Goal: Task Accomplishment & Management: Complete application form

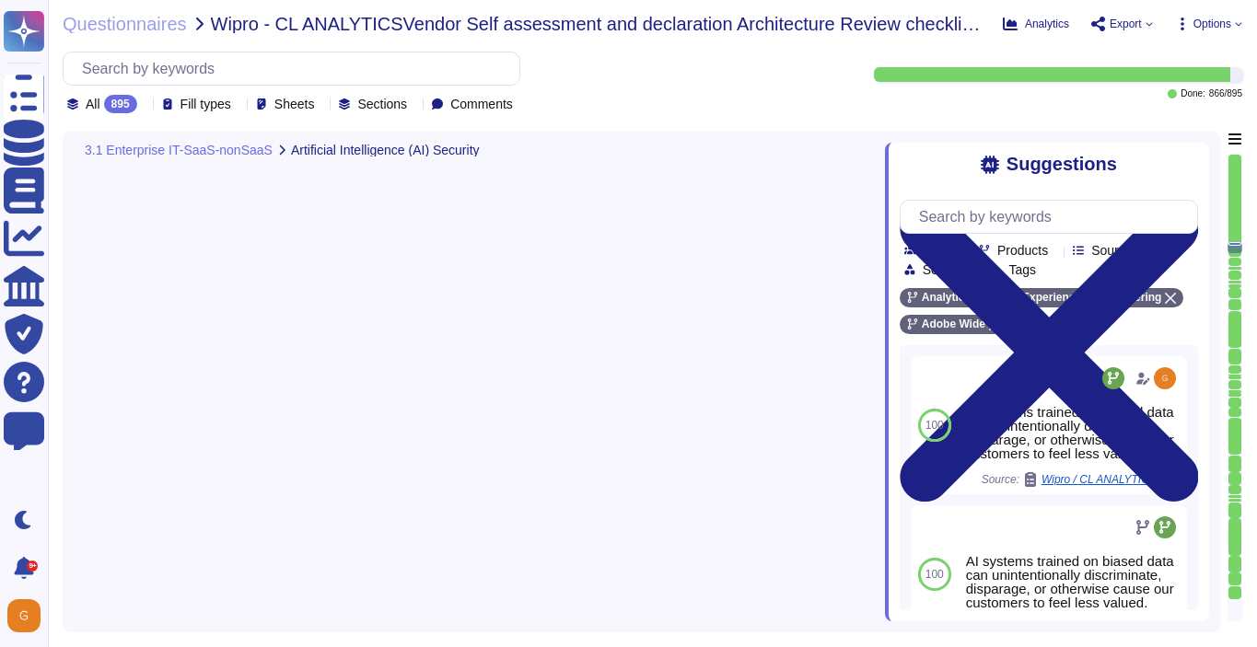
type textarea "The journey to adopting AI responsibly begins with the people who will lead it."
type textarea "For more information, please visit the Adobe Trust Center here: [URL][DOMAIN_NA…"
type textarea "AI systems trained on biased data can unintentionally discriminate, disparage, …"
type textarea "Other mentions being developed, data privacy related to mode training, bot cont…"
type textarea "Adobe offers several APIs to its clients, enabling them to integrate Adobe serv…"
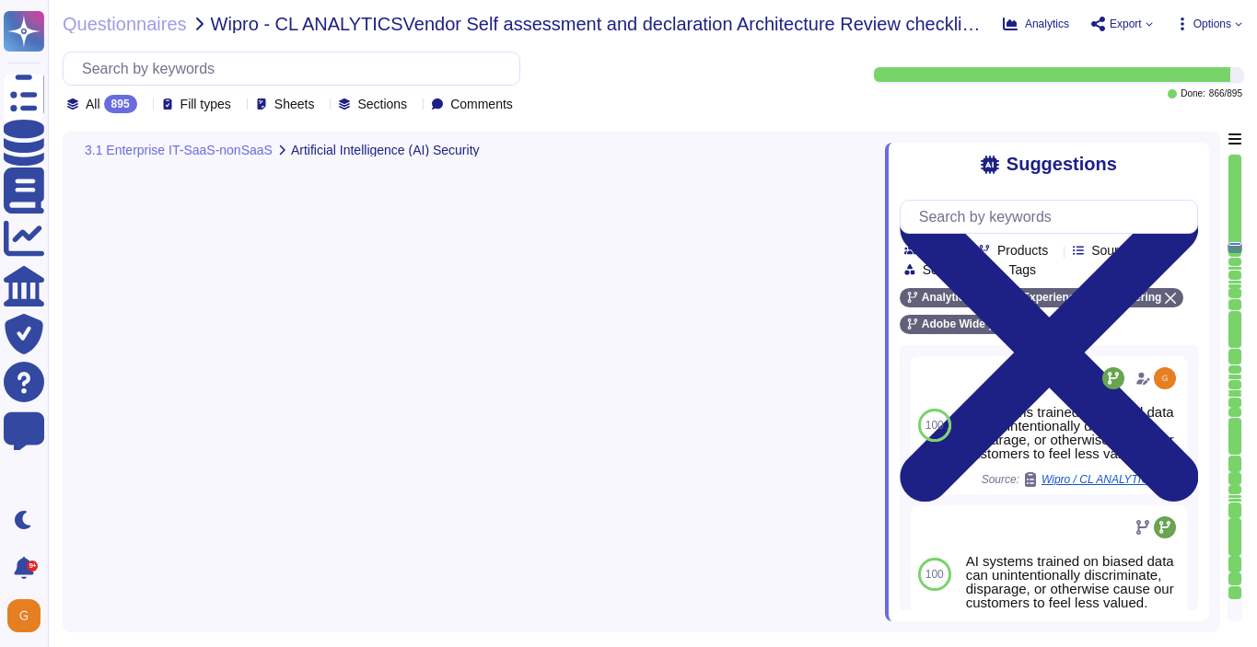
type textarea "Please refer to the Trust Center for ISO 27001 and SOC 2 information."
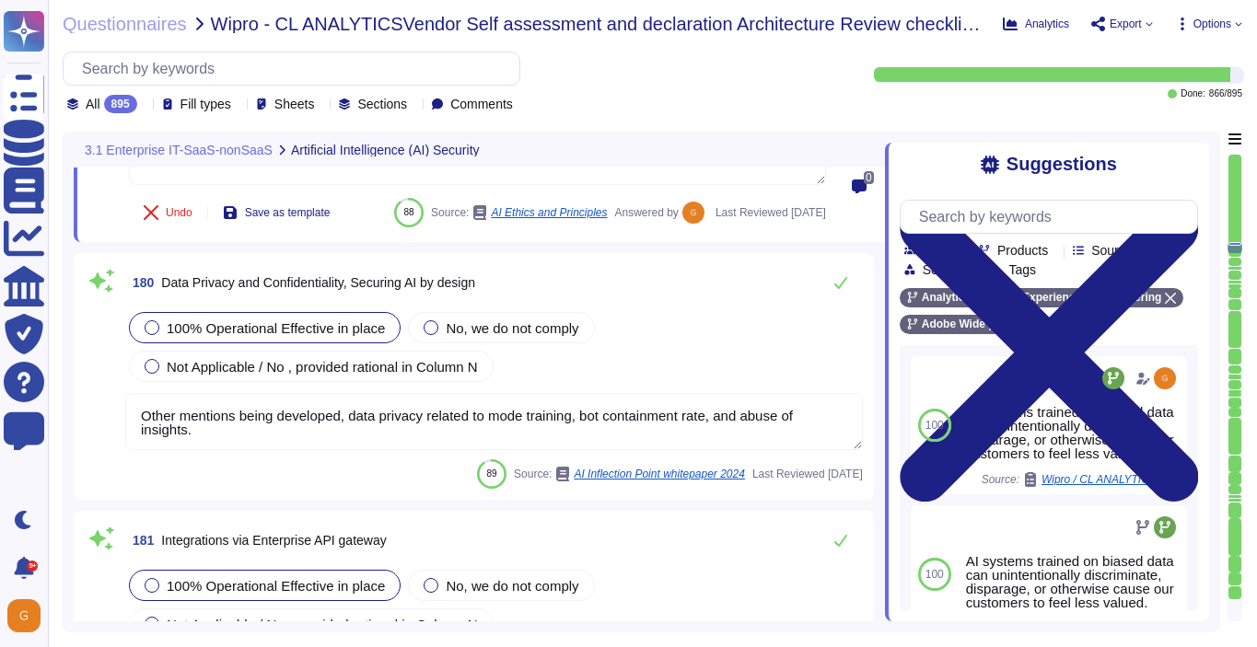
type textarea "New vulnerabilities and threats evolve each day and Adobe strives to respond an…"
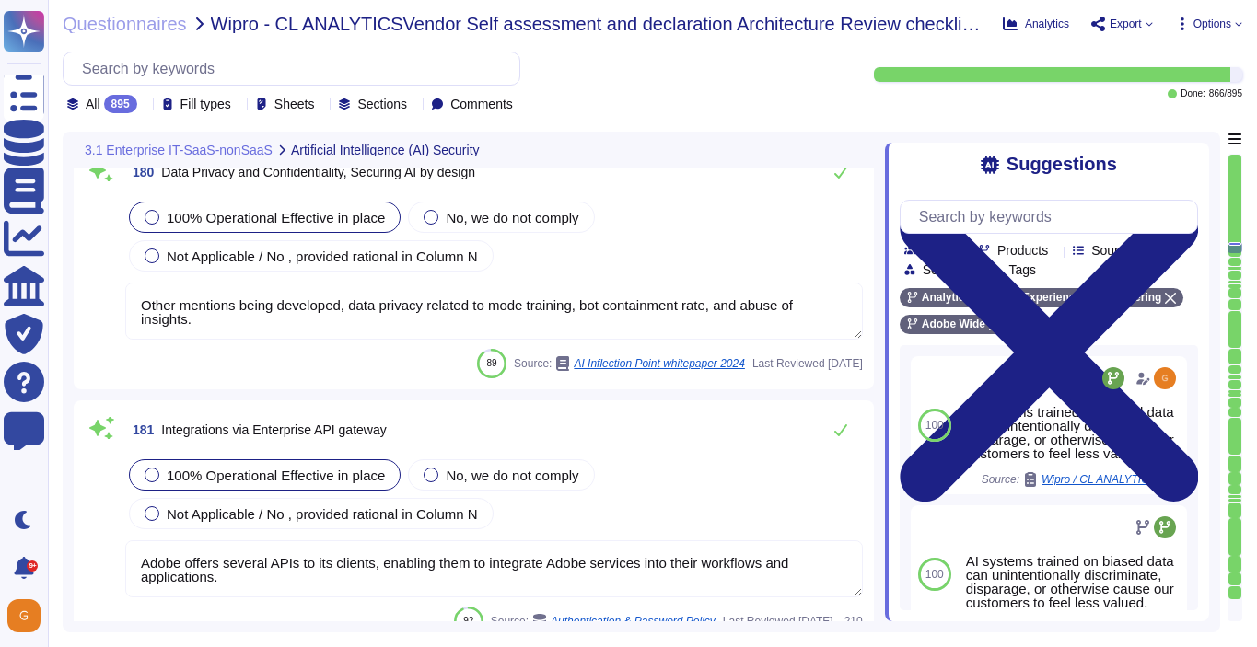
scroll to position [50813, 0]
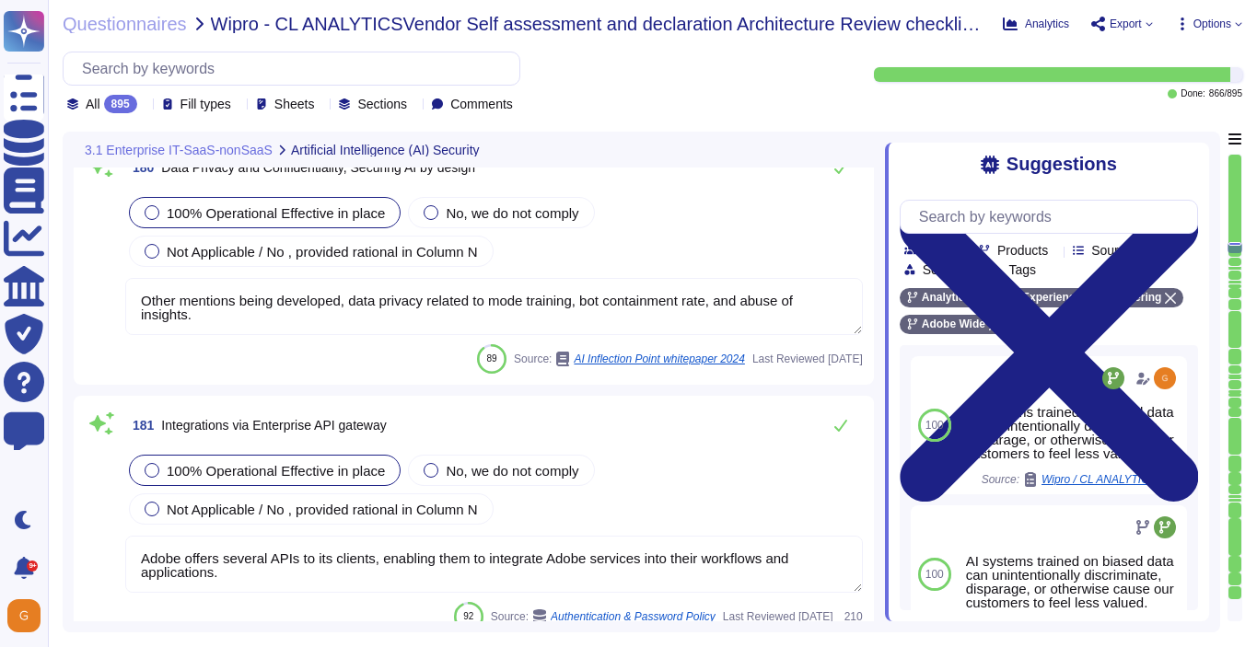
click at [742, 335] on textarea "Other mentions being developed, data privacy related to mode training, bot cont…" at bounding box center [493, 306] width 737 height 57
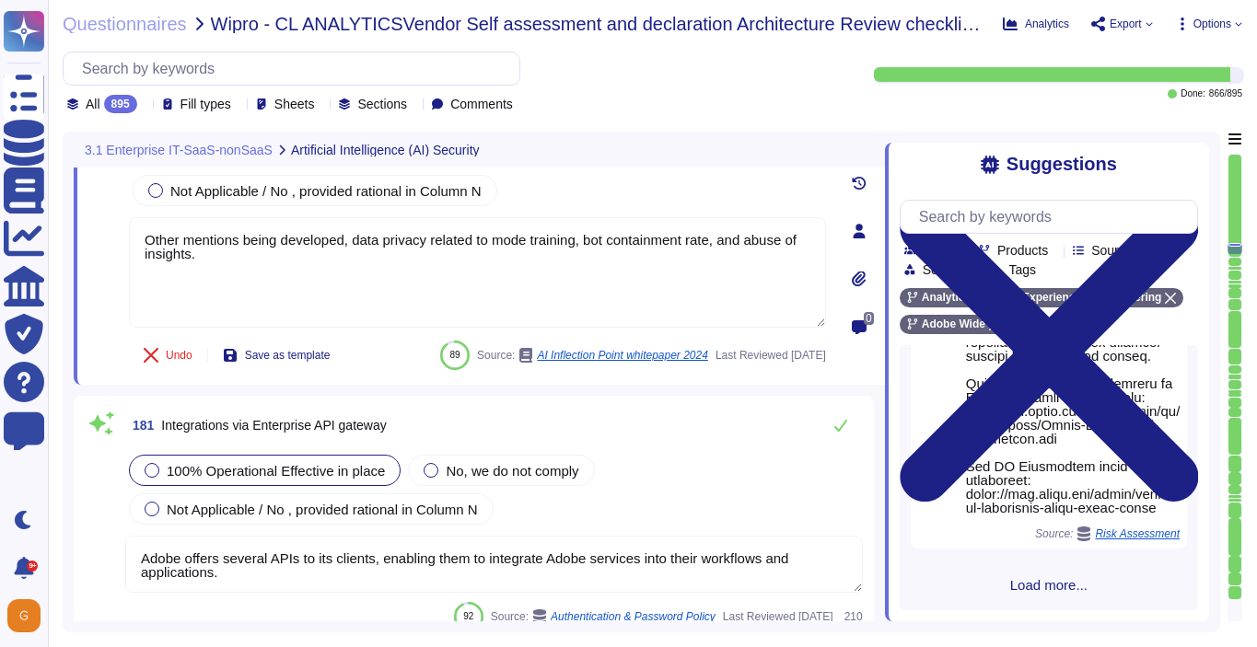
click at [1038, 584] on span "Load more..." at bounding box center [1048, 585] width 298 height 14
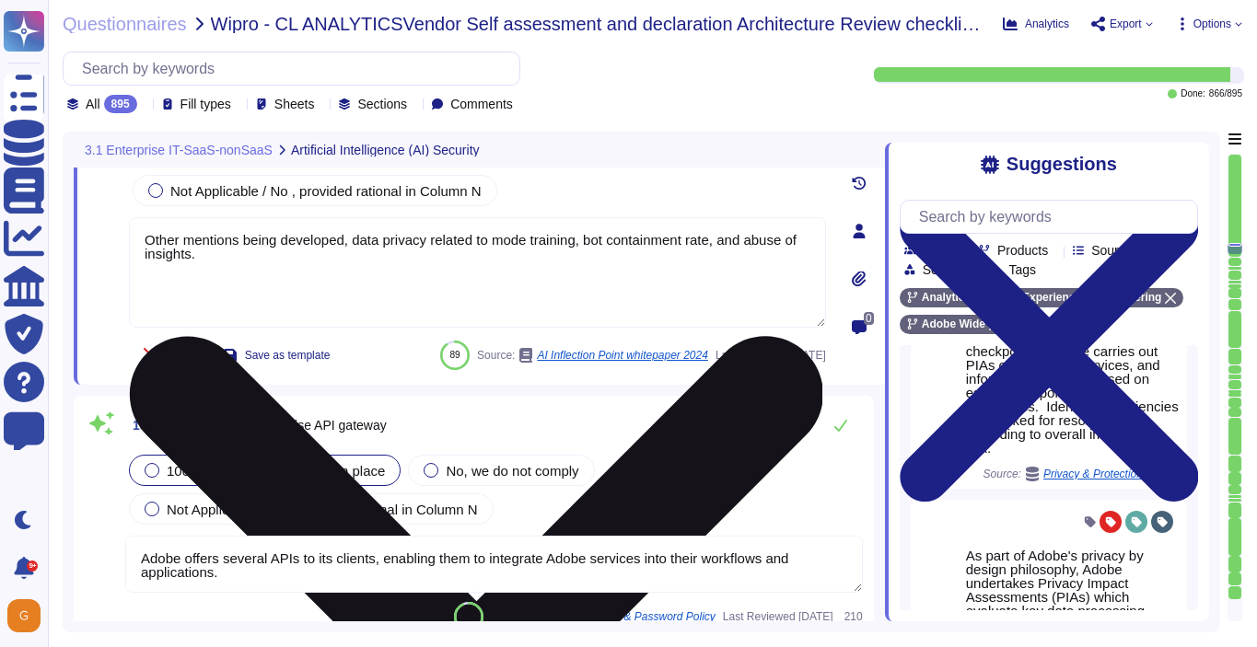
scroll to position [4865, 0]
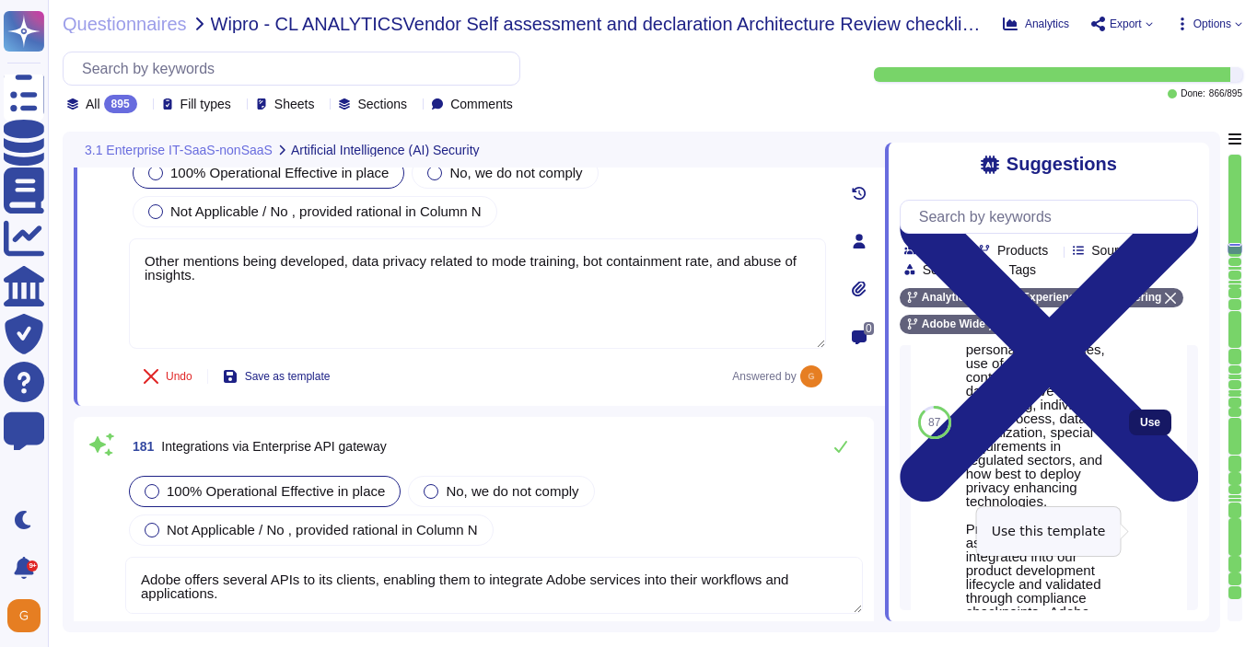
click at [1151, 428] on span "Use" at bounding box center [1150, 422] width 20 height 11
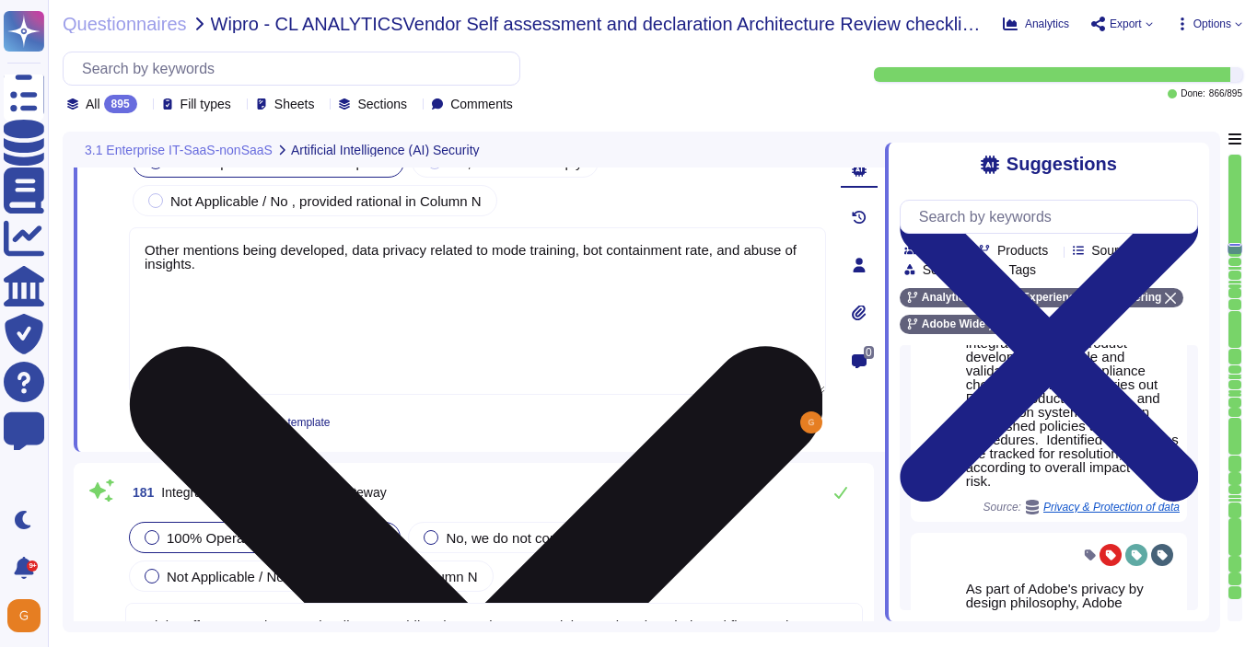
type textarea "New vulnerabilities and threats evolve each day and Adobe strives to respond an…"
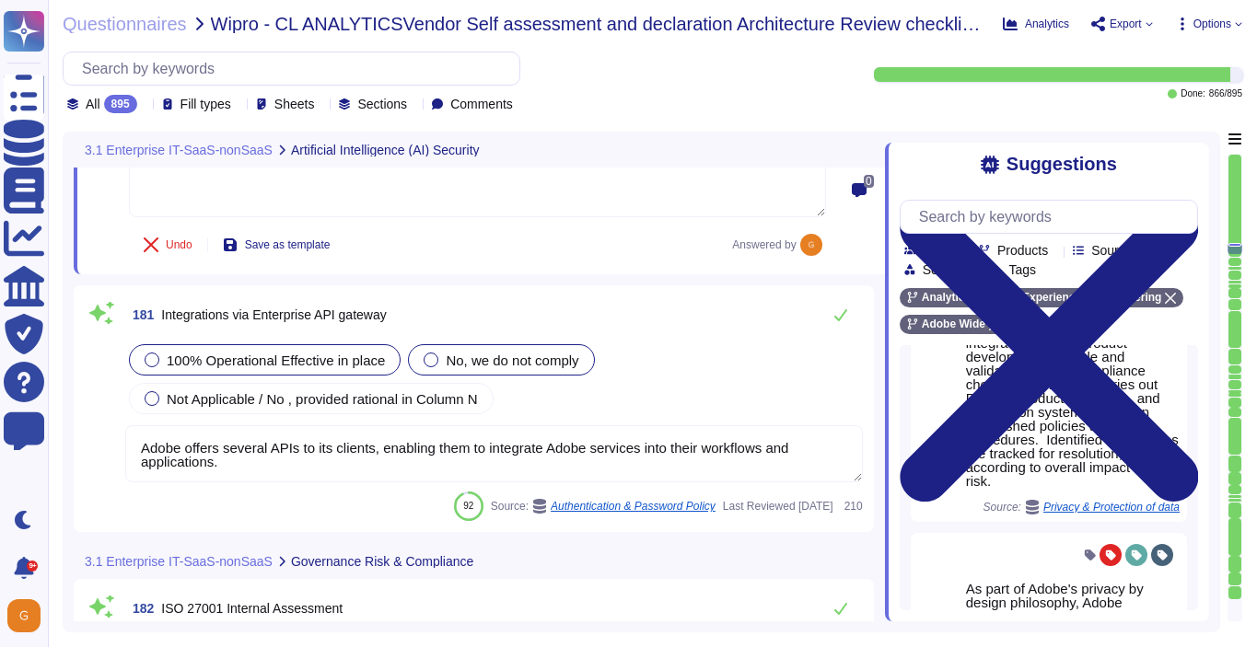
scroll to position [50986, 0]
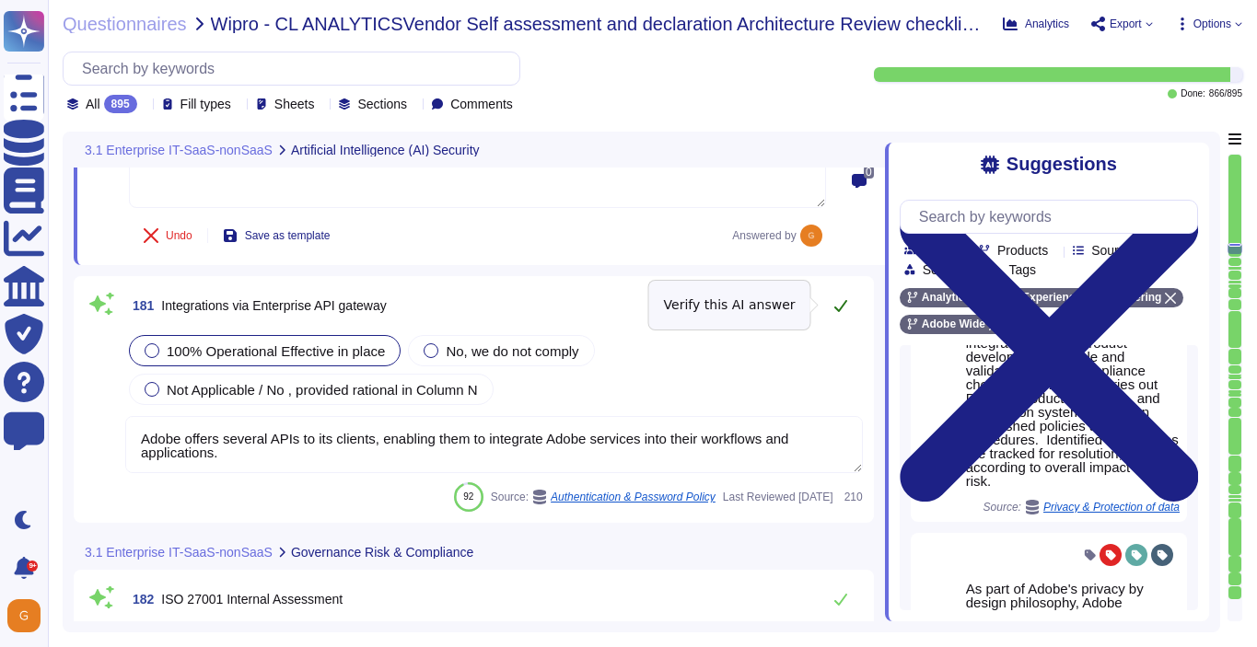
click at [842, 302] on icon at bounding box center [840, 305] width 15 height 15
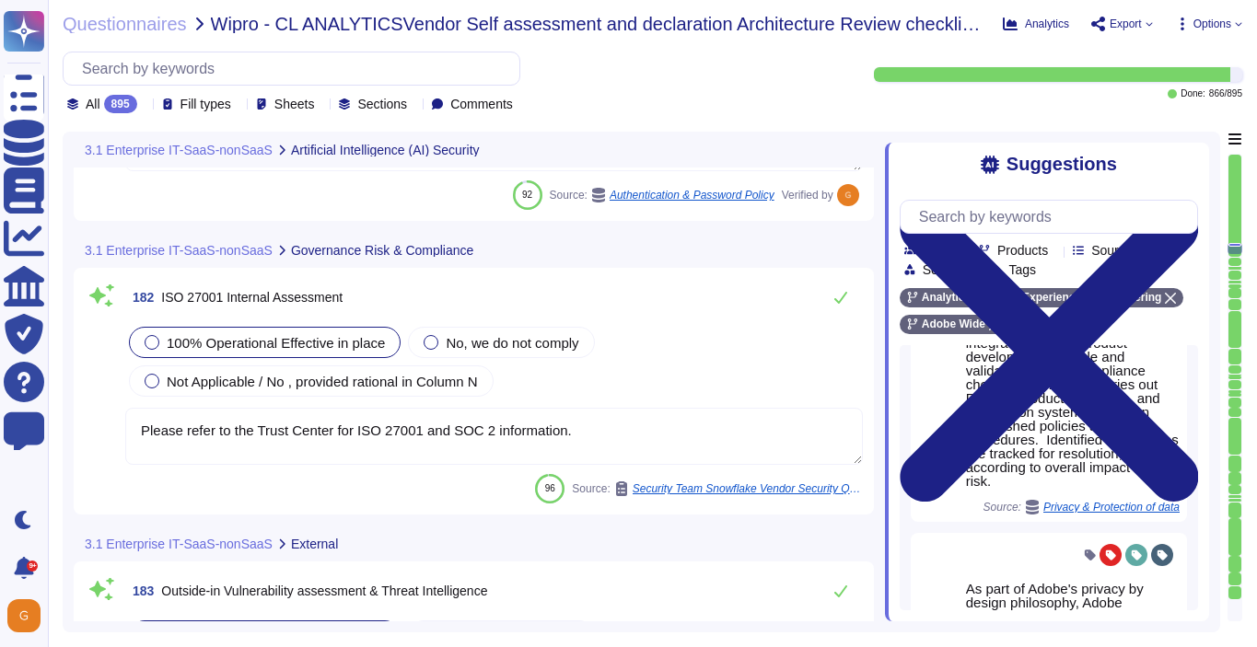
scroll to position [51262, 0]
type textarea "As a global company, Adobe strives to meet the requirements of data protection …"
click at [844, 299] on icon at bounding box center [840, 298] width 15 height 15
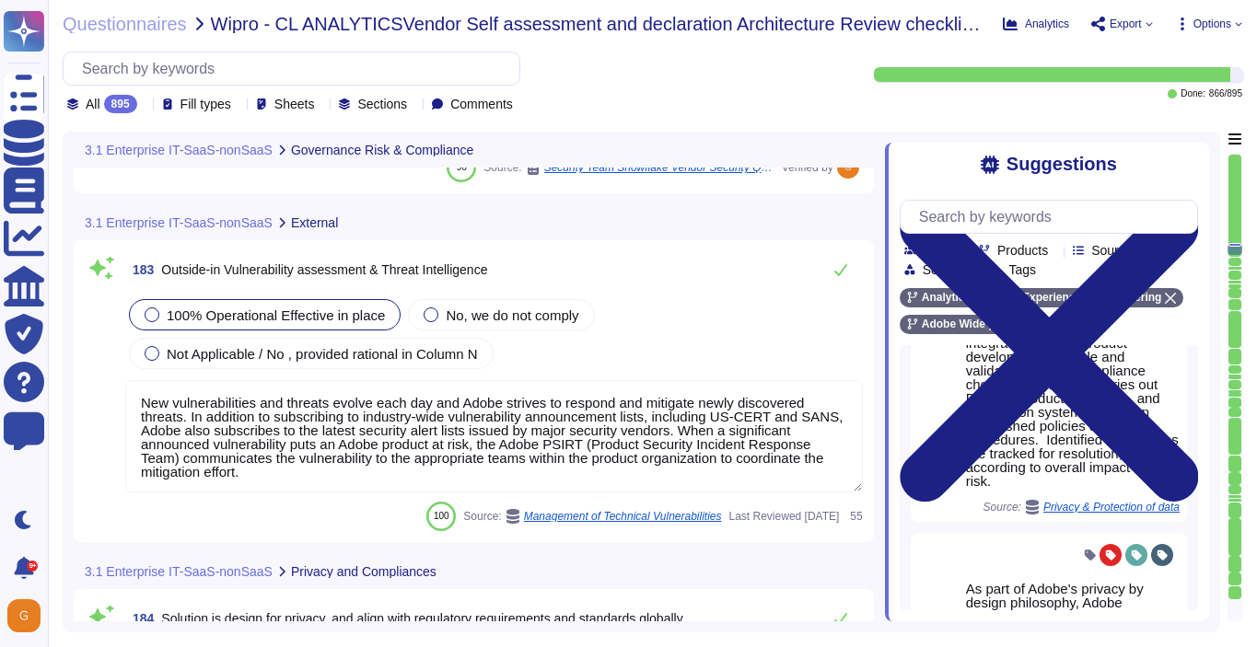
scroll to position [51567, 0]
type textarea "Adobe does not provide its privacy impact assessments to our customers. Adobe i…"
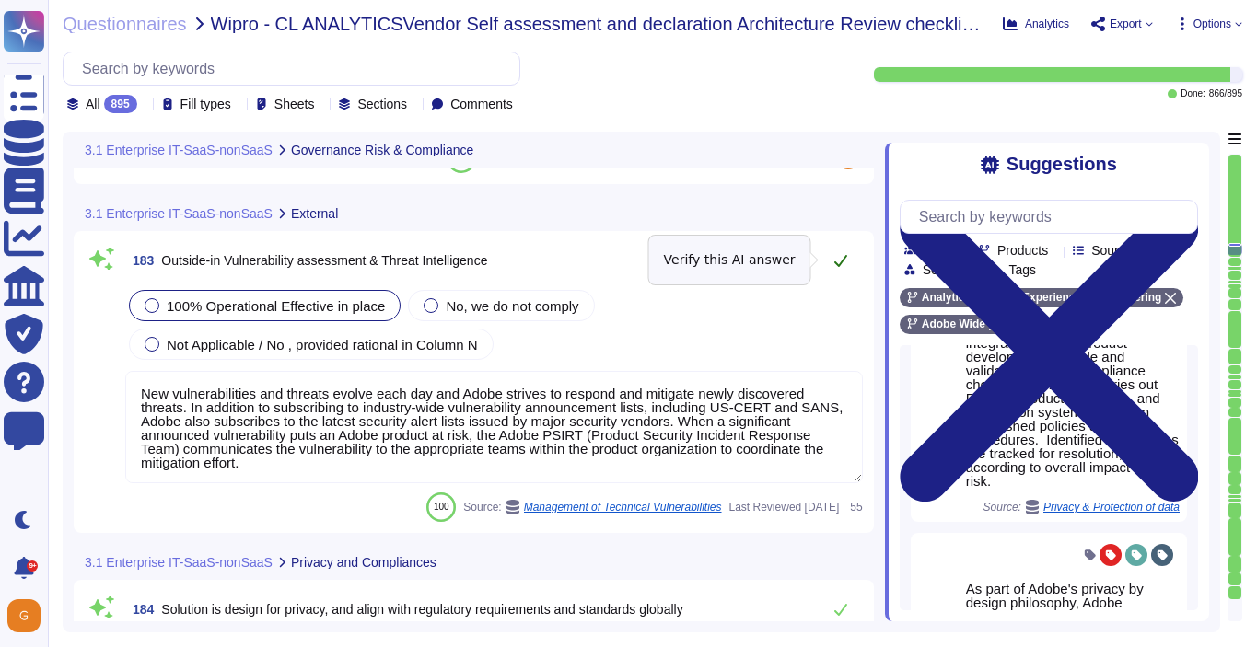
click at [840, 266] on icon at bounding box center [840, 260] width 15 height 15
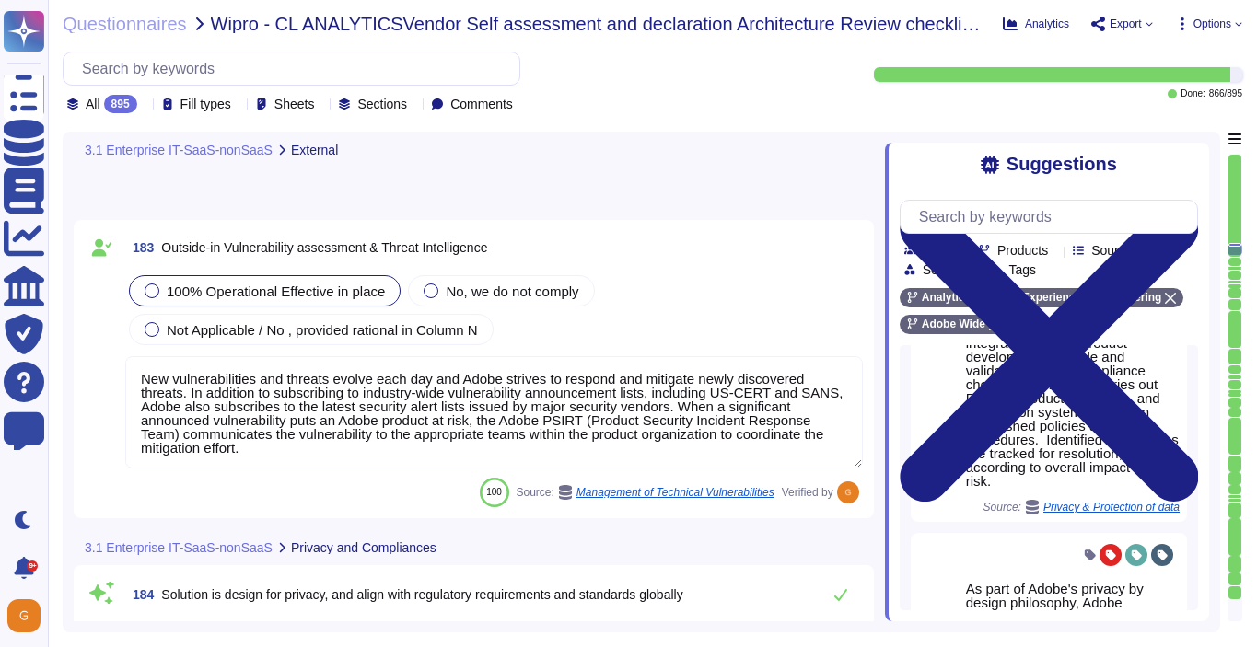
type textarea "Adobe does not provide its privacy impact assessments to our customers. Adobe i…"
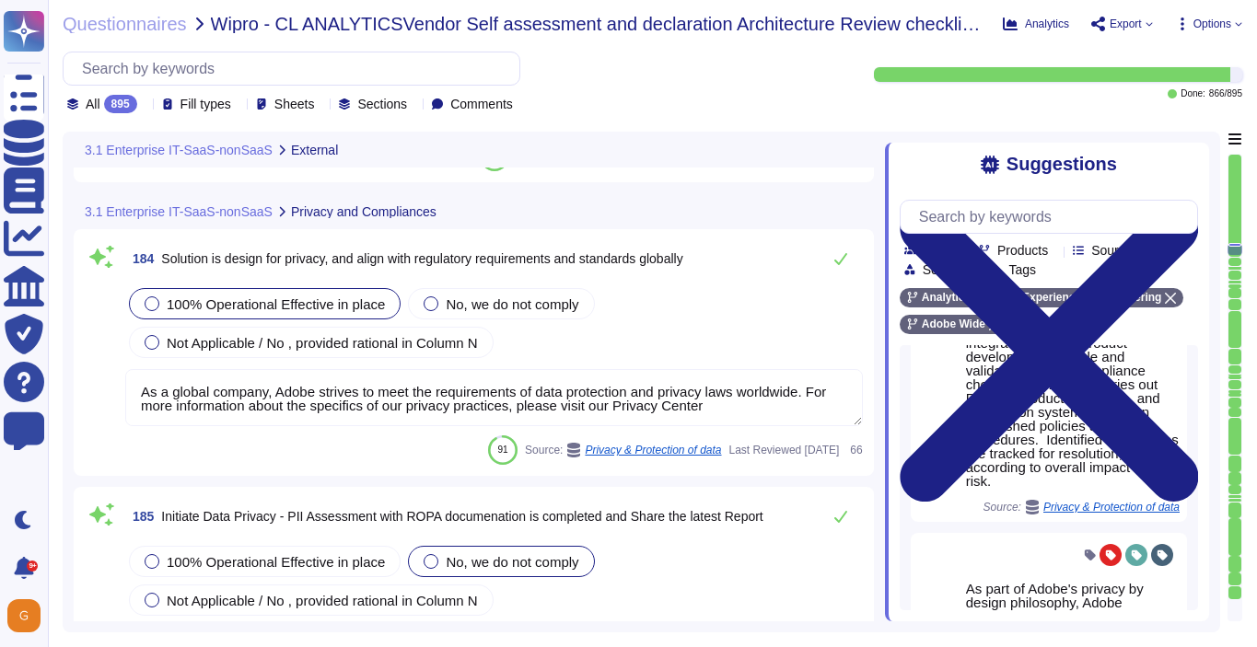
type textarea "Adobe does not provide its privacy impact assessments to our customers. Adobe i…"
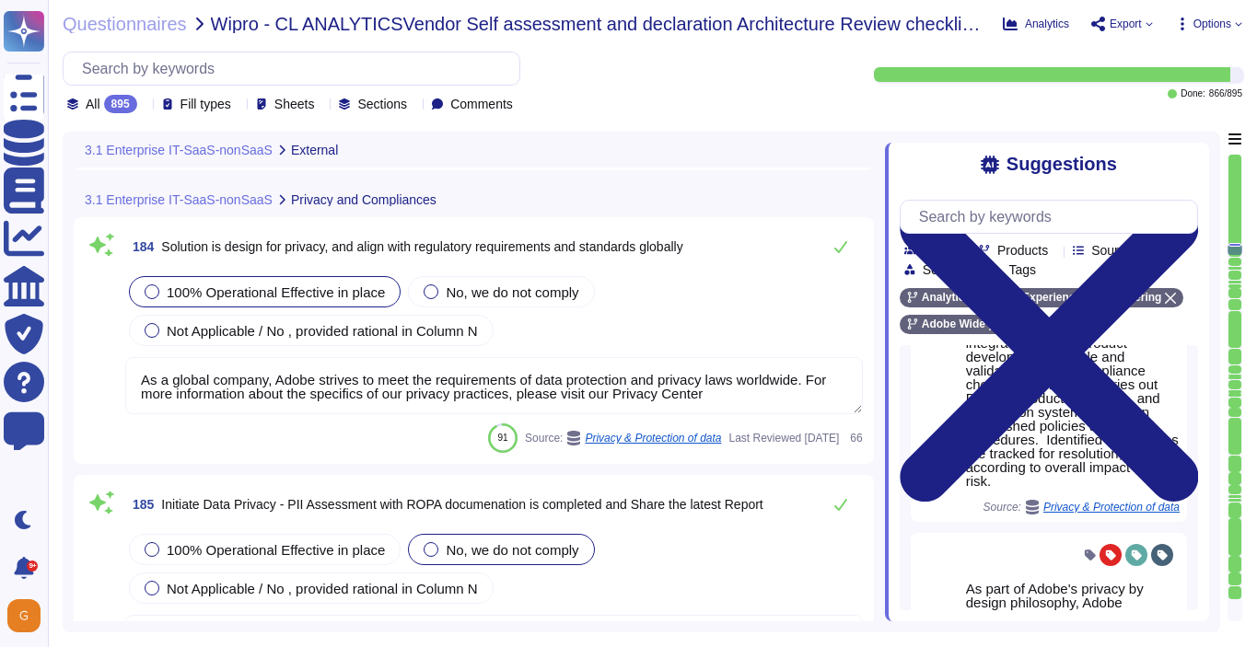
scroll to position [51916, 0]
click at [857, 252] on button at bounding box center [840, 245] width 44 height 37
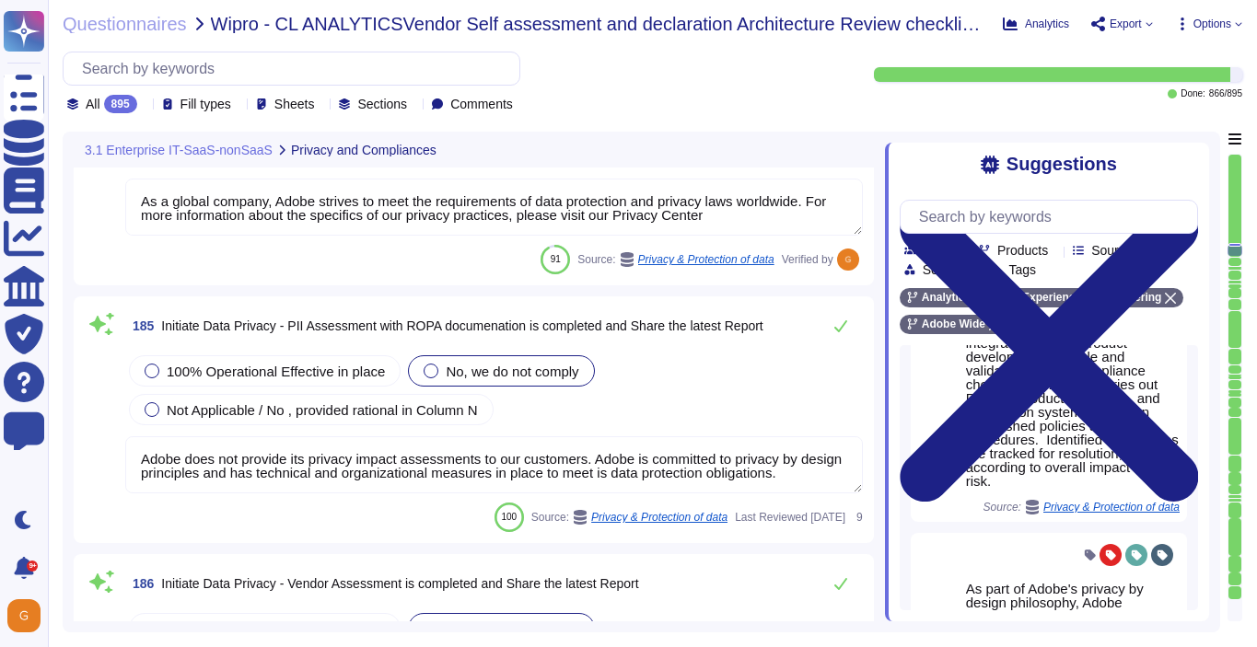
scroll to position [52084, 0]
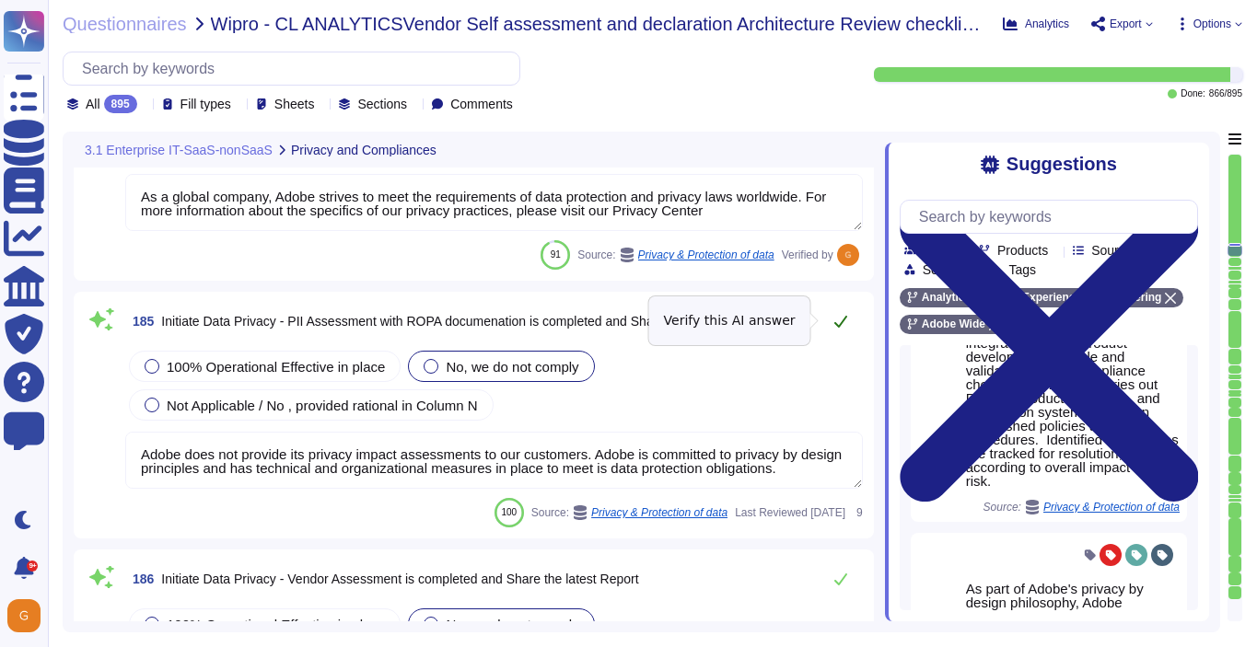
click at [836, 316] on icon at bounding box center [840, 321] width 15 height 15
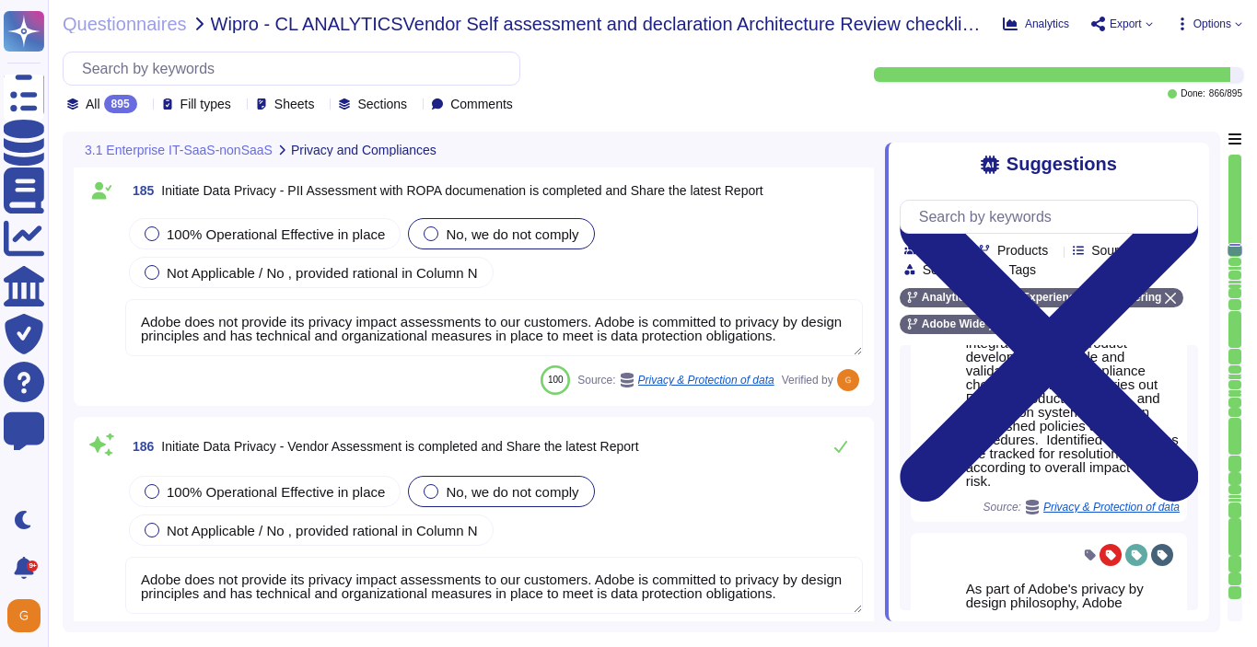
type textarea "This is handled by the Technology Governance Risk and Compliance (TechGRC) team…"
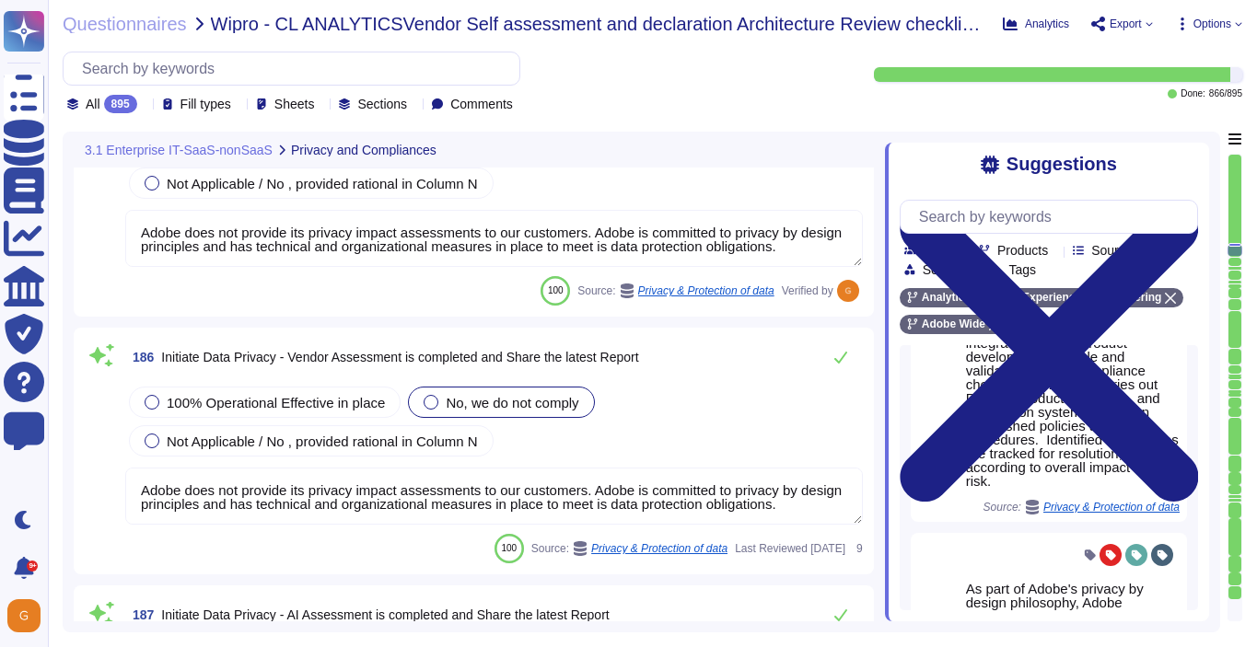
scroll to position [52299, 0]
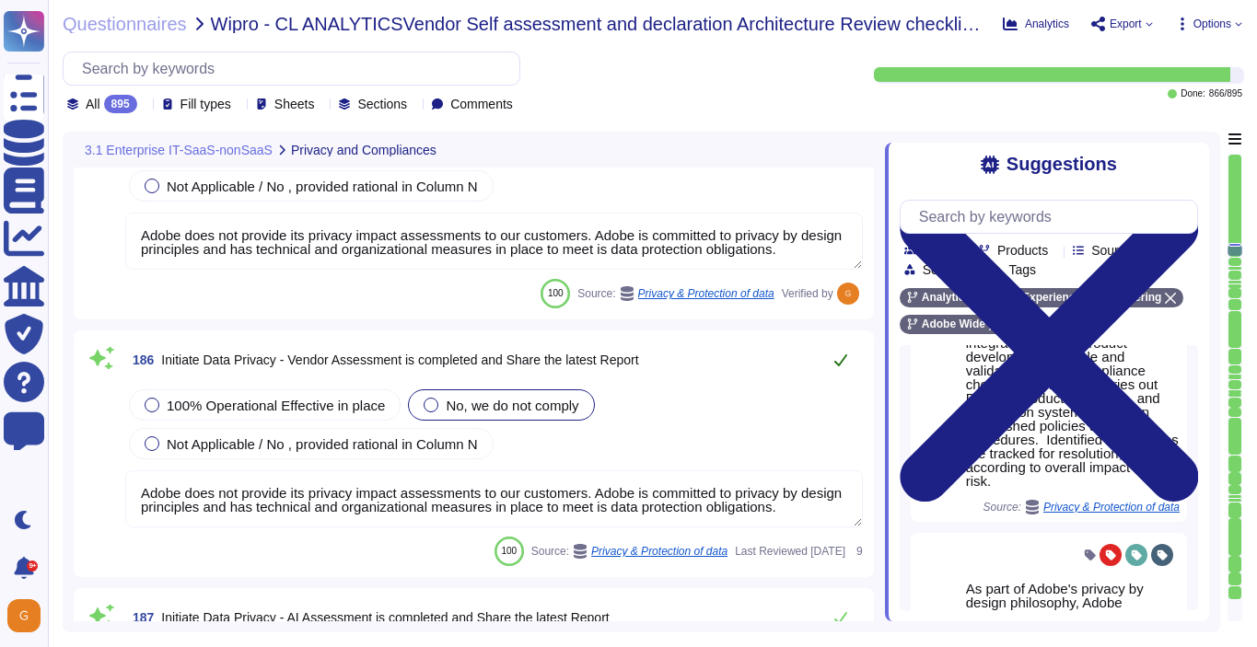
click at [838, 355] on icon at bounding box center [840, 360] width 15 height 15
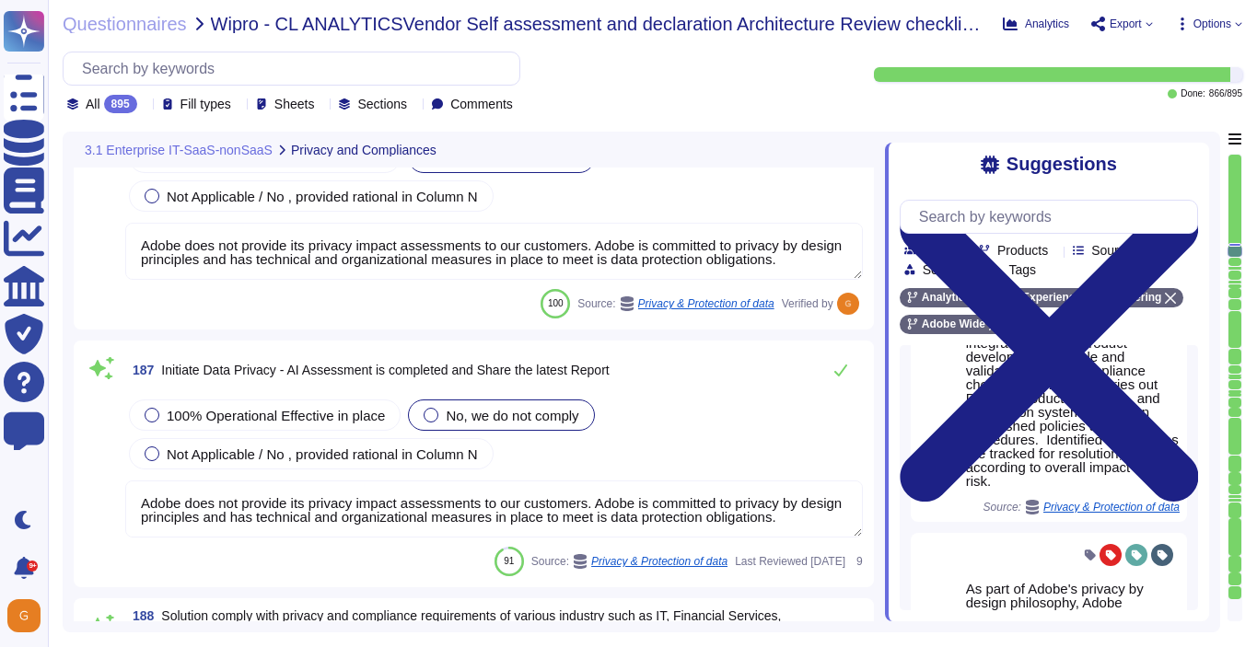
type textarea "In this Standard, a risk refers to one of two situations"
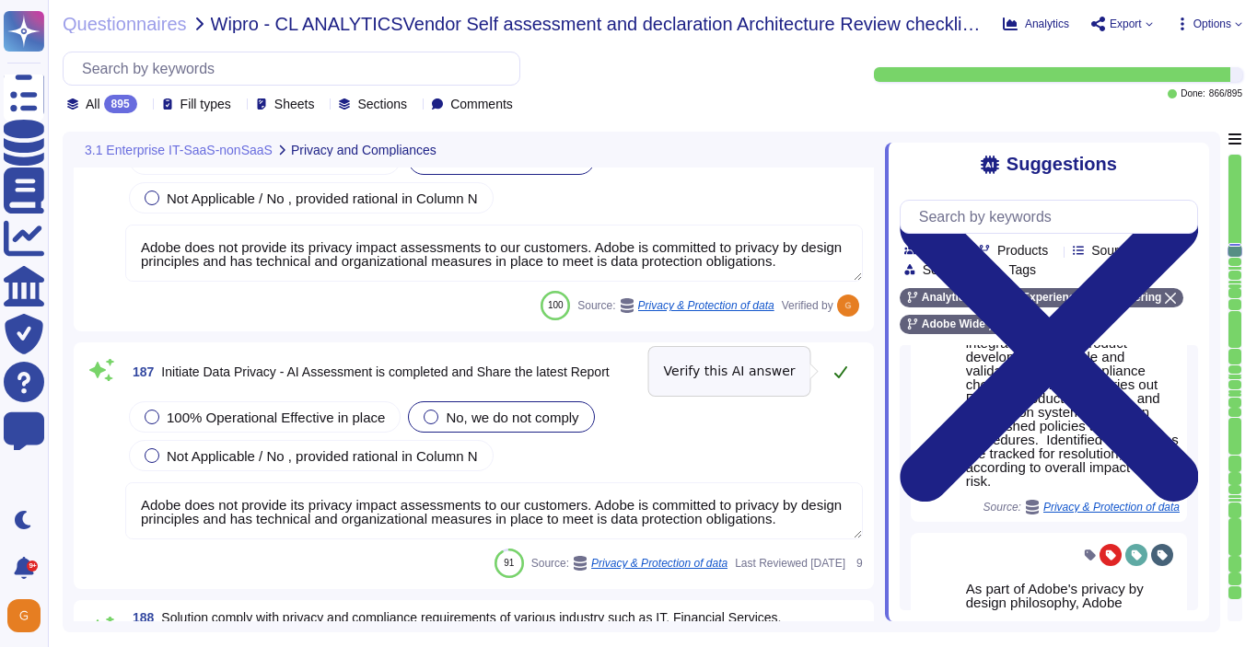
click at [837, 371] on icon at bounding box center [840, 372] width 15 height 15
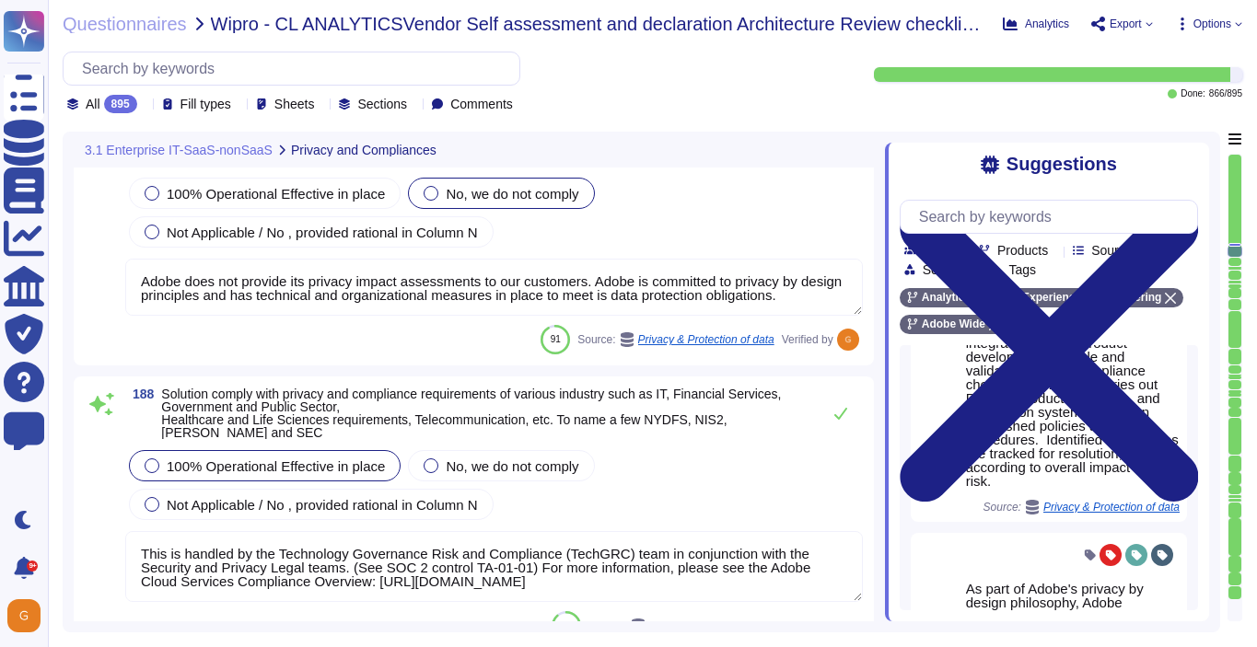
scroll to position [52758, 0]
type textarea "The Operating Committee reviews the Security Risk Register monthly, including p…"
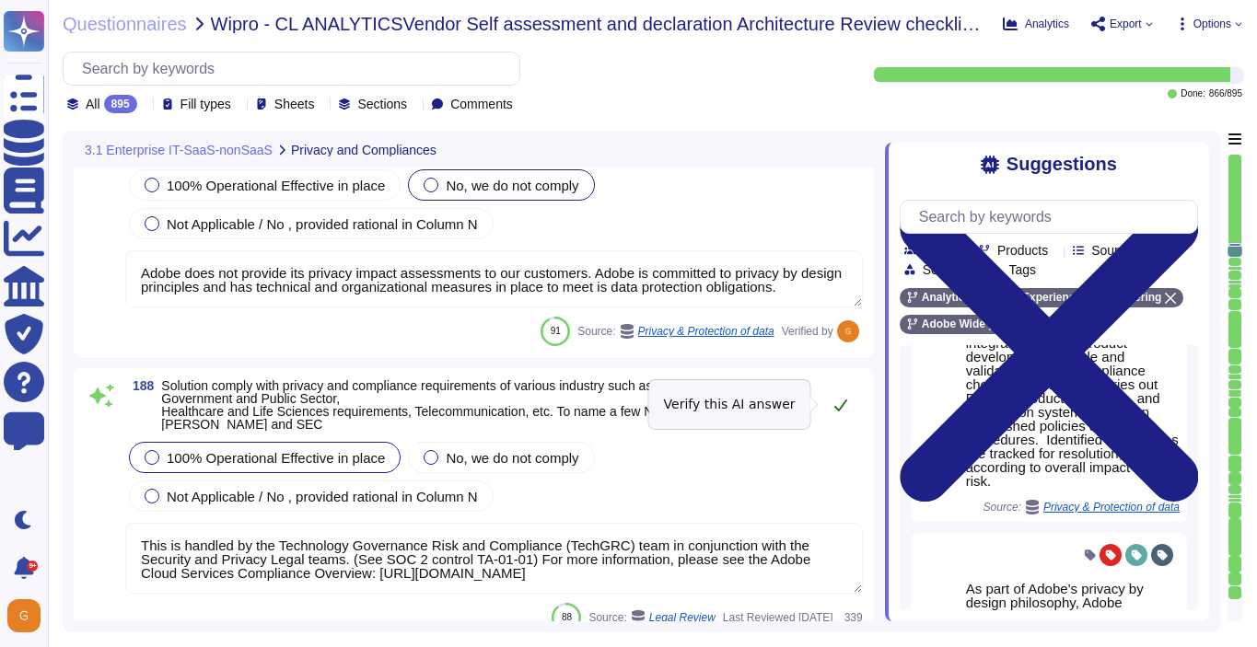
click at [843, 402] on icon at bounding box center [840, 406] width 13 height 12
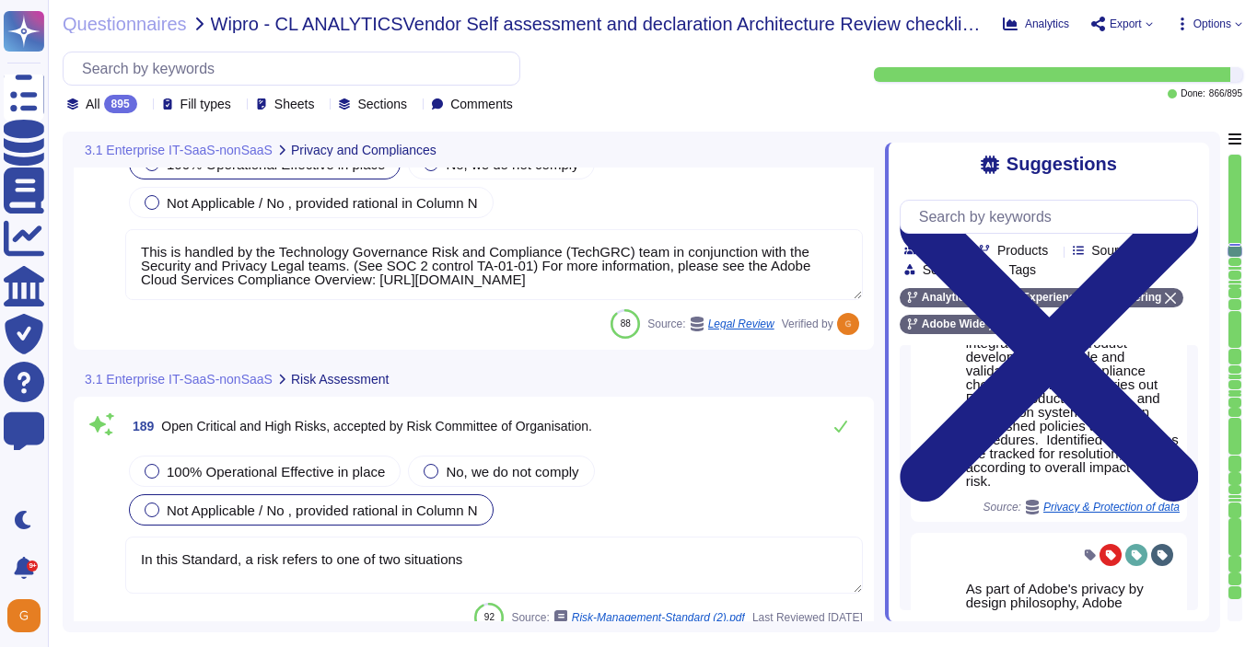
scroll to position [53060, 0]
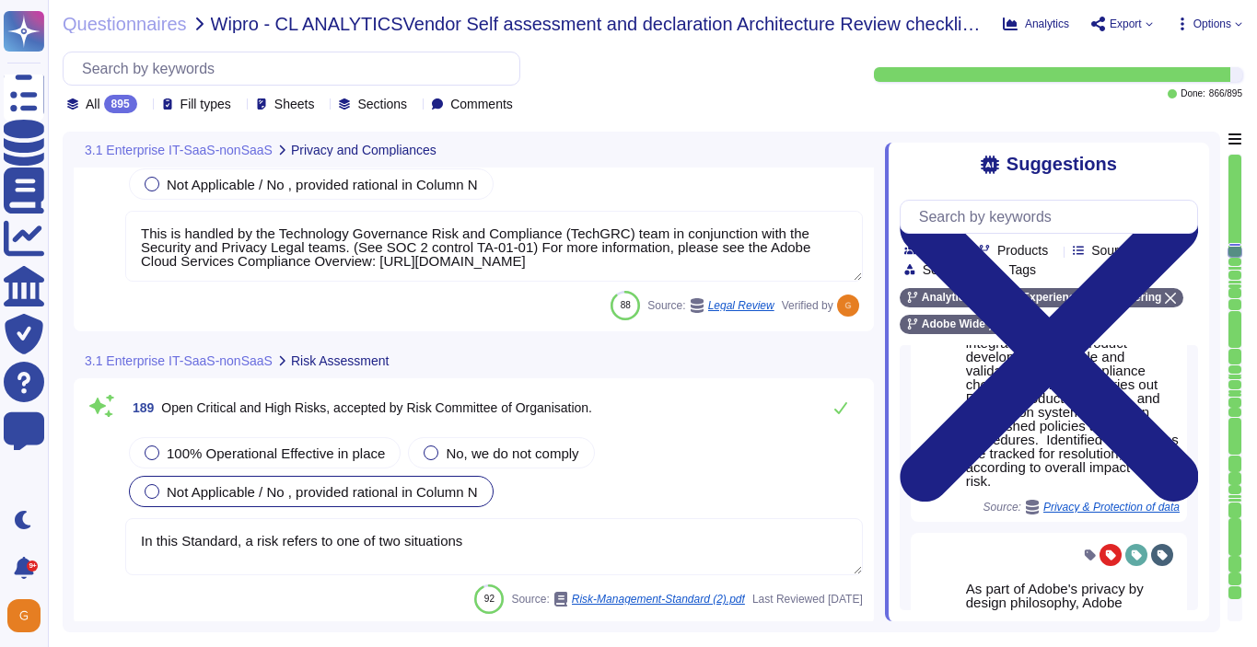
type textarea "To request an exception for consideration, please go to the Technology Policies…"
click at [173, 446] on span "100% Operational Effective in place" at bounding box center [276, 454] width 218 height 16
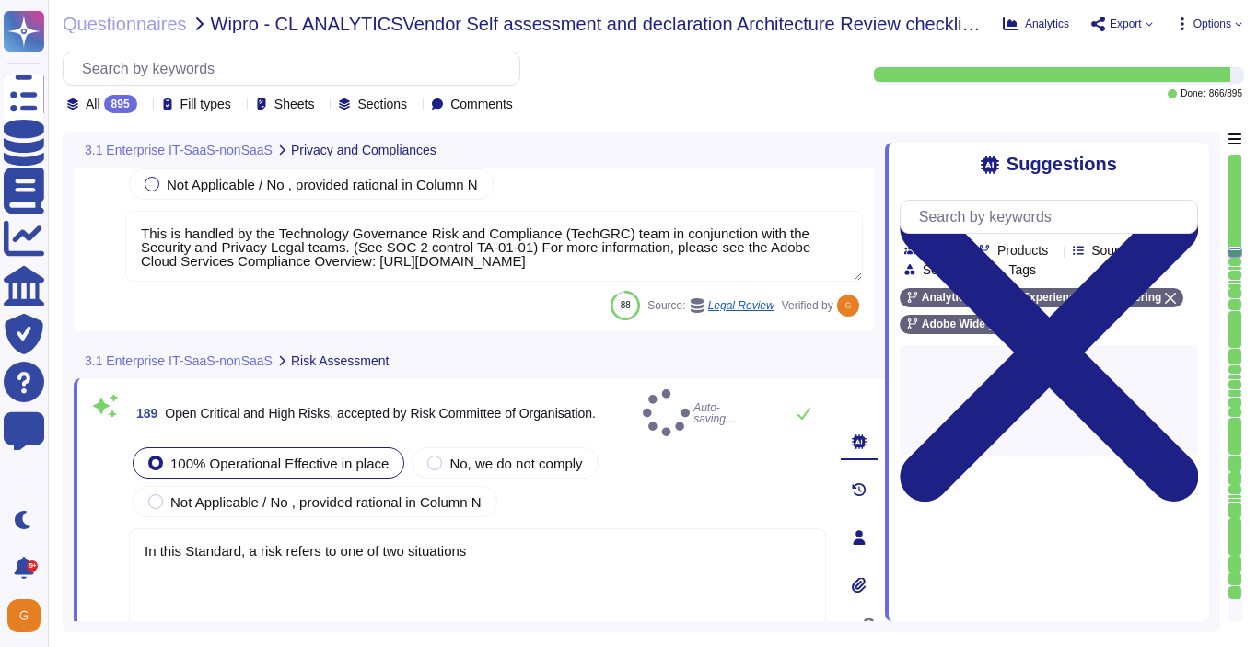
scroll to position [0, 0]
type textarea "To request an exception for consideration, please go to the Technology Policies…"
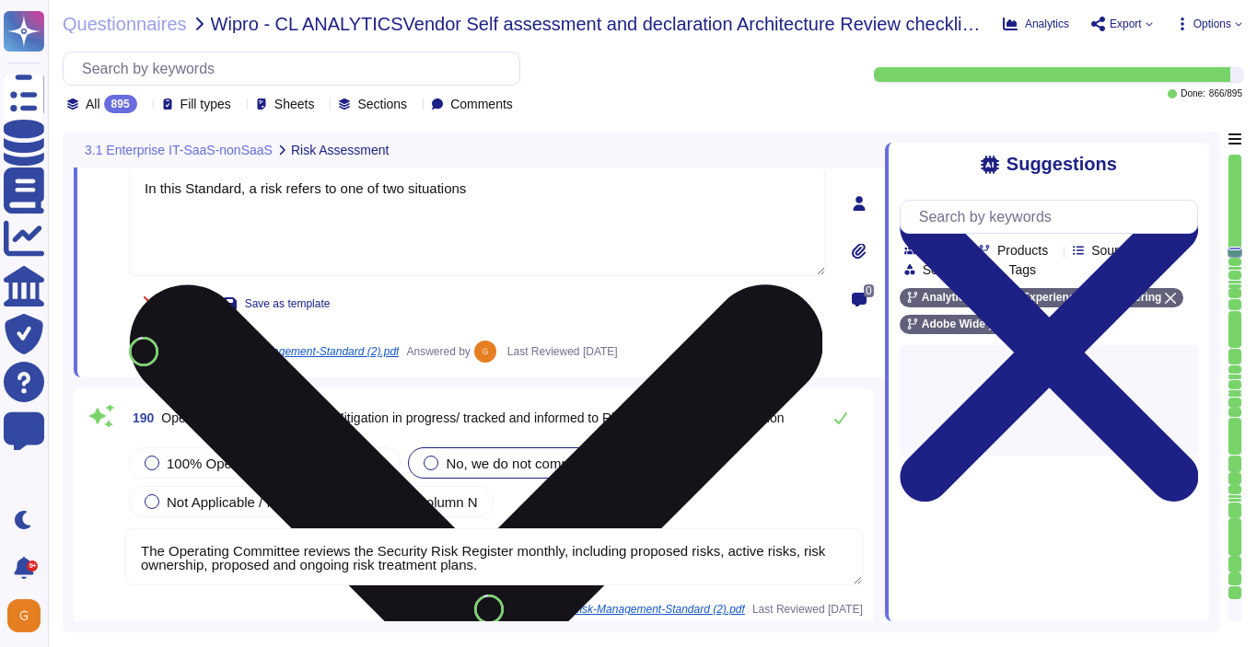
type textarea "The Business continuity plan is documented and reviewed annually and attested b…"
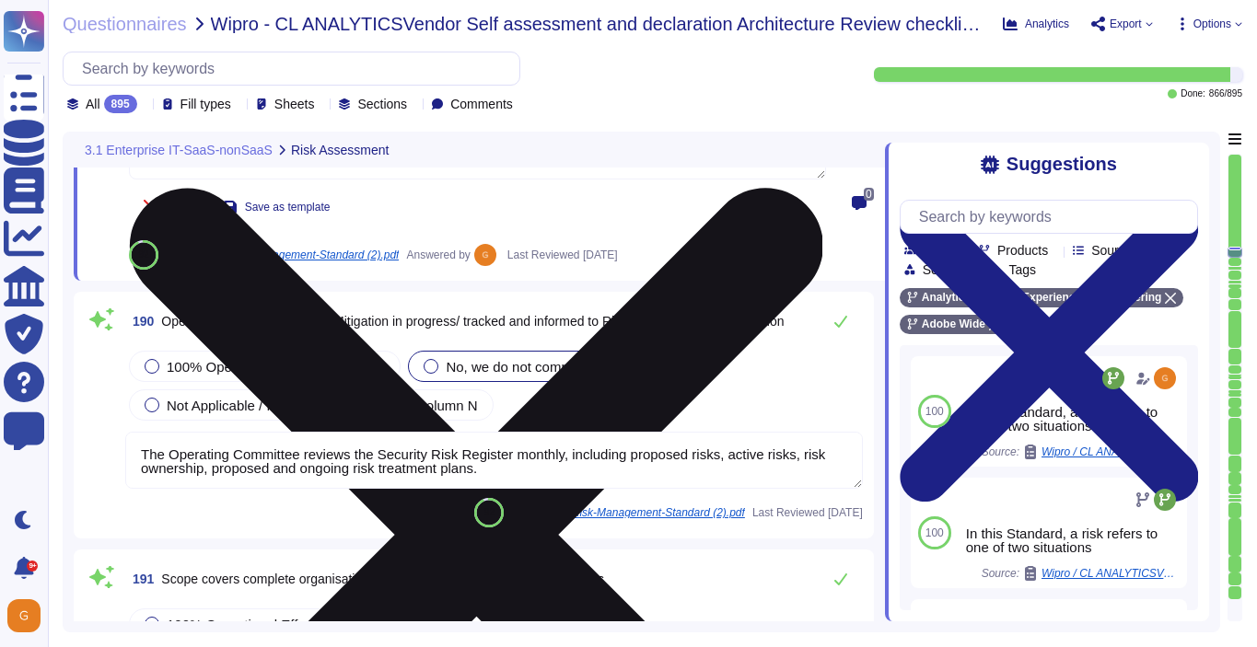
scroll to position [53461, 0]
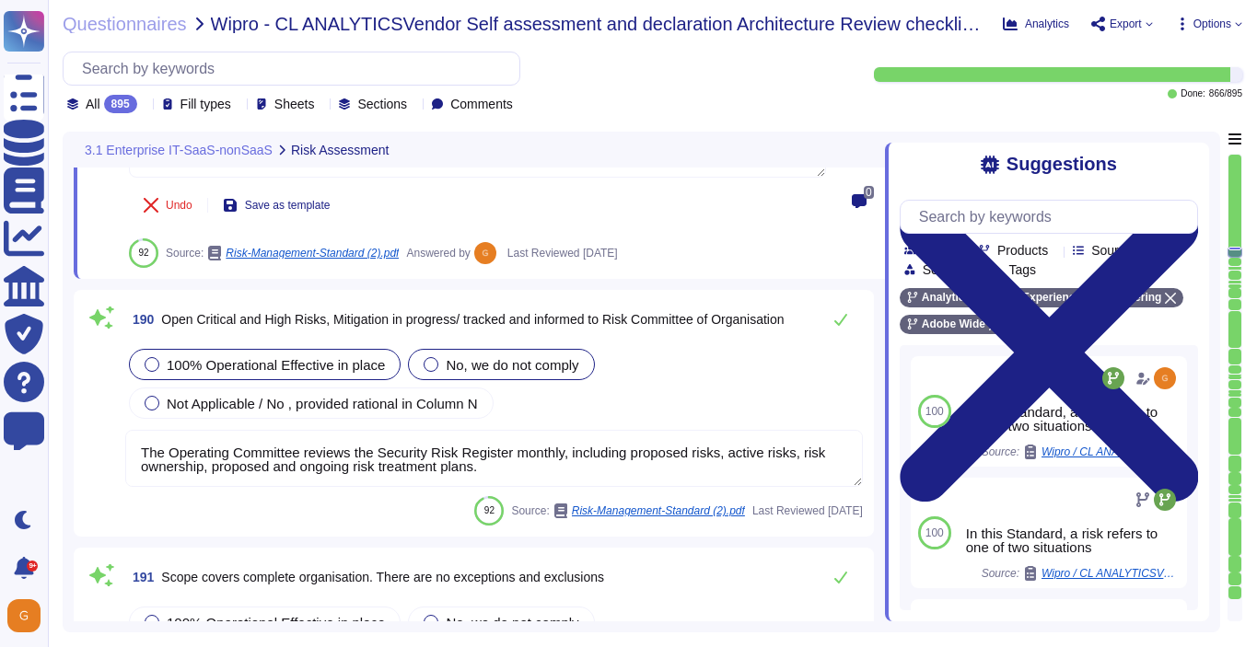
click at [202, 357] on span "100% Operational Effective in place" at bounding box center [276, 365] width 218 height 16
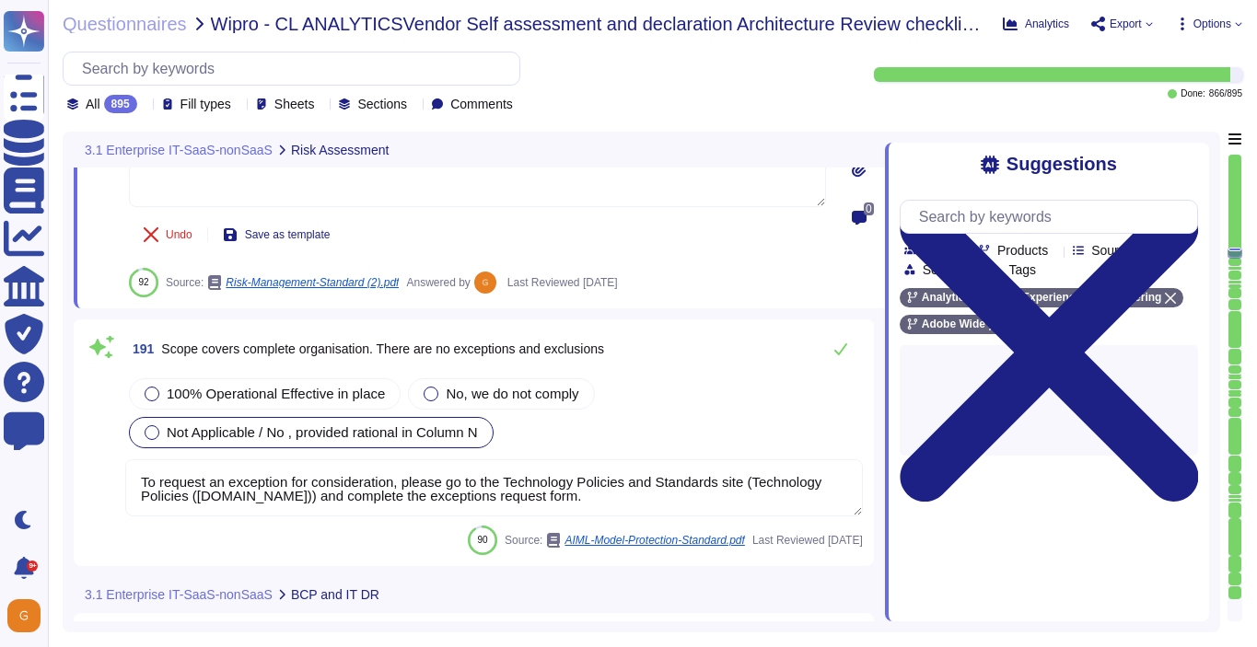
scroll to position [53705, 0]
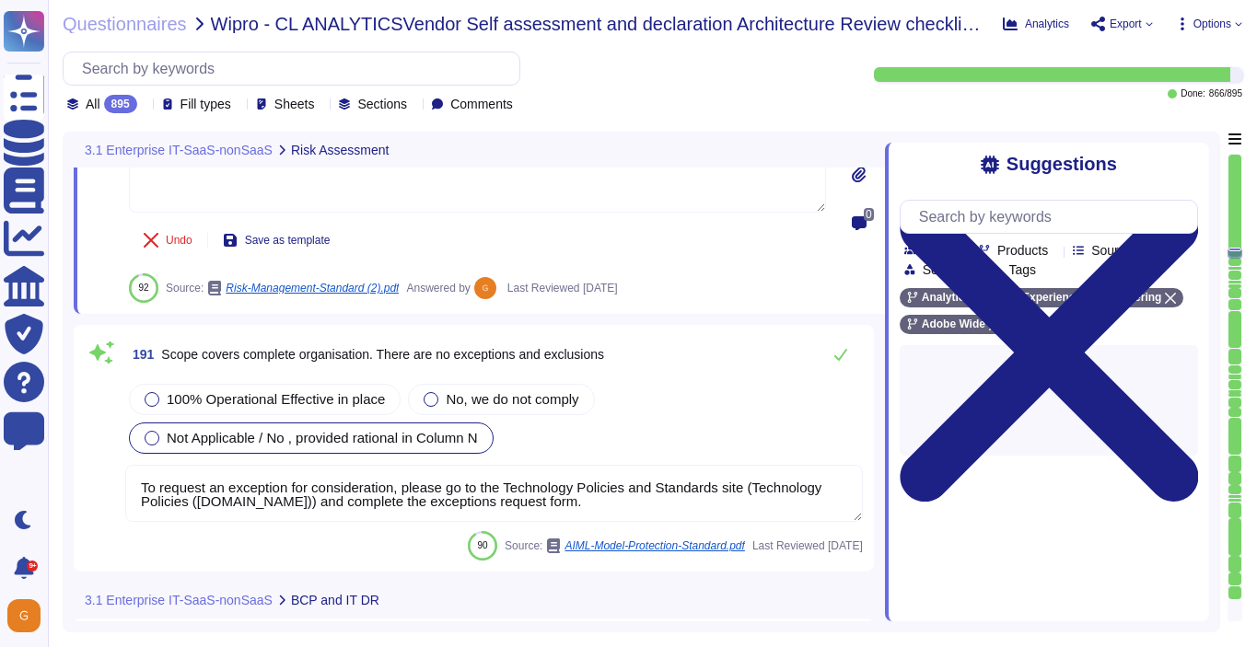
type textarea "As a global company, Adobe strives to meet the requirements of data protection …"
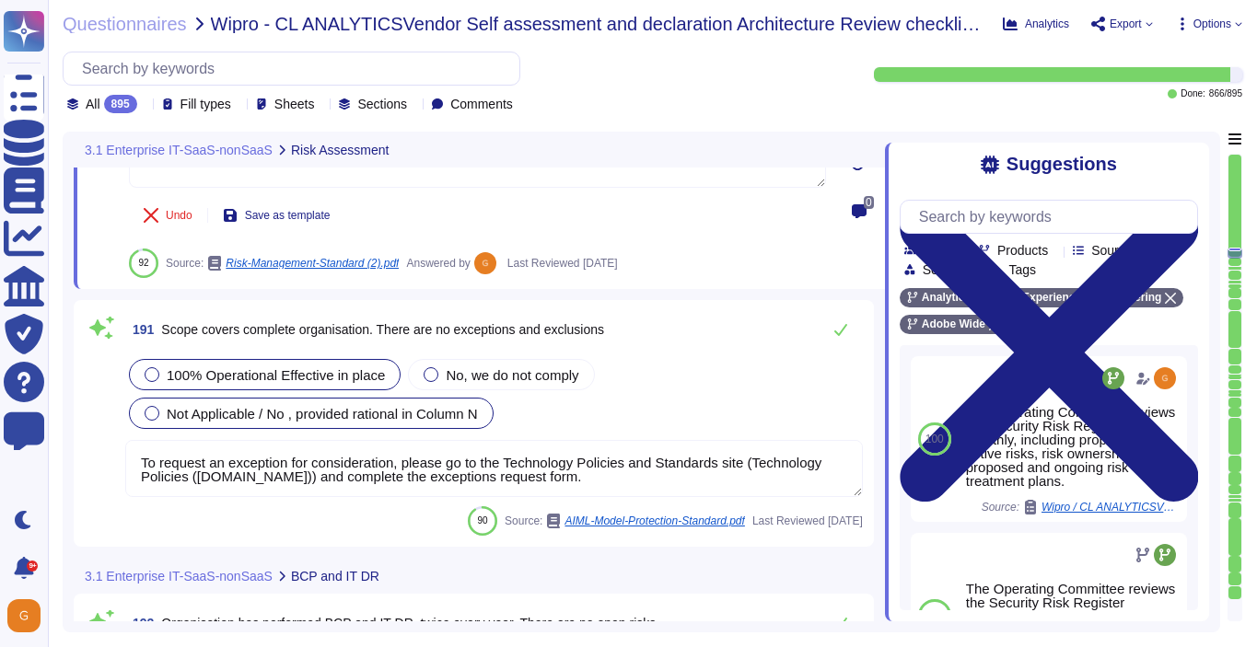
click at [283, 363] on div "100% Operational Effective in place" at bounding box center [265, 374] width 272 height 31
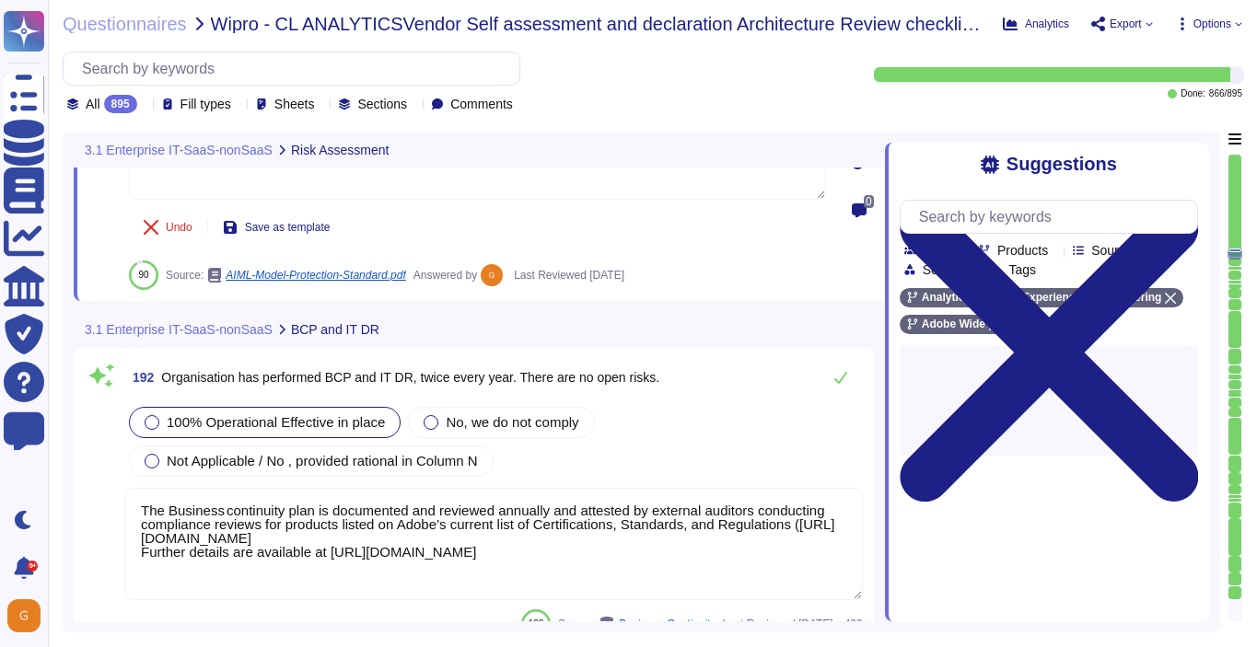
scroll to position [53970, 0]
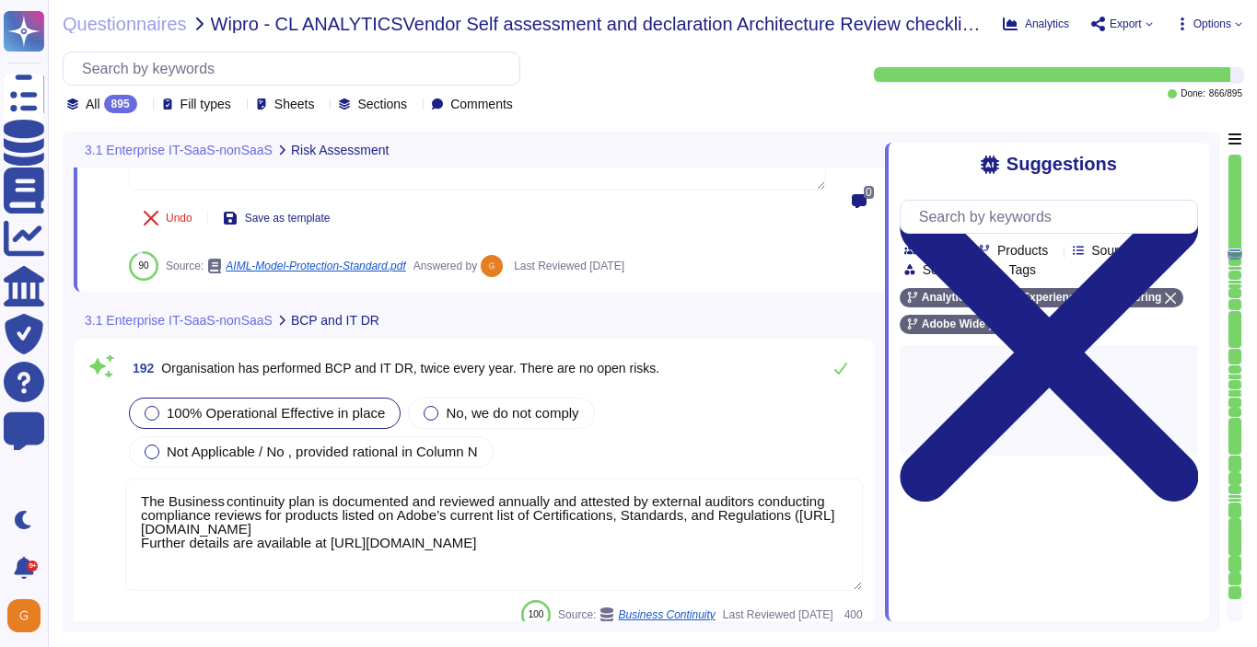
type textarea "Please refer to the Trust Center for ISO 27001 and SOC 2 information."
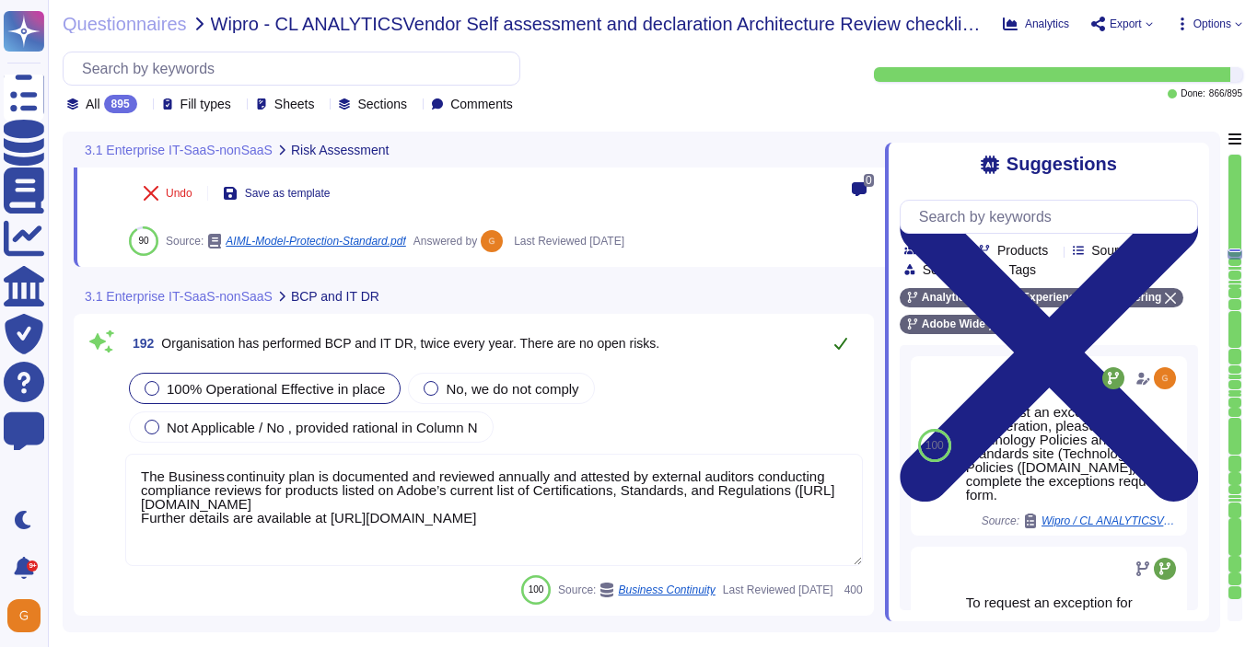
click at [853, 341] on button at bounding box center [840, 343] width 44 height 37
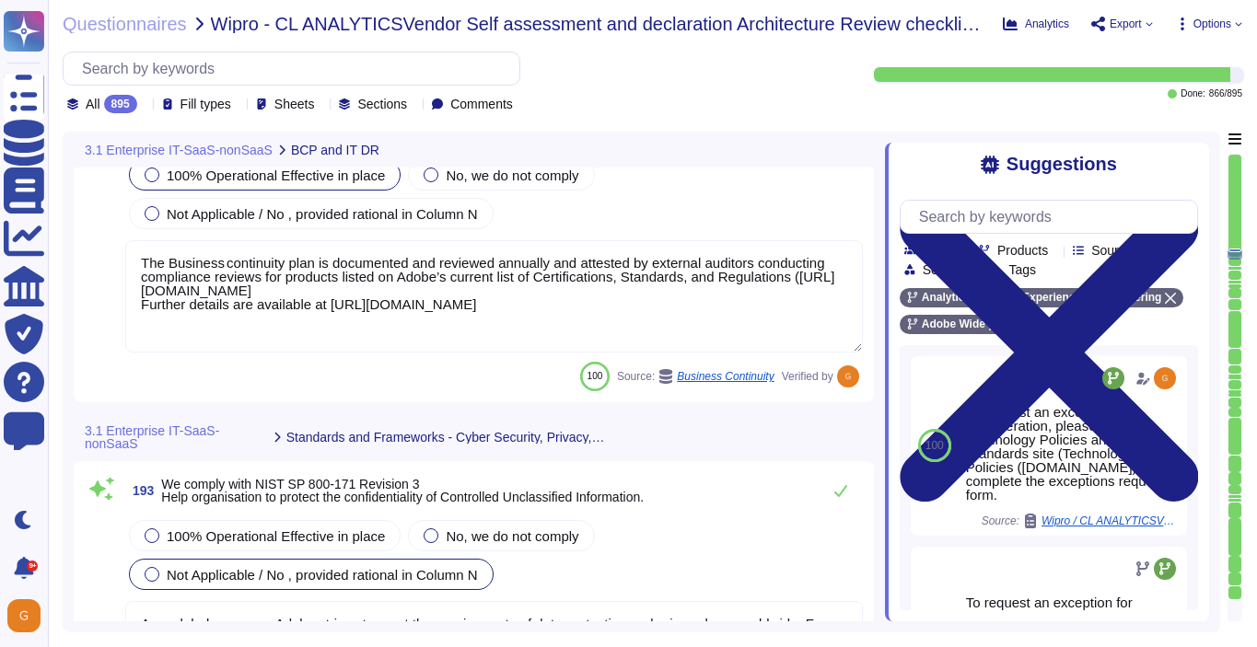
type textarea "In alignment with ISO 27001, Adobe has been validated and certified by an indep…"
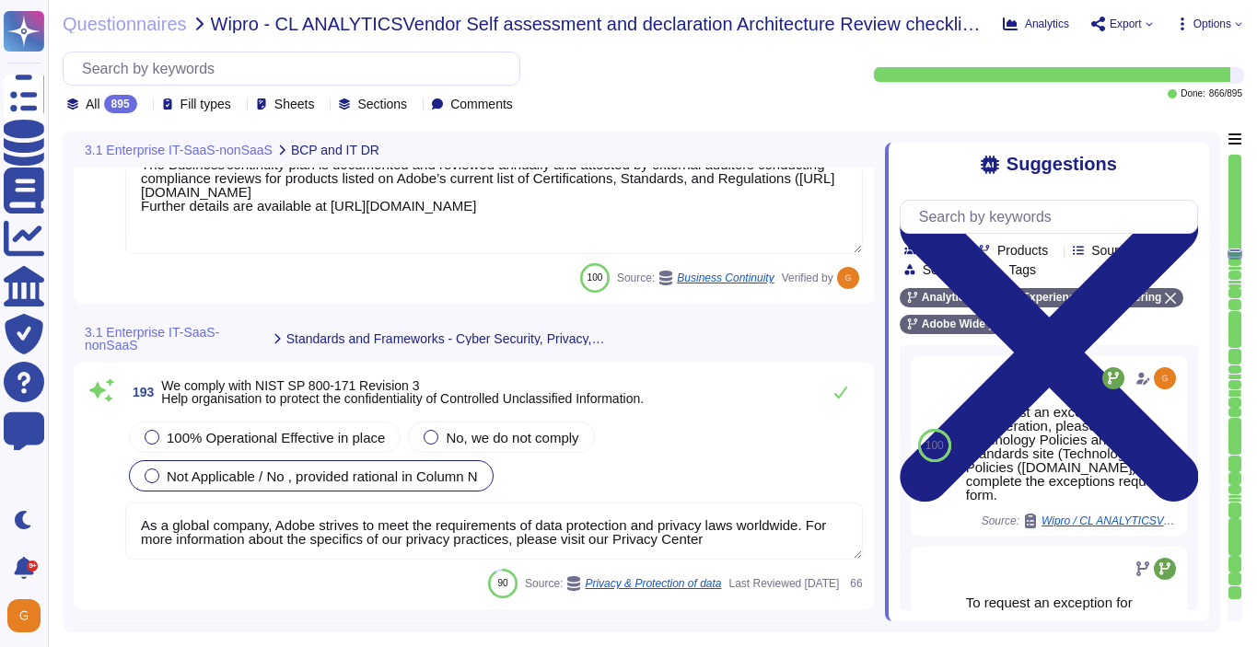
scroll to position [54260, 0]
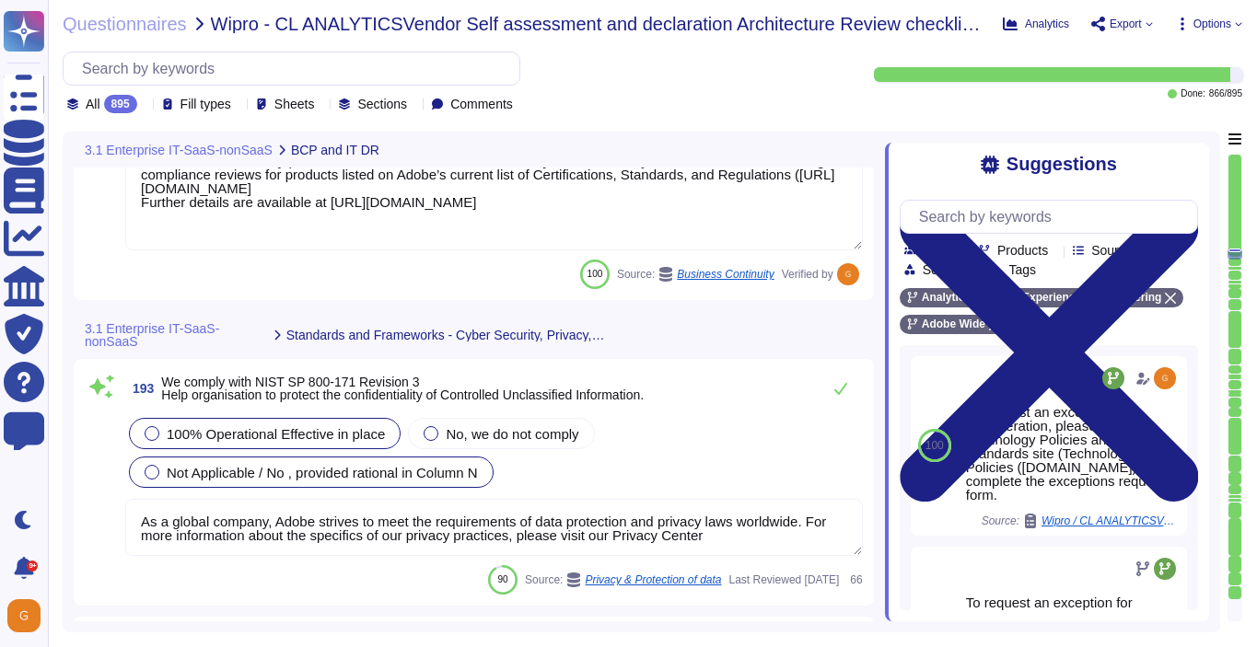
click at [303, 420] on div "100% Operational Effective in place" at bounding box center [265, 433] width 272 height 31
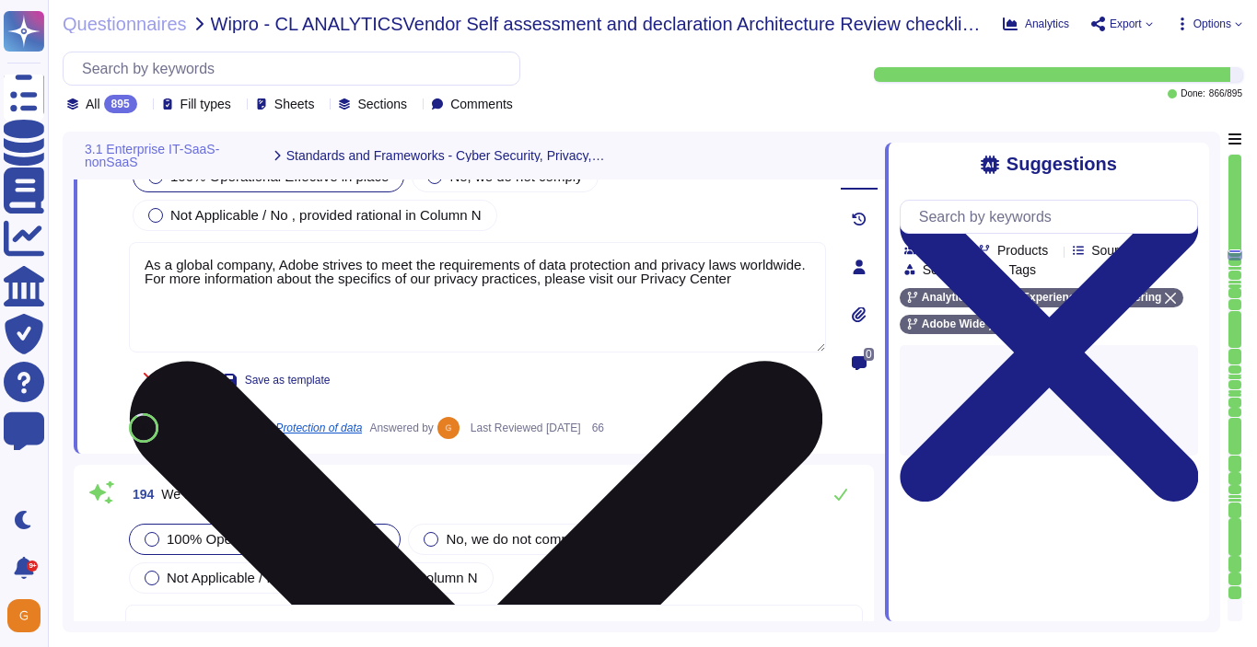
type textarea "SOC 2 certification is a security framework developed by the American Institute…"
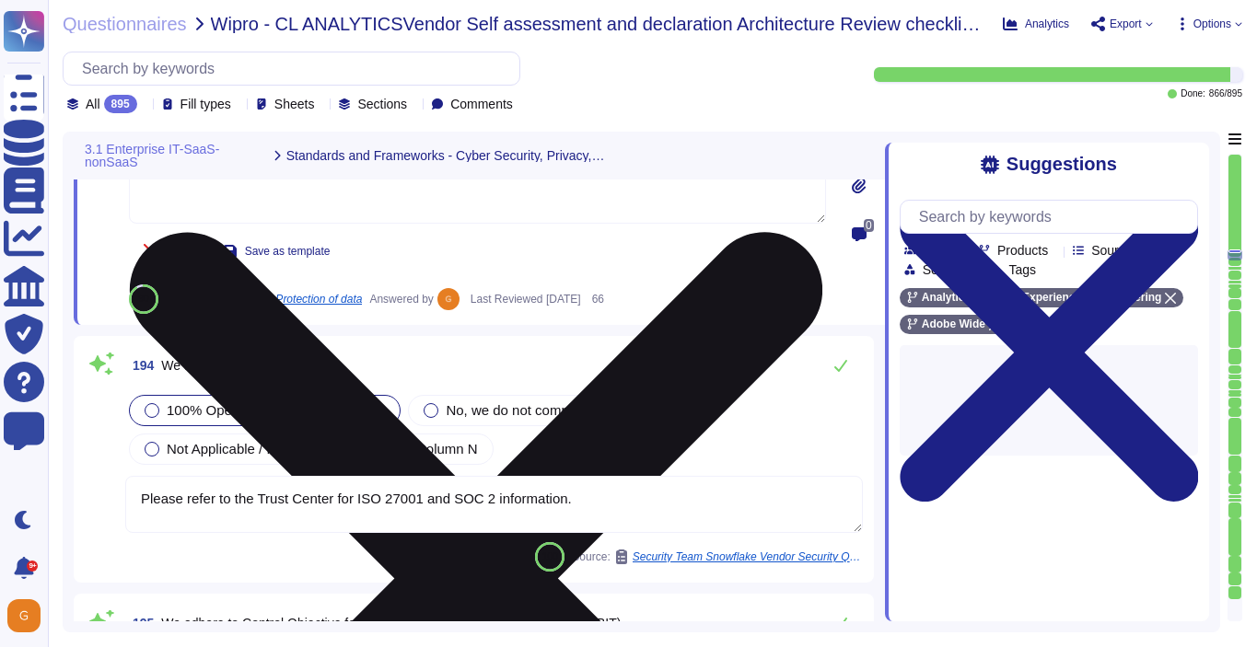
scroll to position [54654, 0]
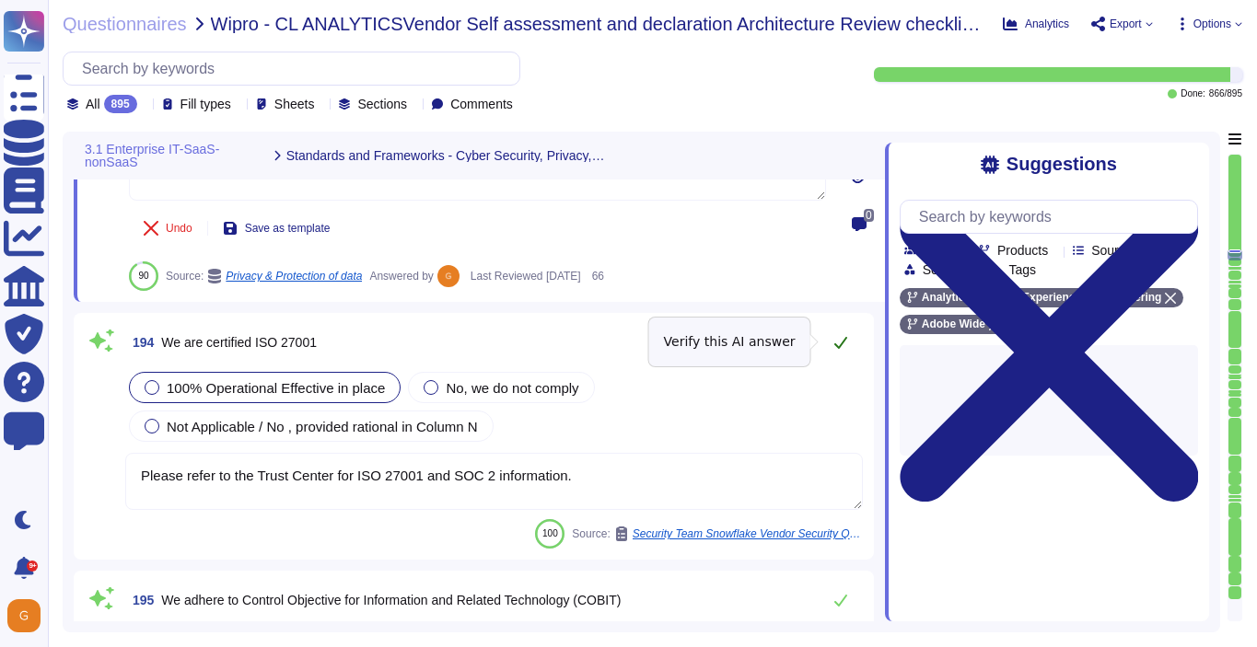
click at [837, 344] on icon at bounding box center [840, 342] width 15 height 15
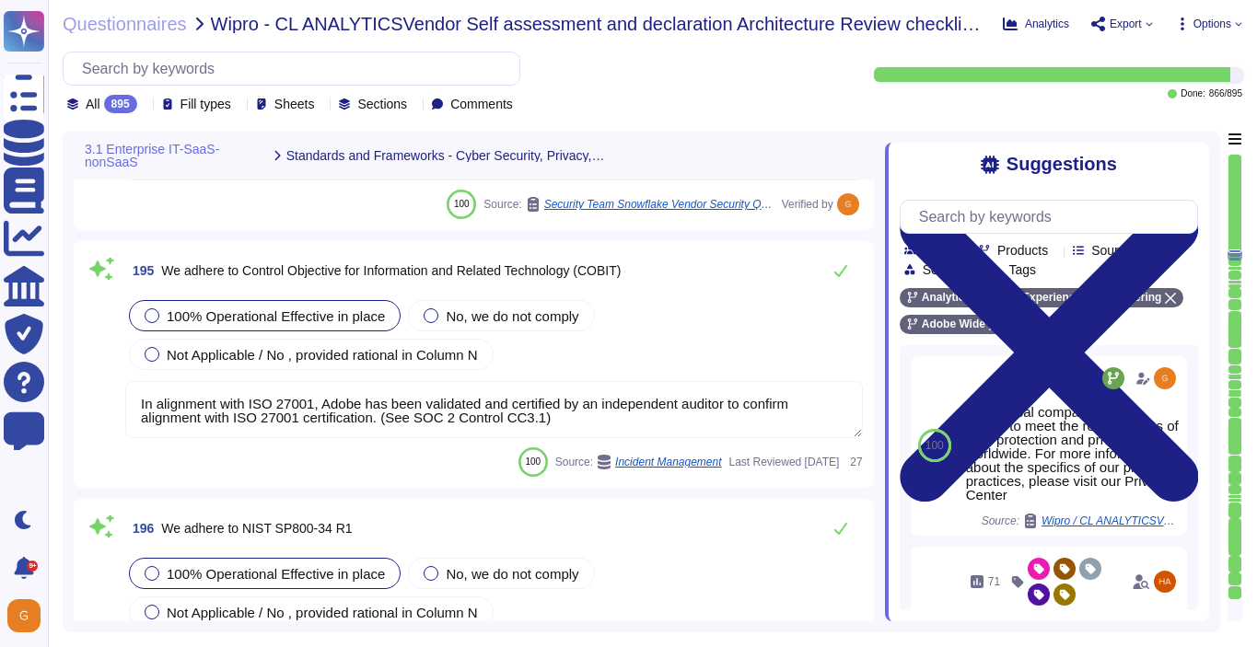
type textarea "Adobe abides by all national and local rules and restrictions regarding Busines…"
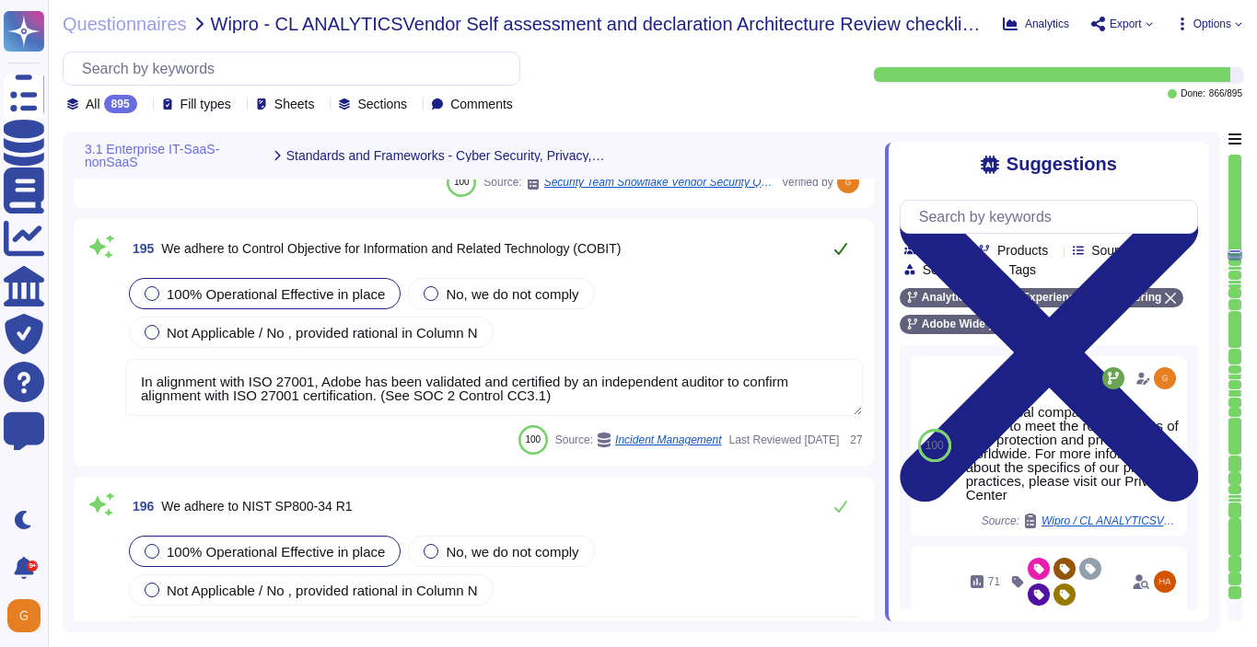
click at [839, 247] on icon at bounding box center [840, 248] width 15 height 15
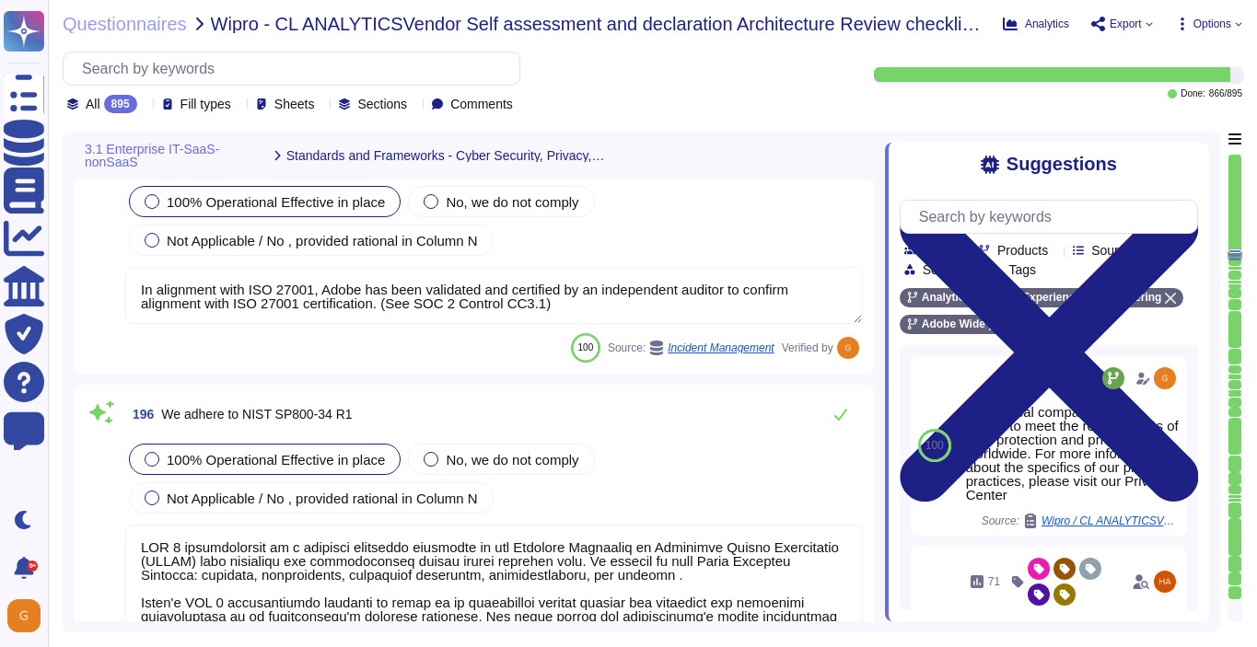
scroll to position [55091, 0]
click at [848, 412] on button at bounding box center [840, 413] width 44 height 37
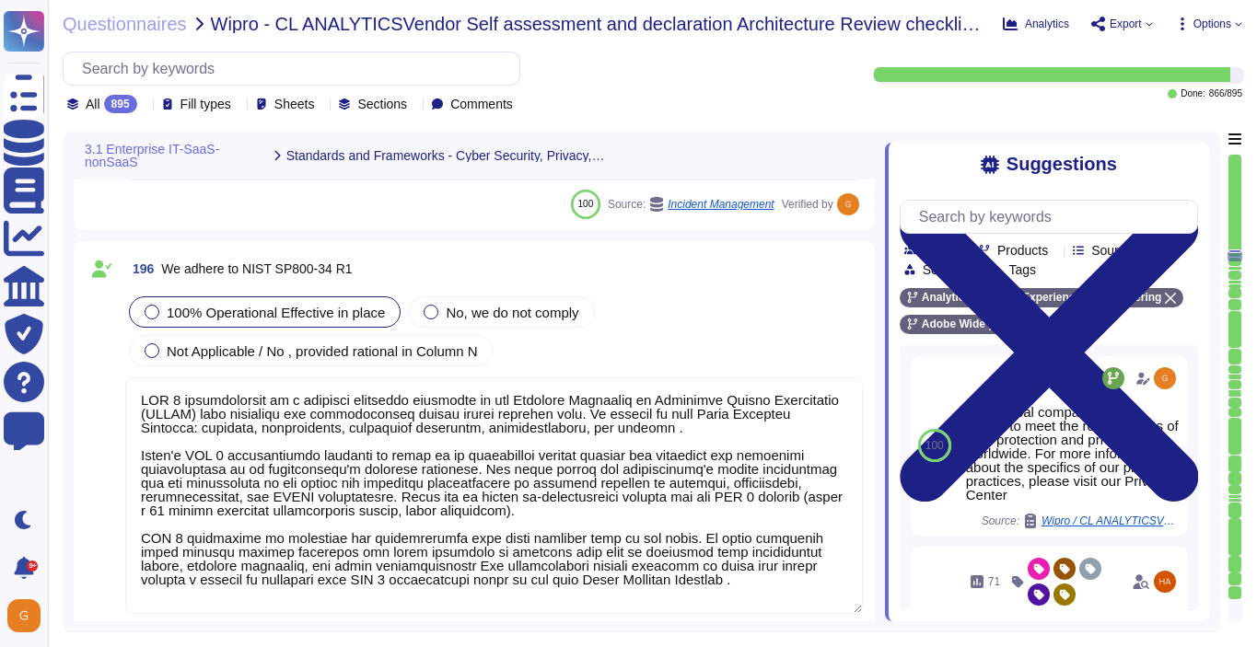
type textarea "ISO/IEC 27002 is an international standard that provides guidance for organizat…"
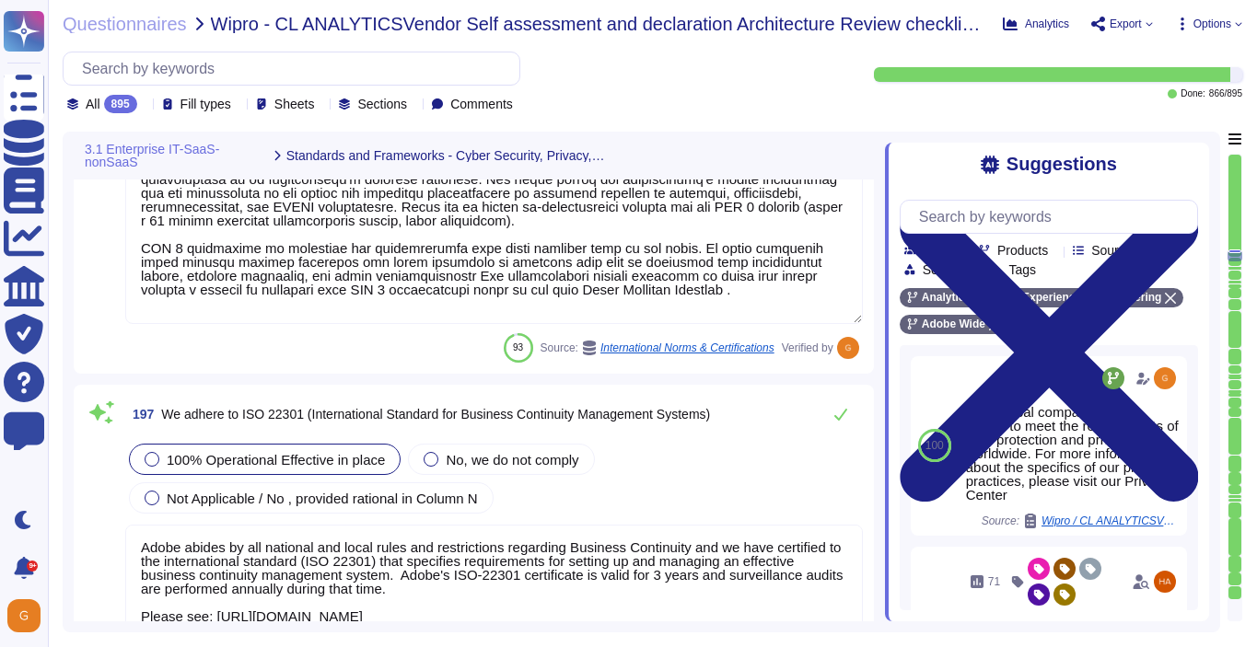
scroll to position [55525, 0]
click at [848, 412] on button at bounding box center [840, 413] width 44 height 37
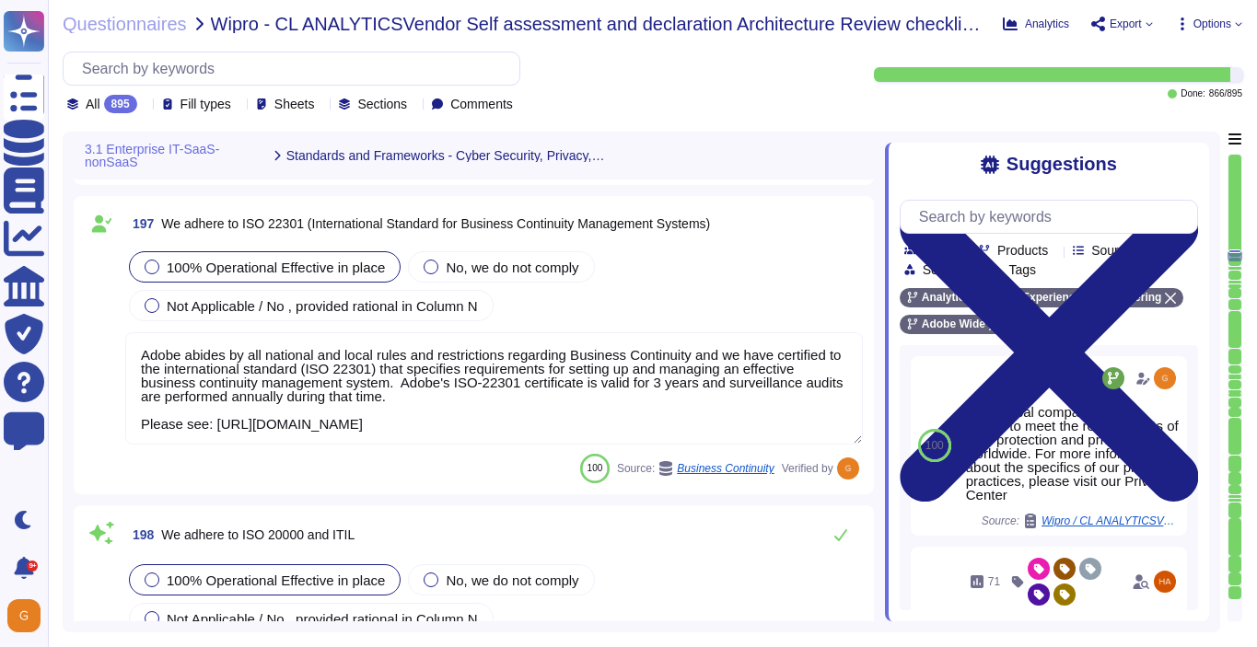
type textarea "As a global company, Adobe strives to meet the requirements of data protection …"
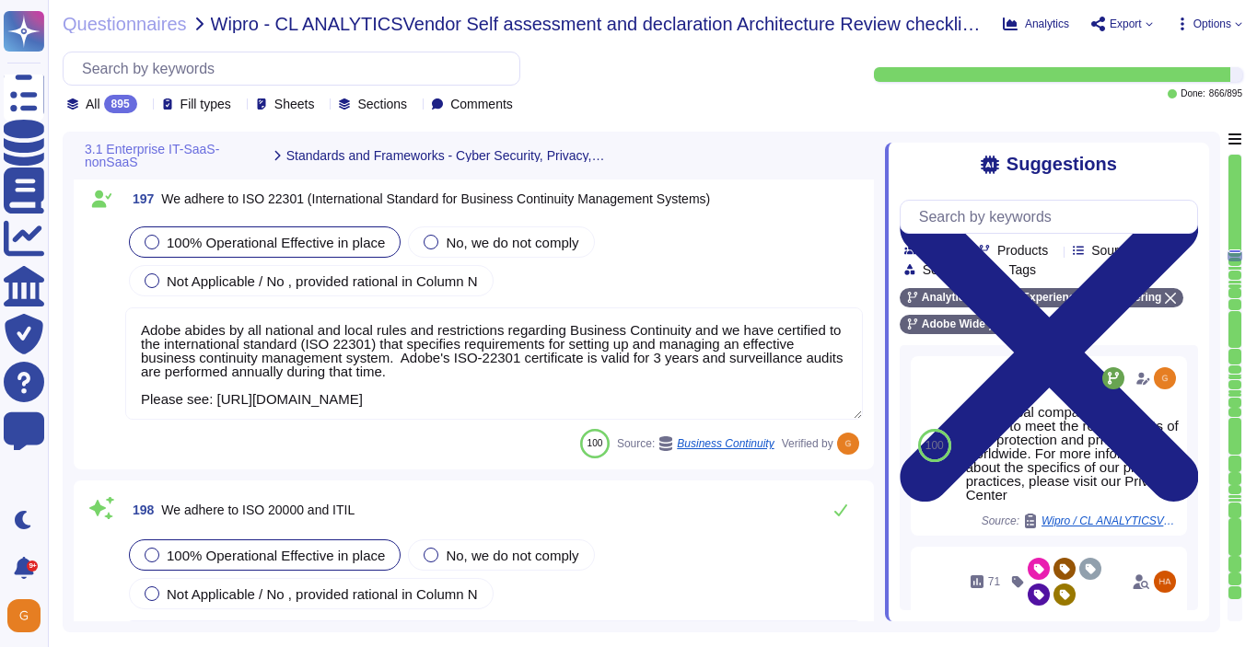
scroll to position [2, 0]
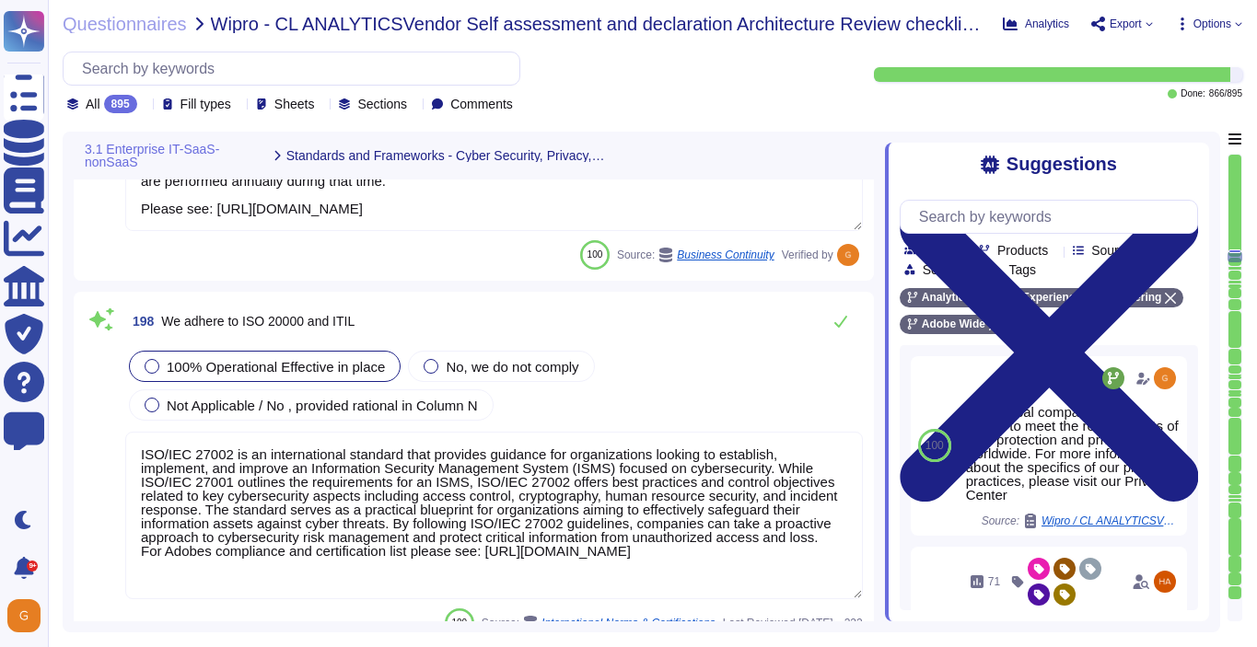
type textarea "Adobe utilizes cloud-native key management systems (KMS) and/or approved key re…"
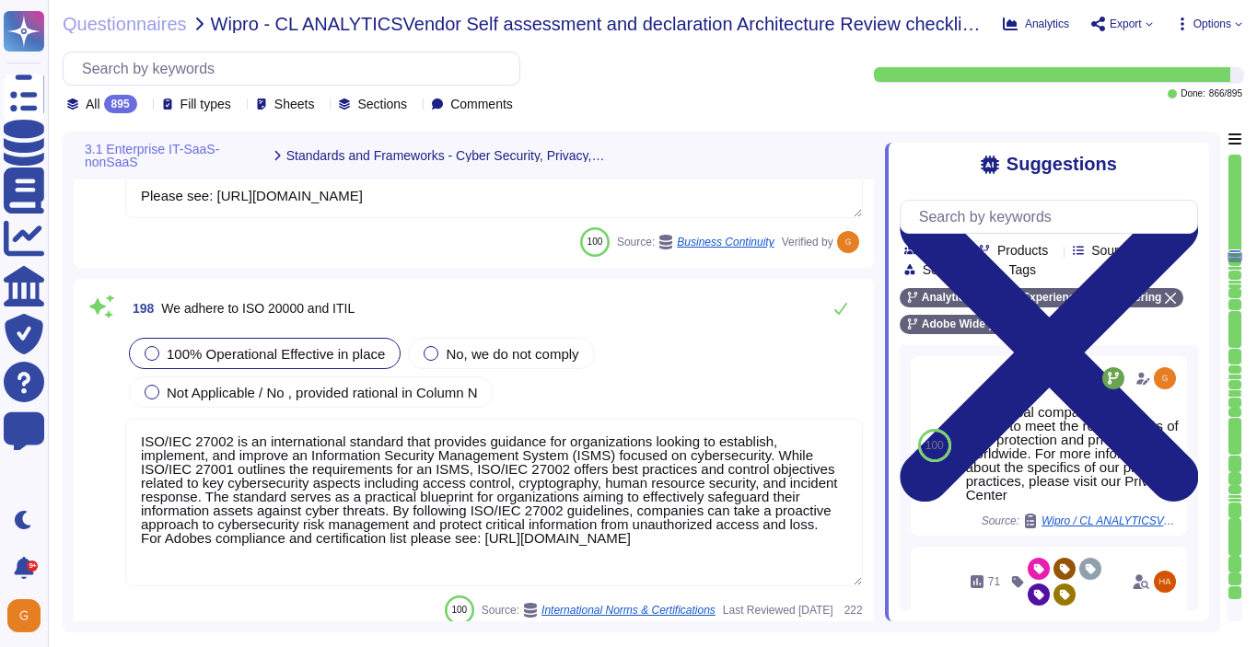
scroll to position [55897, 0]
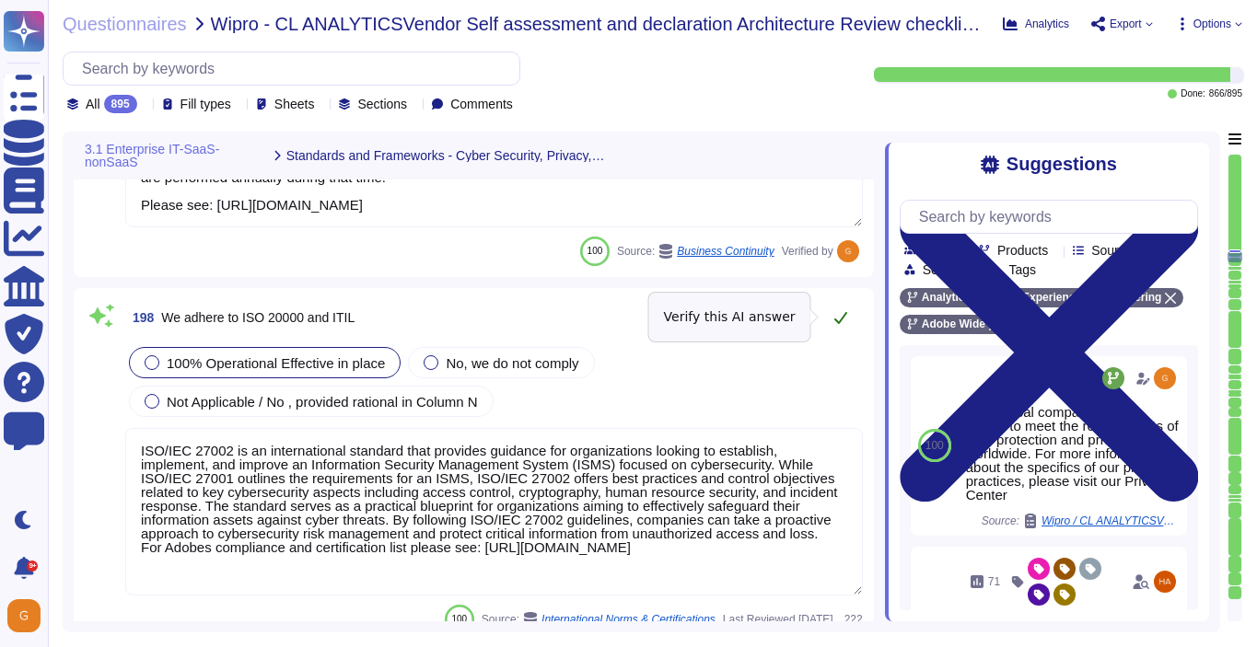
click at [833, 313] on icon at bounding box center [840, 317] width 15 height 15
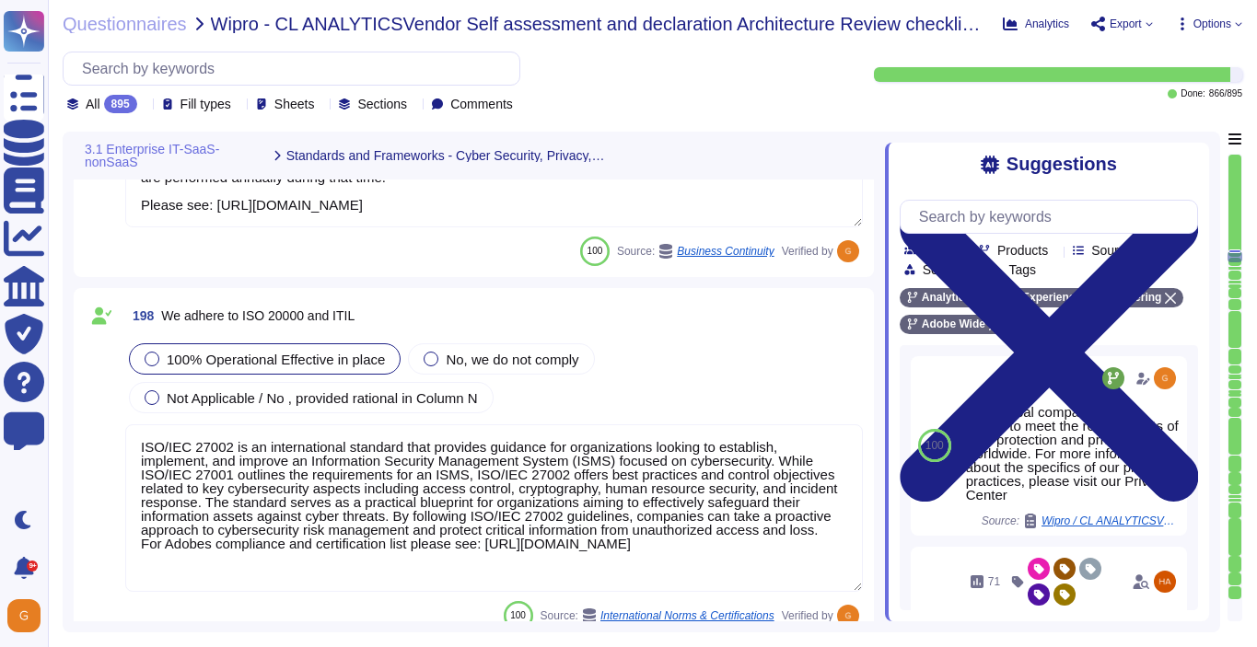
scroll to position [0, 0]
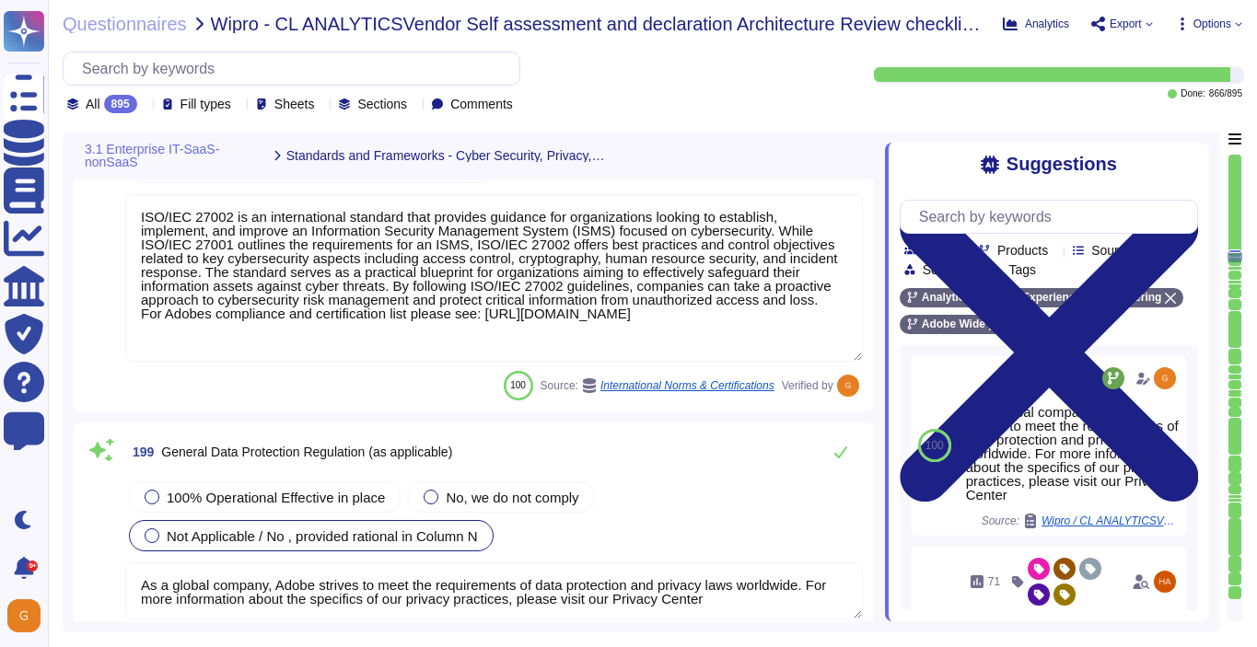
type textarea "Adobe coordinates all security efforts under the CSO. Adobe has a Chief Securit…"
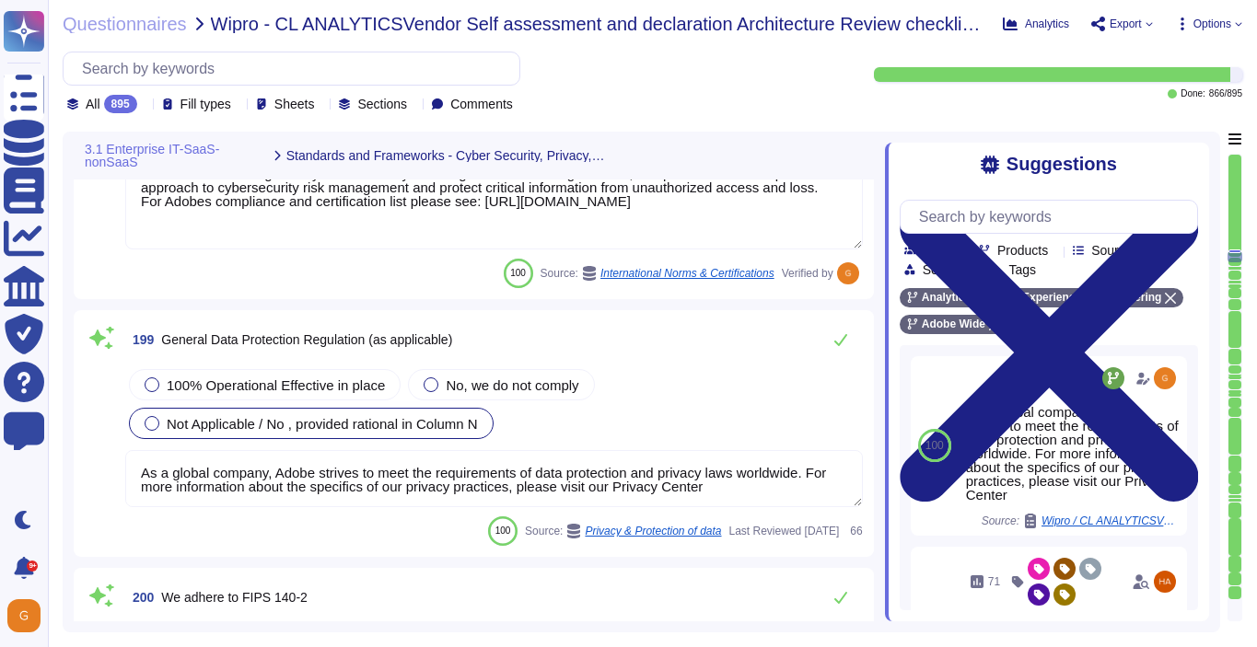
scroll to position [56238, 0]
click at [360, 379] on span "100% Operational Effective in place" at bounding box center [276, 387] width 218 height 16
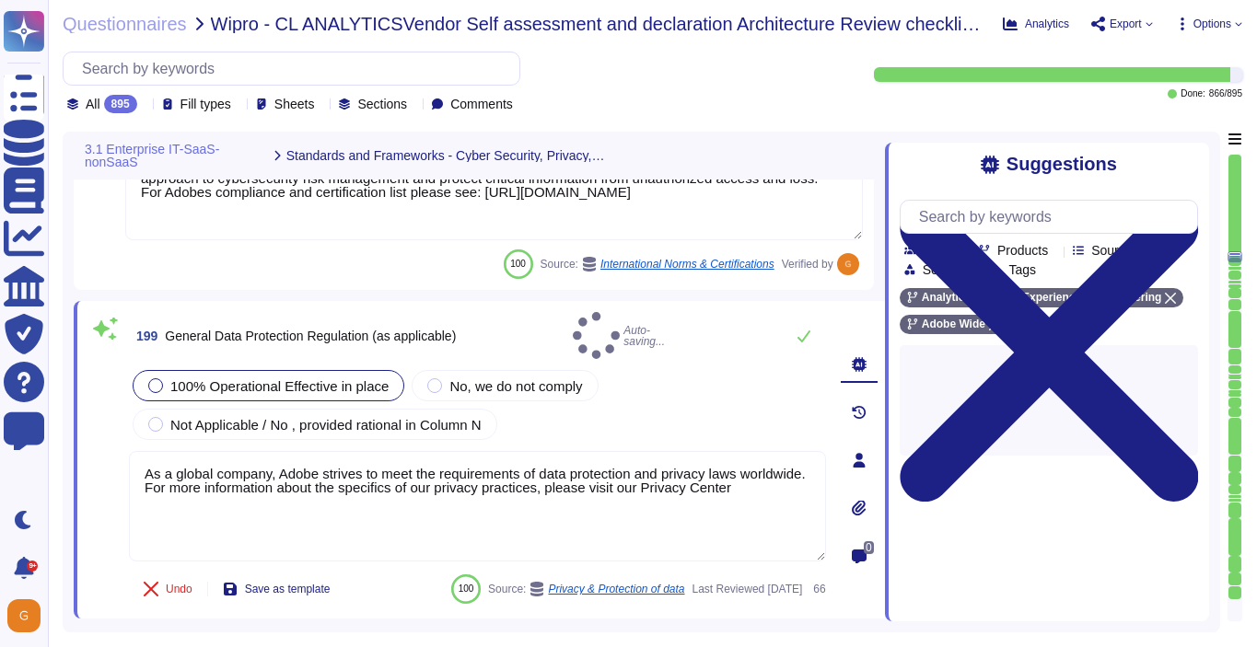
type textarea "Adobe coordinates all security efforts under the CSO. Adobe has a Chief Securit…"
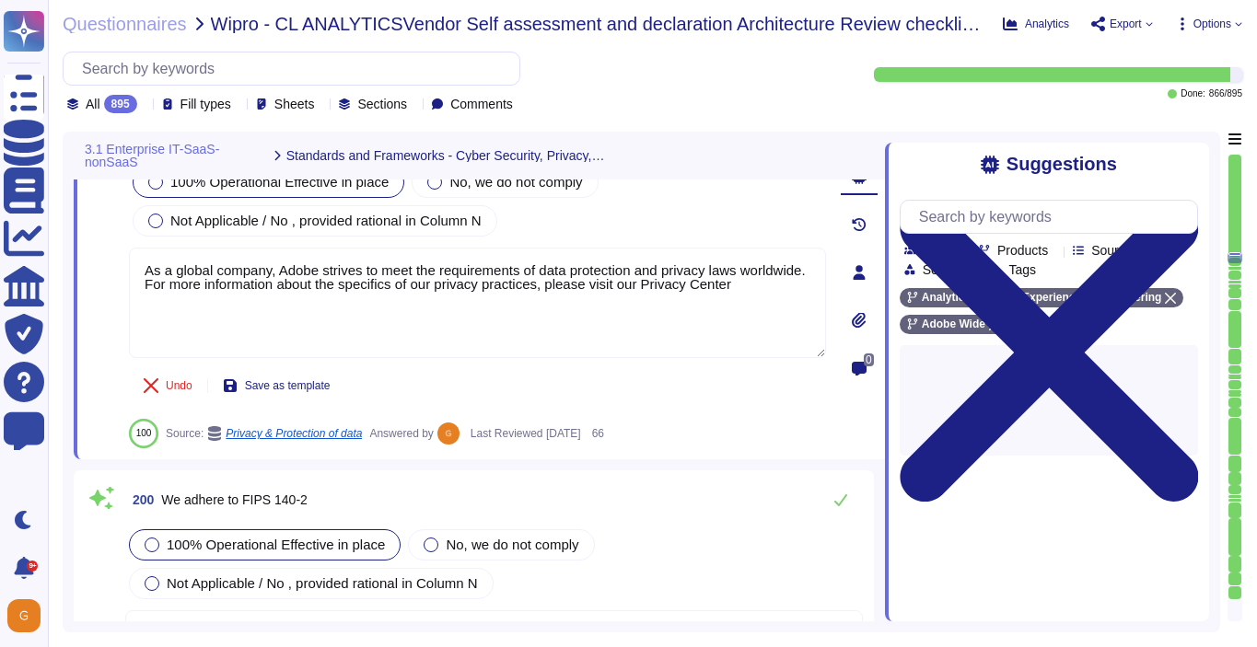
scroll to position [56470, 0]
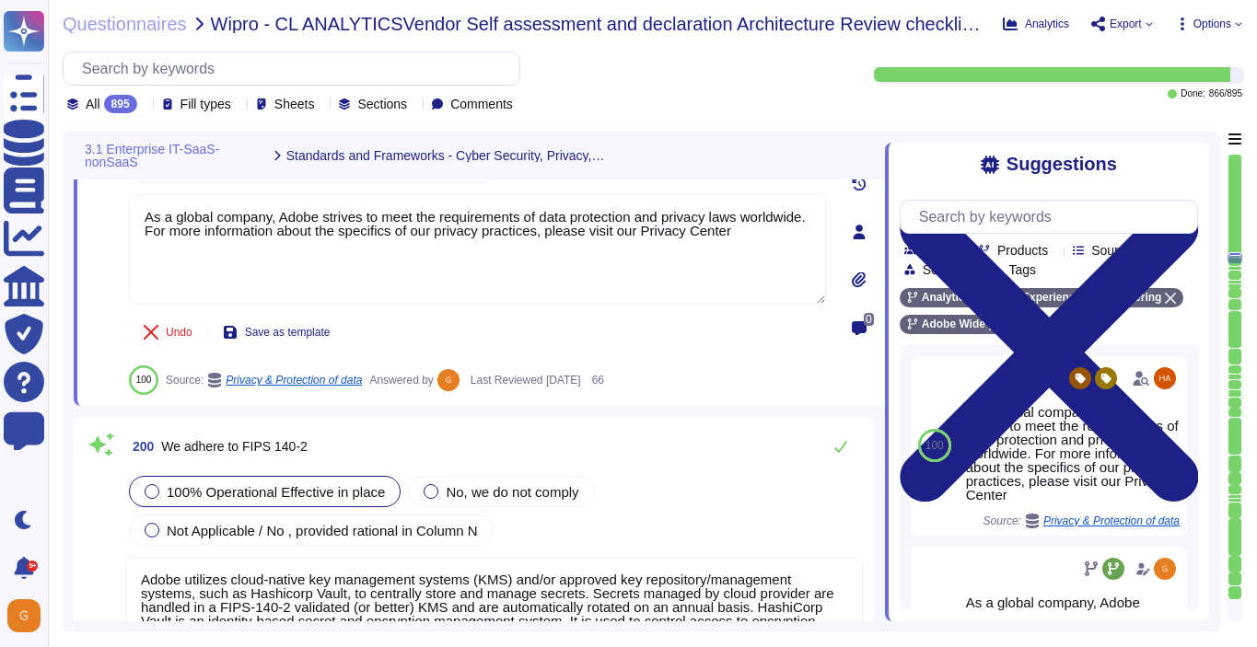
type textarea "We follow U.S. generally accepted accounting principles to produce our financia…"
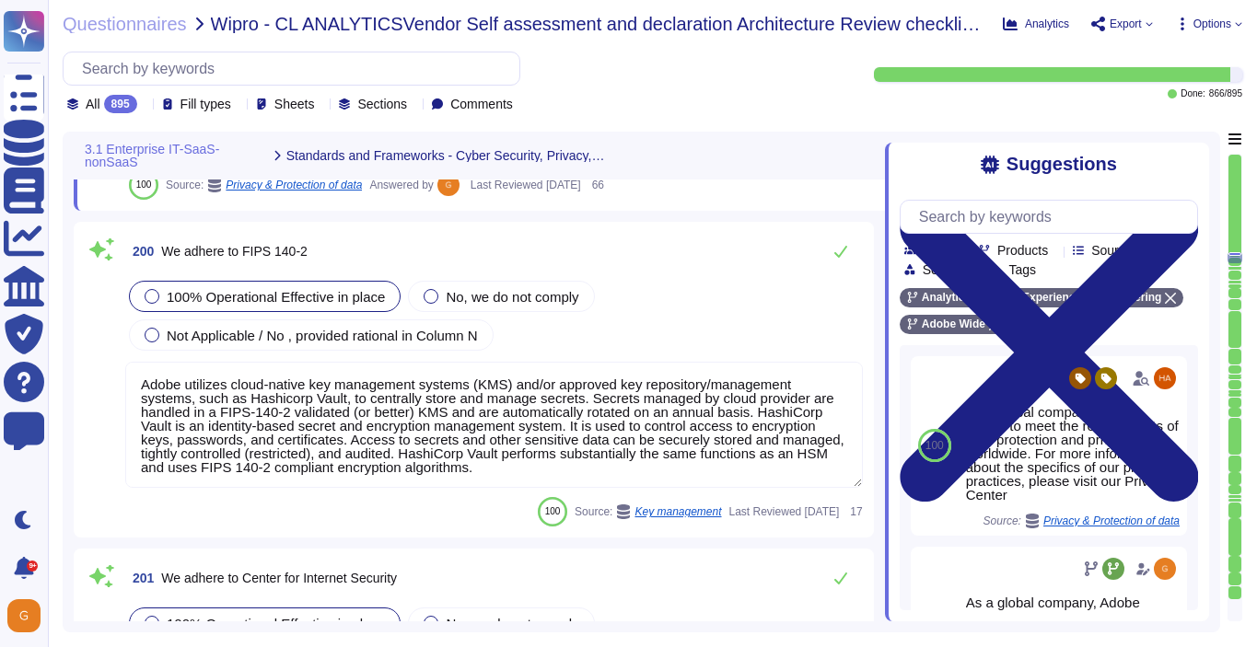
scroll to position [56669, 0]
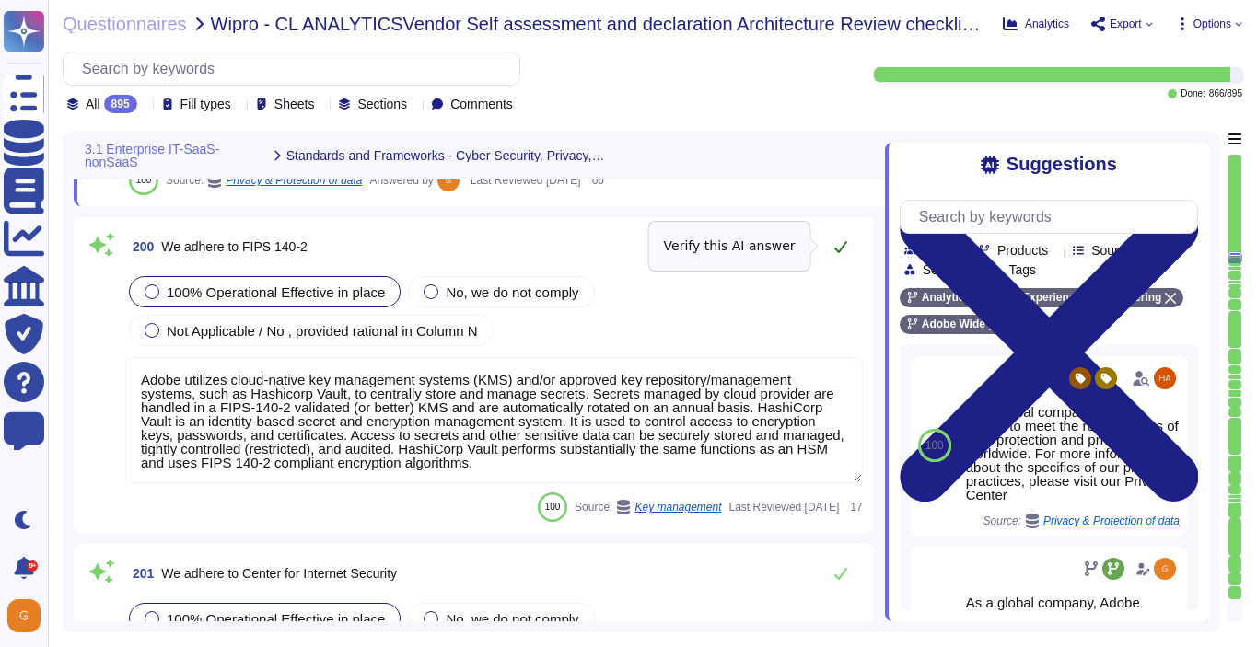
click at [838, 249] on icon at bounding box center [840, 246] width 15 height 15
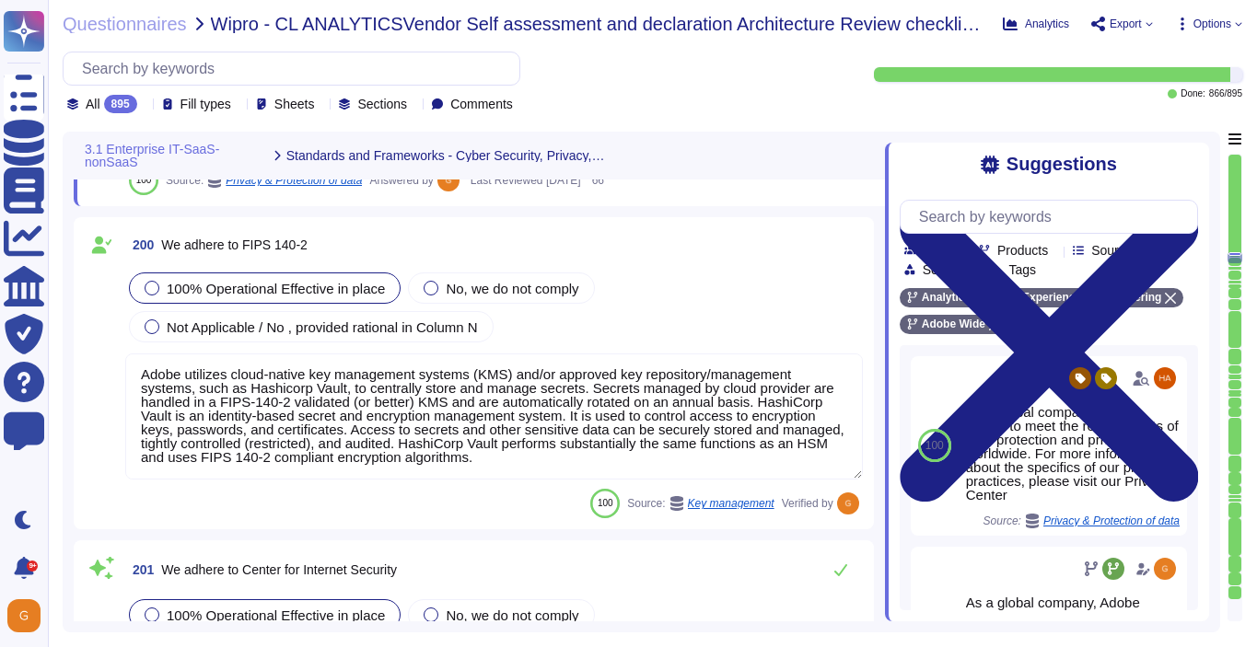
scroll to position [1, 0]
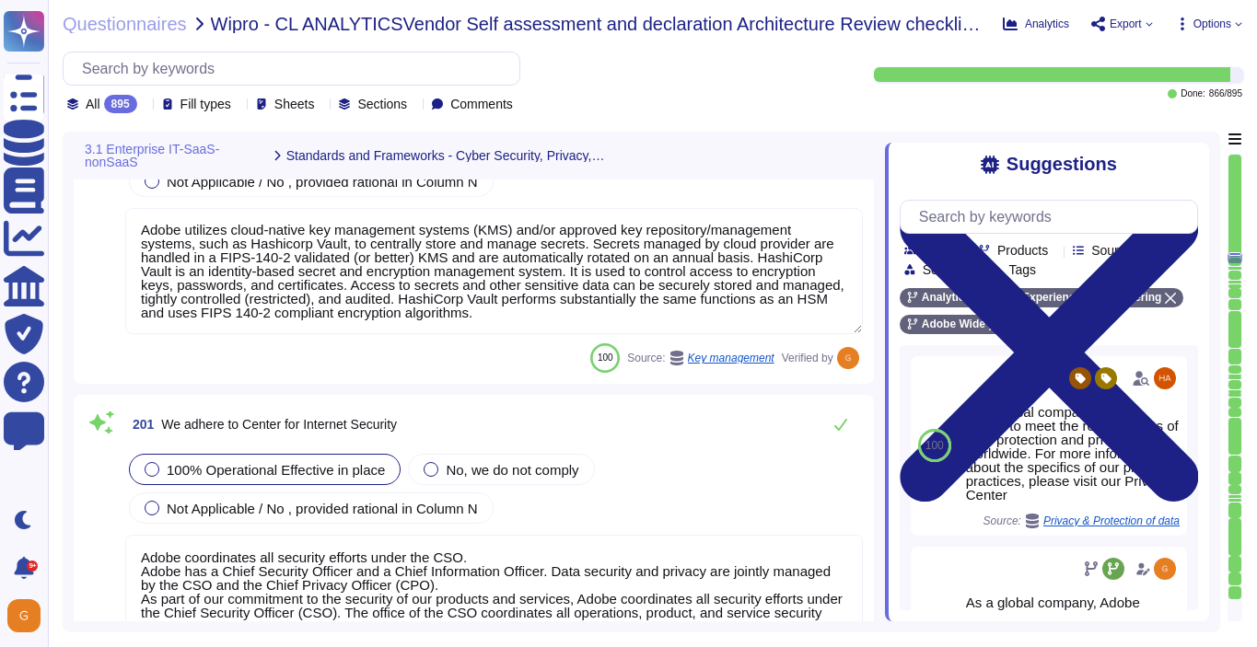
type textarea "We follow U.S. generally accepted accounting principles to produce our financia…"
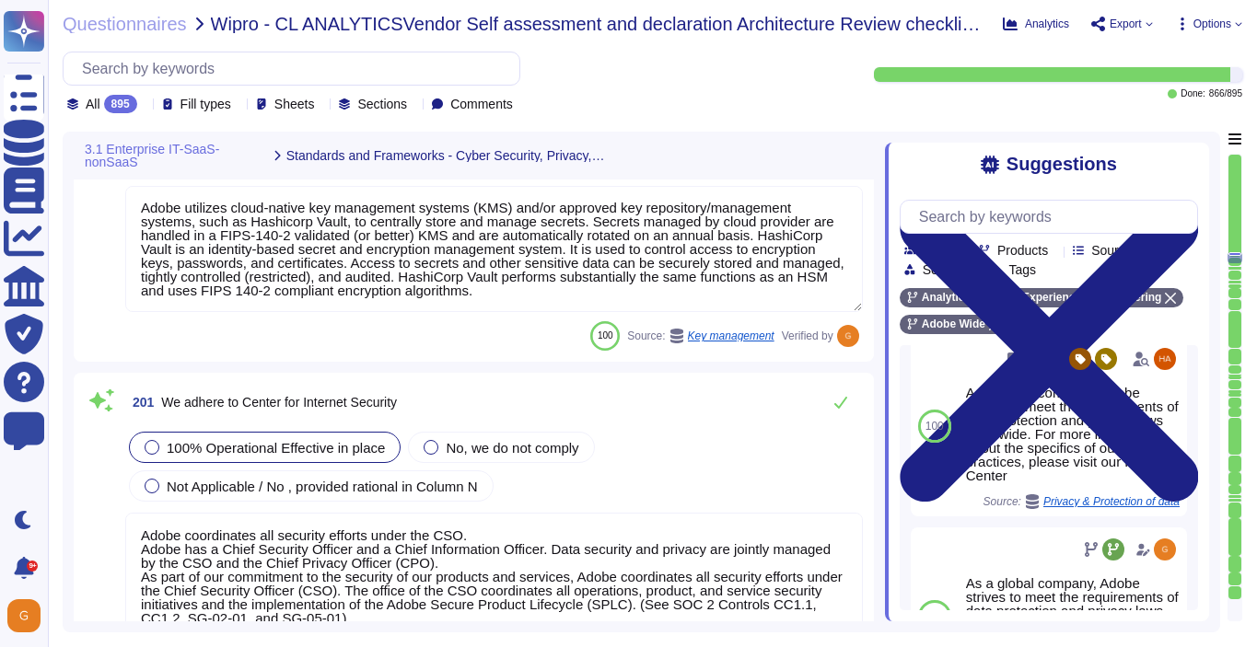
scroll to position [20, 0]
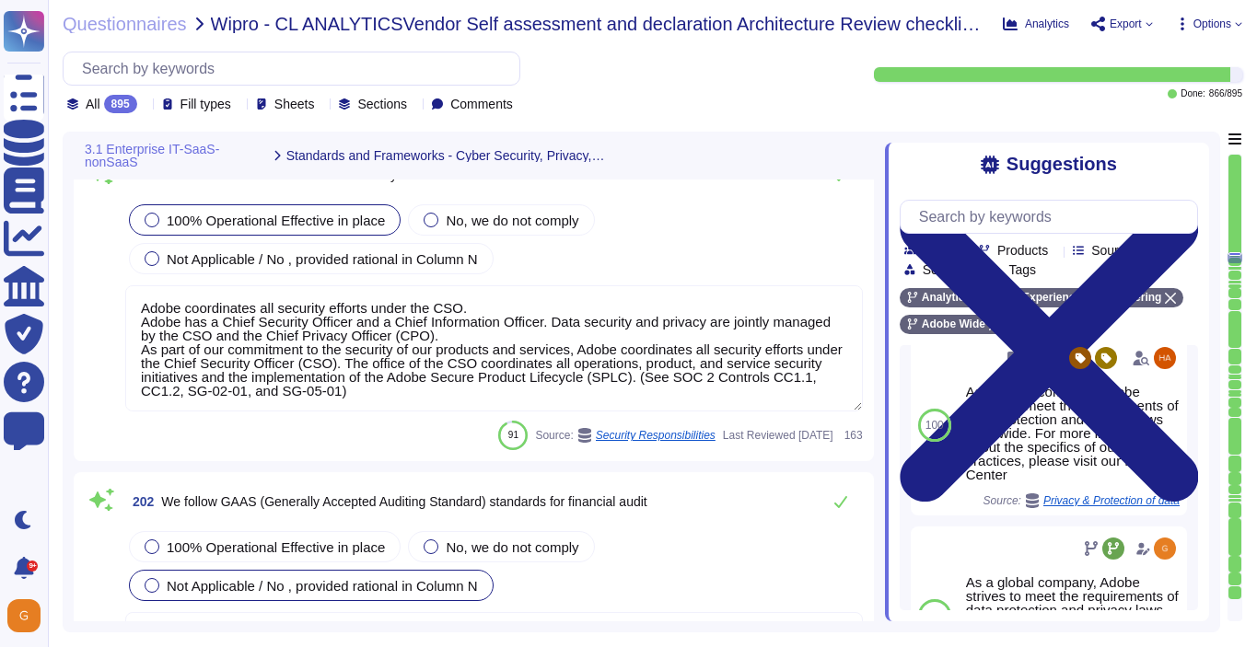
type textarea "Yes. Adobe risk assessments are performed in alignment with NIST SP 800-30 Revi…"
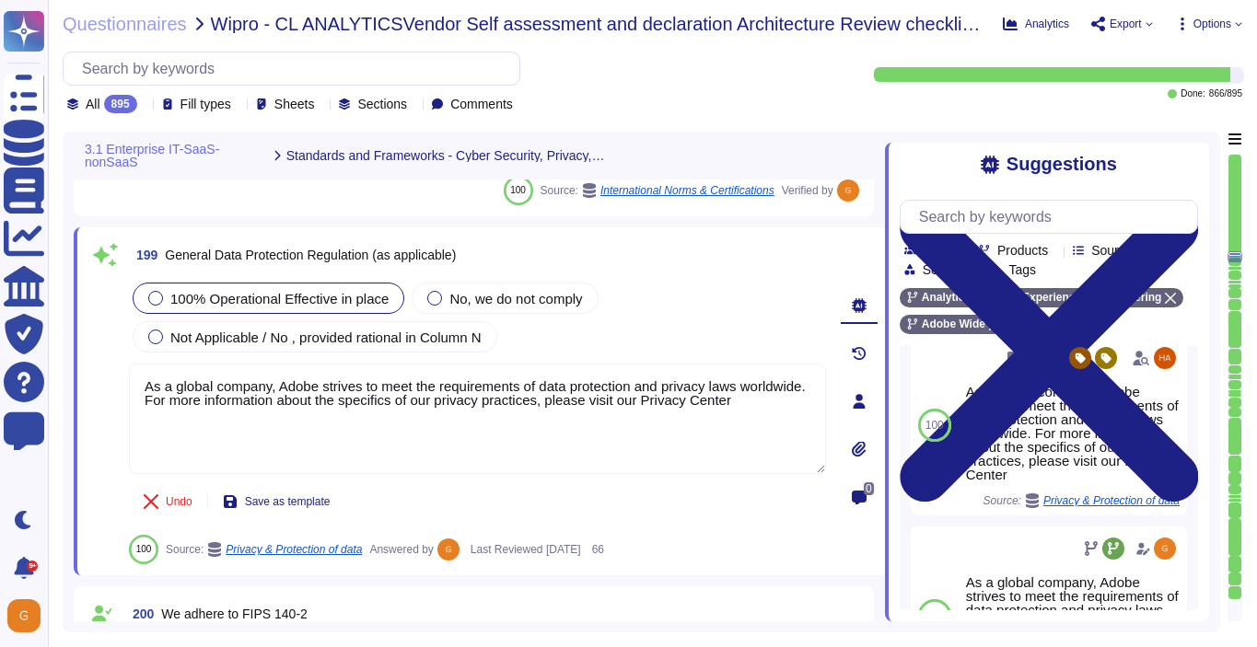
type textarea "Adobe abides by all national and local rules and restrictions regarding Busines…"
type textarea "ISO/IEC 27002 is an international standard that provides guidance for organizat…"
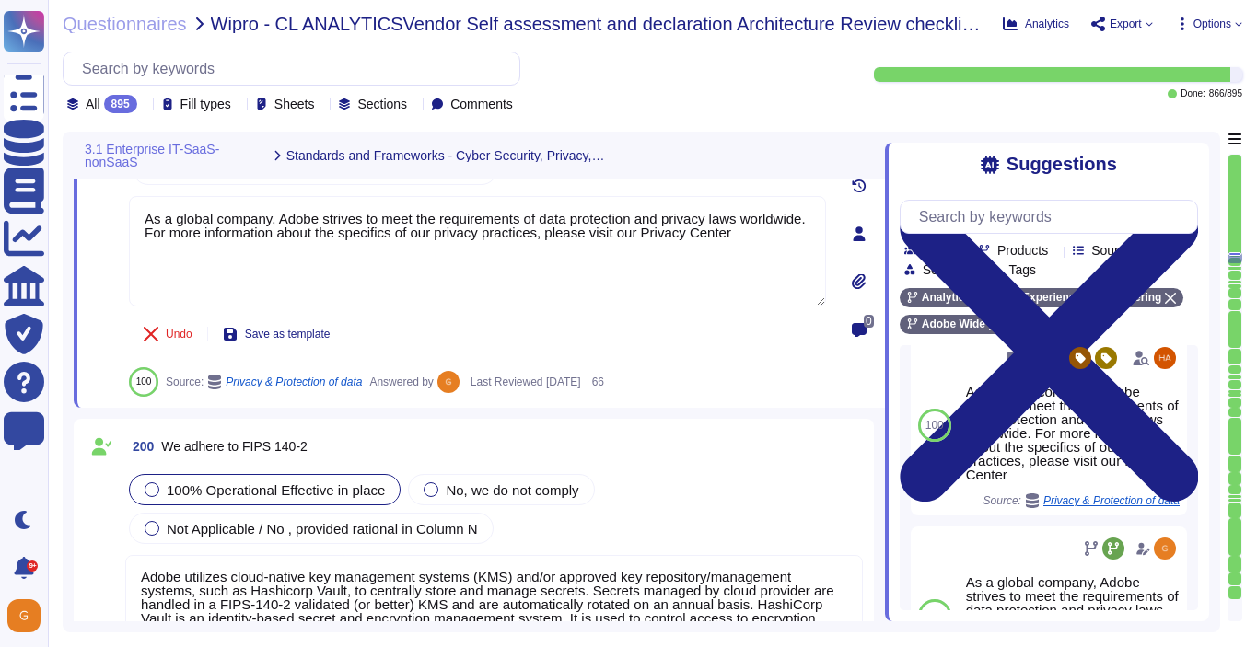
type textarea "We follow U.S. generally accepted accounting principles to produce our financia…"
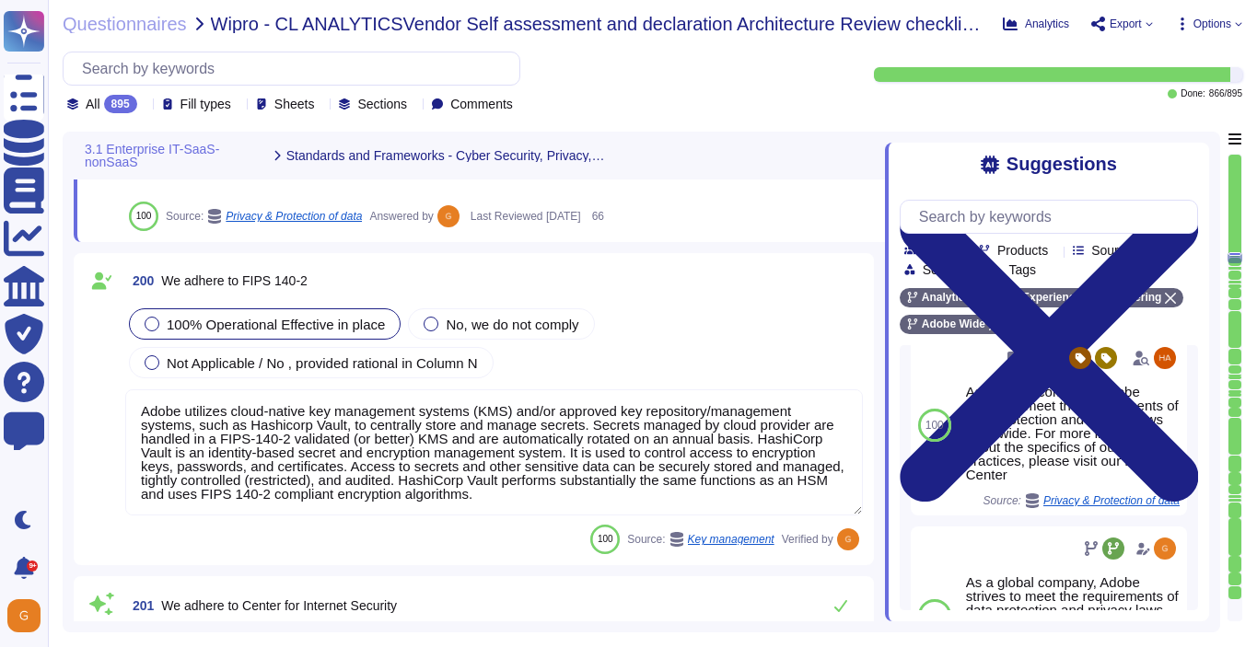
scroll to position [56755, 0]
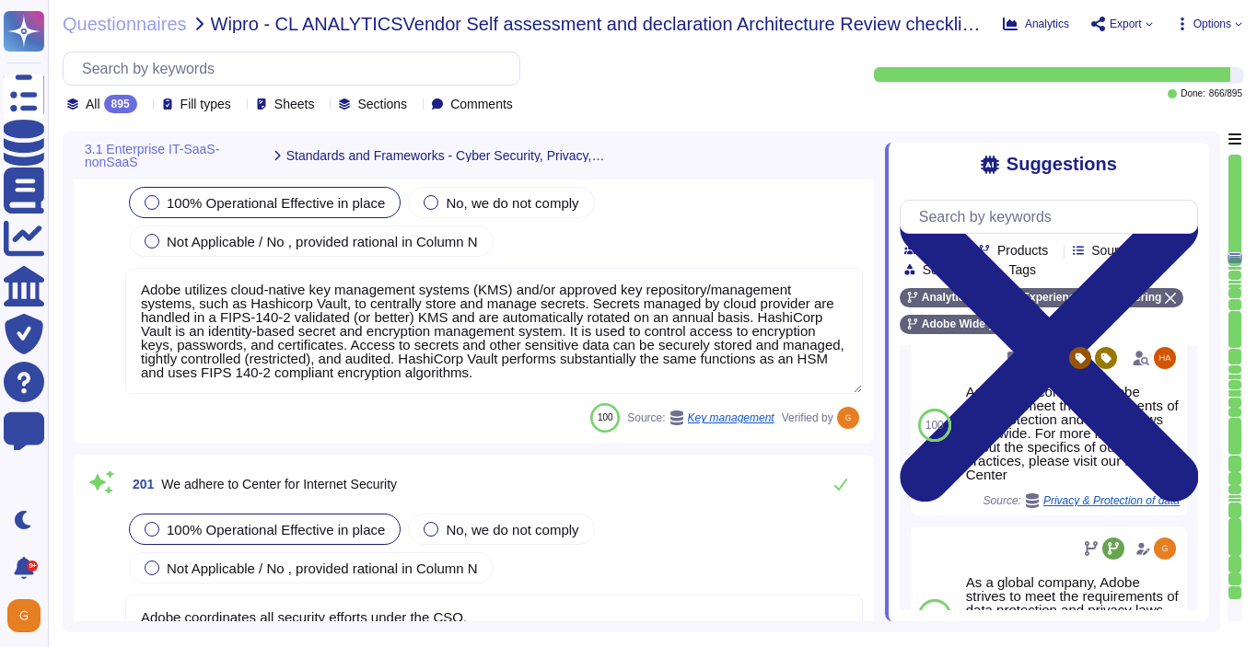
type textarea "We follow U.S. generally accepted accounting principles to produce our financia…"
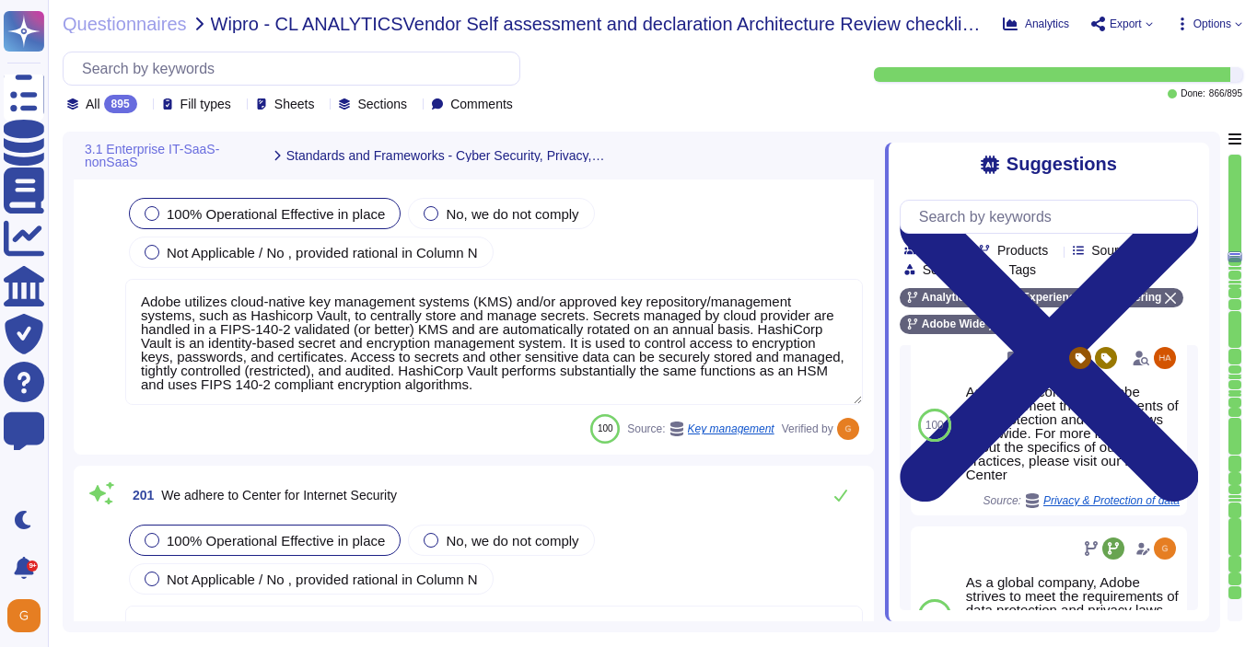
type textarea "Adobe abides by all national and local rules and restrictions regarding Busines…"
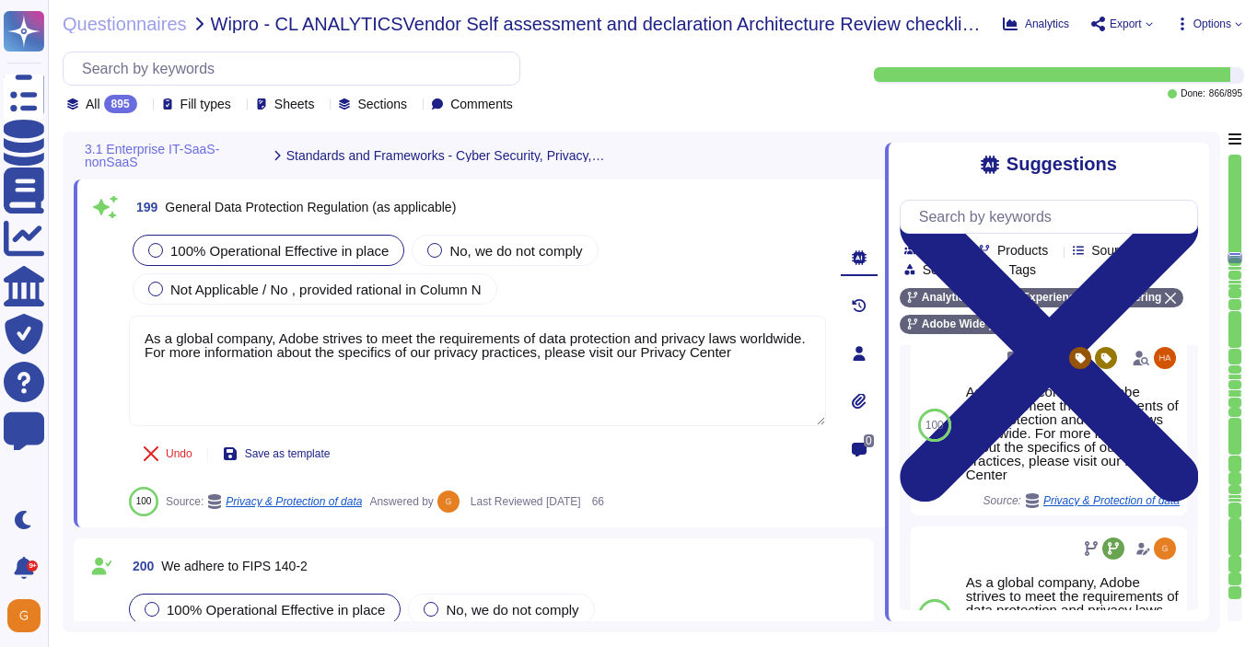
scroll to position [56509, 0]
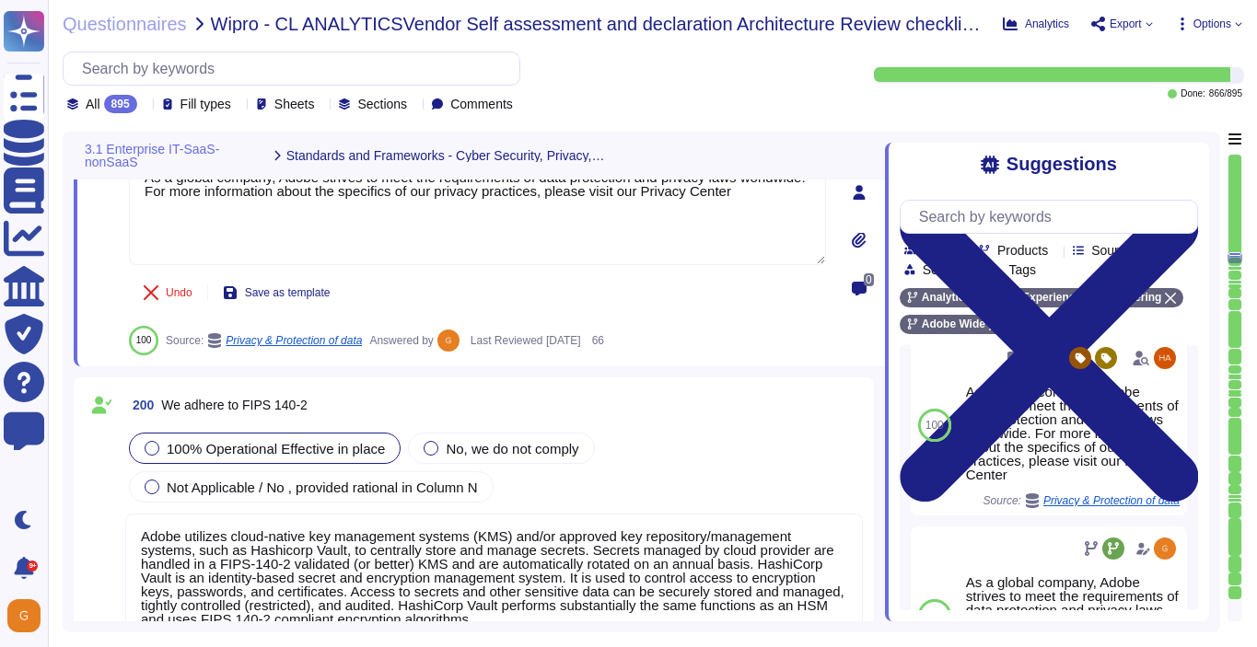
type textarea "We follow U.S. generally accepted accounting principles to produce our financia…"
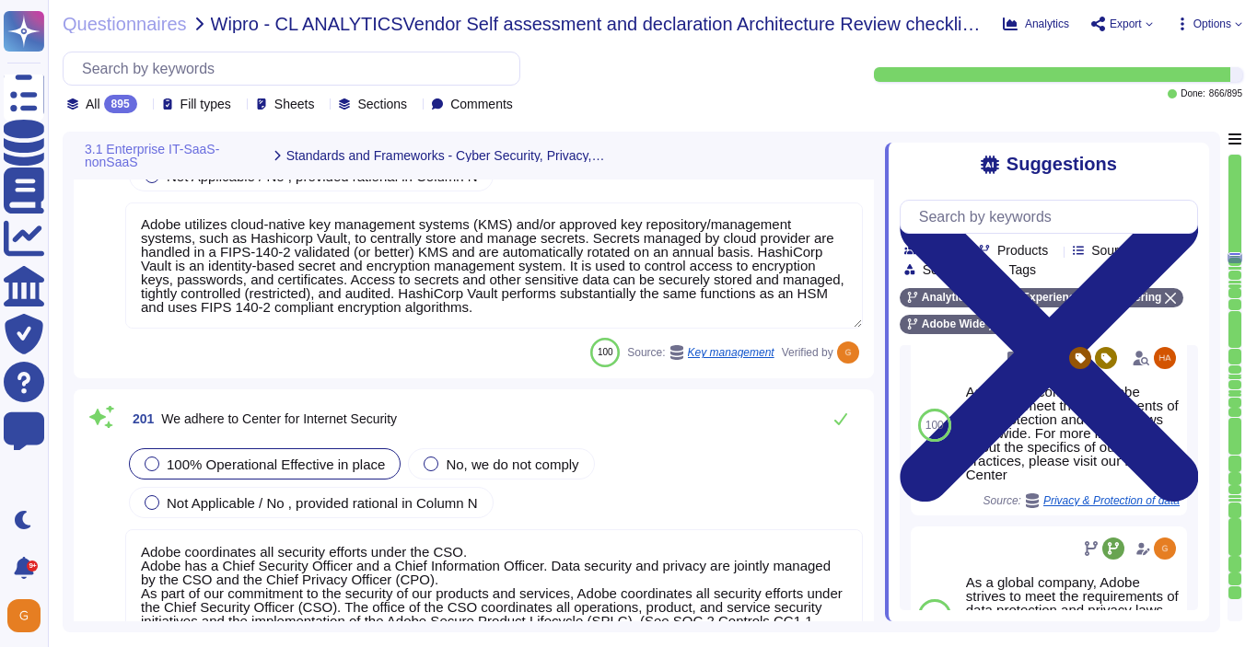
scroll to position [56837, 0]
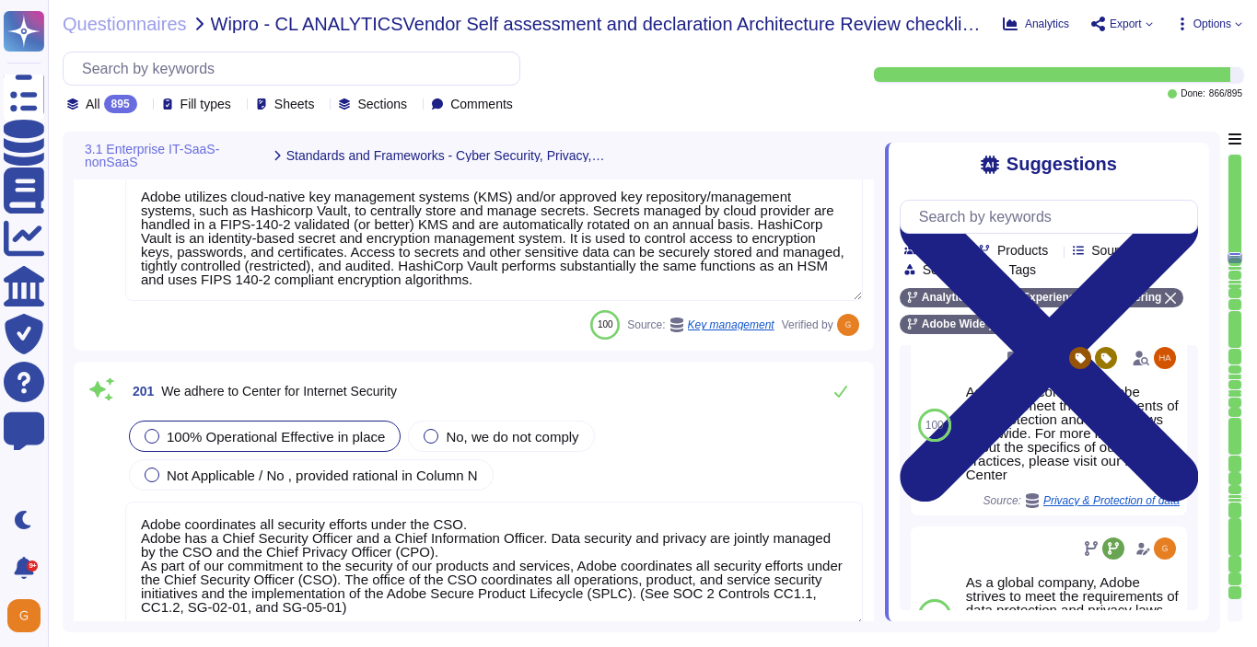
type textarea "We follow U.S. generally accepted accounting principles to produce our financia…"
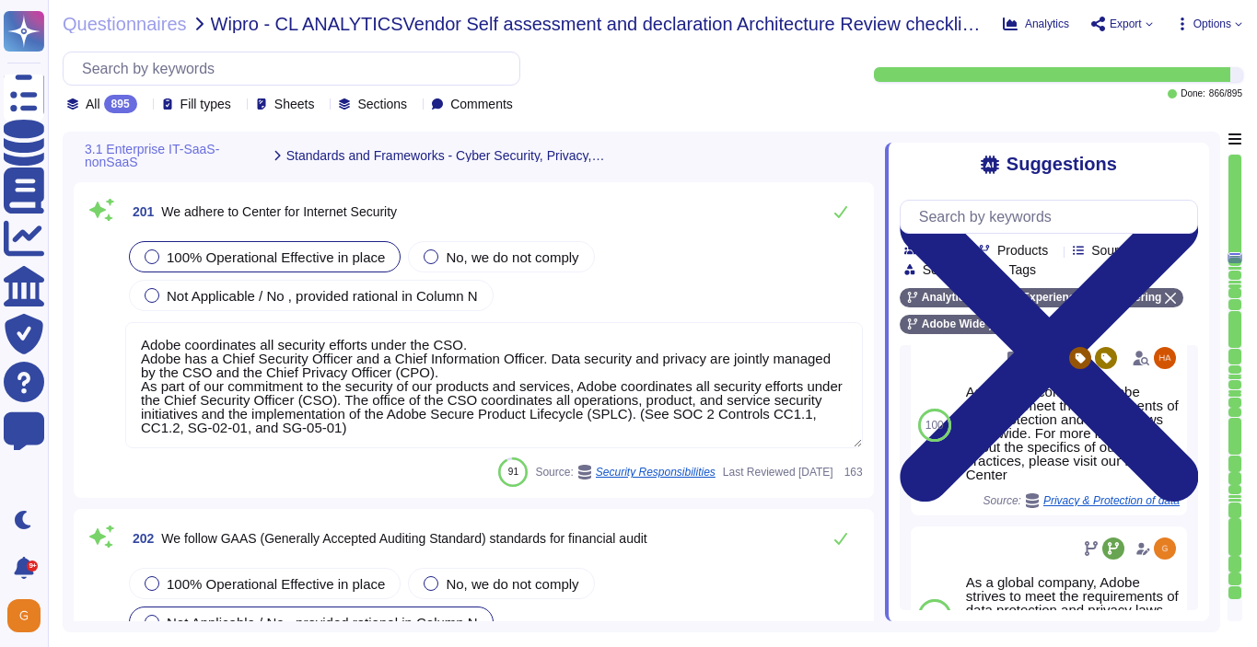
scroll to position [57024, 0]
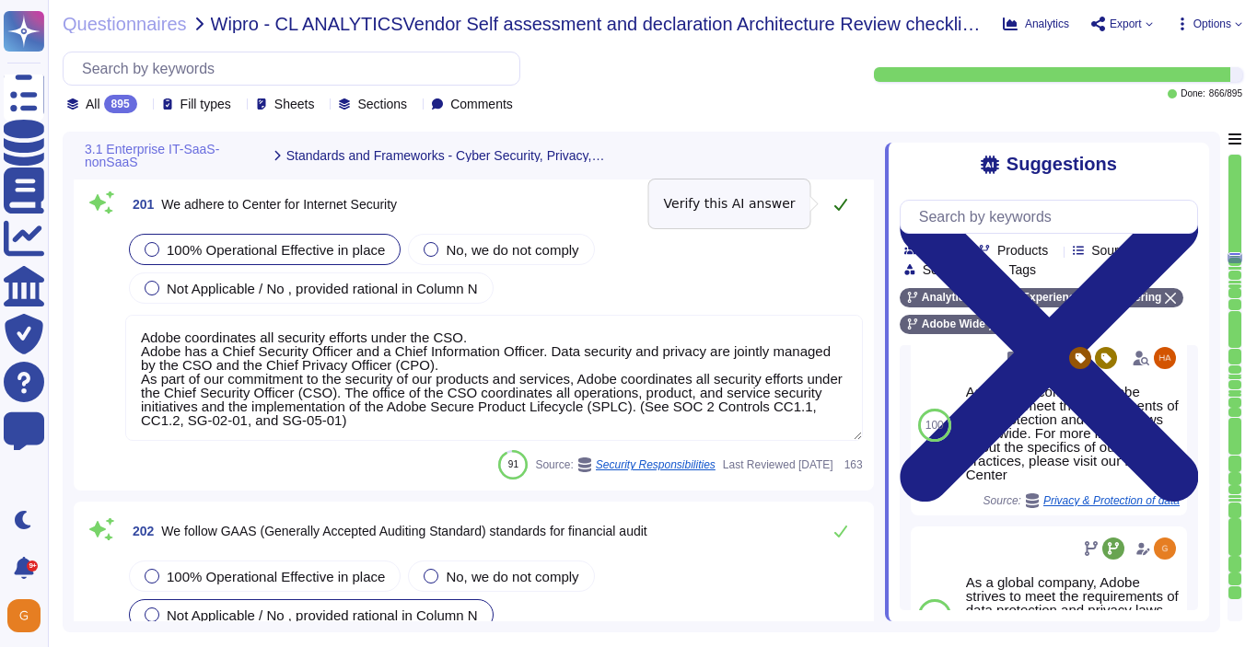
click at [843, 197] on icon at bounding box center [840, 204] width 15 height 15
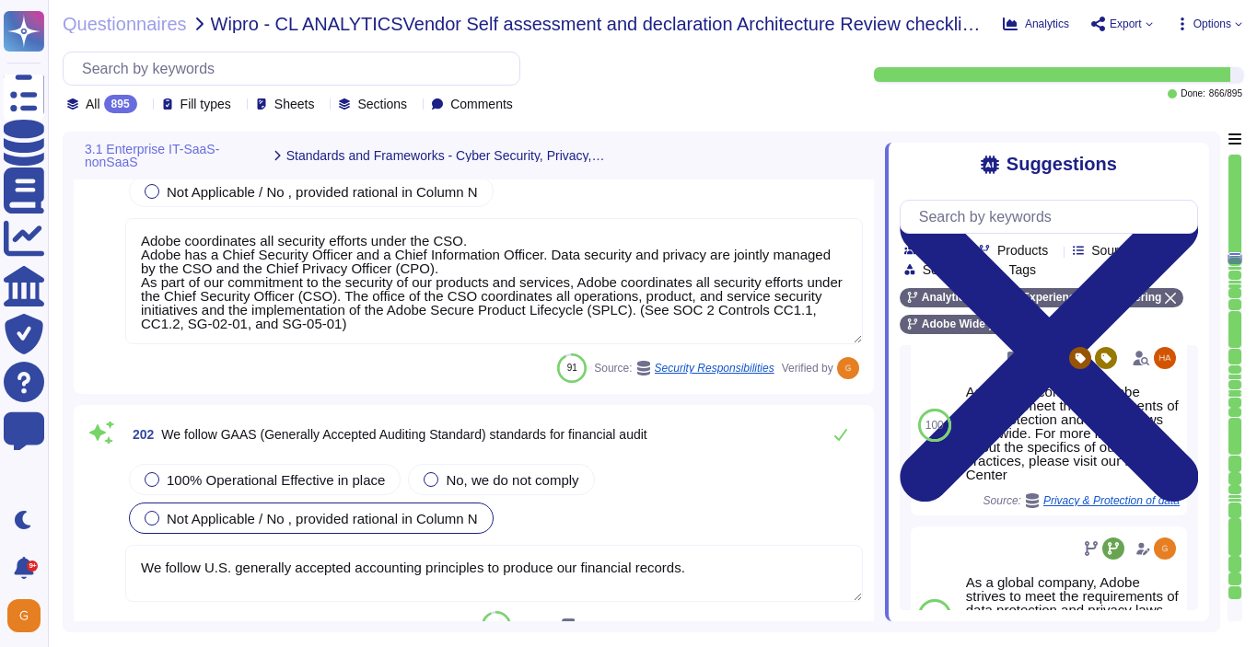
scroll to position [57190, 0]
type textarea "Yes. Adobe risk assessments are performed in alignment with NIST SP 800-30 Revi…"
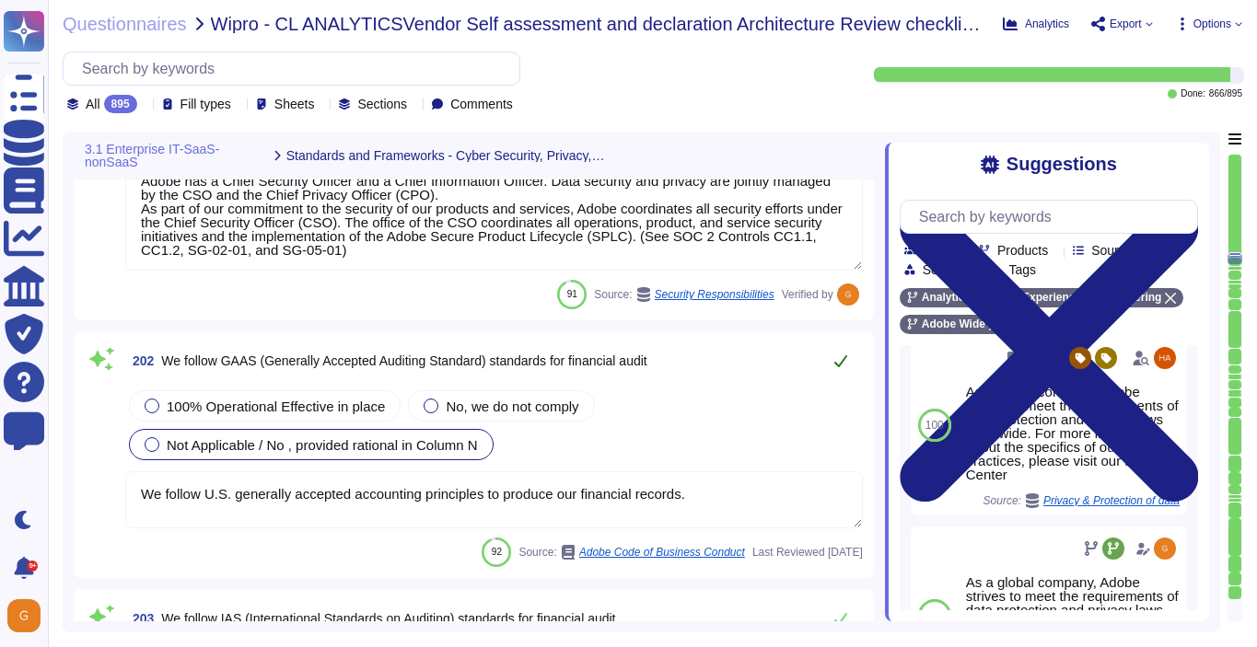
click at [841, 360] on icon at bounding box center [840, 361] width 13 height 12
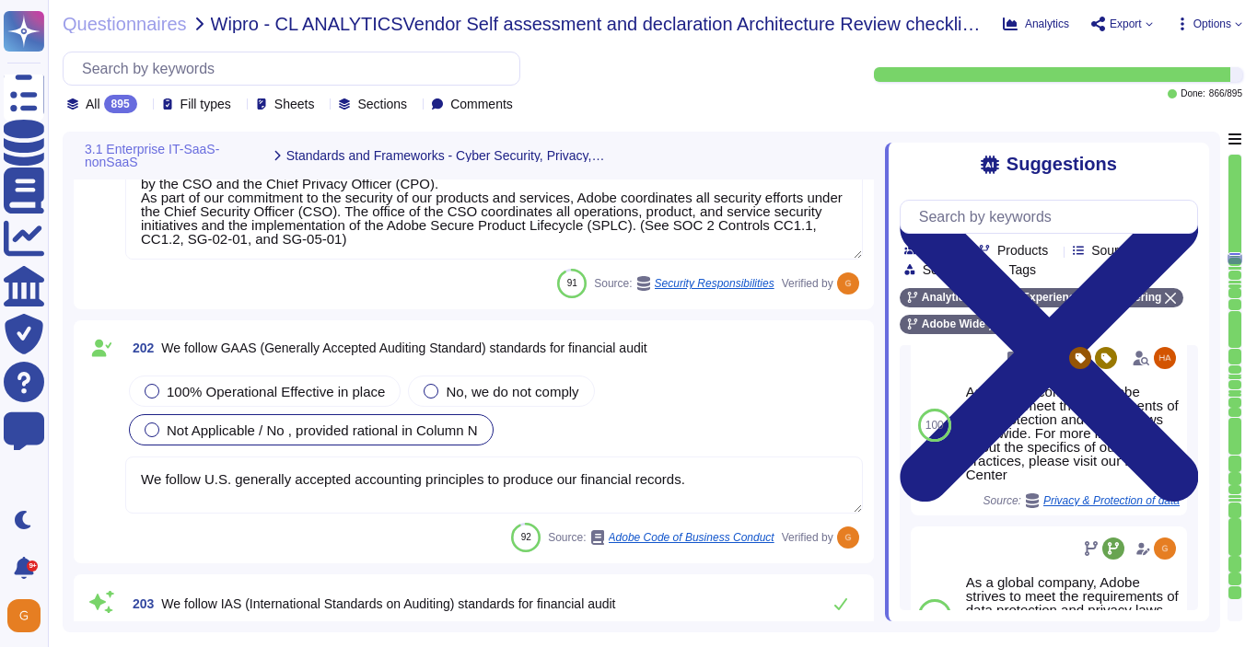
type textarea "There are many regulatory standards in place, such as the European Union's AI A…"
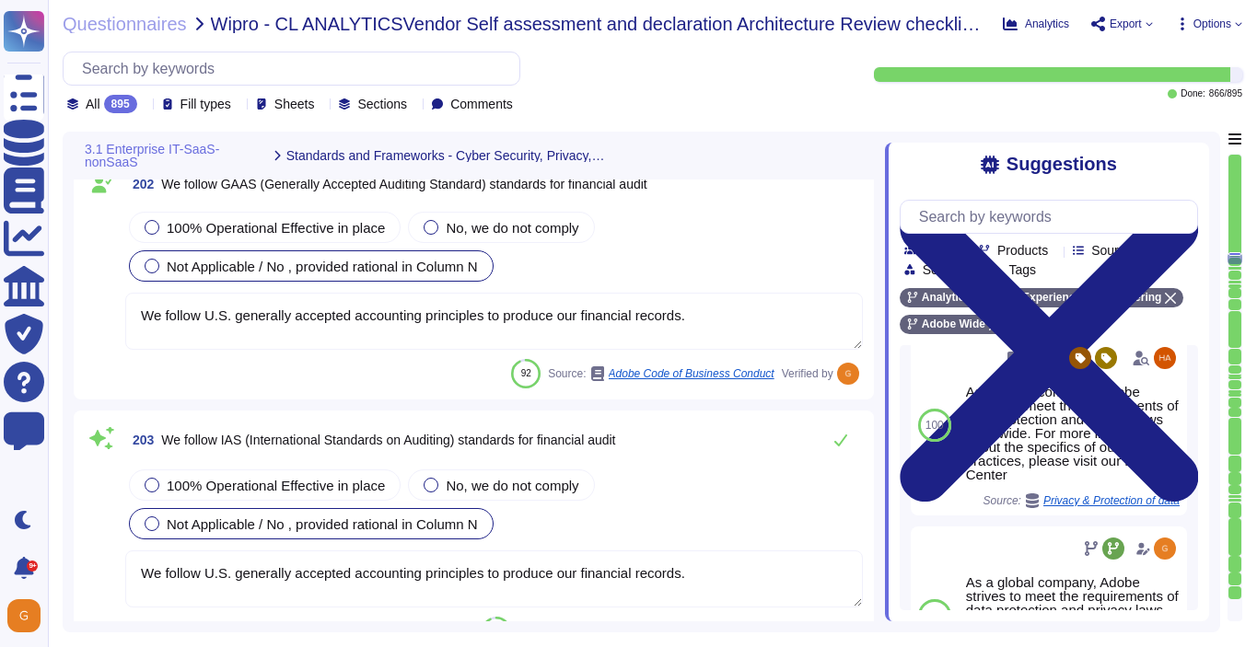
scroll to position [57500, 0]
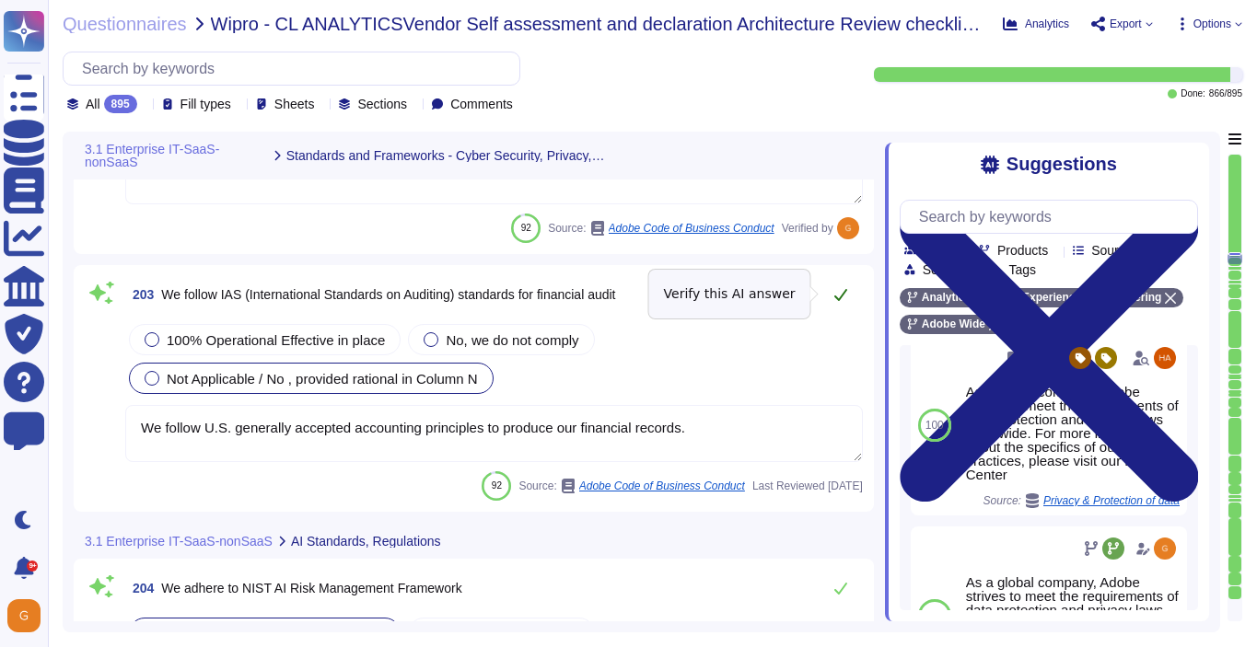
click at [844, 296] on icon at bounding box center [840, 294] width 15 height 15
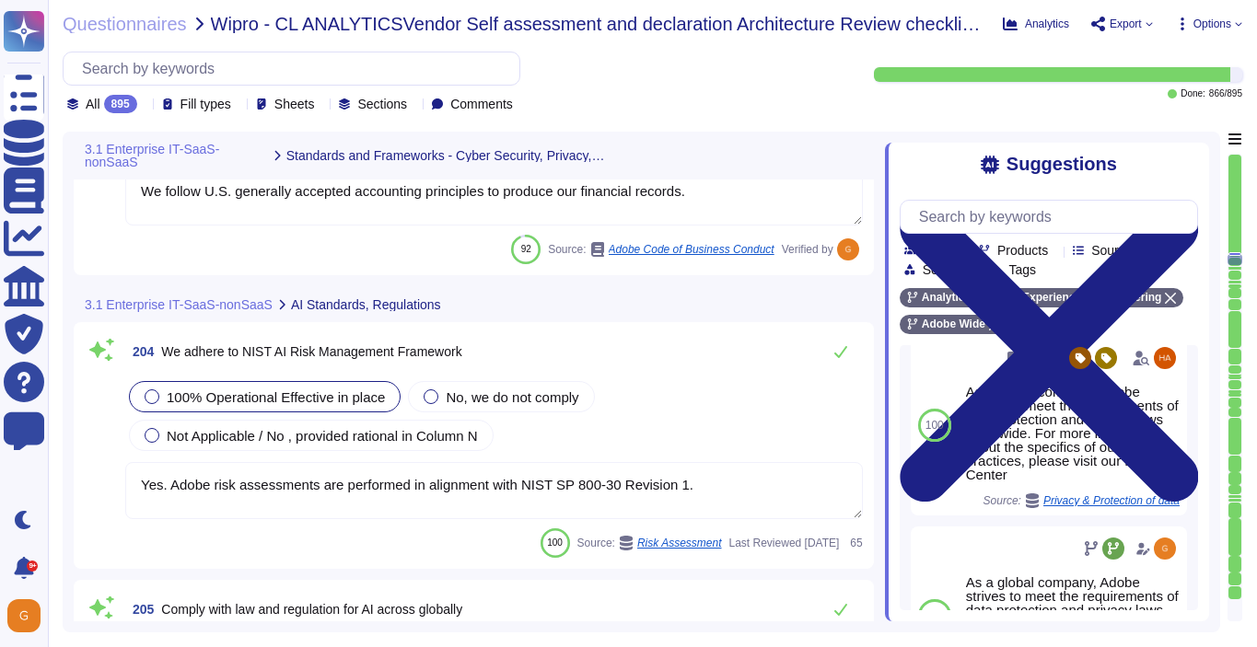
type textarea "There are many regulatory standards in place, such as the European Union's AI A…"
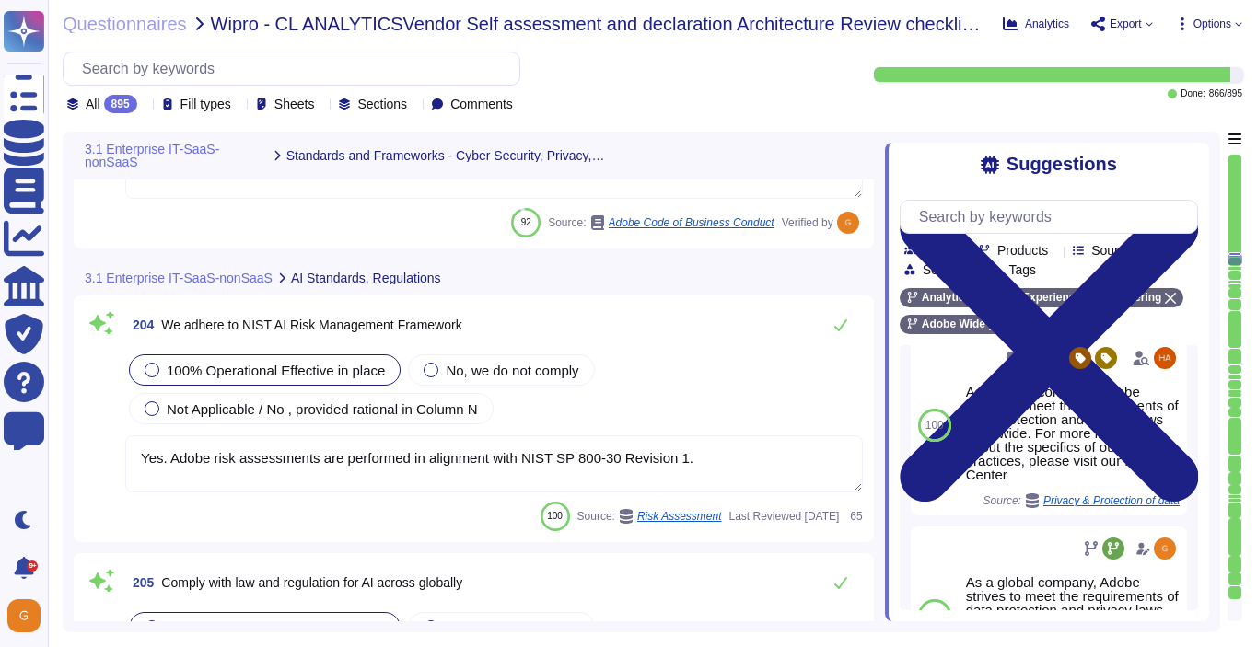
scroll to position [57747, 0]
click at [842, 332] on icon at bounding box center [840, 326] width 15 height 15
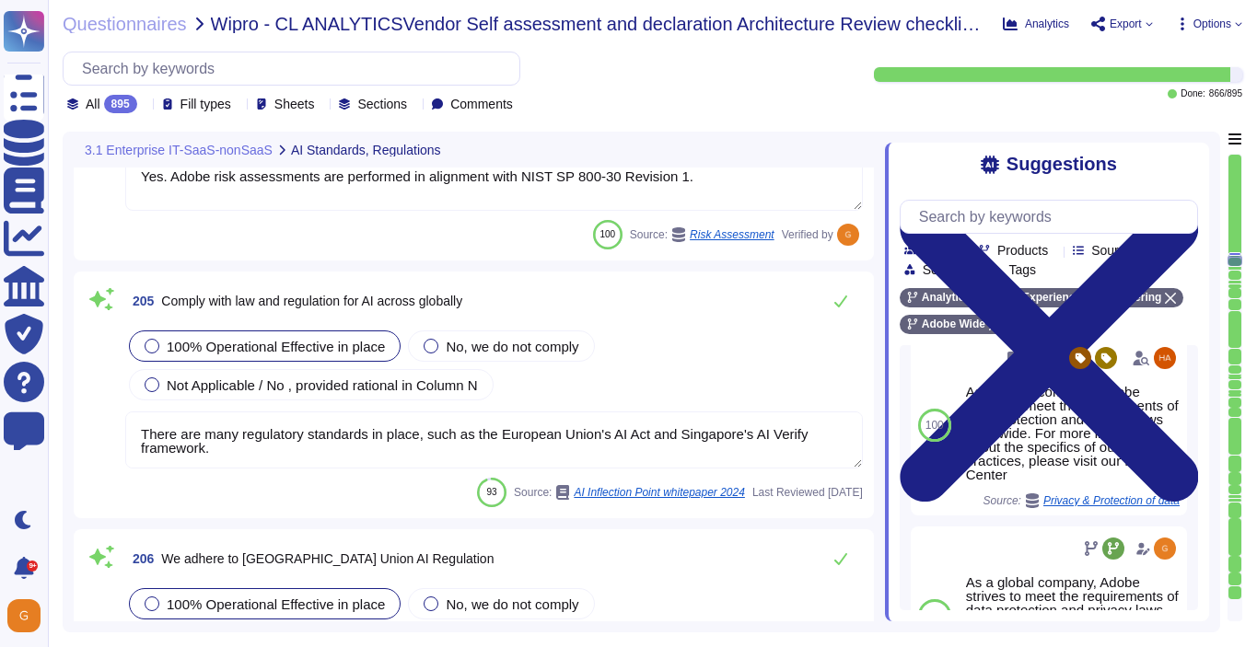
type textarea "We hold ourselves to these principles in everything we do. We strive to communi…"
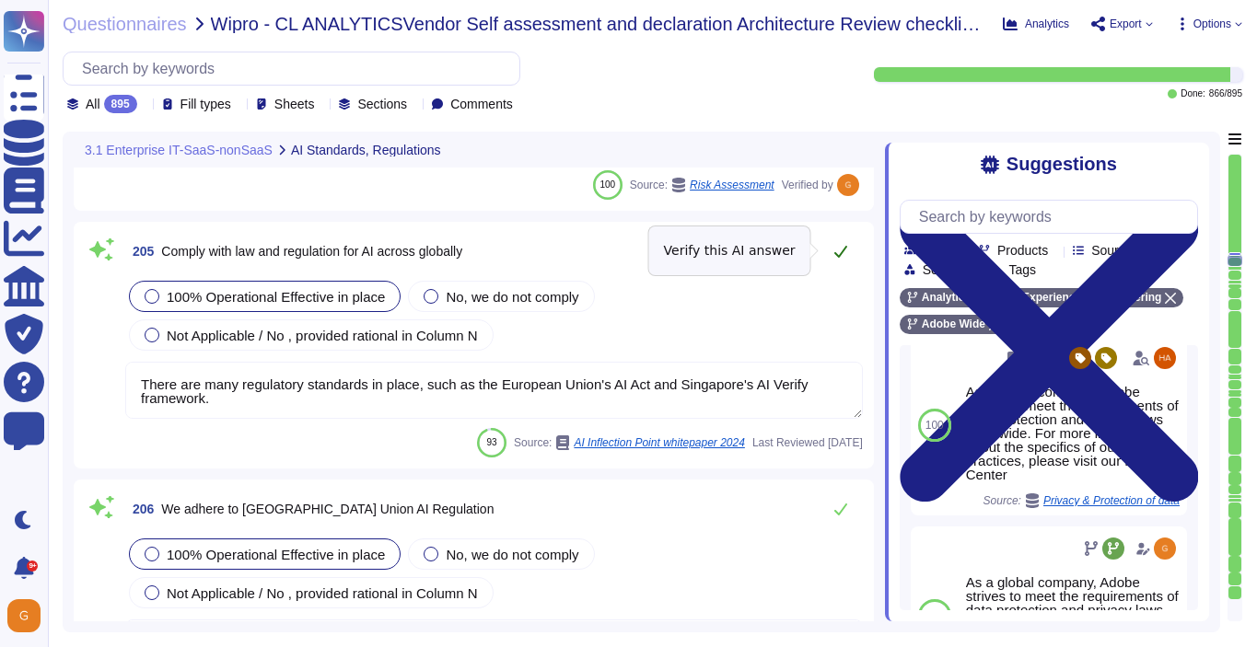
click at [845, 248] on icon at bounding box center [840, 252] width 13 height 12
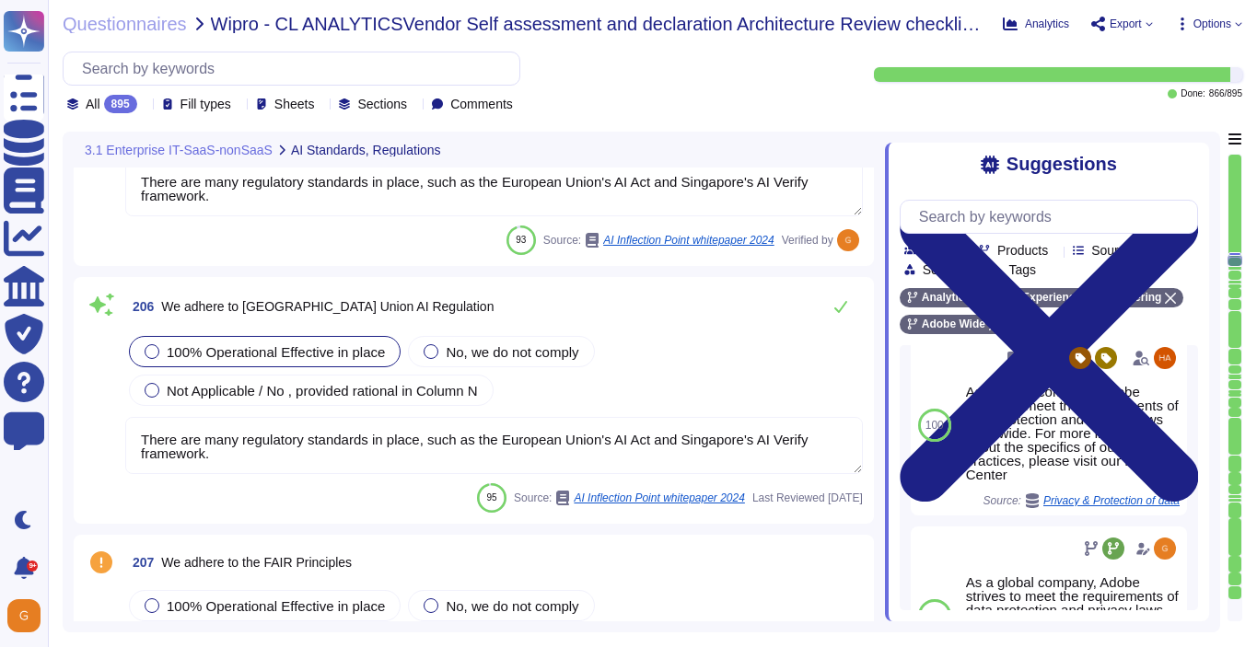
scroll to position [58241, 0]
click at [842, 309] on icon at bounding box center [840, 307] width 15 height 15
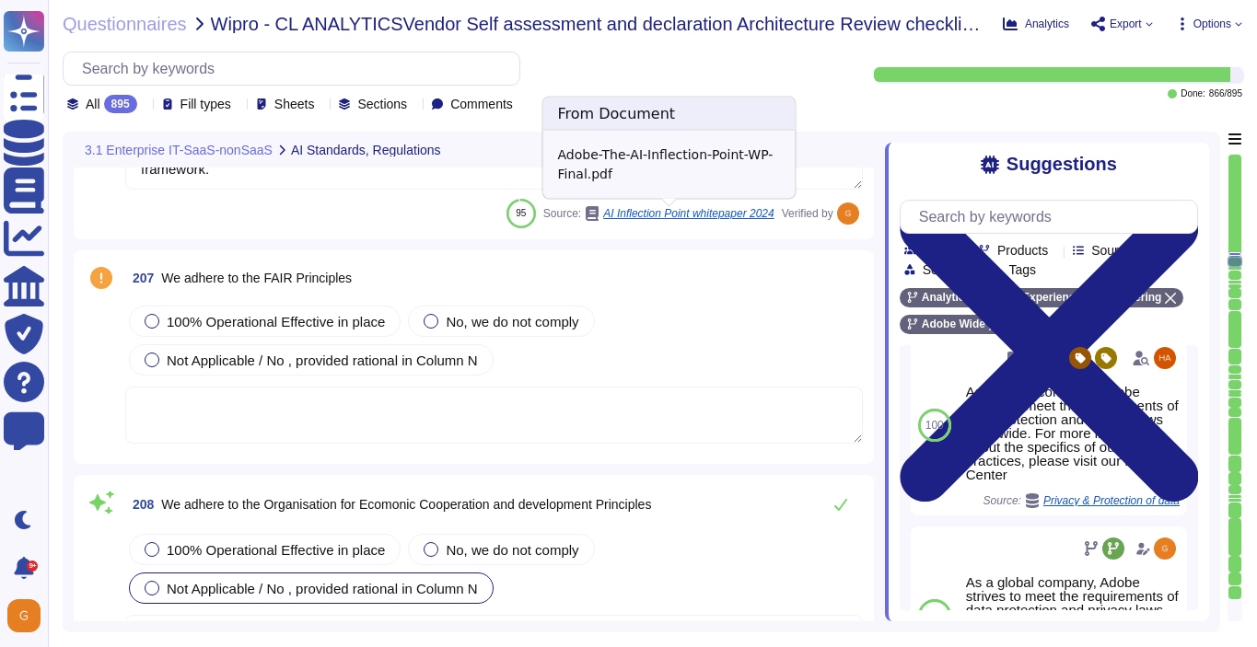
type textarea "Permissions checks fail gracefully and result in an immediate error preventing …"
type textarea "128 bit value in a 32 bit hexadecimal field"
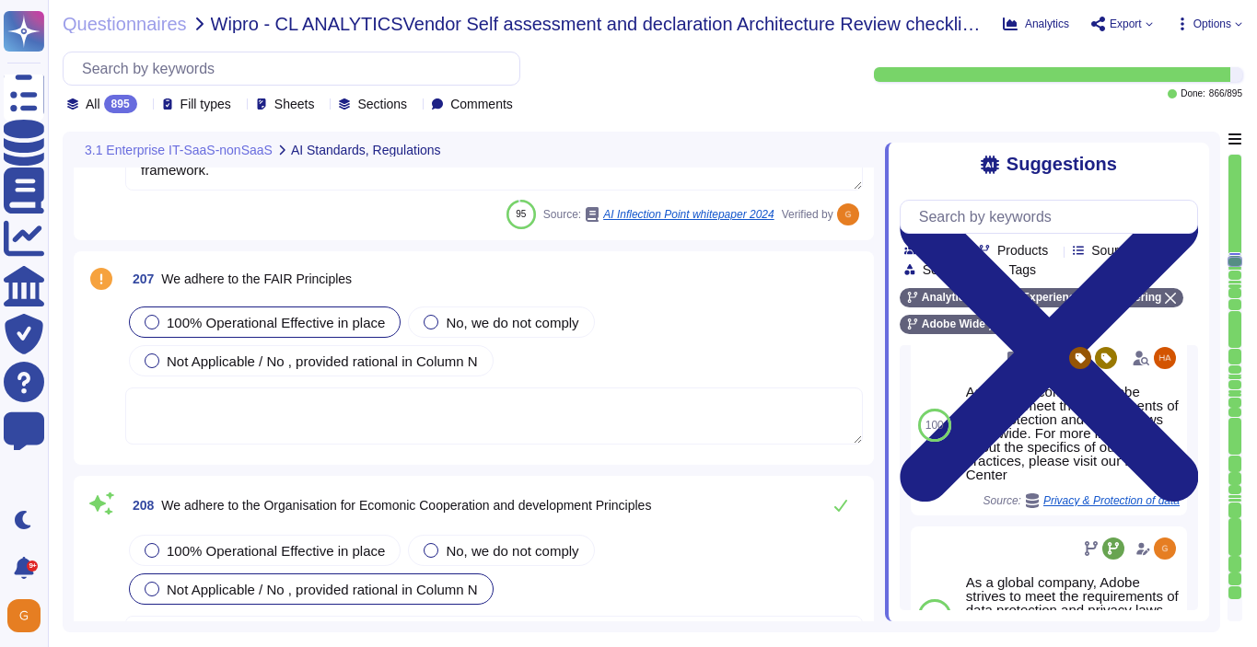
click at [187, 315] on span "100% Operational Effective in place" at bounding box center [276, 323] width 218 height 16
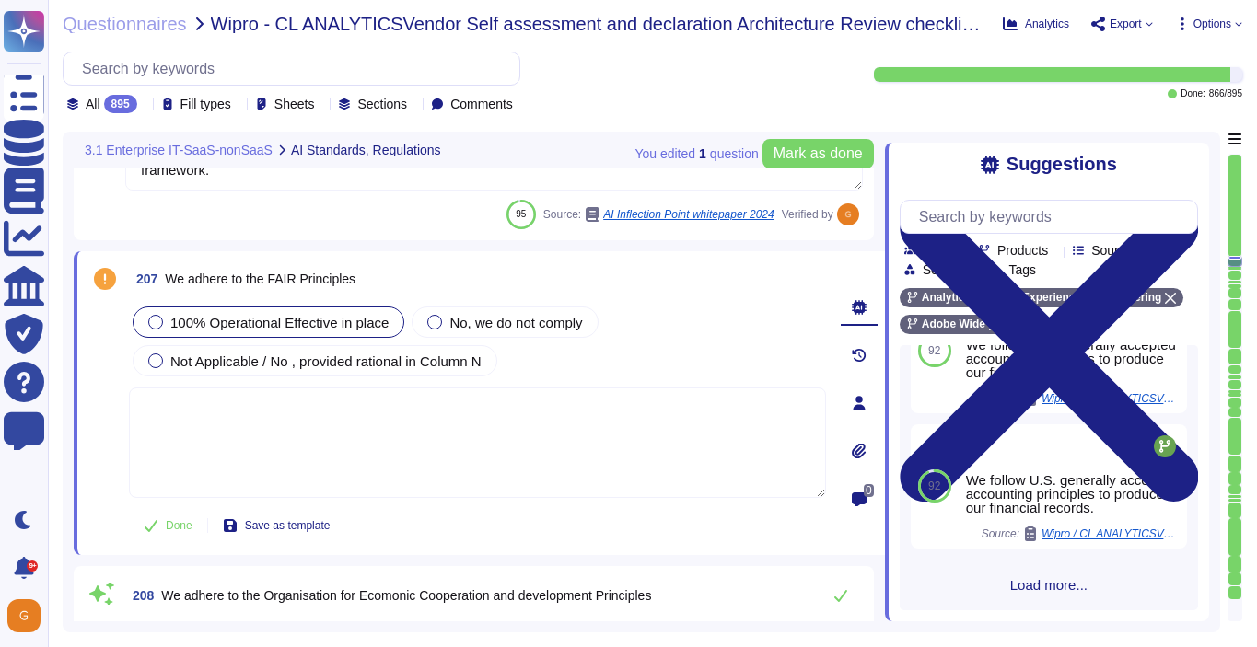
scroll to position [456, 0]
click at [1058, 597] on div "92 36 Yes Source: Malware Protections Use 92 52 Adobe does not perform audits c…" at bounding box center [1048, 477] width 298 height 265
click at [1045, 584] on span "Load more..." at bounding box center [1048, 587] width 298 height 14
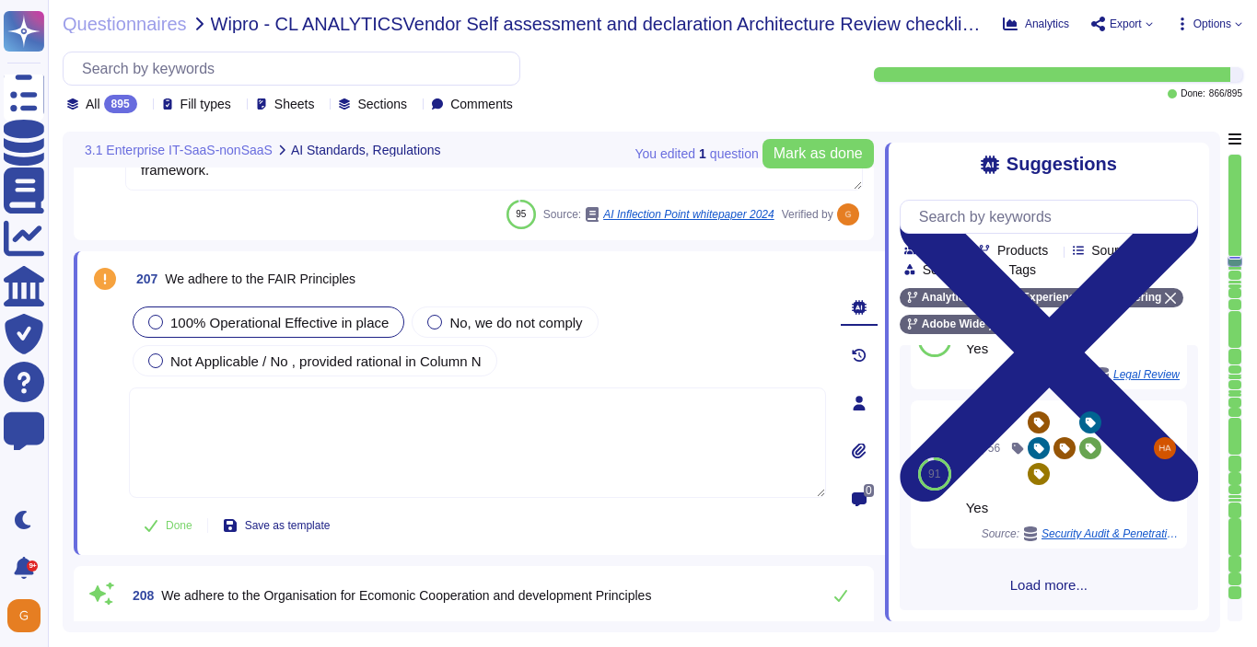
scroll to position [1847, 0]
click at [1045, 584] on span "Load more..." at bounding box center [1048, 587] width 298 height 14
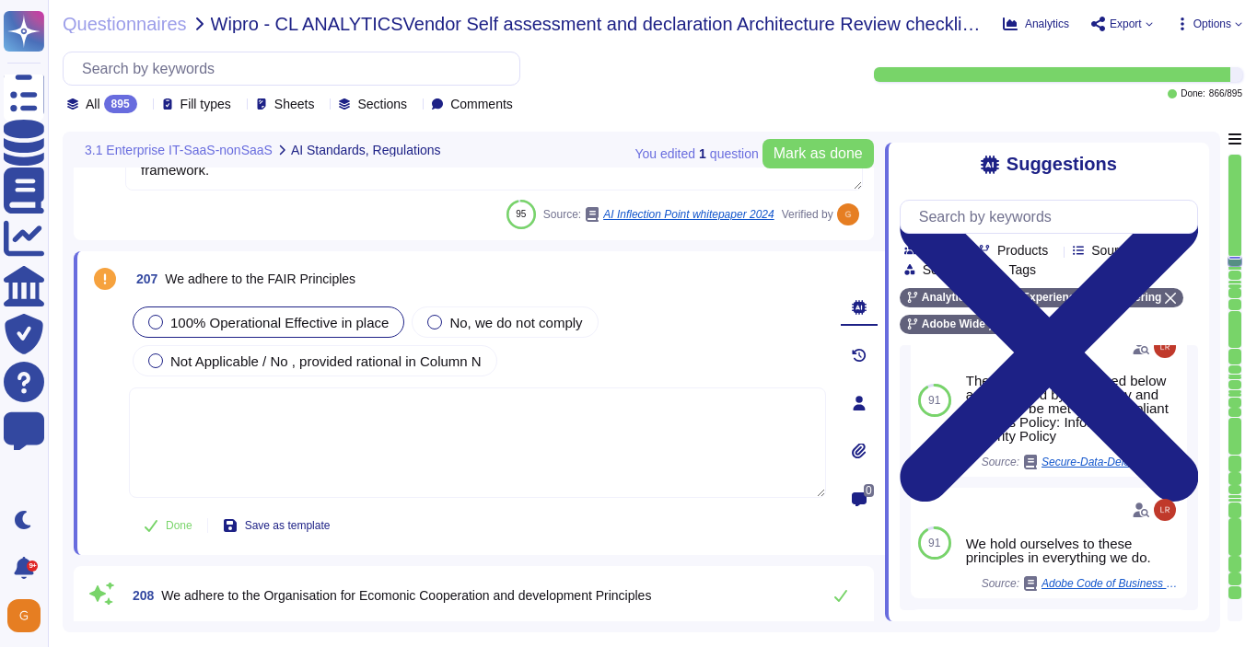
scroll to position [2656, 0]
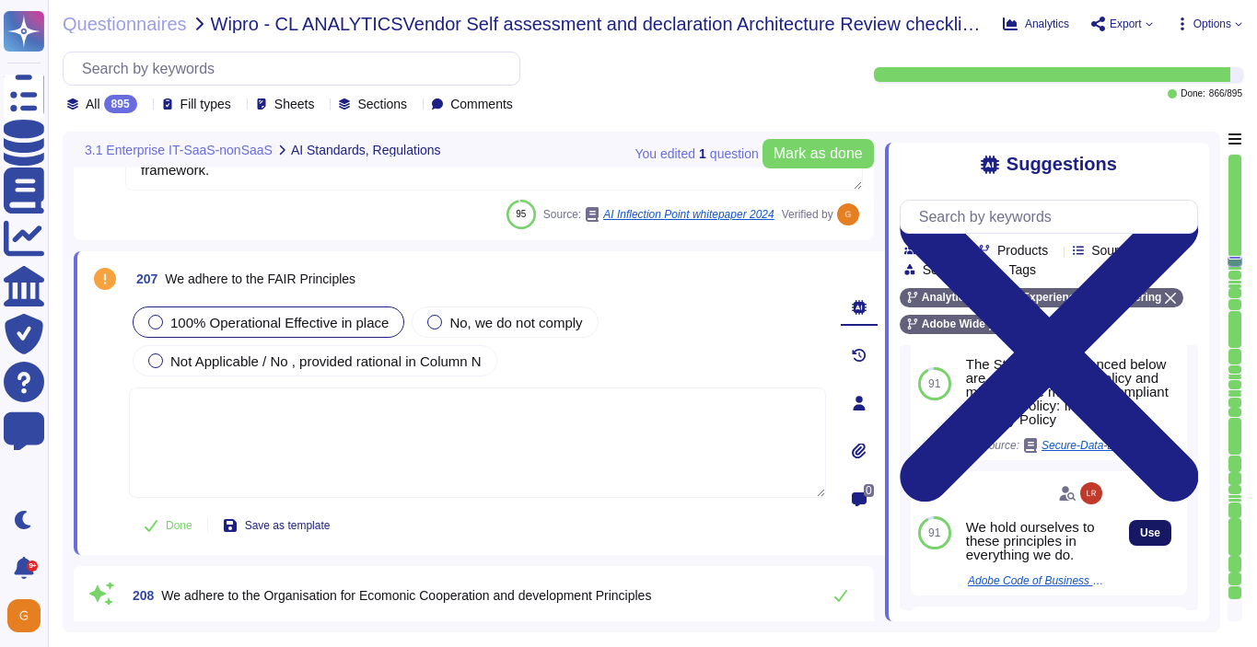
click at [1149, 537] on span "Use" at bounding box center [1150, 533] width 20 height 11
type textarea "We hold ourselves to these principles in everything we do."
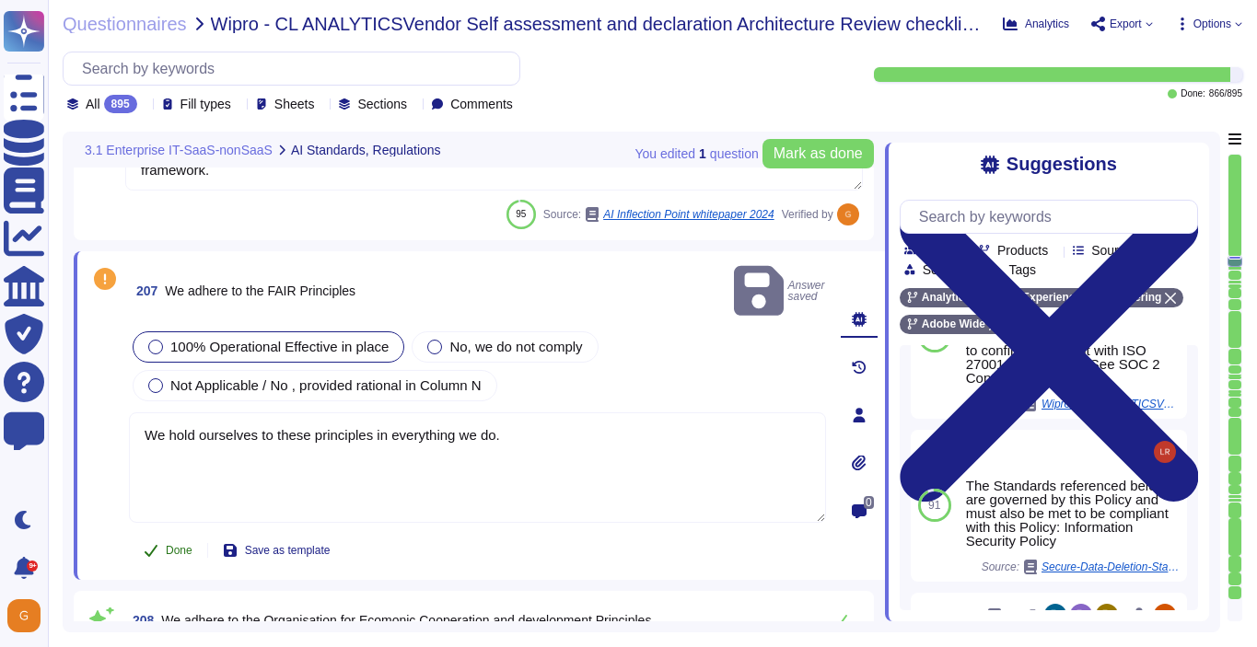
click at [171, 545] on span "Done" at bounding box center [179, 550] width 27 height 11
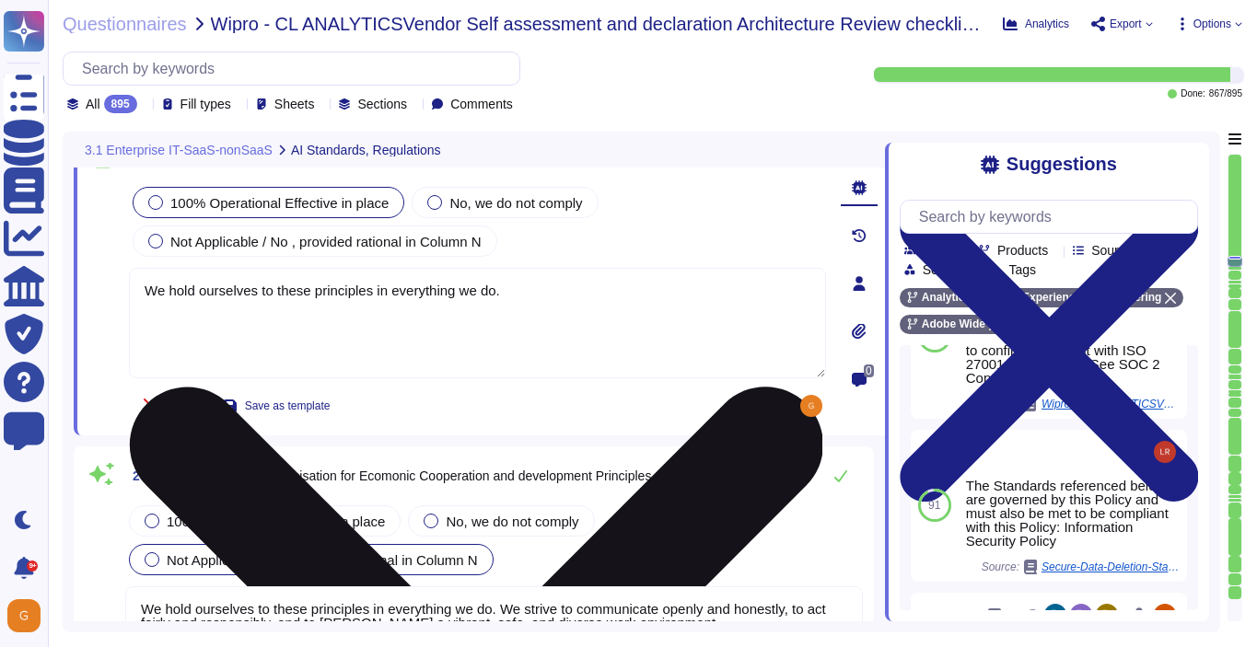
type textarea "128 bit value in a 32 bit hexadecimal field"
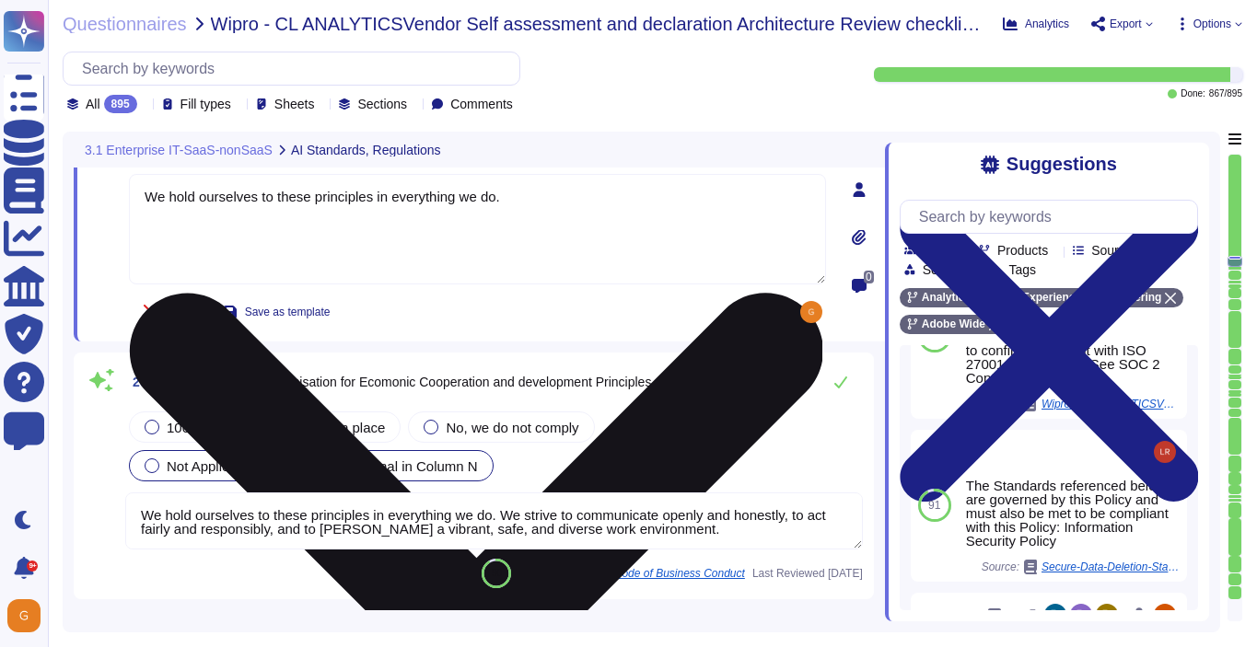
scroll to position [58731, 0]
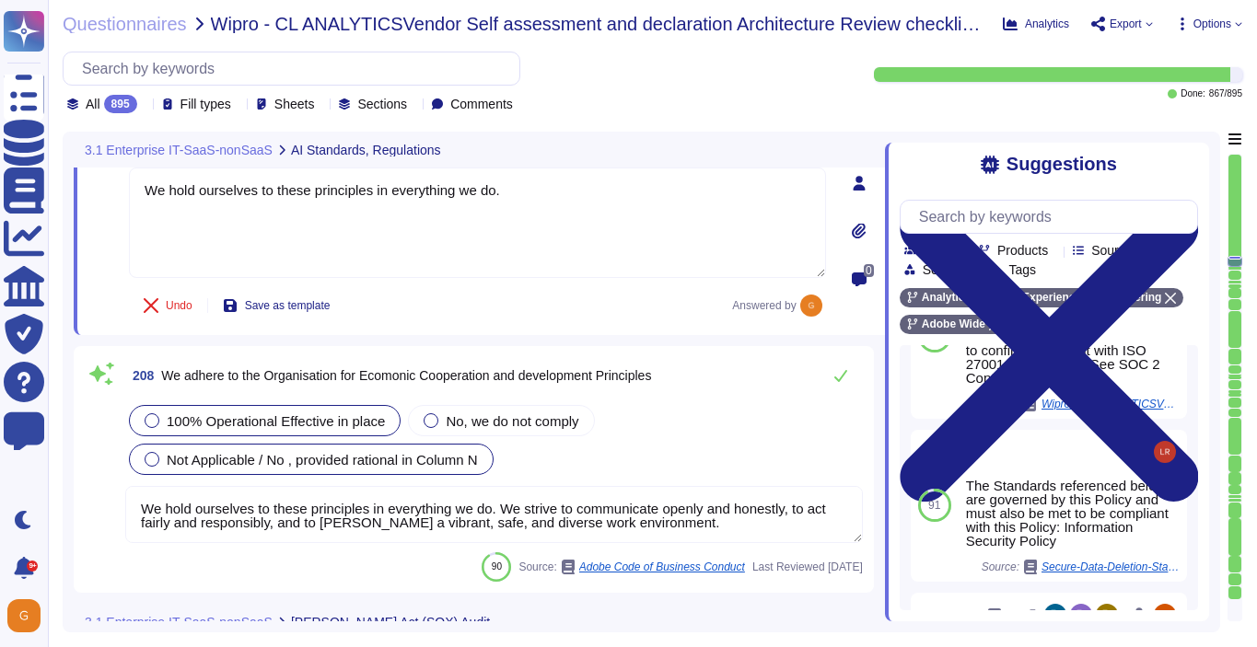
click at [308, 413] on span "100% Operational Effective in place" at bounding box center [276, 421] width 218 height 16
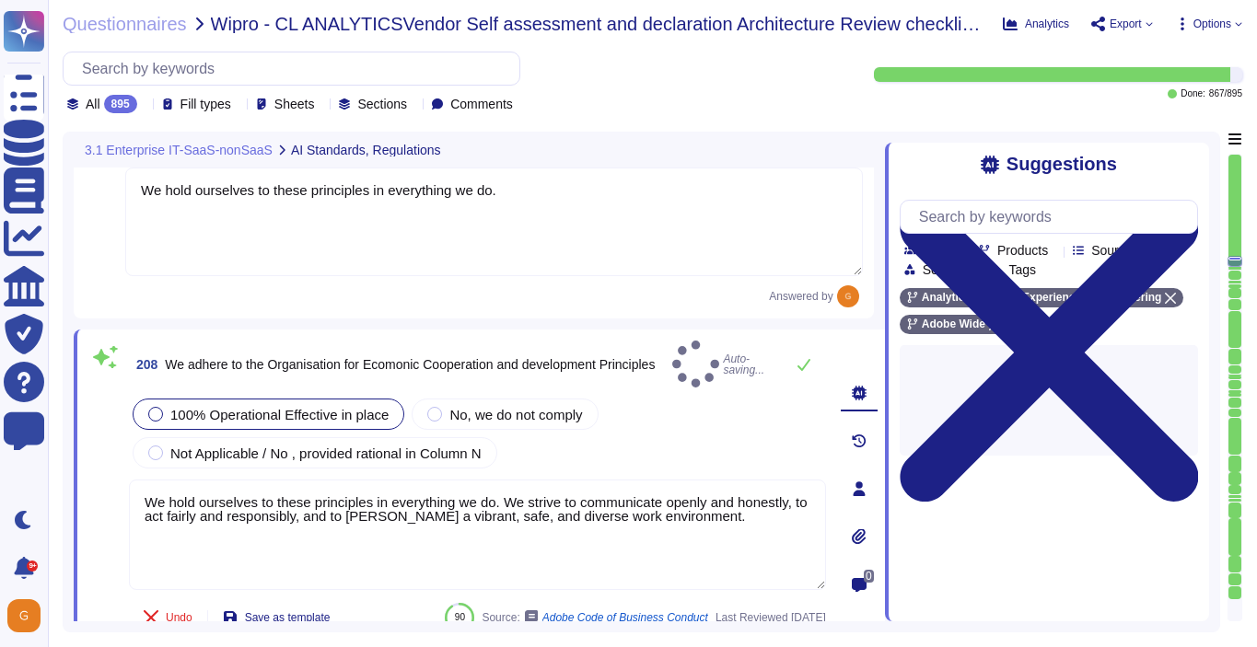
type textarea "128 bit value in a 32 bit hexadecimal field"
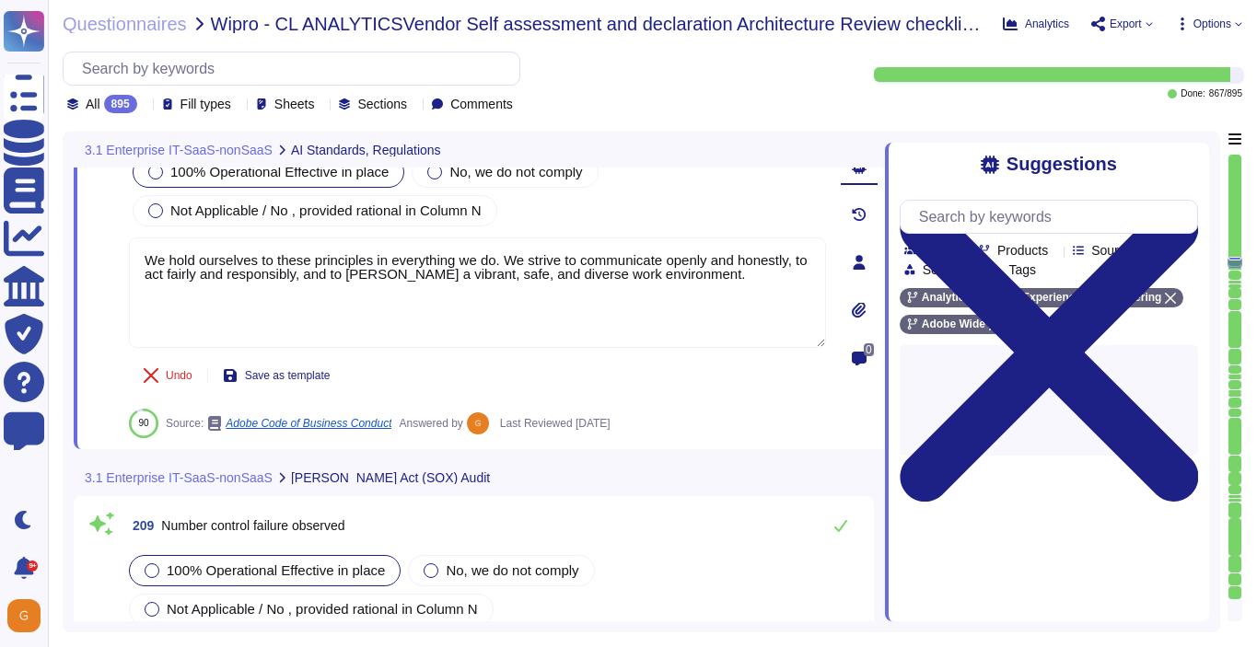
type textarea "Minor issues not complying with this Standard are non-punitive and are part of …"
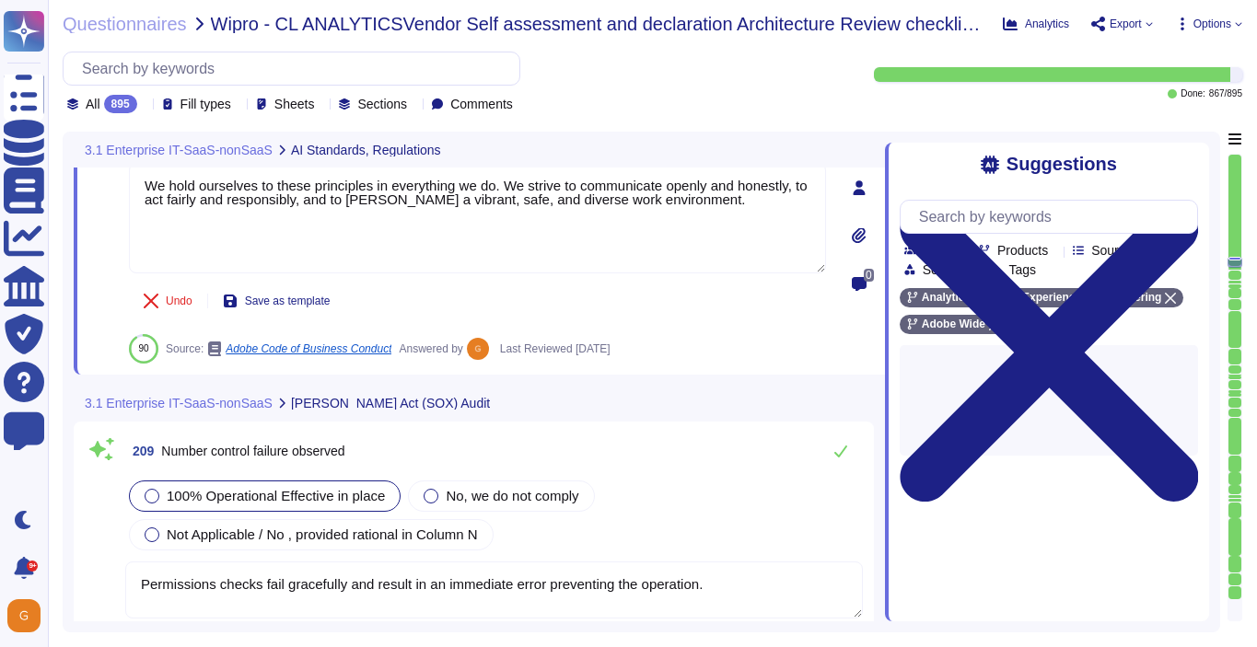
scroll to position [59048, 0]
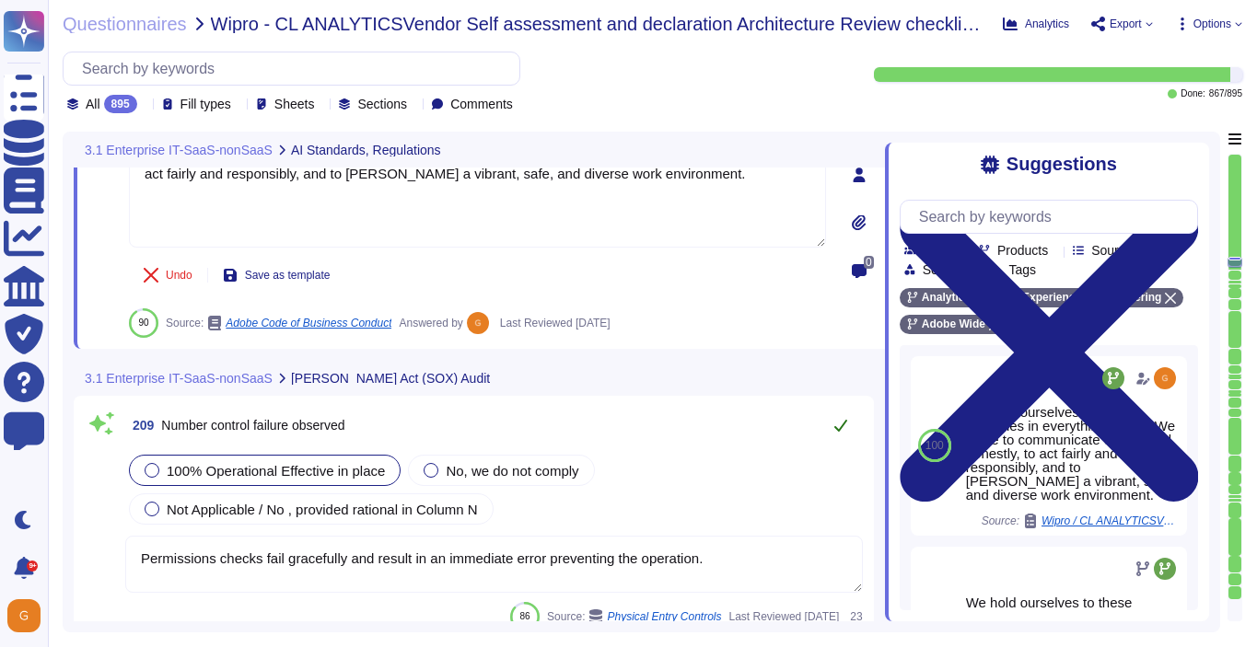
click at [839, 427] on icon at bounding box center [840, 425] width 15 height 15
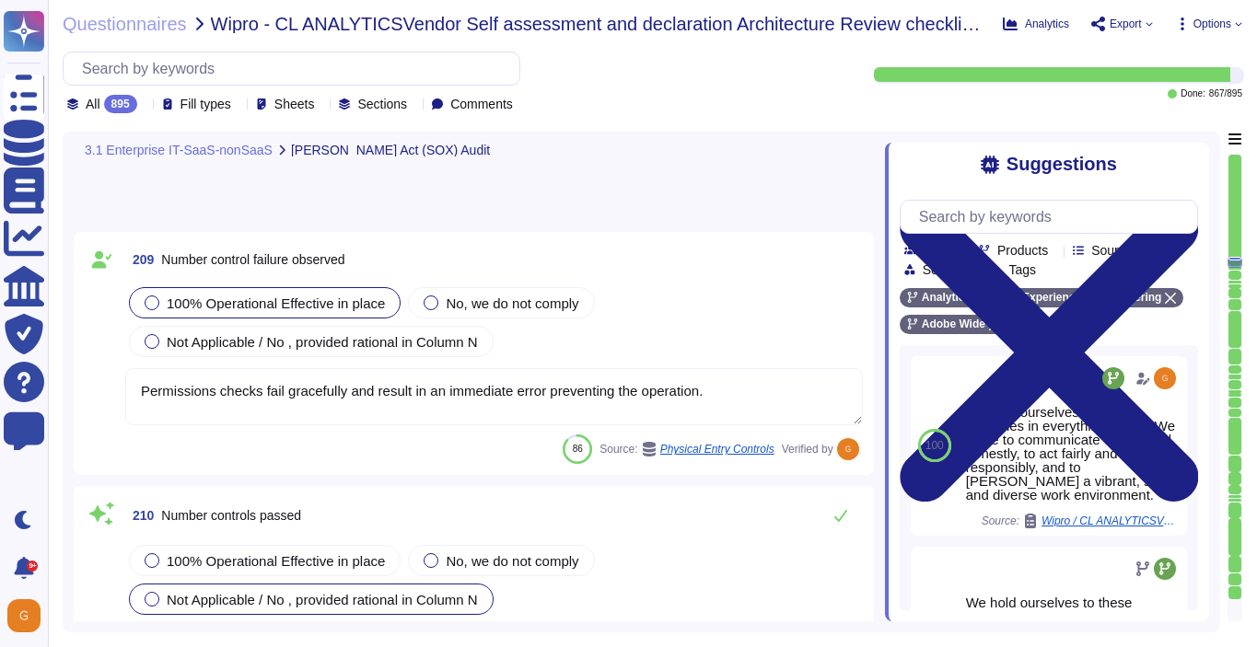
scroll to position [59277, 0]
type textarea "Significant Changes including modification/addition of code, modification/addit…"
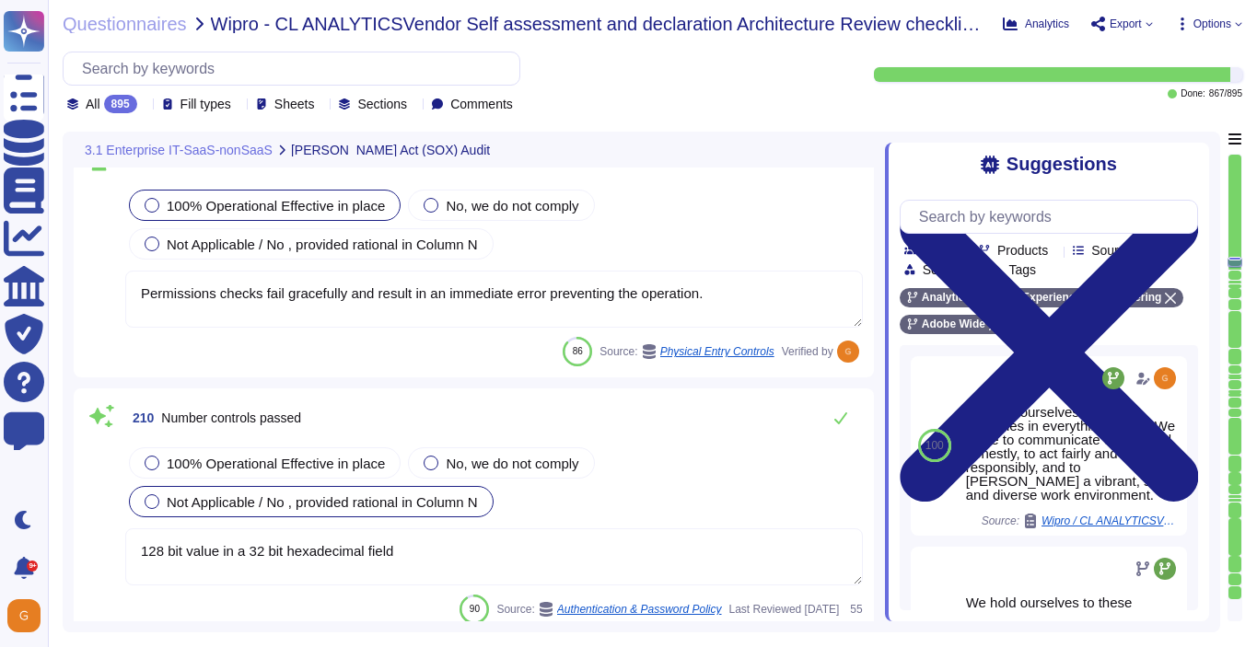
click at [586, 557] on textarea "128 bit value in a 32 bit hexadecimal field" at bounding box center [493, 556] width 737 height 57
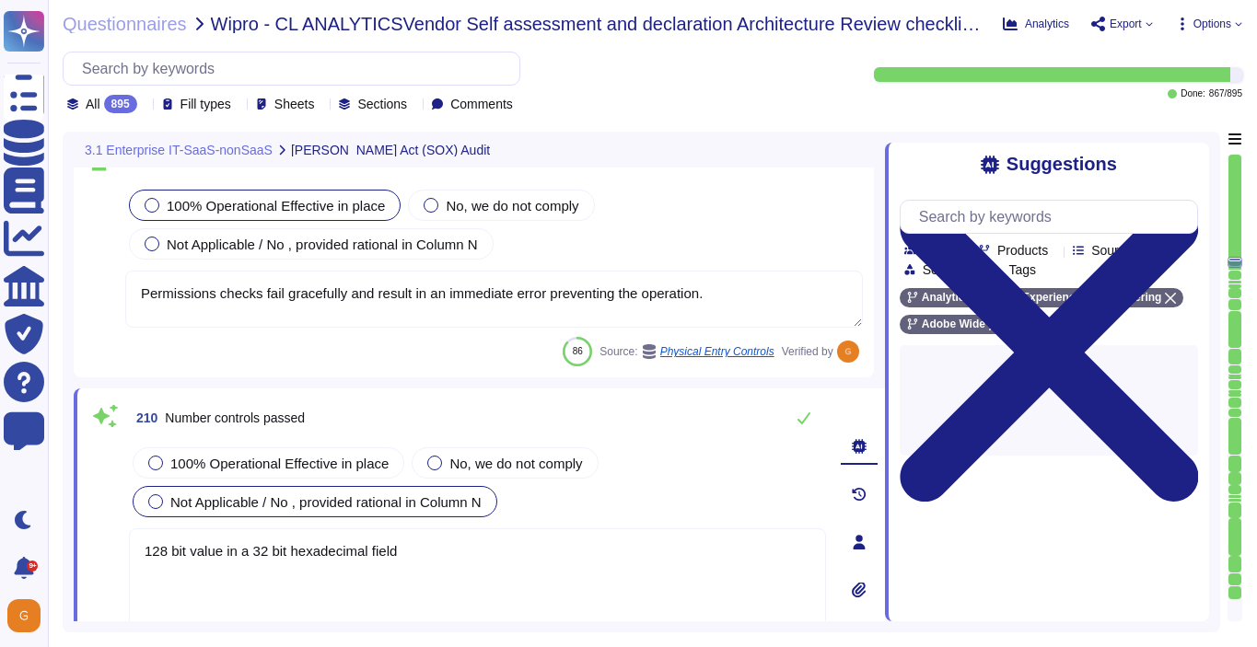
drag, startPoint x: 461, startPoint y: 550, endPoint x: 133, endPoint y: 547, distance: 327.8
click at [133, 547] on textarea "128 bit value in a 32 bit hexadecimal field" at bounding box center [477, 583] width 697 height 110
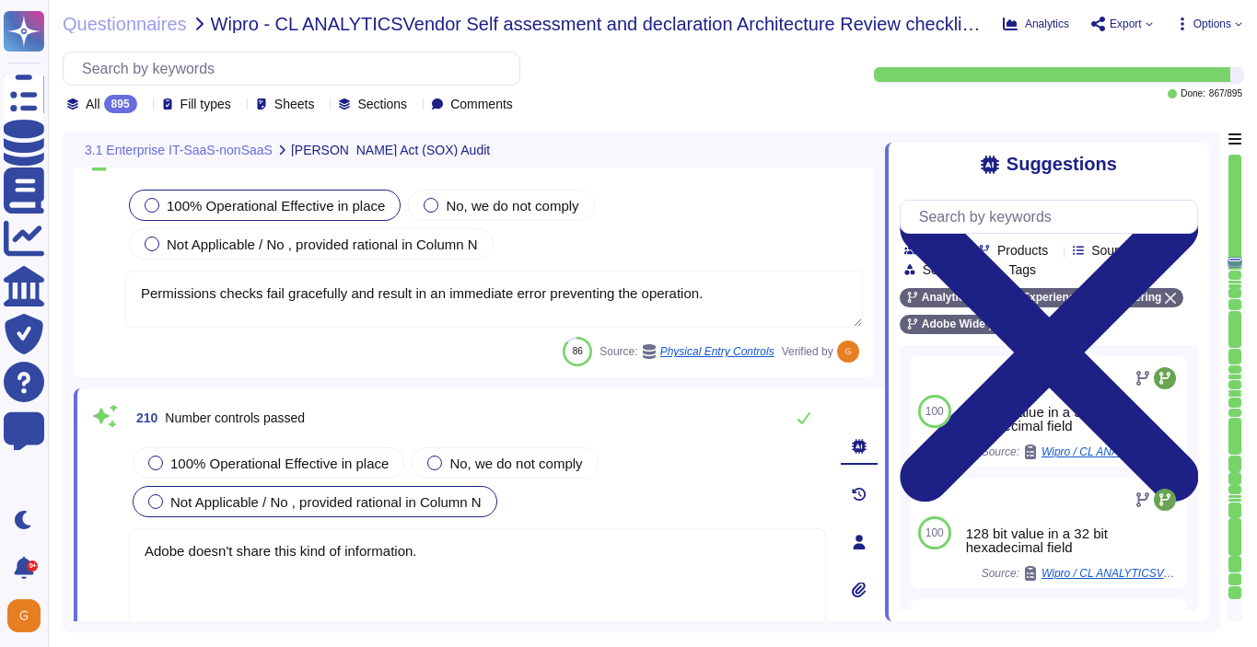
drag, startPoint x: 430, startPoint y: 552, endPoint x: 58, endPoint y: 554, distance: 371.9
click at [58, 554] on div "Questionnaires Wipro - CL ANALYTICSVendor Self assessment and declaration Archi…" at bounding box center [652, 323] width 1209 height 647
type textarea "Adobe doesn't share this kind of information."
click at [804, 422] on icon at bounding box center [803, 418] width 15 height 15
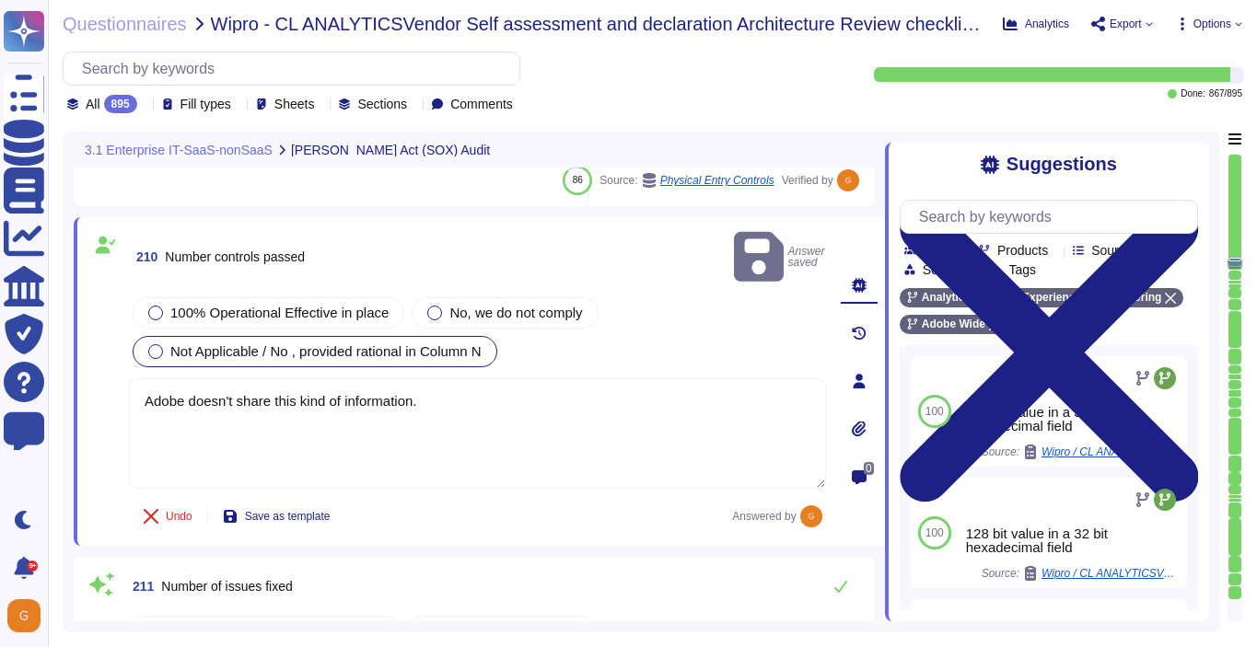
type textarea "Adobe Security Coordination Center (“SCC”) thoroughly analyzes and investigates…"
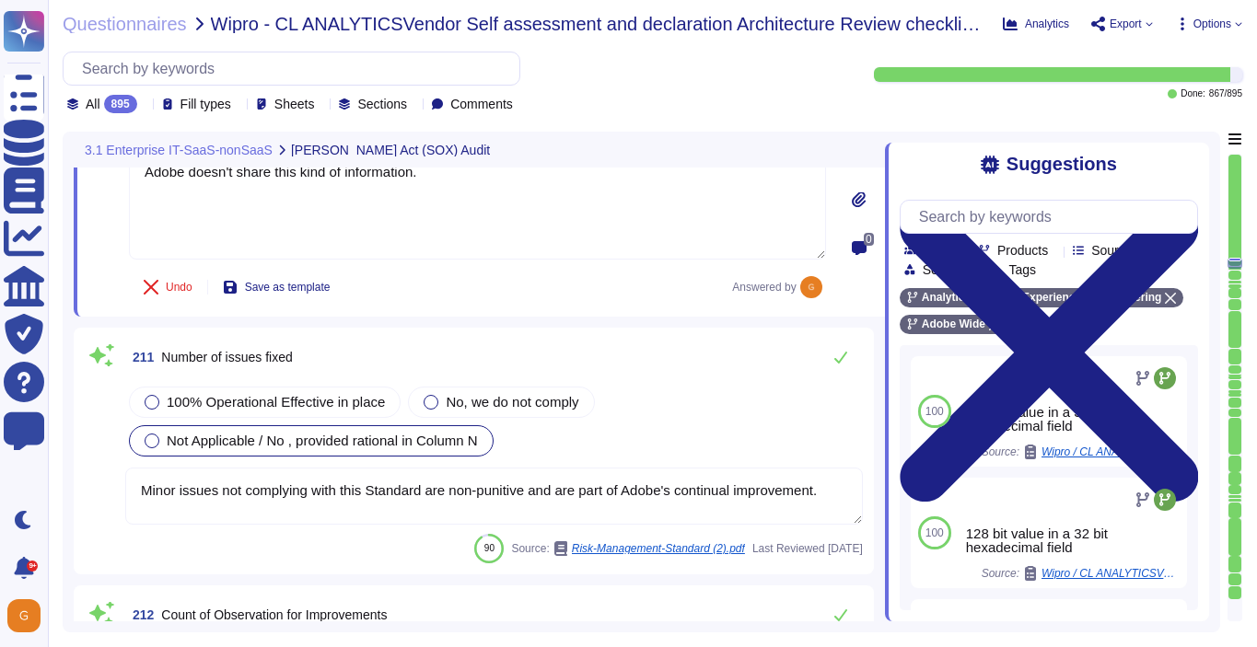
scroll to position [59679, 0]
click at [818, 466] on textarea "Minor issues not complying with this Standard are non-punitive and are part of …" at bounding box center [493, 494] width 737 height 57
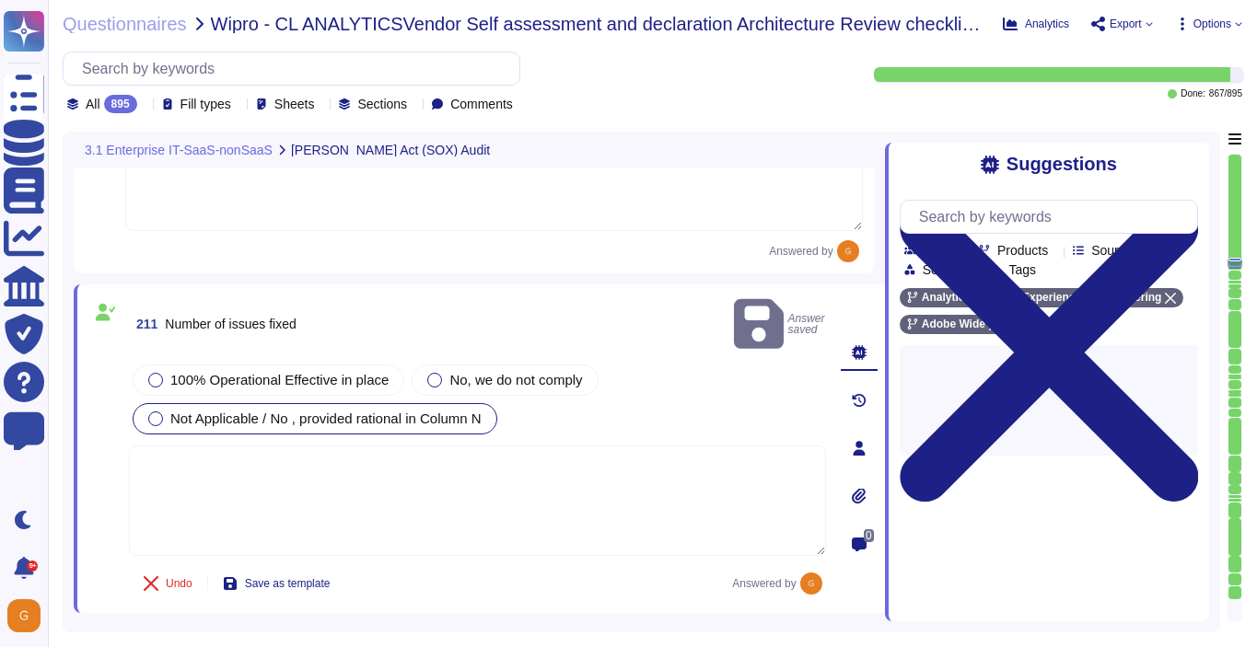
click at [738, 466] on textarea at bounding box center [477, 501] width 697 height 110
paste textarea "Adobe doesn't share this kind of information."
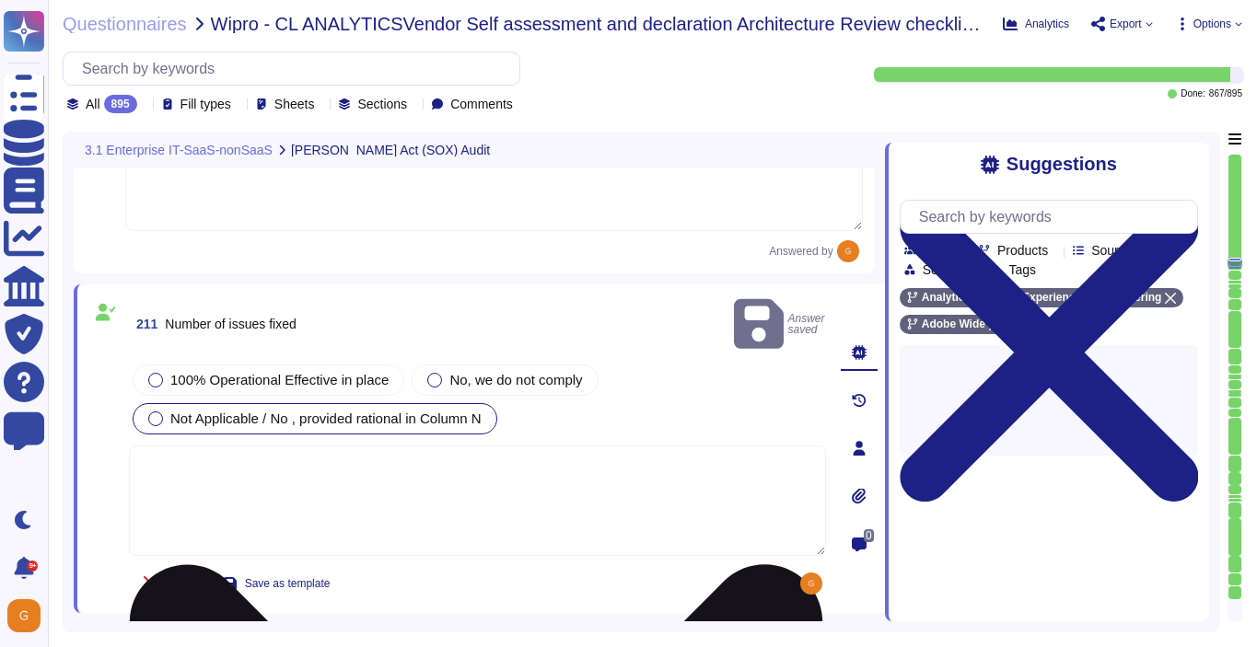
type textarea "Adobe doesn't share this kind of information."
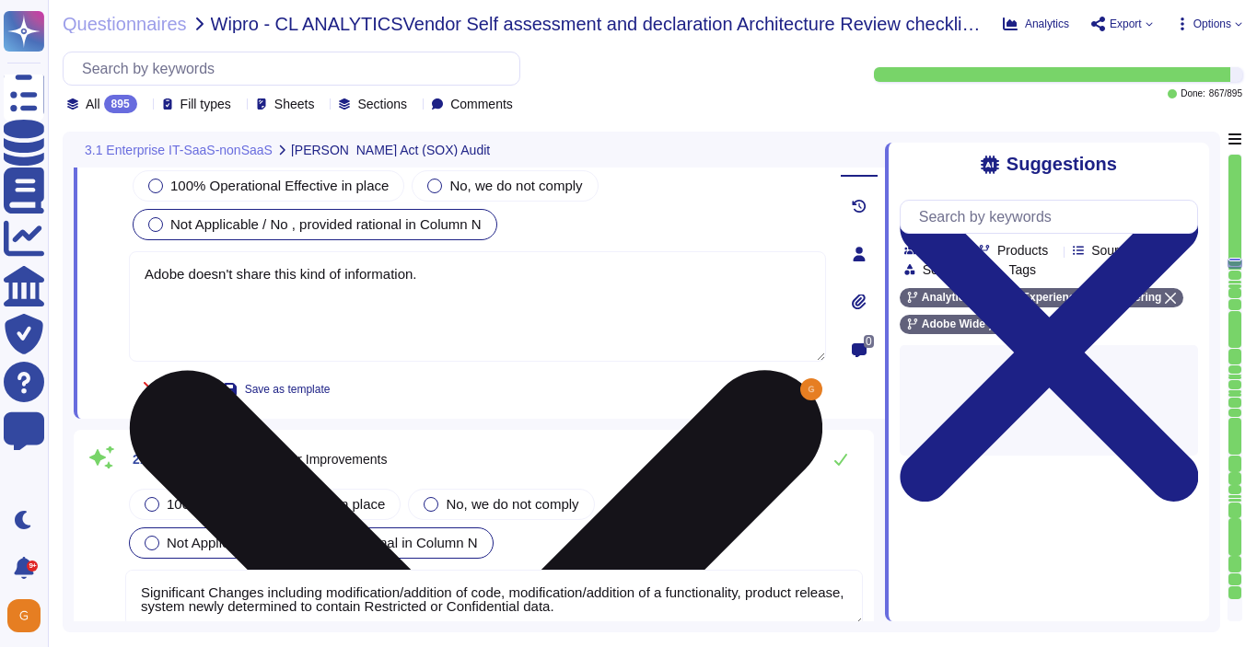
type textarea "To request an exception for consideration, please go to the Technology Policies…"
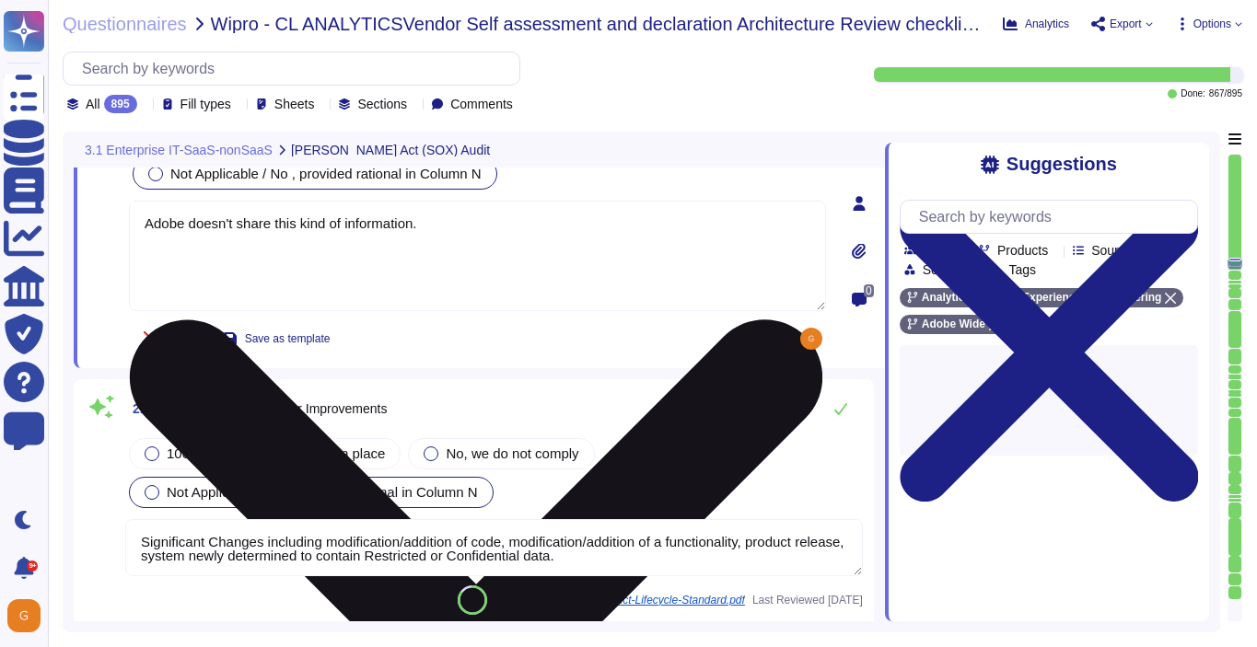
scroll to position [59942, 0]
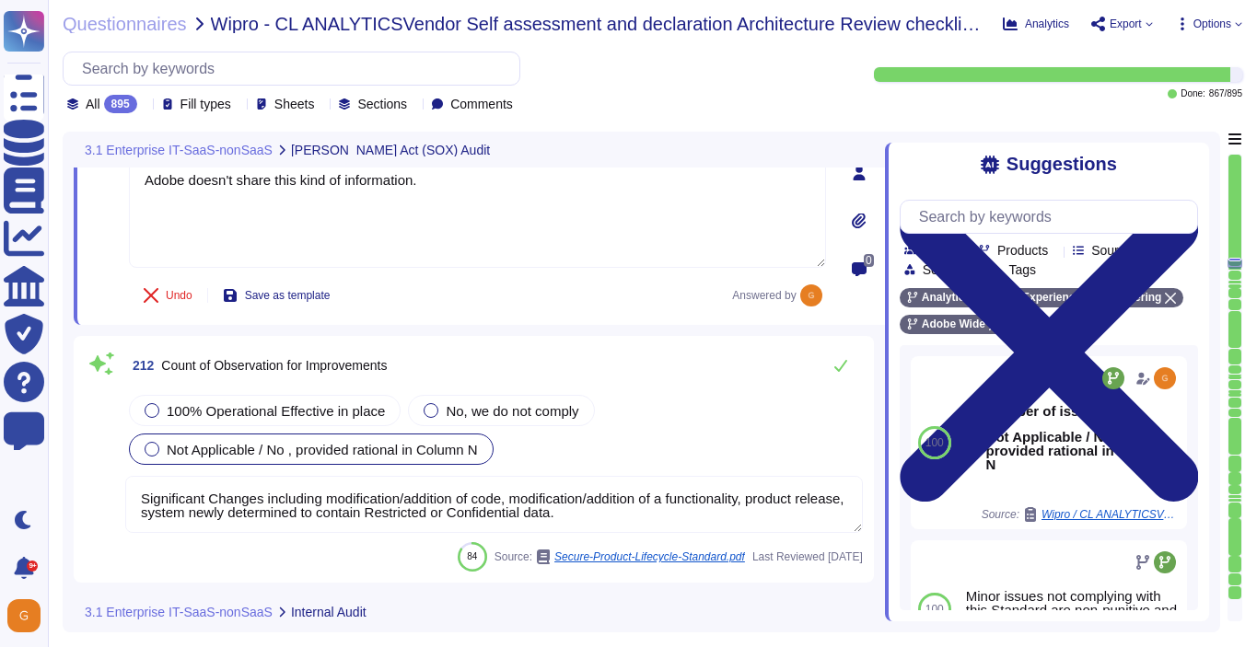
type textarea "Adobe doesn't share this kind of information."
click at [737, 511] on textarea "Significant Changes including modification/addition of code, modification/addit…" at bounding box center [493, 504] width 737 height 57
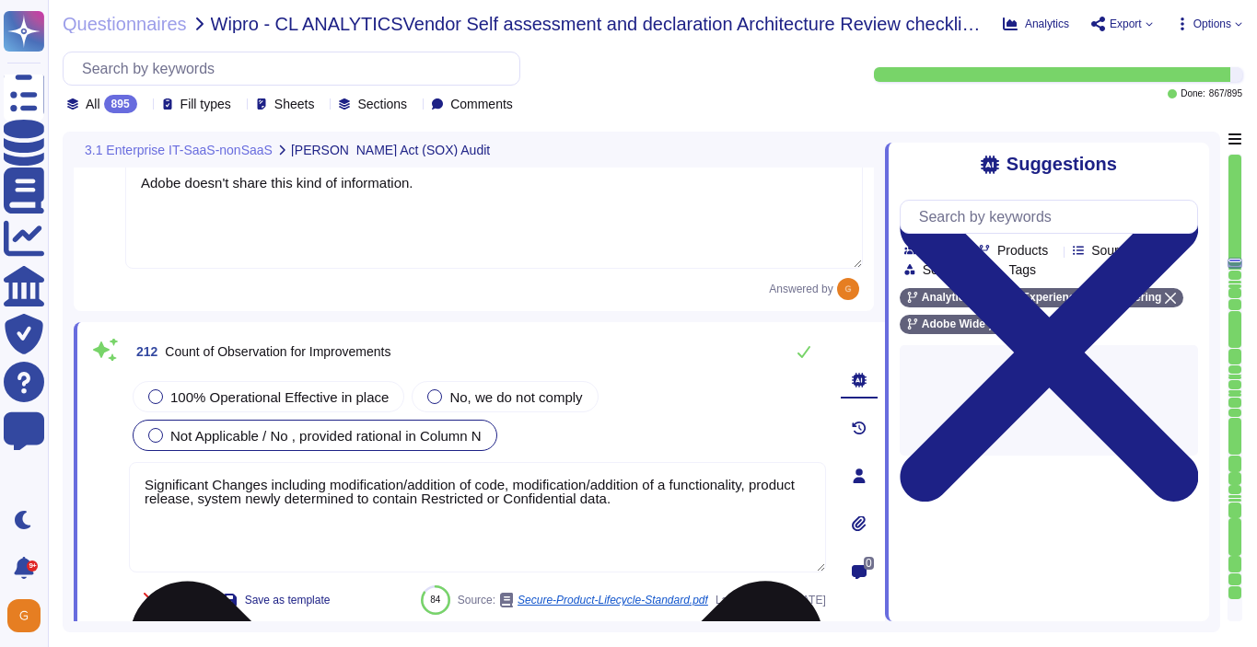
type textarea "To request an exception for consideration, please go to the Technology Policies…"
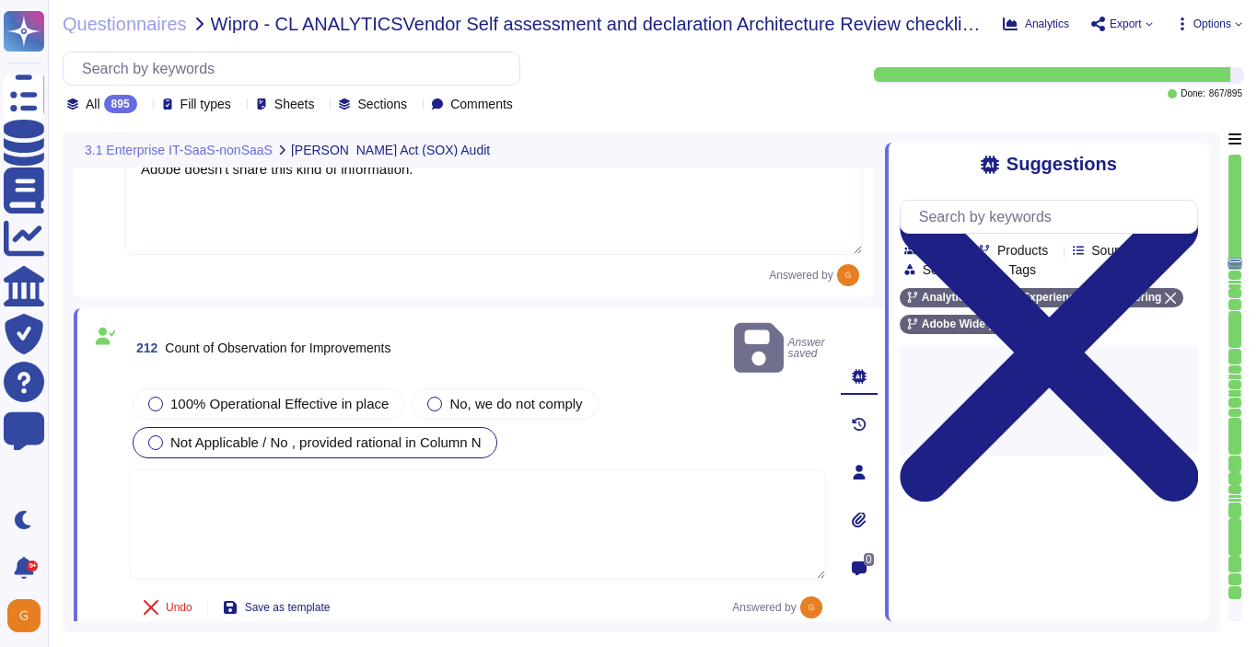
click at [739, 494] on textarea at bounding box center [477, 525] width 697 height 110
paste textarea "Adobe doesn't share this kind of information."
type textarea "Adobe doesn't share this kind of information."
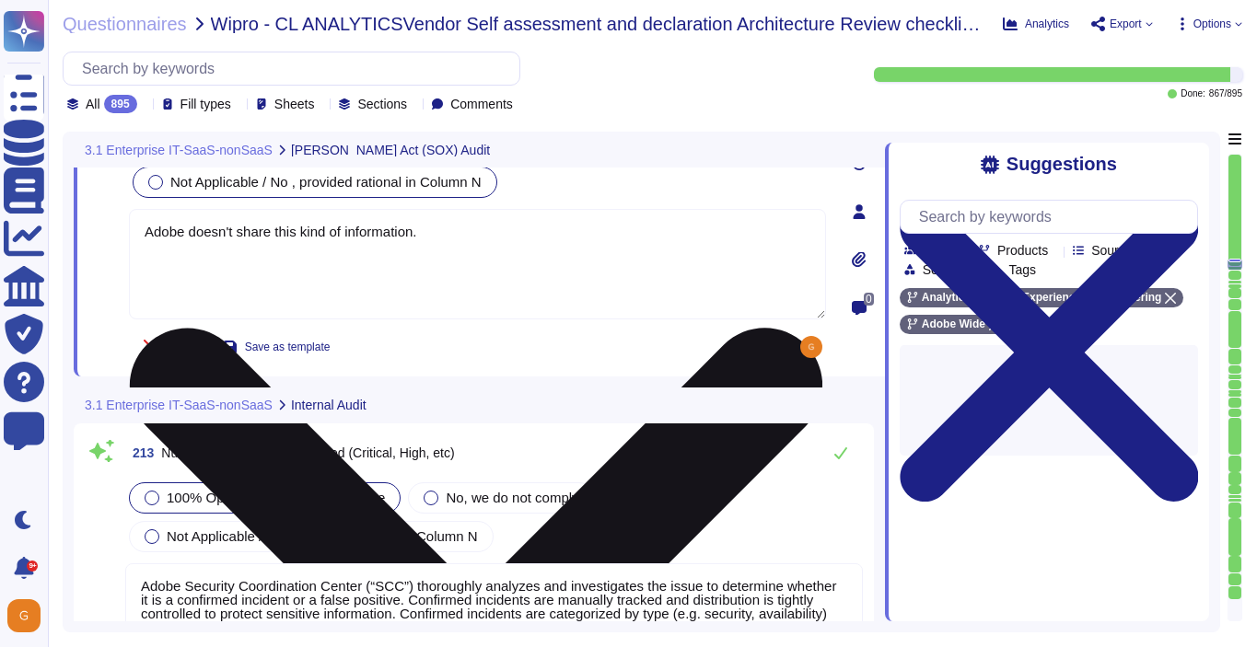
type textarea "Adobe does not provide this level of information externally. Release notes are …"
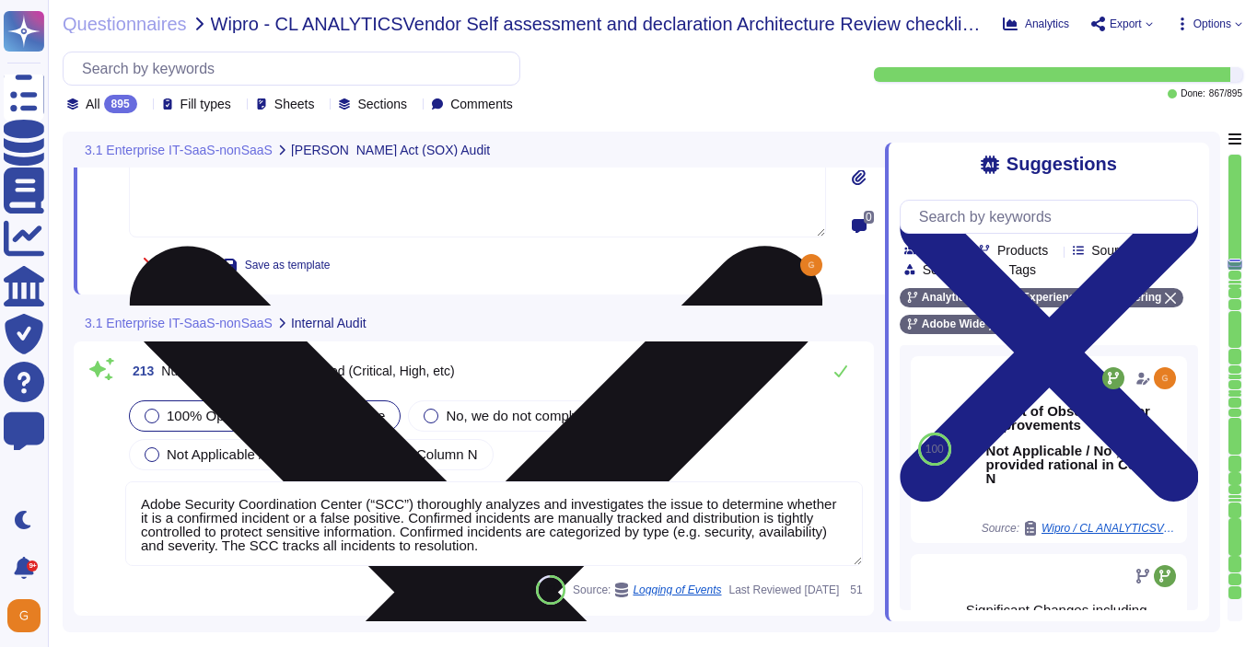
scroll to position [60286, 0]
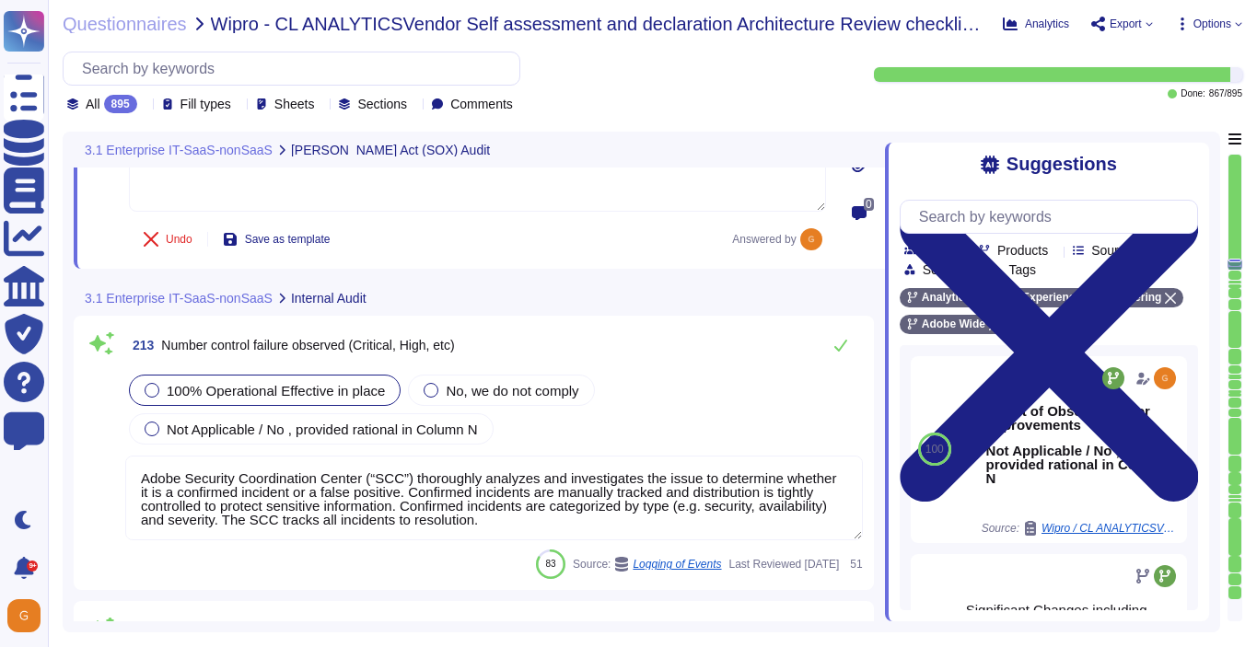
type textarea "Adobe doesn't share this kind of information."
click at [725, 511] on textarea "Adobe Security Coordination Center (“SCC”) thoroughly analyzes and investigates…" at bounding box center [493, 498] width 737 height 85
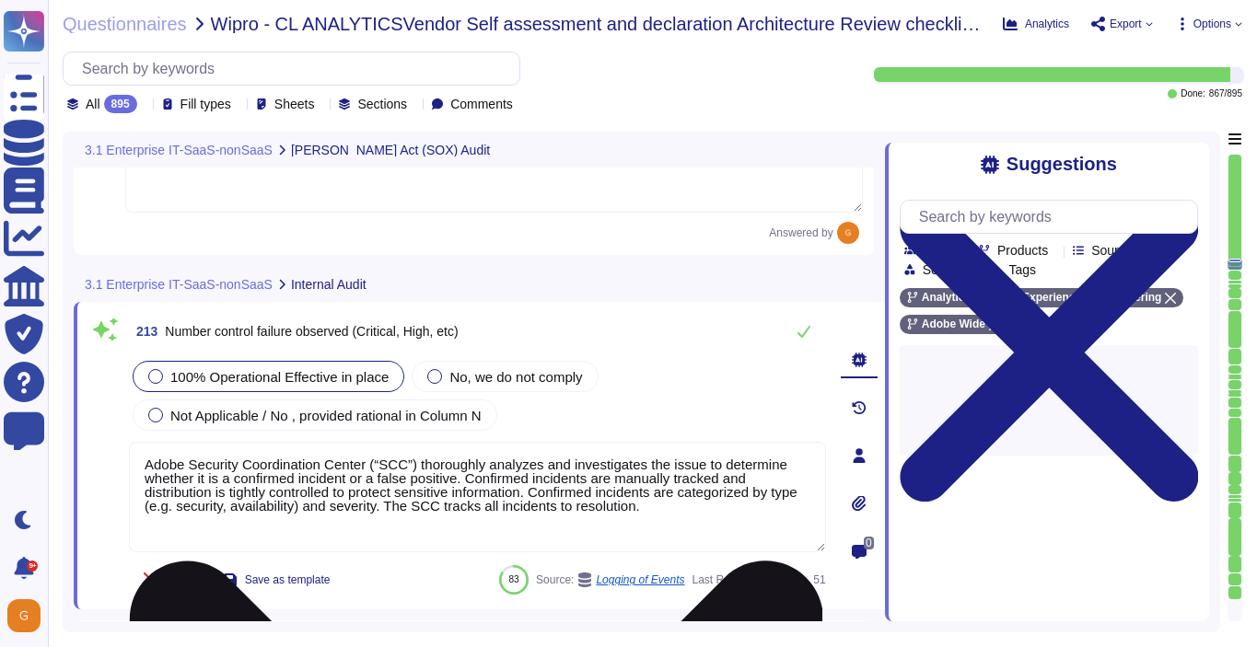
type textarea "Adobe does not provide this level of information externally. Release notes are …"
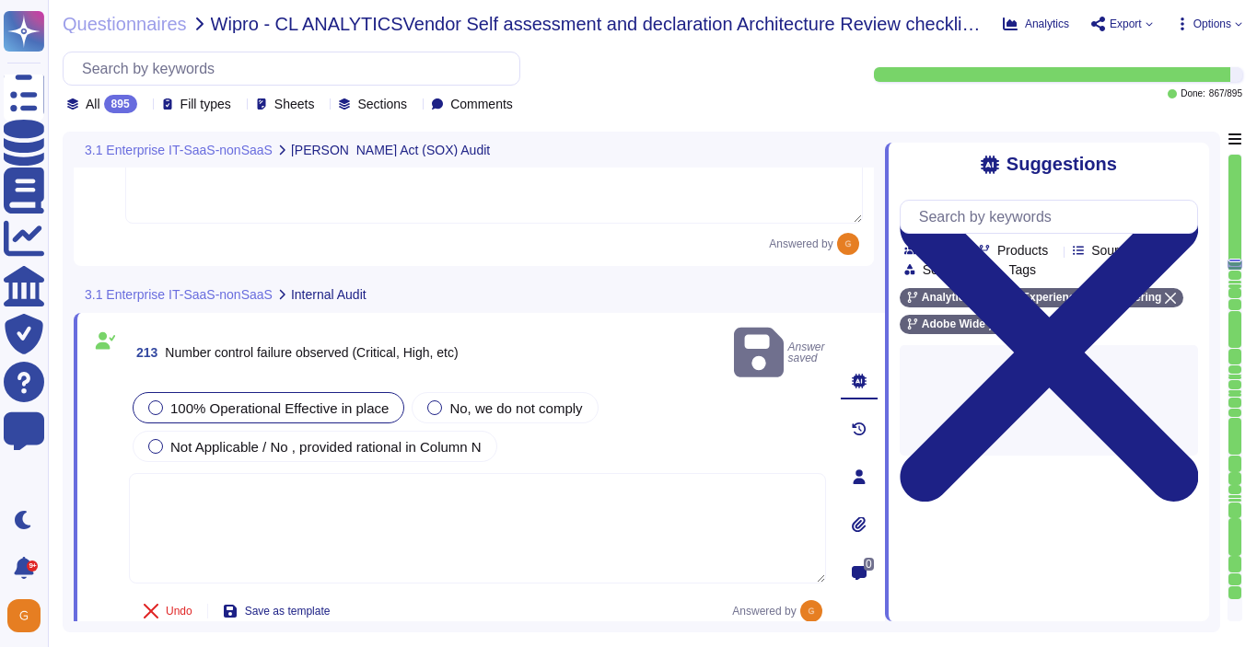
click at [751, 473] on textarea at bounding box center [477, 528] width 697 height 110
paste textarea "Adobe doesn't share this kind of information."
type textarea "Adobe doesn't share this kind of information."
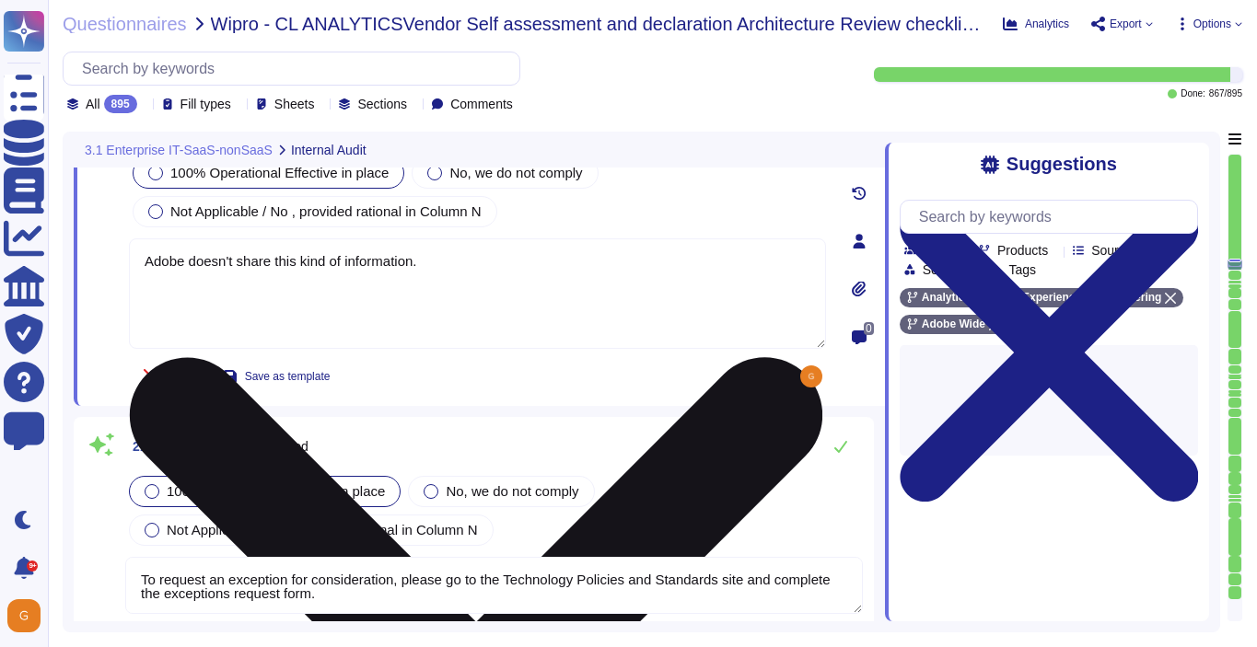
scroll to position [60476, 0]
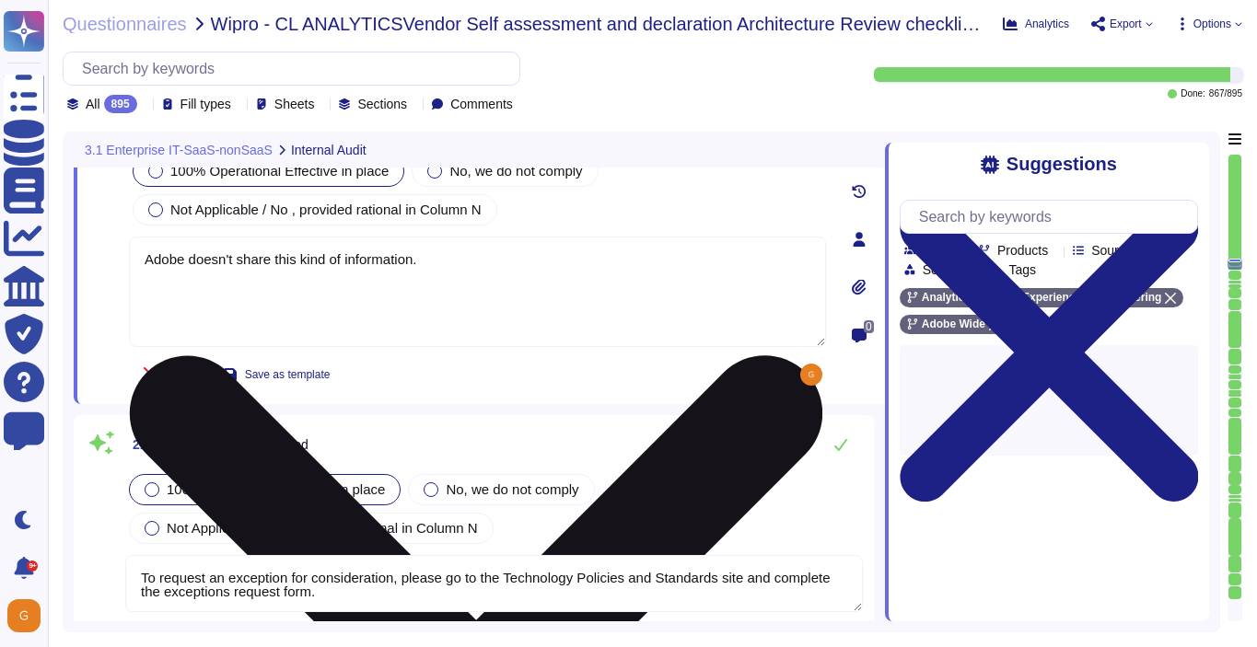
type textarea "Significant Changes including modification/addition of code, modification/addit…"
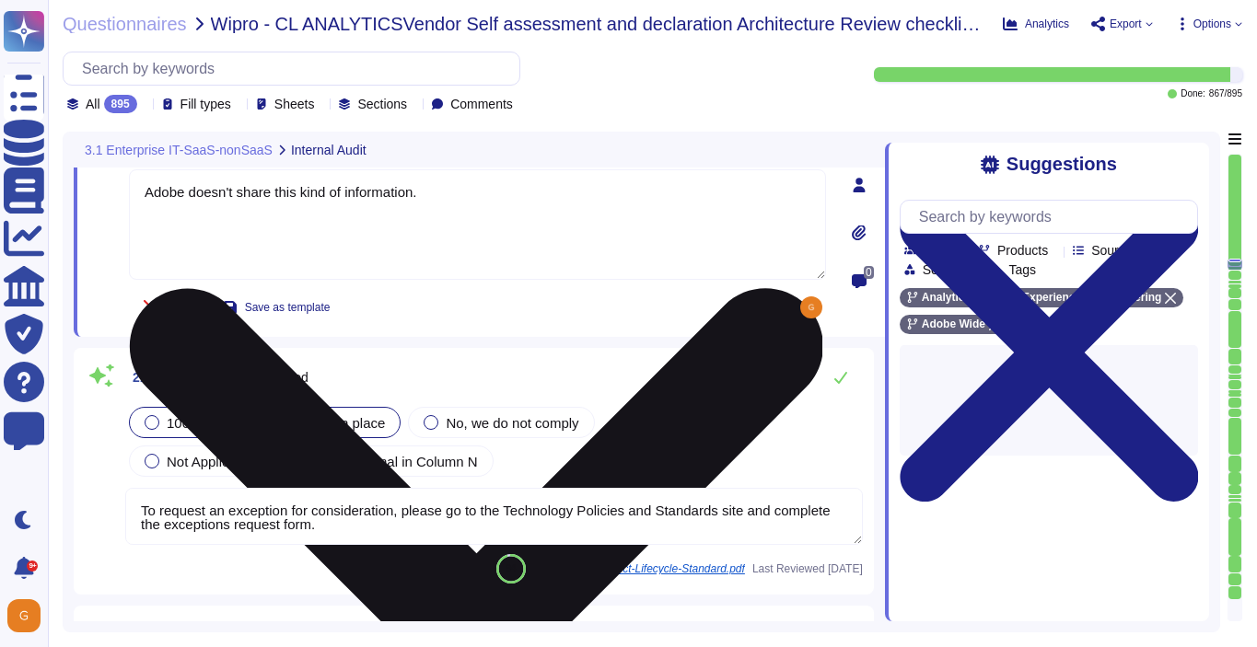
scroll to position [60538, 0]
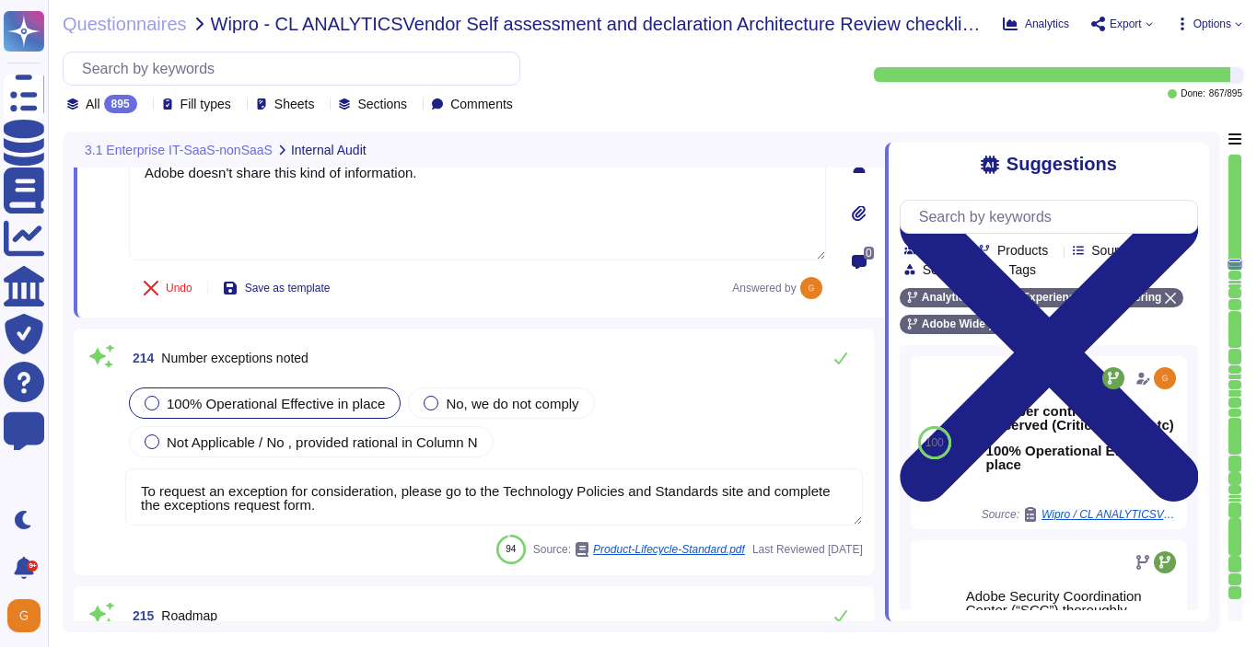
type textarea "Adobe doesn't share this kind of information."
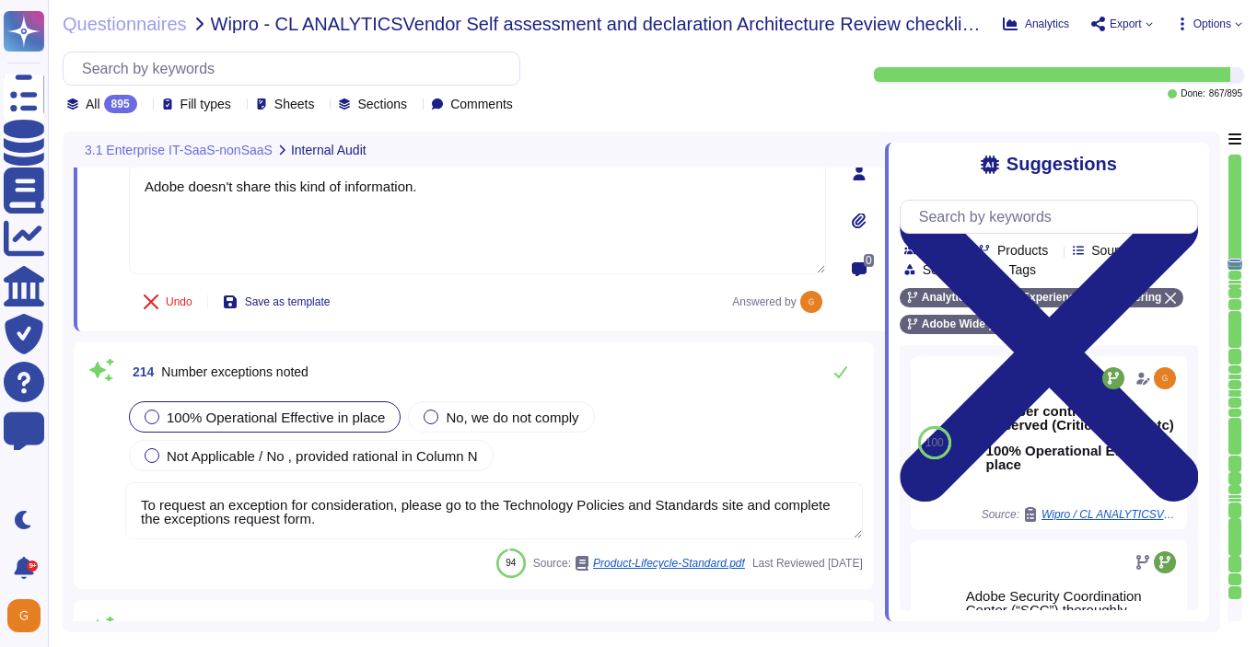
click at [747, 506] on textarea "To request an exception for consideration, please go to the Technology Policies…" at bounding box center [493, 510] width 737 height 57
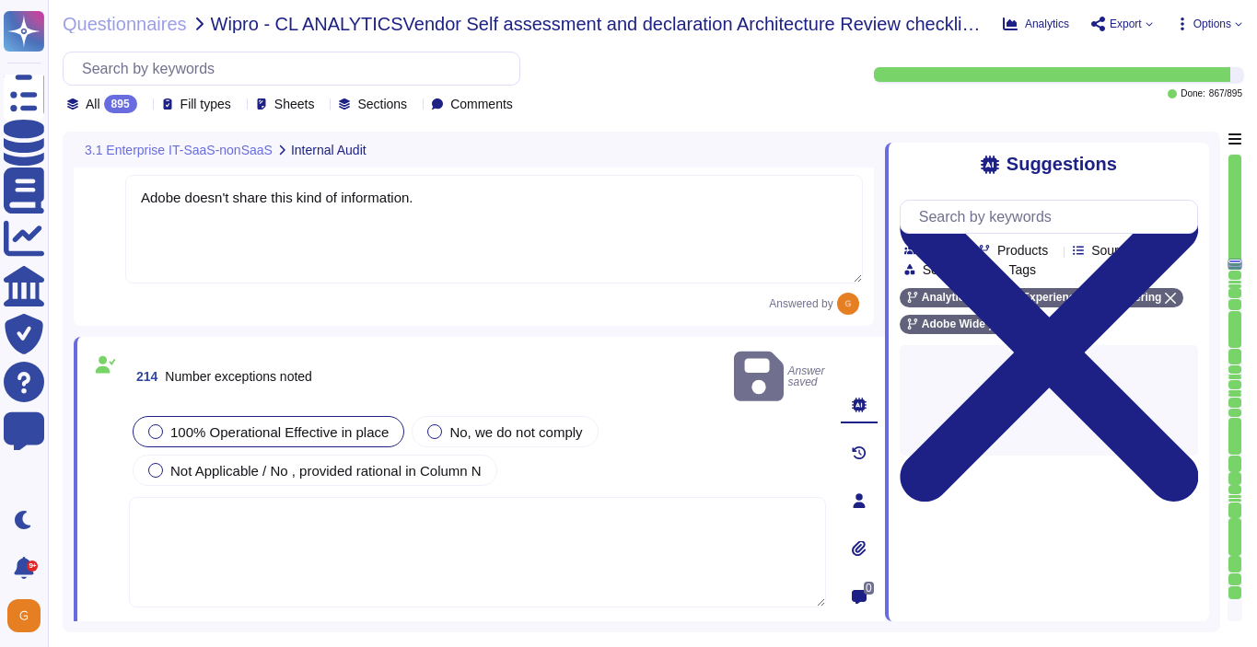
click at [739, 501] on textarea at bounding box center [477, 552] width 697 height 110
paste textarea "Adobe doesn't share this kind of information."
type textarea "Adobe doesn't share this kind of information."
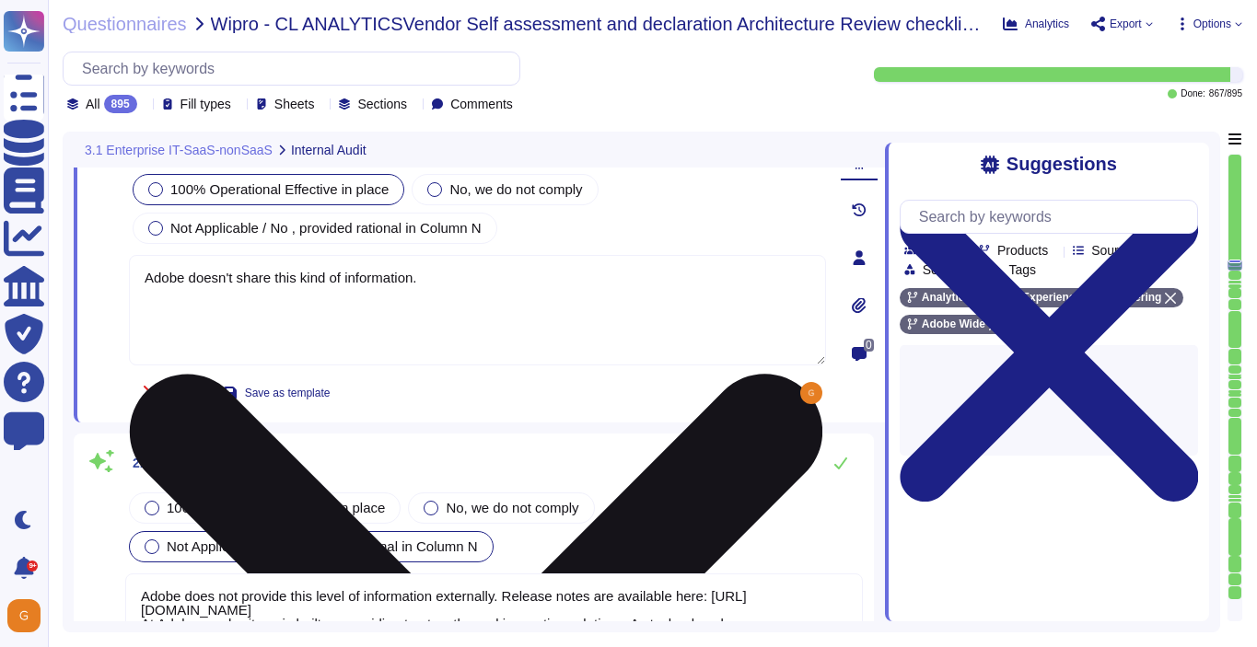
type textarea "Adobe Security Coordination Center (“SCC”) thoroughly analyzes and investigates…"
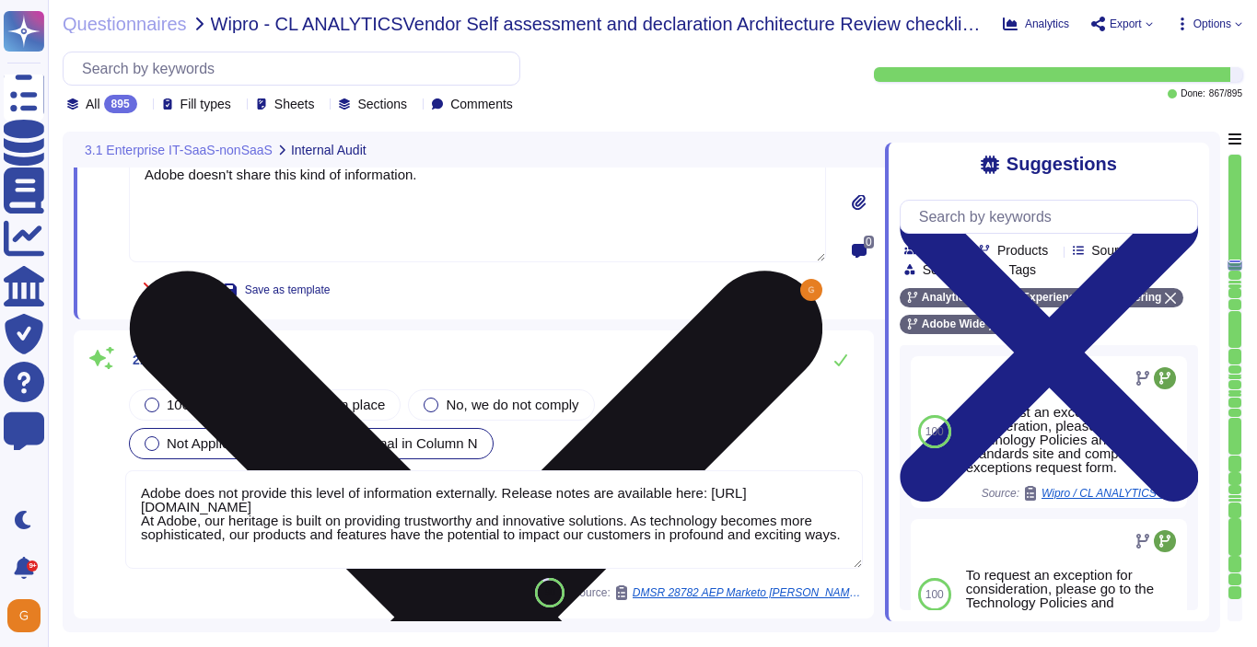
scroll to position [60860, 0]
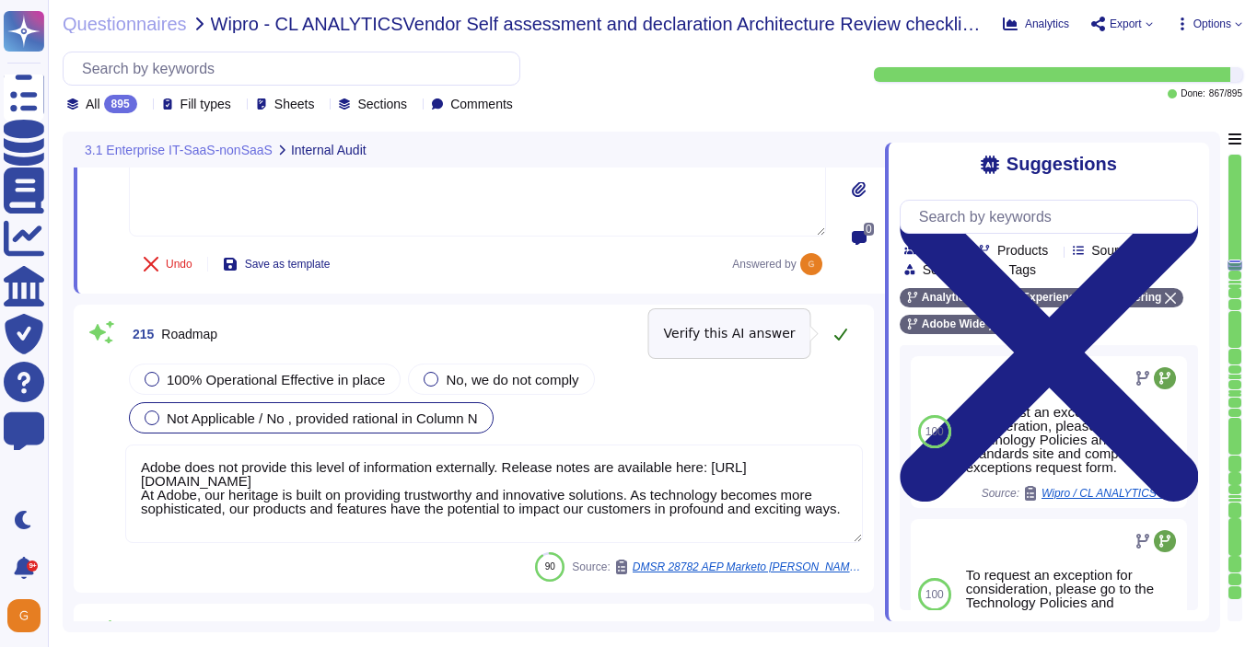
type textarea "Adobe doesn't share this kind of information."
click at [842, 332] on icon at bounding box center [840, 335] width 13 height 12
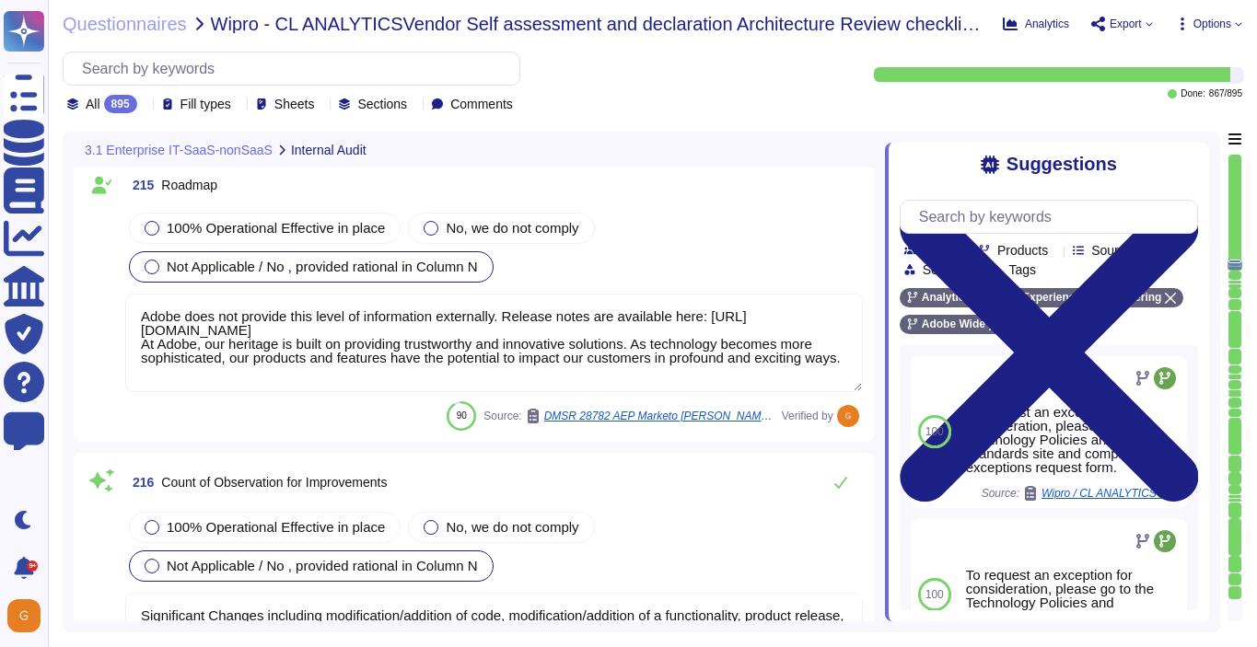
type textarea "To request an exception for consideration, please go to the Technology Policies…"
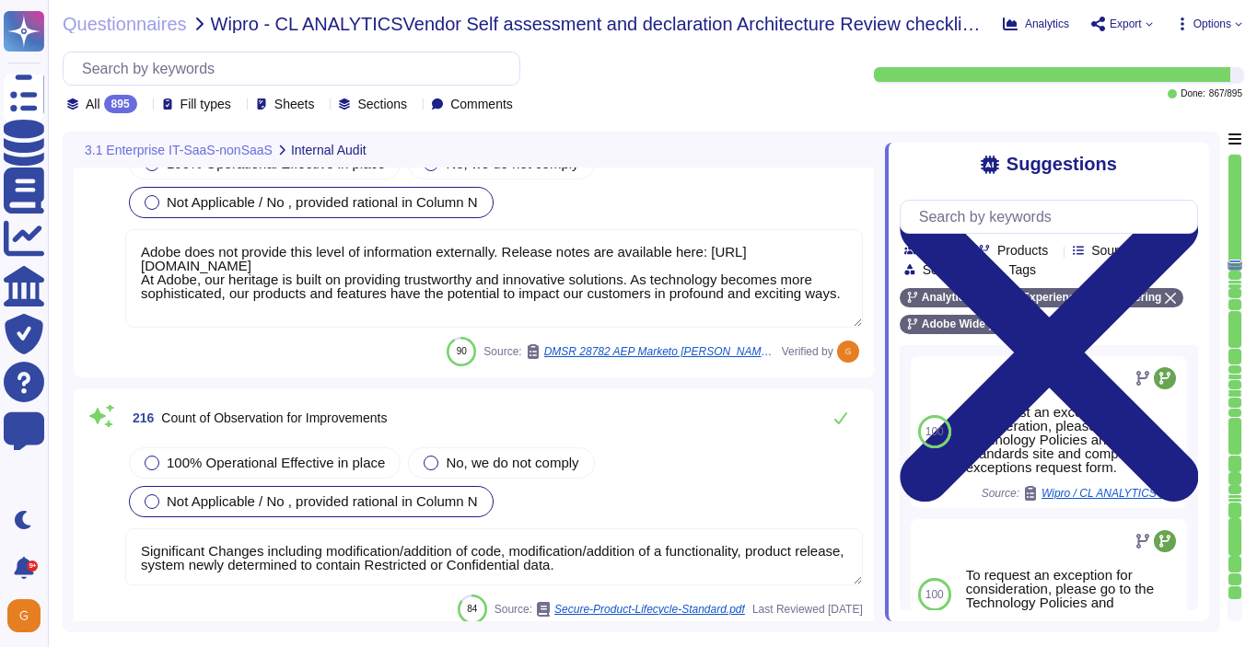
scroll to position [61116, 0]
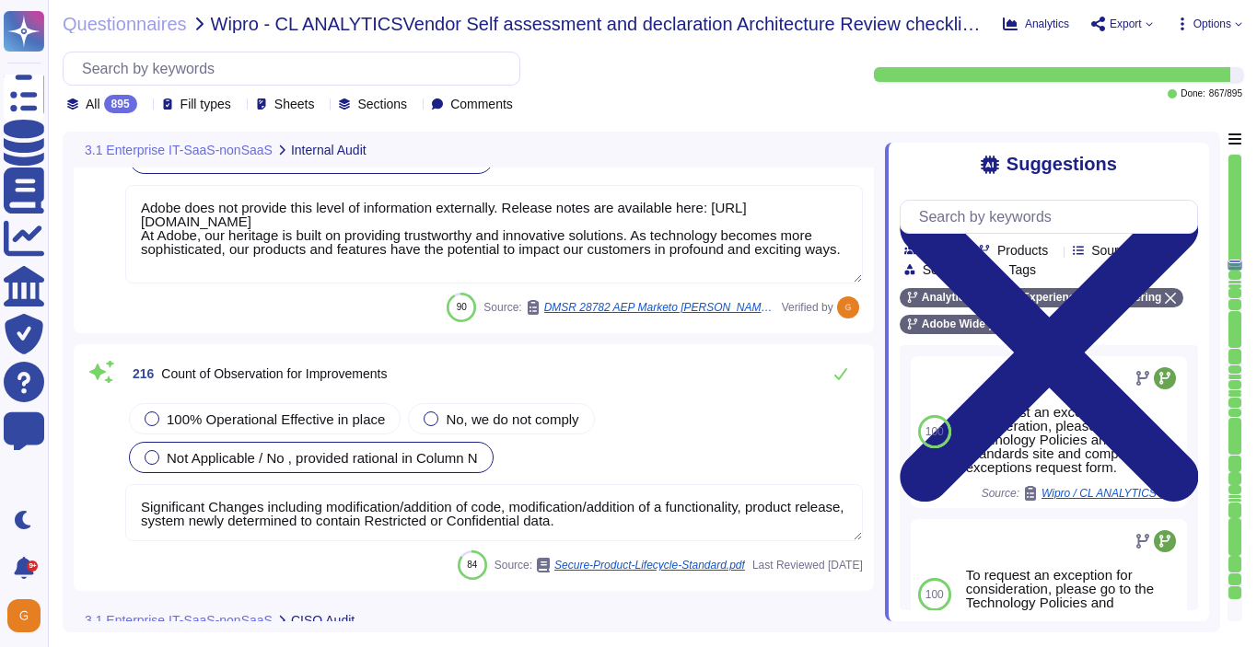
click at [801, 505] on textarea "Significant Changes including modification/addition of code, modification/addit…" at bounding box center [493, 512] width 737 height 57
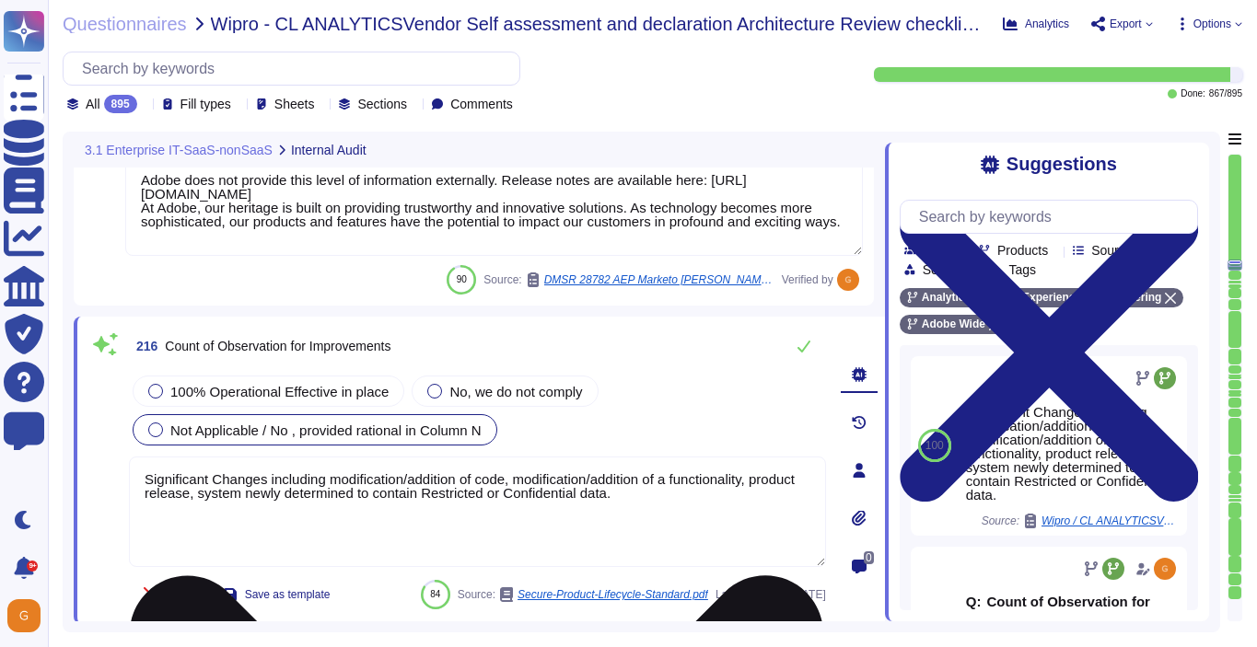
type textarea "To request an exception for consideration, please go to the Technology Policies…"
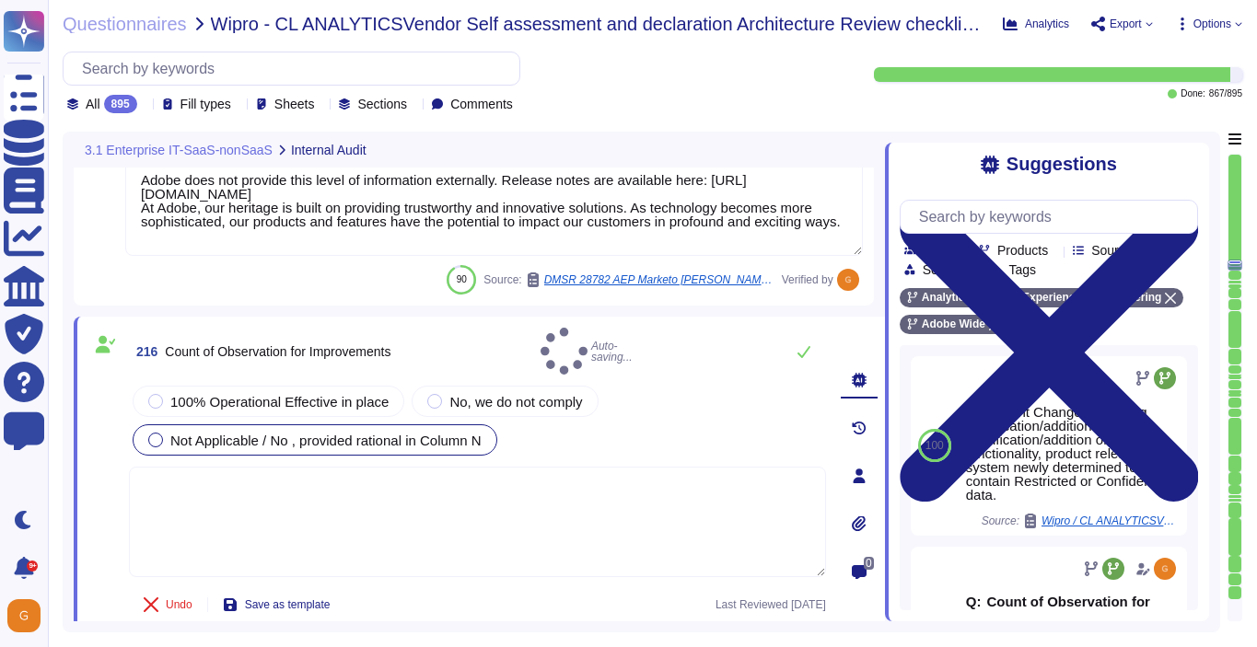
click at [714, 506] on textarea at bounding box center [477, 522] width 697 height 110
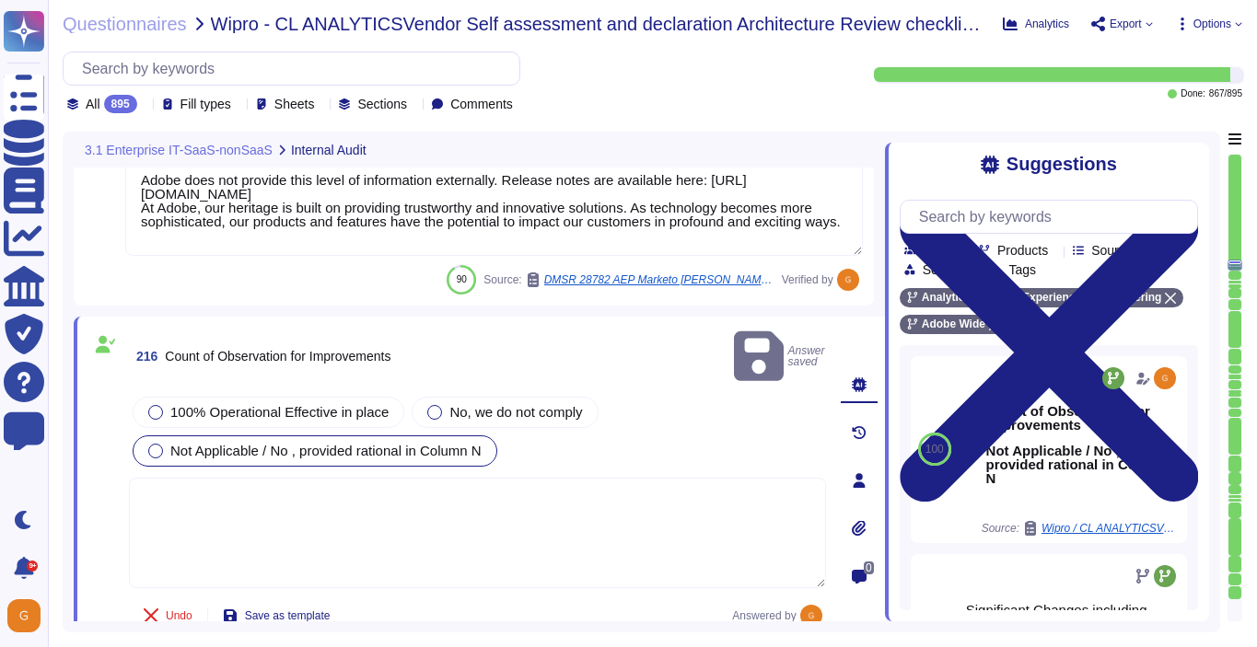
paste textarea "Adobe doesn't share this kind of information."
type textarea "Adobe doesn't share this kind of information."
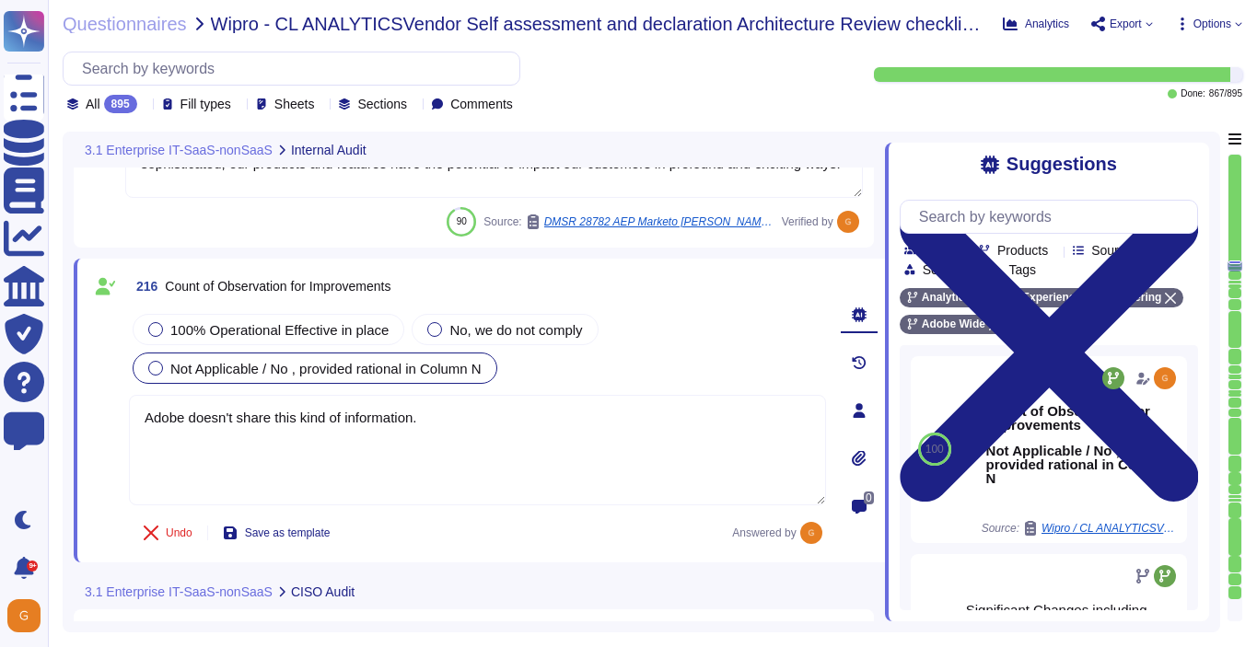
scroll to position [61325, 0]
type textarea "Adobe does not provide this level of information externally. Release notes are …"
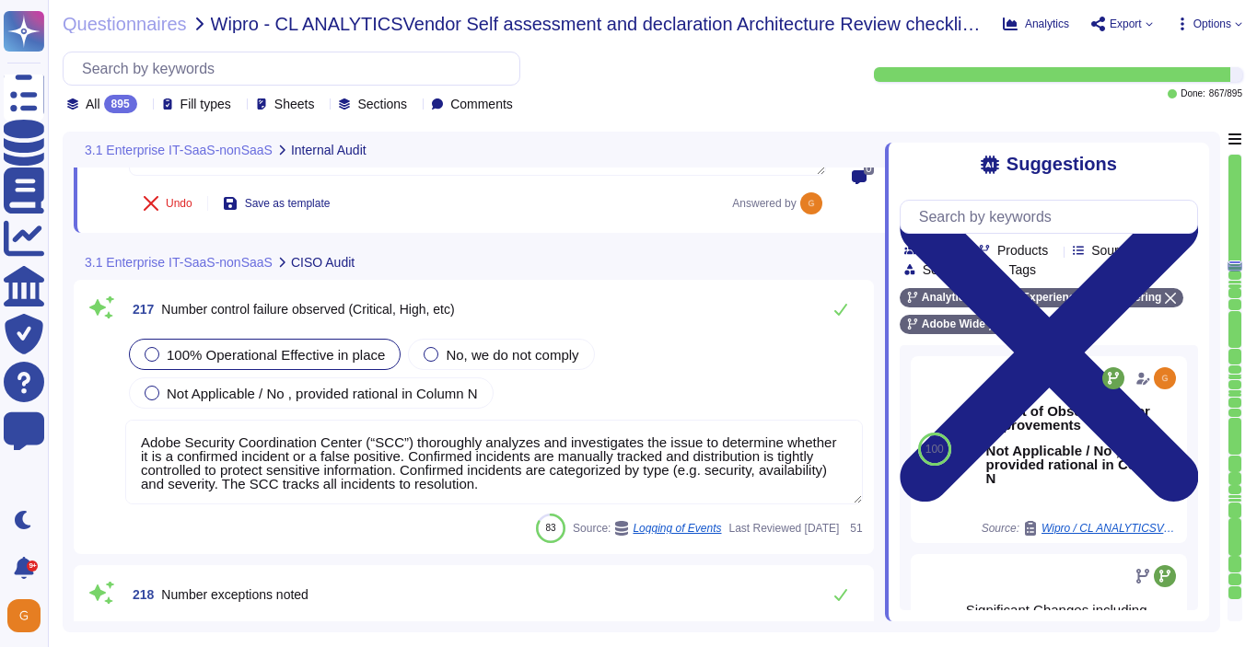
scroll to position [61511, 0]
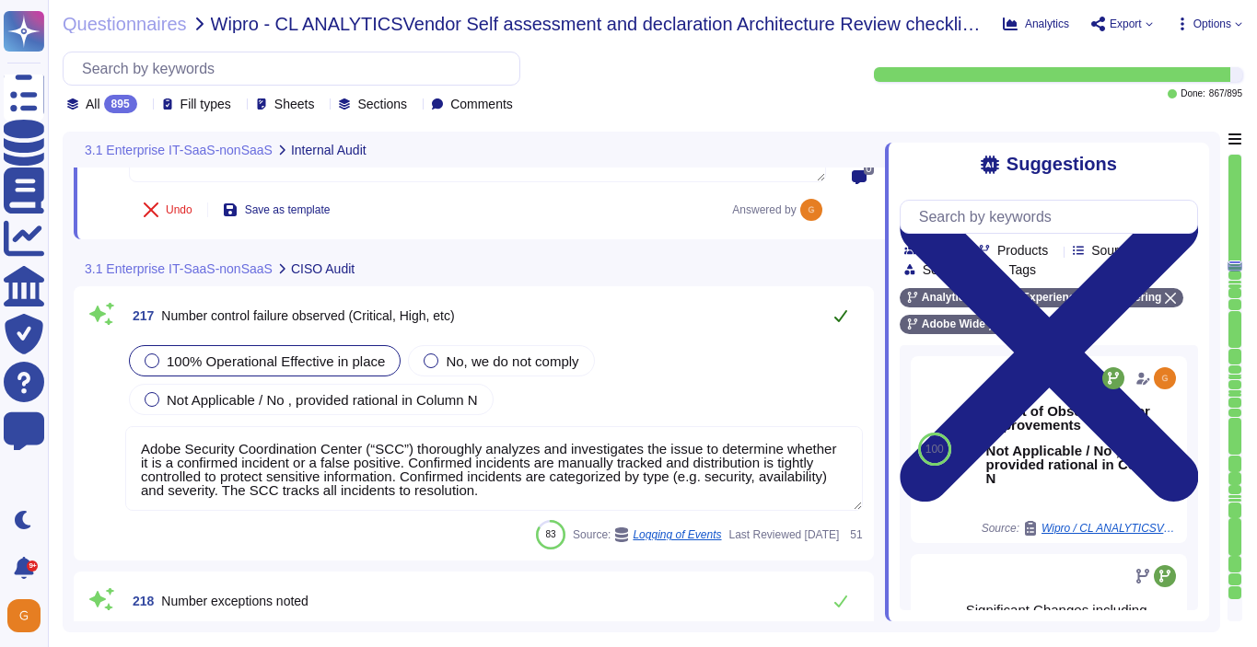
type textarea "Adobe doesn't share this kind of information."
click at [827, 300] on button at bounding box center [840, 315] width 44 height 37
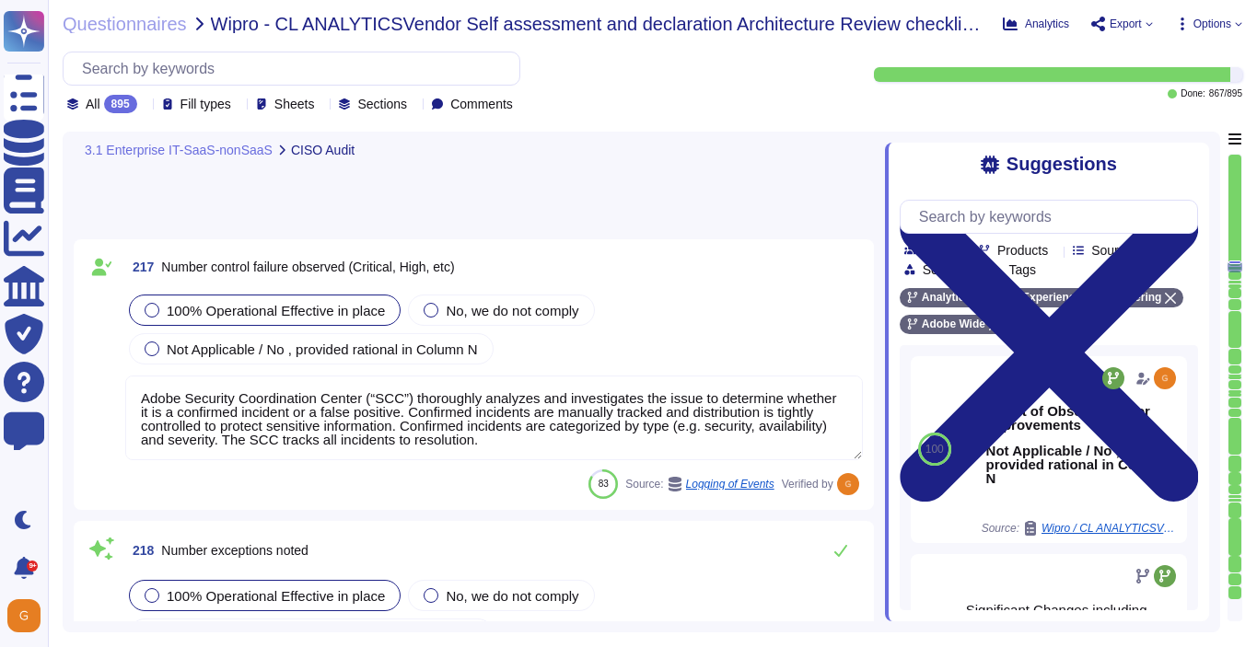
type textarea "Significant Changes including modification/addition of code, modification/addit…"
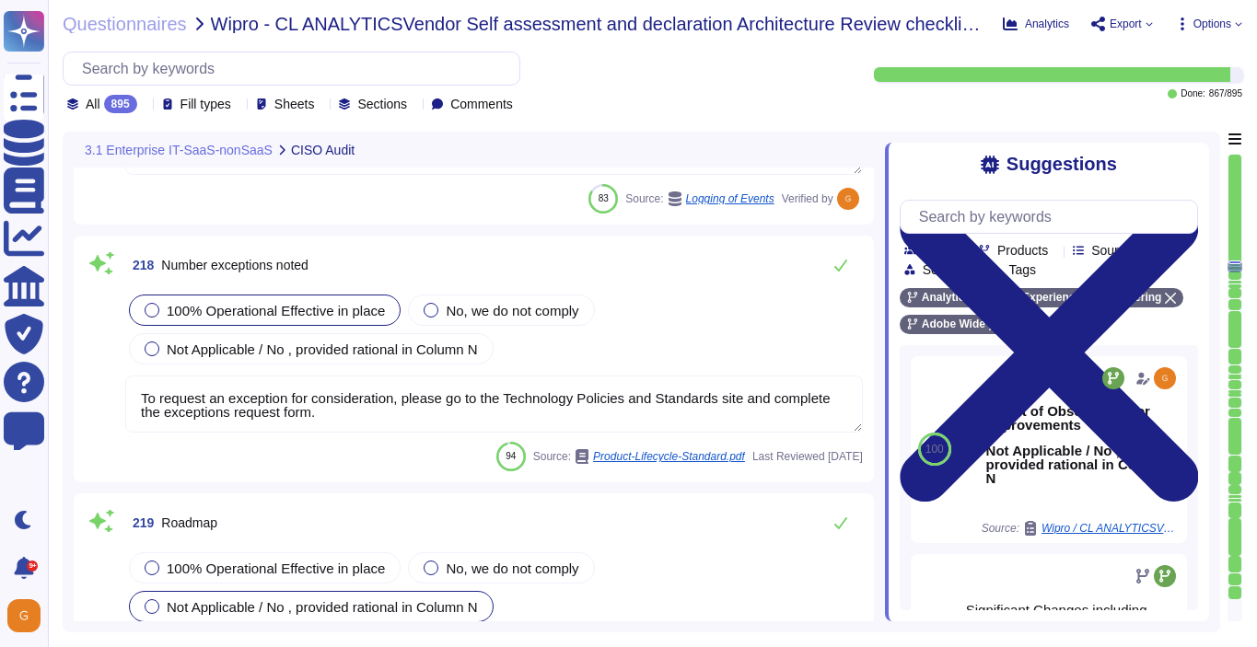
scroll to position [61792, 0]
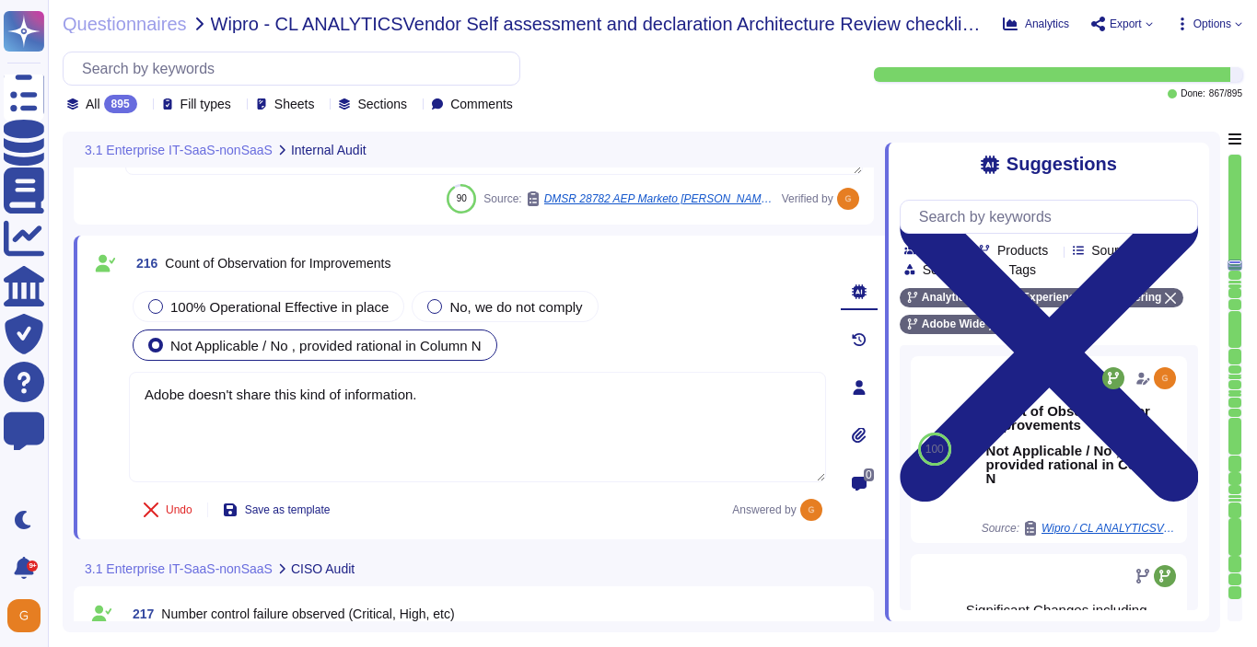
type textarea "Adobe doesn't share this kind of information."
type textarea "Adobe does not provide this level of information externally. Release notes are …"
type textarea "Adobe doesn't share this kind of information."
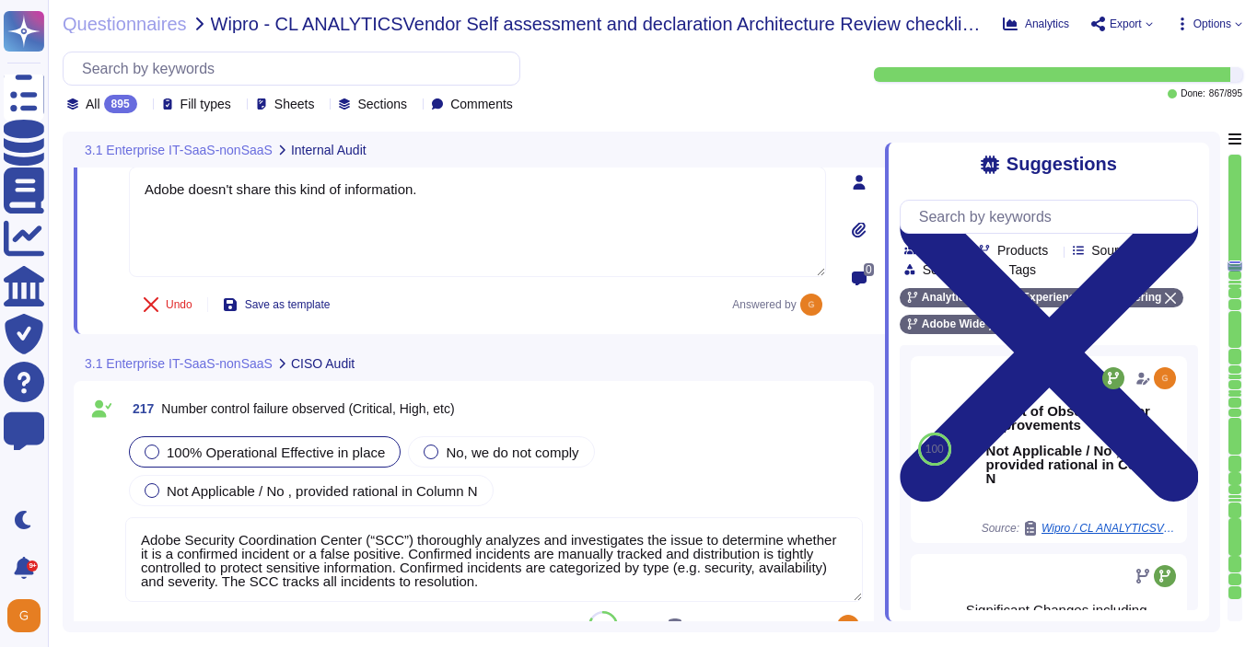
type textarea "Adobe does not provide this level of information externally. Release notes are …"
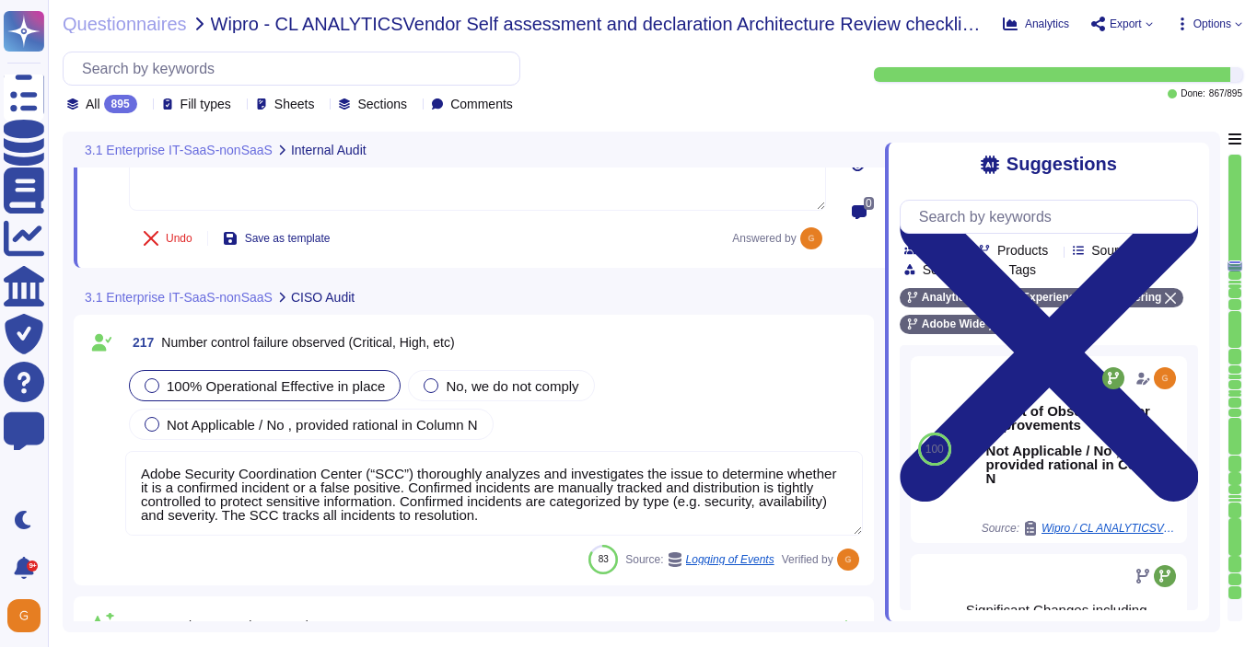
scroll to position [61418, 0]
click at [715, 488] on textarea "Adobe Security Coordination Center (“SCC”) thoroughly analyzes and investigates…" at bounding box center [493, 492] width 737 height 85
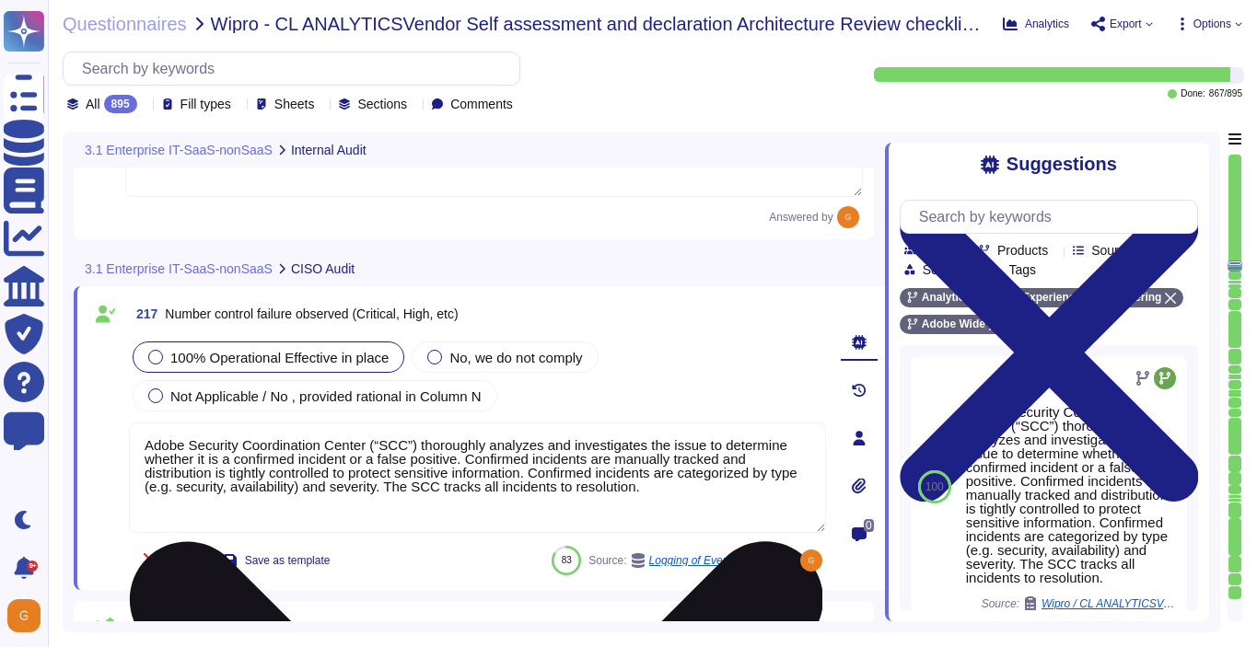
type textarea "Adobe does not provide this level of information externally. Release notes are …"
click at [702, 488] on textarea "Adobe Security Coordination Center (“SCC”) thoroughly analyzes and investigates…" at bounding box center [477, 478] width 697 height 110
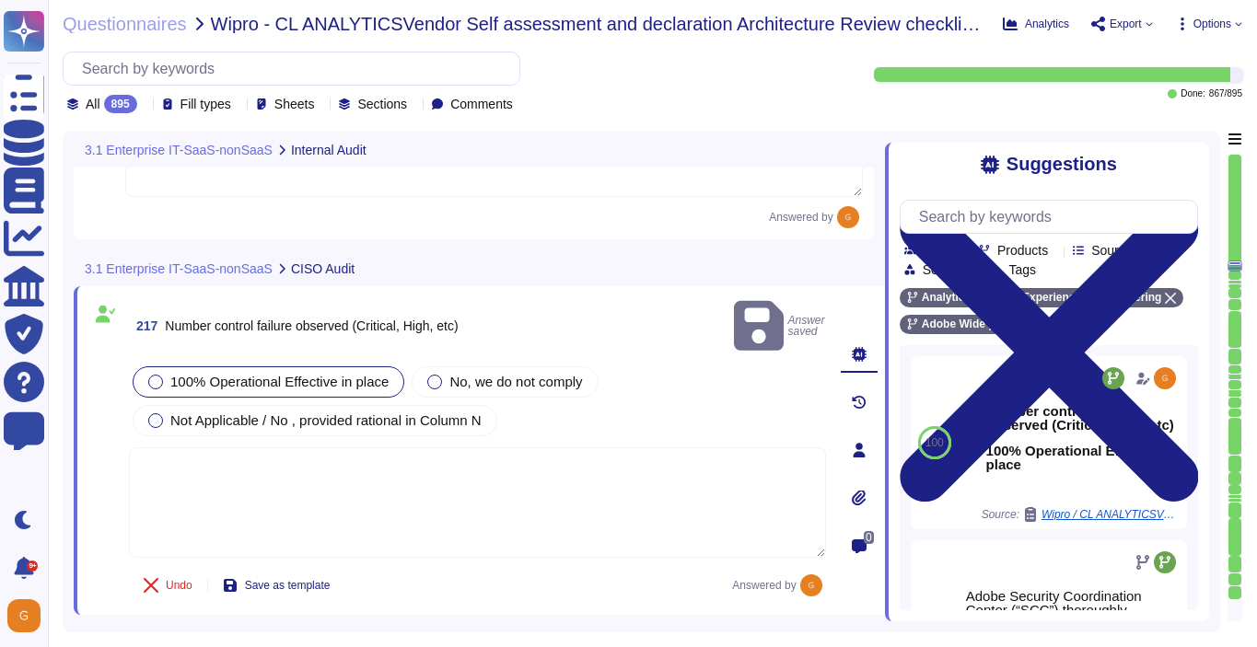
click at [628, 470] on textarea at bounding box center [477, 502] width 697 height 110
paste textarea "Adobe doesn't share this kind of information."
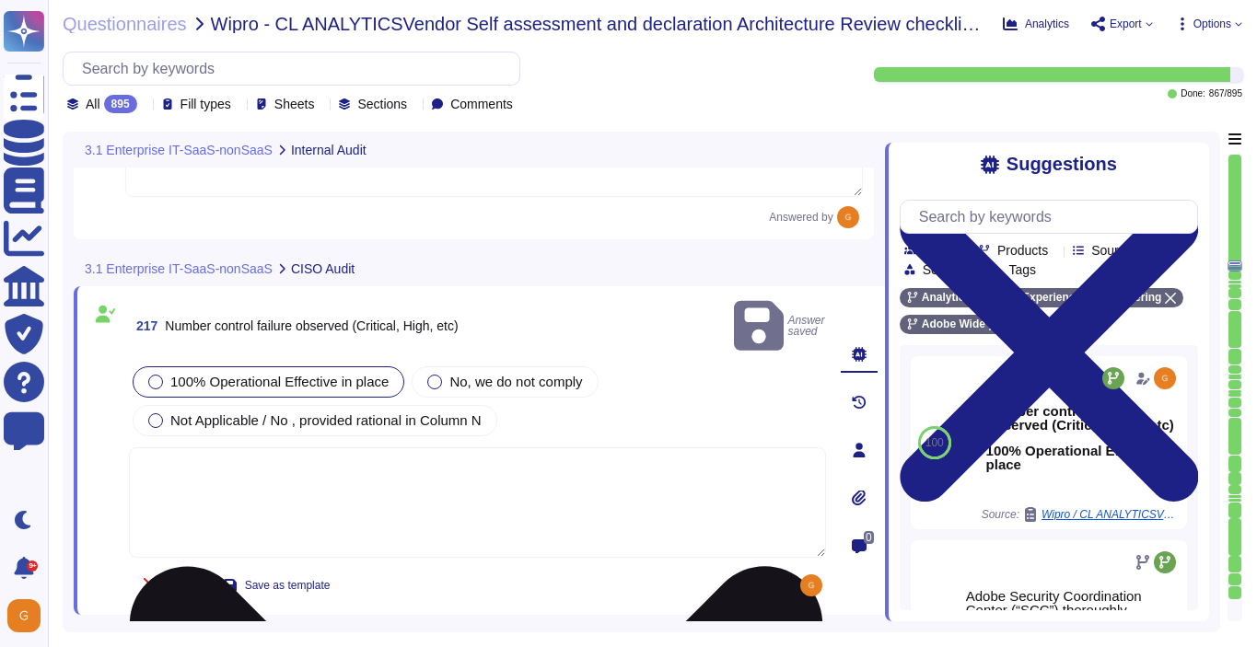
type textarea "Adobe doesn't share this kind of information."
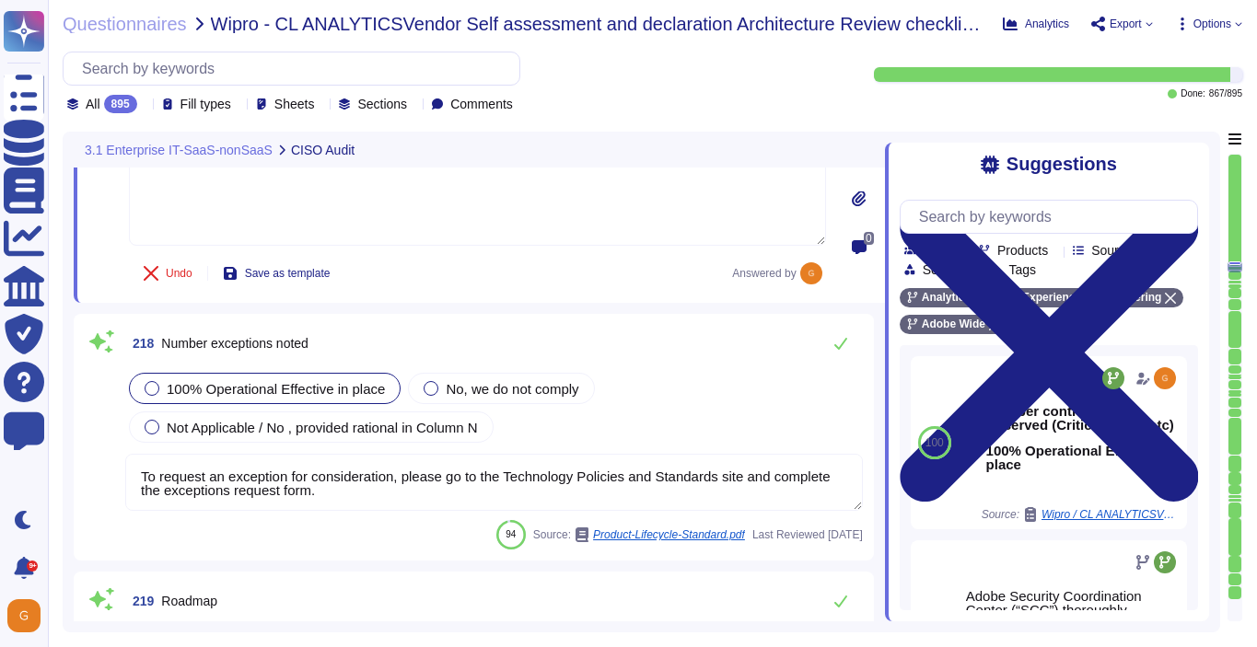
scroll to position [61684, 0]
type textarea "Significant Changes including modification/addition of code, modification/addit…"
type textarea "Adobe doesn't share this kind of information."
click at [396, 490] on textarea "To request an exception for consideration, please go to the Technology Policies…" at bounding box center [493, 481] width 737 height 57
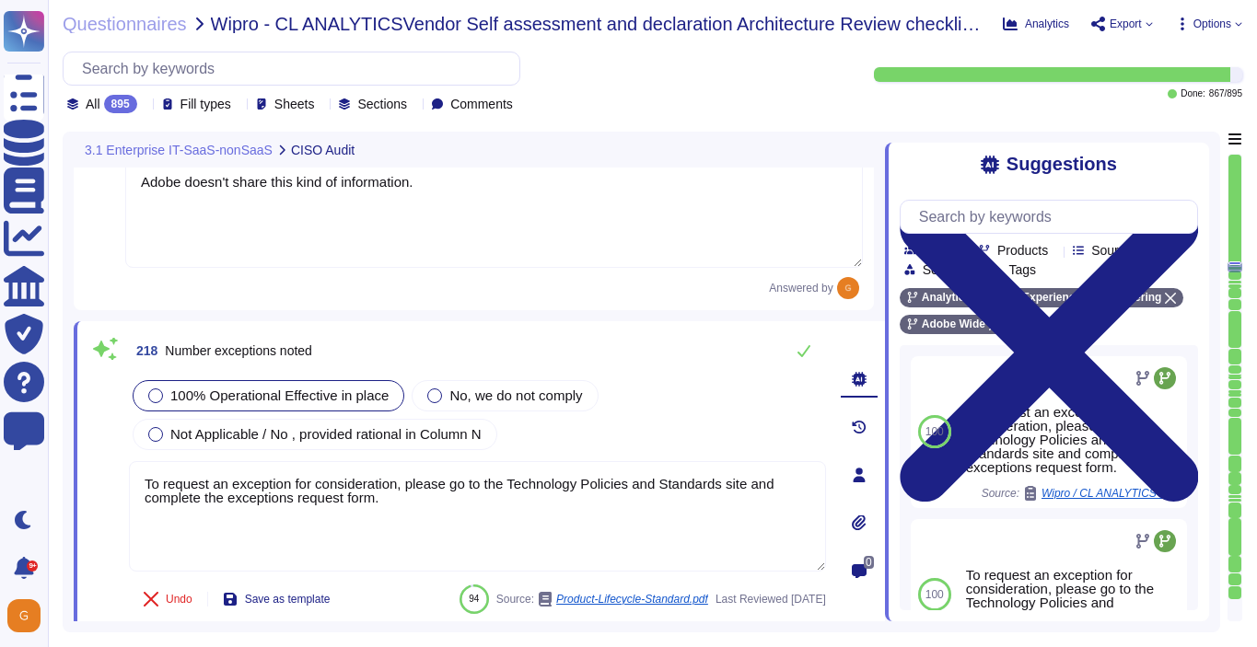
drag, startPoint x: 397, startPoint y: 477, endPoint x: 69, endPoint y: 443, distance: 329.5
click at [69, 443] on div "3.1 Enterprise IT-SaaS-nonSaaS CISO Audit 217 Number control failure observed (…" at bounding box center [641, 382] width 1157 height 501
paste textarea "Adobe doesn't share this kind of information"
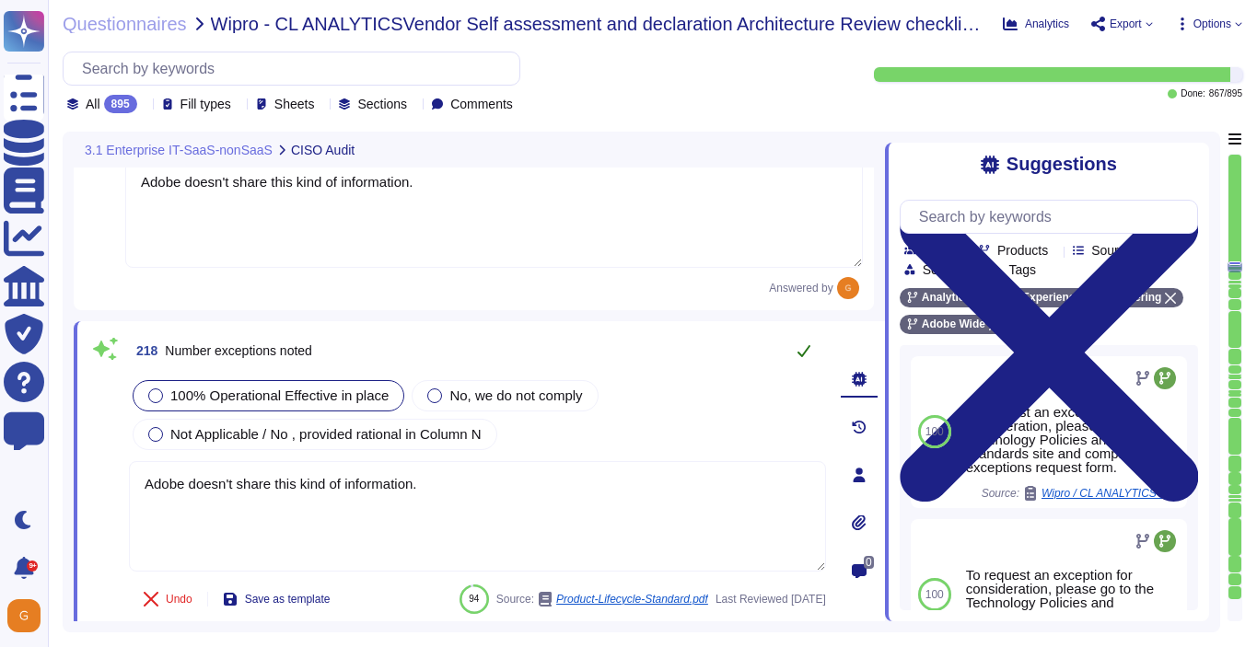
type textarea "Adobe doesn't share this kind of information."
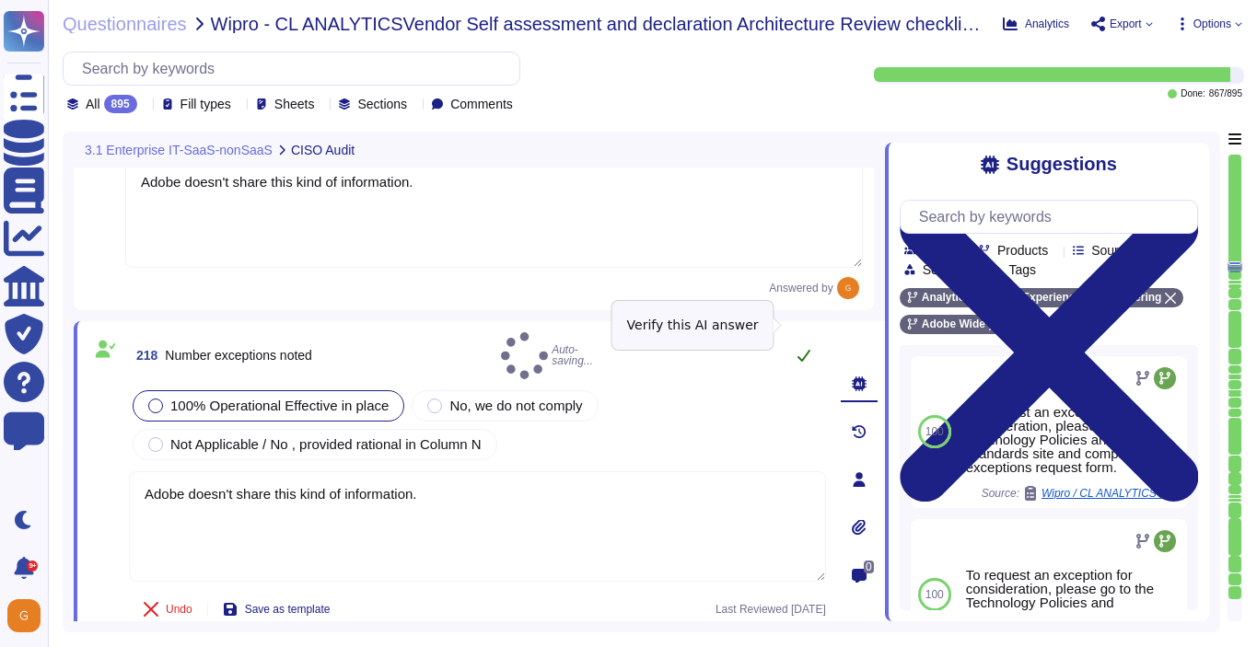
click at [808, 350] on icon at bounding box center [803, 356] width 13 height 12
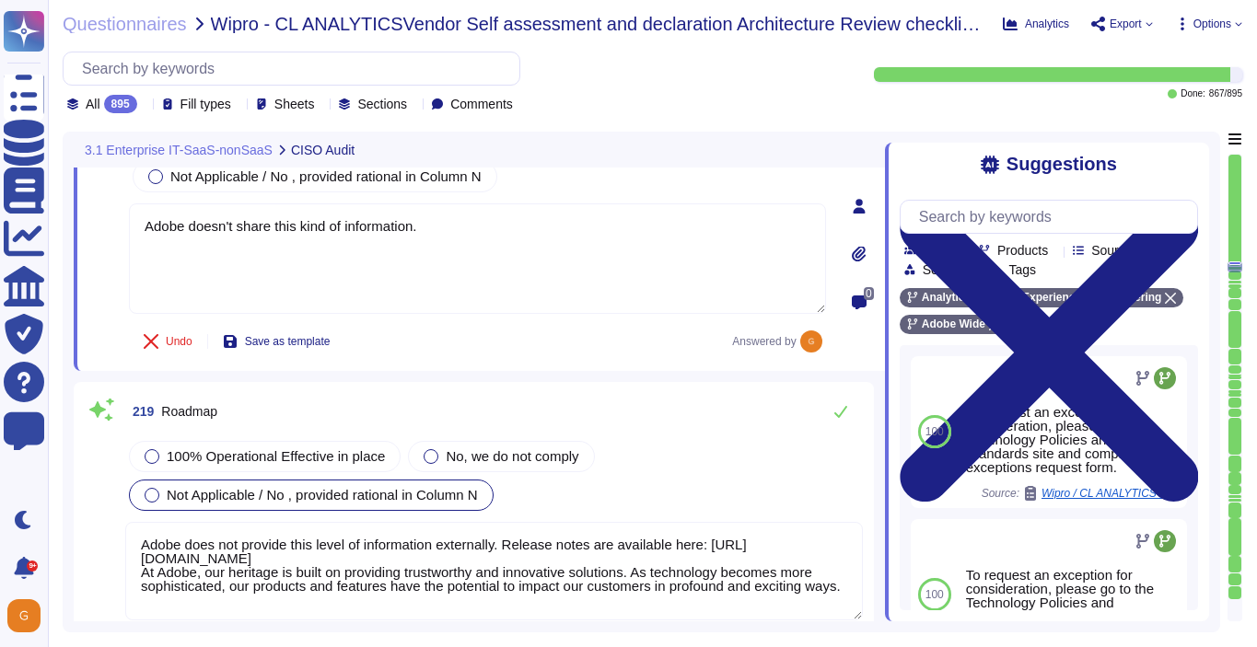
type textarea "Adobe Security Coordination Center (“SCC”) thoroughly analyzes and investigates…"
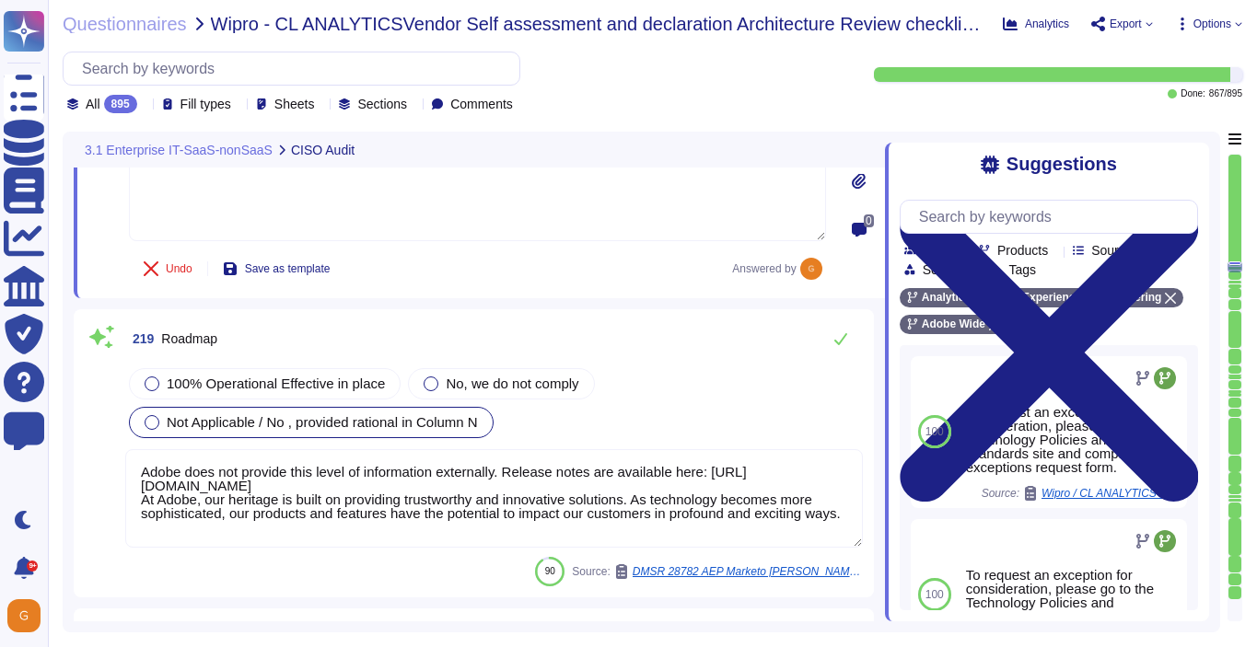
scroll to position [62038, 0]
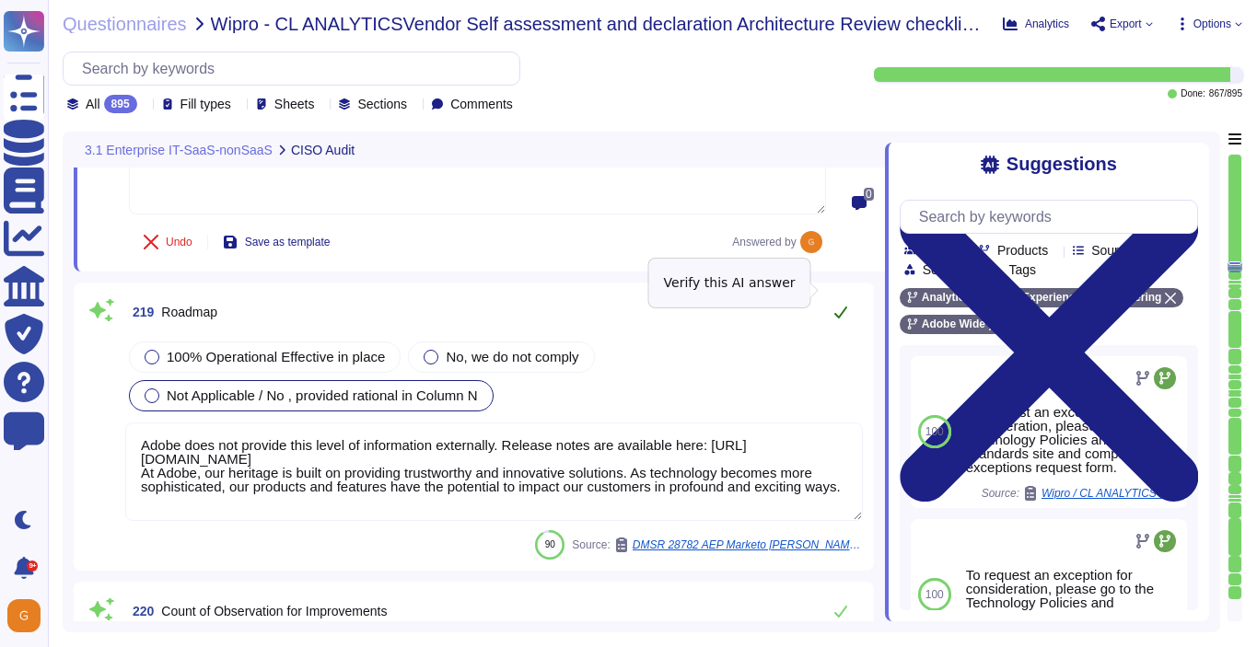
click at [833, 305] on icon at bounding box center [840, 312] width 15 height 15
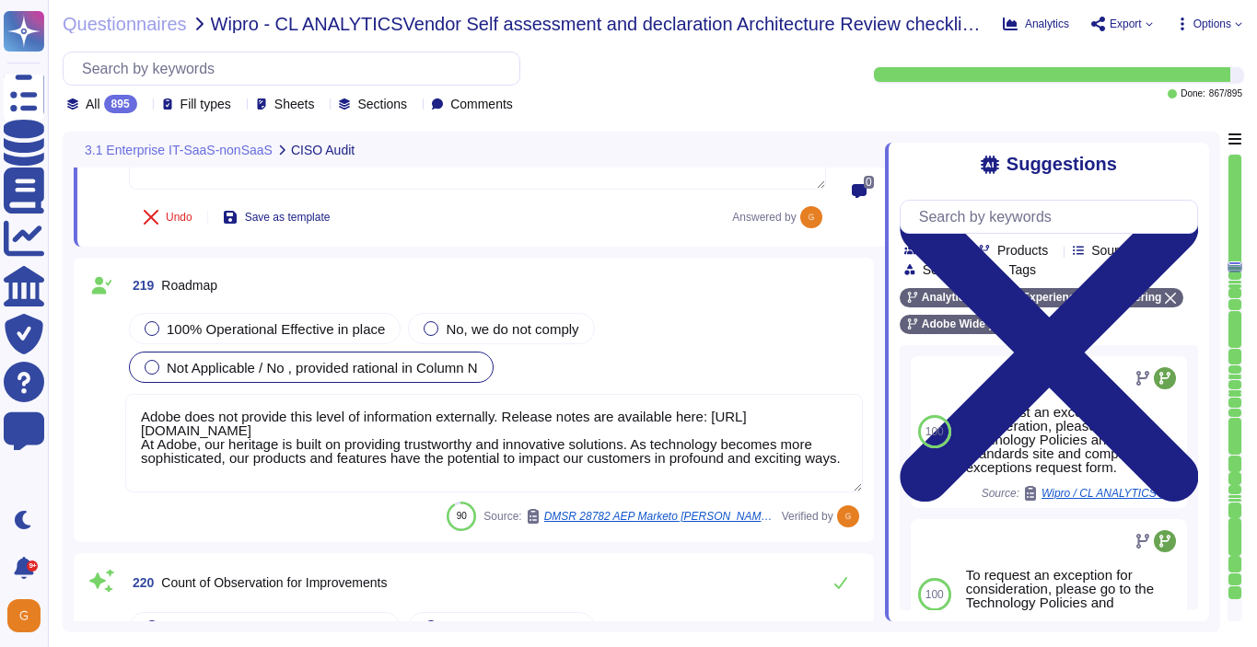
scroll to position [2, 0]
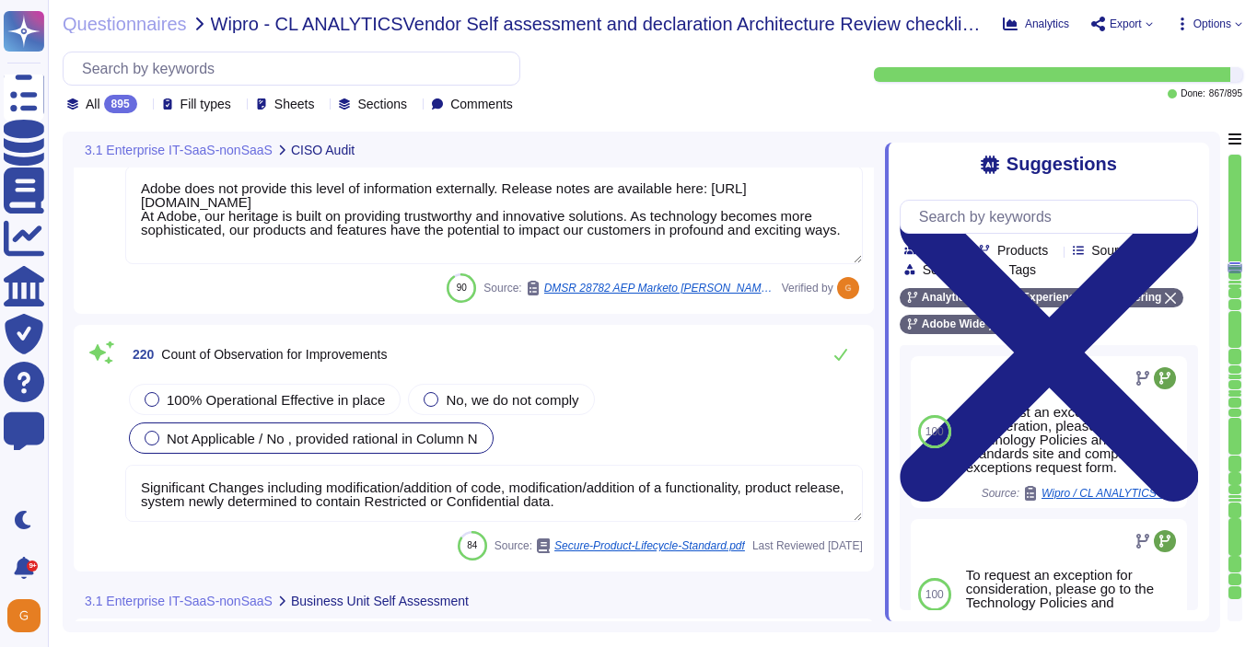
type textarea "To request an exception for consideration, please go to the Technology Policies…"
click at [264, 389] on div "100% Operational Effective in place" at bounding box center [265, 398] width 272 height 31
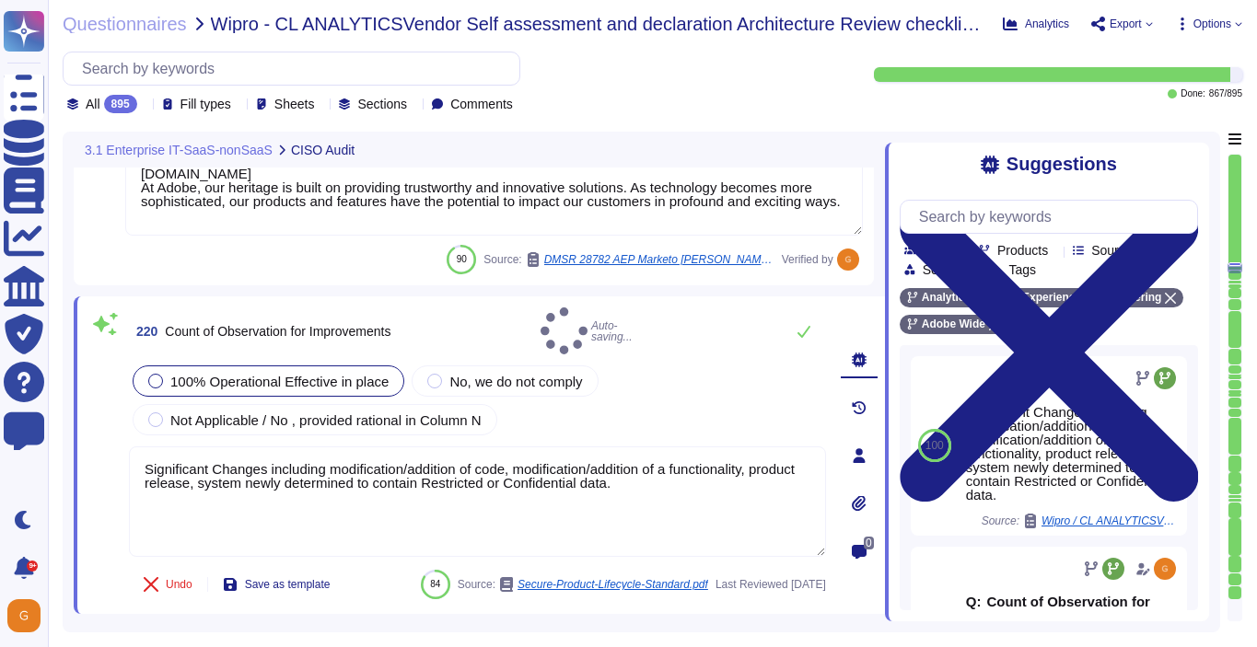
type textarea "To request an exception for consideration, please go to the Technology Policies…"
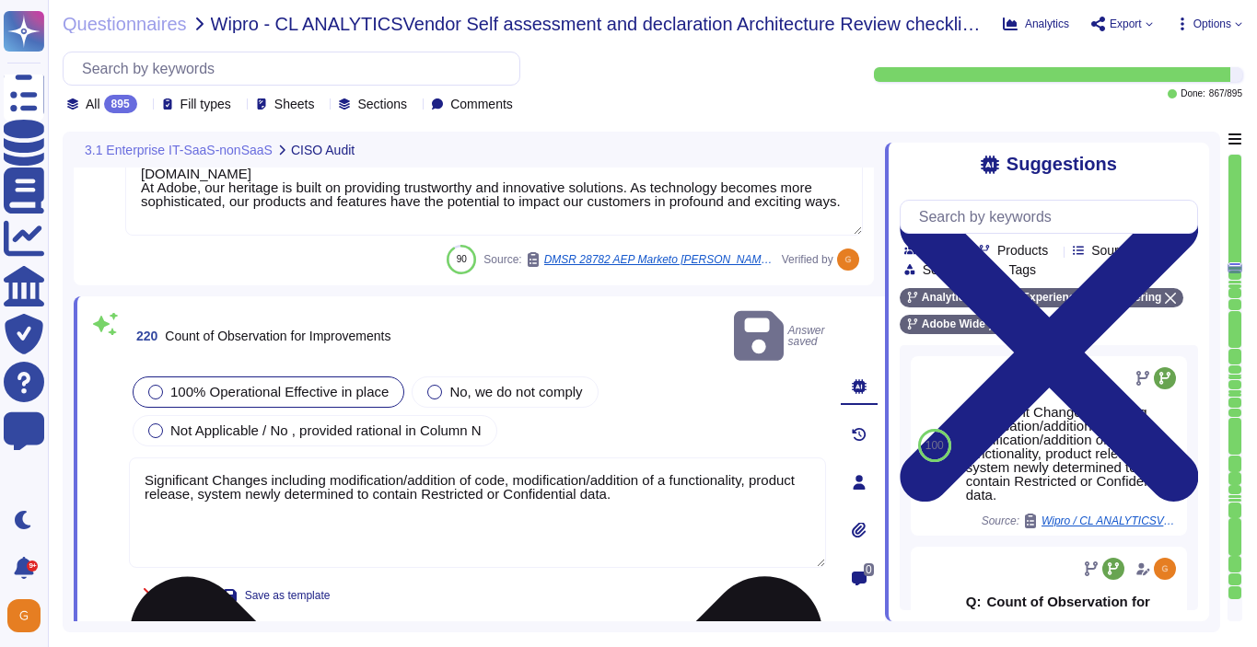
click at [661, 466] on textarea "Significant Changes including modification/addition of code, modification/addit…" at bounding box center [477, 513] width 697 height 110
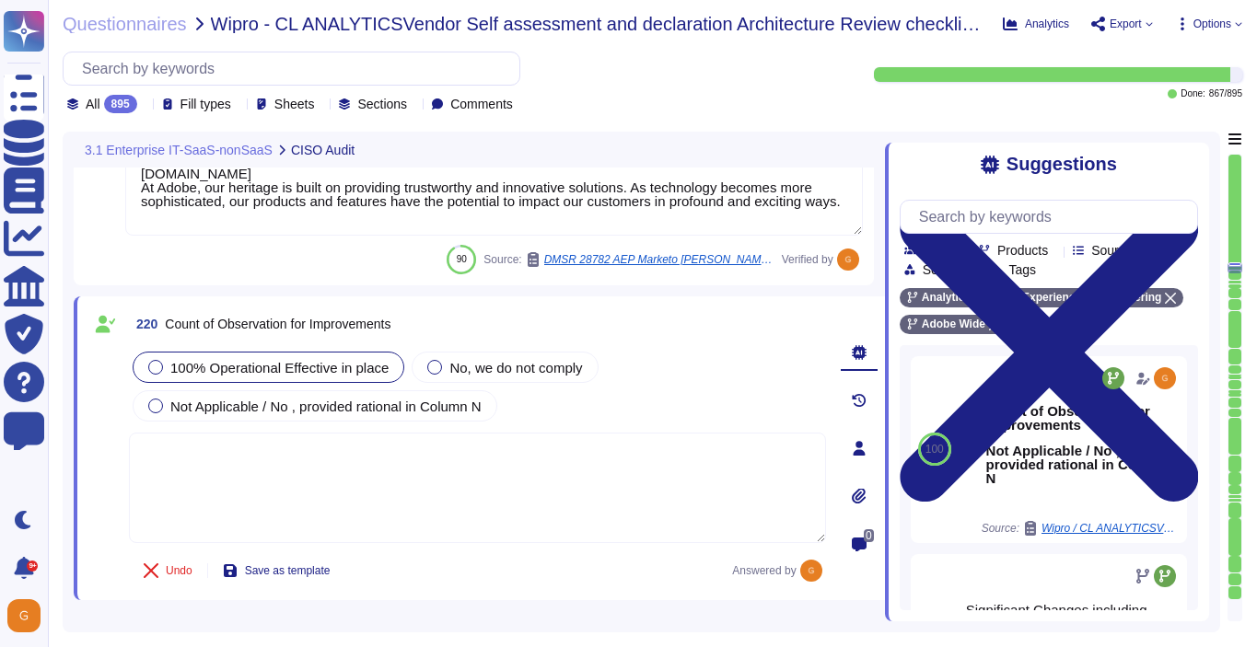
click at [593, 472] on textarea at bounding box center [477, 488] width 697 height 110
paste textarea "Adobe doesn't share this kind of information."
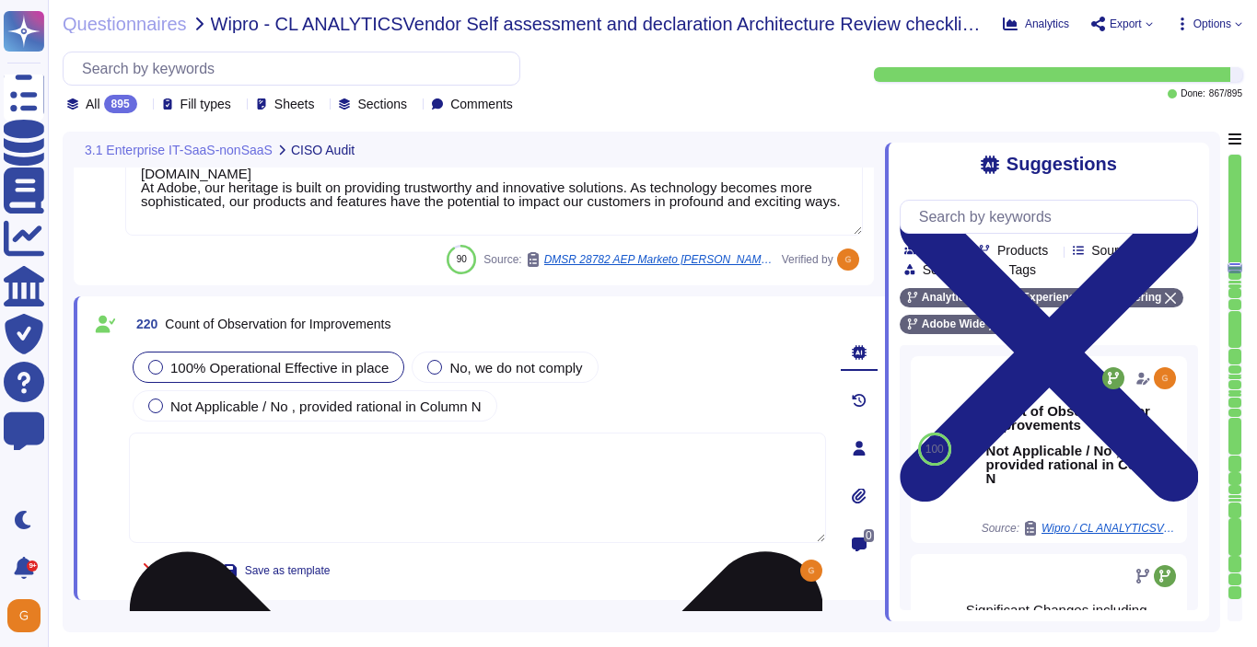
type textarea "Adobe doesn't share this kind of information."
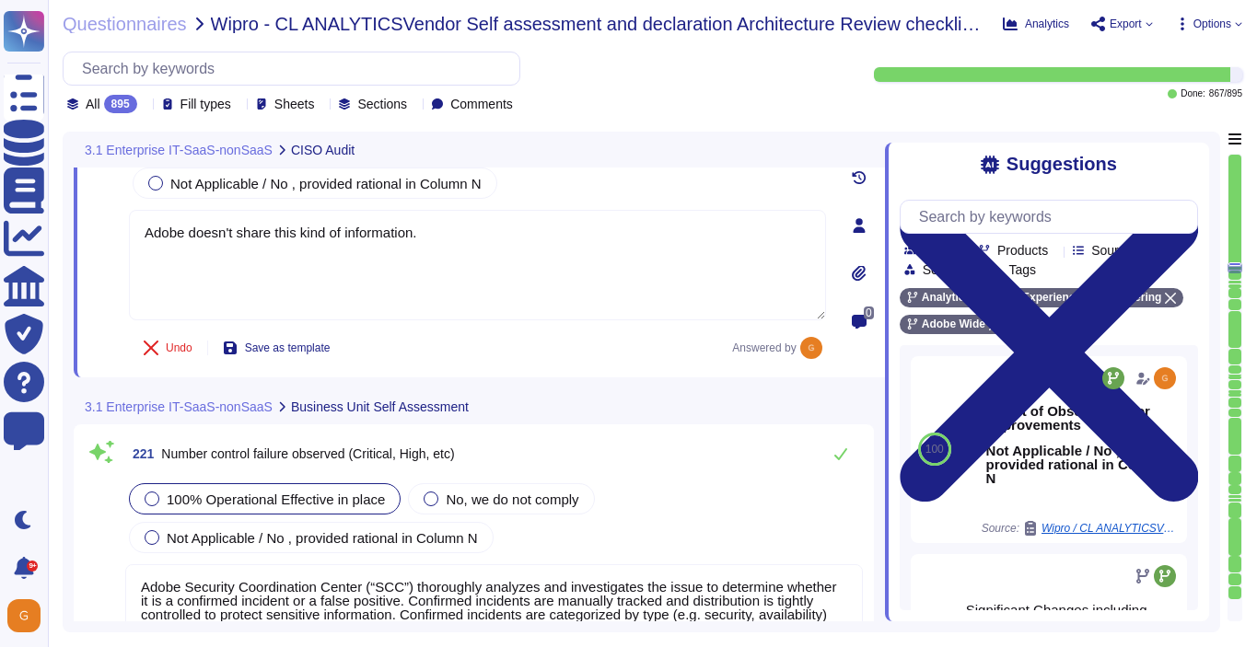
type textarea "Adobe does not provide this level of information externally. Release notes are …"
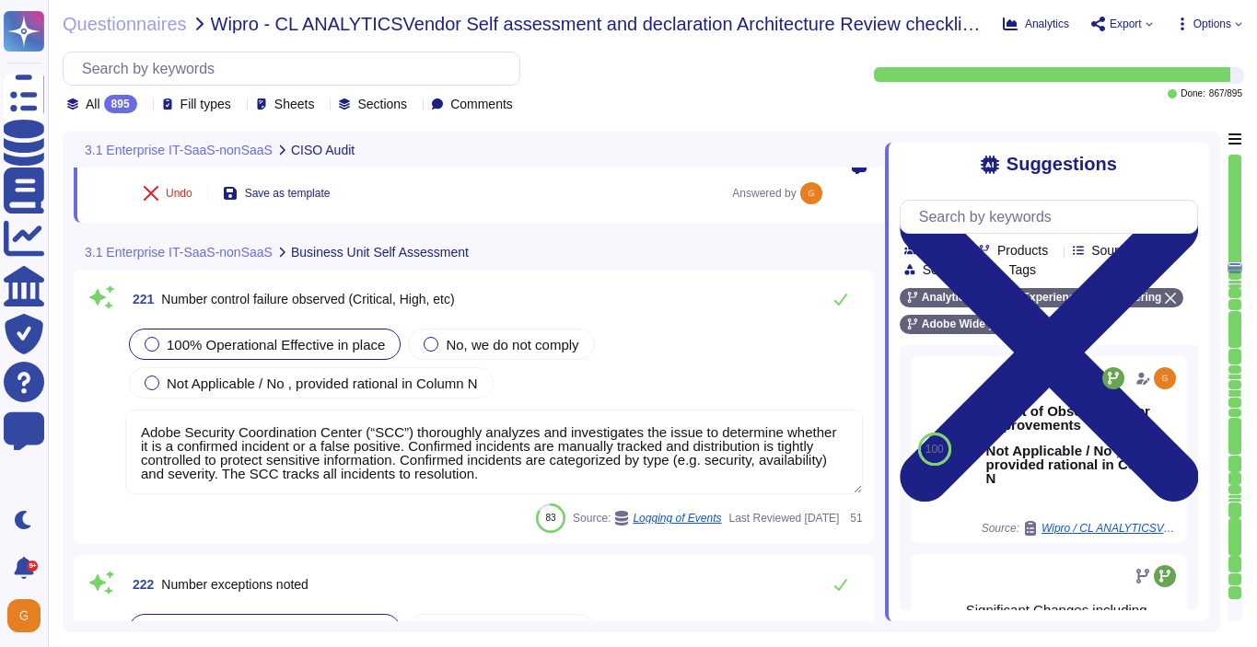
scroll to position [62645, 0]
type textarea "Adobe doesn't share this kind of information."
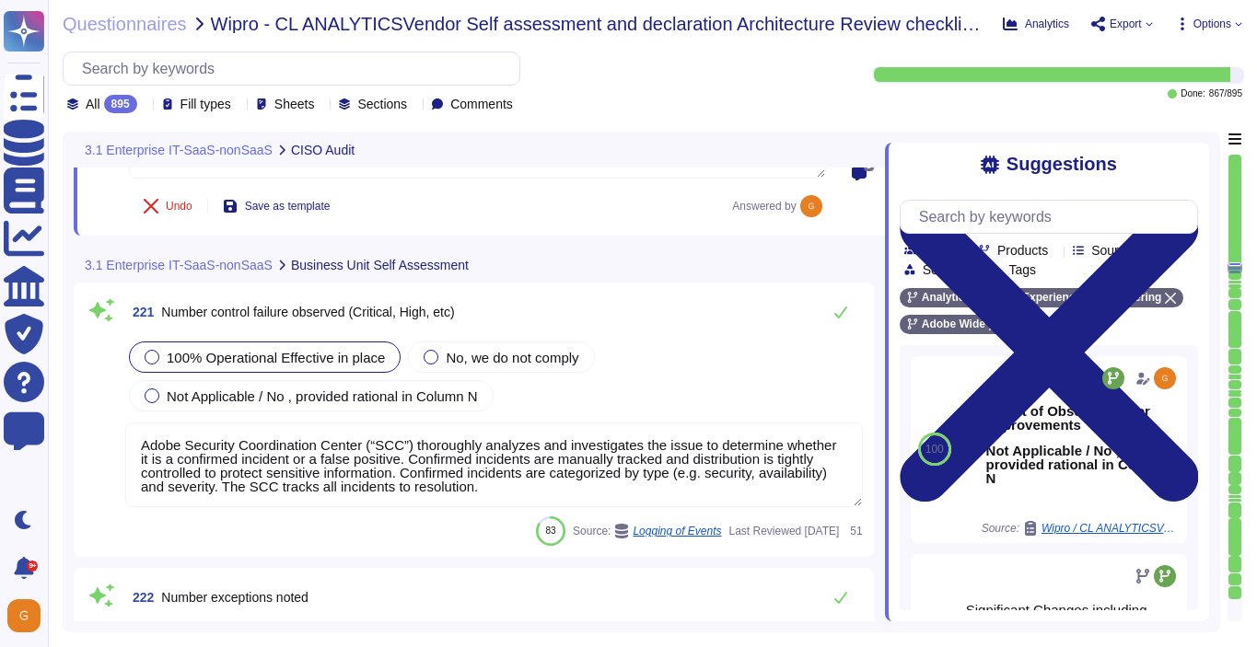
click at [619, 488] on textarea "Adobe Security Coordination Center (“SCC”) thoroughly analyzes and investigates…" at bounding box center [493, 465] width 737 height 85
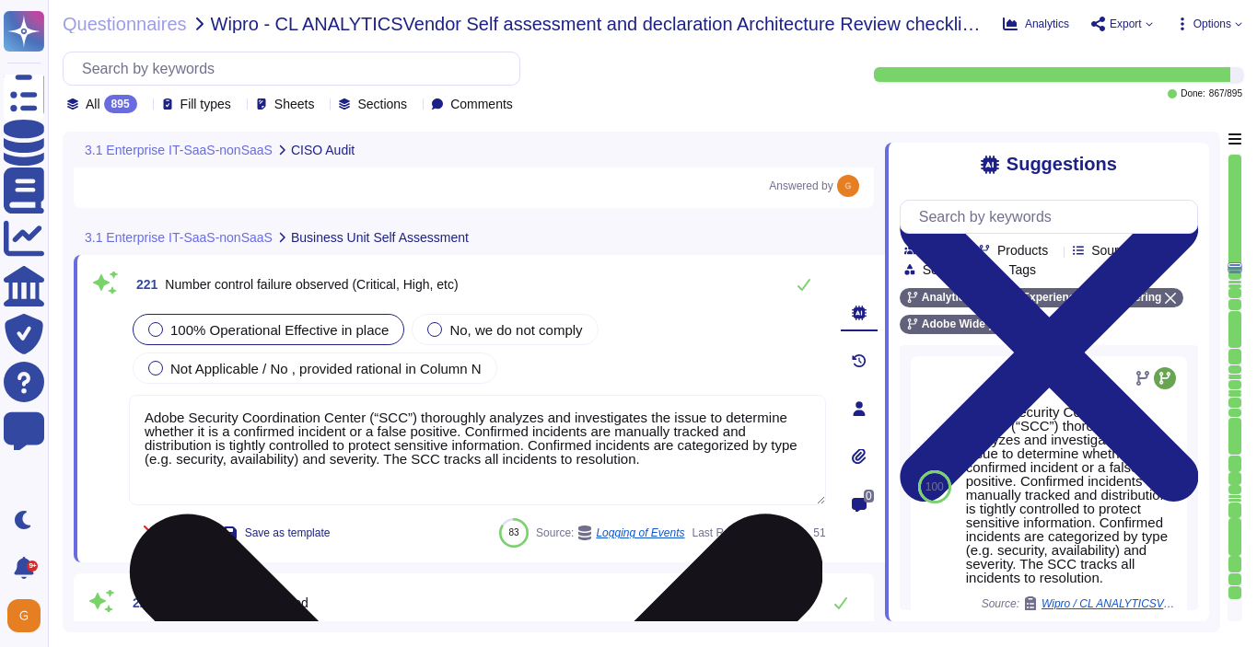
type textarea "Adobe does not provide this level of information externally. Release notes are …"
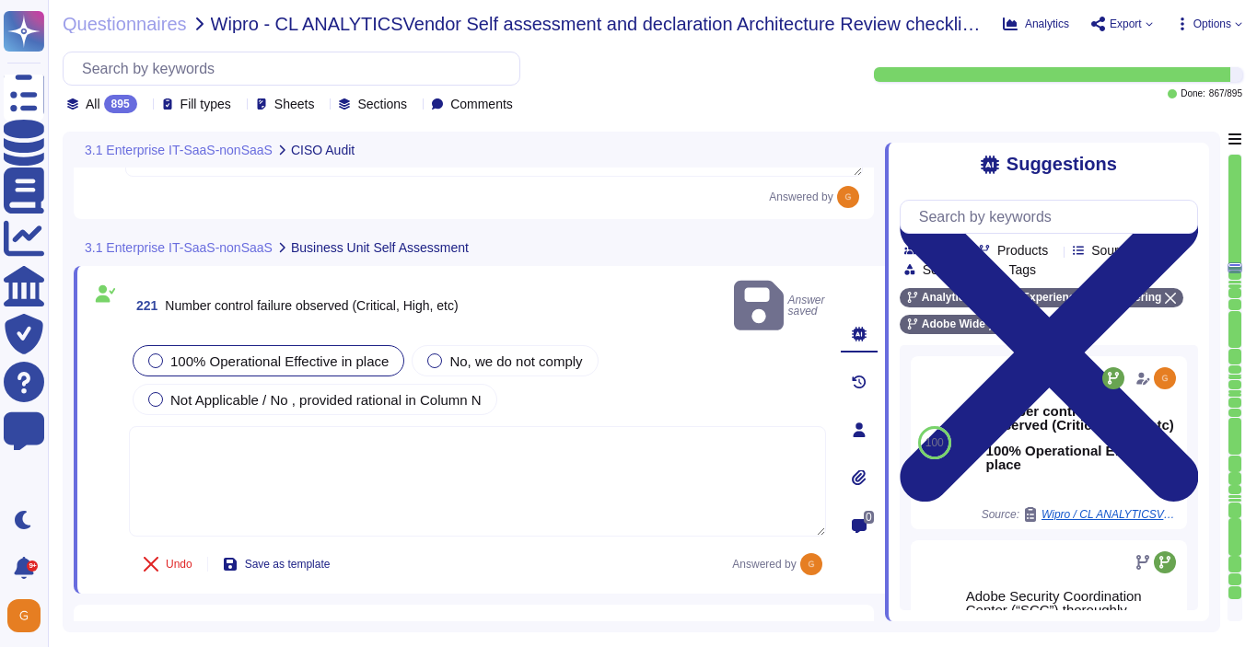
click at [589, 426] on textarea at bounding box center [477, 481] width 697 height 110
paste textarea "Adobe doesn't share this kind of information."
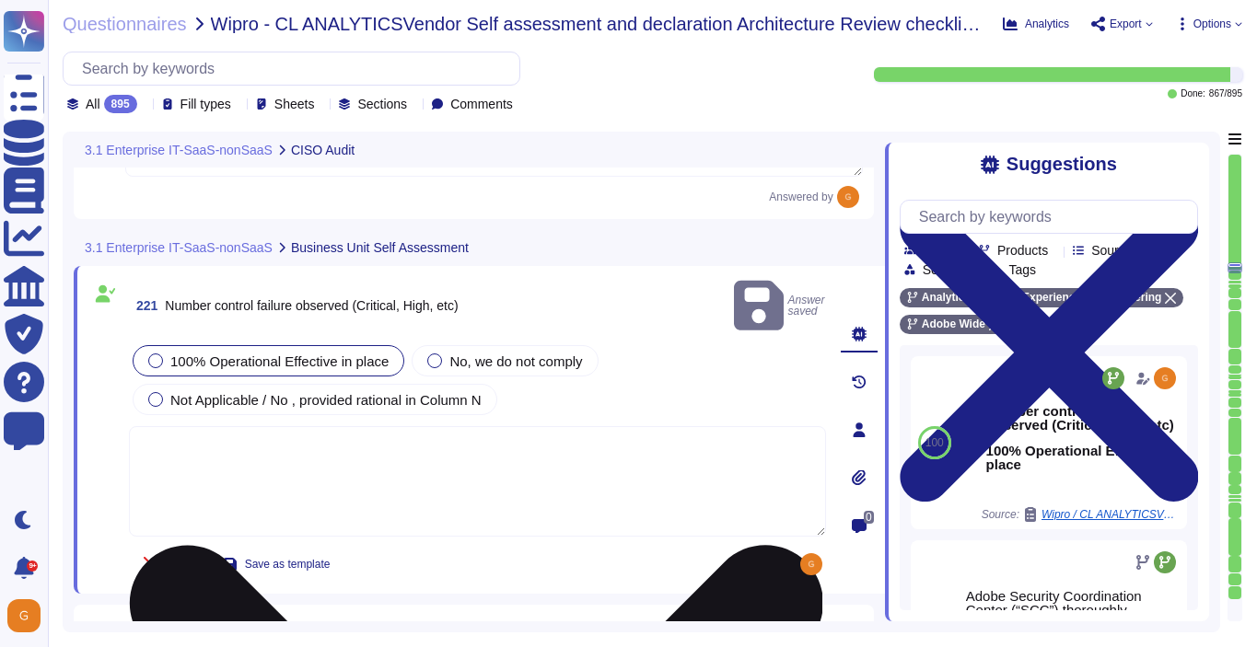
type textarea "Adobe doesn't share this kind of information."
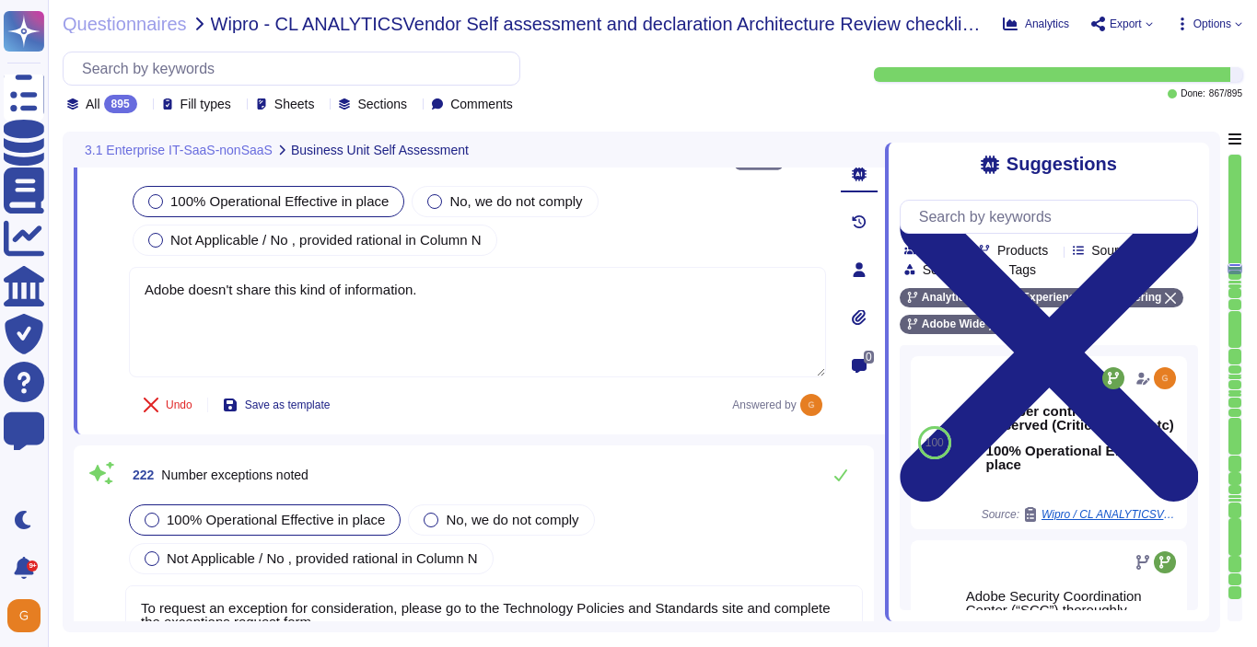
type textarea "Significant Changes including modification/addition of code, modification/addit…"
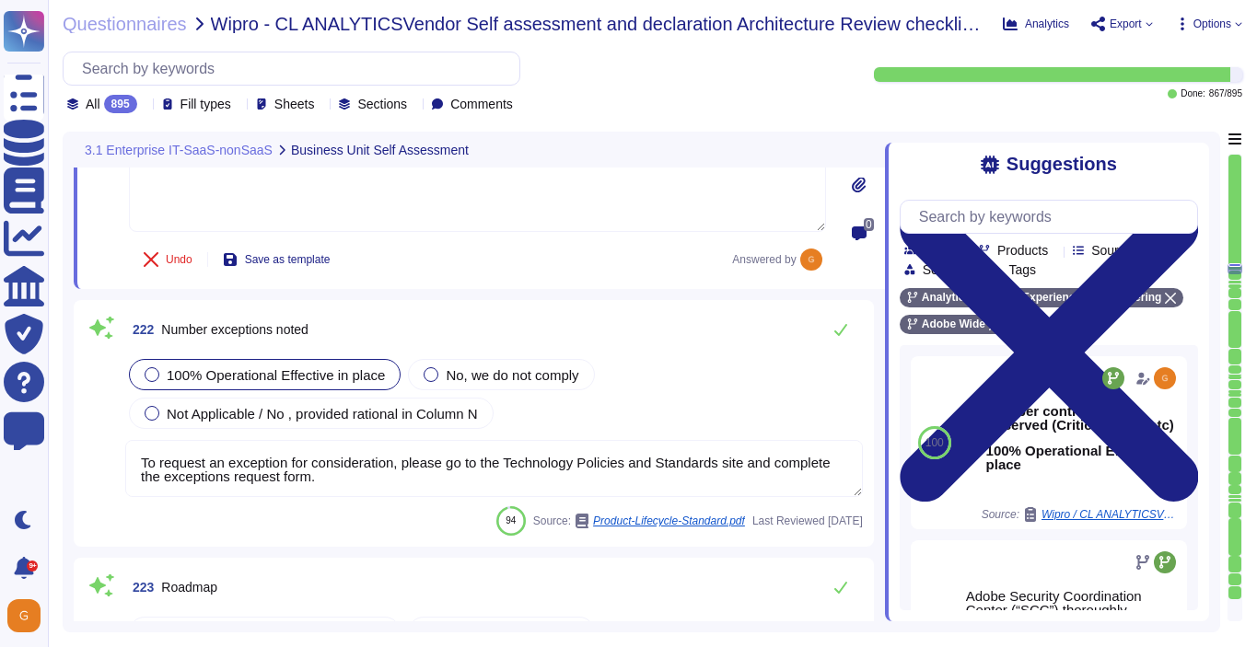
scroll to position [62878, 0]
type textarea "Adobe doesn't share this kind of information."
click at [659, 462] on textarea "To request an exception for consideration, please go to the Technology Policies…" at bounding box center [493, 469] width 737 height 57
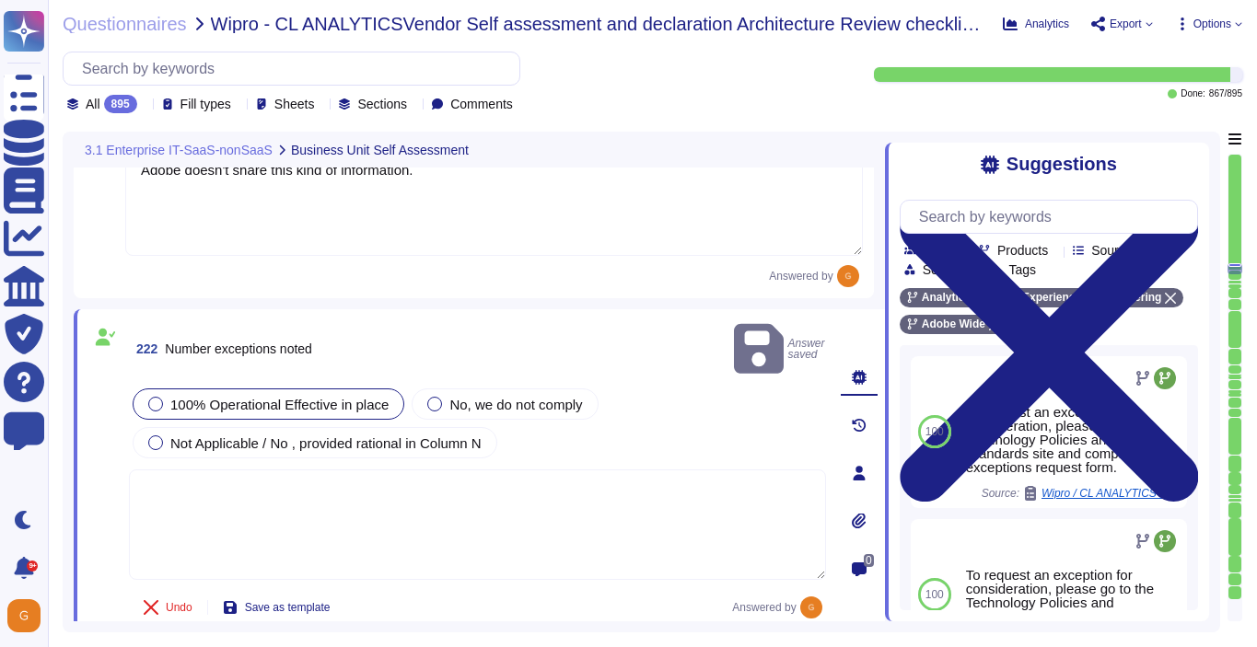
click at [667, 470] on textarea at bounding box center [477, 525] width 697 height 110
paste textarea "Adobe doesn't share this kind of information."
type textarea "Adobe doesn't share this kind of information."
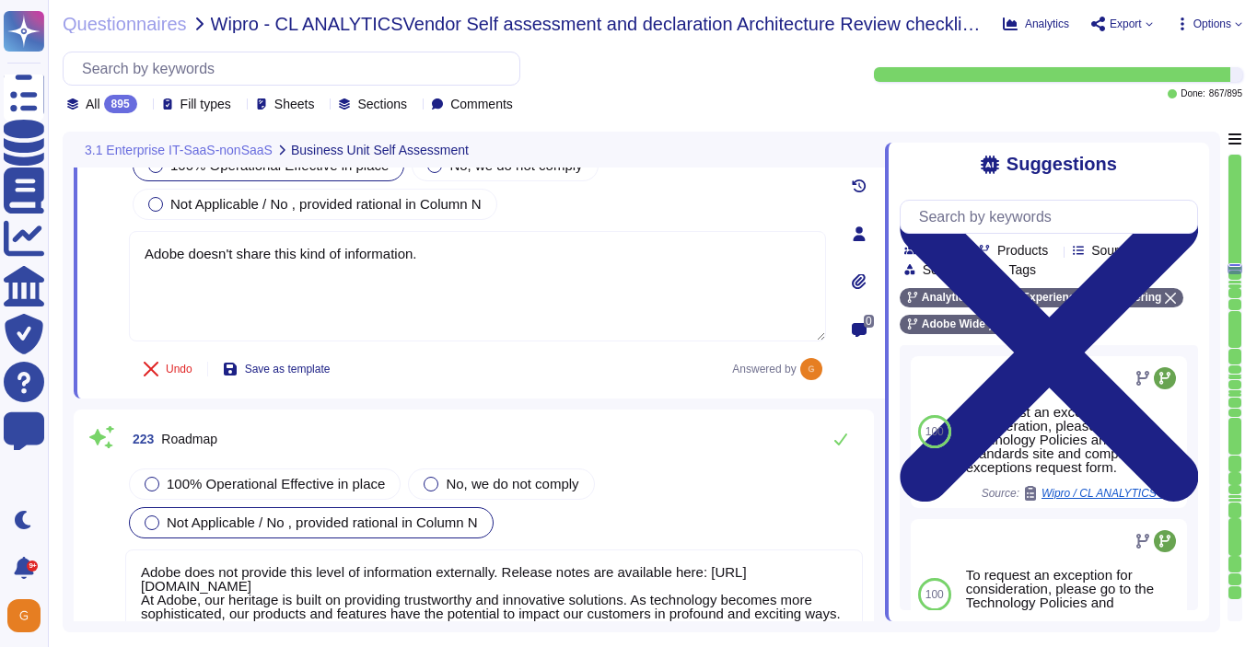
type textarea "Please refer to the online help section for information relating to the AGA and…"
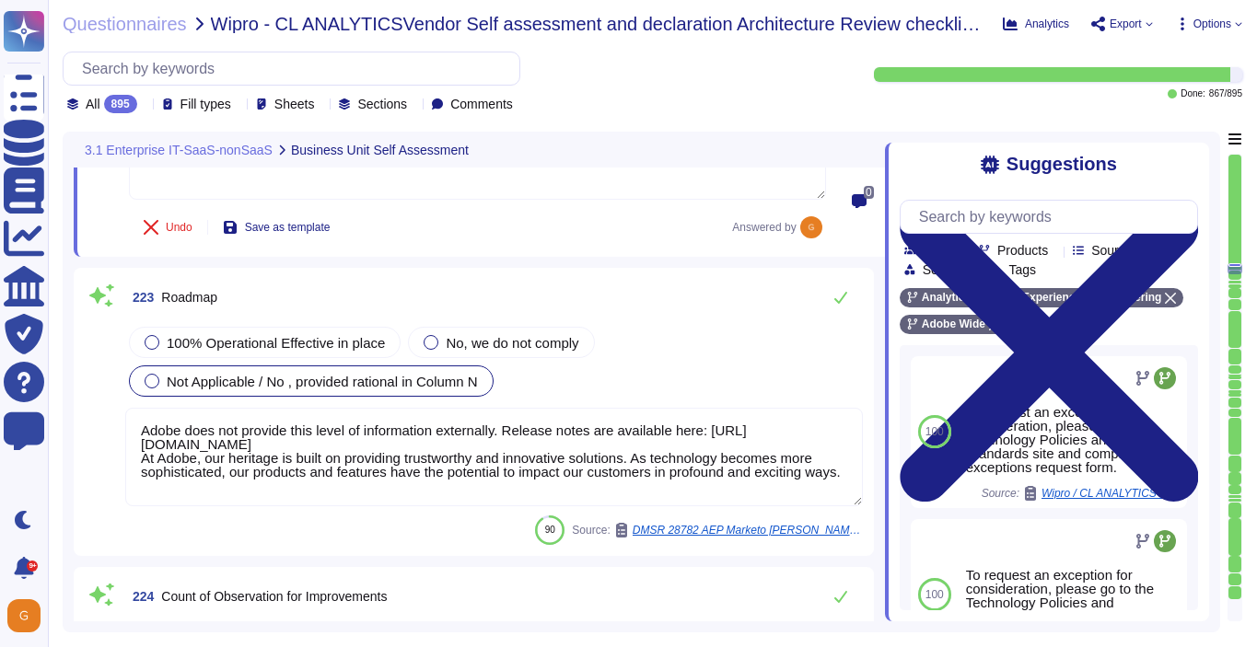
scroll to position [63217, 0]
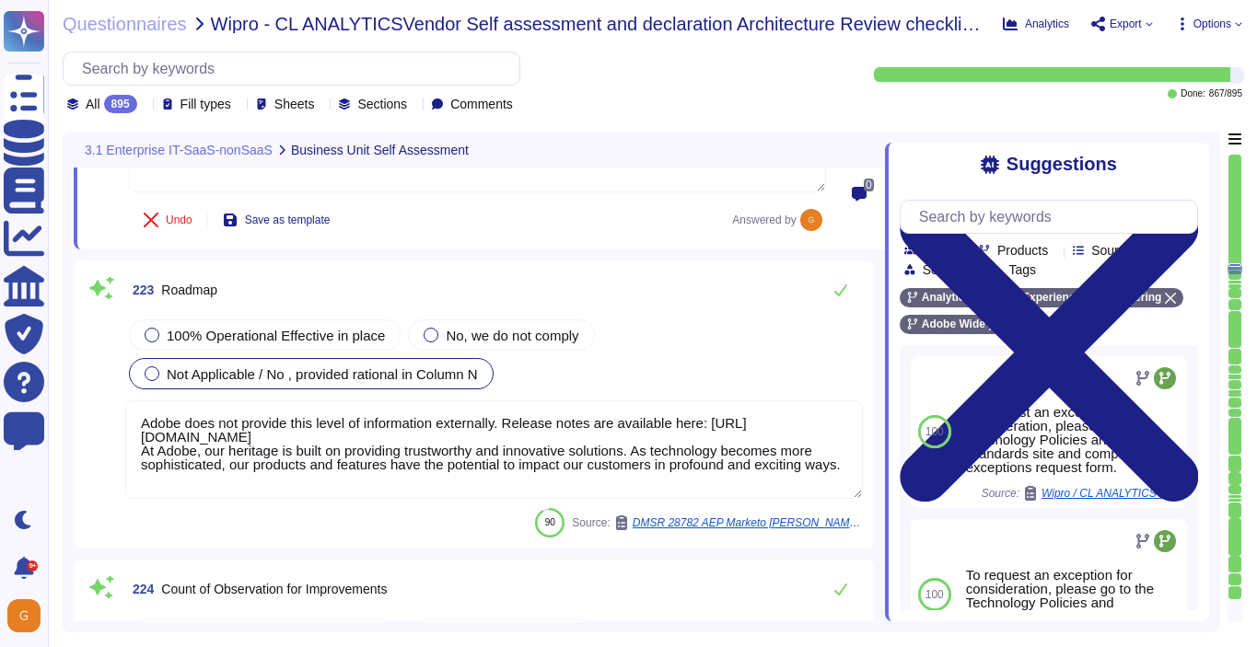
type textarea "Adobe doesn't share this kind of information."
click at [716, 449] on textarea "Adobe does not provide this level of information externally. Release notes are …" at bounding box center [493, 449] width 737 height 99
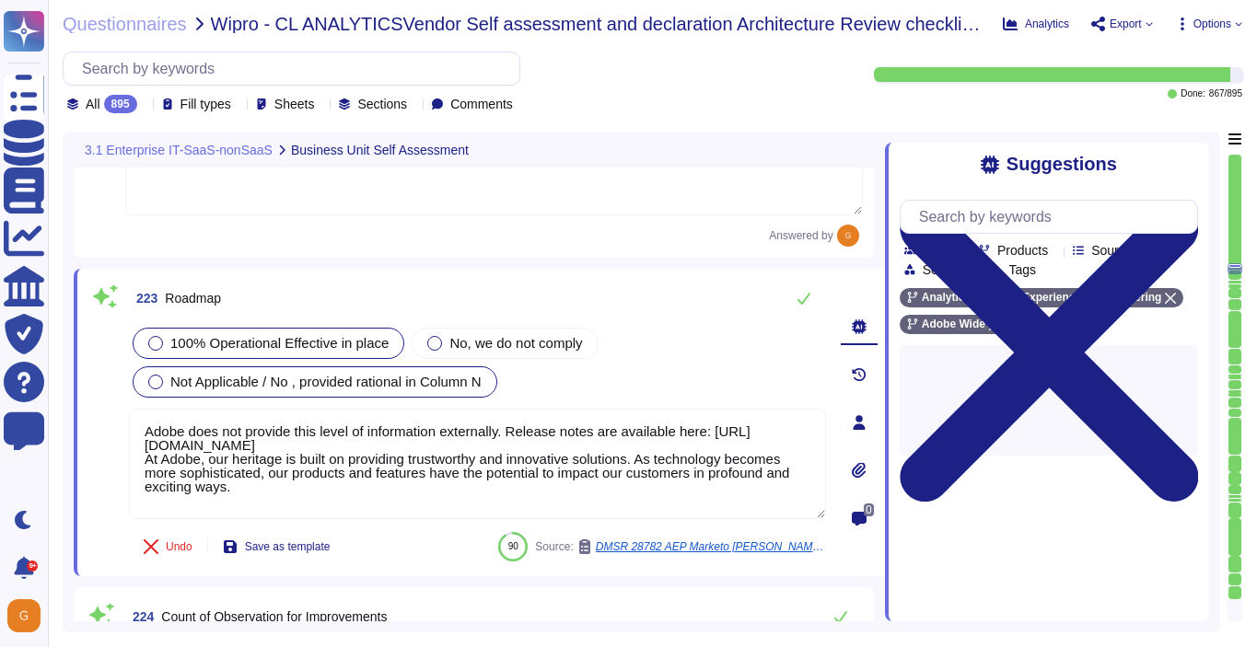
click at [288, 335] on span "100% Operational Effective in place" at bounding box center [279, 343] width 218 height 16
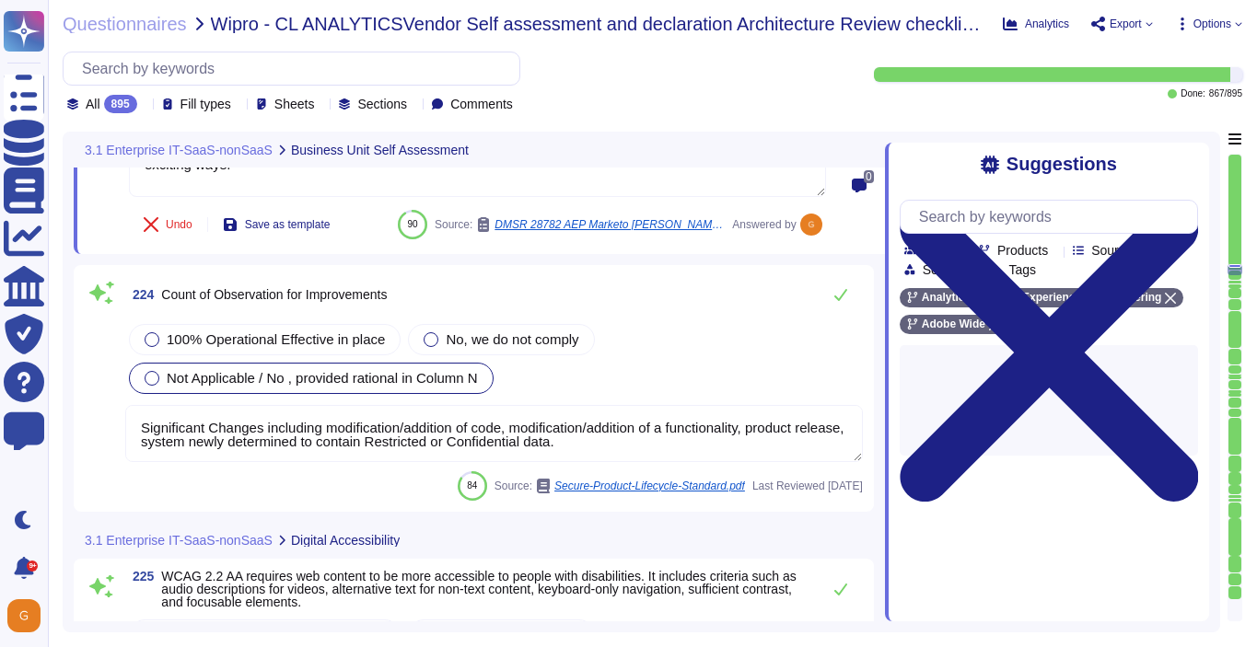
type textarea "SaaS administrators and end users access the application through the same web i…"
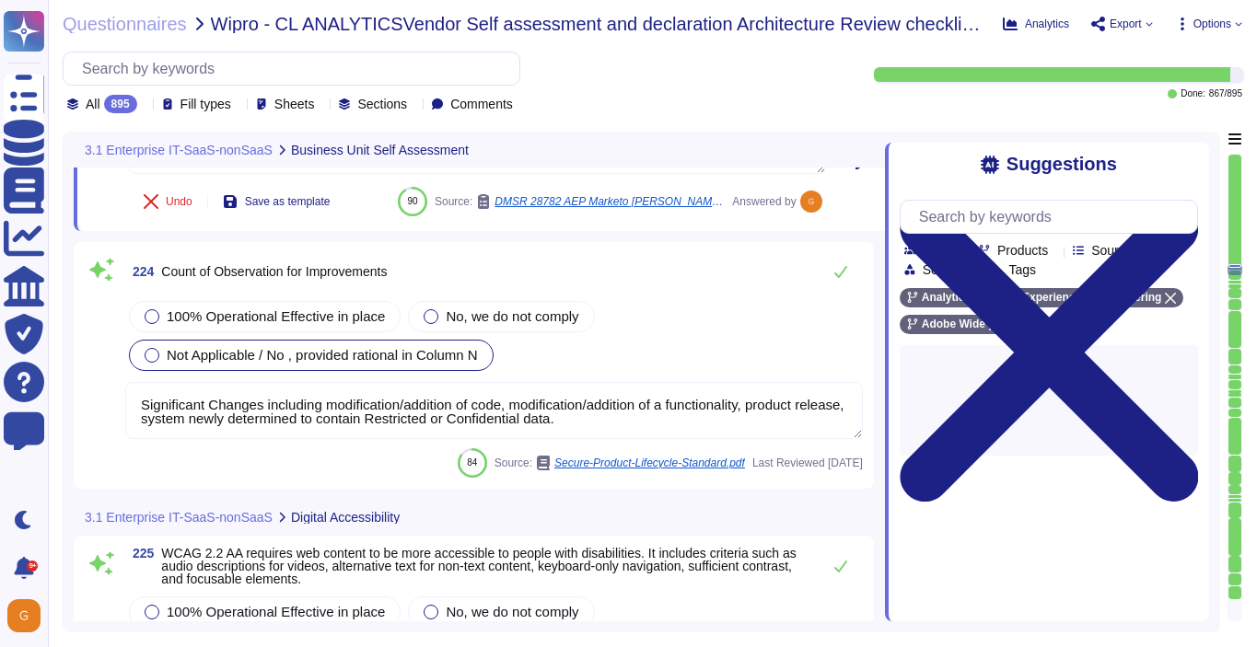
scroll to position [63548, 0]
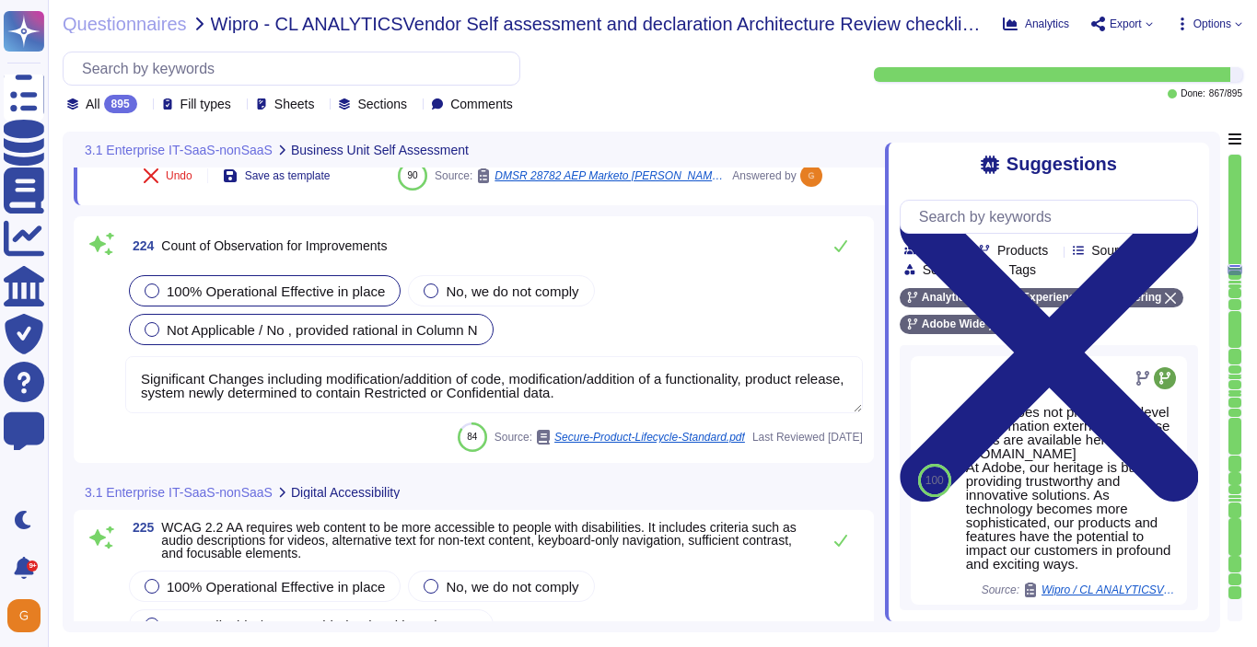
click at [260, 281] on div "100% Operational Effective in place" at bounding box center [265, 290] width 272 height 31
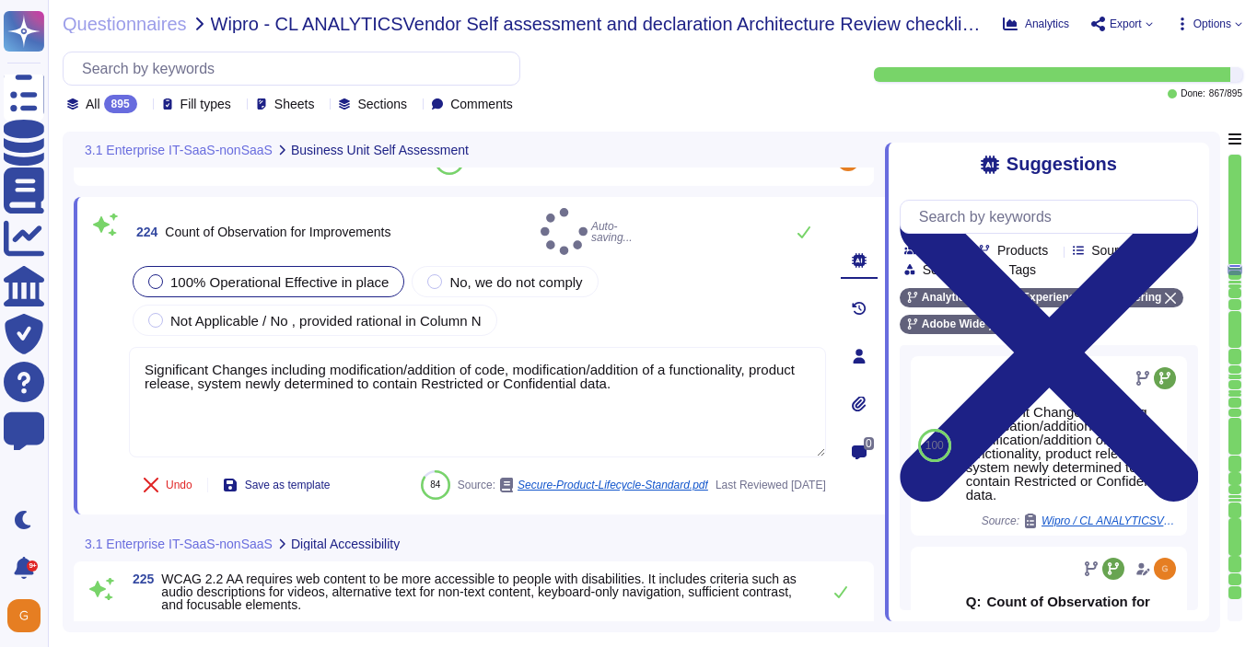
type textarea "SaaS administrators and end users access the application through the same web i…"
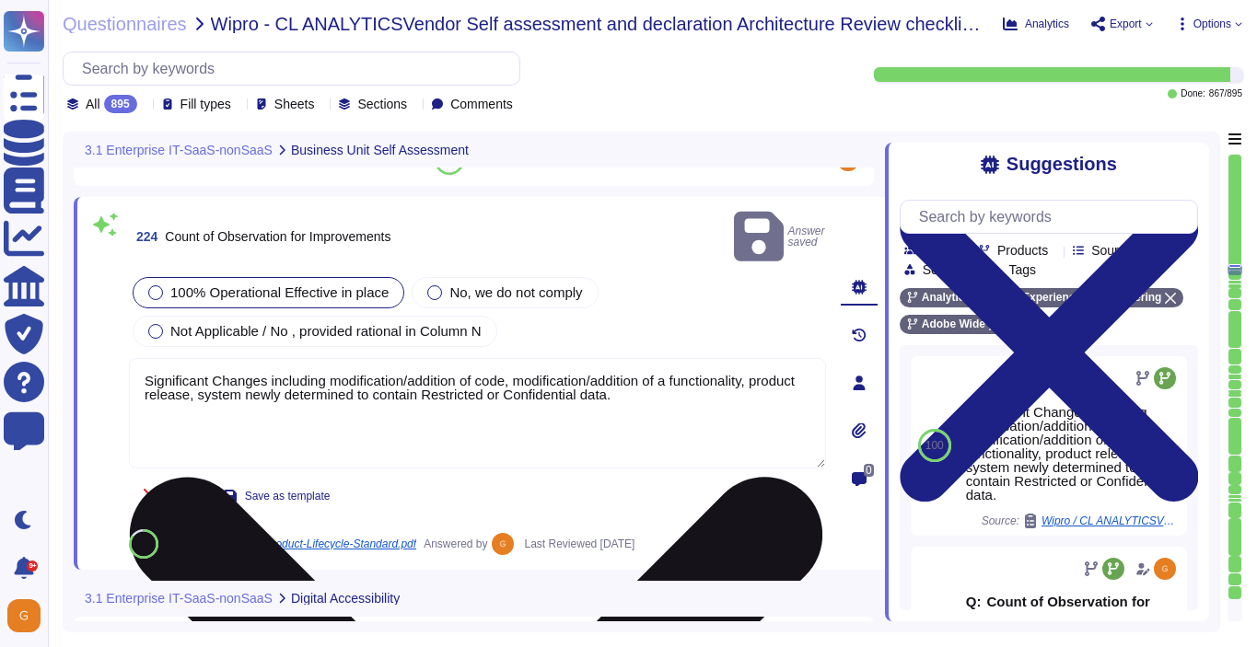
drag, startPoint x: 687, startPoint y: 375, endPoint x: 203, endPoint y: 347, distance: 484.1
click at [203, 358] on textarea "Significant Changes including modification/addition of code, modification/addit…" at bounding box center [477, 413] width 697 height 110
click at [716, 370] on textarea "Significant Changes including modification/addition of code, modification/addit…" at bounding box center [477, 413] width 697 height 110
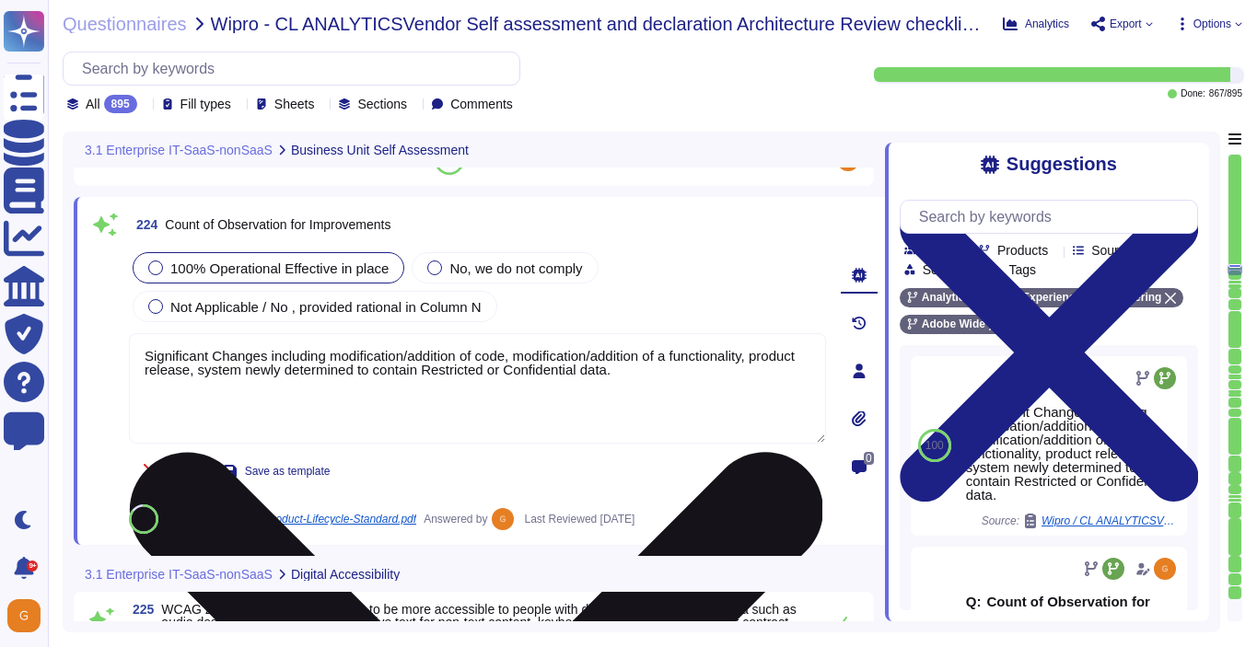
drag, startPoint x: 679, startPoint y: 367, endPoint x: 146, endPoint y: 354, distance: 532.3
click at [146, 354] on textarea "Significant Changes including modification/addition of code, modification/addit…" at bounding box center [477, 388] width 697 height 110
paste textarea "Adobe doesn't share this kind of information"
type textarea "Adobe doesn't share this kind of information."
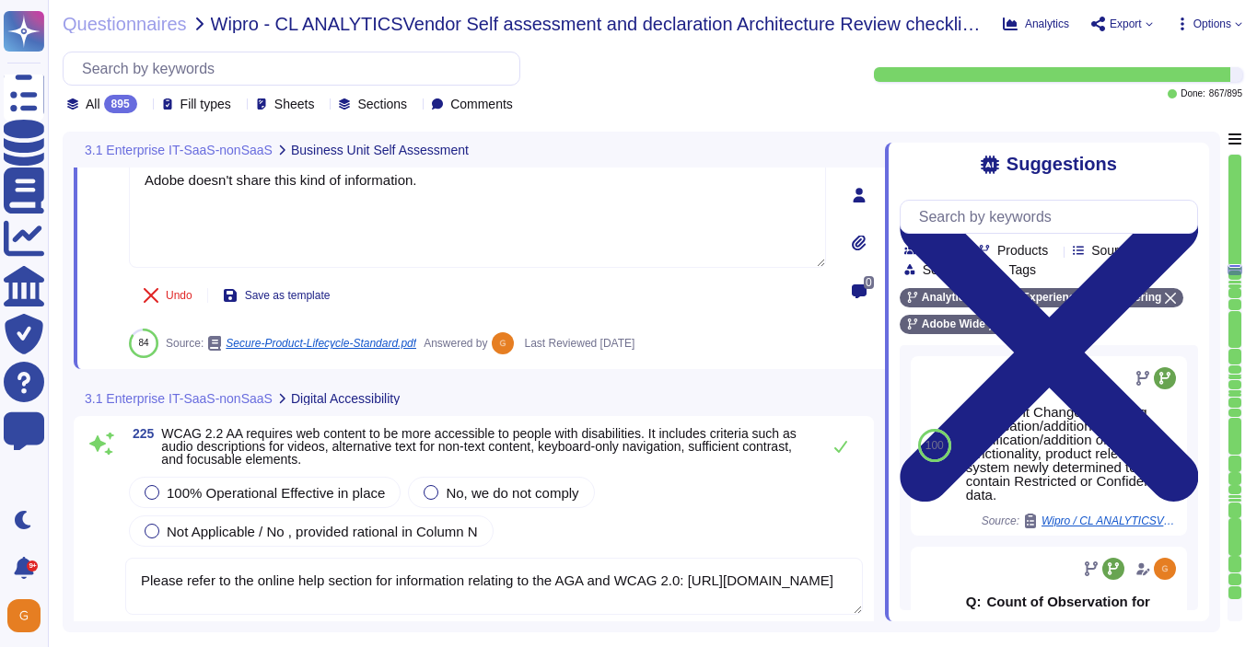
scroll to position [63734, 0]
type textarea "SaaS administrators and end users access the application through the same web i…"
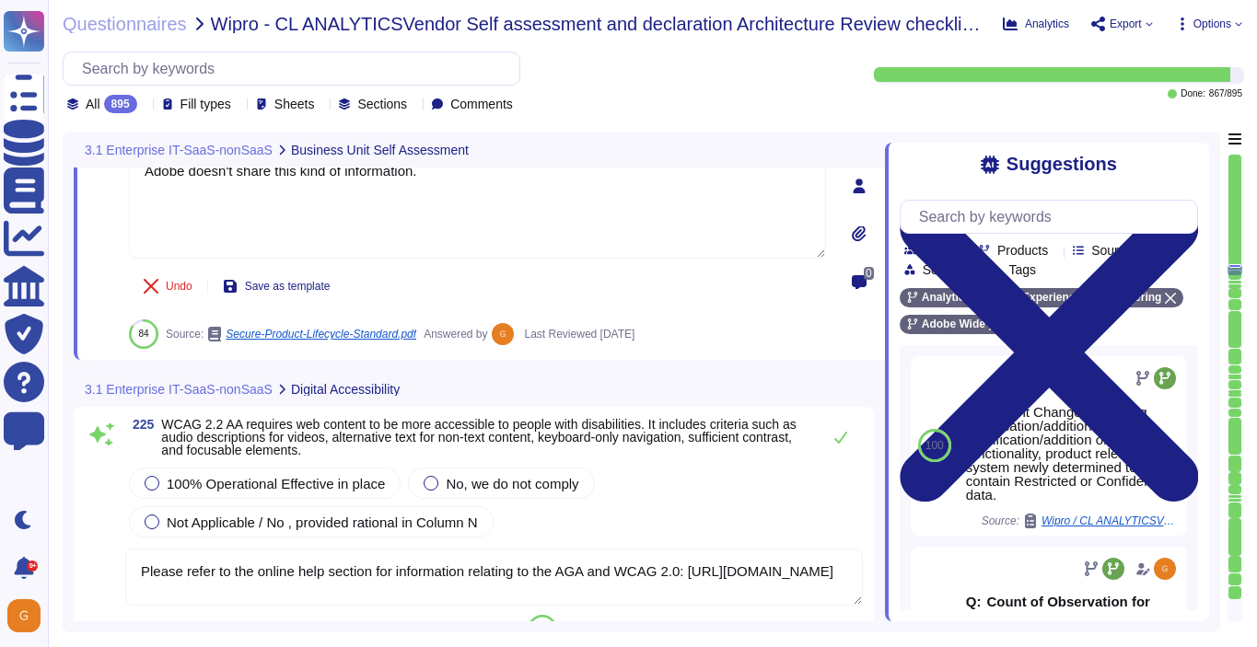
scroll to position [63827, 0]
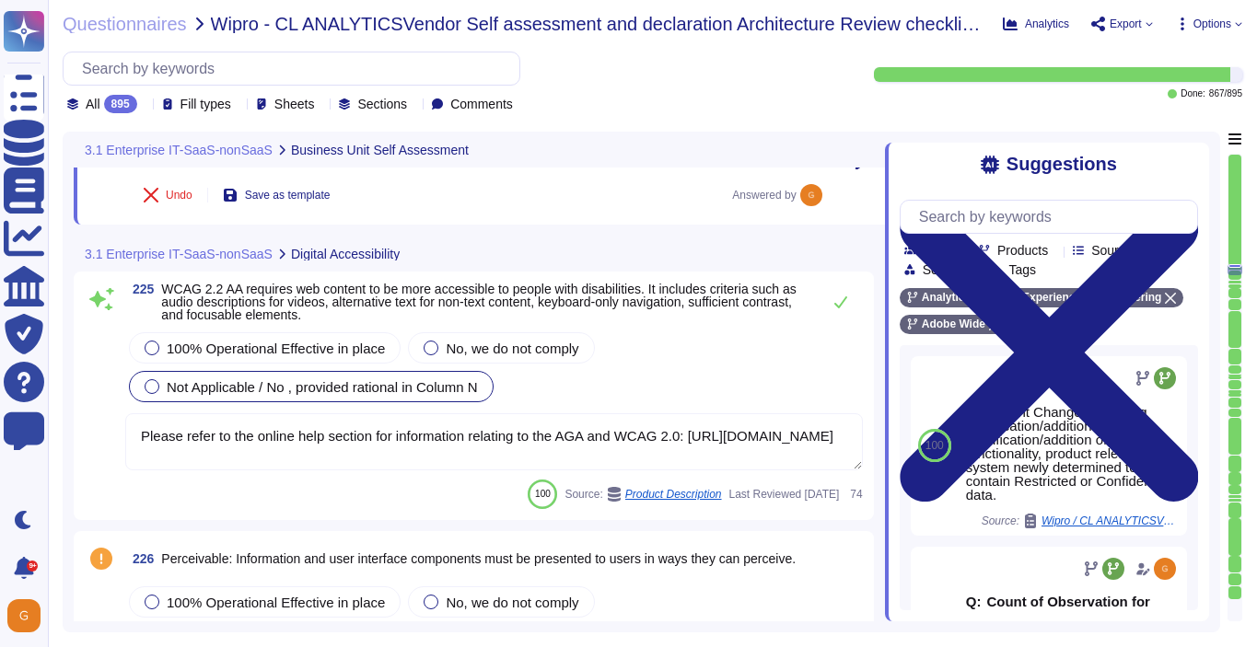
type textarea "Adobe doesn't share this kind of information."
click at [240, 377] on div "100% Operational Effective in place No, we do not comply Not Applicable / No , …" at bounding box center [493, 367] width 737 height 77
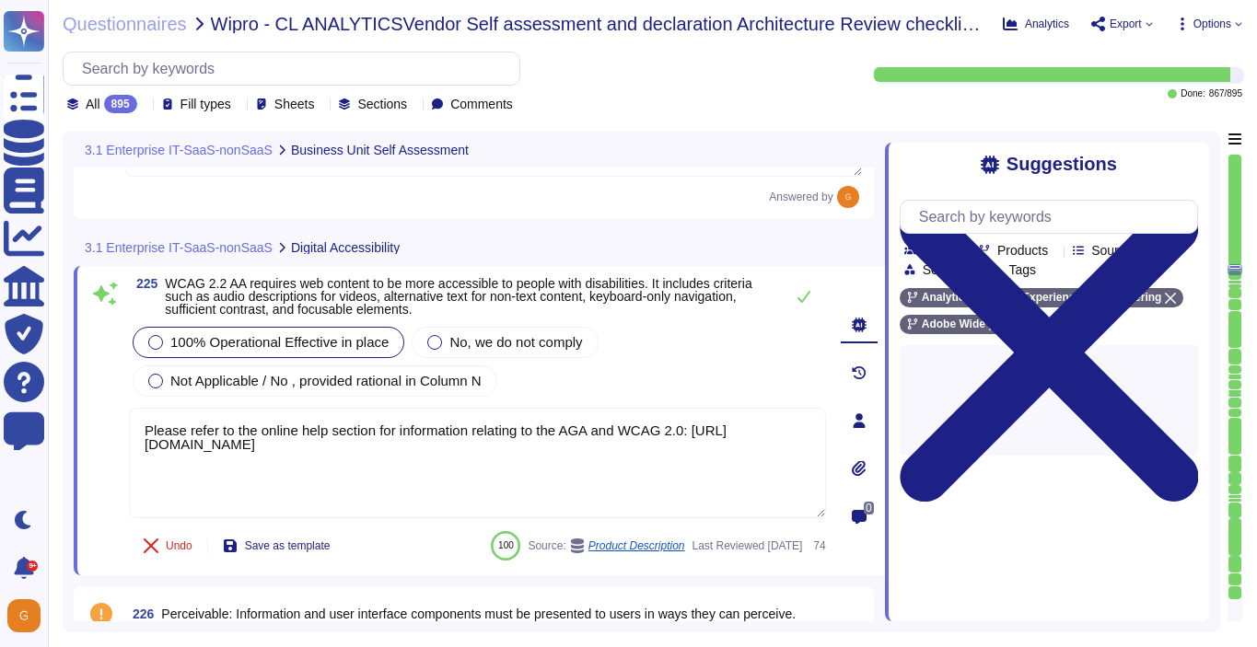
click at [199, 331] on div "100% Operational Effective in place" at bounding box center [269, 342] width 272 height 31
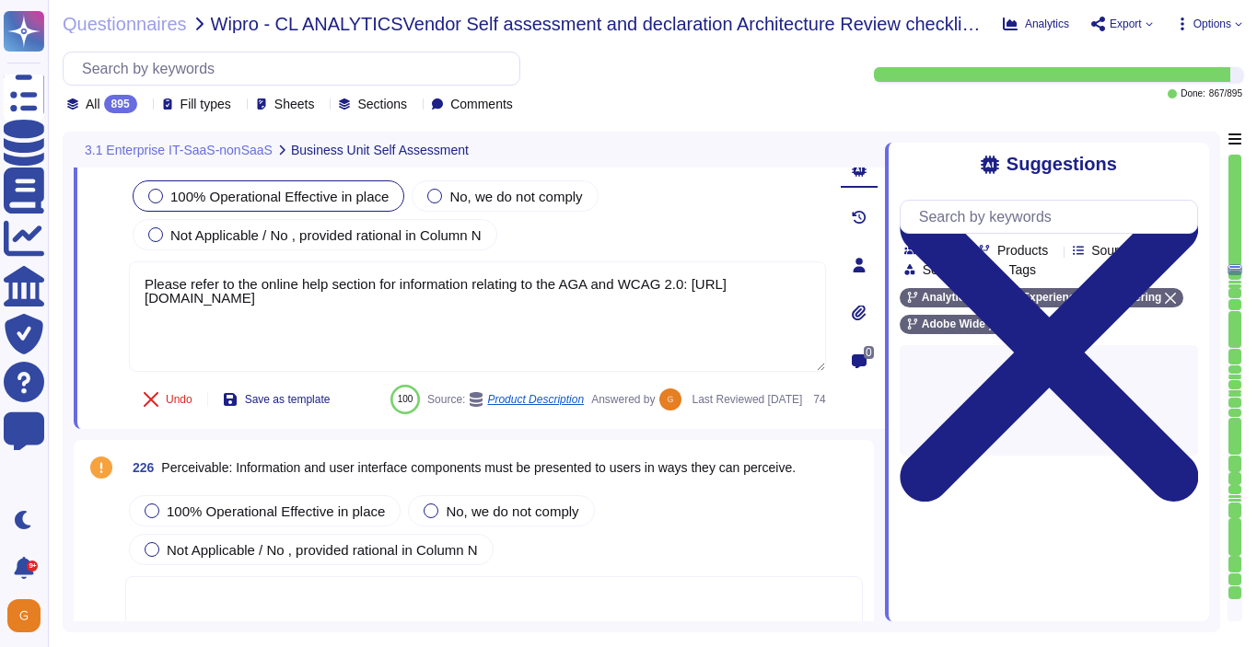
scroll to position [64089, 0]
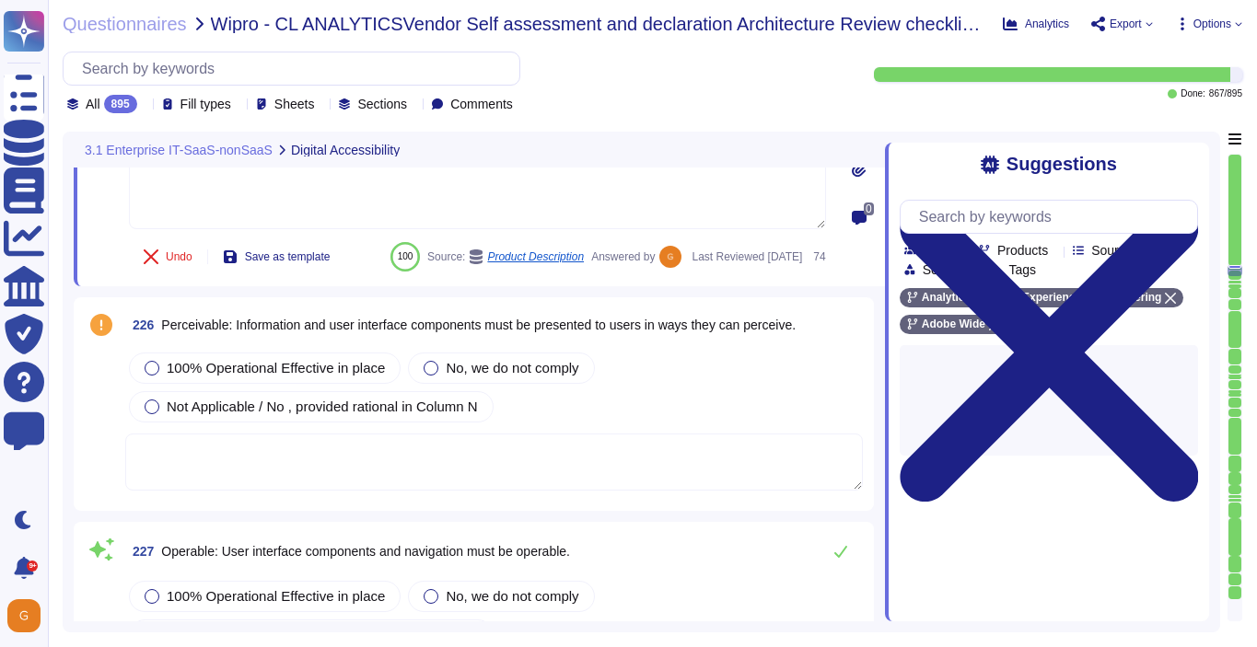
type textarea "Input validation is performed on all fields on the server side to prevent tempe…"
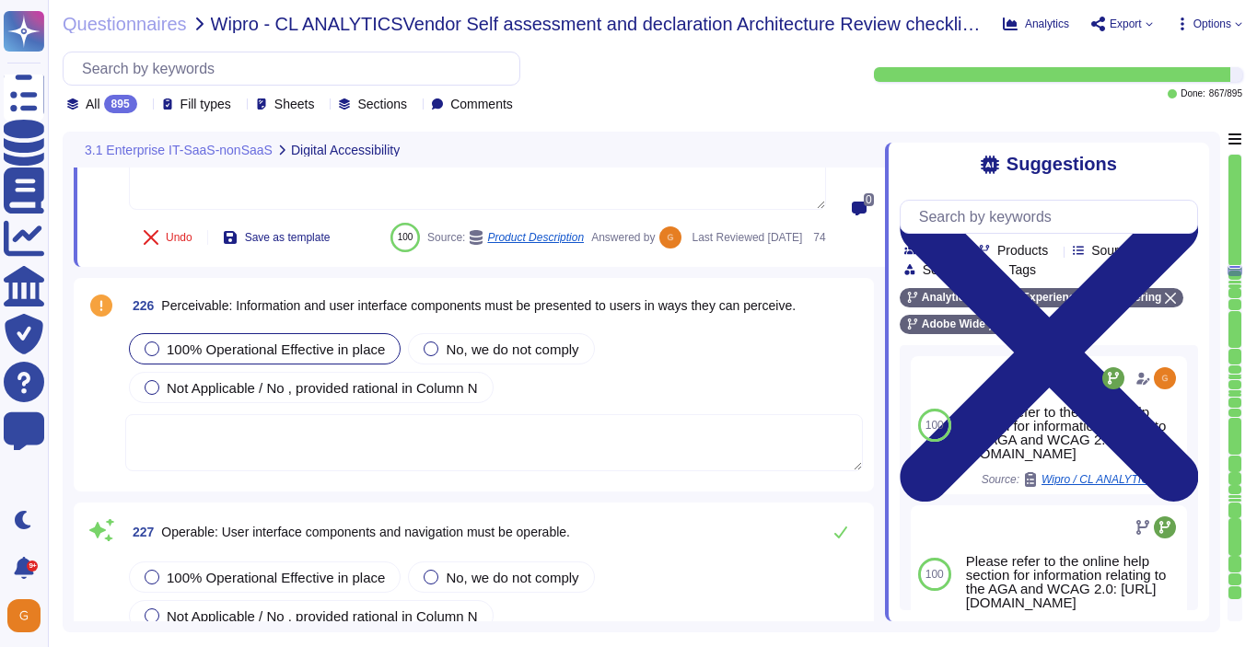
click at [191, 365] on div "100% Operational Effective in place" at bounding box center [265, 348] width 272 height 31
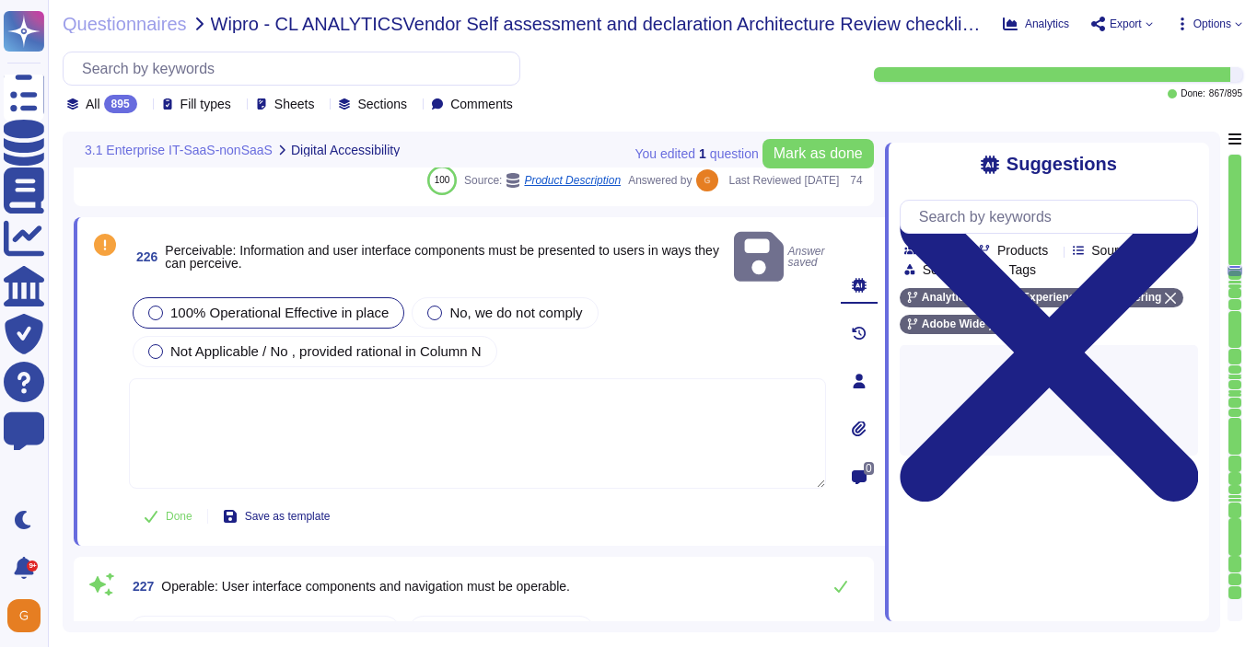
click at [277, 386] on textarea at bounding box center [477, 433] width 697 height 110
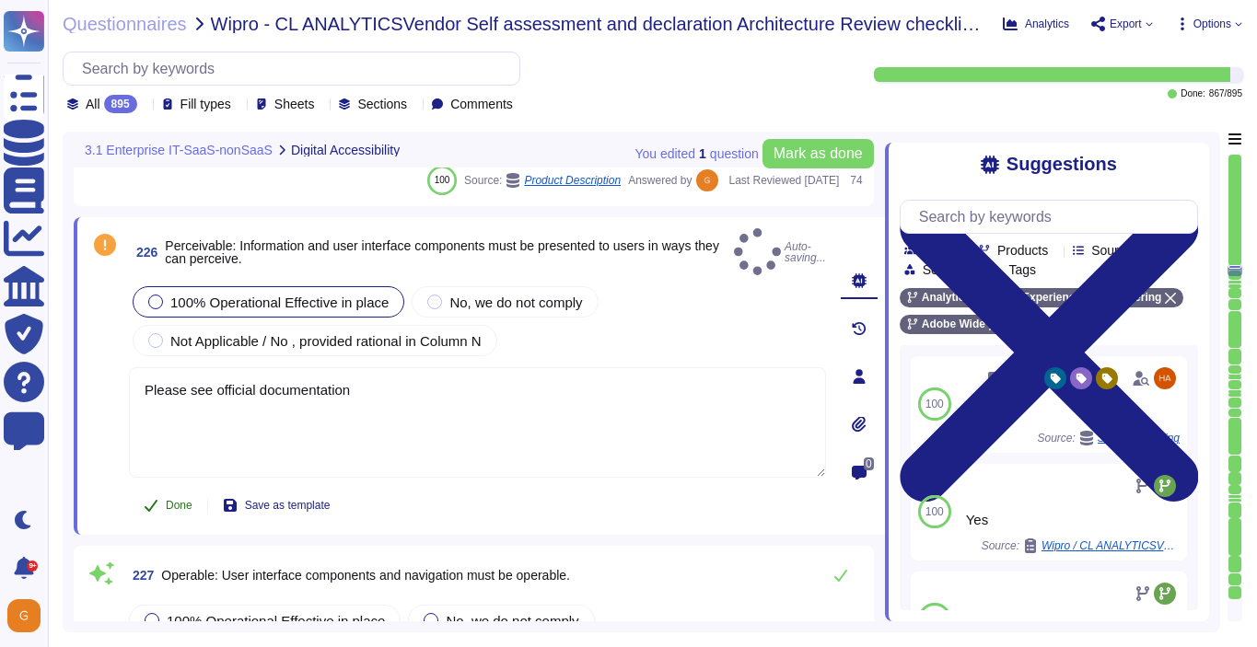
click at [174, 500] on span "Done" at bounding box center [179, 505] width 27 height 11
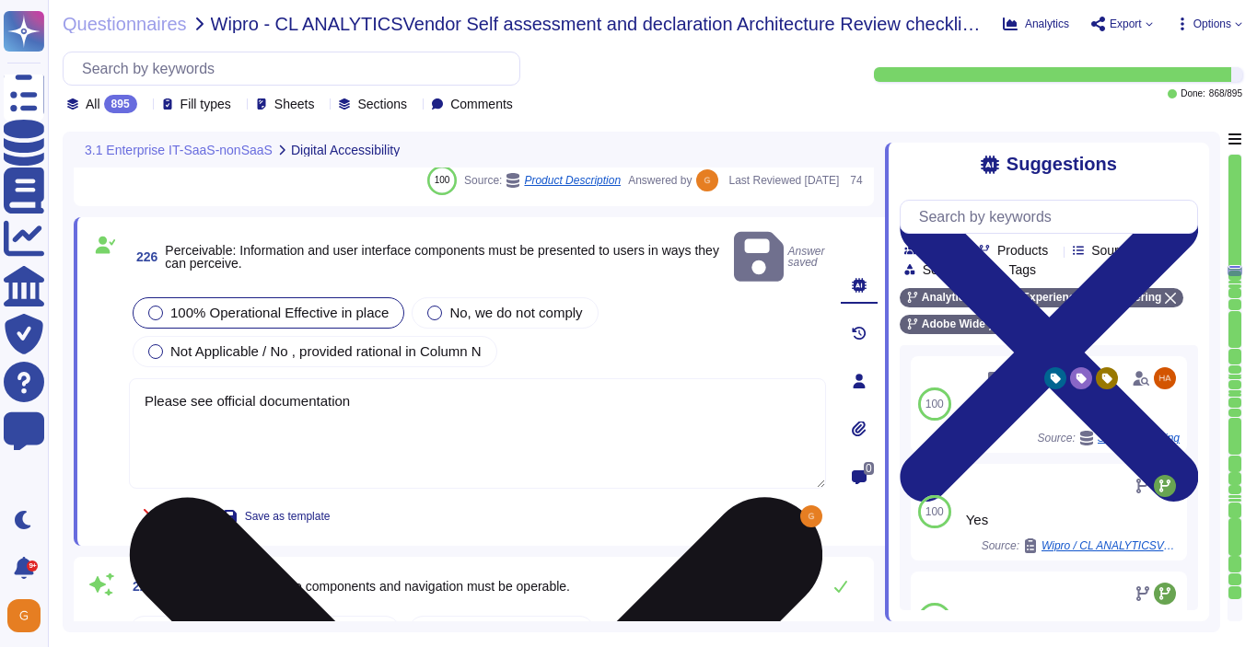
click at [478, 415] on textarea "Please see official documentation" at bounding box center [477, 433] width 697 height 110
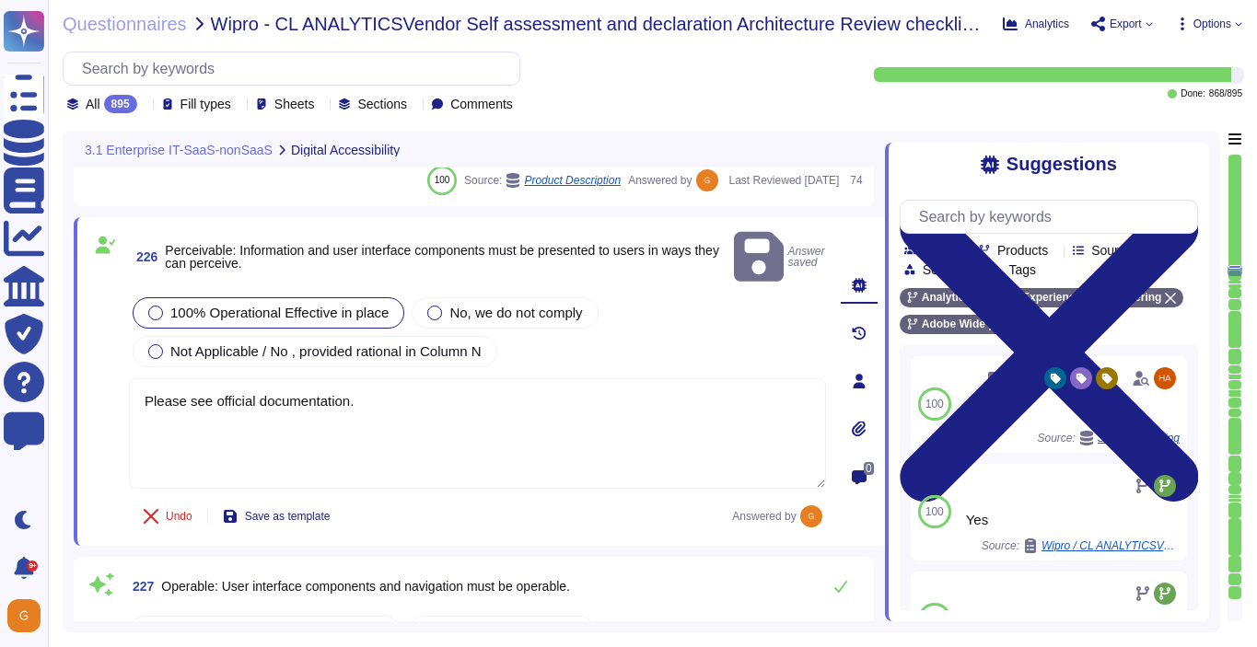
type textarea "Please see official documentation."
click at [579, 498] on div "Undo Save as template Answered by" at bounding box center [477, 516] width 697 height 37
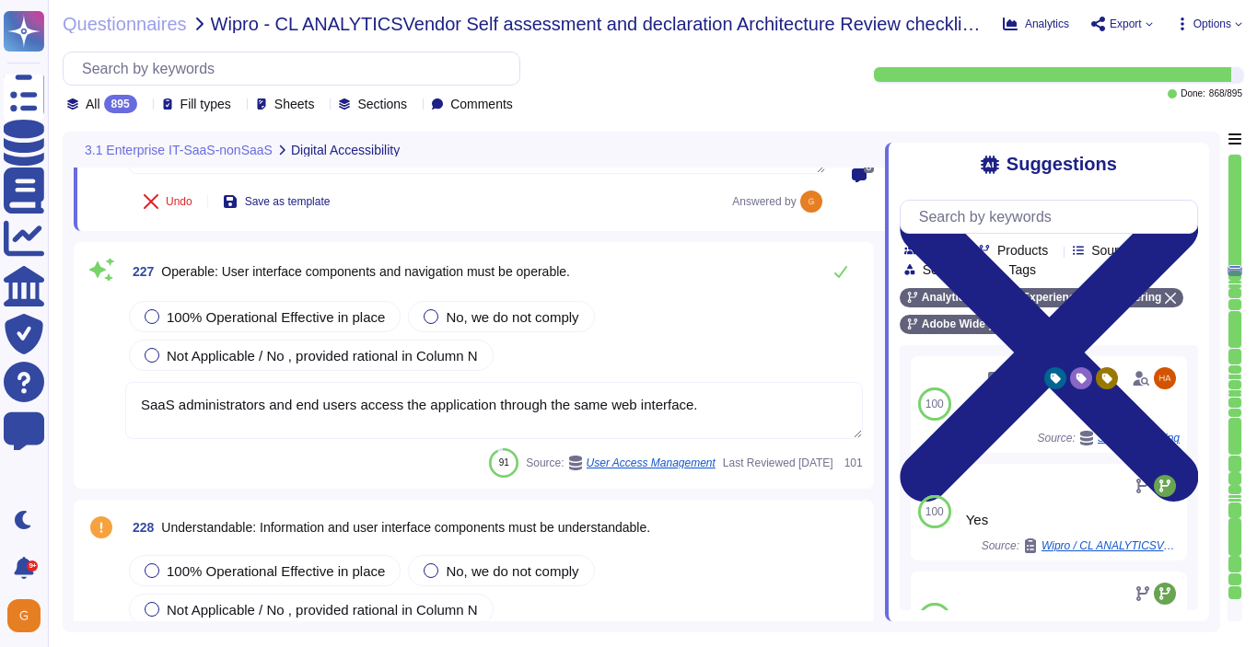
type textarea "Contract terms are not covered in this questionnaire."
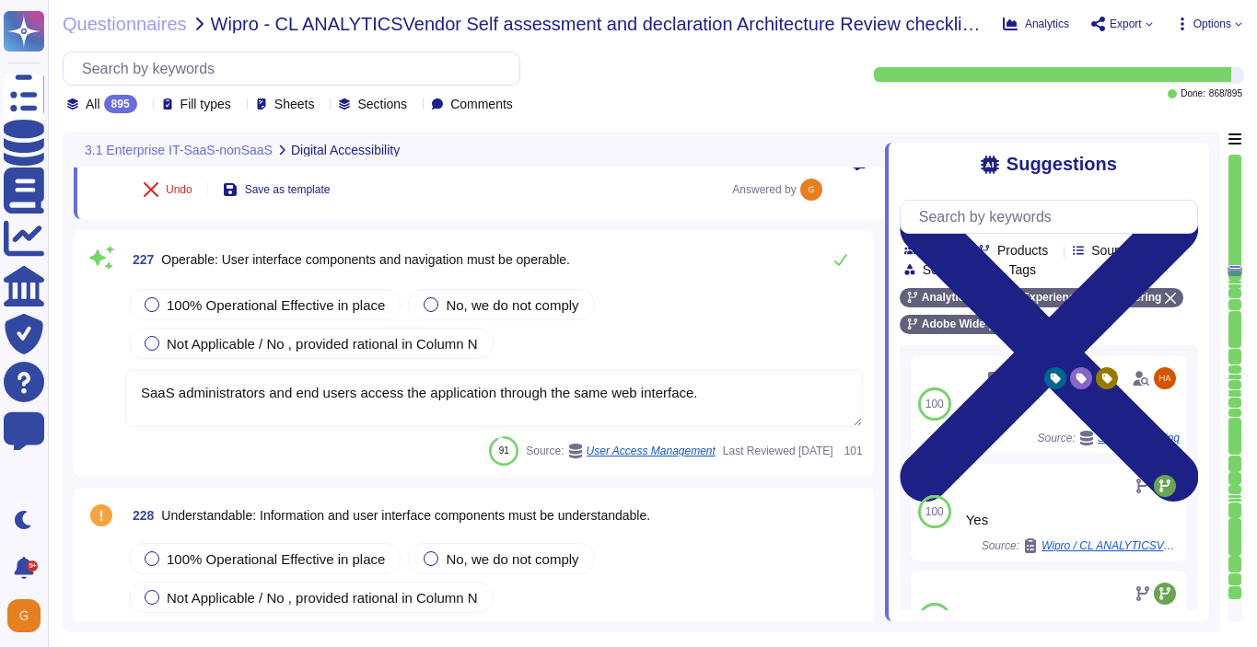
scroll to position [64392, 0]
click at [354, 310] on span "100% Operational Effective in place" at bounding box center [276, 304] width 218 height 16
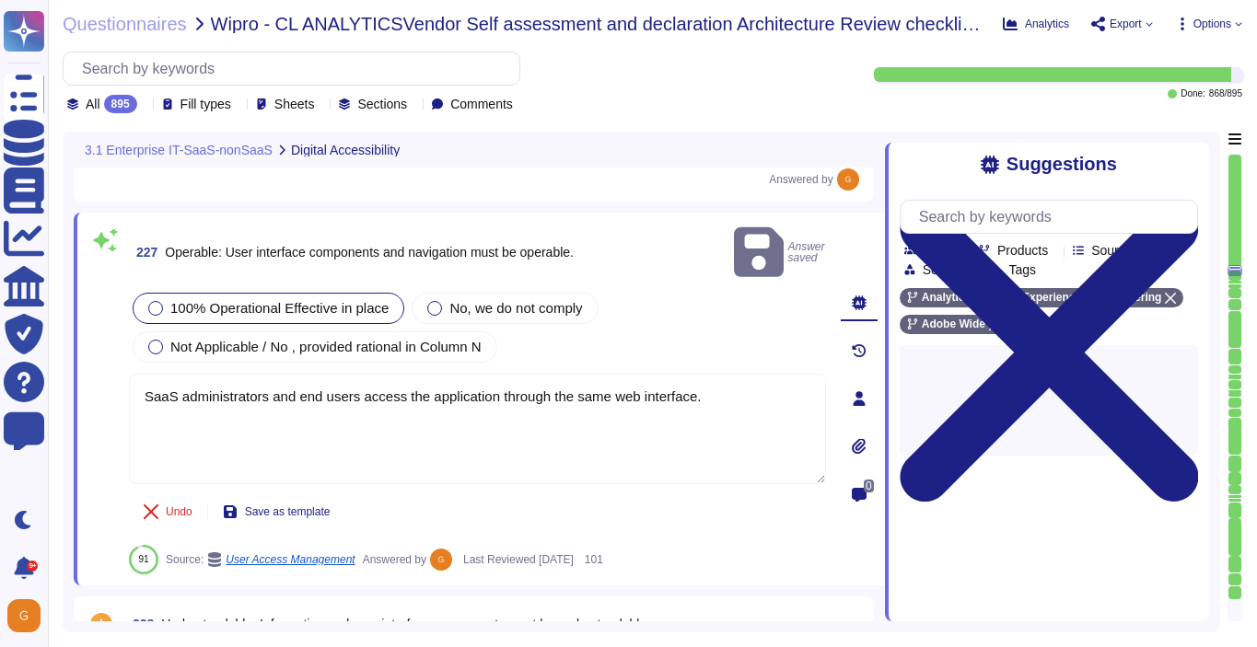
type textarea "Contract terms are not covered in this questionnaire."
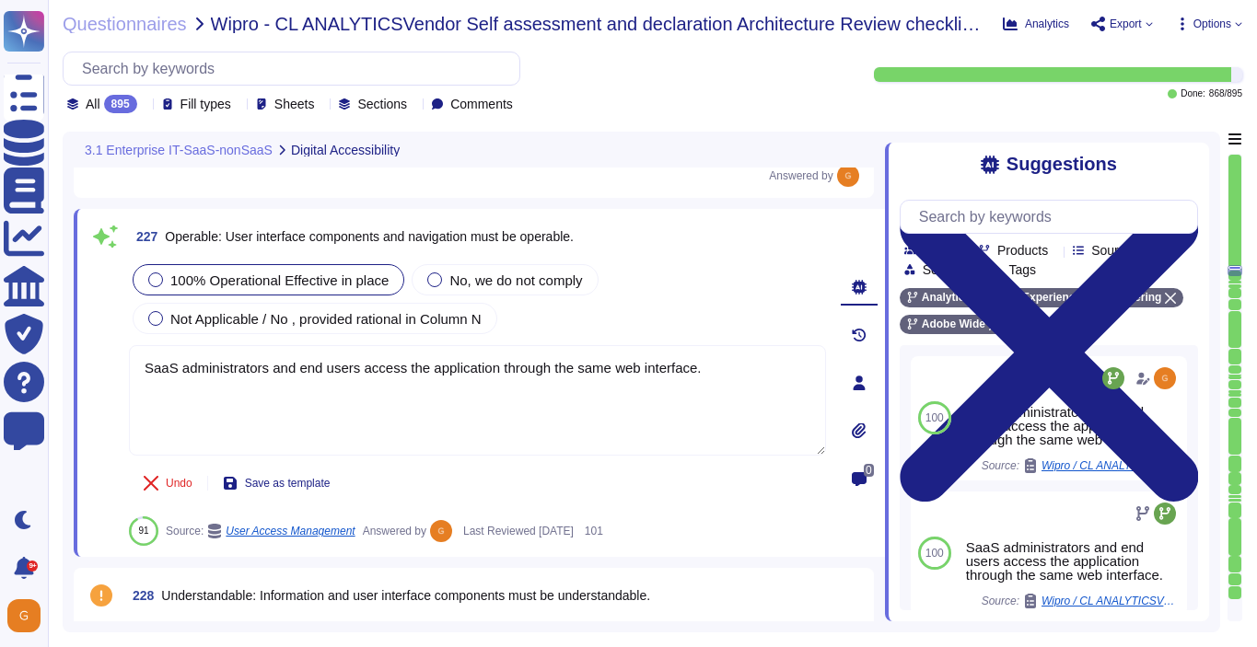
scroll to position [64395, 0]
drag, startPoint x: 726, startPoint y: 370, endPoint x: 105, endPoint y: 339, distance: 622.2
click at [105, 339] on div "227 Operable: User interface components and navigation must be operable. 100% O…" at bounding box center [456, 384] width 737 height 326
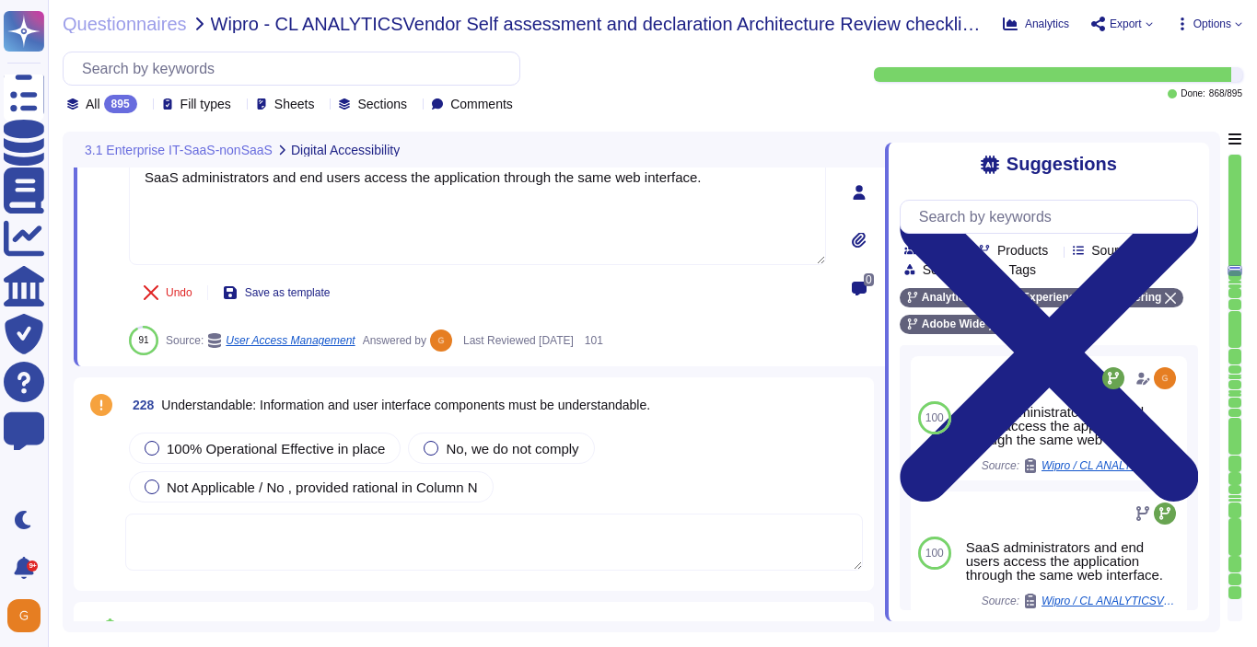
scroll to position [64590, 0]
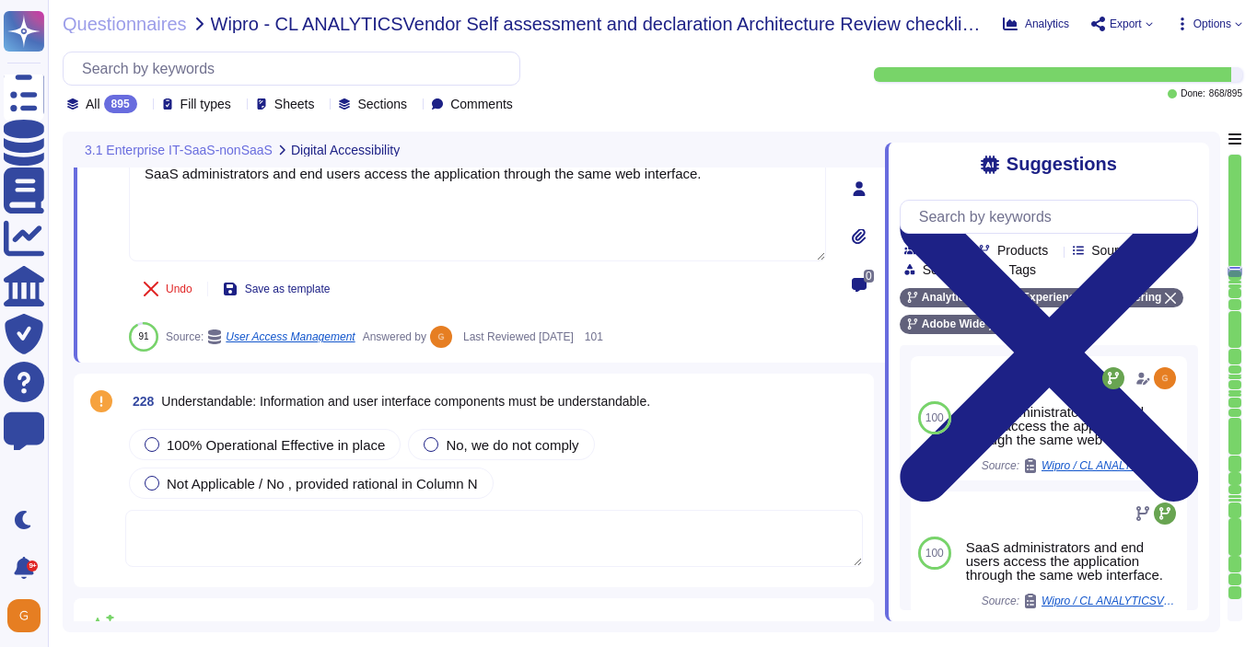
click at [469, 528] on textarea at bounding box center [493, 538] width 737 height 57
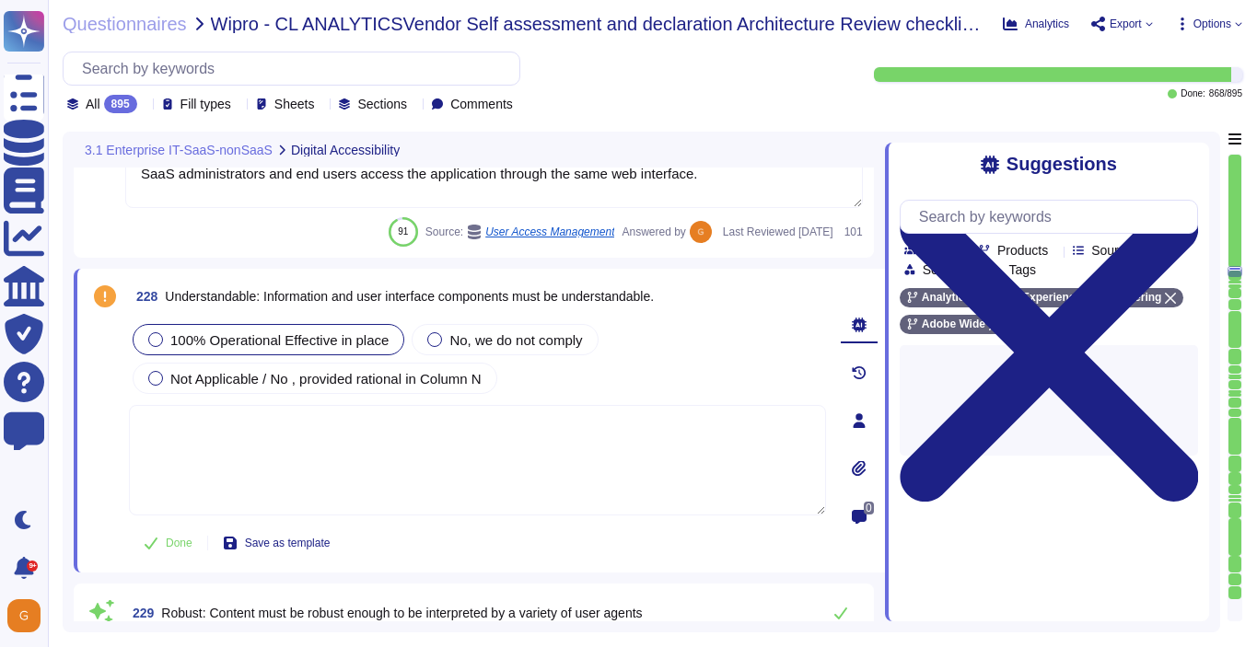
click at [283, 351] on div "100% Operational Effective in place" at bounding box center [269, 339] width 272 height 31
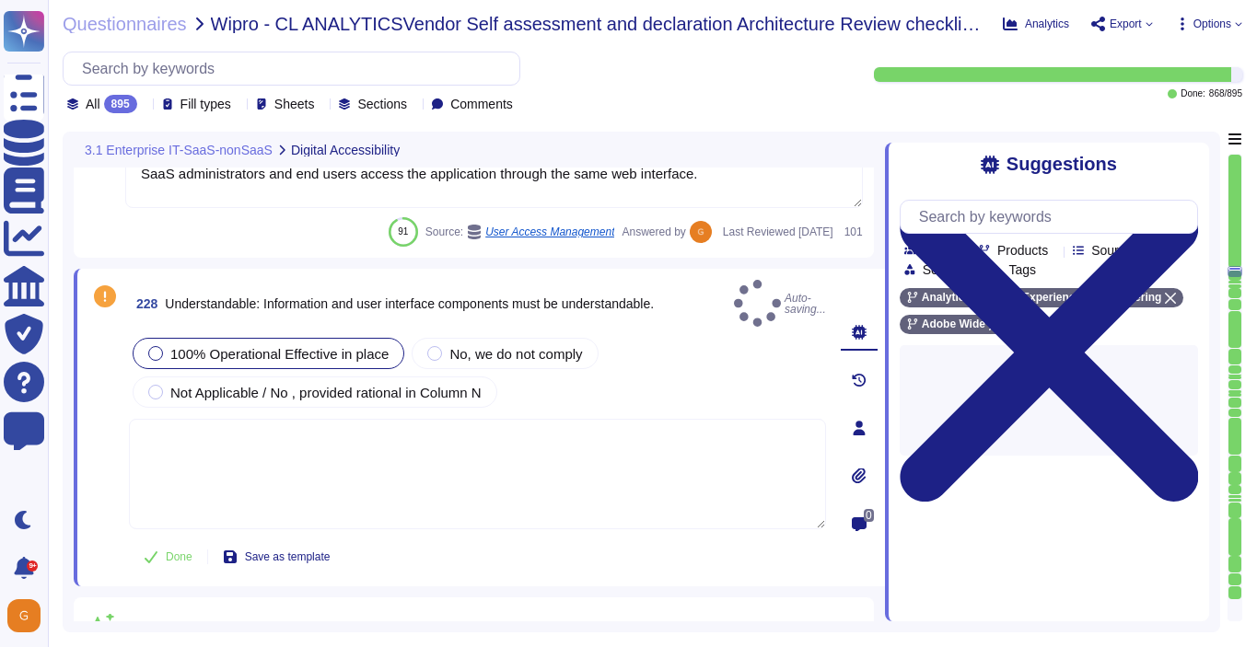
click at [249, 437] on textarea at bounding box center [477, 474] width 697 height 110
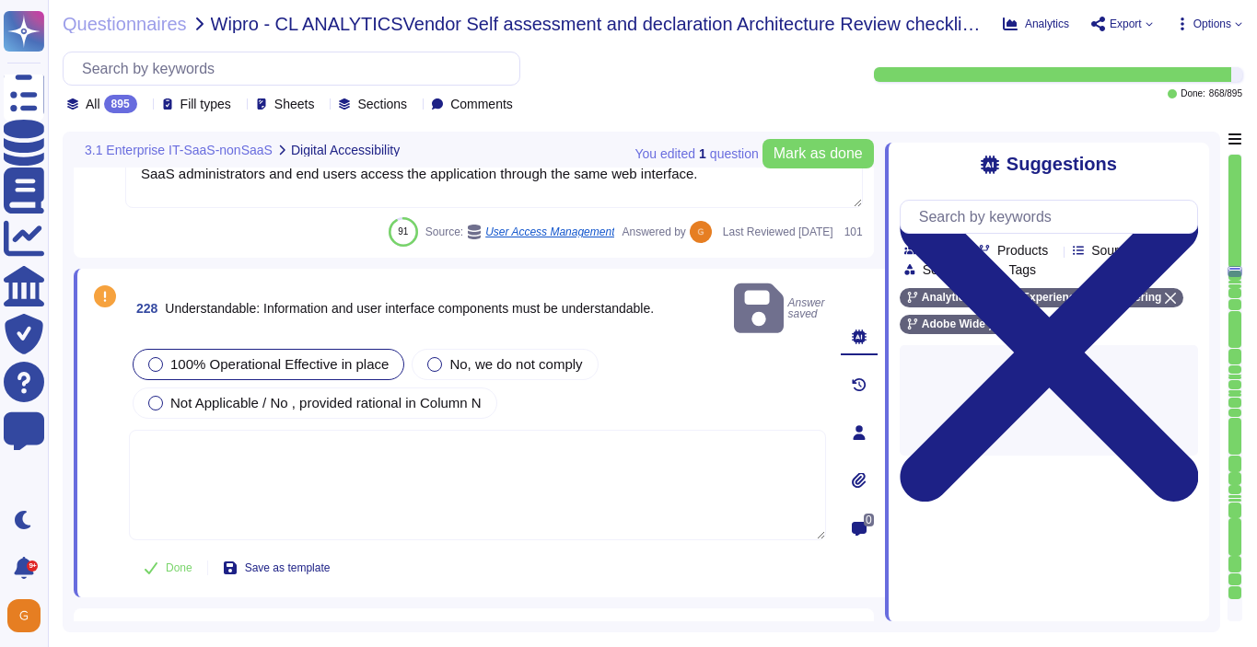
click at [215, 443] on textarea at bounding box center [477, 485] width 697 height 110
paste textarea "SaaS administrators and end users access the application through the same web i…"
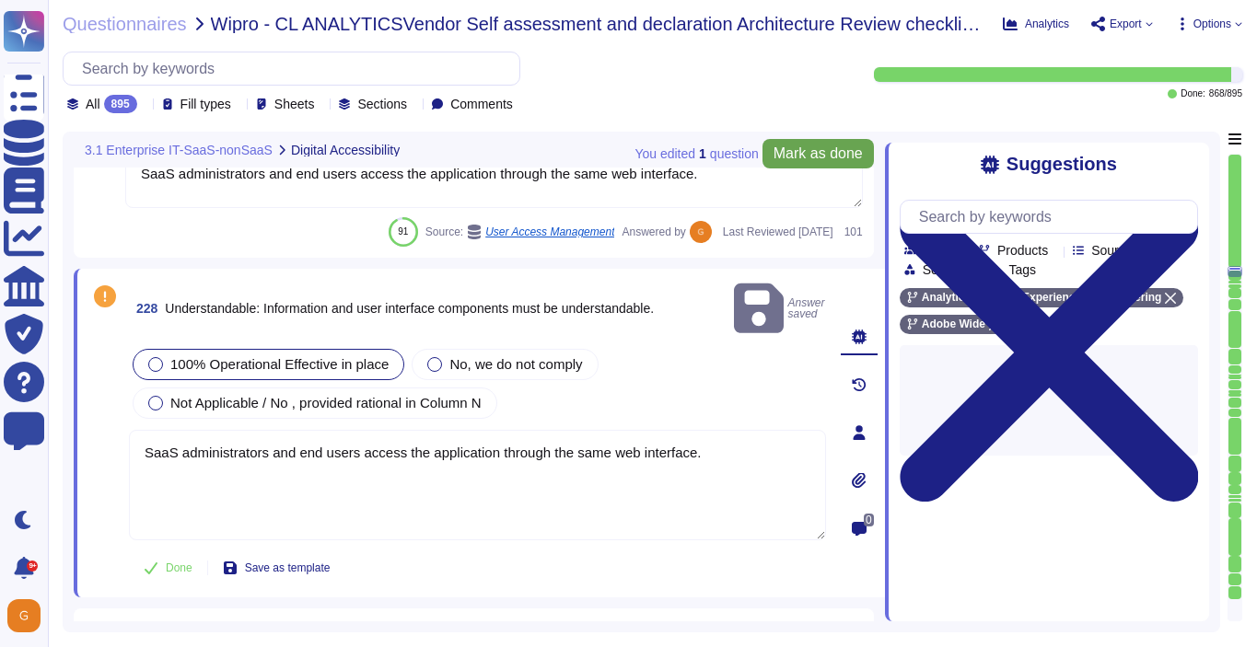
type textarea "SaaS administrators and end users access the application through the same web i…"
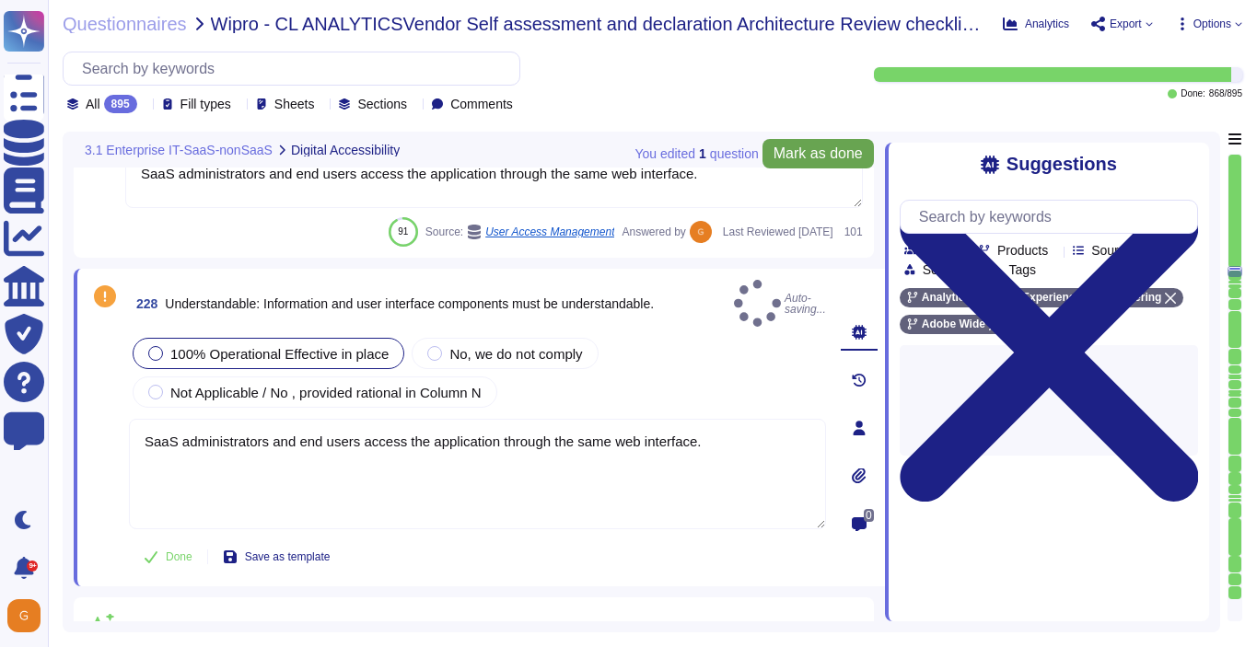
click at [787, 146] on span "Mark as done" at bounding box center [817, 153] width 89 height 15
type textarea "SaaS administrators and end users access the application through the same web i…"
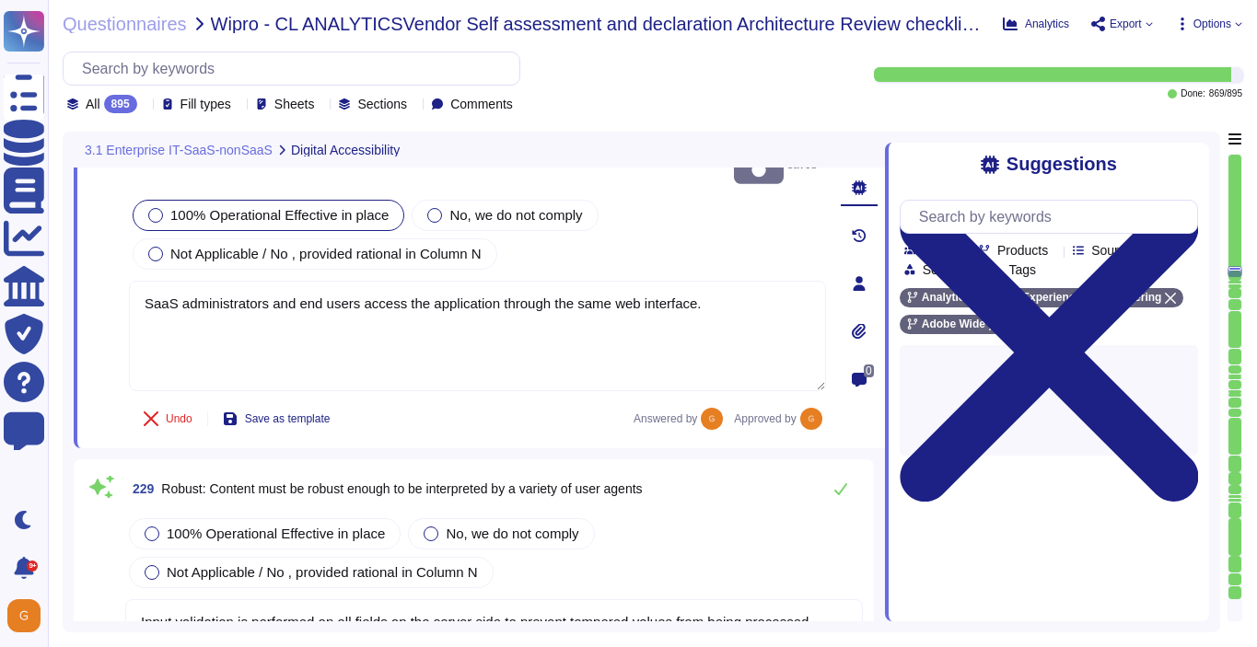
scroll to position [64781, 0]
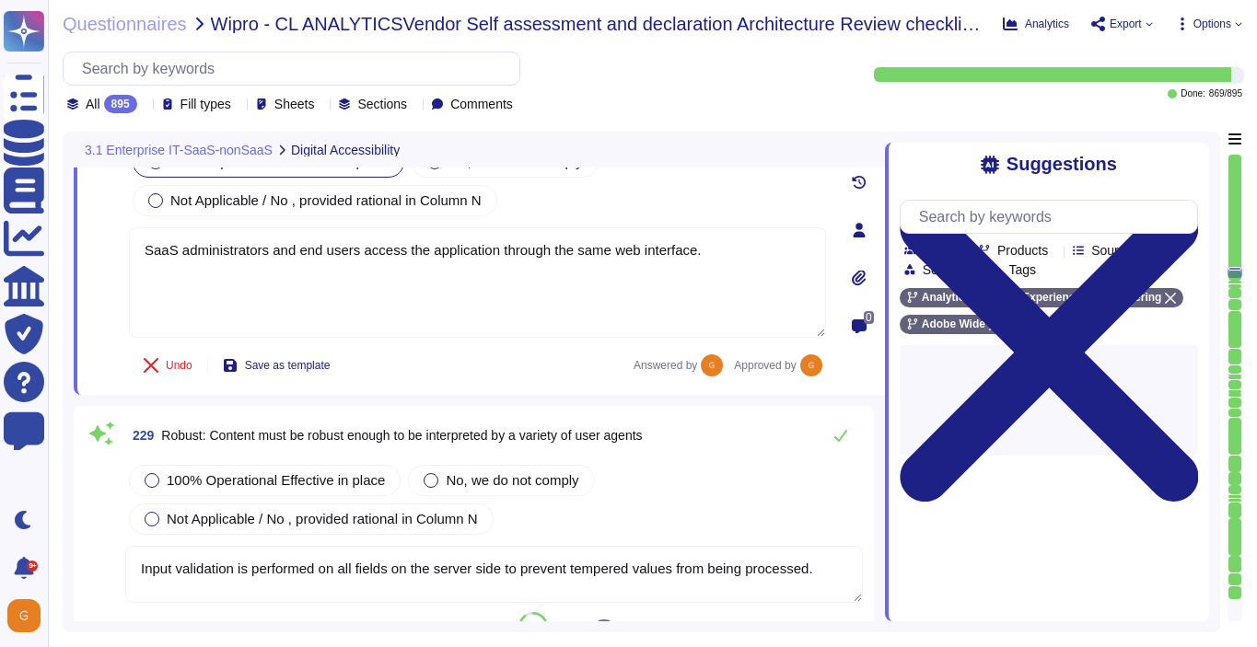
type textarea "Adobe has an ongoing business relationship with Microsoft Azure."
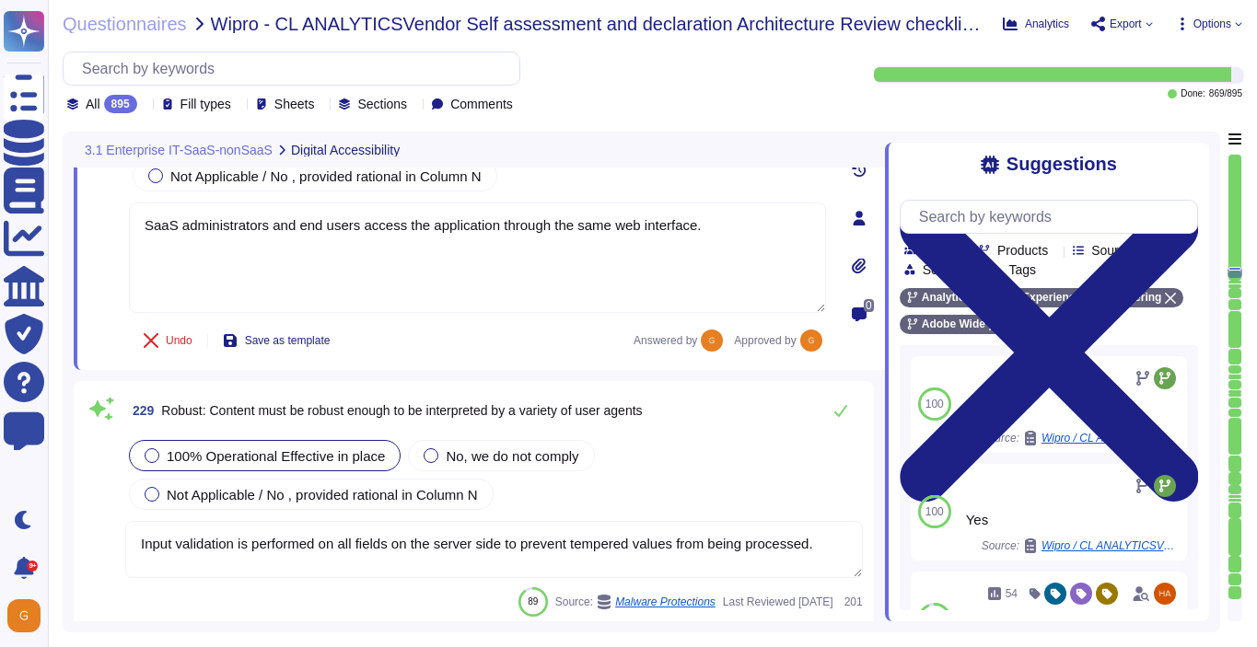
click at [302, 454] on span "100% Operational Effective in place" at bounding box center [276, 456] width 218 height 16
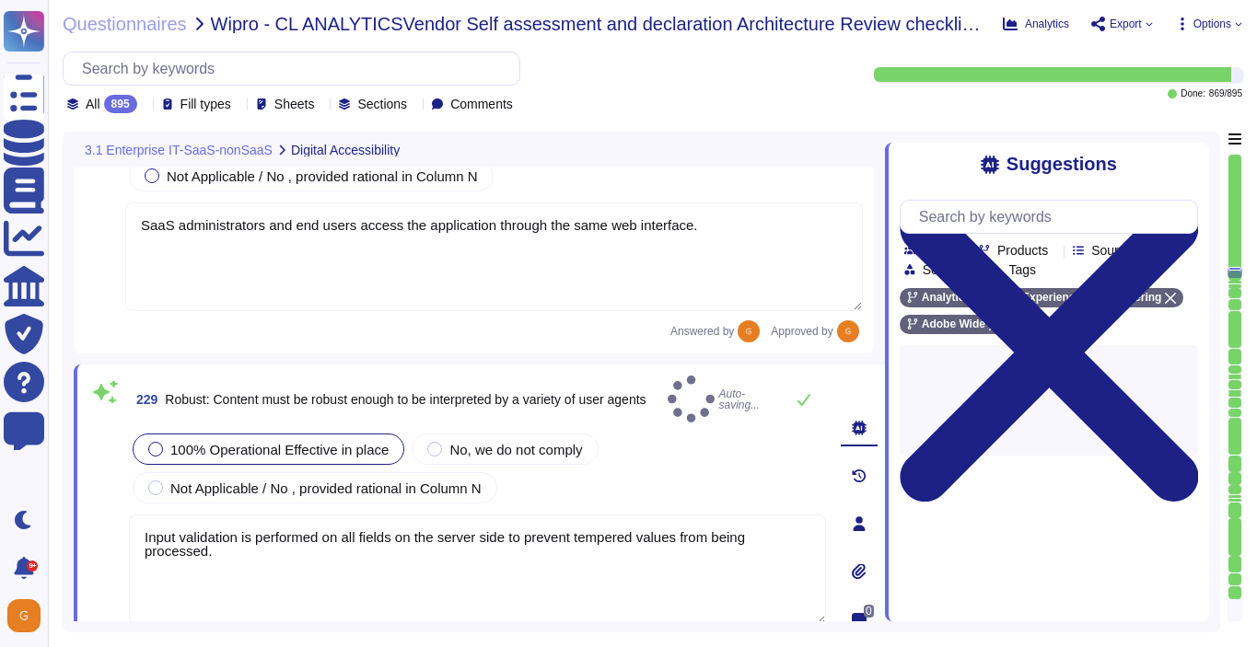
type textarea "Adobe has an ongoing business relationship with Microsoft Azure."
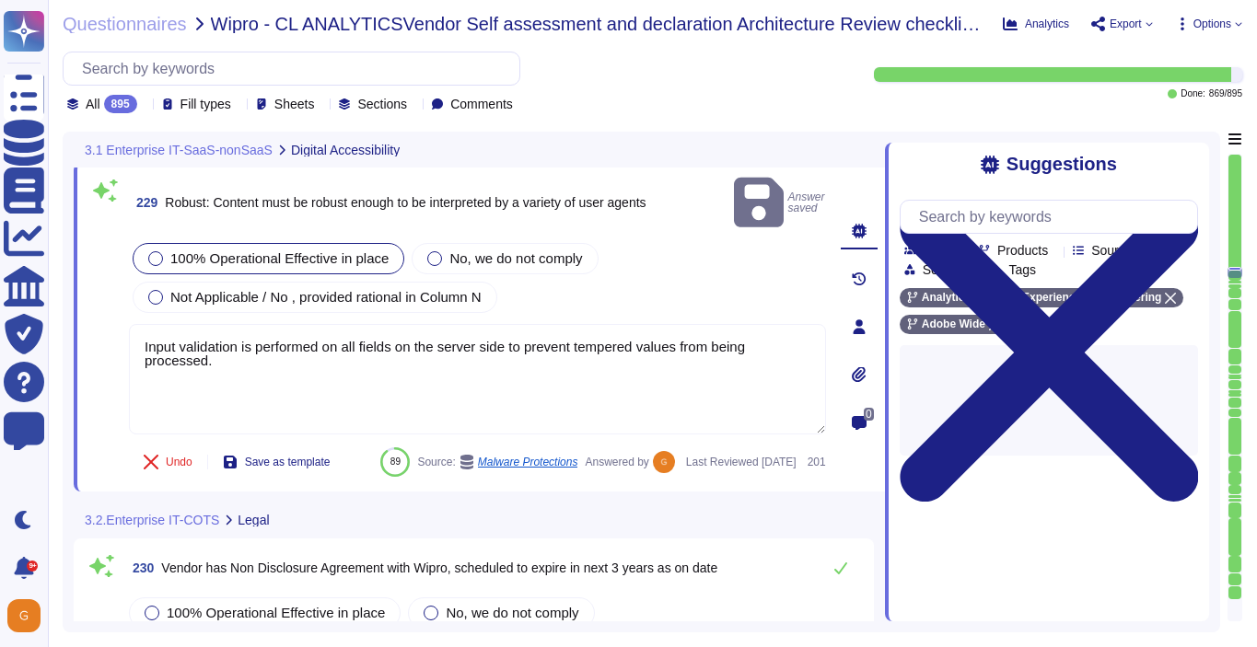
type textarea "Adobe’s agreements set out its role and obligation as a Data Processor."
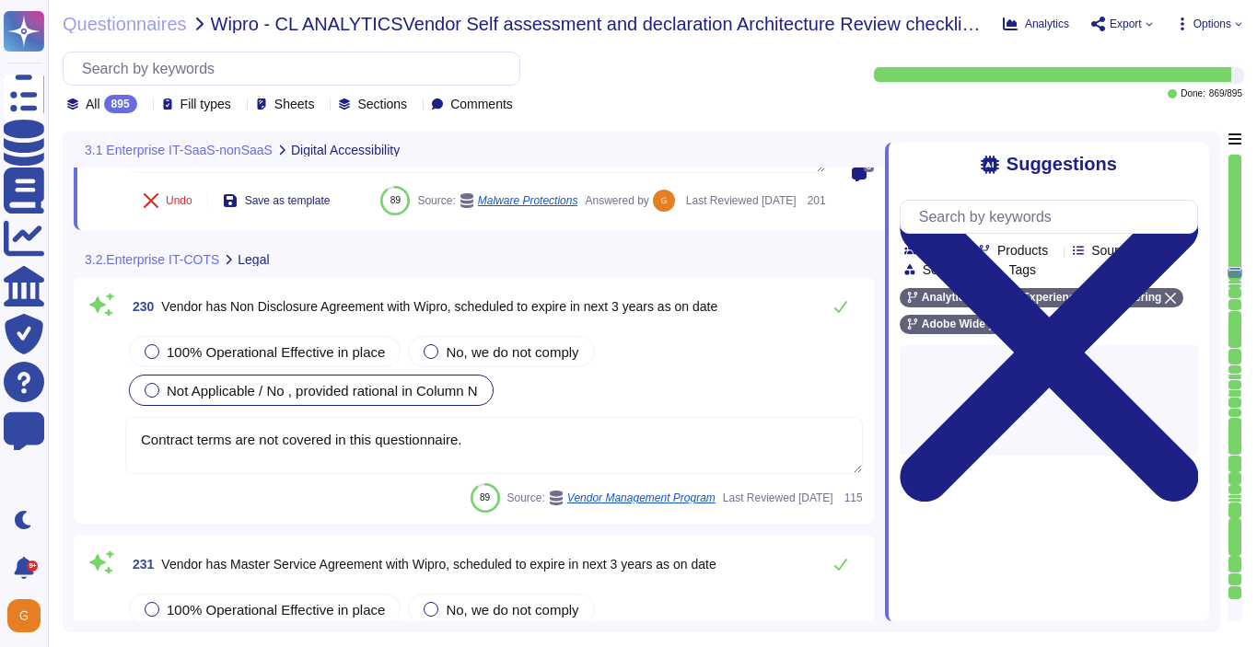
scroll to position [65206, 0]
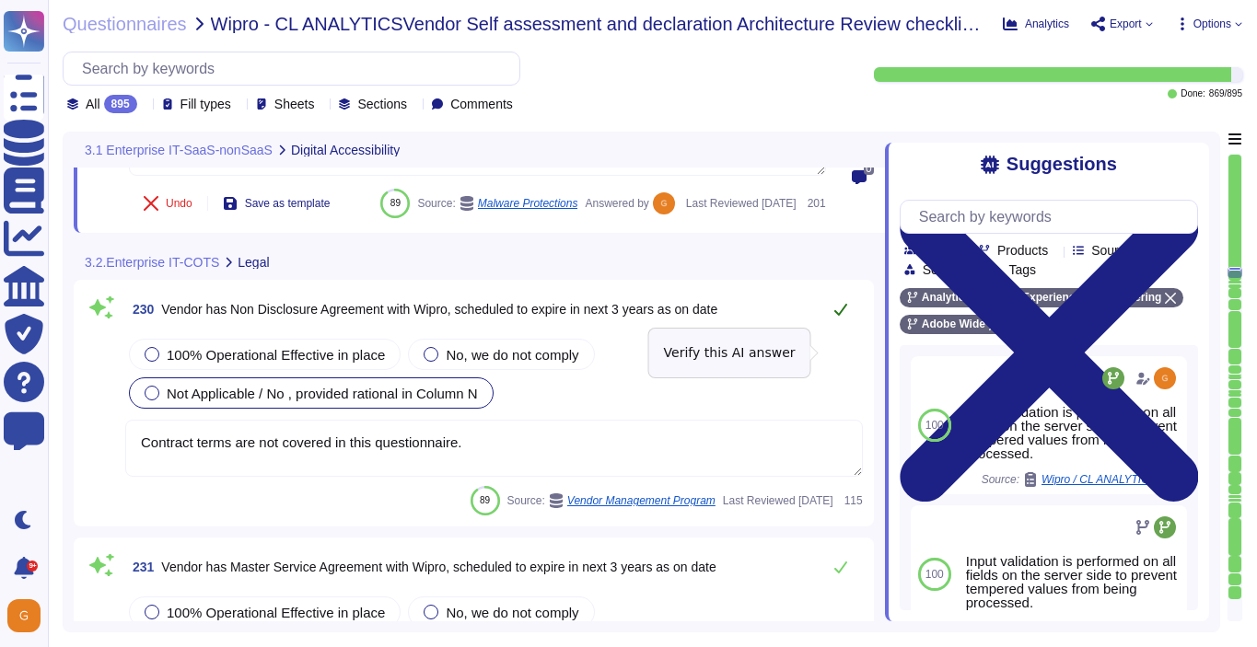
click at [842, 317] on icon at bounding box center [840, 309] width 15 height 15
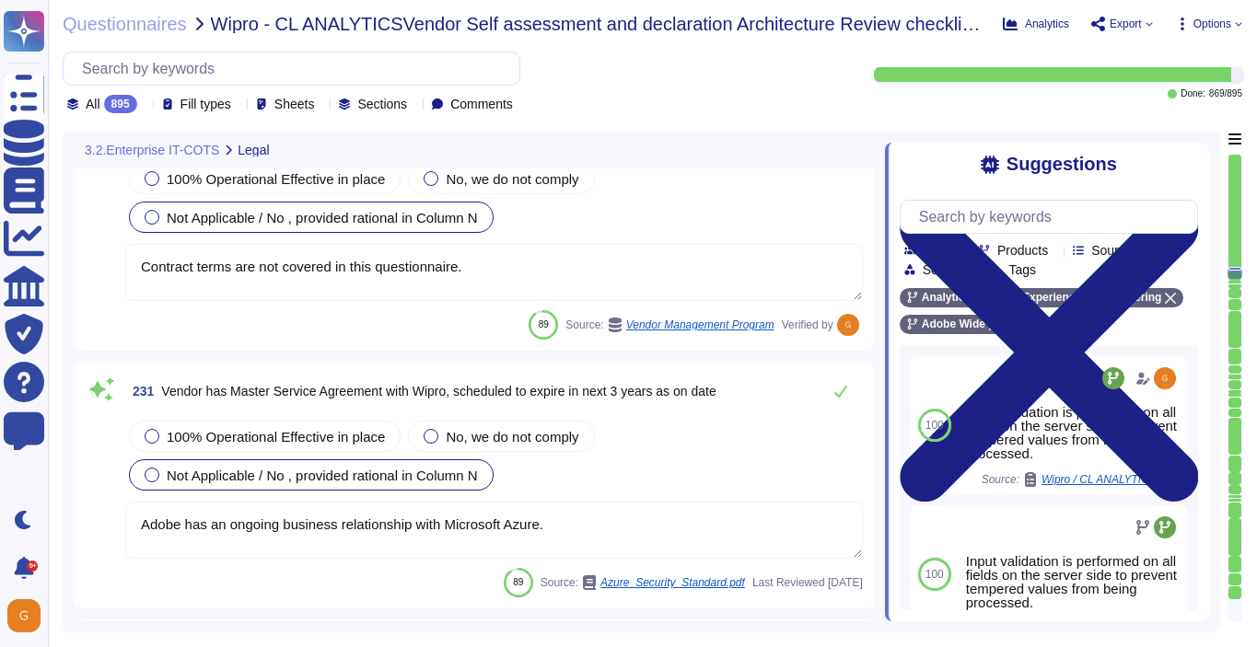
scroll to position [65395, 0]
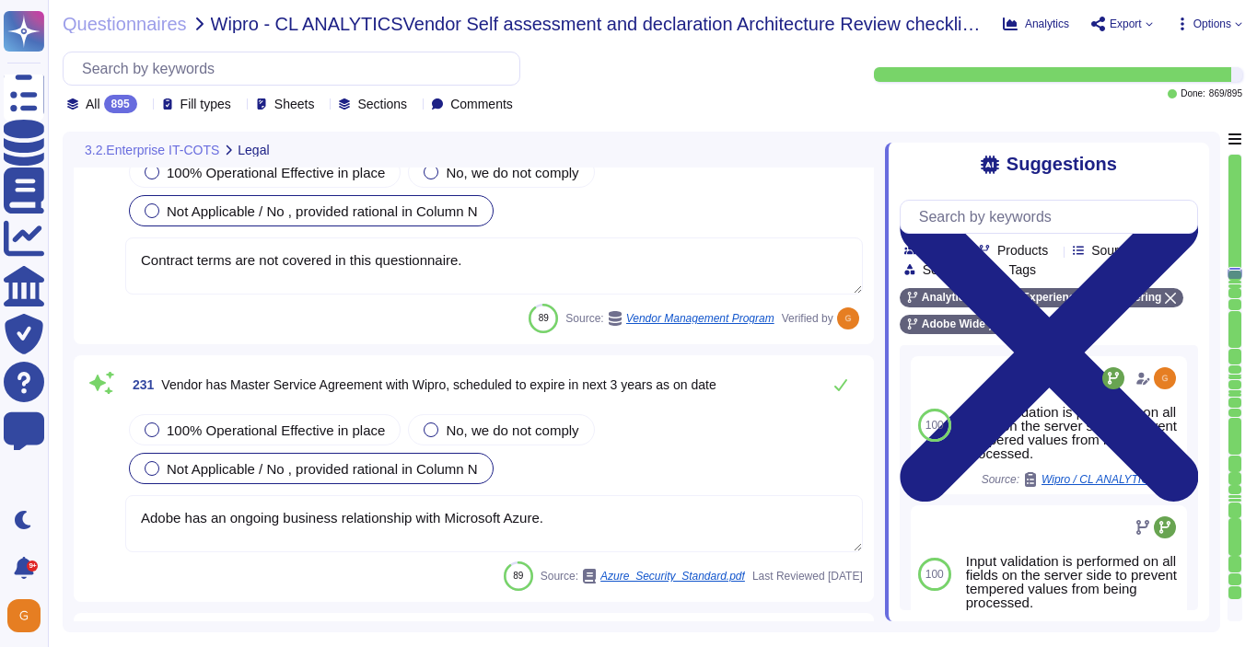
click at [486, 252] on textarea "Contract terms are not covered in this questionnaire." at bounding box center [493, 266] width 737 height 57
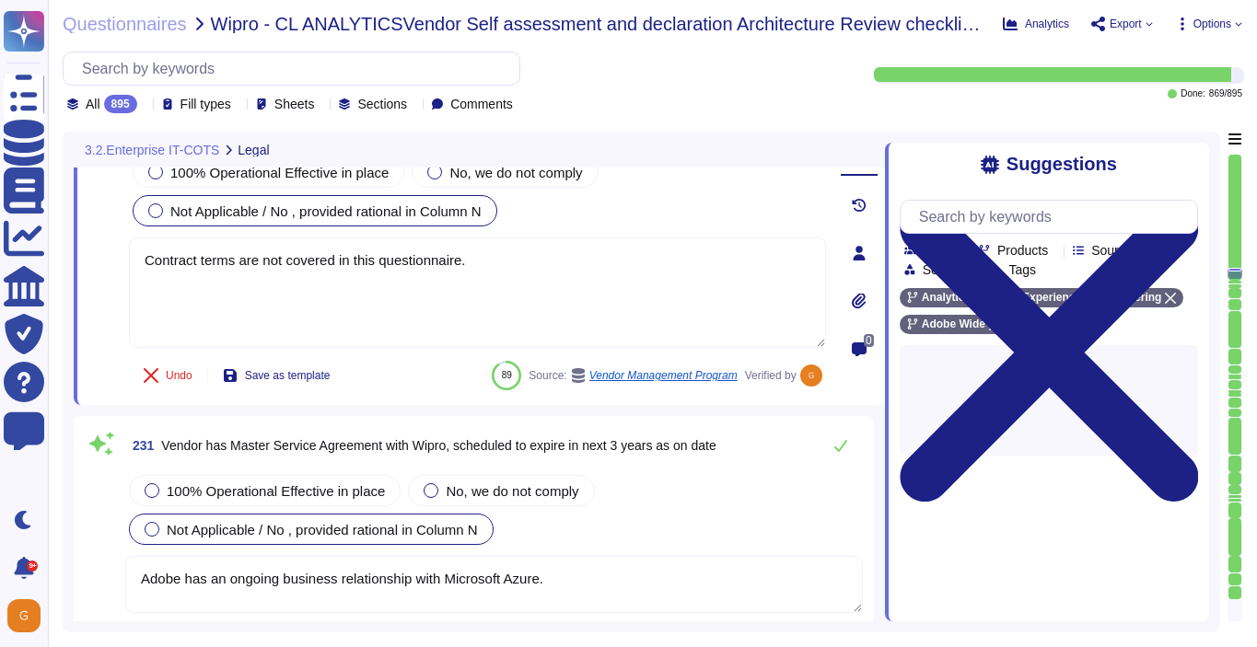
drag, startPoint x: 475, startPoint y: 261, endPoint x: 124, endPoint y: 263, distance: 350.8
click at [124, 263] on div "230 Vendor has Non Disclosure Agreement with Wipro, scheduled to expire in next…" at bounding box center [456, 253] width 737 height 282
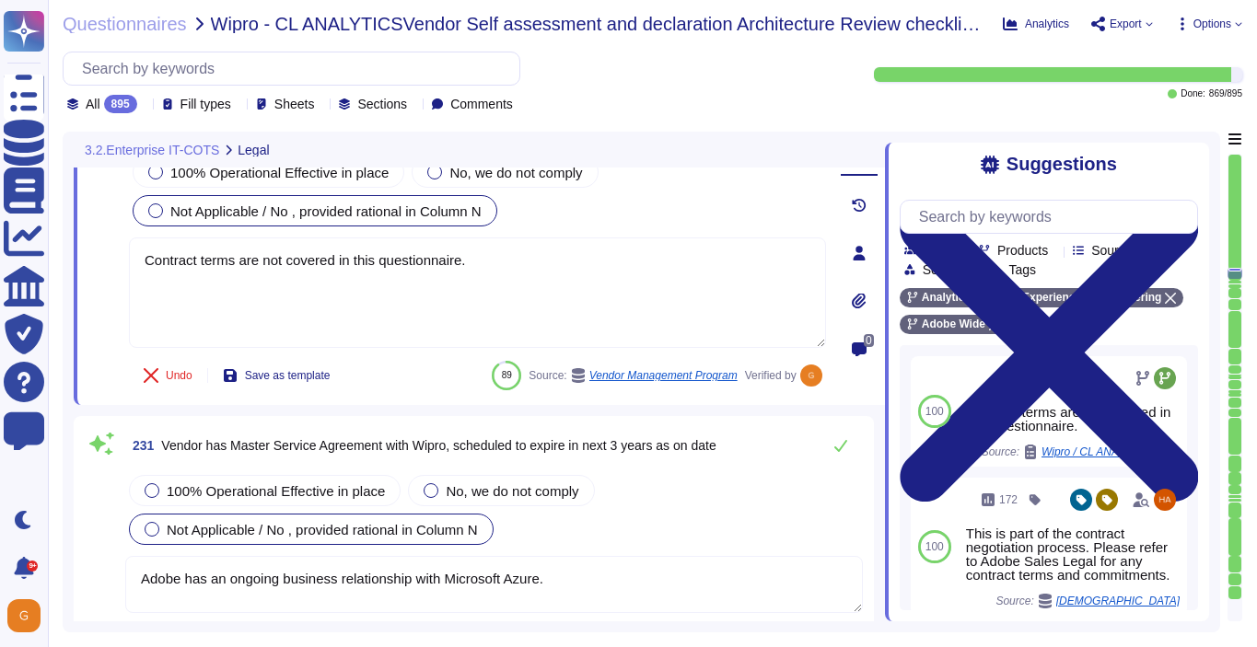
click at [557, 582] on textarea "Adobe has an ongoing business relationship with Microsoft Azure." at bounding box center [493, 584] width 737 height 57
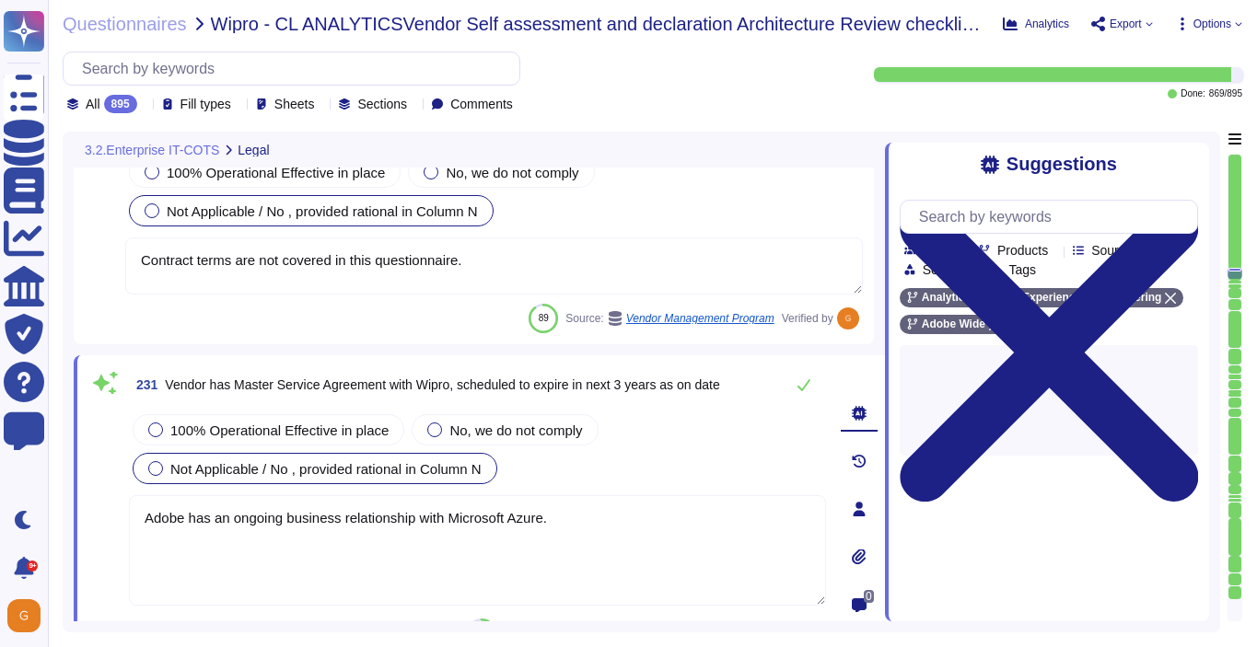
drag, startPoint x: 564, startPoint y: 516, endPoint x: 101, endPoint y: 515, distance: 463.1
click at [101, 515] on div "231 Vendor has Master Service Agreement with Wipro, scheduled to expire in next…" at bounding box center [456, 508] width 737 height 285
paste textarea "Contract terms are not covered in this questionnai"
type textarea "Contract terms are not covered in this questionnaire."
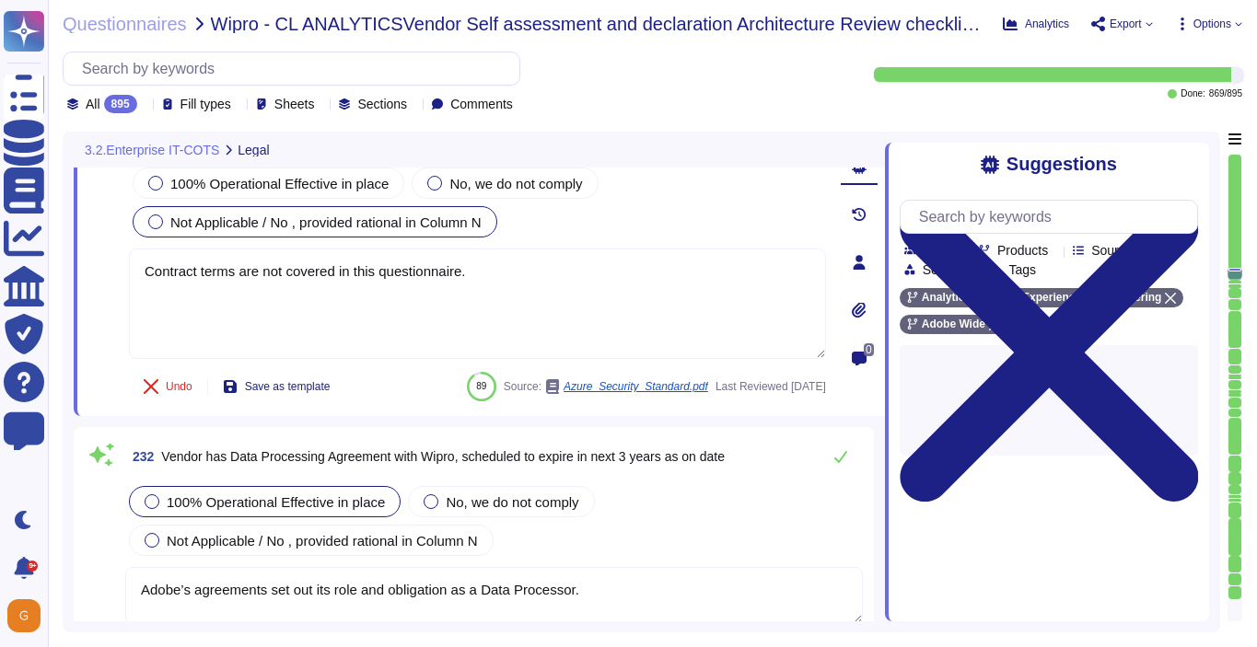
type textarea "All vendors are assessed against the Vendor Information Security Standard."
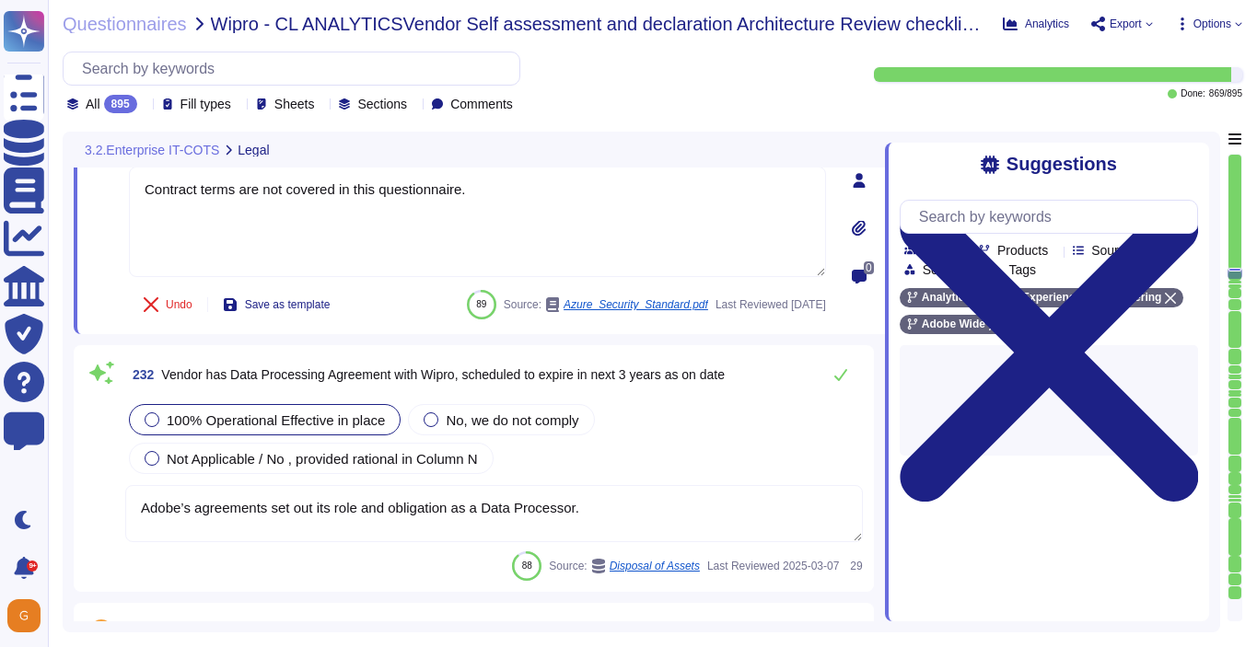
scroll to position [65725, 0]
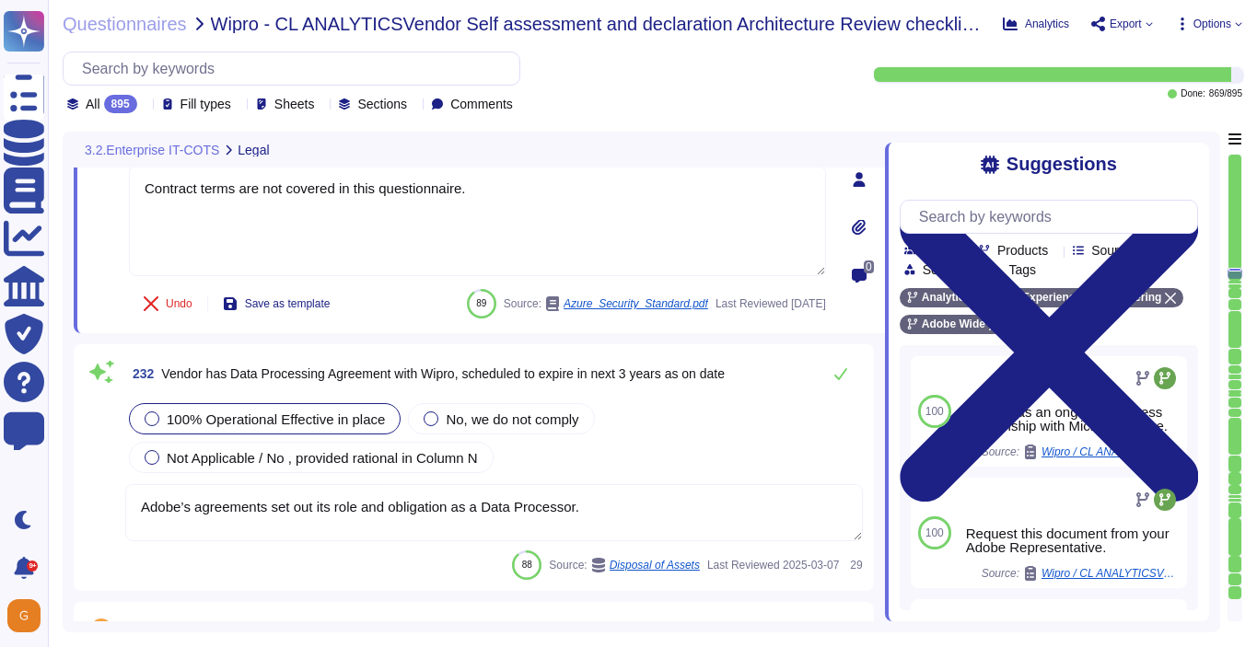
type textarea "Contract terms are not covered in this questionnaire."
click at [607, 504] on textarea "Adobe’s agreements set out its role and obligation as a Data Processor." at bounding box center [493, 512] width 737 height 57
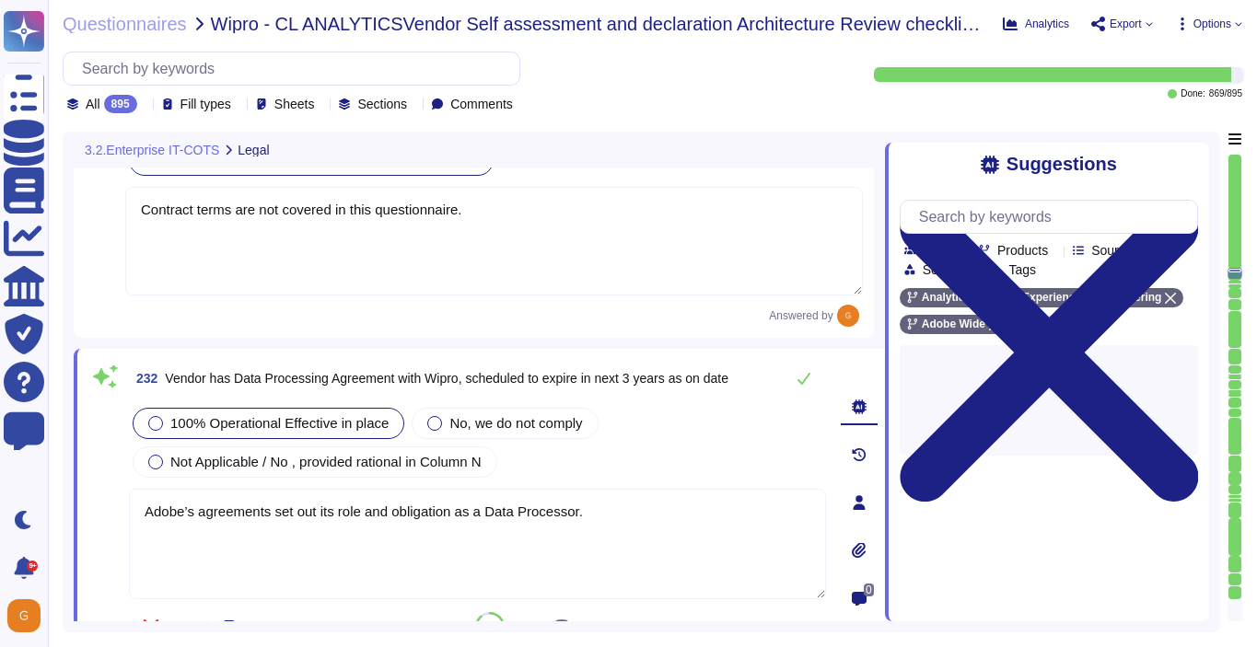
click at [261, 408] on div "100% Operational Effective in place" at bounding box center [269, 423] width 272 height 31
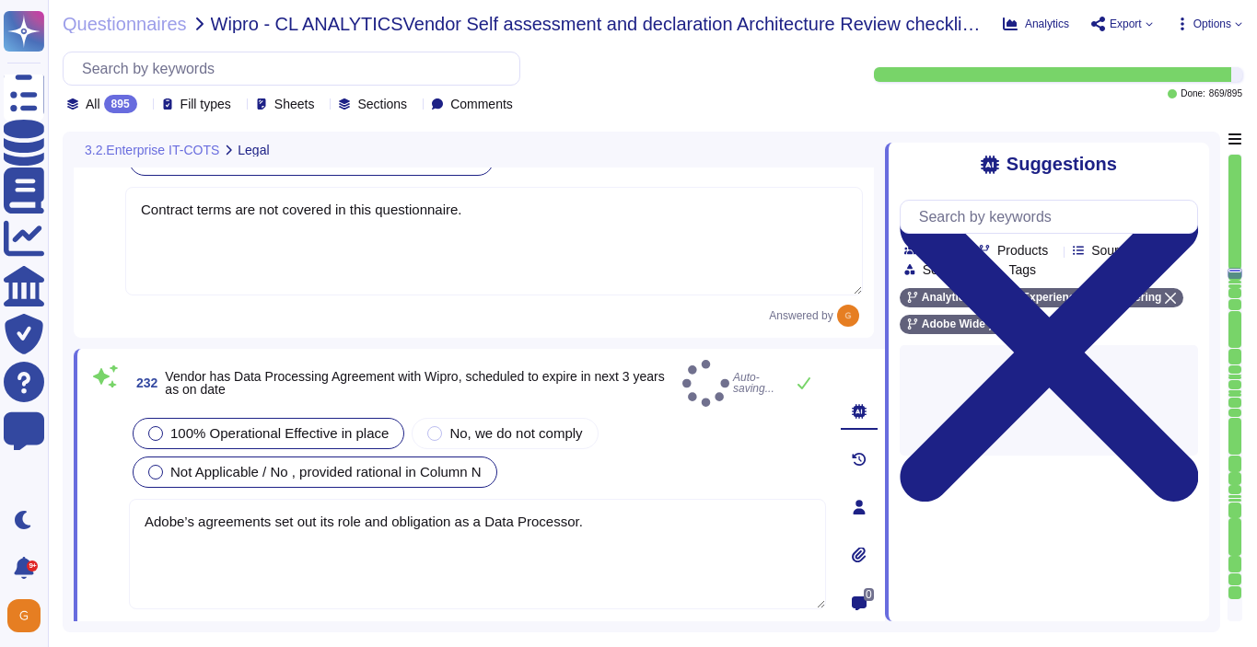
click at [240, 464] on span "Not Applicable / No , provided rational in Column N" at bounding box center [325, 472] width 311 height 16
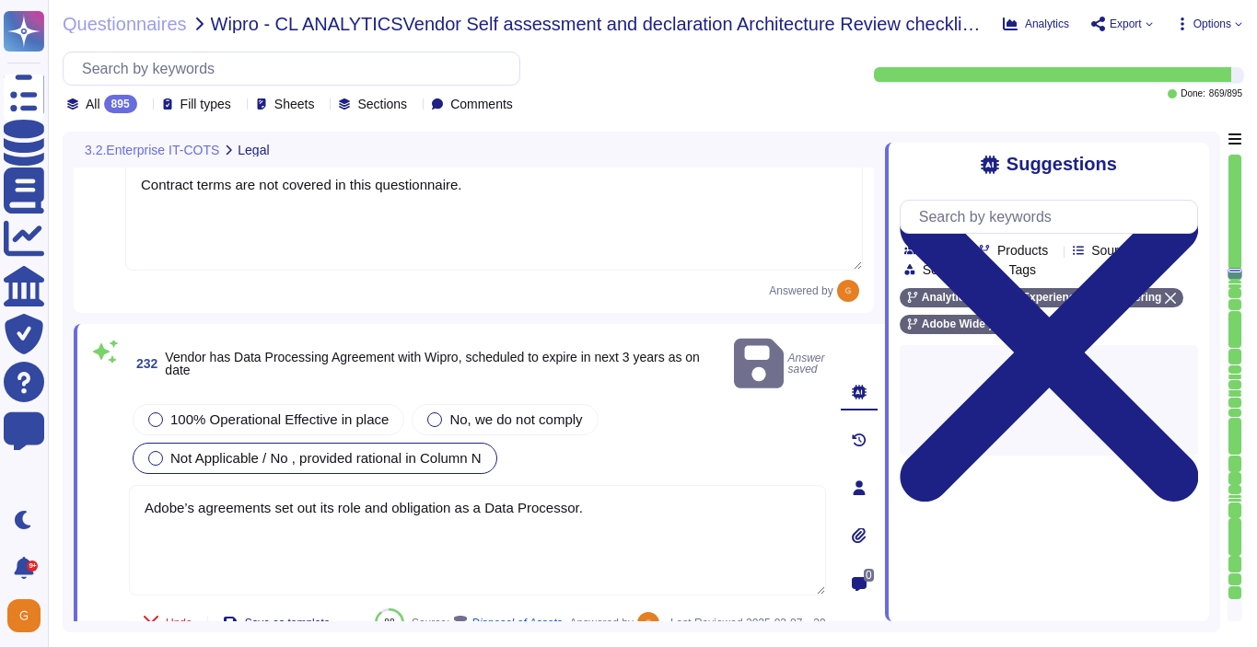
drag, startPoint x: 604, startPoint y: 491, endPoint x: 85, endPoint y: 473, distance: 519.5
click at [85, 473] on div "232 Vendor has Data Processing Agreement with Wipro, scheduled to expire in nex…" at bounding box center [479, 488] width 811 height 329
paste textarea "Contract terms are not covered in this questionnaire"
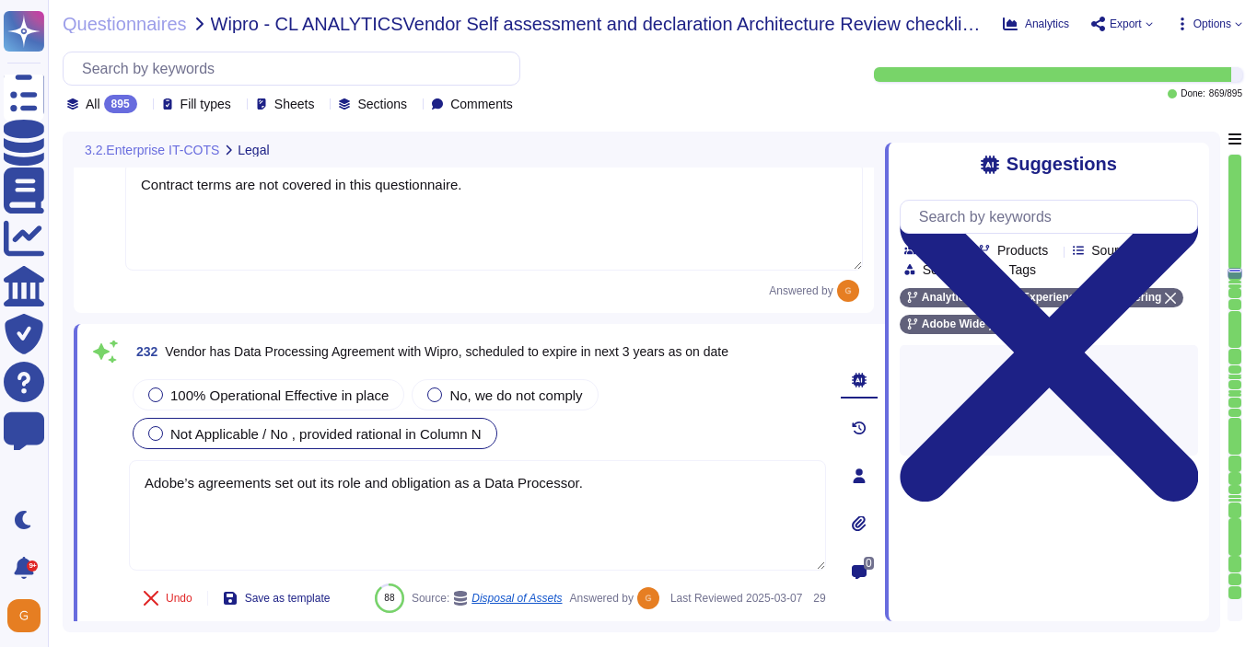
type textarea "Contract terms are not covered in this questionnaire."
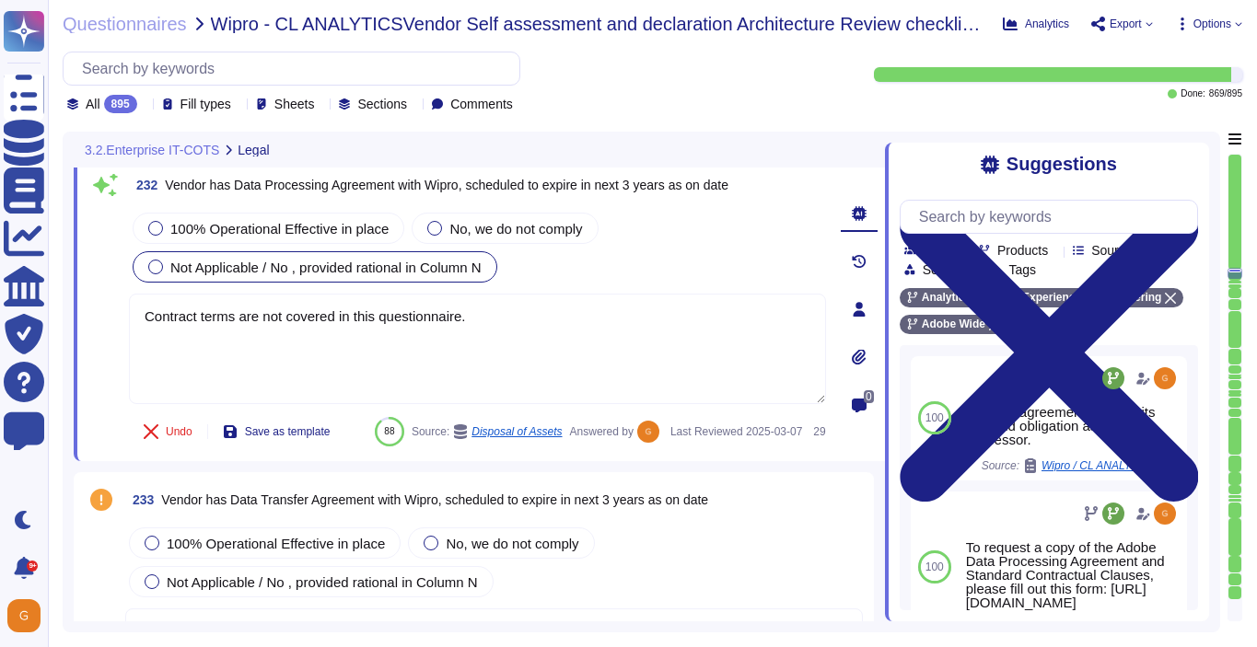
scroll to position [65945, 0]
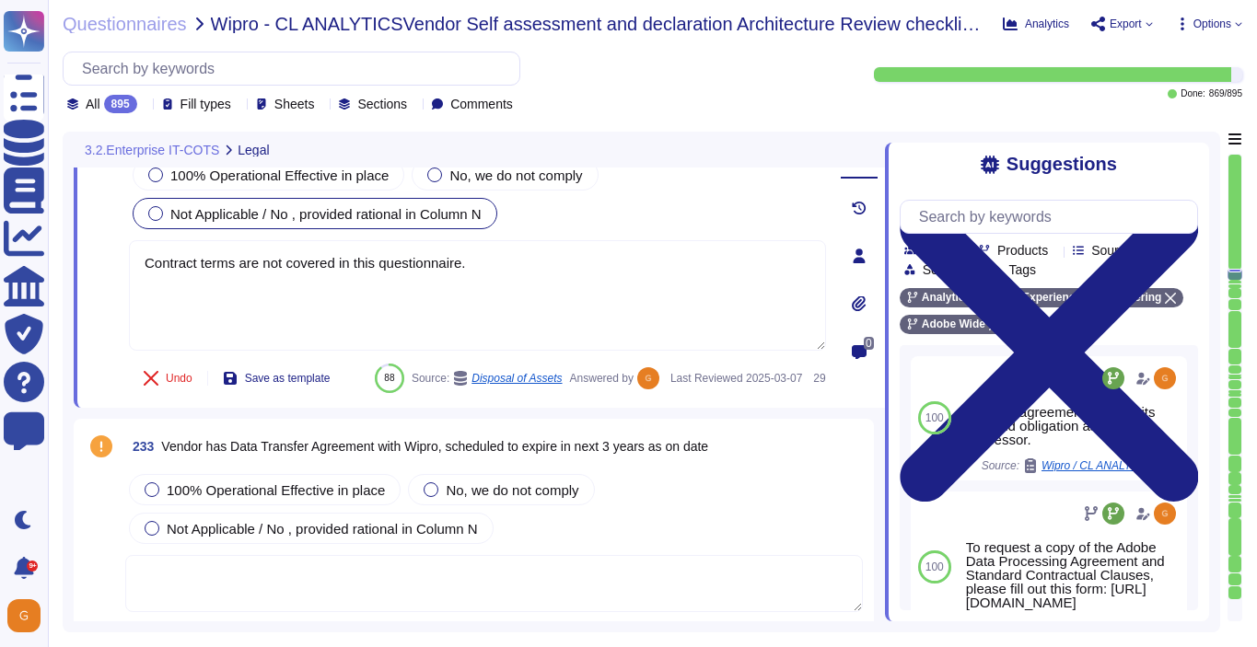
type textarea "All vendors are assessed against the Vendor Information Security Standard."
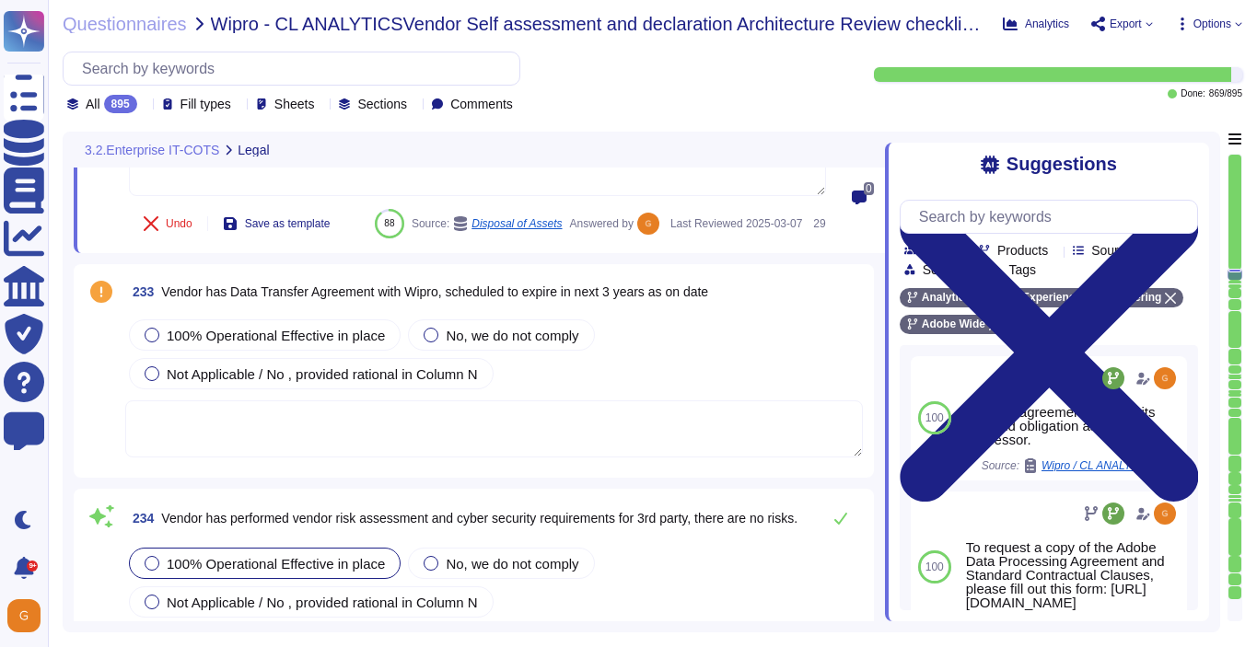
type textarea "This would be called out and determined in the agreement and is dependent upon …"
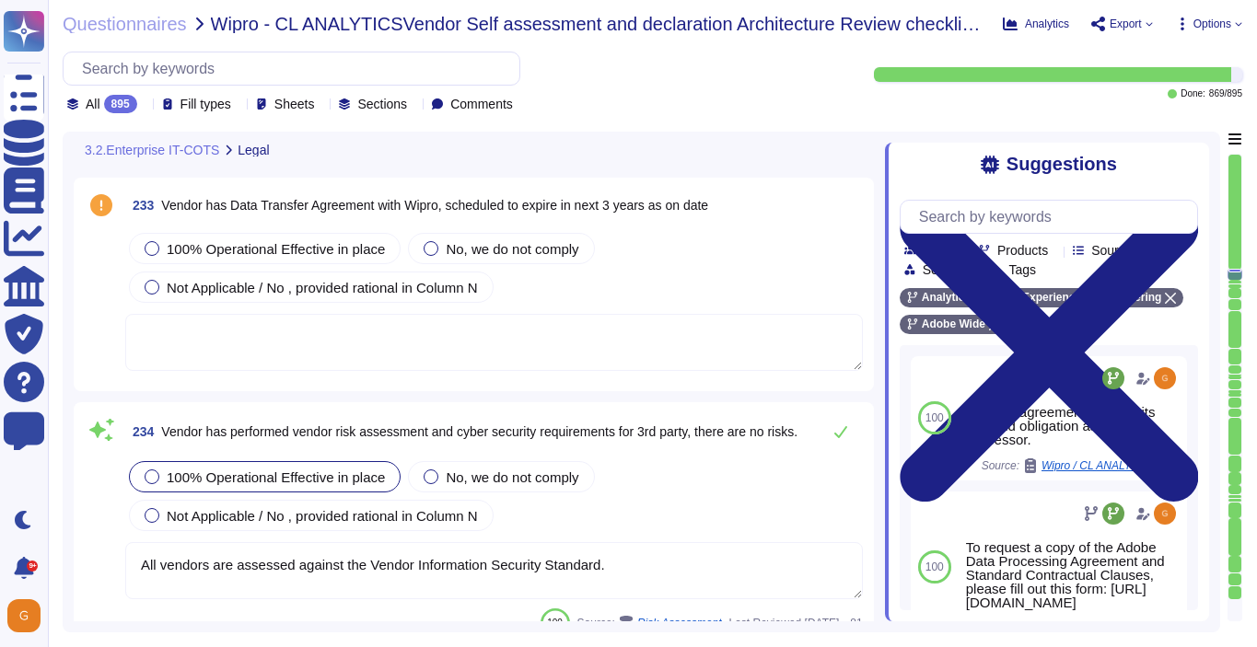
type textarea "Contract terms are not covered in this questionnaire."
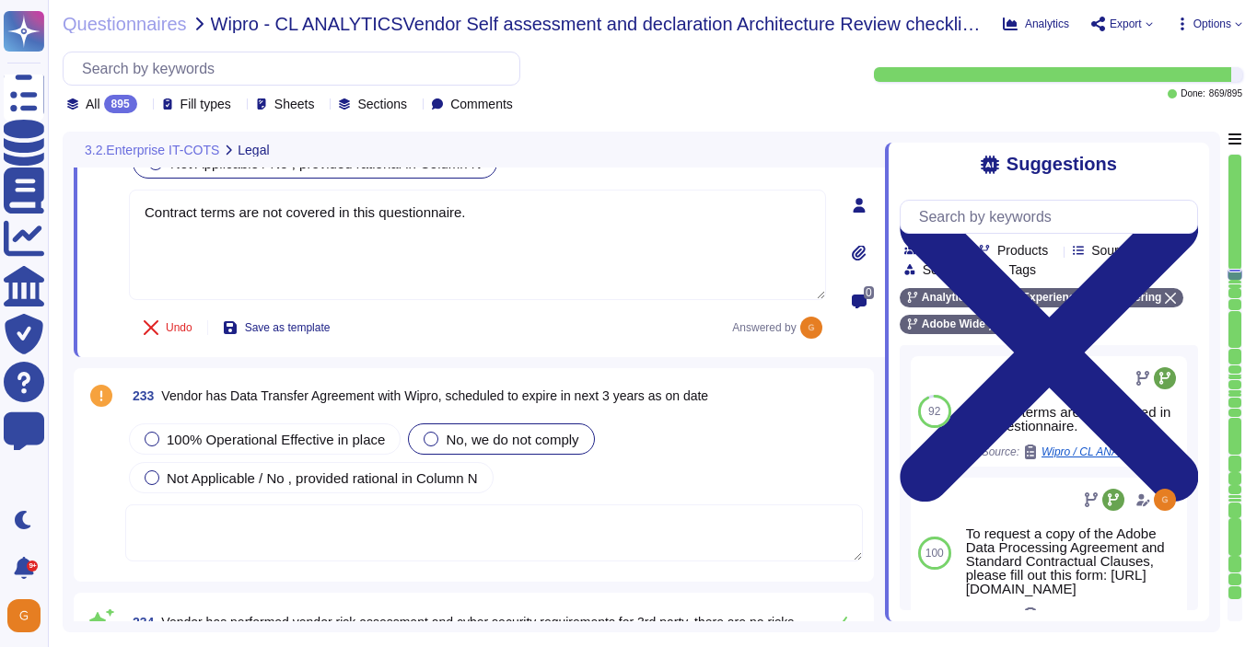
scroll to position [65978, 0]
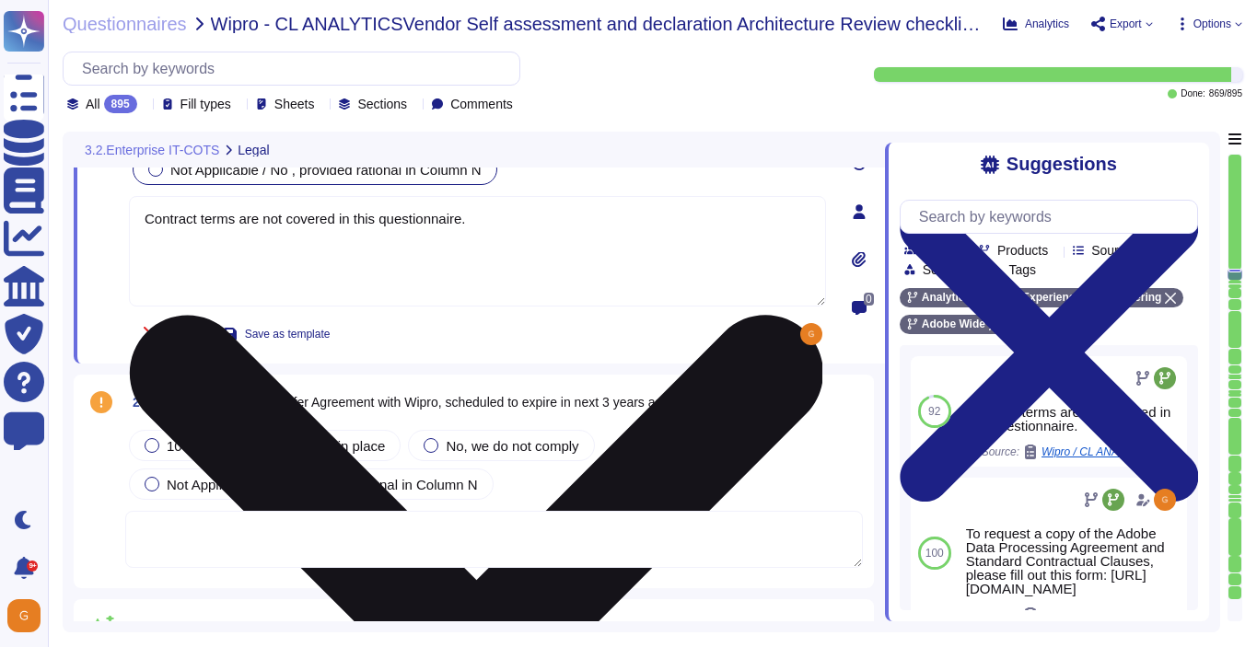
drag, startPoint x: 499, startPoint y: 220, endPoint x: 140, endPoint y: 219, distance: 359.1
click at [140, 219] on textarea "Contract terms are not covered in this questionnaire." at bounding box center [477, 251] width 697 height 110
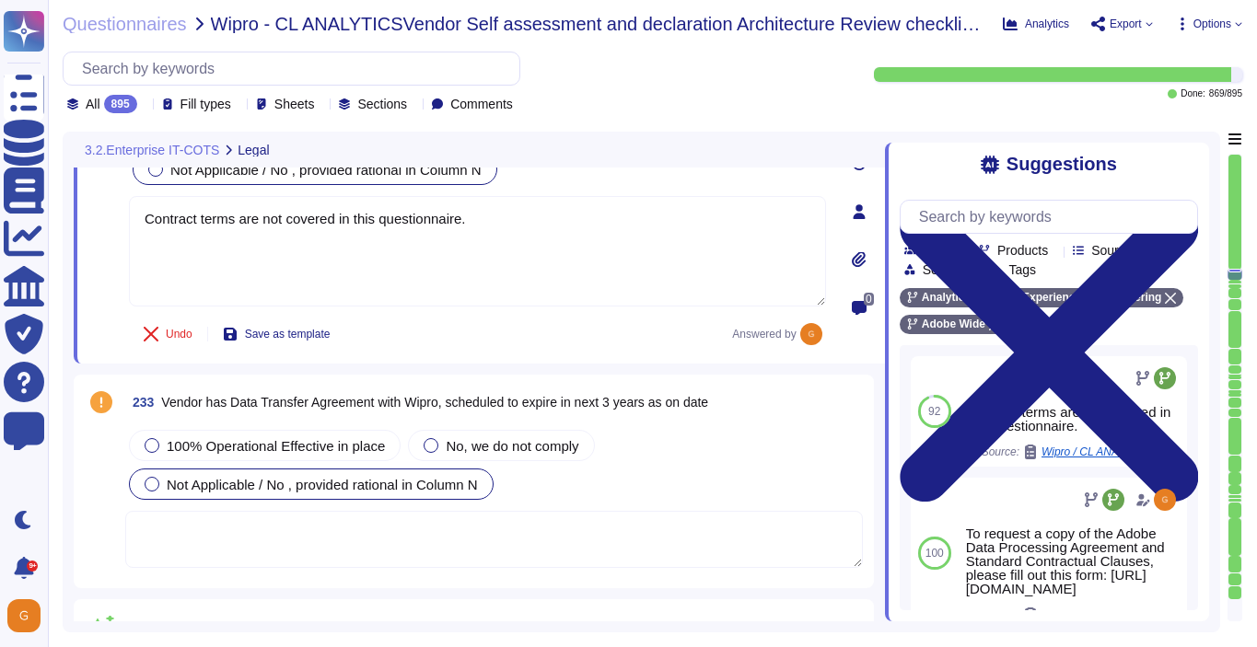
click at [226, 492] on div "Not Applicable / No , provided rational in Column N" at bounding box center [311, 484] width 365 height 31
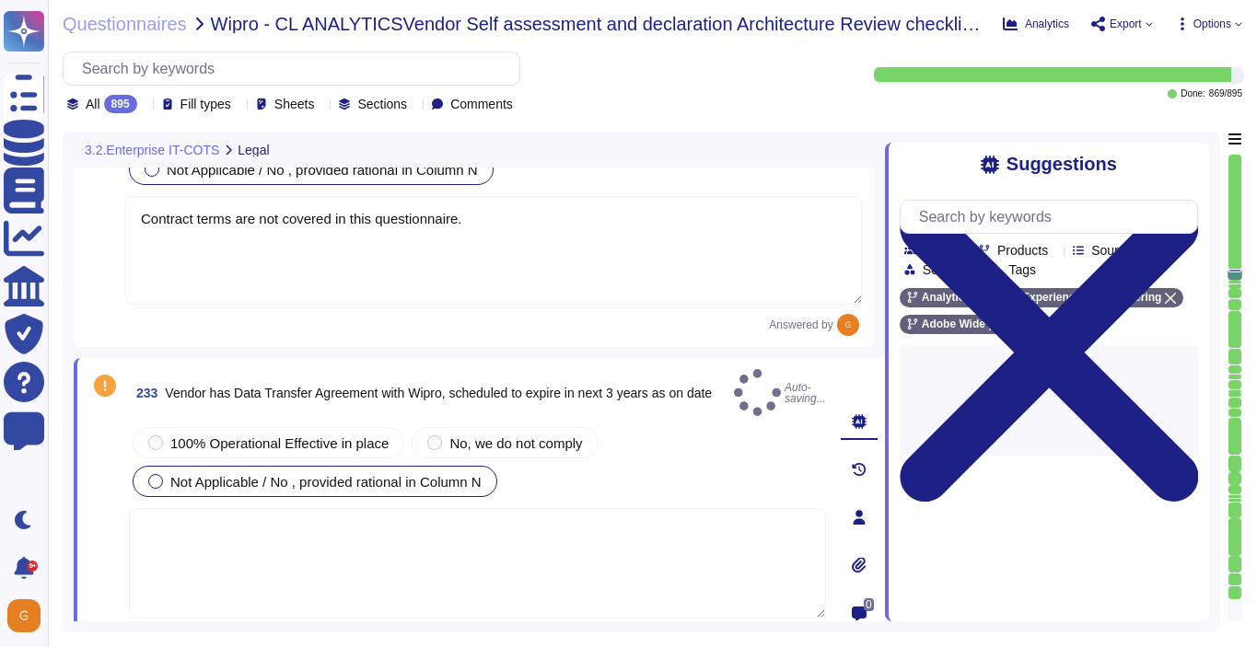
click at [237, 521] on textarea at bounding box center [477, 563] width 697 height 110
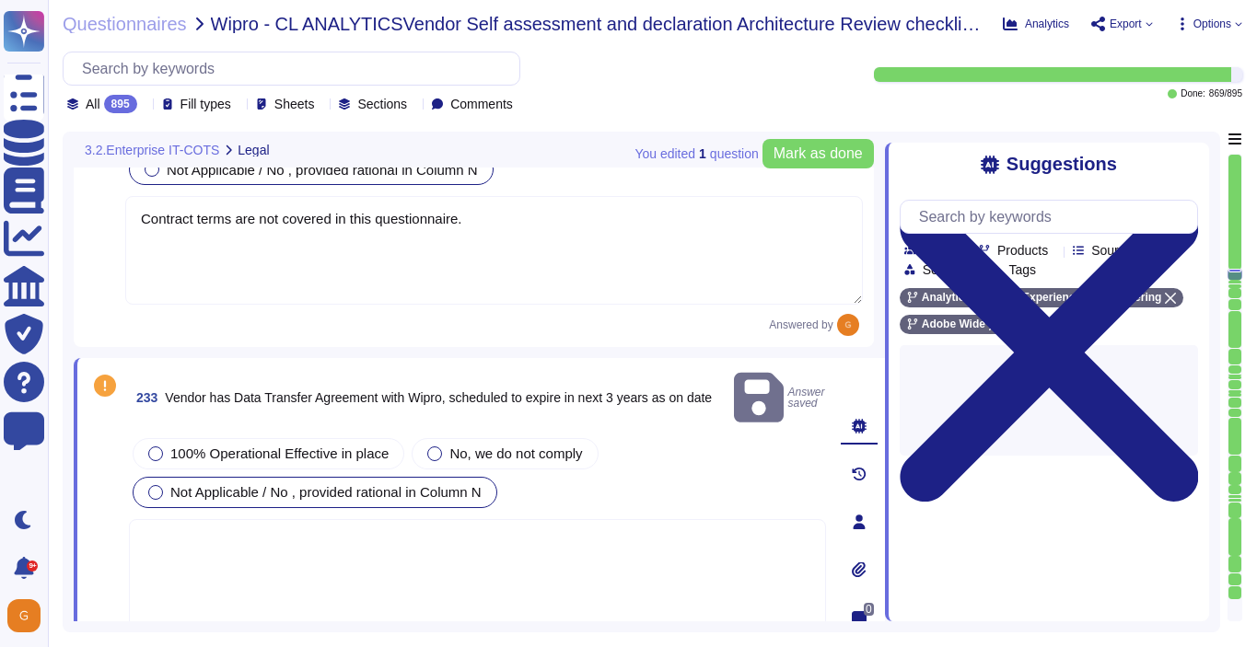
click at [271, 519] on textarea at bounding box center [477, 574] width 697 height 110
click at [788, 157] on span "Mark as done" at bounding box center [817, 153] width 89 height 15
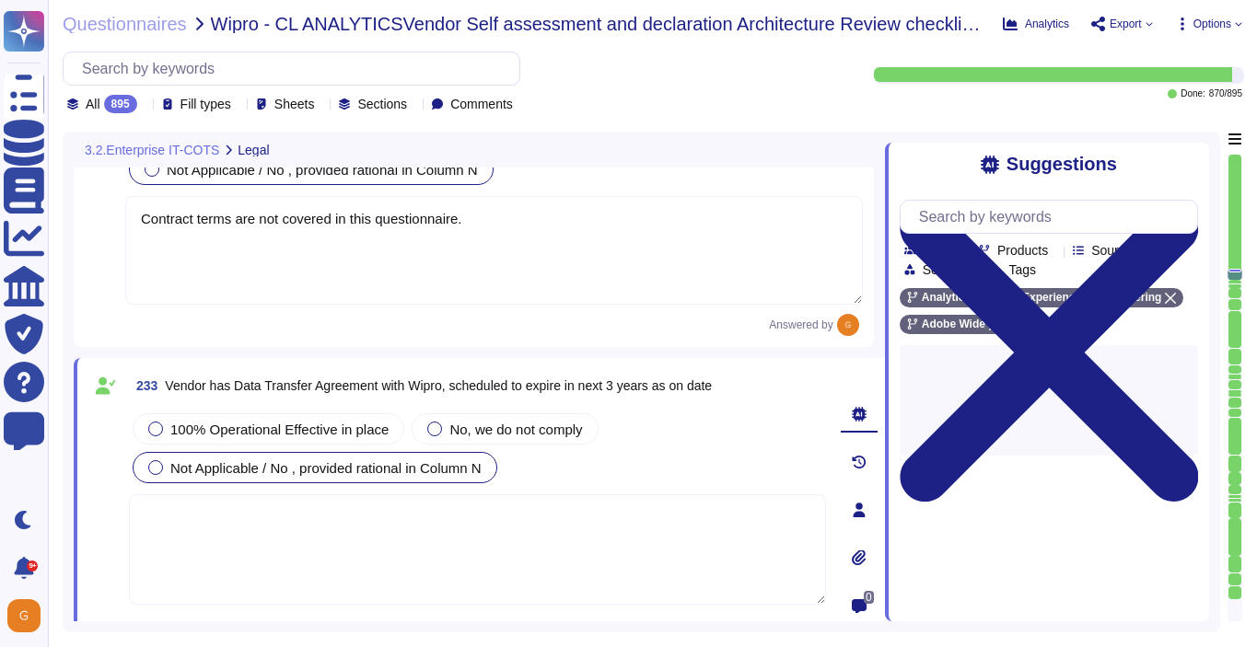
click at [300, 544] on textarea at bounding box center [477, 549] width 697 height 110
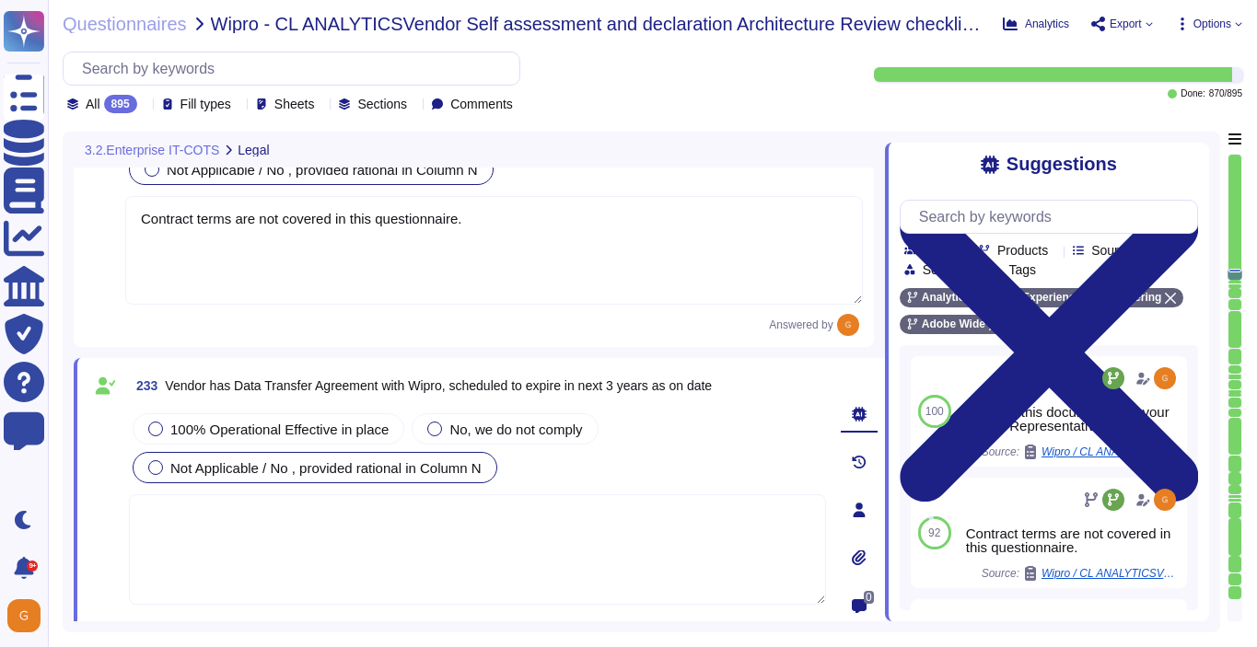
paste textarea "Contract terms are not covered in this questionnaire."
type textarea "Contract terms are not covered in this questionnaire."
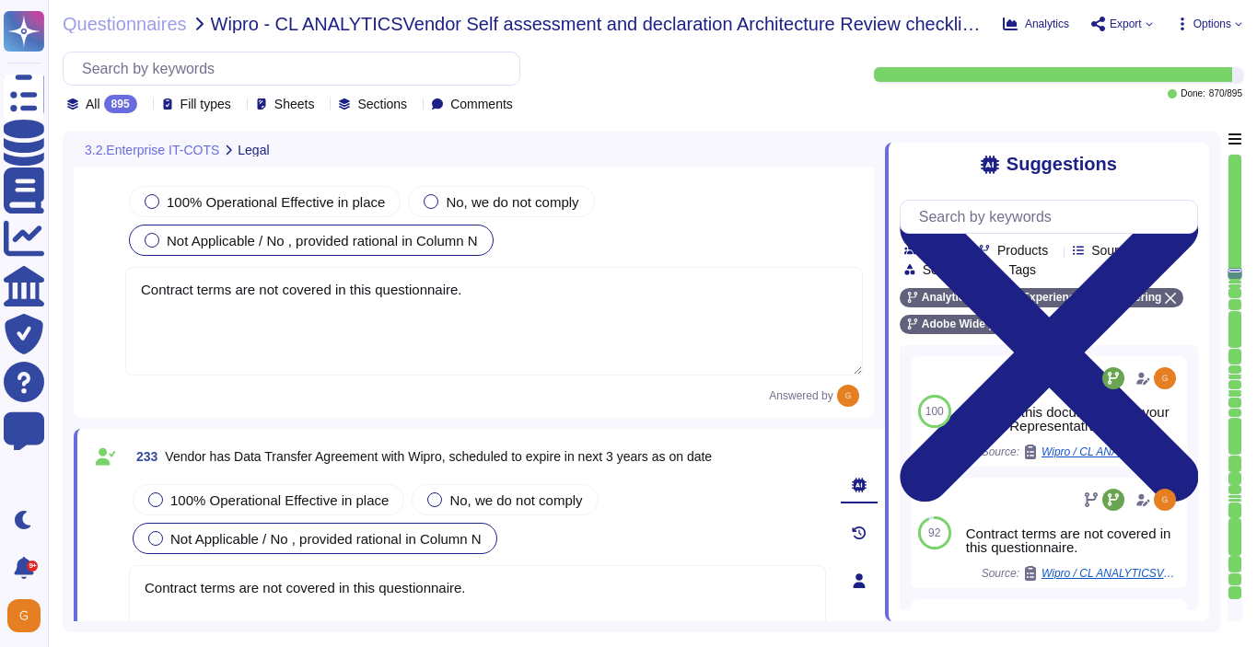
scroll to position [65893, 0]
type textarea "Contract terms are not covered in this questionnaire."
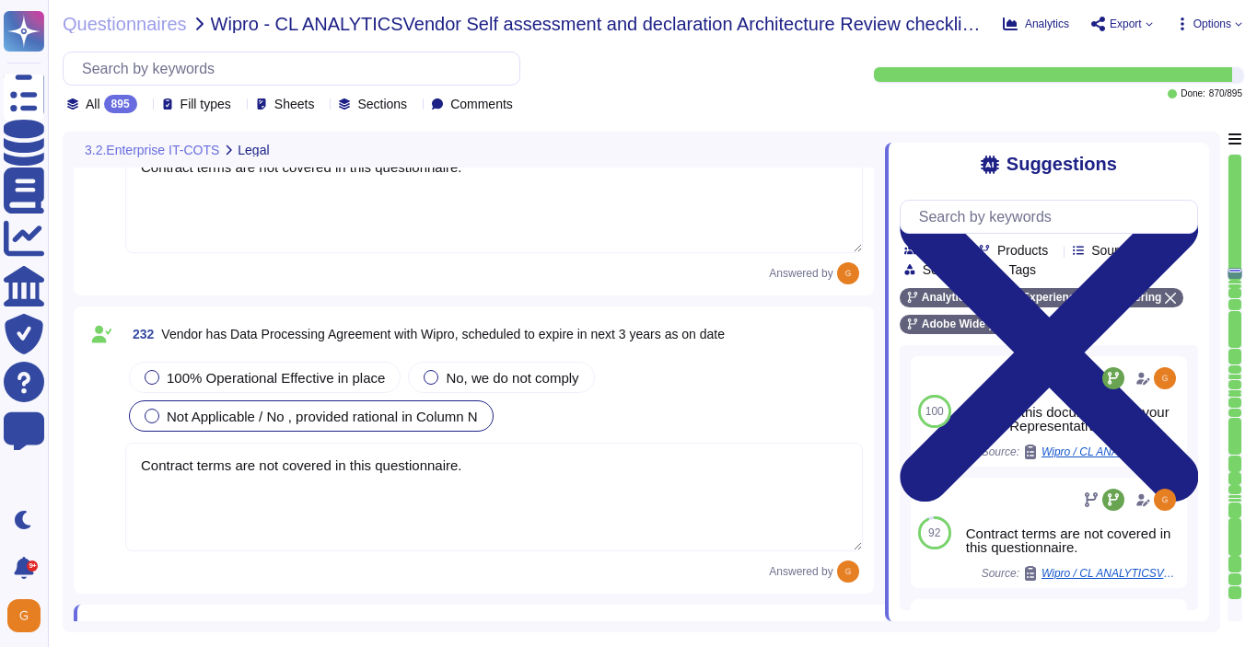
type textarea "Contract terms are not covered in this questionnaire."
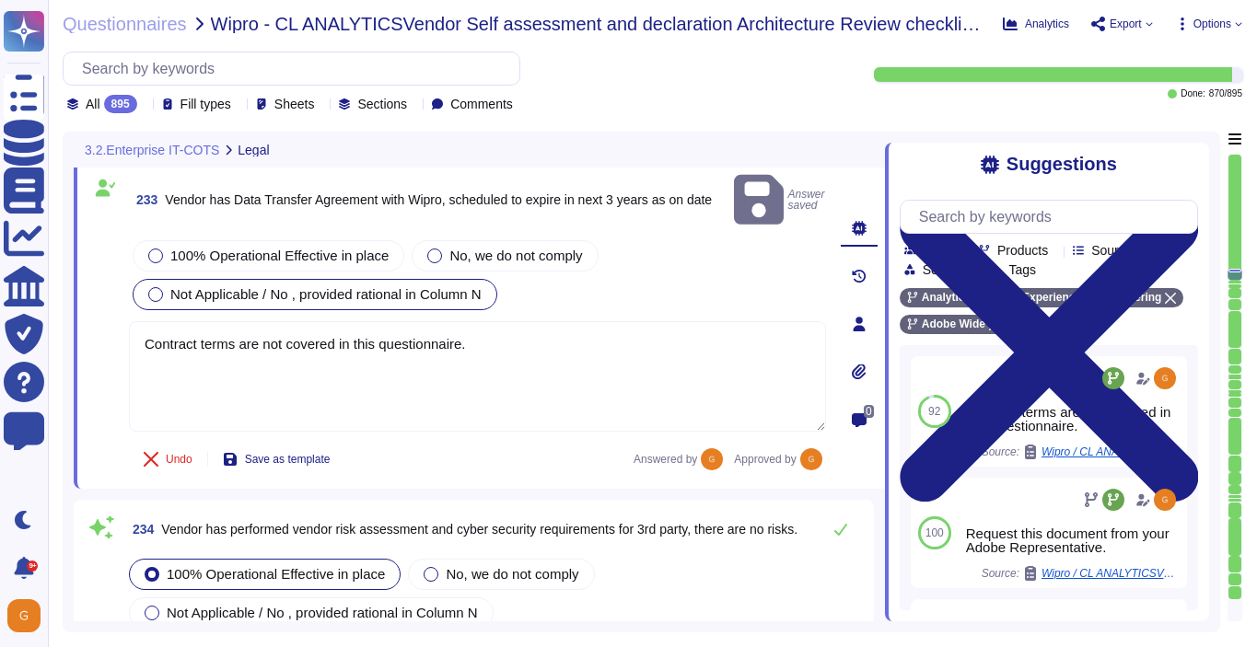
type textarea "All vendors are assessed against the Vendor Information Security Standard."
type textarea "This would be called out and determined in the agreement and is dependent upon …"
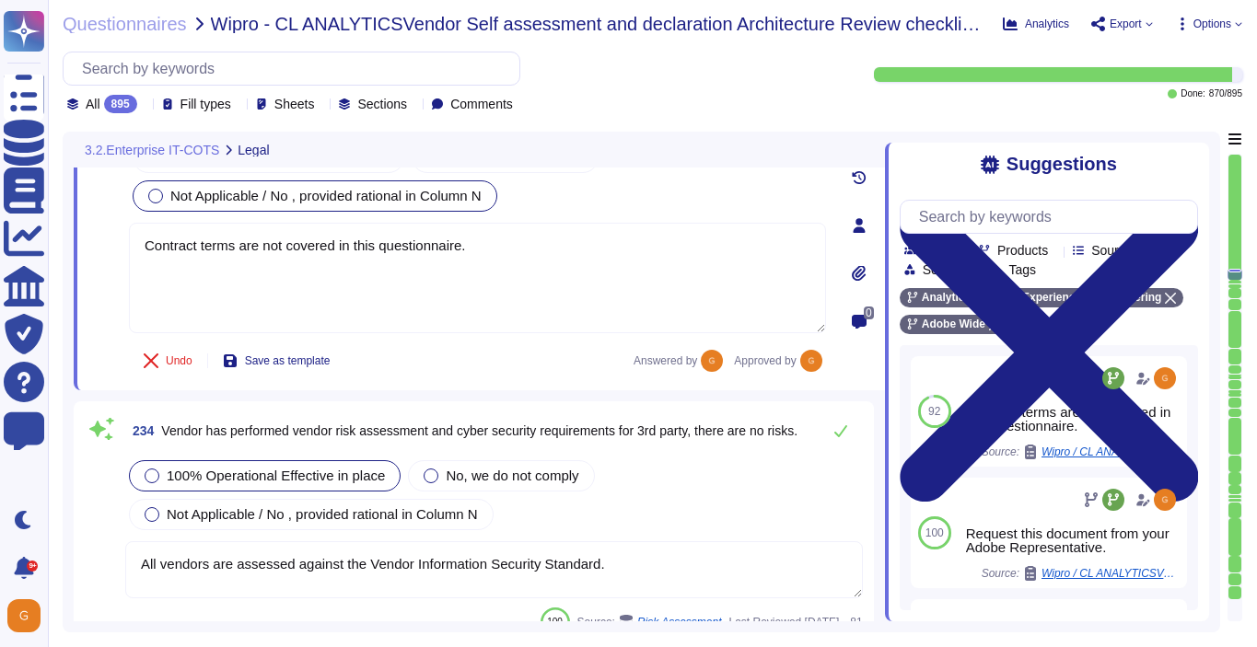
scroll to position [66276, 0]
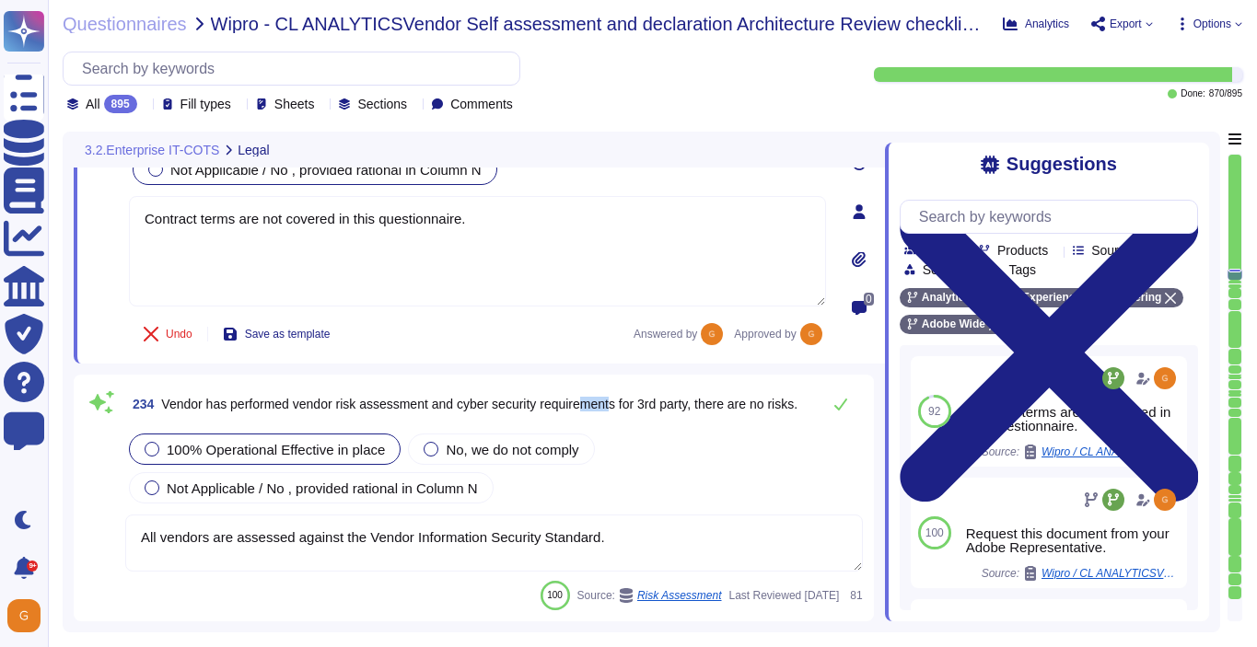
drag, startPoint x: 611, startPoint y: 399, endPoint x: 644, endPoint y: 398, distance: 32.2
click at [644, 398] on span "Vendor has performed vendor risk assessment and cyber security requirements for…" at bounding box center [479, 404] width 636 height 15
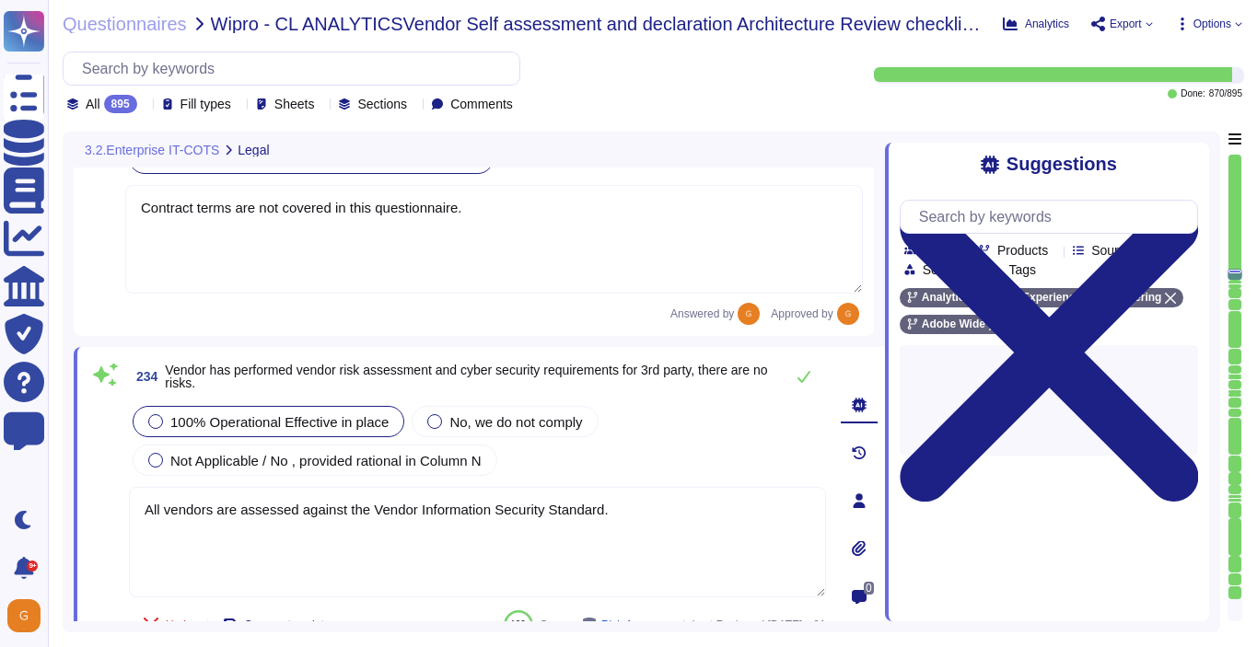
type textarea "This would be called out and determined in the agreement and is dependent upon …"
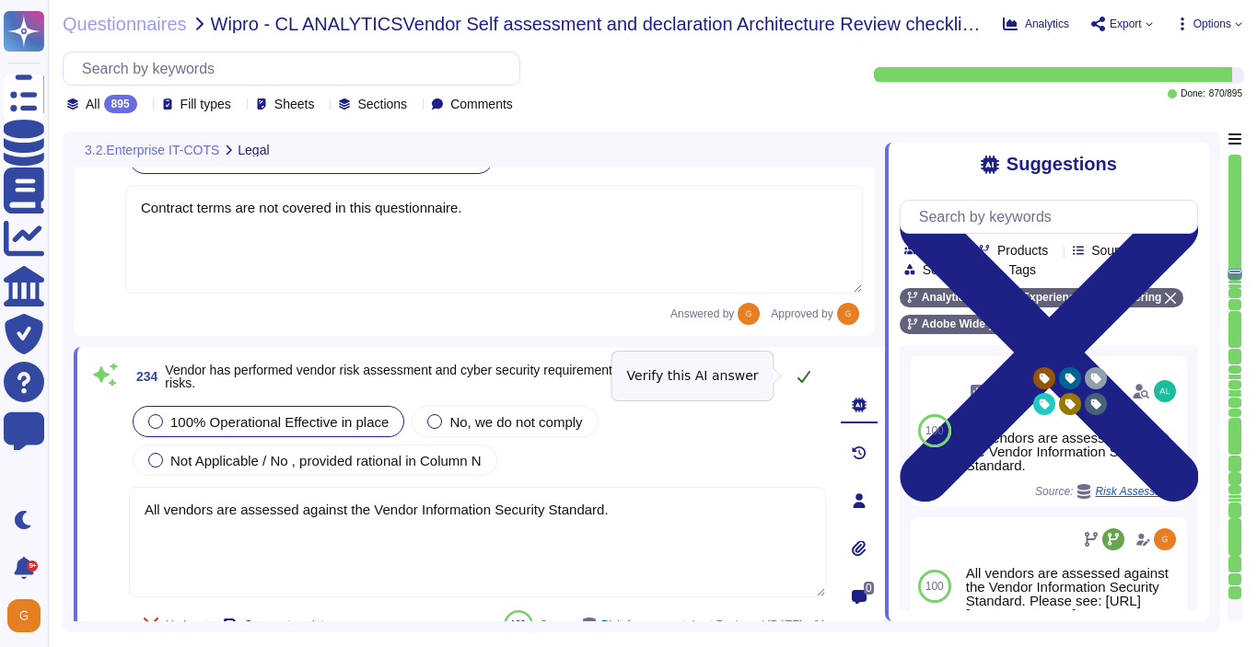
click at [804, 374] on icon at bounding box center [803, 376] width 15 height 15
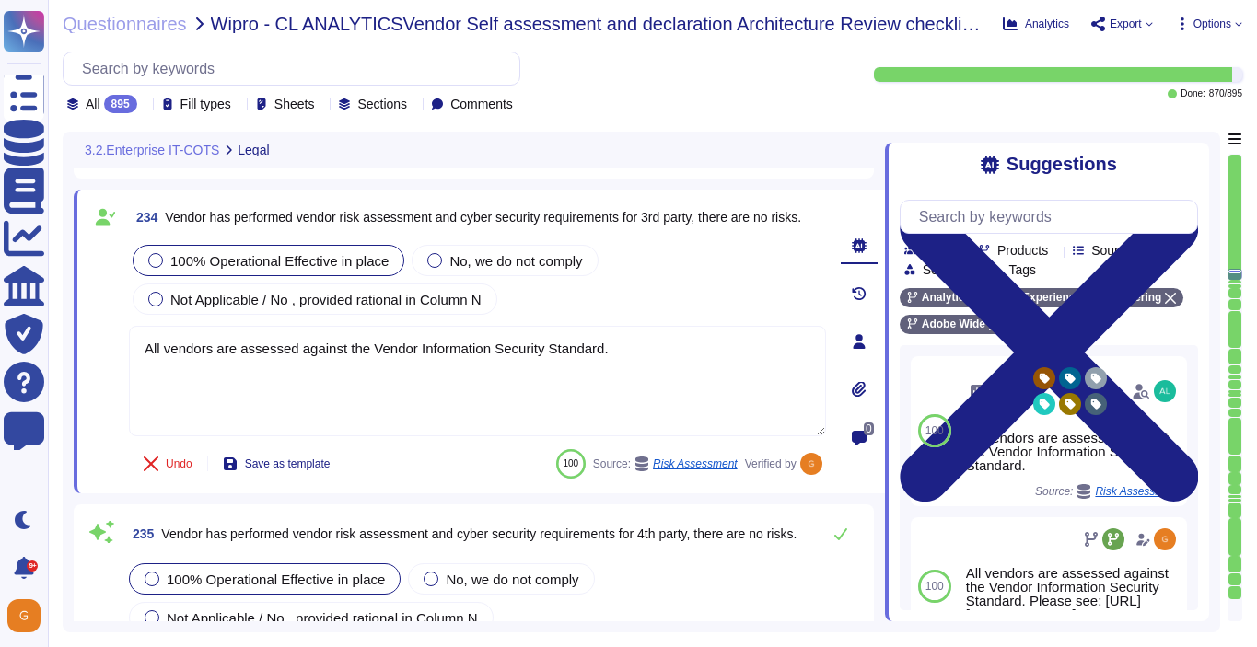
type textarea "Where required by law, Adobe includes a right to audit clause in contracts with…"
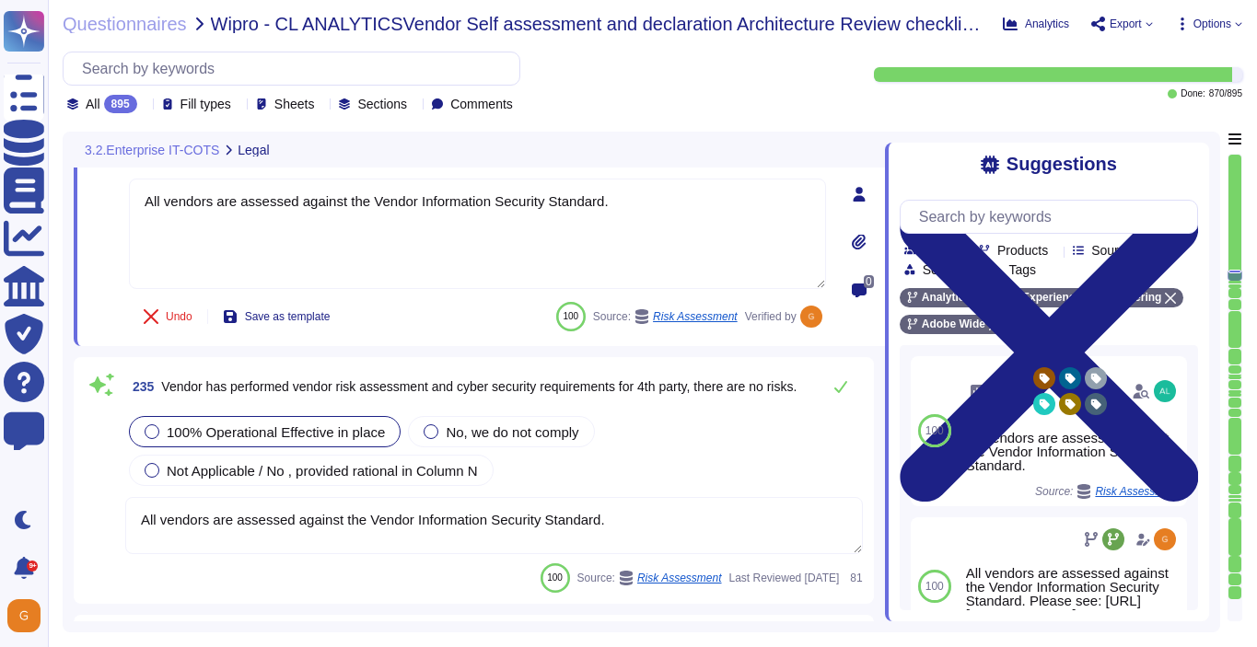
scroll to position [66620, 0]
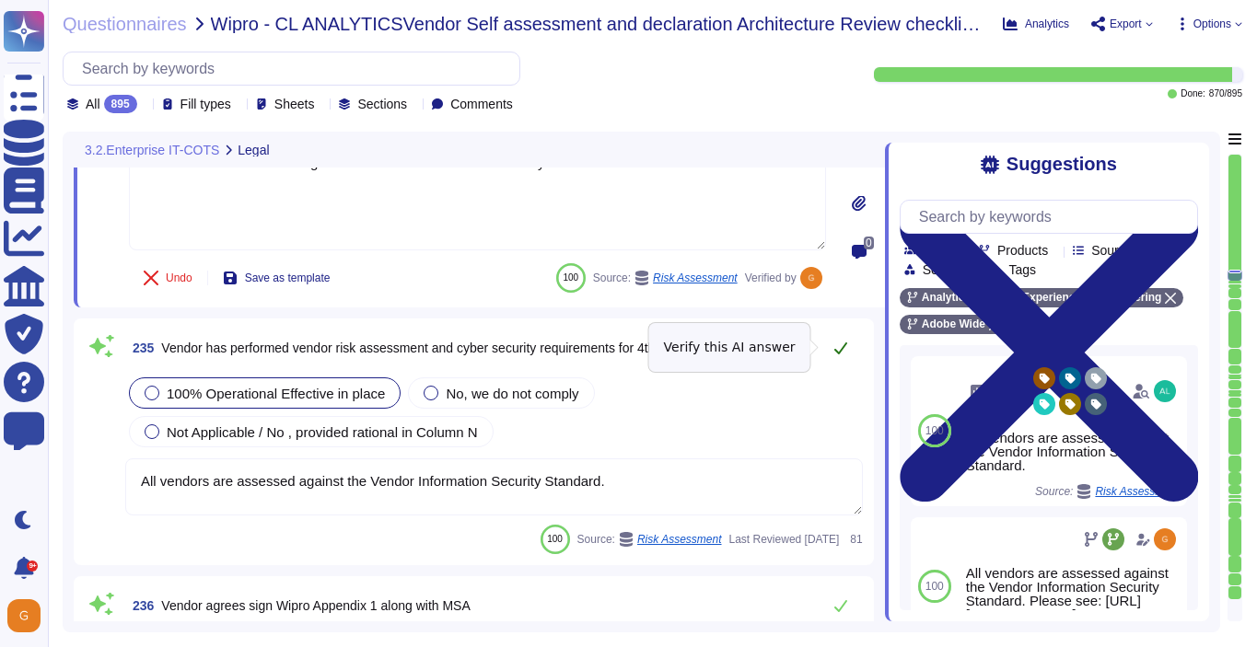
click at [843, 353] on icon at bounding box center [840, 348] width 15 height 15
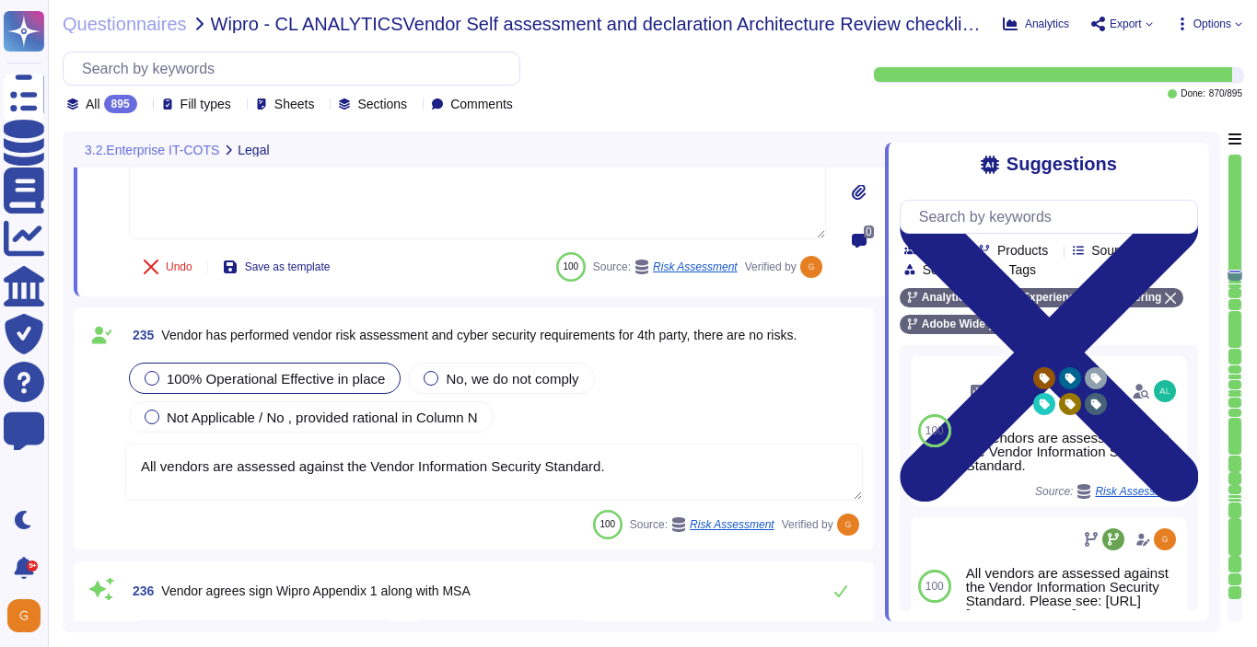
type textarea "This is covered in contract terms. Please refer to Adobe Sales Legal for contra…"
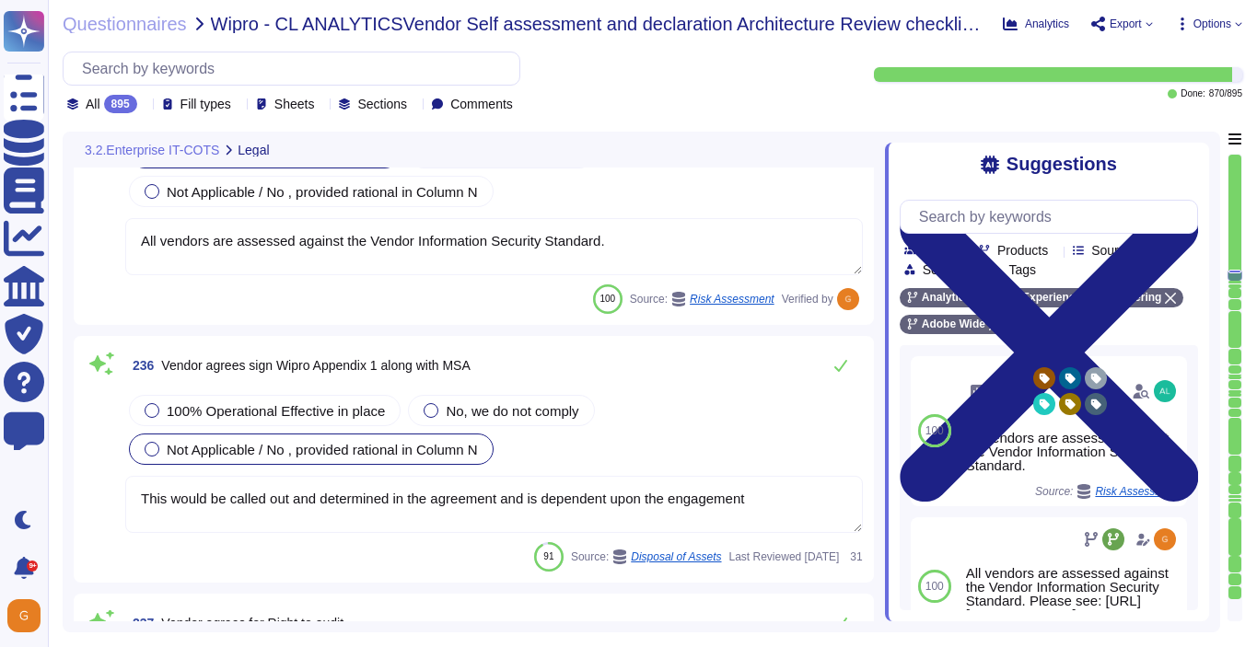
scroll to position [66846, 0]
click at [835, 368] on icon at bounding box center [840, 364] width 15 height 15
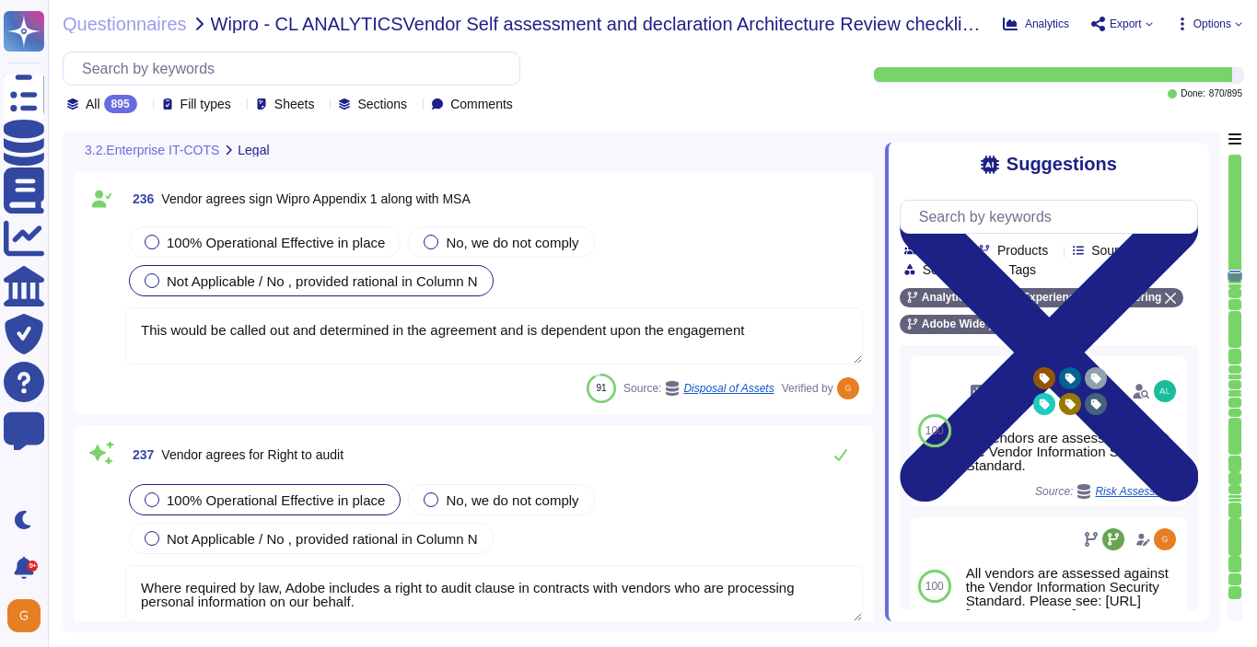
type textarea "This would be called out and determined in the agreement and is dependent upon …"
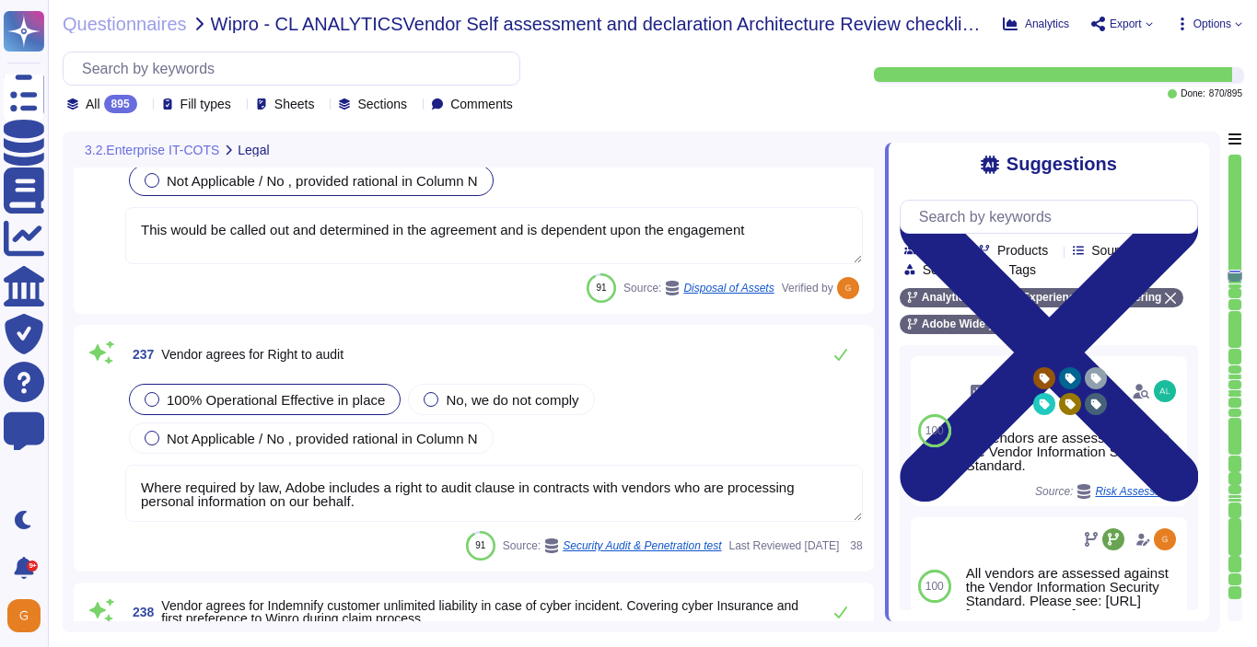
scroll to position [67108, 0]
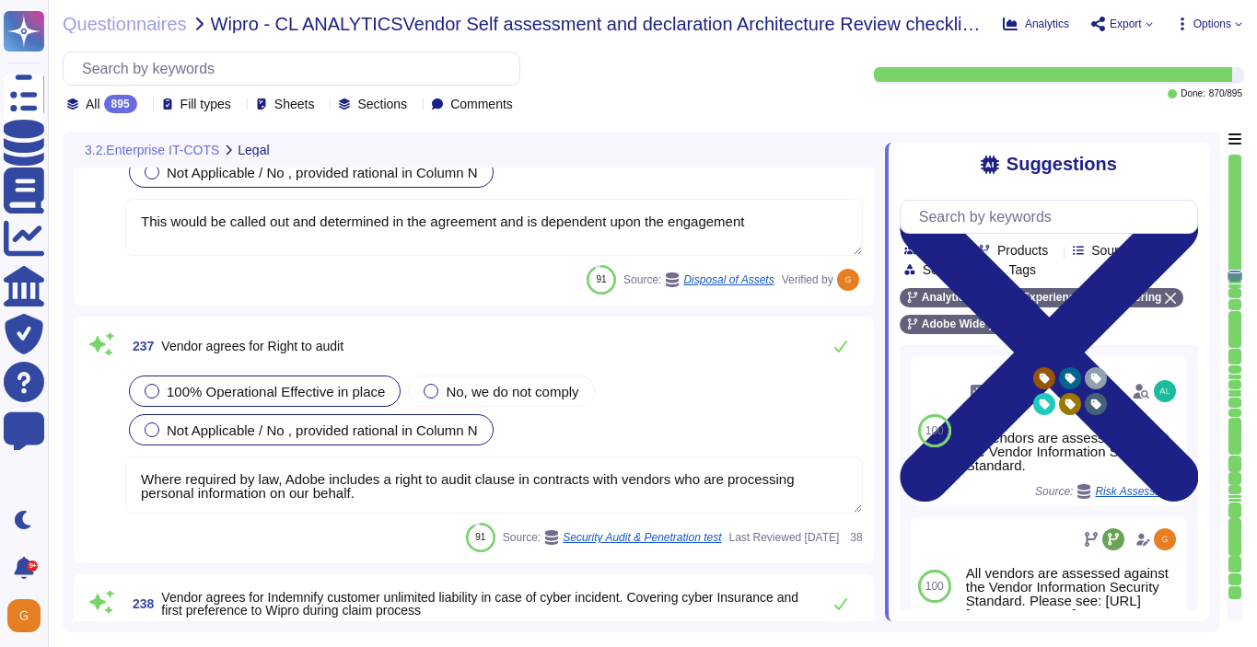
click at [425, 423] on span "Not Applicable / No , provided rational in Column N" at bounding box center [322, 431] width 311 height 16
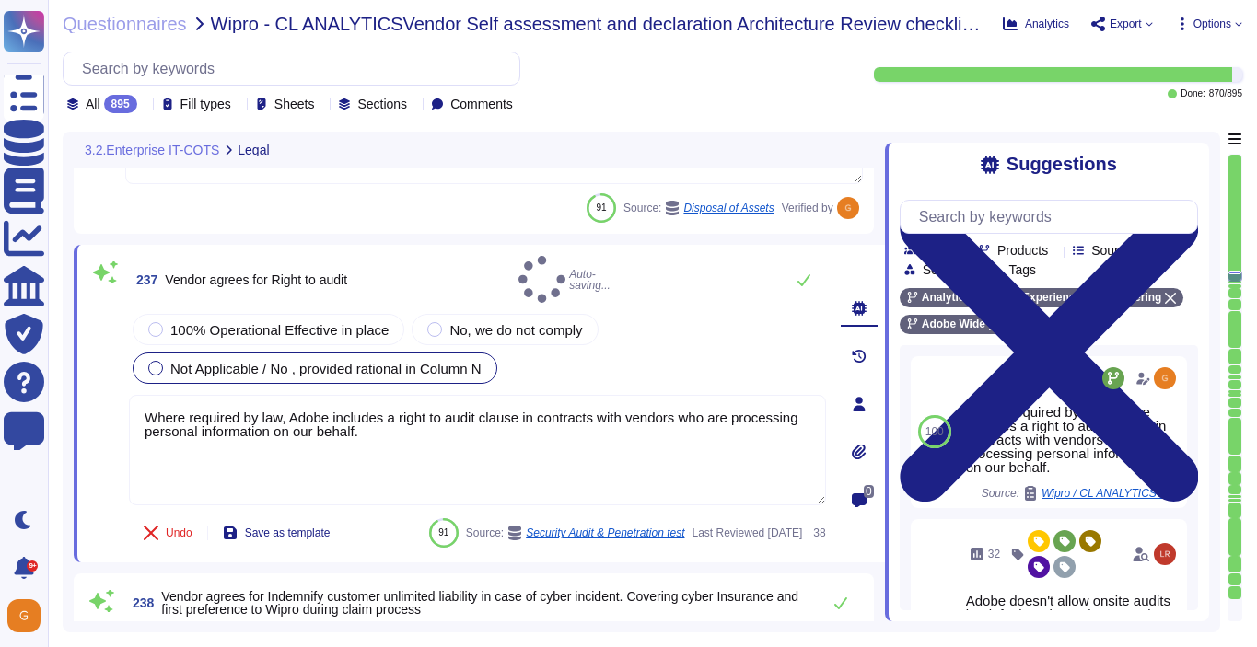
type textarea "This would be called out and determined in the agreement and is dependent upon …"
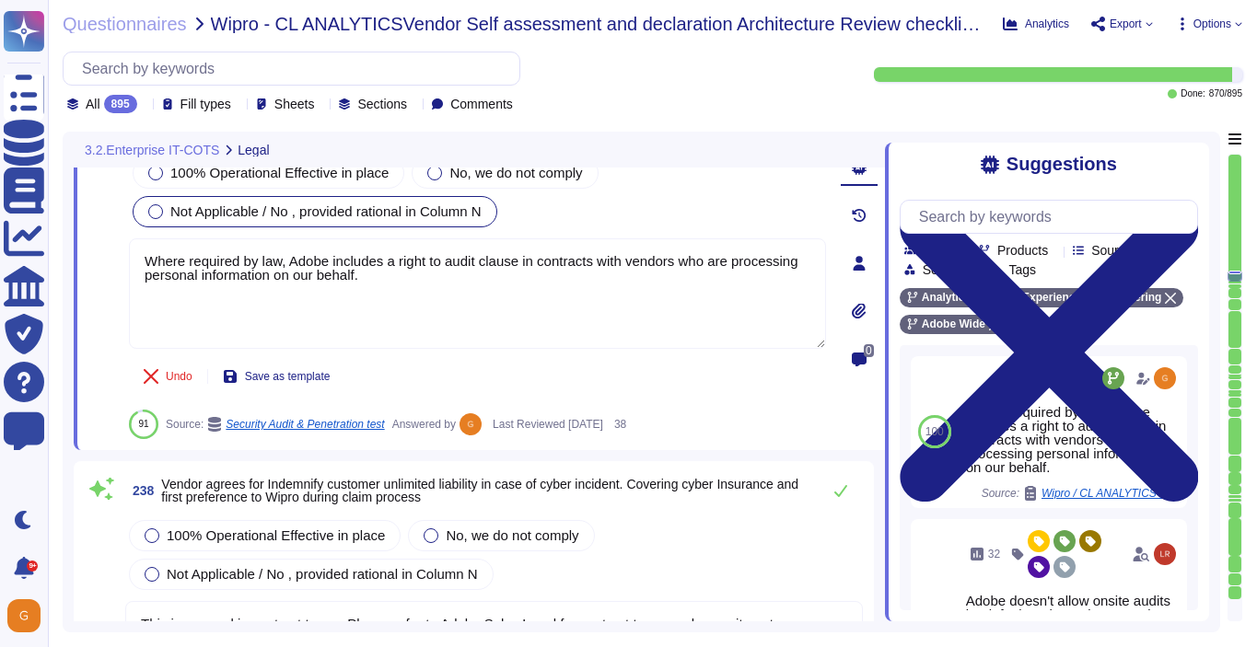
type textarea "All vendors are assessed against the Vendor Information Security Standard."
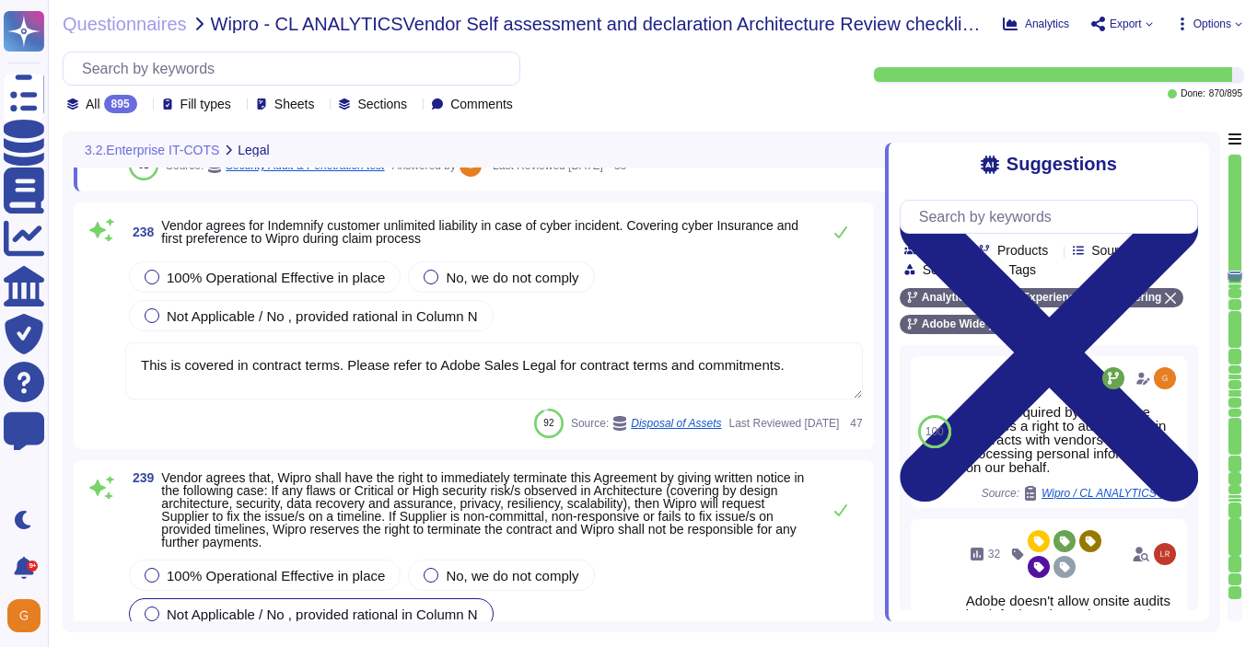
scroll to position [67499, 0]
click at [478, 310] on span "Not Applicable / No , provided rational in Column N" at bounding box center [322, 315] width 311 height 16
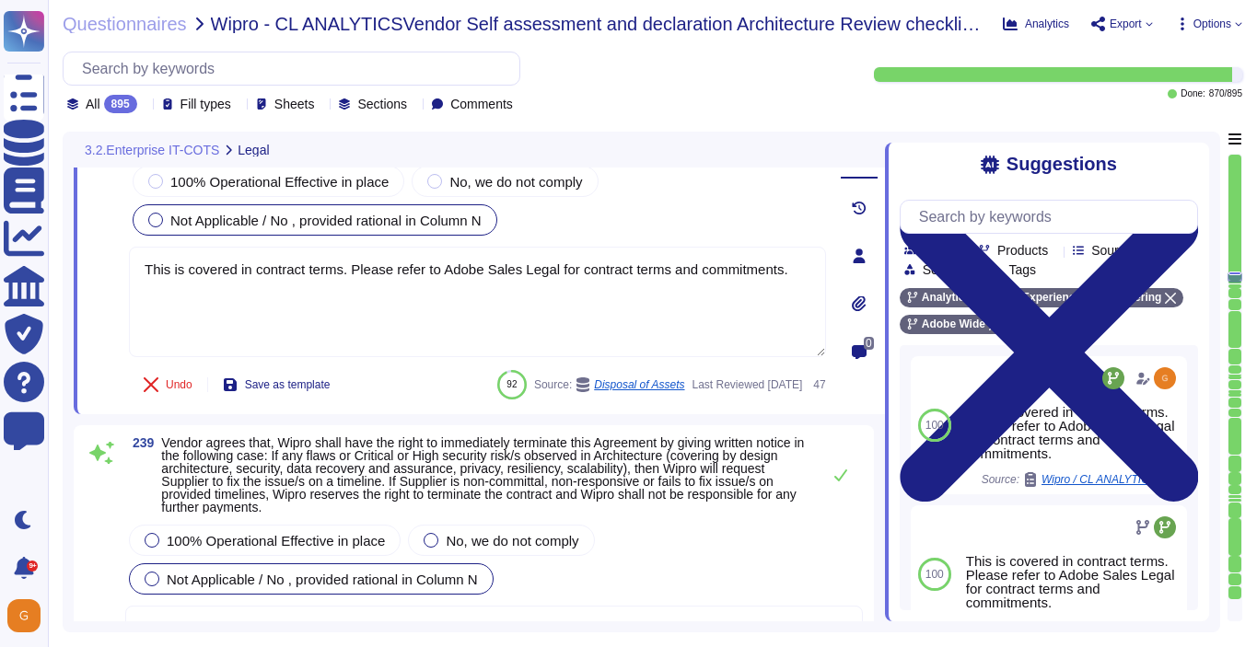
type textarea "We constantly look around the corner to see what is possible. But we don't wait…"
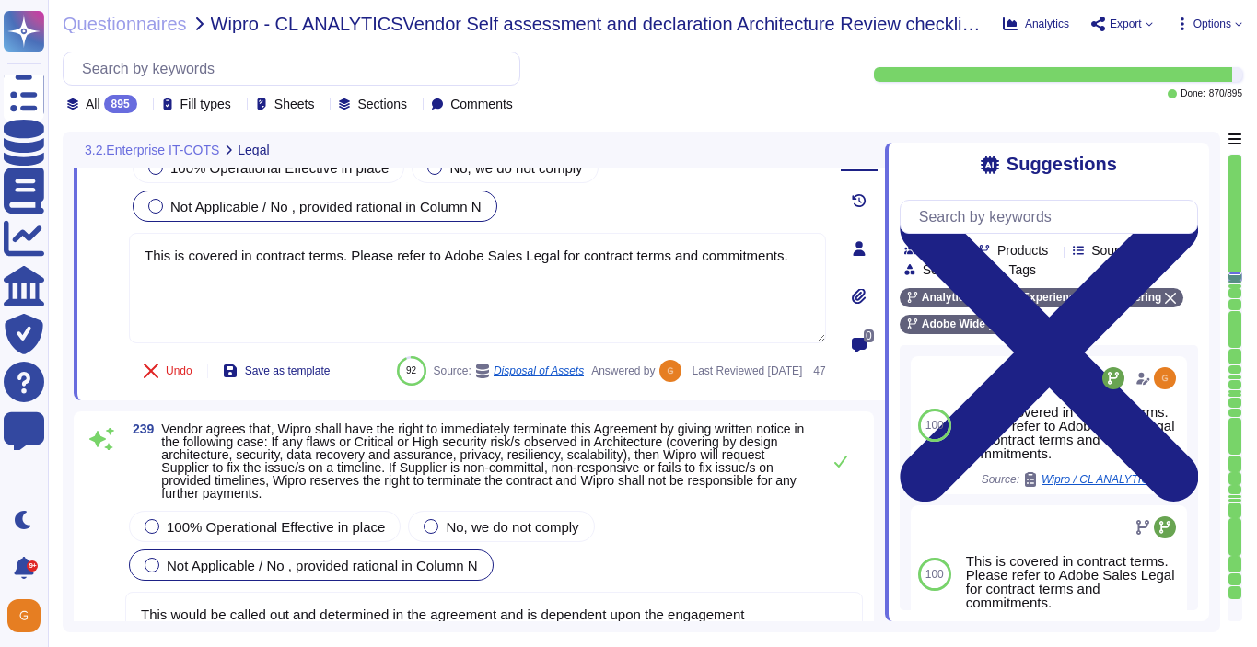
type textarea "We constantly look around the corner to see what is possible. But we don't wait…"
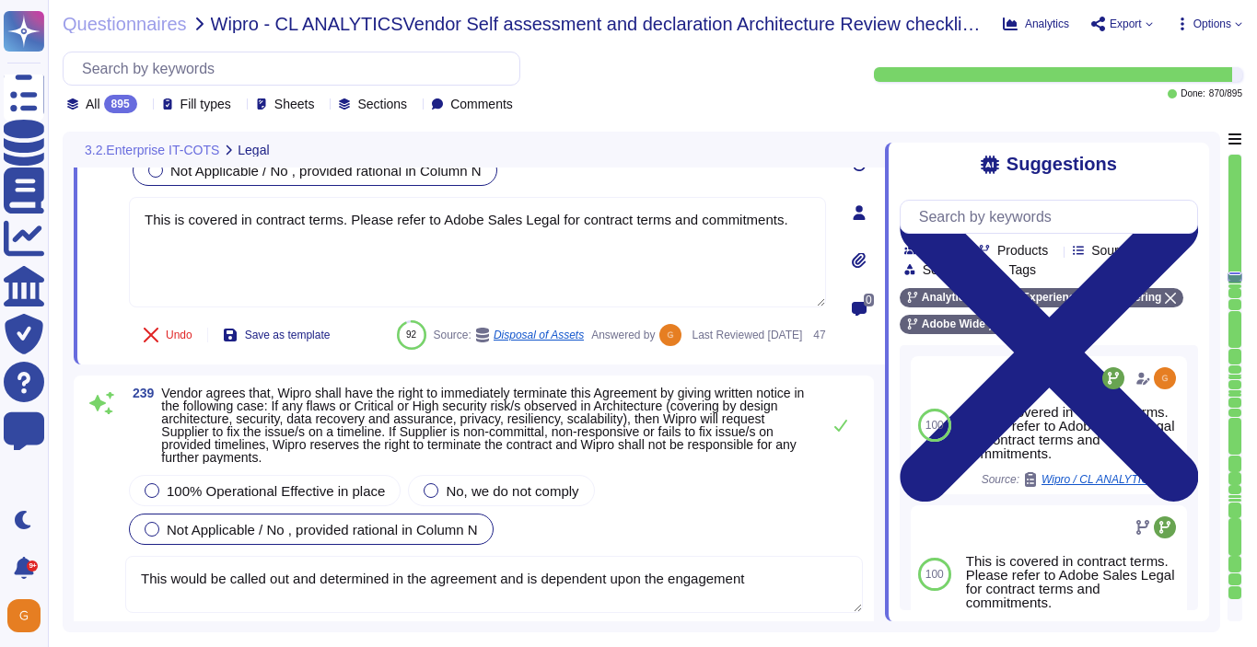
scroll to position [67570, 0]
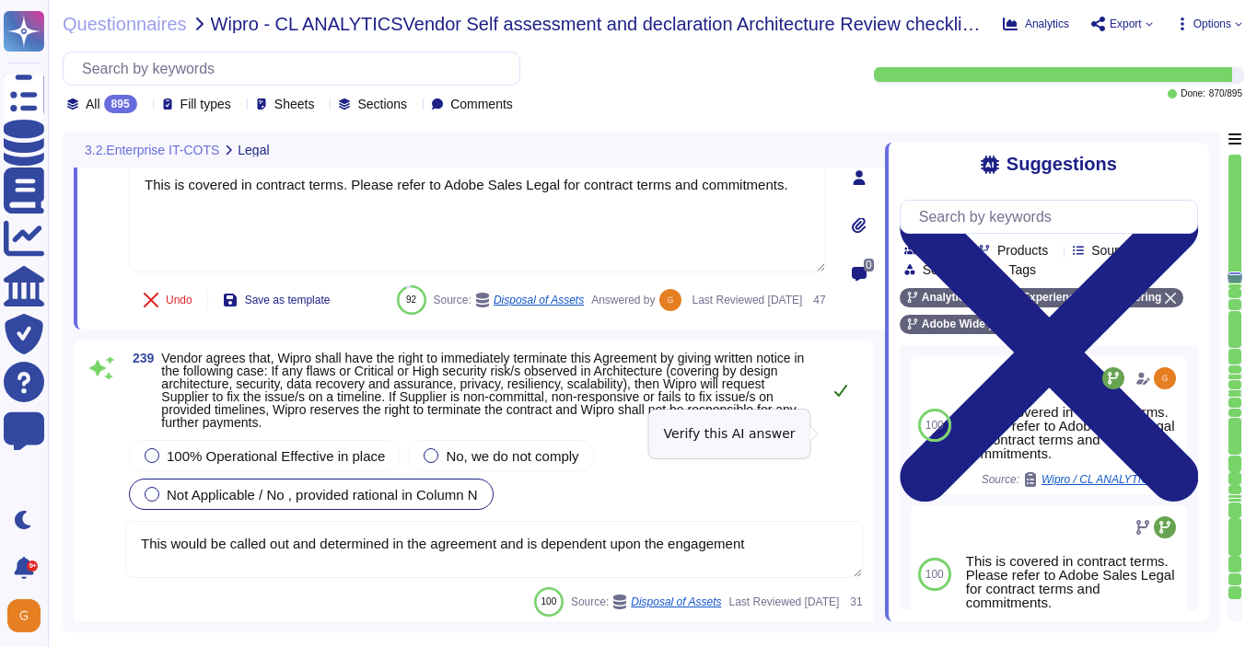
click at [841, 397] on icon at bounding box center [840, 391] width 13 height 12
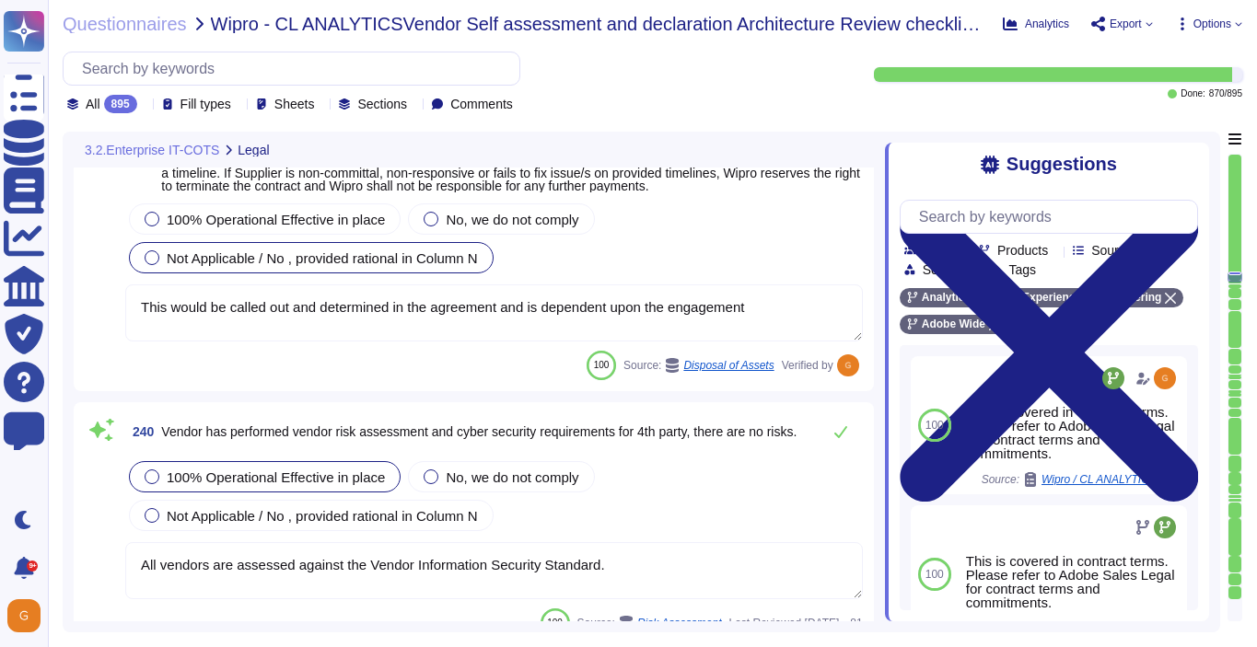
type textarea "Network segmentation is implemented within the Adobe services production enviro…"
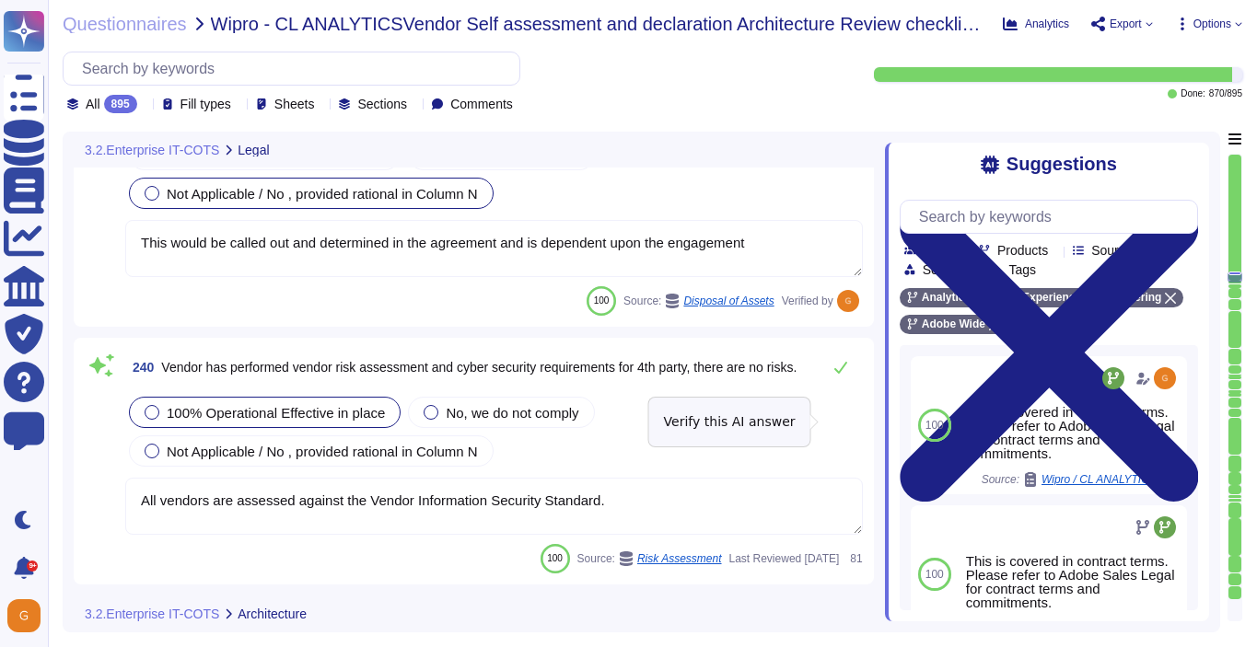
scroll to position [67850, 0]
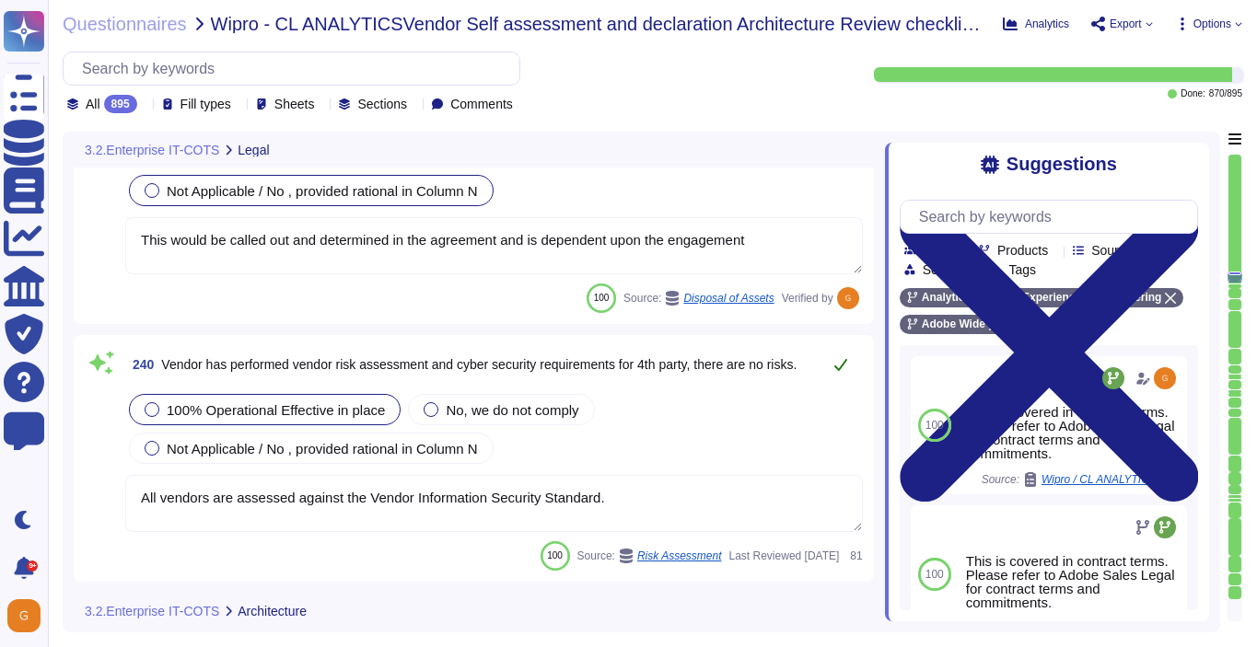
click at [842, 372] on icon at bounding box center [840, 364] width 15 height 15
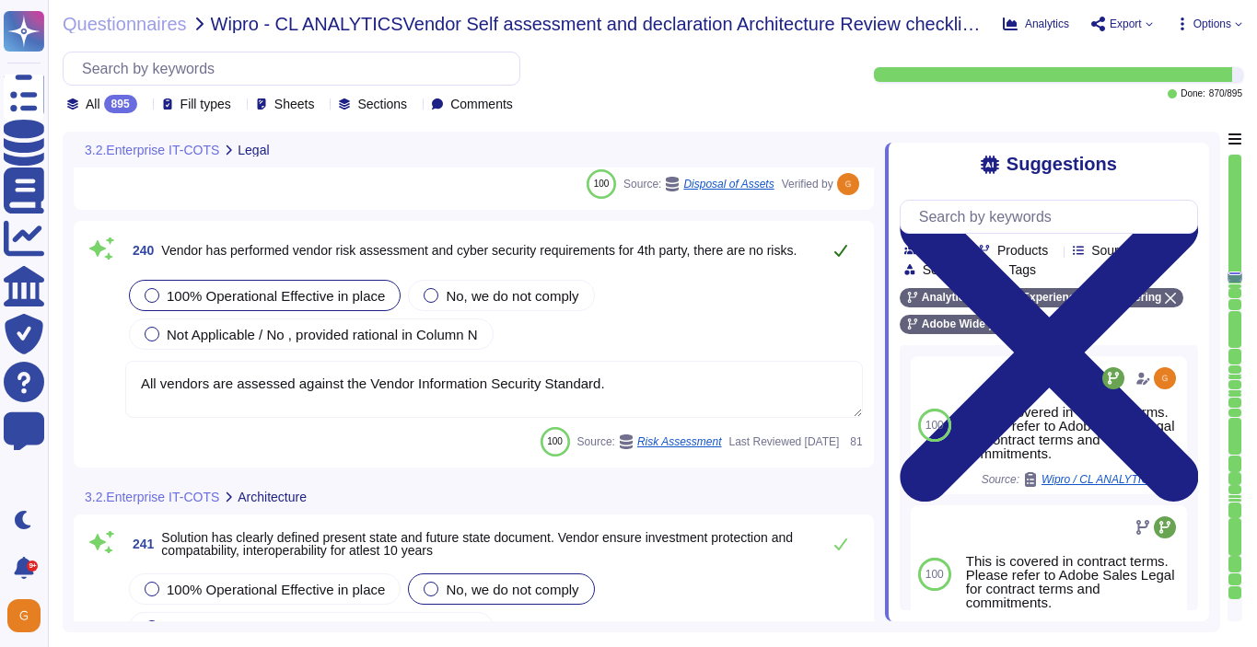
scroll to position [68081, 0]
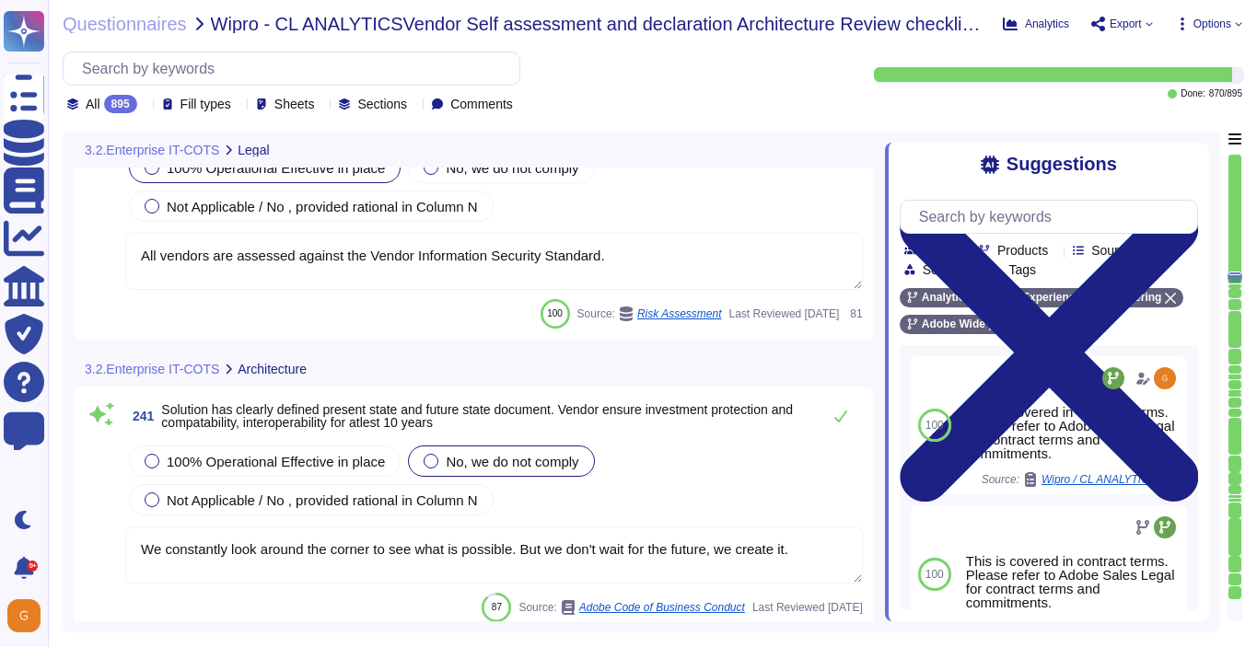
type textarea "Amazon Web Services uses strong tenant isolation security and control capabilit…"
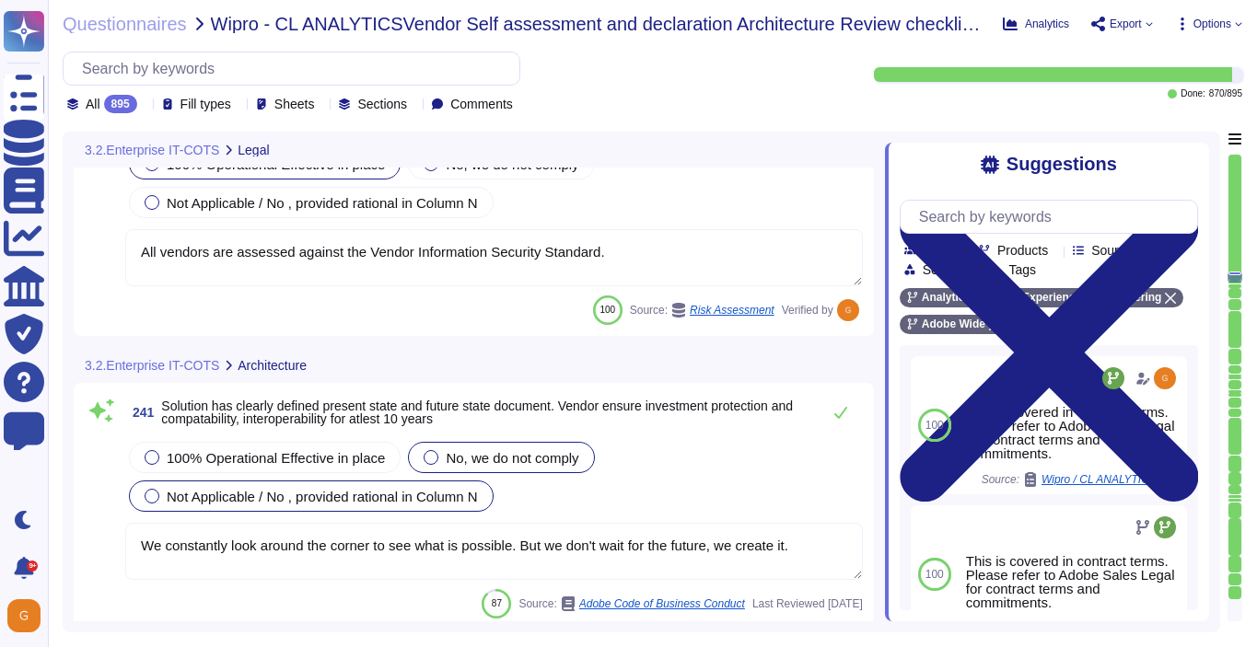
click at [450, 505] on span "Not Applicable / No , provided rational in Column N" at bounding box center [322, 497] width 311 height 16
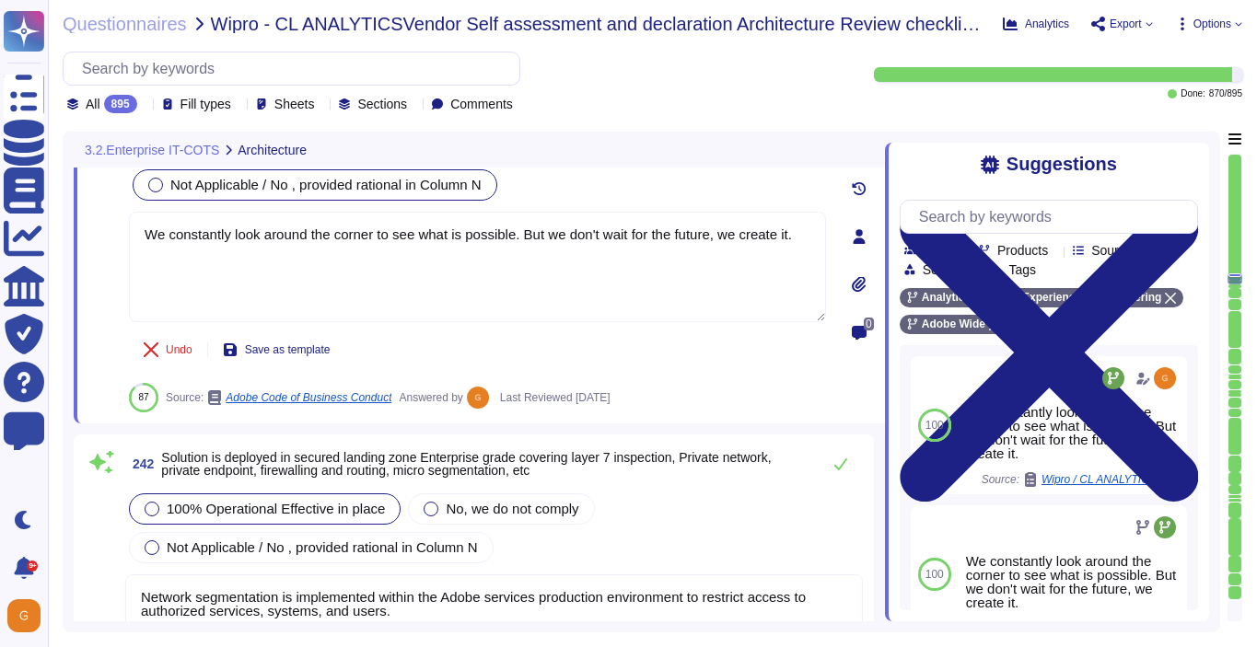
type textarea "Adobe's products and services' architecture diagrams are reviewed and updated, …"
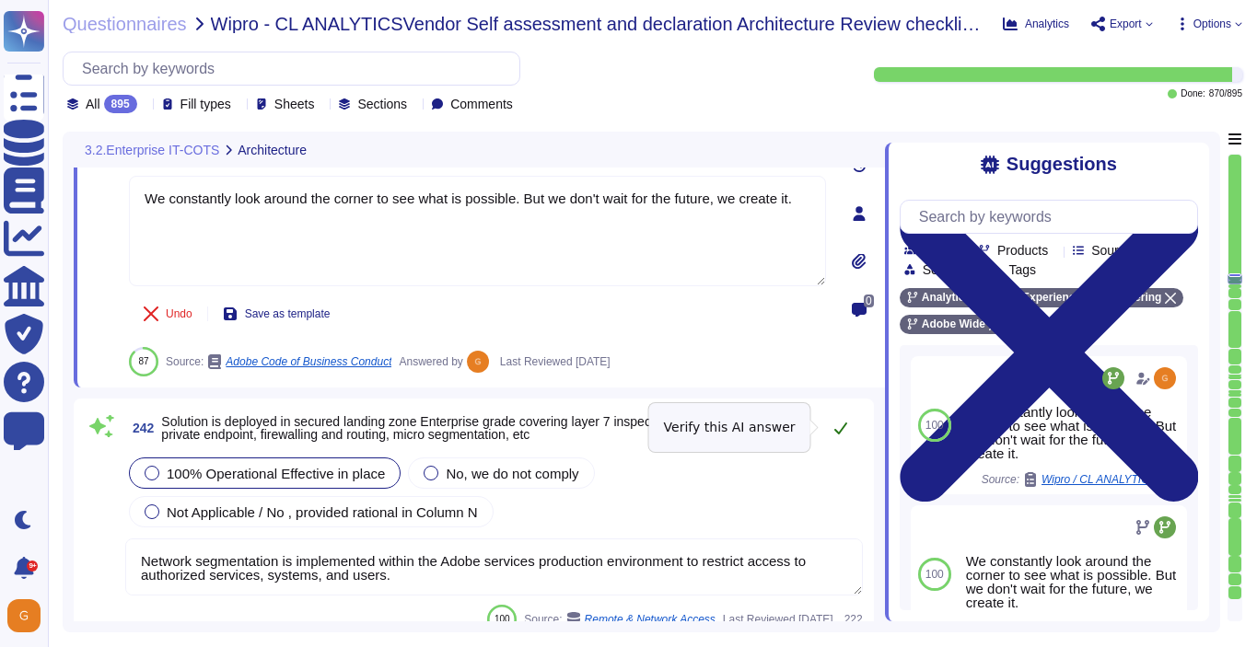
click at [842, 424] on icon at bounding box center [840, 428] width 15 height 15
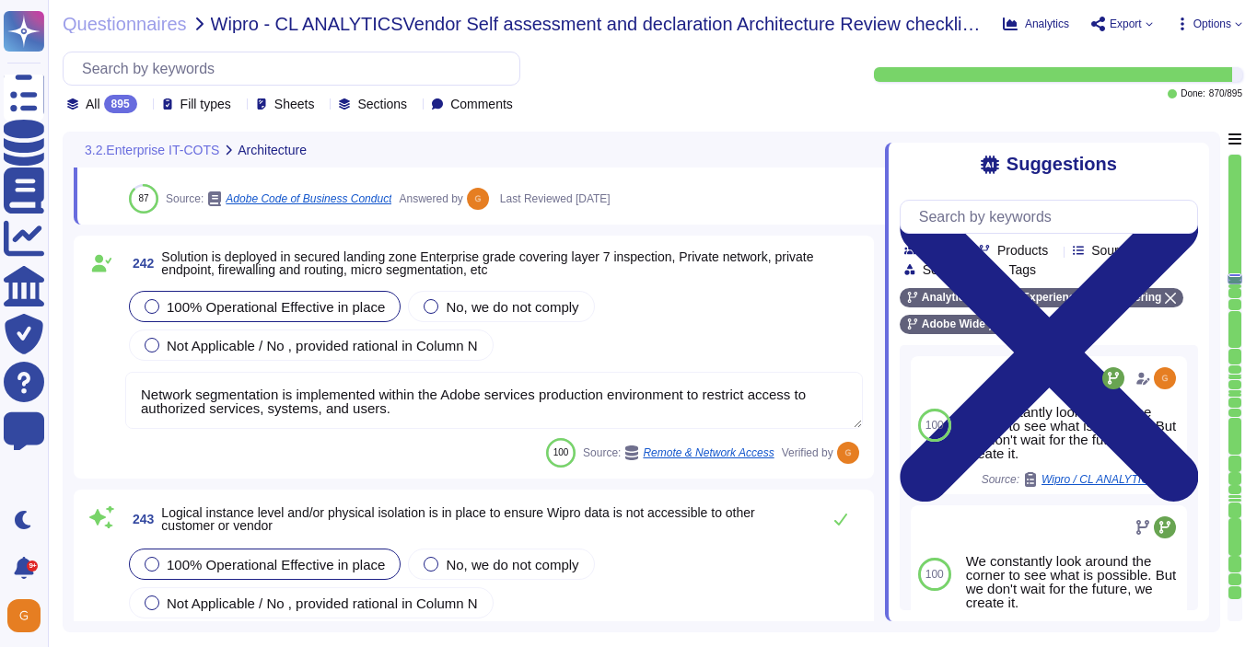
scroll to position [2, 0]
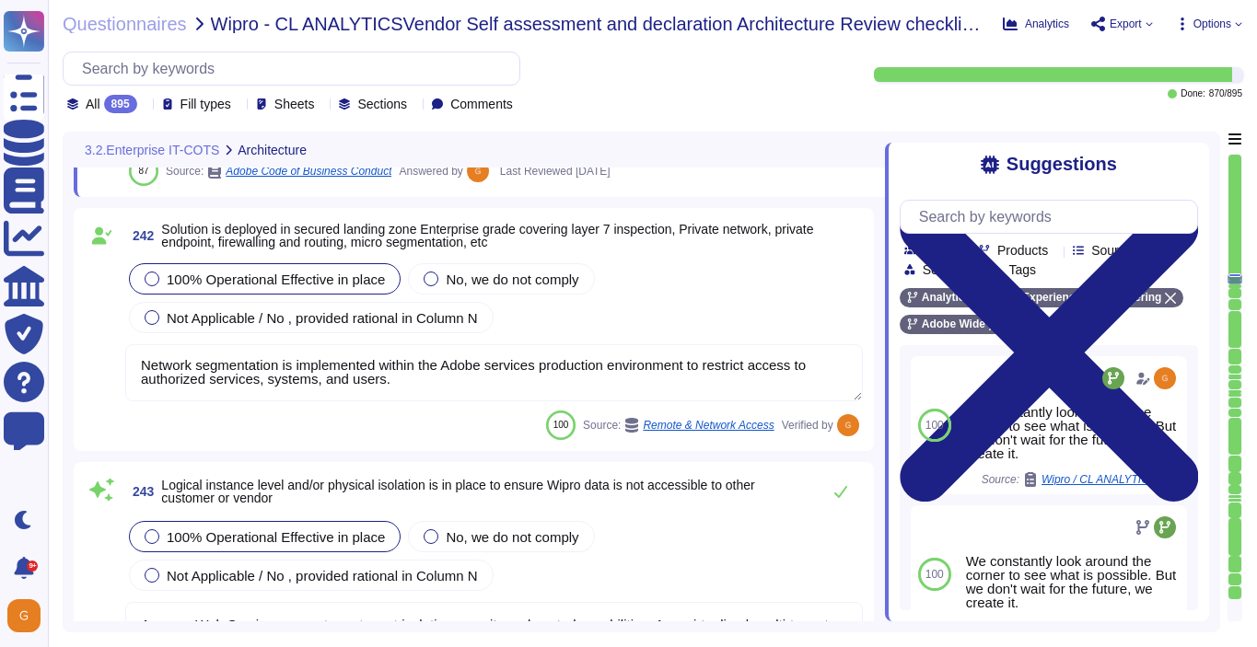
type textarea "Adobe had access controls in place to limit Adobe employee access to customer d…"
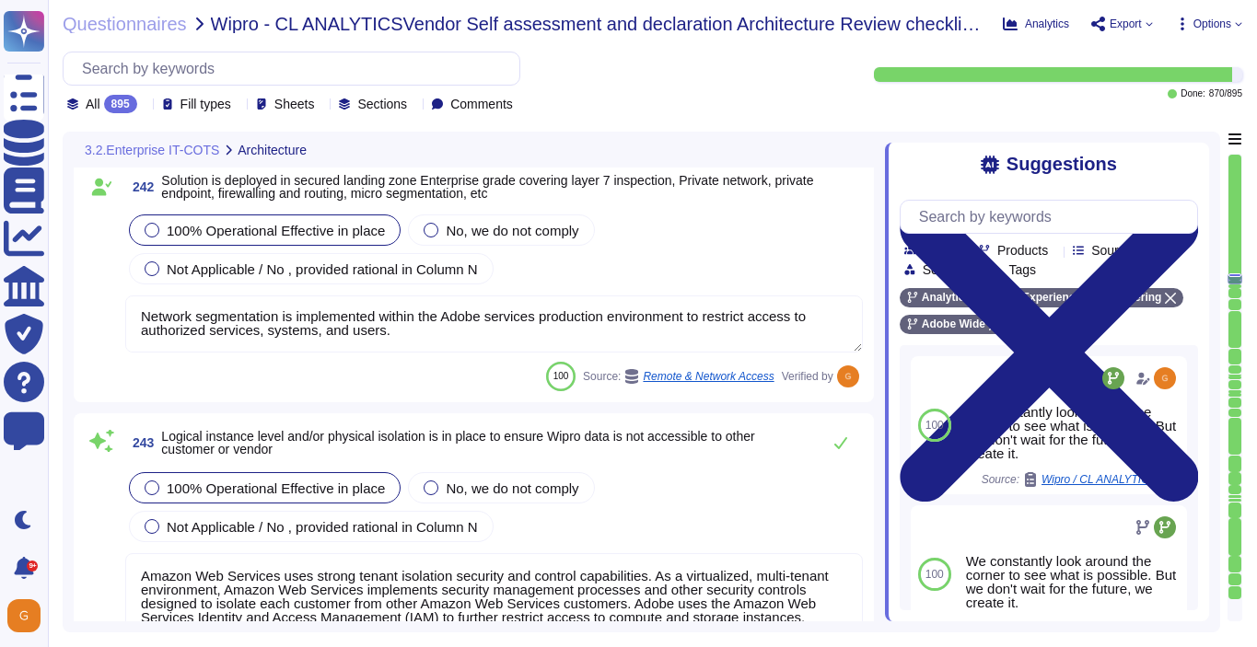
scroll to position [68651, 0]
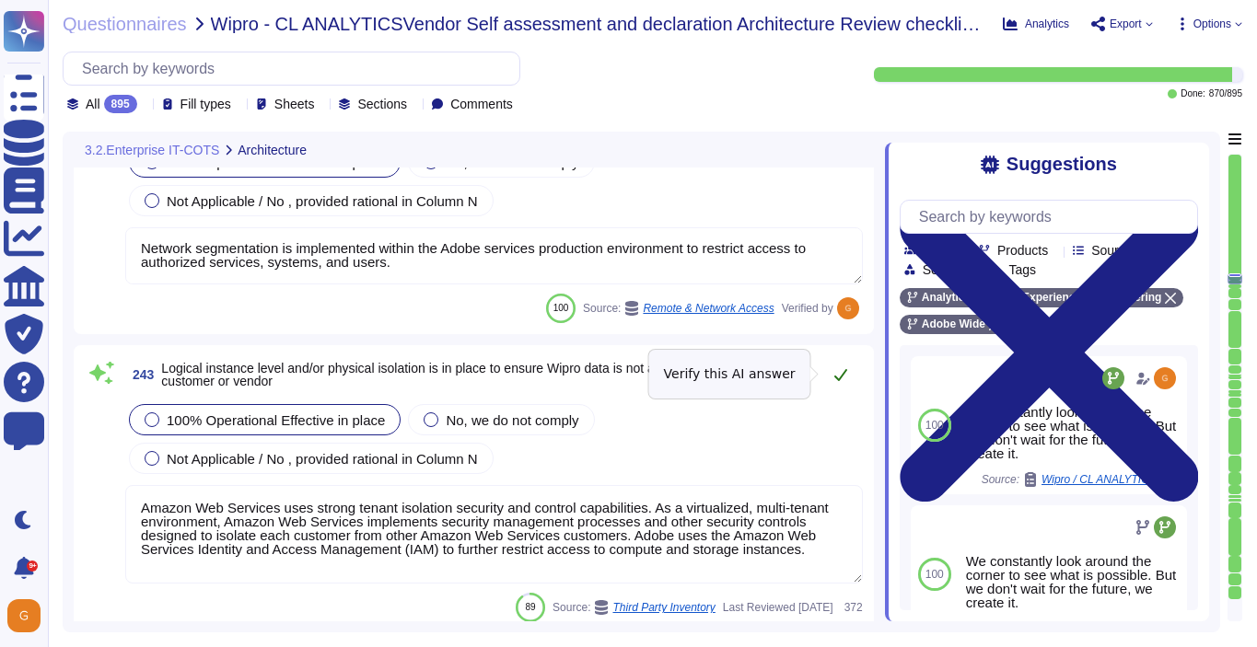
click at [836, 371] on icon at bounding box center [840, 374] width 15 height 15
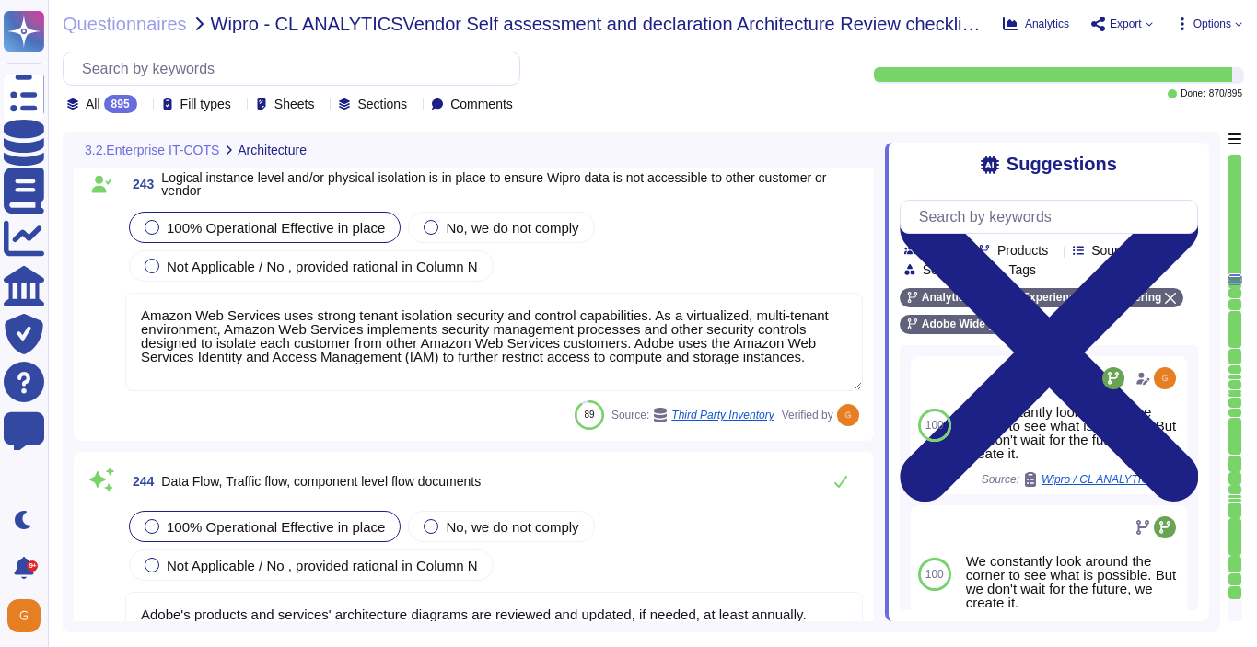
type textarea "Every component in the SaaS infrastructure is redundant. There are at least two…"
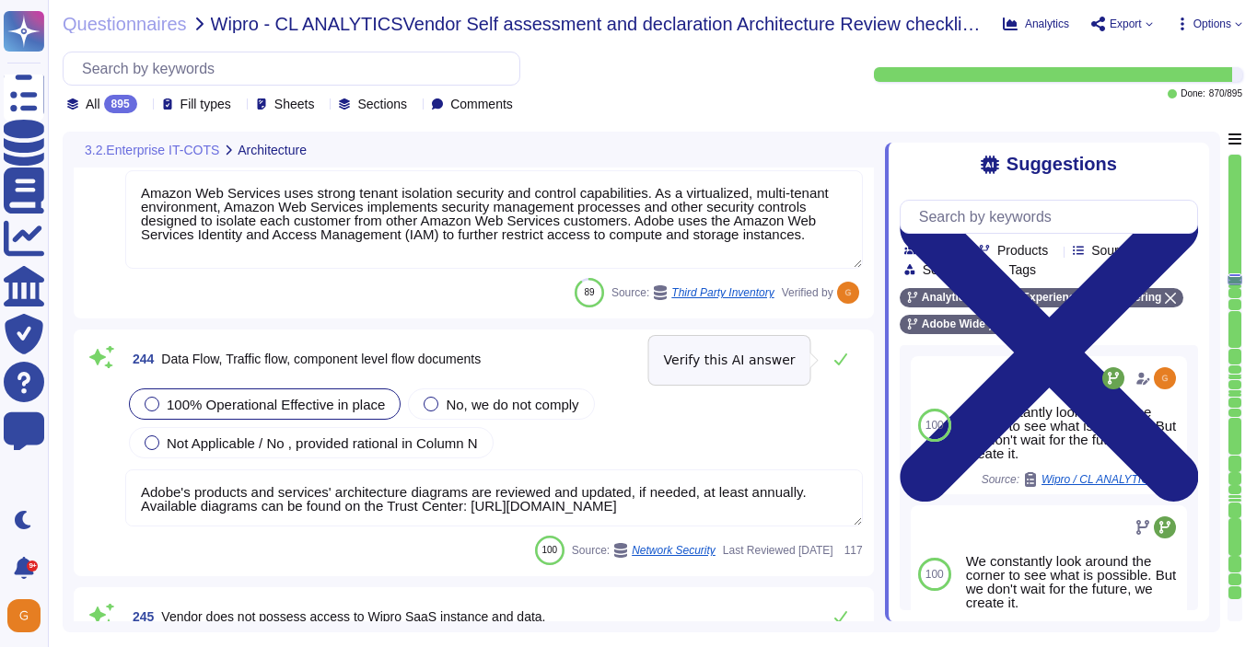
scroll to position [68963, 0]
click at [843, 357] on icon at bounding box center [840, 358] width 15 height 15
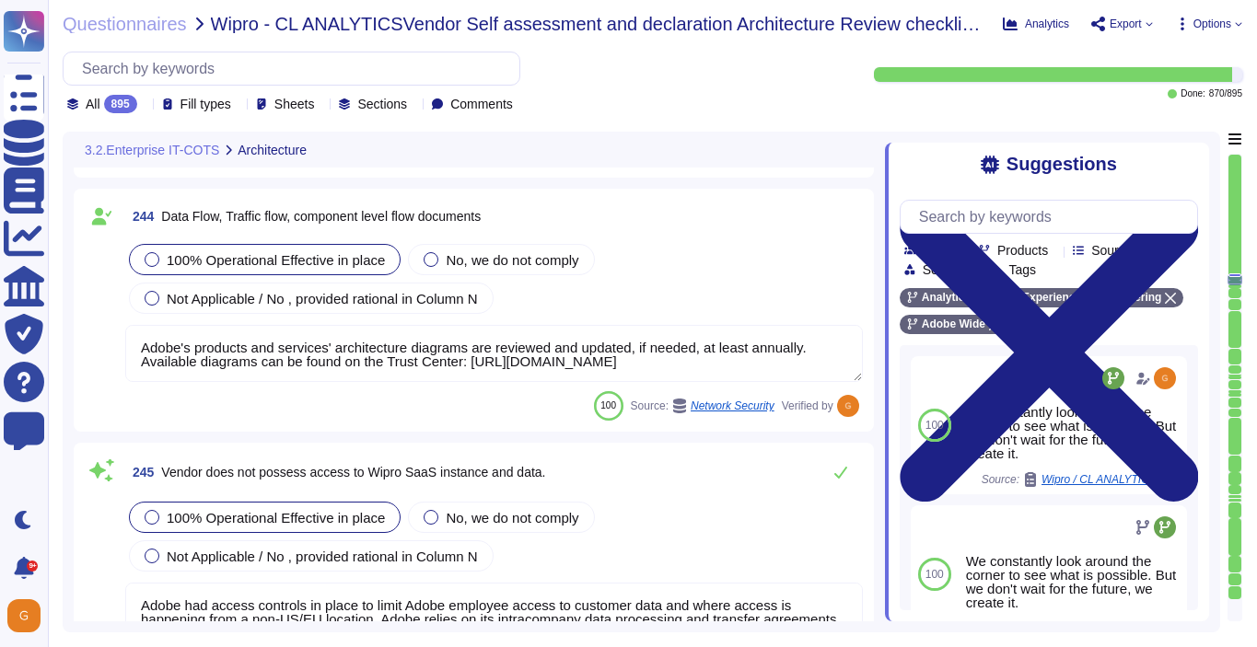
type textarea "No"
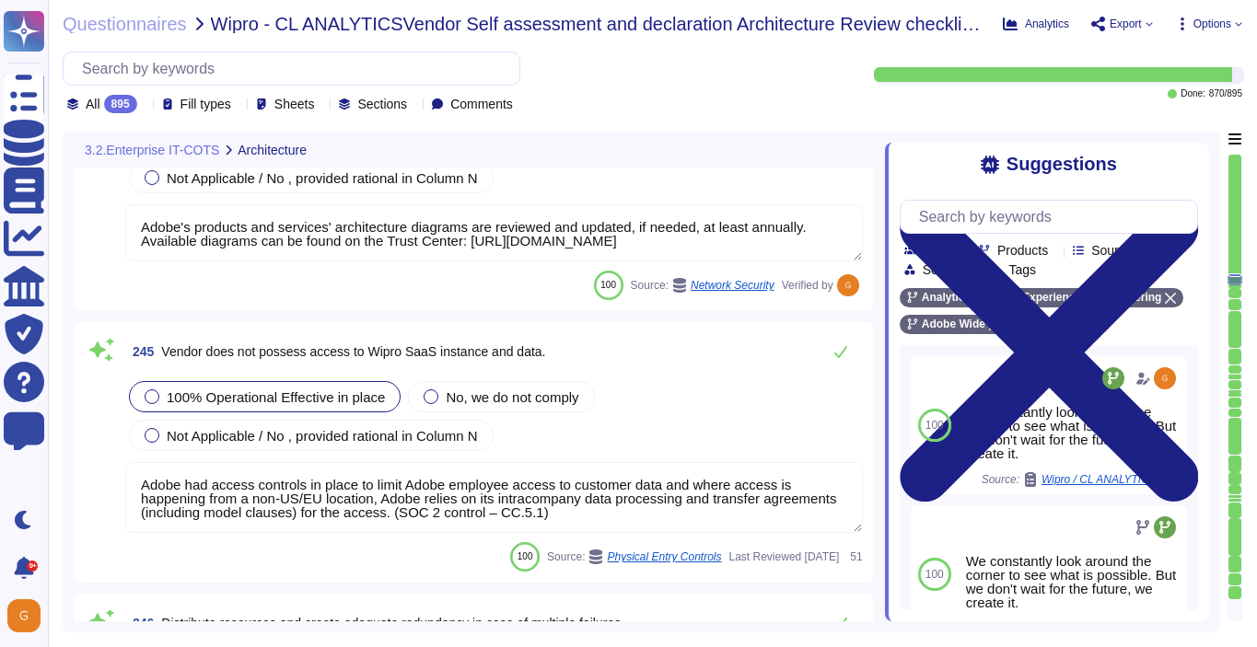
scroll to position [69219, 0]
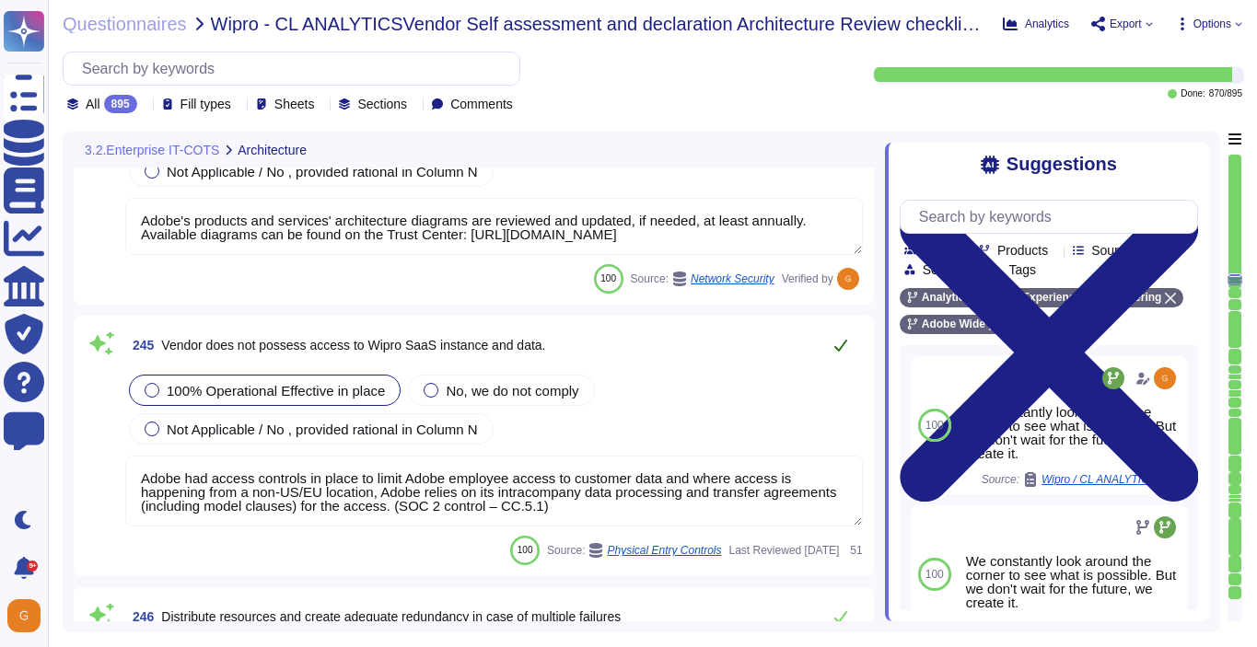
click at [842, 342] on icon at bounding box center [840, 346] width 13 height 12
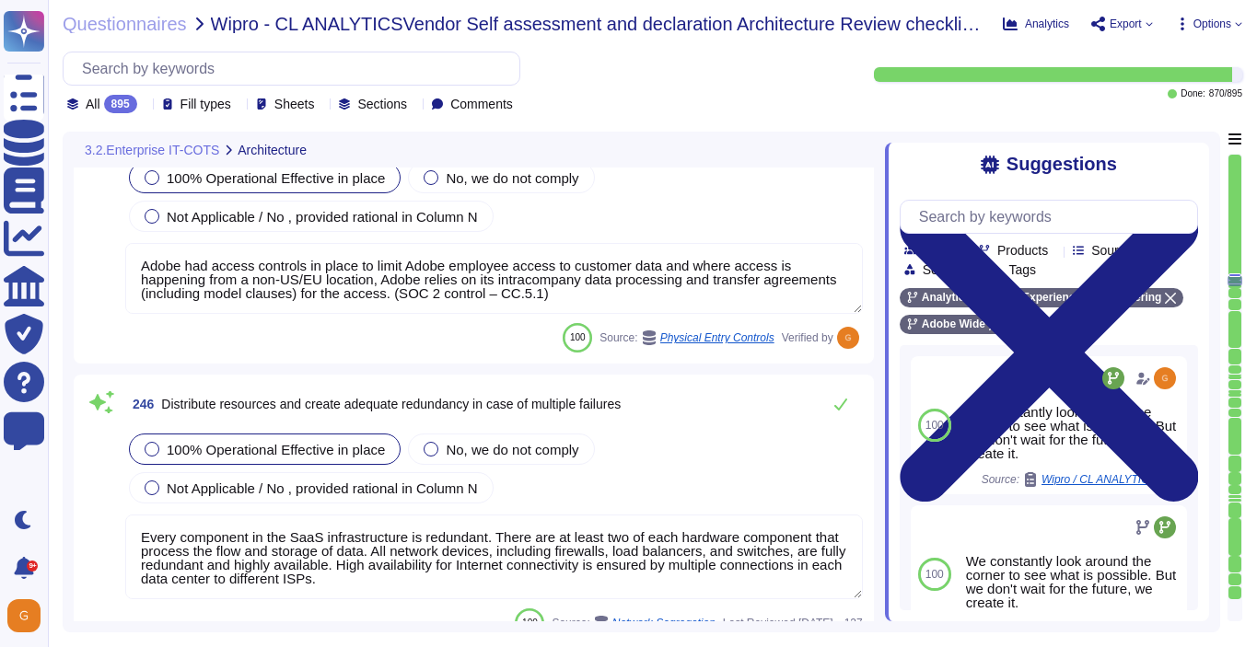
type textarea "Adobe’s Business Continuity Disaster Recovery program is supported by governing…"
click at [840, 406] on icon at bounding box center [840, 406] width 13 height 12
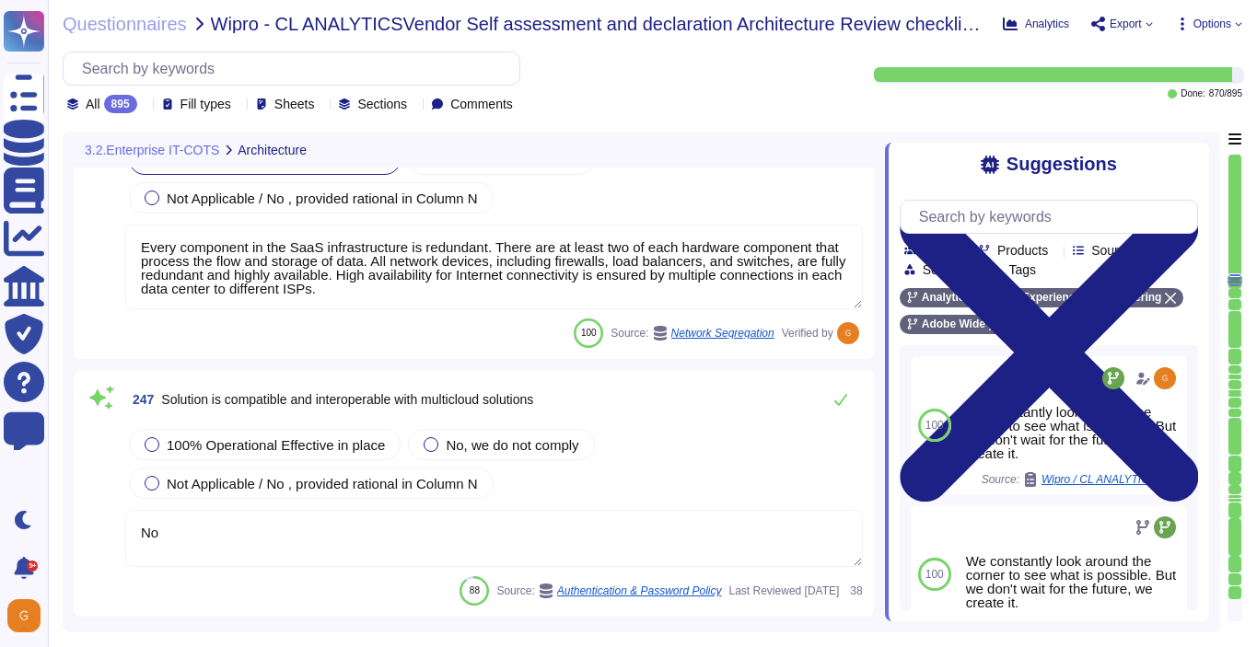
type textarea "Adobe’s Business Continuity Disaster Recovery program is supported by governing…"
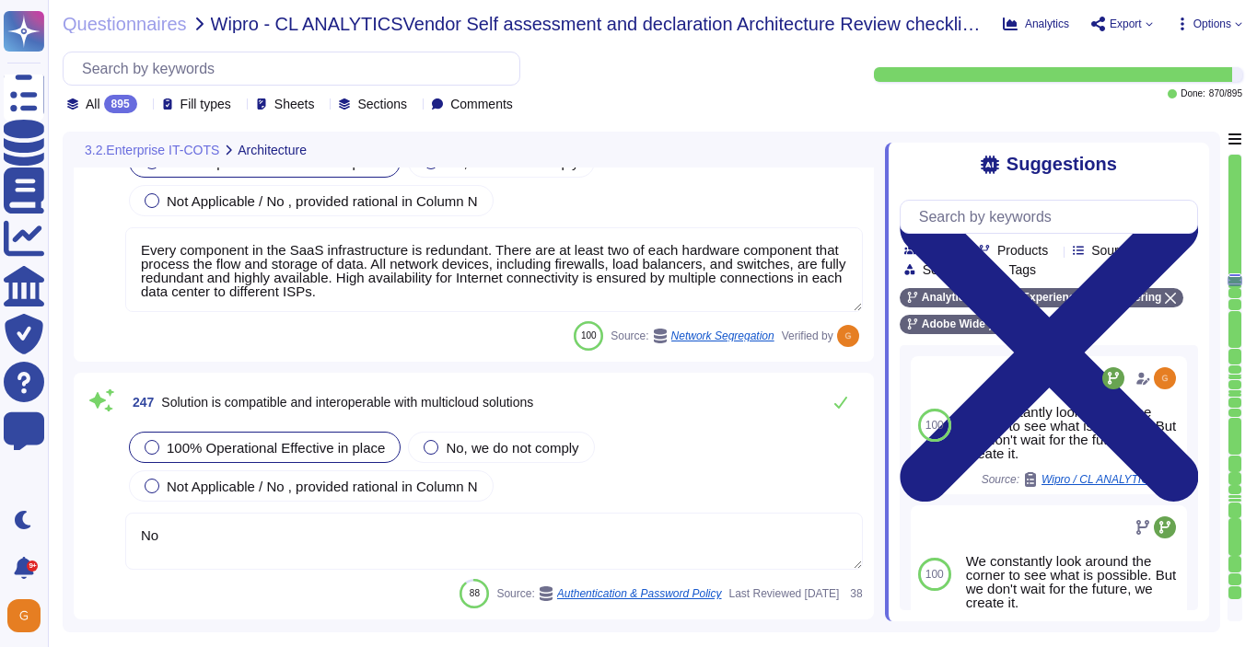
click at [286, 447] on span "100% Operational Effective in place" at bounding box center [276, 448] width 218 height 16
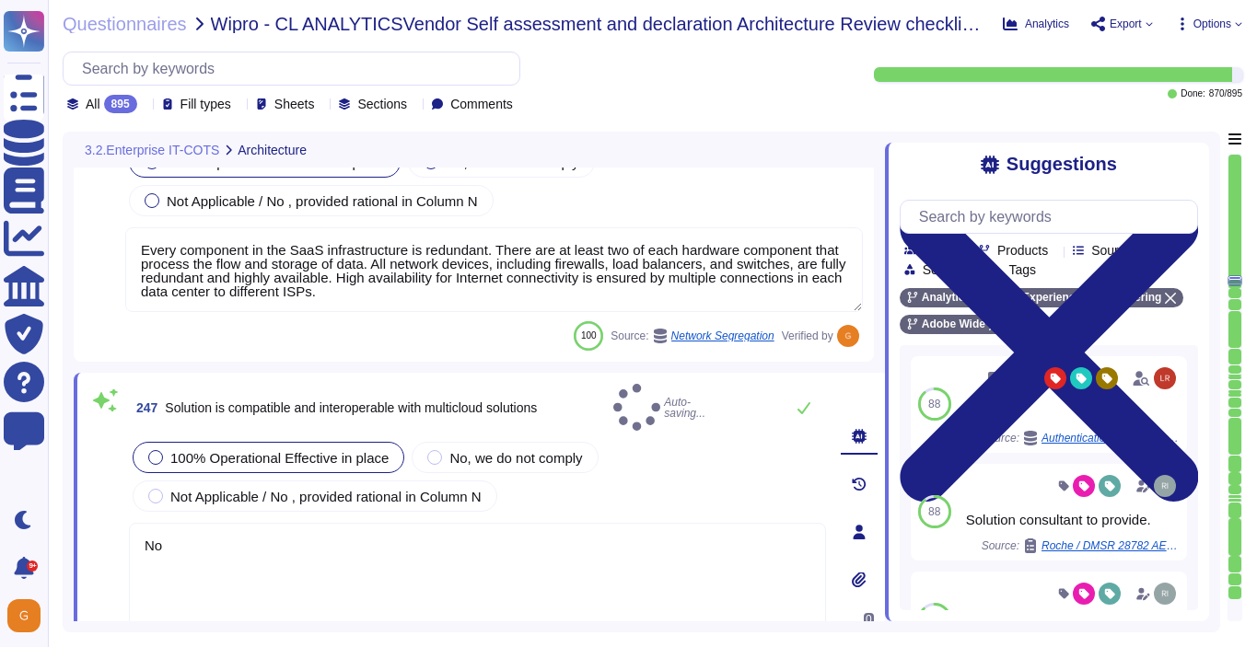
type textarea "Adobe’s Business Continuity Disaster Recovery program is supported by governing…"
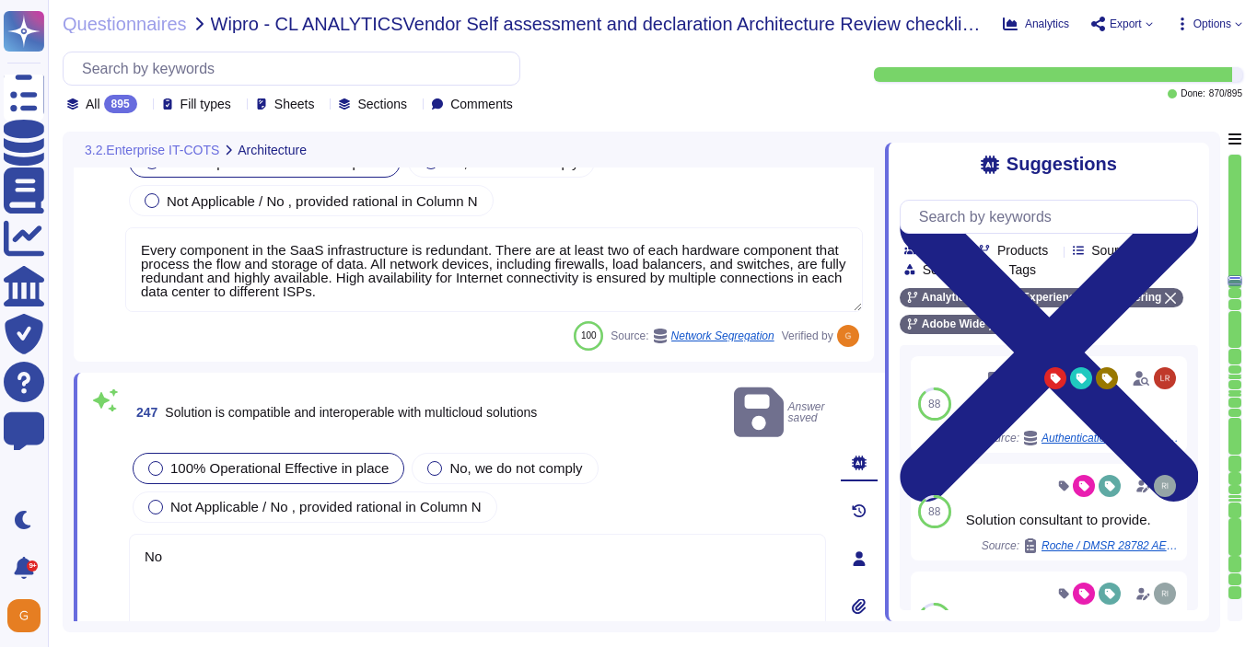
drag, startPoint x: 216, startPoint y: 533, endPoint x: 82, endPoint y: 528, distance: 134.5
click at [82, 528] on div "247 Solution is compatible and interoperable with multicloud solutions Answer s…" at bounding box center [479, 559] width 811 height 373
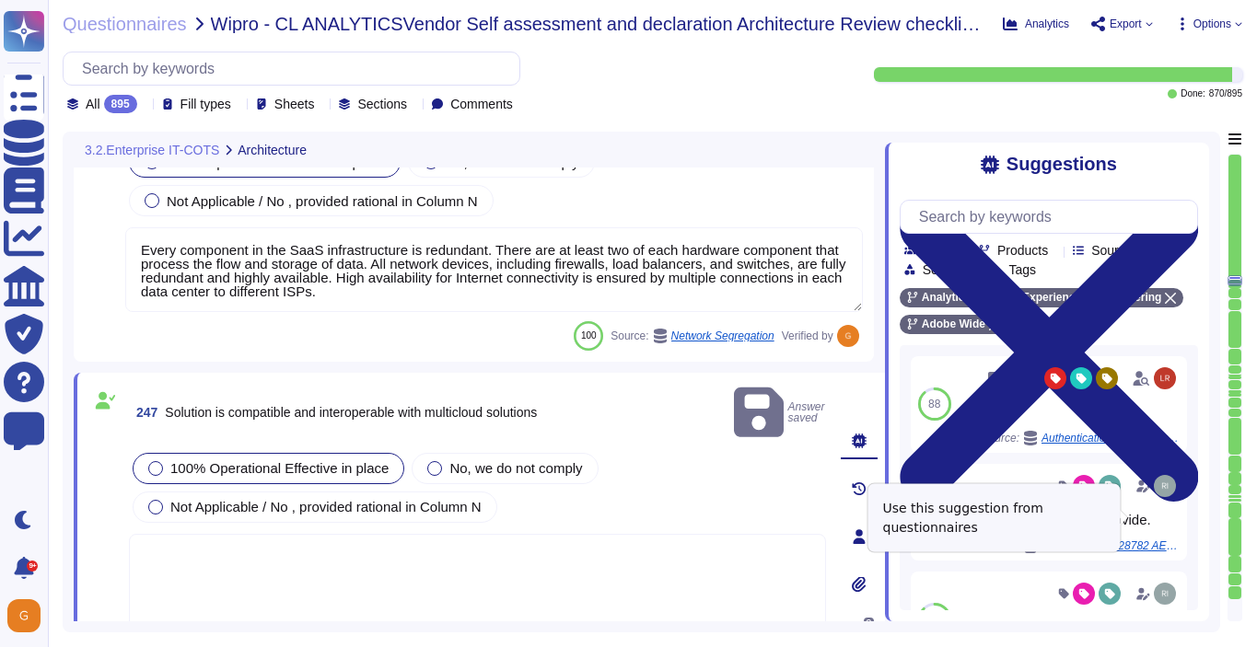
click at [1177, 517] on span "Use" at bounding box center [1187, 511] width 20 height 11
type textarea "Solution consultant to provide."
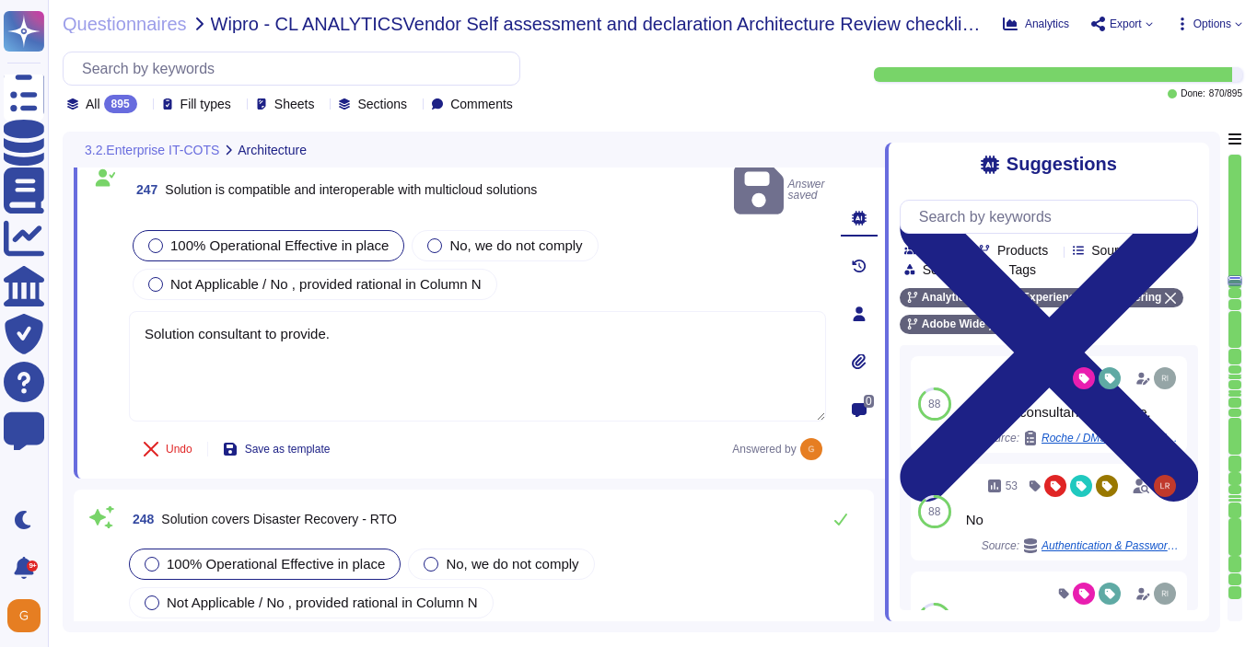
type textarea "Availability metrics and SLA related information are defined within the SLA agr…"
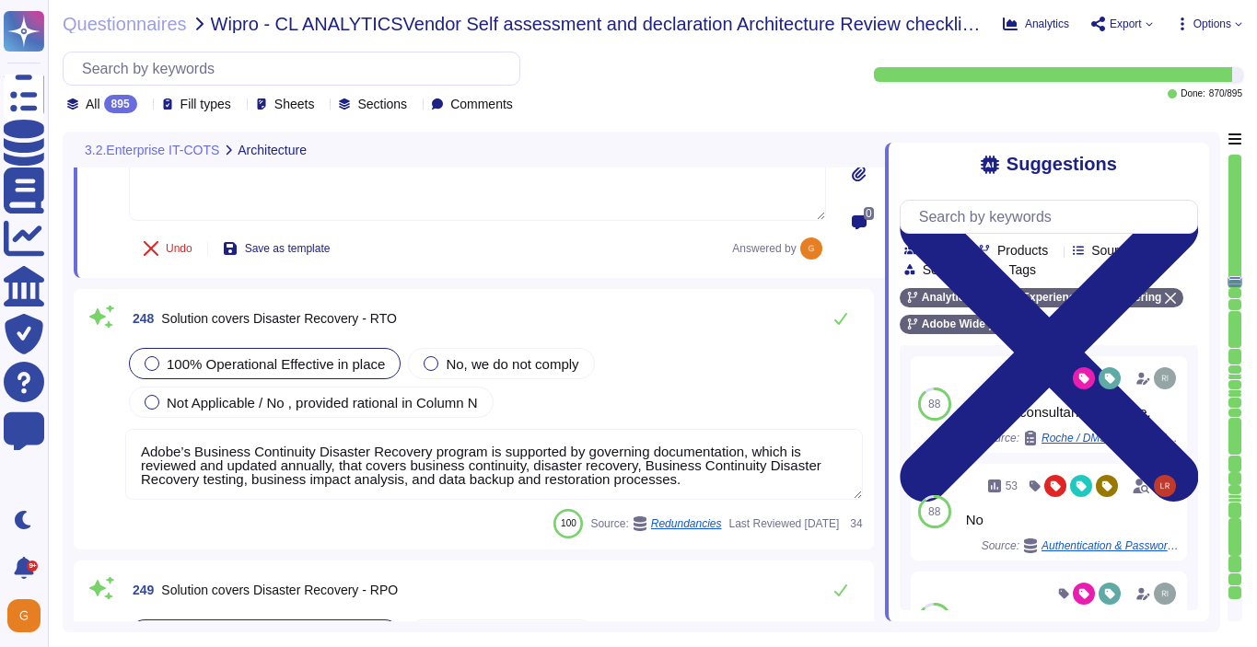
scroll to position [70073, 0]
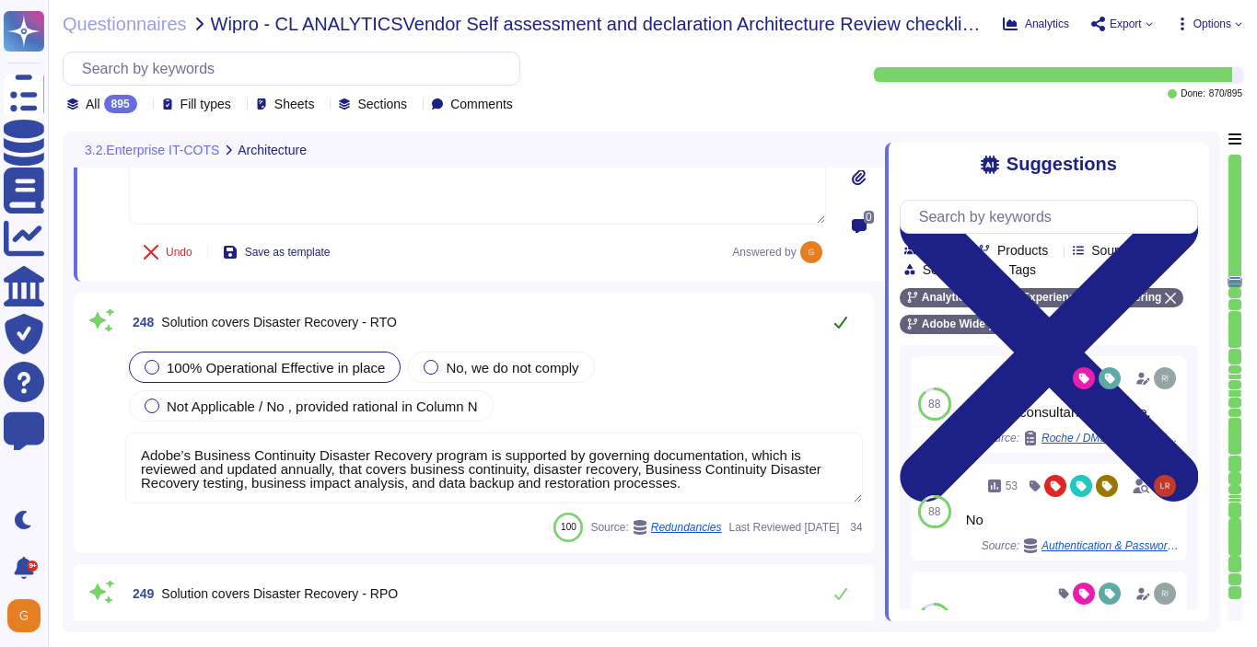
click at [838, 315] on icon at bounding box center [840, 322] width 15 height 15
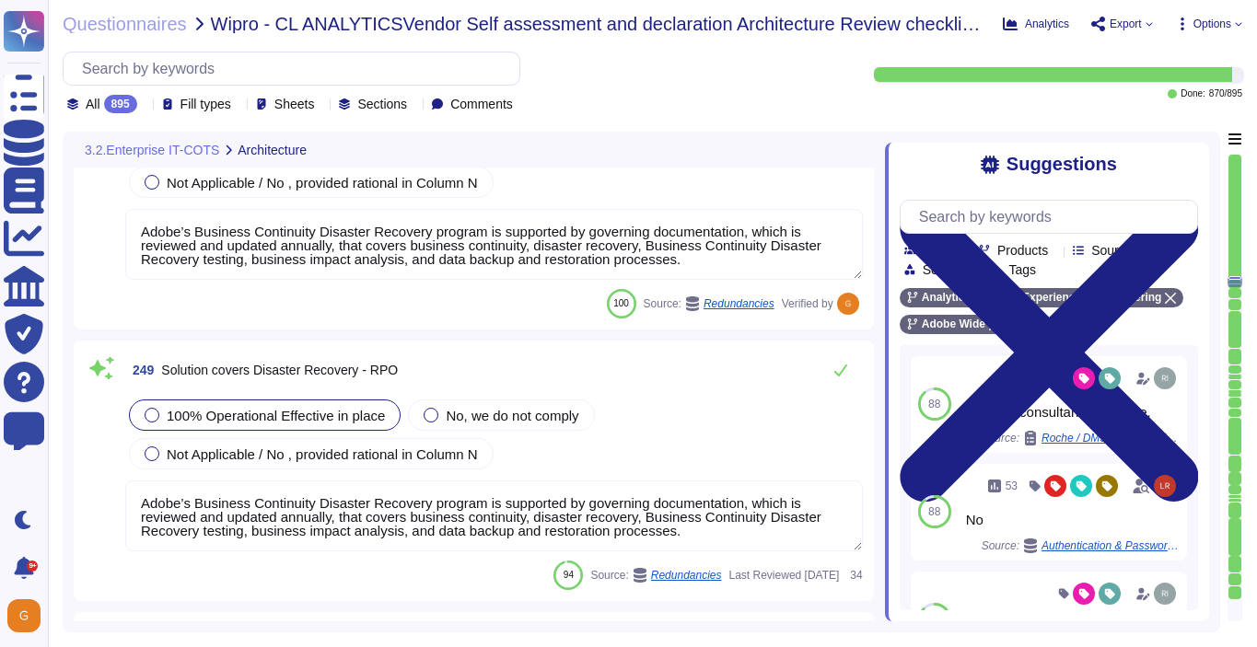
type textarea "The SLA for Minimum Uptime Percentage for most of our products is 99.9% for cov…"
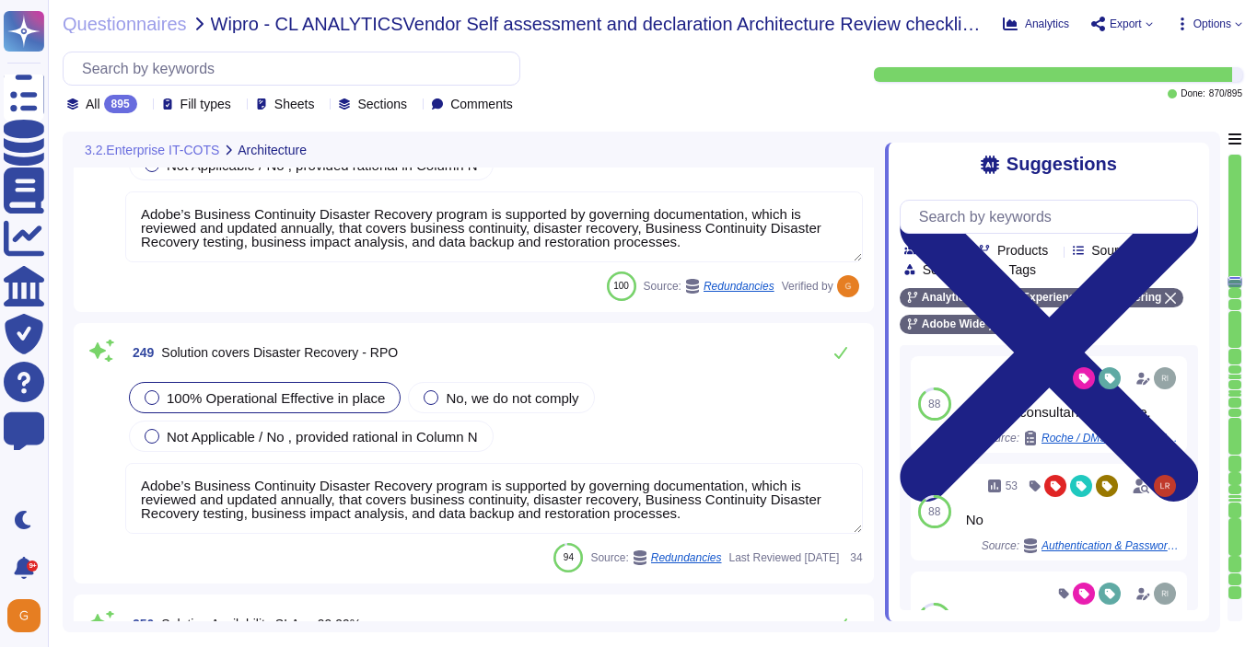
scroll to position [70296, 0]
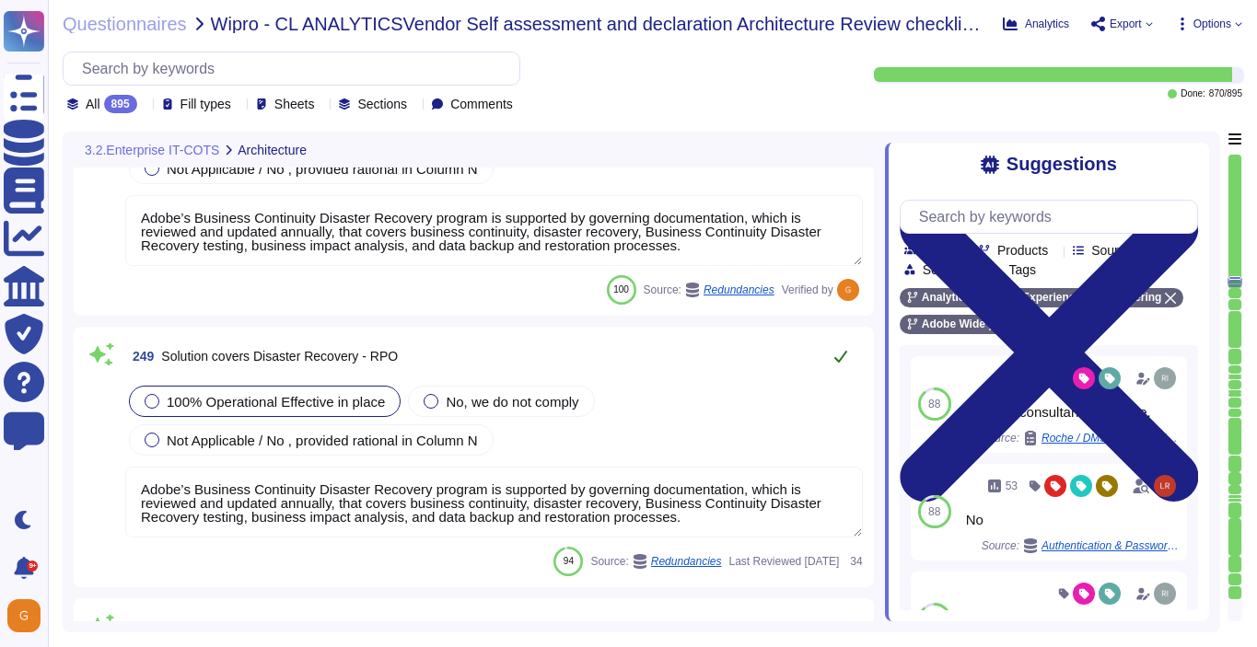
click at [839, 356] on icon at bounding box center [840, 356] width 15 height 15
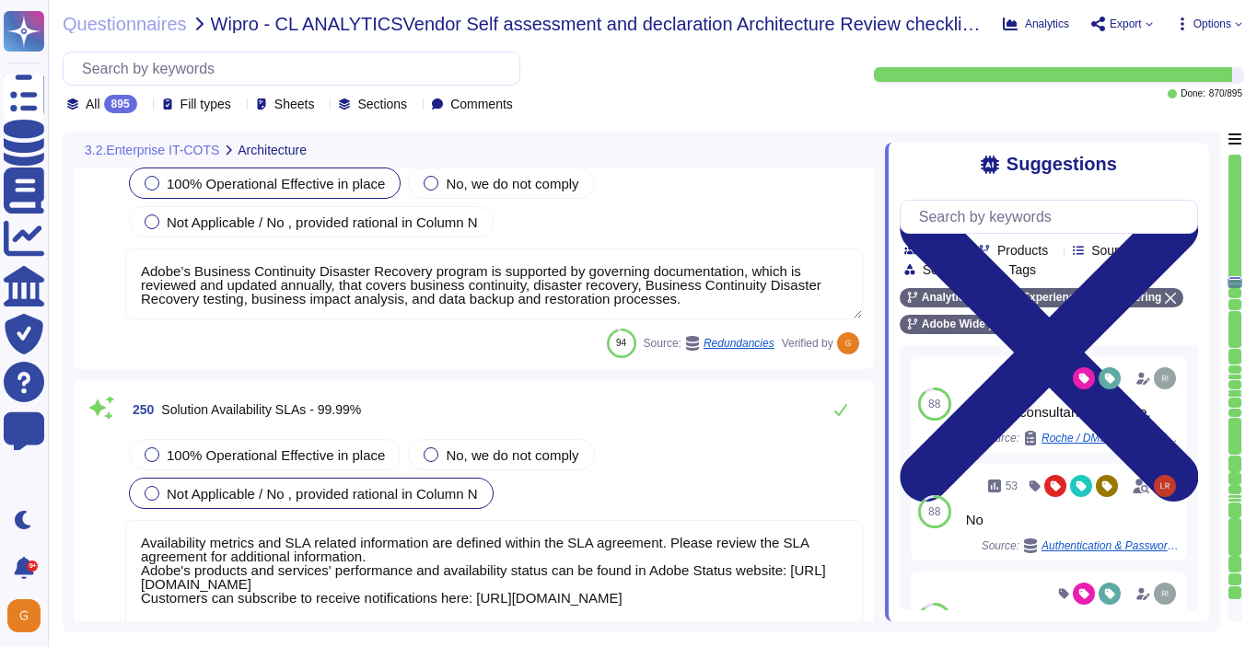
type textarea "As part of the continuous monitoring program, each month Adobe is required to r…"
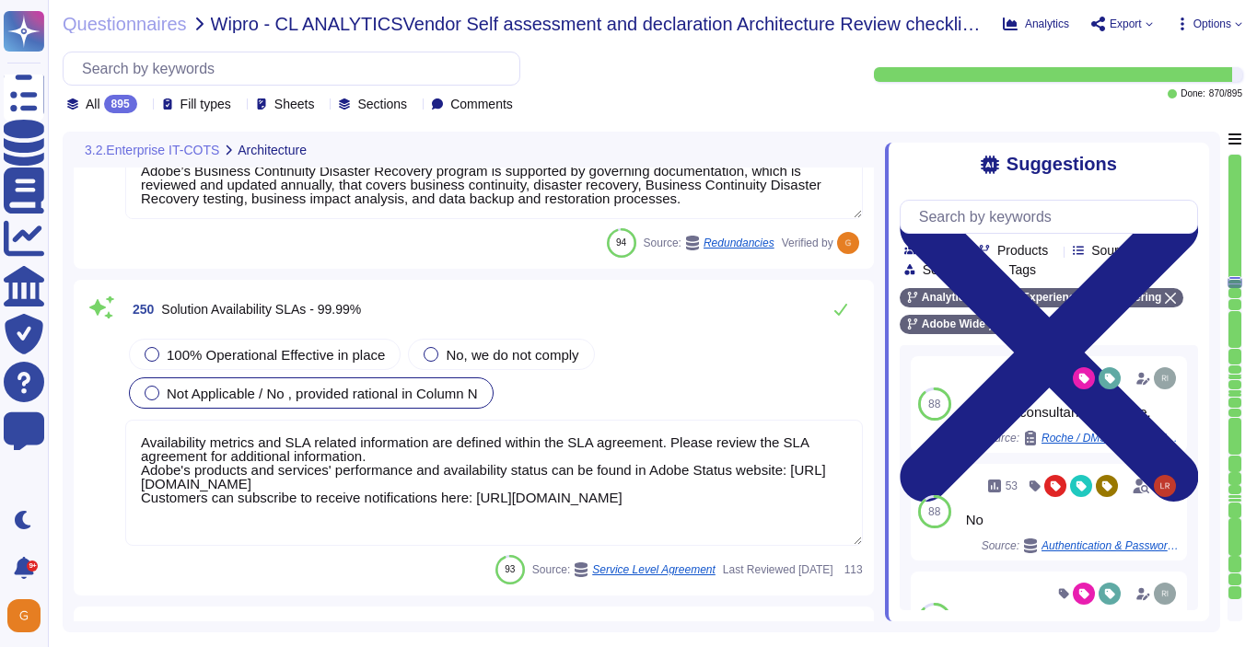
scroll to position [70598, 0]
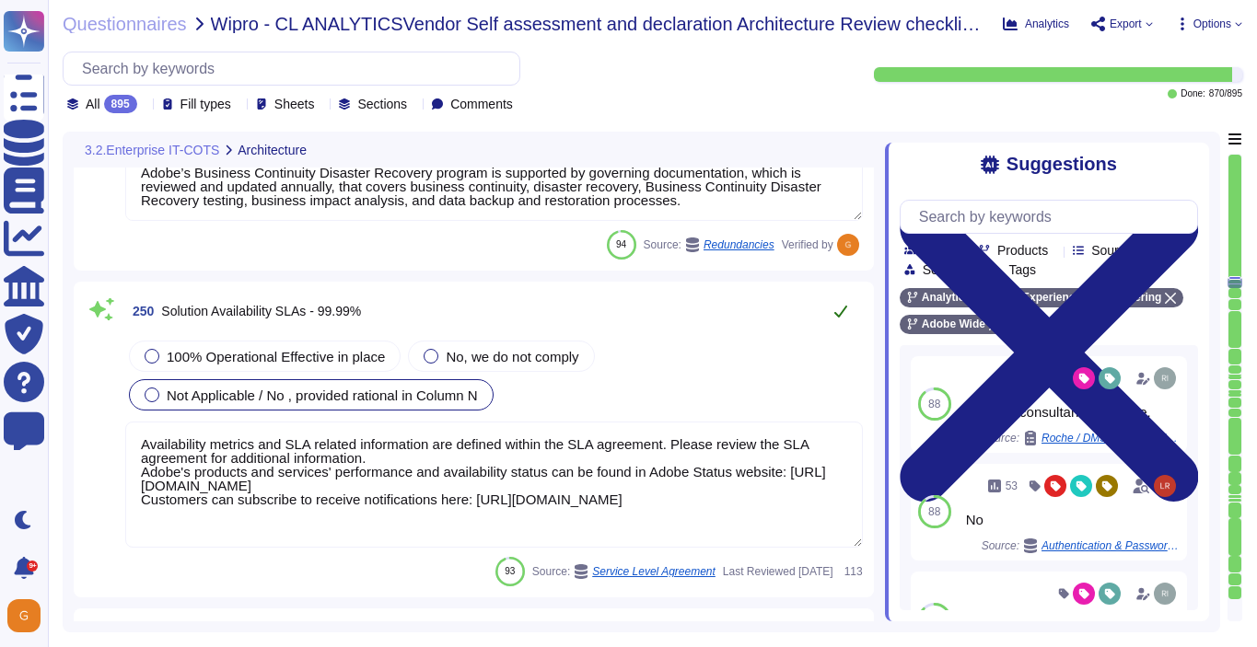
click at [840, 312] on icon at bounding box center [840, 312] width 13 height 12
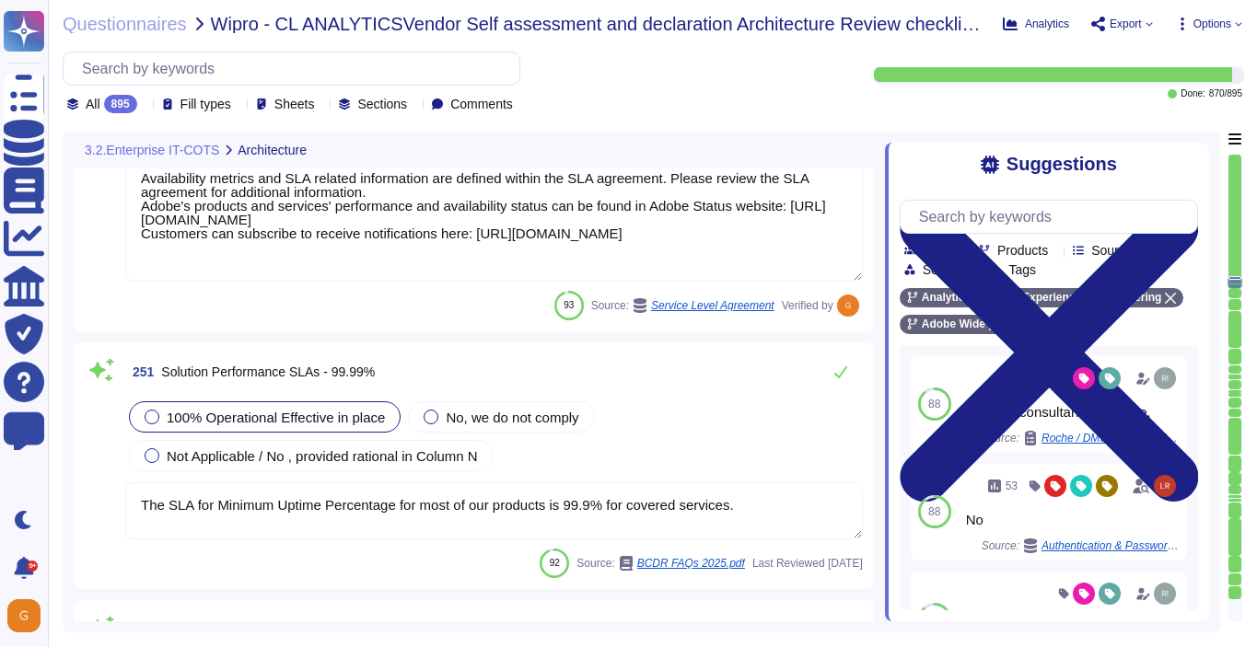
type textarea "ISO/IEC 27002 is an international standard that provides guidance for organizat…"
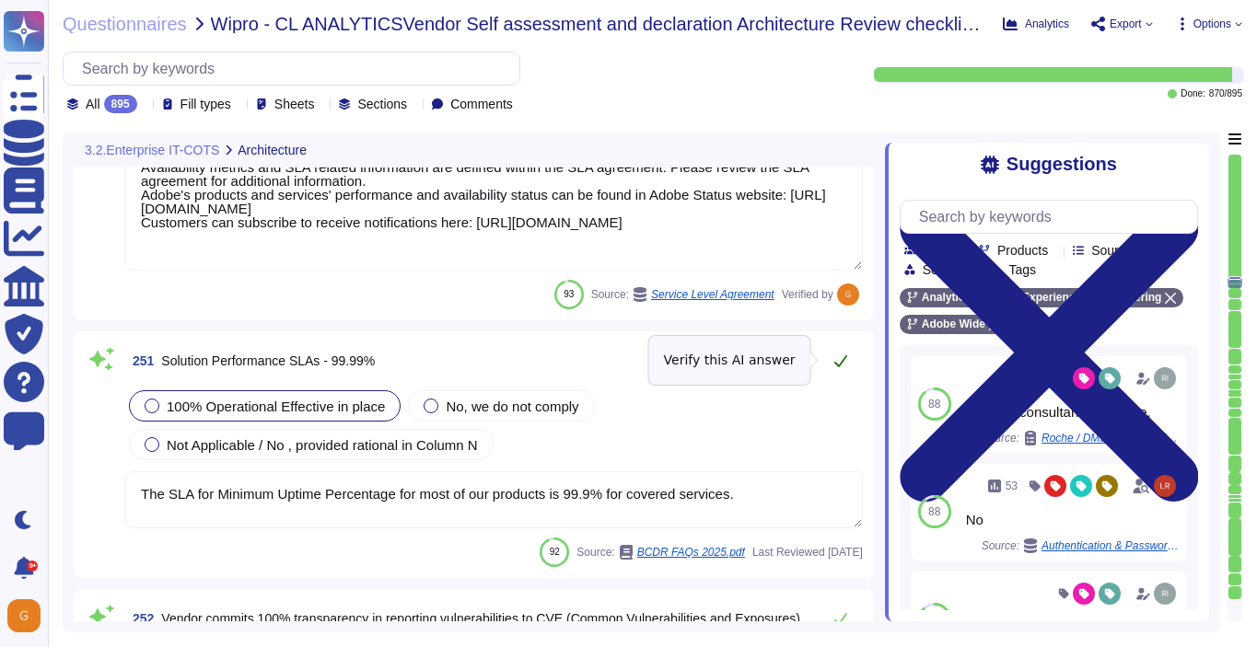
click at [837, 363] on icon at bounding box center [840, 361] width 15 height 15
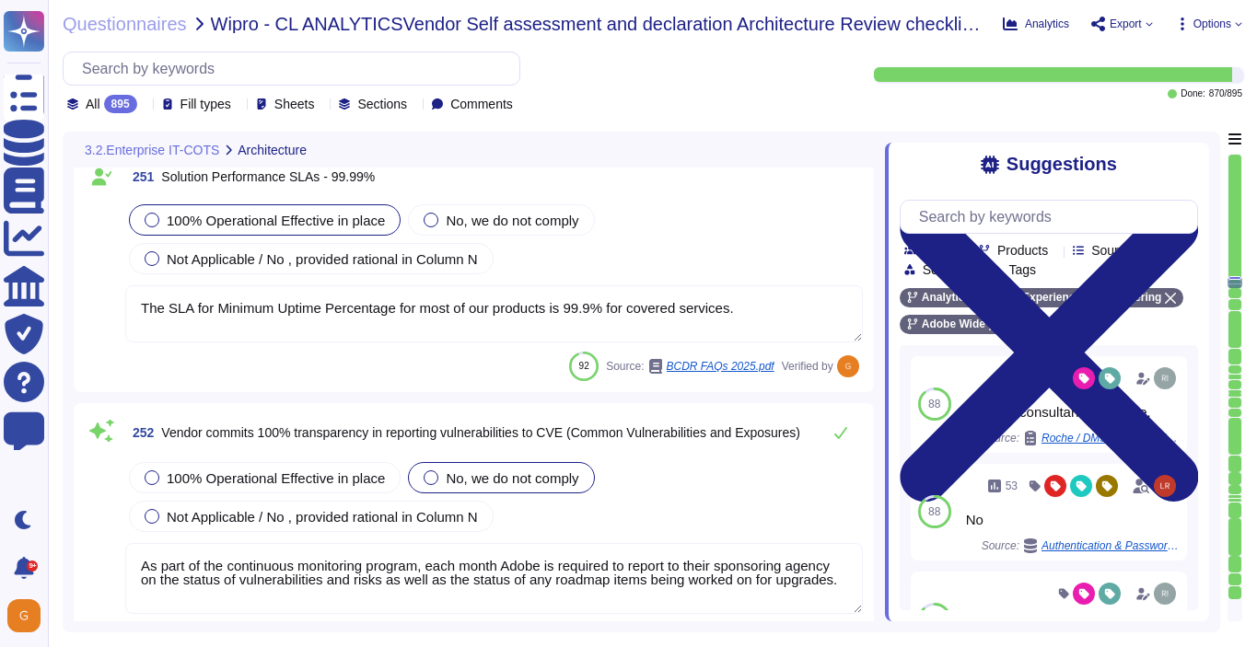
scroll to position [71047, 0]
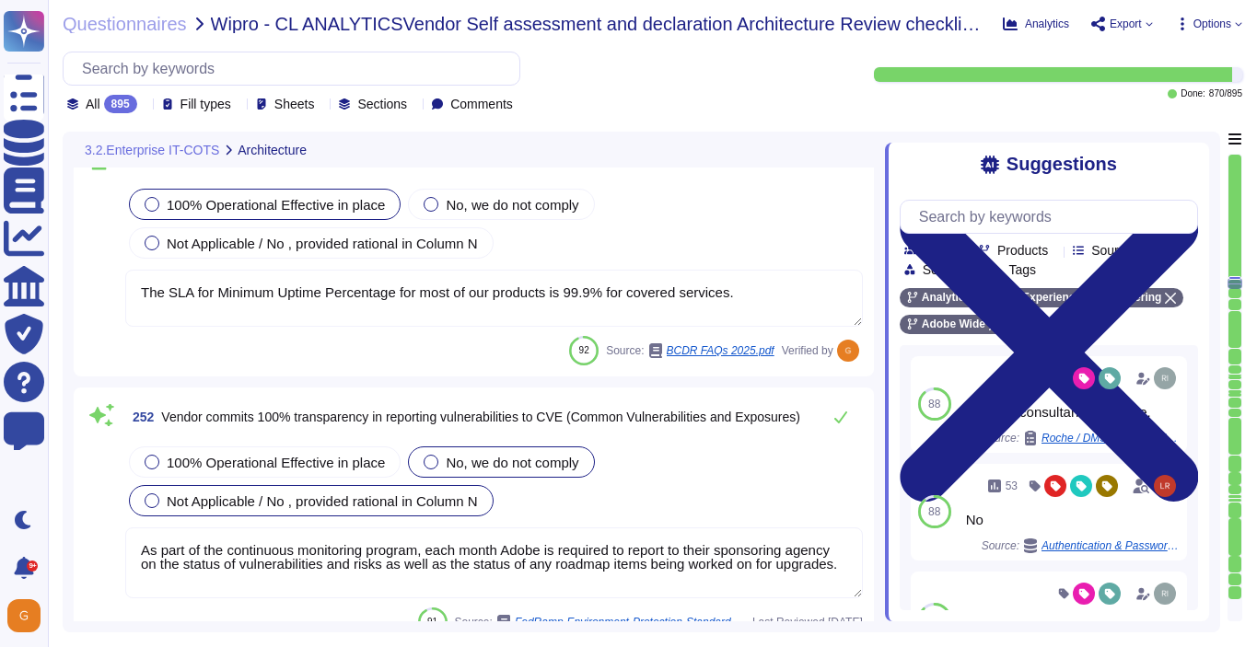
click at [394, 498] on span "Not Applicable / No , provided rational in Column N" at bounding box center [322, 501] width 311 height 16
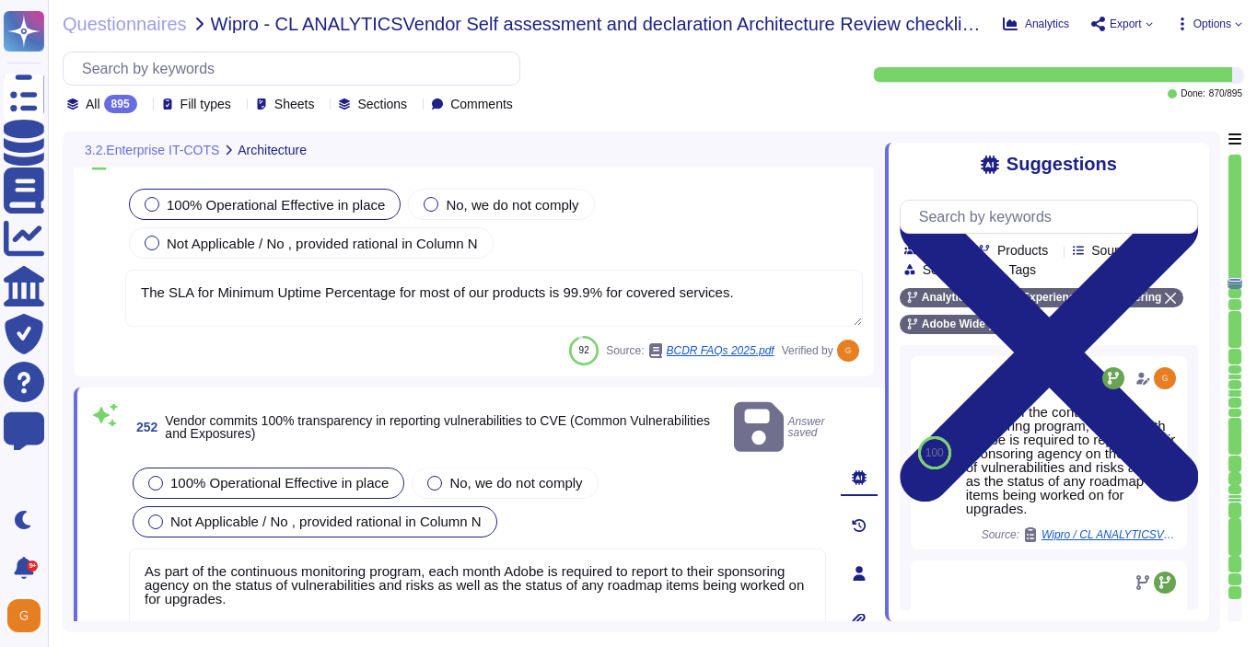
click at [373, 468] on div "100% Operational Effective in place" at bounding box center [269, 483] width 272 height 31
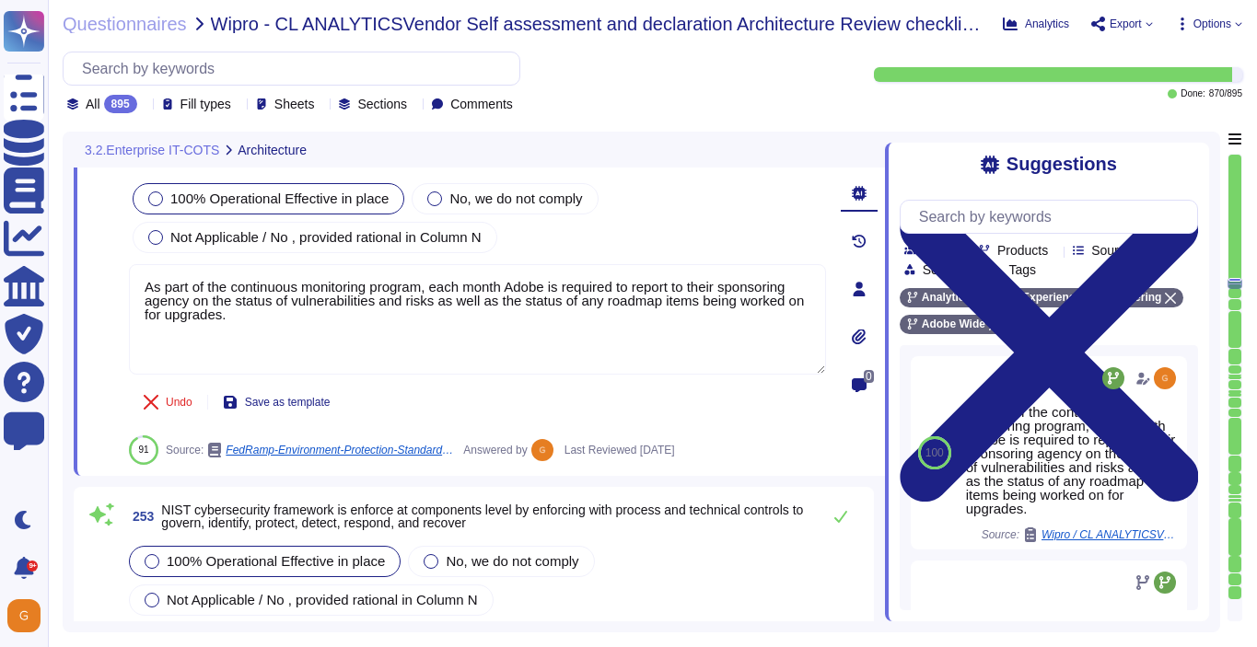
scroll to position [71311, 0]
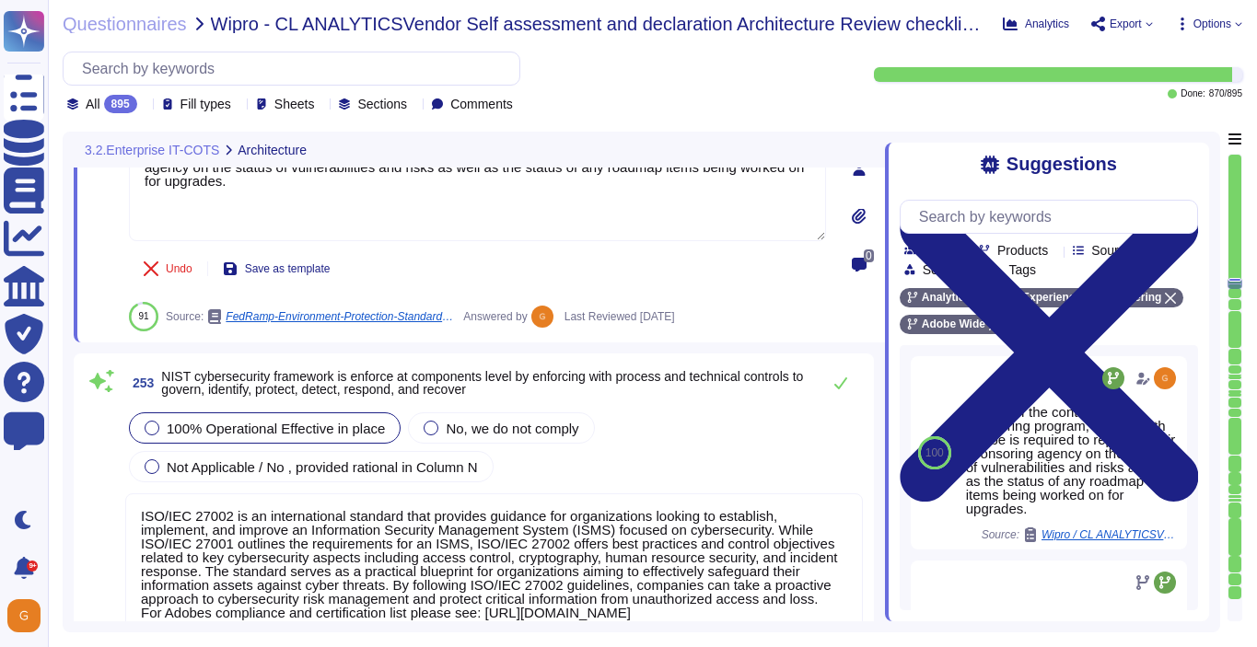
type textarea "On a regular basis, the security team reviews operating systems used in the clo…"
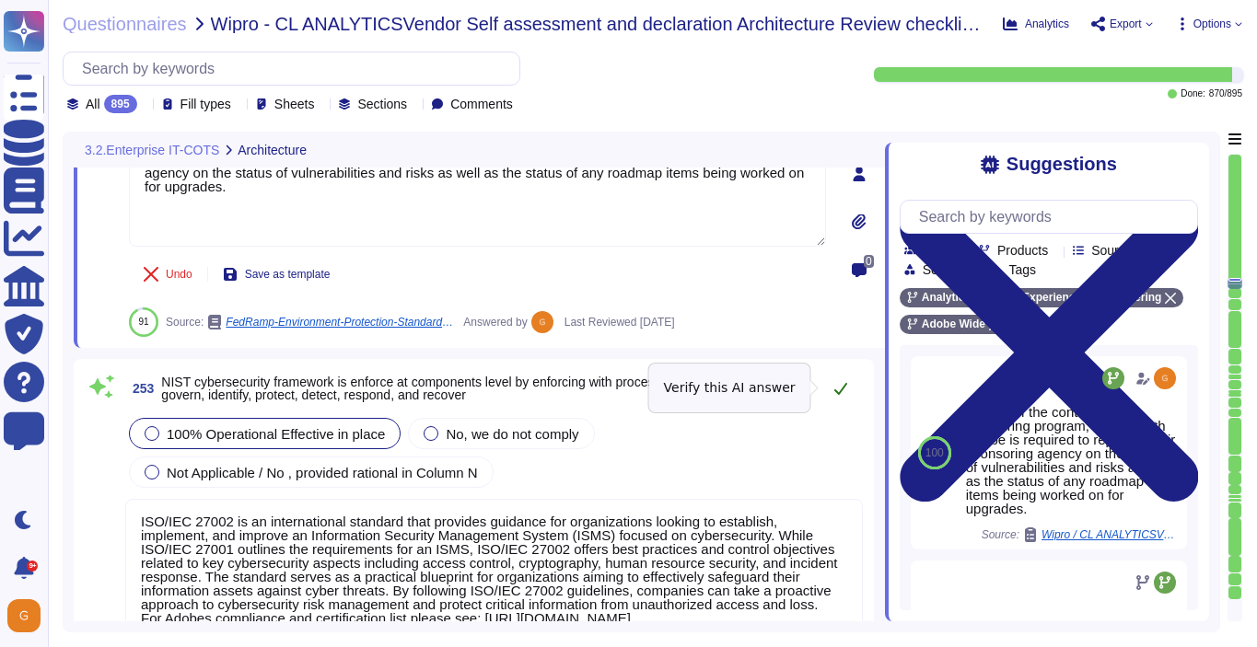
click at [839, 387] on icon at bounding box center [840, 388] width 15 height 15
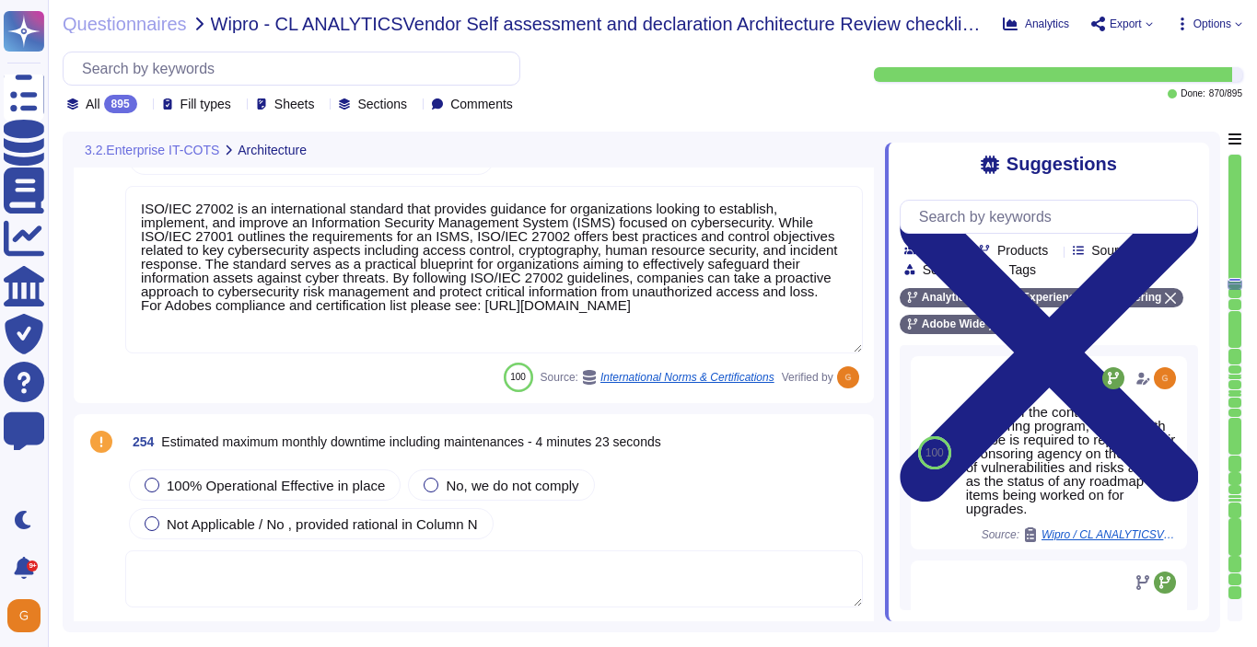
type textarea "Lor ip dolo sitamet con adipisc eli seddoe (te incididunt) utl et dolore, mag a…"
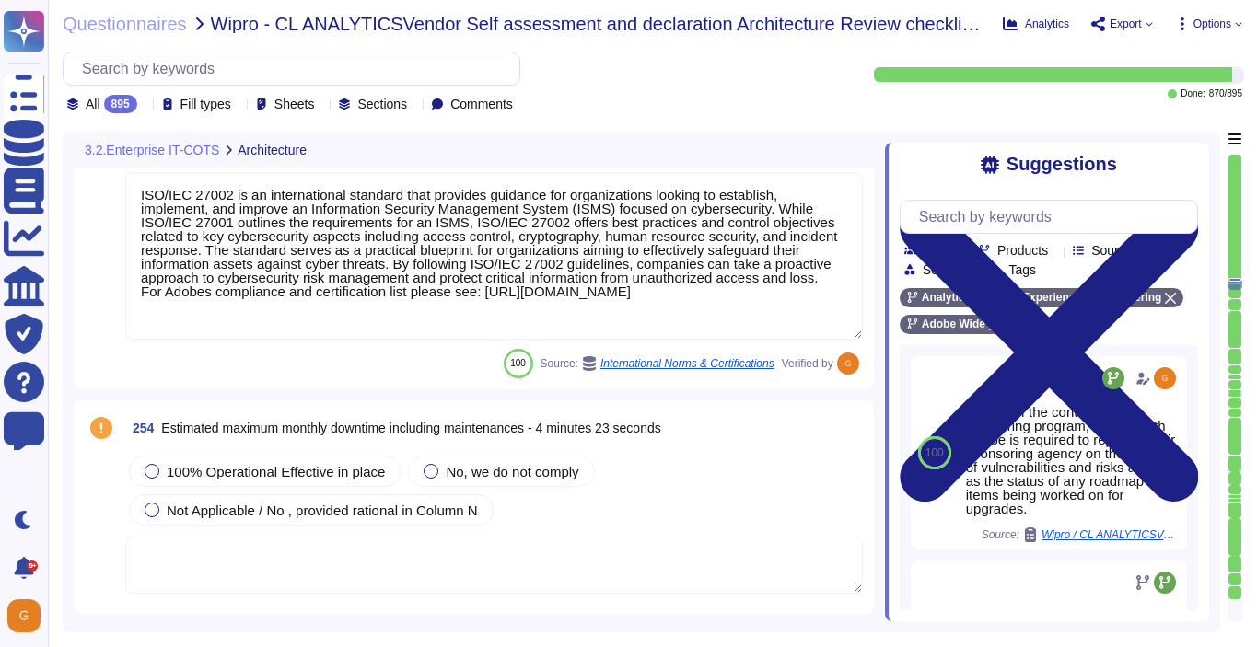
scroll to position [71780, 0]
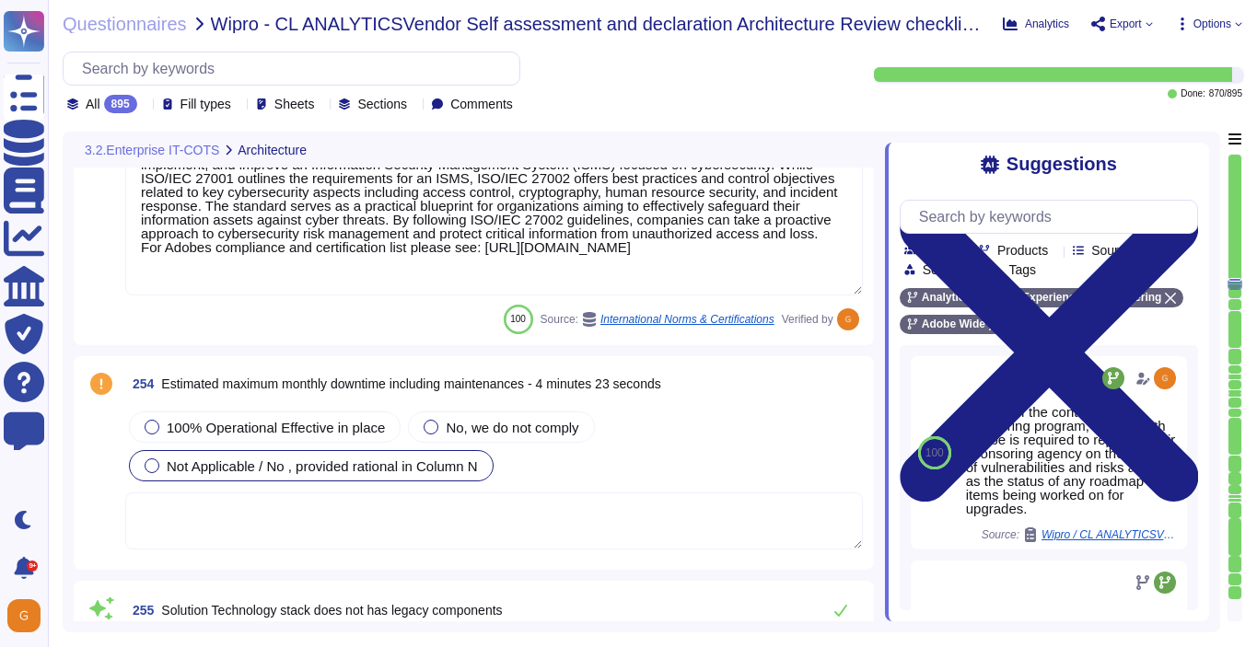
click at [288, 470] on span "Not Applicable / No , provided rational in Column N" at bounding box center [322, 466] width 311 height 16
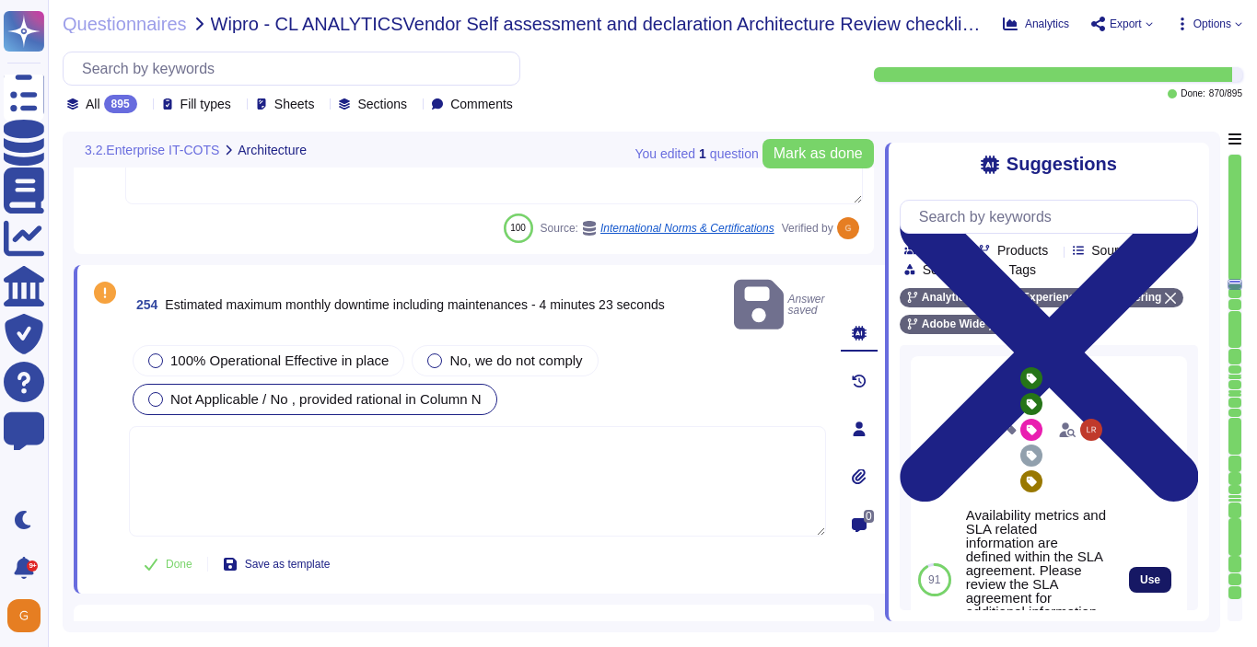
click at [1147, 584] on span "Use" at bounding box center [1150, 579] width 20 height 11
type textarea "Availability metrics and SLA related information are defined within the SLA agr…"
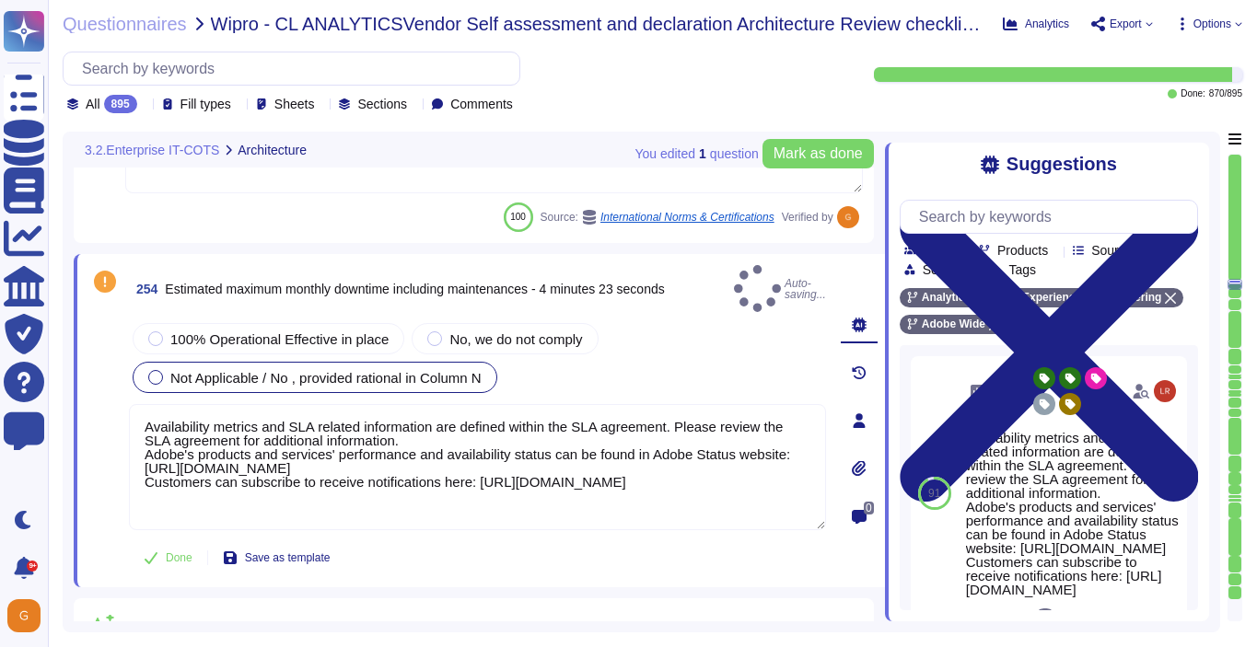
type textarea "Lor ip dolo sitamet con adipisc eli seddoe (te incididunt) utl et dolore, mag a…"
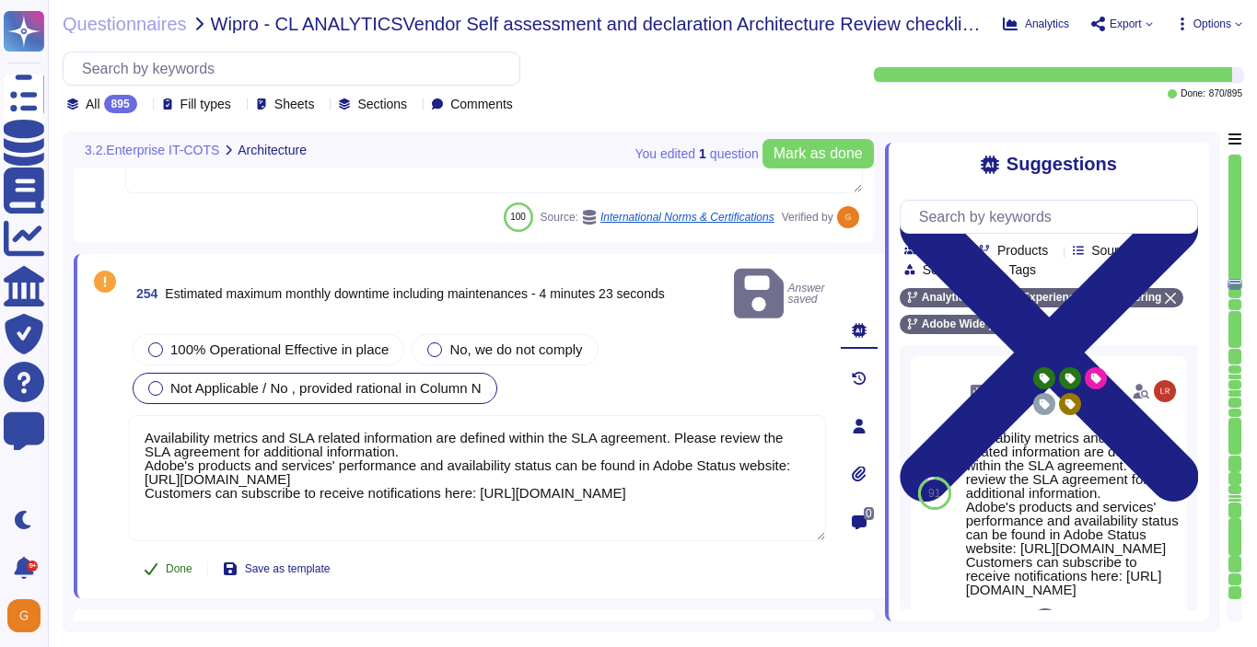
click at [179, 563] on span "Done" at bounding box center [179, 568] width 27 height 11
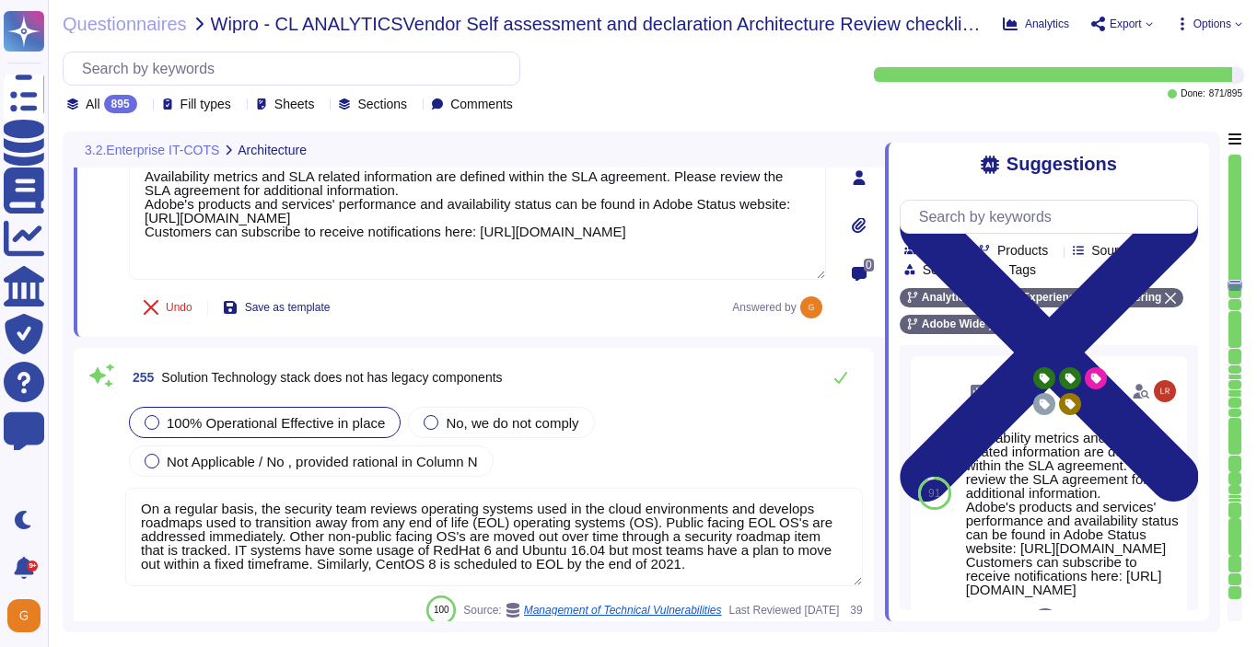
scroll to position [72038, 0]
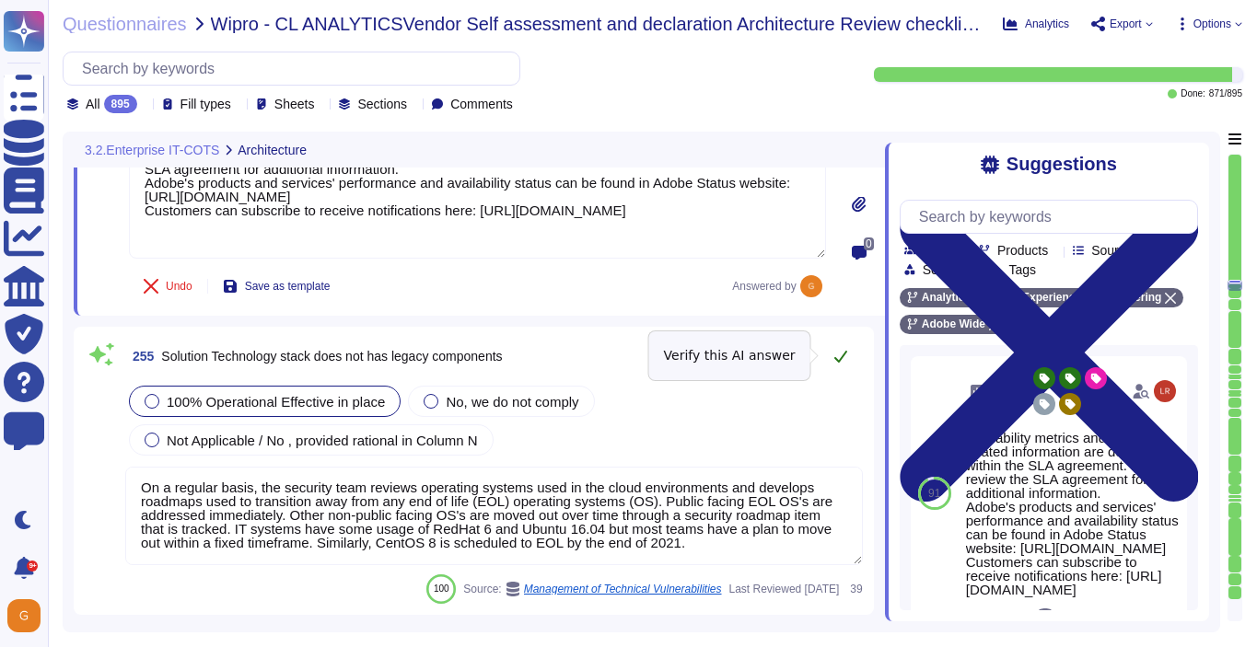
click at [842, 359] on icon at bounding box center [840, 356] width 15 height 15
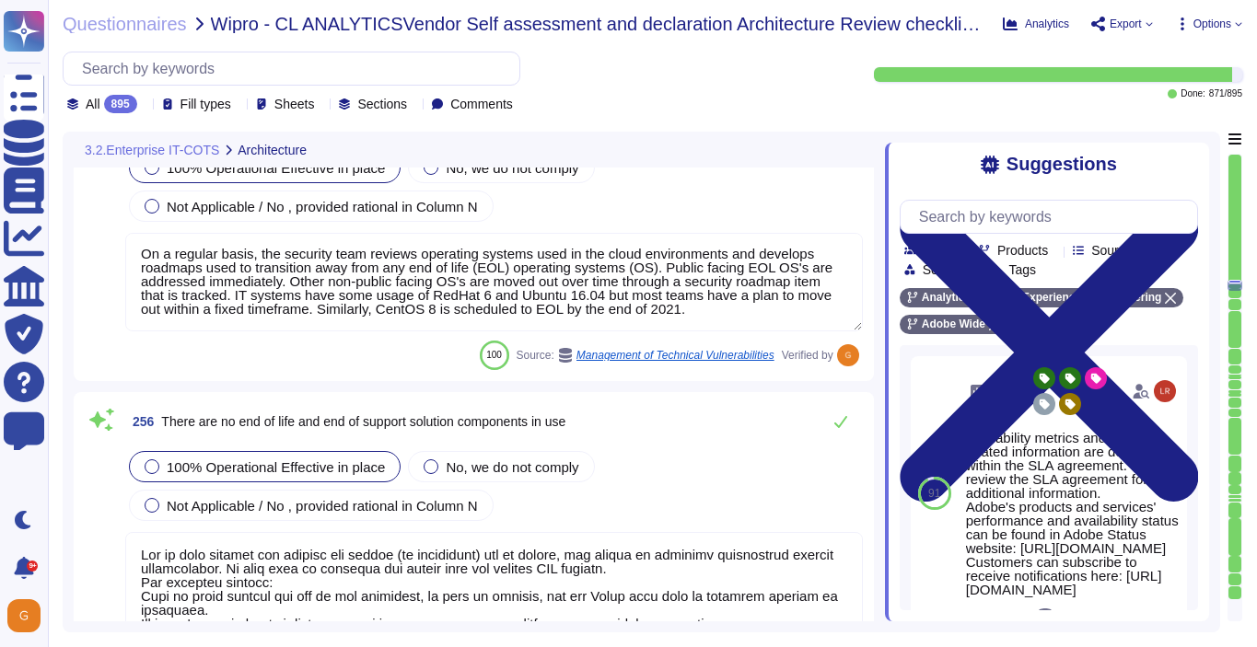
type textarea "Products or services, both Adobe enterprise and customer-facing, that are no lo…"
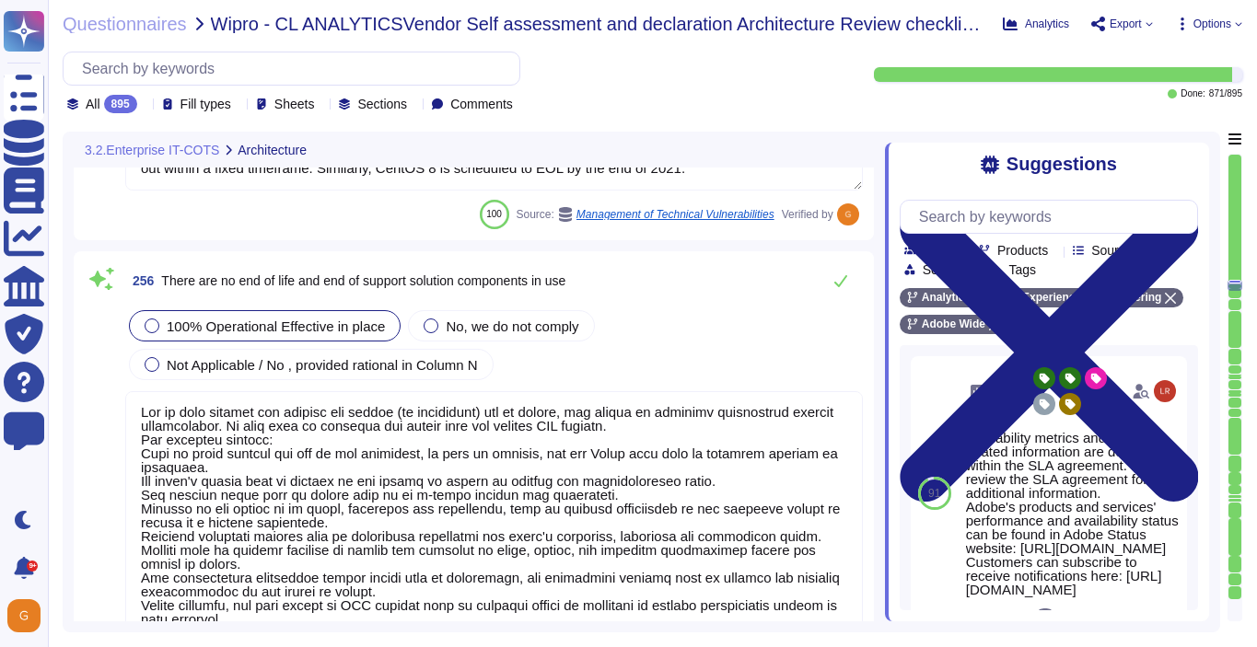
scroll to position [0, 0]
click at [403, 357] on span "Not Applicable / No , provided rational in Column N" at bounding box center [322, 365] width 311 height 16
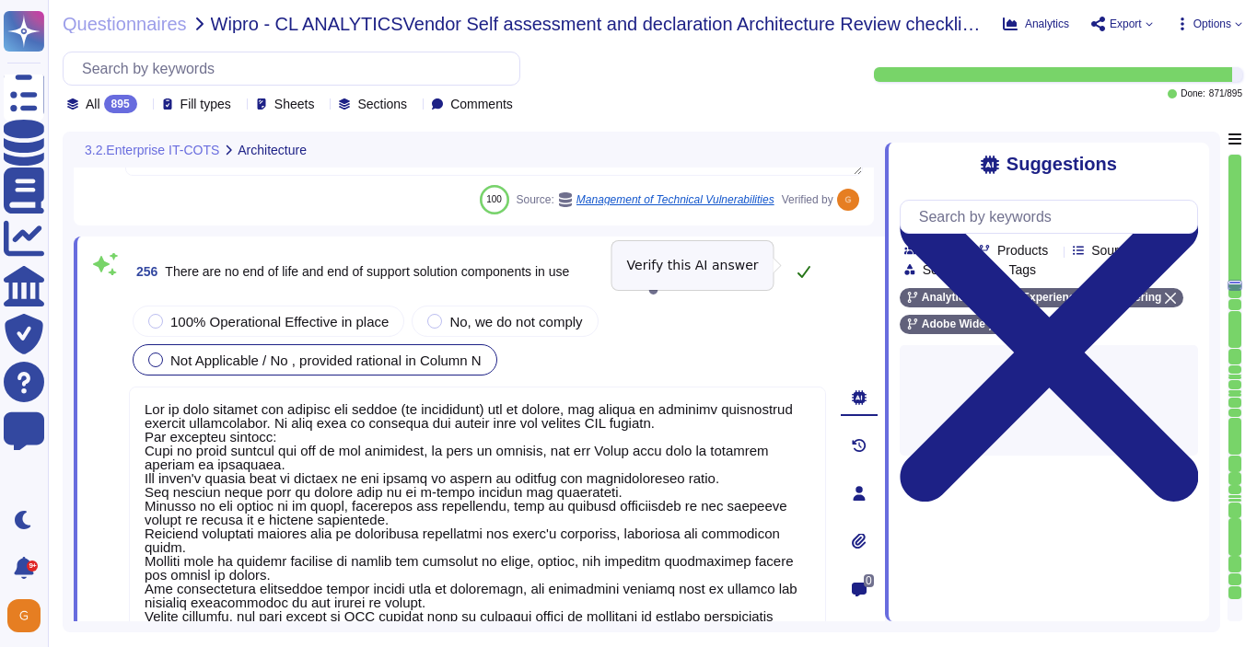
click at [802, 269] on div "256 There are no end of life and end of support solution components in use Auto…" at bounding box center [477, 271] width 697 height 47
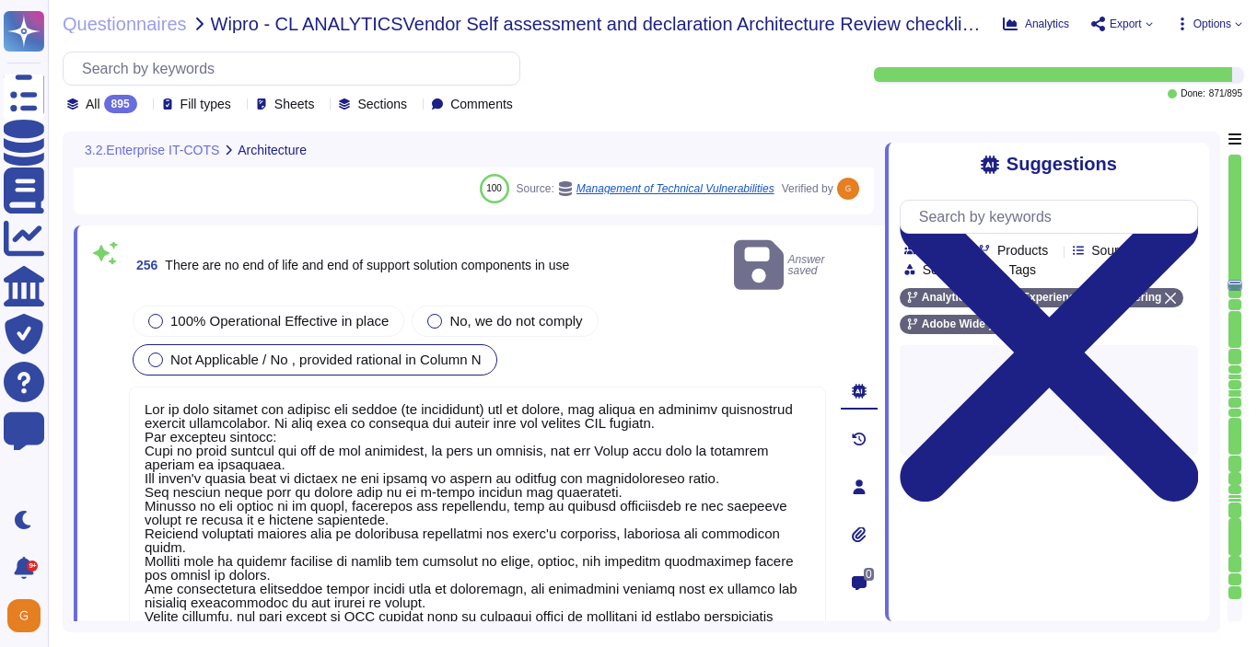
type textarea "Products or services, both Adobe enterprise and customer-facing, that are no lo…"
type textarea "There are no single points of failure in the system."
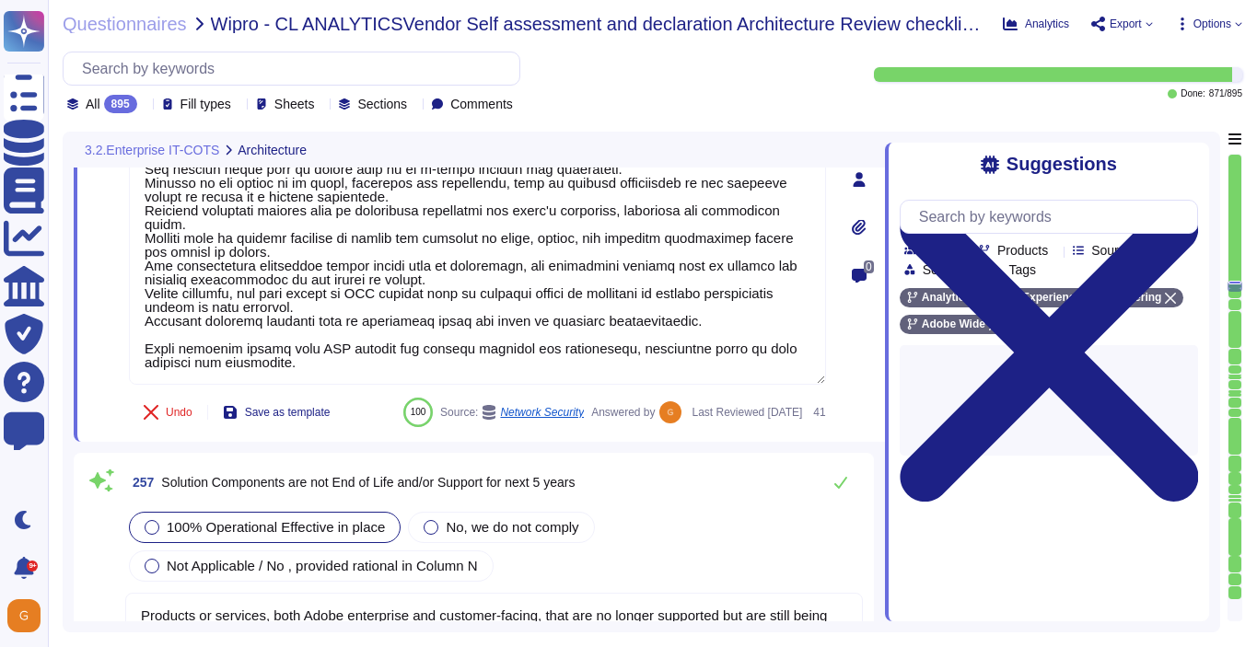
scroll to position [11, 0]
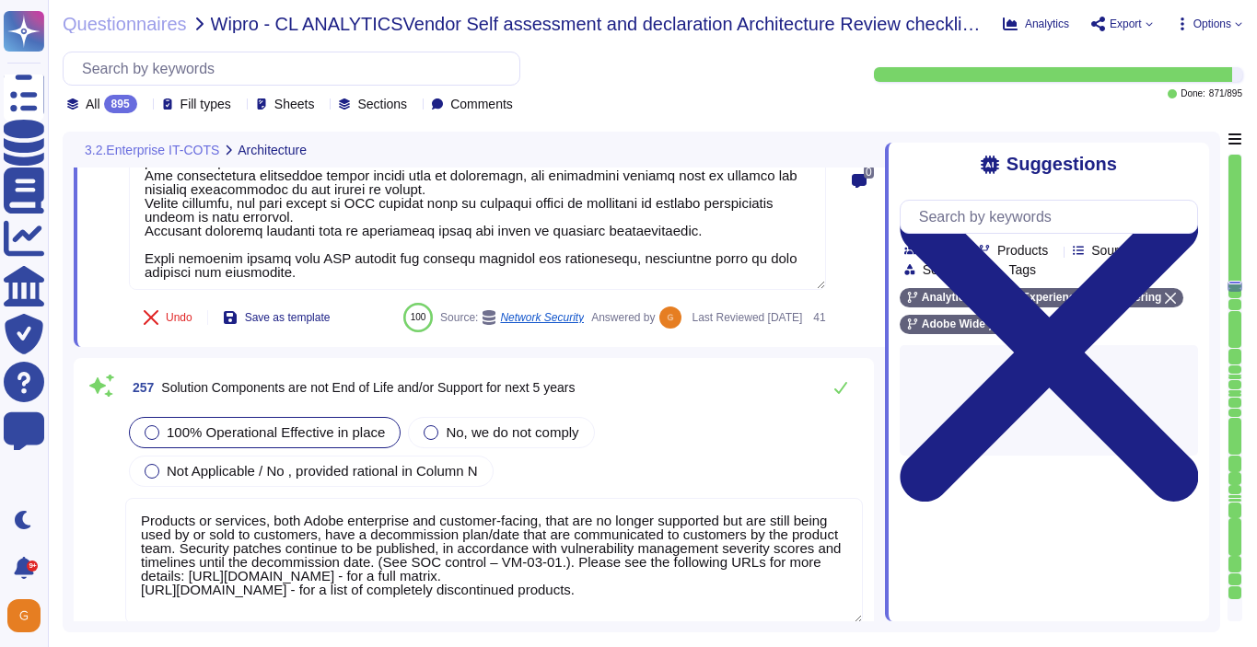
type textarea "Every component in the SaaS infrastructure is redundant. There are at least two…"
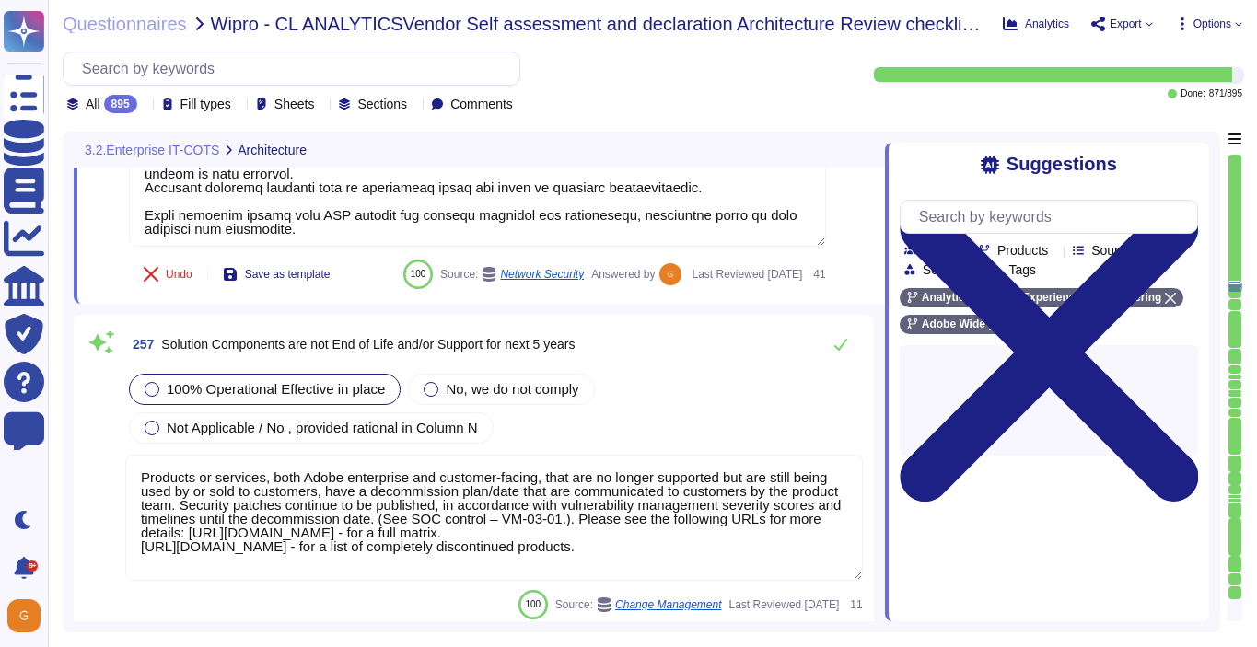
scroll to position [72839, 0]
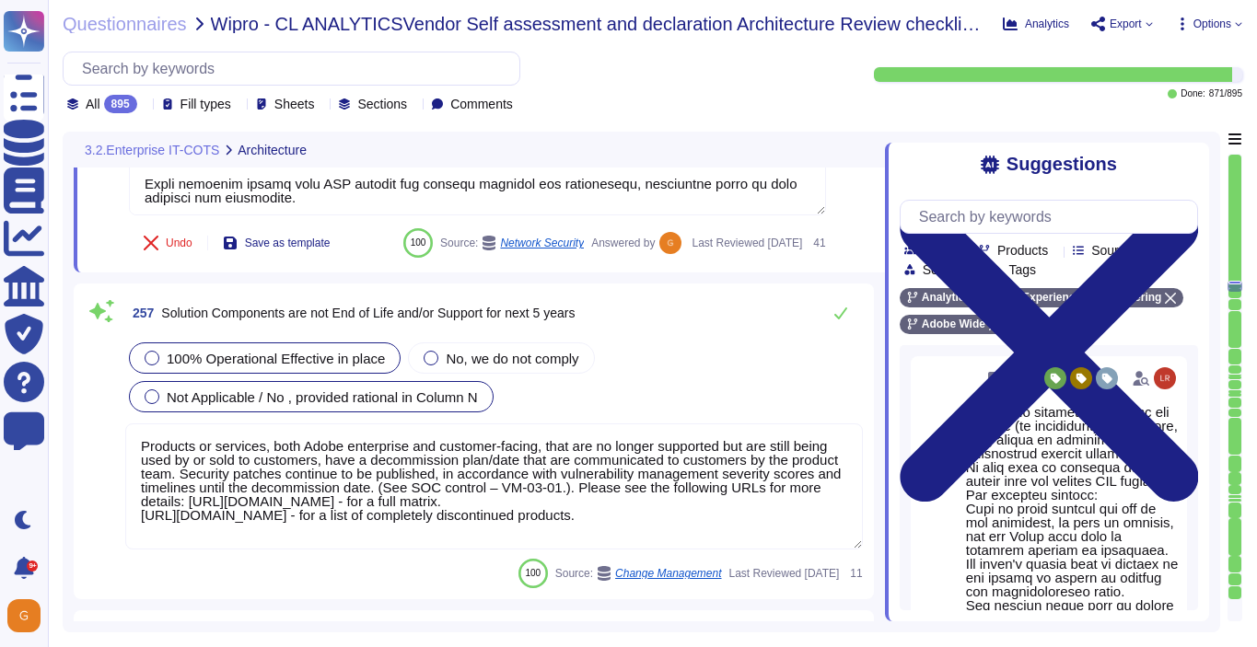
click at [395, 405] on span "Not Applicable / No , provided rational in Column N" at bounding box center [322, 397] width 311 height 16
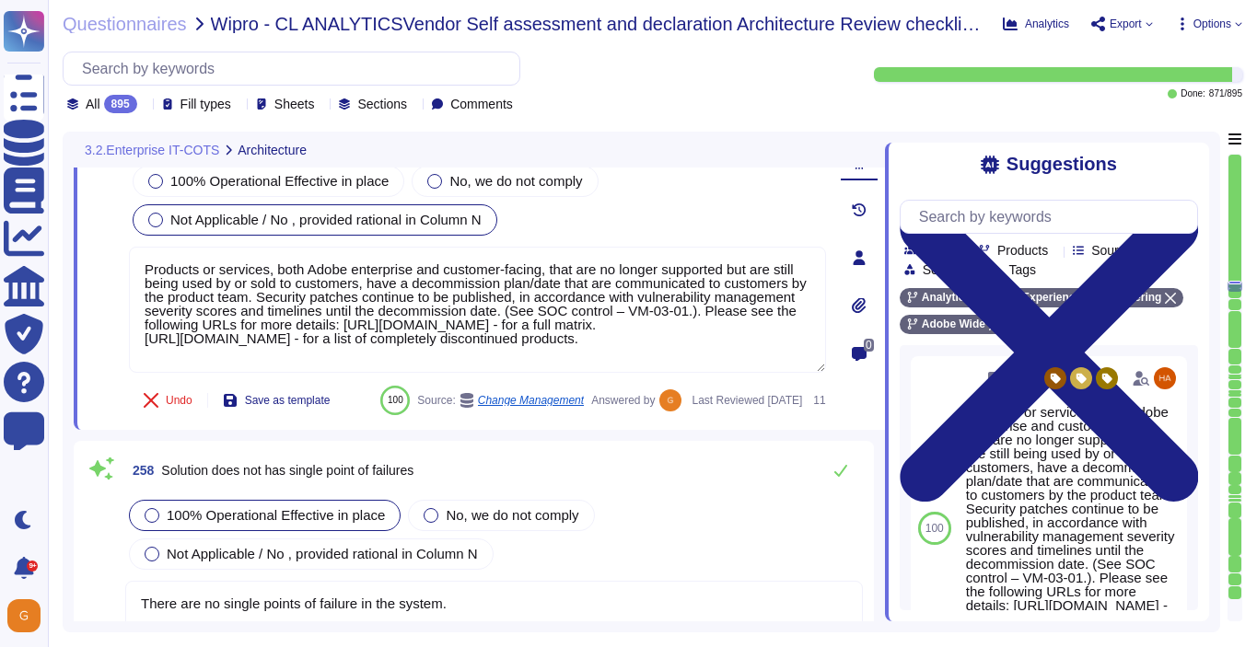
scroll to position [73015, 0]
type textarea "Solution consultant to provide."
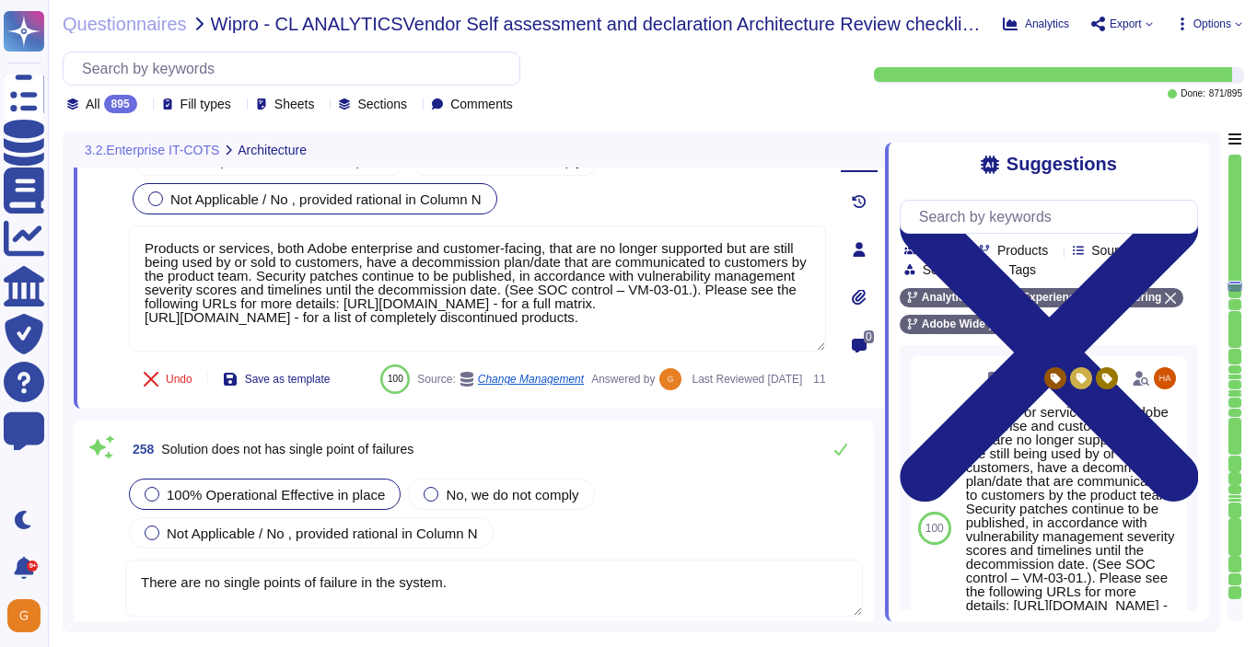
scroll to position [73131, 0]
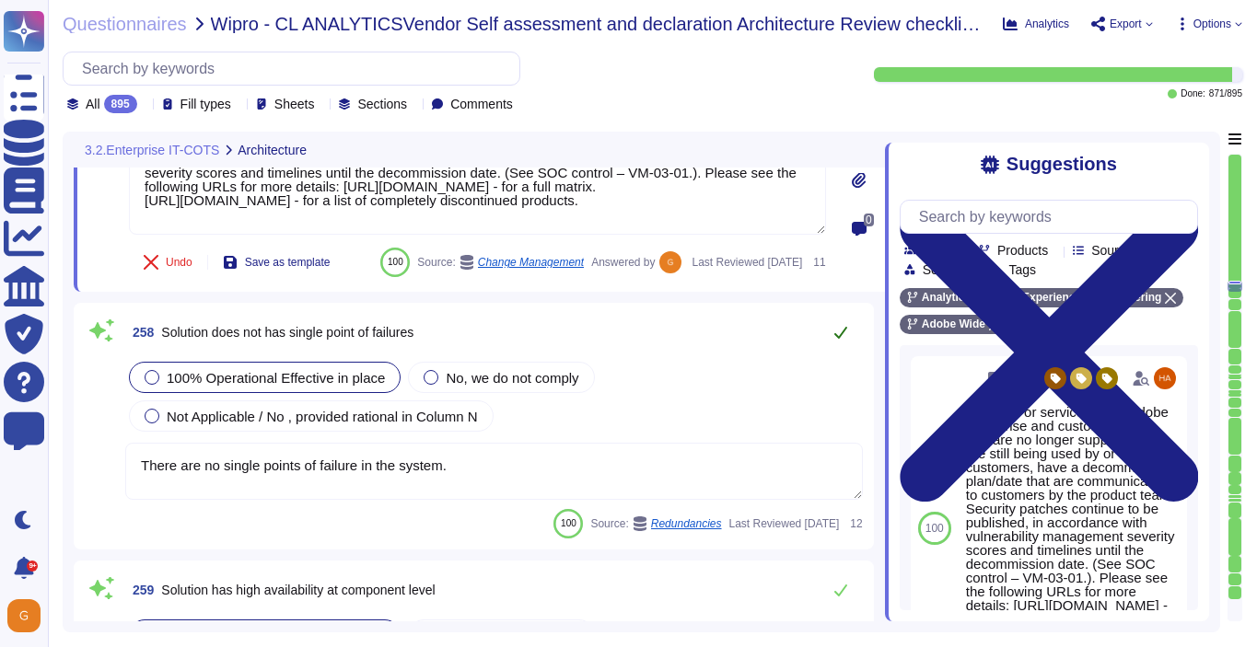
click at [841, 351] on button at bounding box center [840, 332] width 44 height 37
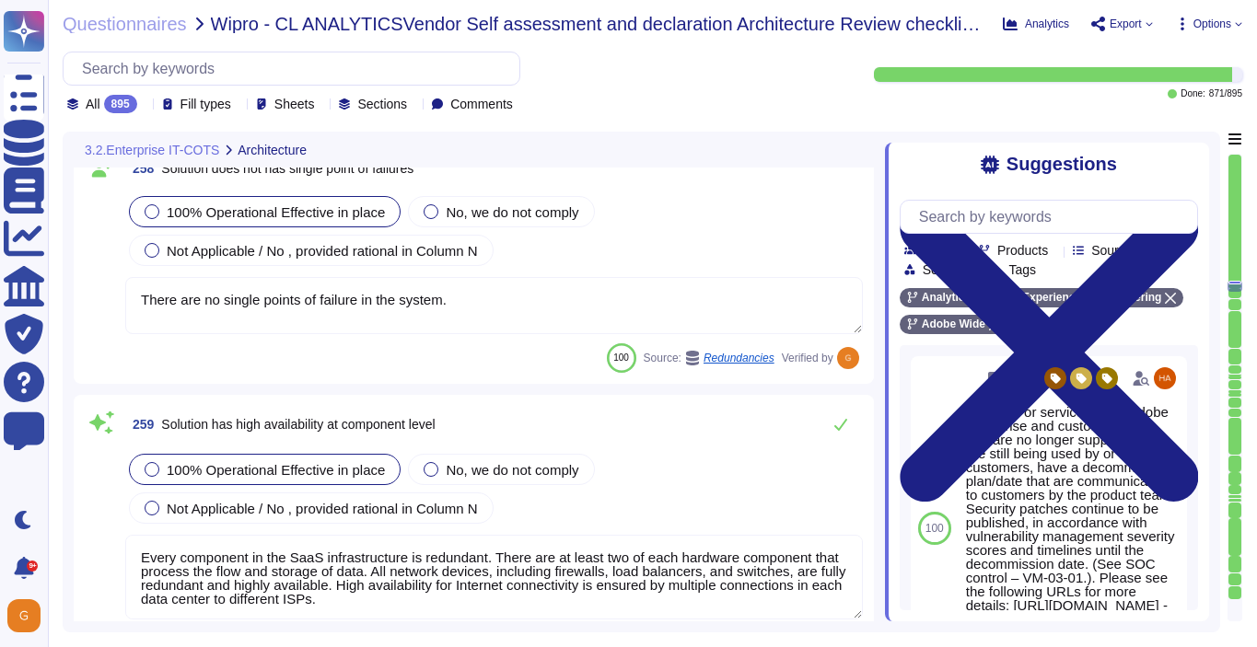
scroll to position [73356, 0]
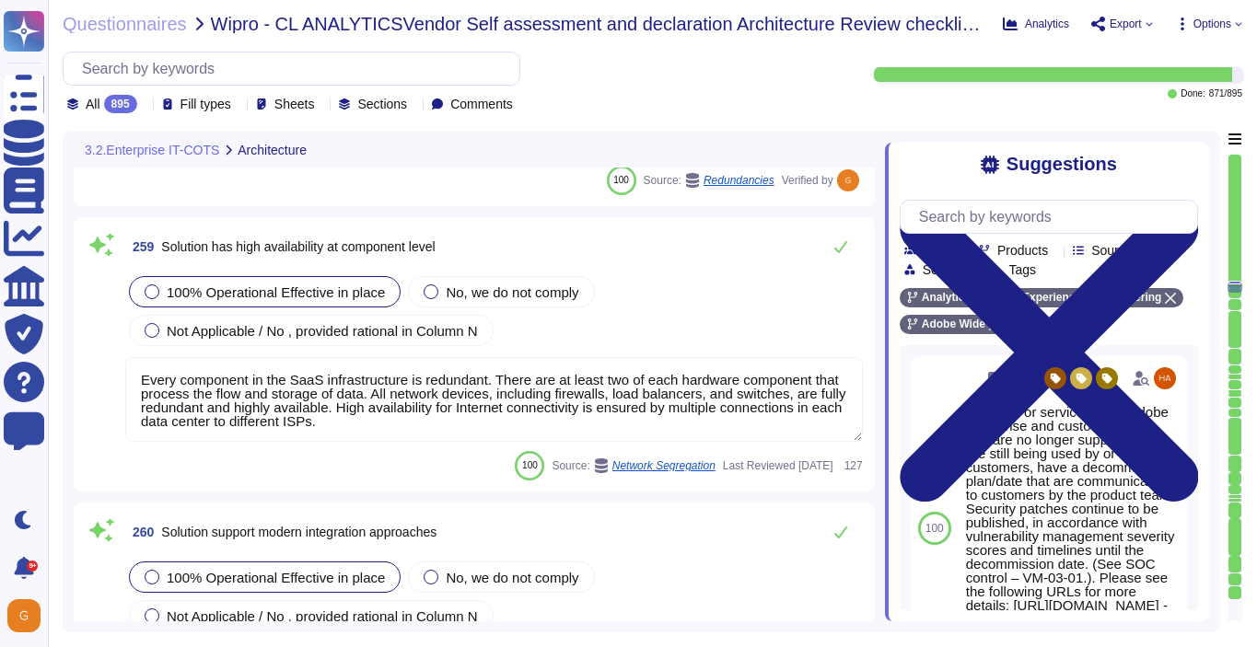
type textarea "All components and code produced by third parties, including open source librar…"
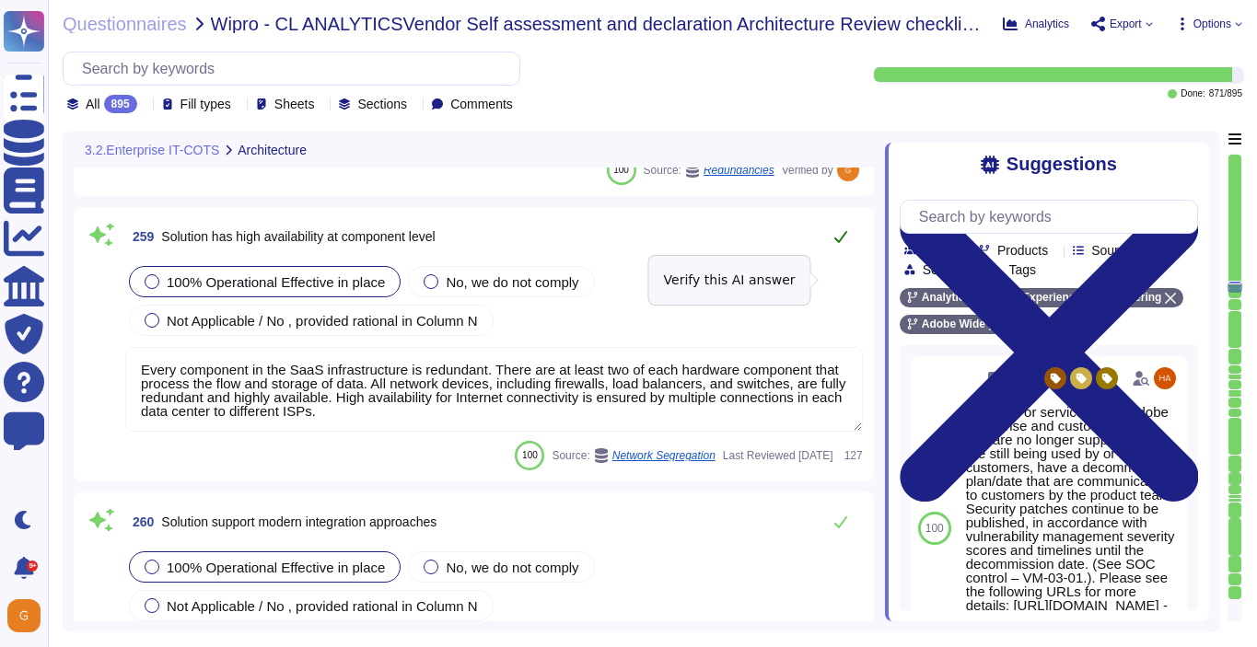
click at [841, 255] on button at bounding box center [840, 236] width 44 height 37
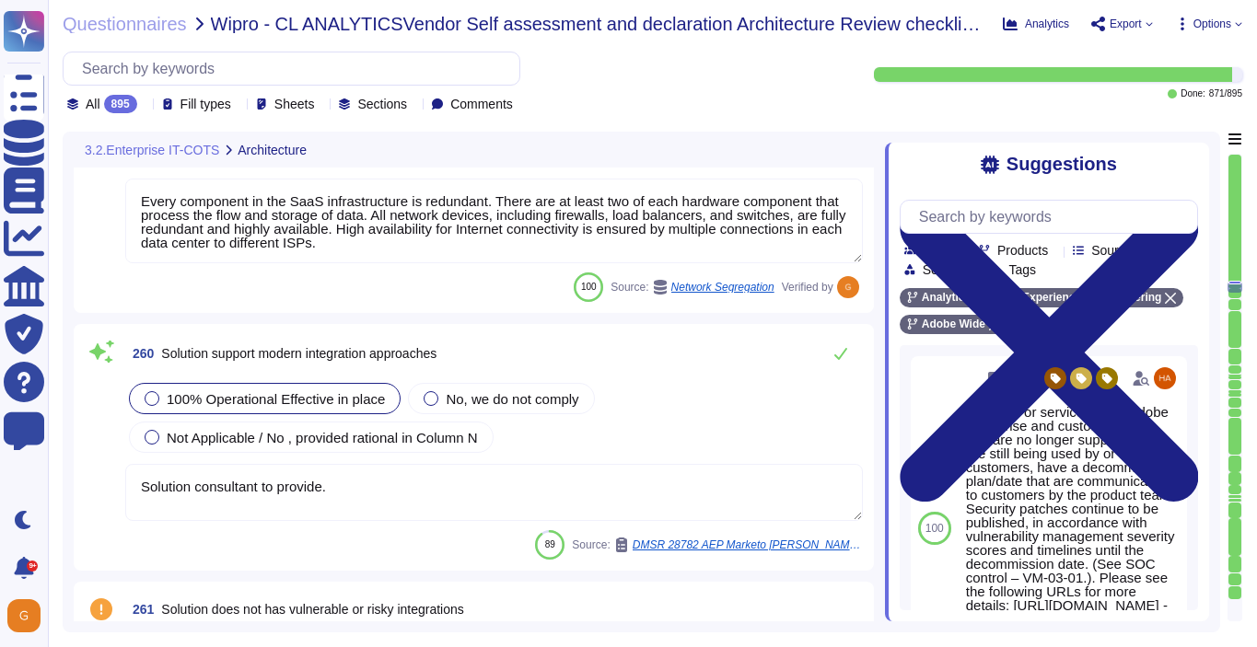
scroll to position [73633, 0]
click at [848, 374] on button at bounding box center [840, 355] width 44 height 37
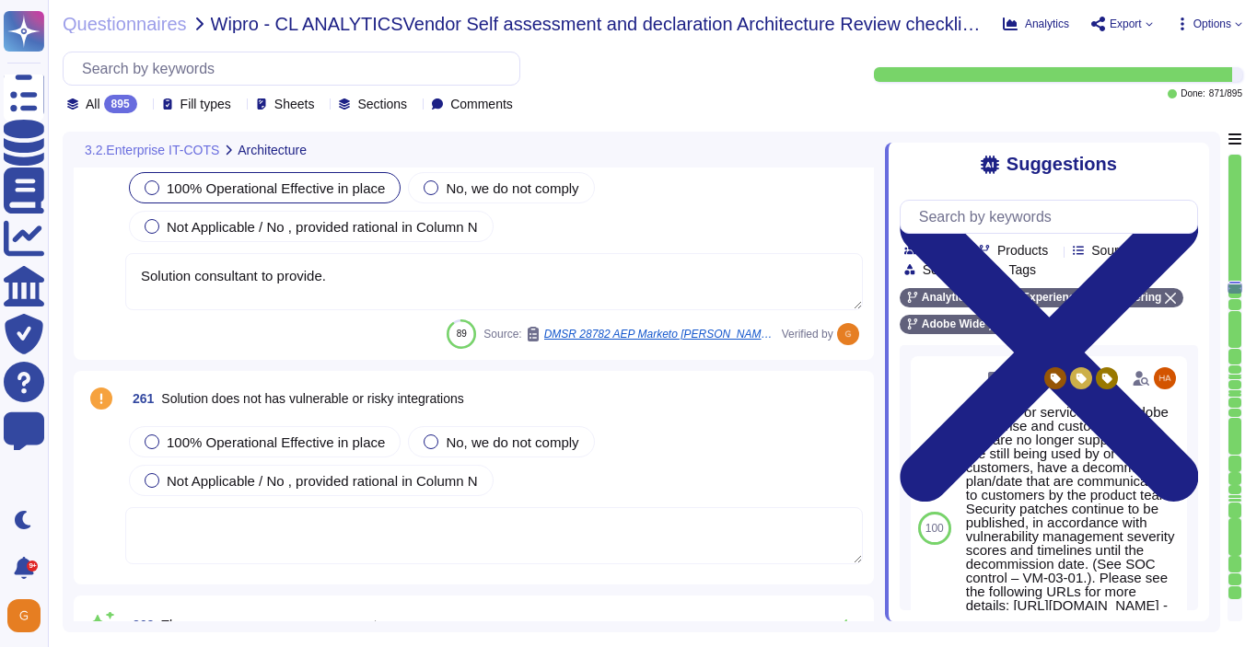
type textarea "Capacity and use data for all relevant components of our cloud service offering…"
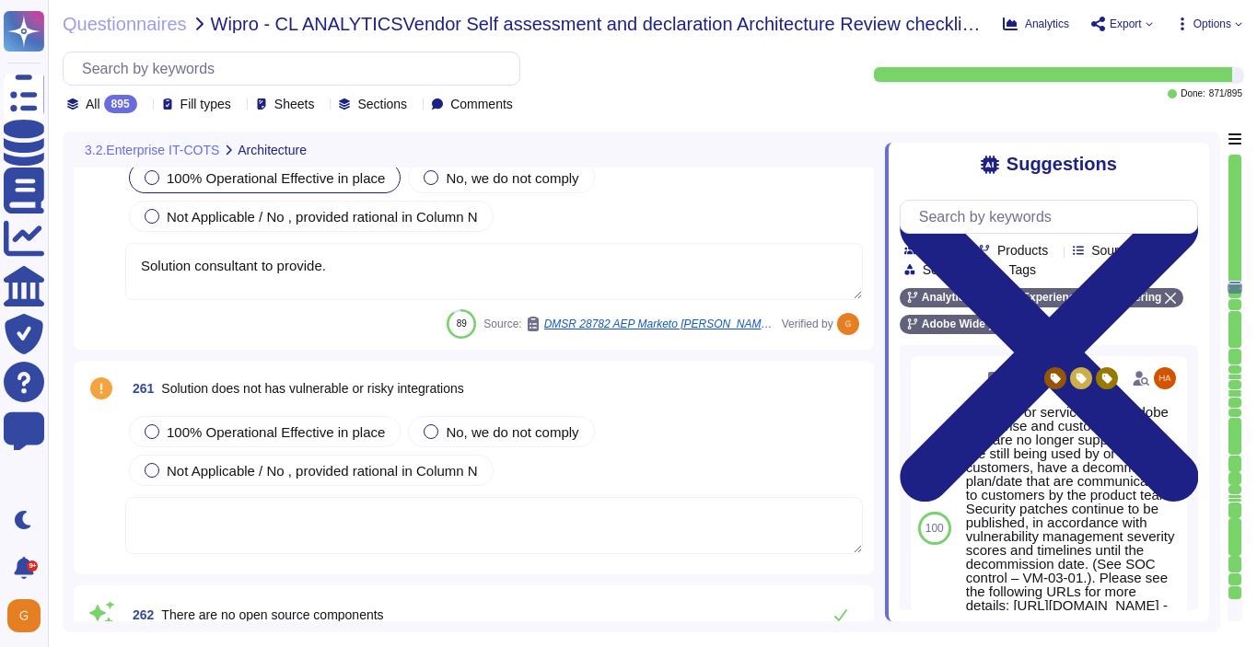
scroll to position [73884, 0]
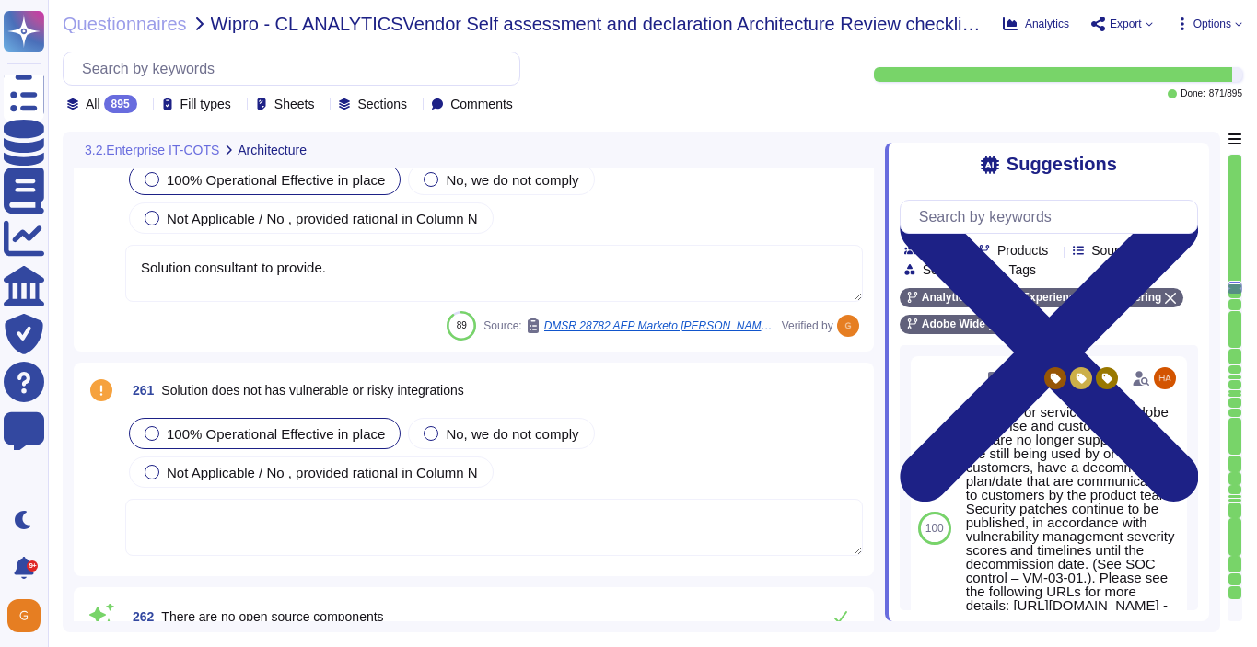
click at [323, 432] on span "100% Operational Effective in place" at bounding box center [276, 434] width 218 height 16
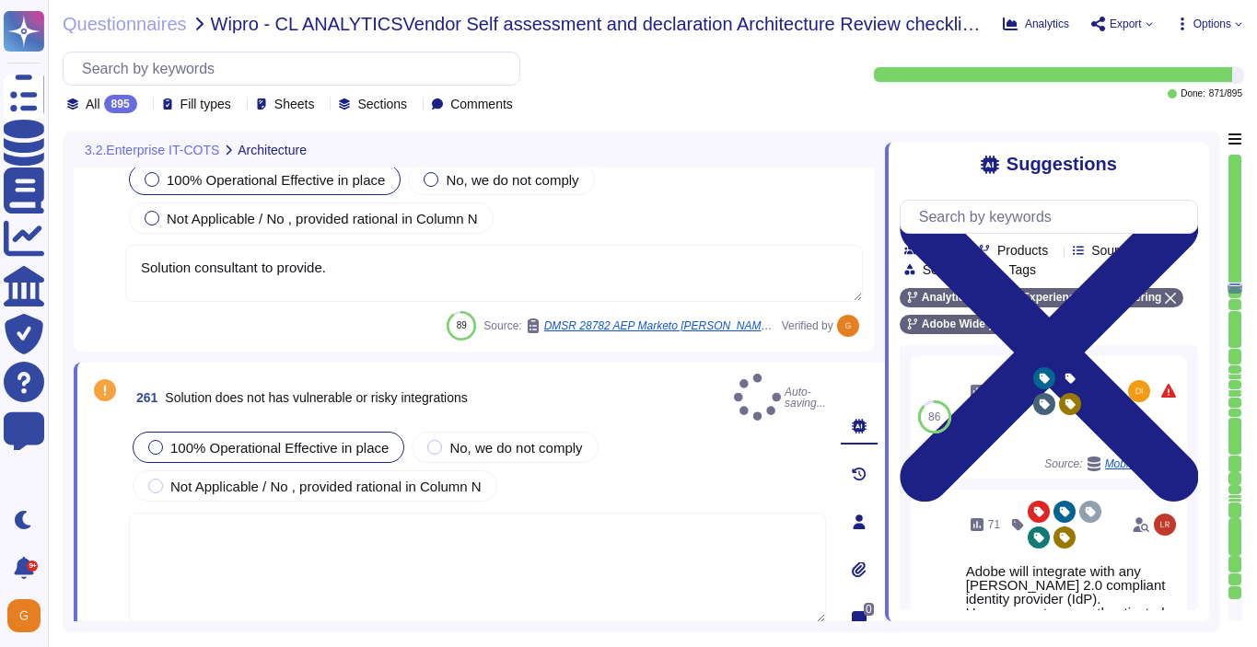
type textarea "Capacity and use data for all relevant components of our cloud service offering…"
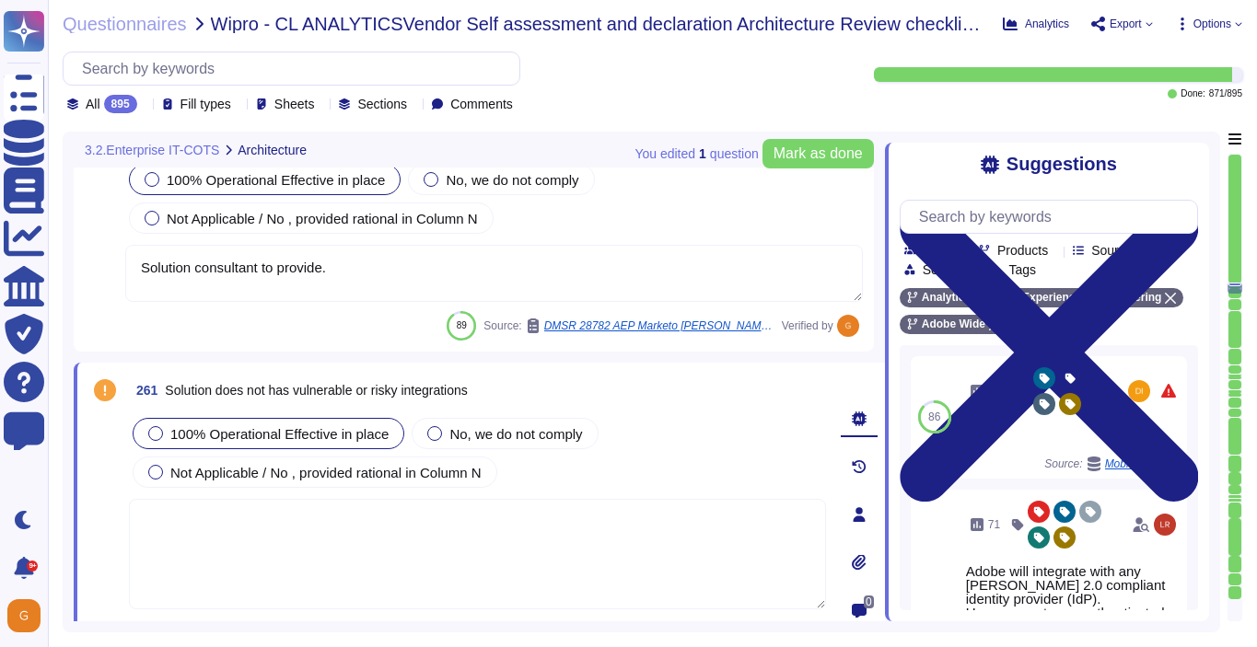
click at [404, 539] on textarea at bounding box center [477, 554] width 697 height 110
paste textarea "[URL][DOMAIN_NAME]"
type textarea "Please see: [URL][DOMAIN_NAME]"
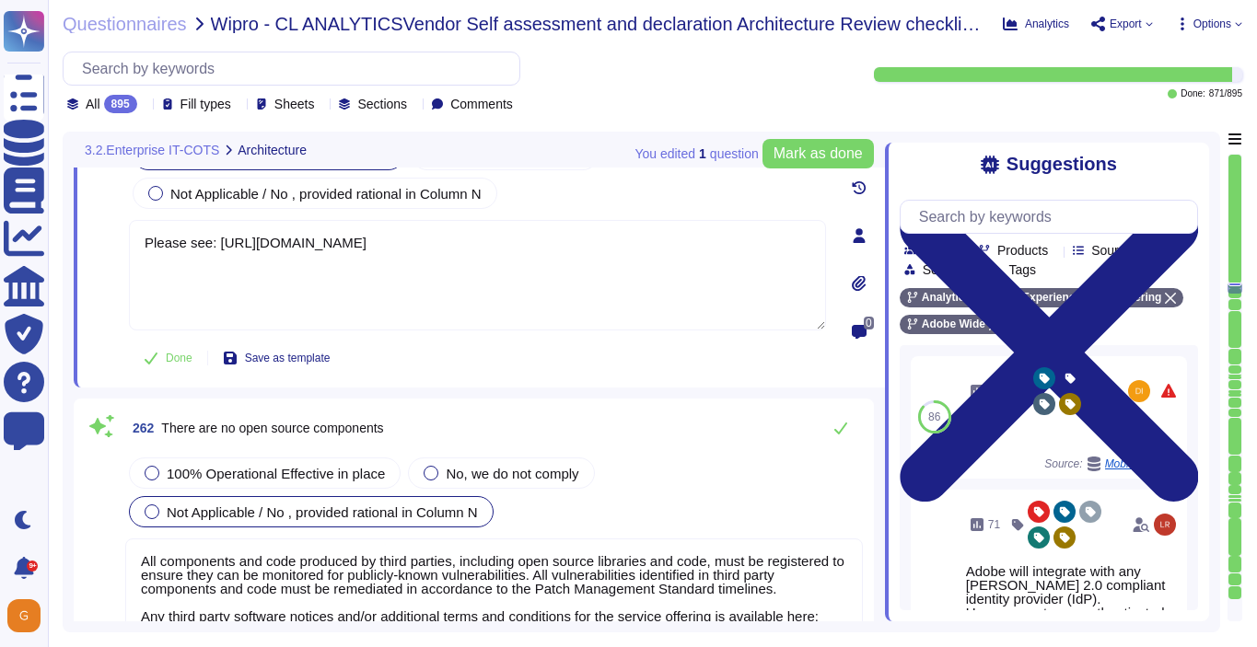
type textarea "Data localization is not currently supported. Storage location is provided to t…"
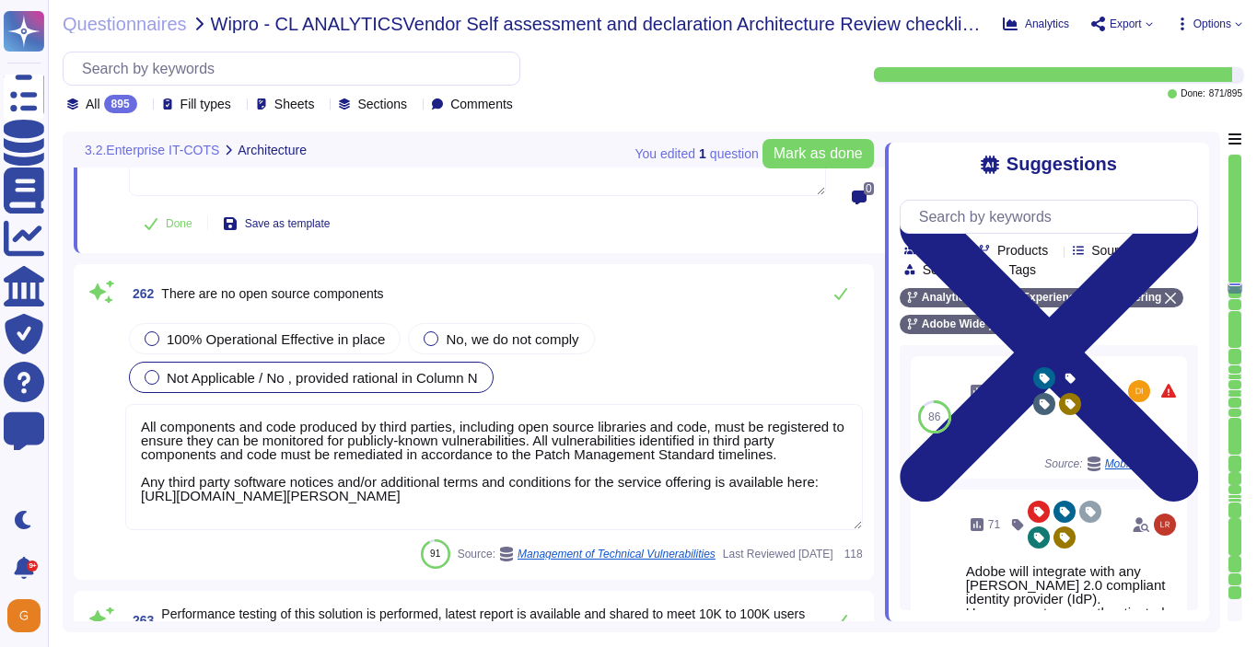
scroll to position [74285, 0]
type textarea "Please see: [URL][DOMAIN_NAME]"
click at [265, 332] on span "100% Operational Effective in place" at bounding box center [276, 340] width 218 height 16
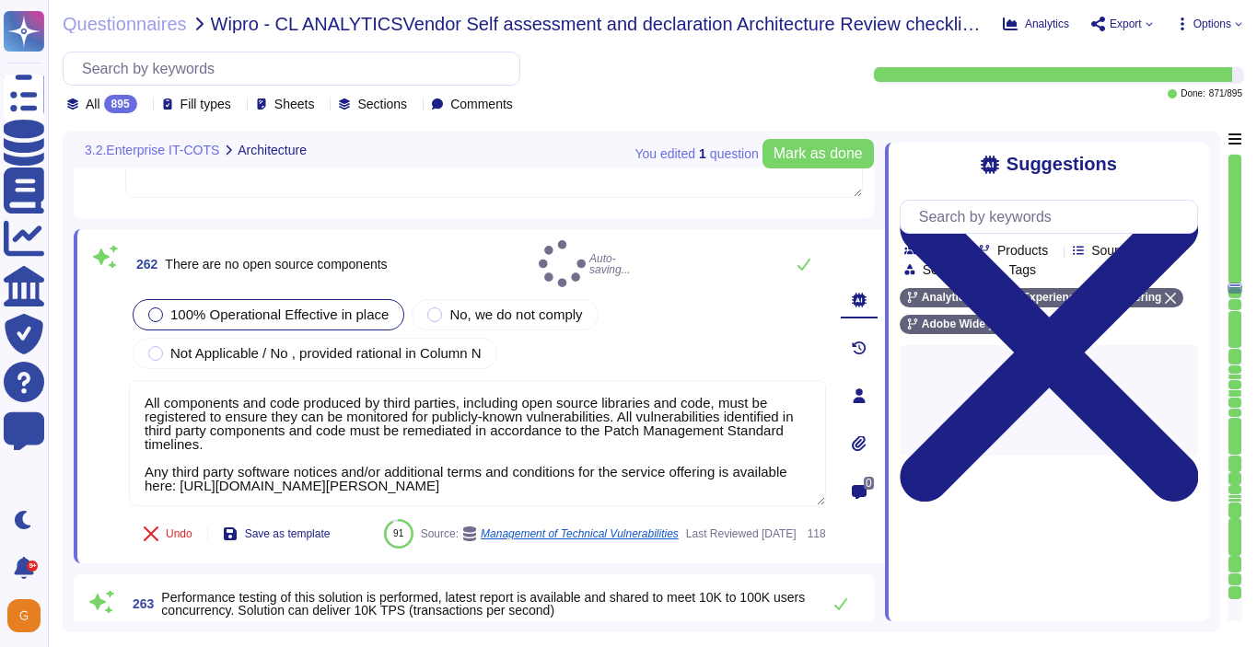
type textarea "Data localization is not currently supported. Storage location is provided to t…"
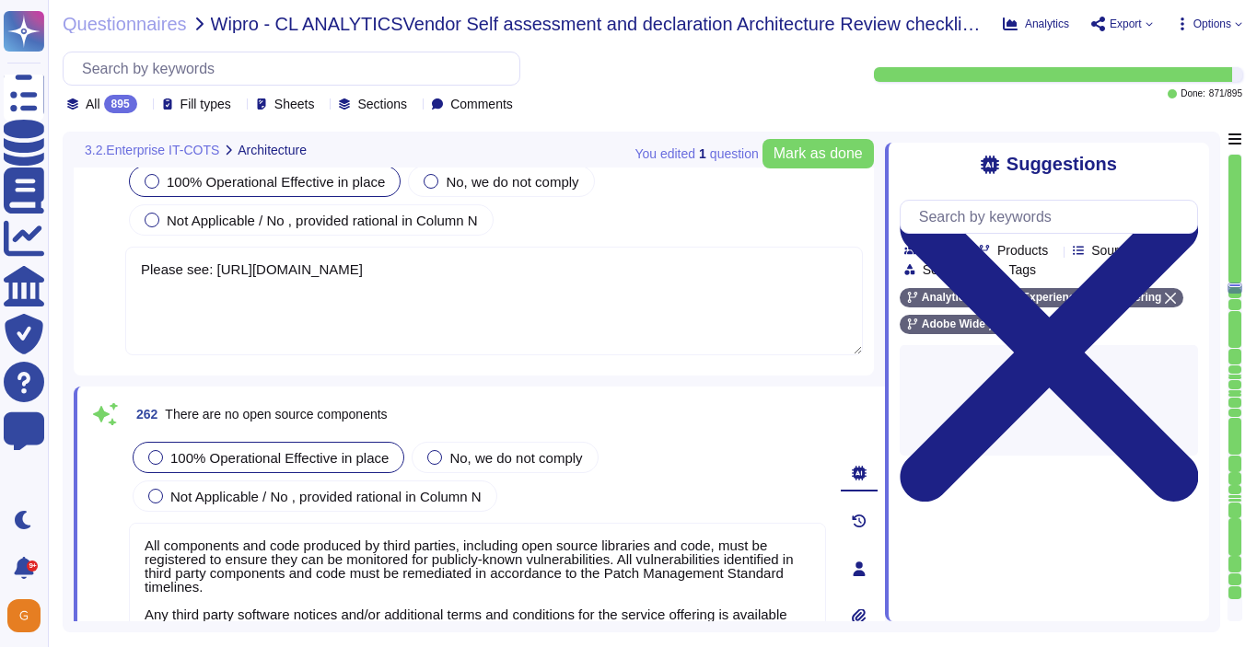
scroll to position [74027, 0]
type textarea "Every component in the SaaS infrastructure is redundant. There are at least two…"
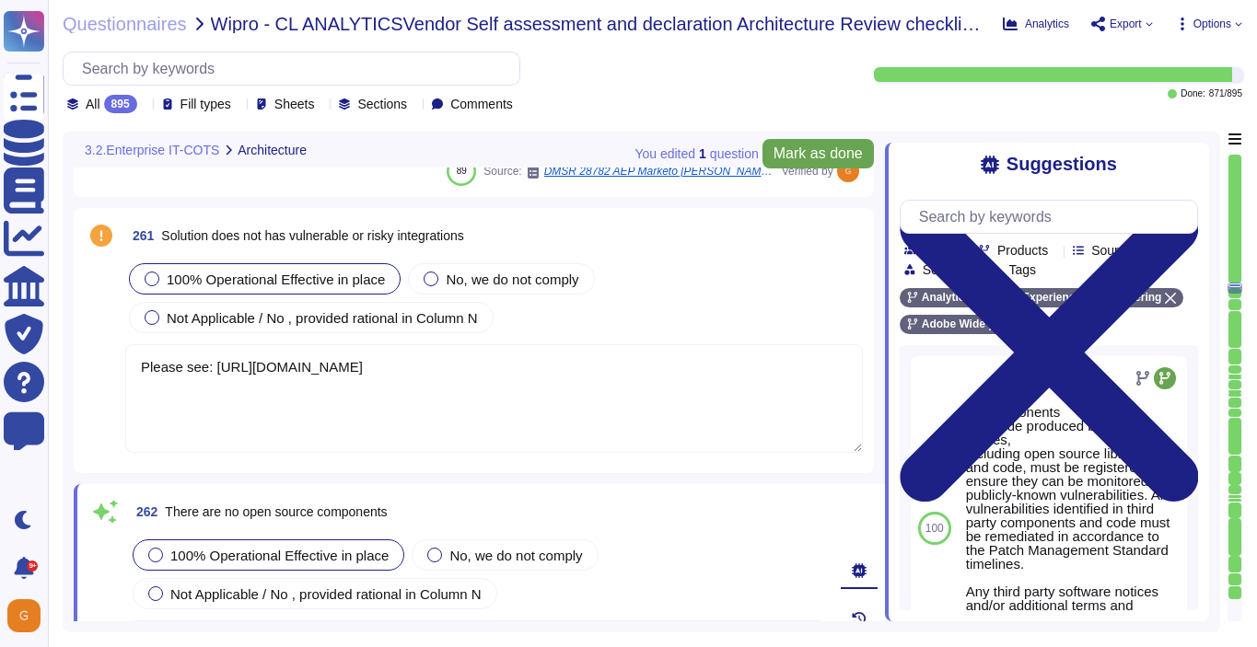
click at [799, 160] on span "Mark as done" at bounding box center [817, 153] width 89 height 15
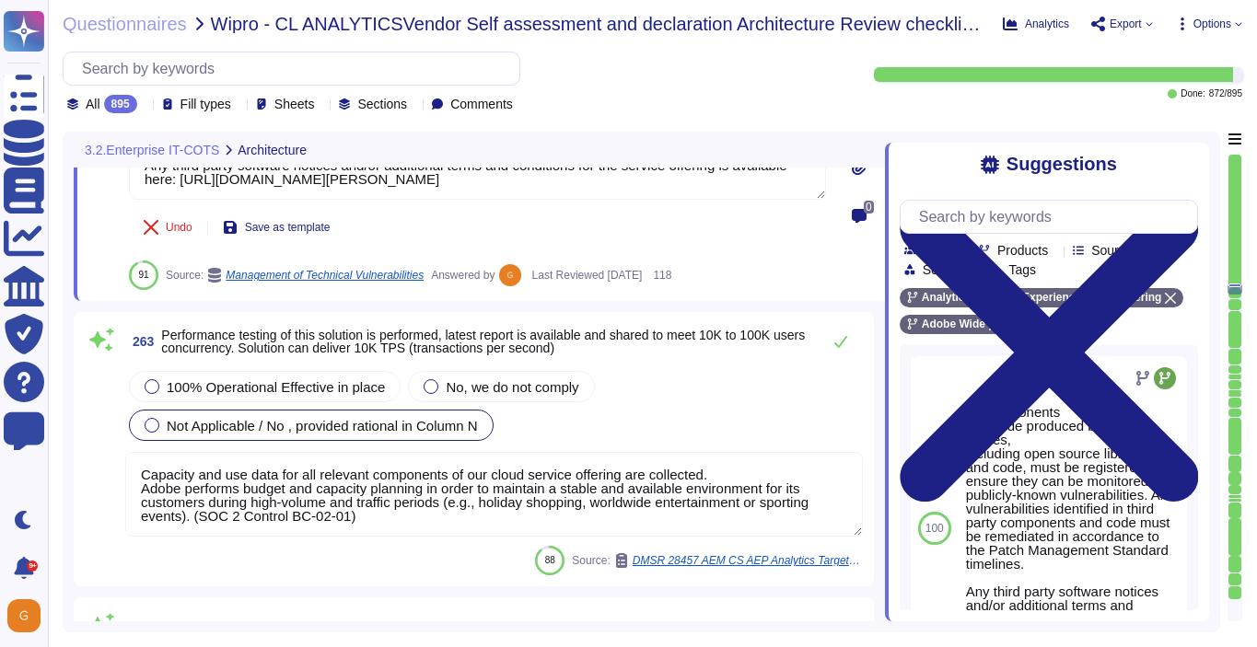
scroll to position [74572, 0]
click at [846, 350] on icon at bounding box center [840, 343] width 15 height 15
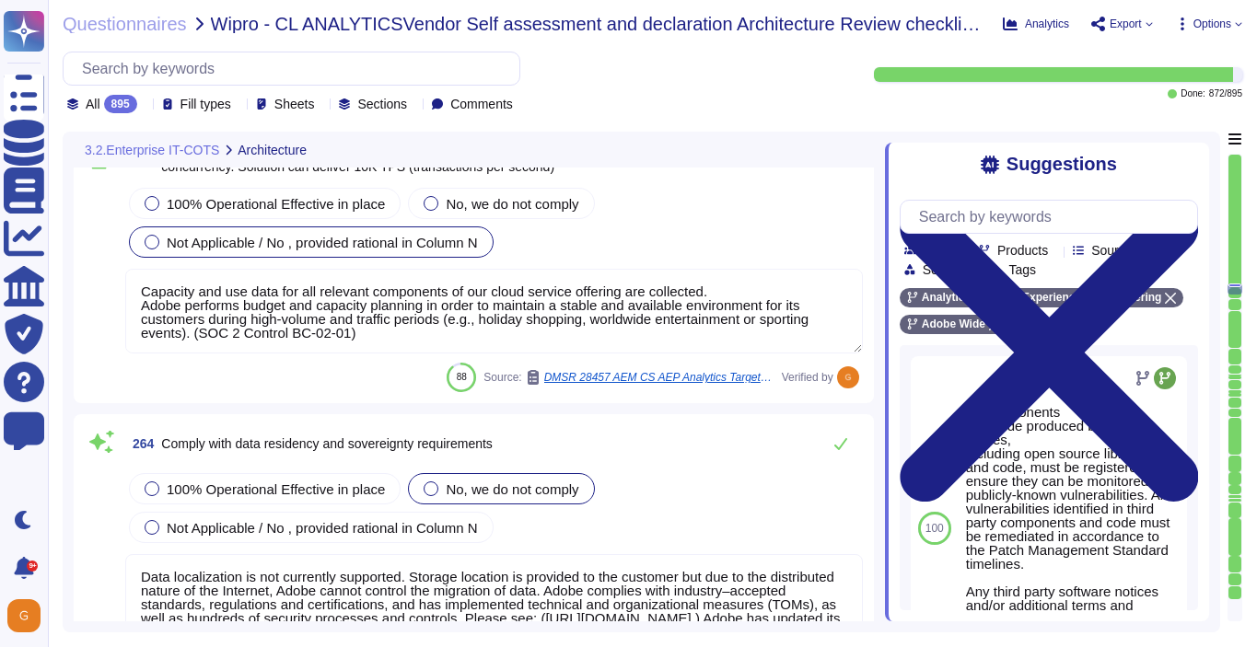
scroll to position [74770, 0]
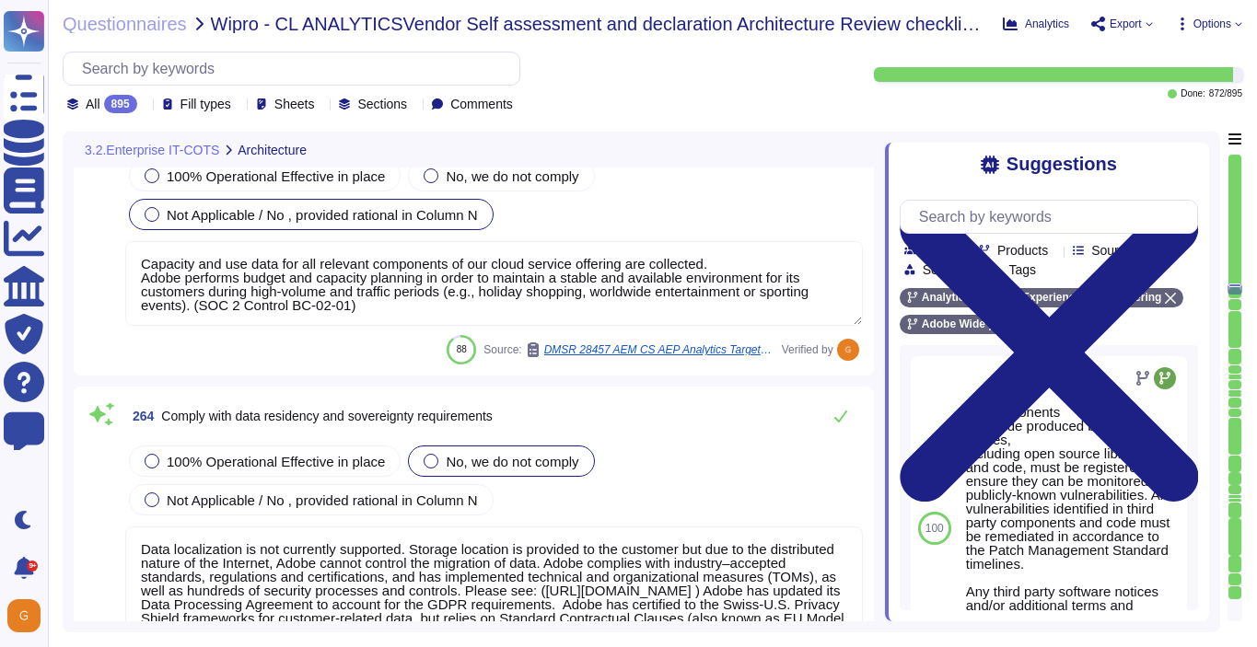
type textarea "SOC 2 certification is a security framework developed by the American Institute…"
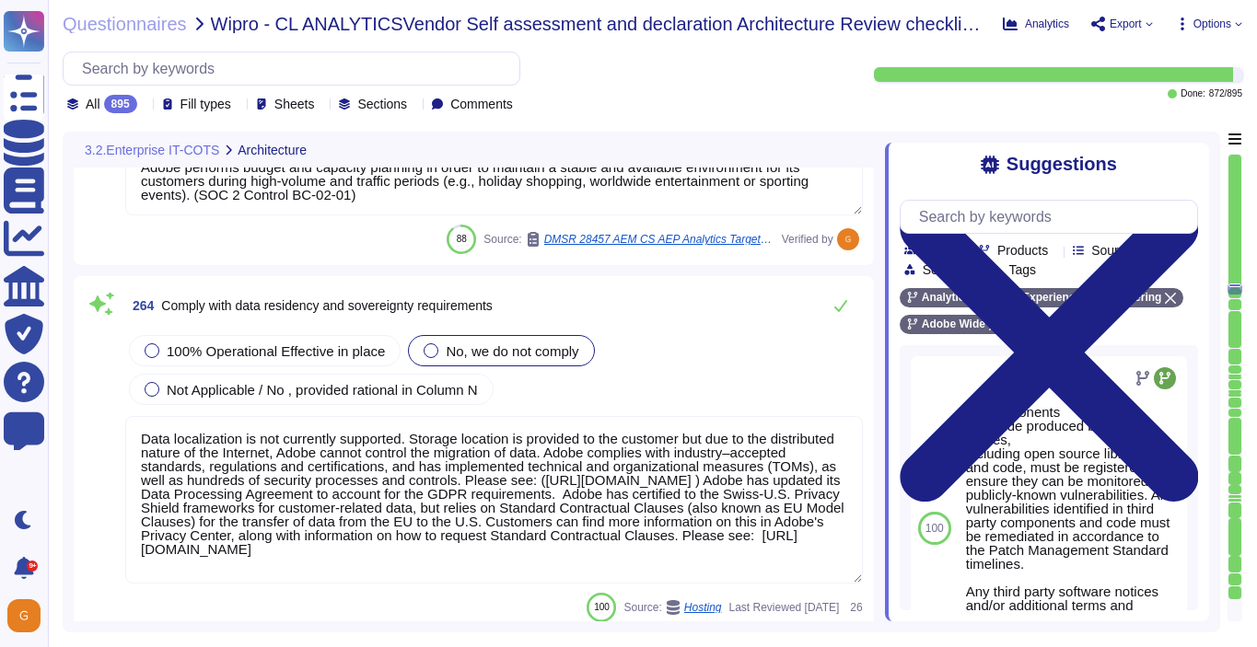
scroll to position [74878, 0]
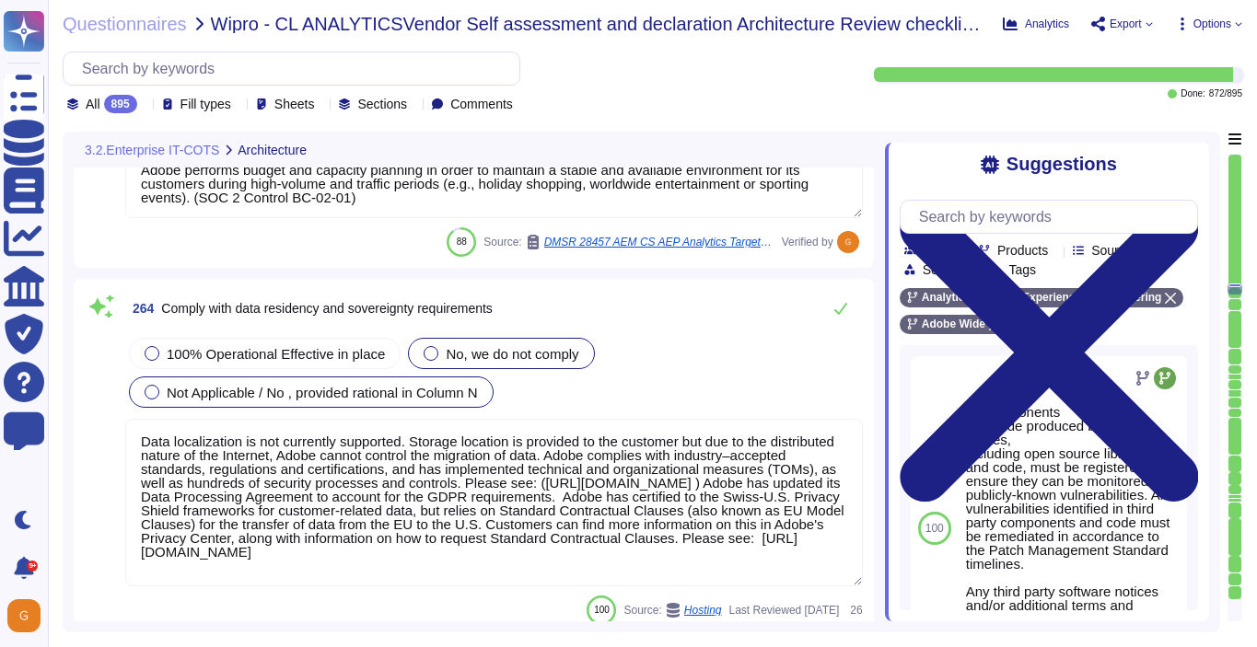
click at [456, 387] on span "Not Applicable / No , provided rational in Column N" at bounding box center [322, 393] width 311 height 16
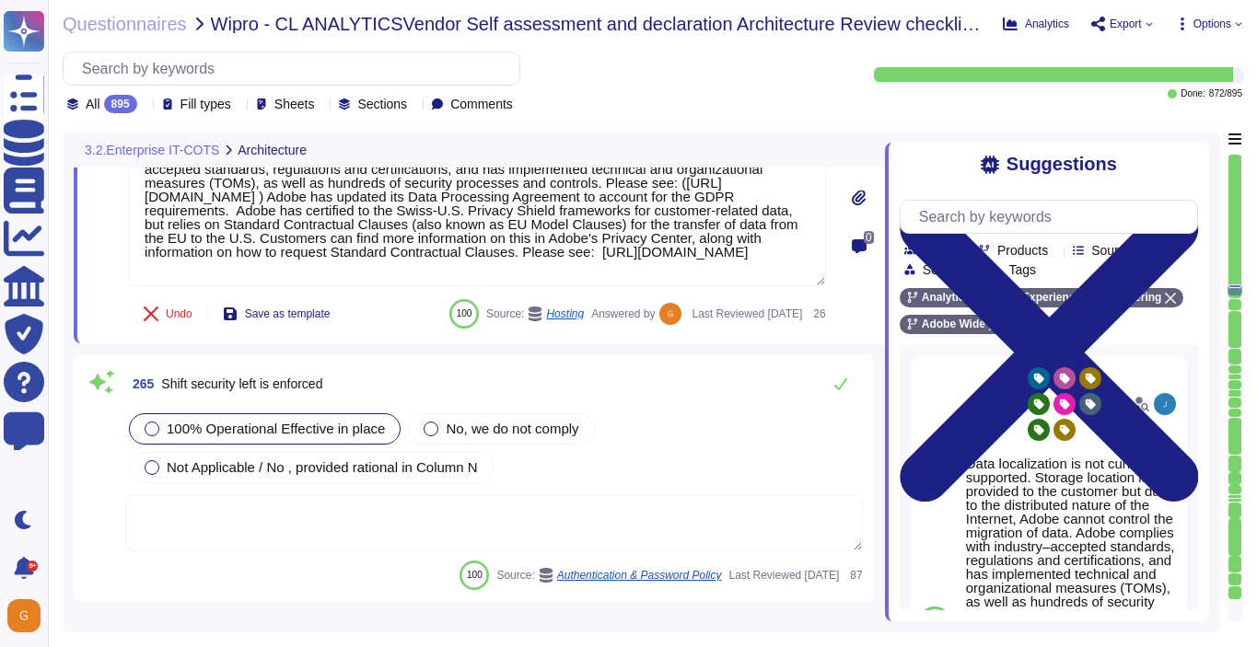
scroll to position [75146, 0]
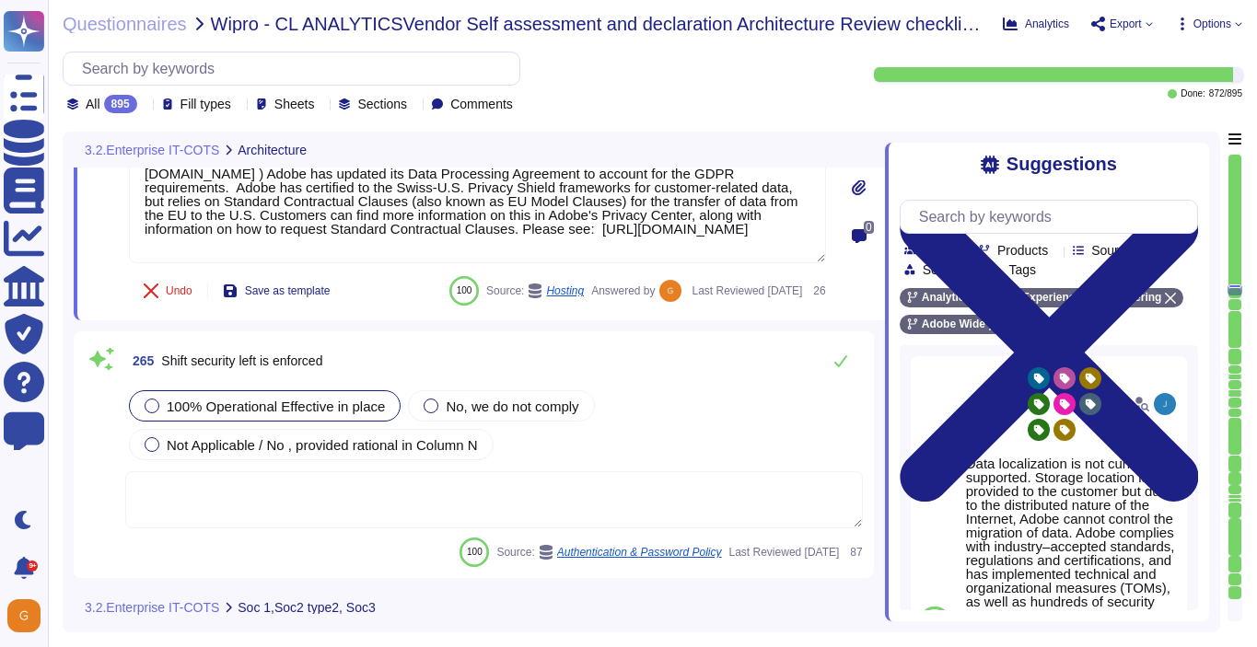
click at [484, 478] on textarea at bounding box center [493, 499] width 737 height 57
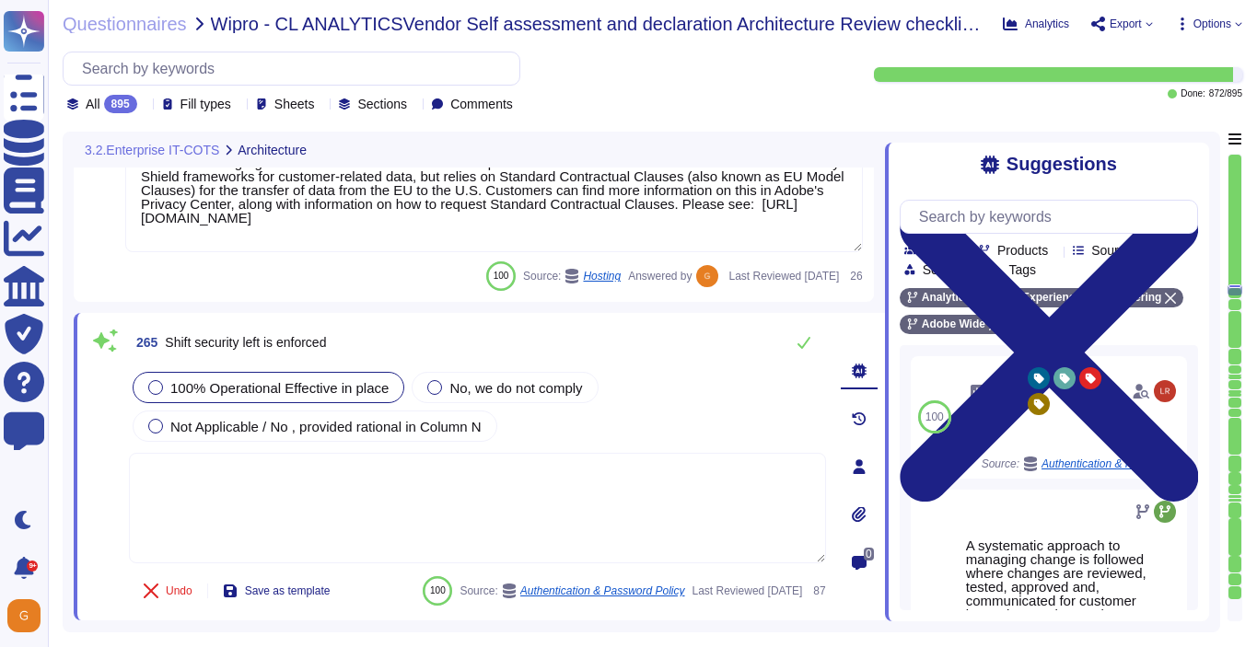
type textarea "SOC 2 certification is a security framework developed by the American Institute…"
paste textarea "[URL][DOMAIN_NAME]"
type textarea "Please see: [URL][DOMAIN_NAME]"
click at [799, 348] on icon at bounding box center [803, 342] width 15 height 15
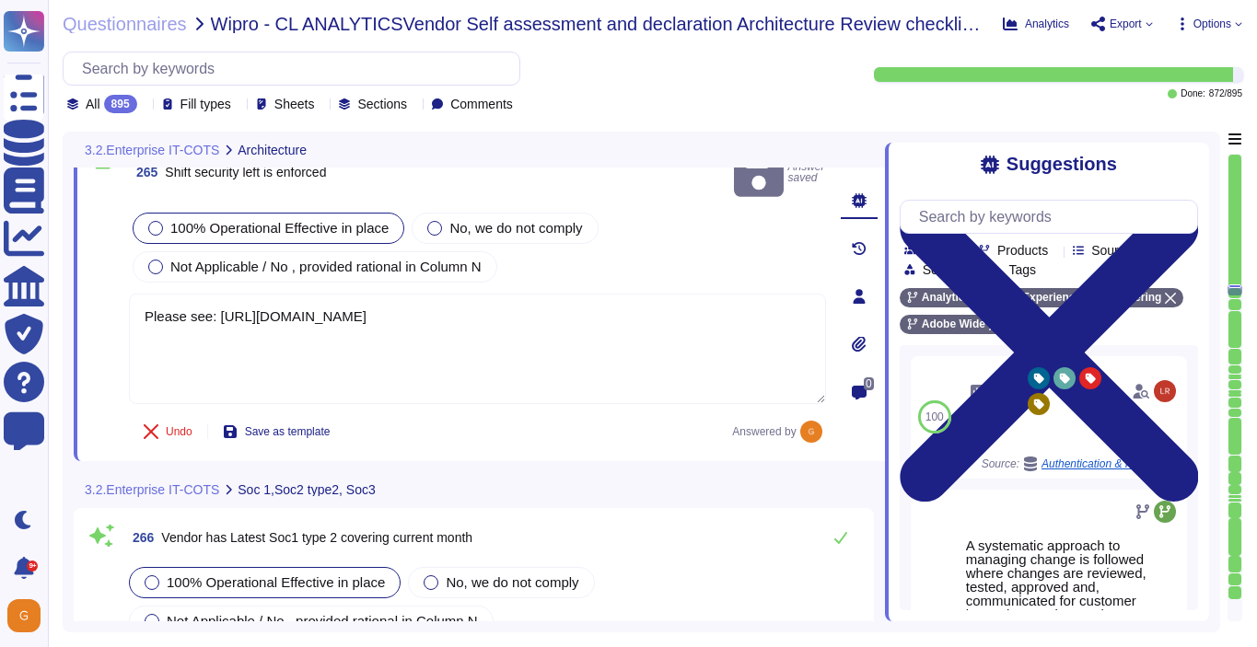
scroll to position [75435, 0]
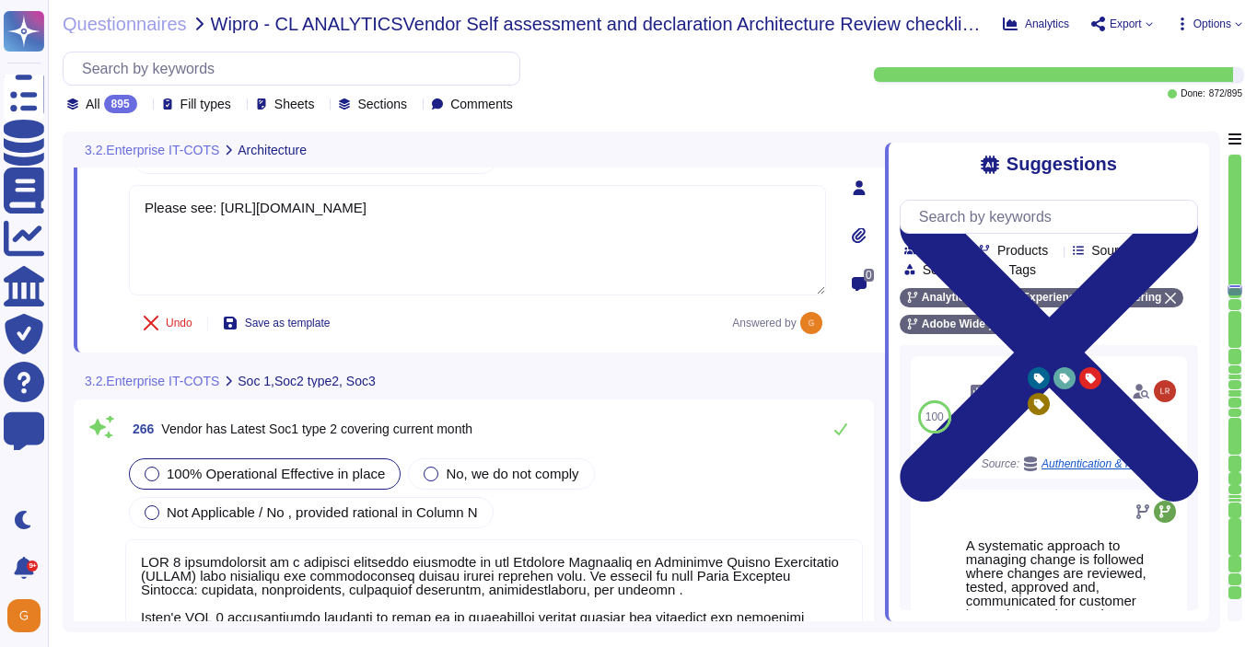
type textarea "SOC 2 certification is a security framework developed by the American Institute…"
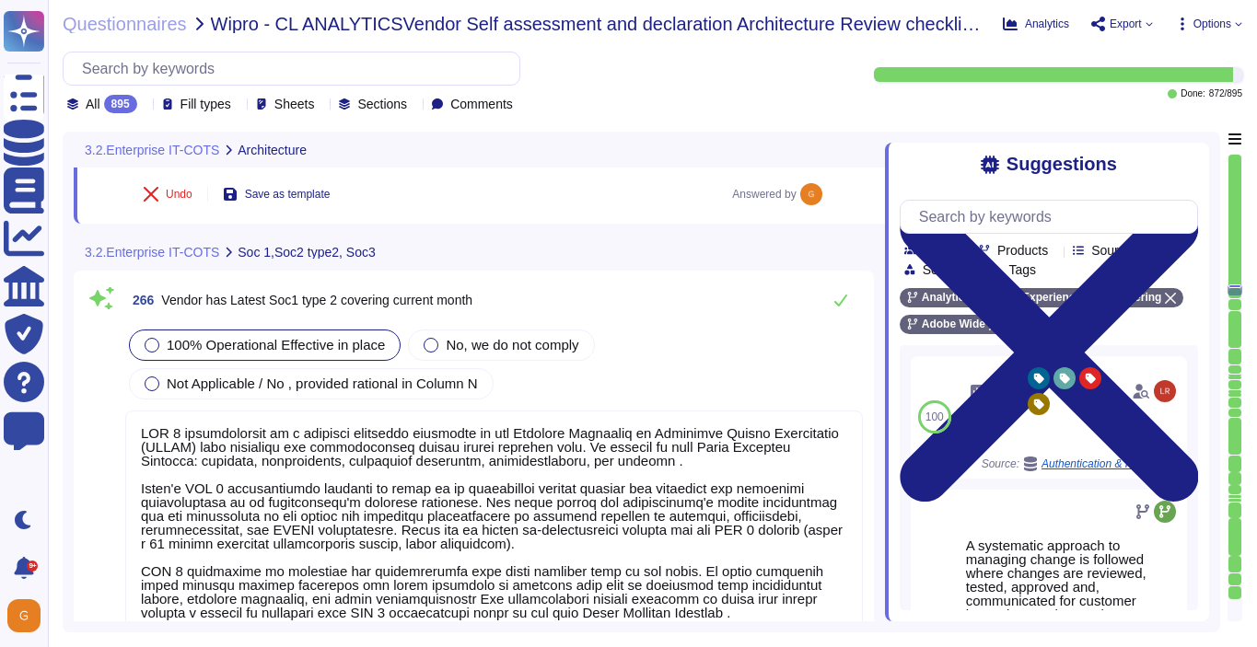
scroll to position [75569, 0]
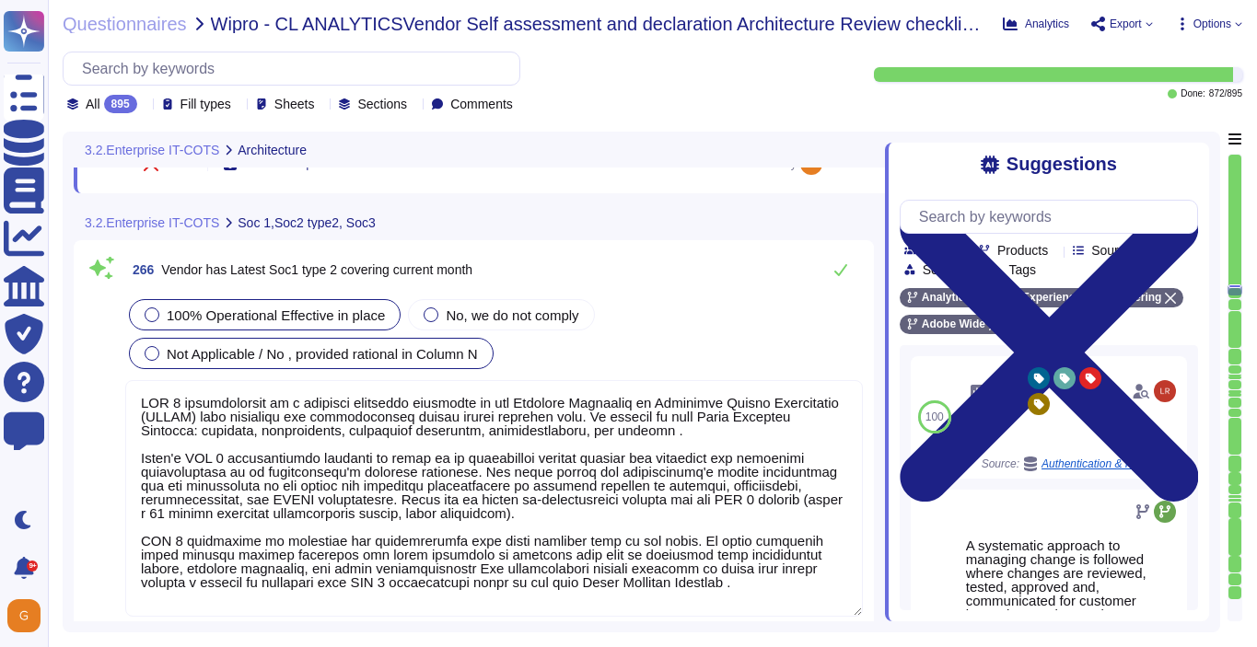
click at [159, 346] on label "Not Applicable / No , provided rational in Column N" at bounding box center [311, 353] width 333 height 15
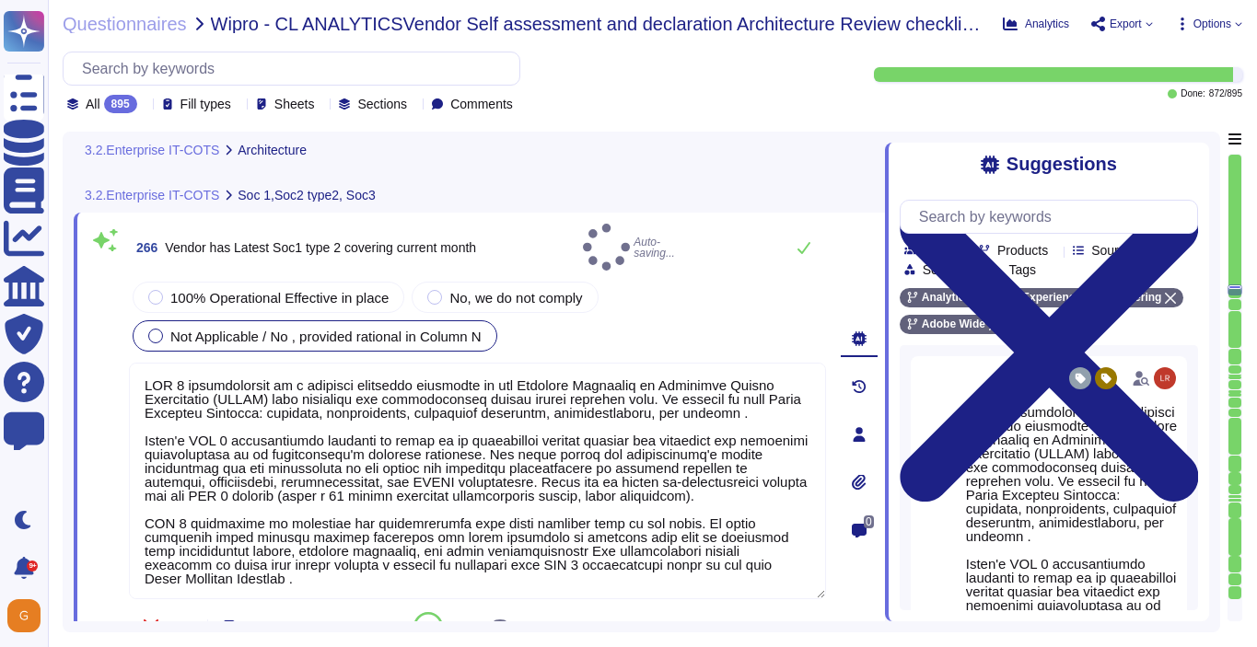
type textarea "SOC 2 certification is a security framework developed by the American Institute…"
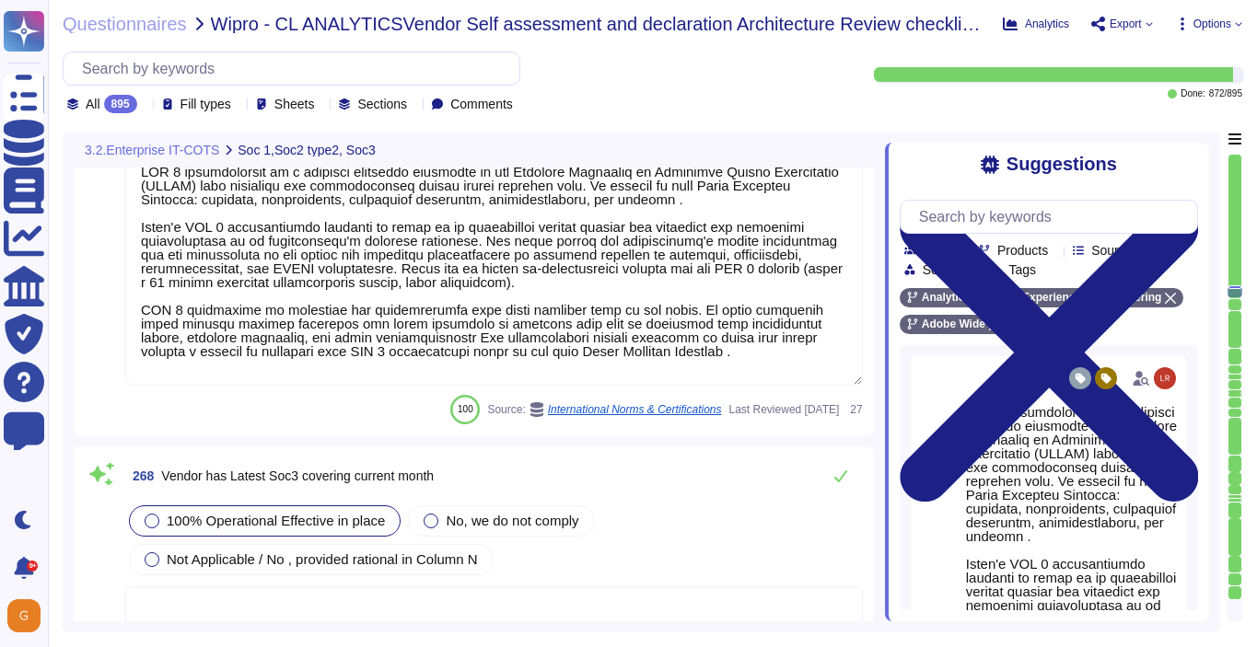
scroll to position [2, 0]
type textarea "Exceptions are only ever temporary and never permanent. To request an exception…"
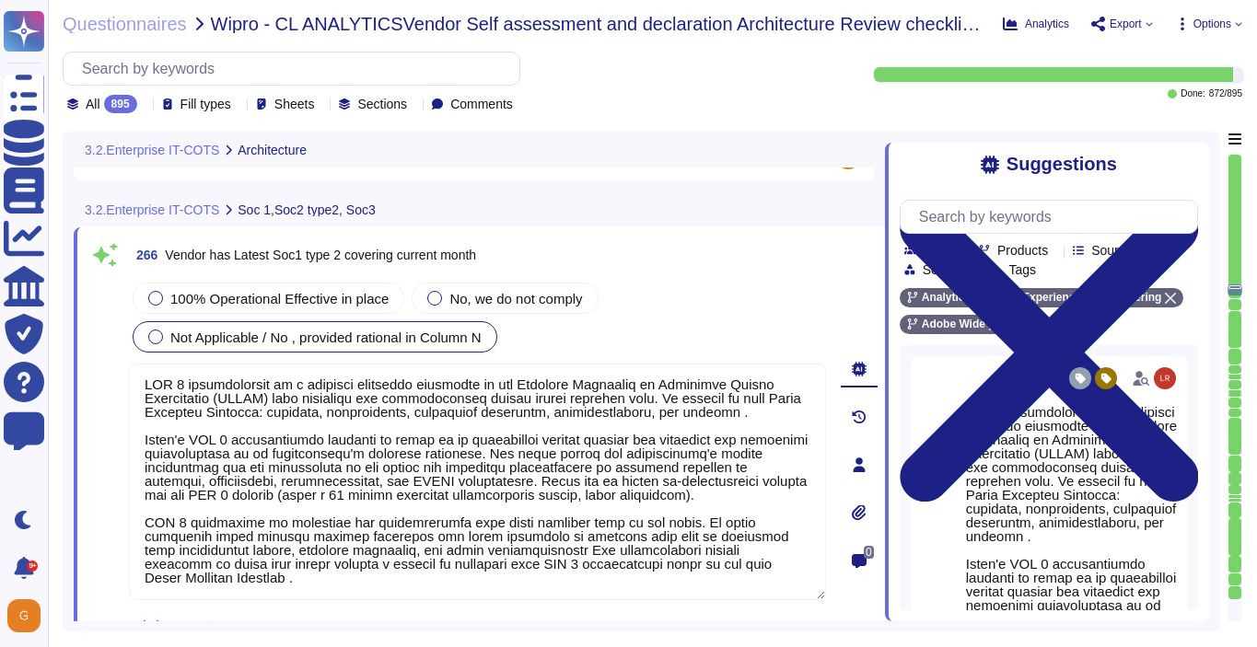
scroll to position [75491, 0]
type textarea "Data localization is not currently supported. Storage location is provided to t…"
type textarea "Please see: [URL][DOMAIN_NAME]"
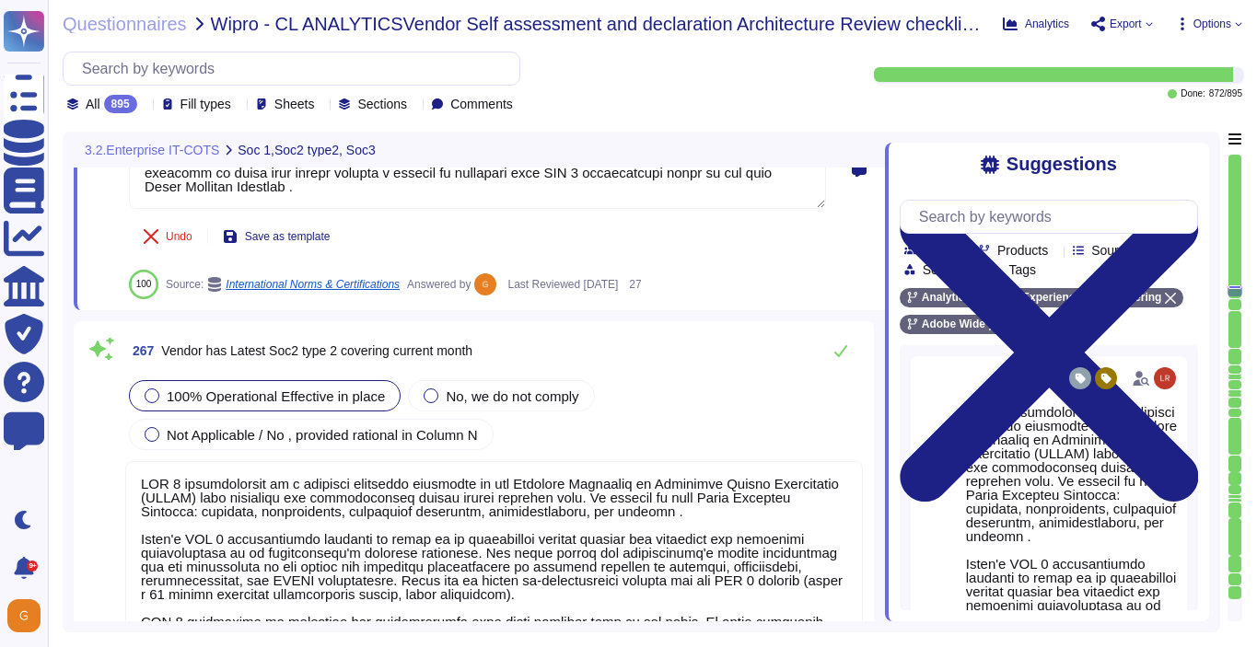
scroll to position [2, 0]
click at [846, 346] on icon at bounding box center [840, 351] width 13 height 12
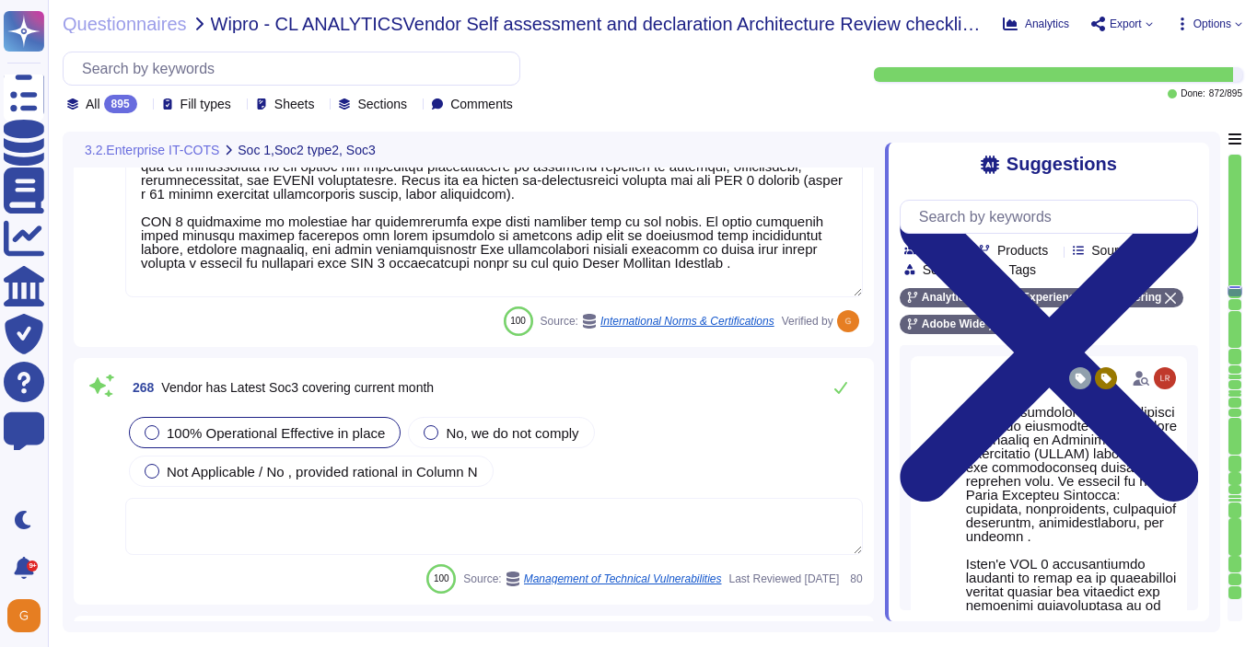
scroll to position [76264, 0]
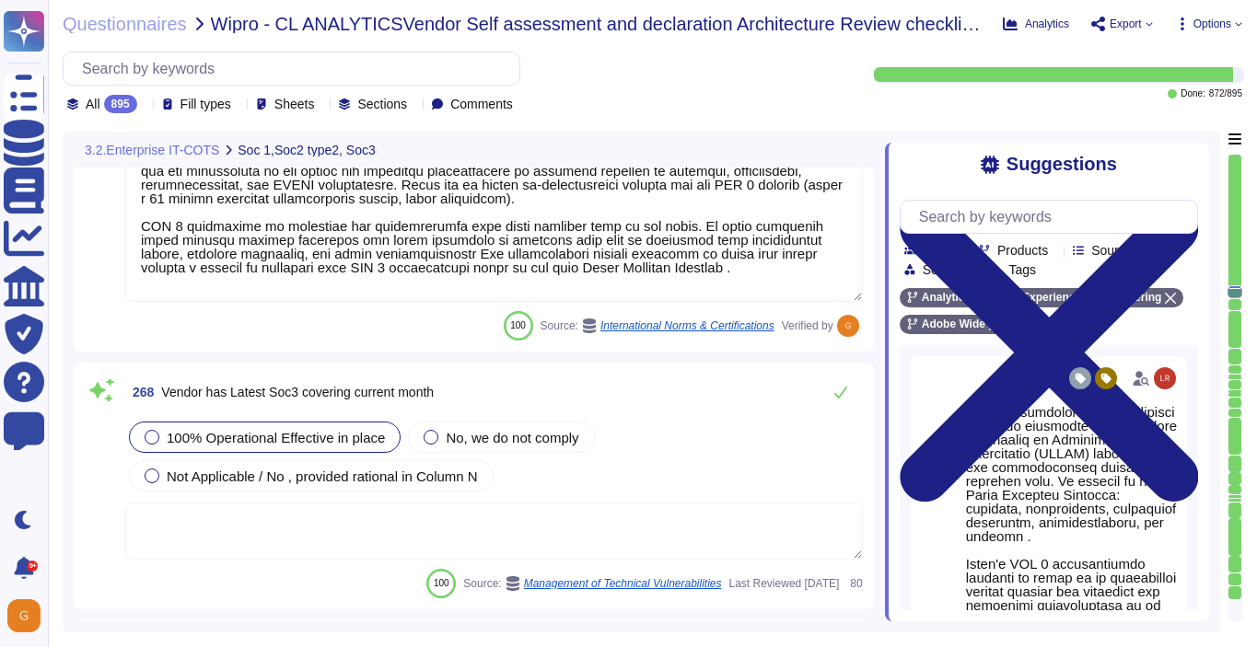
type textarea "Exceptions are only ever temporary and never permanent. To request an exception…"
click at [833, 393] on icon at bounding box center [840, 392] width 15 height 15
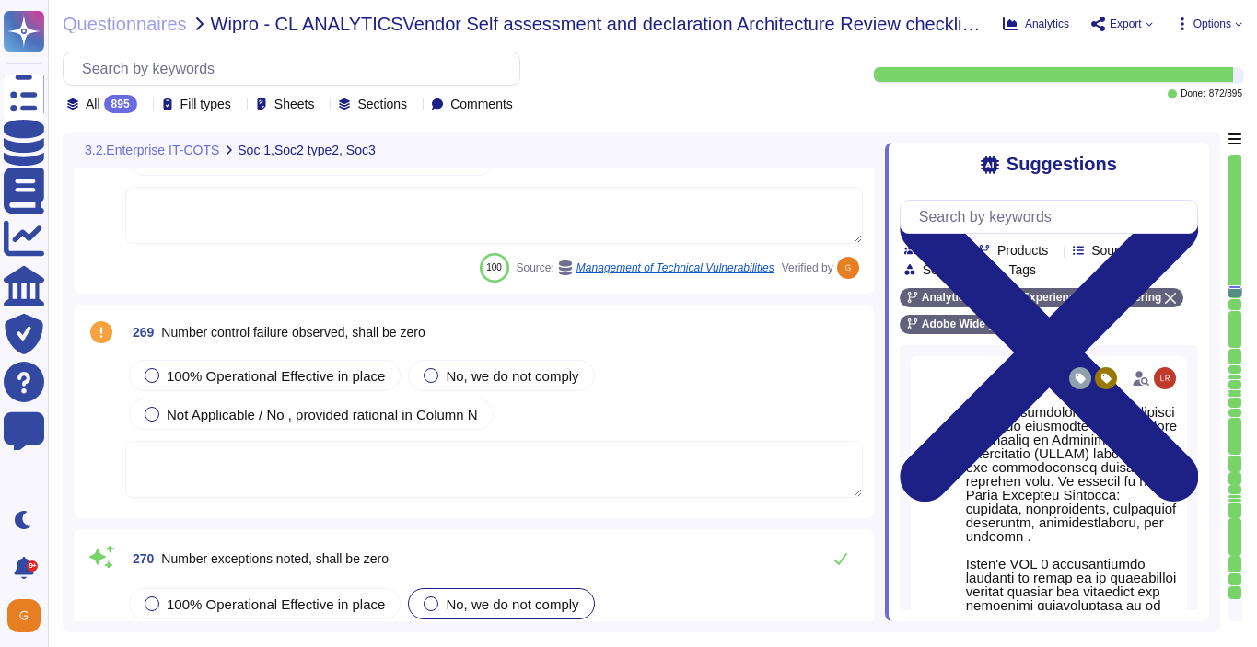
type textarea "Adobe does not provide this level of information externally. Release notes are …"
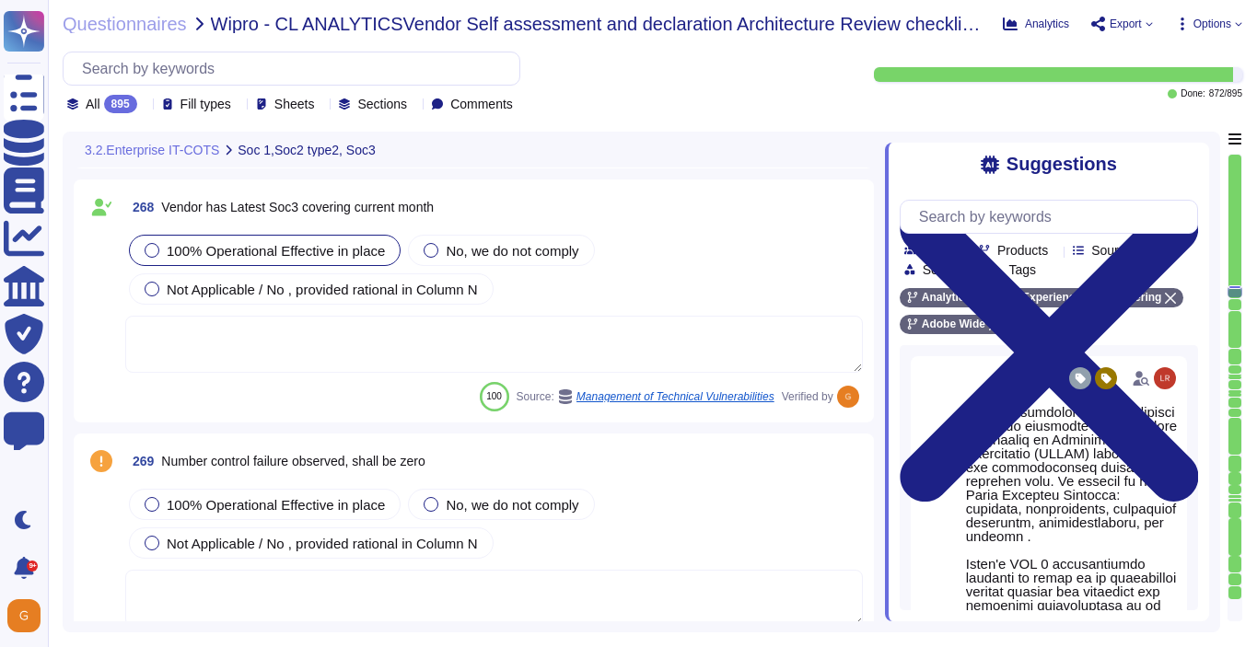
scroll to position [76377, 0]
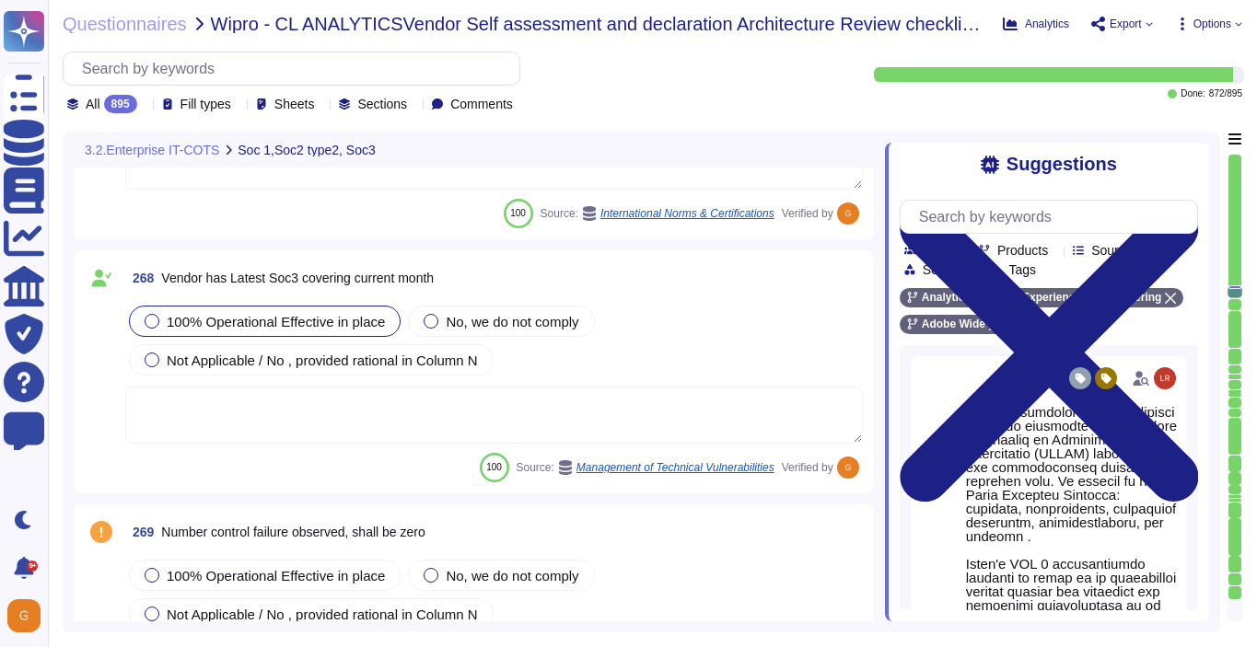
click at [572, 421] on textarea at bounding box center [493, 415] width 737 height 57
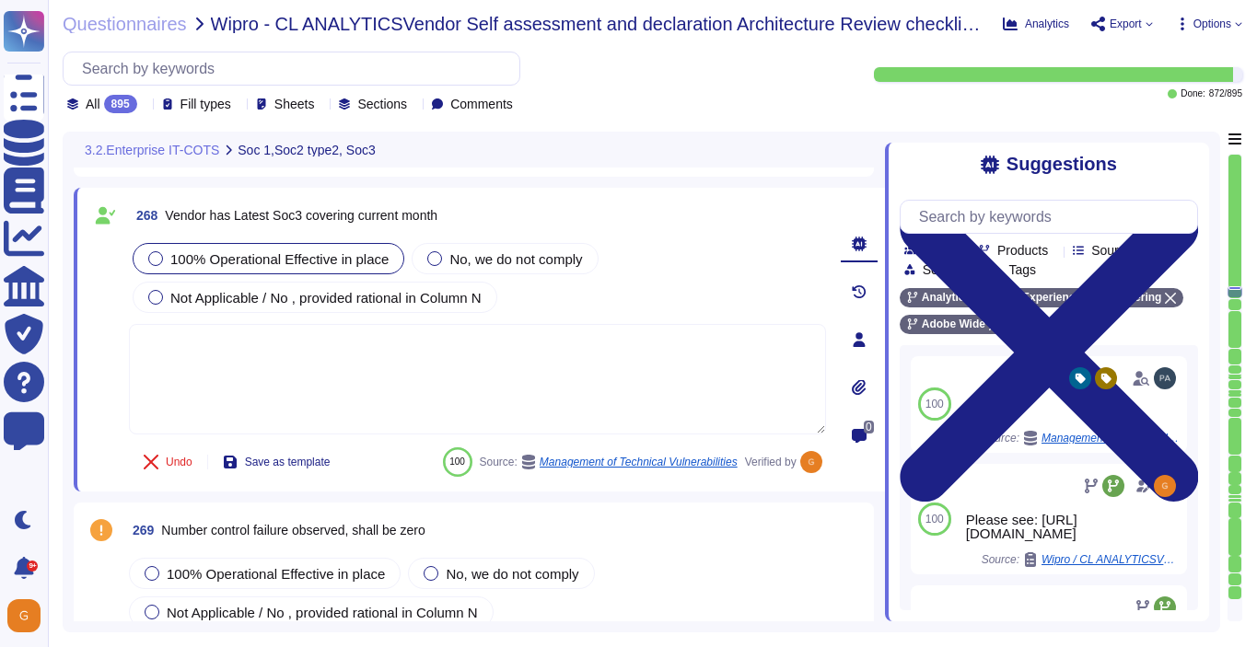
type textarea "Adobe does not provide this level of information externally. Release notes are …"
type textarea "Yes"
click at [223, 562] on div "100% Operational Effective in place" at bounding box center [265, 573] width 272 height 31
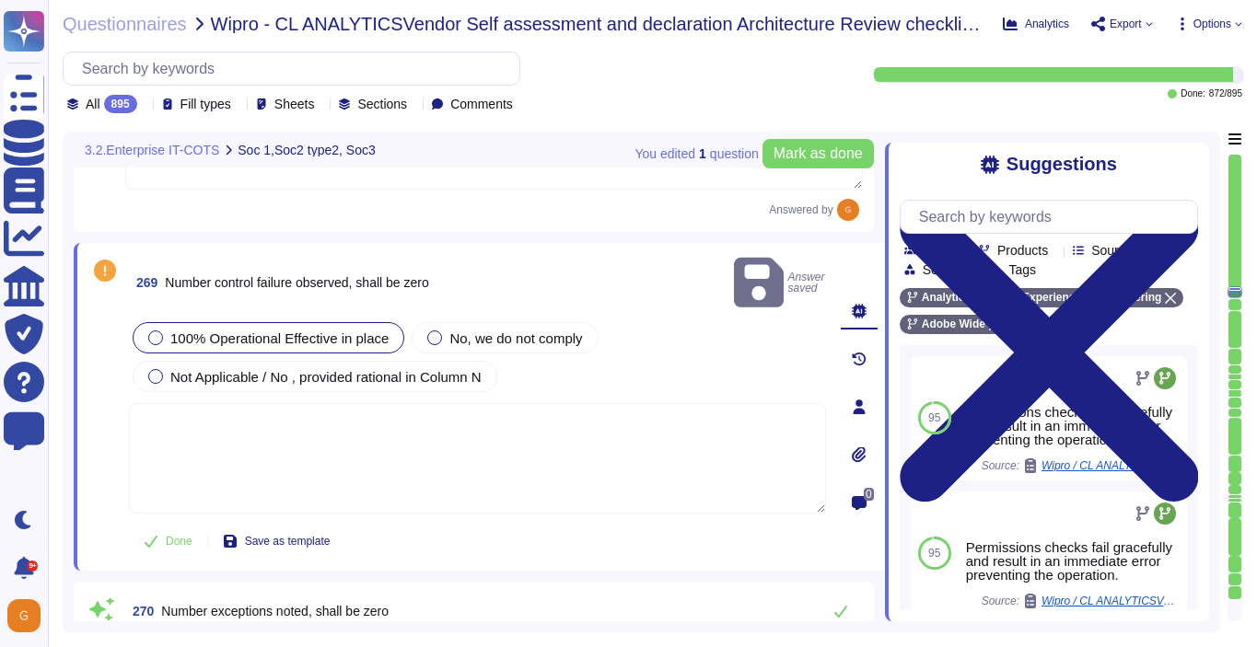
click at [360, 403] on textarea at bounding box center [477, 458] width 697 height 110
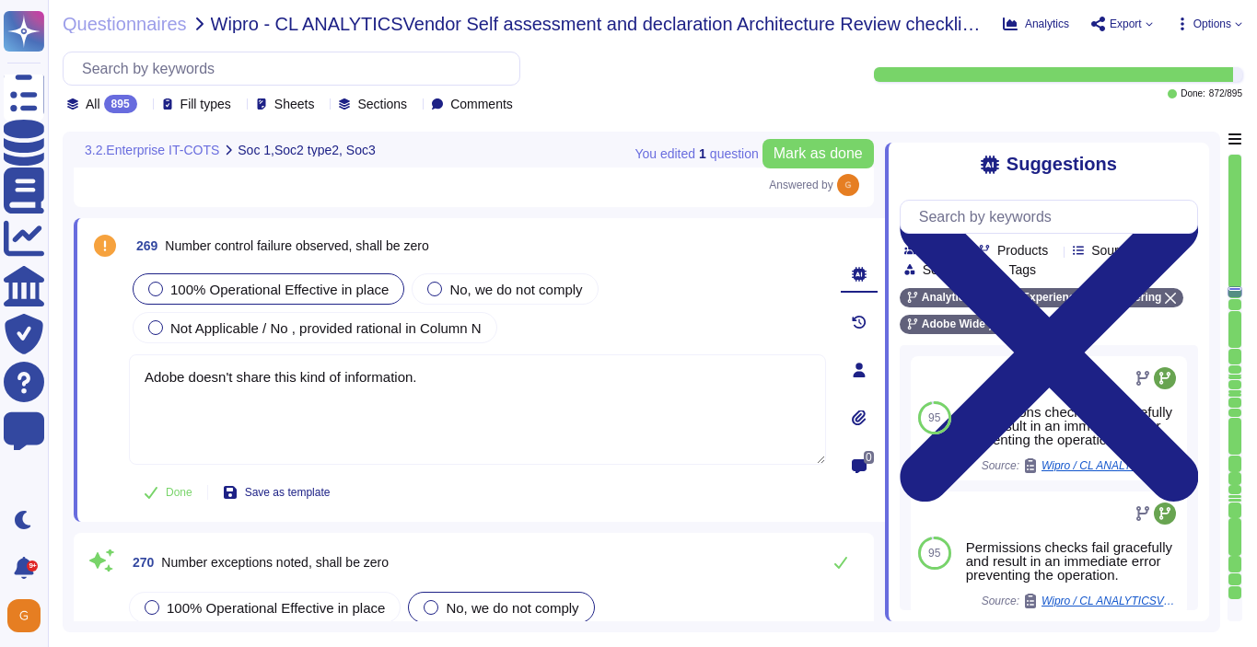
drag, startPoint x: 435, startPoint y: 372, endPoint x: 110, endPoint y: 360, distance: 324.3
click at [110, 361] on div "269 Number control failure observed, shall be zero 100% Operational Effective i…" at bounding box center [456, 370] width 737 height 282
type textarea "Adobe doesn't share this kind of information."
click at [179, 497] on span "Done" at bounding box center [179, 492] width 27 height 11
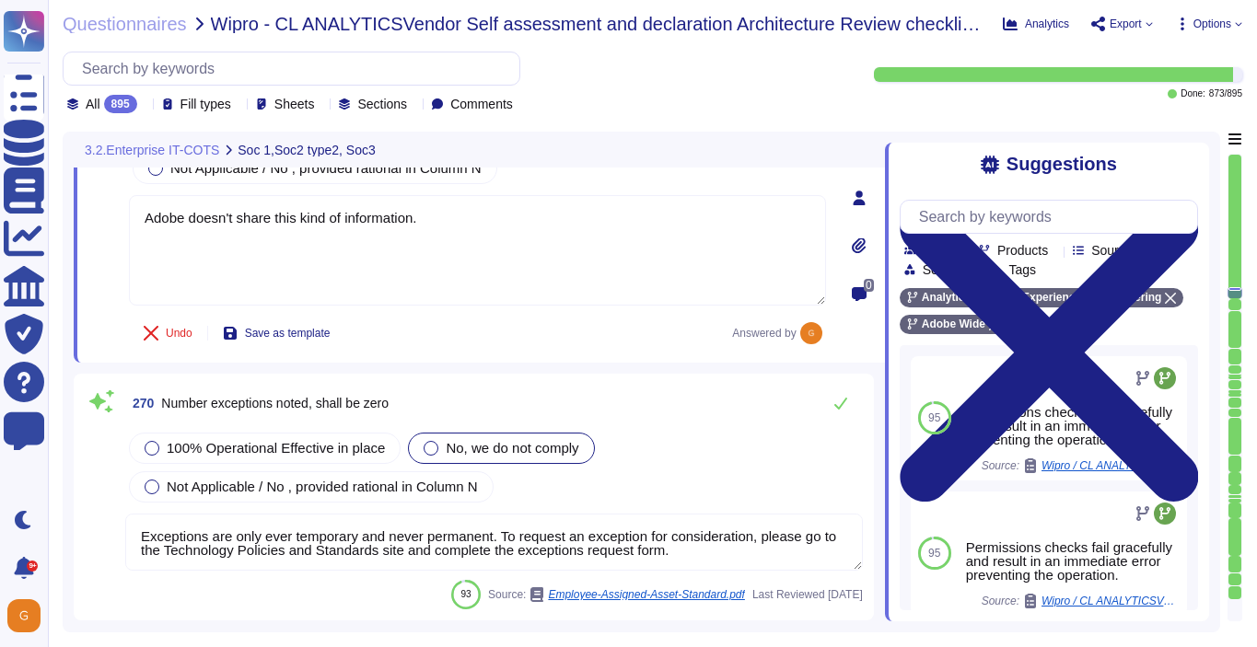
type textarea "Refer to the trust center for more information: [URL][DOMAIN_NAME]"
click at [187, 472] on div "Not Applicable / No , provided rational in Column N" at bounding box center [311, 487] width 365 height 31
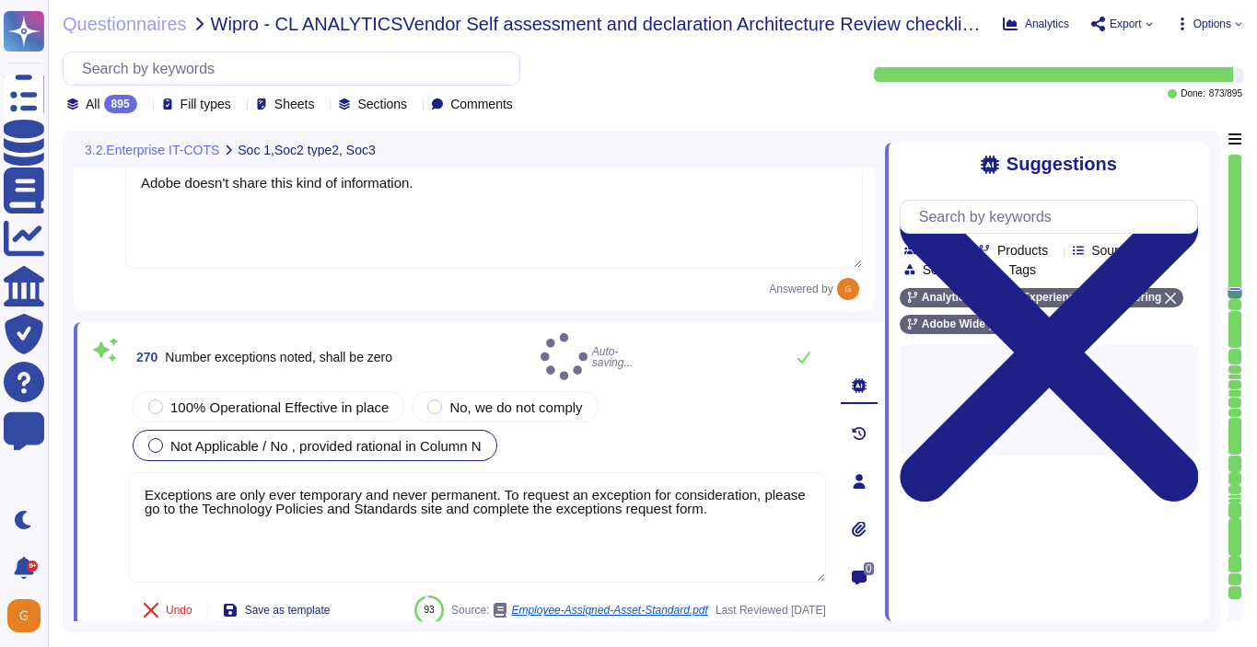
type textarea "Refer to the trust center for more information: [URL][DOMAIN_NAME]"
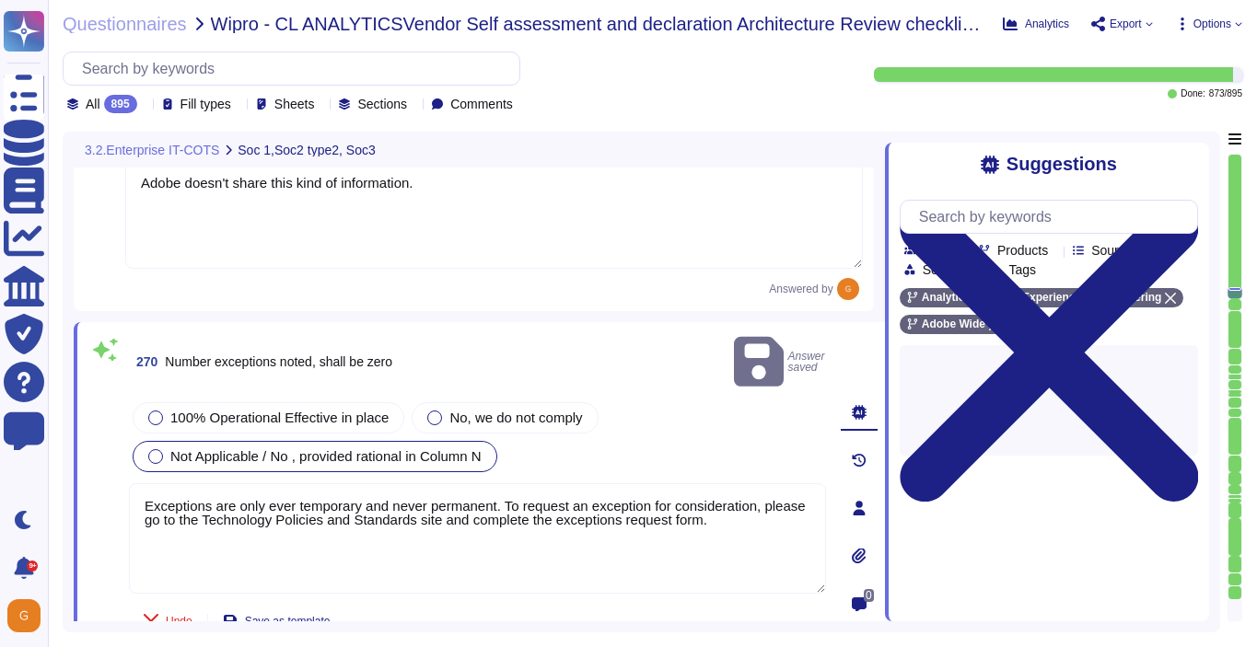
drag, startPoint x: 778, startPoint y: 499, endPoint x: 117, endPoint y: 474, distance: 661.5
click at [117, 474] on div "270 Number exceptions noted, shall be zero Answer saved 100% Operational Effect…" at bounding box center [456, 508] width 737 height 351
paste textarea "Adobe doesn't share this kind of information"
type textarea "Adobe doesn't share this kind of information."
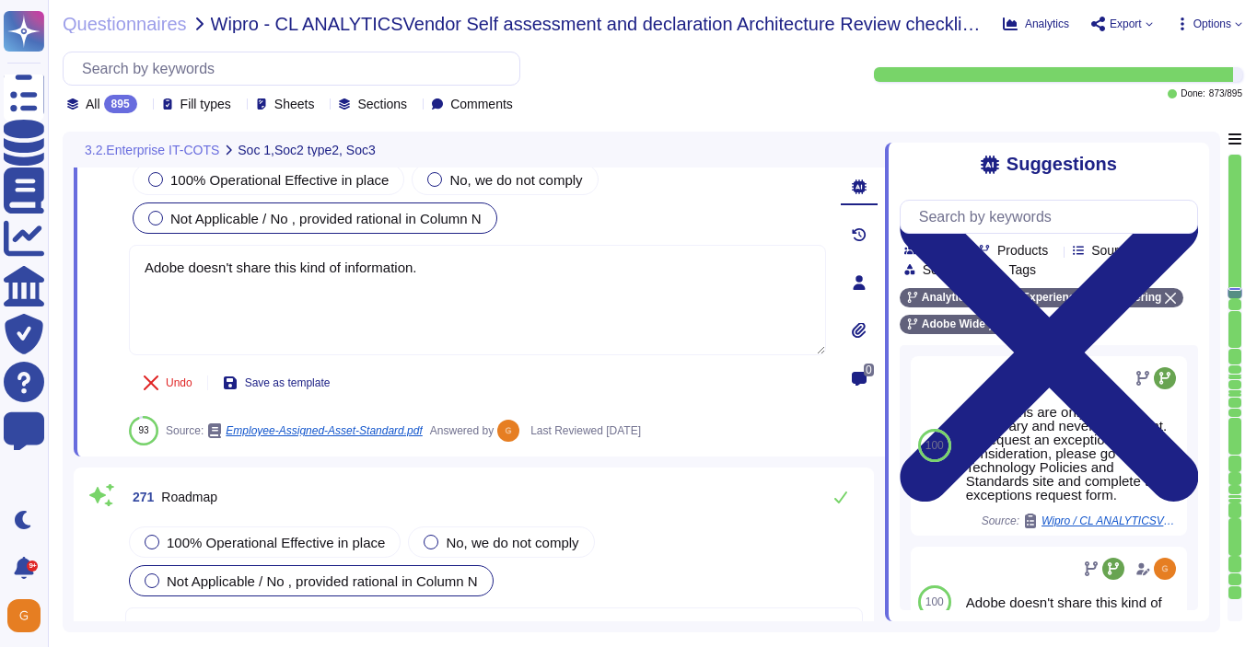
type textarea "Adobe does not share any vulnerability scan results with tenants/customers as t…"
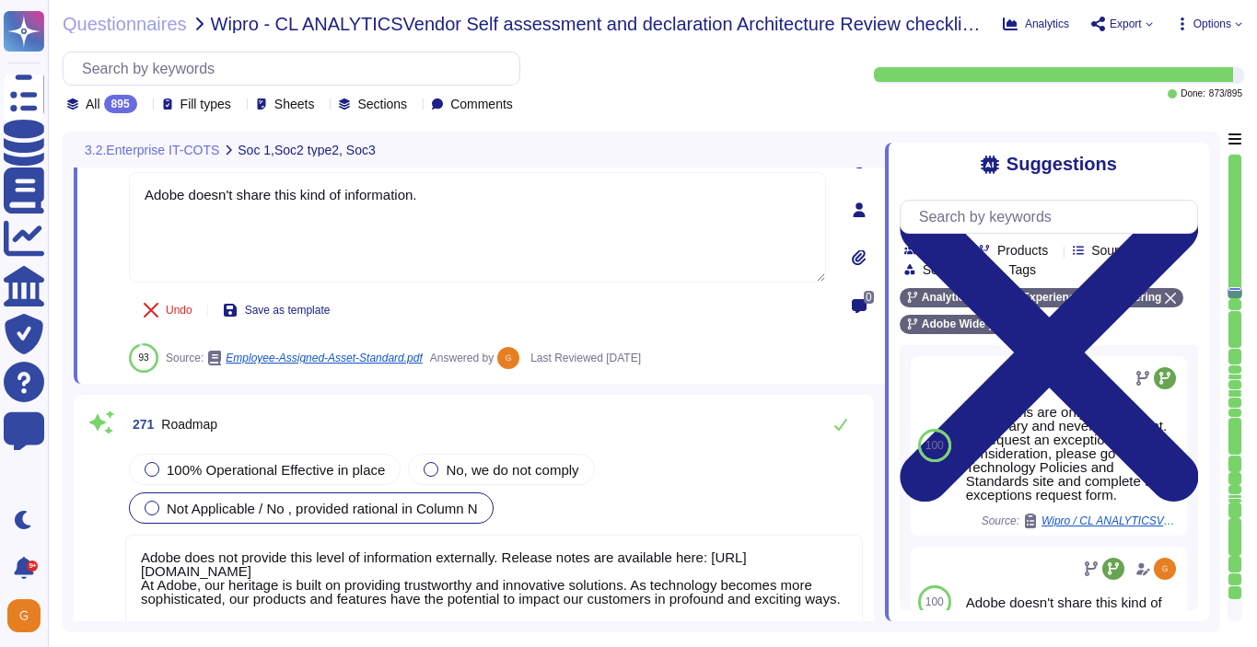
scroll to position [77166, 0]
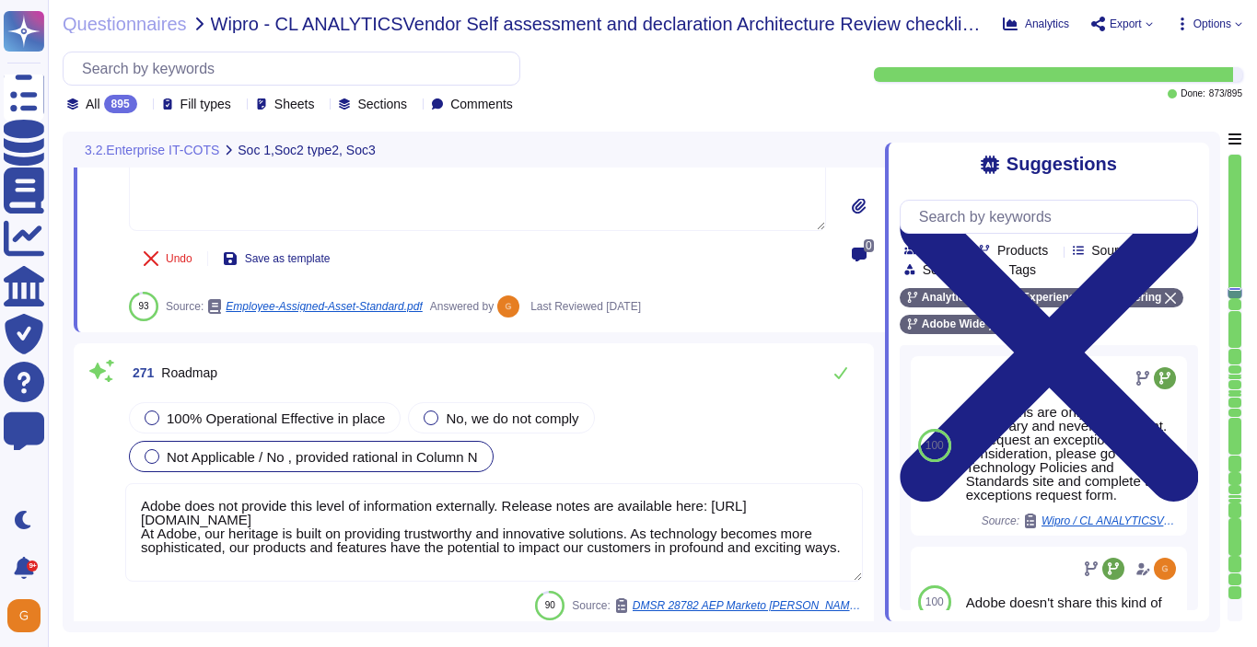
type textarea "Adobe doesn't share this kind of information."
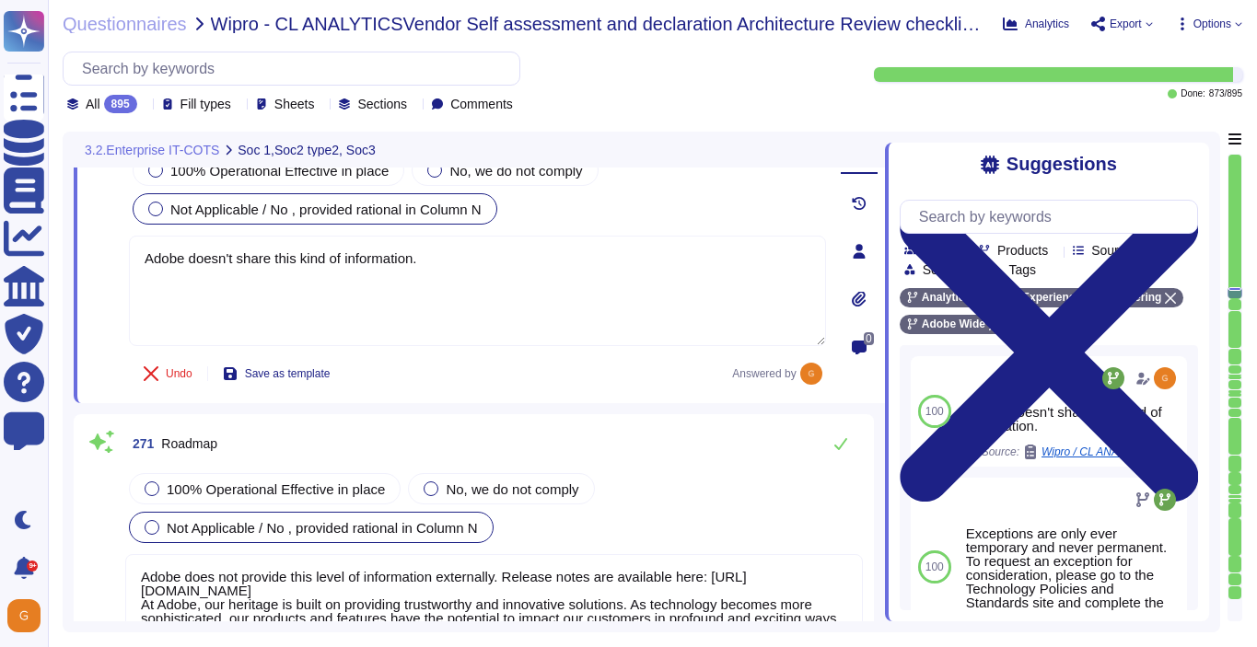
scroll to position [77147, 0]
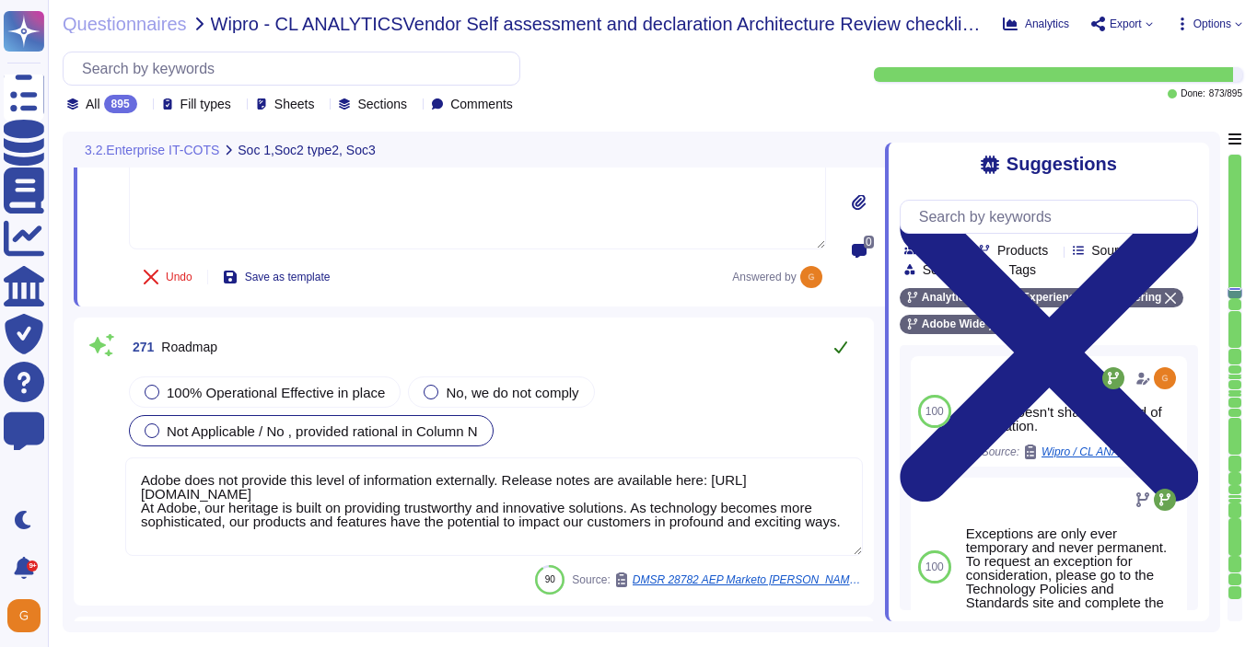
click at [837, 349] on icon at bounding box center [840, 347] width 15 height 15
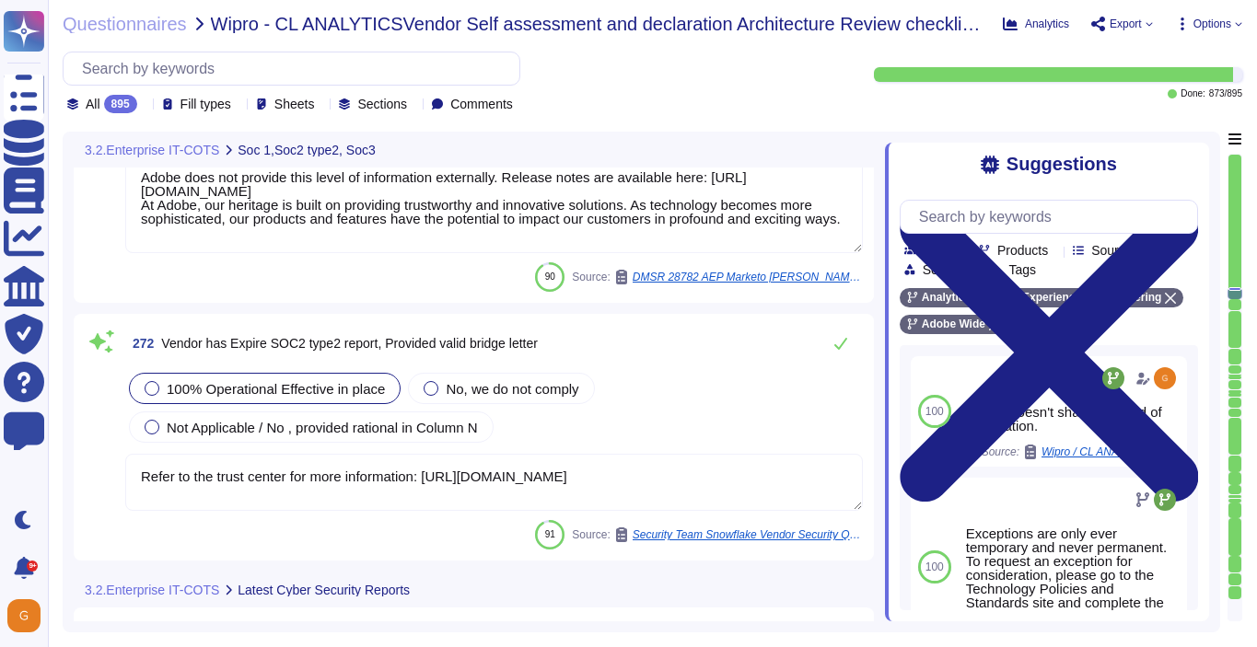
type textarea "Adobe does not share any vulnerability scan results with tenants/customers as t…"
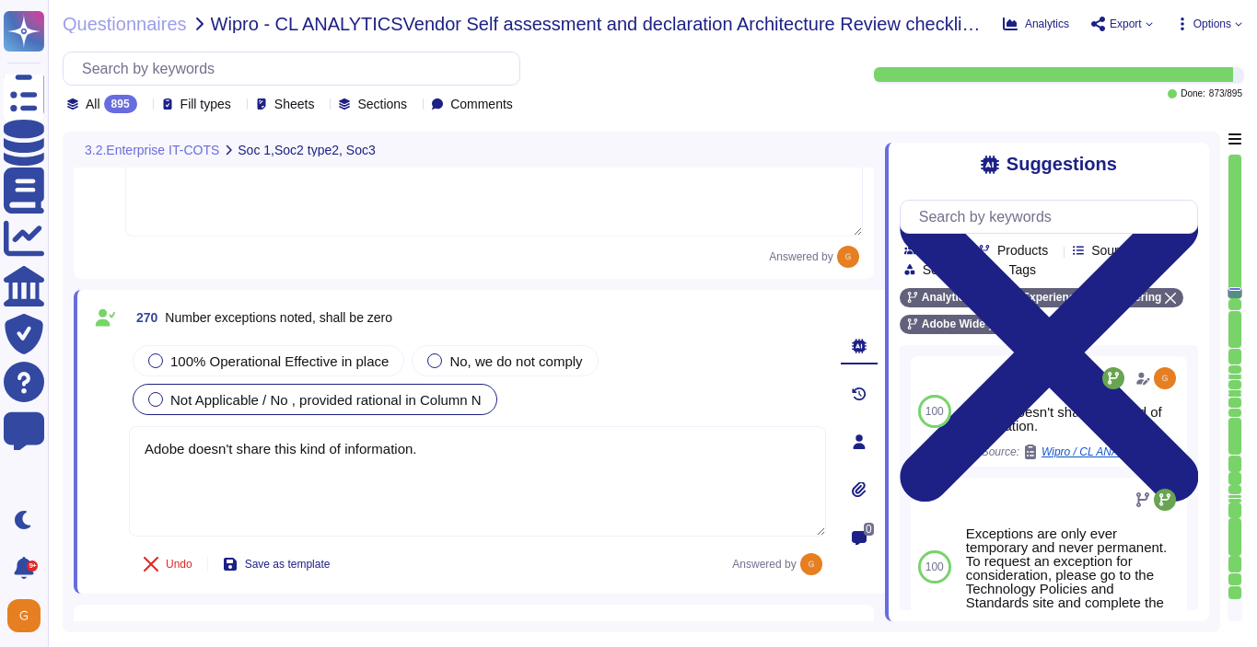
type textarea "Yes"
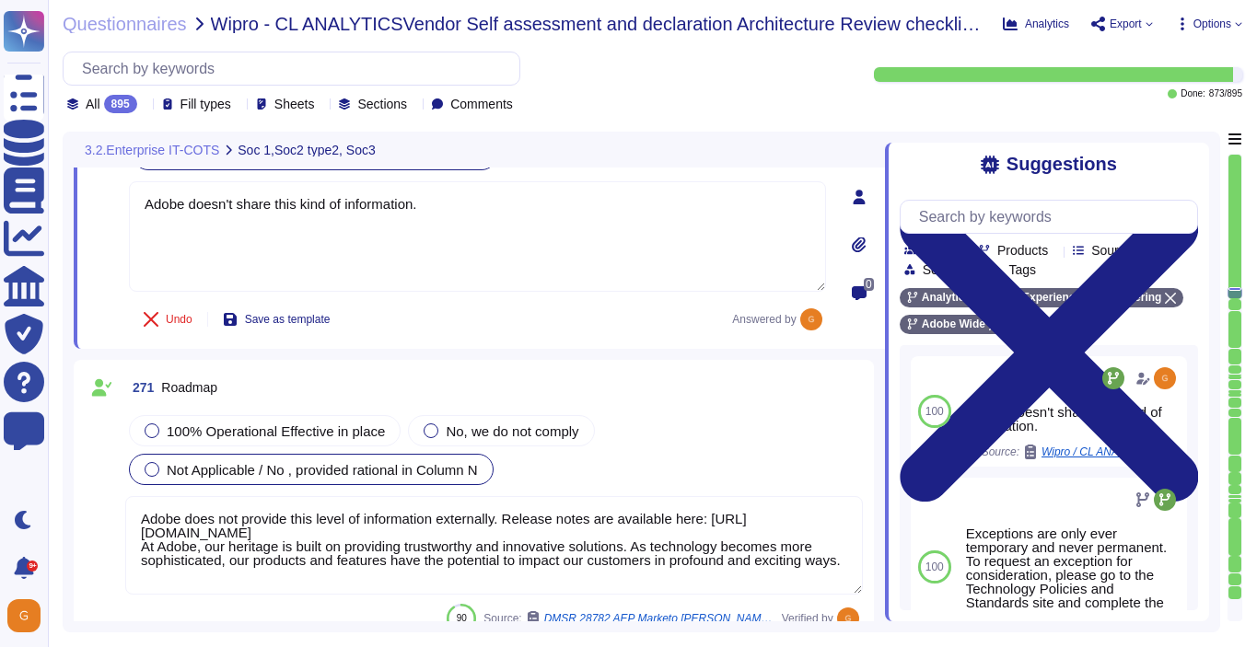
type textarea "Adobe does not share any vulnerability scan results with tenants/customers as t…"
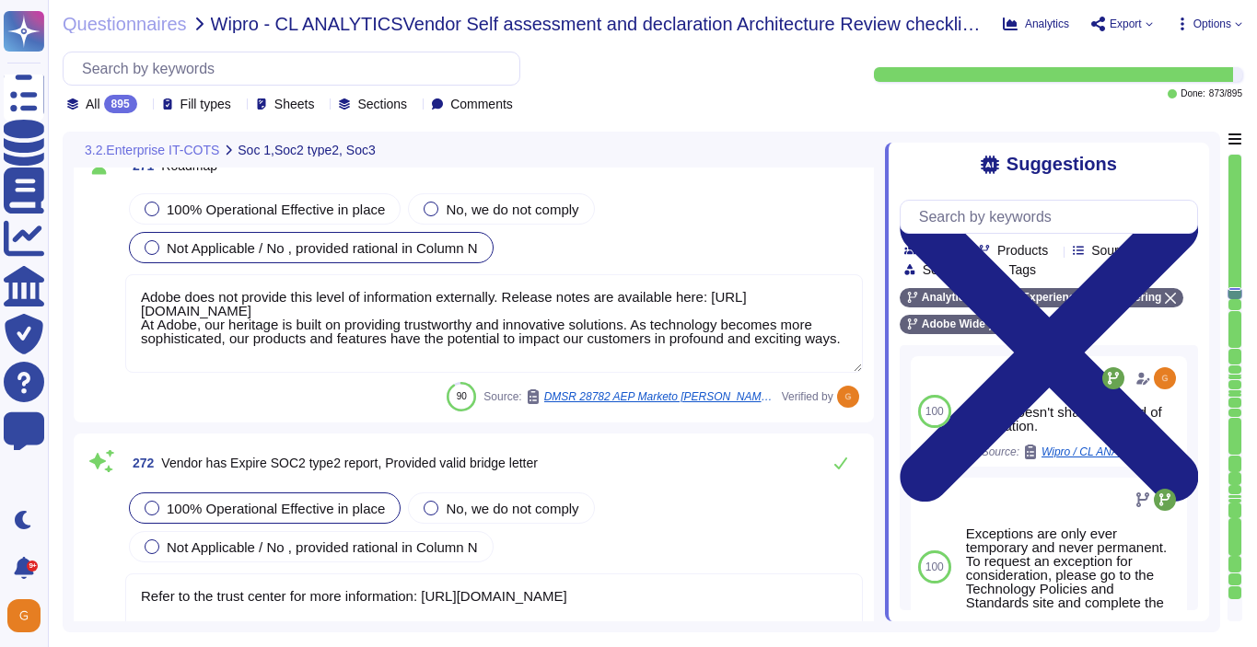
type textarea "Adobe does not share any vulnerability scan results with tenants/customers as t…"
click at [840, 458] on icon at bounding box center [840, 465] width 15 height 15
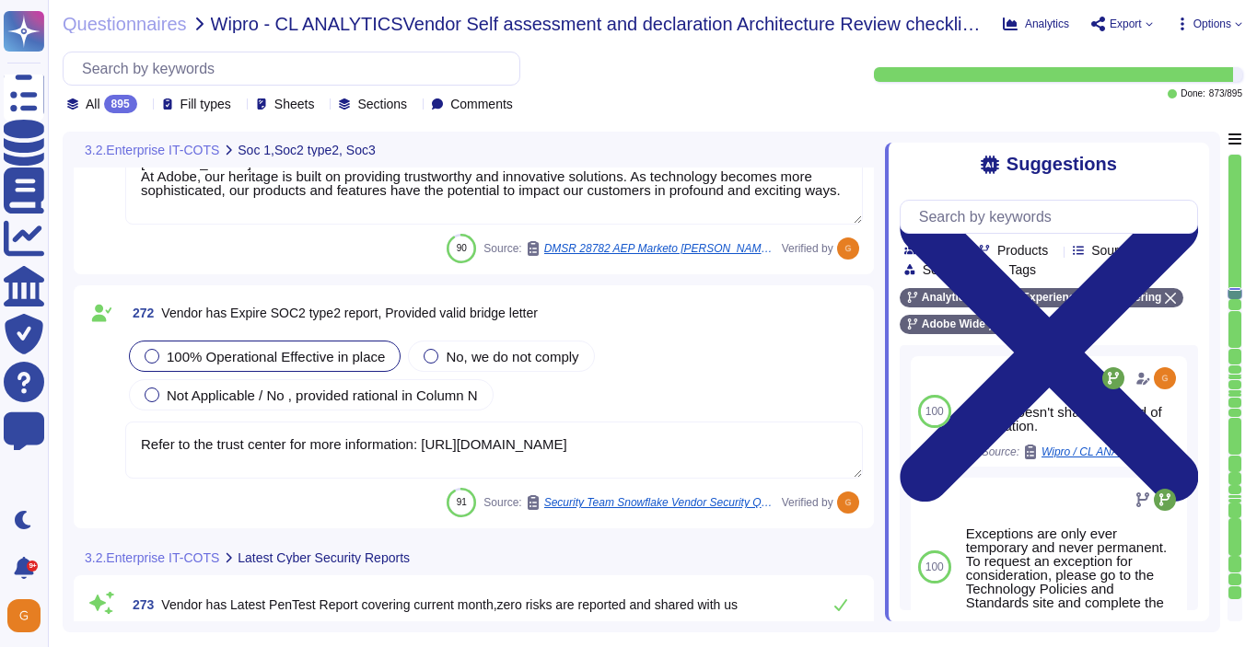
type textarea "Adobe does not share any vulnerability scan results with tenants/customers as t…"
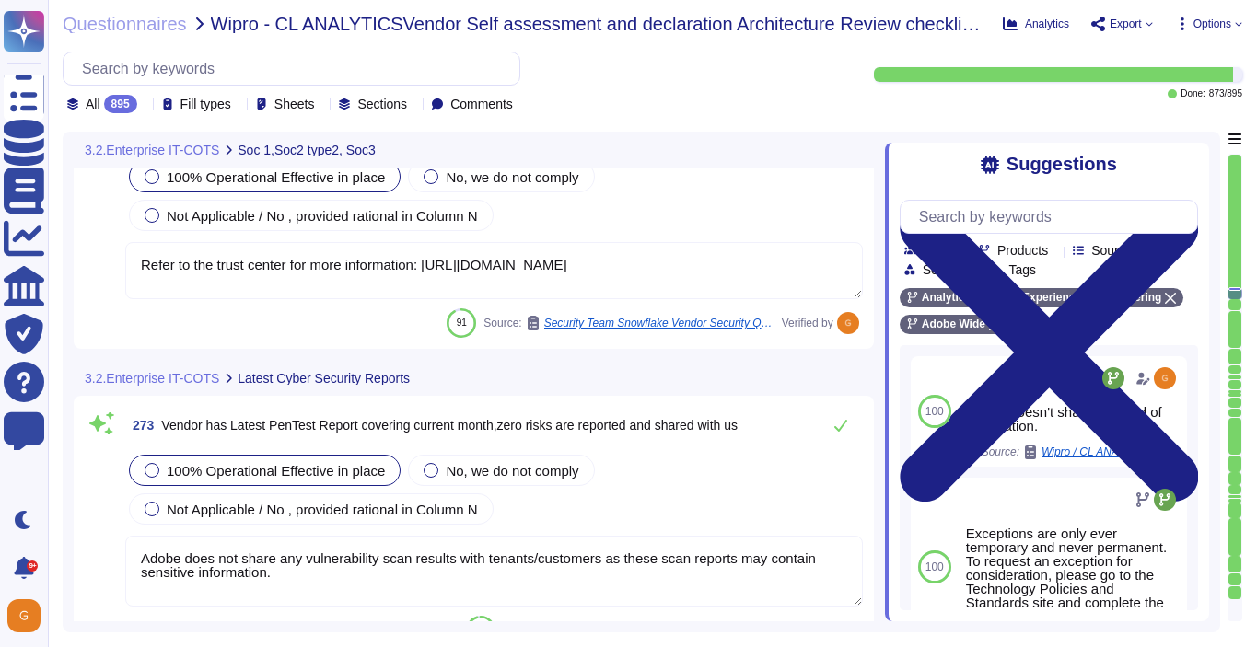
scroll to position [77574, 0]
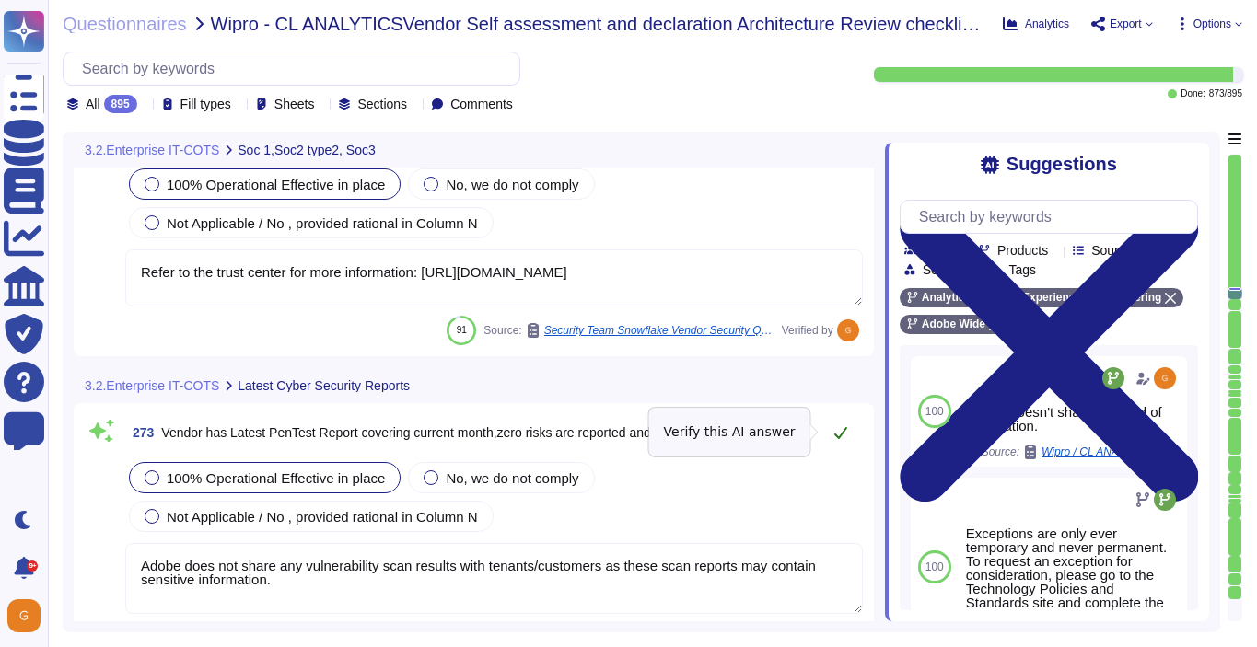
click at [842, 435] on icon at bounding box center [840, 432] width 15 height 15
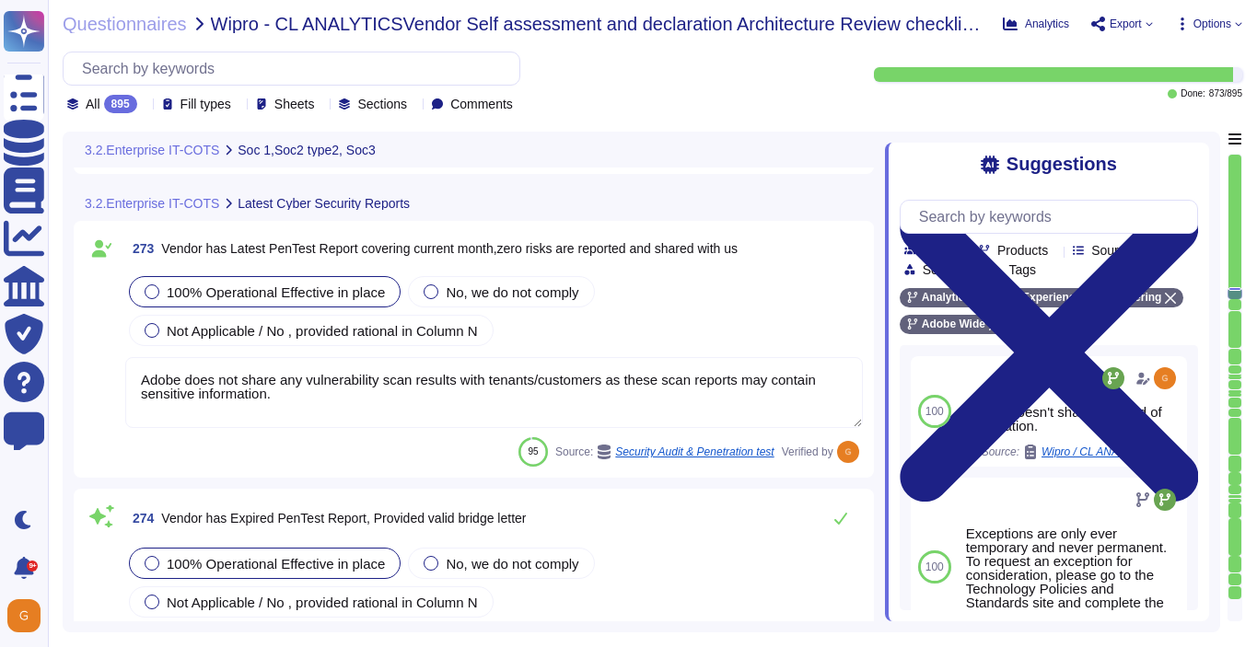
type textarea "Adobe does not share any vulnerability scan results with tenants/customers as t…"
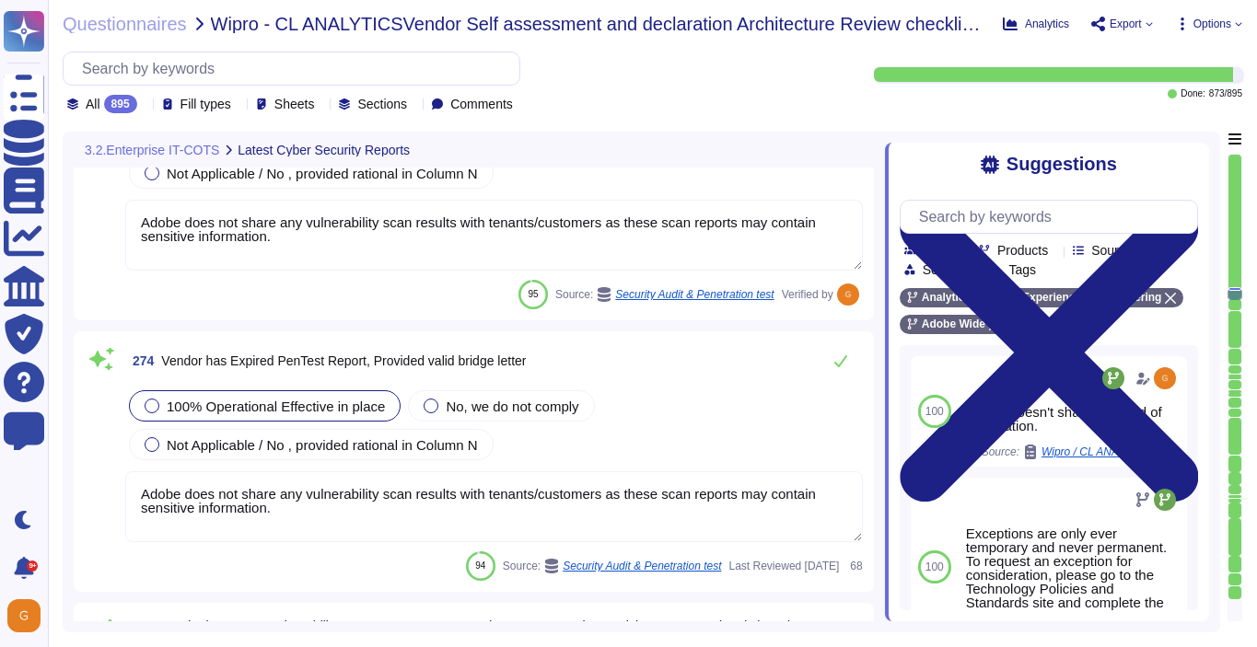
scroll to position [77878, 0]
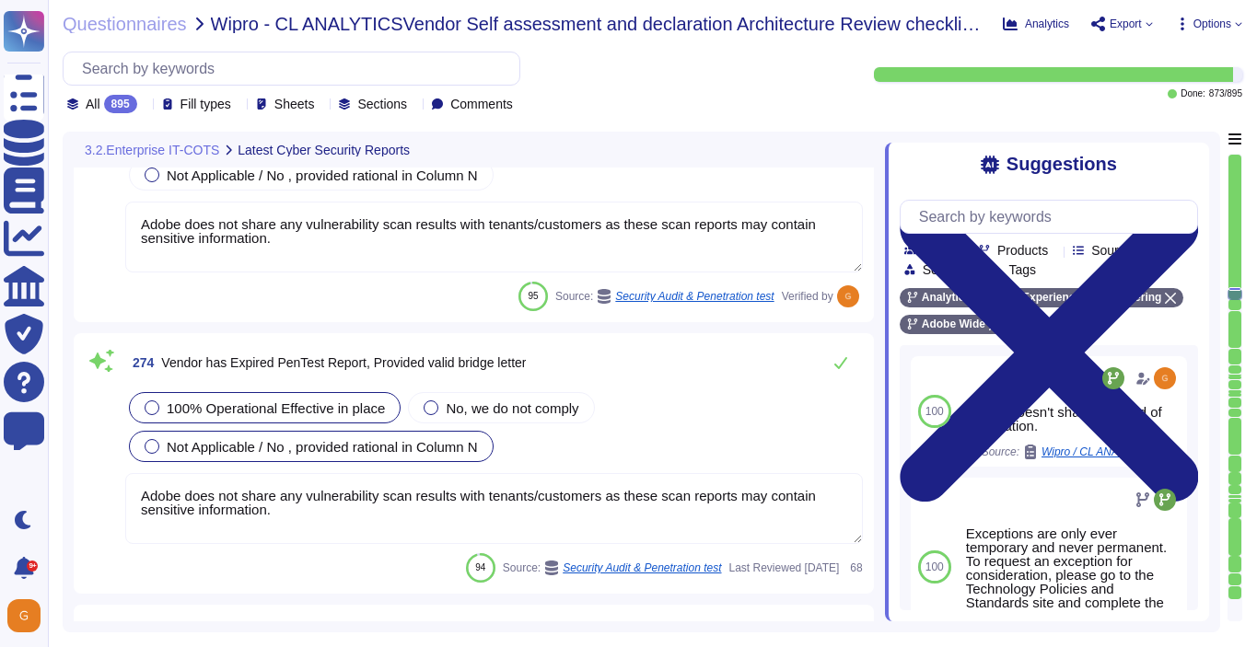
click at [391, 442] on span "Not Applicable / No , provided rational in Column N" at bounding box center [322, 447] width 311 height 16
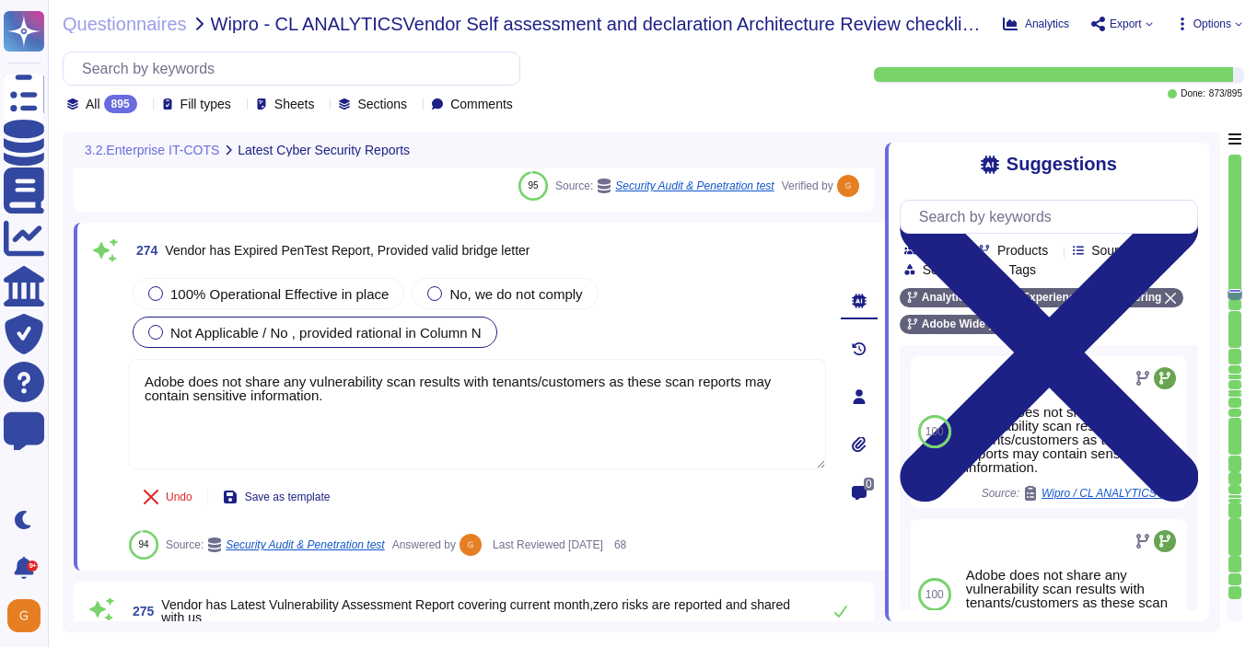
scroll to position [78043, 0]
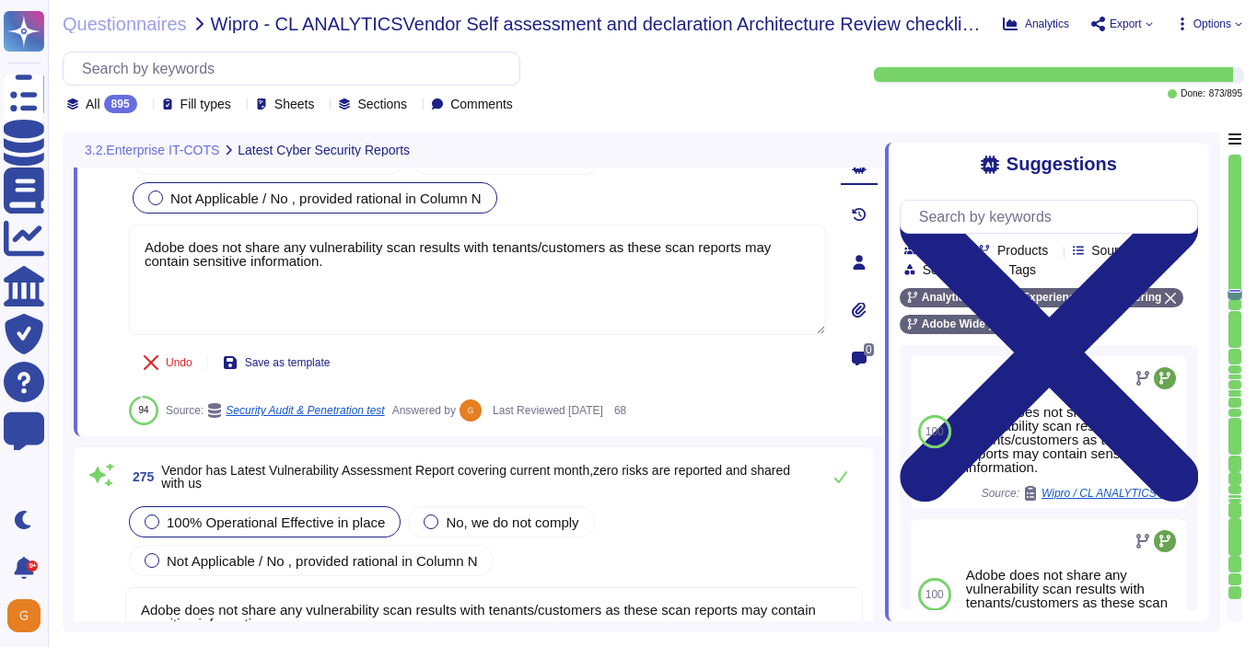
type textarea "Adobe does not share any vulnerability scan results with tenants/customers as t…"
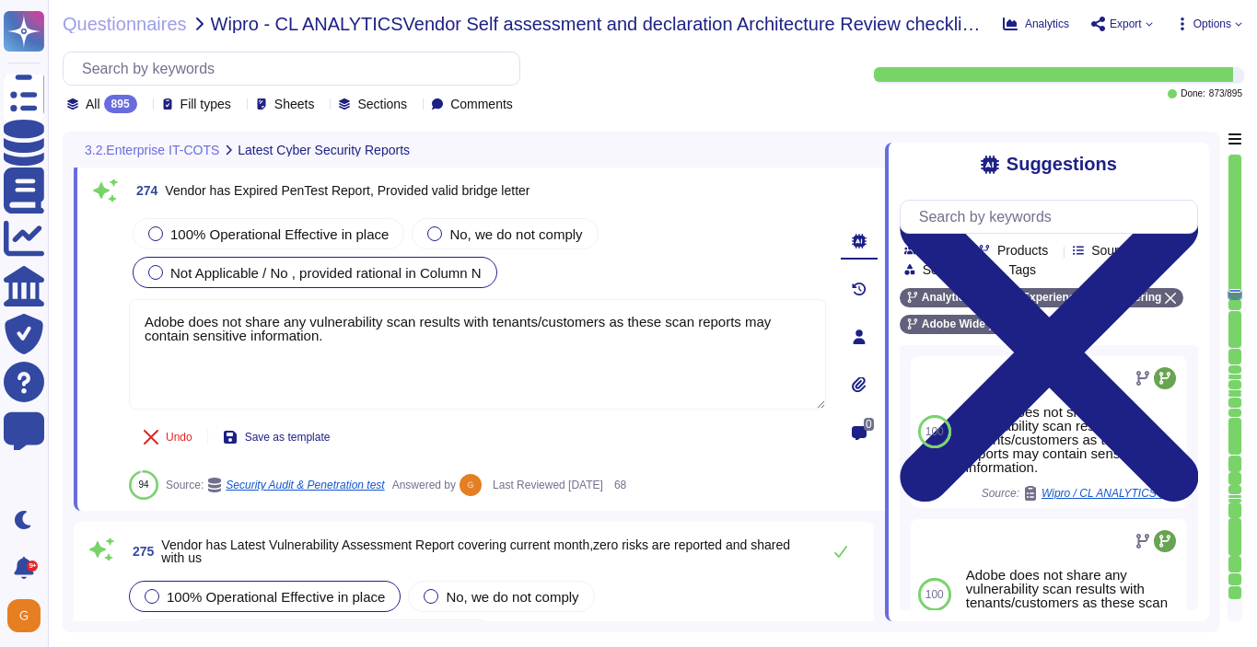
scroll to position [78037, 0]
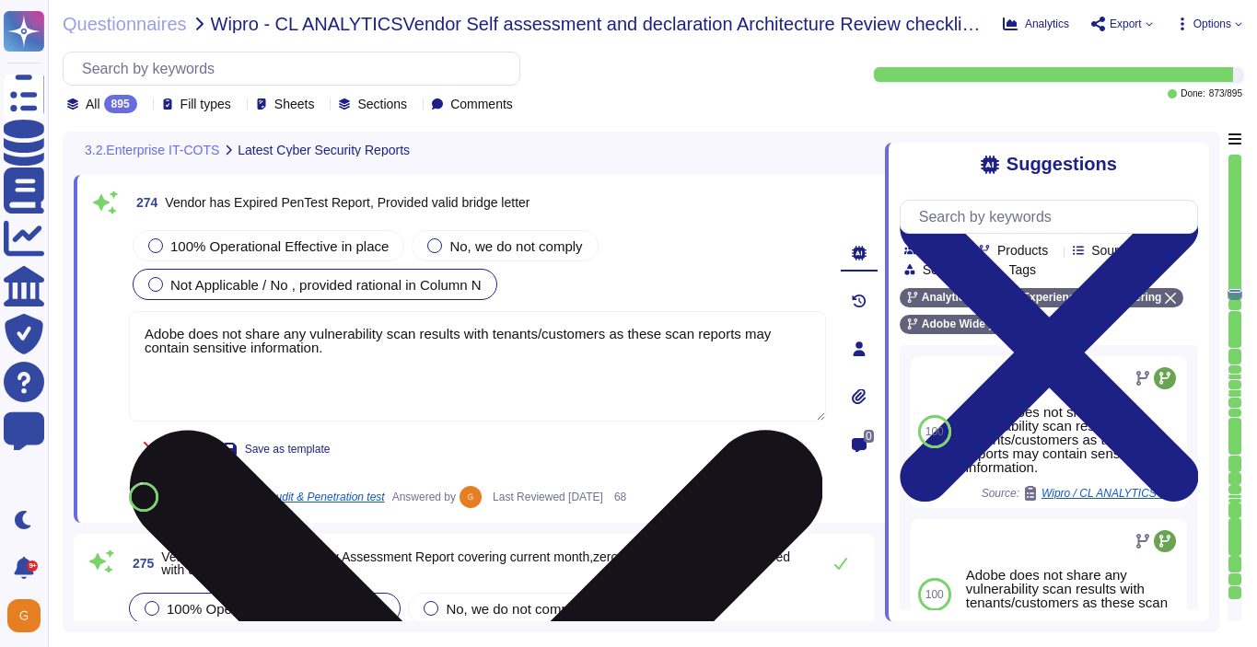
type textarea "Adobe does not share any vulnerability scan results with tenants/customers as t…"
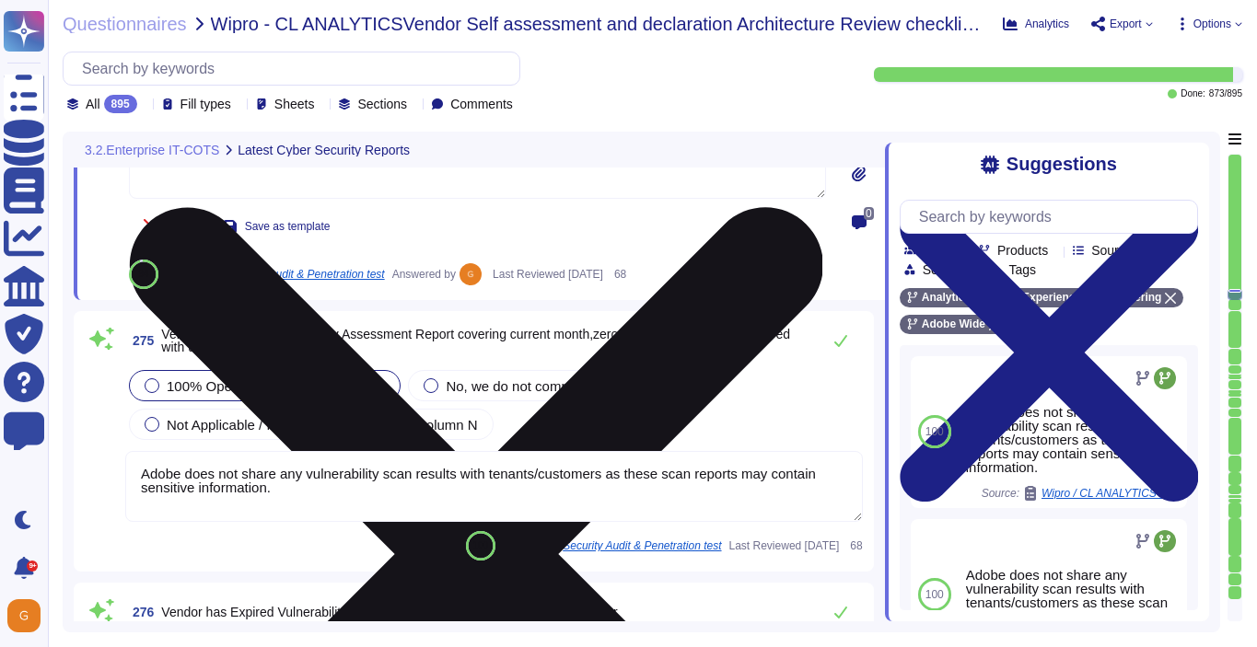
scroll to position [78265, 0]
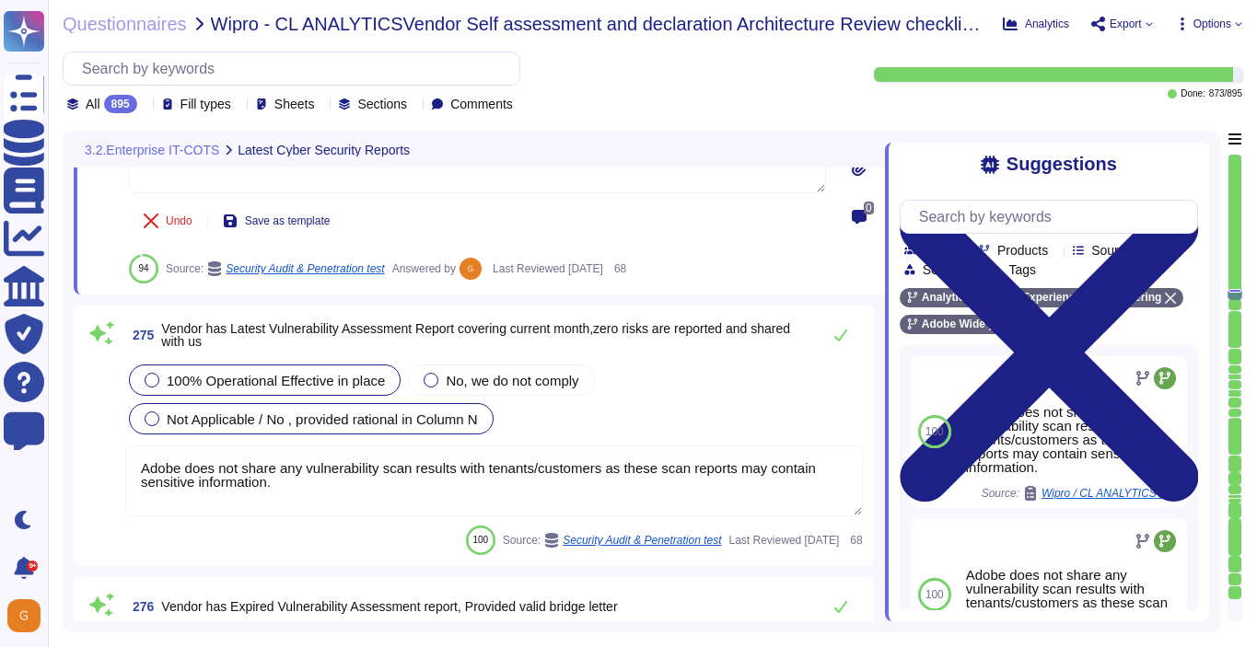
click at [198, 415] on span "Not Applicable / No , provided rational in Column N" at bounding box center [322, 420] width 311 height 16
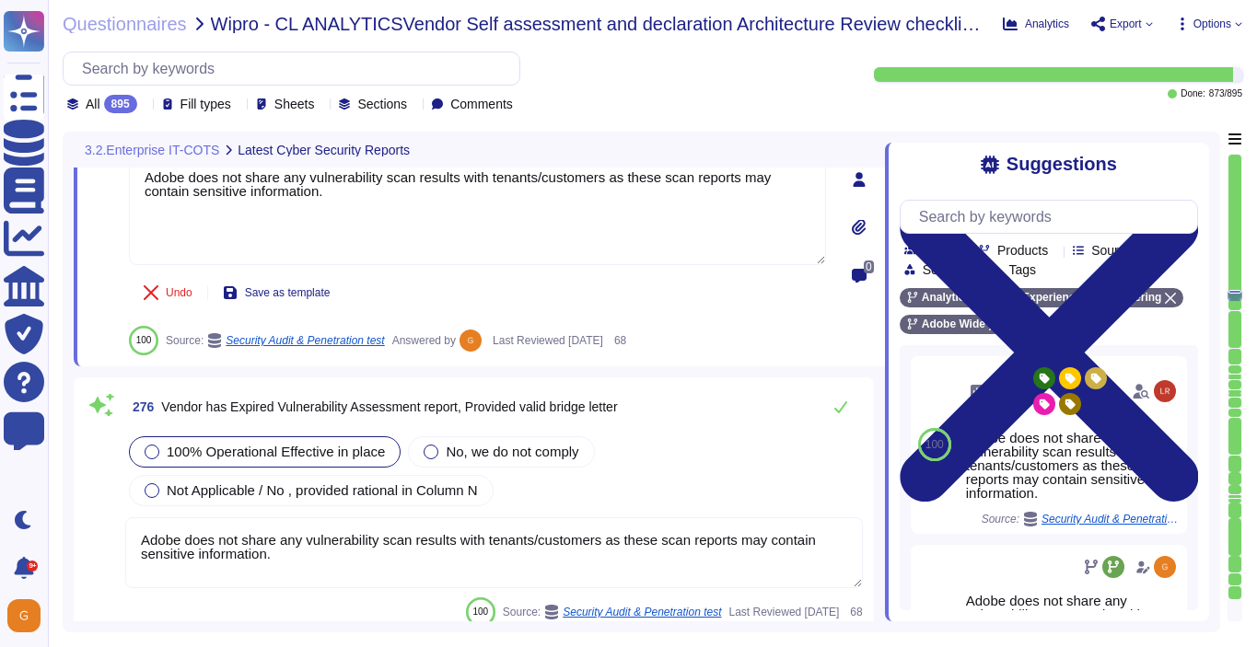
scroll to position [78487, 0]
type textarea "Adobe does not share any vulnerability scan results with tenants/customers as t…"
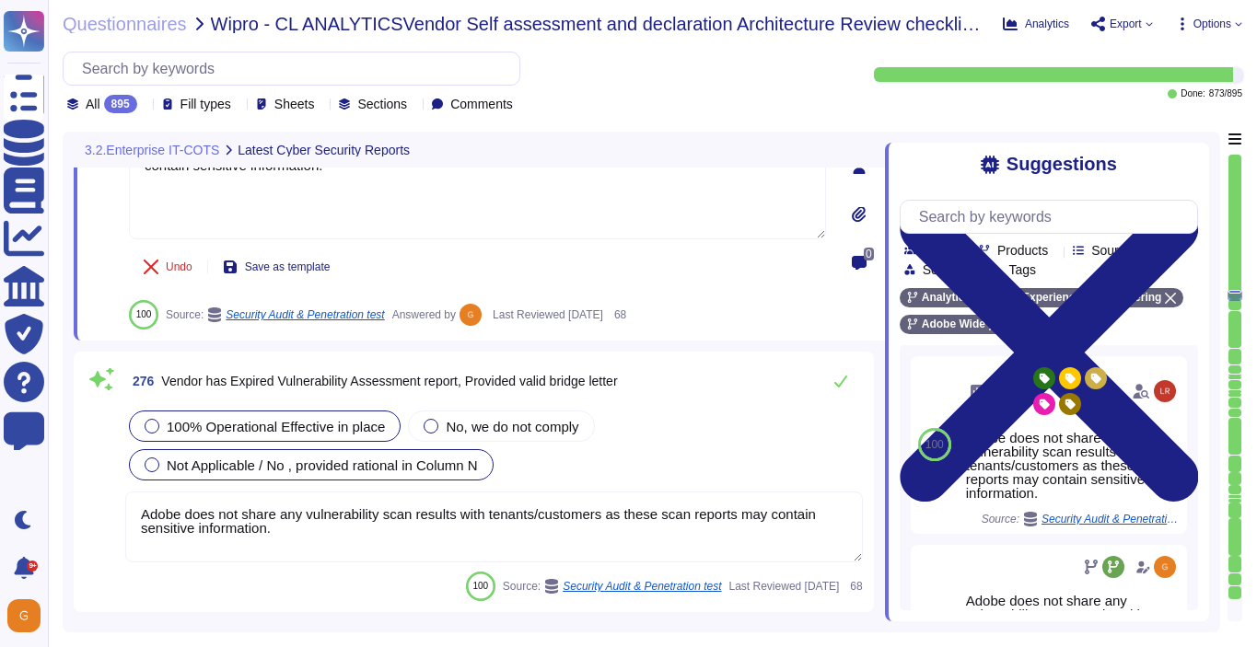
click at [423, 458] on span "Not Applicable / No , provided rational in Column N" at bounding box center [322, 466] width 311 height 16
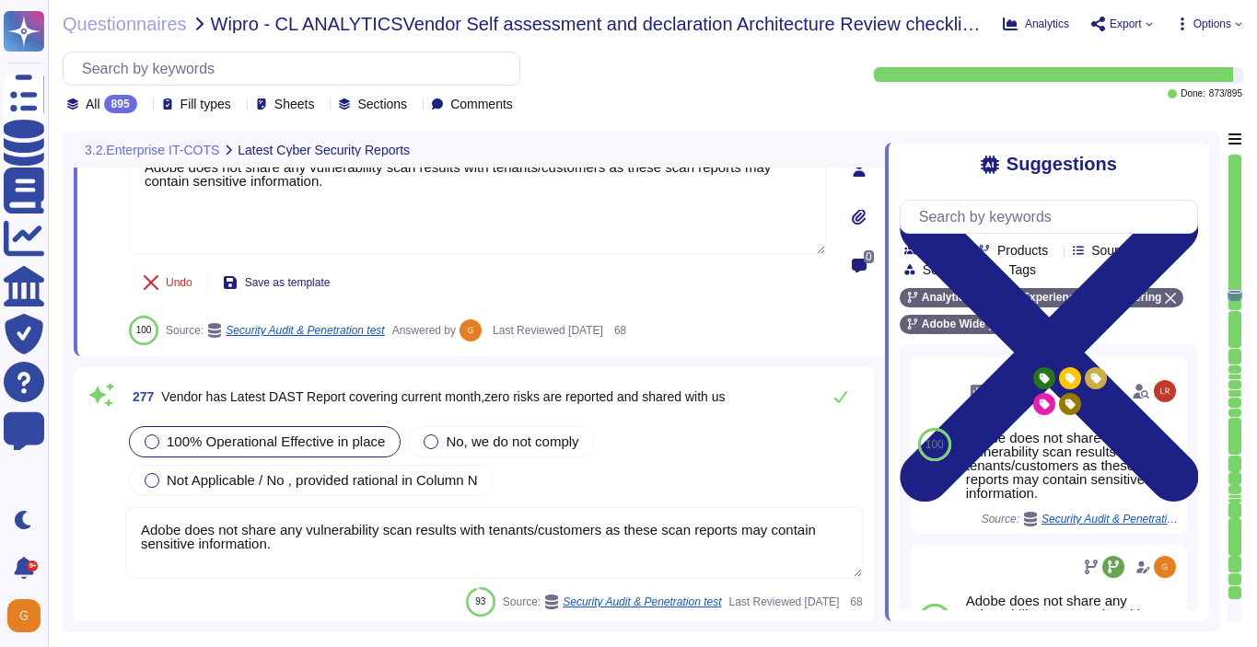
type textarea "Adobe does not share any vulnerability scan results with tenants/customers as t…"
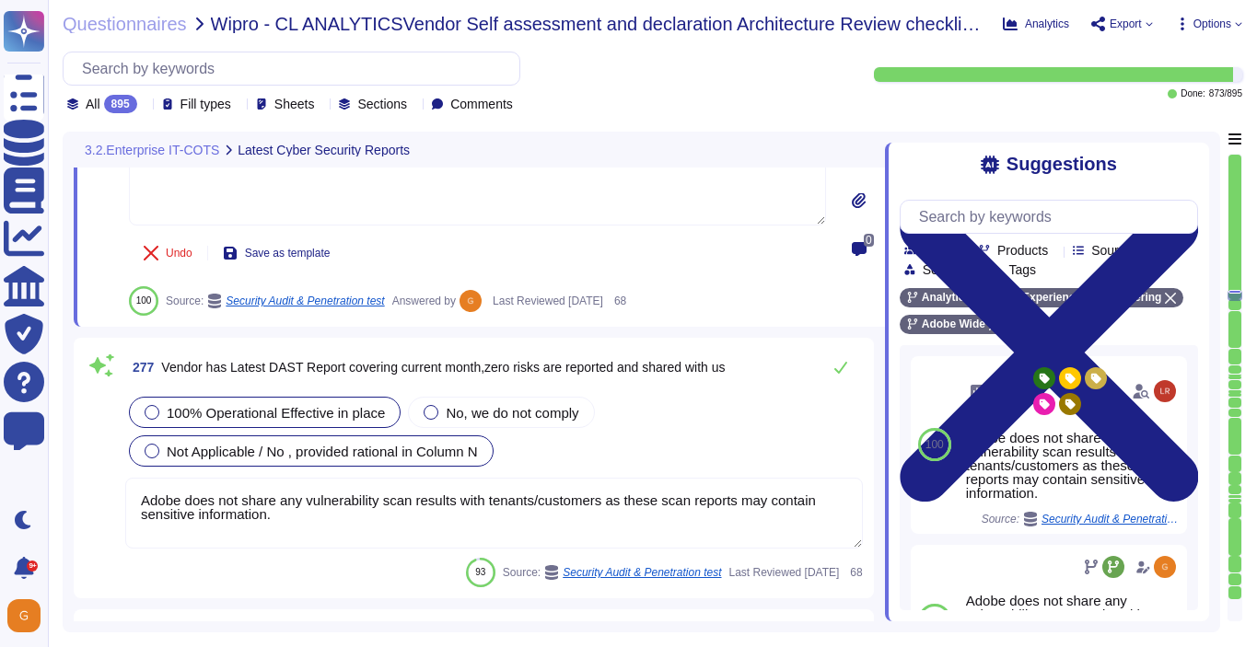
click at [268, 452] on span "Not Applicable / No , provided rational in Column N" at bounding box center [322, 452] width 311 height 16
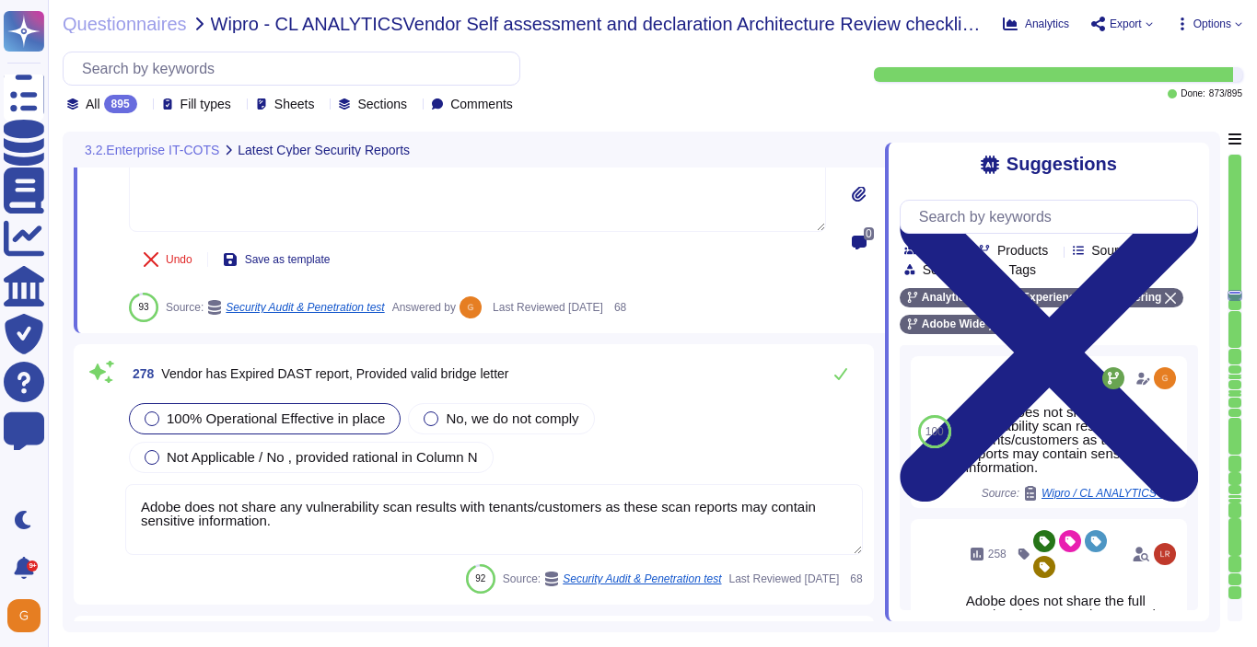
scroll to position [79044, 0]
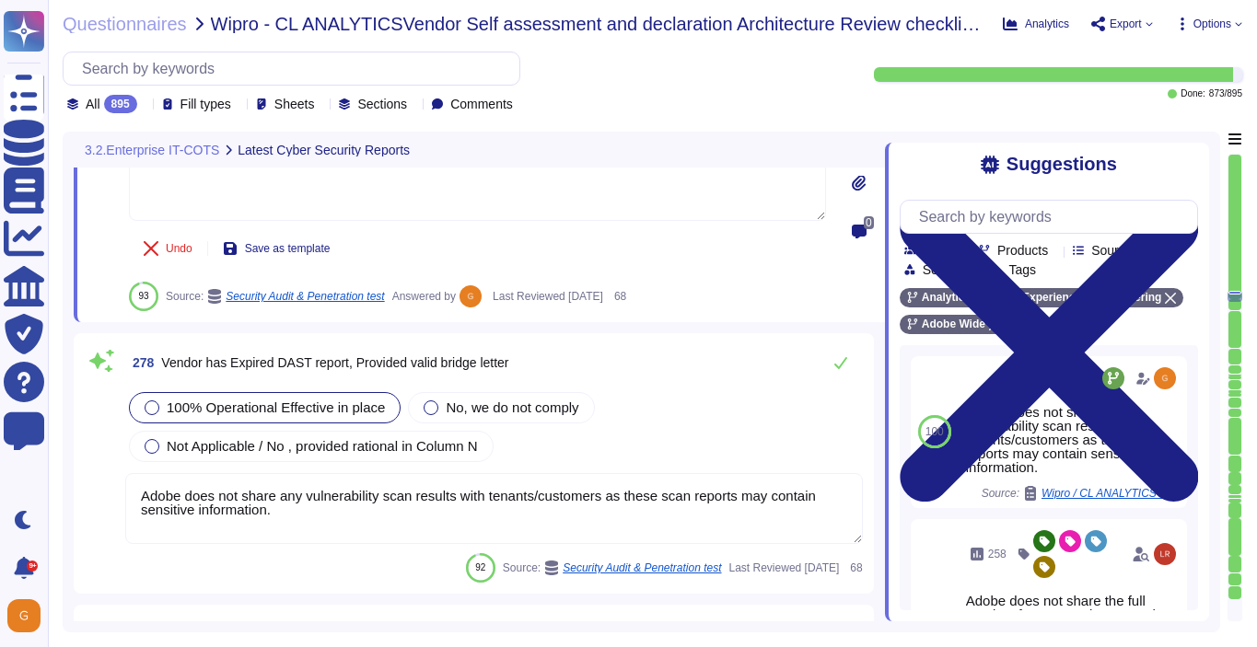
type textarea "Adobe does not share any vulnerability scan results with tenants/customers as t…"
click at [374, 438] on span "Not Applicable / No , provided rational in Column N" at bounding box center [322, 446] width 311 height 16
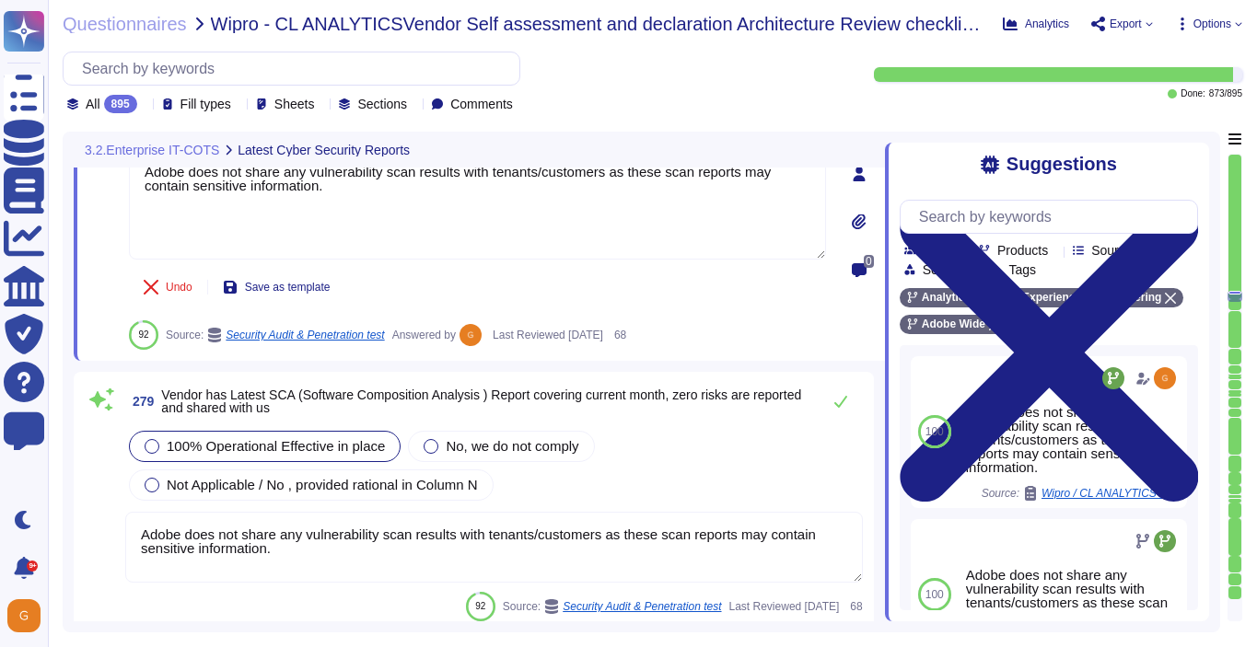
scroll to position [79260, 0]
type textarea "Adobe does not share any vulnerability scan results with tenants/customers as t…"
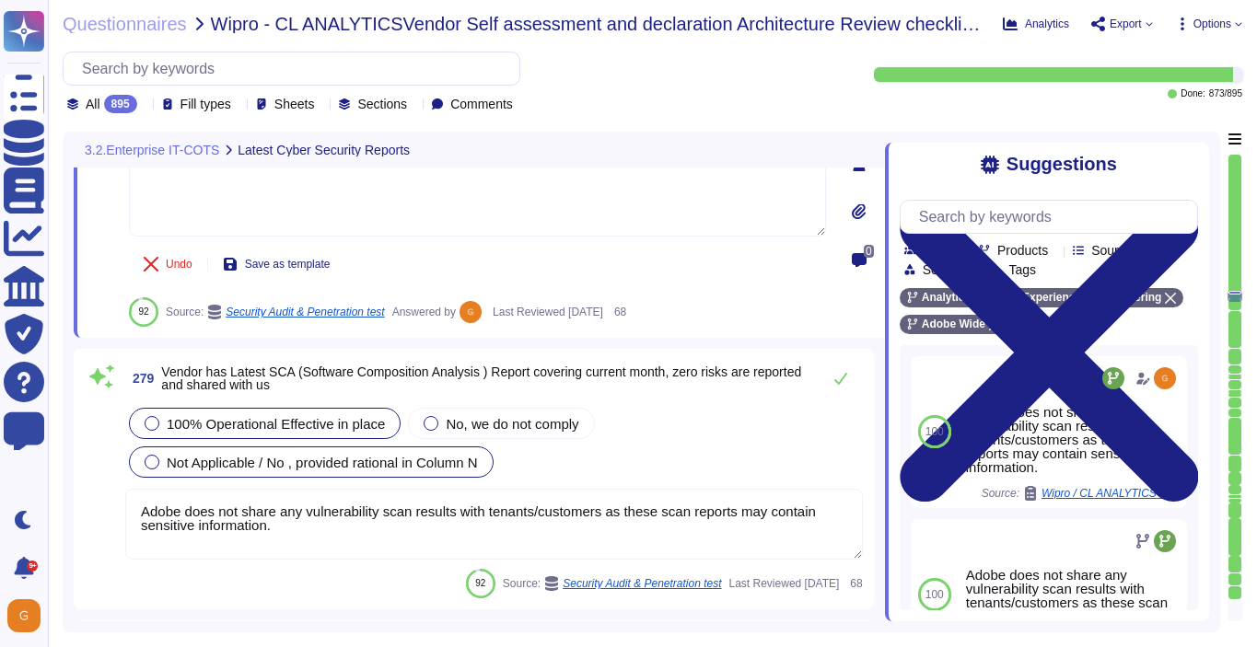
click at [241, 451] on div "Not Applicable / No , provided rational in Column N" at bounding box center [311, 462] width 365 height 31
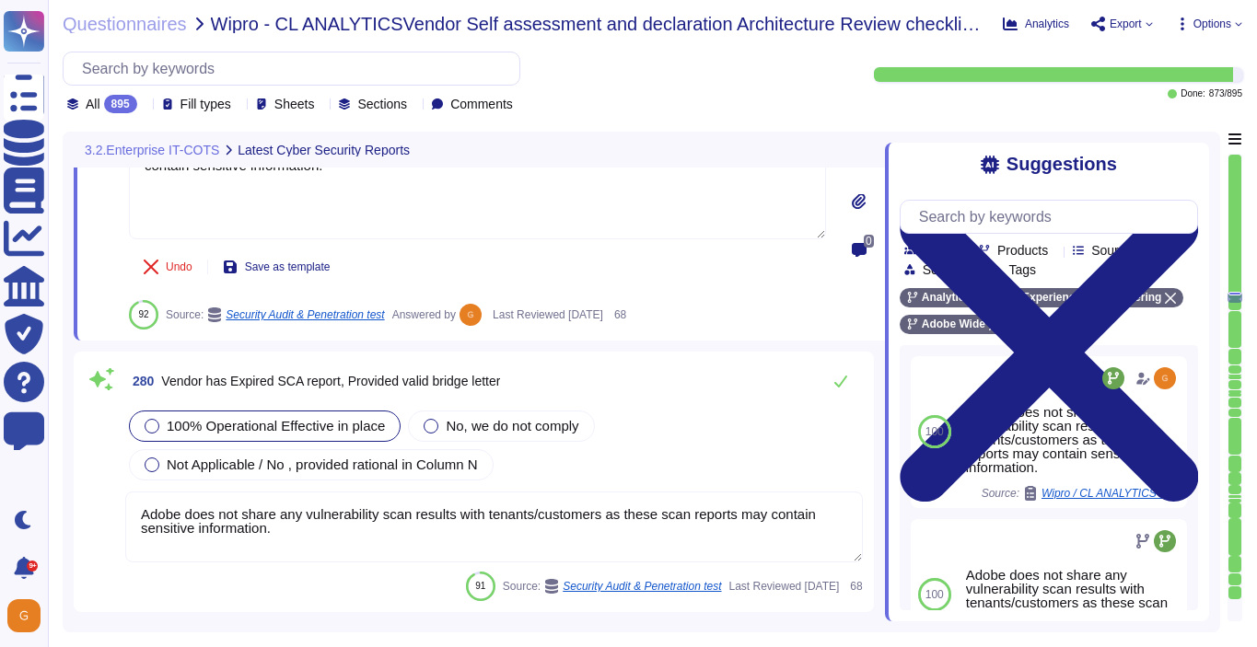
type textarea "Adobe does not share any vulnerability scan results with tenants/customers as t…"
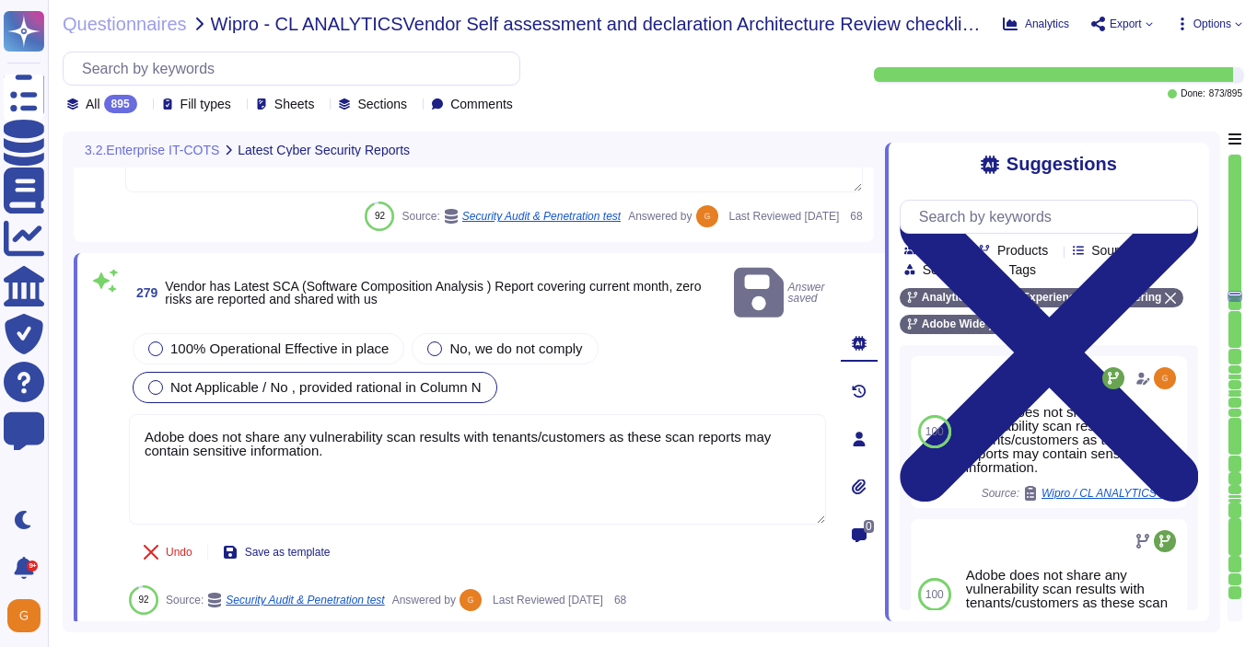
scroll to position [79233, 0]
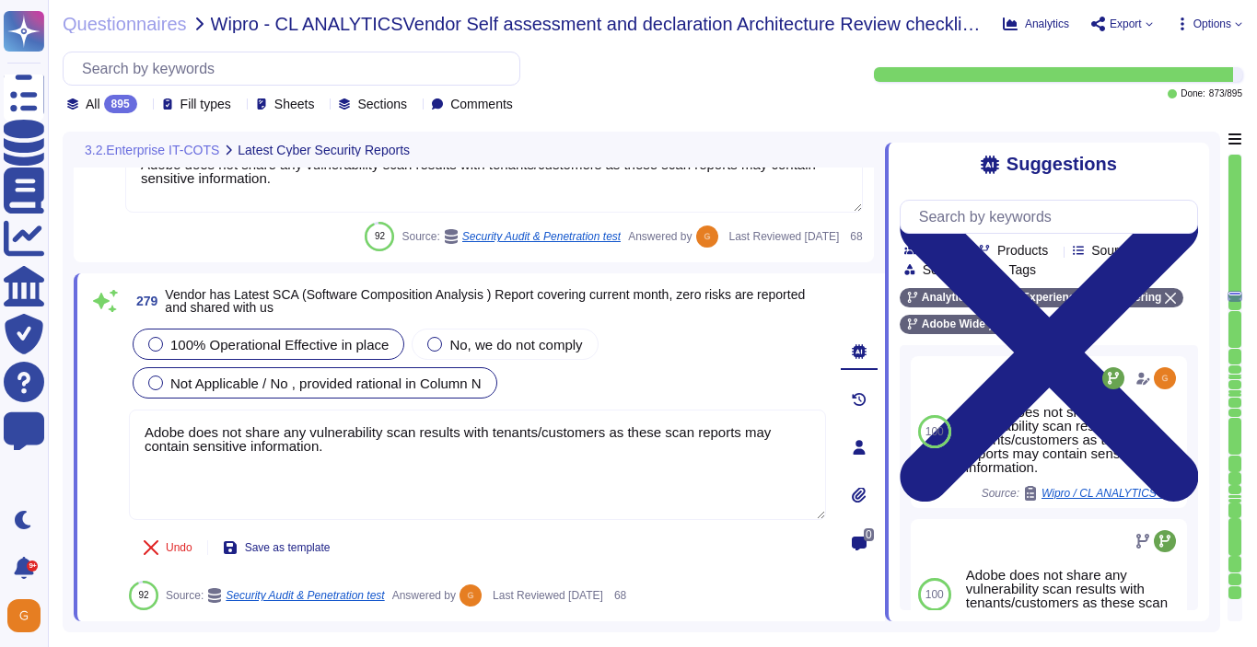
click at [162, 342] on div at bounding box center [155, 344] width 15 height 15
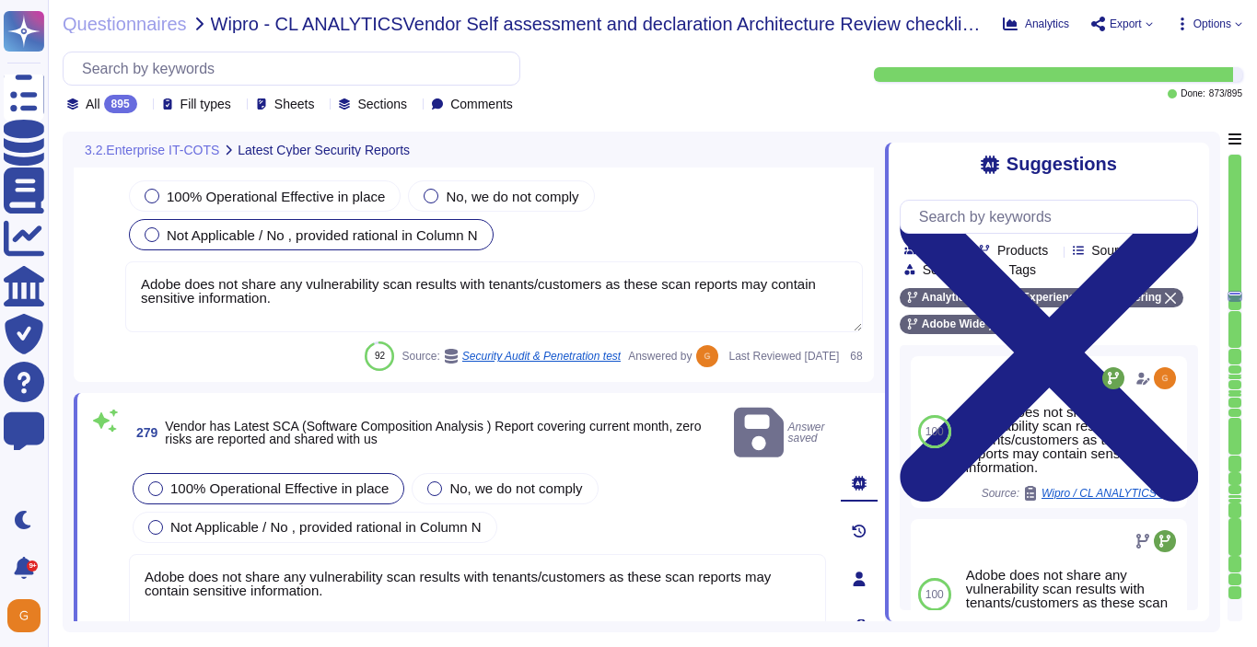
type textarea "Adobe does not share any vulnerability scan results with tenants/customers as t…"
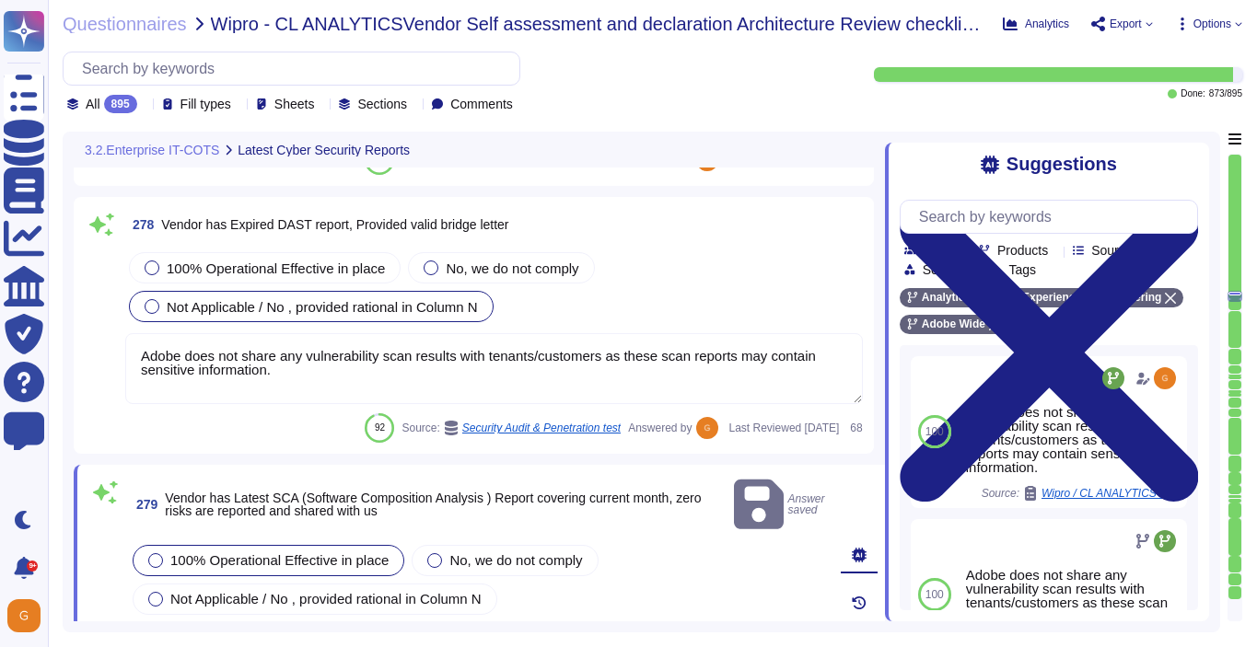
scroll to position [79050, 0]
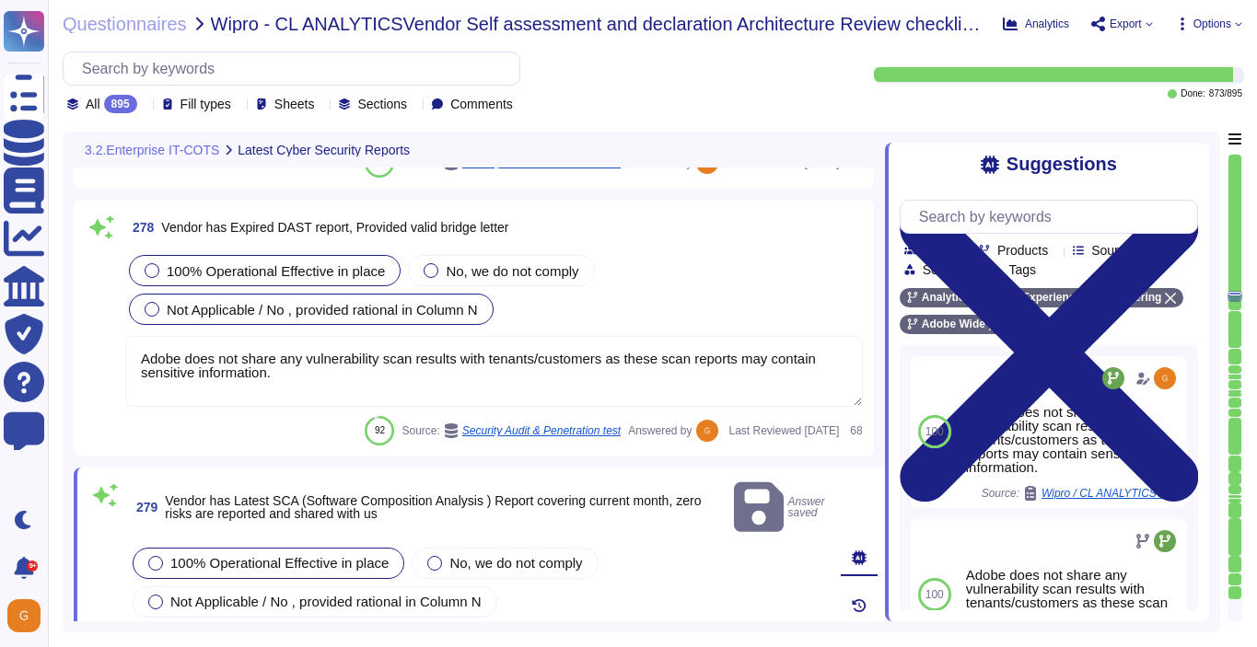
click at [155, 263] on div at bounding box center [152, 270] width 15 height 15
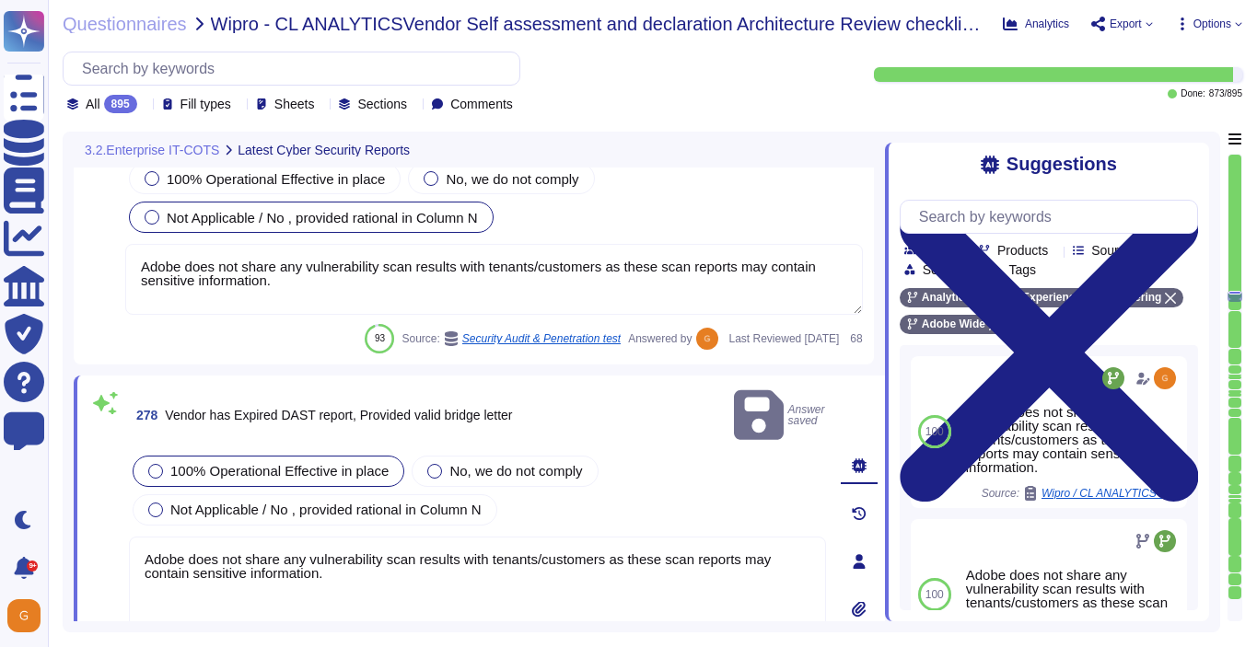
type textarea "Adobe does not share any vulnerability scan results with tenants/customers as t…"
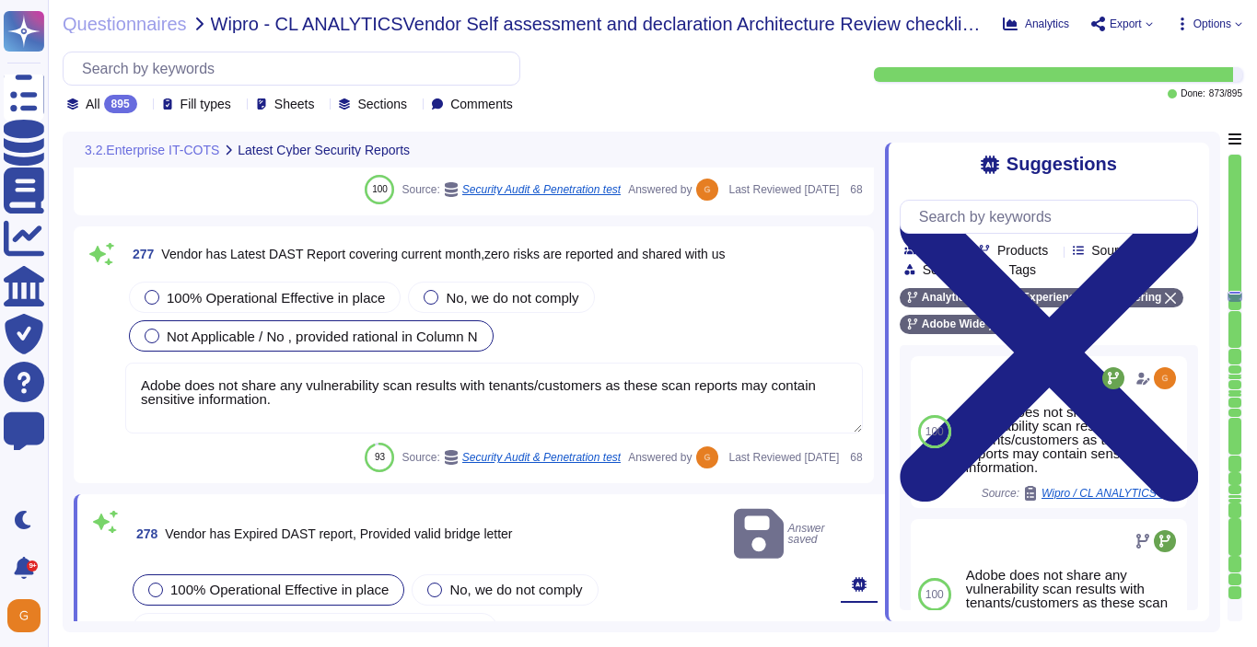
scroll to position [78751, 0]
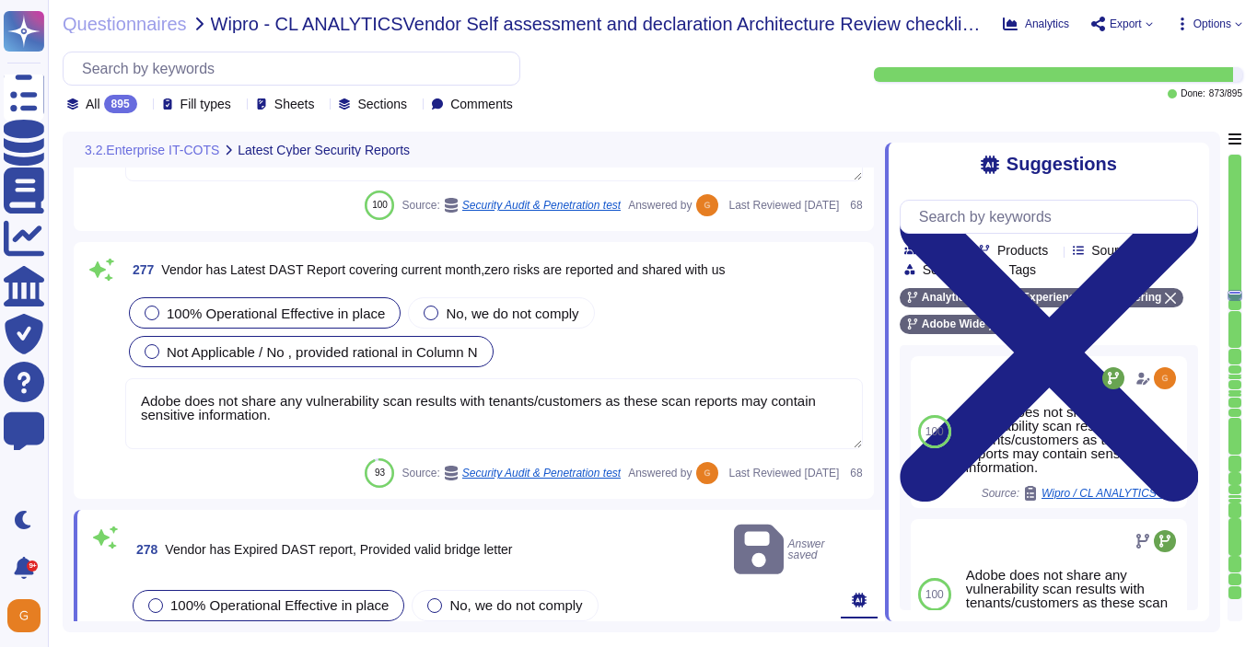
click at [150, 319] on div at bounding box center [152, 313] width 15 height 15
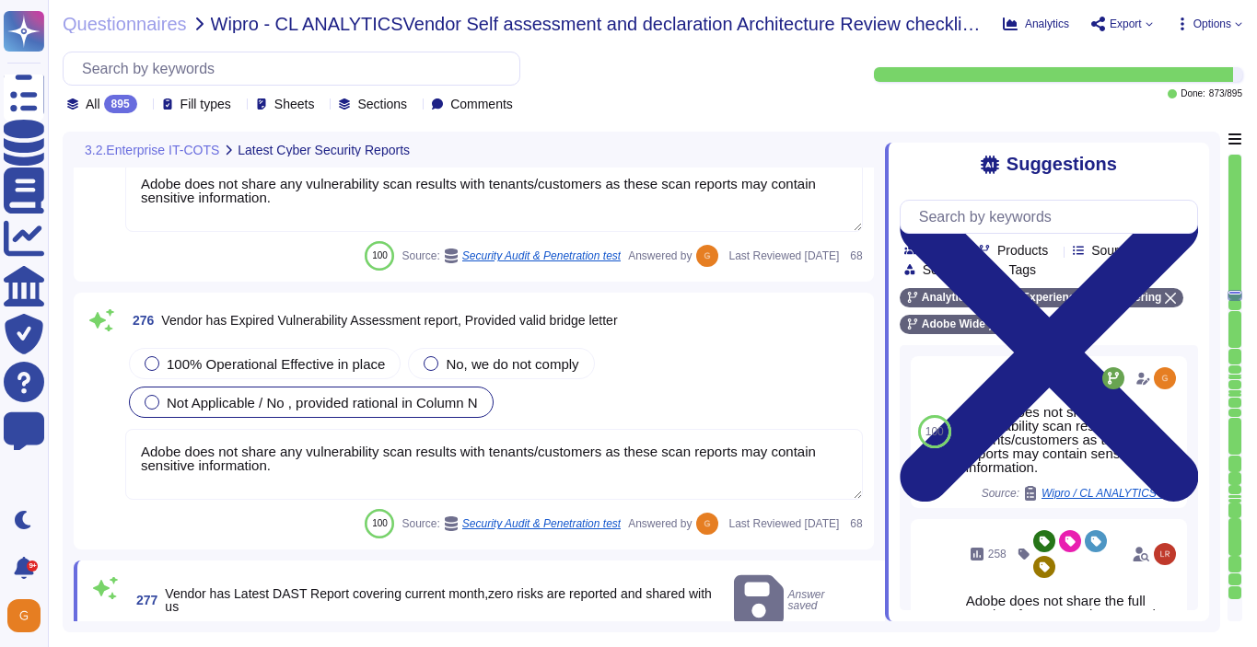
type textarea "Adobe does not share any vulnerability scan results with tenants/customers as t…"
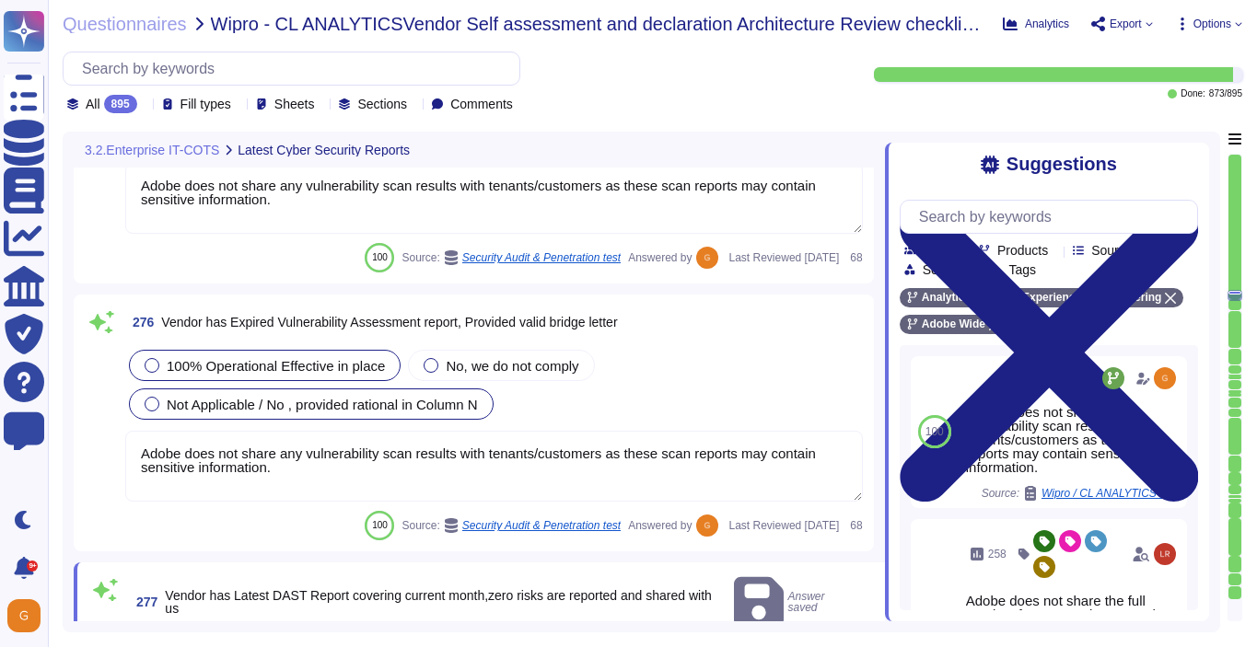
click at [150, 371] on div at bounding box center [152, 365] width 15 height 15
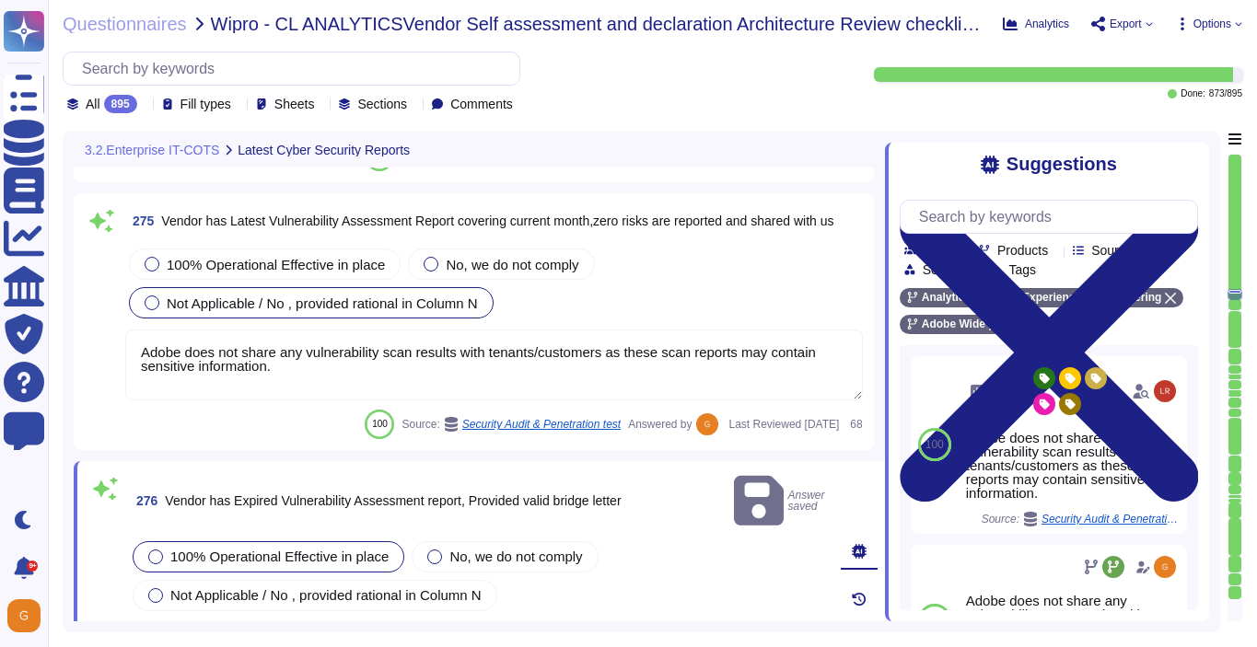
type textarea "Adobe does not share any vulnerability scan results with tenants/customers as t…"
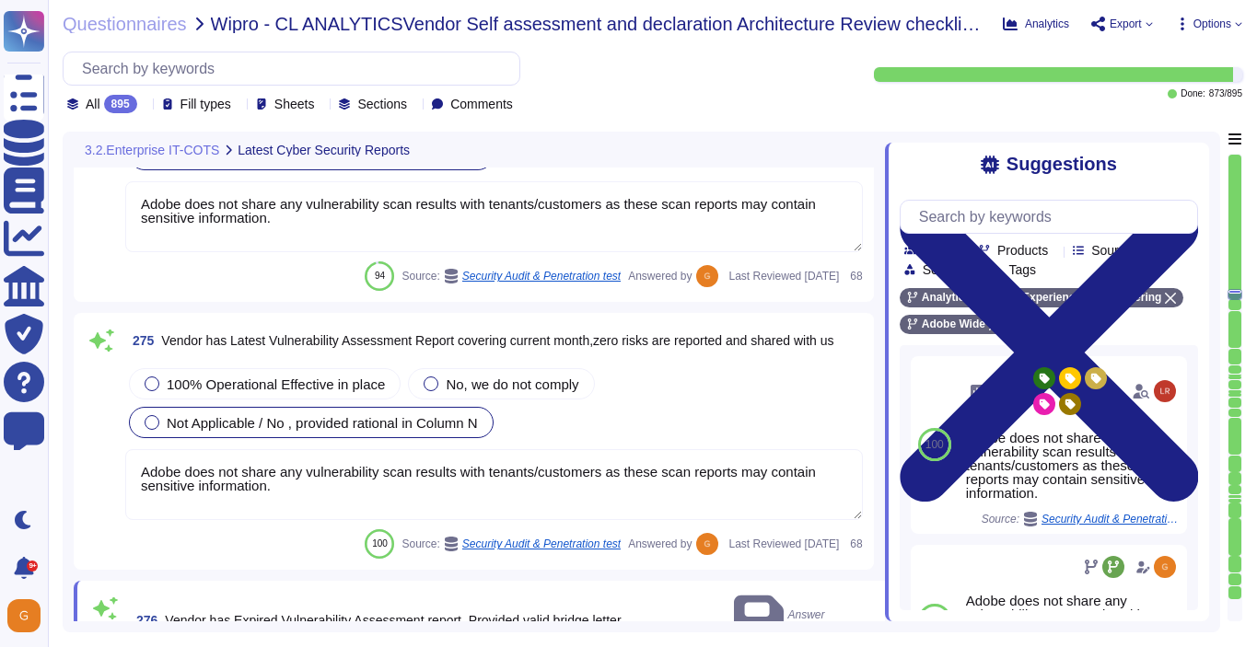
scroll to position [78145, 0]
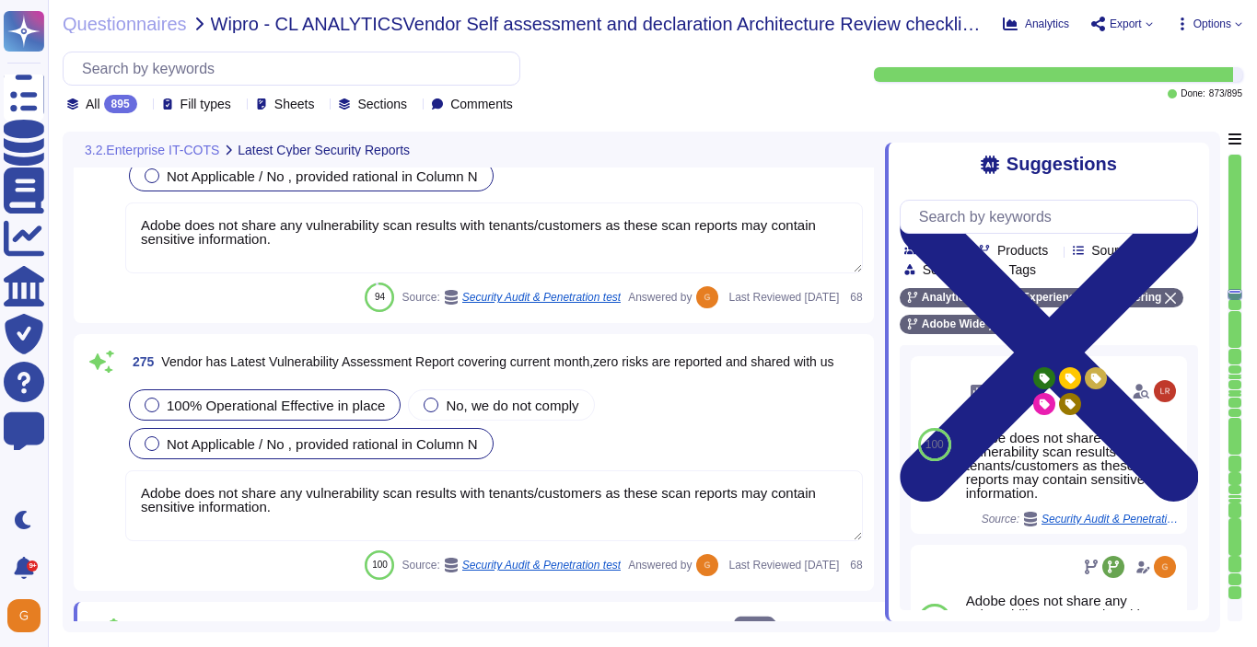
click at [151, 405] on div at bounding box center [152, 405] width 15 height 15
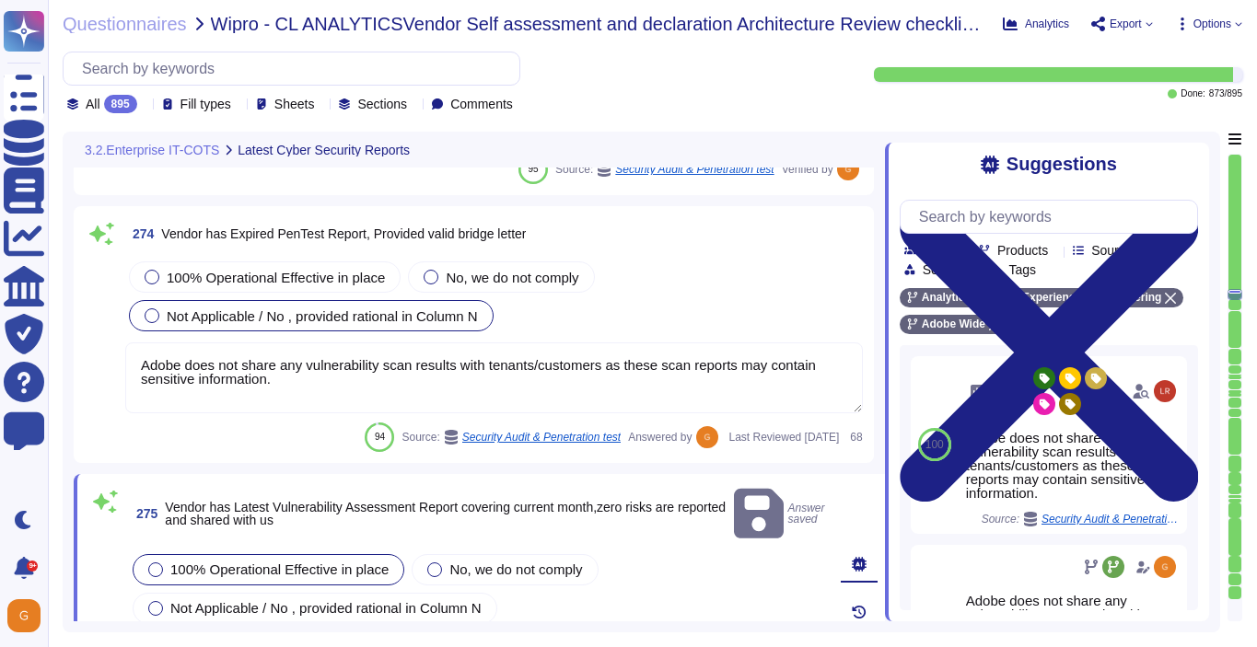
scroll to position [77943, 0]
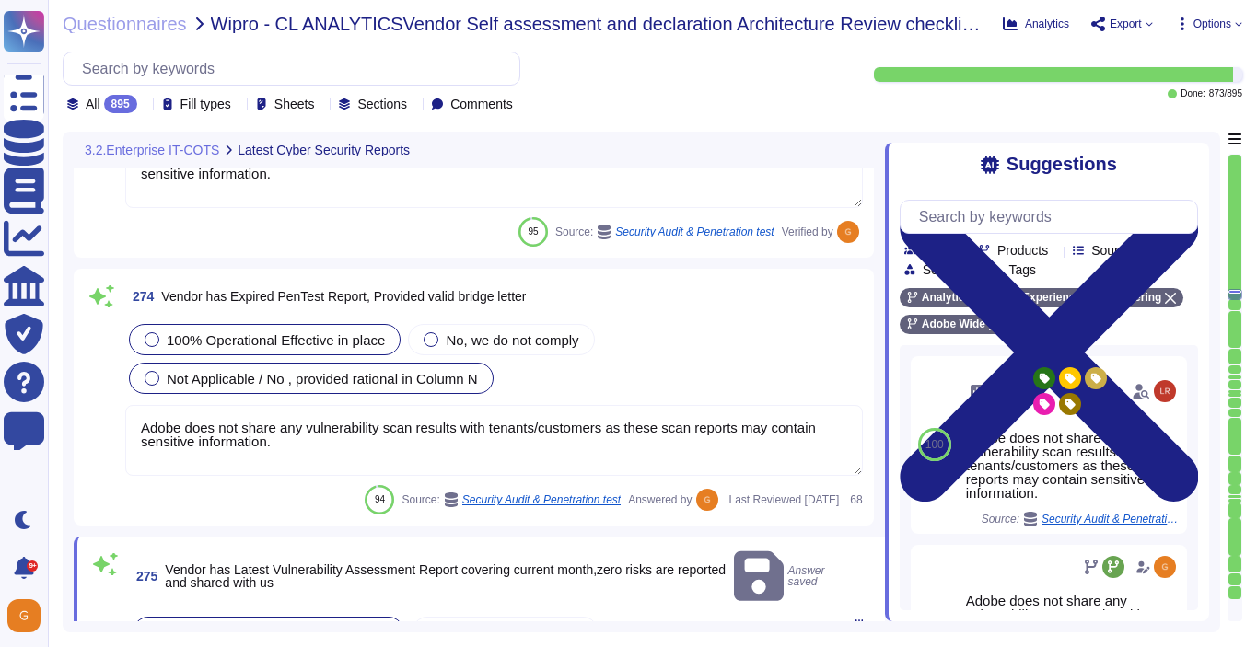
click at [154, 346] on label "100% Operational Effective in place" at bounding box center [265, 339] width 240 height 15
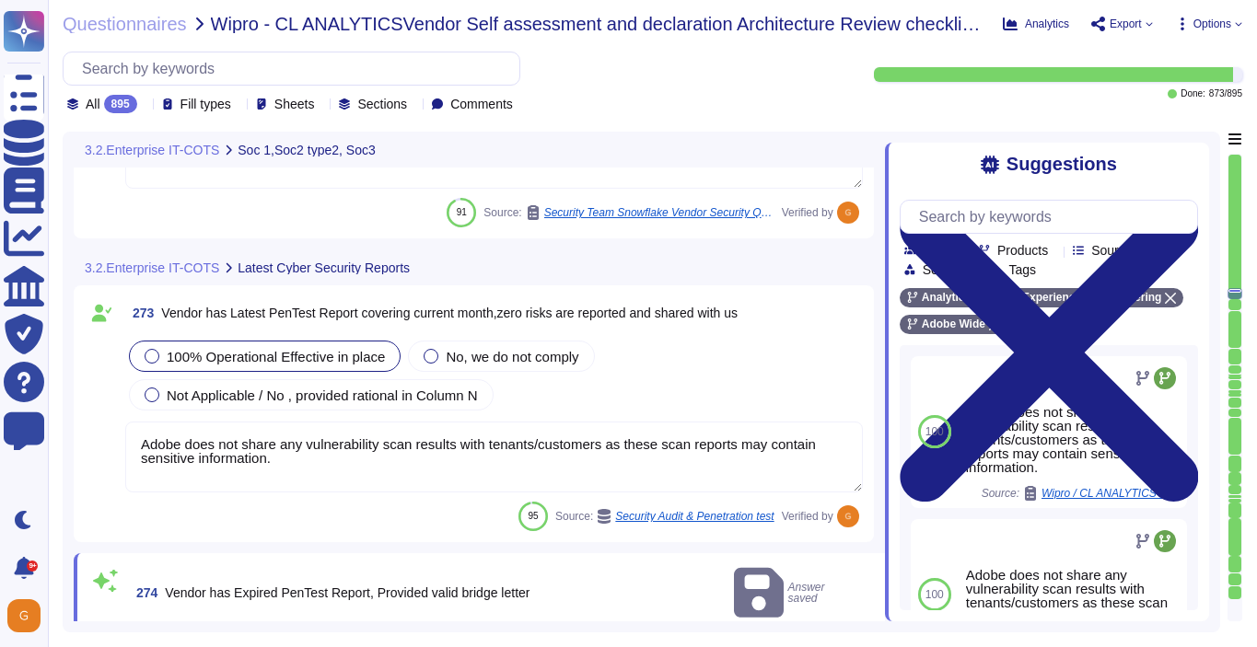
type textarea "Adobe does not provide this level of information externally. Release notes are …"
type textarea "Refer to the trust center for more information: [URL][DOMAIN_NAME]"
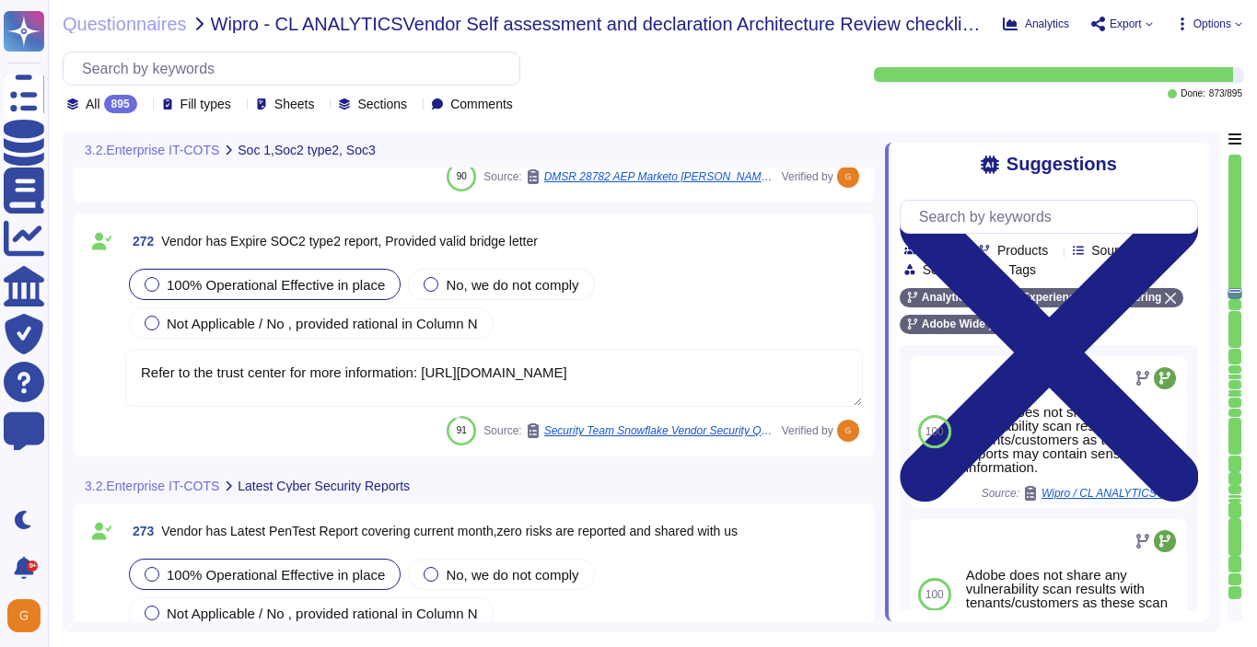
type textarea "Adobe doesn't share this kind of information."
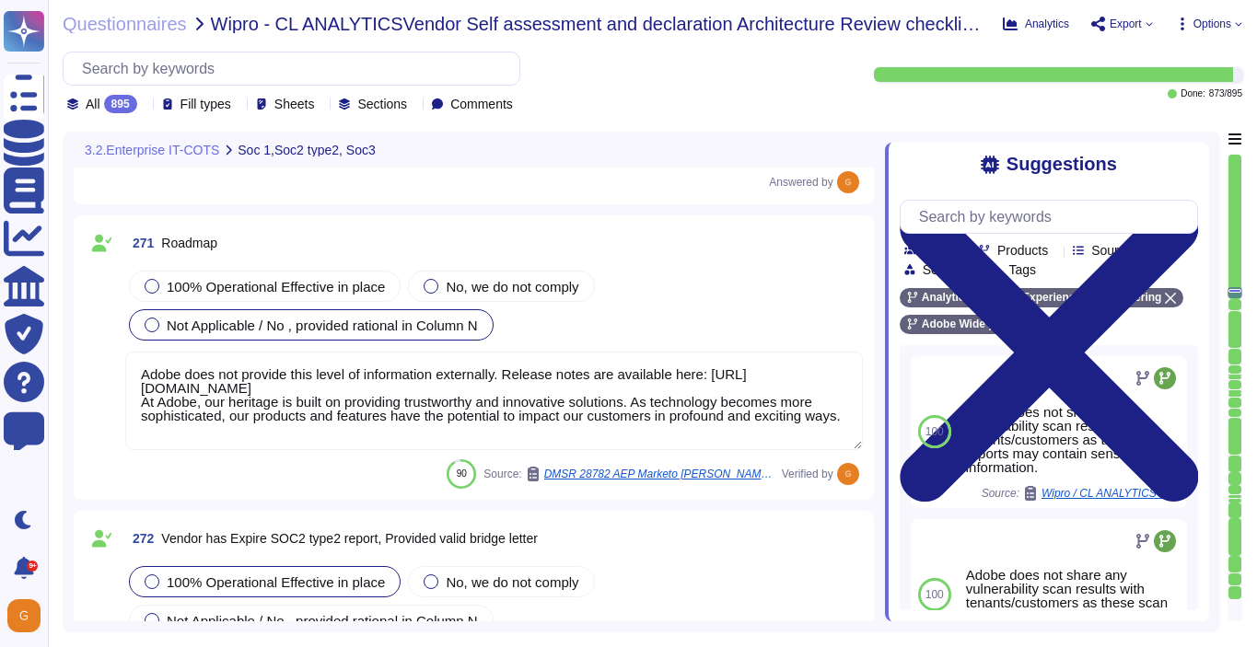
type textarea "Adobe doesn't share this kind of information."
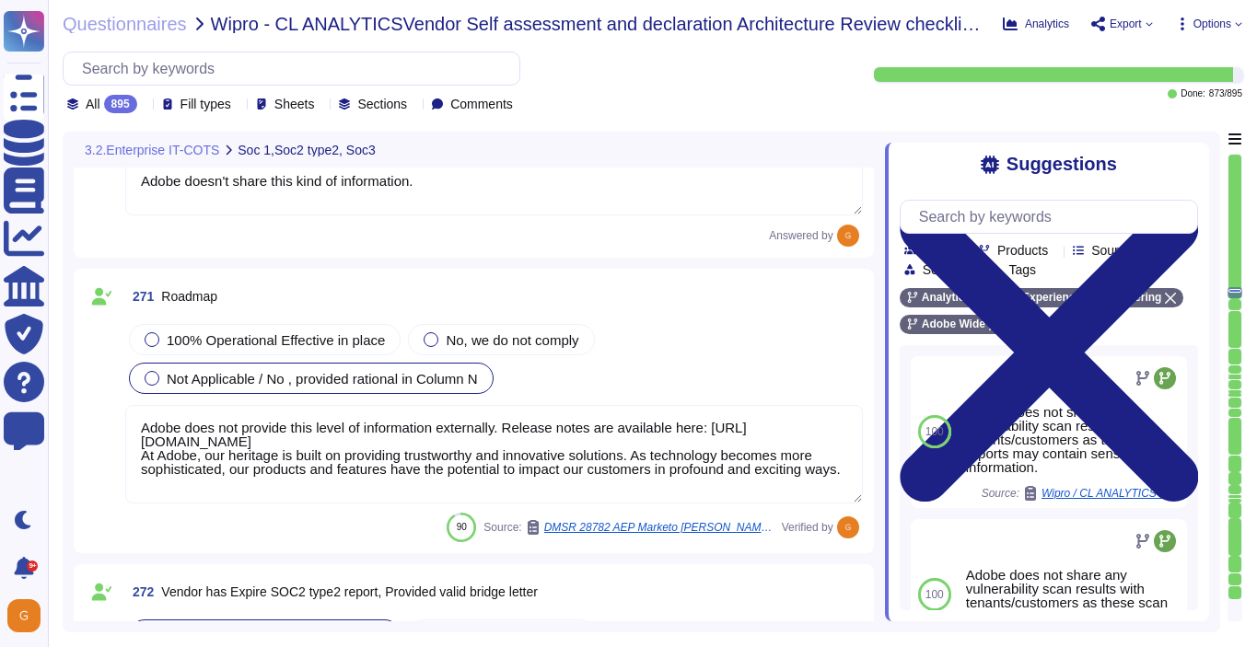
scroll to position [76968, 0]
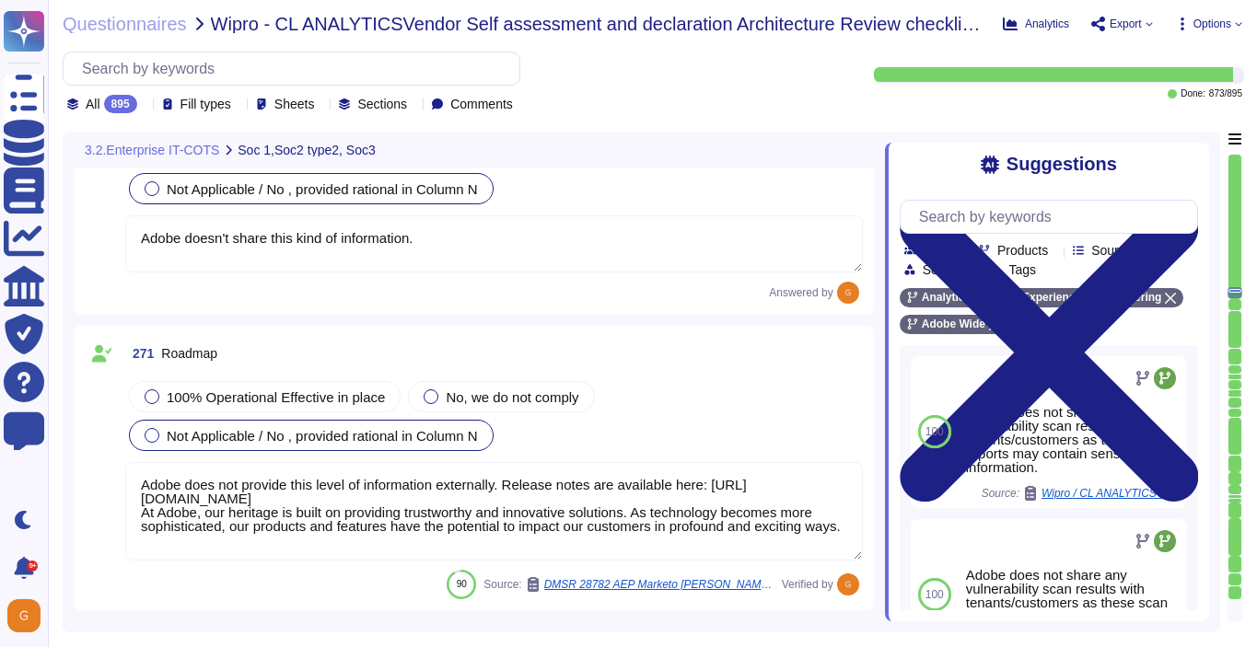
type textarea "Yes"
click at [173, 396] on span "100% Operational Effective in place" at bounding box center [276, 397] width 218 height 16
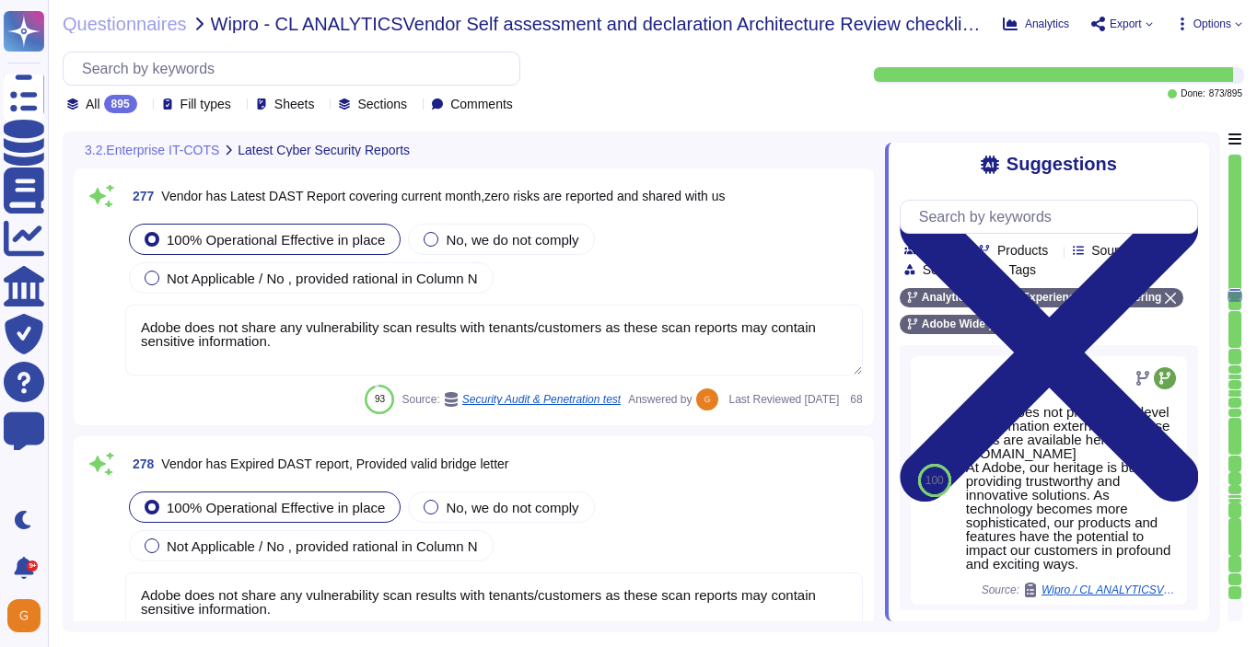
type textarea "Adobe does not share any vulnerability scan results with tenants/customers as t…"
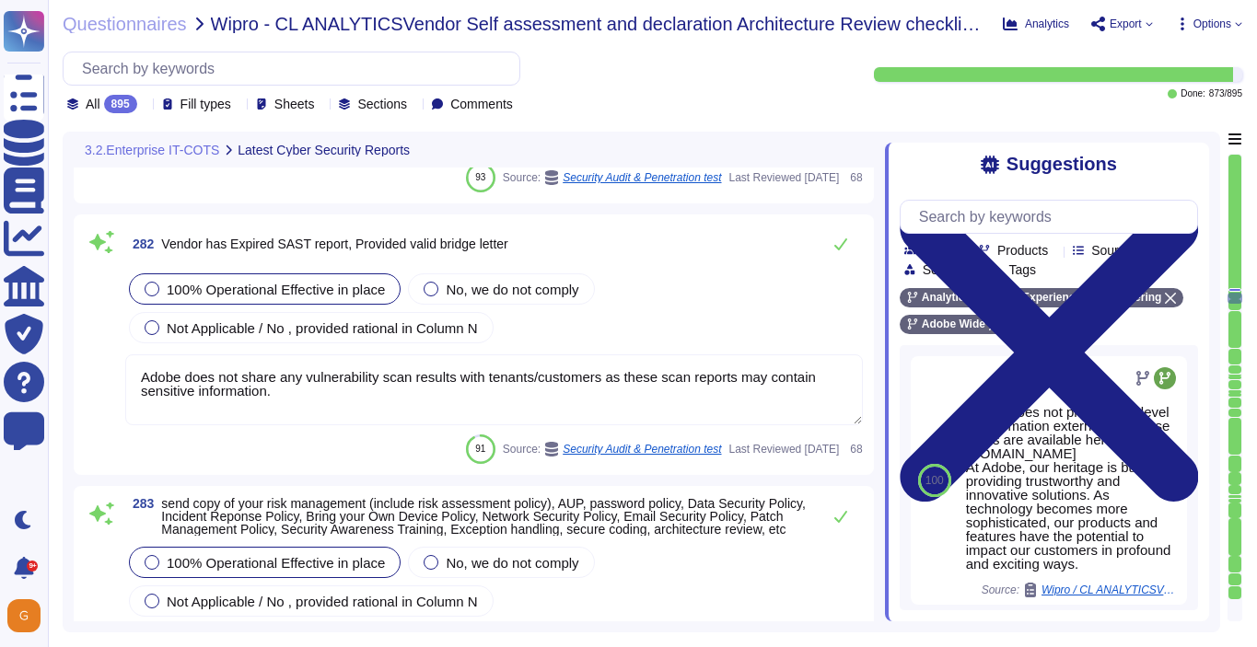
scroll to position [80016, 0]
click at [839, 230] on button at bounding box center [840, 242] width 44 height 37
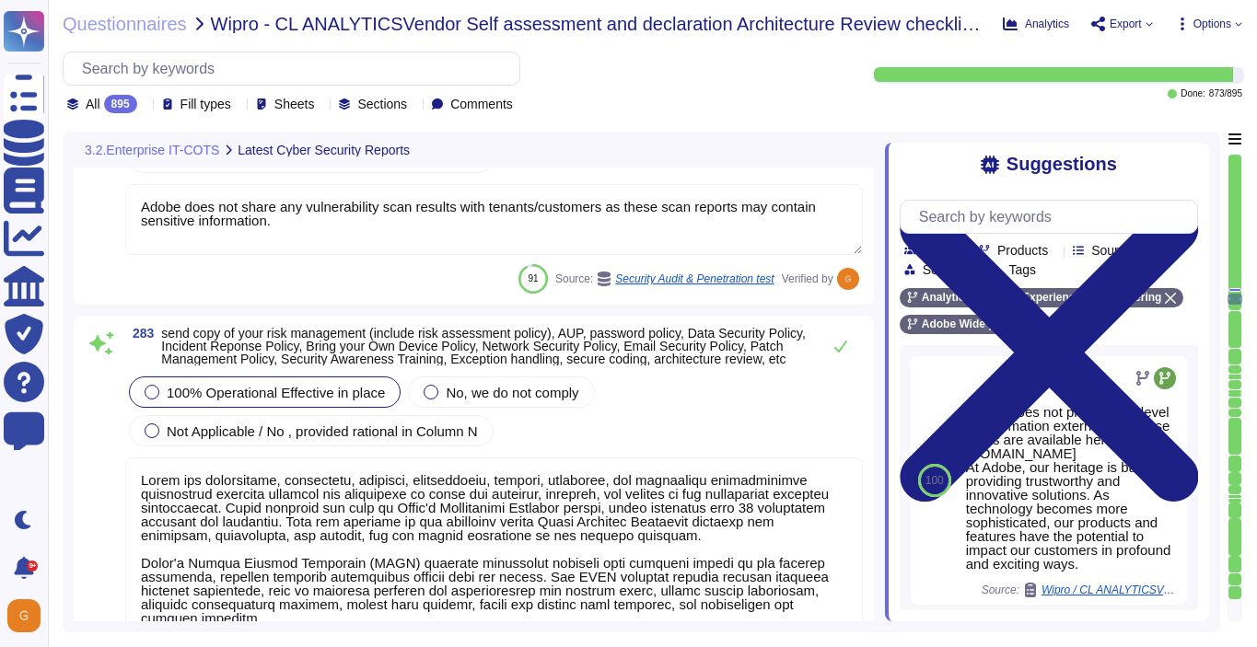
scroll to position [80177, 0]
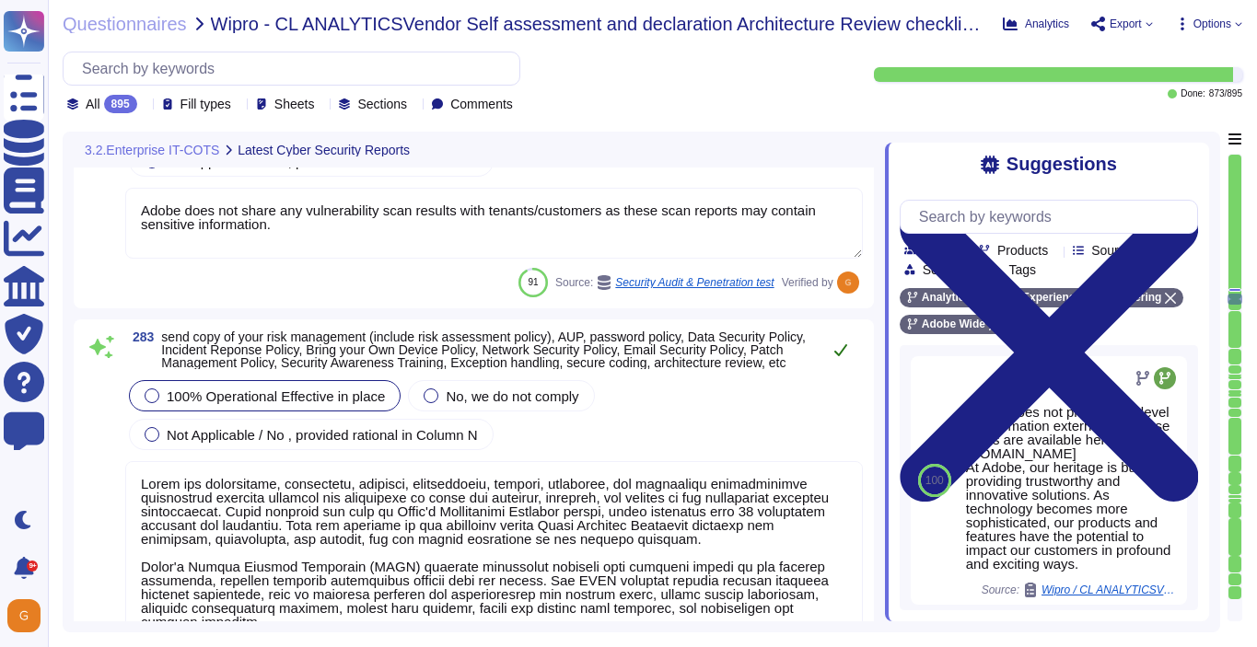
click at [841, 357] on icon at bounding box center [840, 349] width 15 height 15
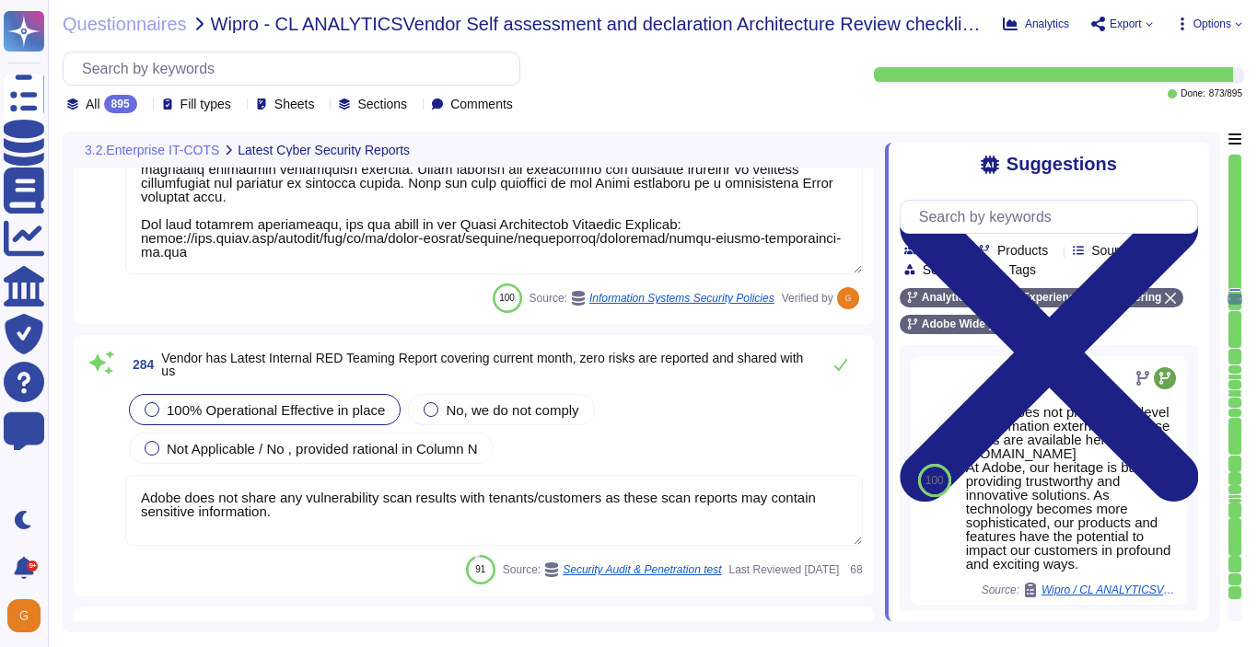
scroll to position [80644, 0]
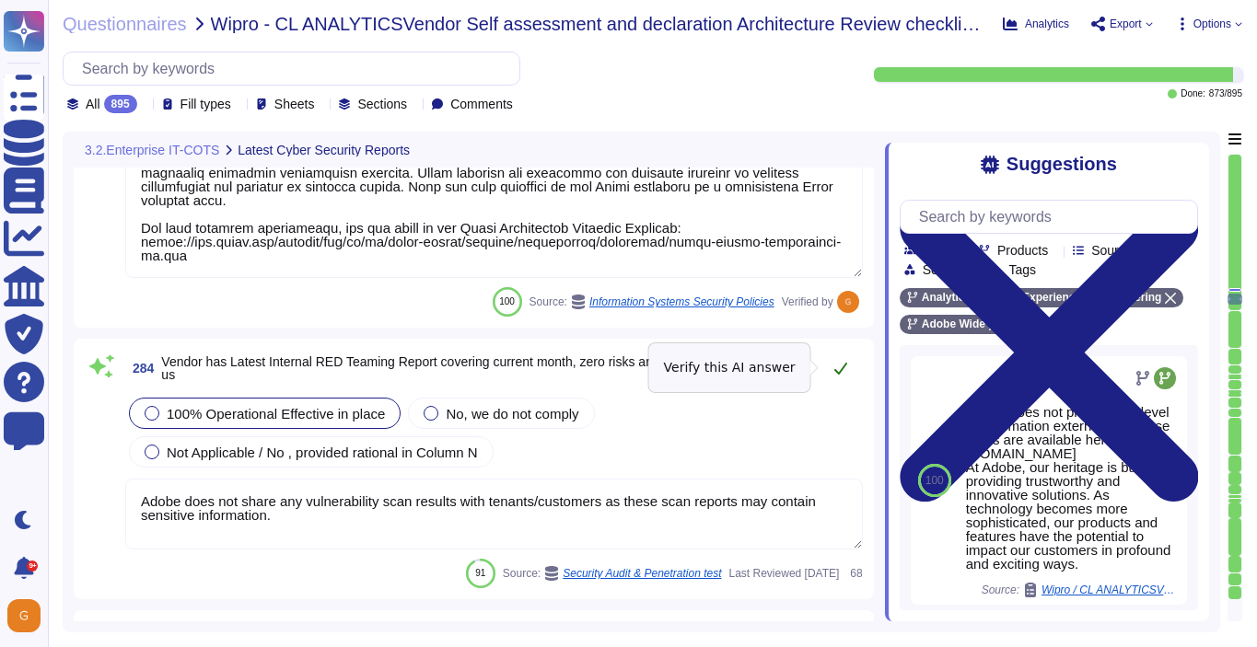
click at [845, 363] on icon at bounding box center [840, 369] width 13 height 12
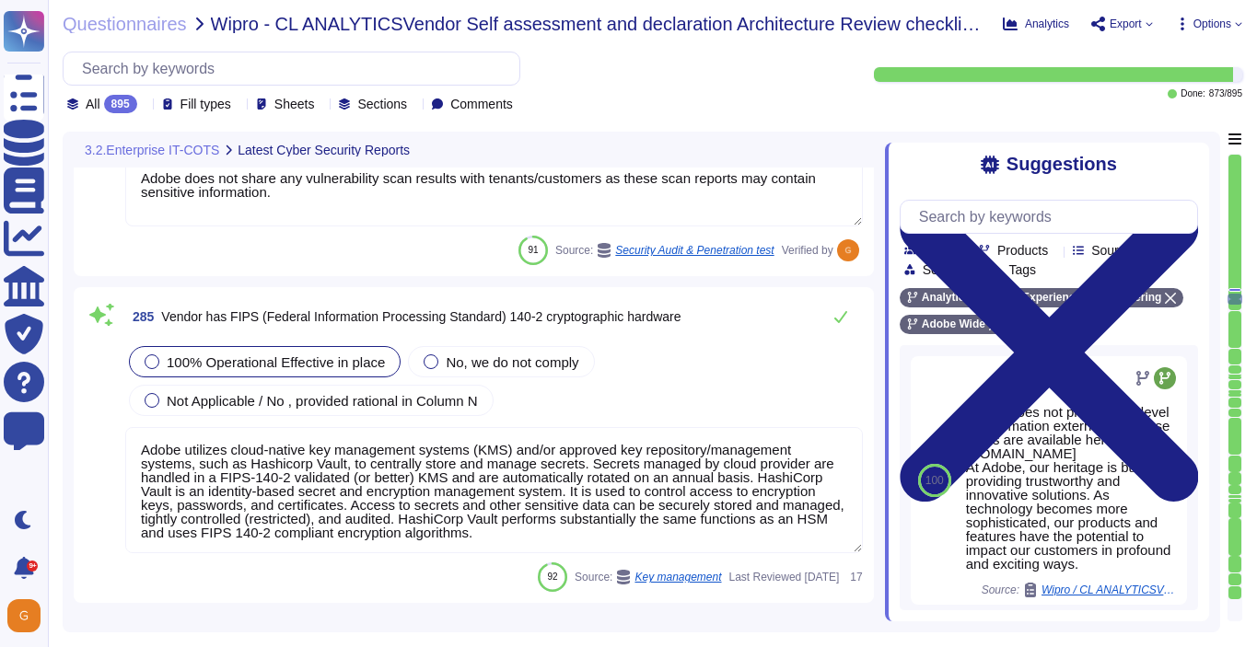
scroll to position [80950, 0]
click at [840, 300] on button at bounding box center [840, 318] width 44 height 37
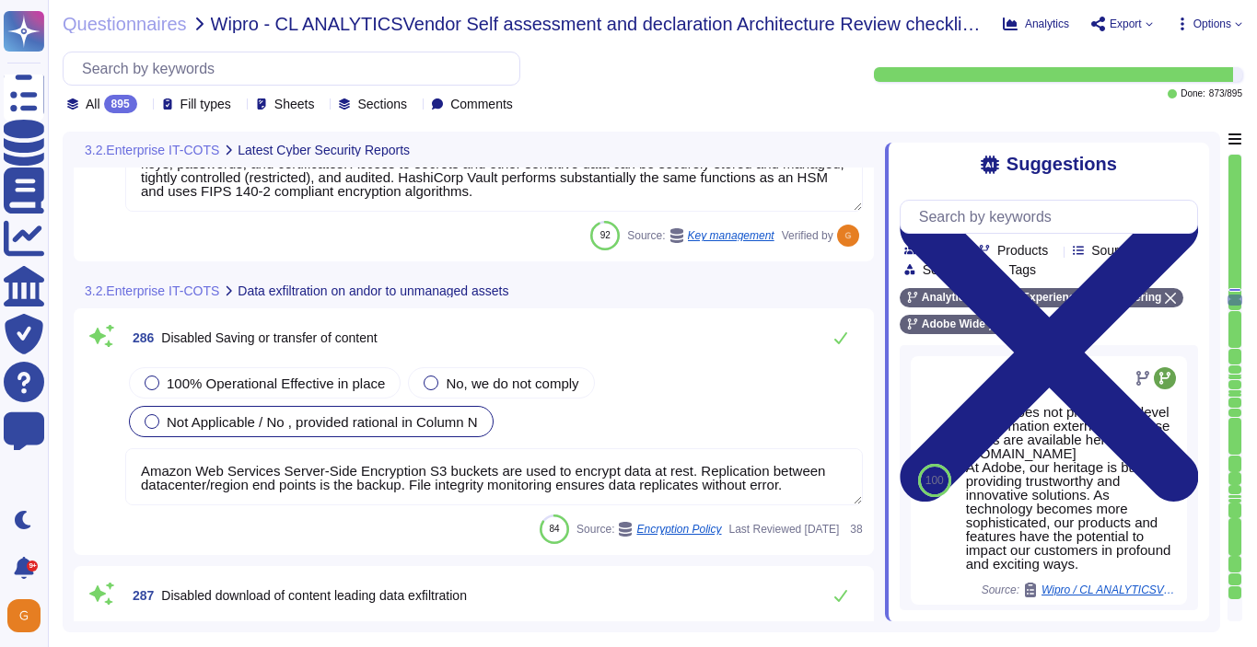
scroll to position [81291, 0]
click at [352, 393] on div "100% Operational Effective in place" at bounding box center [265, 381] width 272 height 31
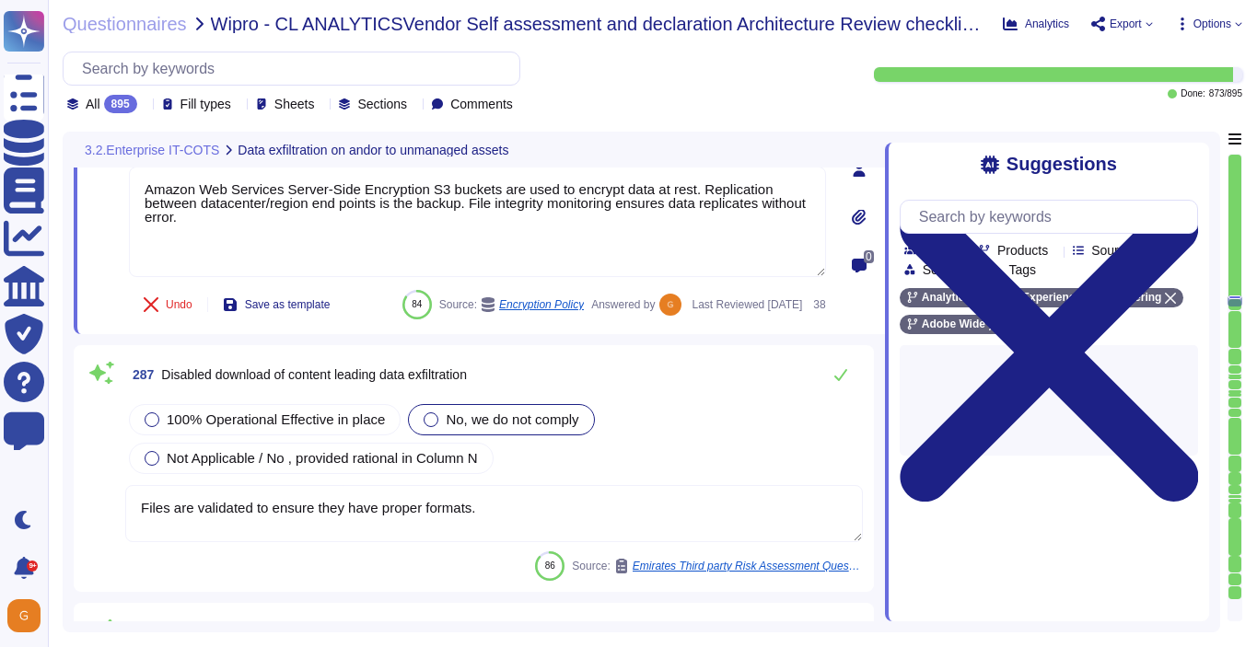
scroll to position [81567, 0]
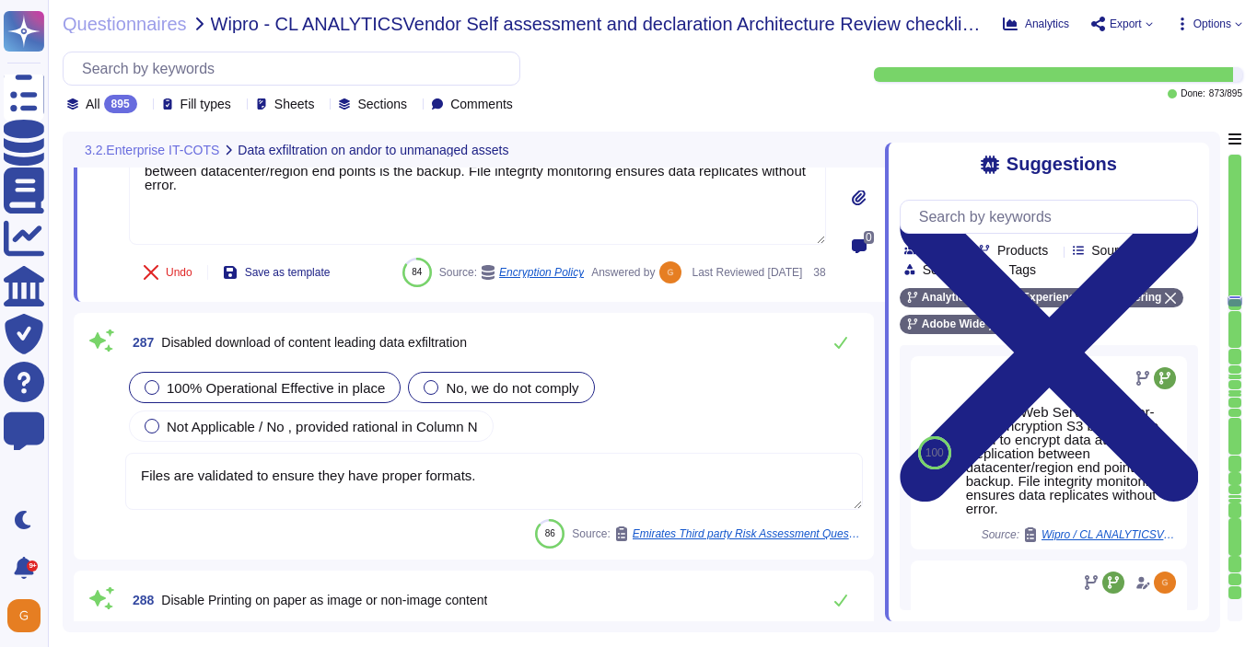
click at [382, 396] on span "100% Operational Effective in place" at bounding box center [276, 388] width 218 height 16
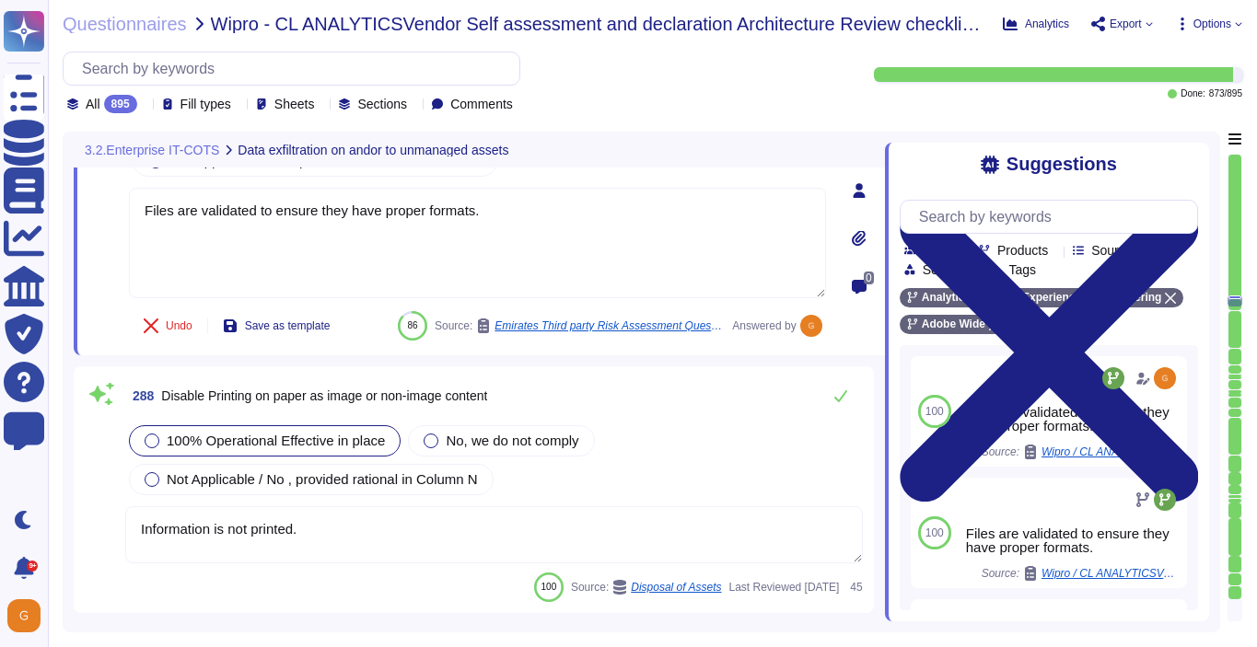
scroll to position [81796, 0]
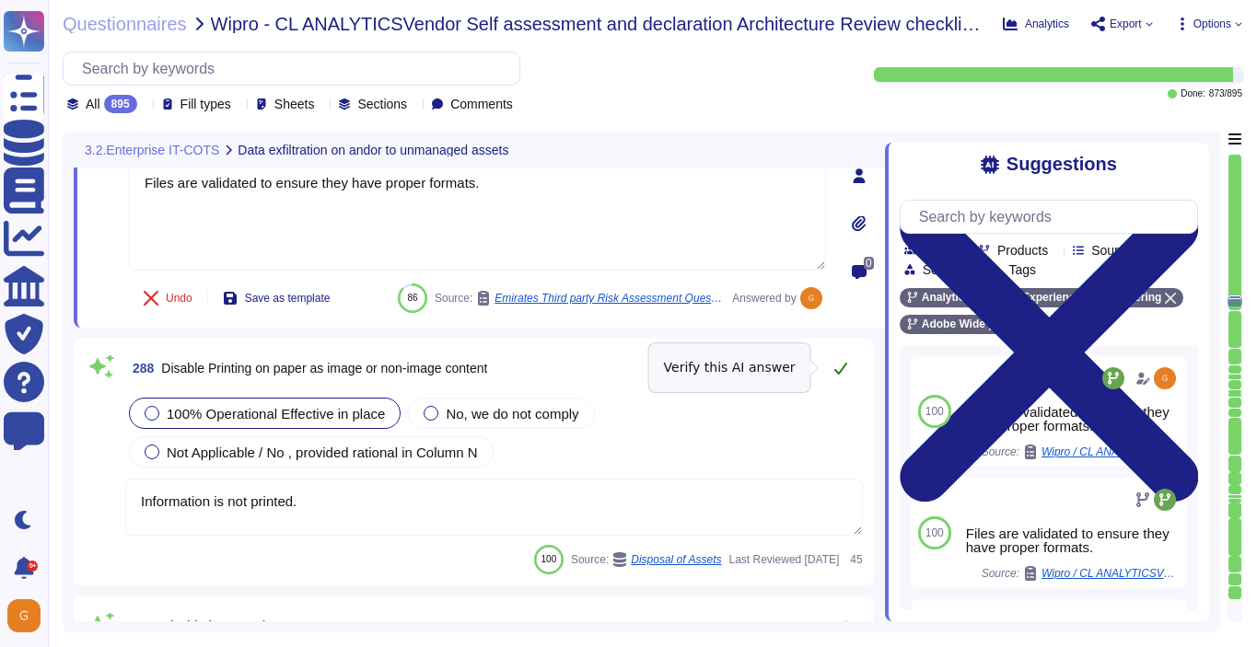
click at [845, 373] on icon at bounding box center [840, 368] width 15 height 15
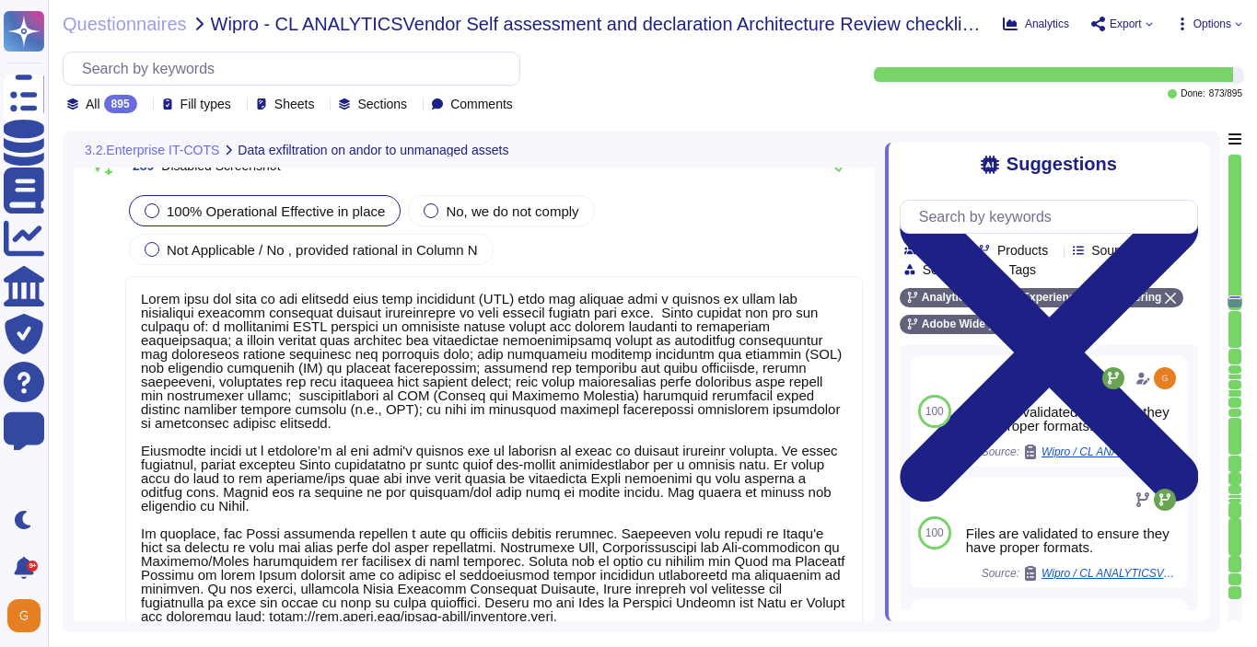
scroll to position [0, 0]
click at [841, 175] on button at bounding box center [840, 165] width 44 height 37
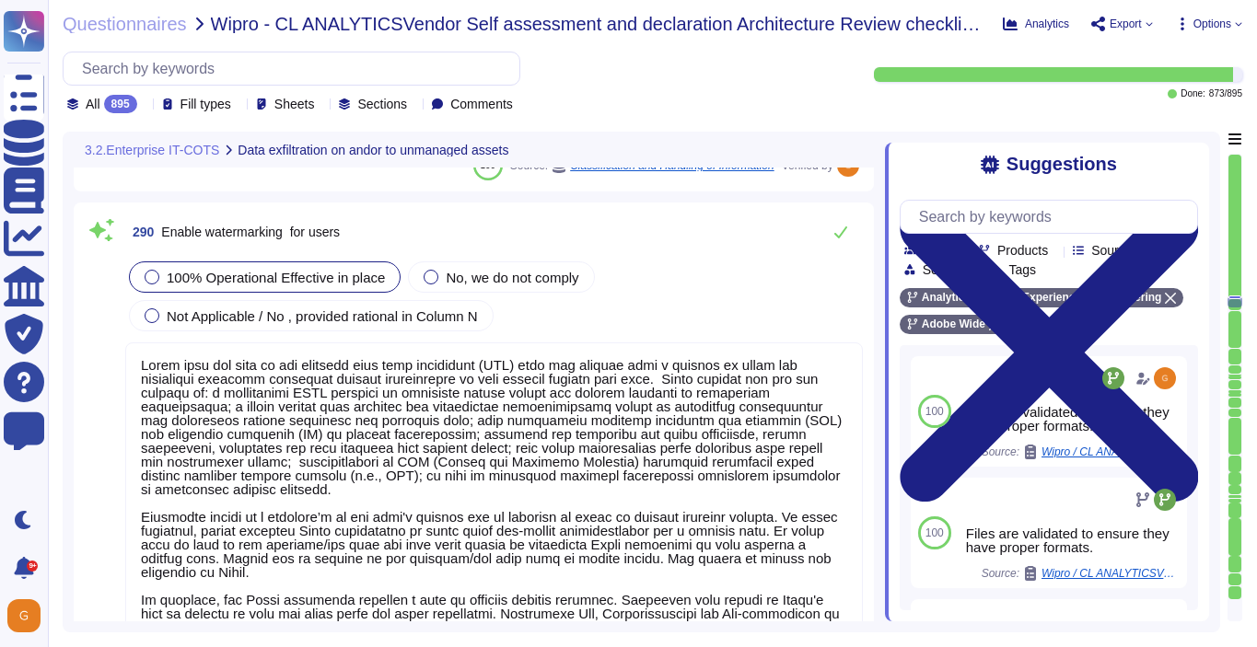
scroll to position [82716, 0]
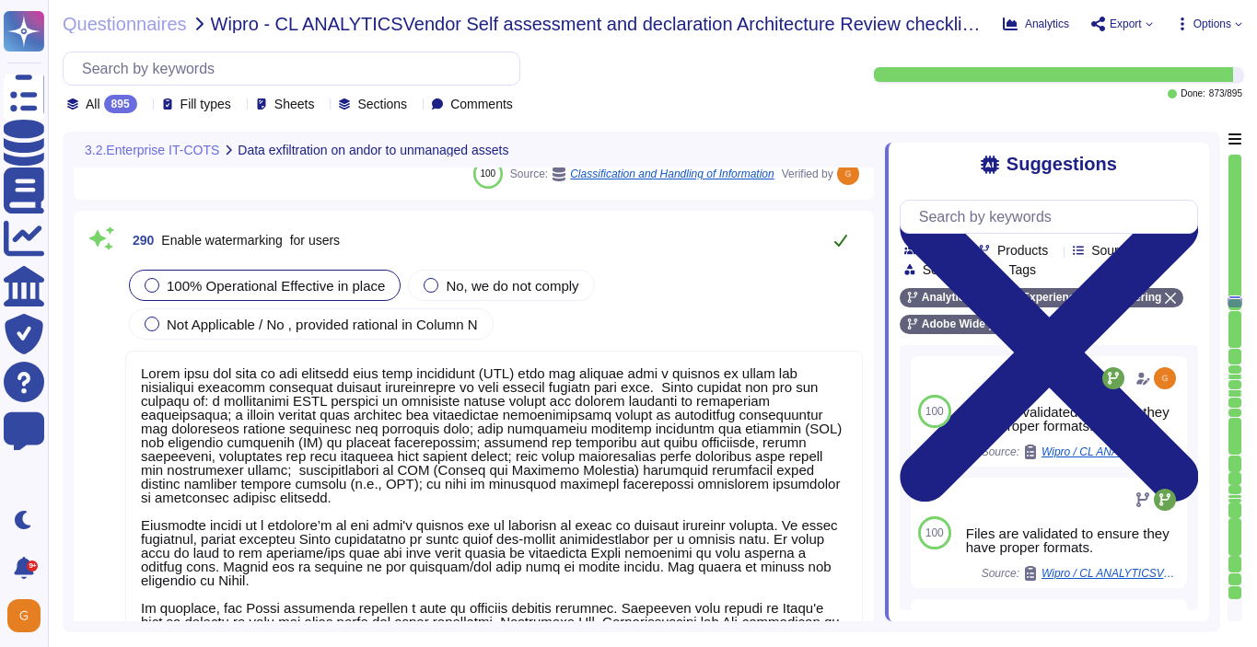
click at [841, 246] on icon at bounding box center [840, 240] width 15 height 15
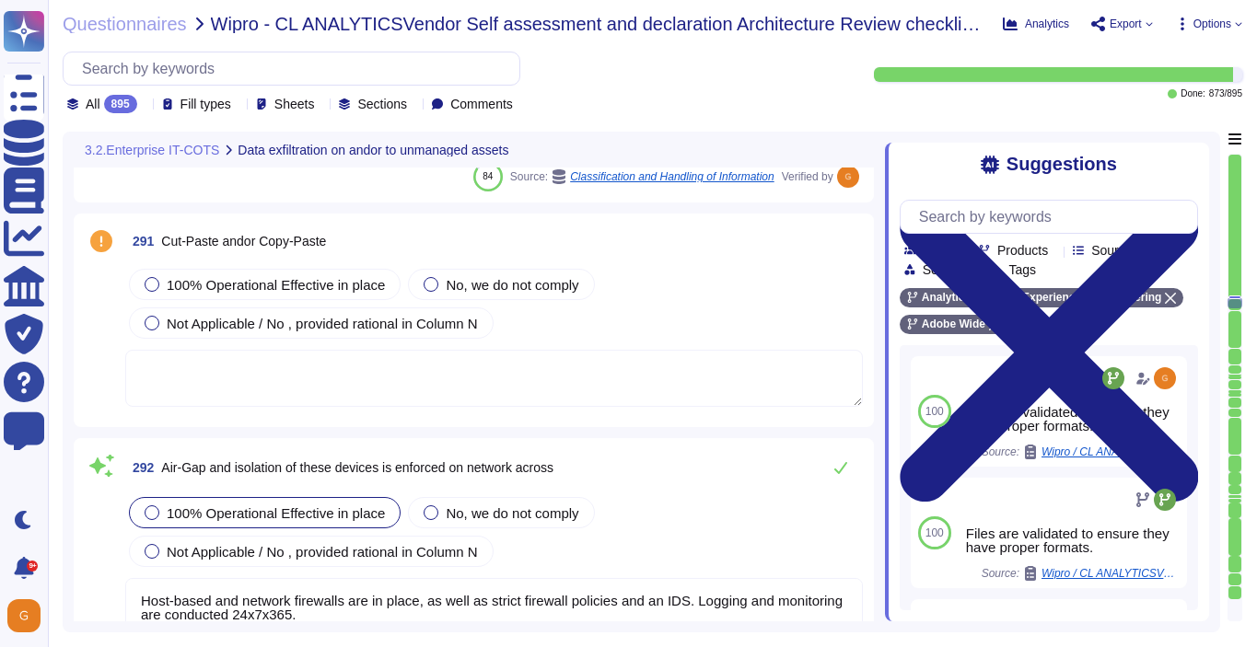
scroll to position [83273, 0]
click at [261, 335] on div "Not Applicable / No , provided rational in Column N" at bounding box center [311, 323] width 365 height 31
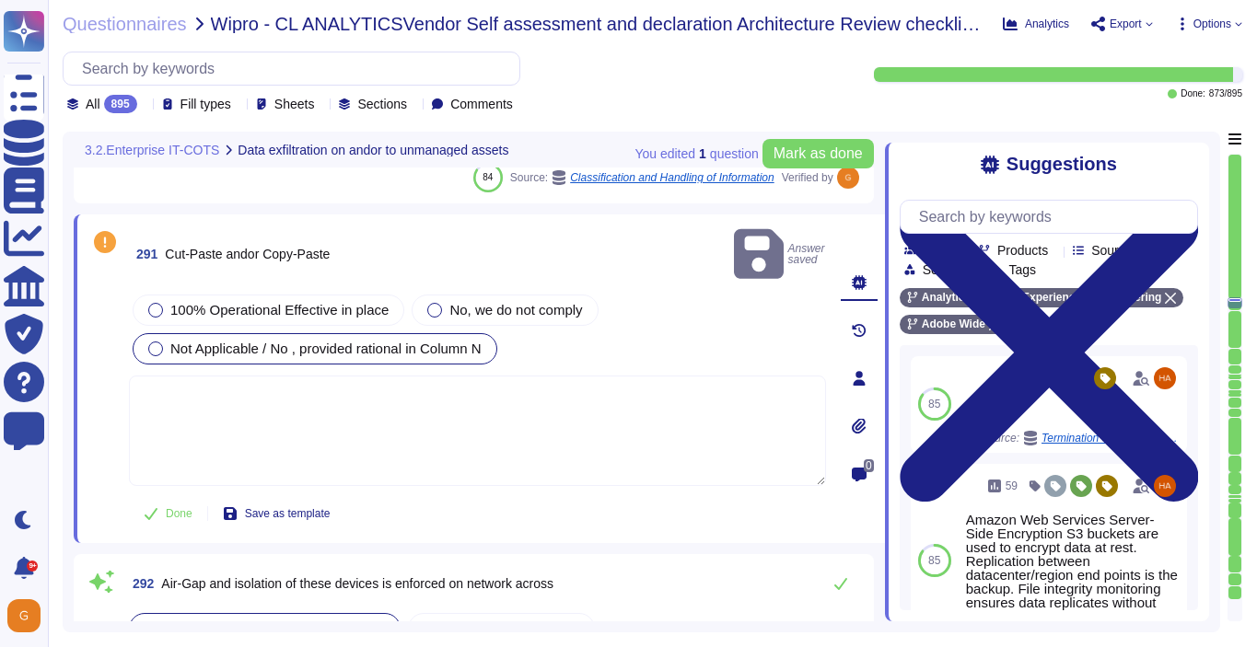
click at [318, 394] on textarea at bounding box center [477, 431] width 697 height 110
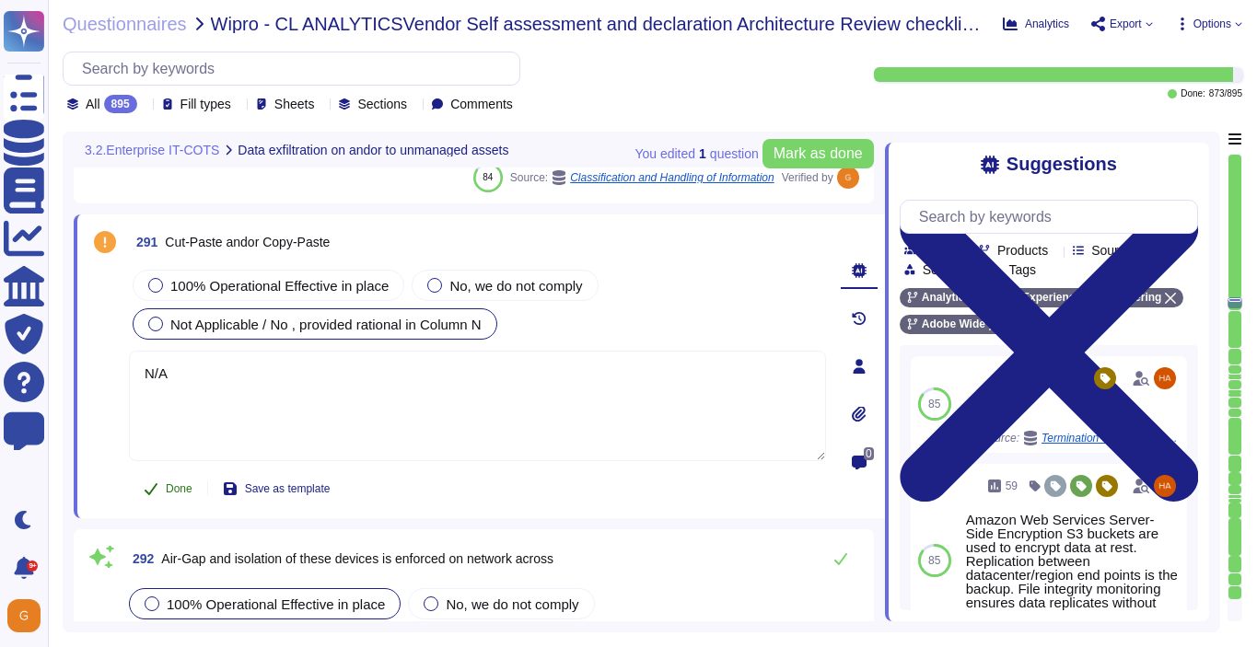
click at [164, 485] on button "Done" at bounding box center [168, 488] width 78 height 37
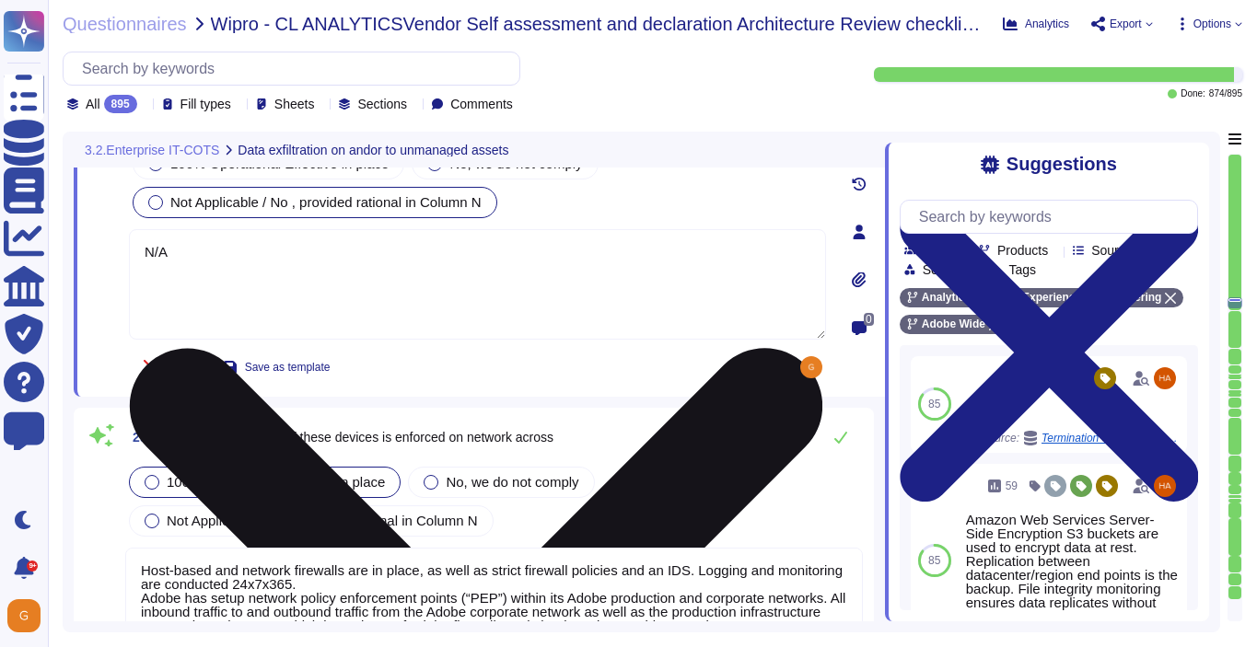
scroll to position [83430, 0]
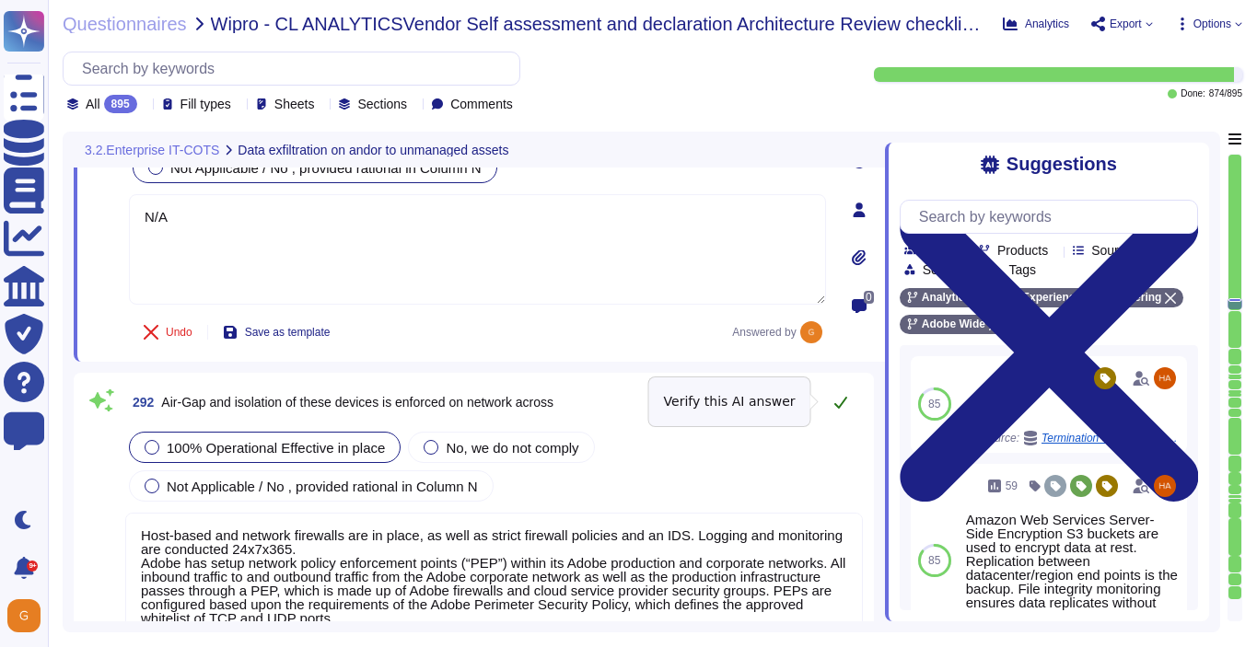
click at [844, 395] on icon at bounding box center [840, 402] width 15 height 15
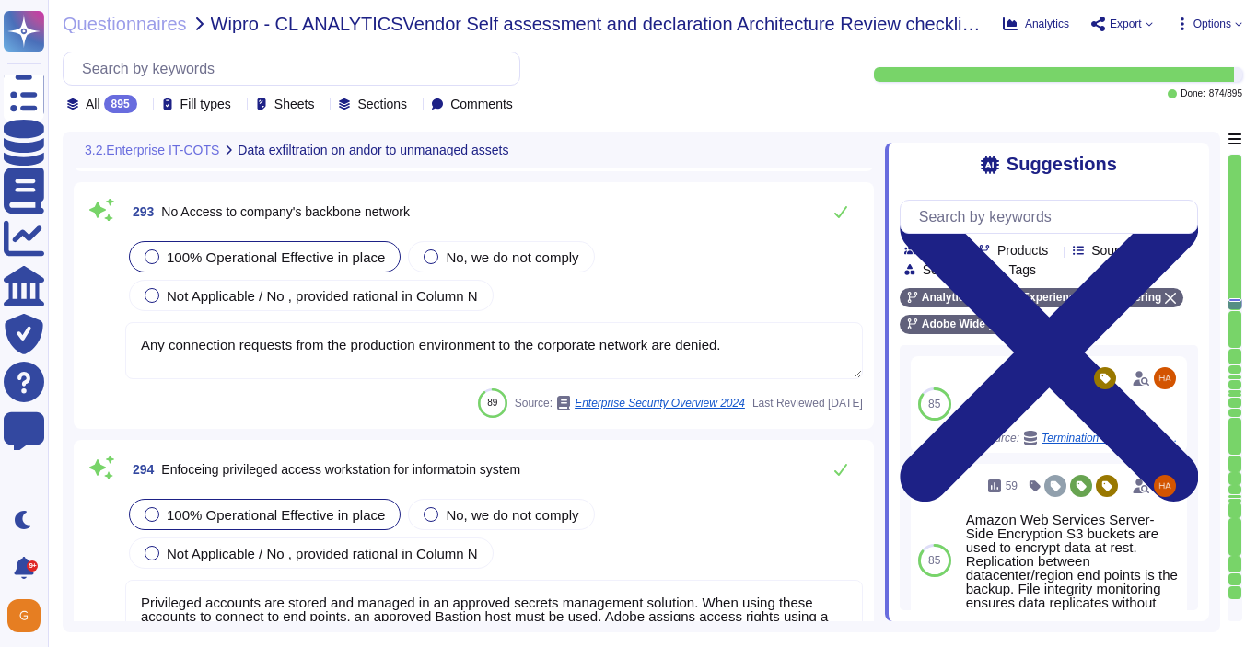
scroll to position [83931, 0]
click at [840, 220] on button at bounding box center [840, 213] width 44 height 37
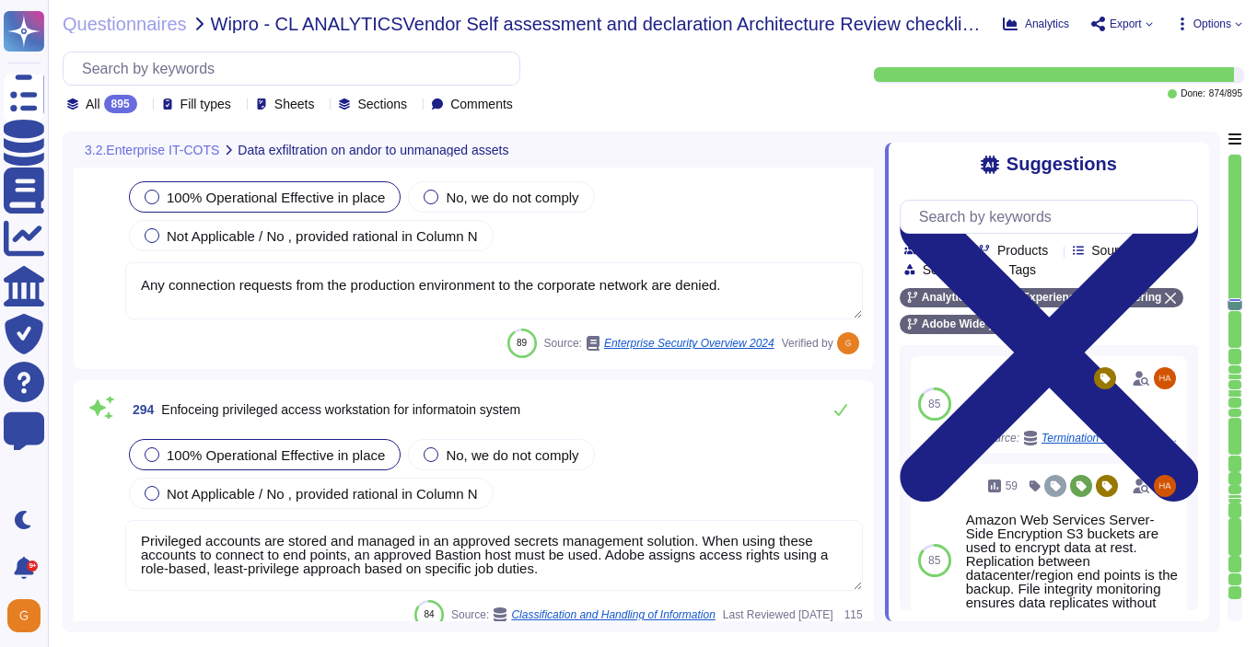
scroll to position [84079, 0]
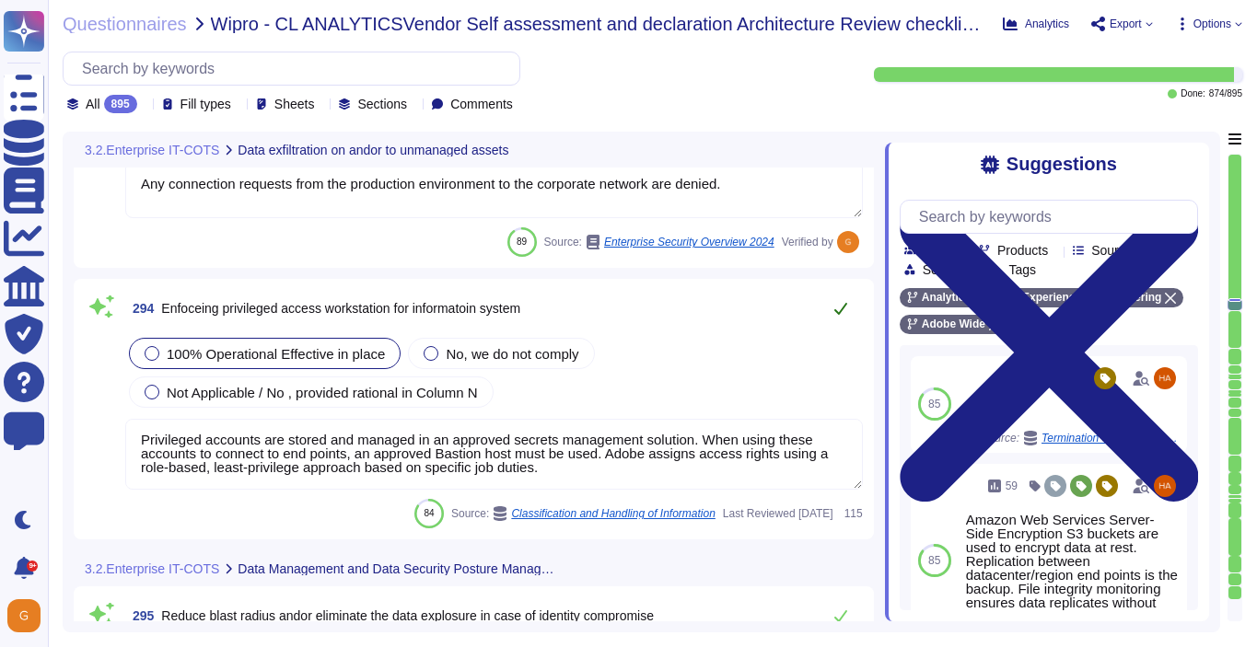
click at [845, 310] on icon at bounding box center [840, 308] width 15 height 15
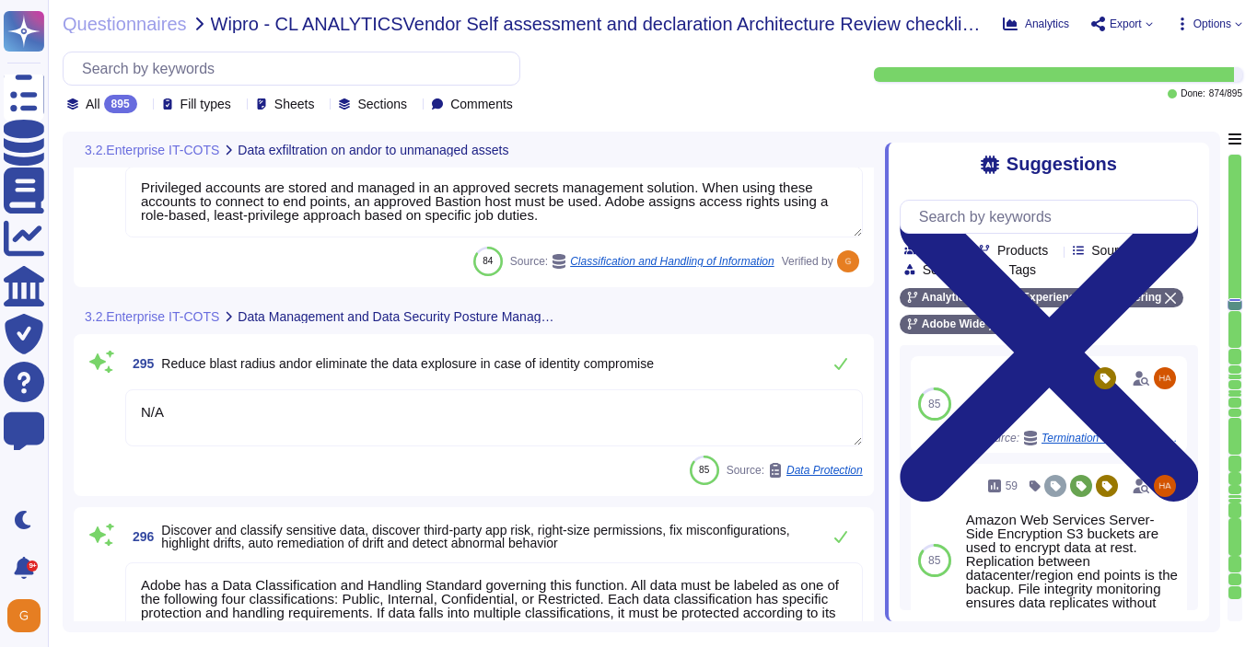
scroll to position [84324, 0]
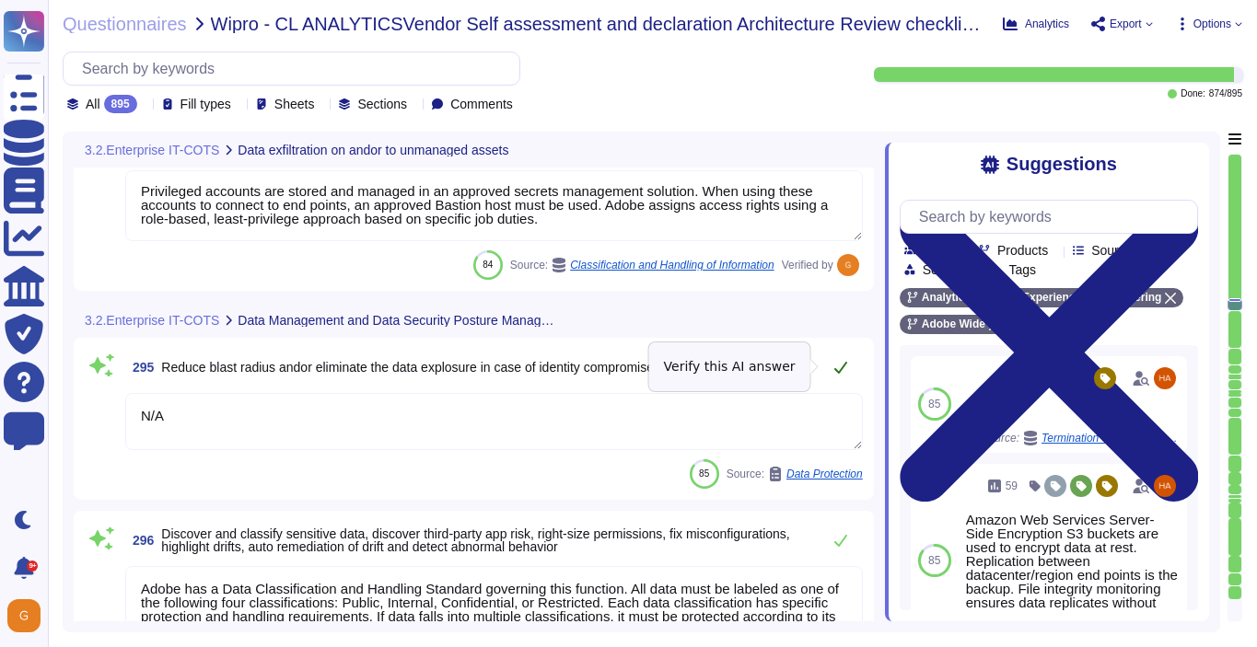
click at [841, 372] on icon at bounding box center [840, 367] width 15 height 15
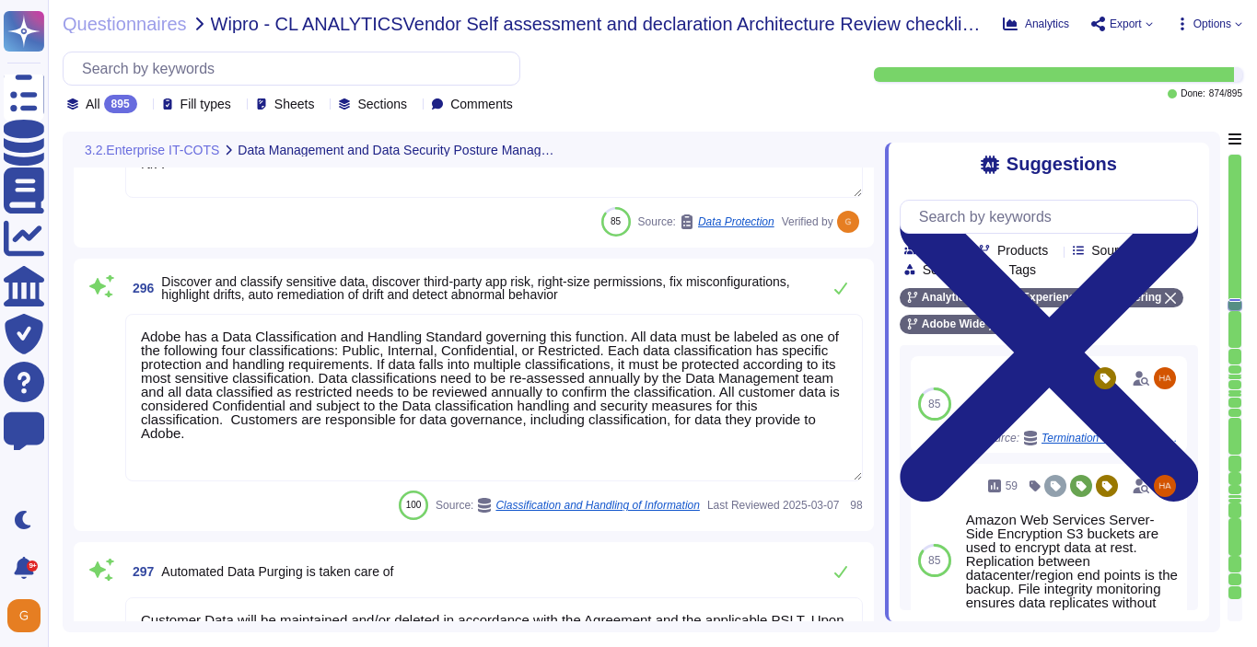
scroll to position [84537, 0]
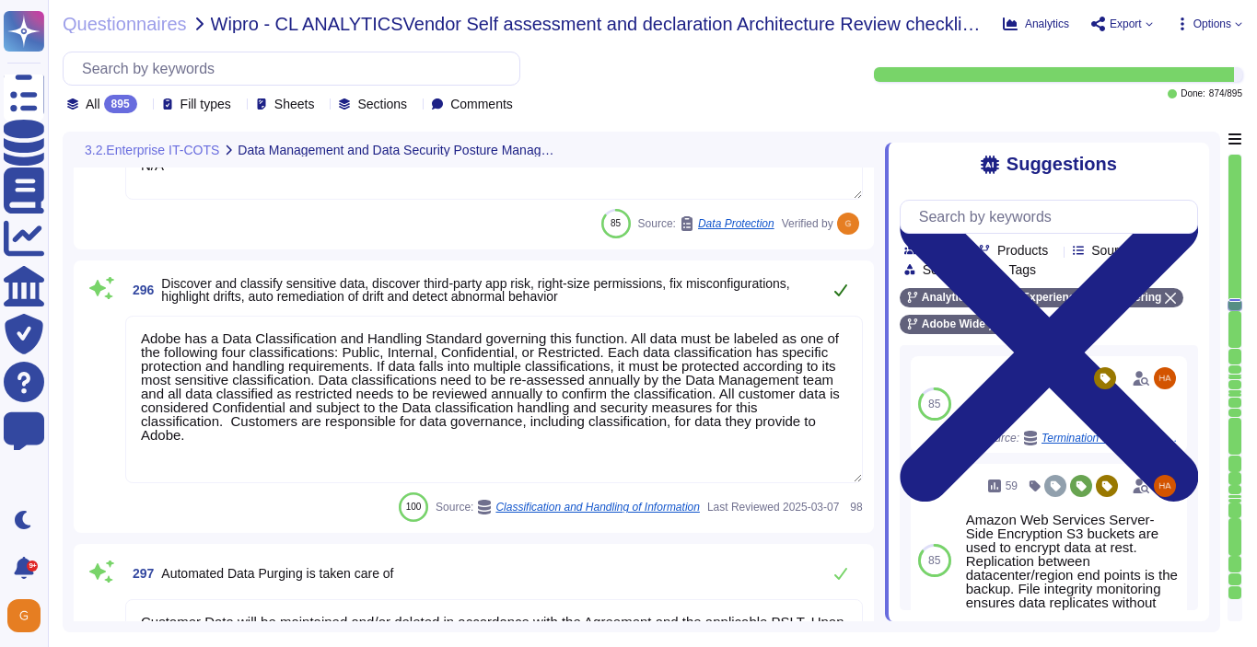
click at [831, 296] on button at bounding box center [840, 290] width 44 height 37
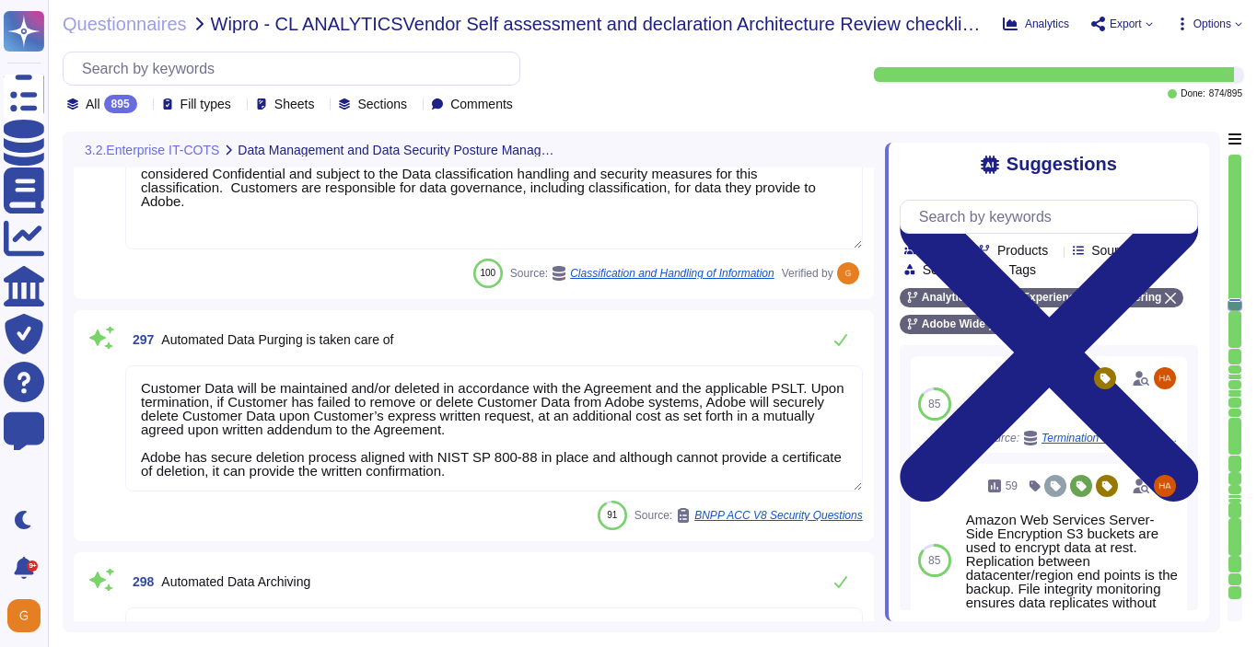
scroll to position [84765, 0]
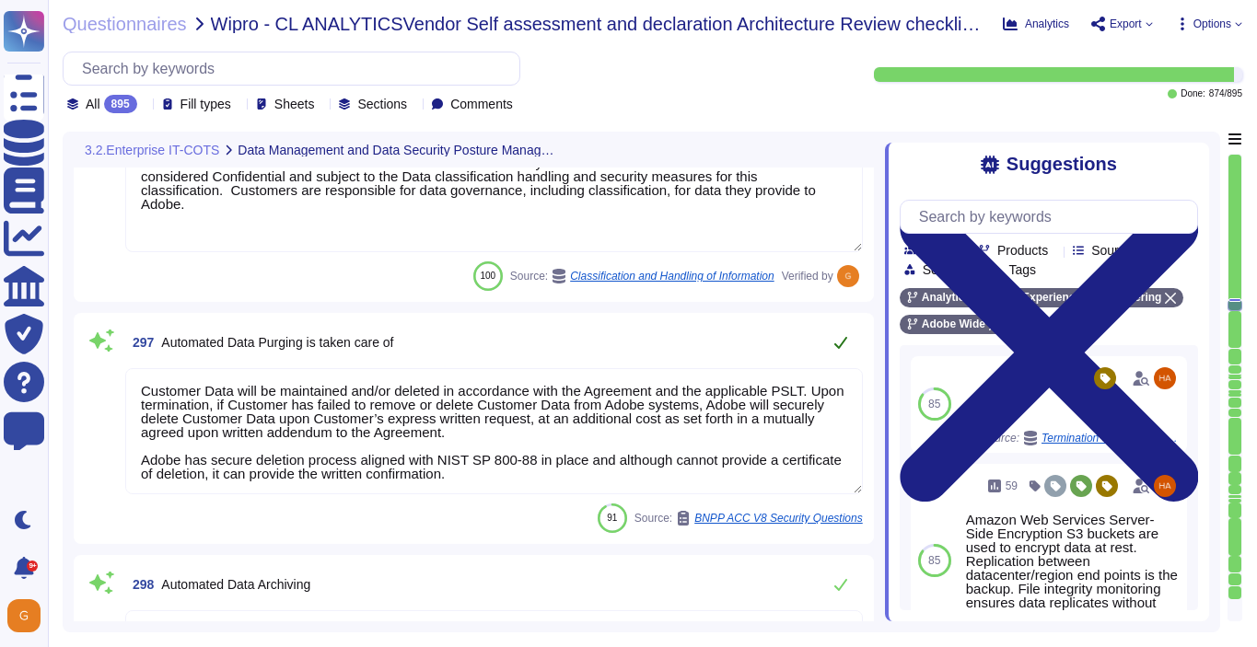
click at [838, 340] on icon at bounding box center [840, 342] width 15 height 15
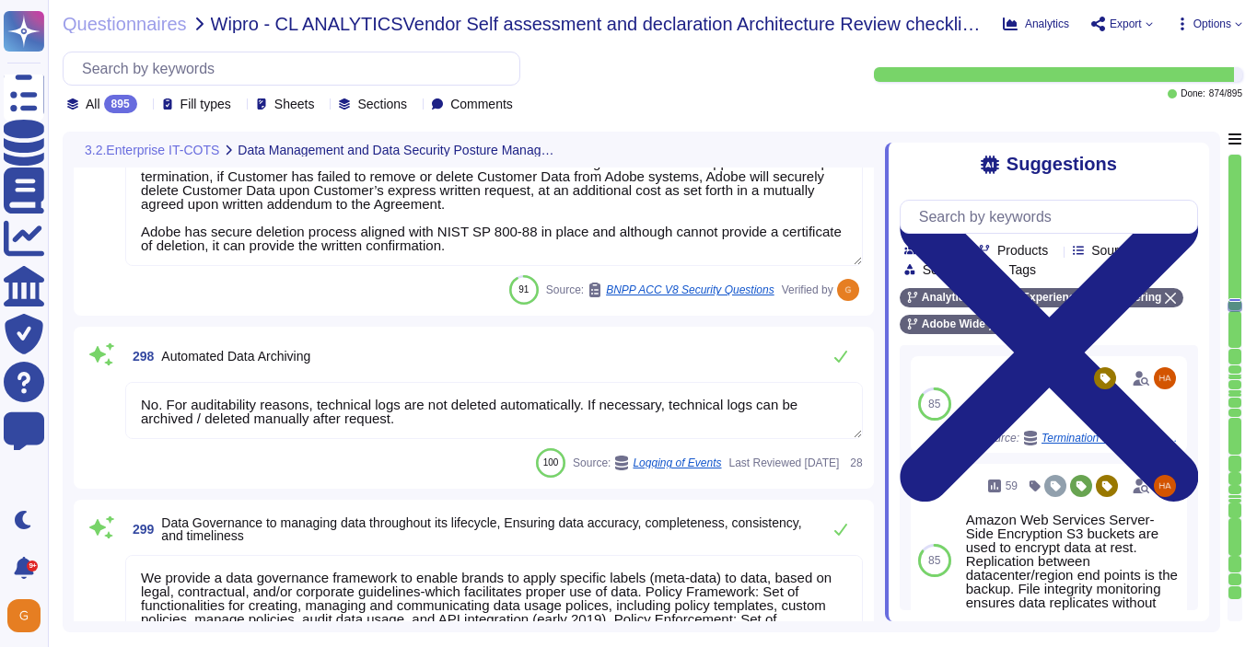
scroll to position [84986, 0]
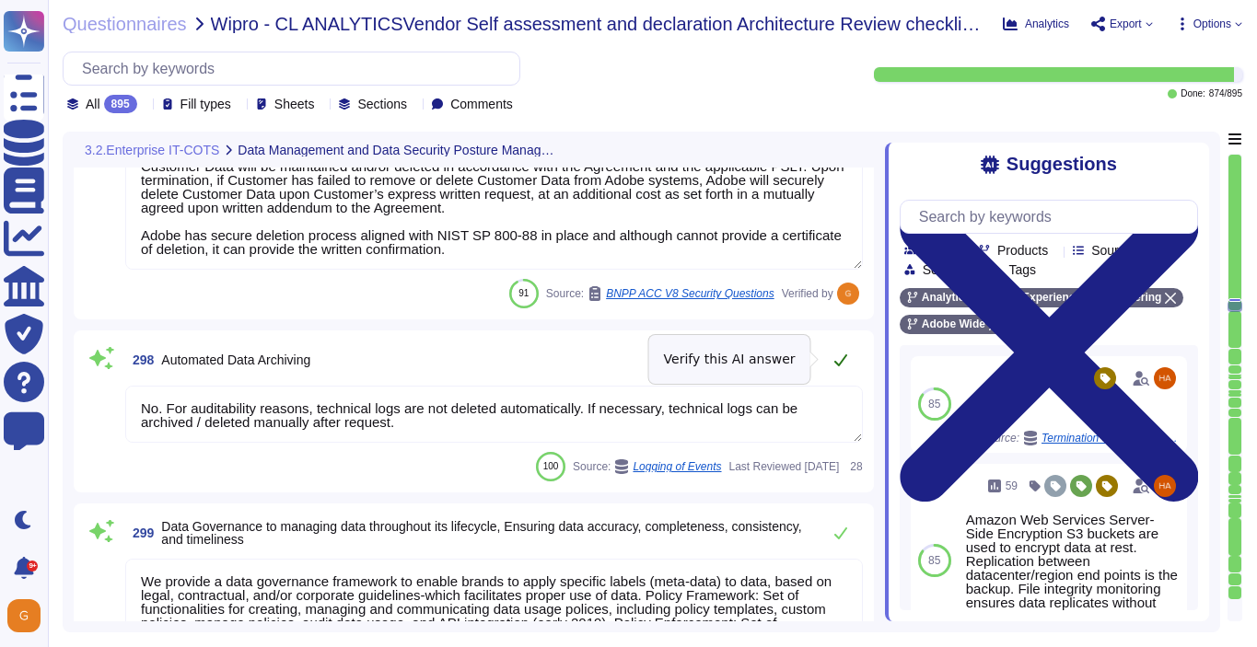
click at [839, 363] on icon at bounding box center [840, 360] width 13 height 12
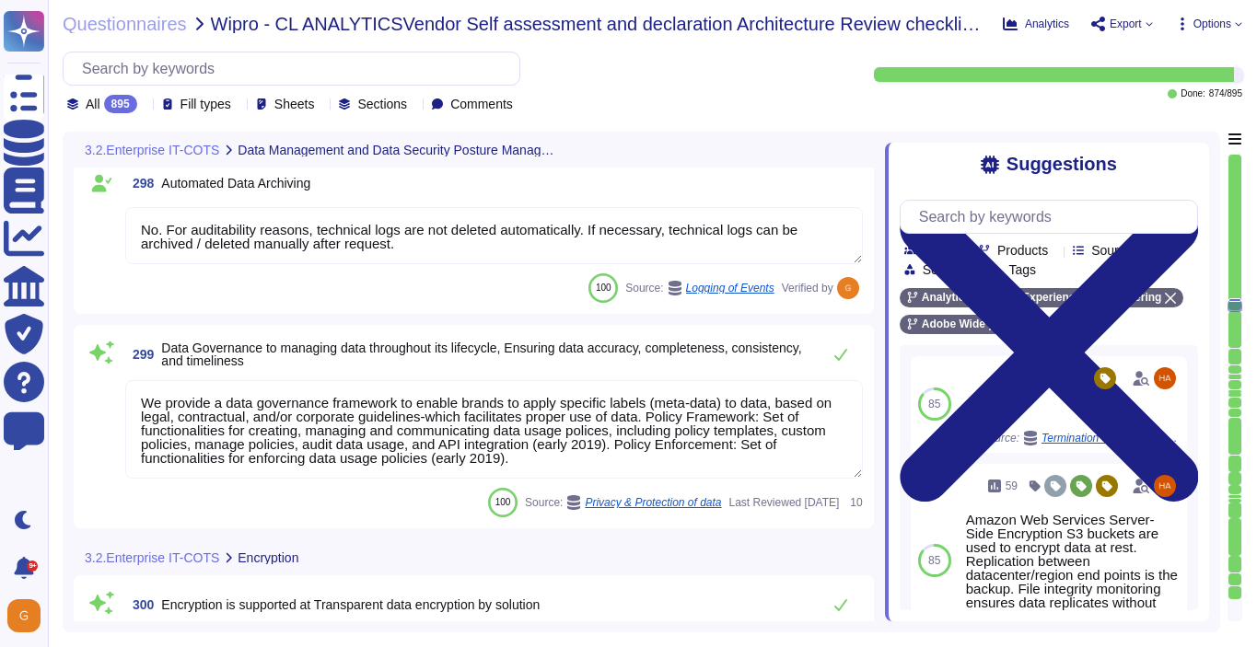
scroll to position [85155, 0]
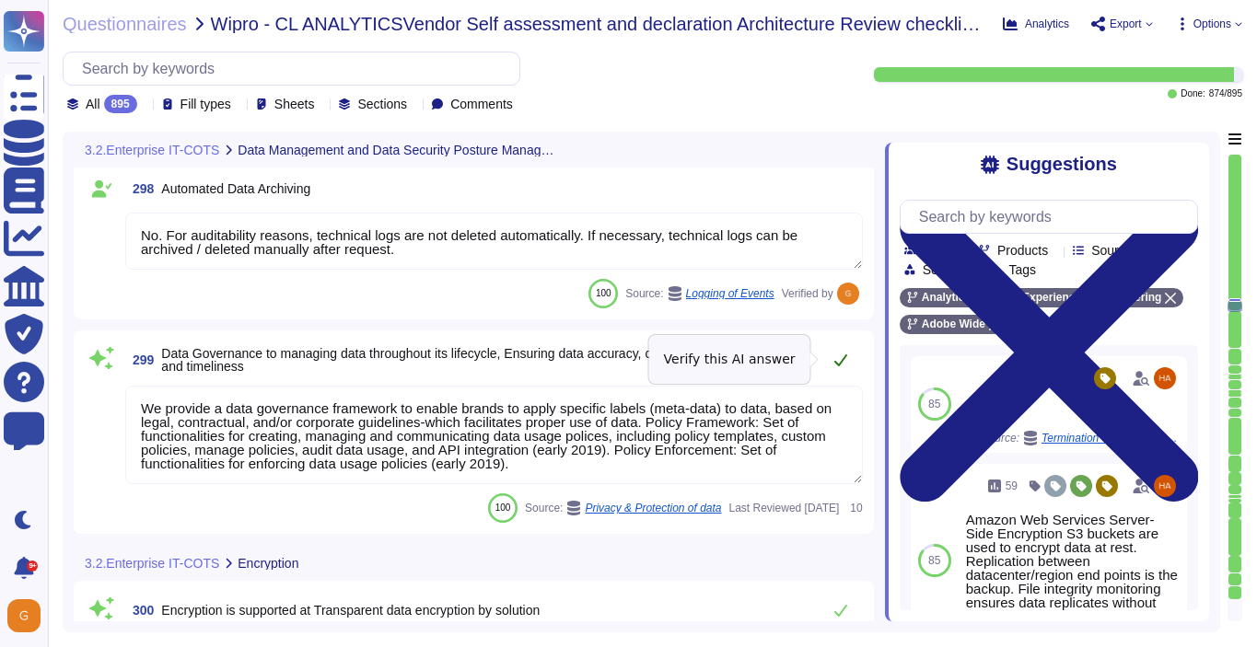
click at [838, 373] on button at bounding box center [840, 360] width 44 height 37
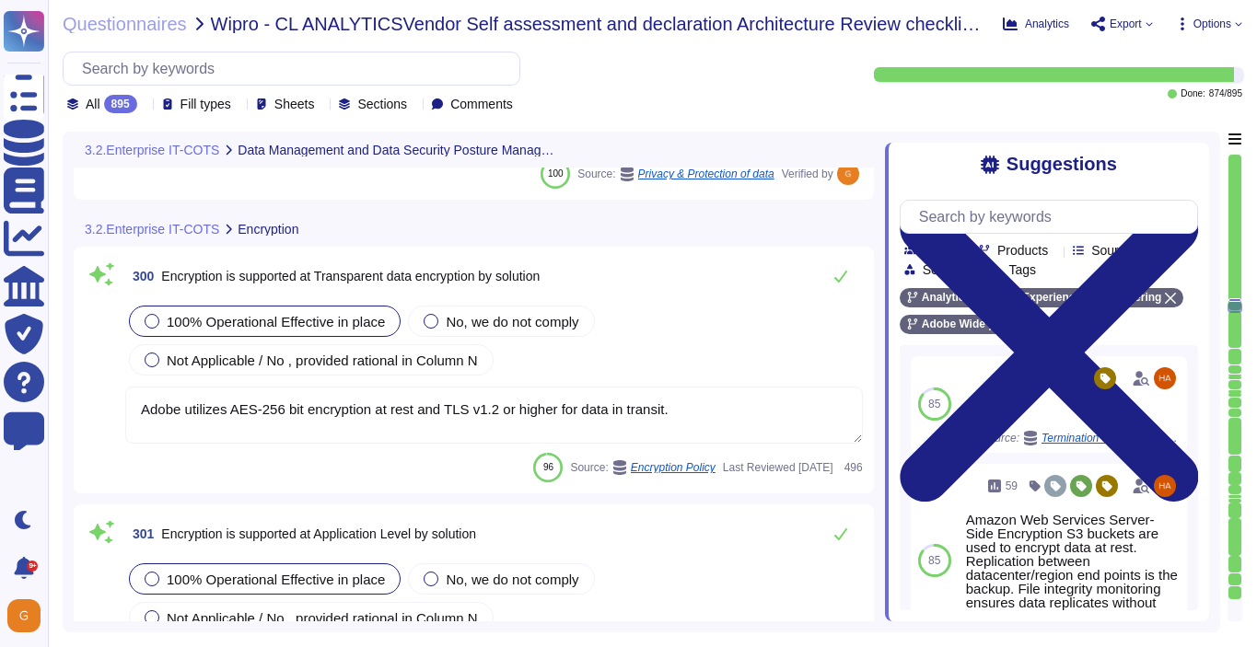
scroll to position [85477, 0]
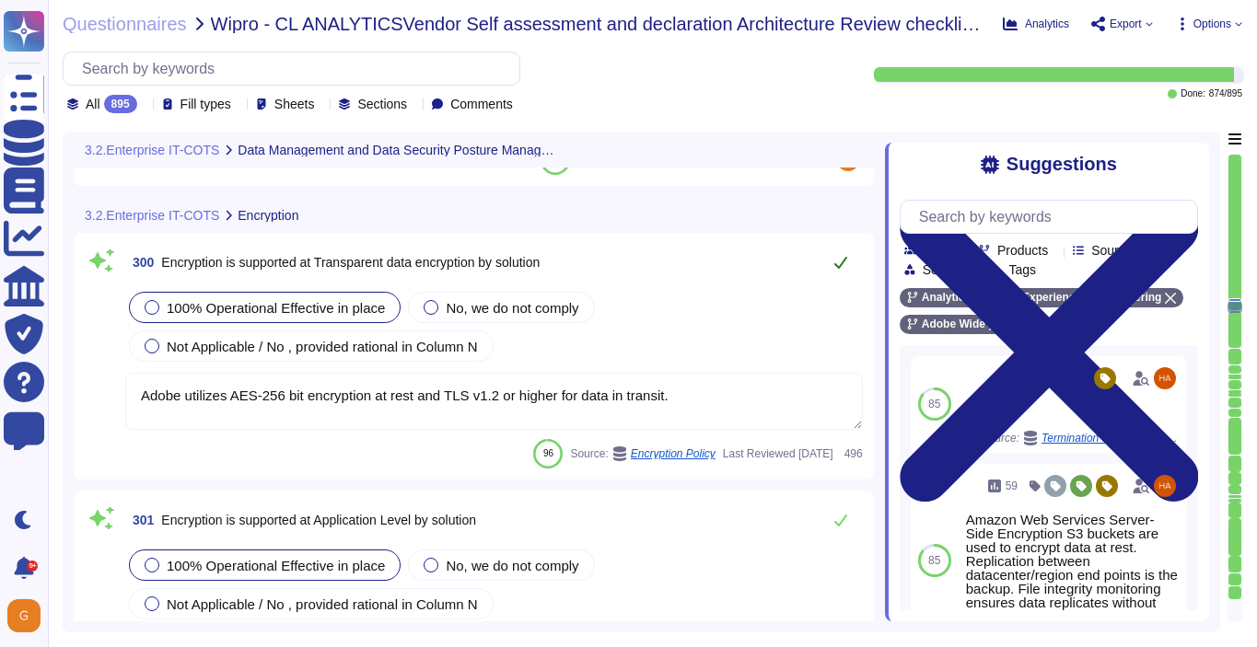
click at [846, 261] on icon at bounding box center [840, 262] width 15 height 15
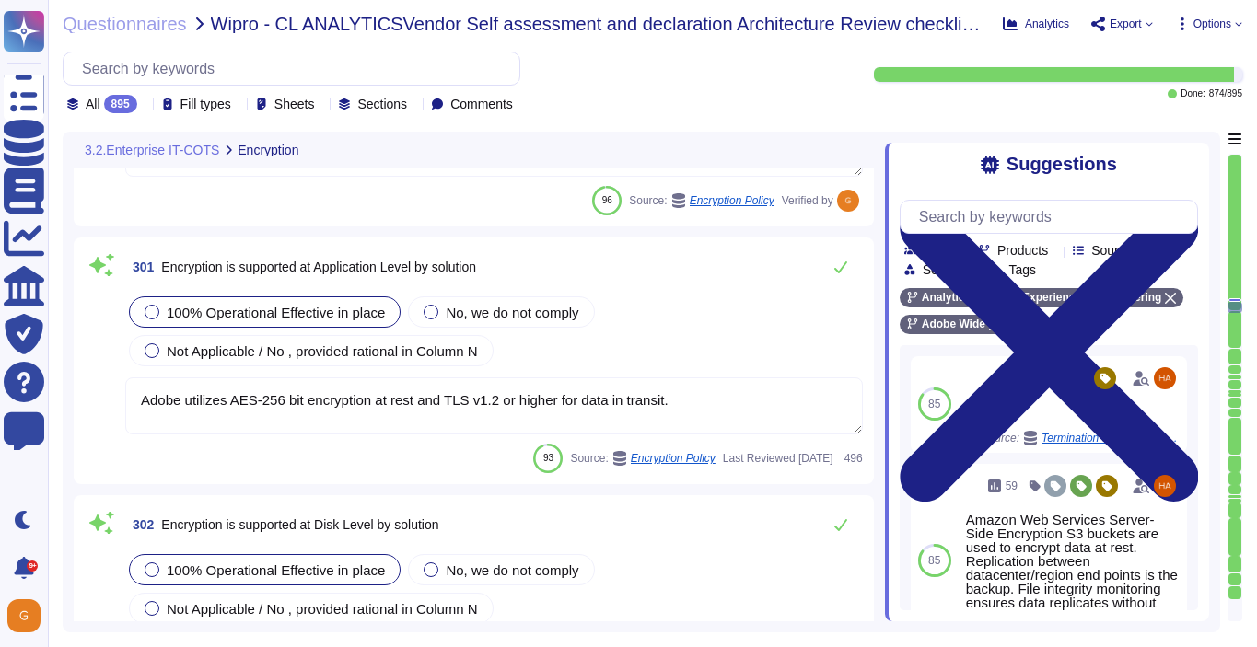
scroll to position [85710, 0]
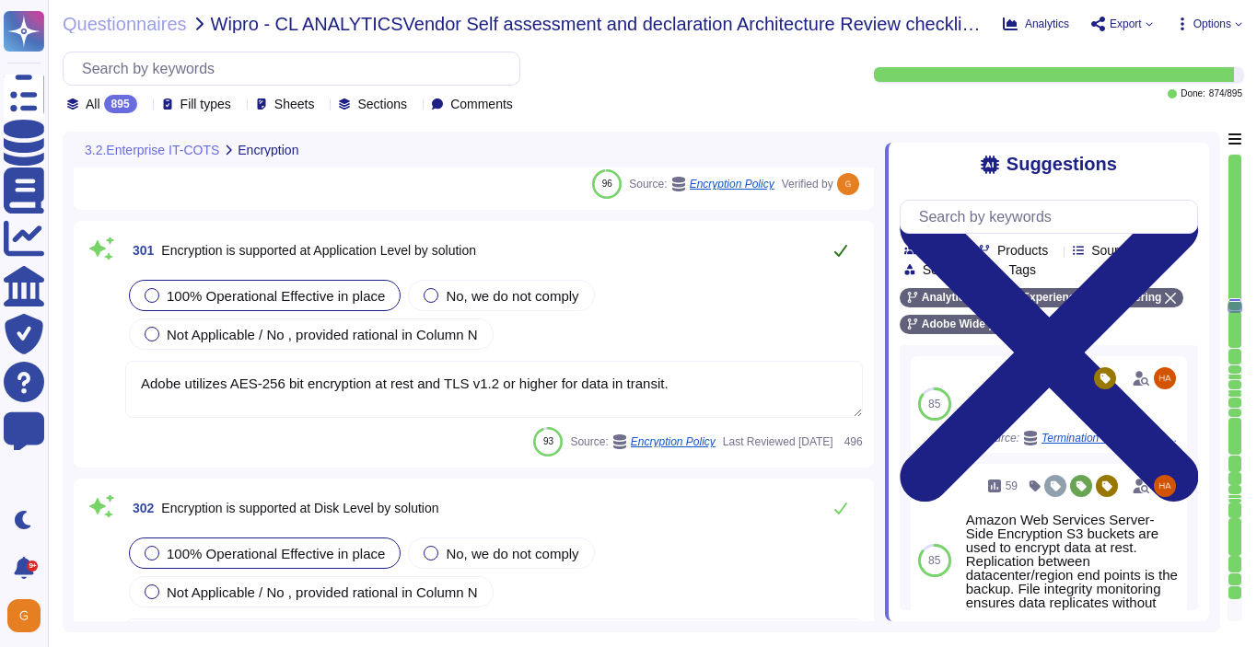
click at [835, 255] on icon at bounding box center [840, 250] width 15 height 15
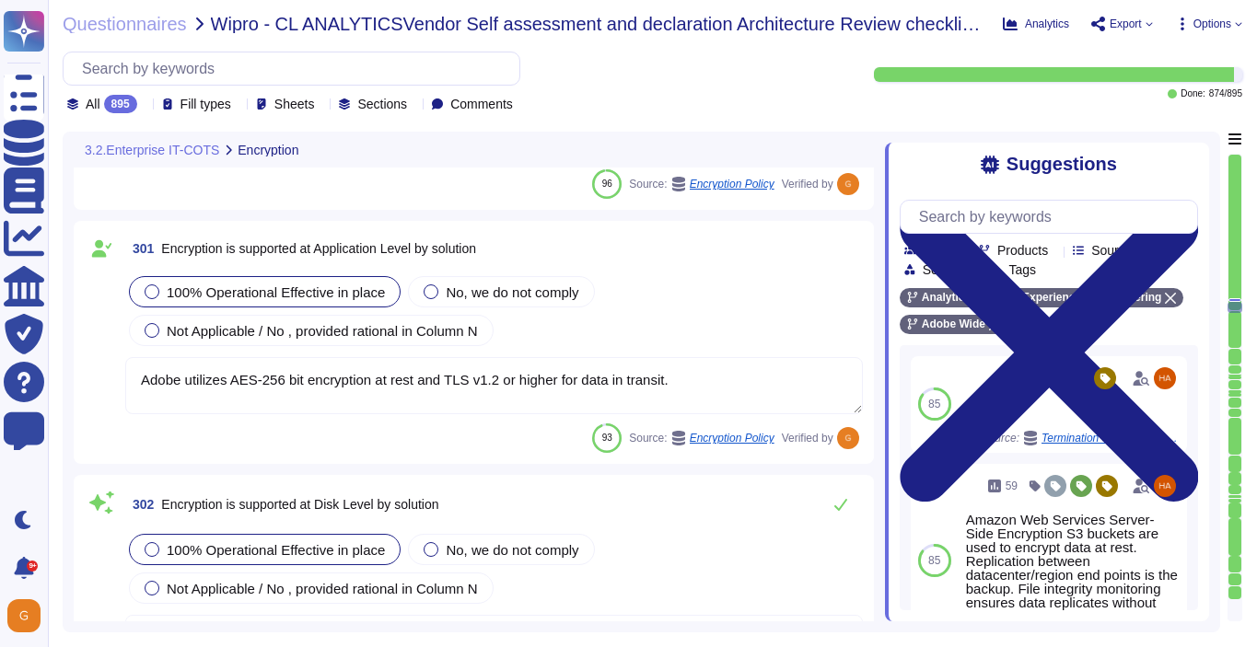
scroll to position [85825, 0]
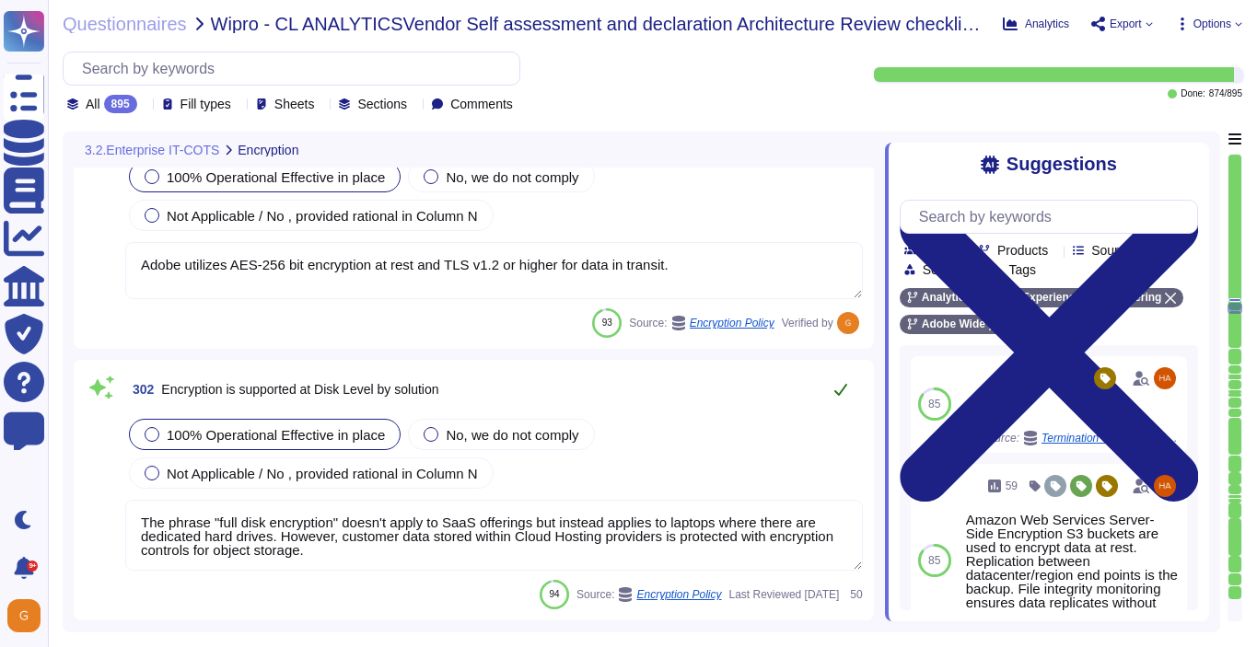
click at [835, 387] on icon at bounding box center [840, 389] width 15 height 15
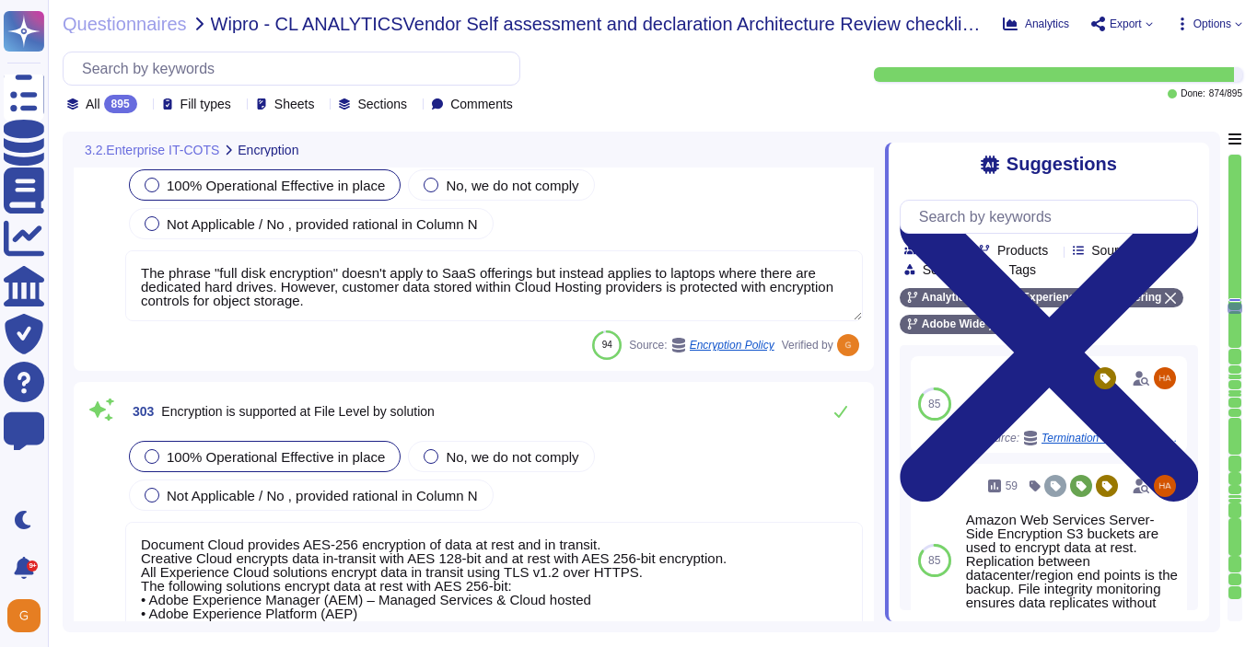
scroll to position [86069, 0]
click at [847, 412] on button at bounding box center [840, 413] width 44 height 37
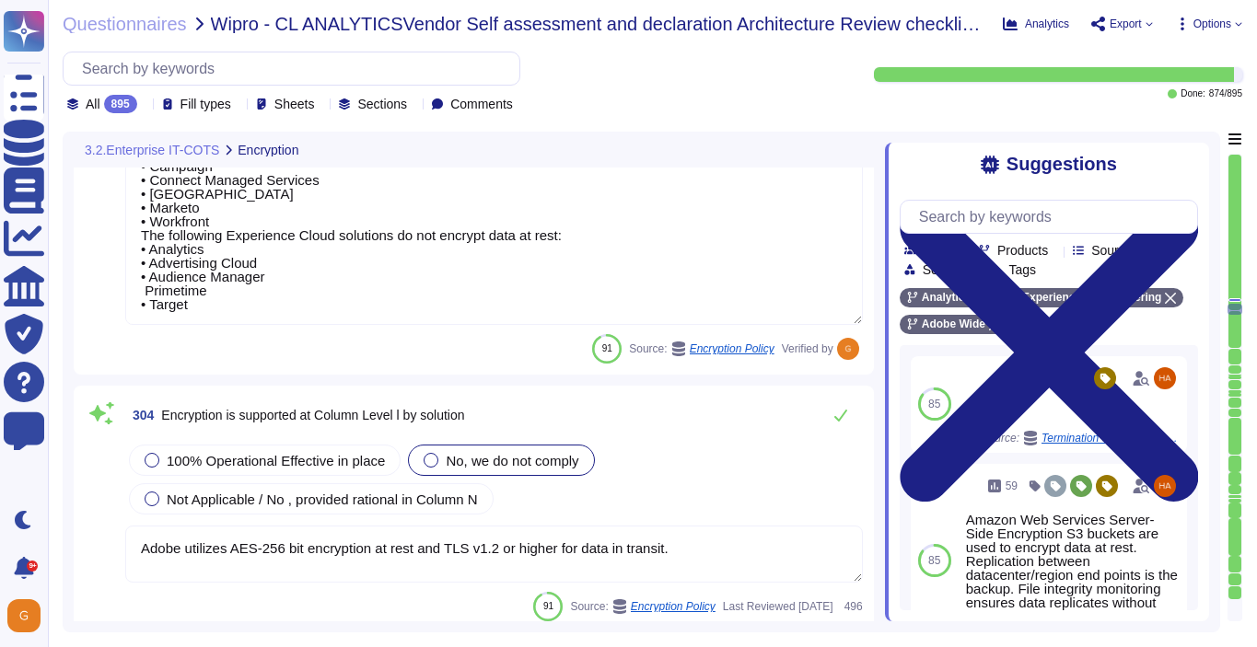
scroll to position [86577, 0]
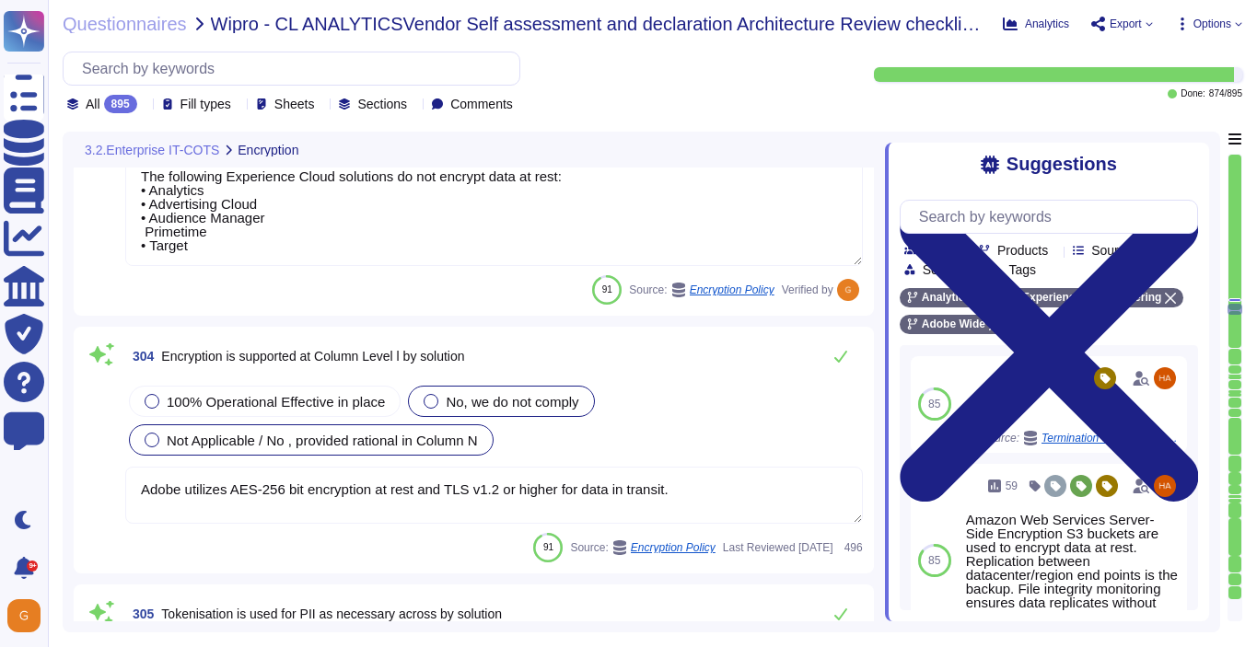
click at [241, 450] on div "Not Applicable / No , provided rational in Column N" at bounding box center [311, 439] width 365 height 31
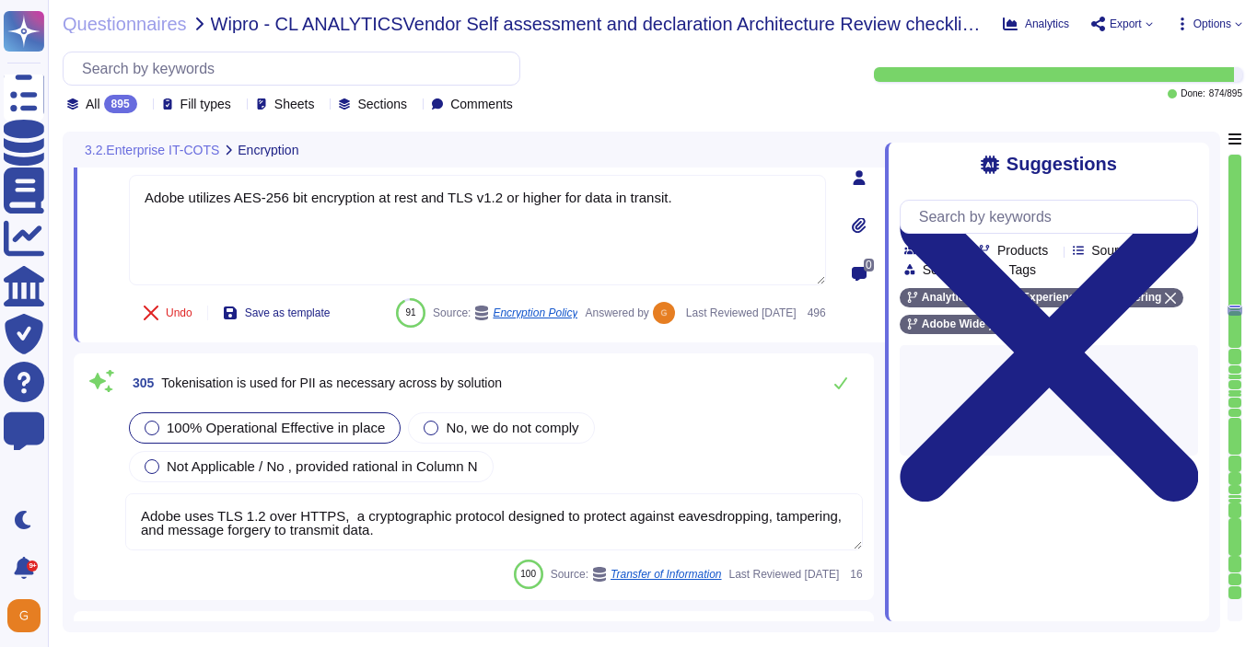
scroll to position [86877, 0]
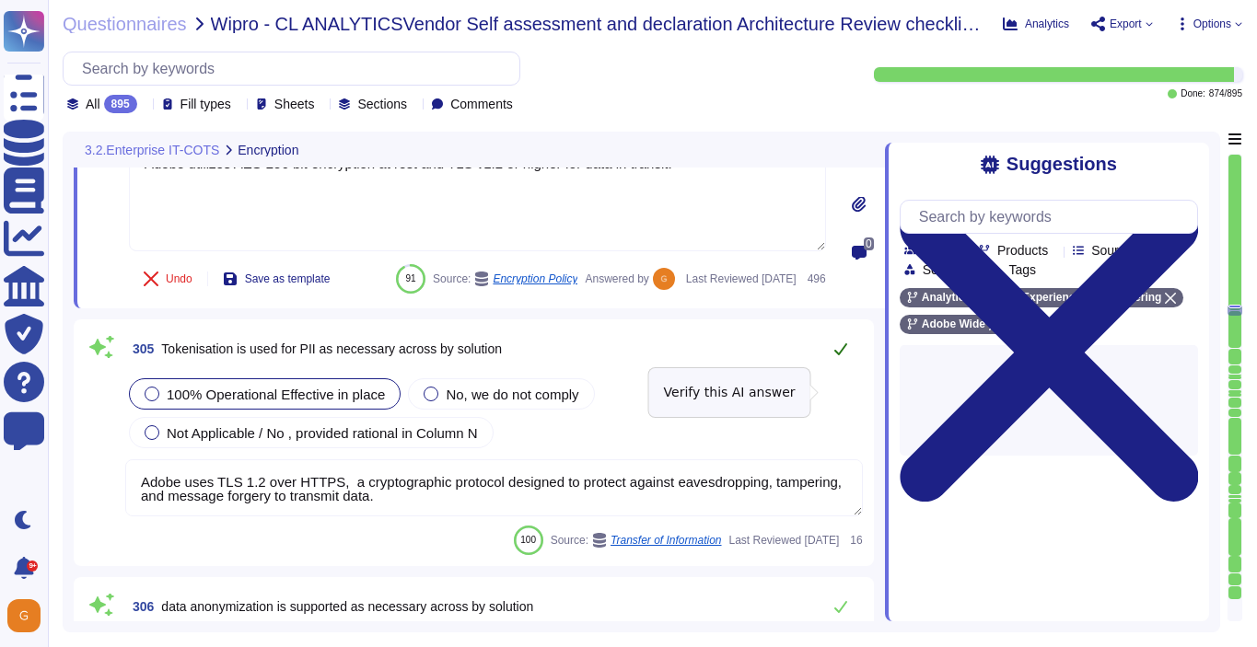
click at [853, 367] on button at bounding box center [840, 349] width 44 height 37
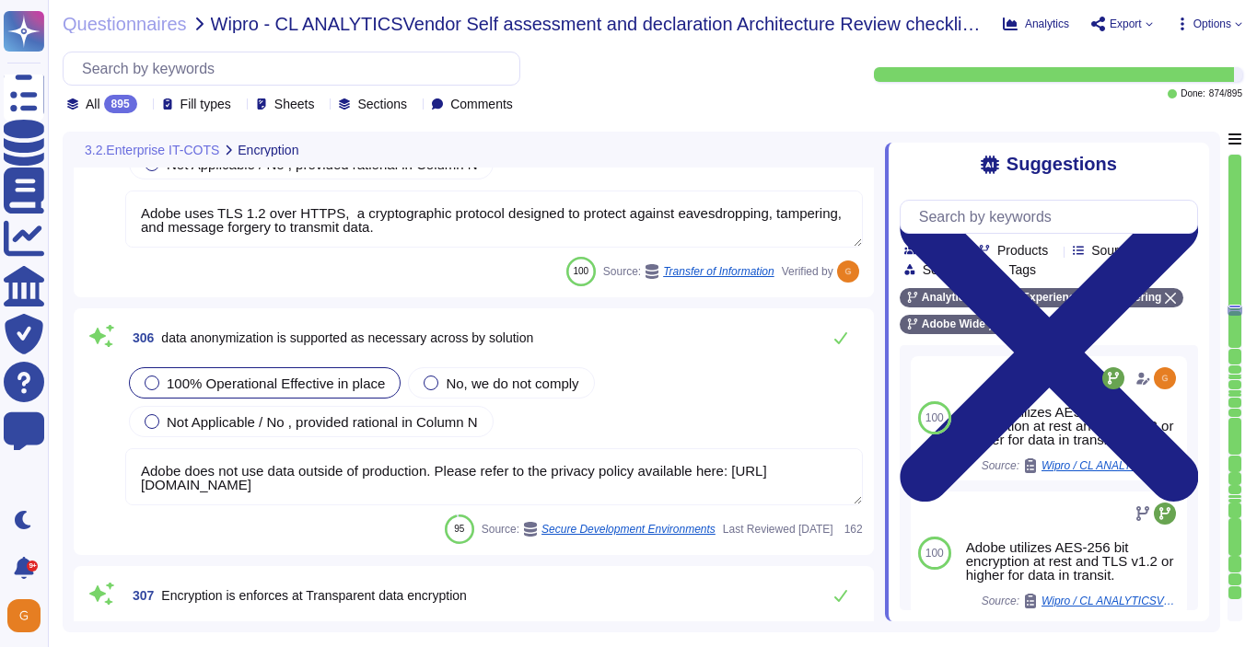
scroll to position [87149, 0]
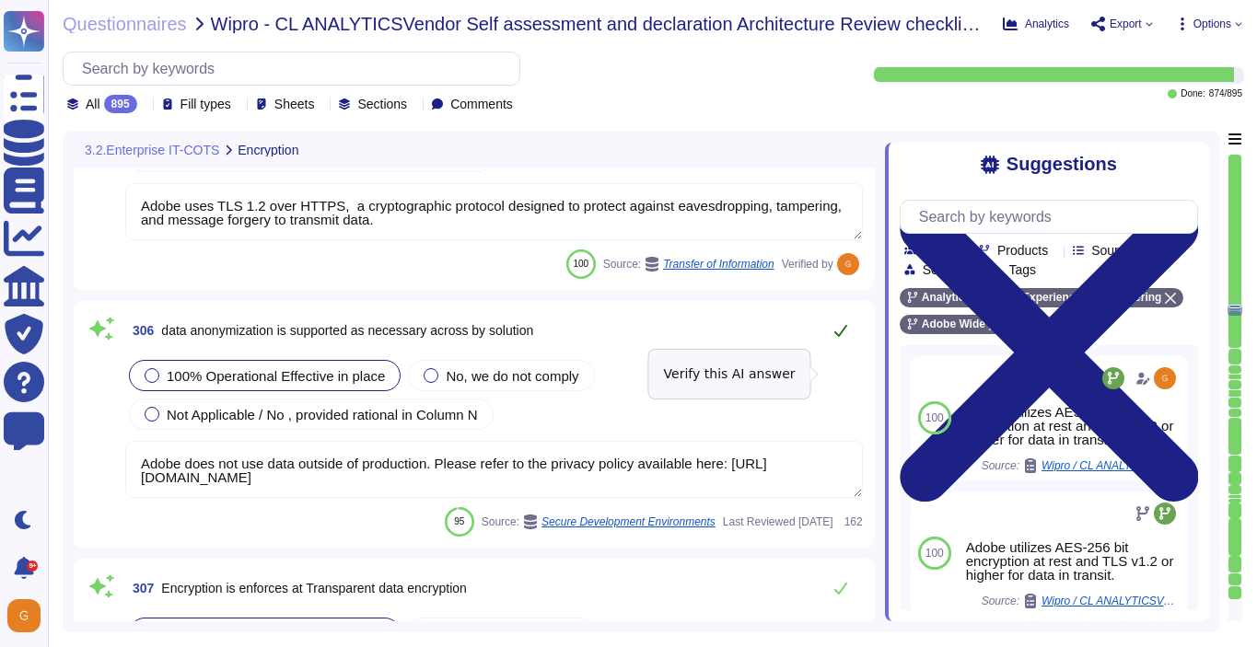
click at [842, 338] on icon at bounding box center [840, 330] width 15 height 15
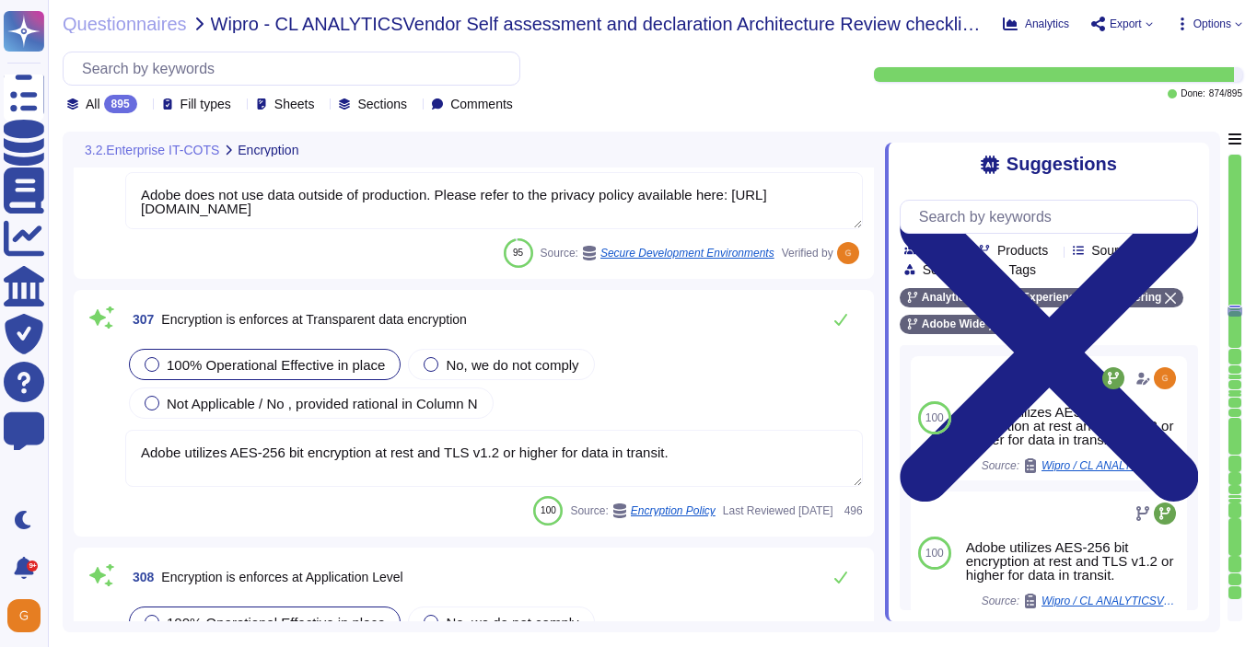
scroll to position [87407, 0]
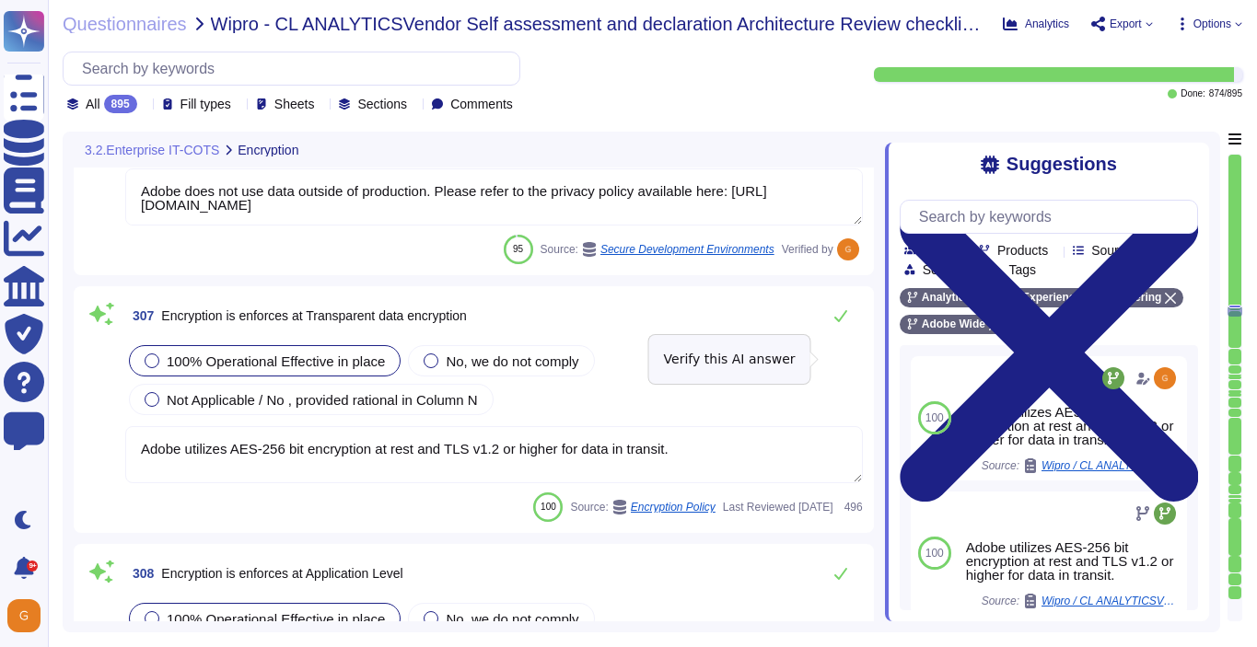
click at [842, 334] on button at bounding box center [840, 315] width 44 height 37
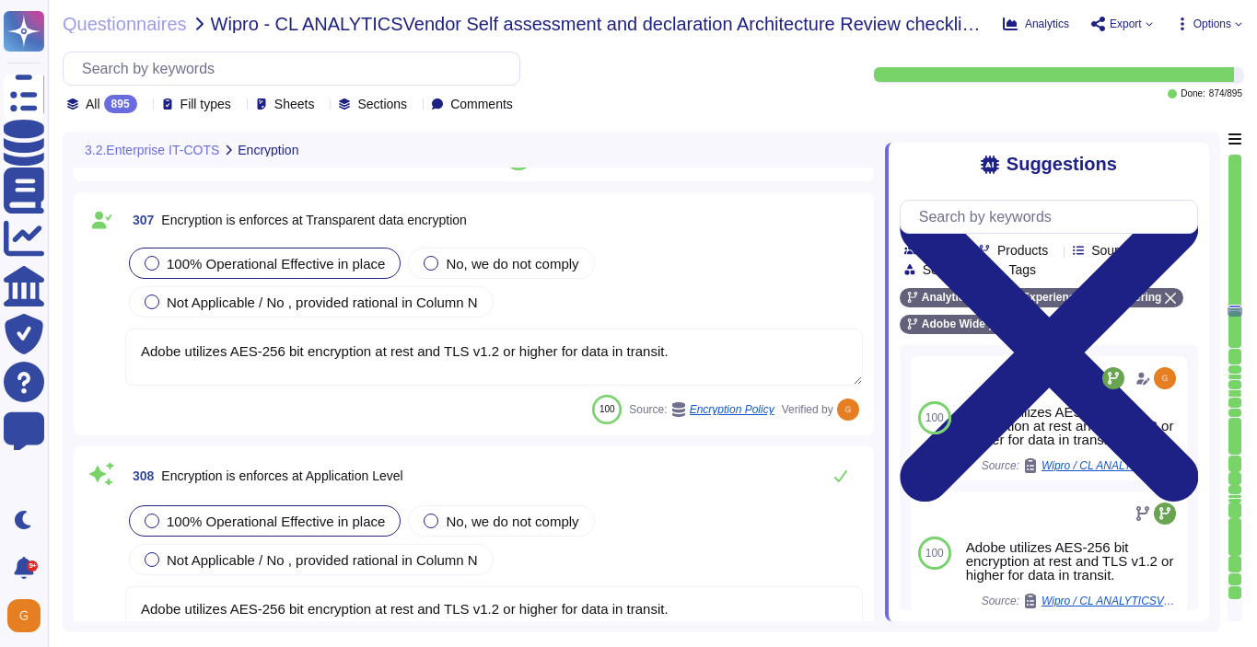
scroll to position [87613, 0]
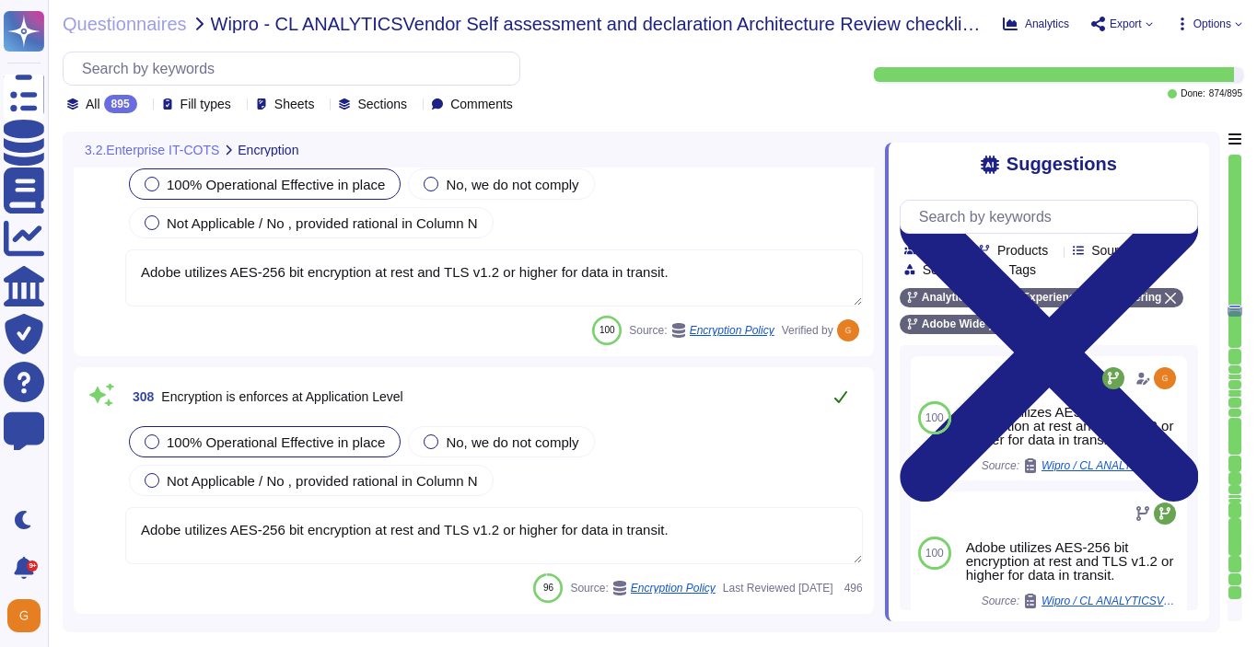
click at [843, 389] on icon at bounding box center [840, 396] width 15 height 15
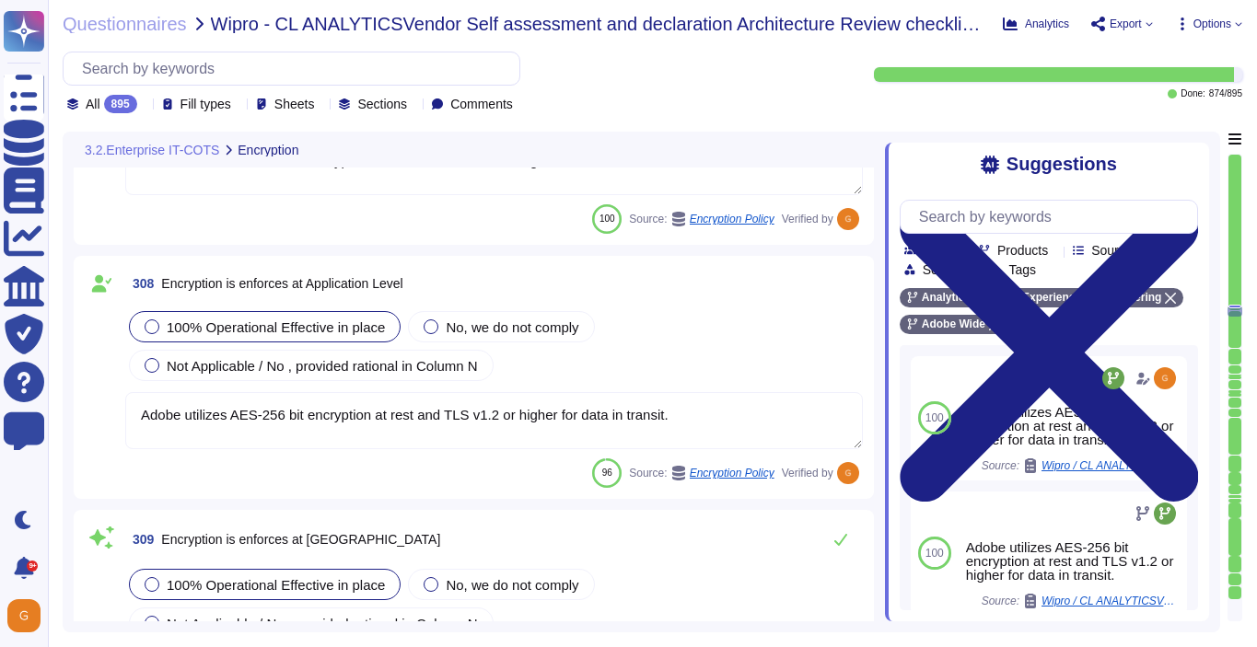
scroll to position [87831, 0]
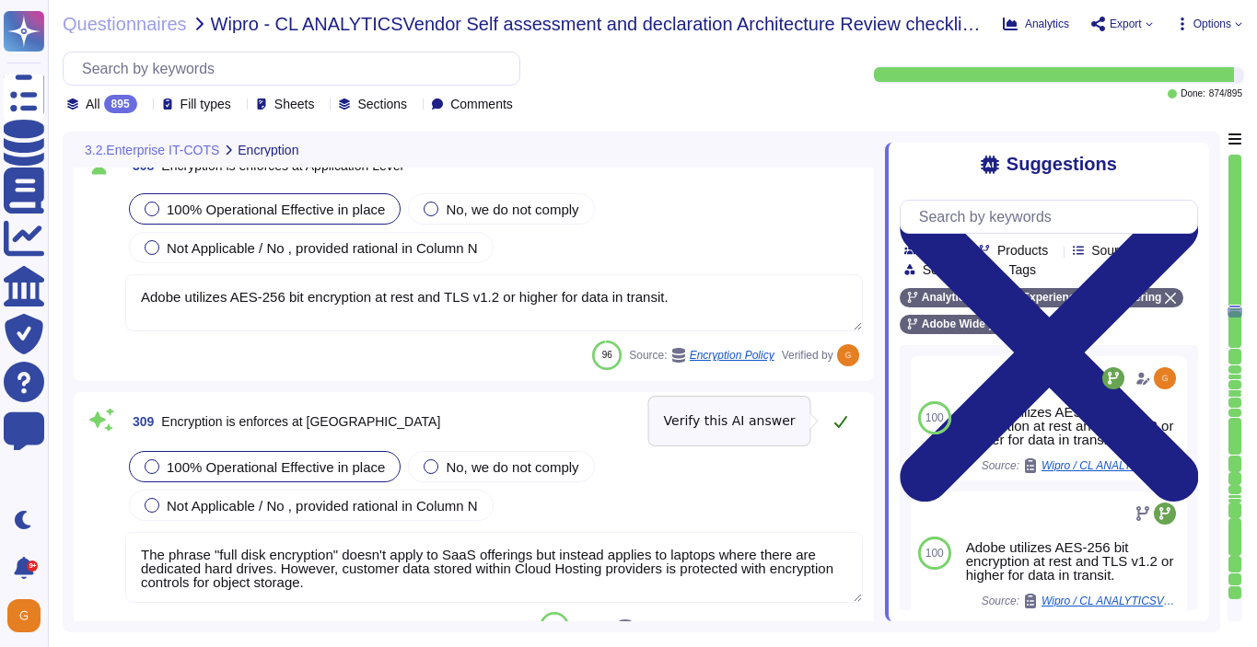
click at [837, 422] on icon at bounding box center [840, 421] width 15 height 15
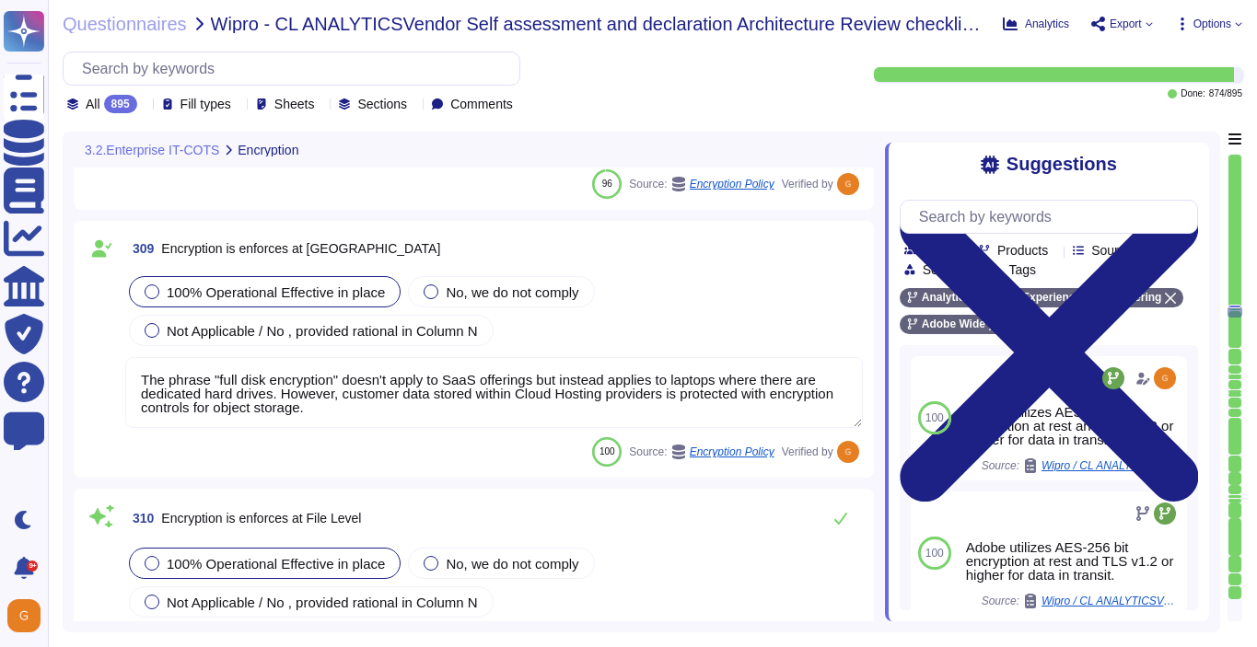
scroll to position [88084, 0]
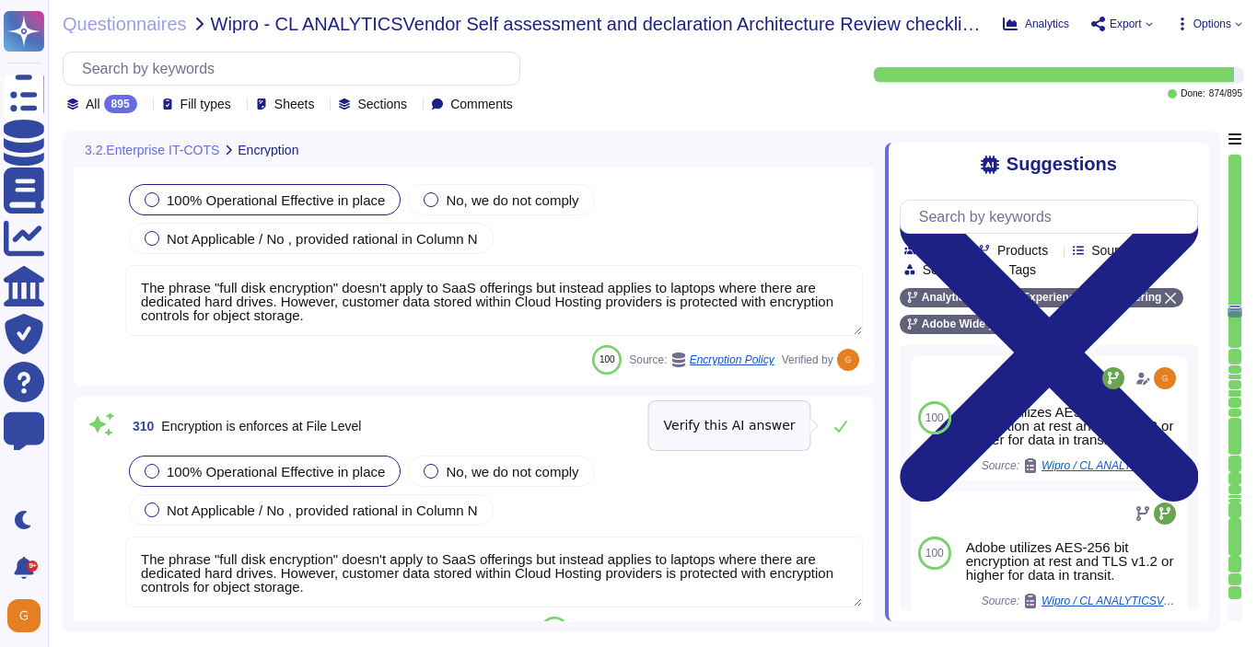
click at [837, 422] on icon at bounding box center [840, 426] width 15 height 15
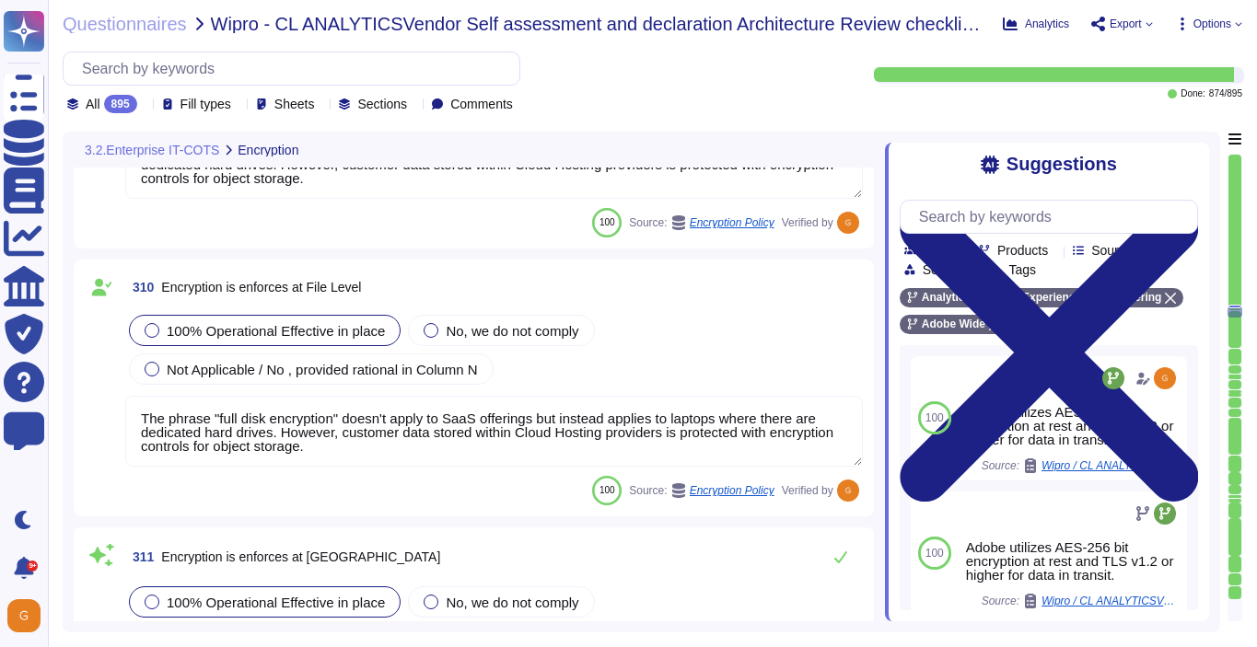
scroll to position [88319, 0]
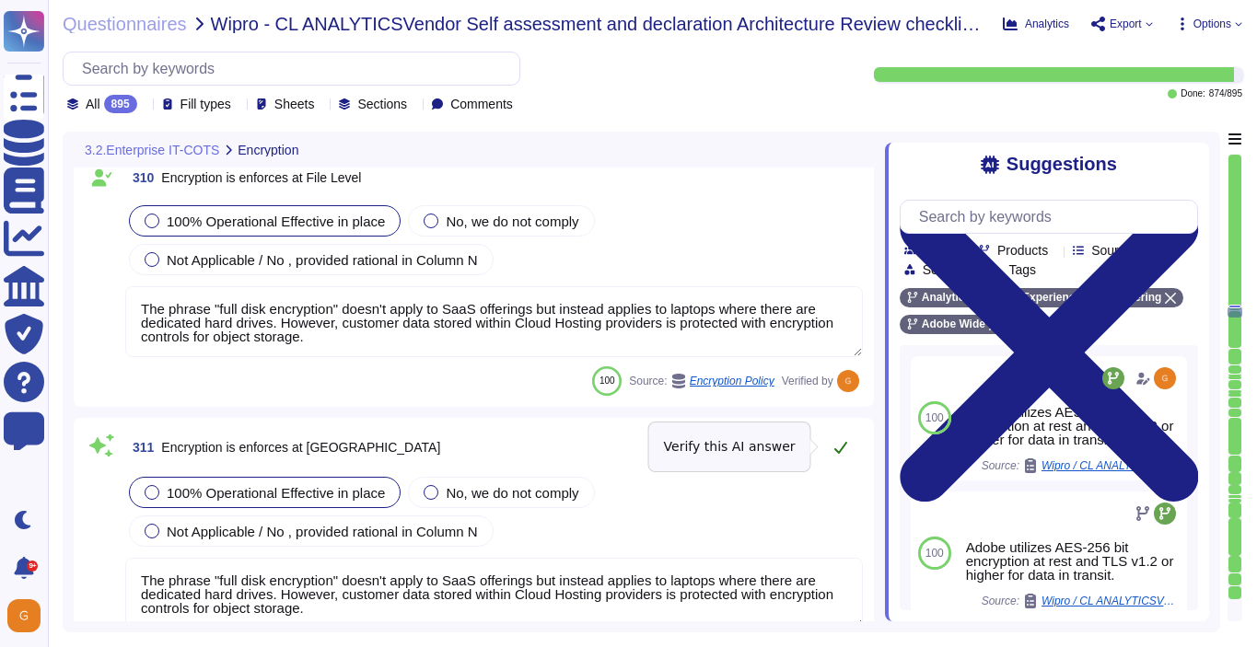
click at [842, 448] on icon at bounding box center [840, 447] width 15 height 15
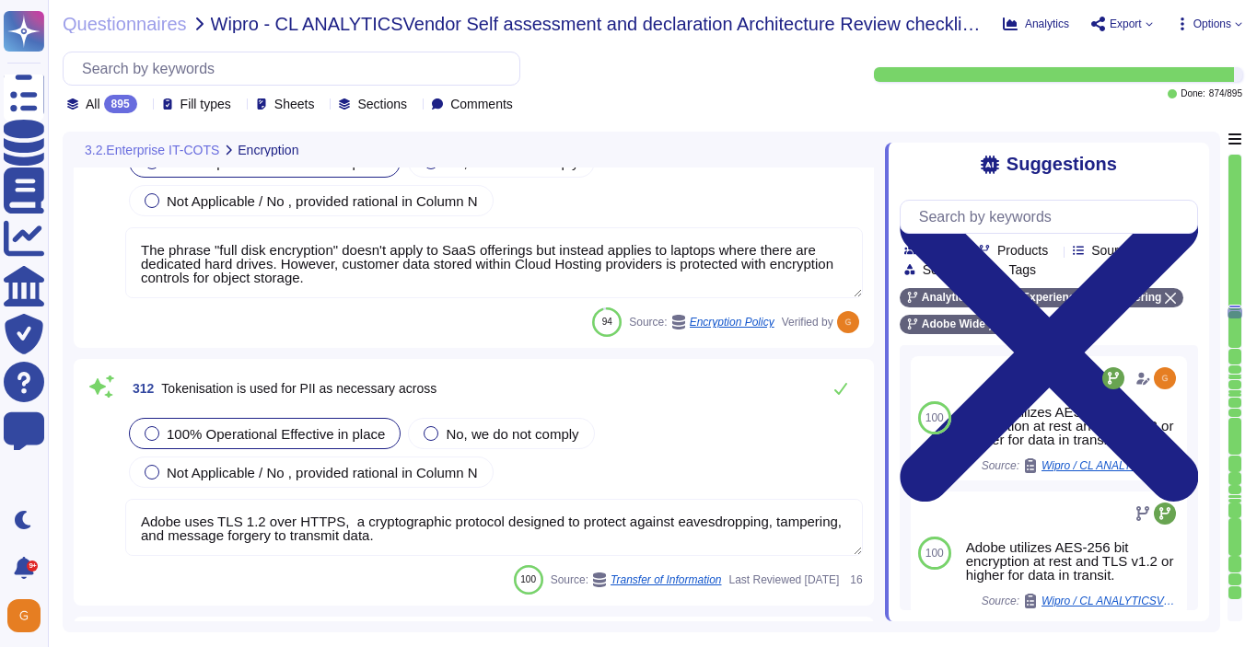
scroll to position [88663, 0]
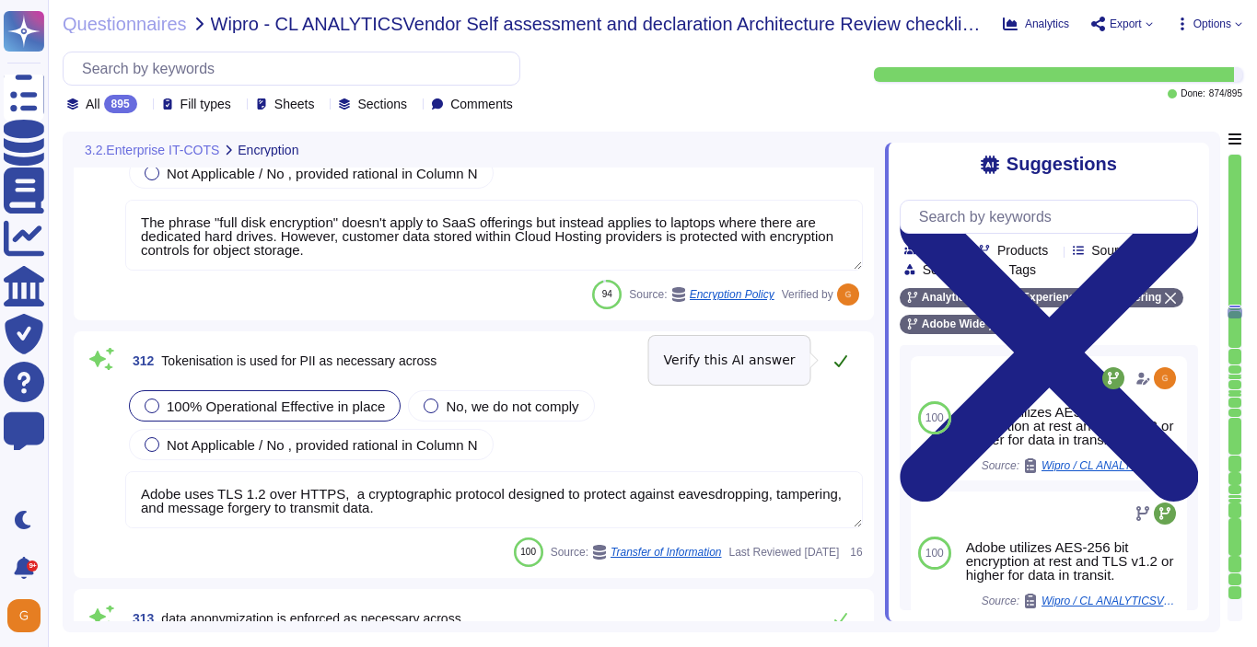
click at [842, 361] on icon at bounding box center [840, 361] width 15 height 15
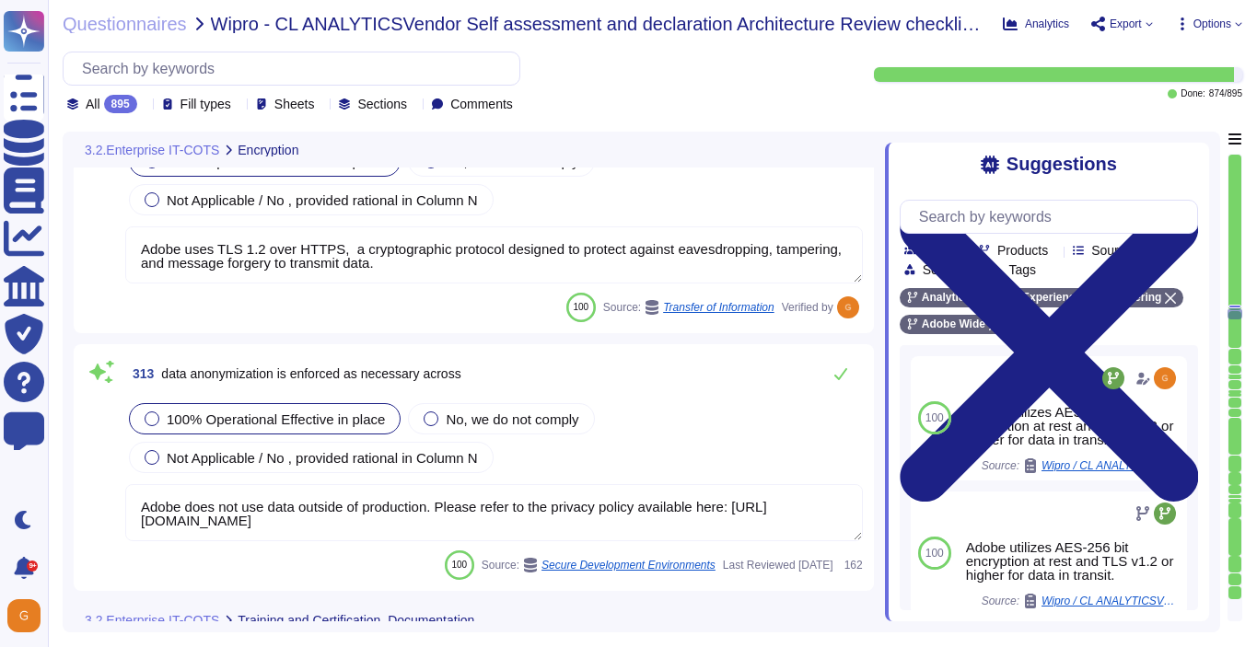
scroll to position [2, 0]
click at [841, 374] on icon at bounding box center [840, 374] width 13 height 12
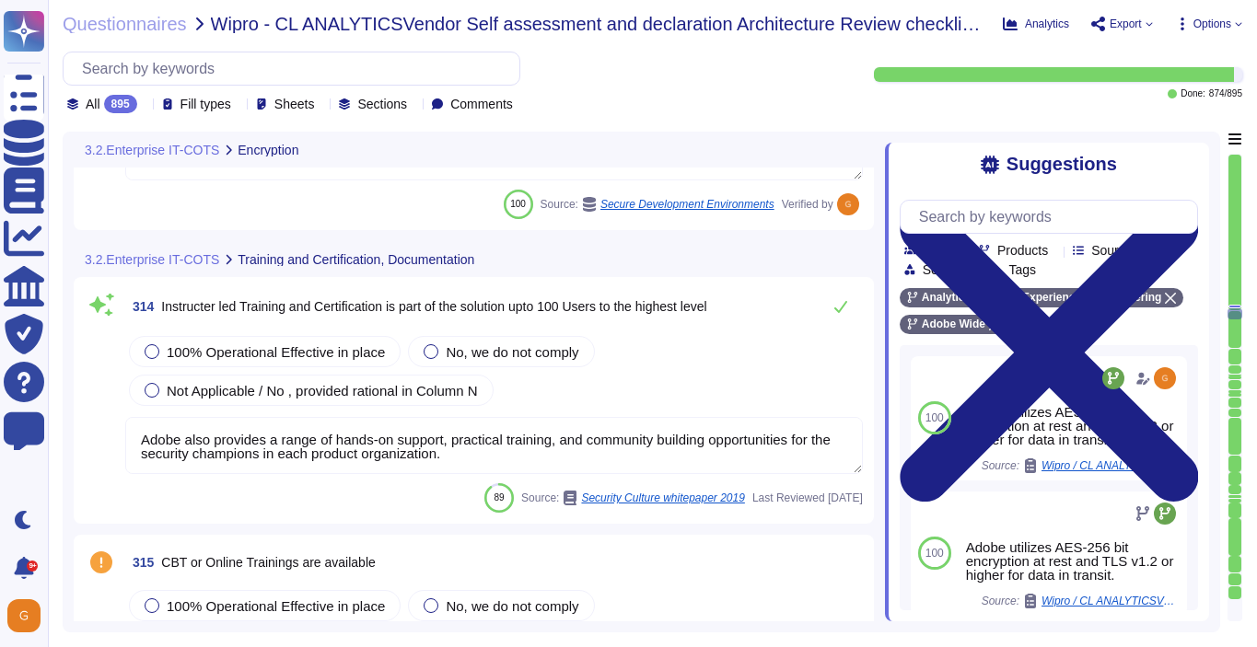
scroll to position [89237, 0]
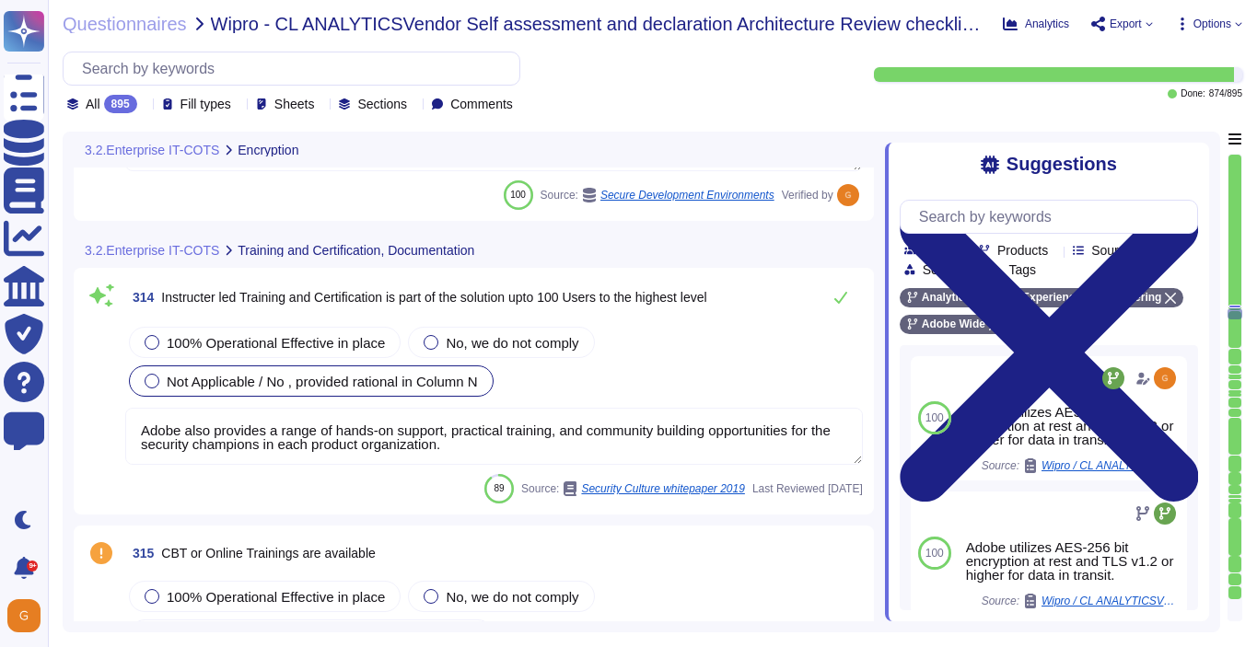
click at [370, 365] on div "Not Applicable / No , provided rational in Column N" at bounding box center [311, 380] width 365 height 31
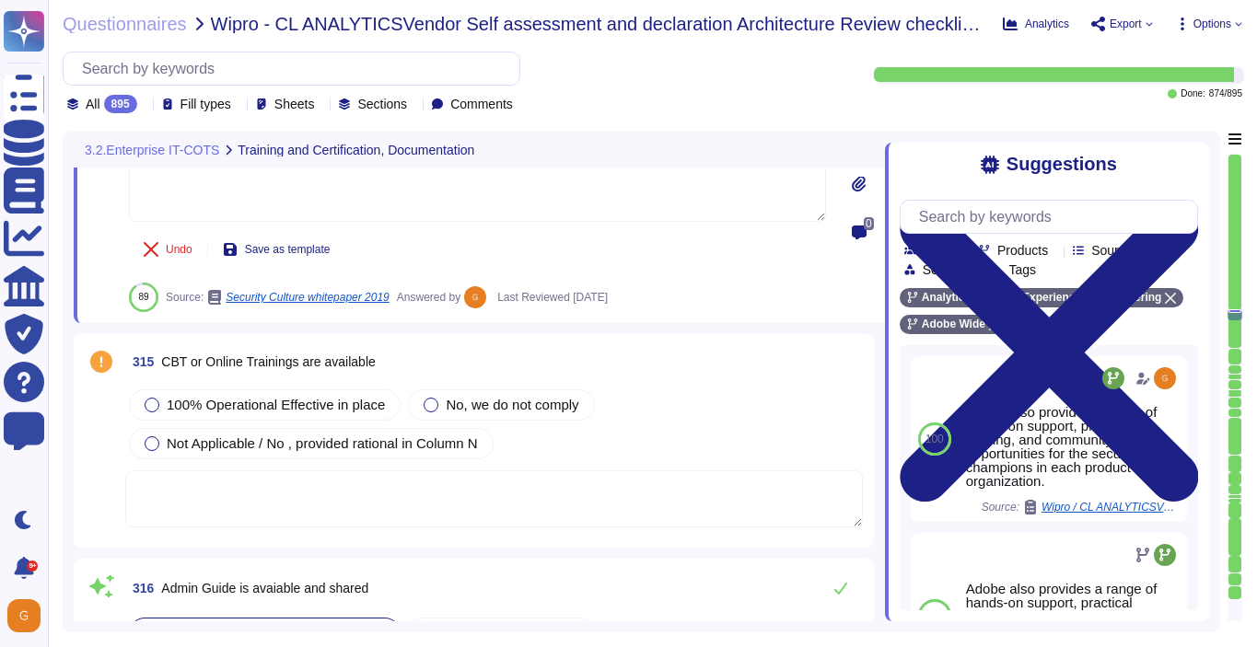
scroll to position [89552, 0]
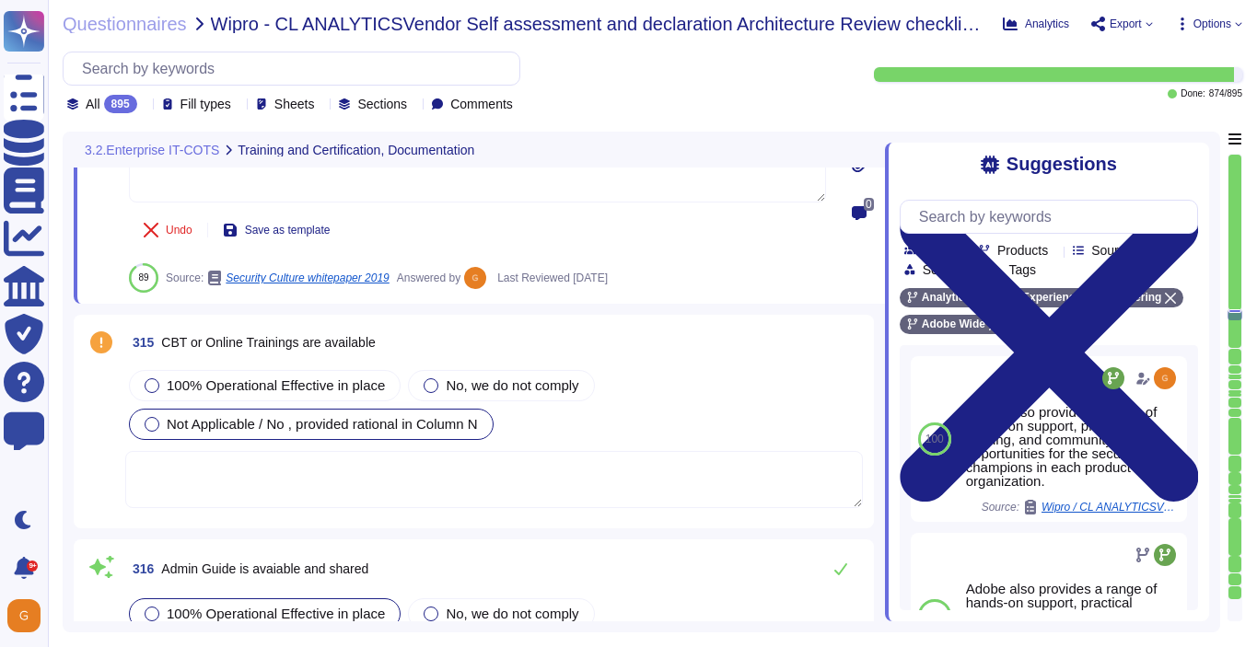
click at [390, 416] on span "Not Applicable / No , provided rational in Column N" at bounding box center [322, 424] width 311 height 16
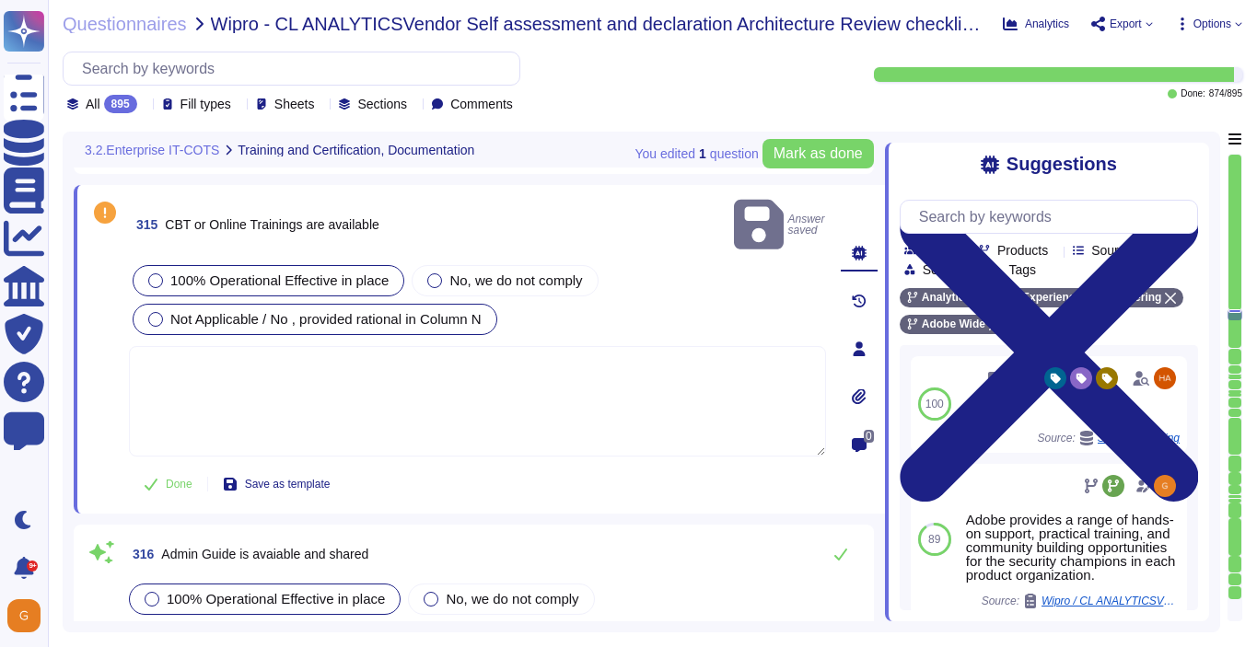
click at [301, 273] on span "100% Operational Effective in place" at bounding box center [279, 281] width 218 height 16
click at [272, 377] on textarea at bounding box center [477, 401] width 697 height 110
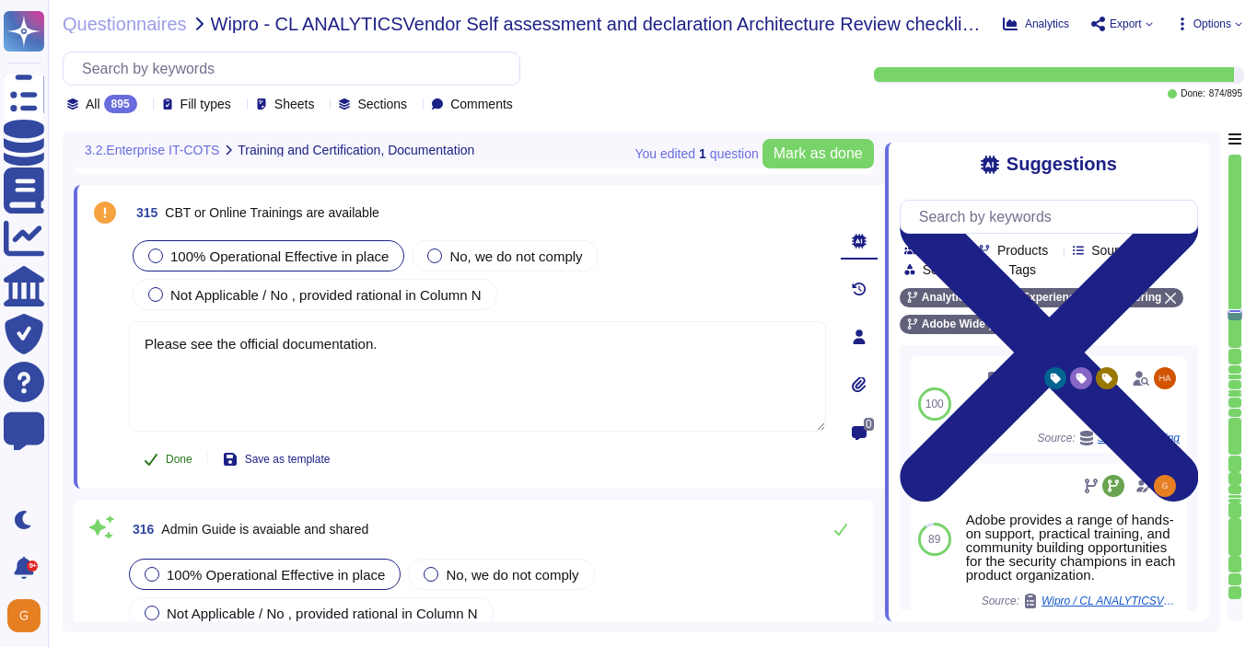
click at [176, 460] on span "Done" at bounding box center [179, 459] width 27 height 11
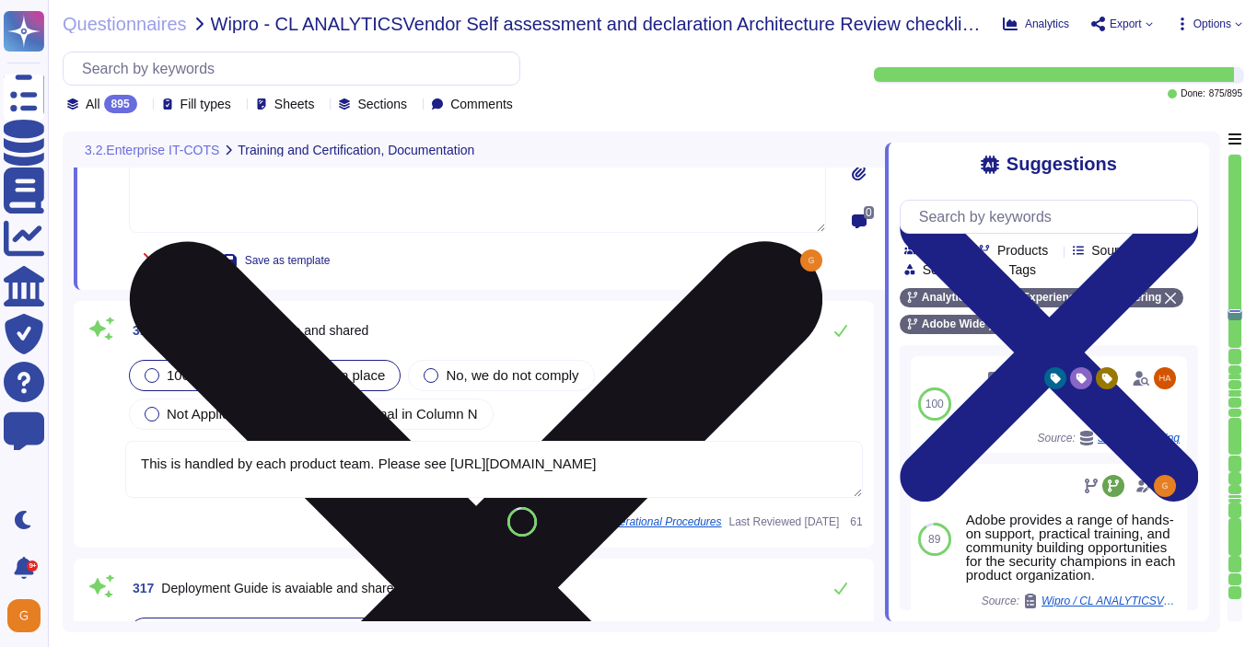
scroll to position [89786, 0]
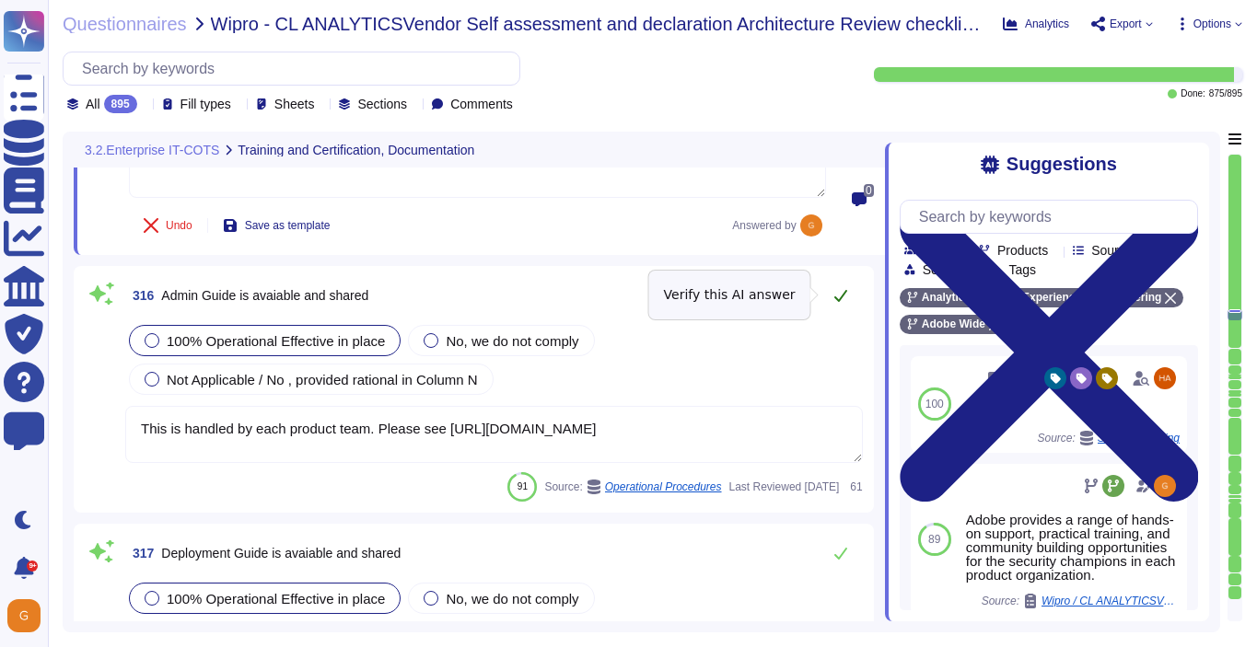
click at [838, 289] on icon at bounding box center [840, 295] width 15 height 15
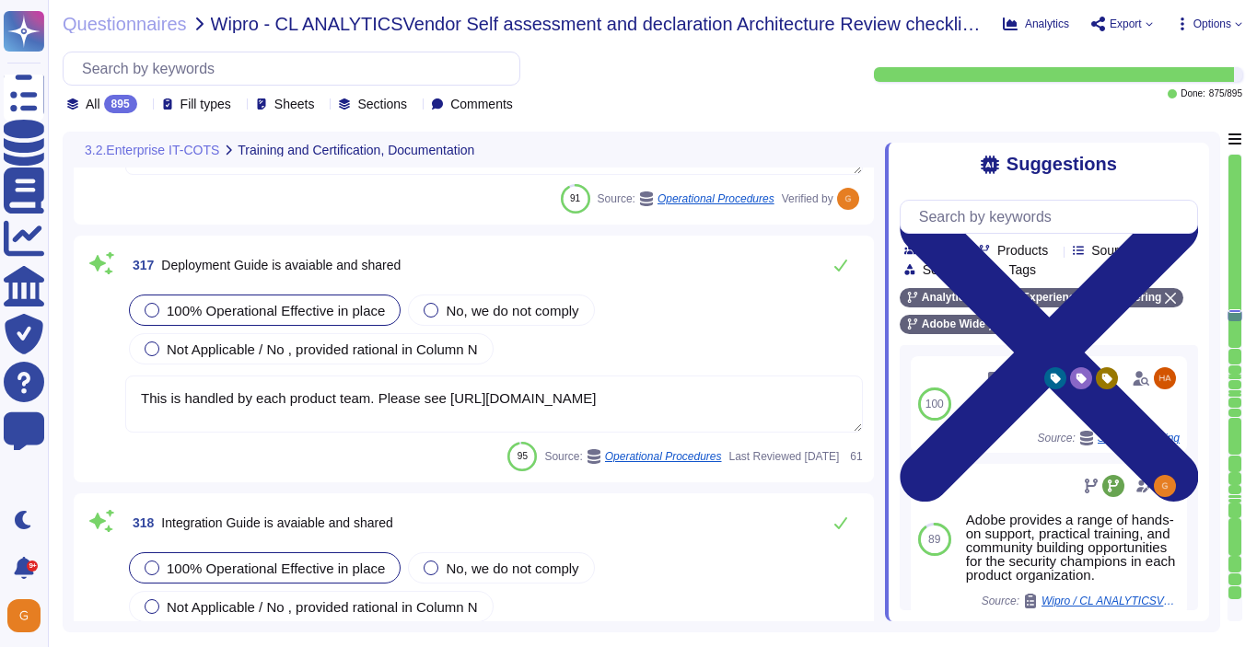
scroll to position [90058, 0]
click at [849, 273] on button at bounding box center [840, 266] width 44 height 37
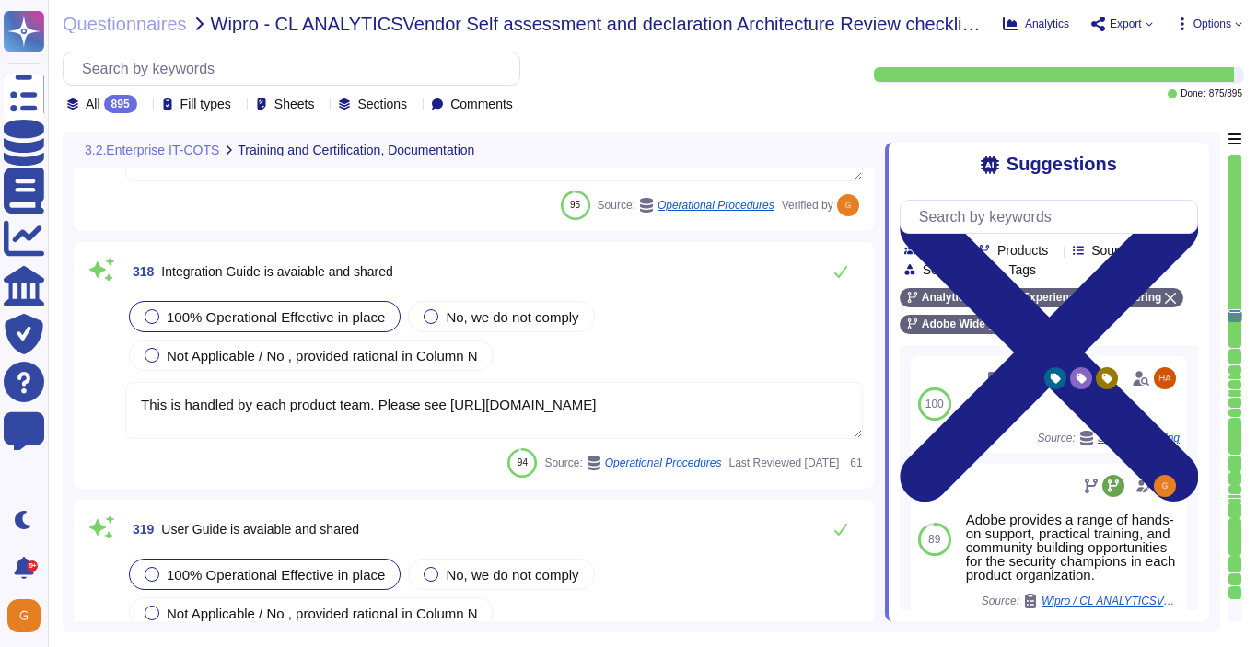
scroll to position [90305, 0]
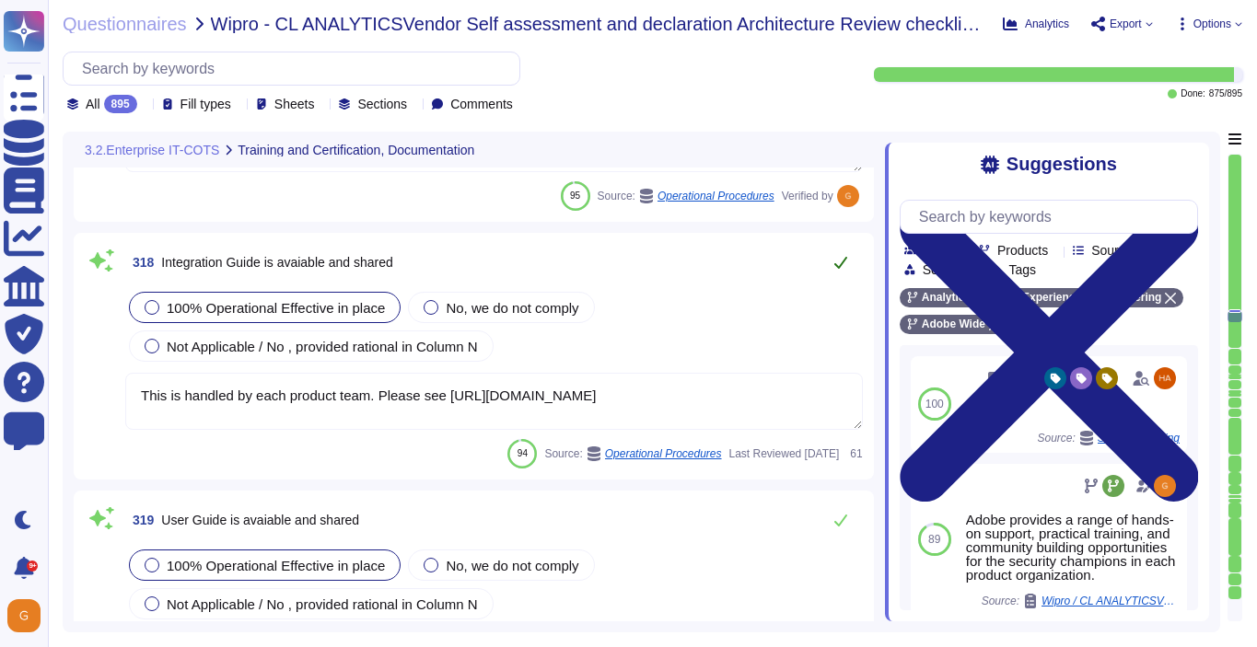
click at [839, 267] on icon at bounding box center [840, 263] width 13 height 12
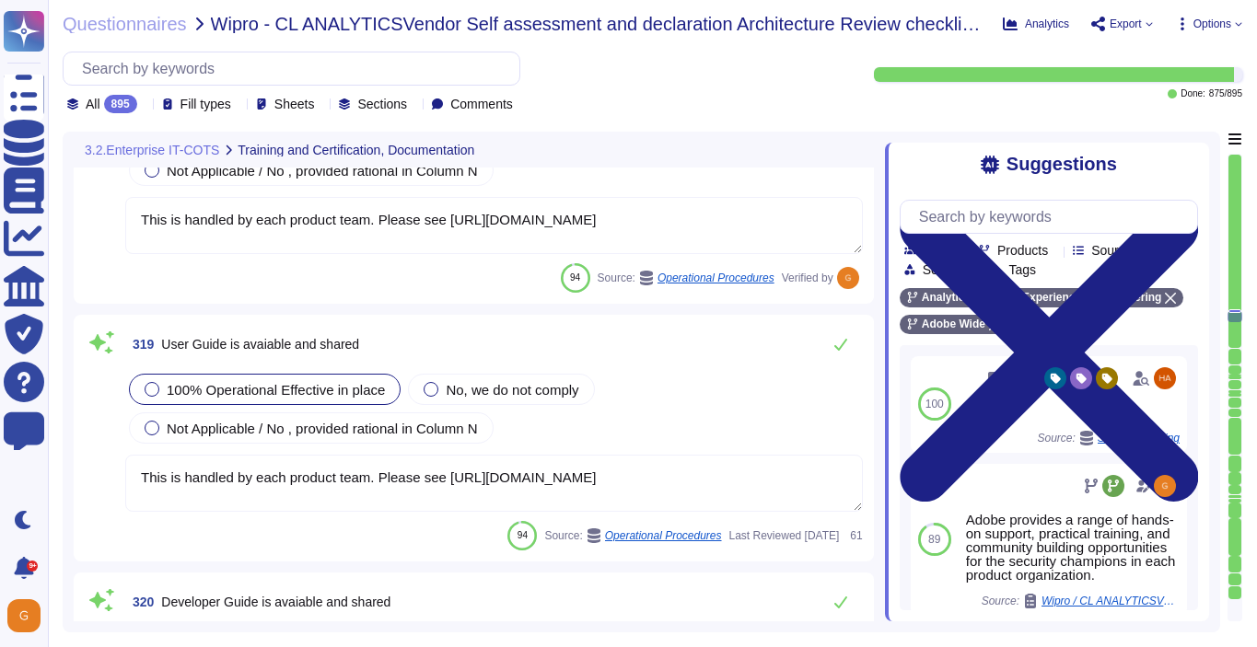
scroll to position [90486, 0]
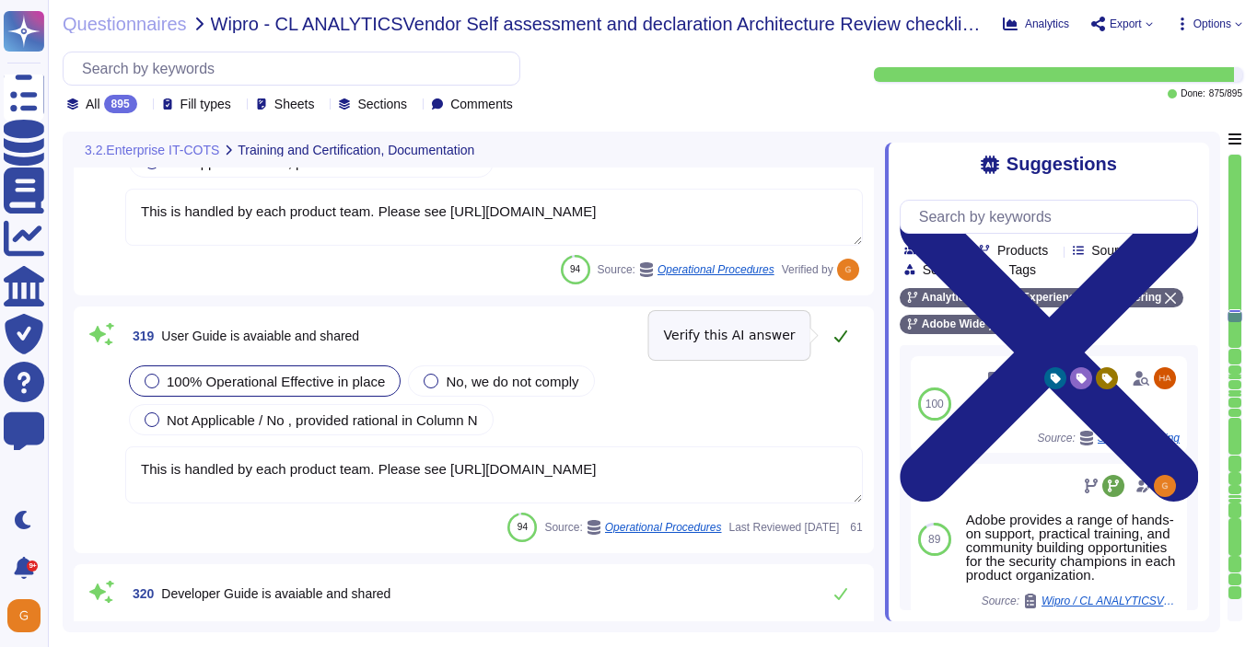
click at [838, 335] on icon at bounding box center [840, 336] width 15 height 15
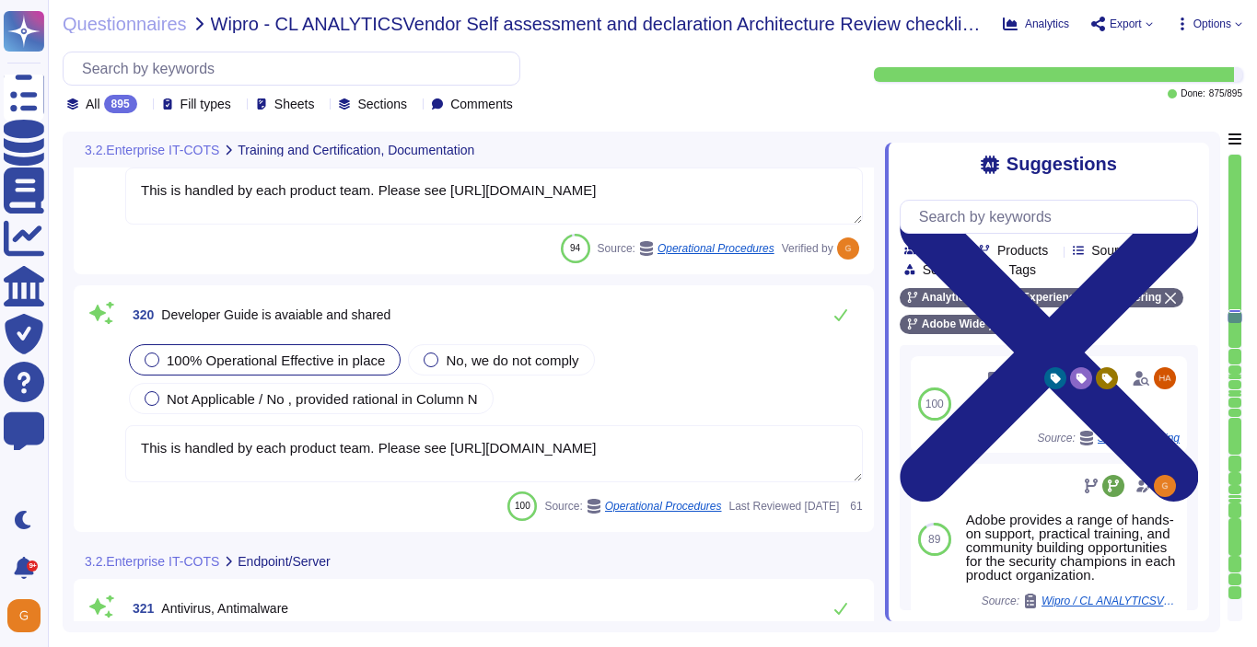
scroll to position [90754, 0]
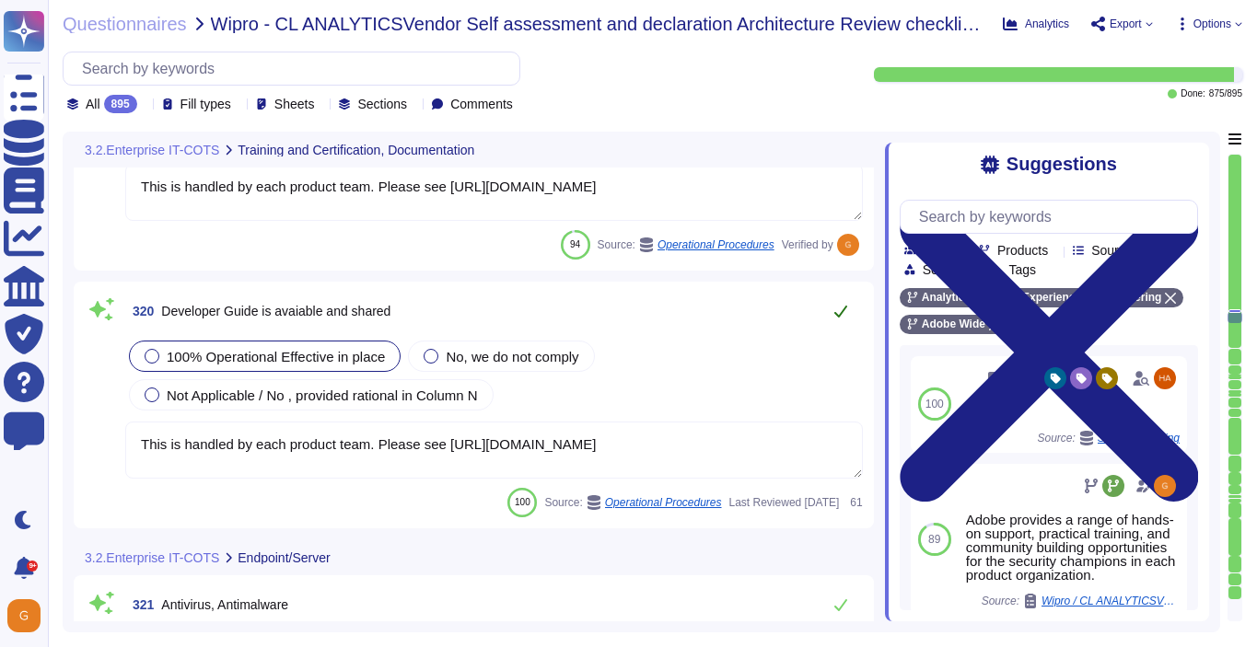
click at [841, 306] on icon at bounding box center [840, 311] width 15 height 15
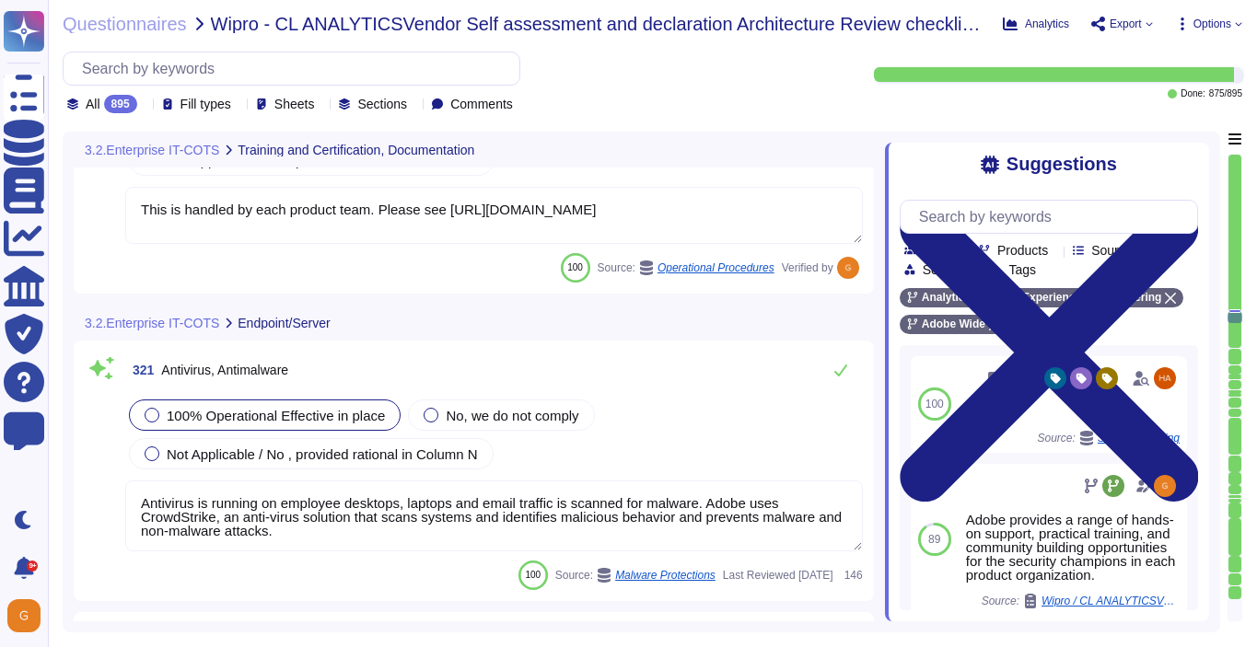
scroll to position [90980, 0]
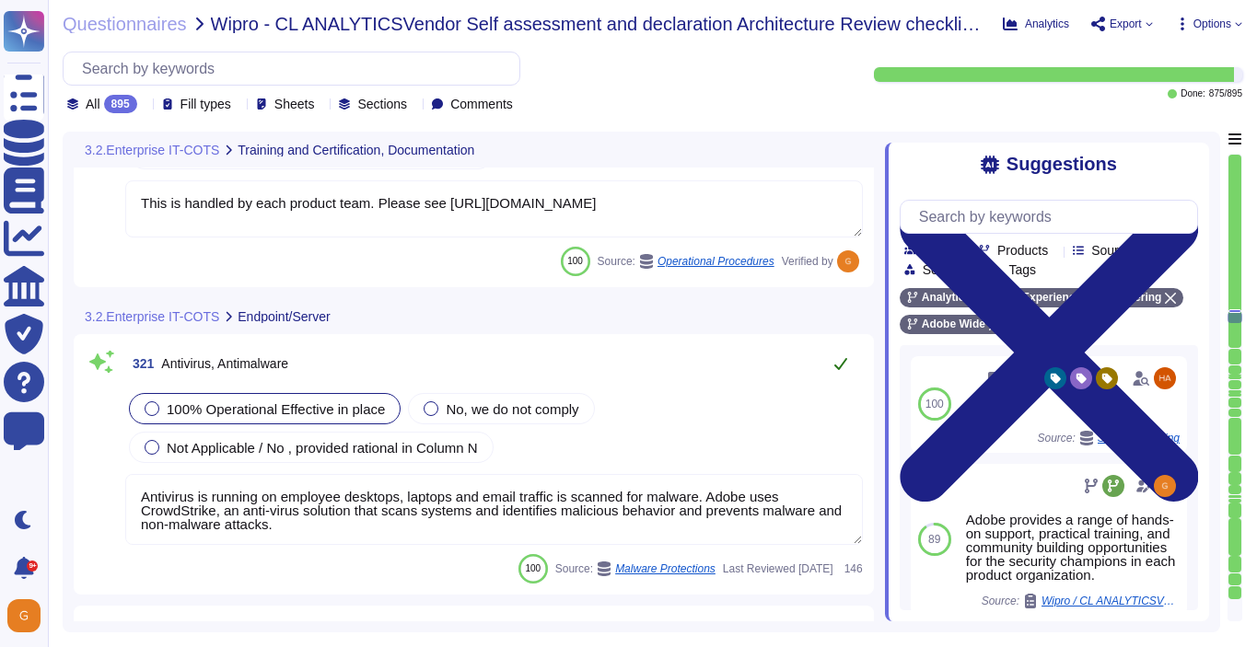
click at [841, 365] on icon at bounding box center [840, 364] width 13 height 12
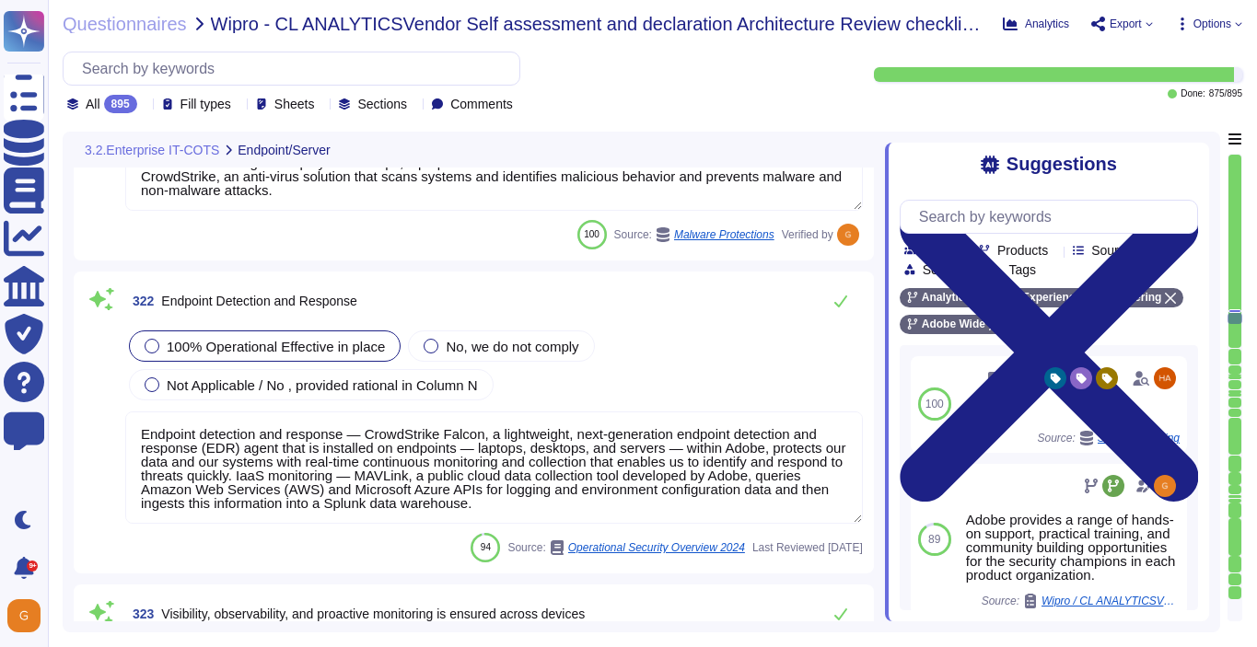
scroll to position [91282, 0]
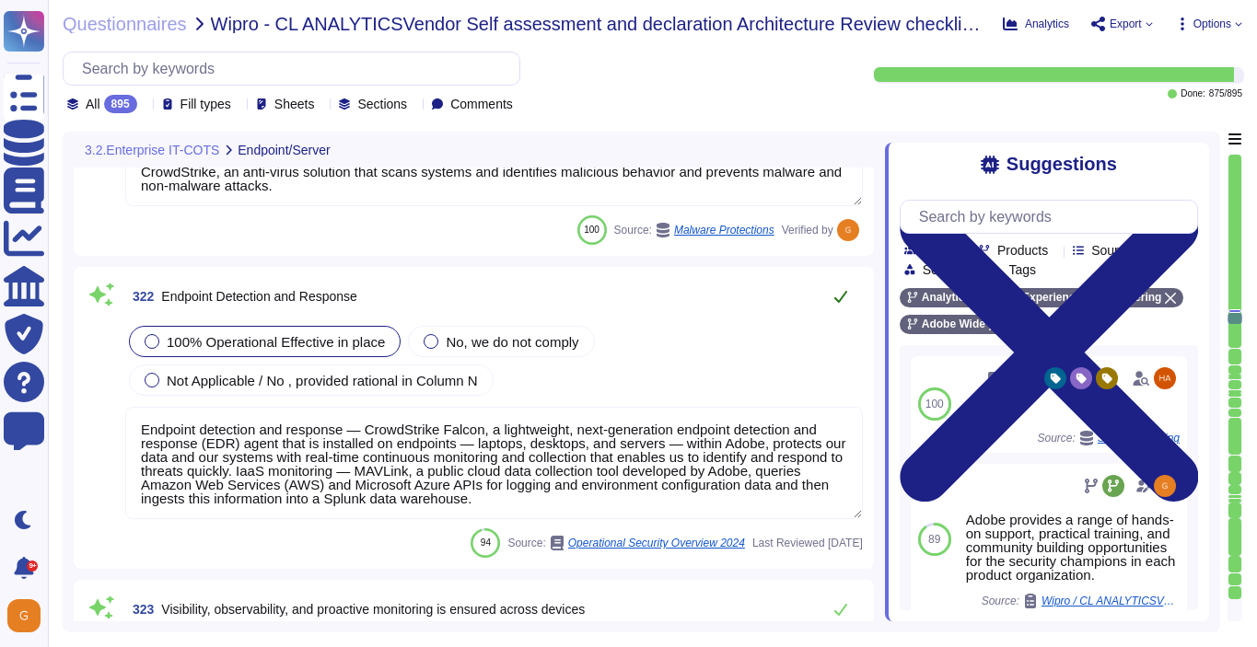
click at [839, 292] on icon at bounding box center [840, 296] width 15 height 15
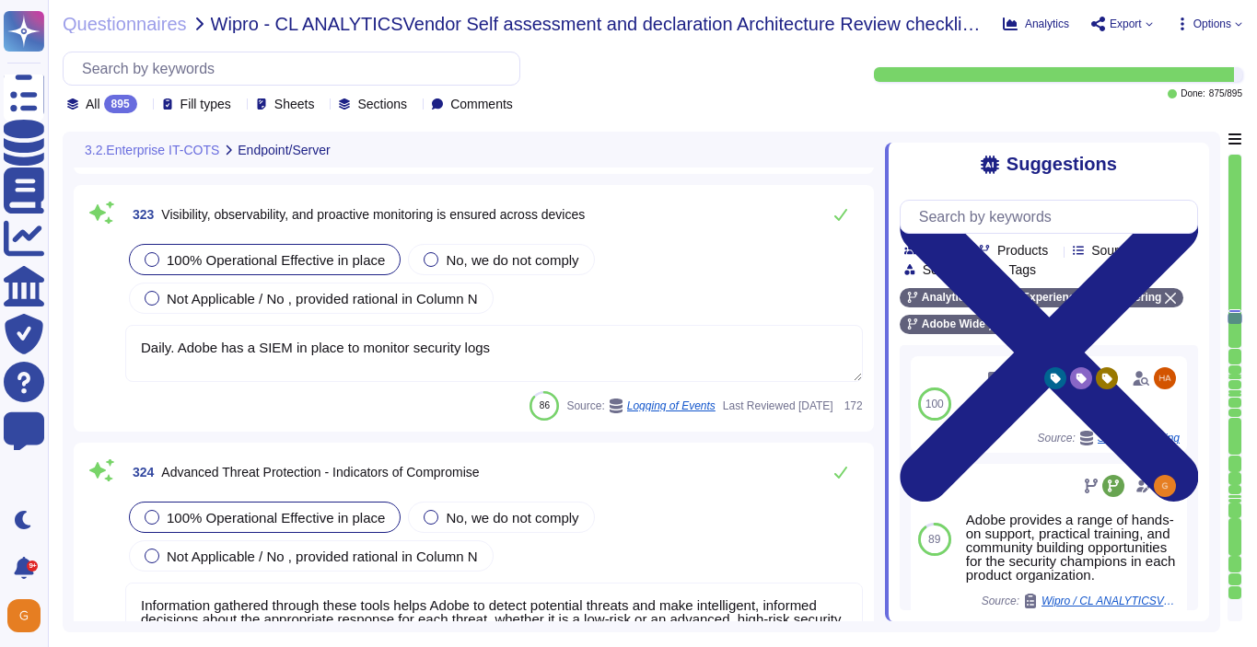
scroll to position [91674, 0]
click at [843, 215] on icon at bounding box center [840, 213] width 15 height 15
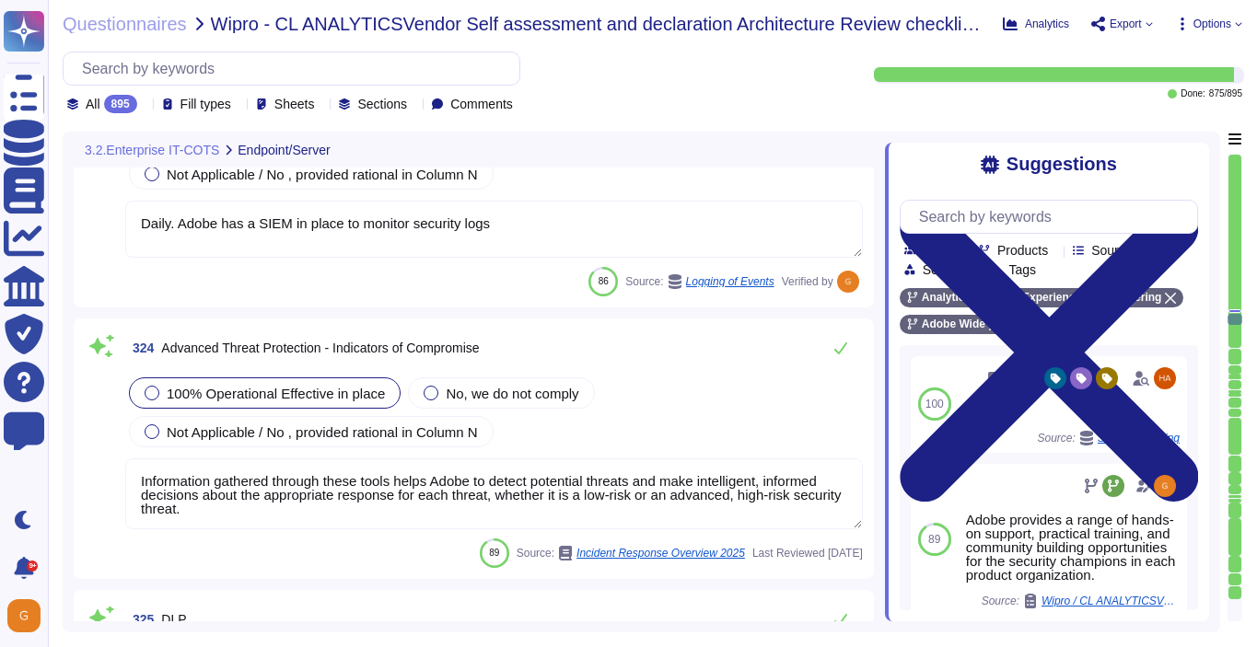
scroll to position [91861, 0]
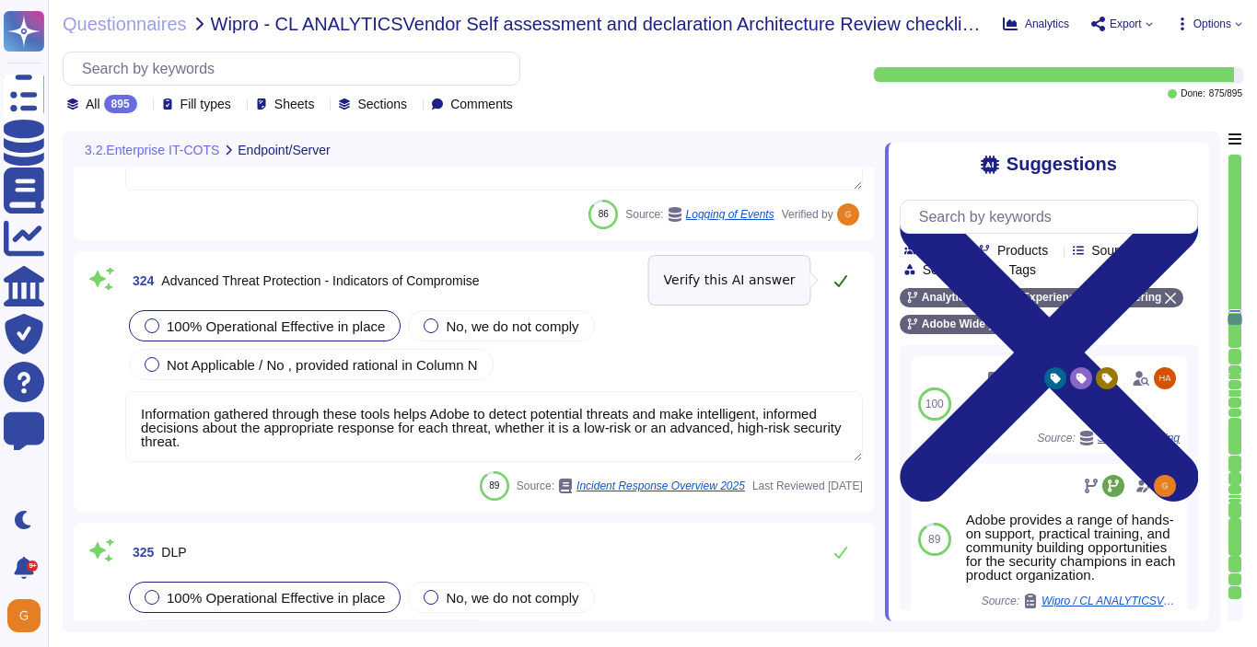
click at [839, 275] on icon at bounding box center [840, 280] width 15 height 15
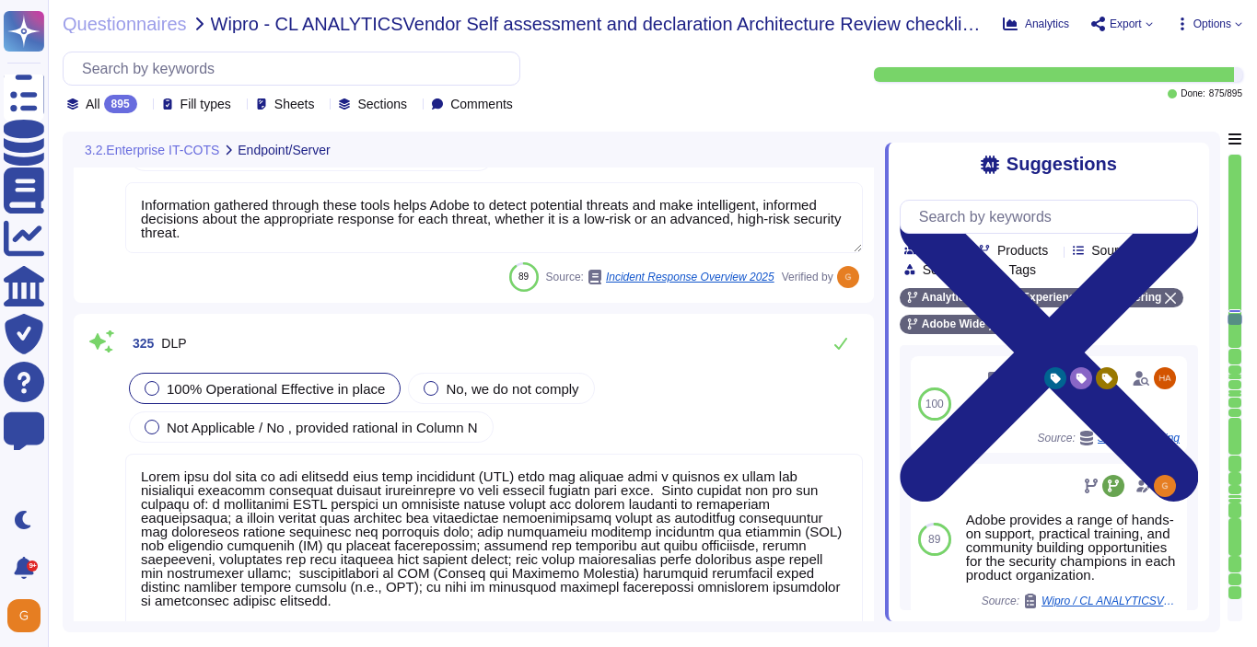
scroll to position [92053, 0]
click at [835, 352] on button at bounding box center [840, 345] width 44 height 37
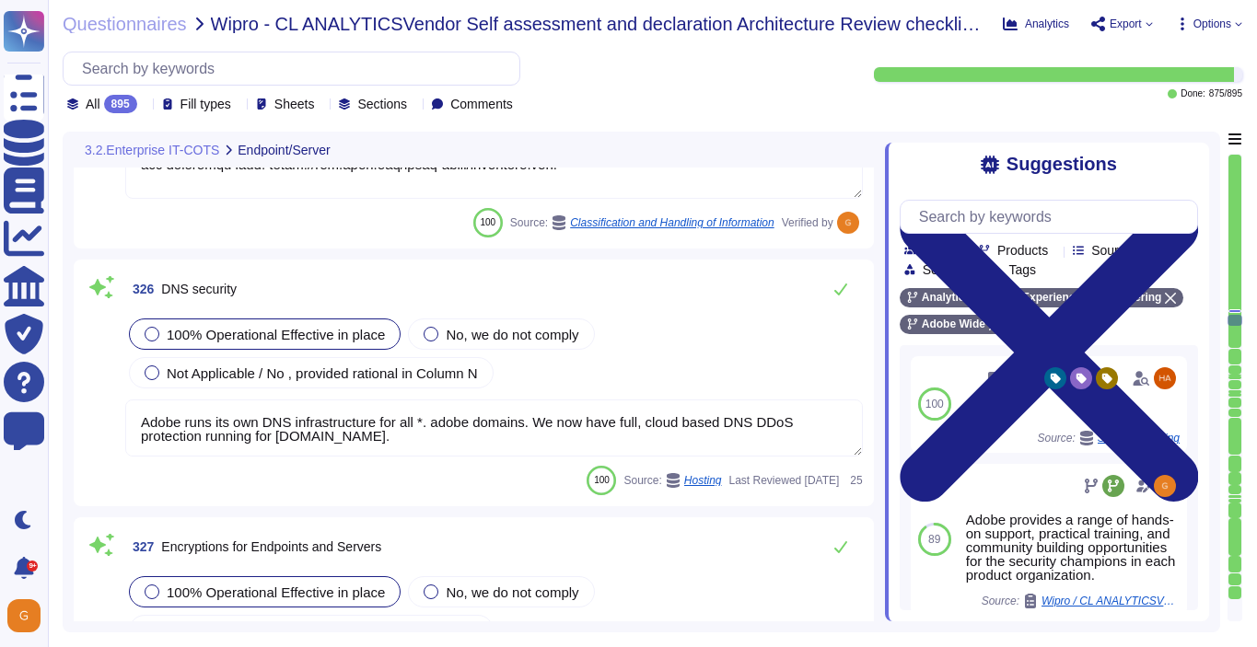
scroll to position [92658, 0]
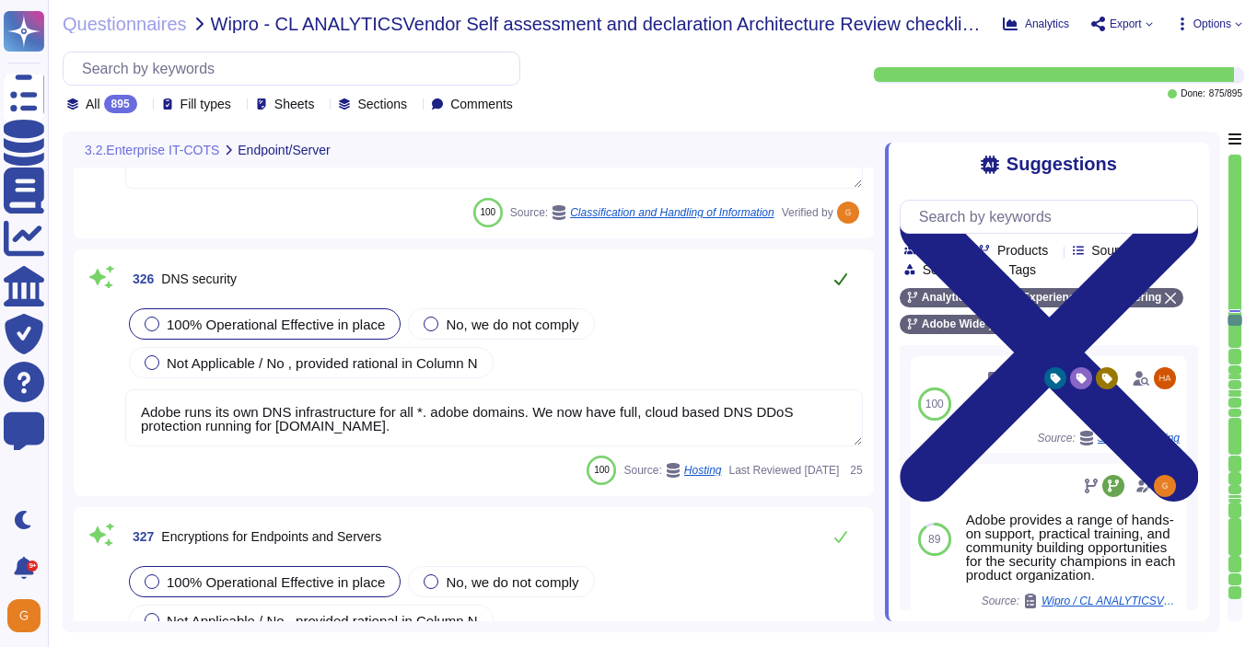
click at [841, 272] on icon at bounding box center [840, 279] width 15 height 15
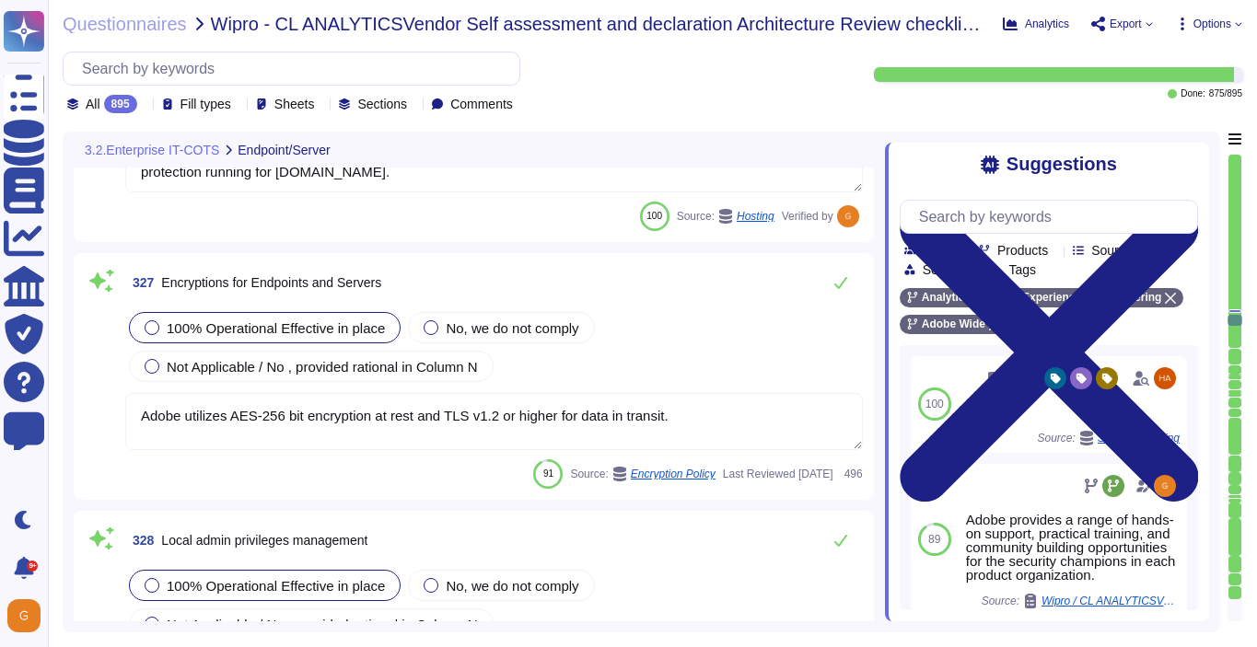
scroll to position [92908, 0]
click at [840, 284] on icon at bounding box center [840, 283] width 15 height 15
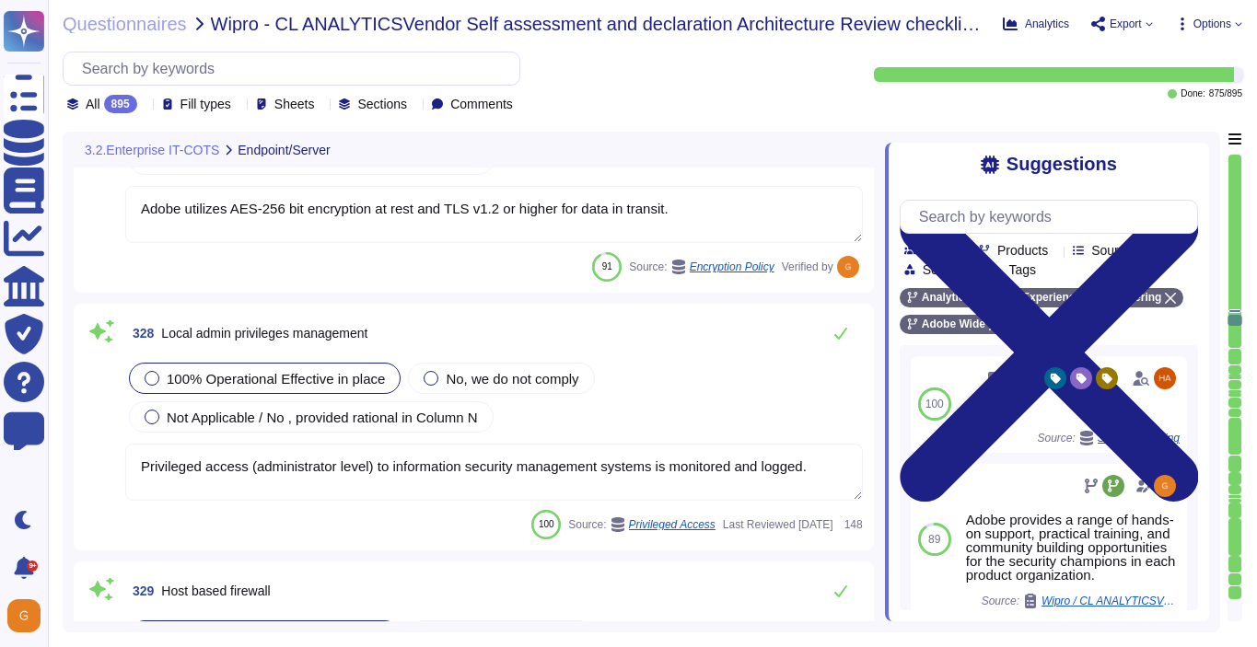
scroll to position [93120, 0]
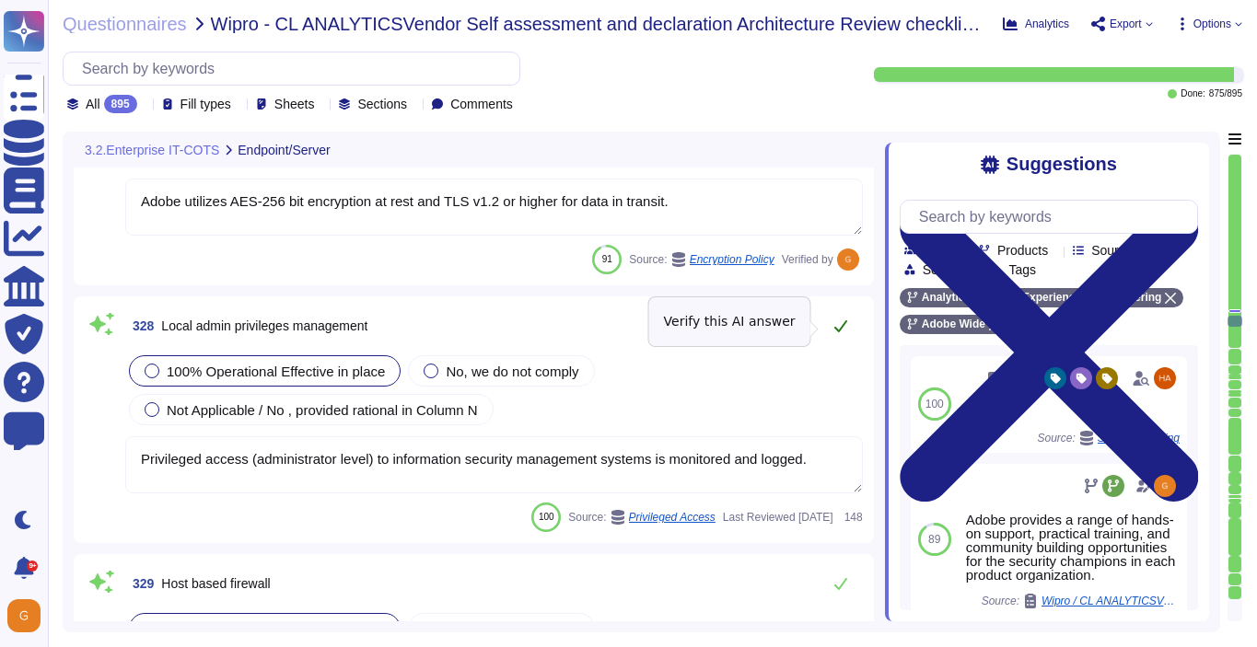
click at [836, 314] on button at bounding box center [840, 325] width 44 height 37
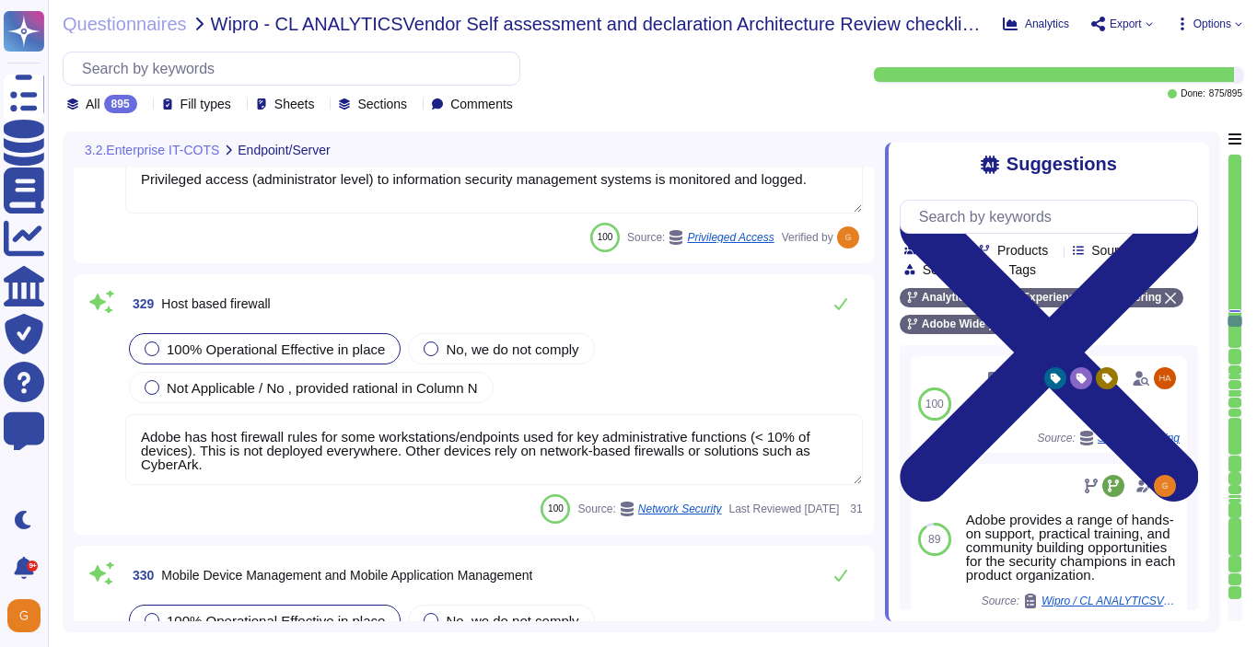
scroll to position [93381, 0]
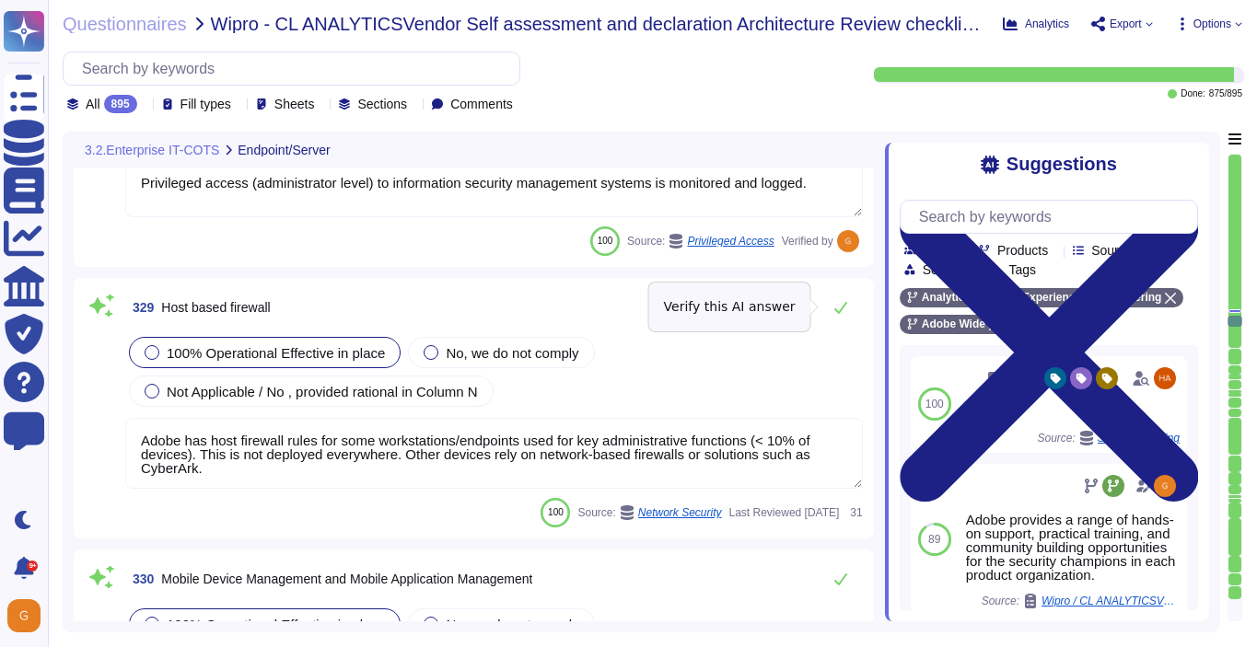
click at [836, 314] on button at bounding box center [840, 307] width 44 height 37
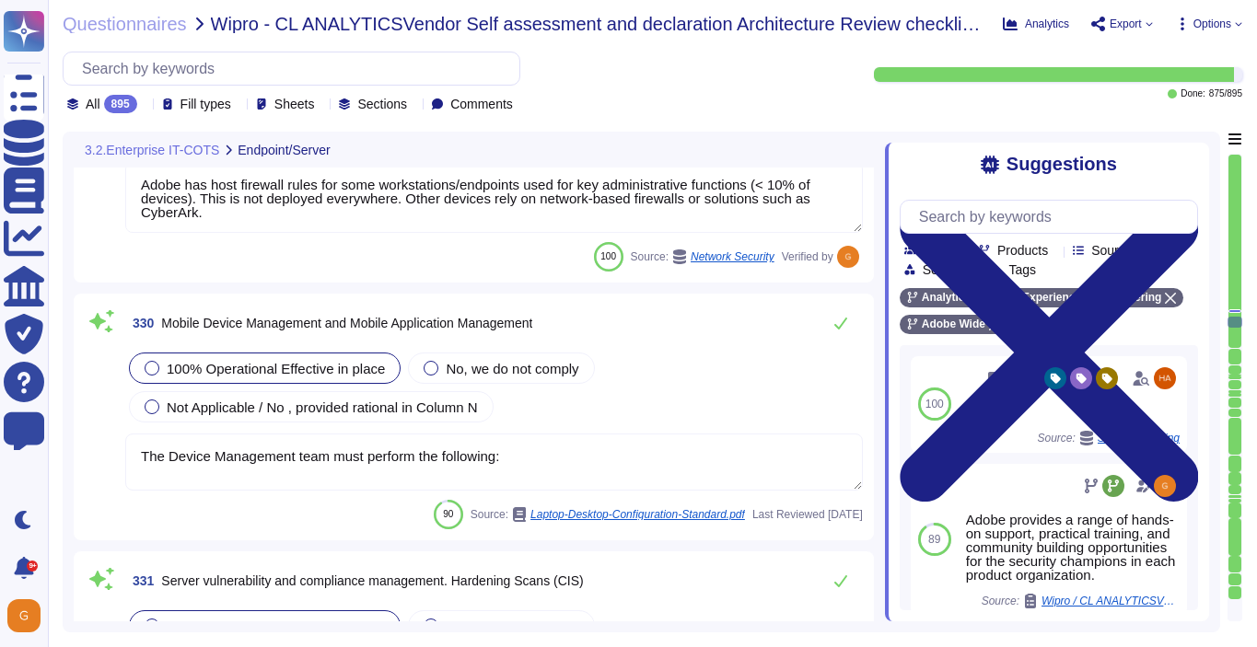
scroll to position [93640, 0]
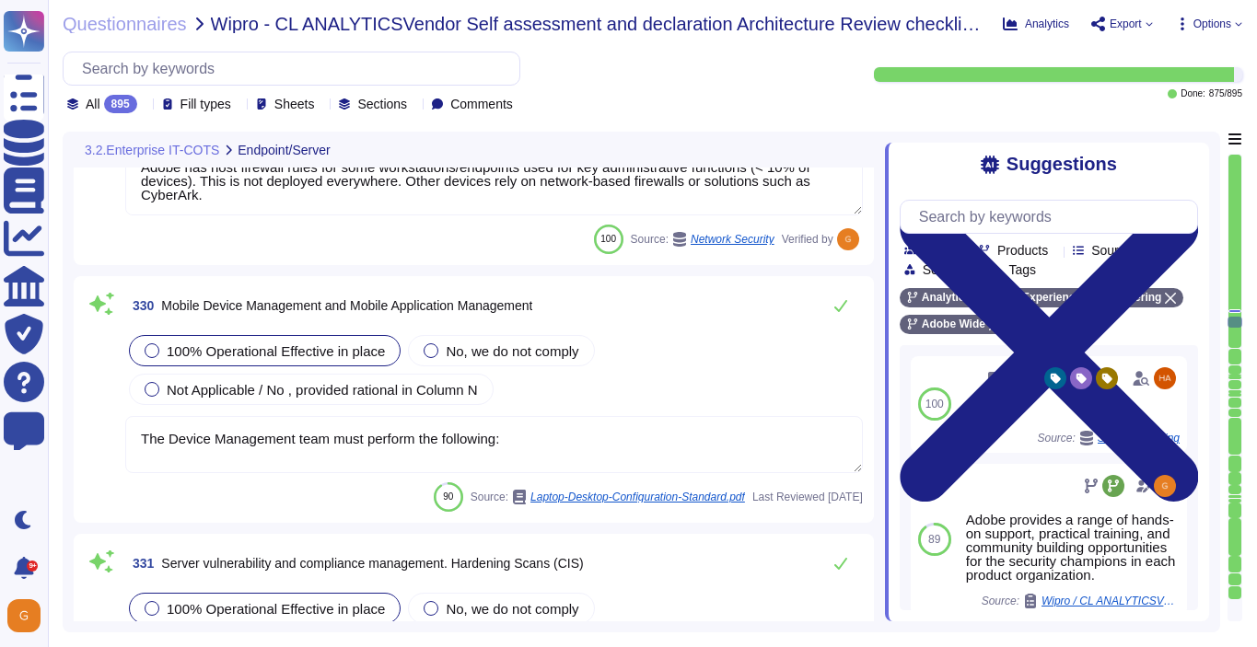
click at [690, 422] on textarea "The Device Management team must perform the following:" at bounding box center [493, 444] width 737 height 57
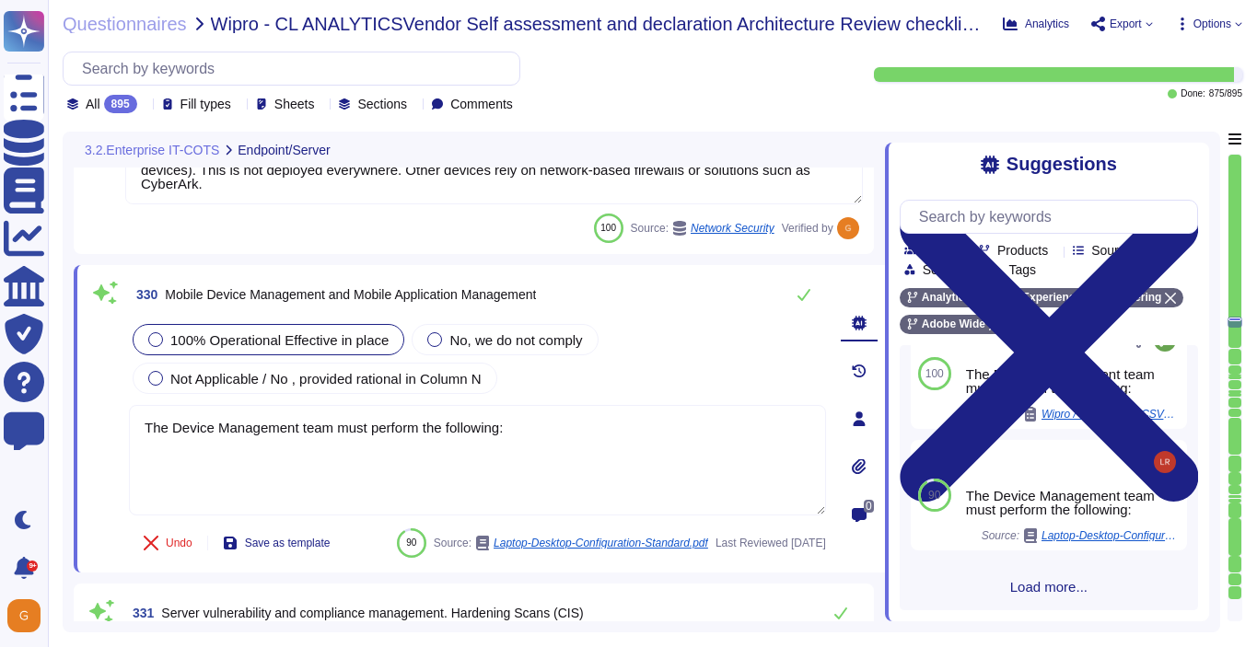
click at [1025, 585] on span "Load more..." at bounding box center [1048, 587] width 298 height 14
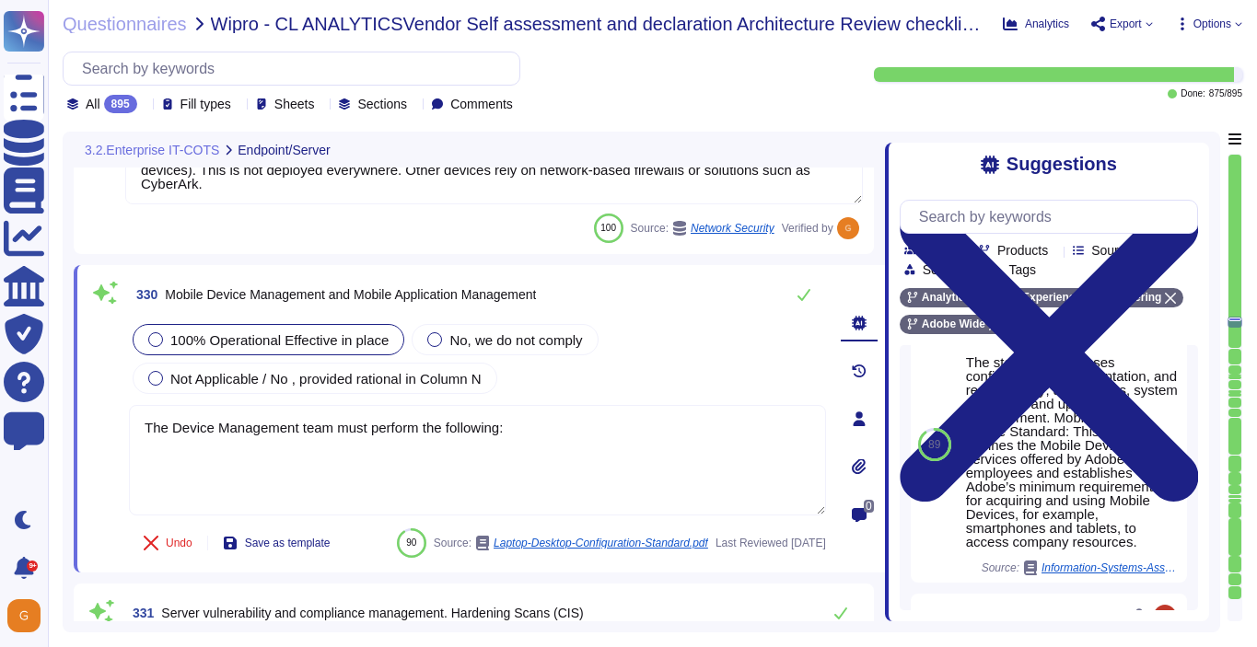
scroll to position [644, 0]
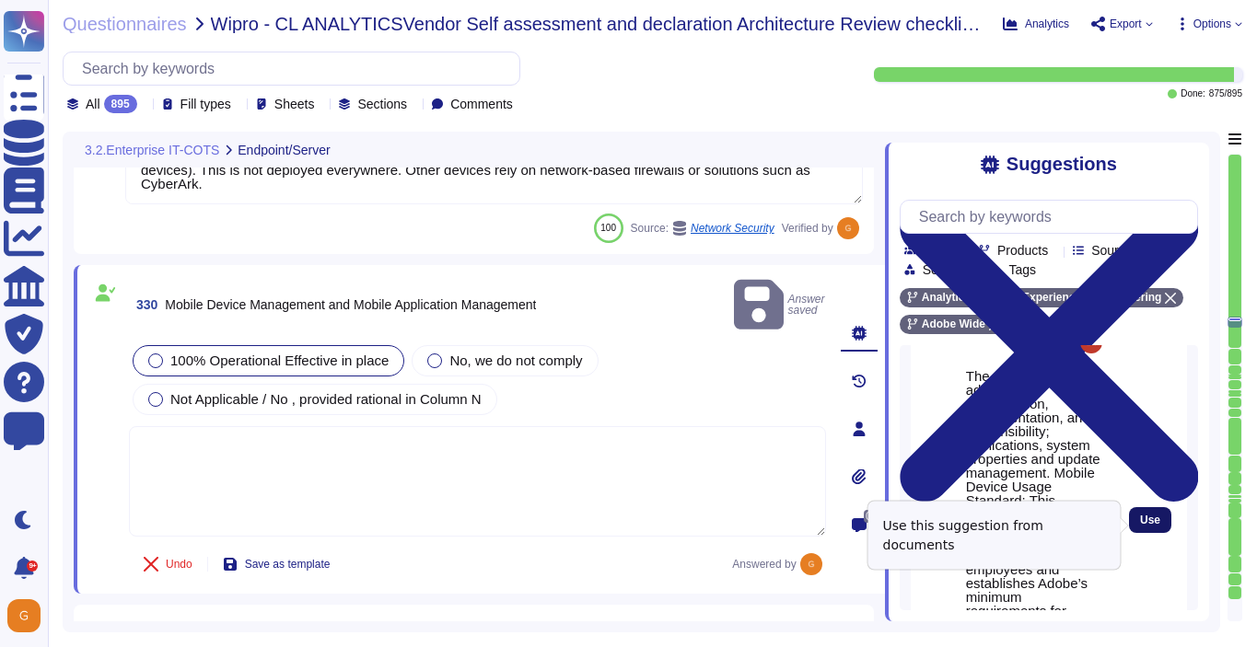
click at [1148, 517] on button "Use" at bounding box center [1150, 520] width 42 height 26
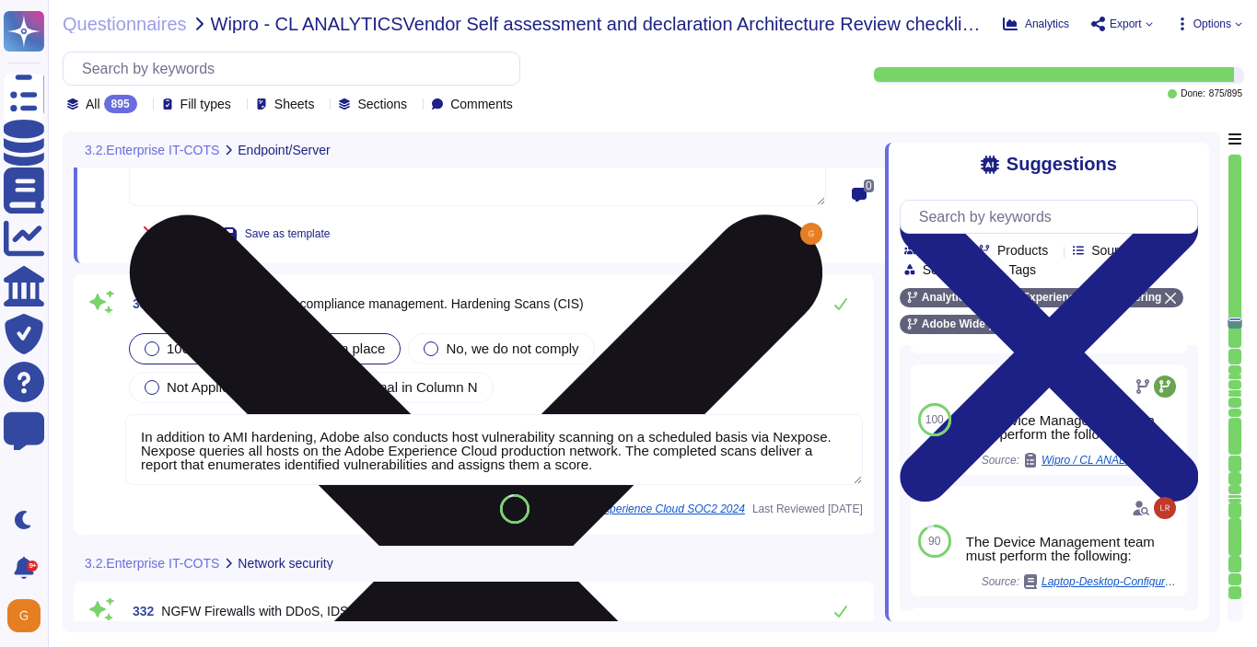
scroll to position [93971, 0]
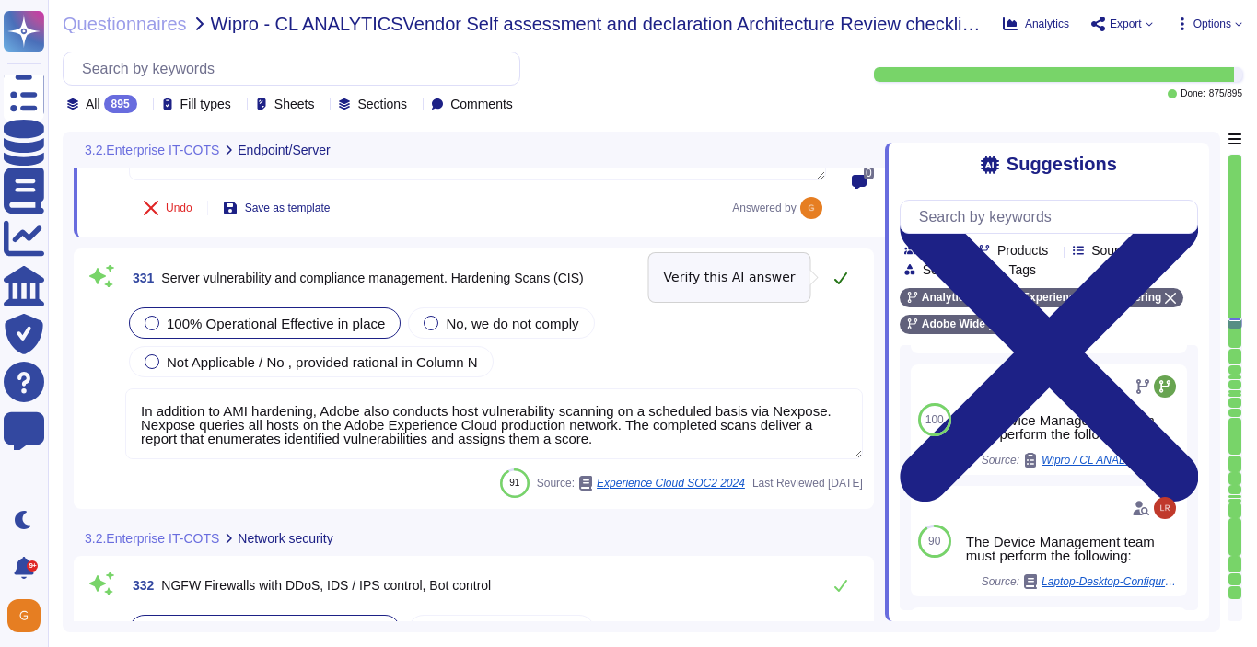
click at [838, 288] on button at bounding box center [840, 278] width 44 height 37
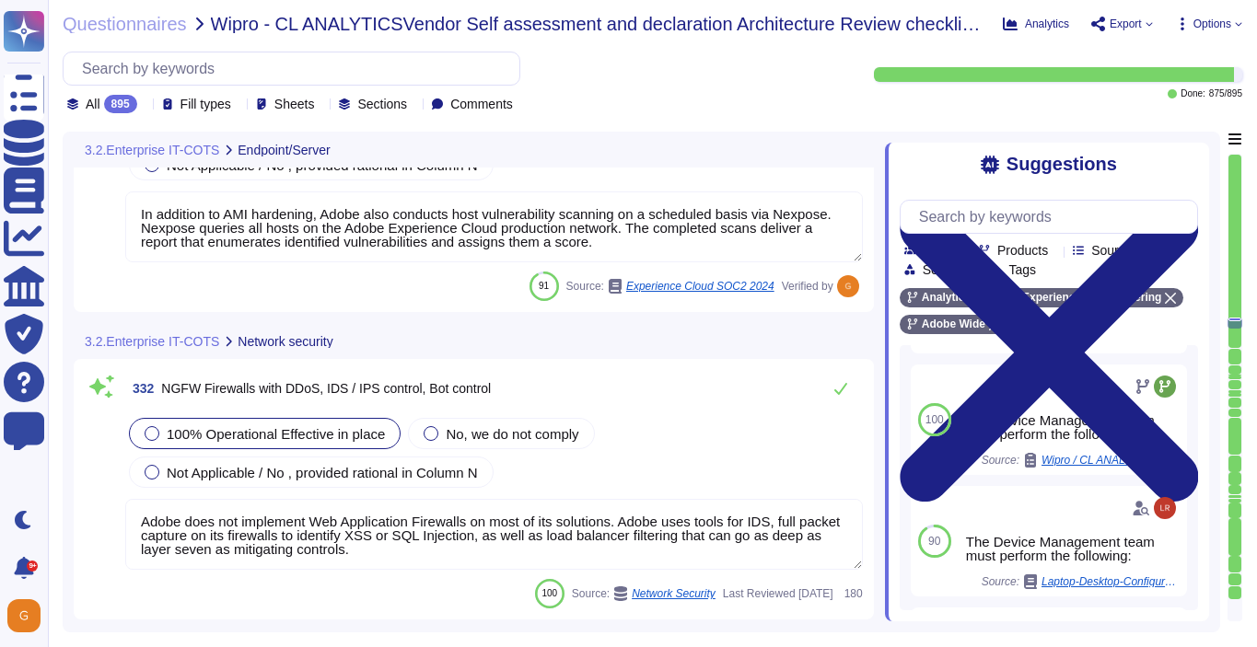
scroll to position [94154, 0]
click at [848, 389] on button at bounding box center [840, 387] width 44 height 37
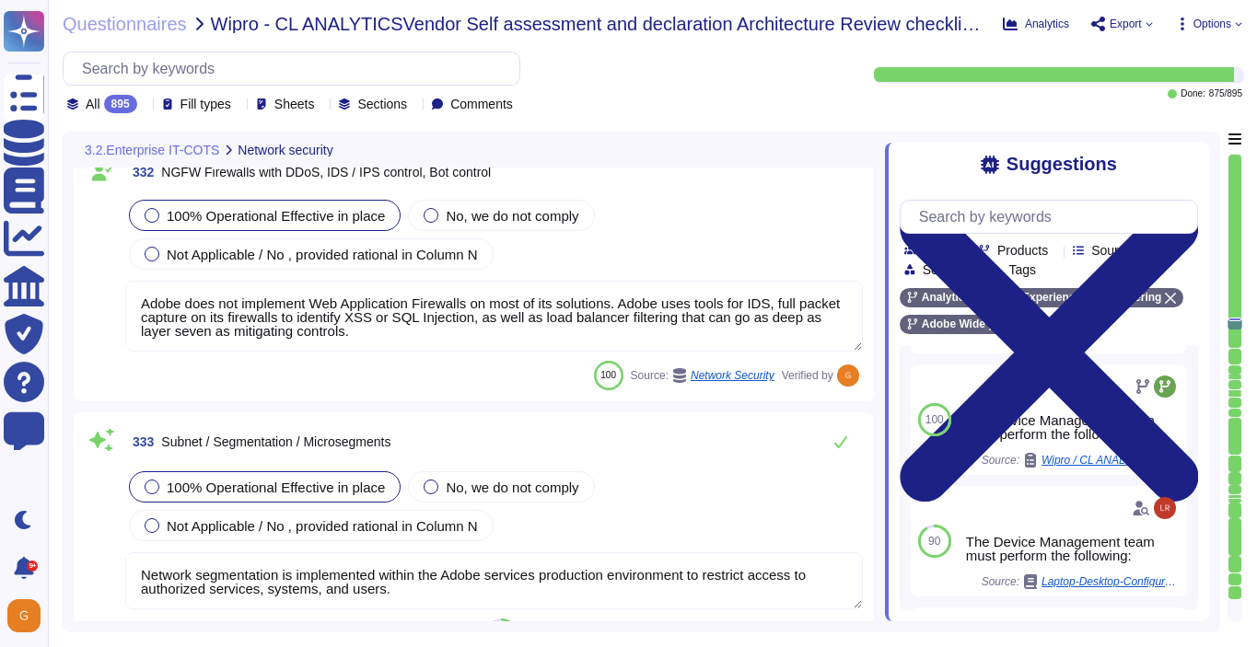
scroll to position [94339, 0]
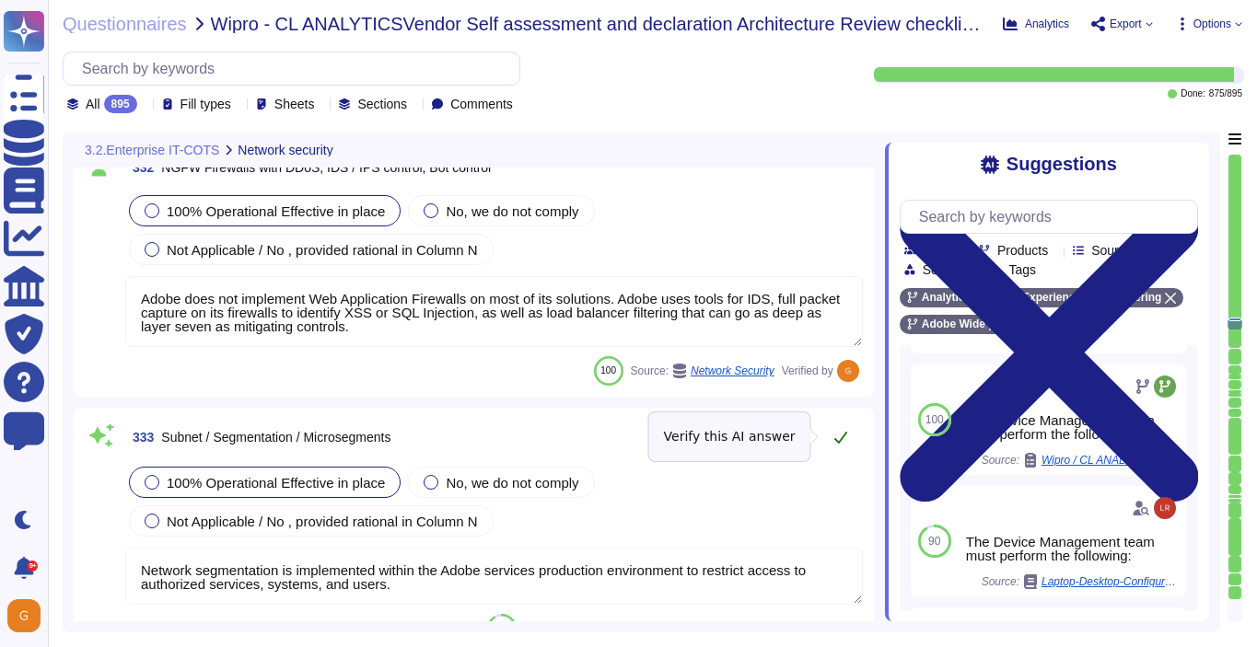
click at [841, 437] on icon at bounding box center [840, 438] width 13 height 12
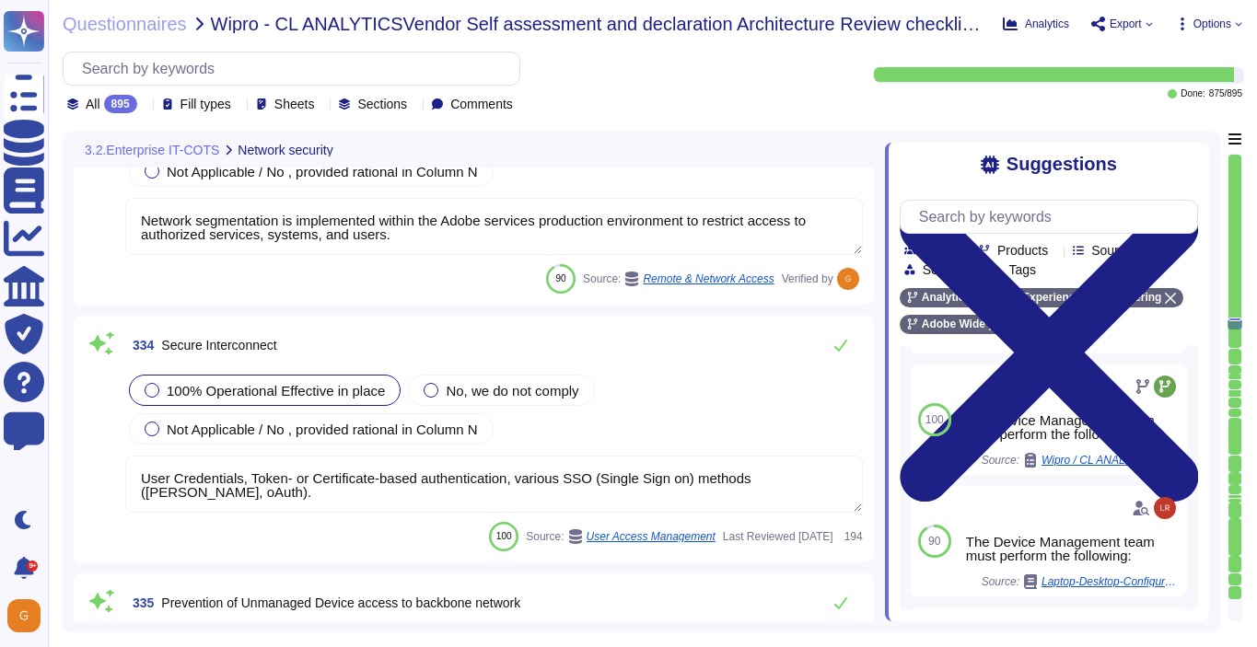
scroll to position [94687, 0]
click at [841, 338] on icon at bounding box center [840, 343] width 15 height 15
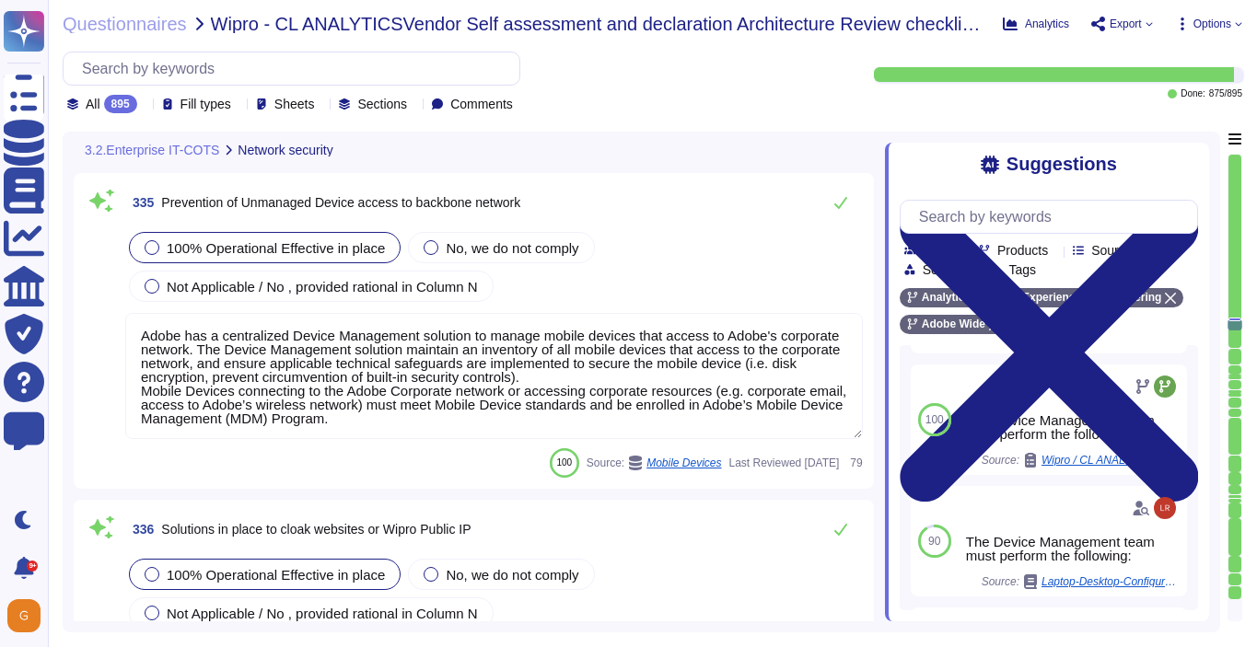
scroll to position [95061, 0]
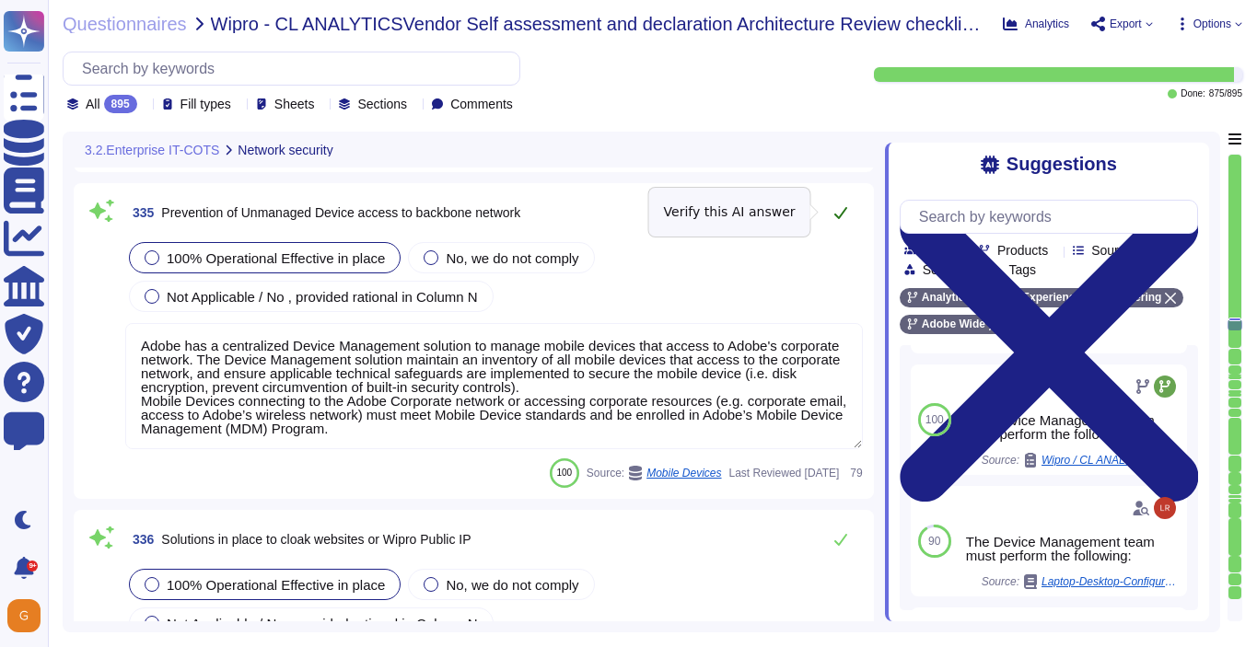
click at [830, 215] on button at bounding box center [840, 212] width 44 height 37
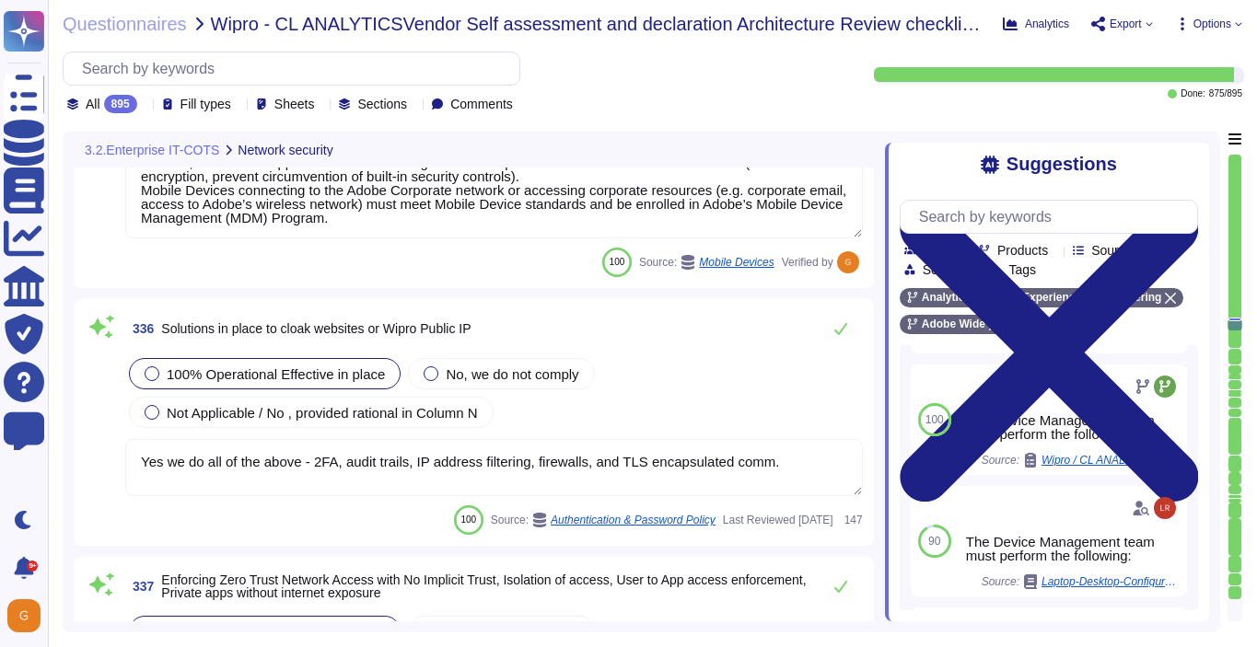
scroll to position [95277, 0]
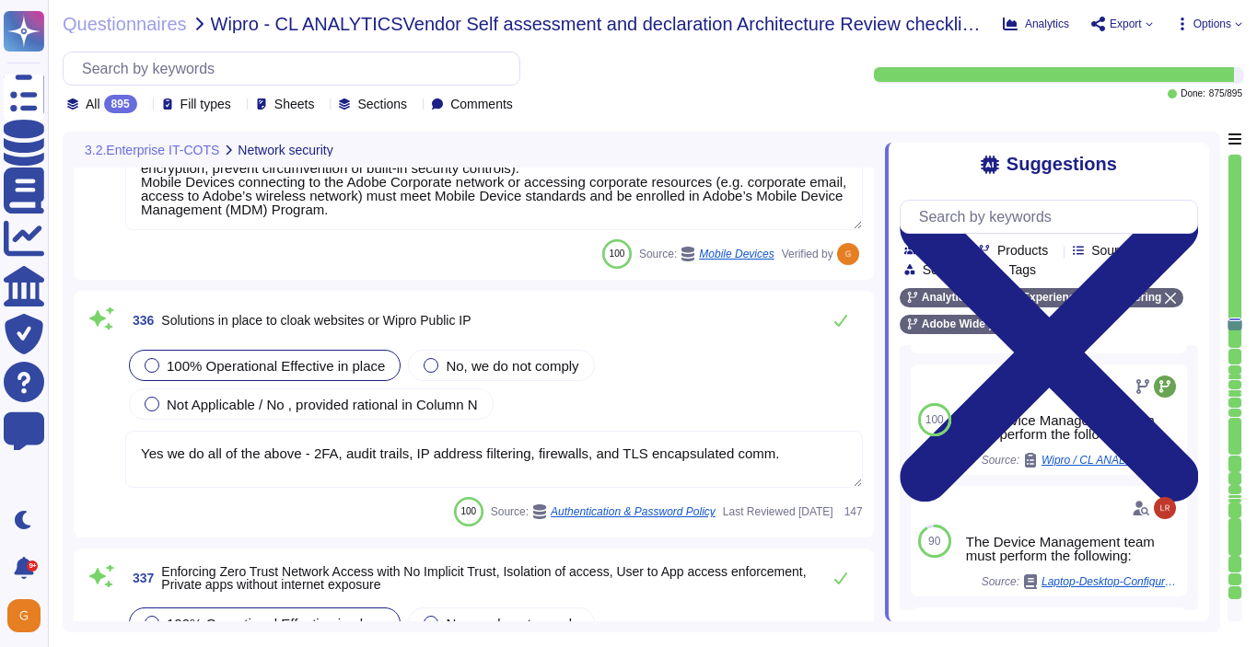
click at [849, 296] on div "336 Solutions in place to cloak websites or Wipro Public IP 100% Operational Ef…" at bounding box center [474, 414] width 800 height 247
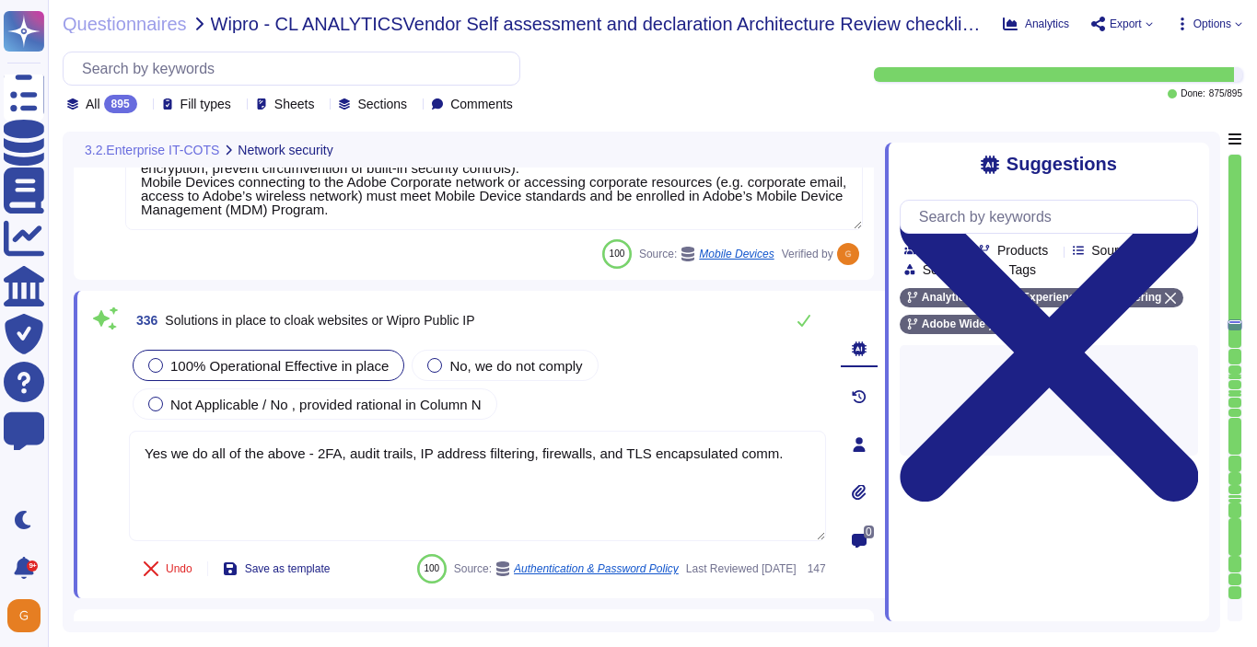
scroll to position [0, 0]
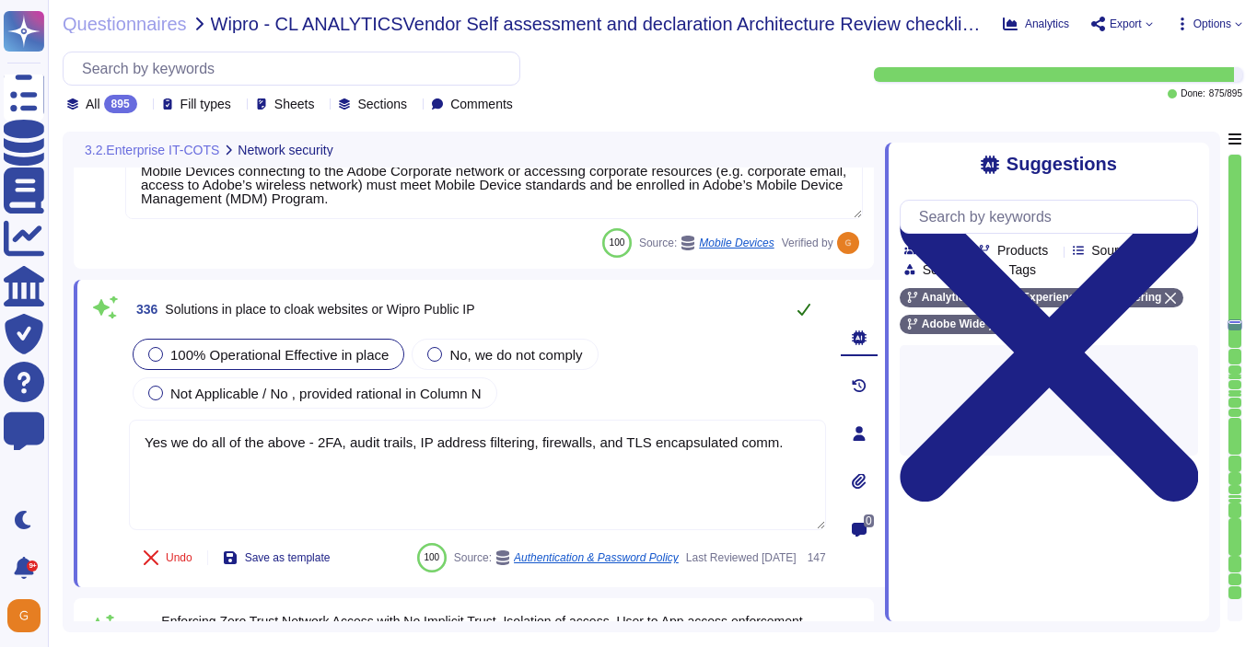
click at [806, 307] on icon at bounding box center [803, 310] width 13 height 12
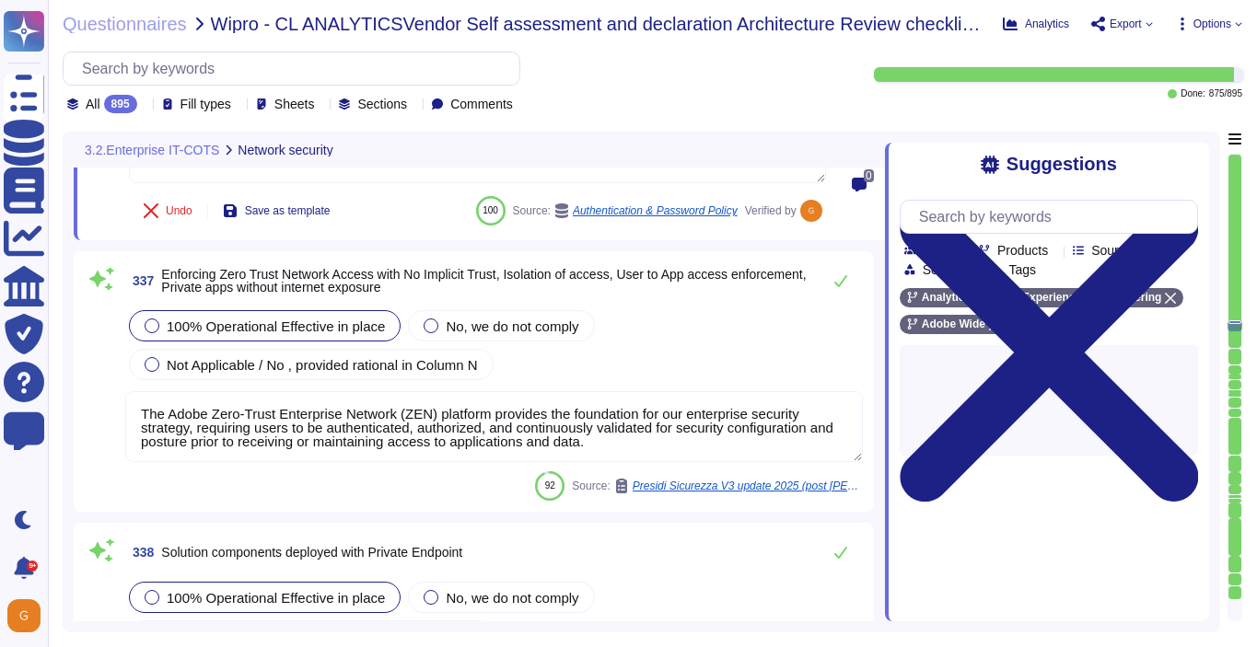
scroll to position [95621, 0]
click at [841, 290] on button at bounding box center [840, 279] width 44 height 37
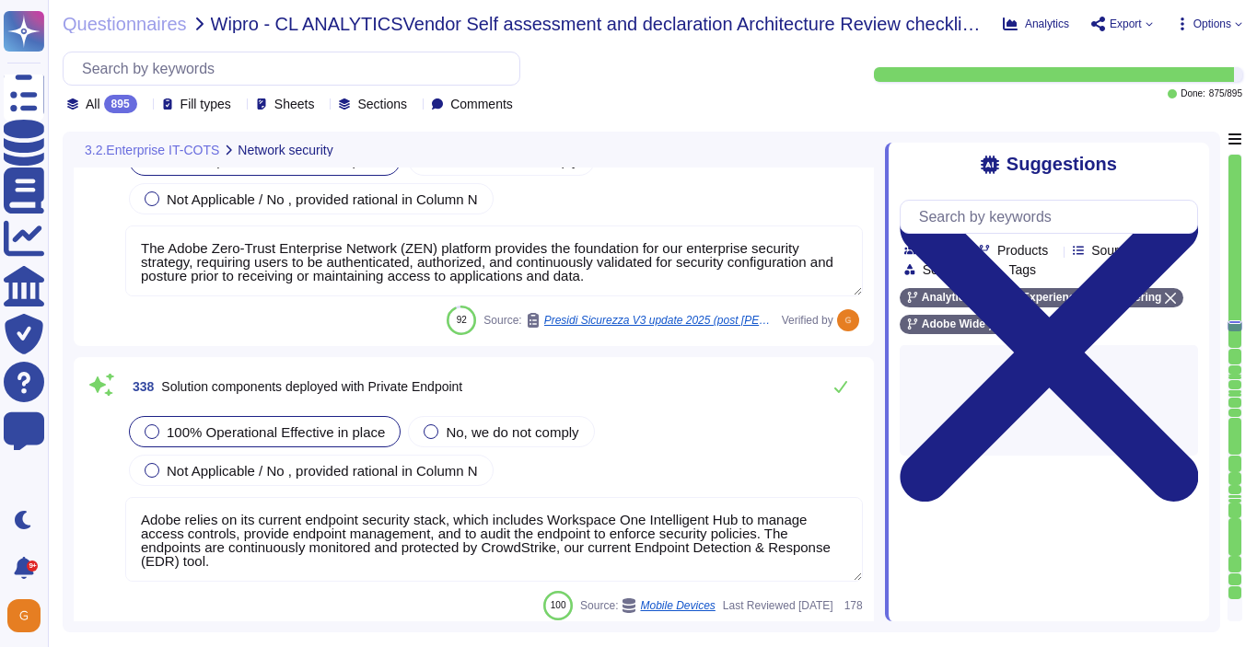
scroll to position [95769, 0]
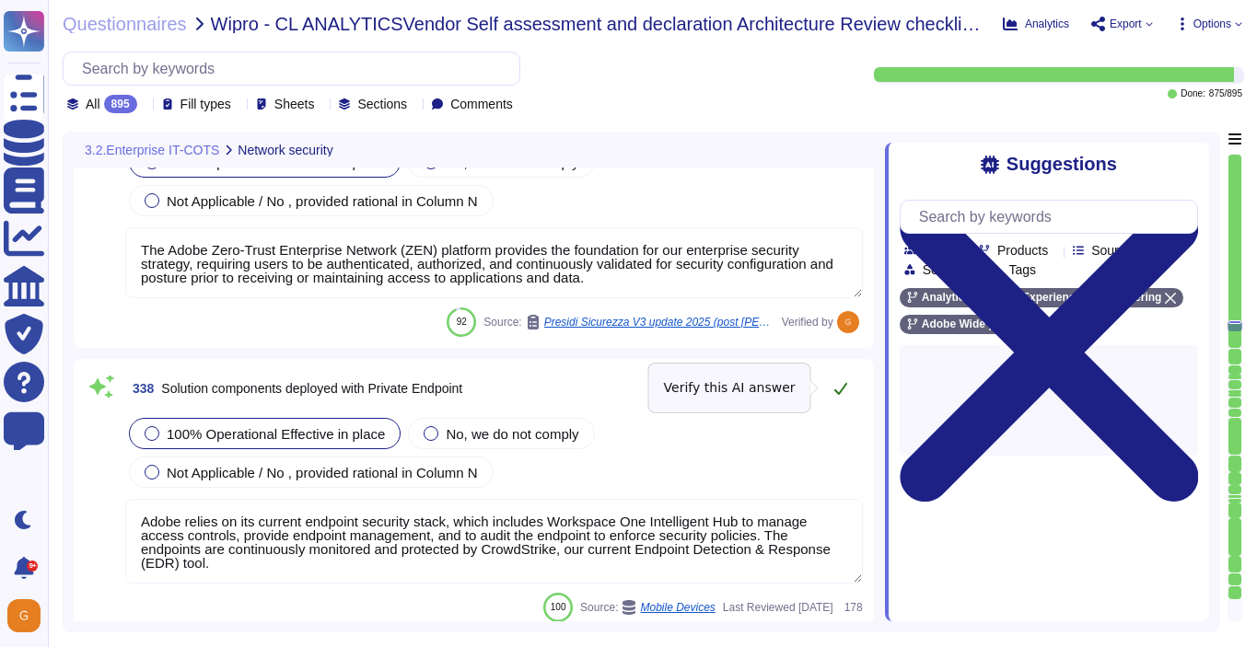
click at [838, 388] on icon at bounding box center [840, 388] width 15 height 15
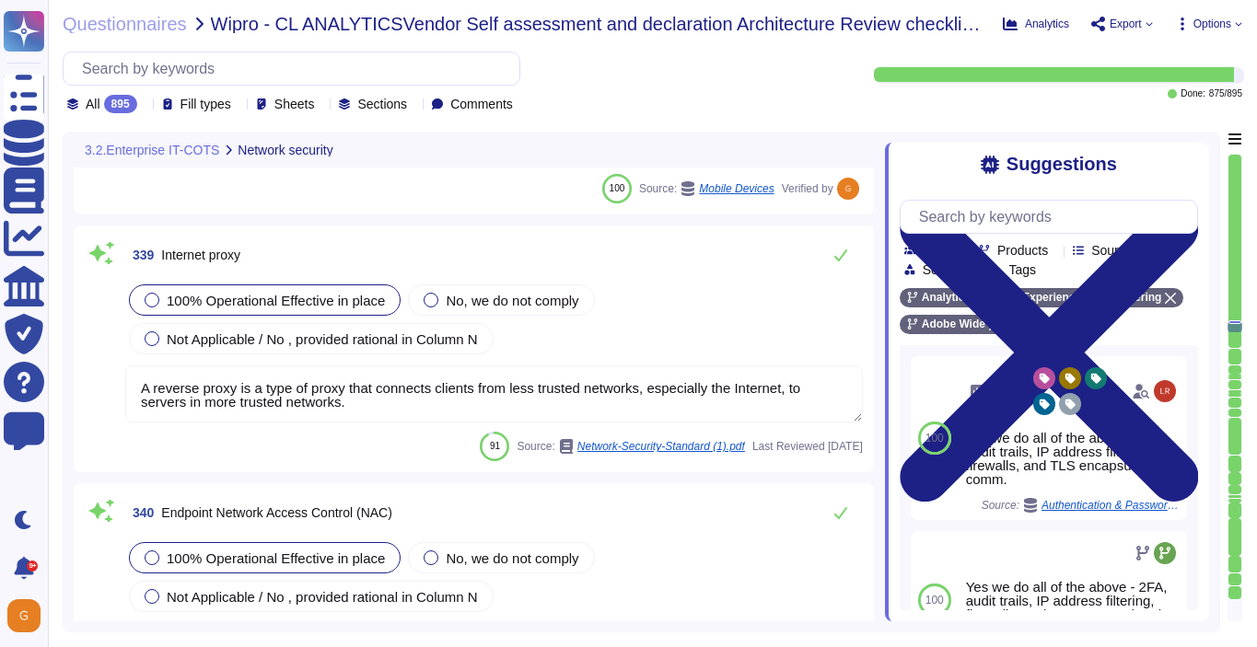
scroll to position [96172, 0]
click at [835, 262] on icon at bounding box center [840, 256] width 15 height 15
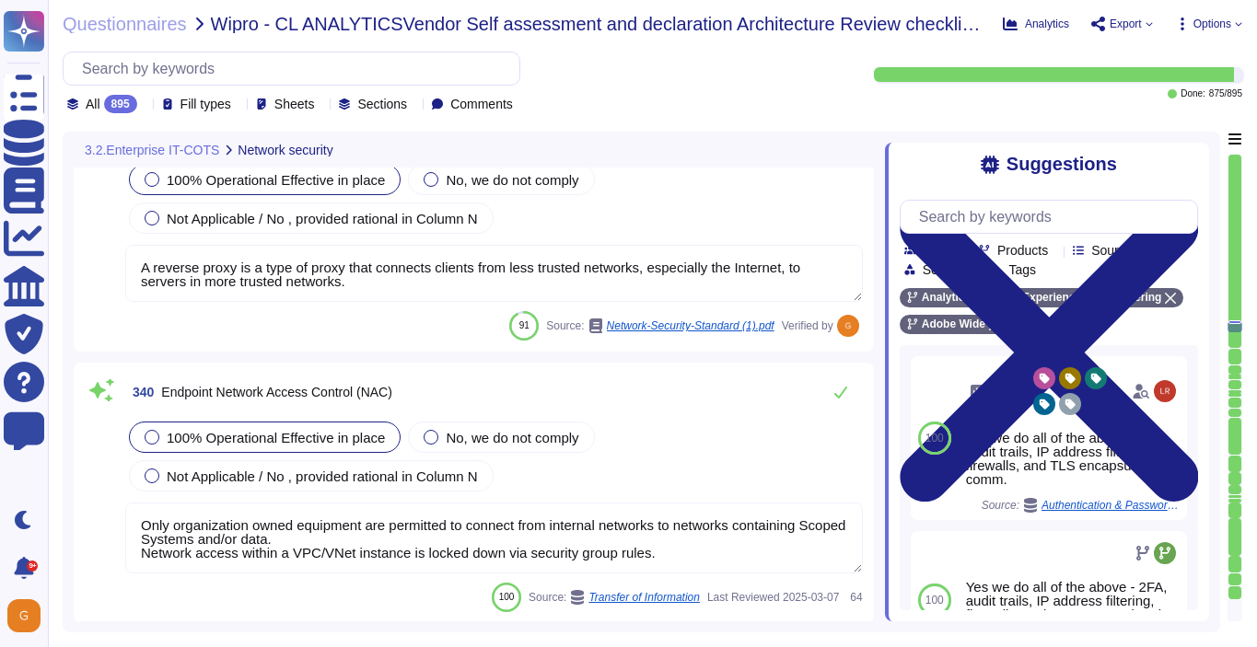
scroll to position [96329, 0]
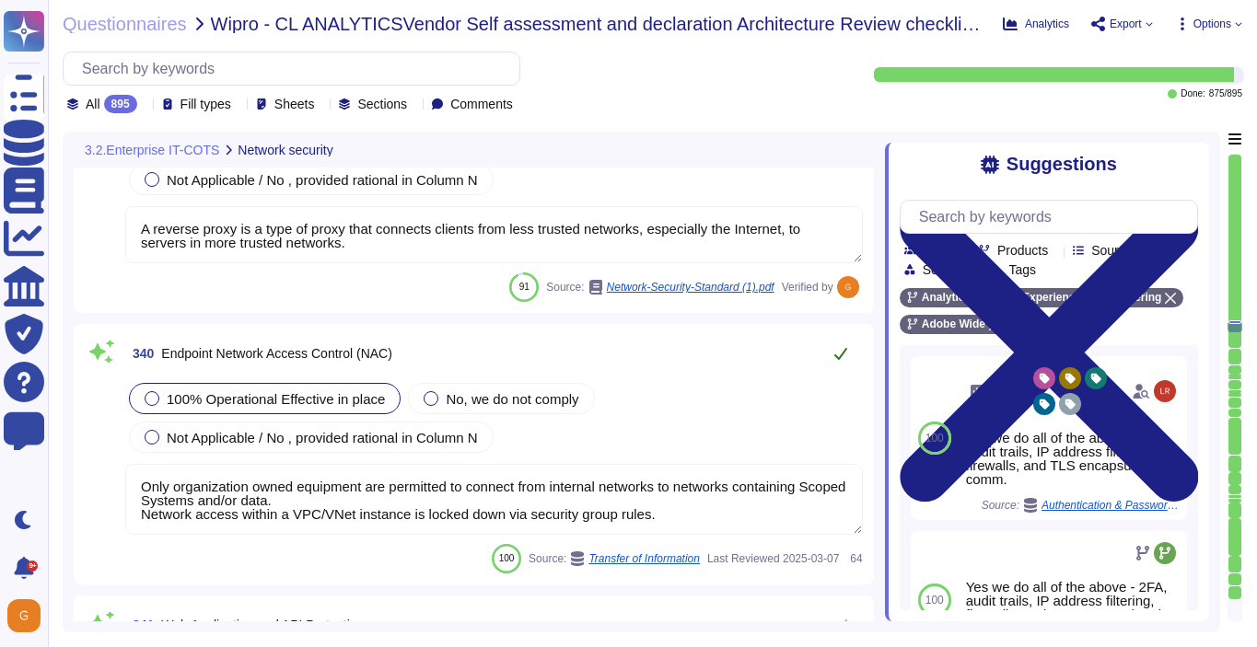
click at [845, 359] on icon at bounding box center [840, 353] width 15 height 15
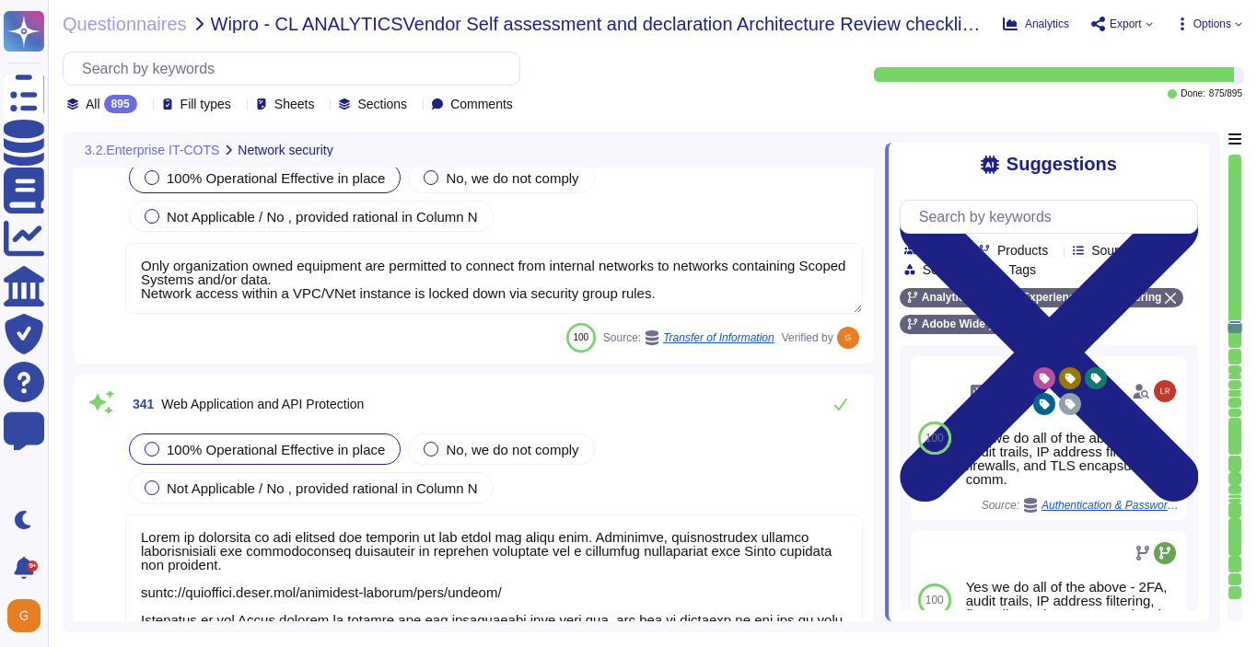
scroll to position [96581, 0]
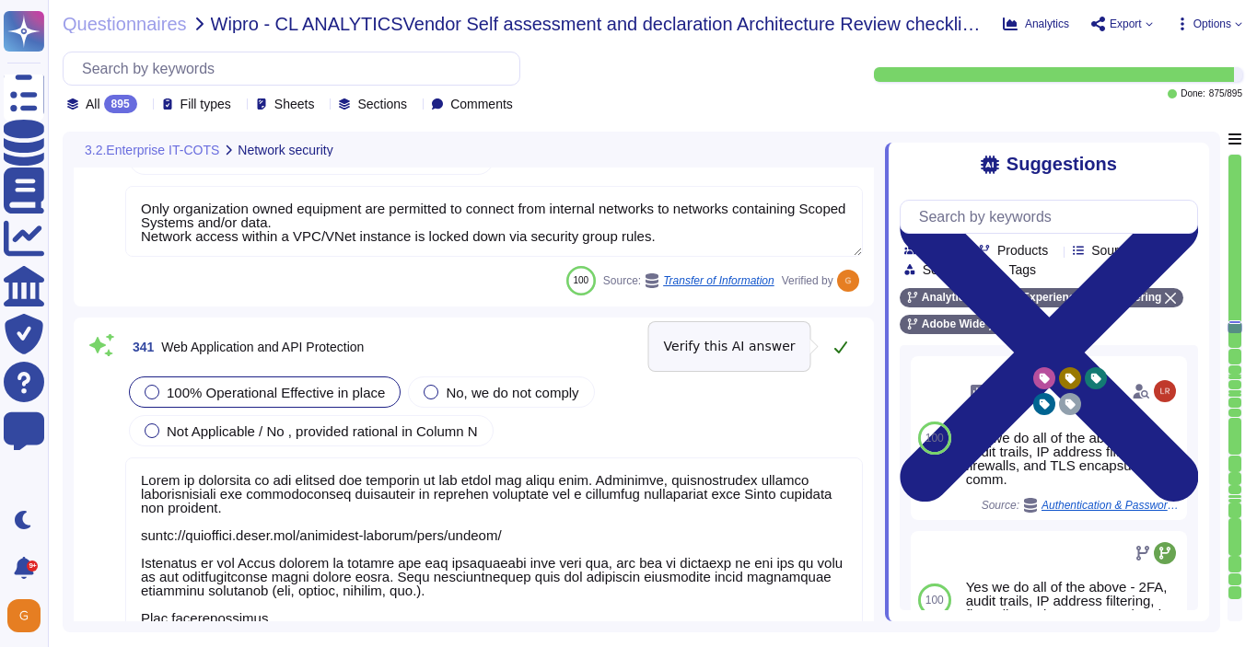
click at [843, 350] on icon at bounding box center [840, 347] width 15 height 15
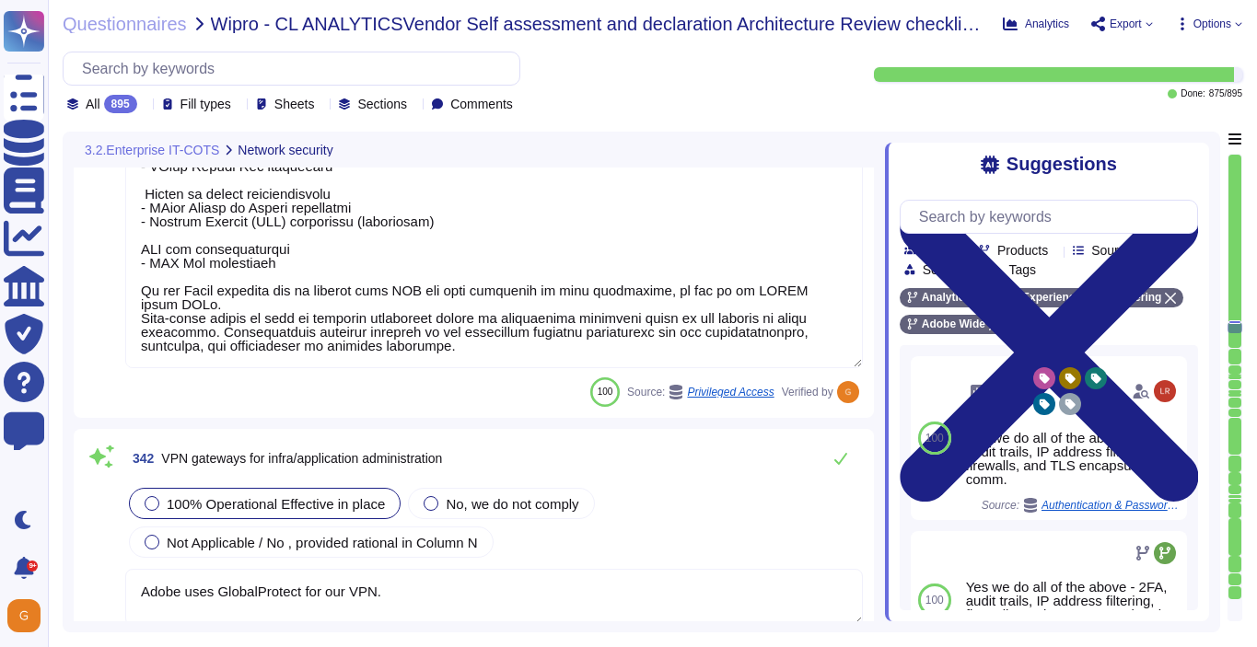
scroll to position [97112, 0]
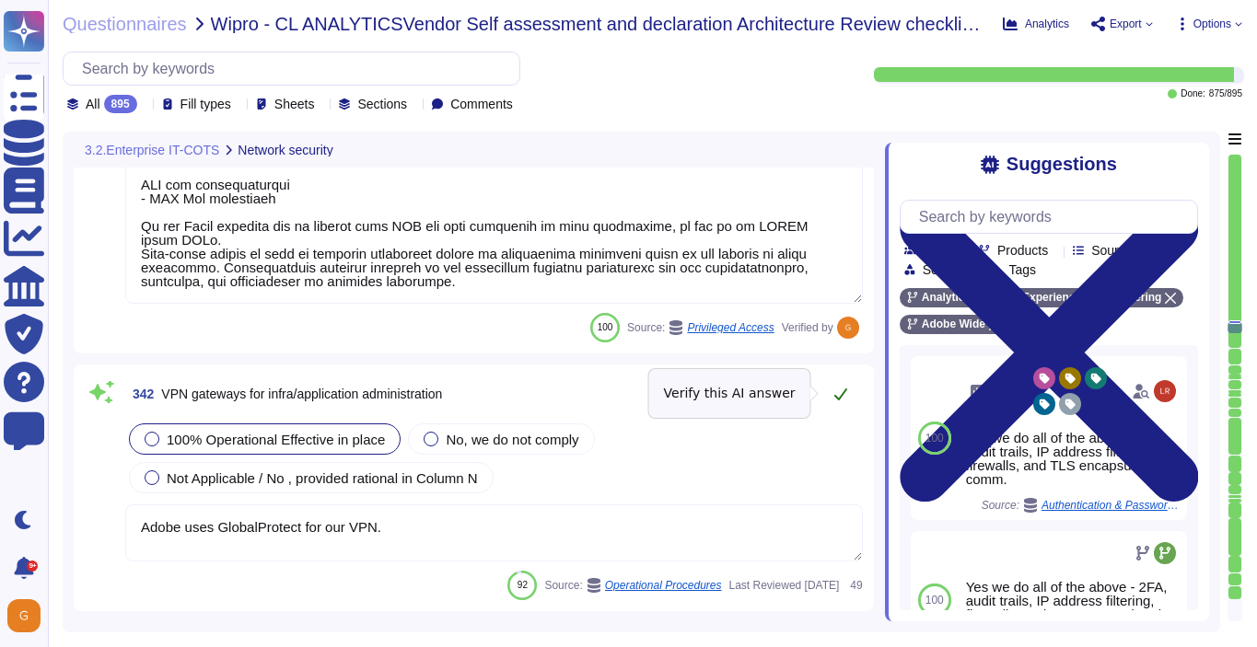
click at [847, 393] on icon at bounding box center [840, 394] width 15 height 15
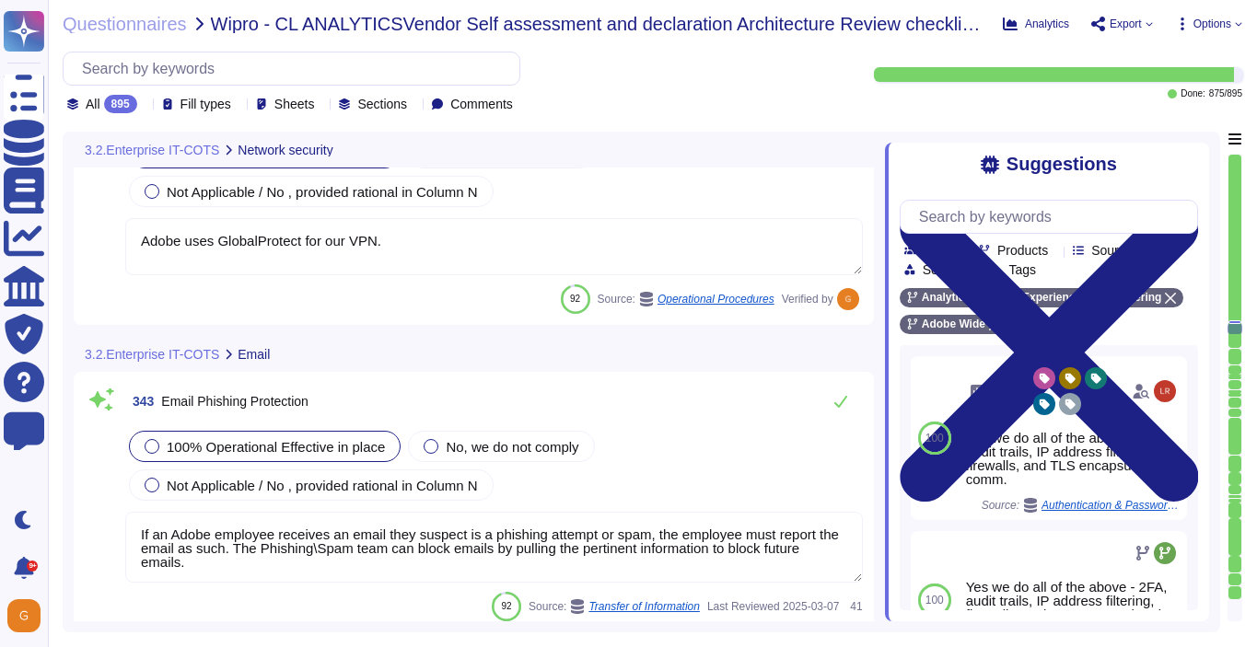
scroll to position [97415, 0]
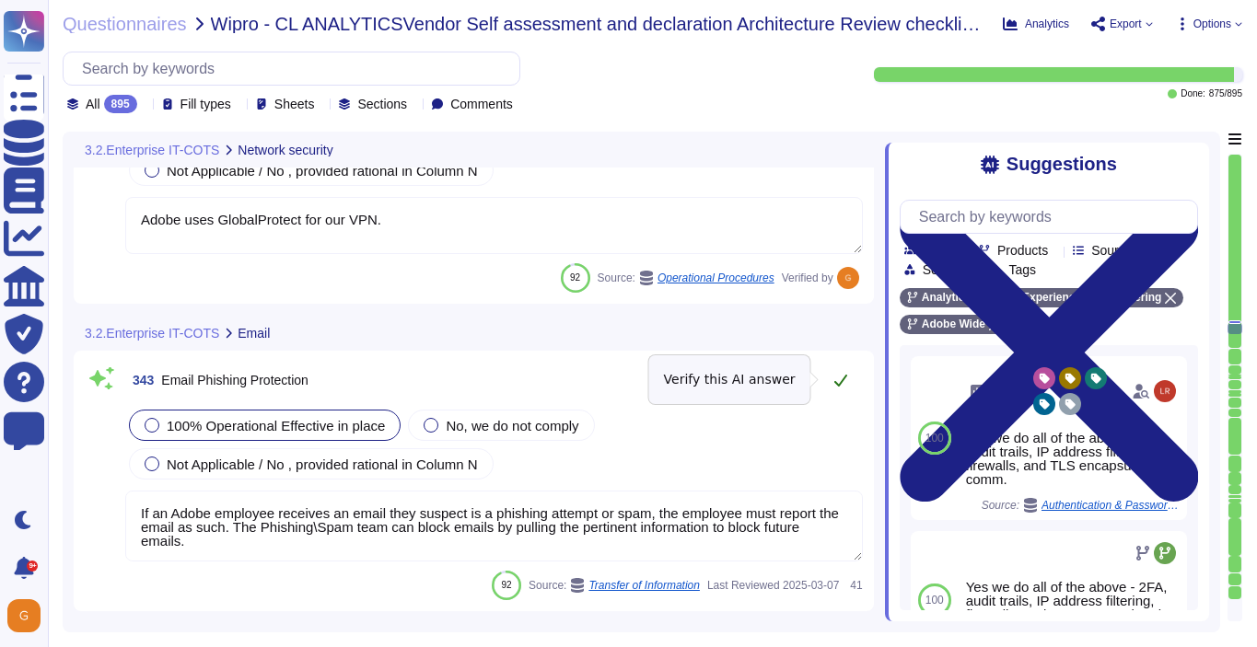
click at [845, 391] on button at bounding box center [840, 380] width 44 height 37
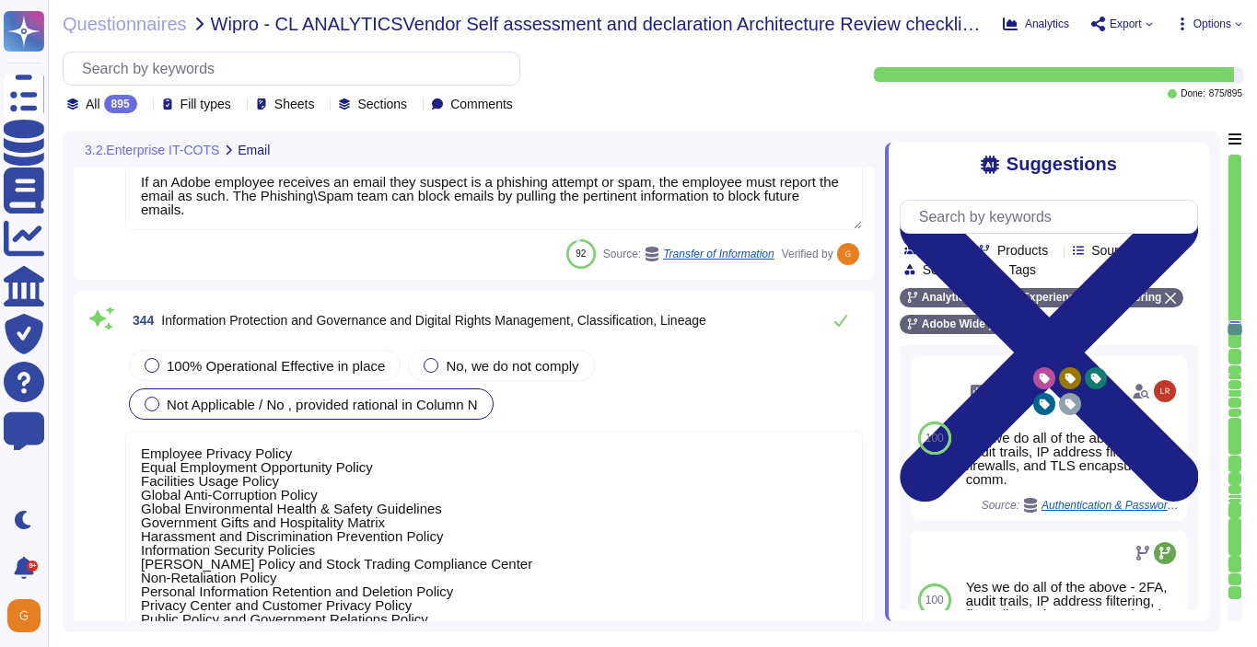
scroll to position [97712, 0]
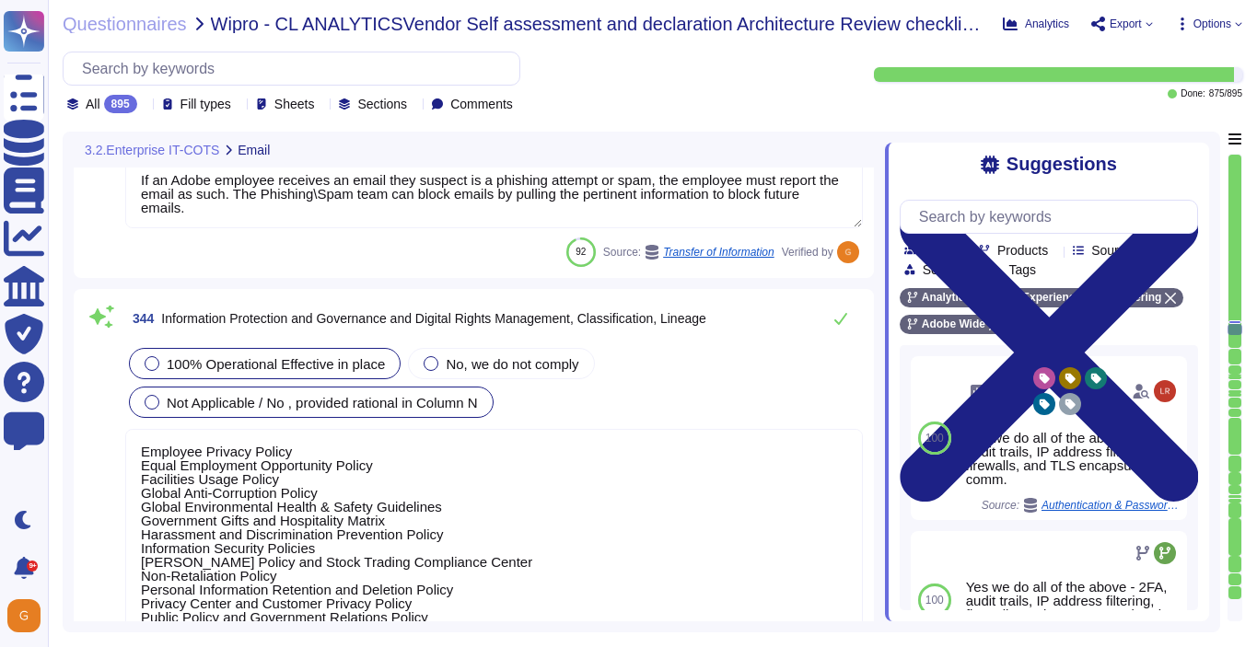
click at [332, 363] on span "100% Operational Effective in place" at bounding box center [276, 364] width 218 height 16
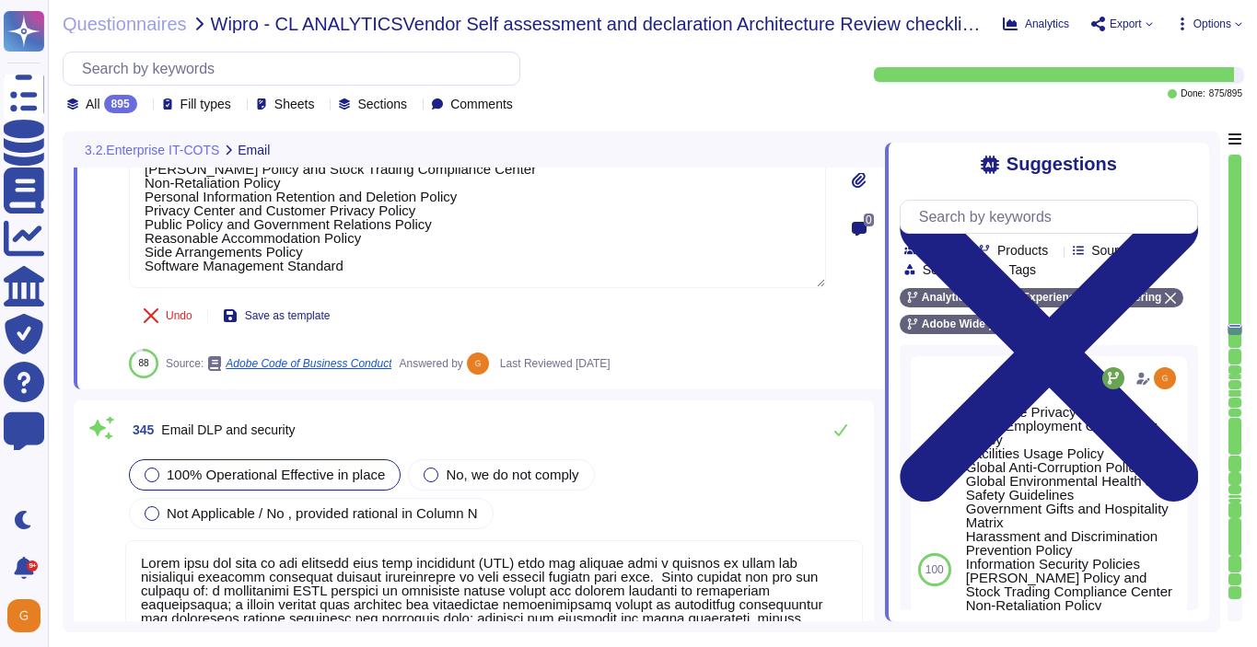
scroll to position [98207, 0]
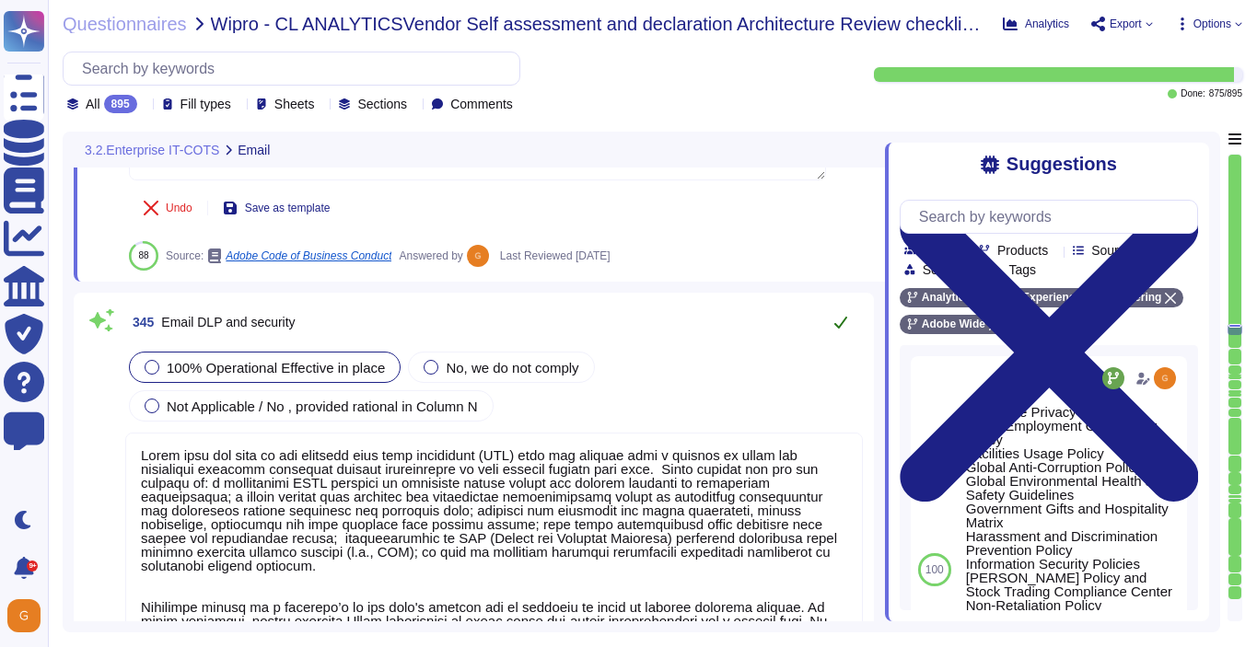
click at [840, 328] on icon at bounding box center [840, 322] width 15 height 15
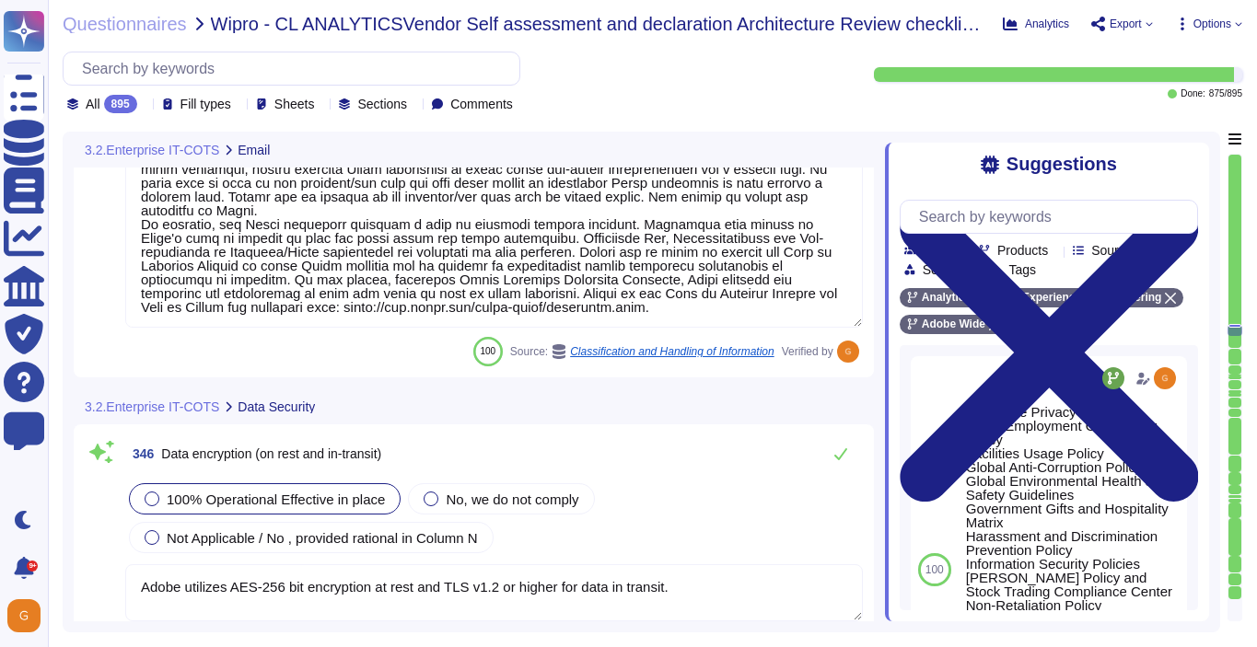
scroll to position [2, 0]
click at [833, 449] on icon at bounding box center [840, 454] width 15 height 15
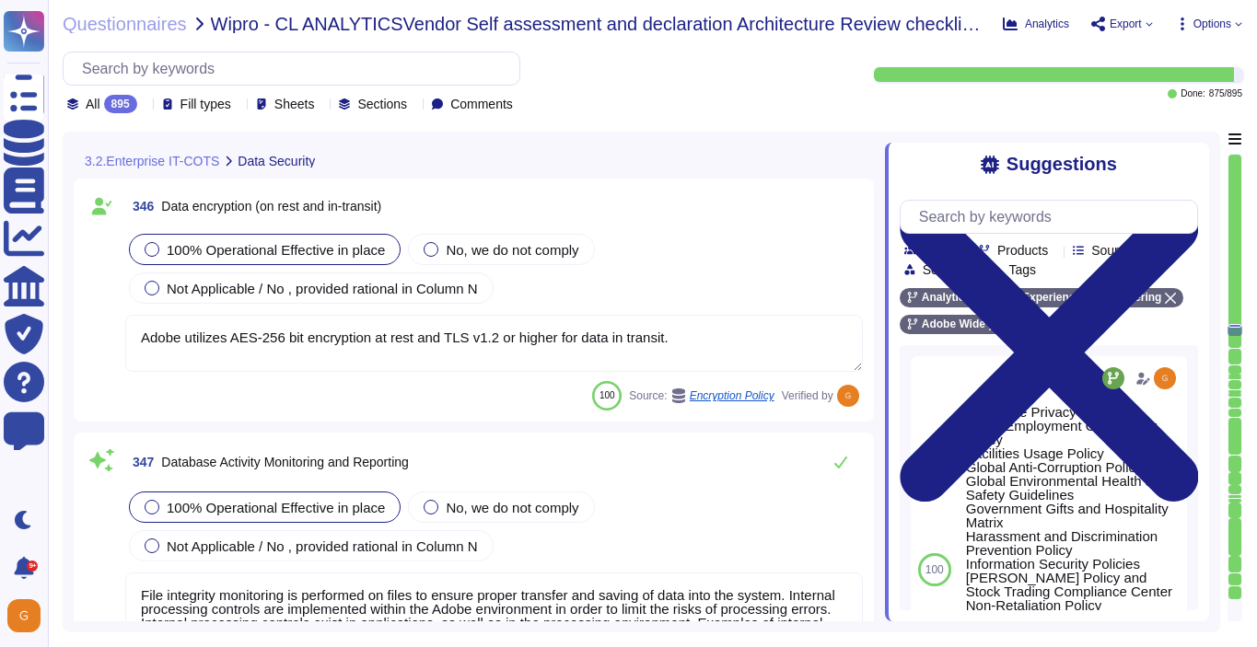
scroll to position [98892, 0]
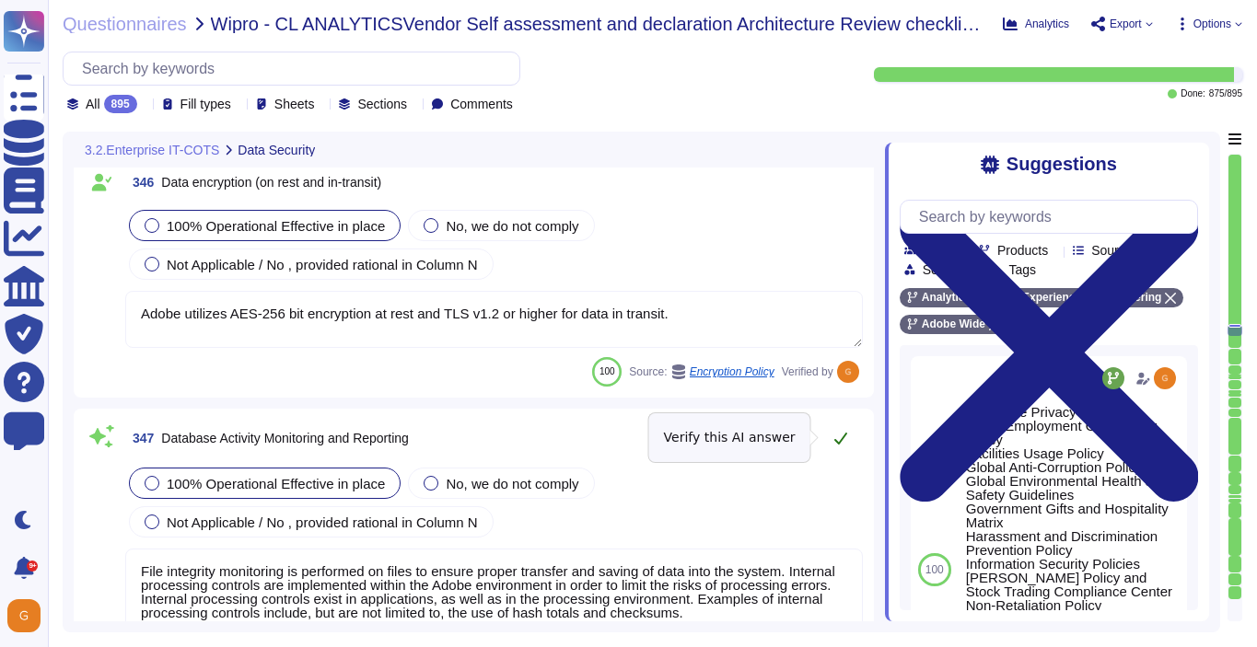
click at [842, 444] on icon at bounding box center [840, 438] width 15 height 15
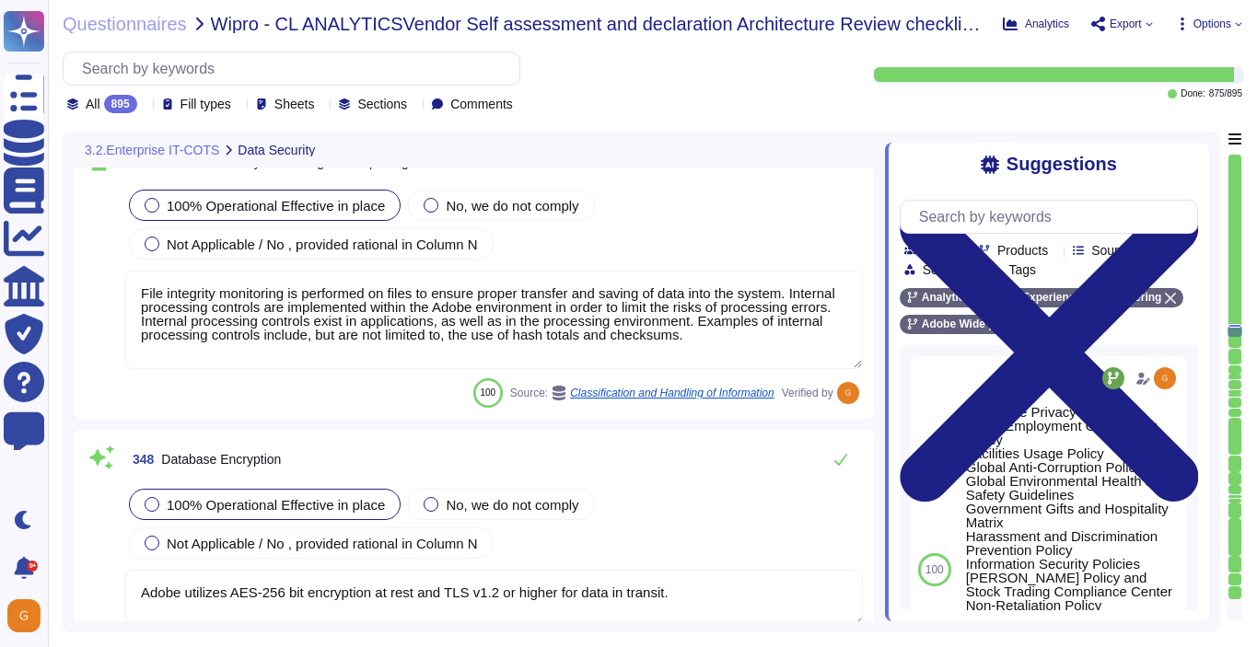
scroll to position [99165, 0]
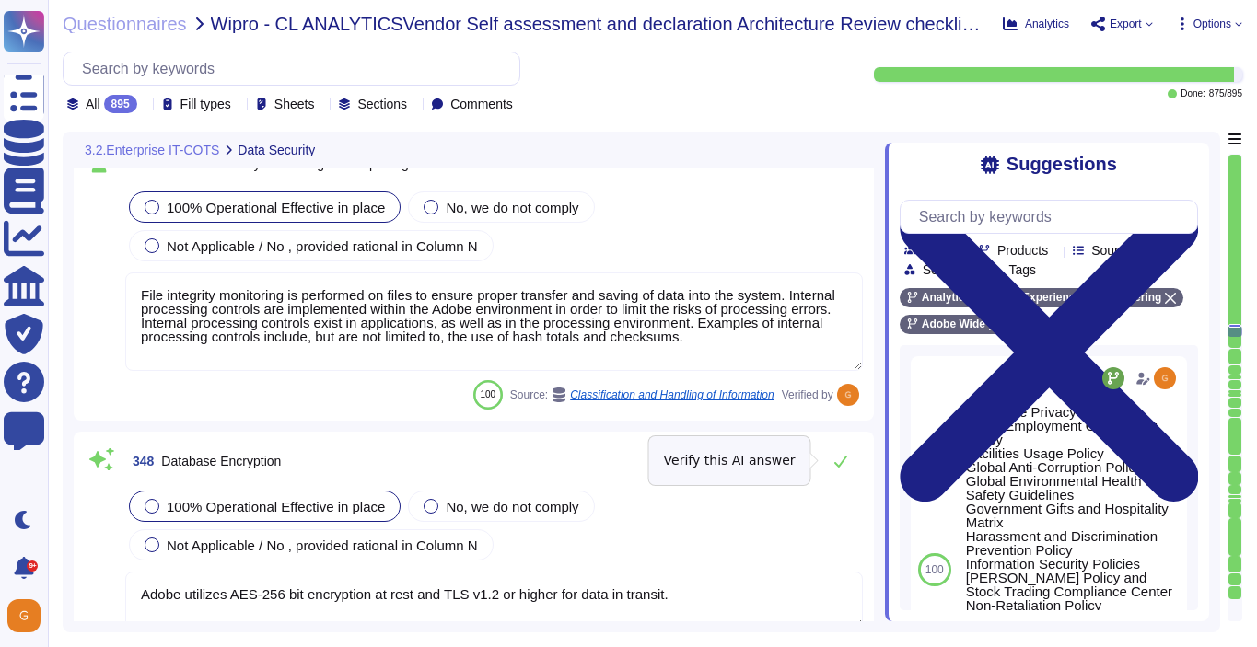
click at [842, 444] on button at bounding box center [840, 461] width 44 height 37
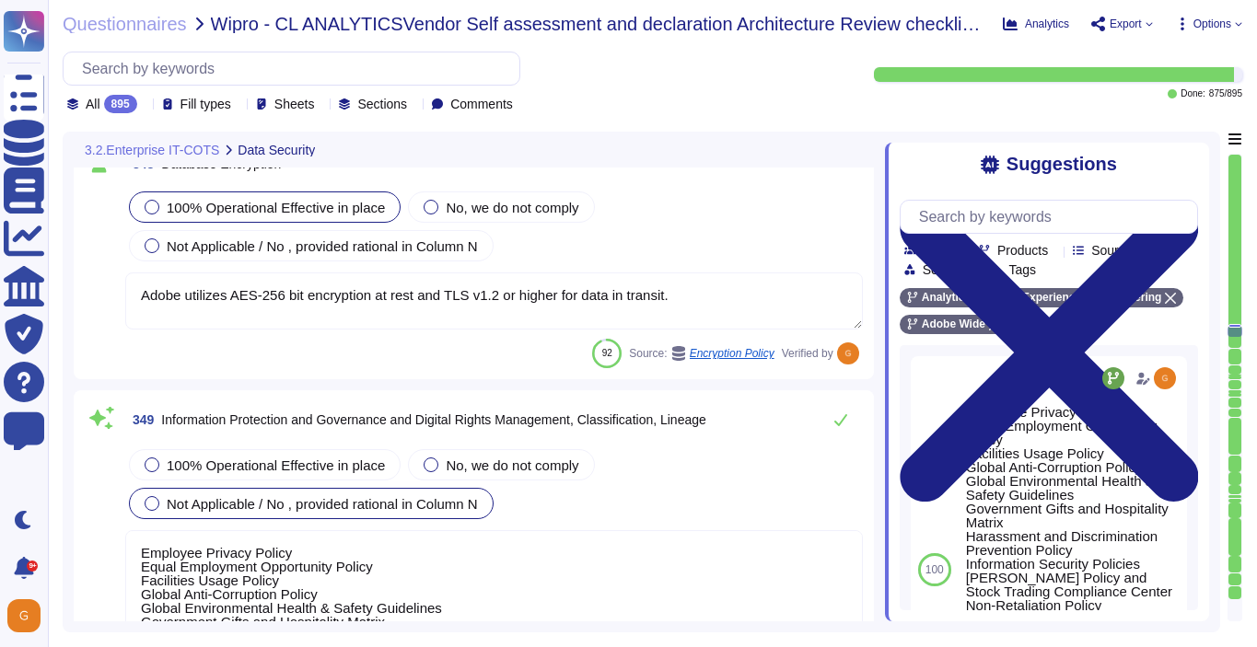
scroll to position [99467, 0]
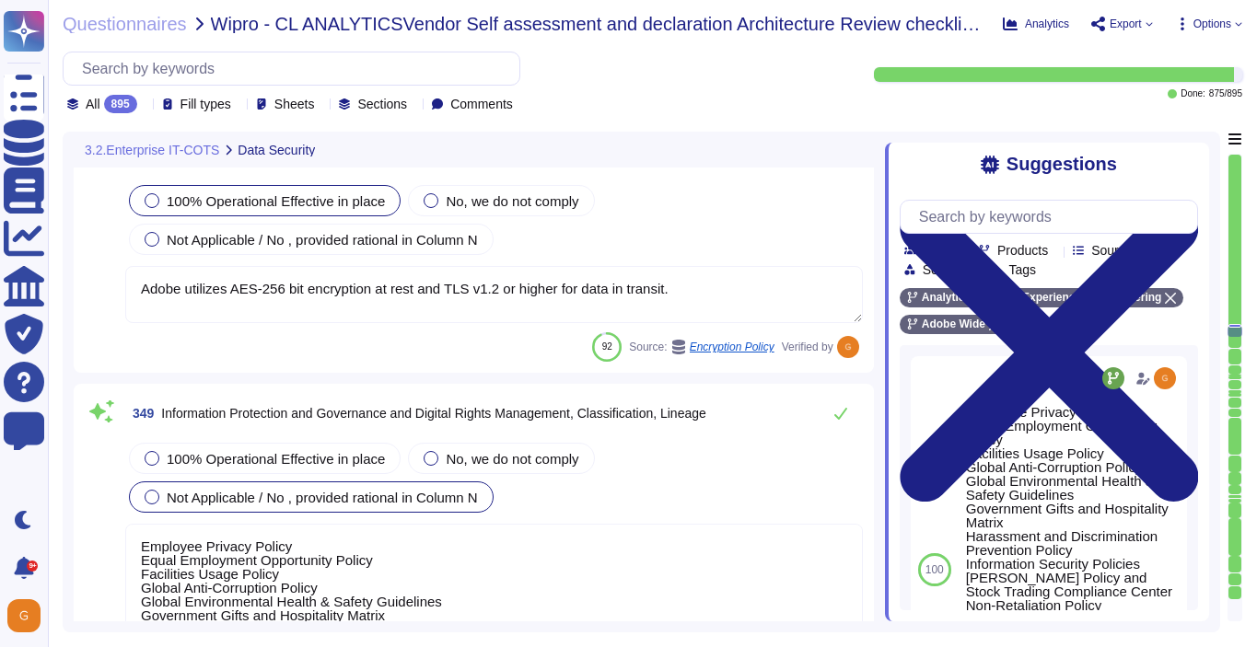
click at [302, 478] on div "100% Operational Effective in place No, we do not comply Not Applicable / No , …" at bounding box center [493, 477] width 737 height 77
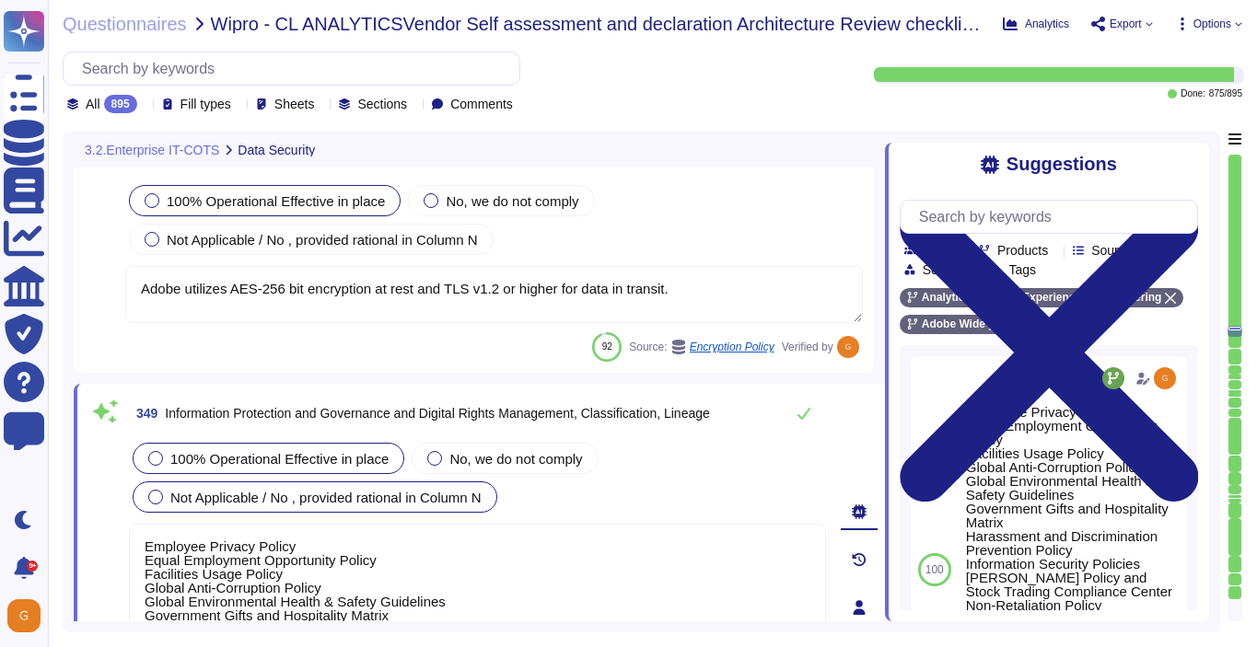
click at [296, 447] on div "100% Operational Effective in place" at bounding box center [269, 458] width 272 height 31
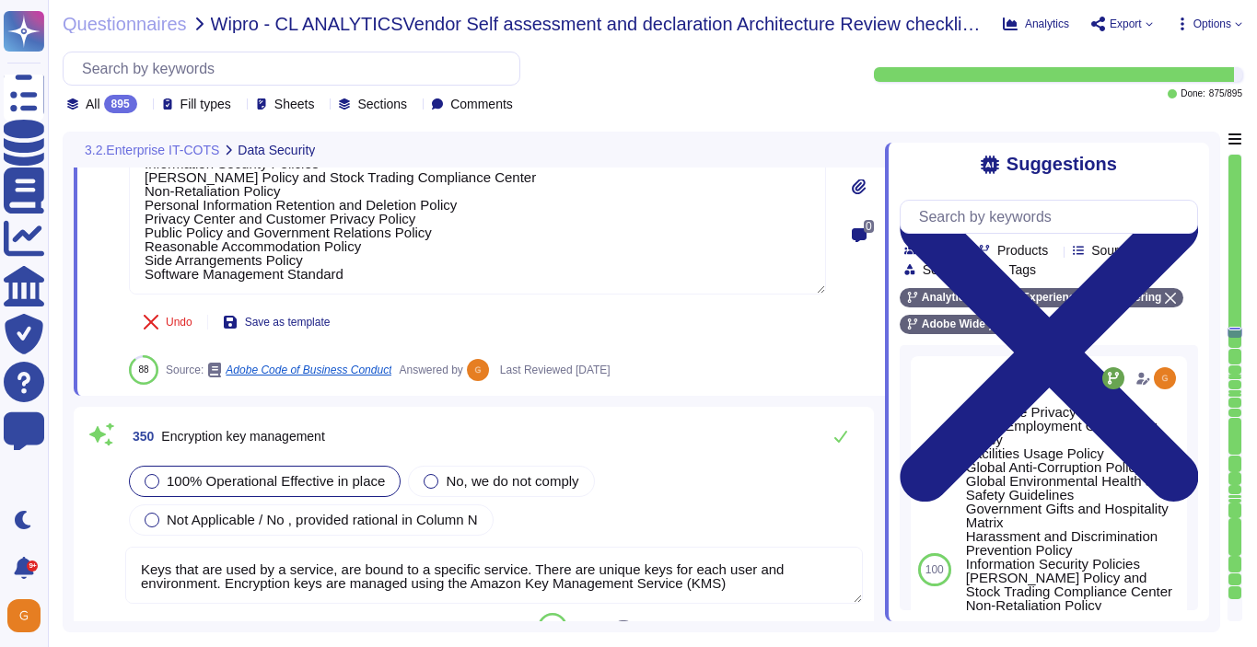
scroll to position [99952, 0]
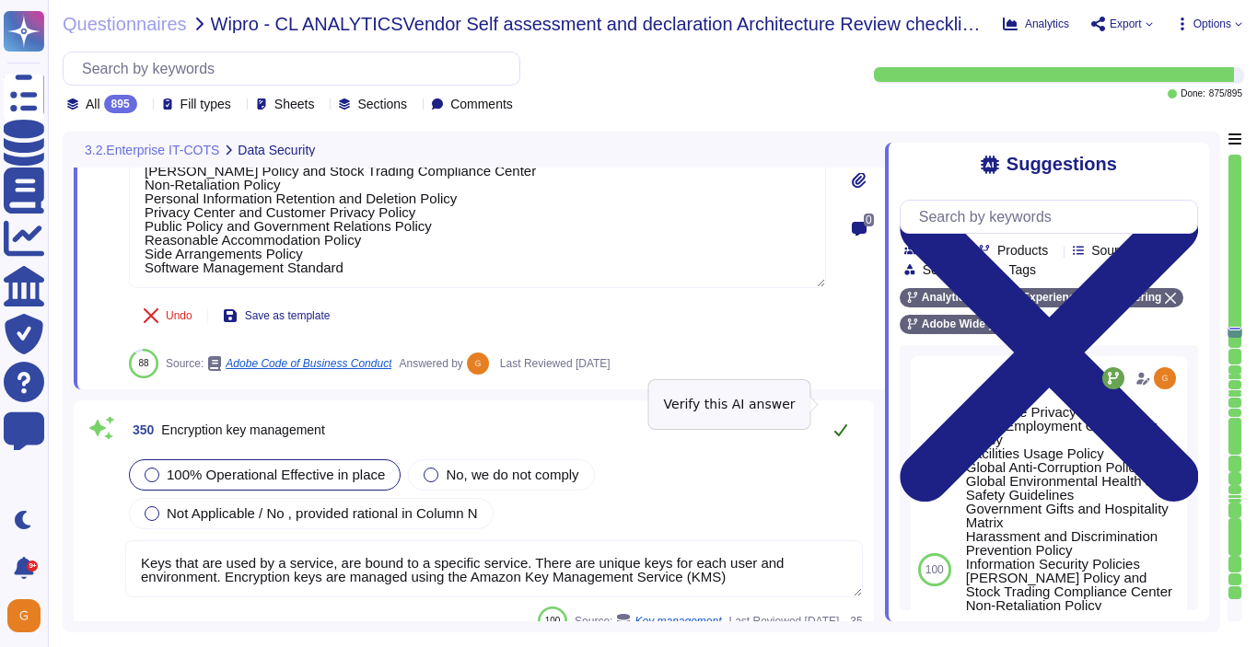
click at [840, 423] on icon at bounding box center [840, 430] width 15 height 15
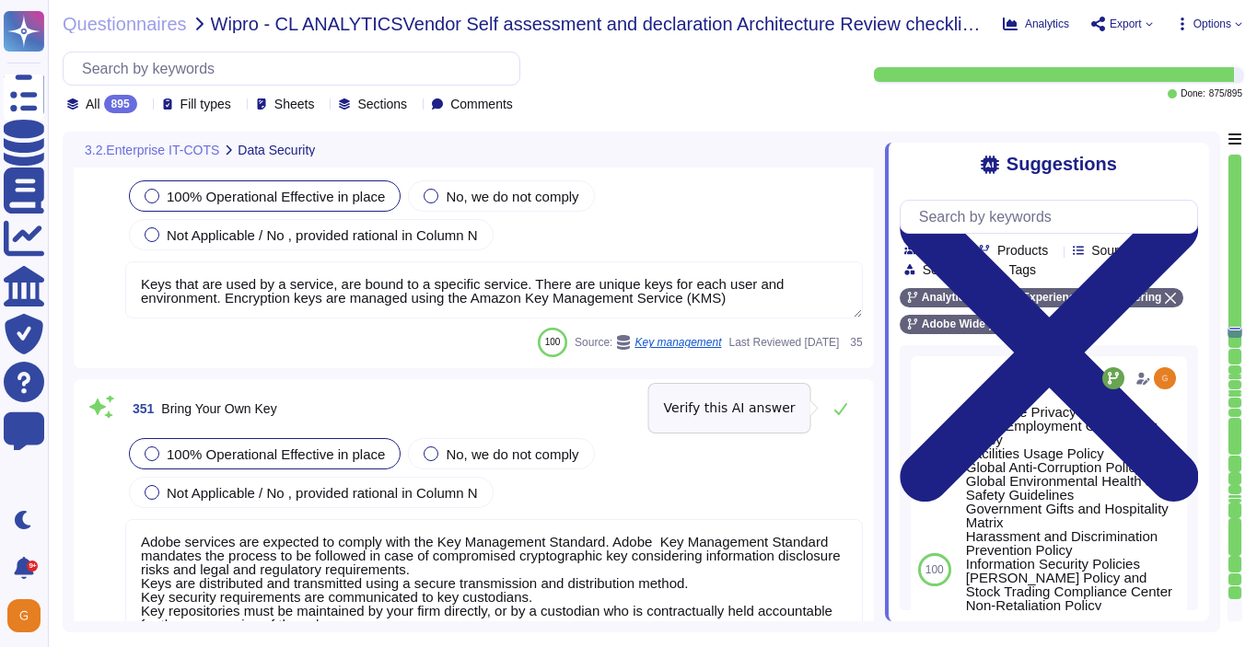
scroll to position [100274, 0]
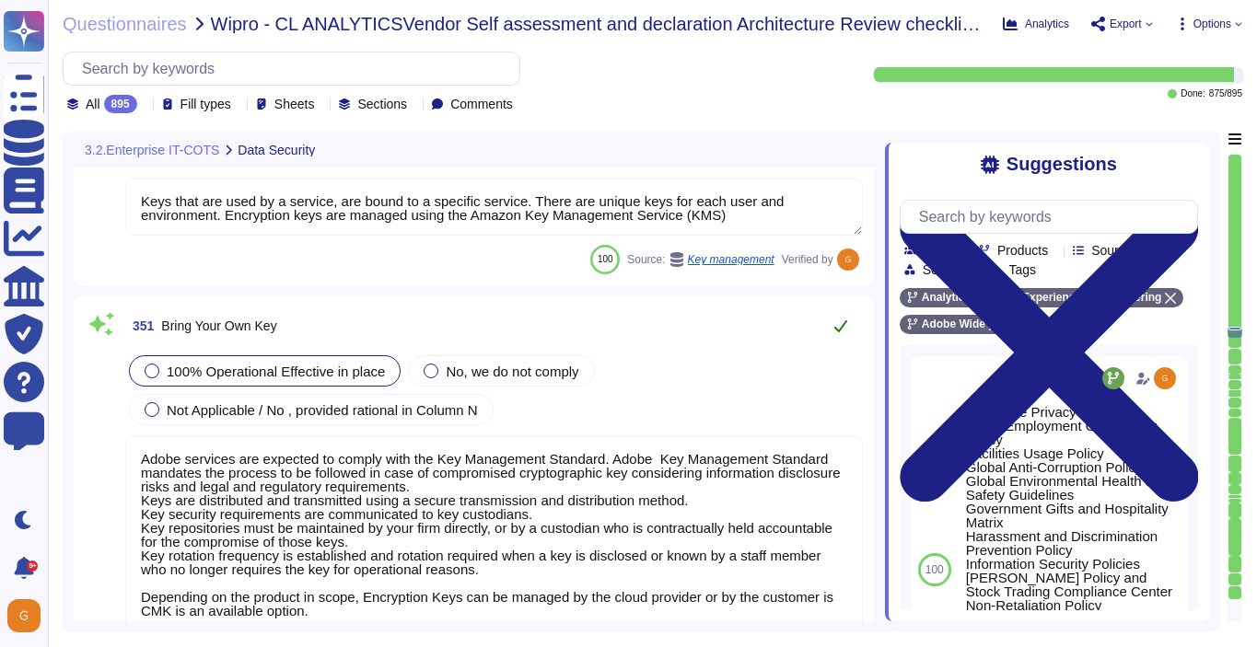
click at [835, 321] on icon at bounding box center [840, 326] width 15 height 15
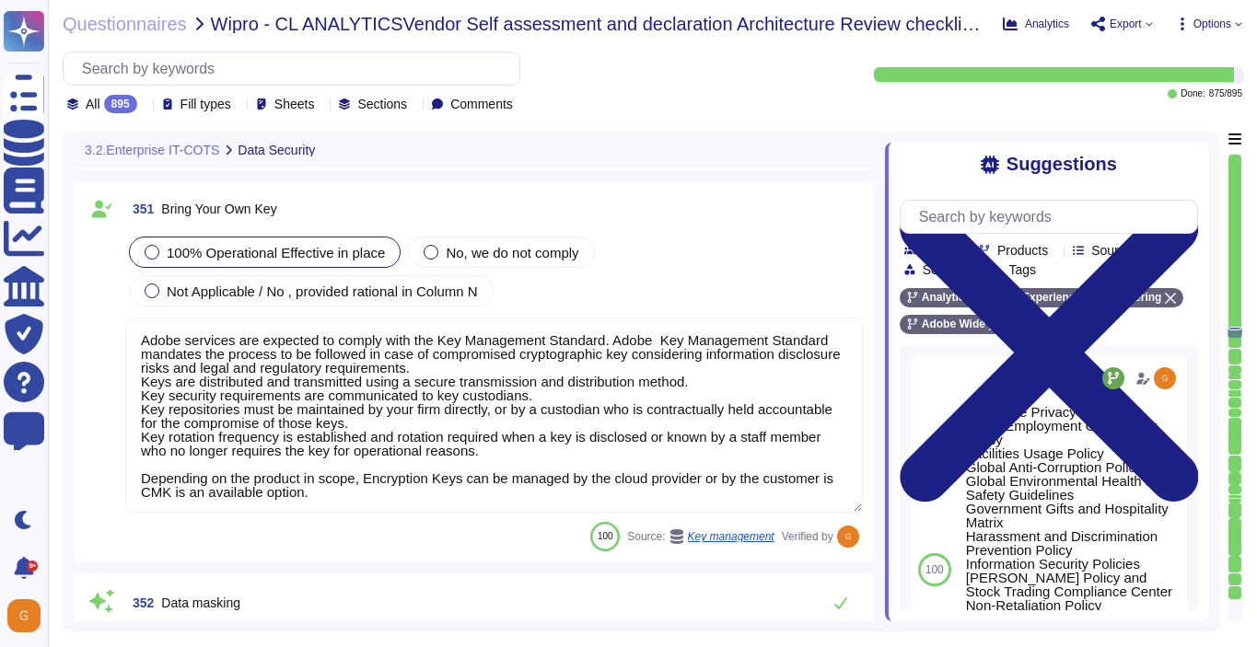
scroll to position [100537, 0]
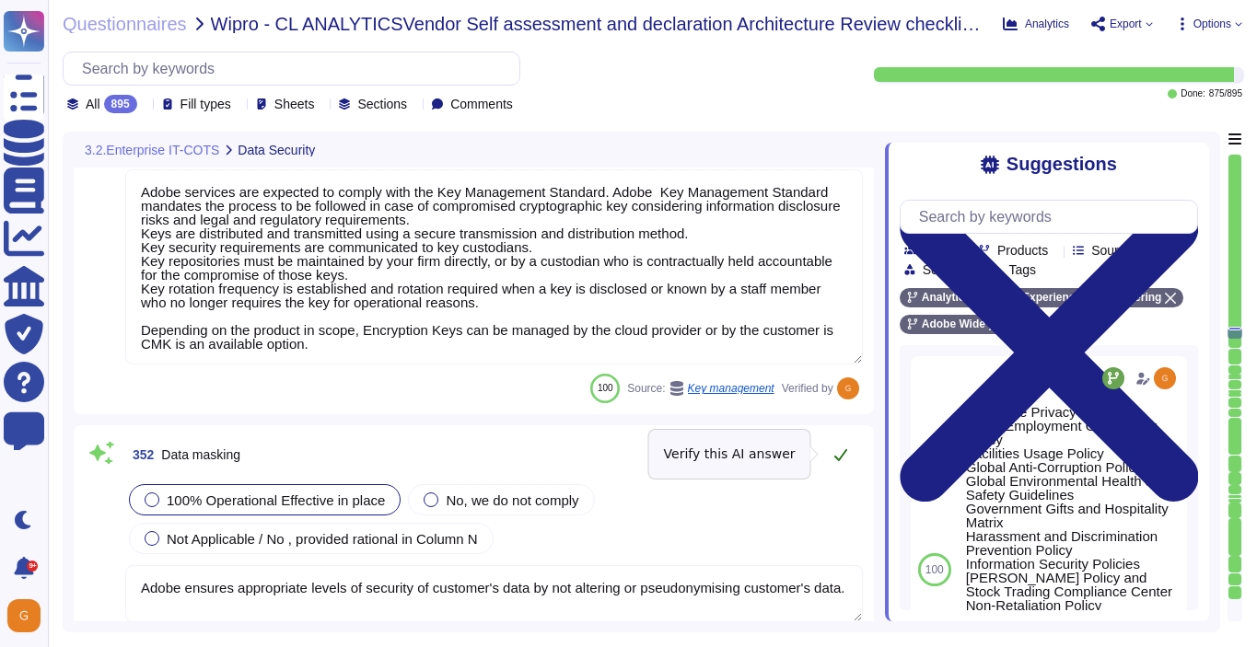
click at [840, 462] on button at bounding box center [840, 454] width 44 height 37
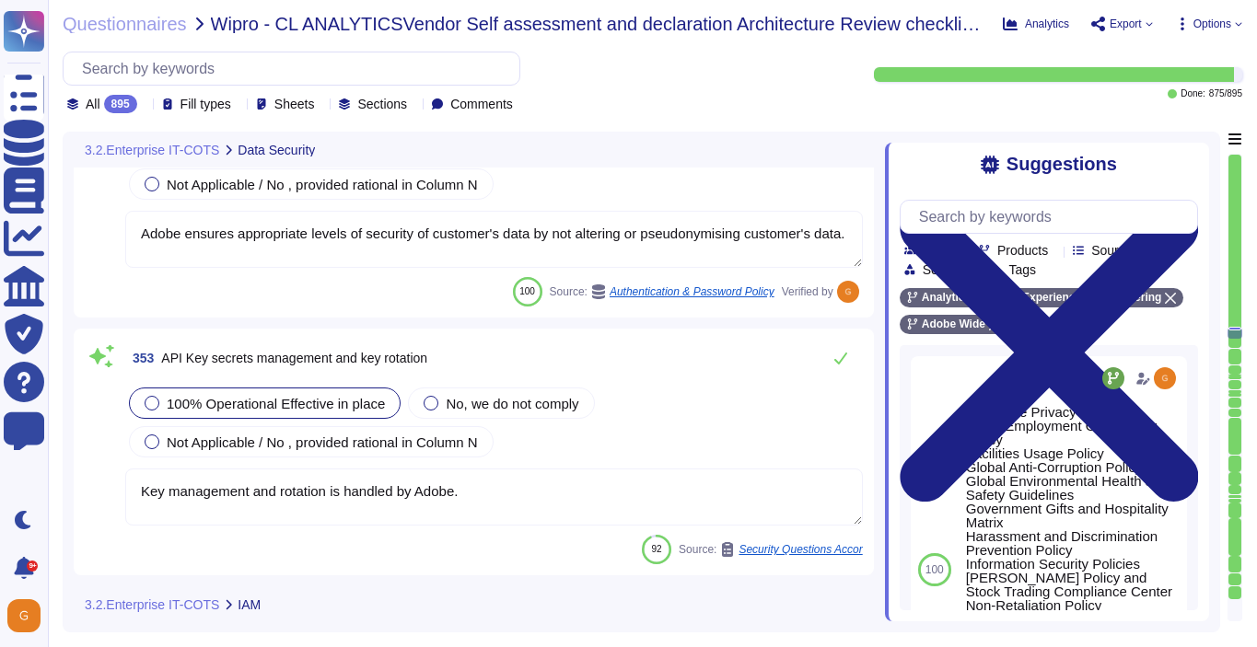
scroll to position [100878, 0]
click at [839, 344] on button at bounding box center [840, 357] width 44 height 37
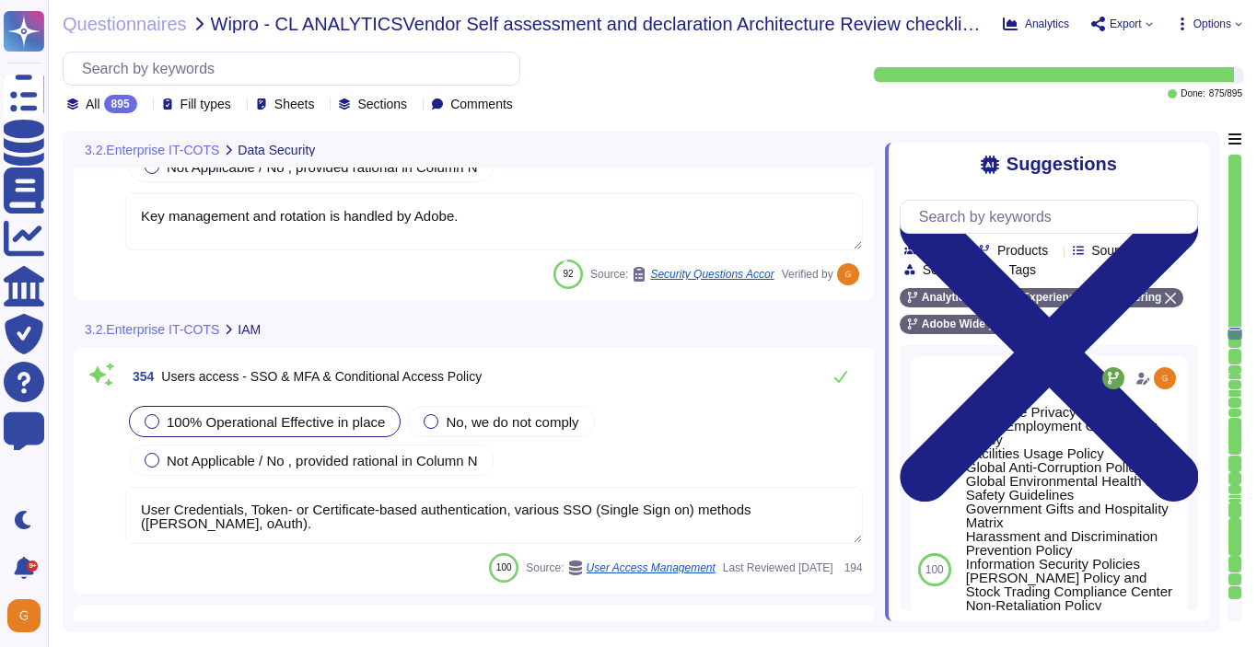
scroll to position [101136, 0]
click at [836, 381] on icon at bounding box center [840, 379] width 13 height 12
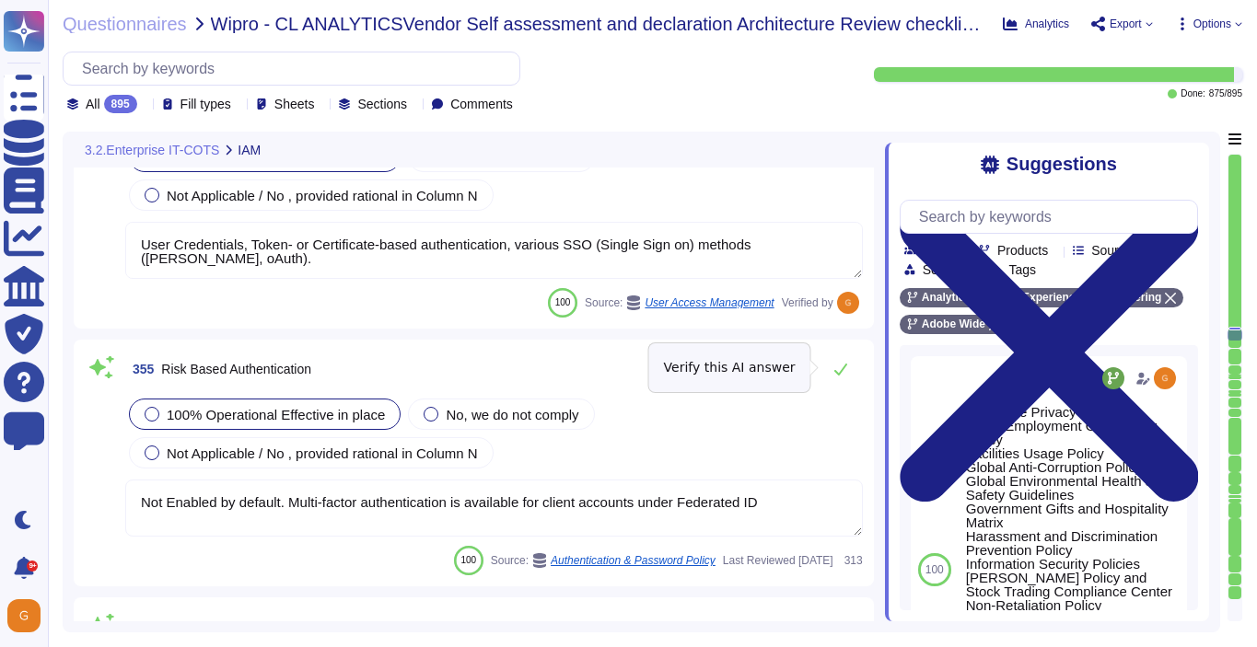
scroll to position [101367, 0]
click at [840, 369] on icon at bounding box center [840, 368] width 15 height 15
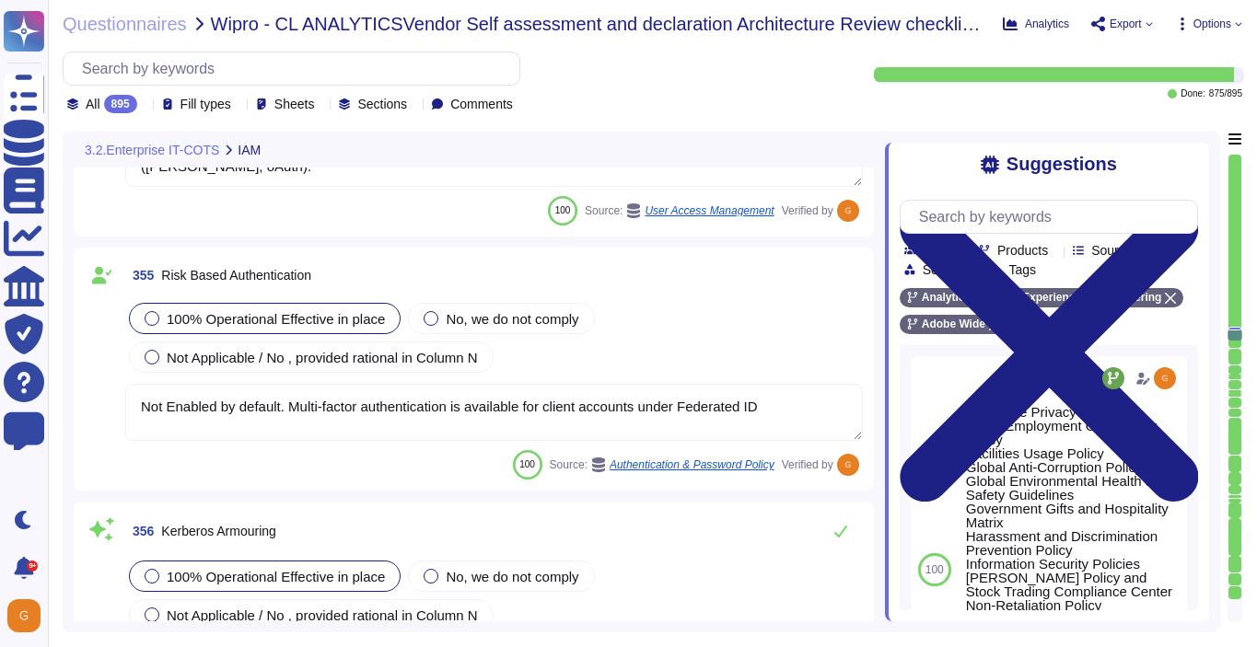
scroll to position [101594, 0]
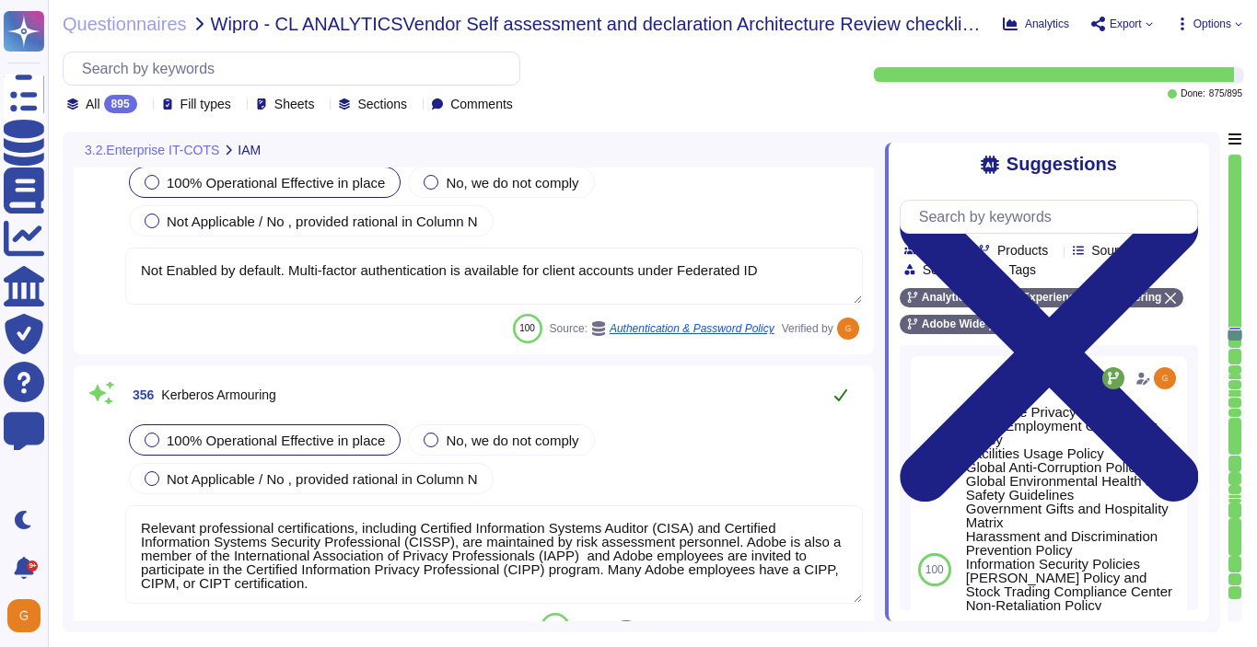
click at [841, 412] on button at bounding box center [840, 395] width 44 height 37
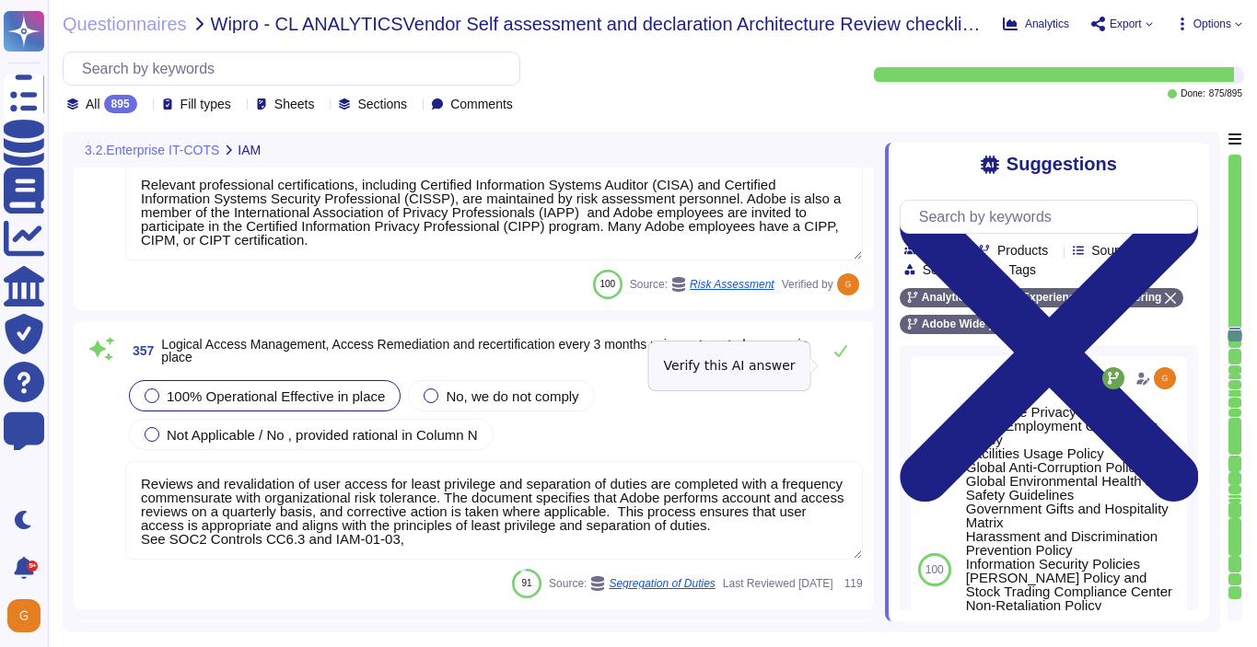
scroll to position [101932, 0]
click at [828, 352] on button at bounding box center [840, 352] width 44 height 37
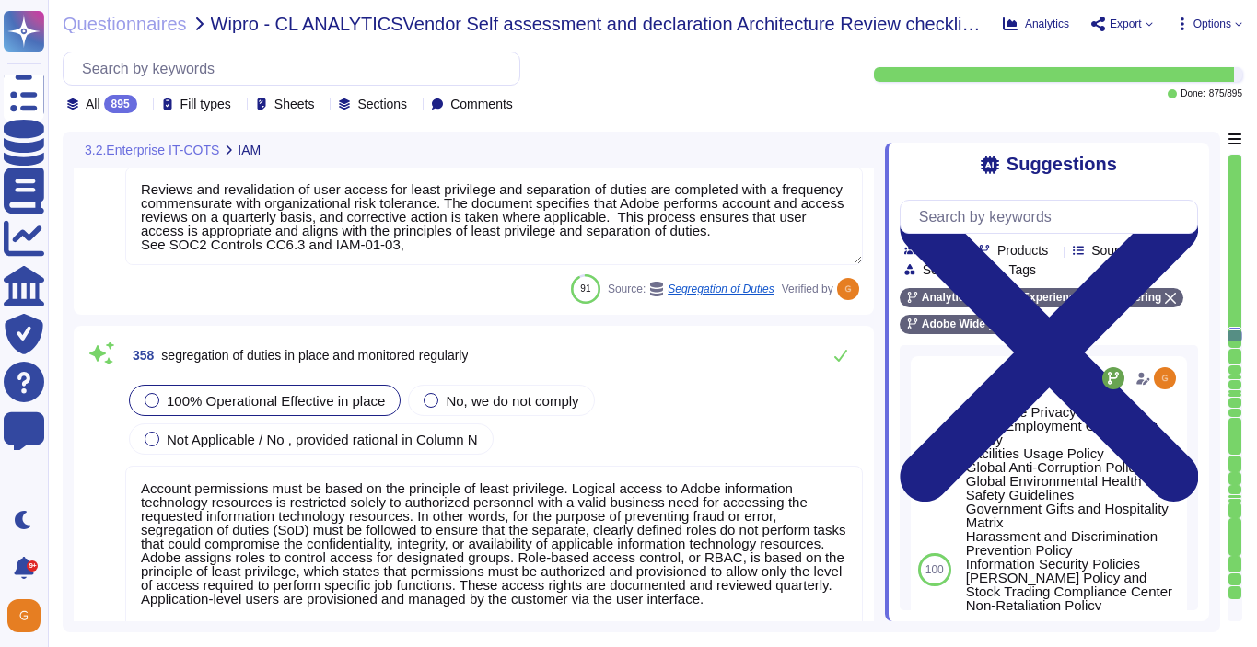
scroll to position [102224, 0]
click at [843, 352] on icon at bounding box center [840, 356] width 15 height 15
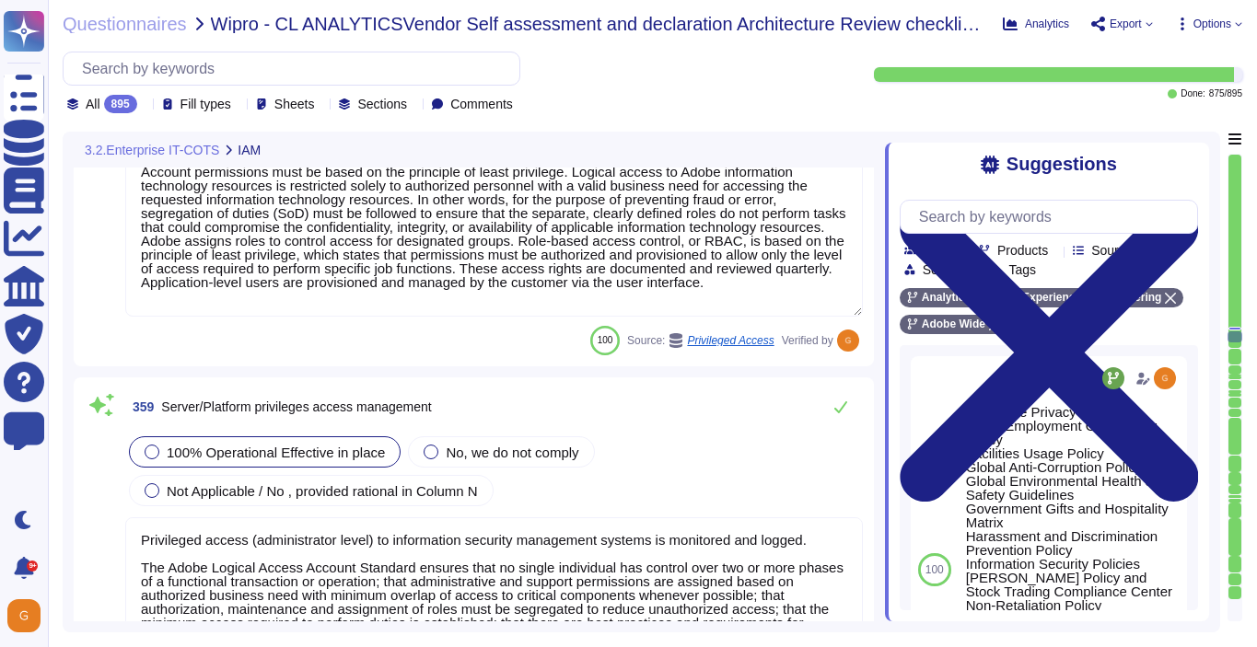
scroll to position [102512, 0]
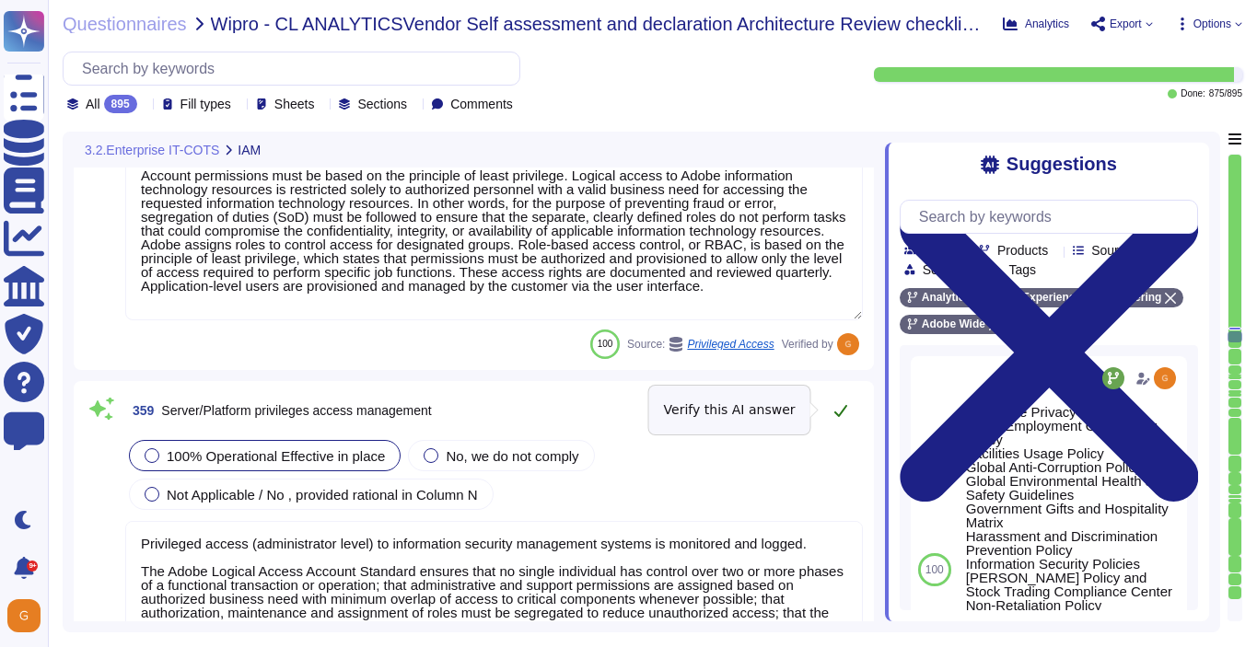
click at [839, 416] on icon at bounding box center [840, 410] width 15 height 15
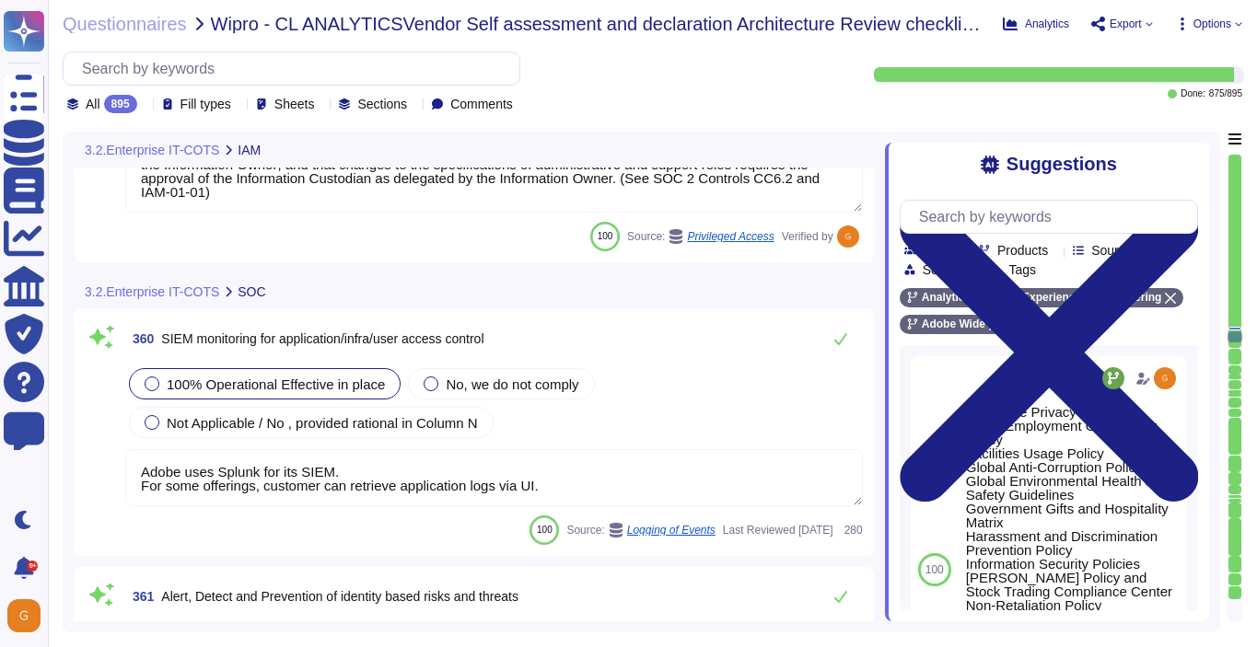
scroll to position [102972, 0]
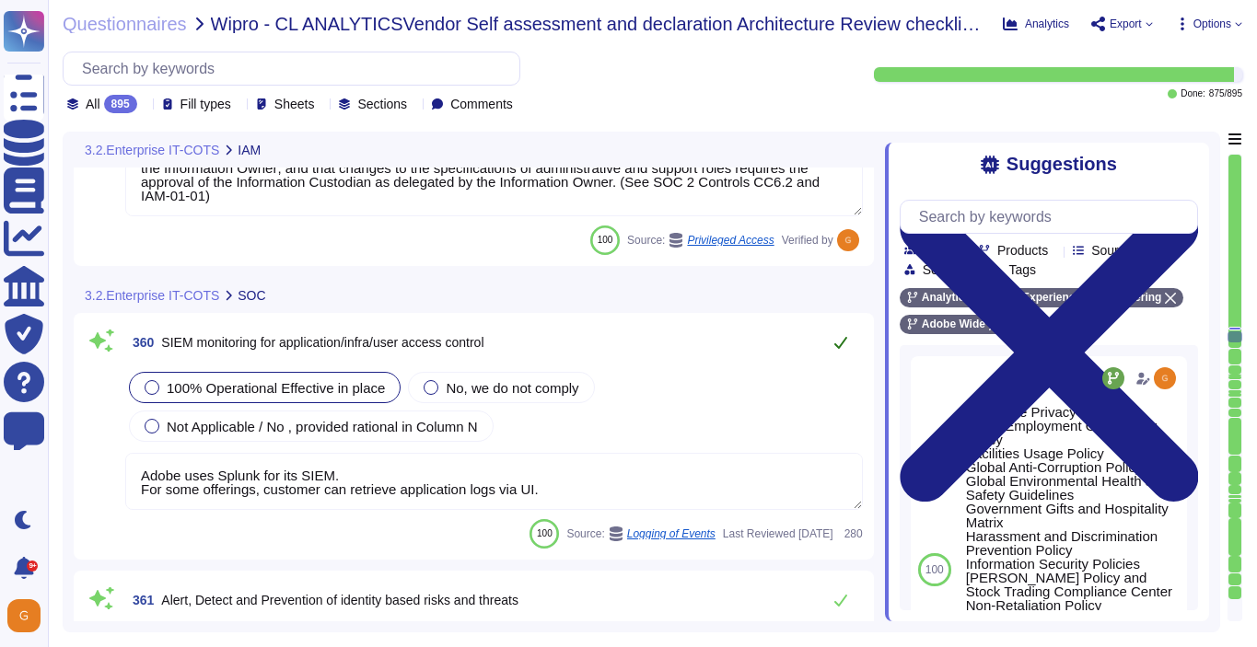
click at [840, 346] on icon at bounding box center [840, 343] width 13 height 12
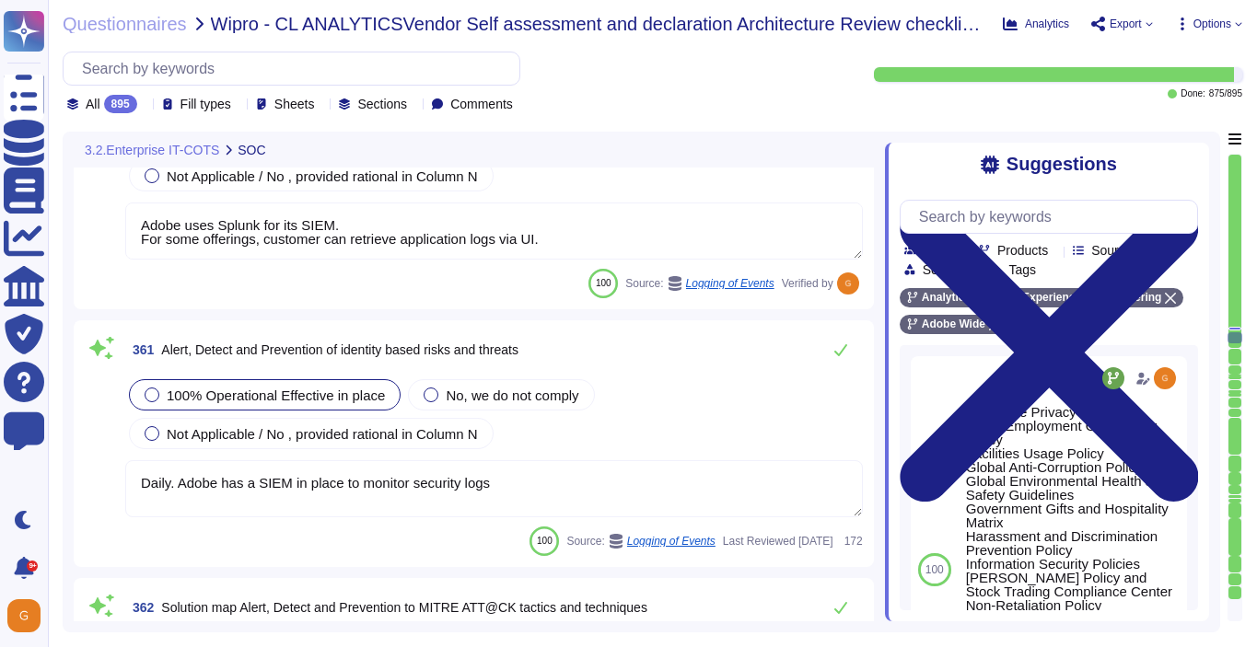
scroll to position [103206, 0]
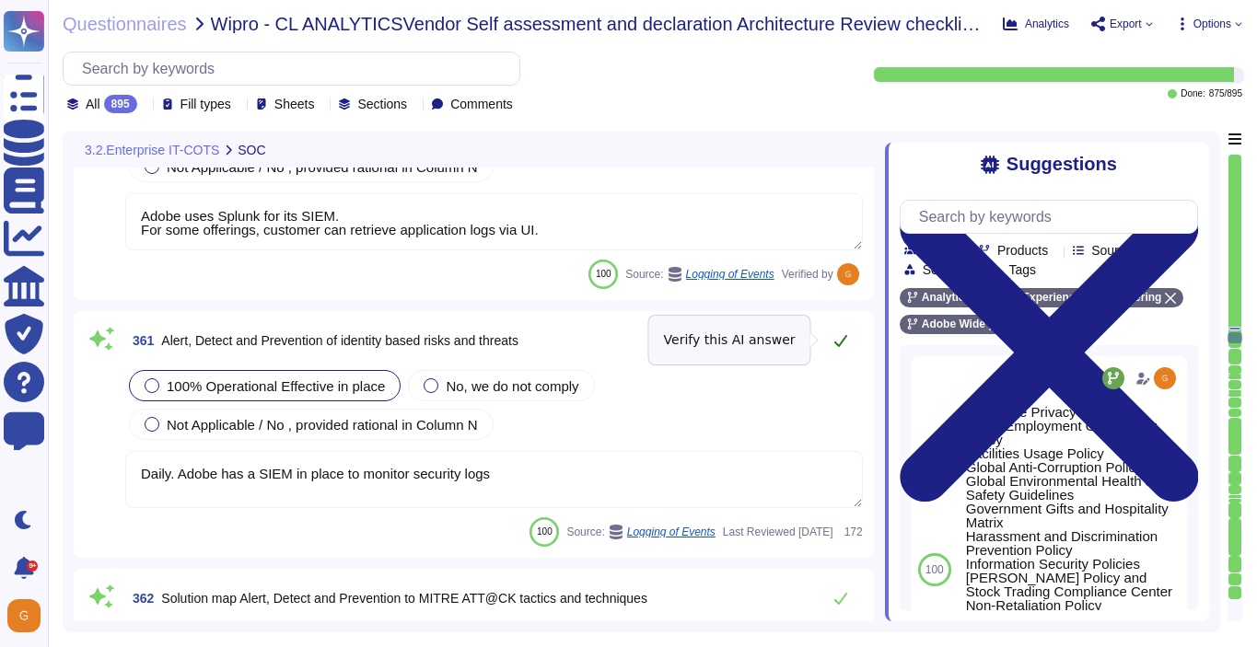
click at [840, 346] on icon at bounding box center [840, 340] width 15 height 15
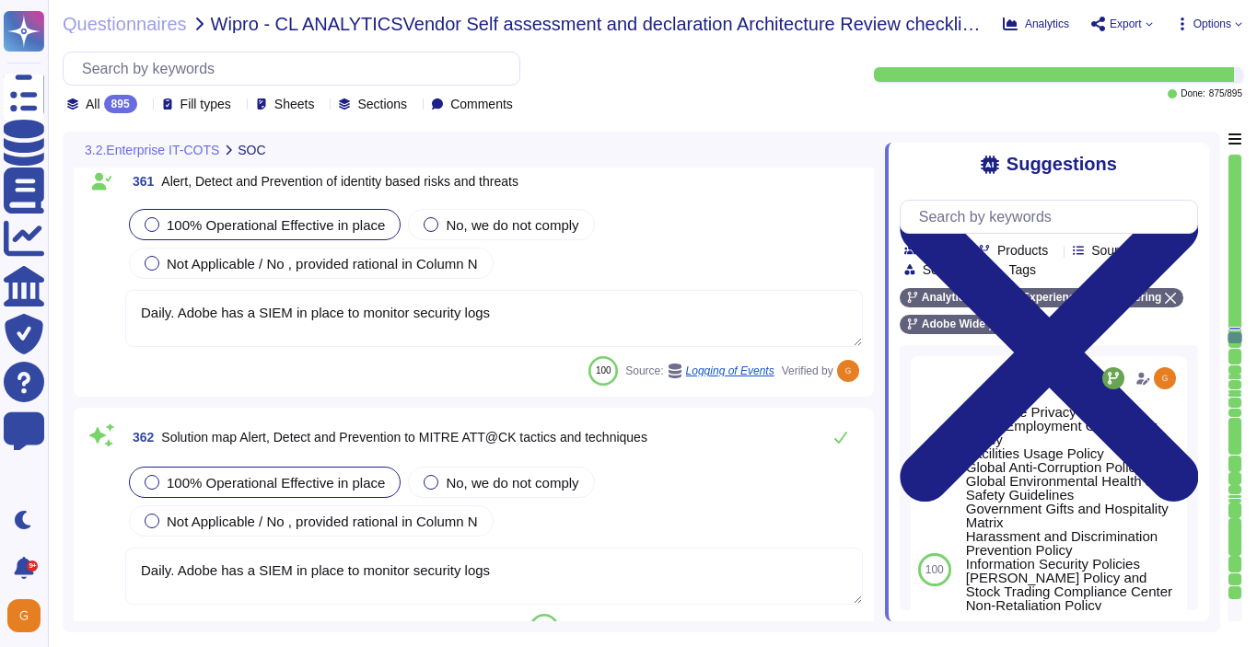
scroll to position [103376, 0]
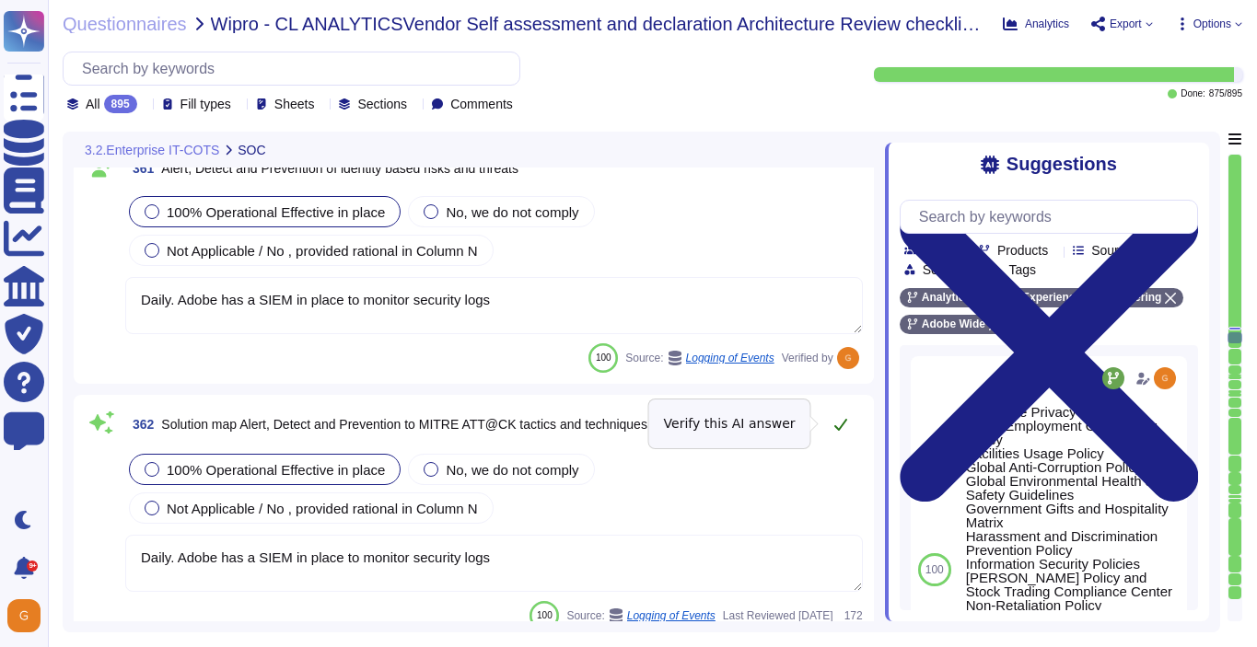
click at [837, 423] on icon at bounding box center [840, 424] width 15 height 15
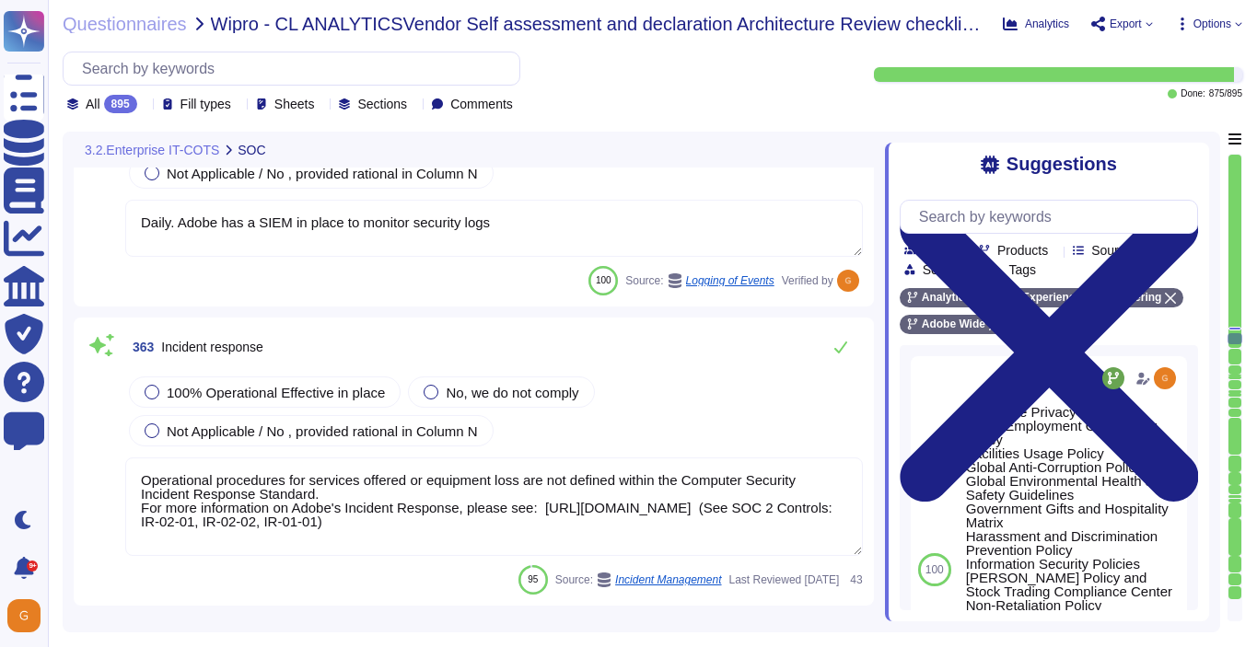
scroll to position [103709, 0]
click at [242, 385] on span "100% Operational Effective in place" at bounding box center [276, 392] width 218 height 16
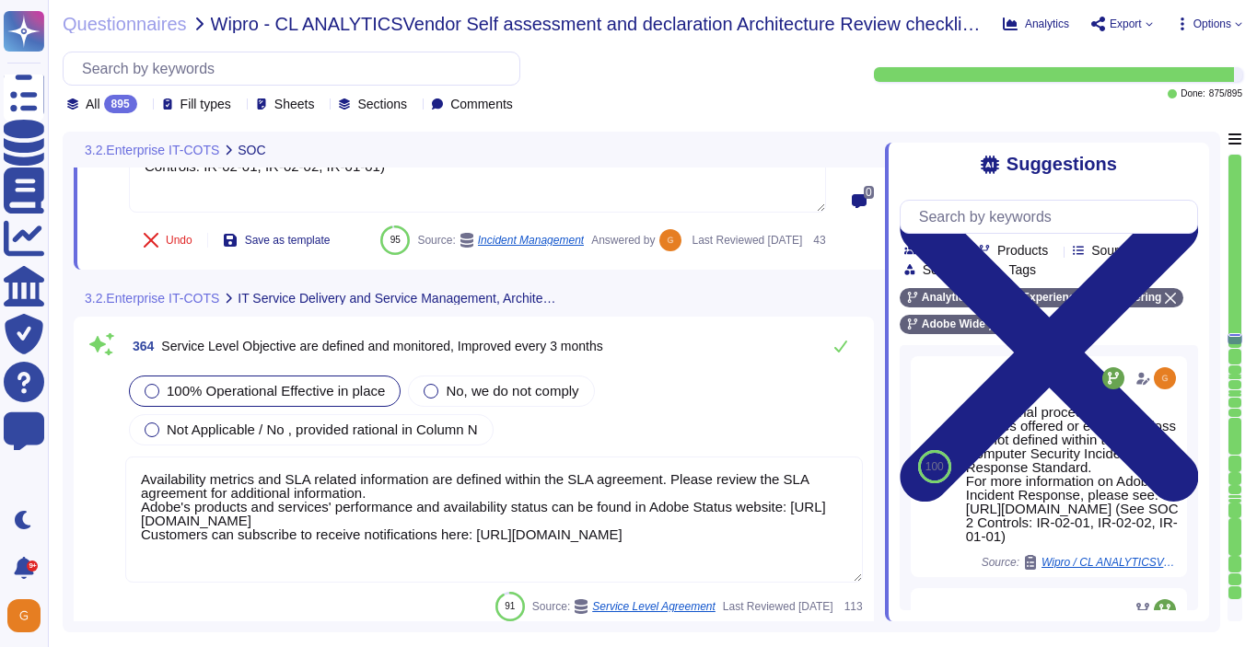
scroll to position [104063, 0]
click at [836, 353] on icon at bounding box center [840, 345] width 15 height 15
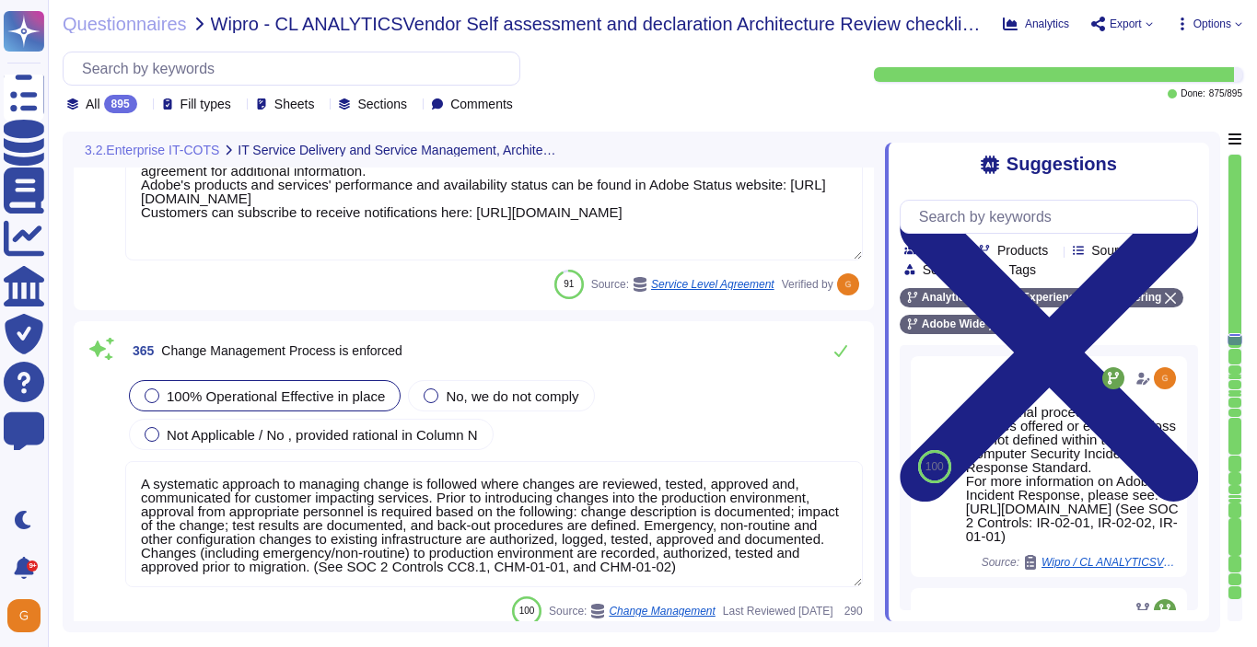
scroll to position [104382, 0]
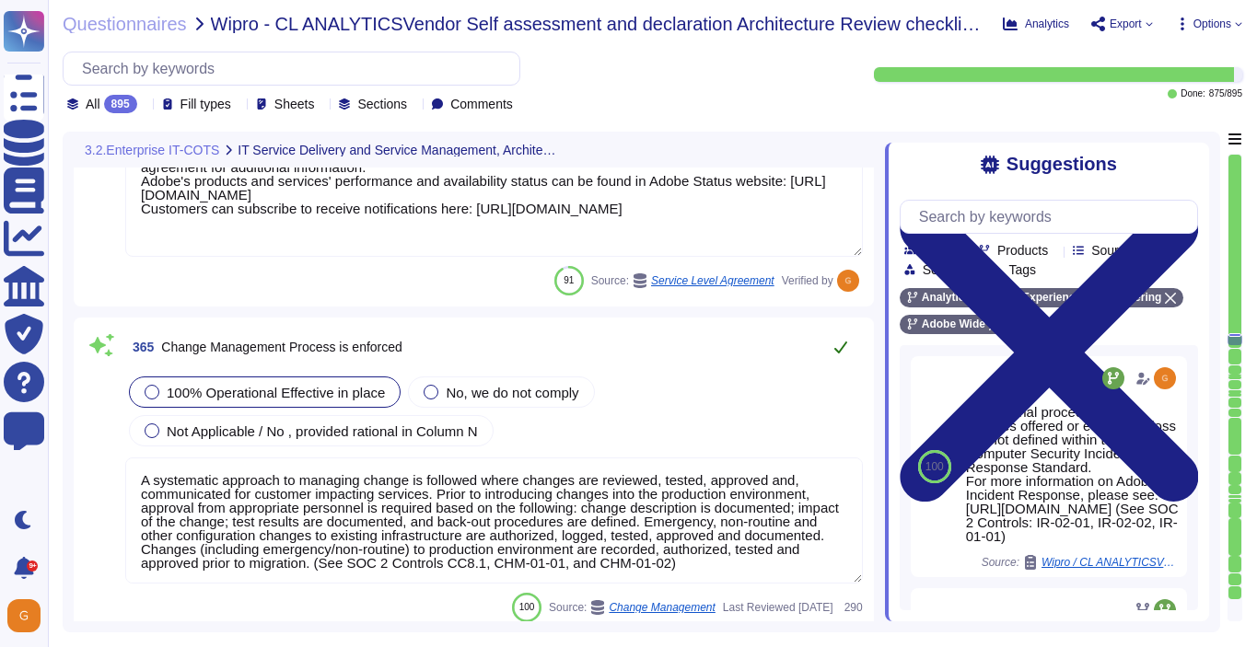
click at [835, 352] on icon at bounding box center [840, 347] width 15 height 15
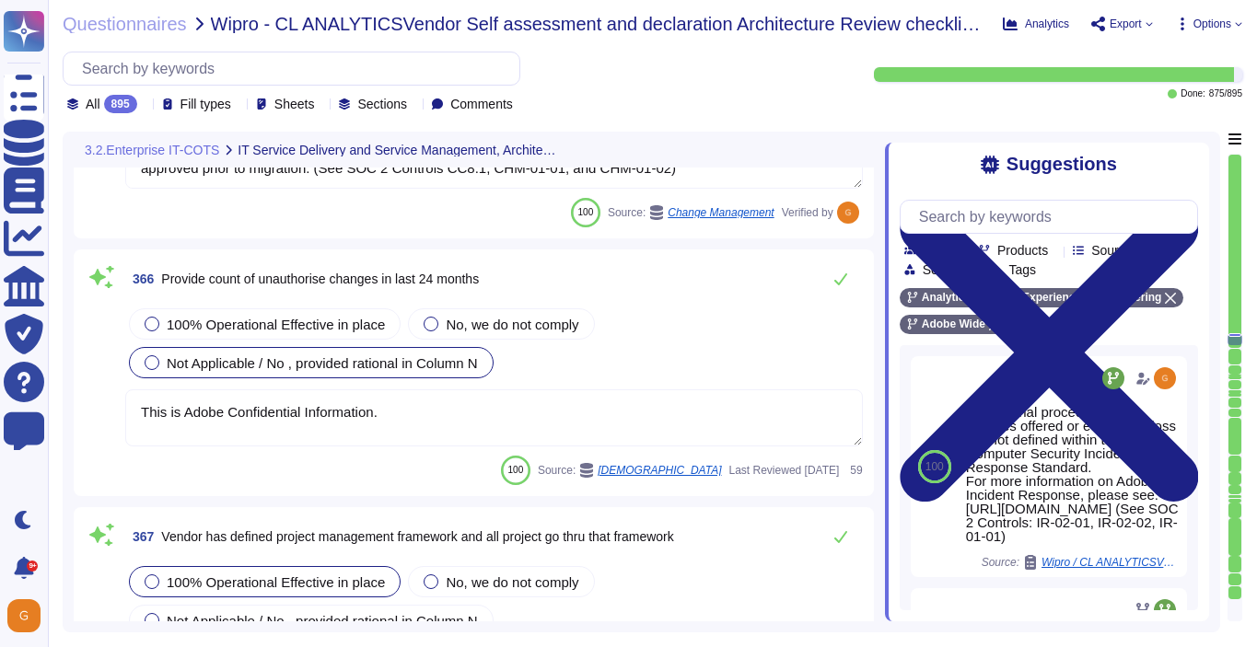
scroll to position [104776, 0]
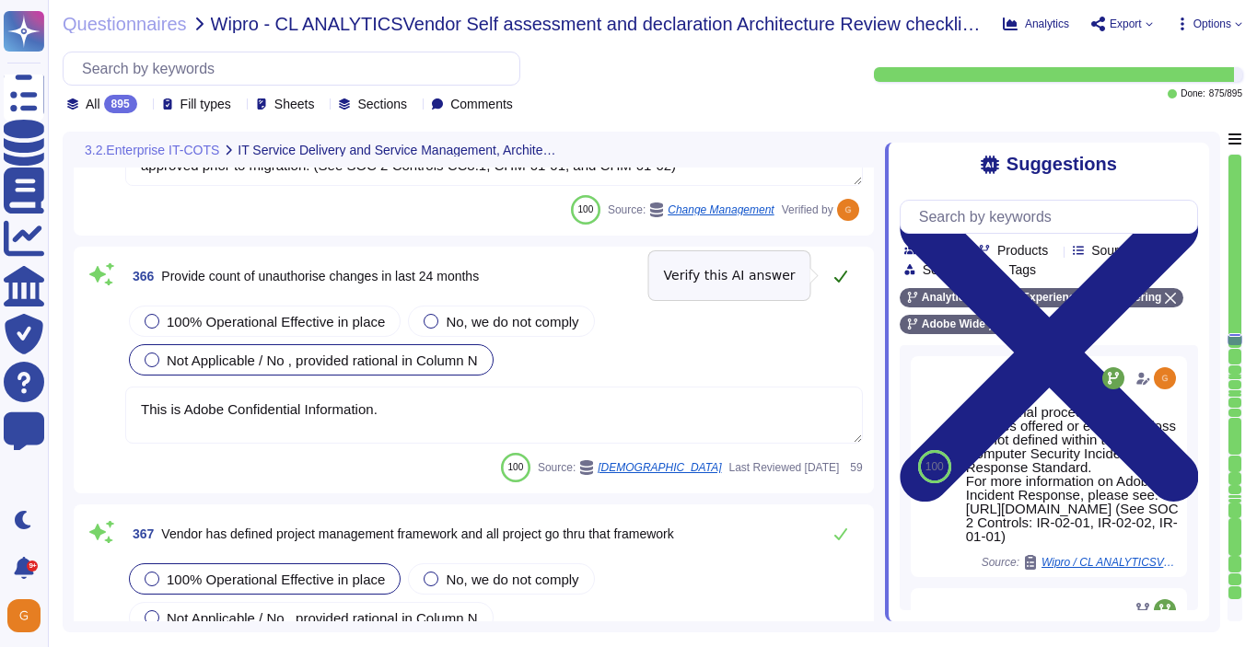
click at [842, 284] on button at bounding box center [840, 276] width 44 height 37
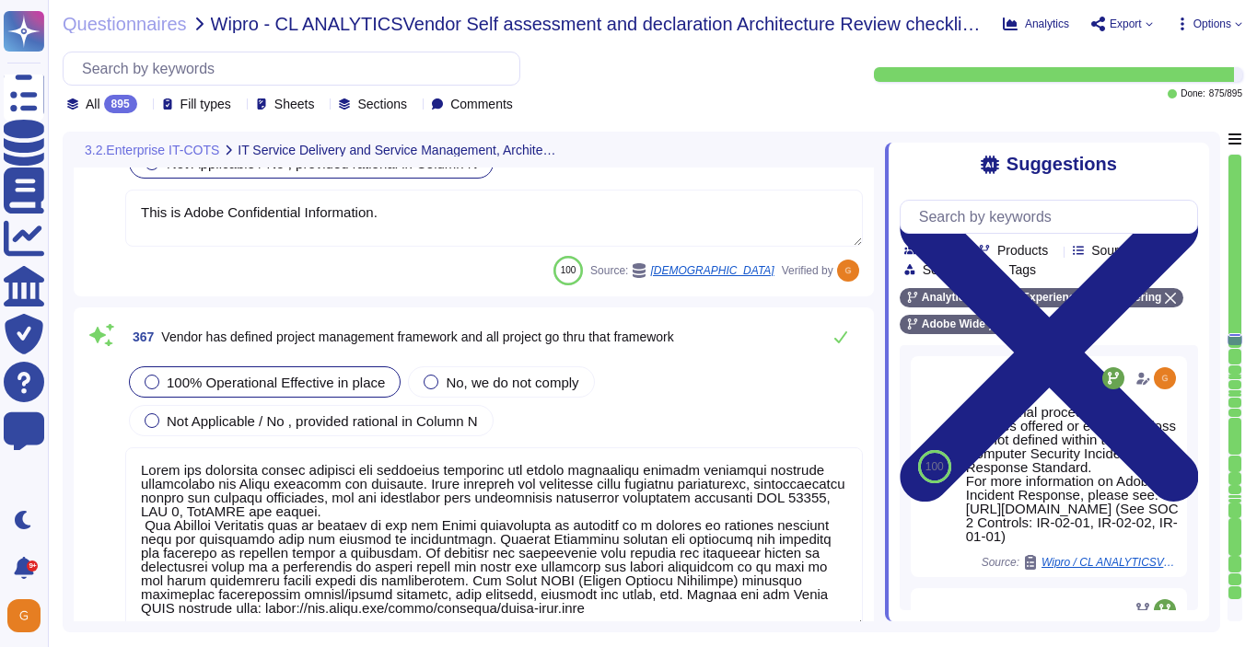
scroll to position [104973, 0]
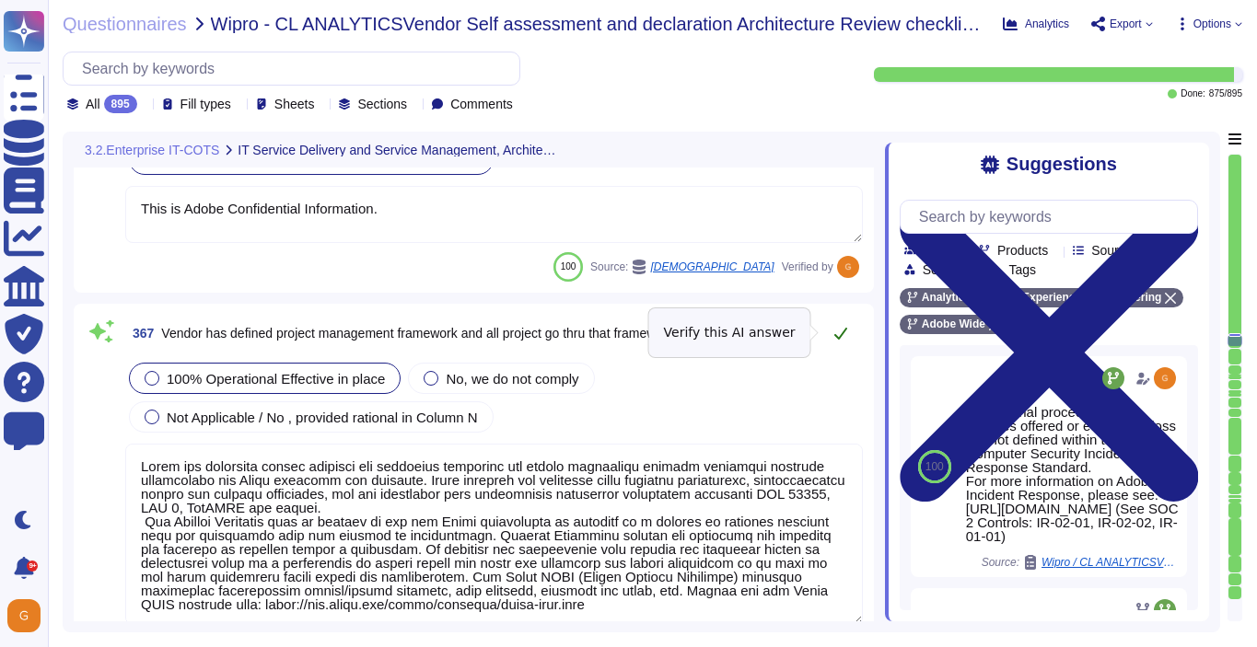
click at [833, 329] on icon at bounding box center [840, 333] width 15 height 15
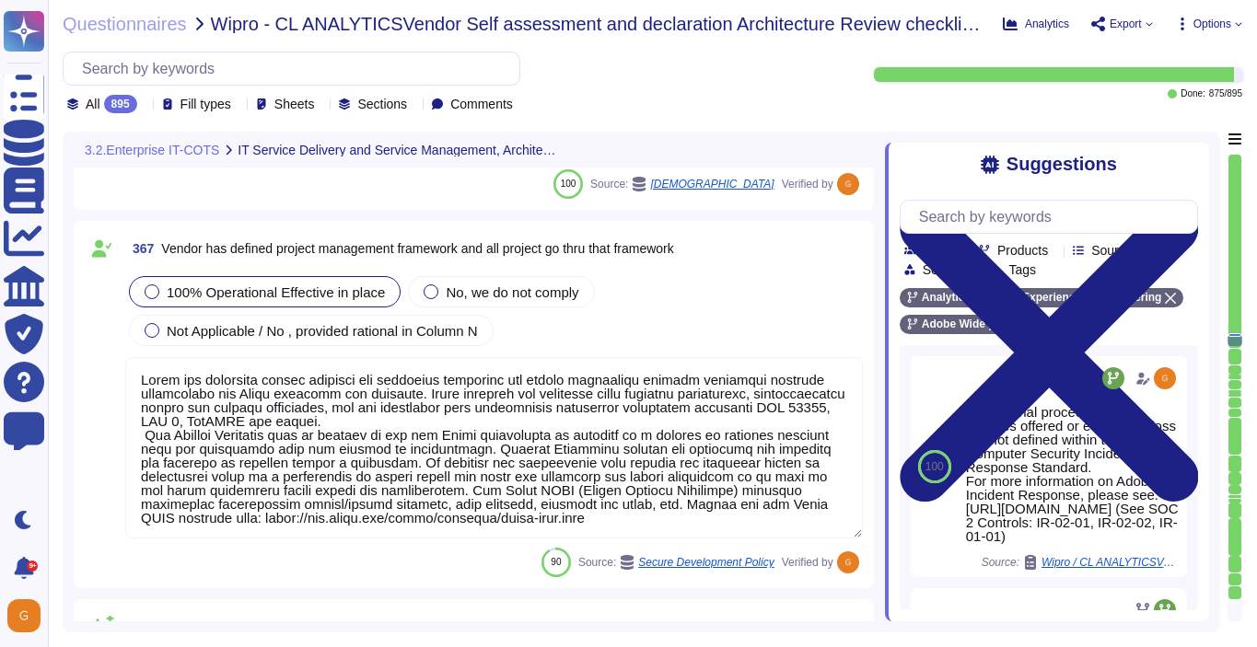
scroll to position [105204, 0]
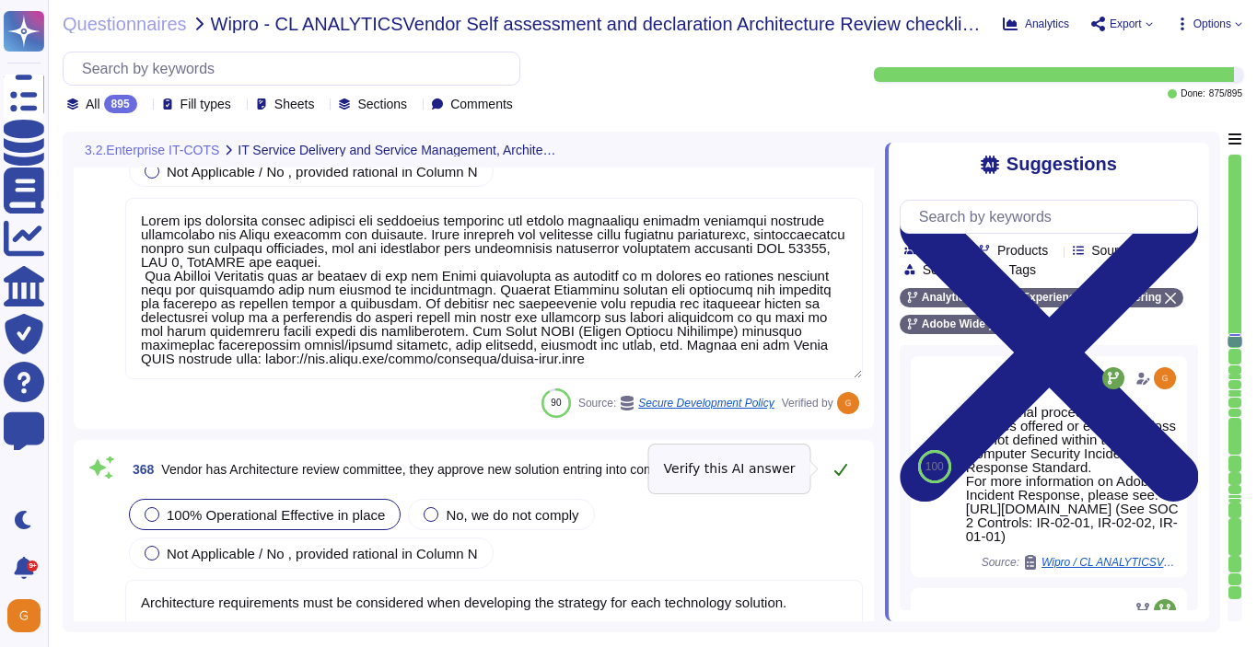
click at [843, 469] on icon at bounding box center [840, 469] width 15 height 15
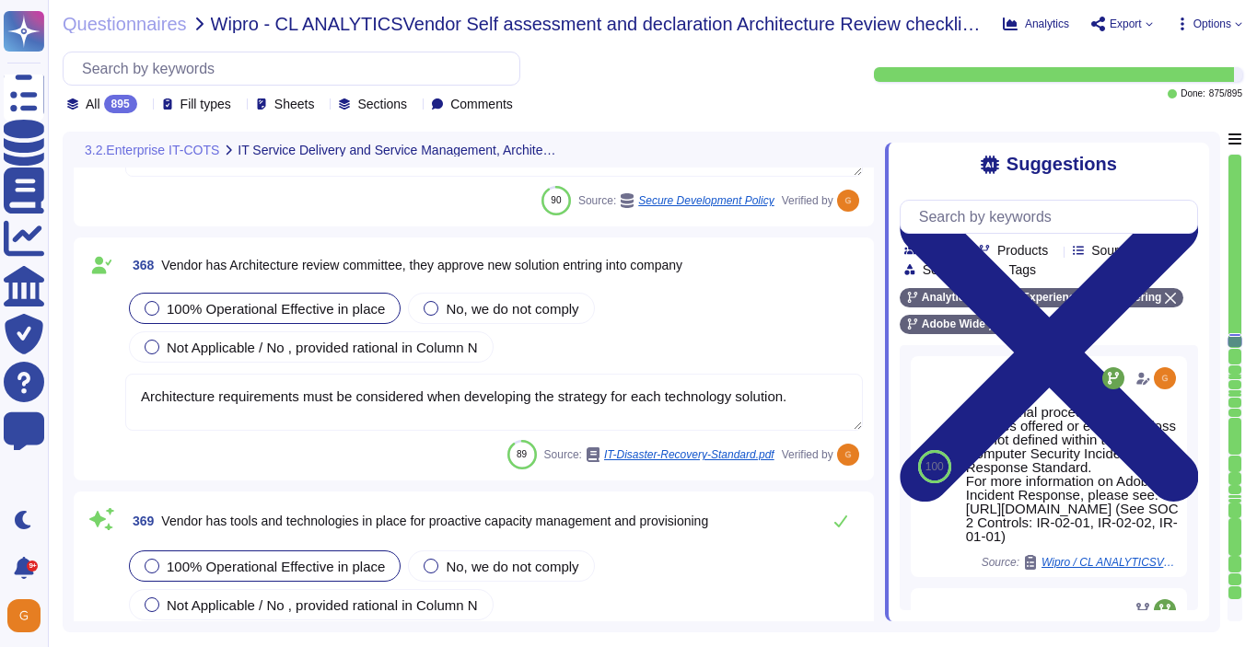
scroll to position [105427, 0]
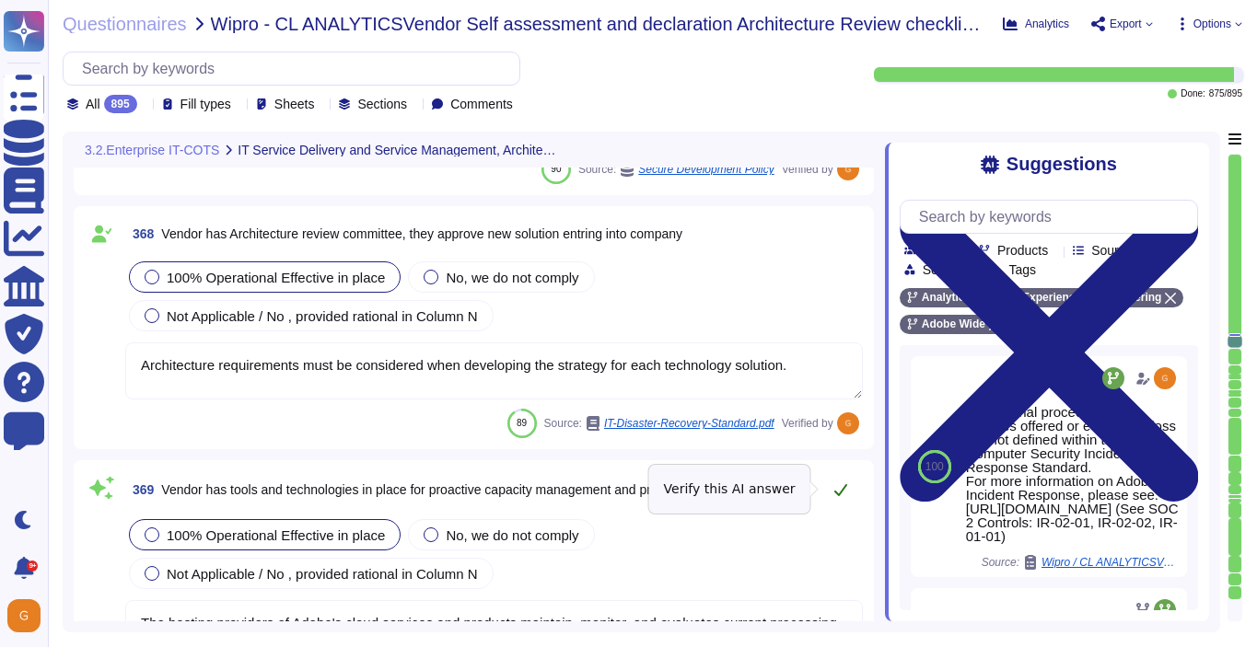
click at [840, 494] on icon at bounding box center [840, 490] width 13 height 12
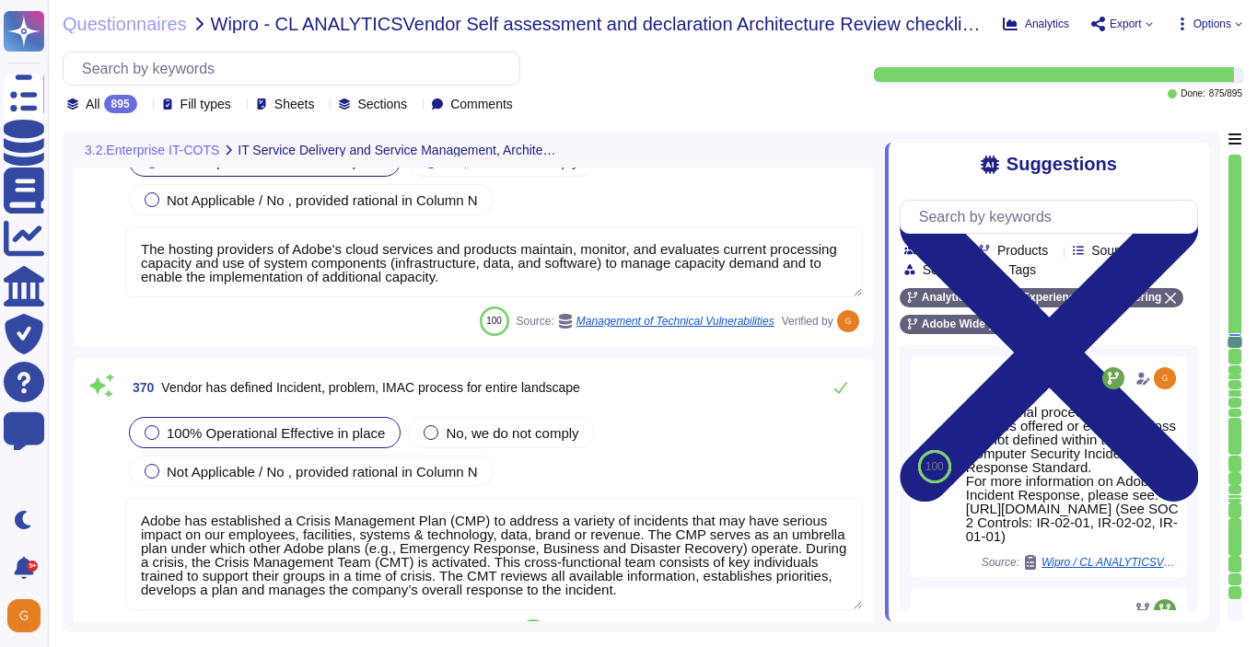
scroll to position [105785, 0]
click at [837, 393] on icon at bounding box center [840, 389] width 13 height 12
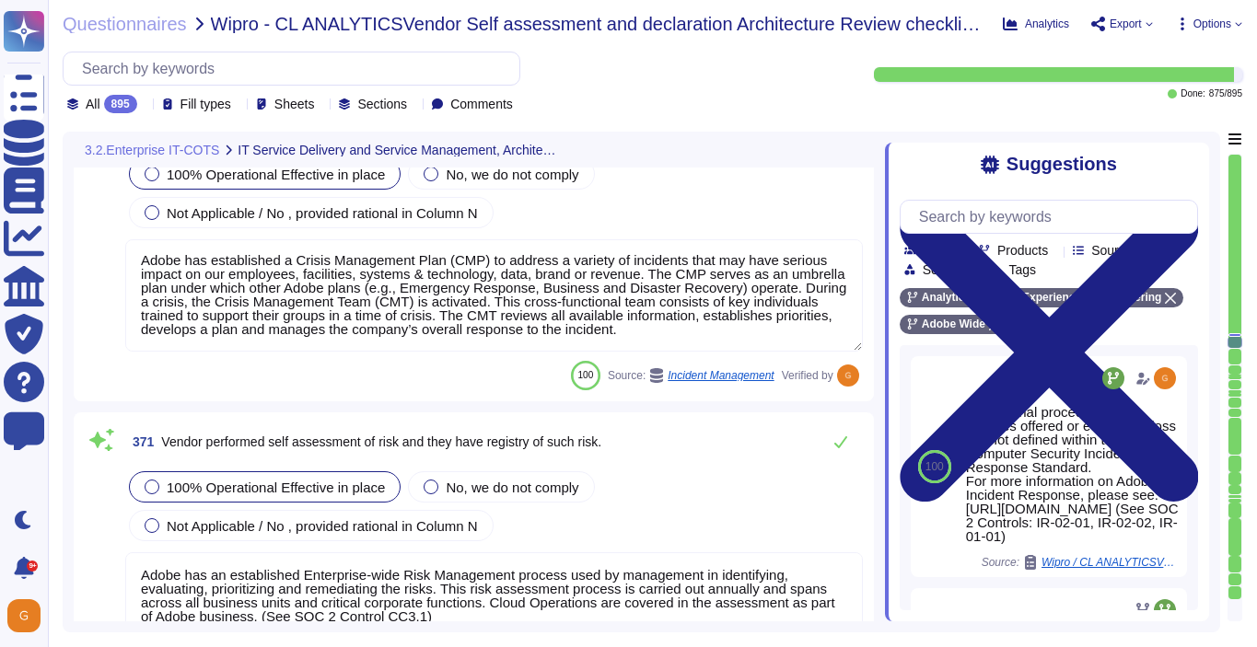
scroll to position [106037, 0]
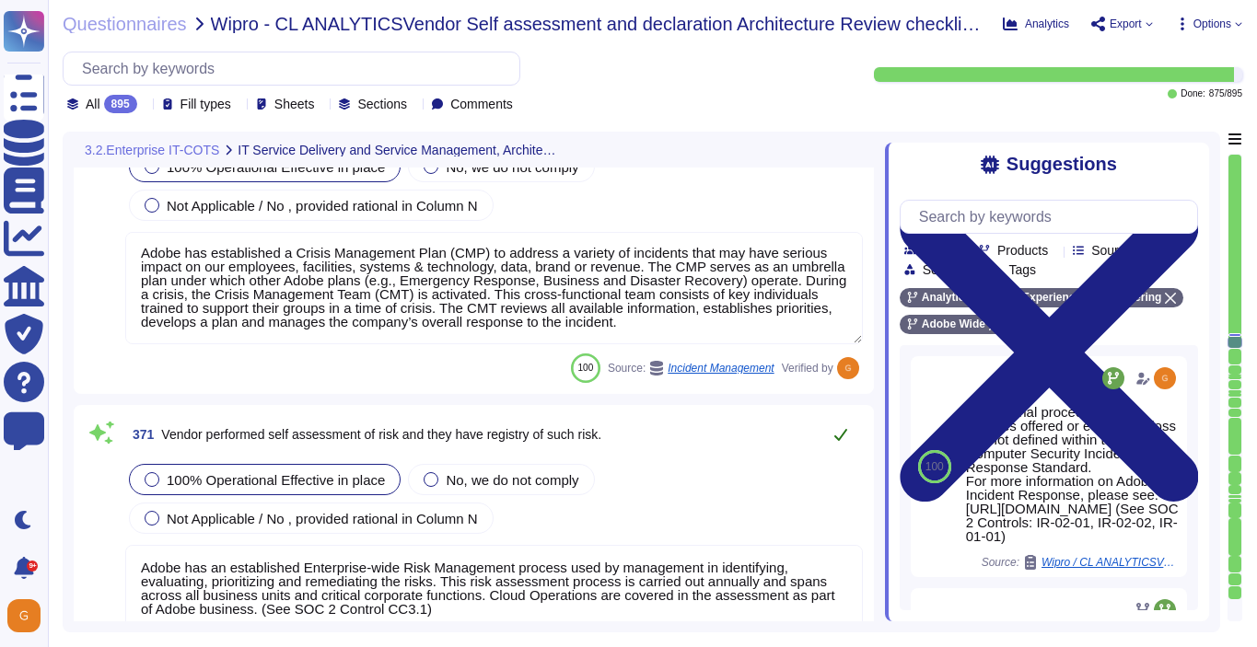
click at [847, 435] on button at bounding box center [840, 434] width 44 height 37
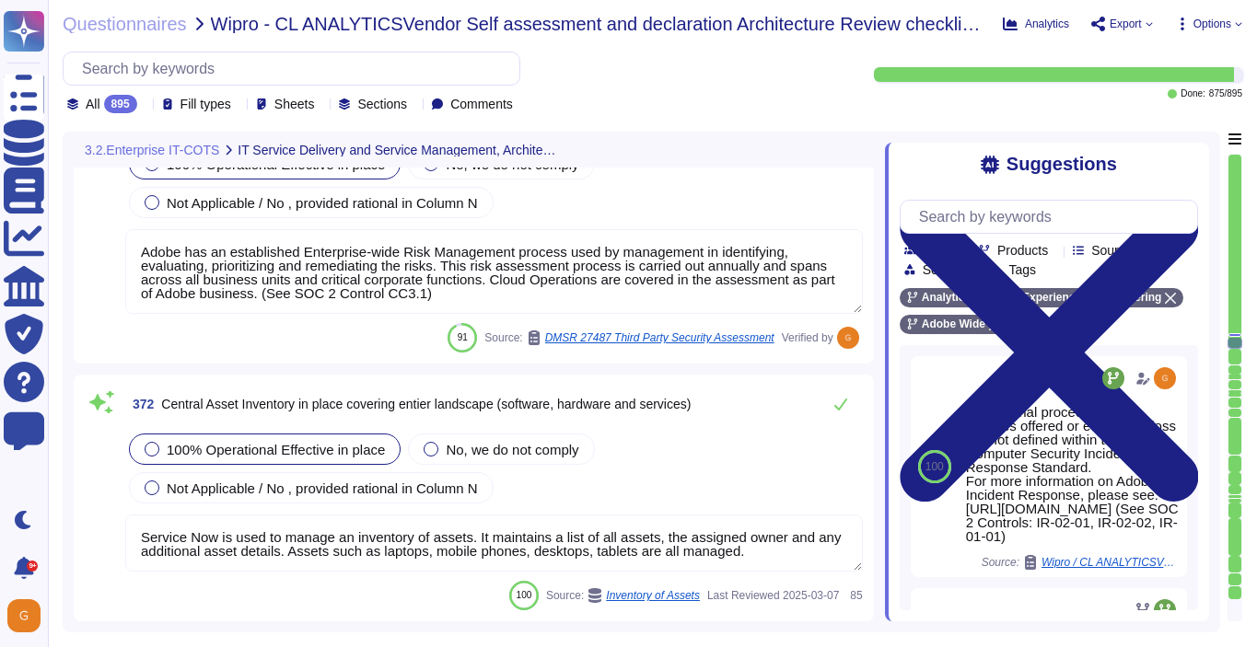
scroll to position [106339, 0]
click at [841, 400] on icon at bounding box center [840, 403] width 15 height 15
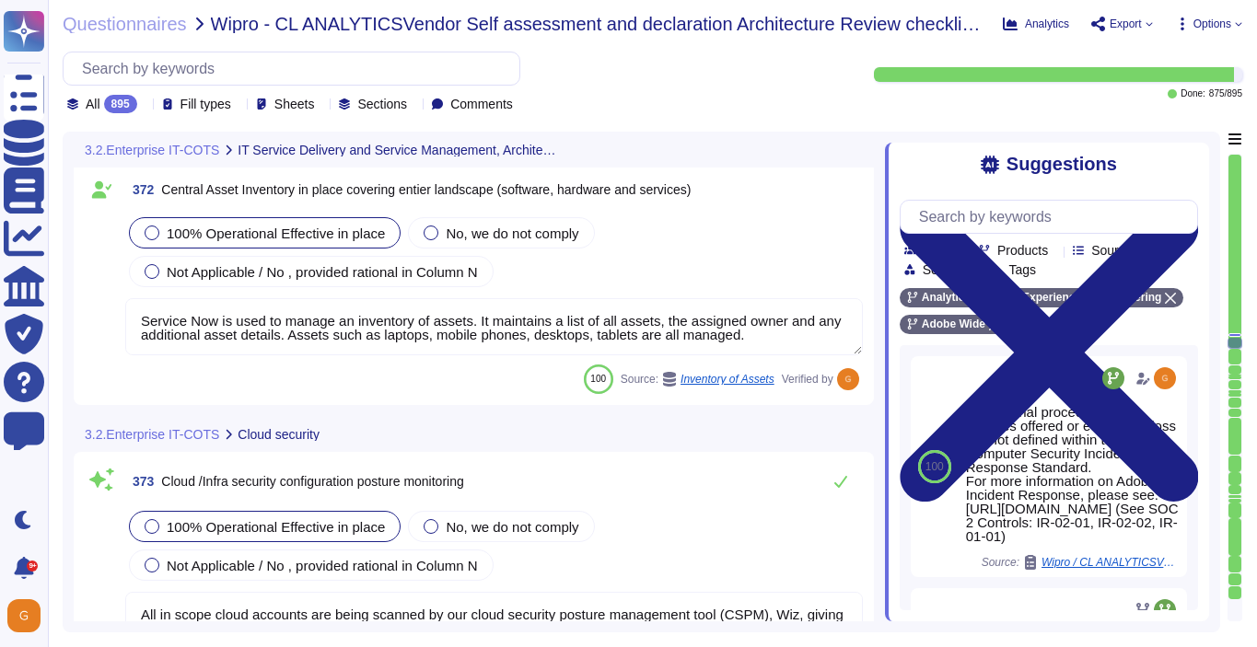
scroll to position [106655, 0]
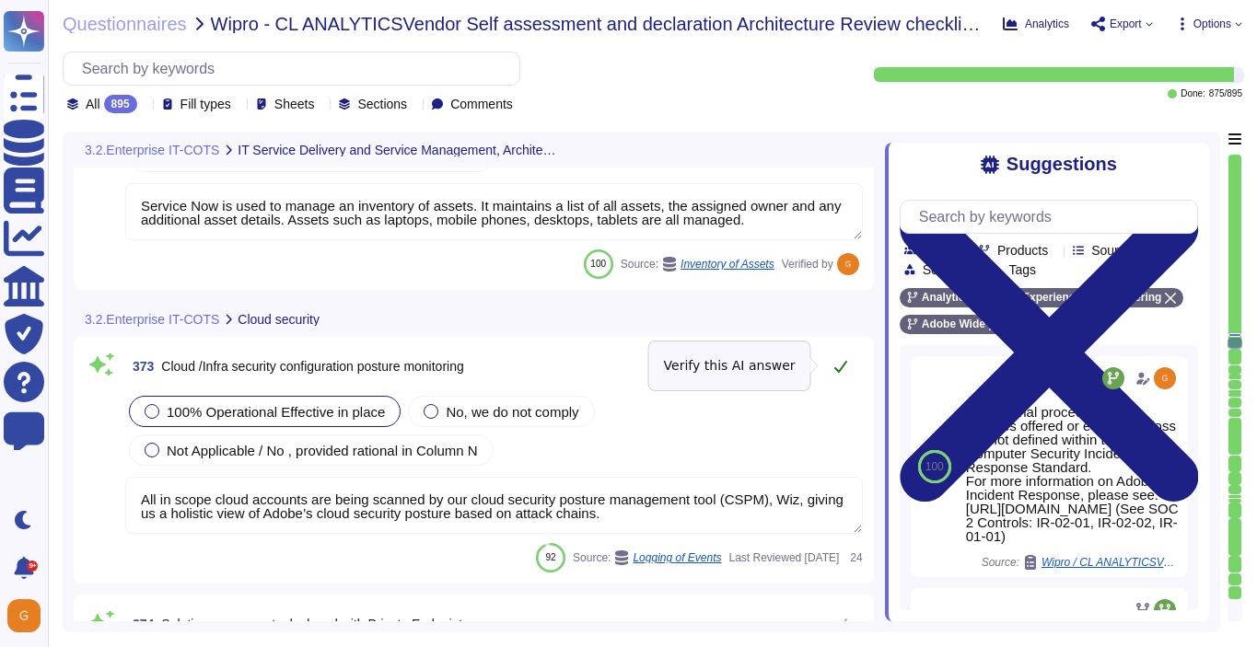
click at [846, 365] on icon at bounding box center [840, 366] width 15 height 15
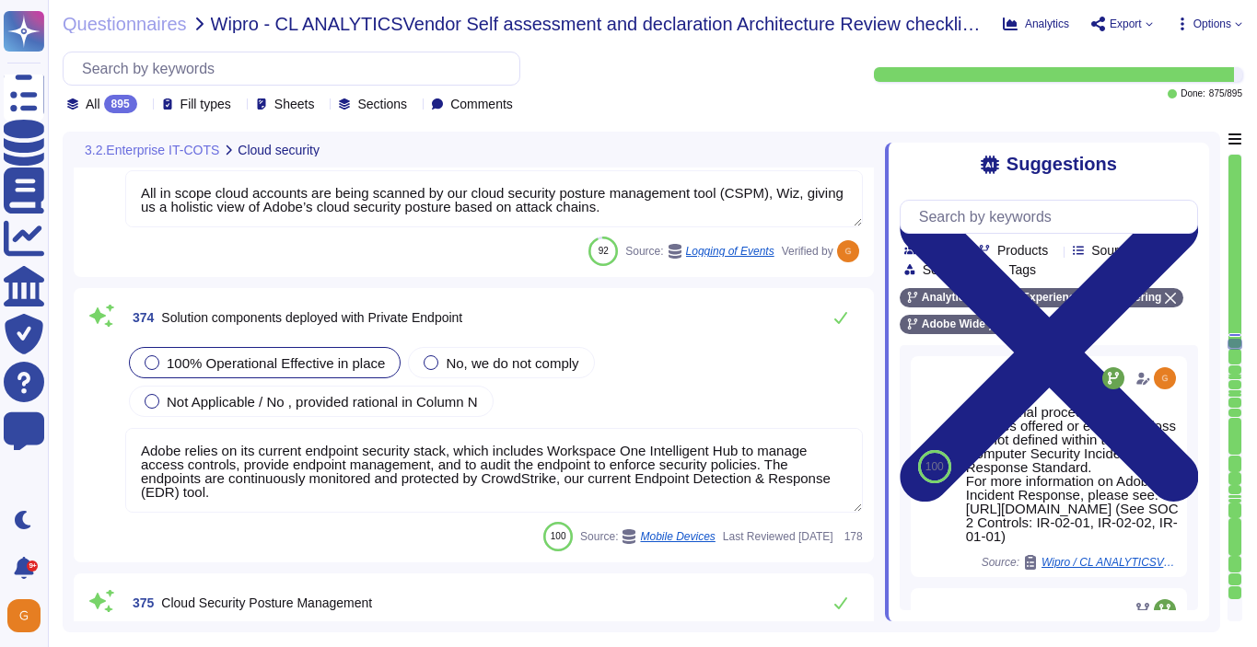
scroll to position [106924, 0]
click at [841, 314] on icon at bounding box center [840, 318] width 15 height 15
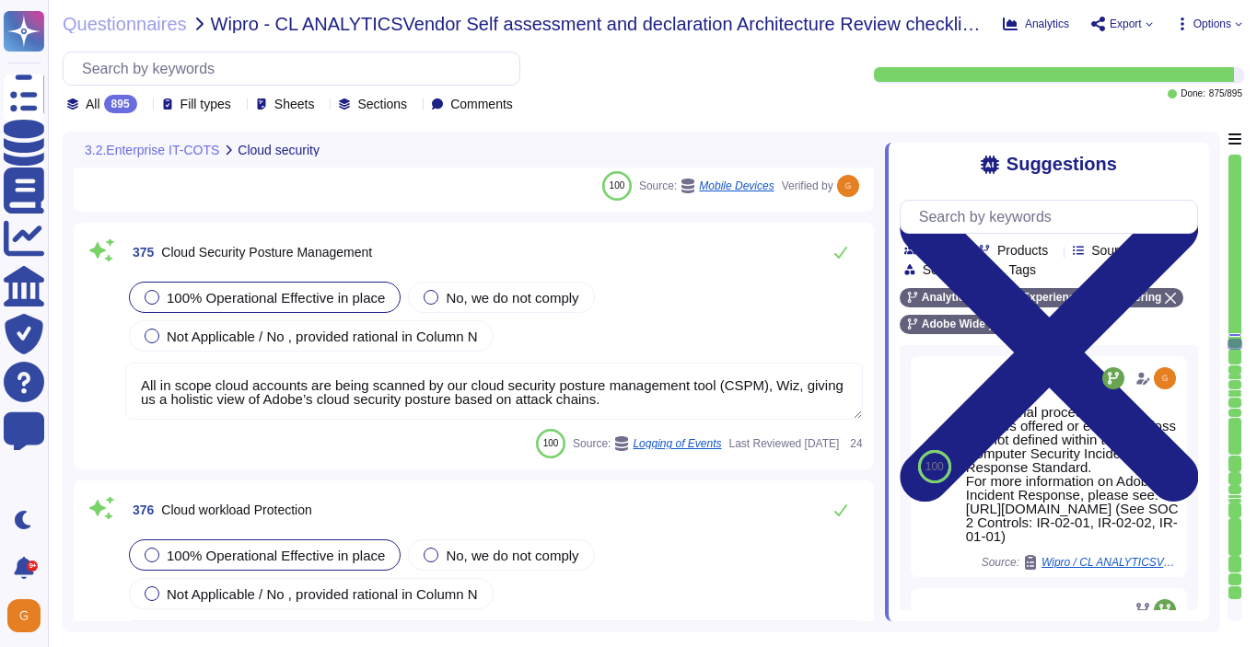
scroll to position [107273, 0]
click at [840, 249] on icon at bounding box center [840, 251] width 15 height 15
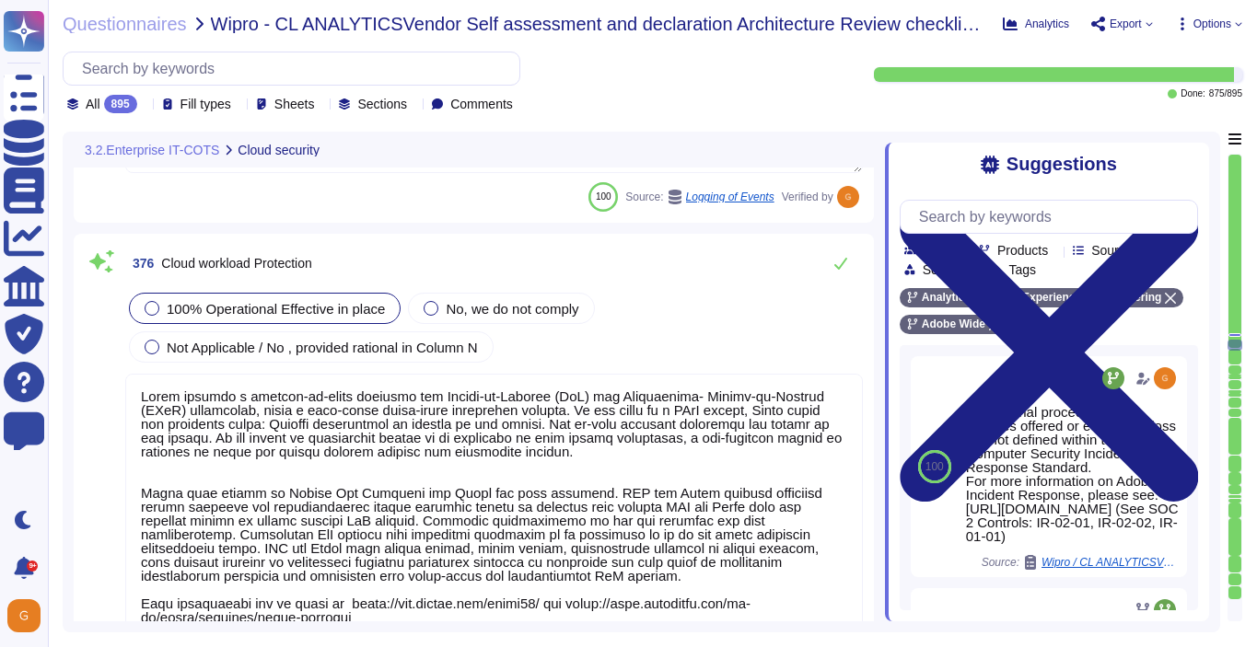
scroll to position [107516, 0]
click at [836, 264] on icon at bounding box center [840, 263] width 13 height 12
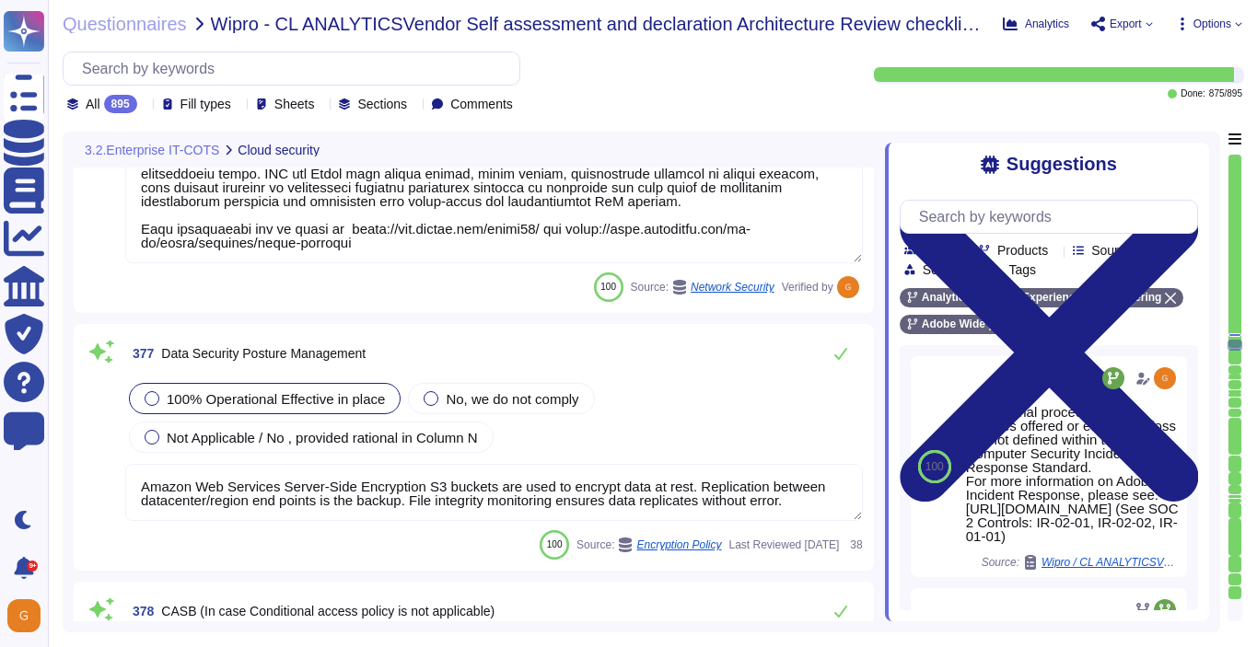
scroll to position [107861, 0]
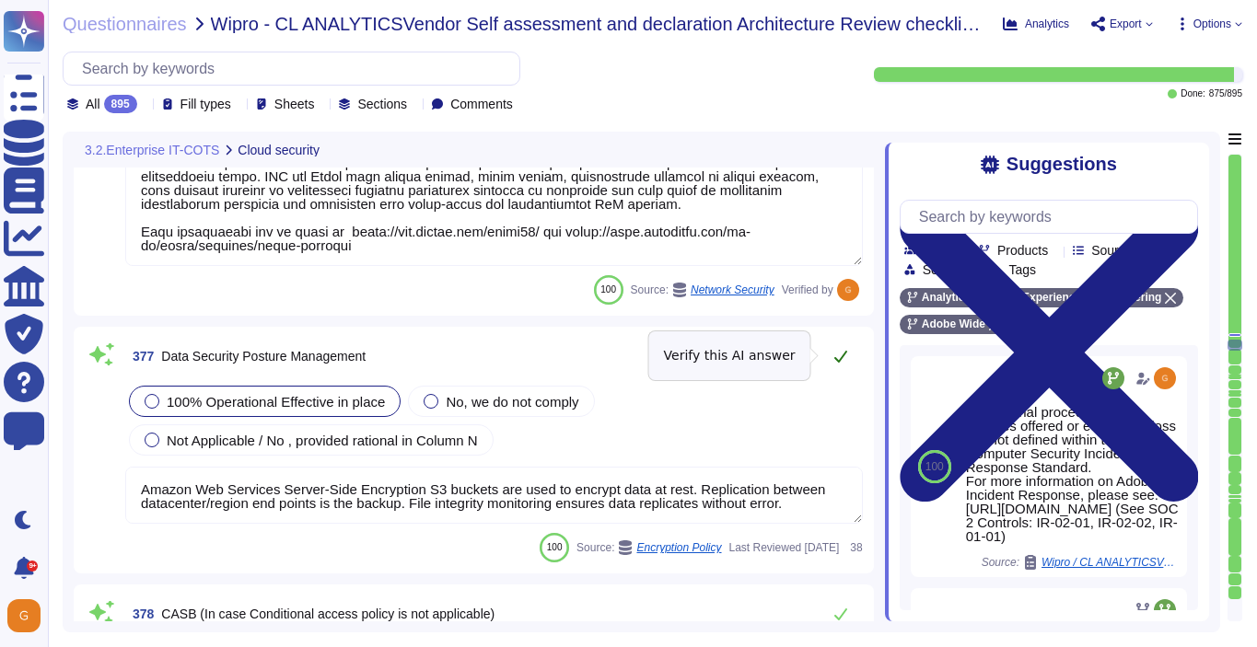
click at [847, 361] on icon at bounding box center [840, 356] width 15 height 15
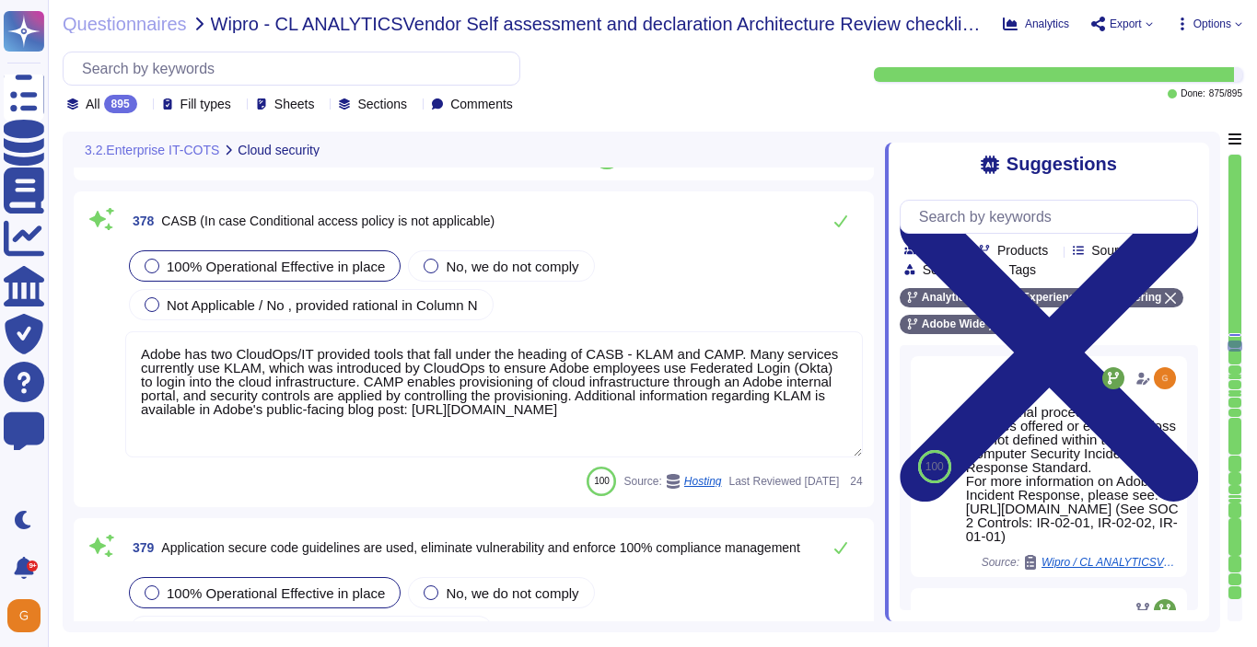
scroll to position [108241, 0]
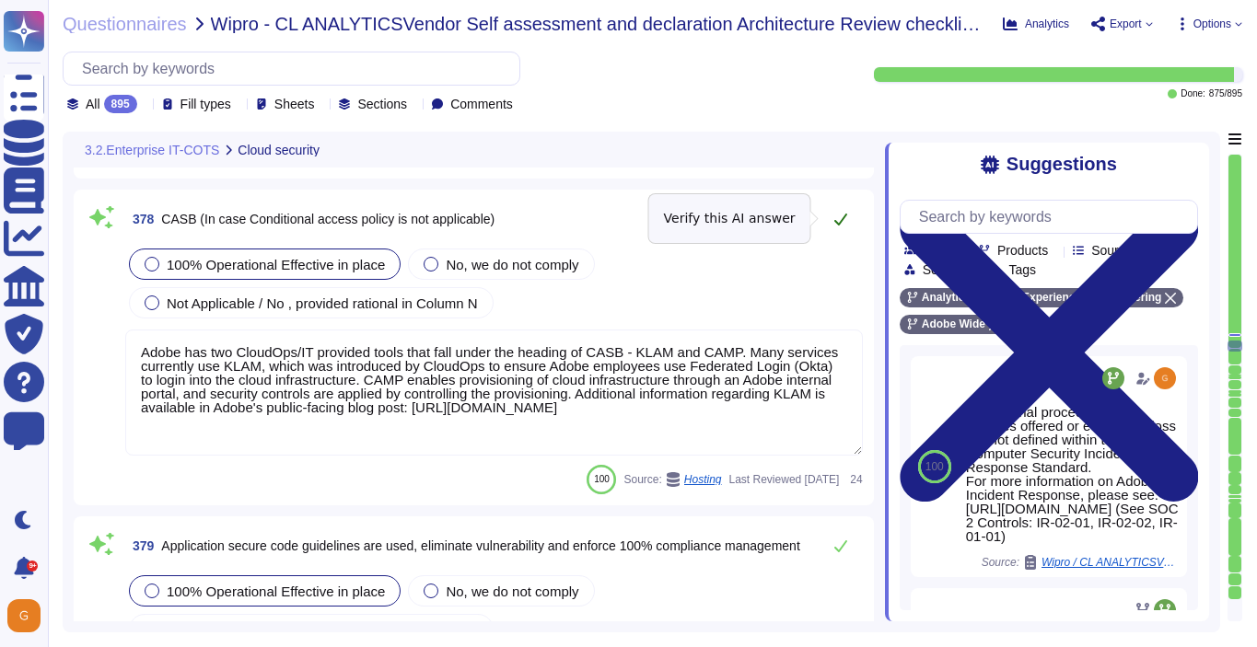
click at [837, 219] on icon at bounding box center [840, 219] width 15 height 15
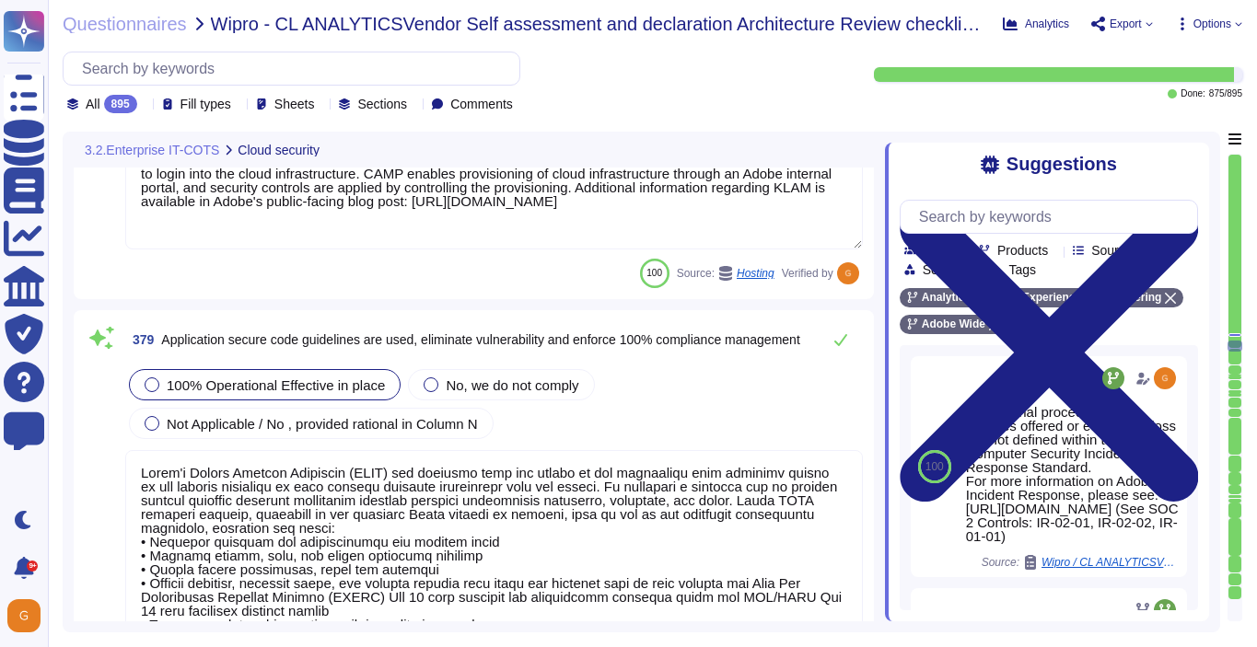
scroll to position [108452, 0]
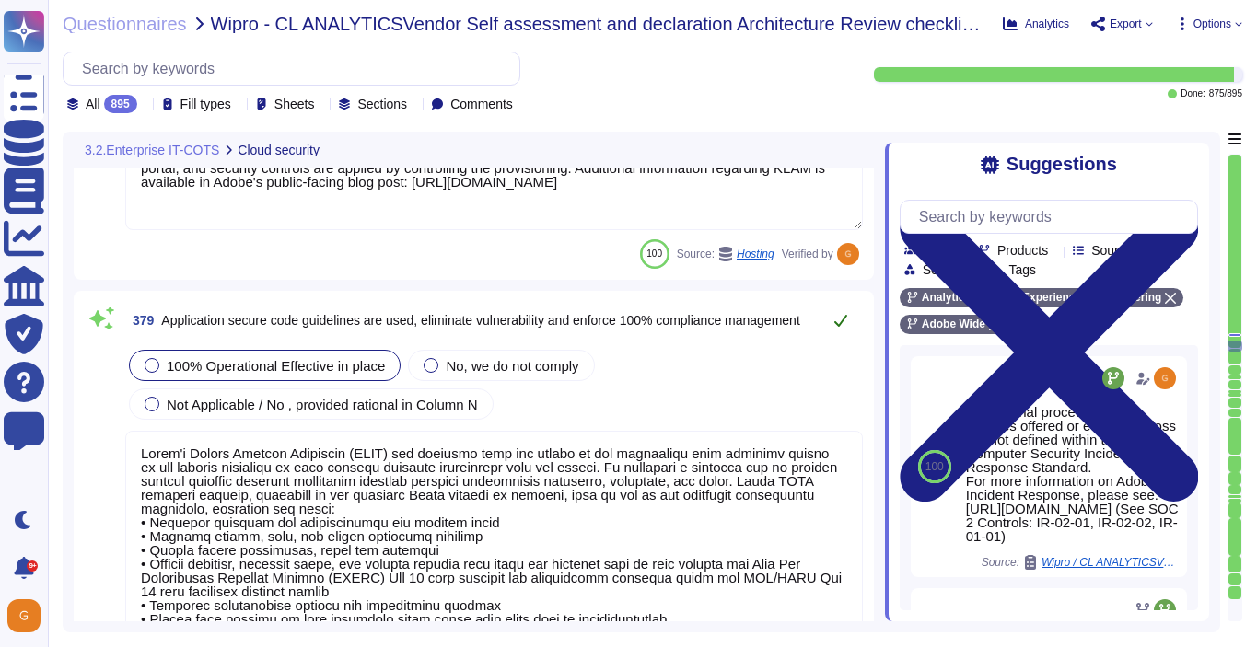
click at [840, 324] on icon at bounding box center [840, 321] width 13 height 12
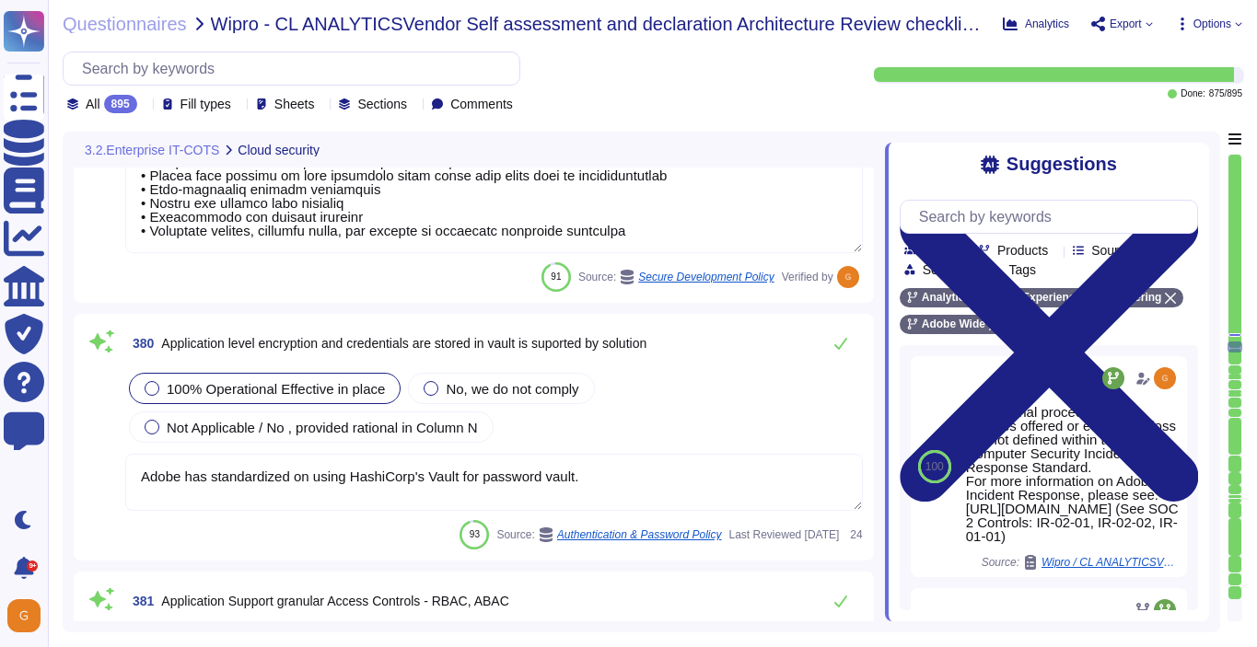
scroll to position [108894, 0]
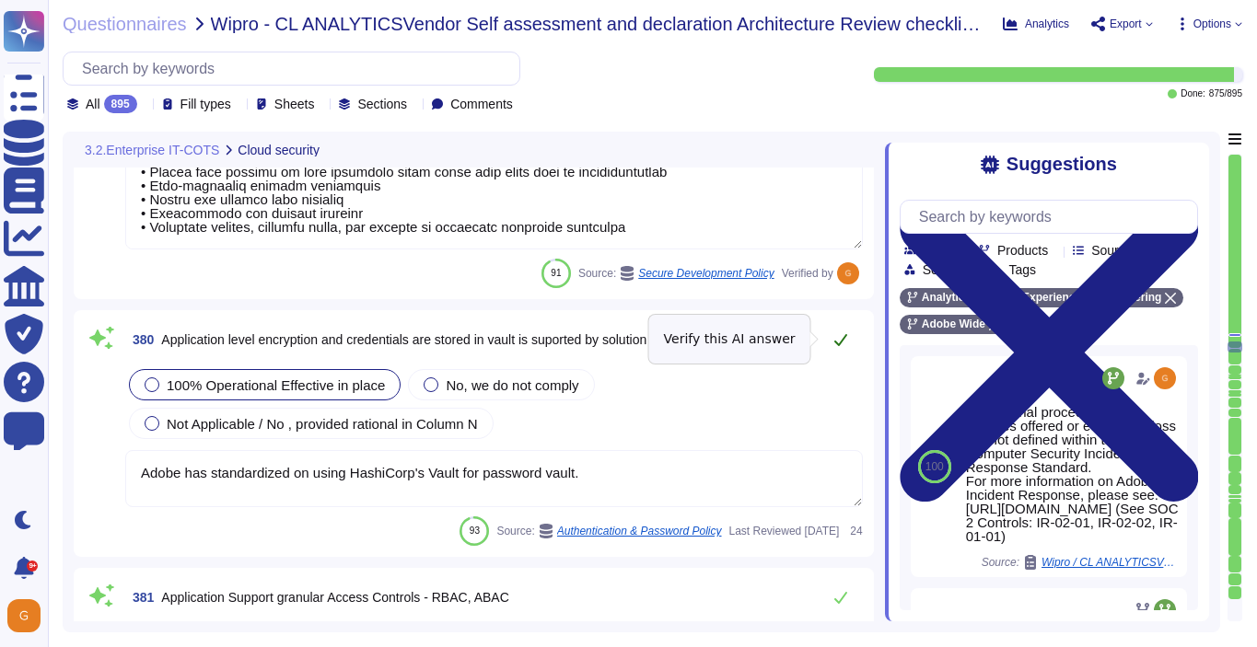
click at [839, 342] on icon at bounding box center [840, 339] width 15 height 15
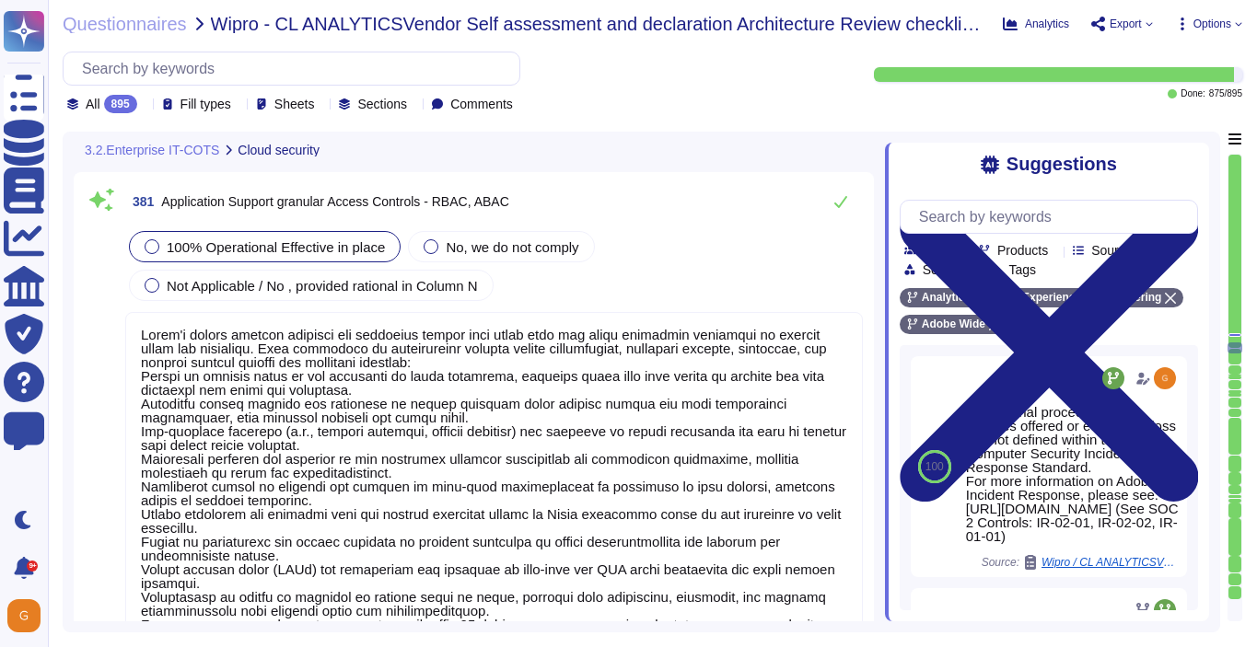
scroll to position [109250, 0]
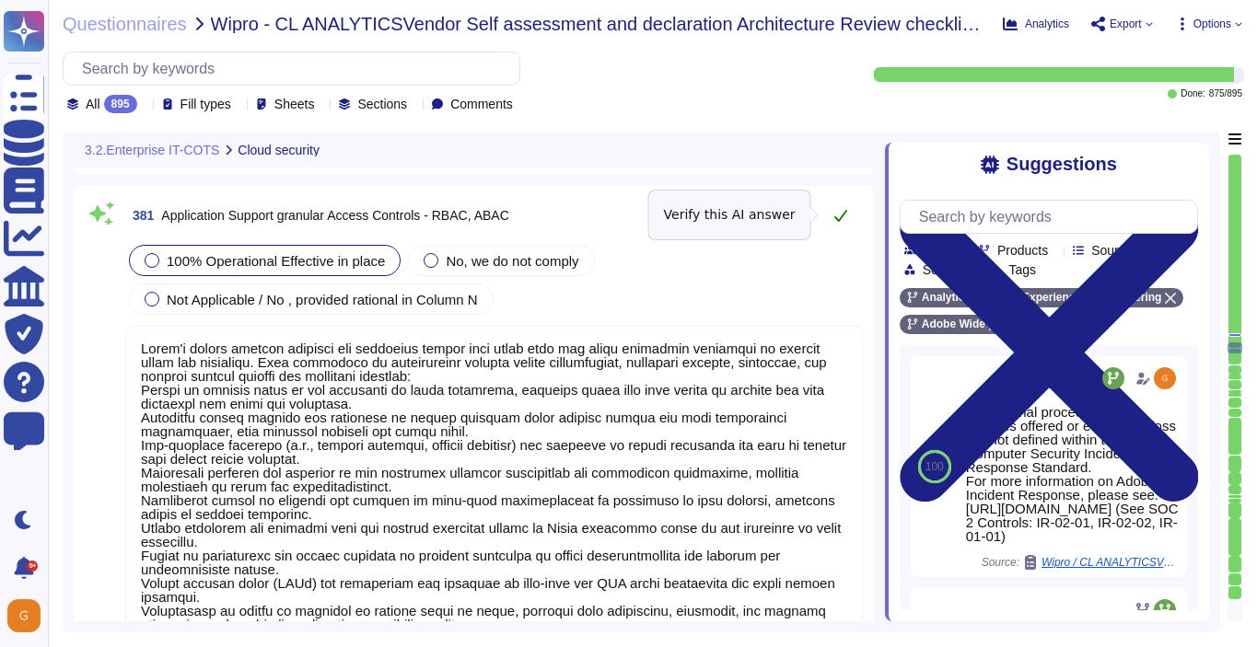
click at [841, 215] on icon at bounding box center [840, 216] width 13 height 12
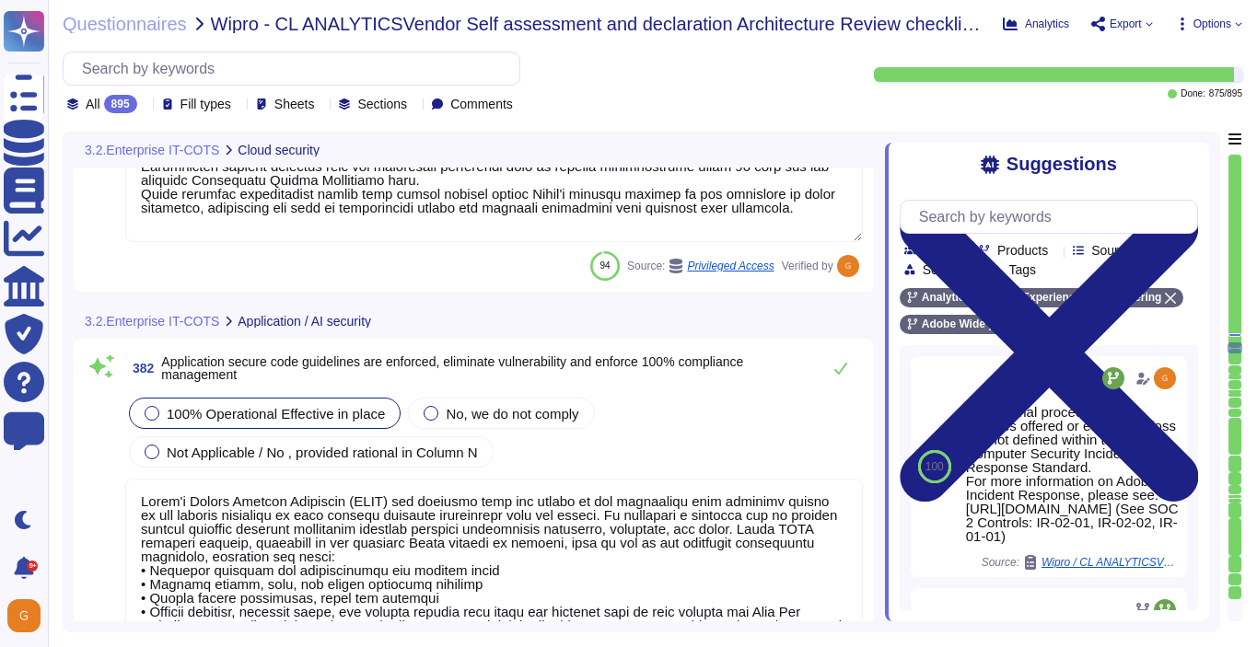
scroll to position [109721, 0]
click at [836, 369] on icon at bounding box center [840, 369] width 15 height 15
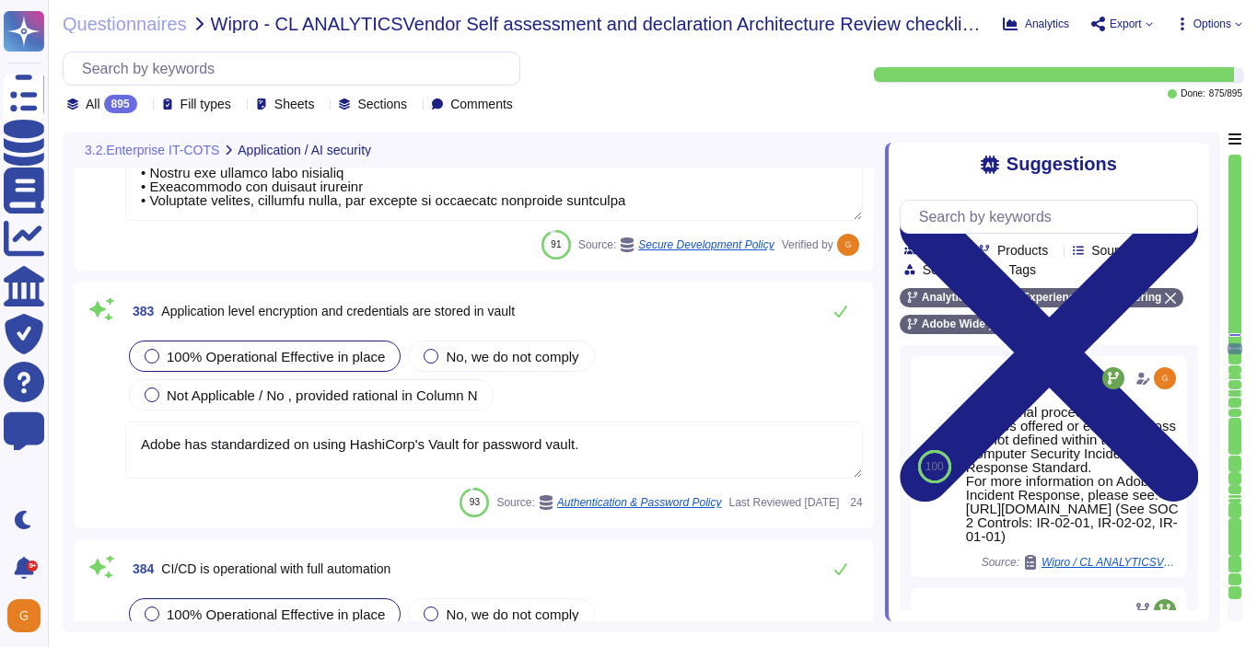
scroll to position [110214, 0]
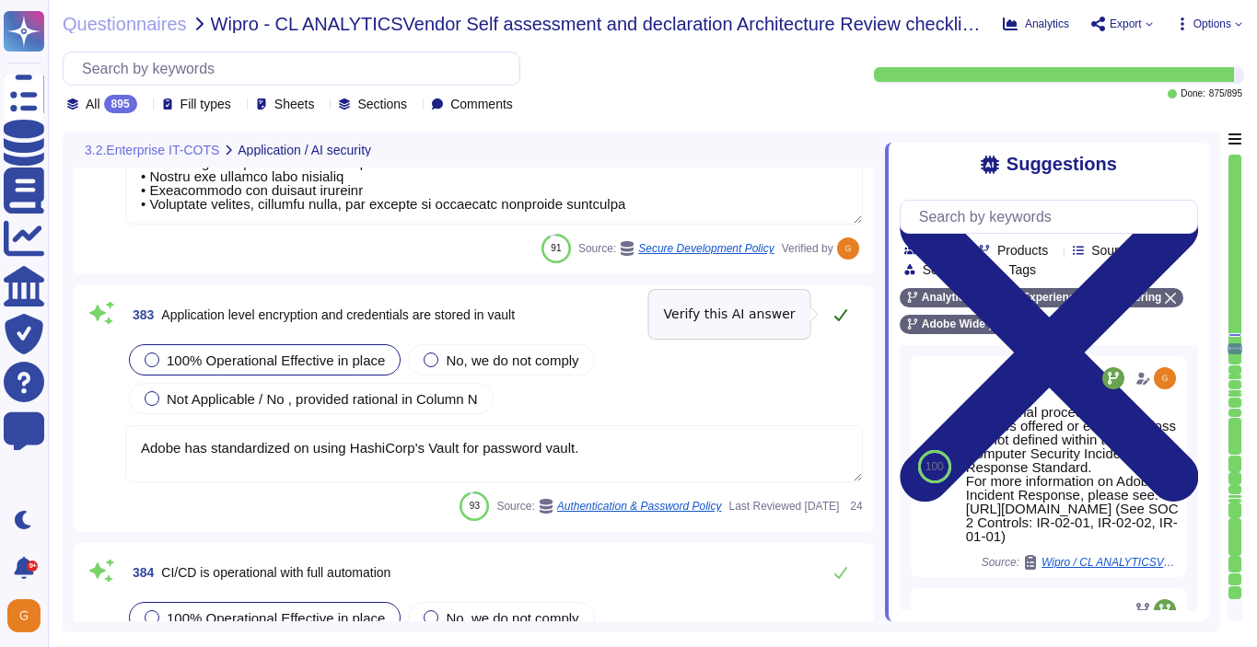
click at [841, 318] on icon at bounding box center [840, 314] width 15 height 15
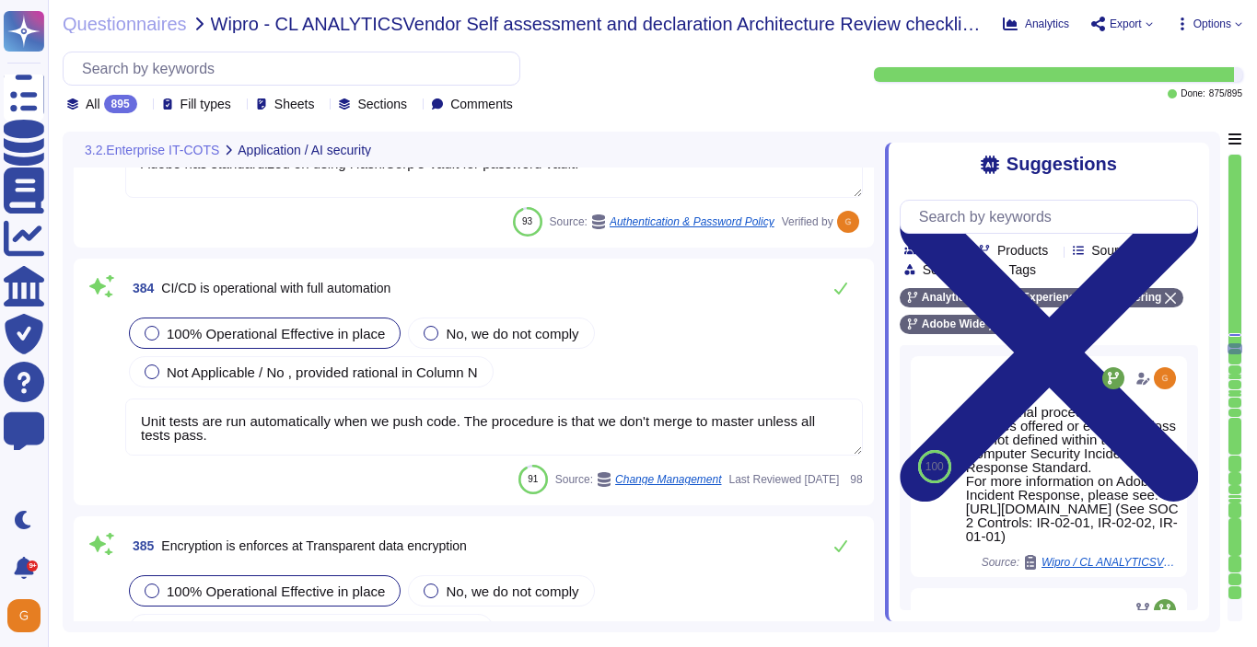
scroll to position [110491, 0]
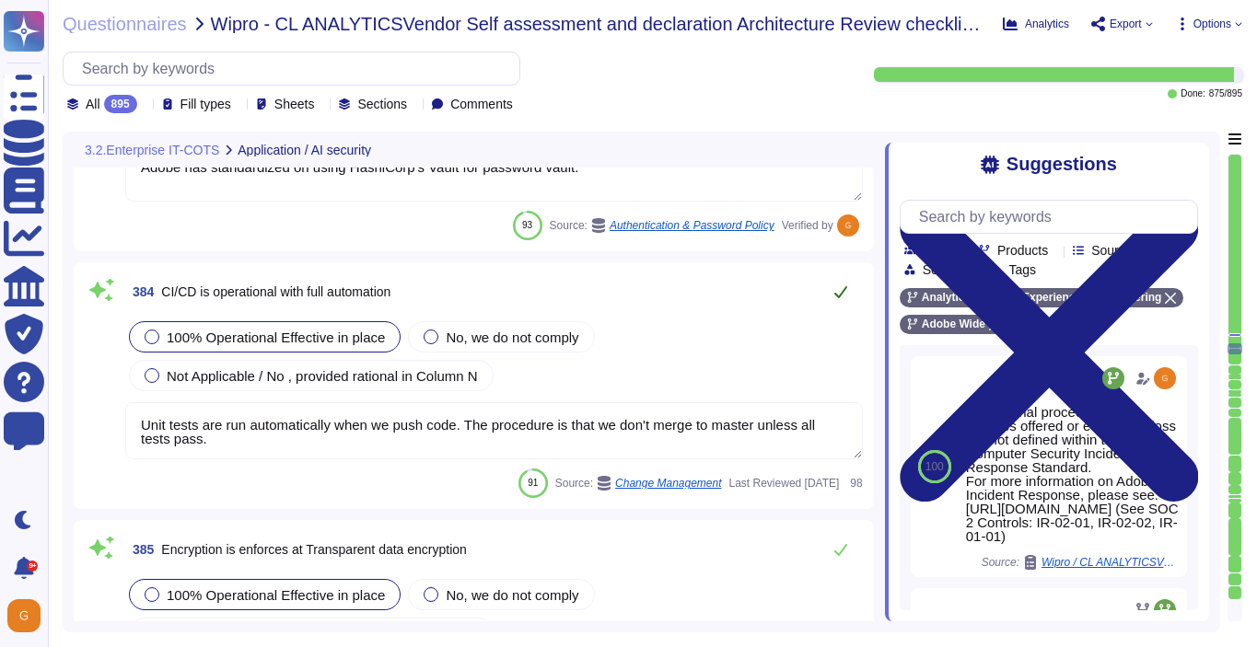
click at [841, 292] on icon at bounding box center [840, 292] width 13 height 12
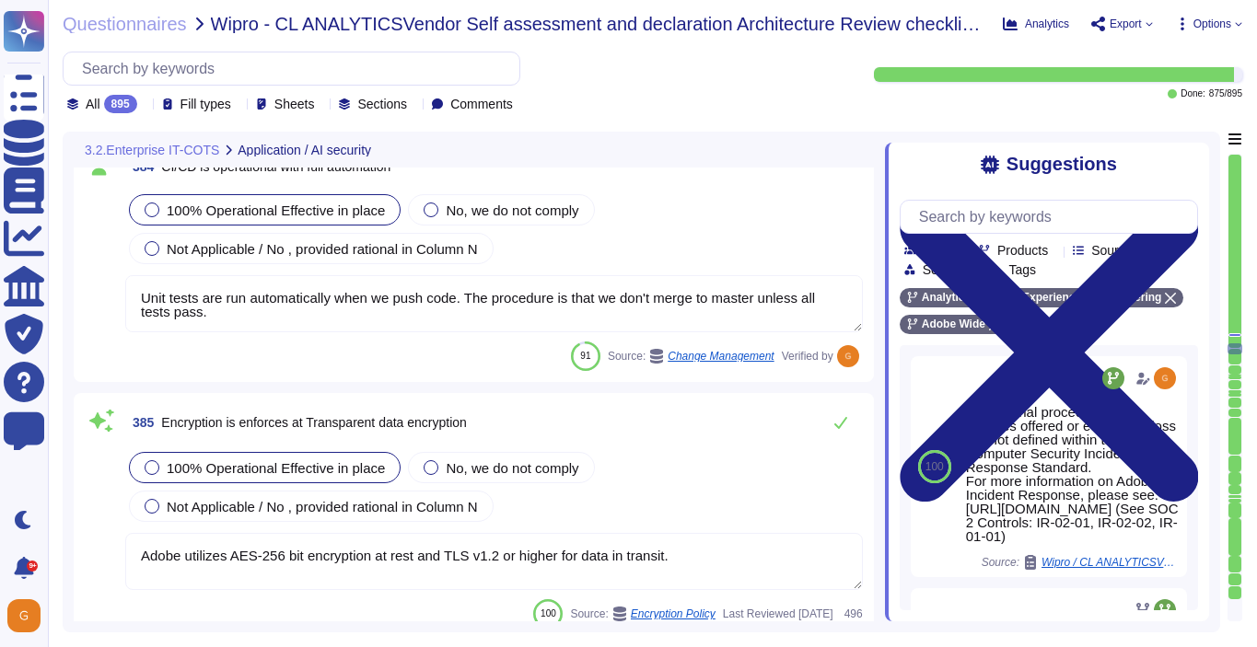
scroll to position [110620, 0]
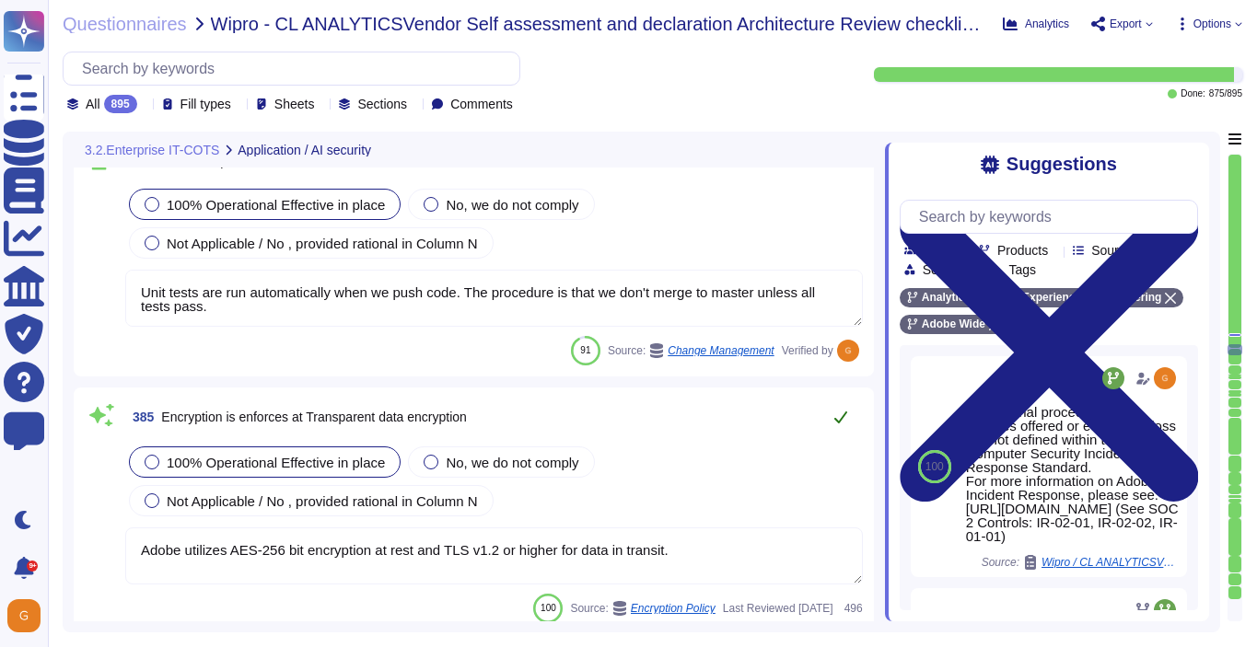
click at [834, 415] on icon at bounding box center [840, 417] width 15 height 15
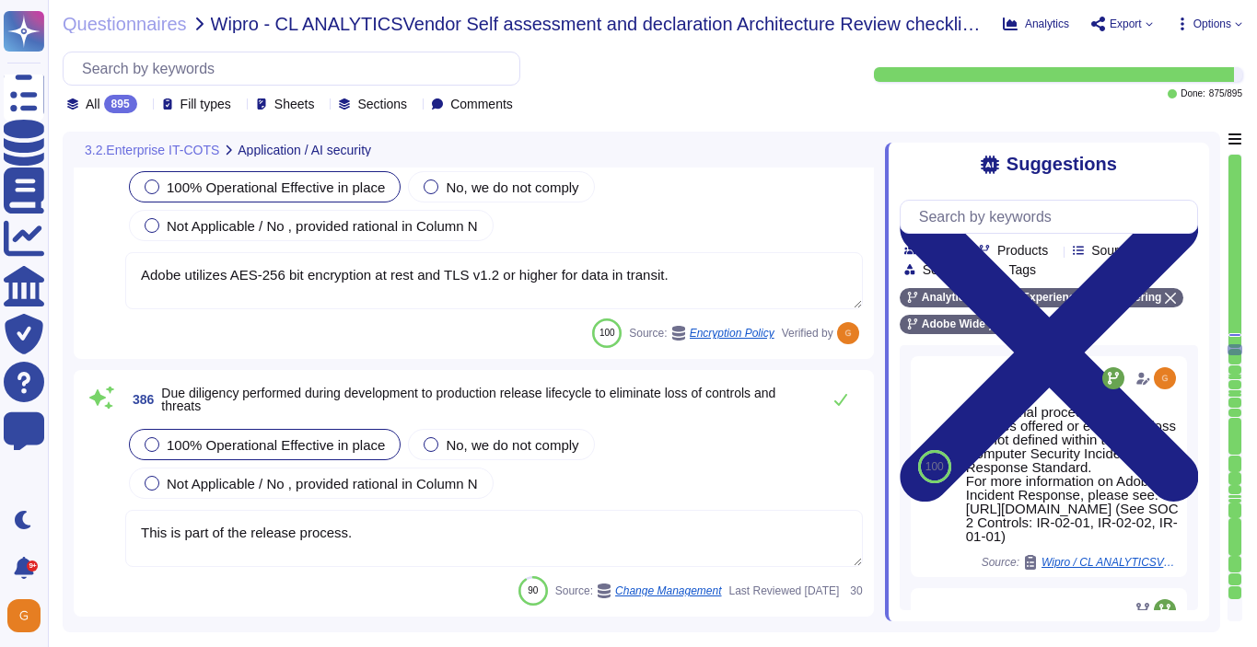
scroll to position [110964, 0]
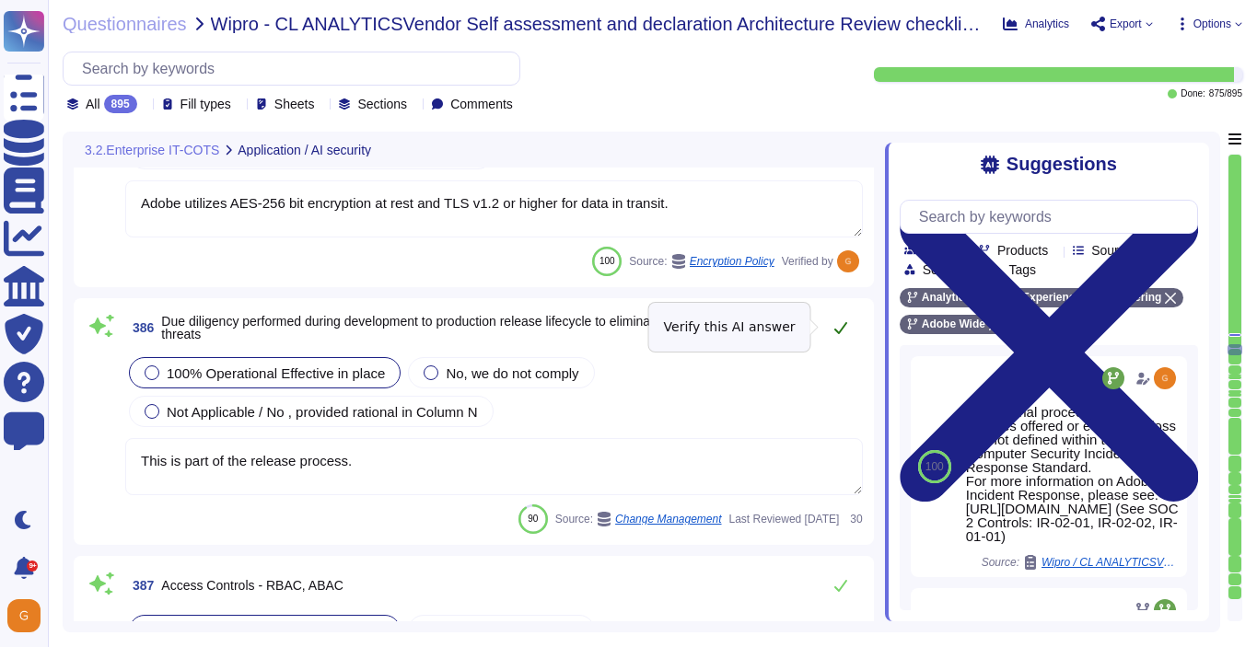
click at [835, 321] on icon at bounding box center [840, 327] width 15 height 15
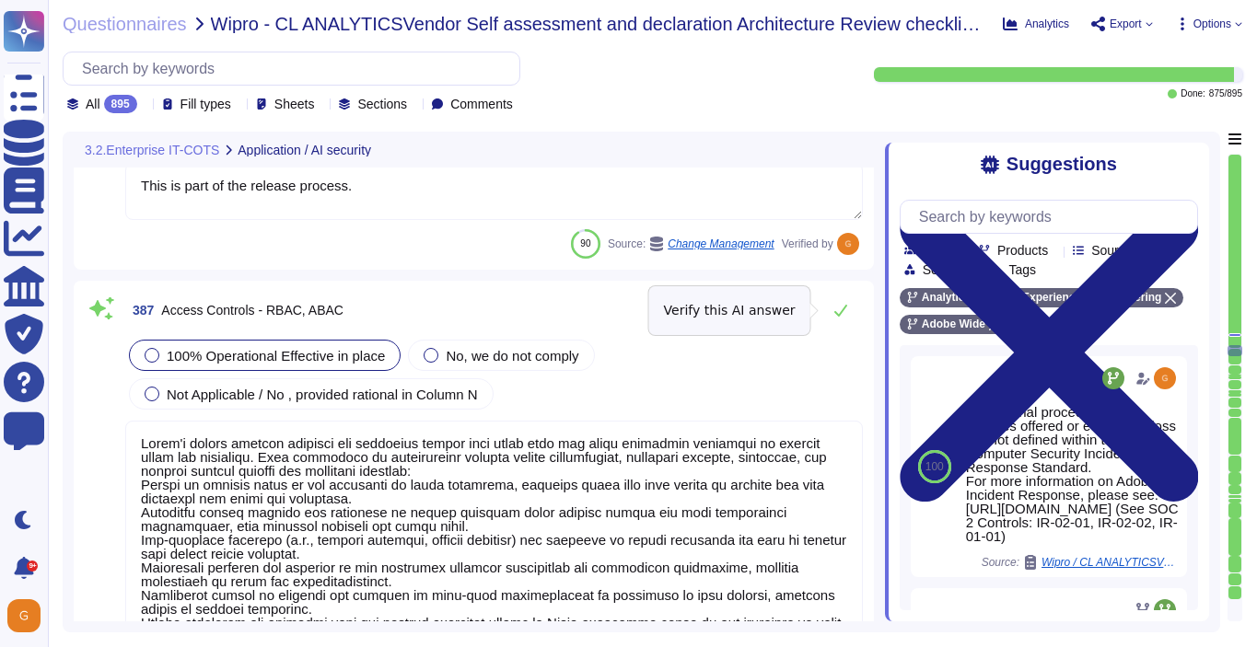
scroll to position [111212, 0]
click at [835, 321] on button at bounding box center [840, 311] width 44 height 37
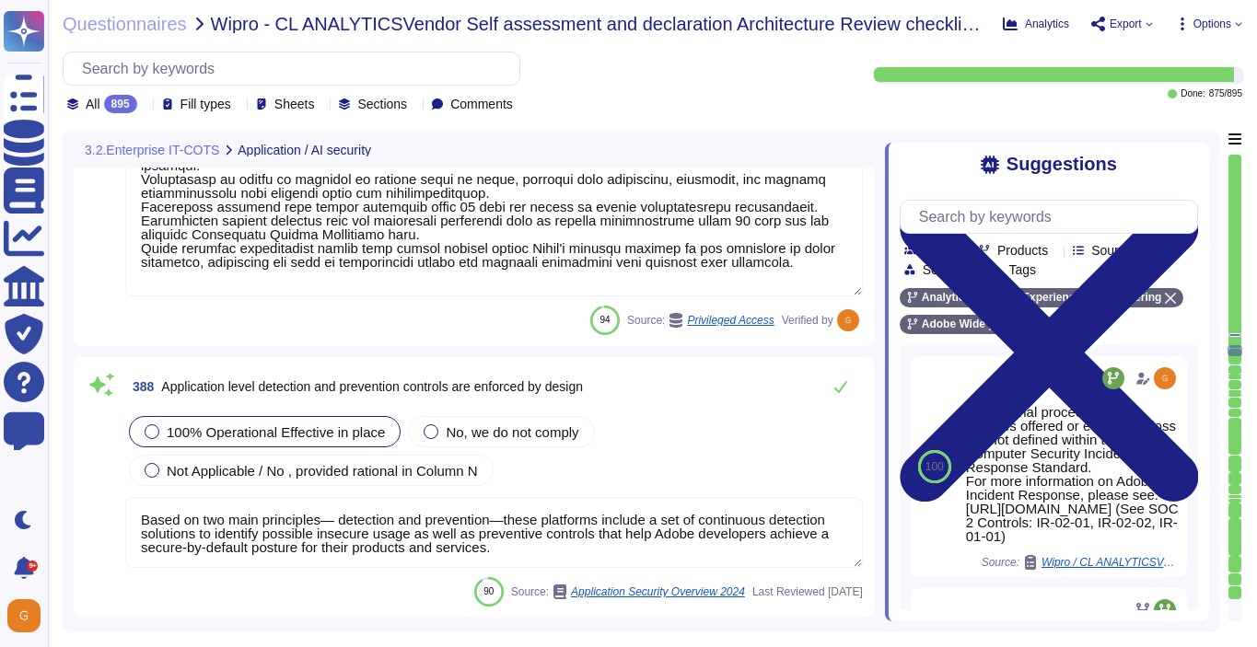
scroll to position [111742, 0]
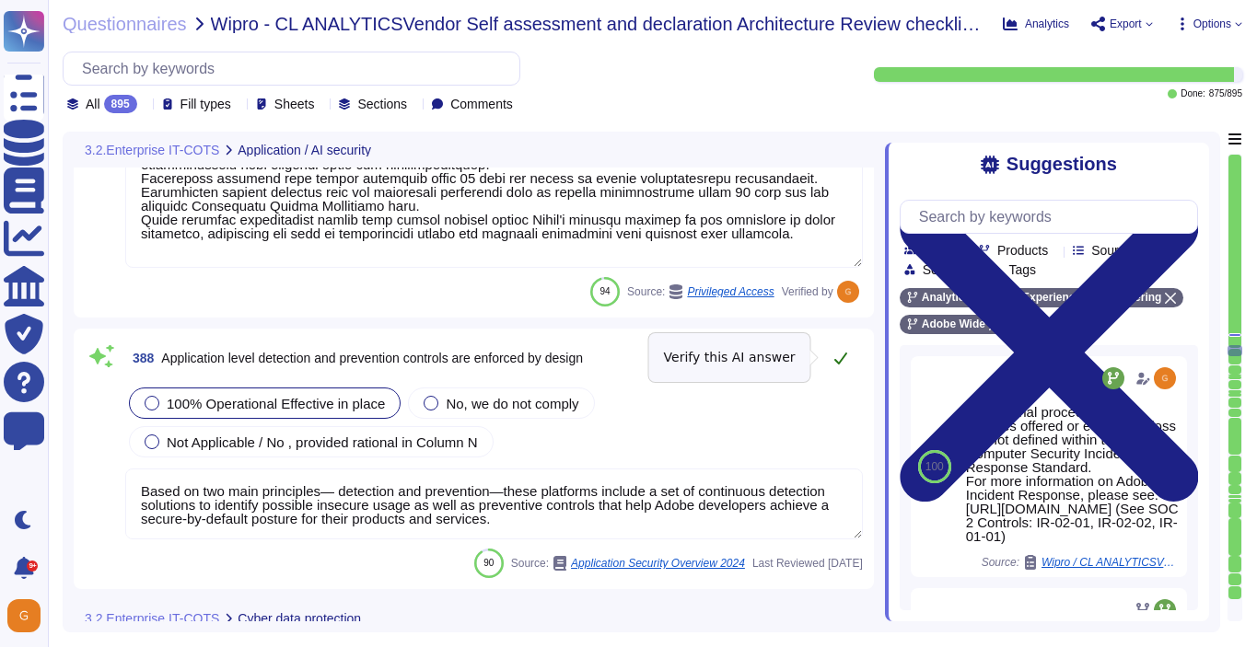
click at [841, 360] on icon at bounding box center [840, 358] width 15 height 15
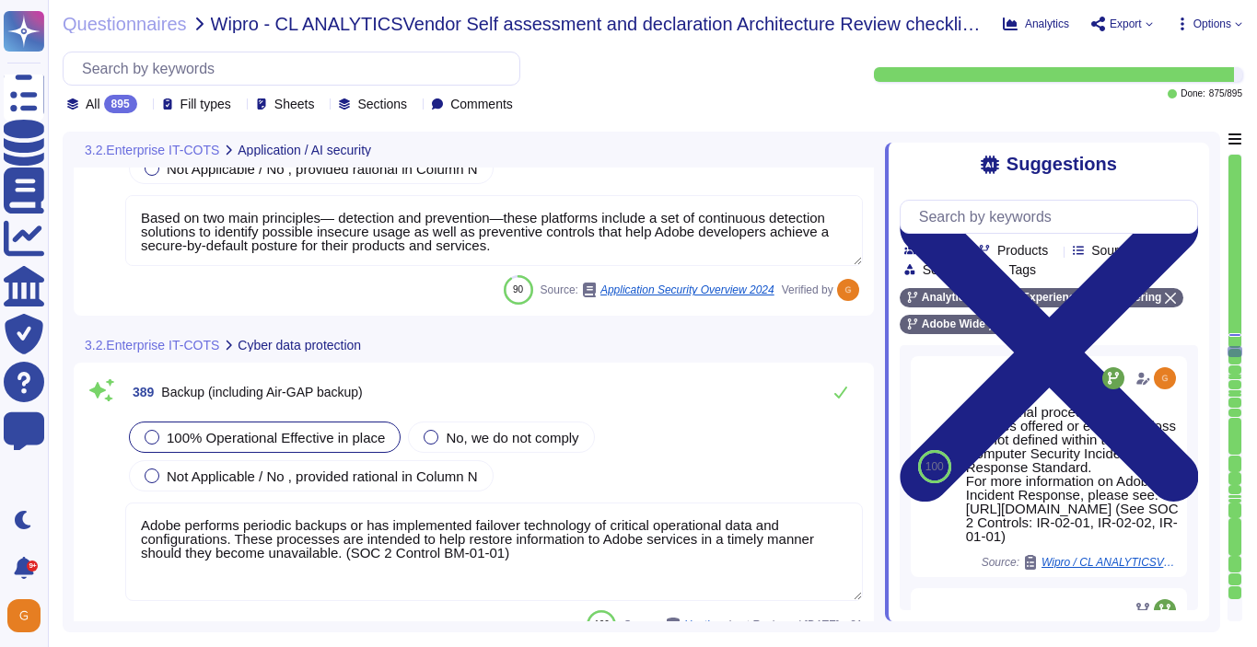
scroll to position [112017, 0]
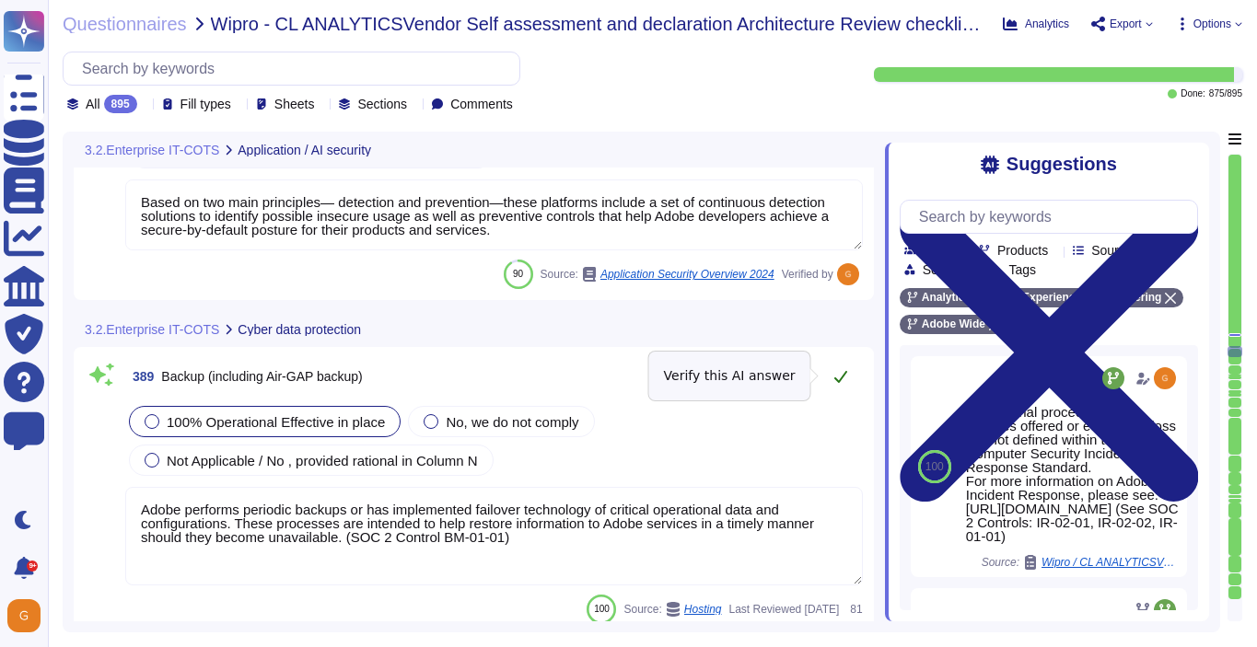
click at [841, 360] on button at bounding box center [840, 376] width 44 height 37
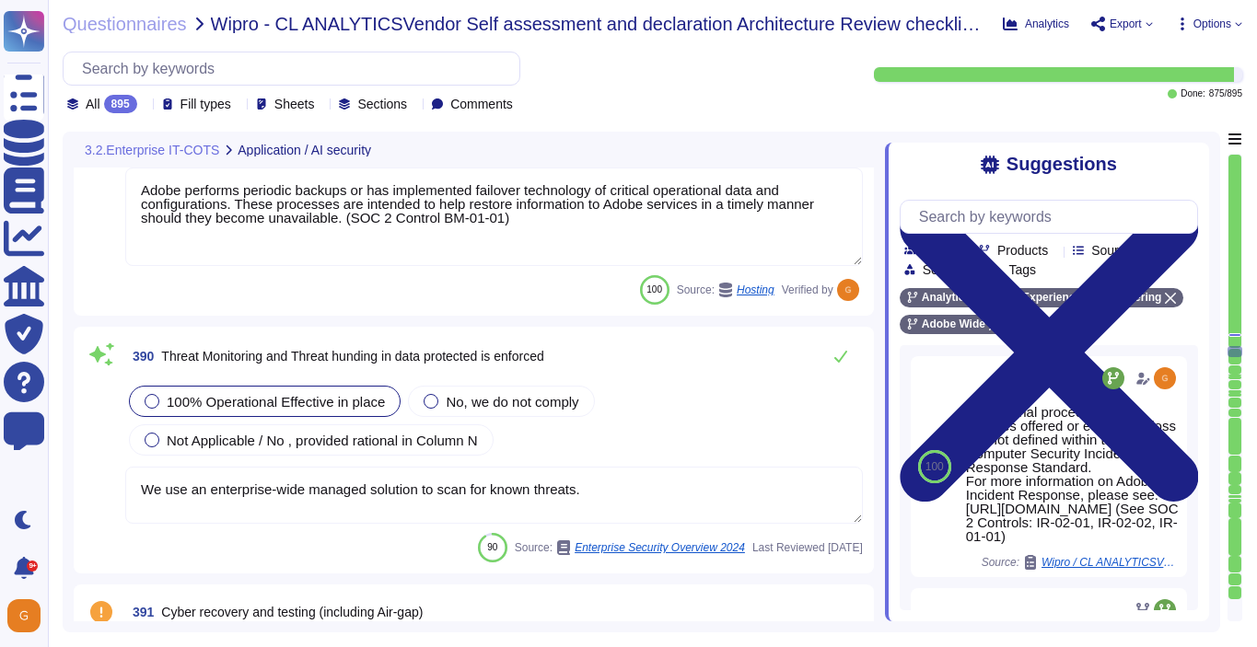
scroll to position [112339, 0]
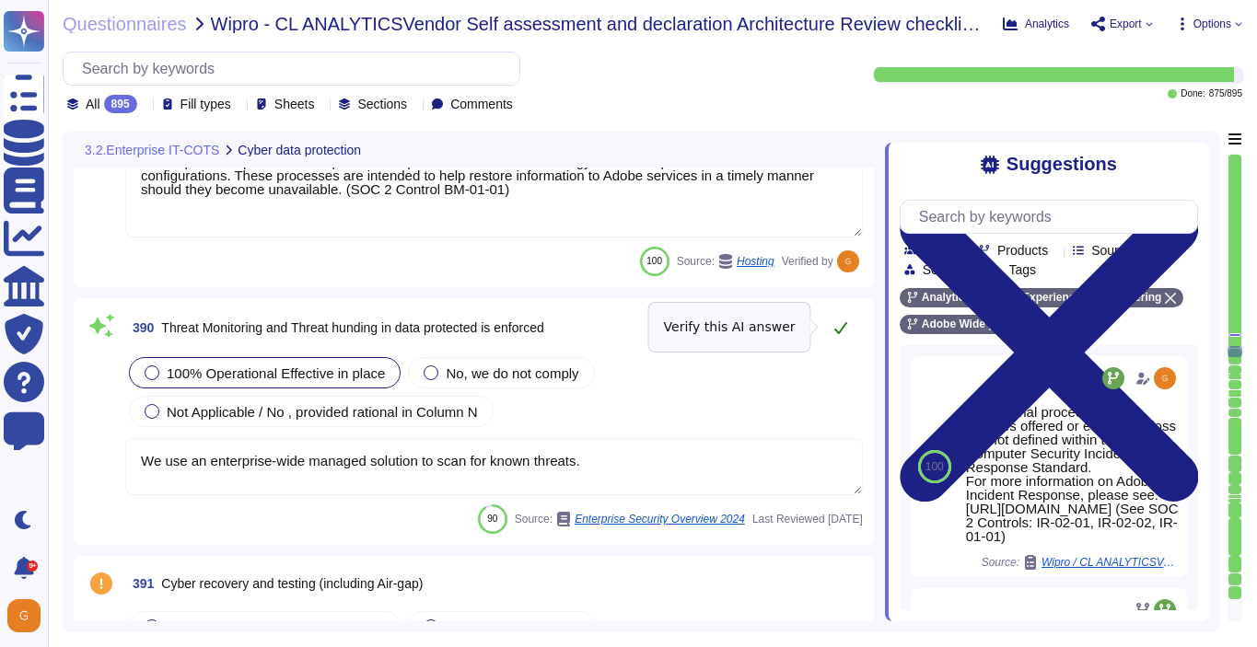
click at [841, 321] on icon at bounding box center [840, 327] width 15 height 15
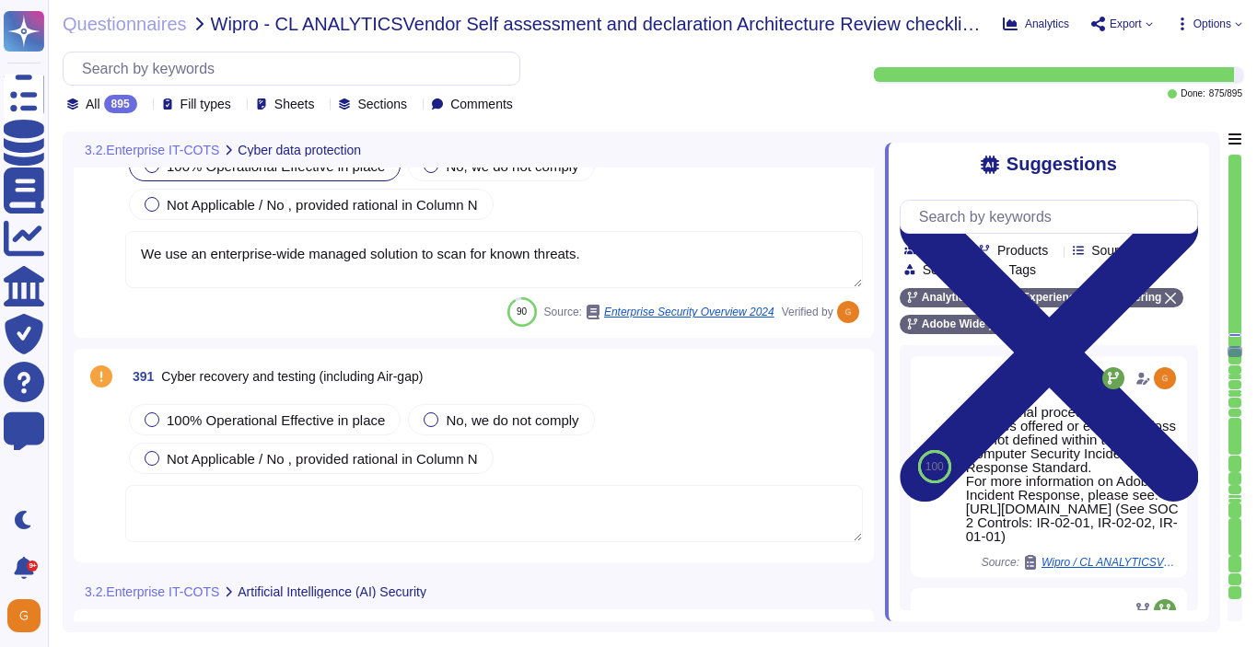
scroll to position [112552, 0]
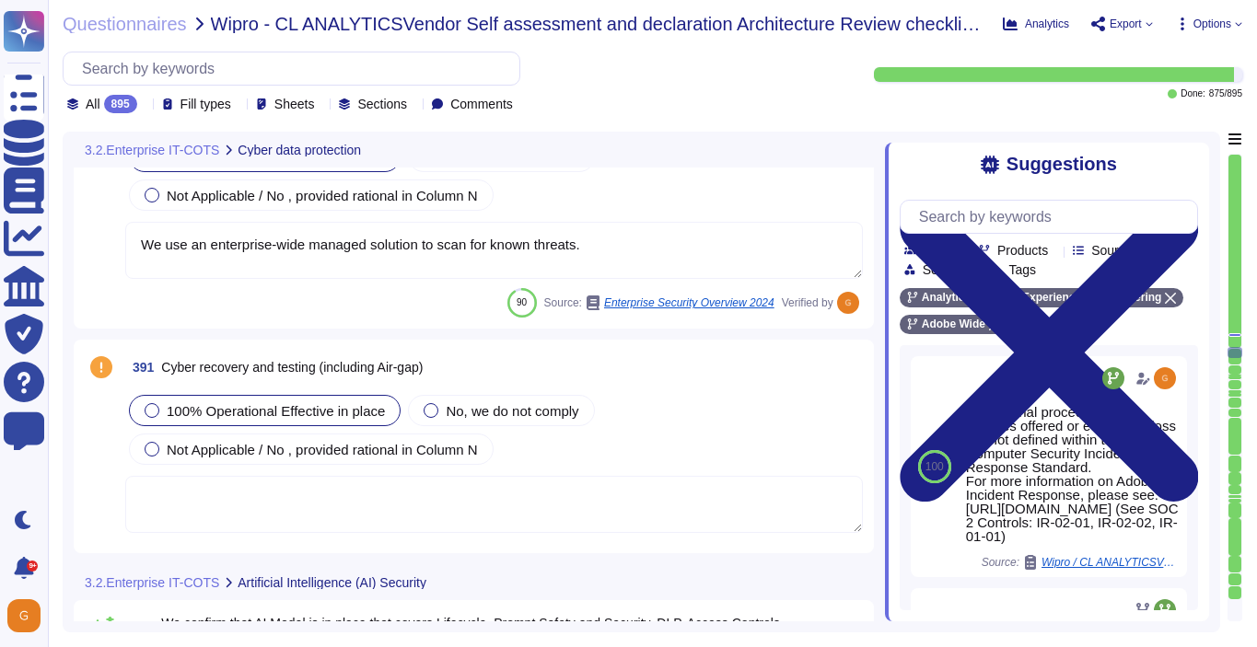
click at [294, 406] on span "100% Operational Effective in place" at bounding box center [276, 411] width 218 height 16
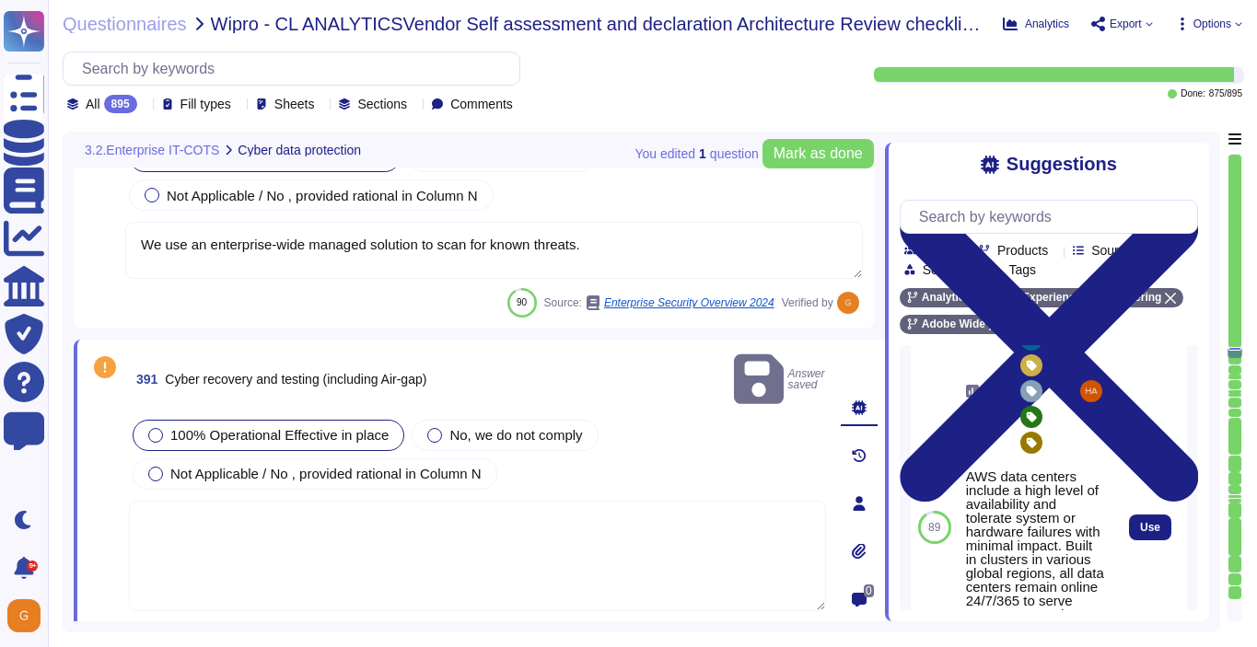
scroll to position [175, 0]
click at [1162, 531] on button "Use" at bounding box center [1150, 525] width 42 height 26
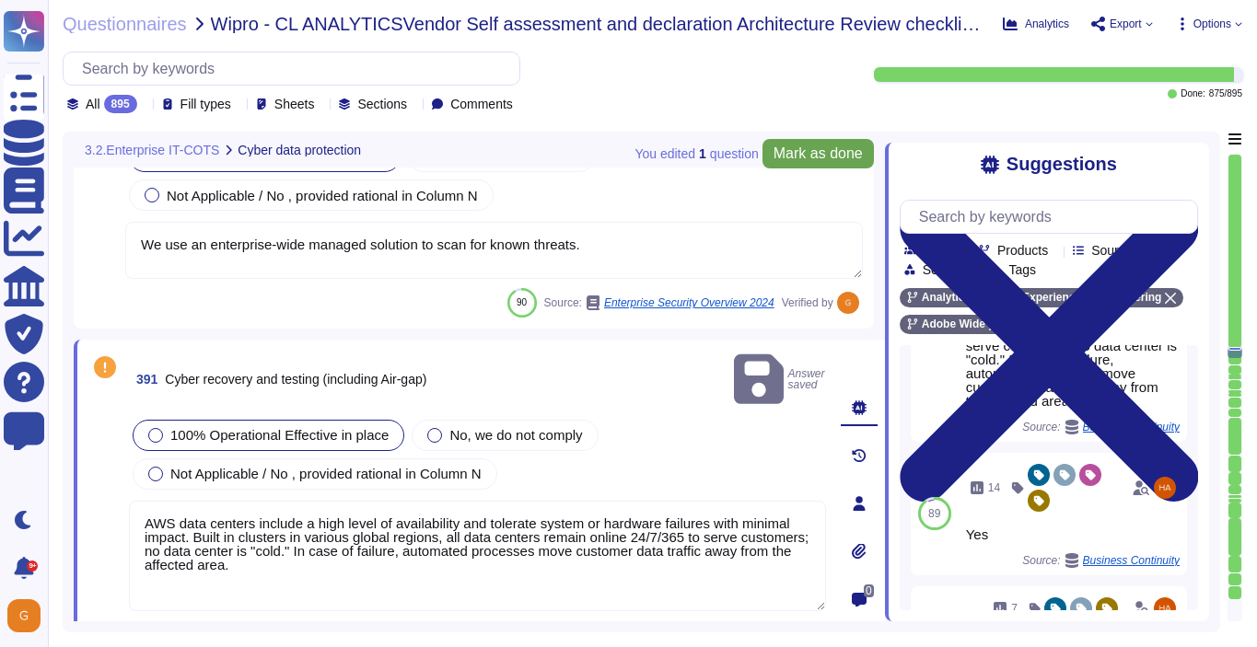
click at [808, 164] on button "Mark as done" at bounding box center [817, 153] width 111 height 29
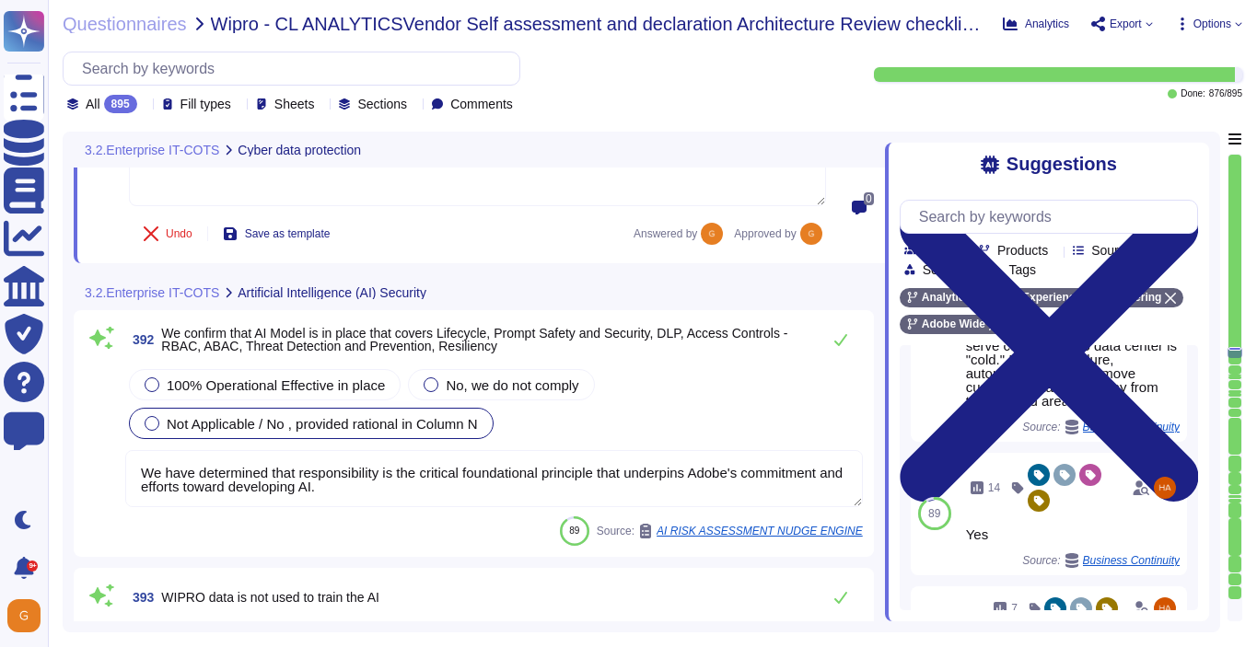
scroll to position [112936, 0]
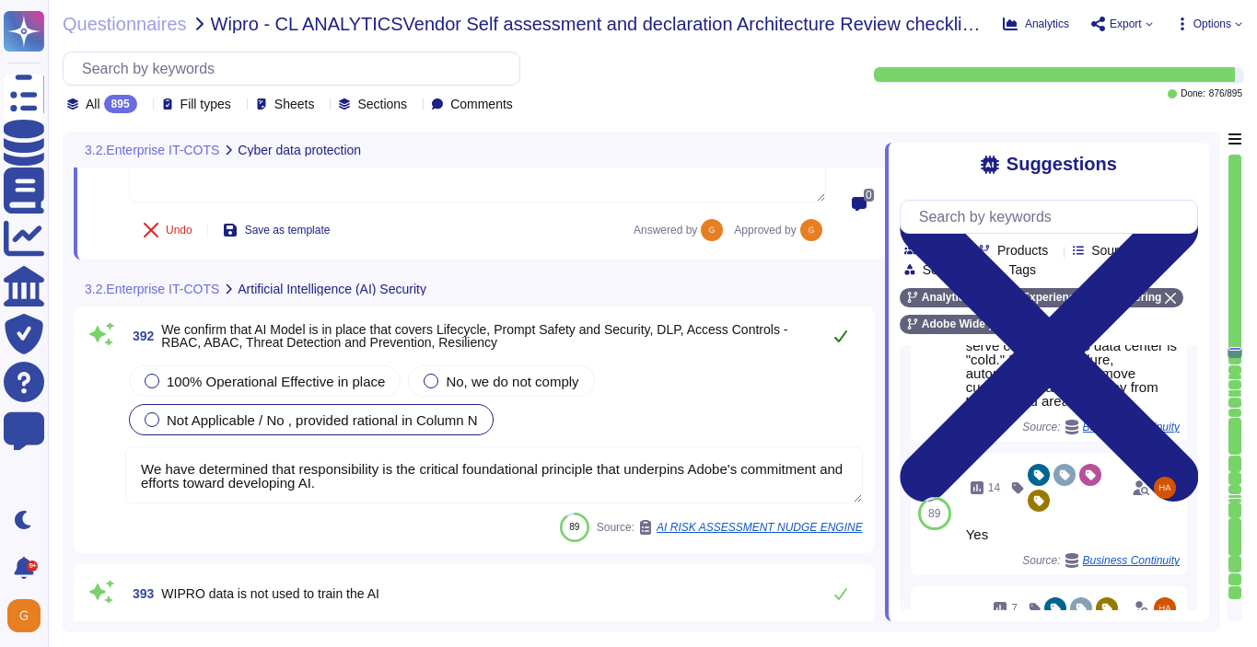
click at [830, 342] on button at bounding box center [840, 336] width 44 height 37
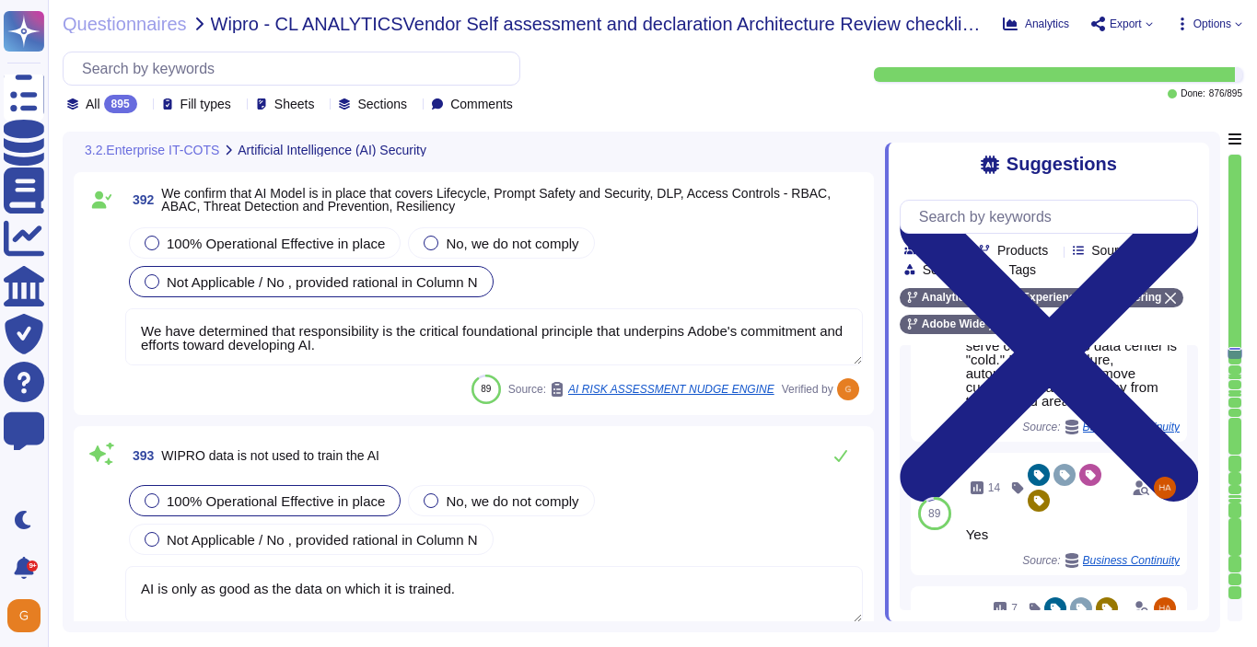
scroll to position [113202, 0]
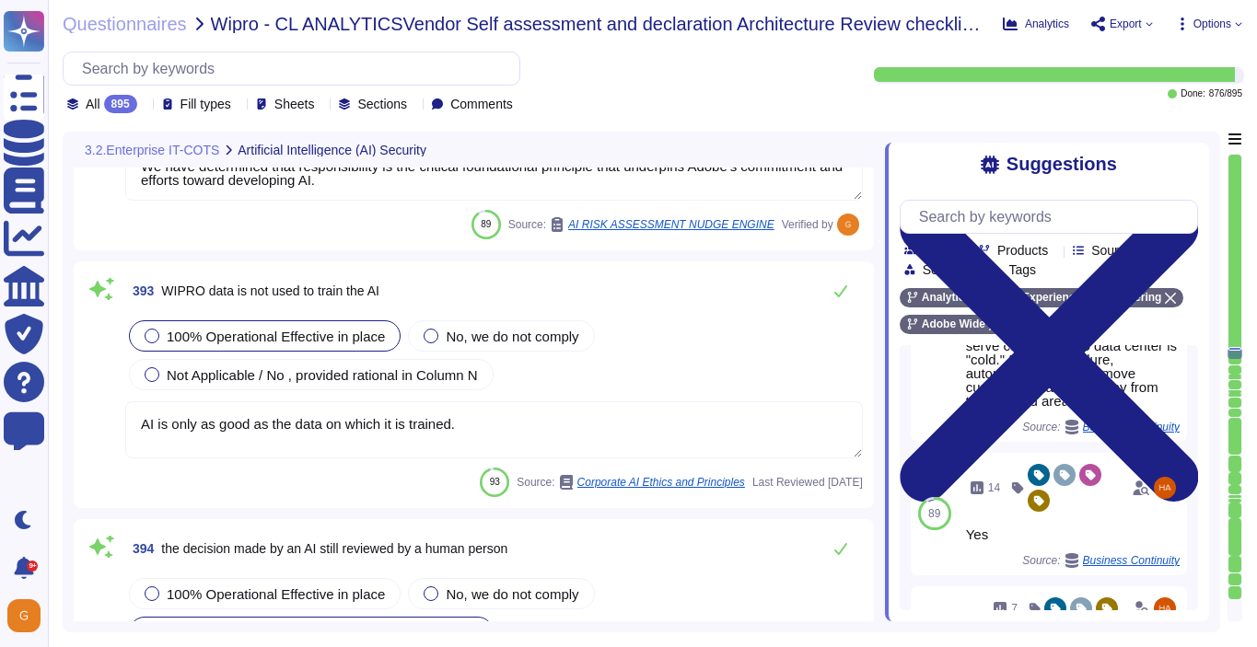
click at [616, 417] on textarea "AI is only as good as the data on which it is trained." at bounding box center [493, 429] width 737 height 57
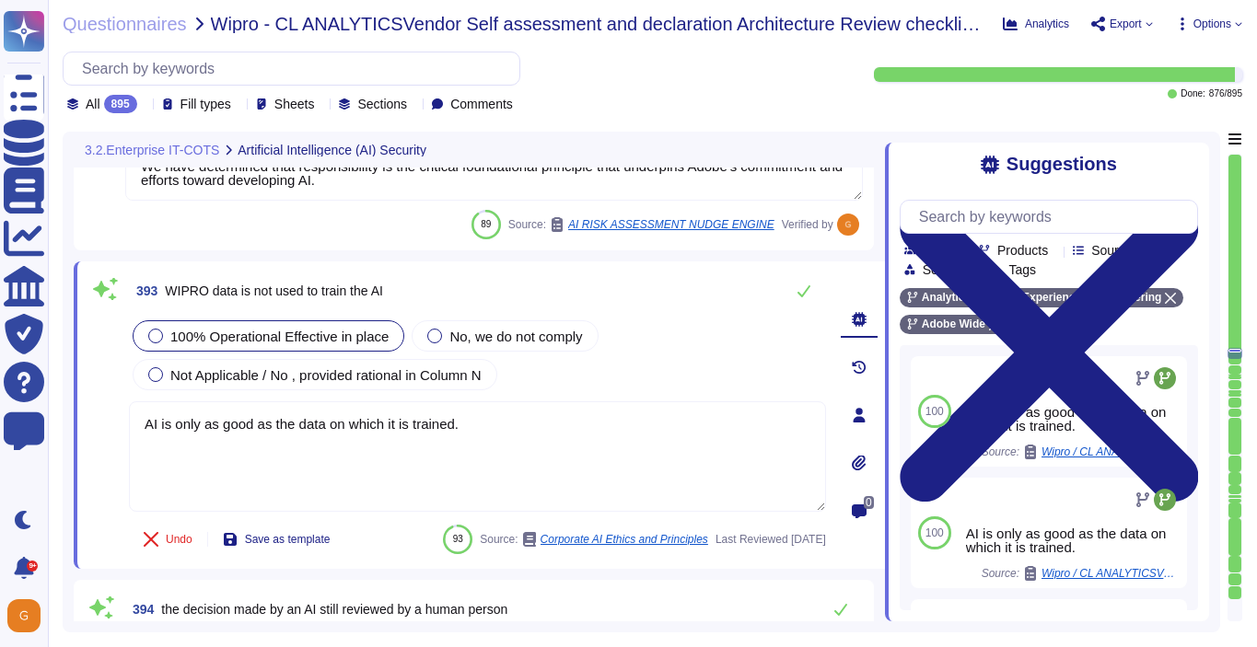
drag, startPoint x: 516, startPoint y: 421, endPoint x: 122, endPoint y: 398, distance: 393.8
click at [122, 398] on div "393 WIPRO data is not used to train the AI 100% Operational Effective in place …" at bounding box center [456, 415] width 737 height 285
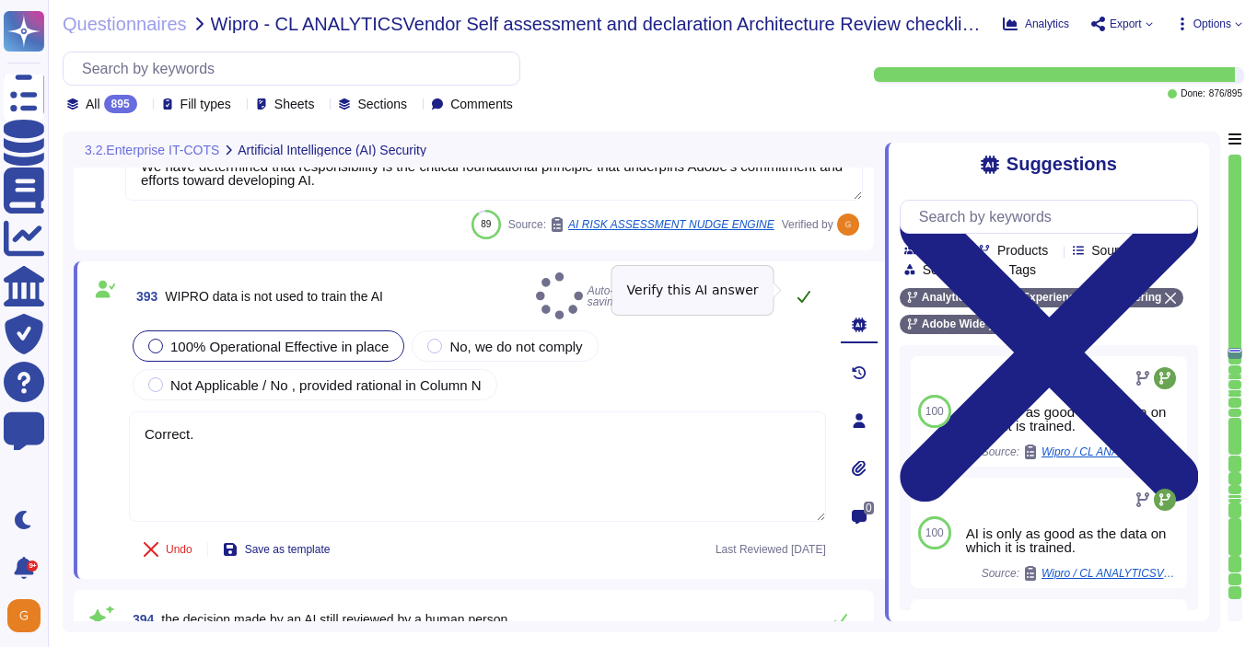
click at [807, 291] on icon at bounding box center [803, 297] width 13 height 12
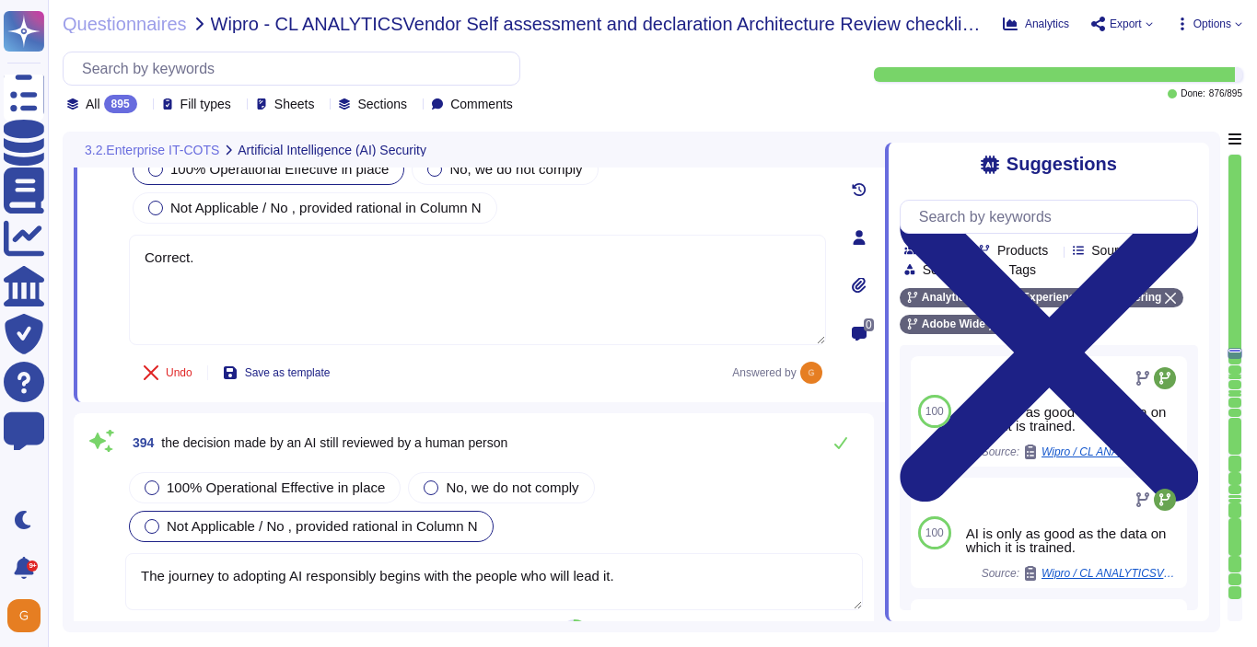
scroll to position [113392, 0]
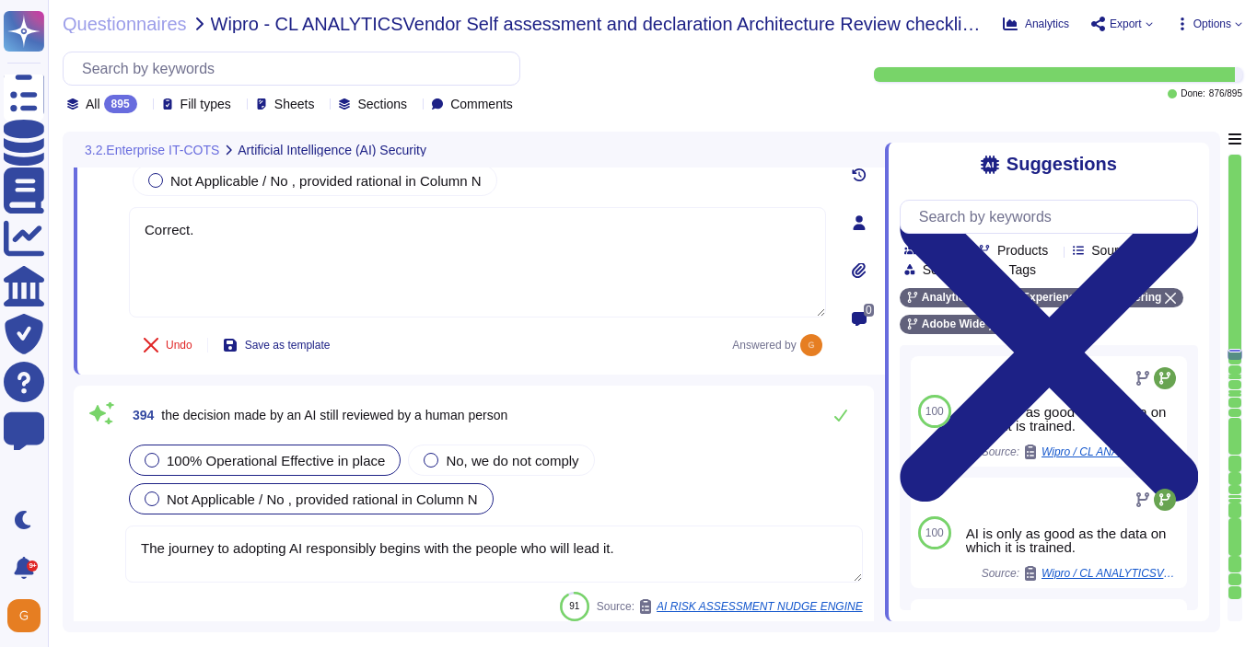
click at [358, 472] on div "100% Operational Effective in place" at bounding box center [265, 460] width 272 height 31
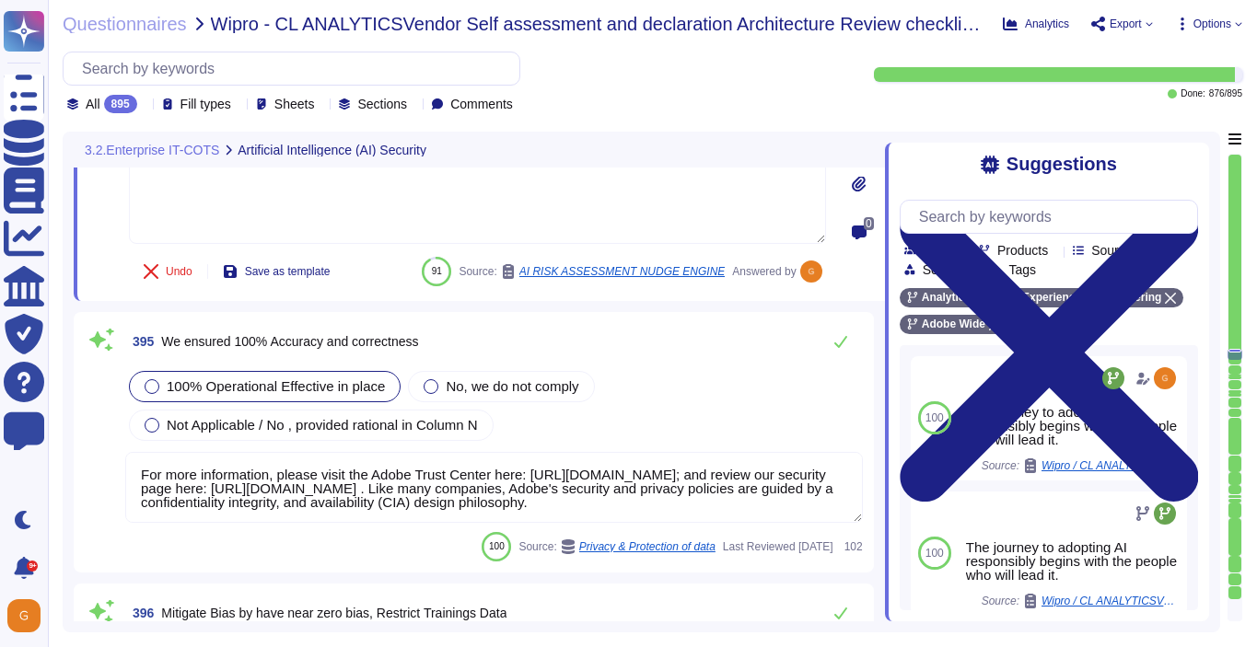
scroll to position [113790, 0]
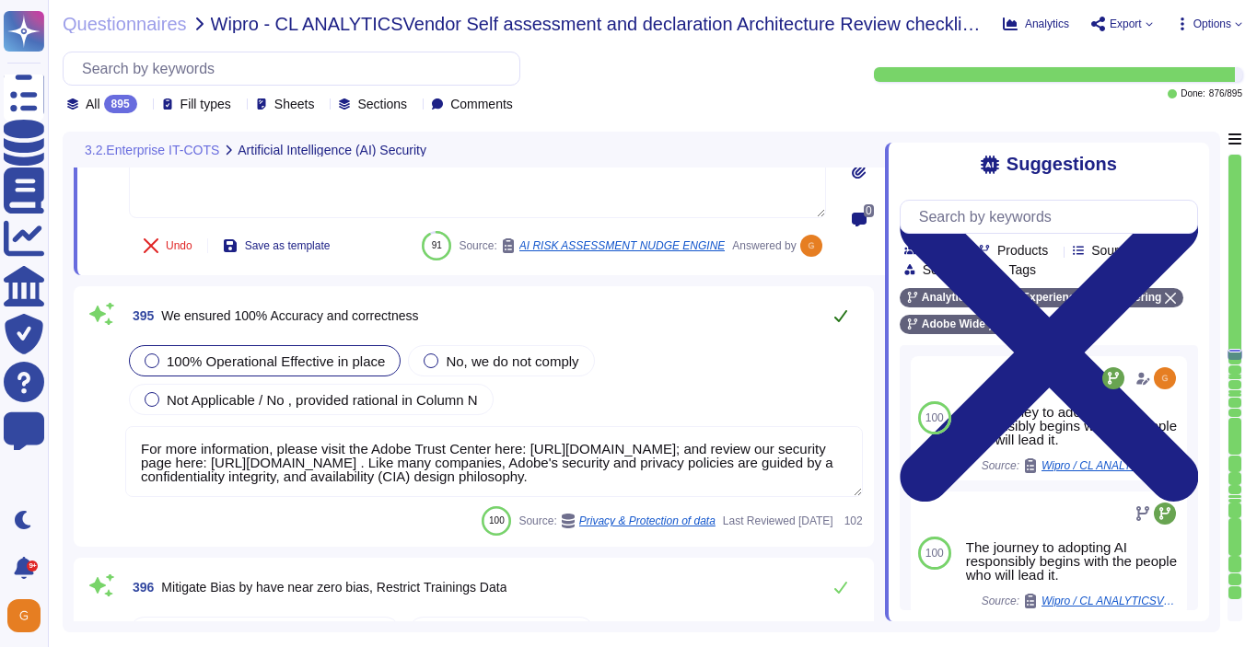
click at [846, 314] on icon at bounding box center [840, 315] width 15 height 15
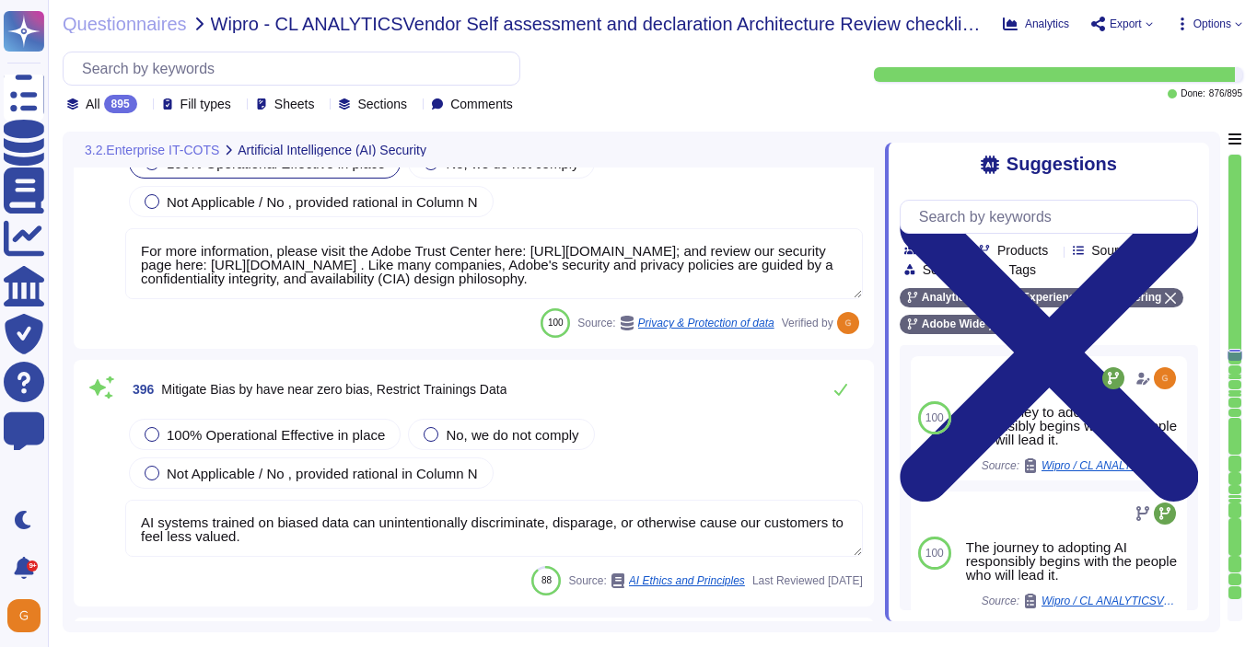
scroll to position [113971, 0]
click at [286, 438] on span "100% Operational Effective in place" at bounding box center [276, 437] width 218 height 16
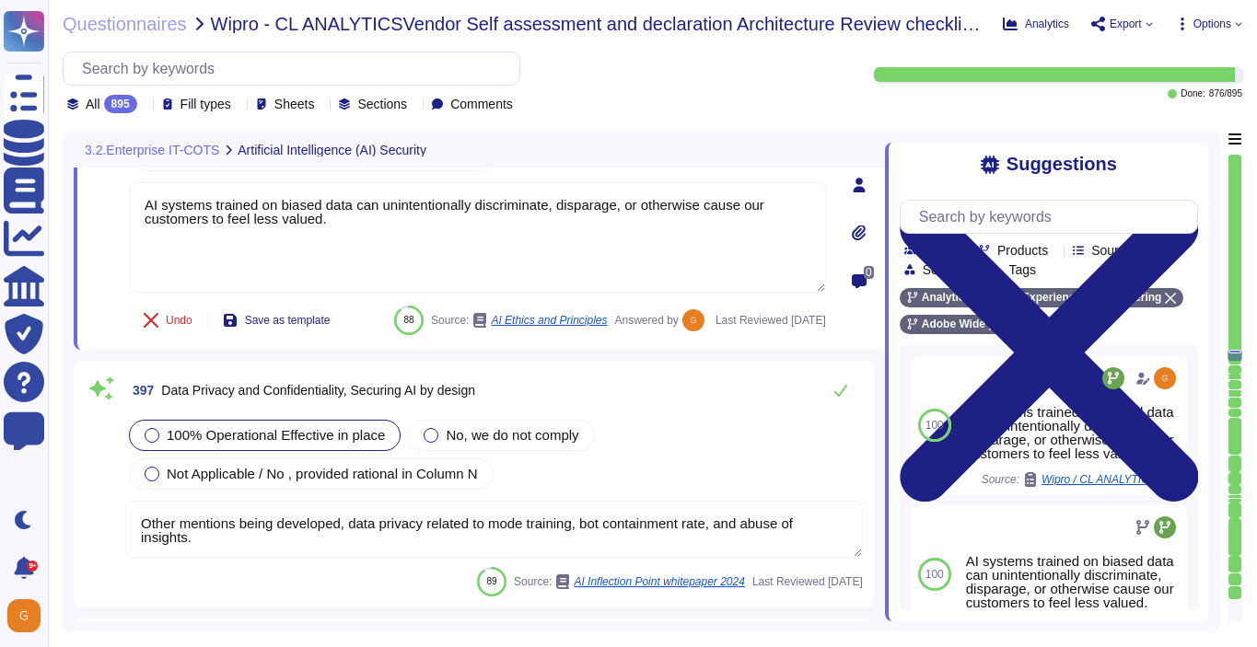
scroll to position [114238, 0]
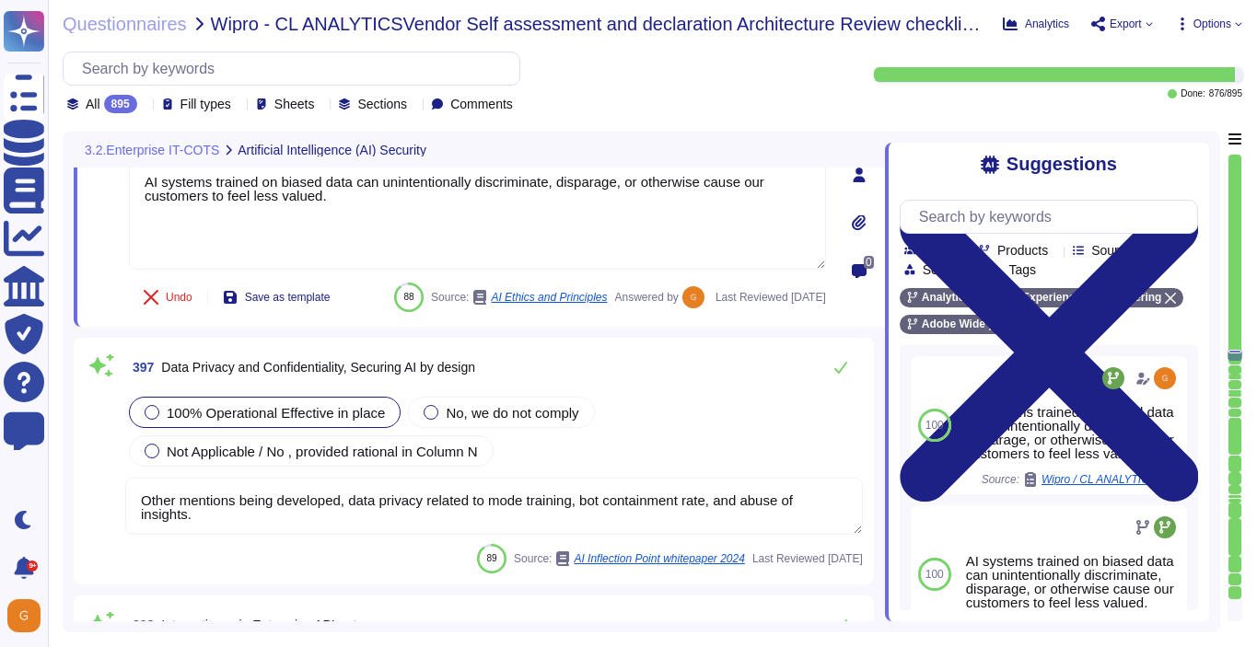
click at [745, 535] on textarea "Other mentions being developed, data privacy related to mode training, bot cont…" at bounding box center [493, 506] width 737 height 57
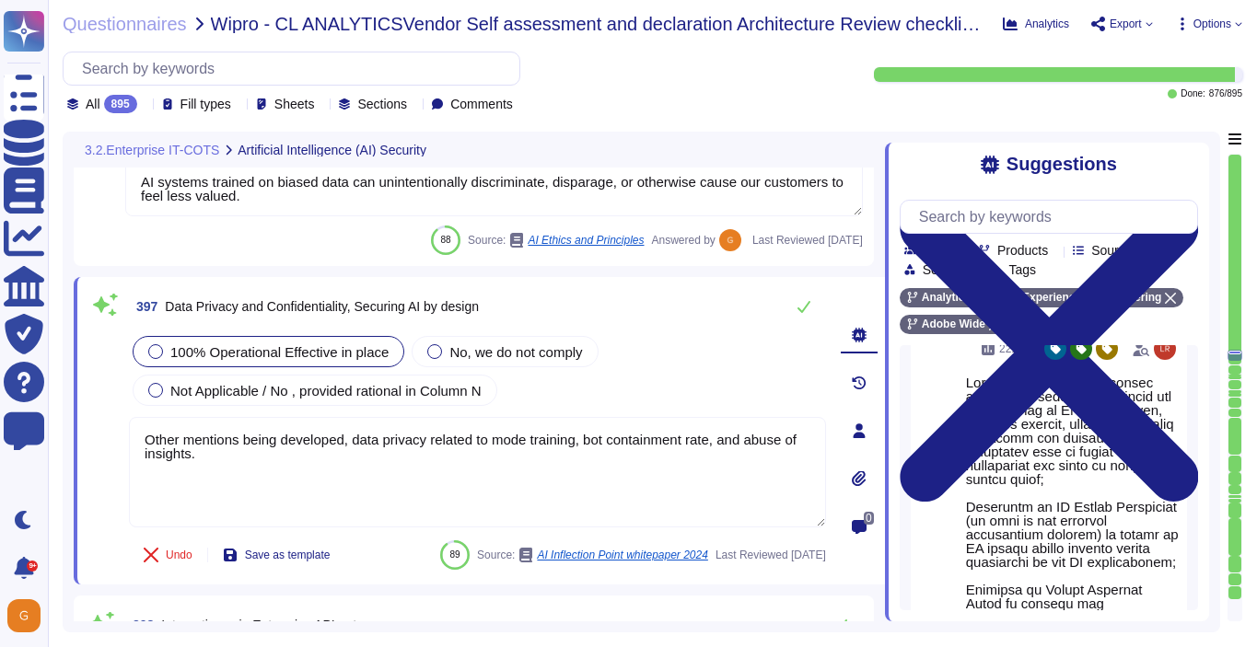
scroll to position [640, 0]
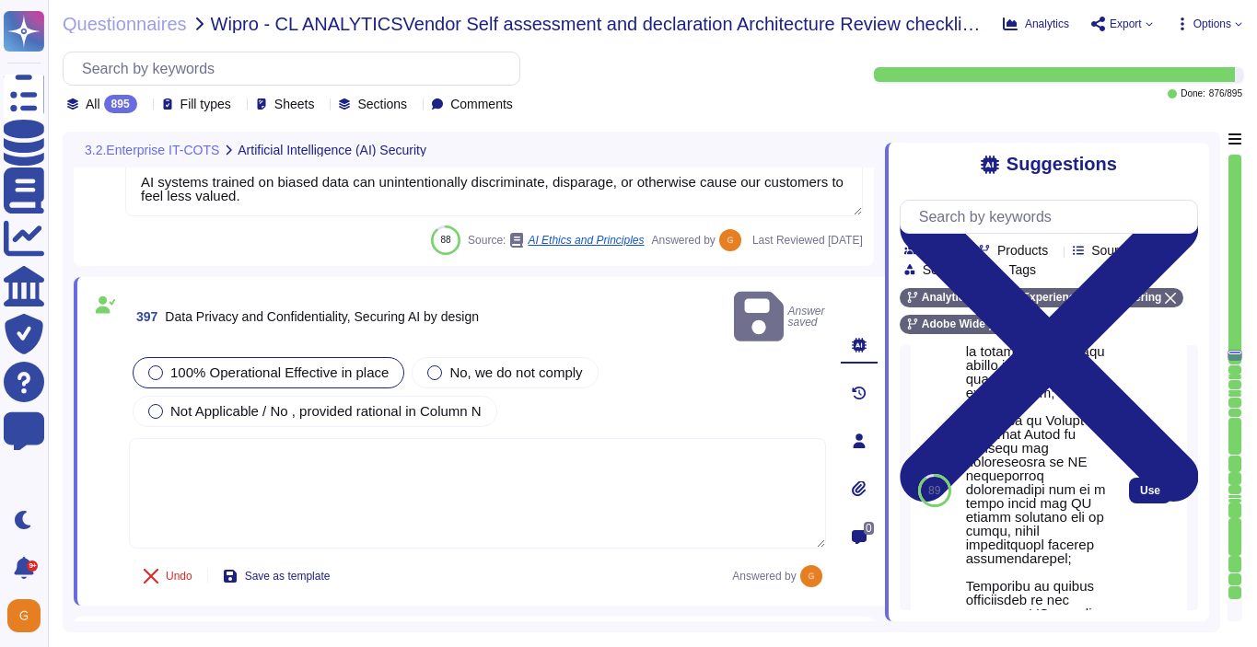
scroll to position [948, 0]
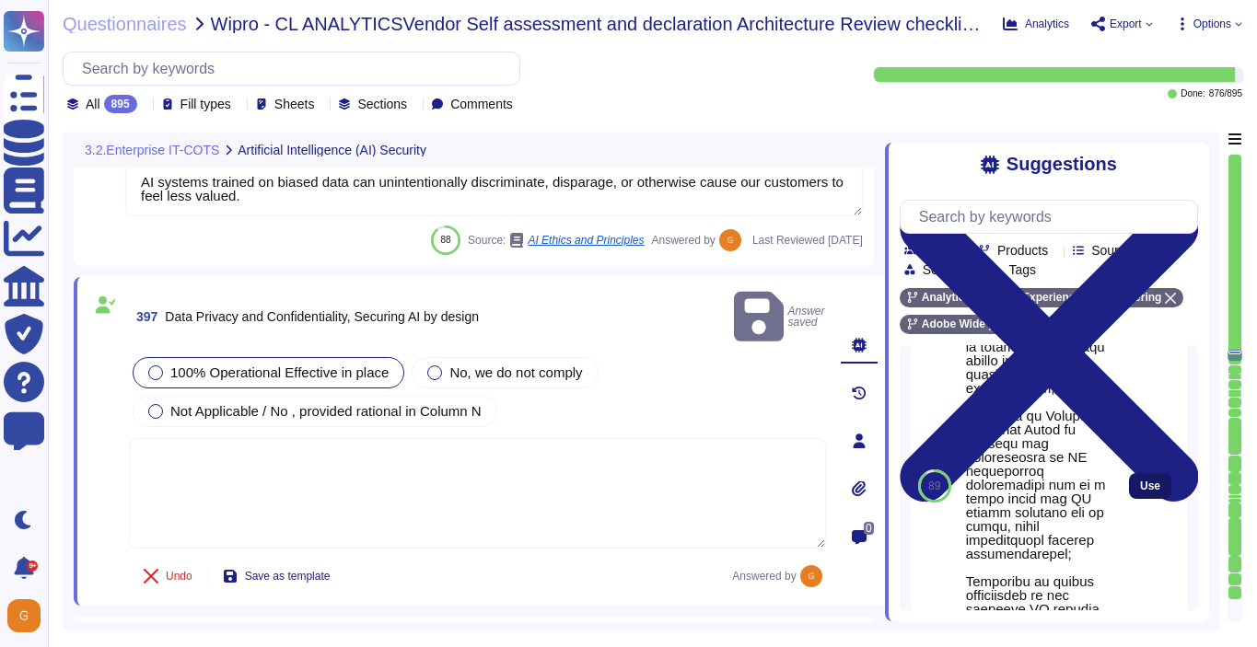
click at [1151, 492] on span "Use" at bounding box center [1150, 486] width 20 height 11
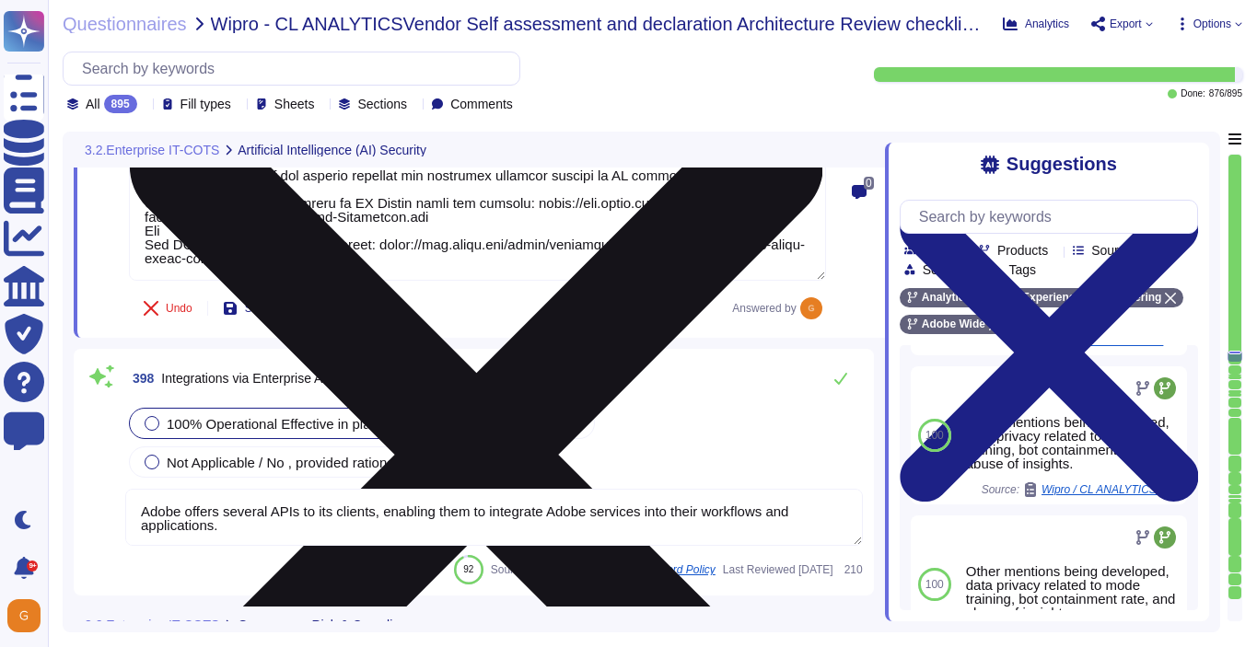
scroll to position [114725, 0]
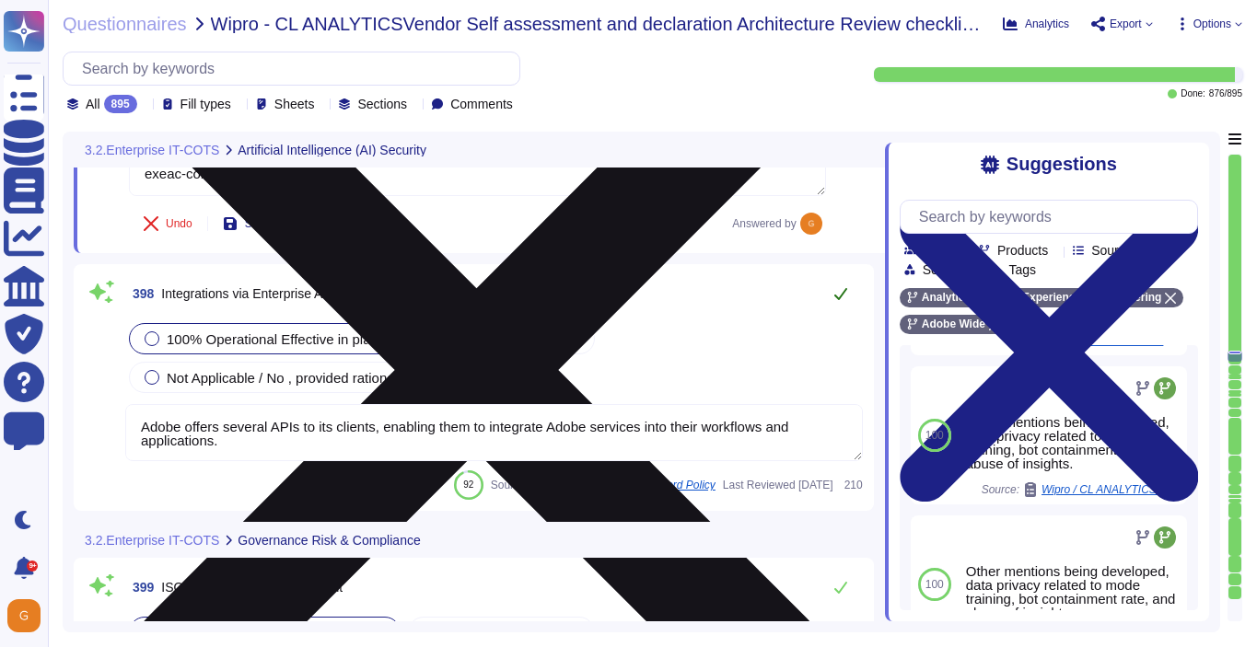
click at [836, 299] on icon at bounding box center [840, 293] width 15 height 15
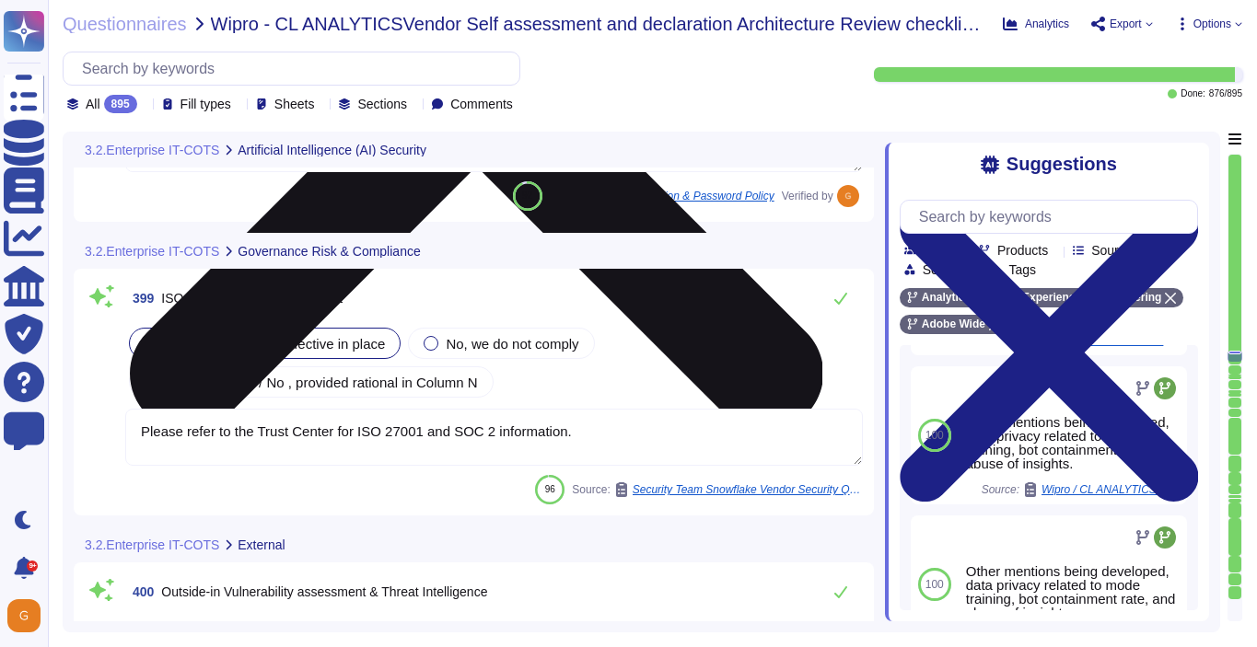
scroll to position [115001, 0]
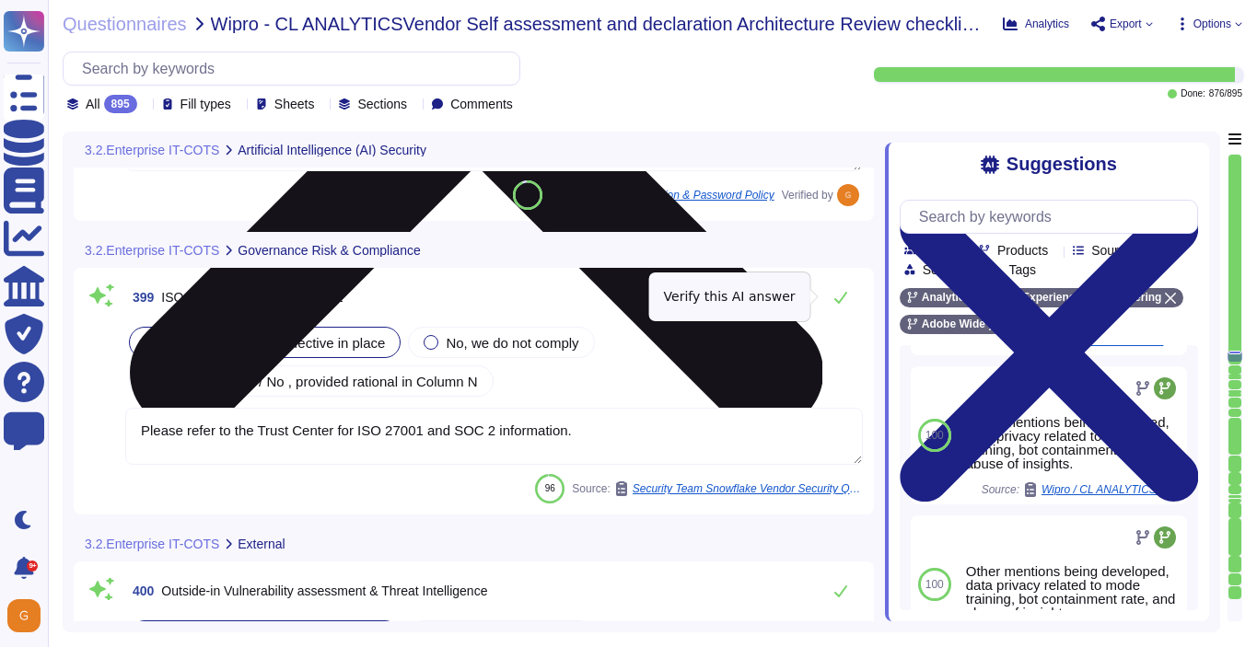
click at [836, 299] on icon at bounding box center [840, 298] width 13 height 12
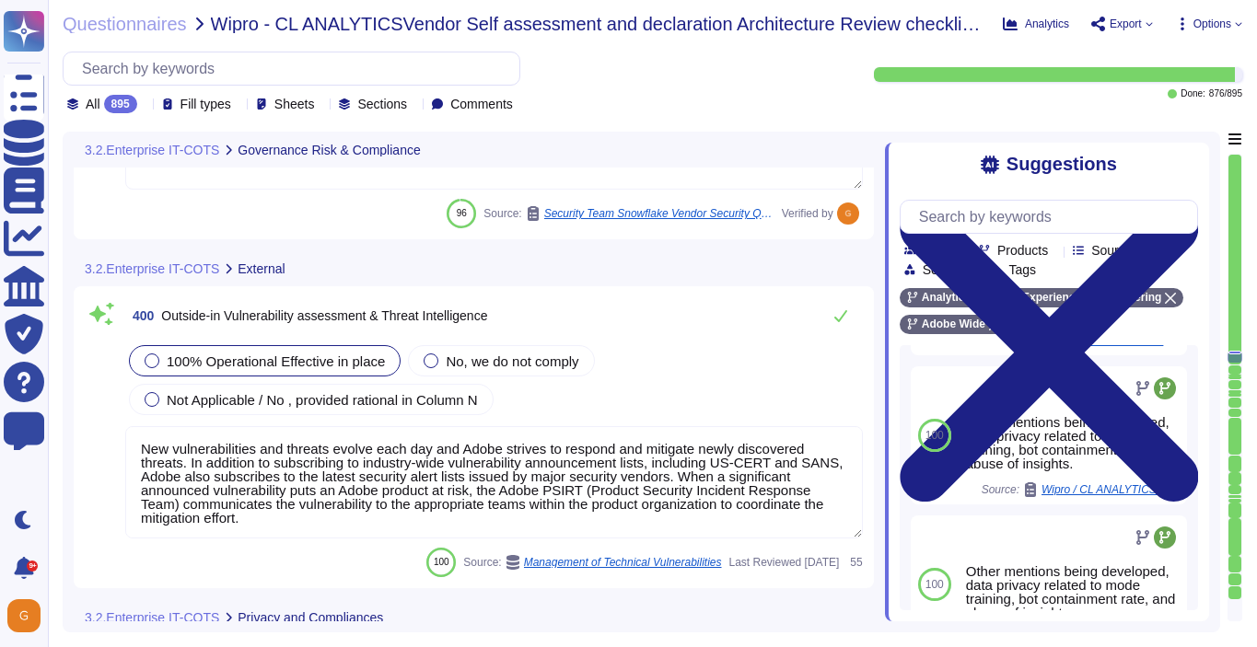
scroll to position [115261, 0]
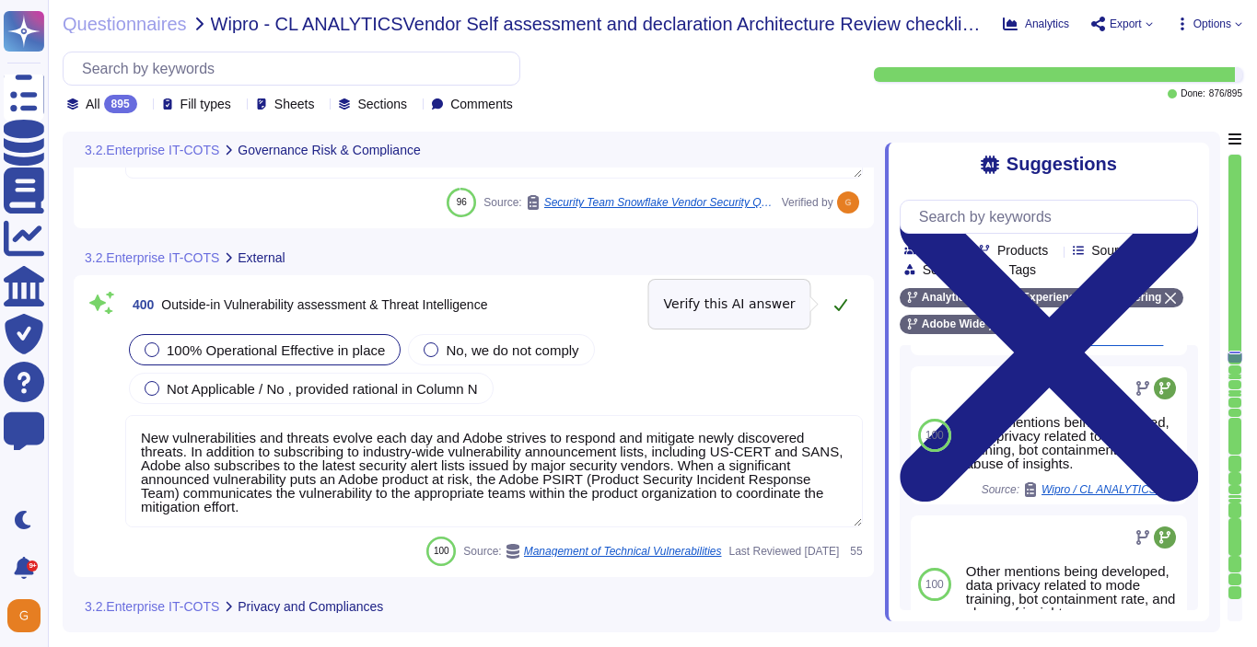
click at [847, 299] on button at bounding box center [840, 304] width 44 height 37
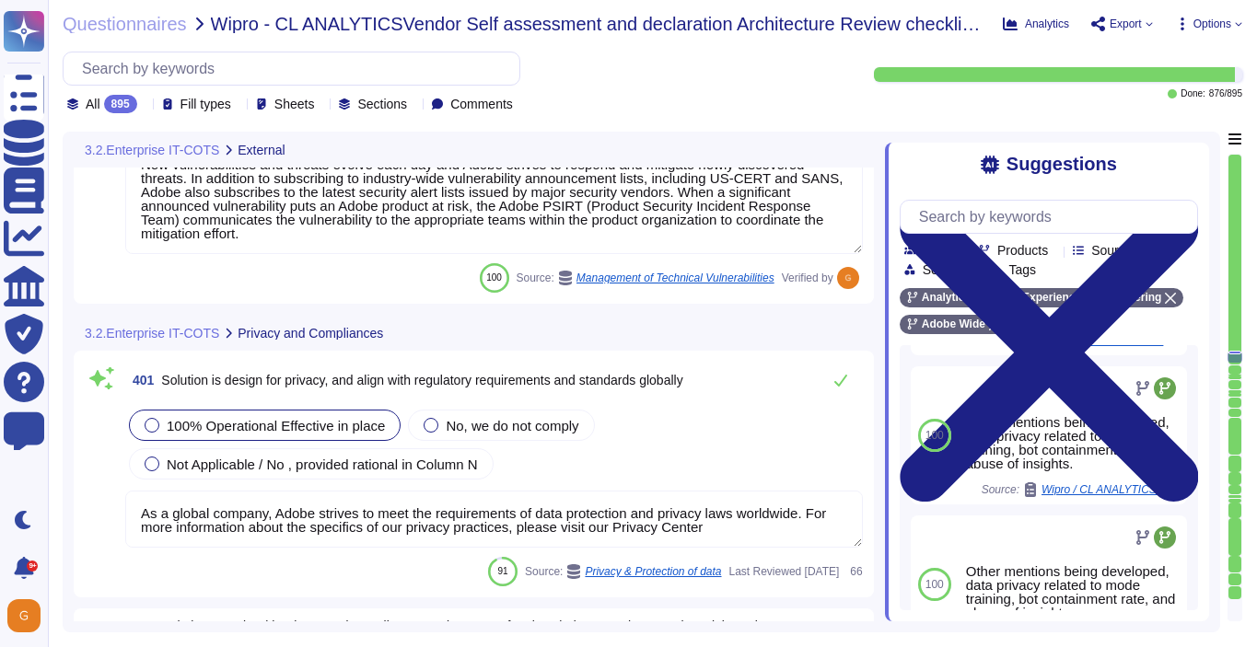
scroll to position [115512, 0]
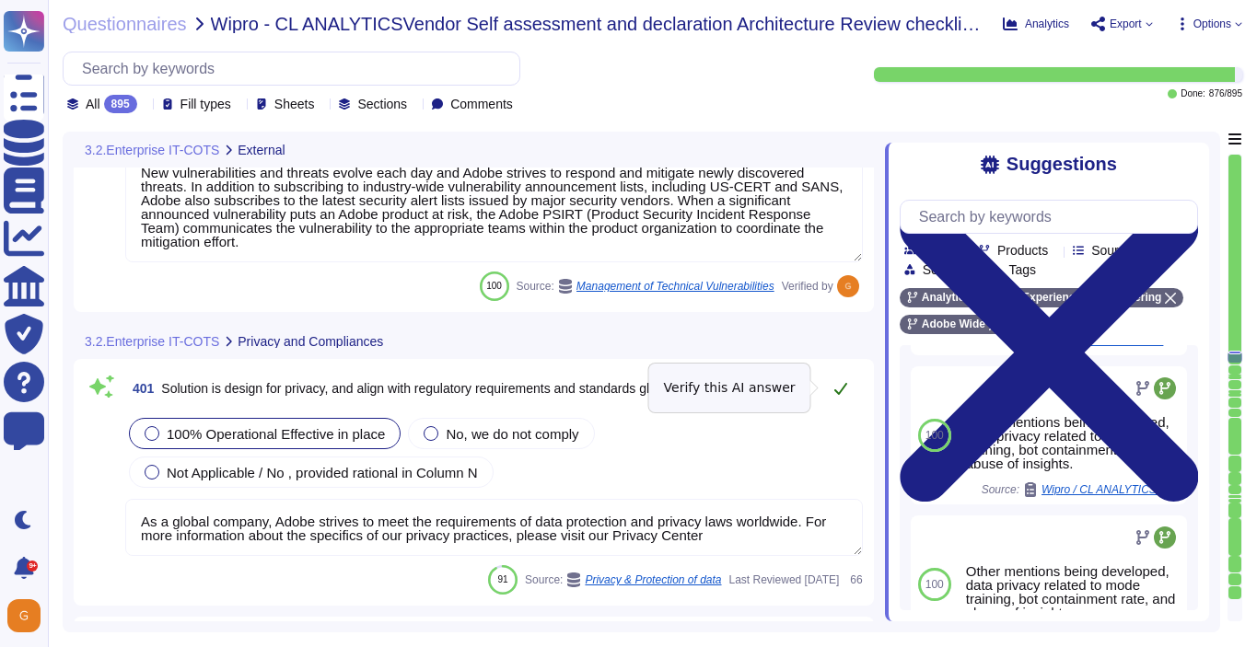
click at [840, 387] on icon at bounding box center [840, 388] width 15 height 15
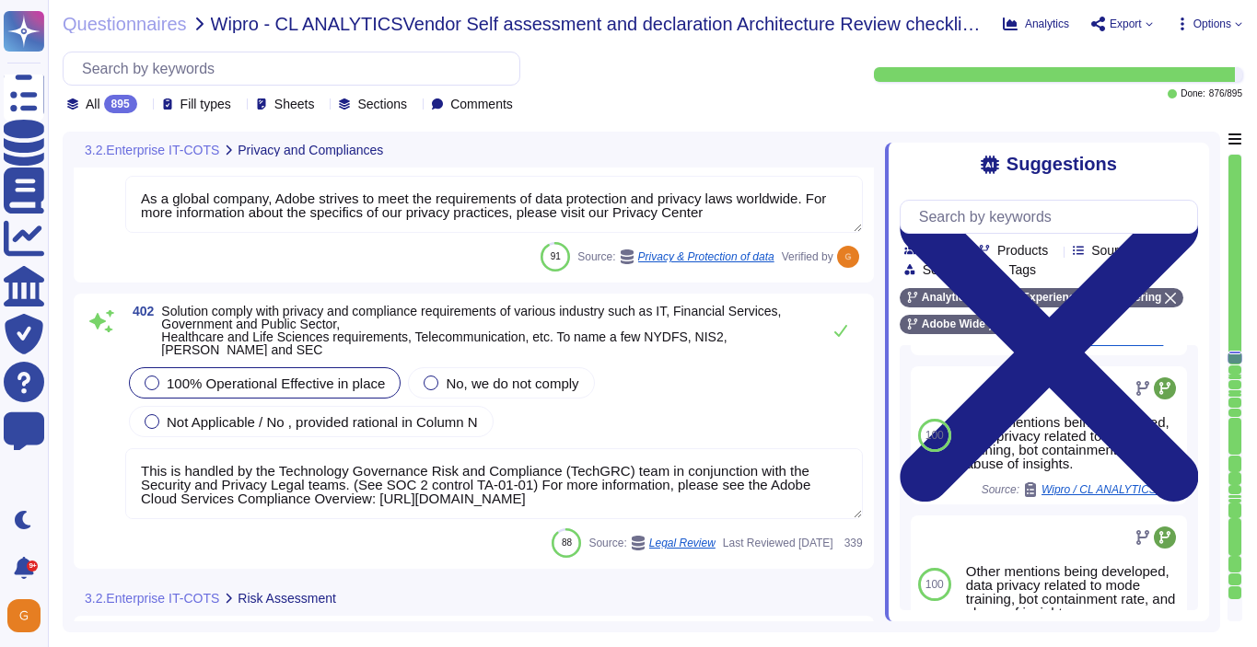
scroll to position [115815, 0]
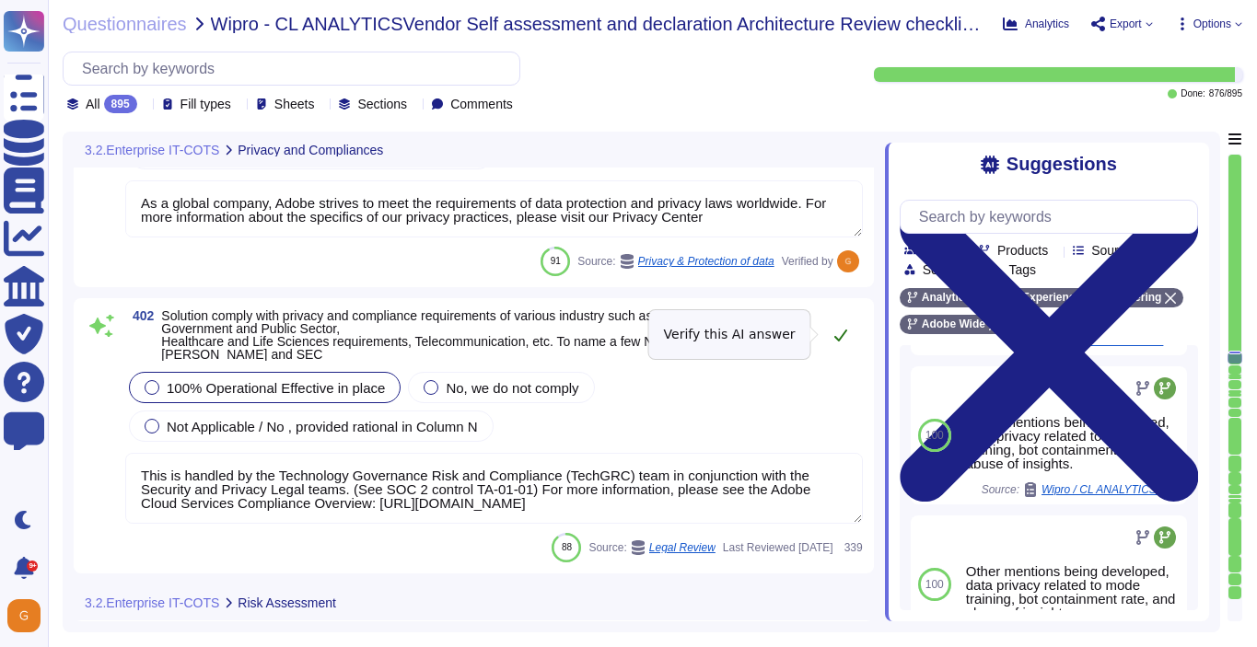
click at [835, 333] on icon at bounding box center [840, 335] width 15 height 15
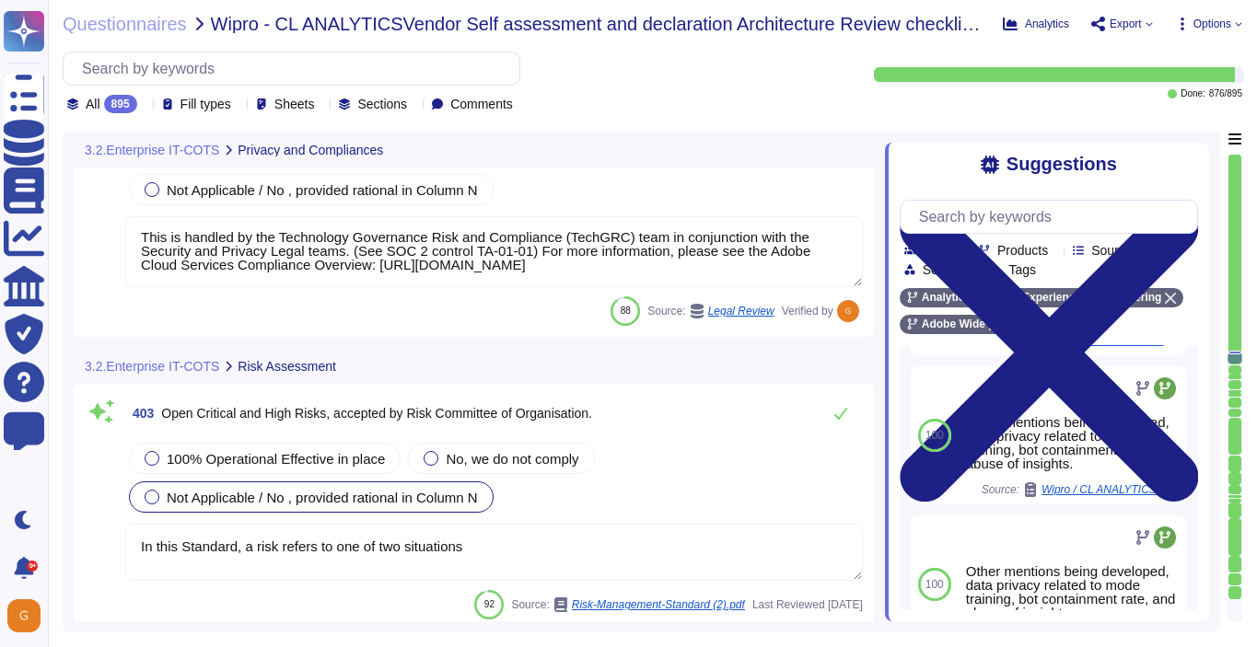
scroll to position [116062, 0]
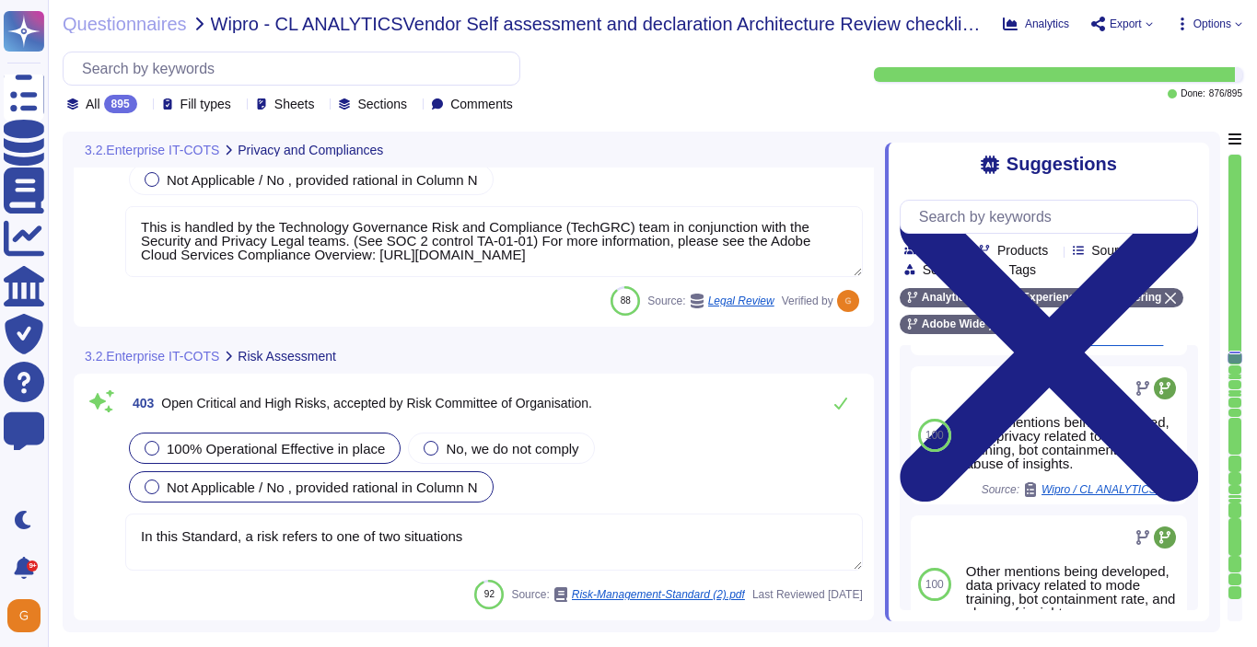
click at [339, 444] on div "100% Operational Effective in place" at bounding box center [265, 448] width 272 height 31
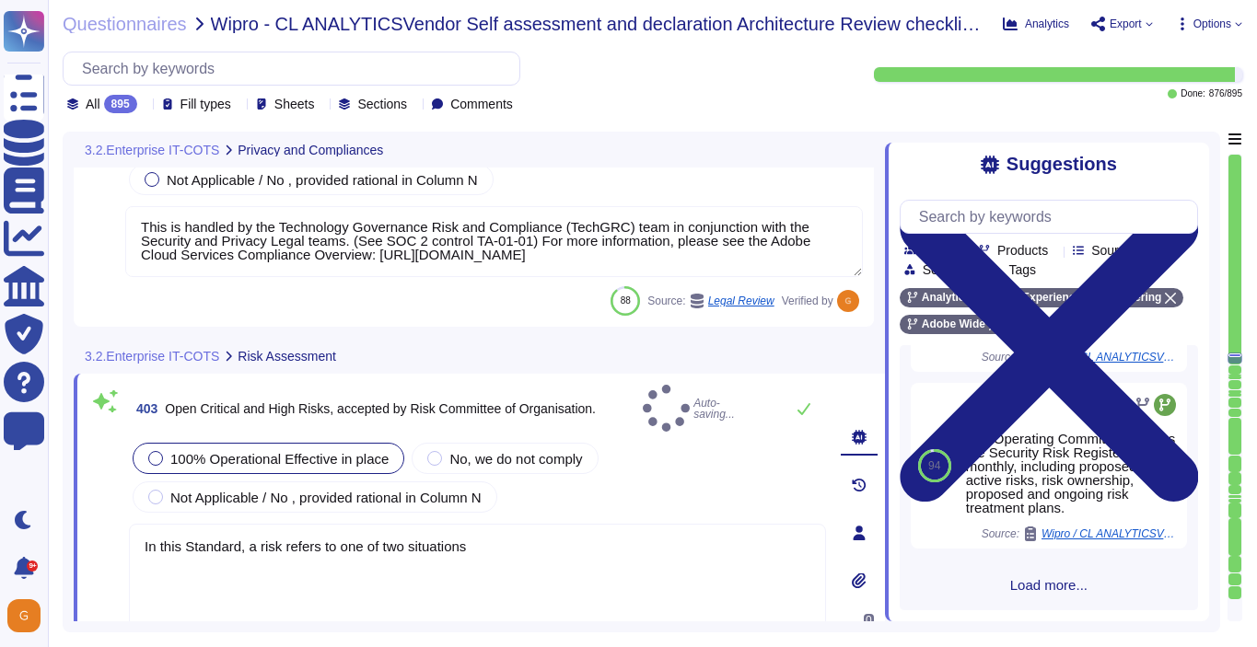
scroll to position [0, 0]
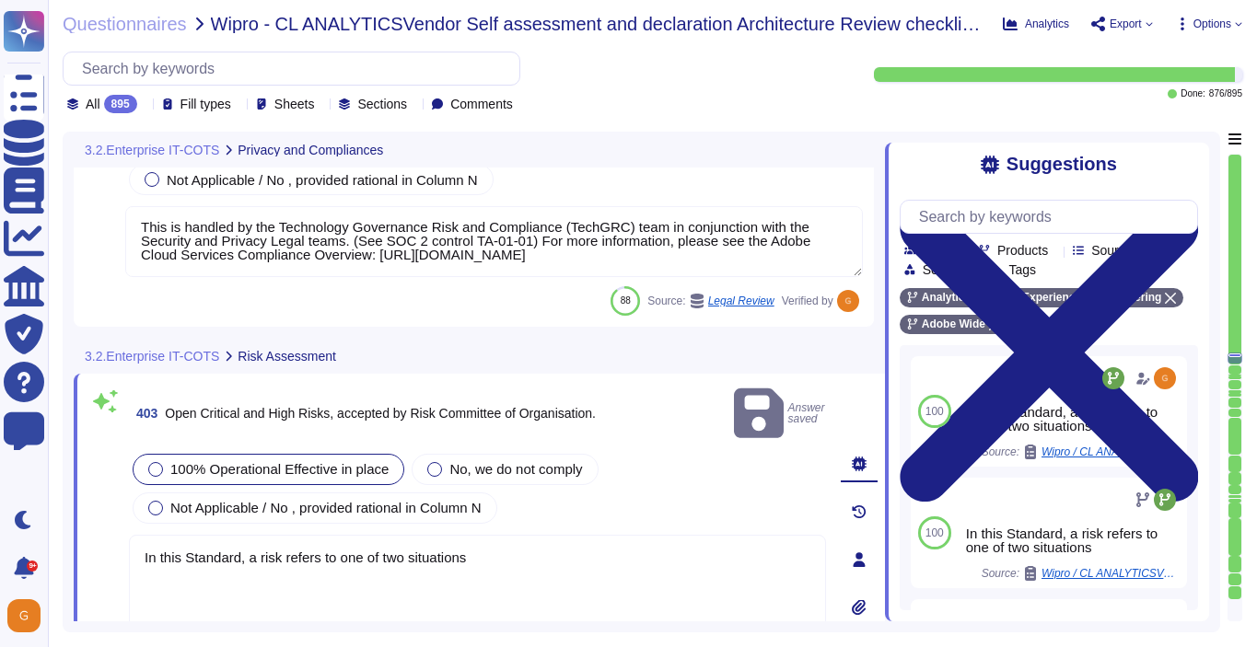
click at [500, 535] on textarea "In this Standard, a risk refers to one of two situations" at bounding box center [477, 590] width 697 height 110
click at [494, 535] on textarea "In this Standard, a risk refers to one of two situations" at bounding box center [477, 590] width 697 height 110
click at [490, 535] on textarea "In this Standard, a risk refers to one of two situations" at bounding box center [477, 590] width 697 height 110
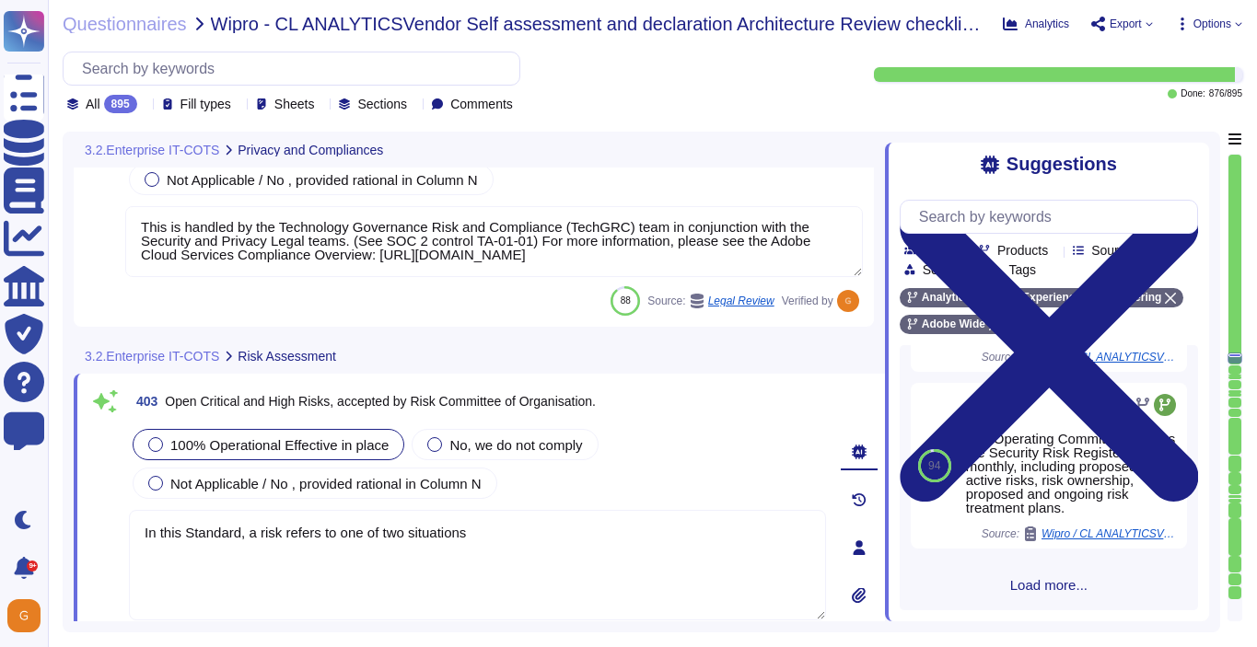
scroll to position [458, 0]
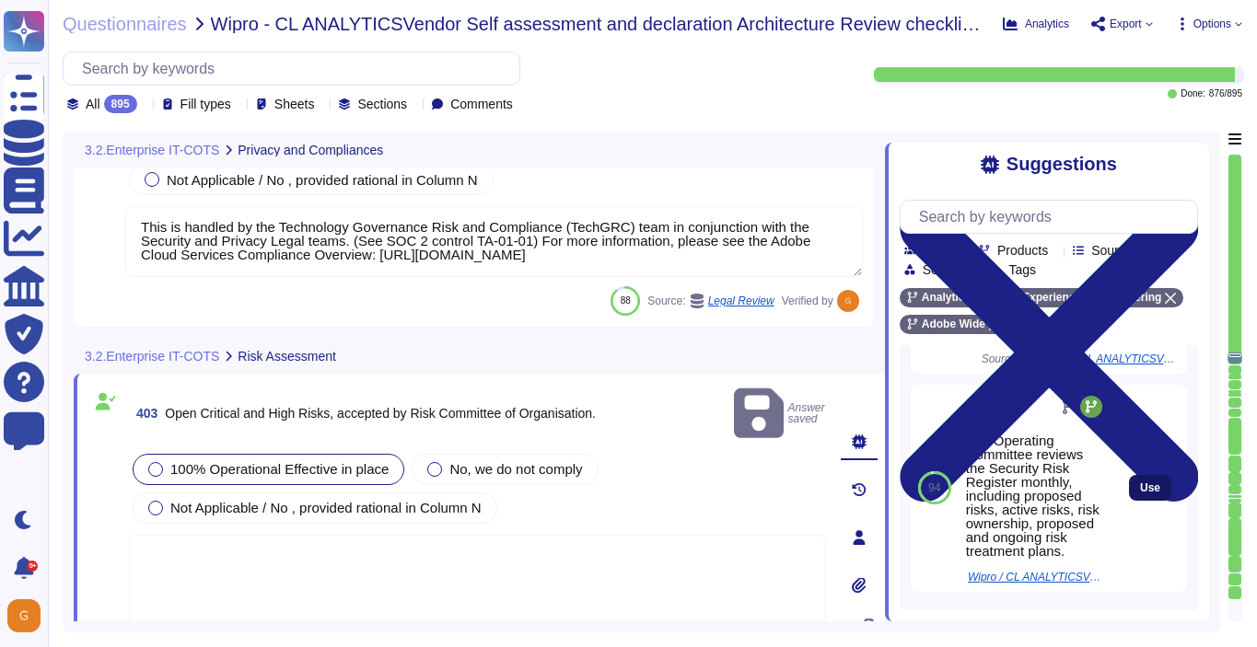
click at [1145, 479] on button "Use" at bounding box center [1150, 488] width 42 height 26
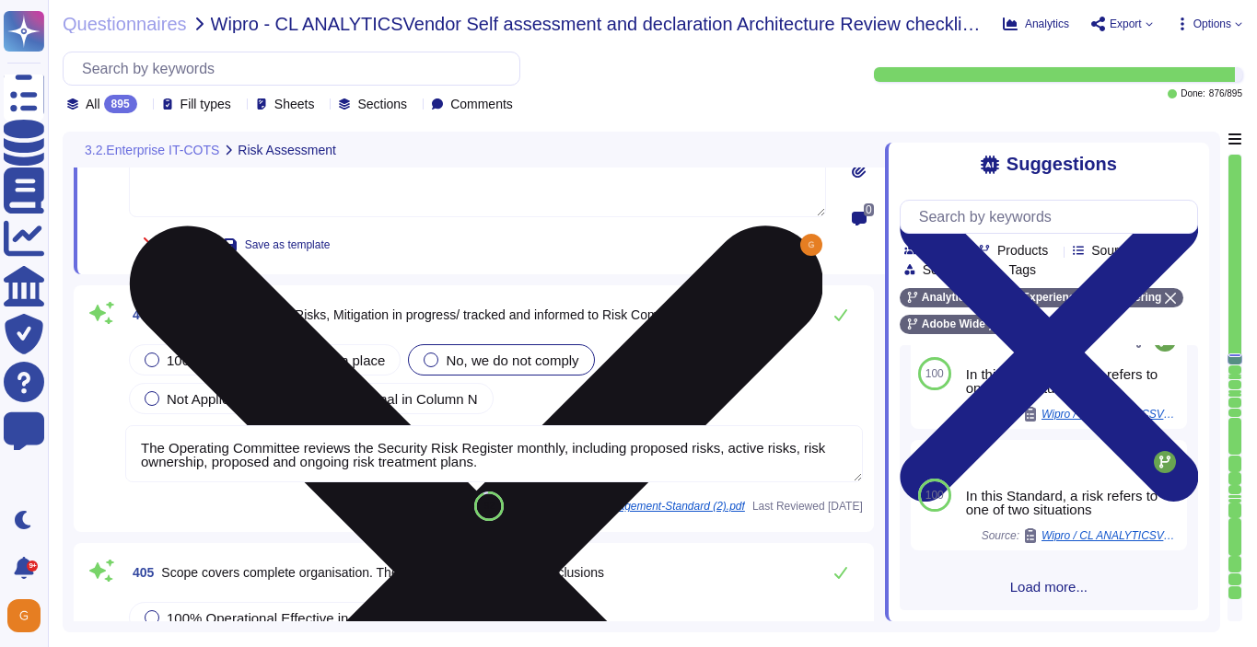
scroll to position [116439, 0]
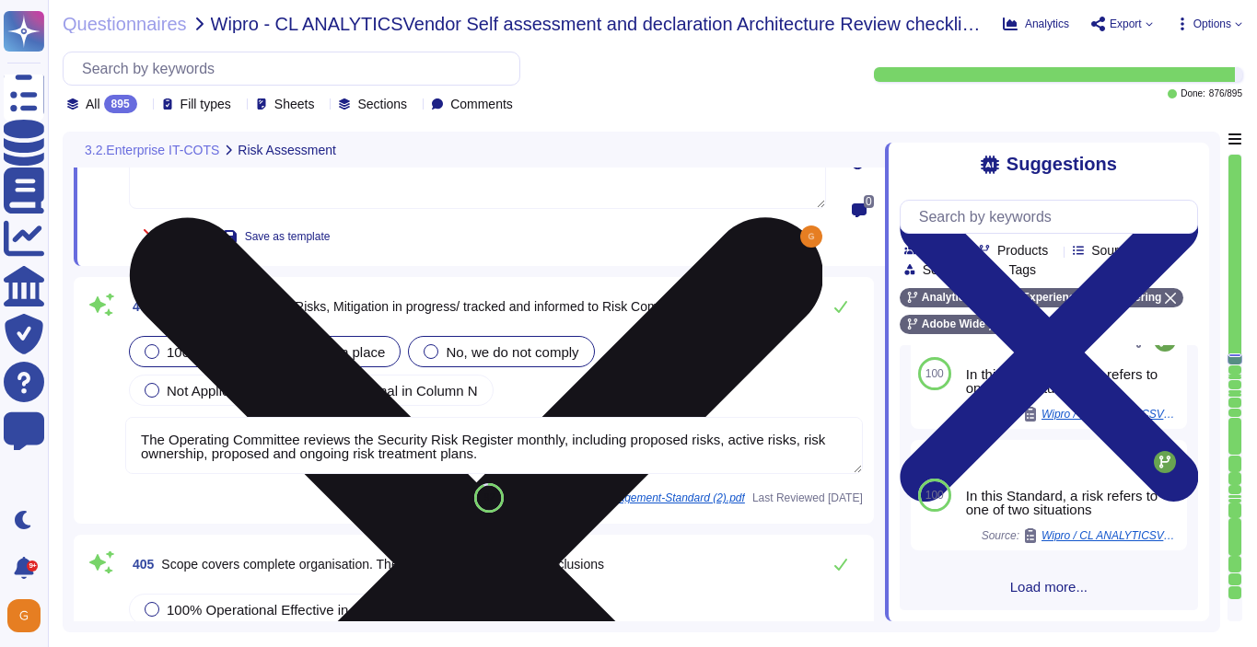
click at [227, 353] on span "100% Operational Effective in place" at bounding box center [276, 352] width 218 height 16
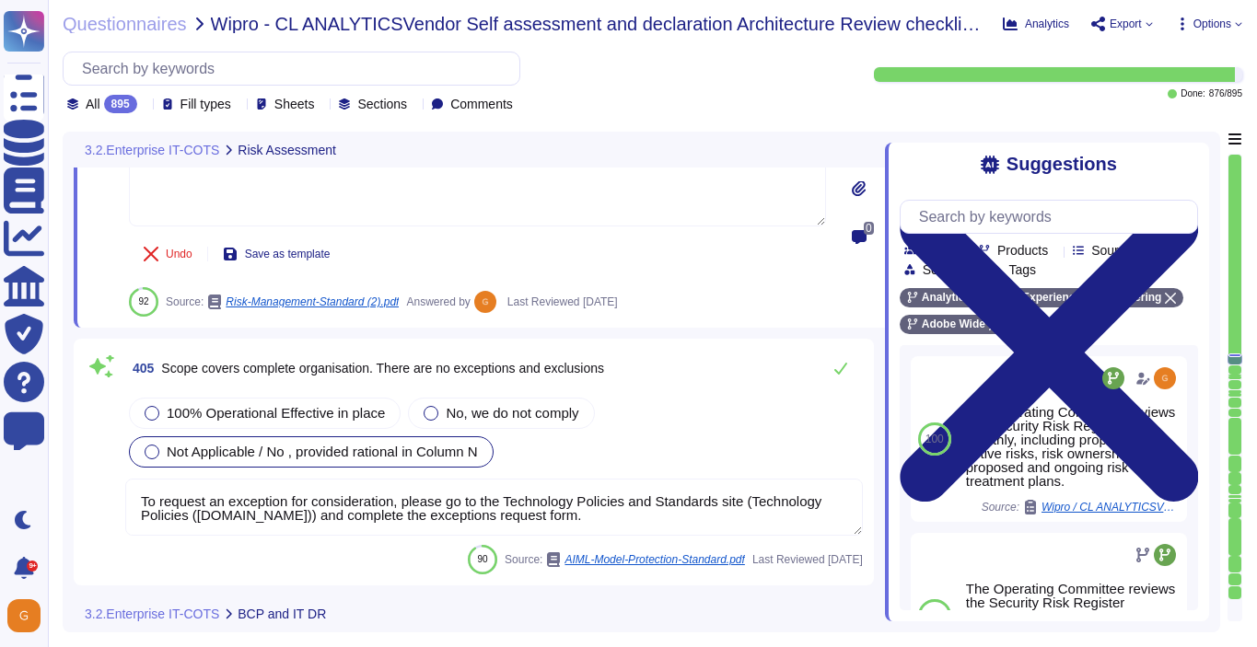
scroll to position [116742, 0]
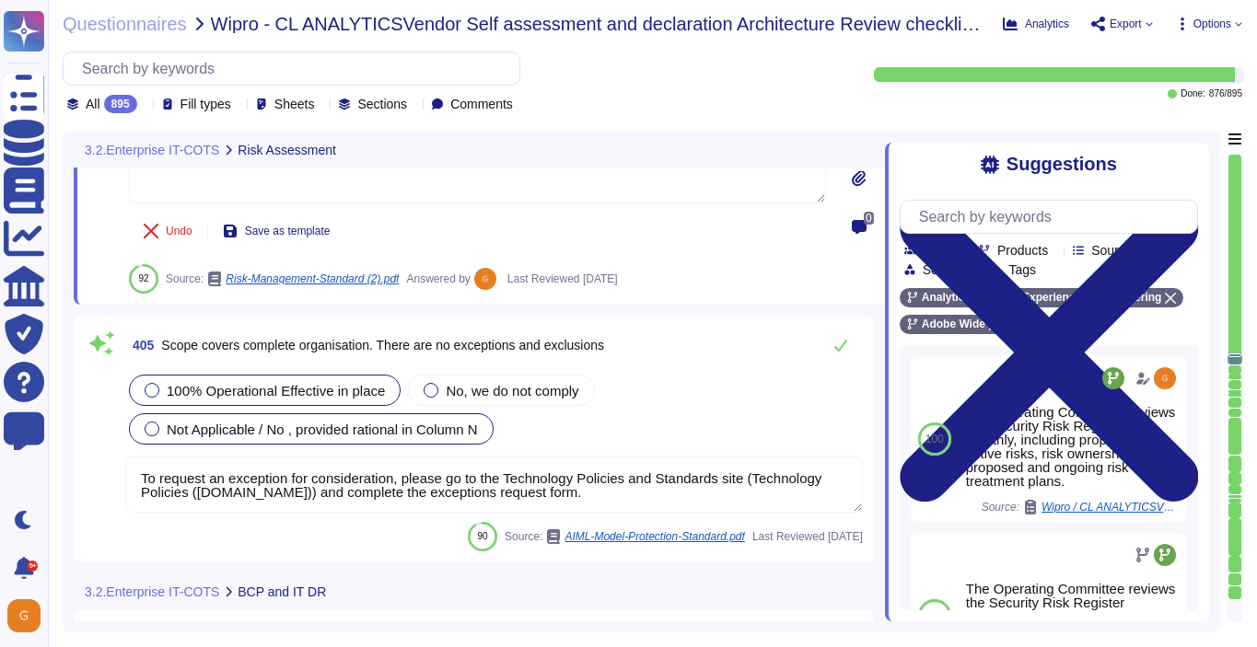
click at [287, 384] on span "100% Operational Effective in place" at bounding box center [276, 391] width 218 height 16
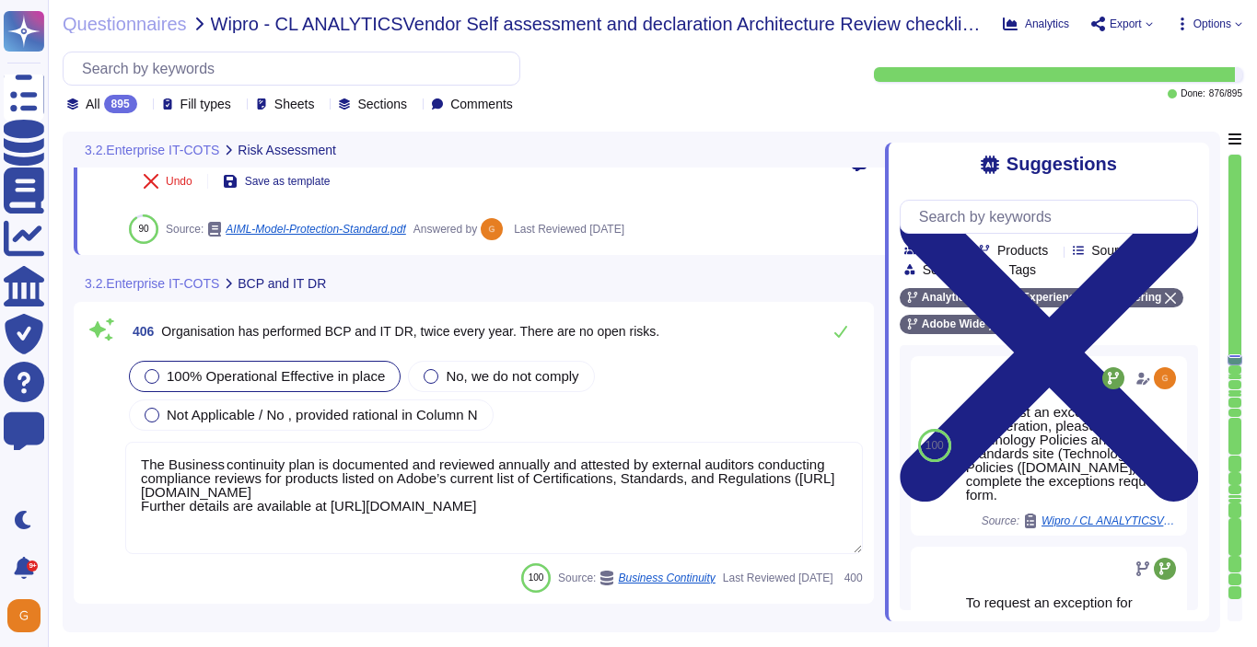
scroll to position [117062, 0]
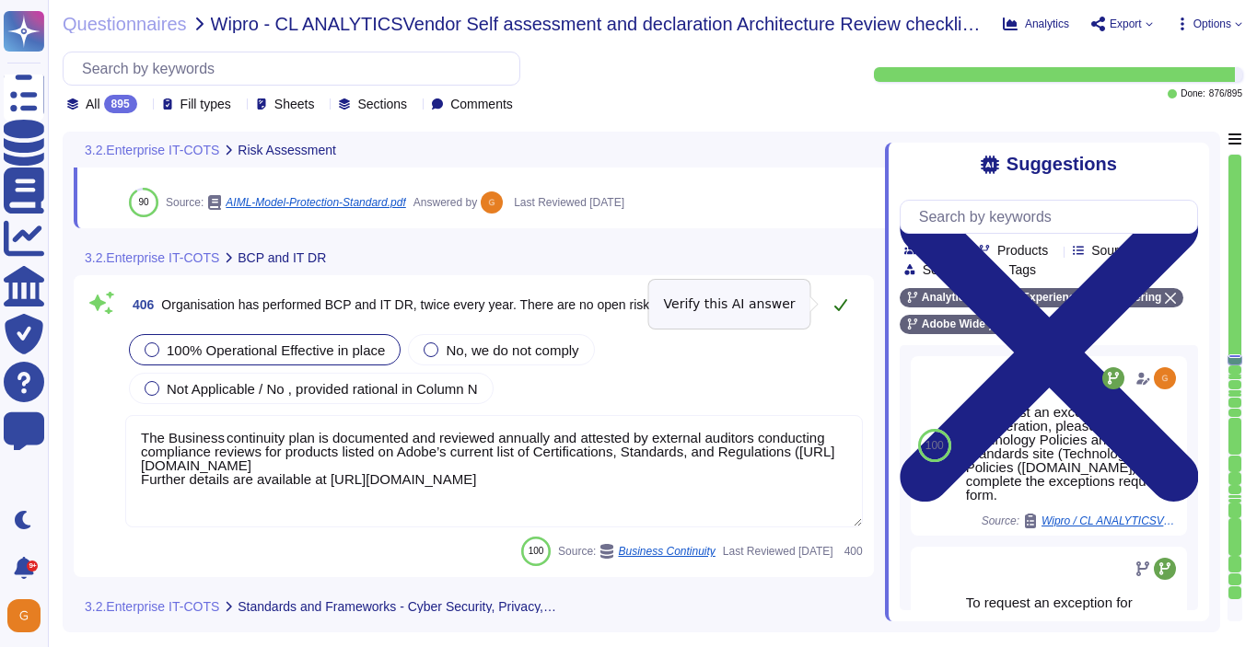
click at [830, 308] on button at bounding box center [840, 304] width 44 height 37
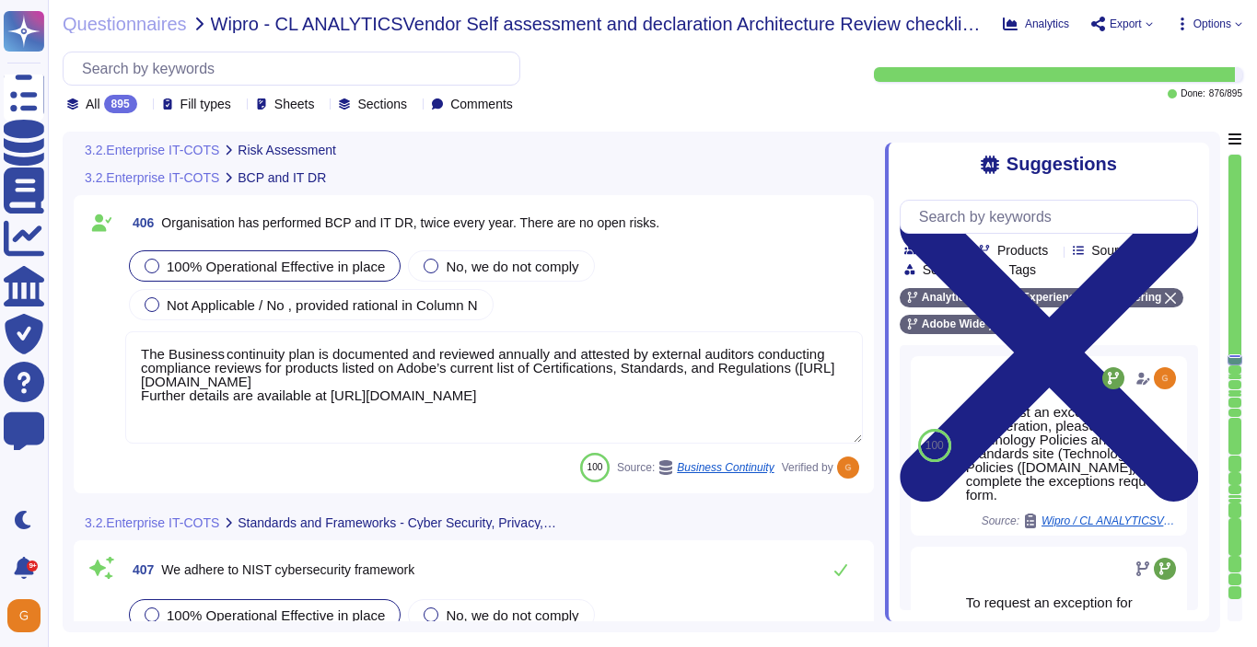
scroll to position [117322, 0]
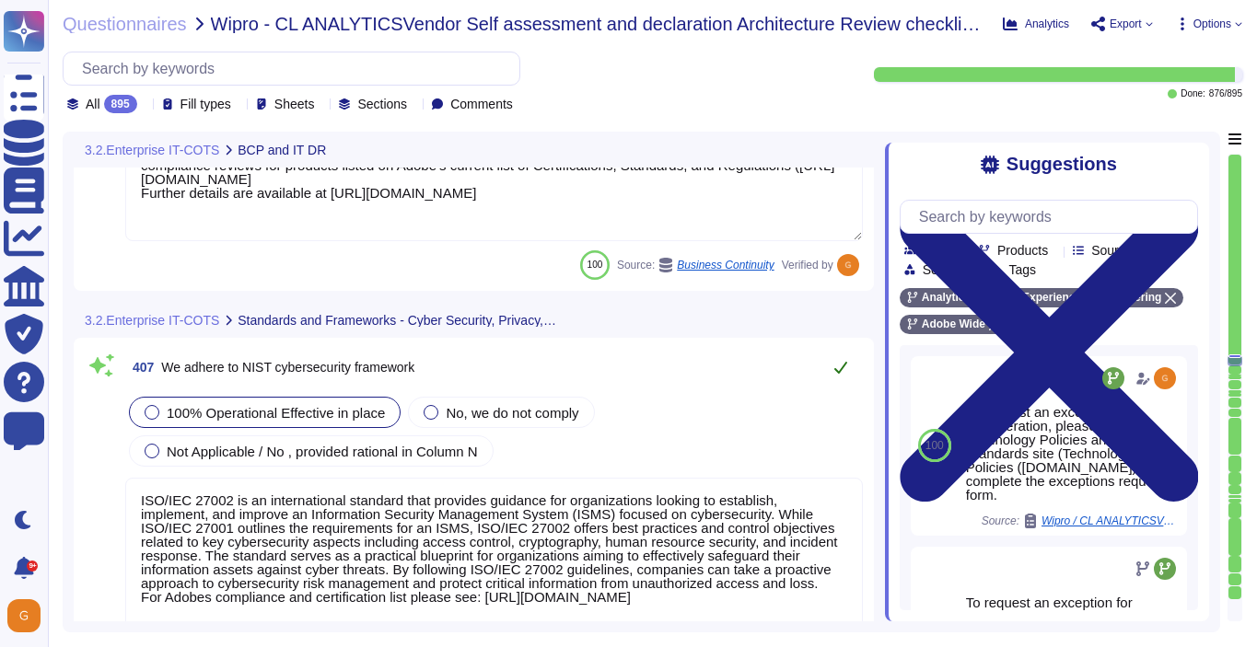
click at [841, 363] on icon at bounding box center [840, 367] width 15 height 15
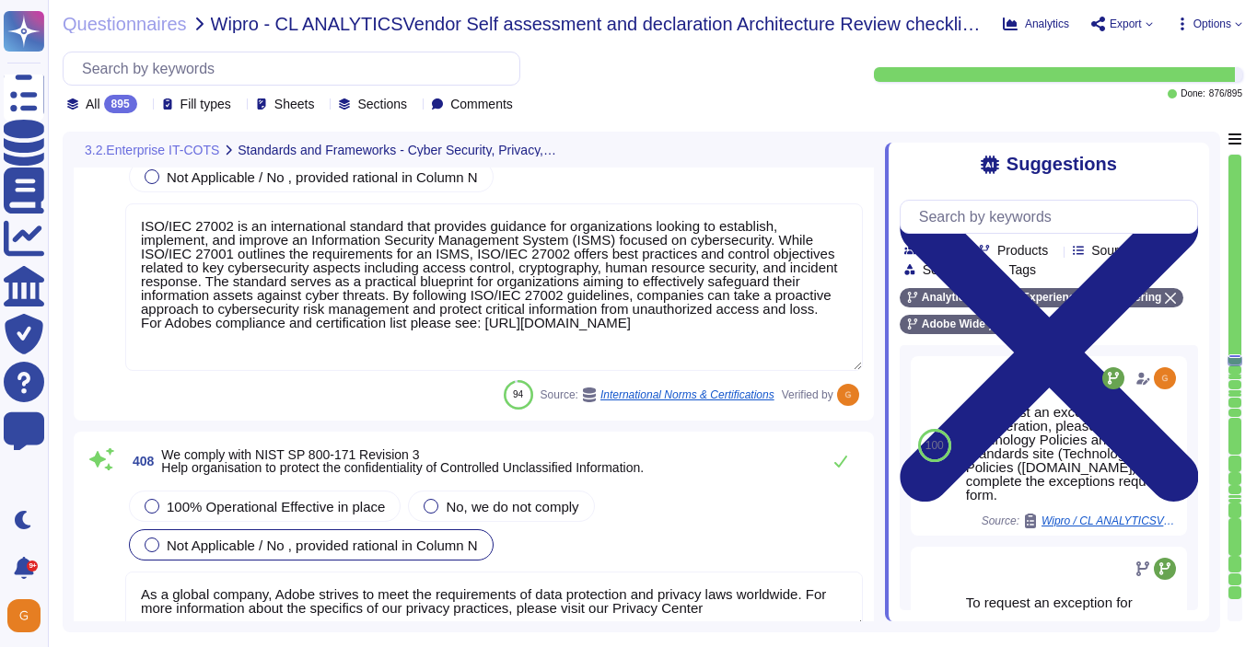
scroll to position [117611, 0]
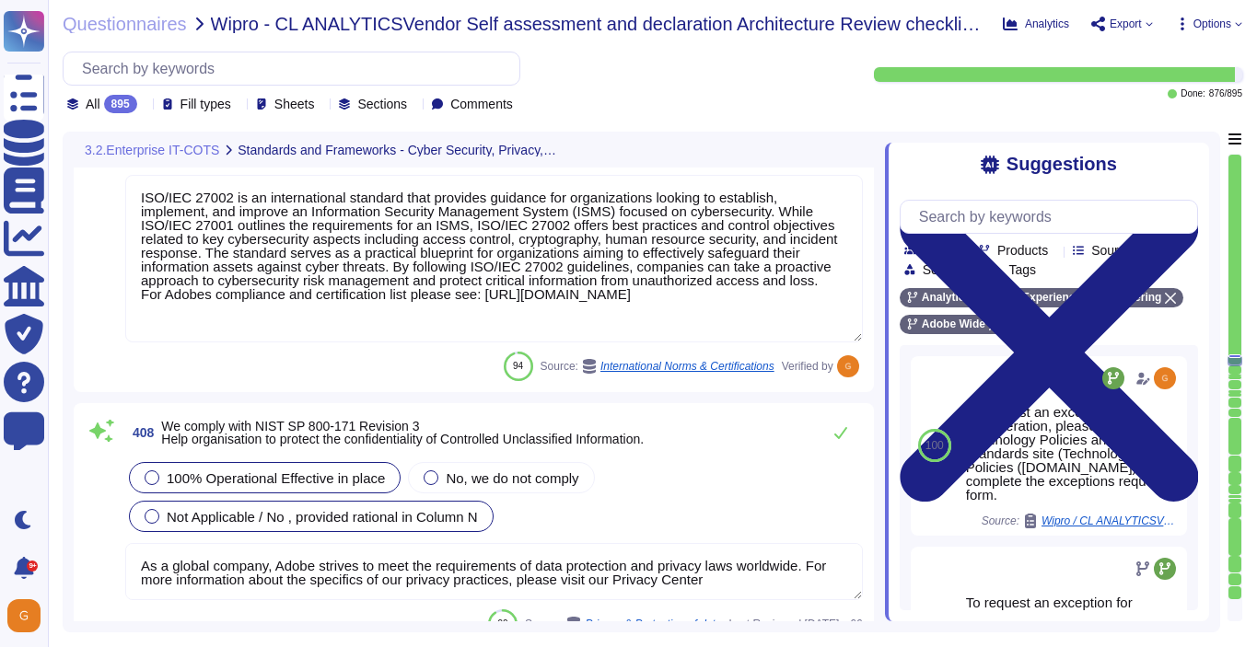
click at [317, 467] on div "100% Operational Effective in place" at bounding box center [265, 477] width 272 height 31
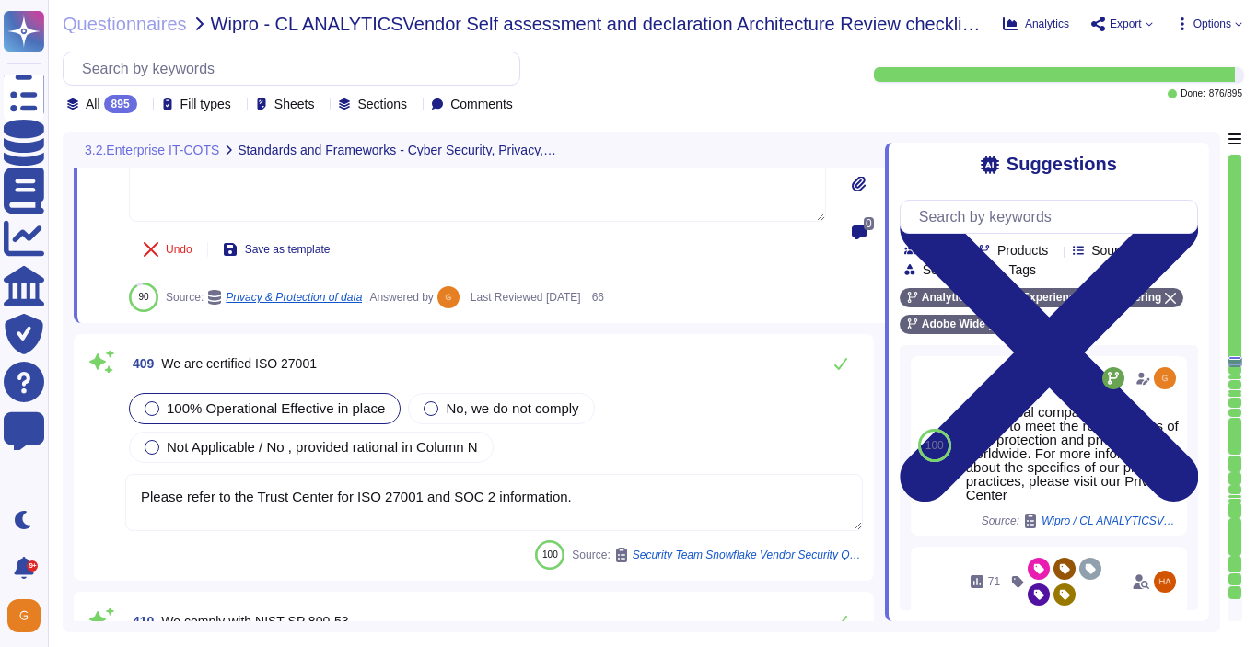
scroll to position [118060, 0]
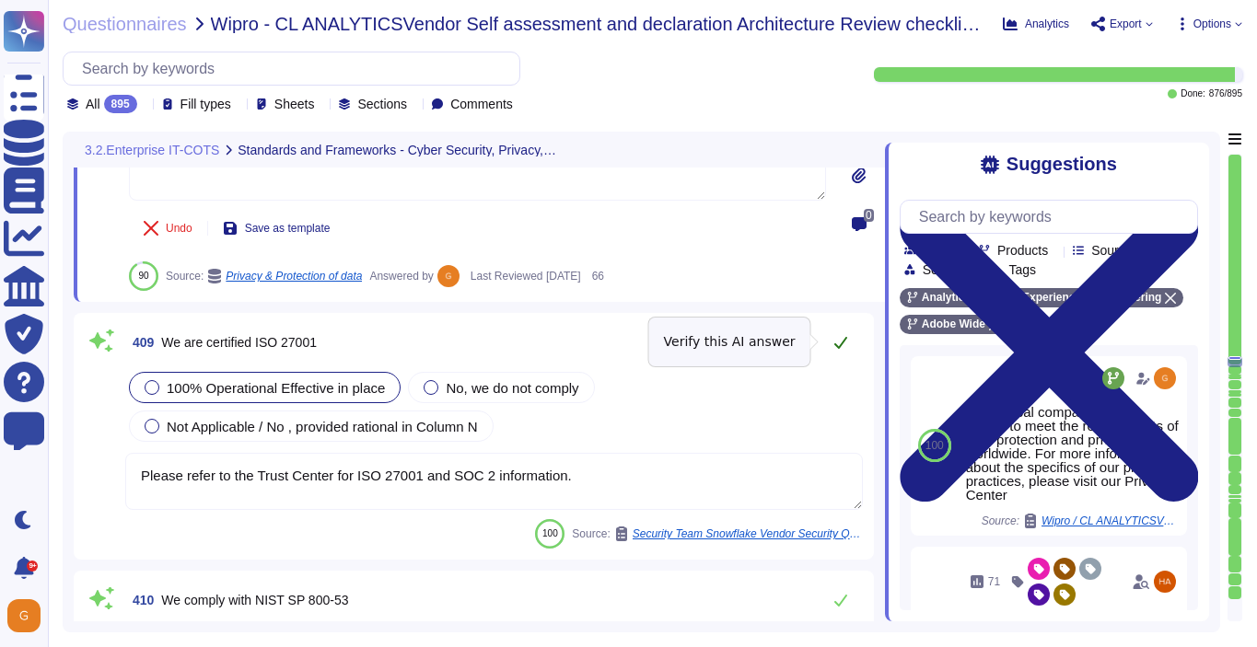
click at [841, 345] on icon at bounding box center [840, 342] width 15 height 15
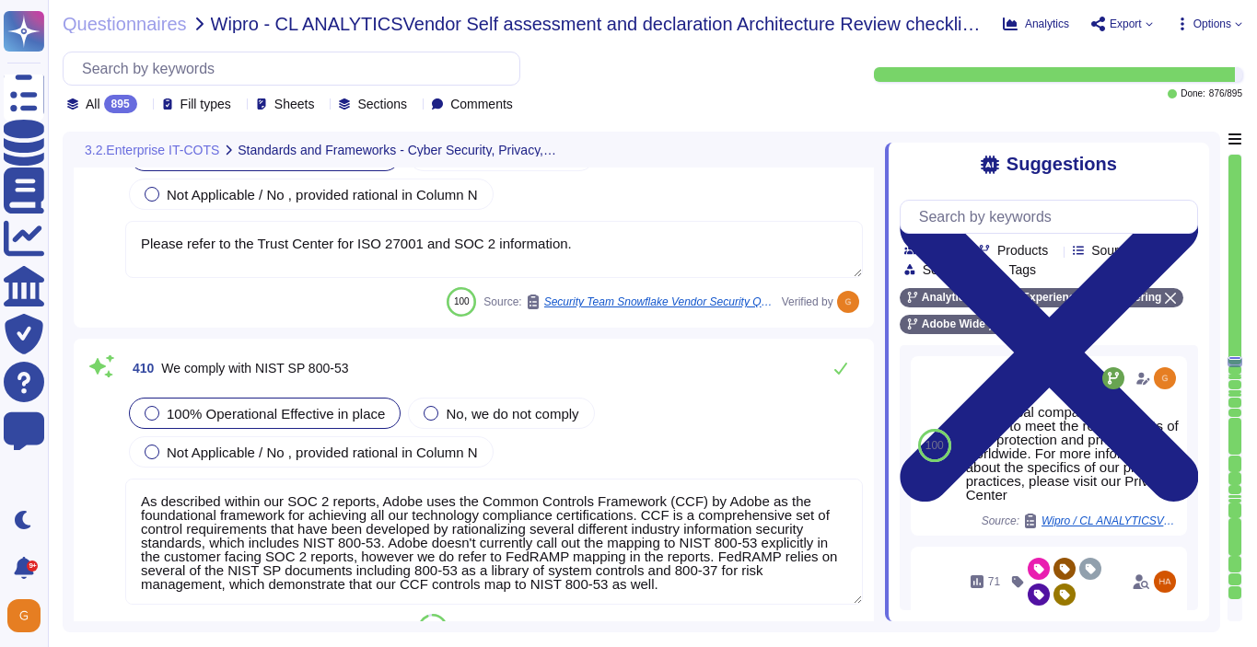
scroll to position [118287, 0]
click at [842, 360] on button at bounding box center [840, 369] width 44 height 37
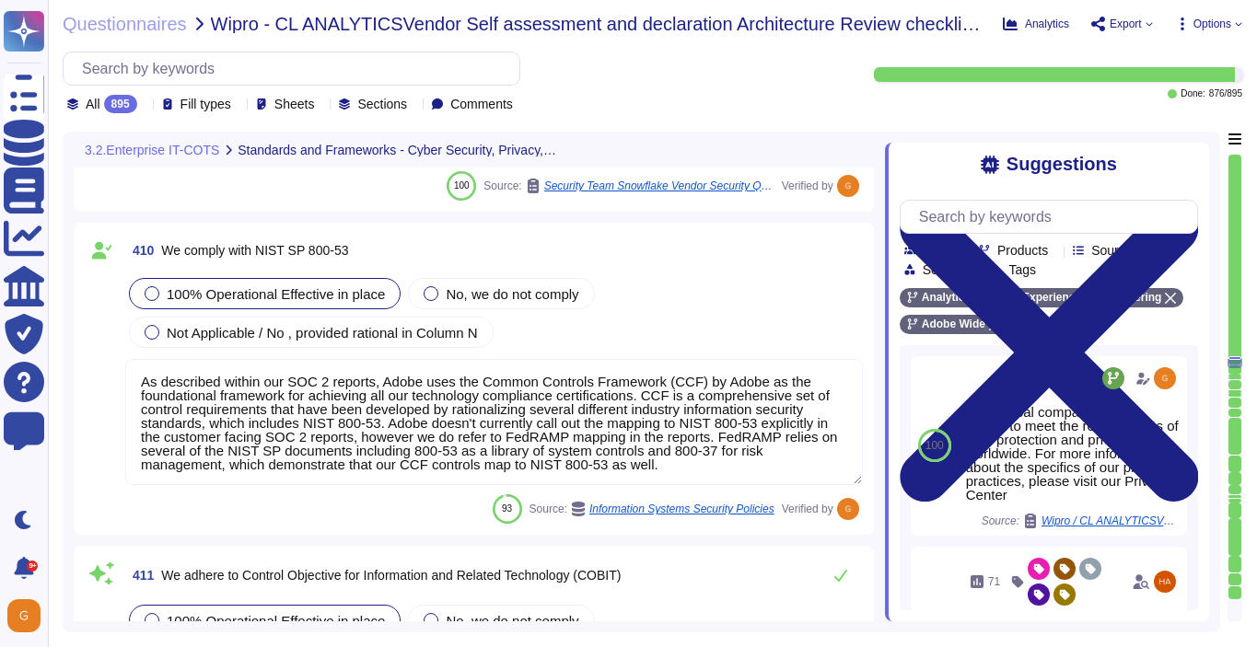
scroll to position [118561, 0]
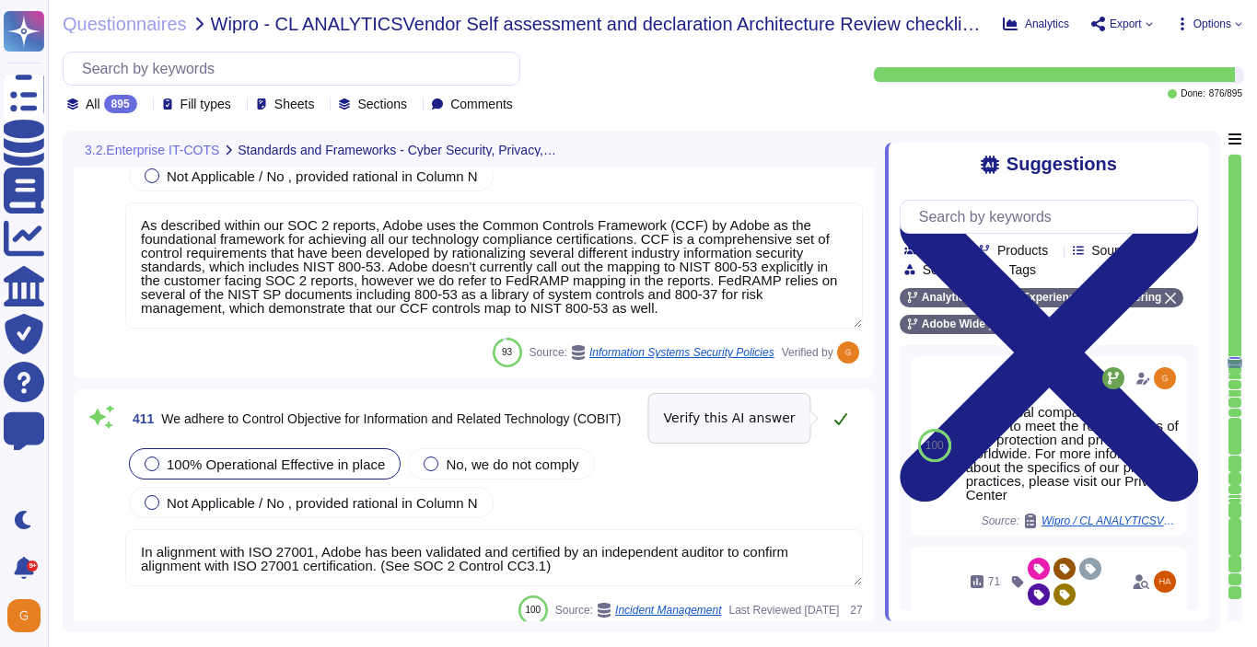
click at [840, 416] on icon at bounding box center [840, 419] width 15 height 15
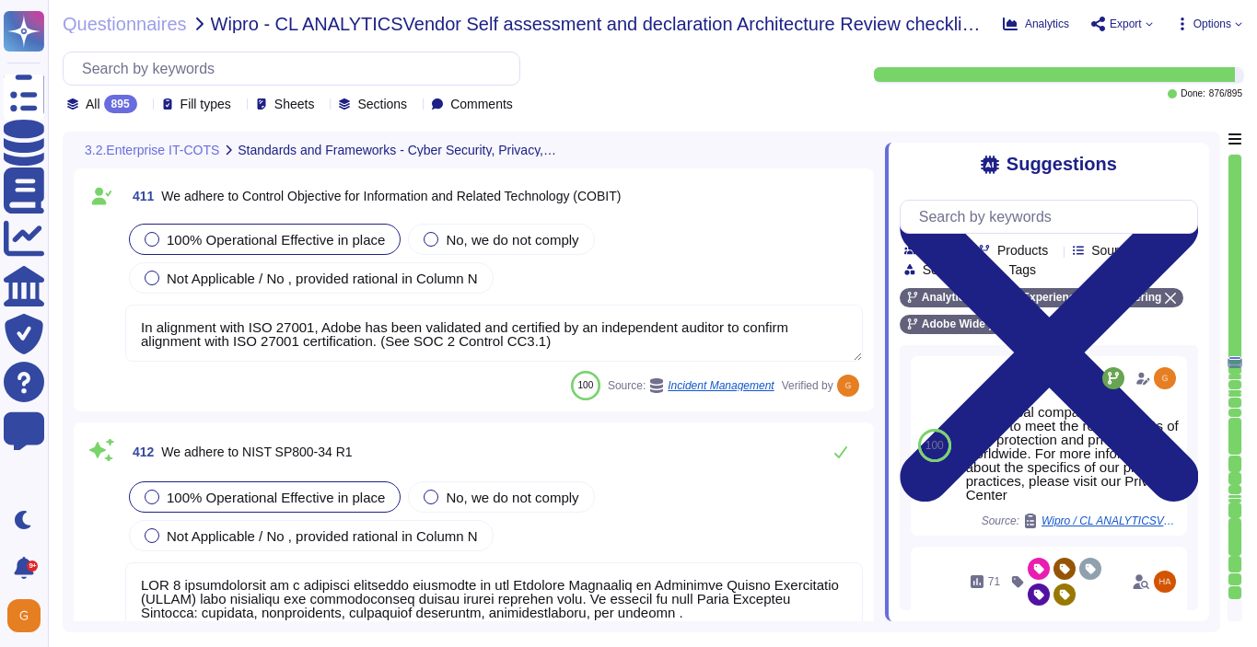
scroll to position [118806, 0]
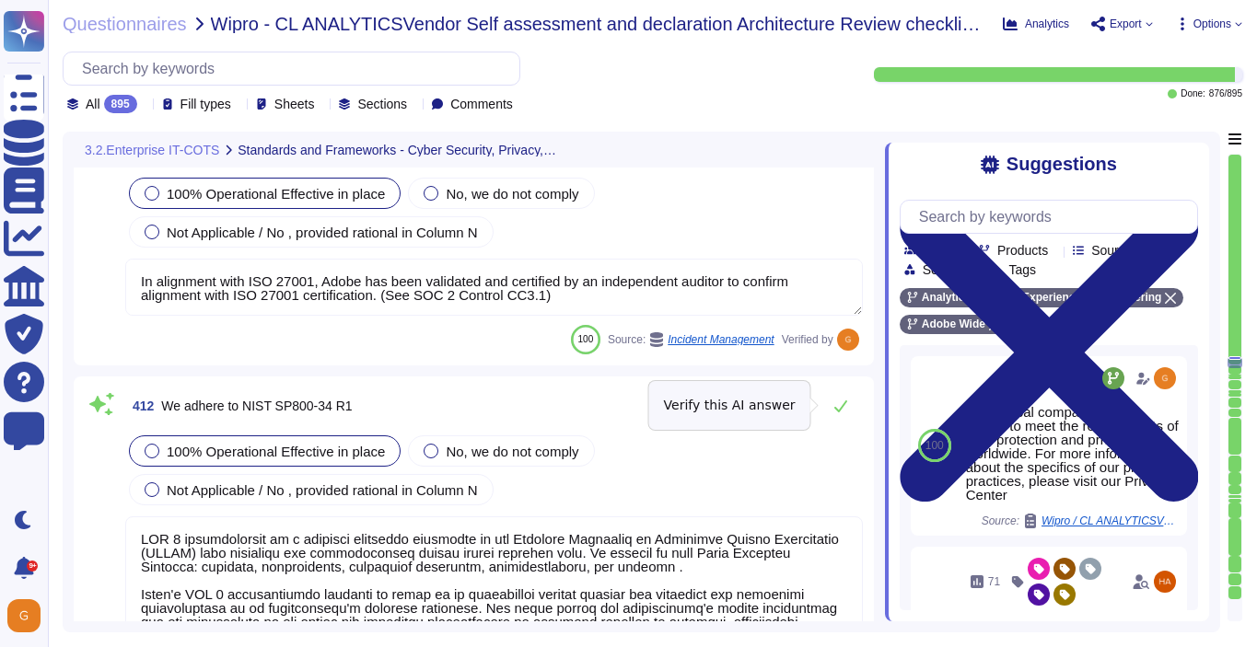
click at [840, 416] on button at bounding box center [840, 406] width 44 height 37
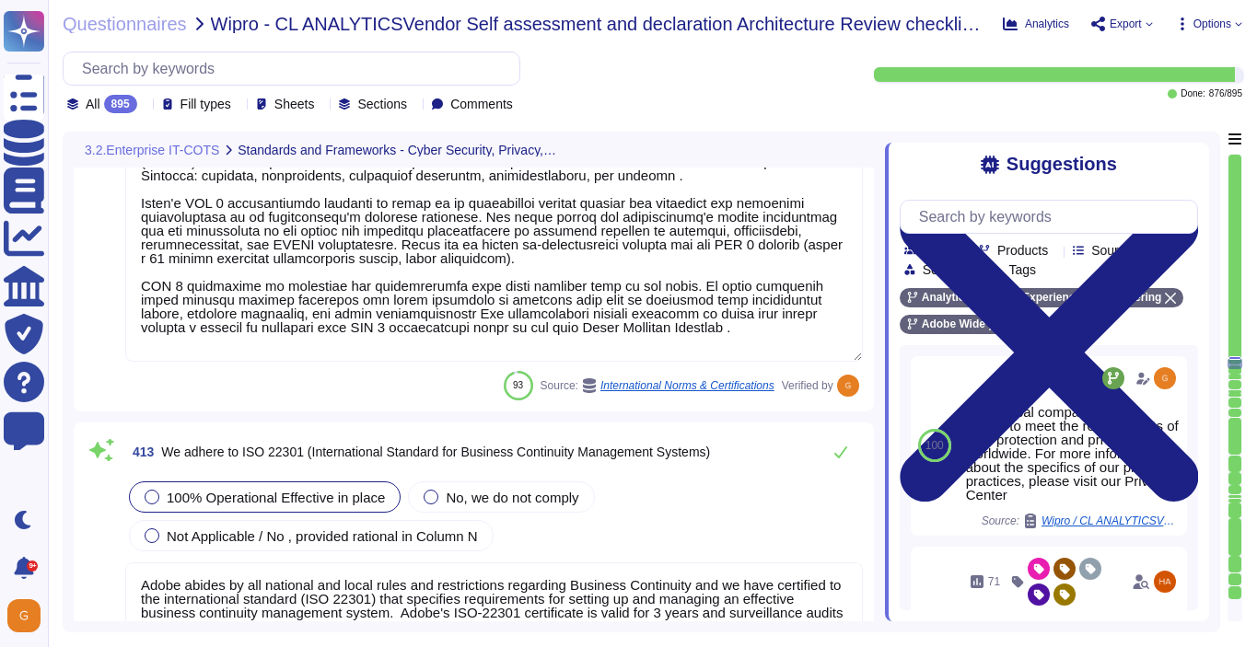
scroll to position [119178, 0]
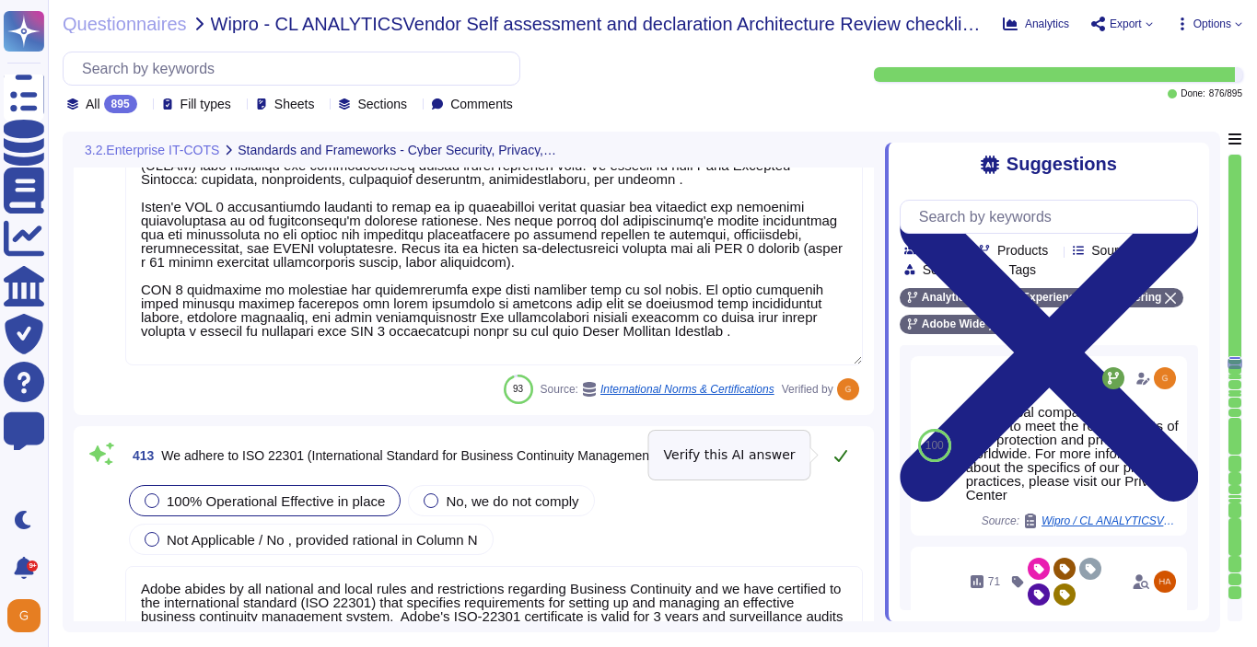
click at [834, 454] on icon at bounding box center [840, 455] width 15 height 15
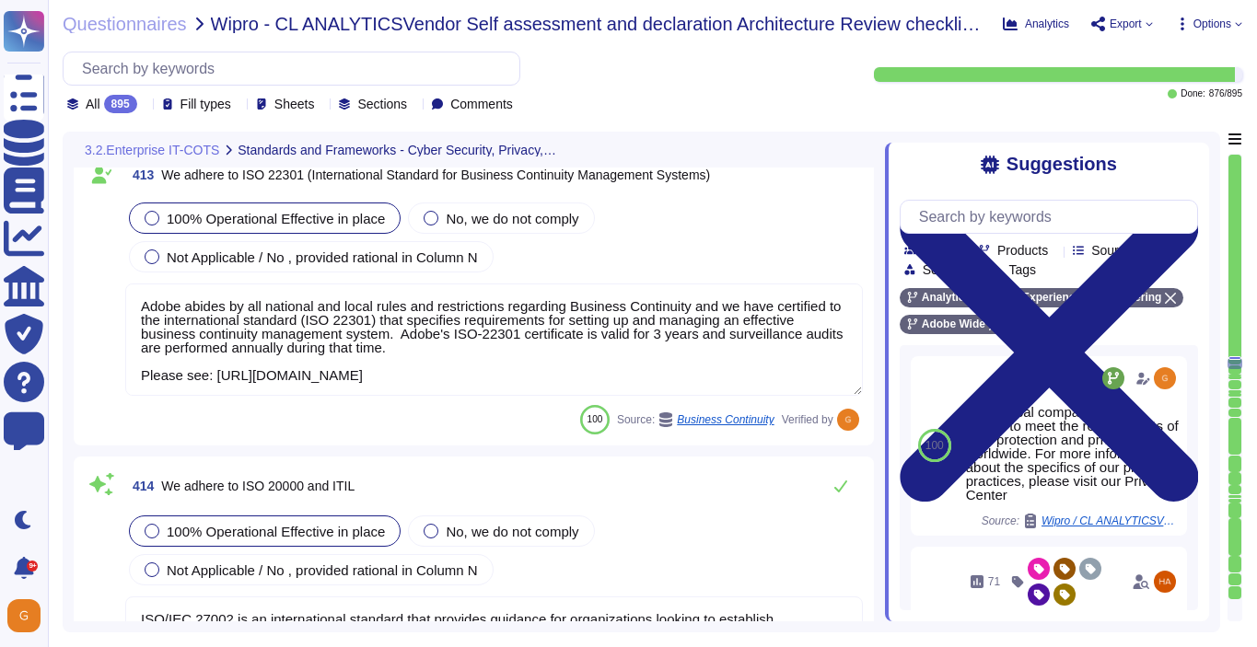
scroll to position [119472, 0]
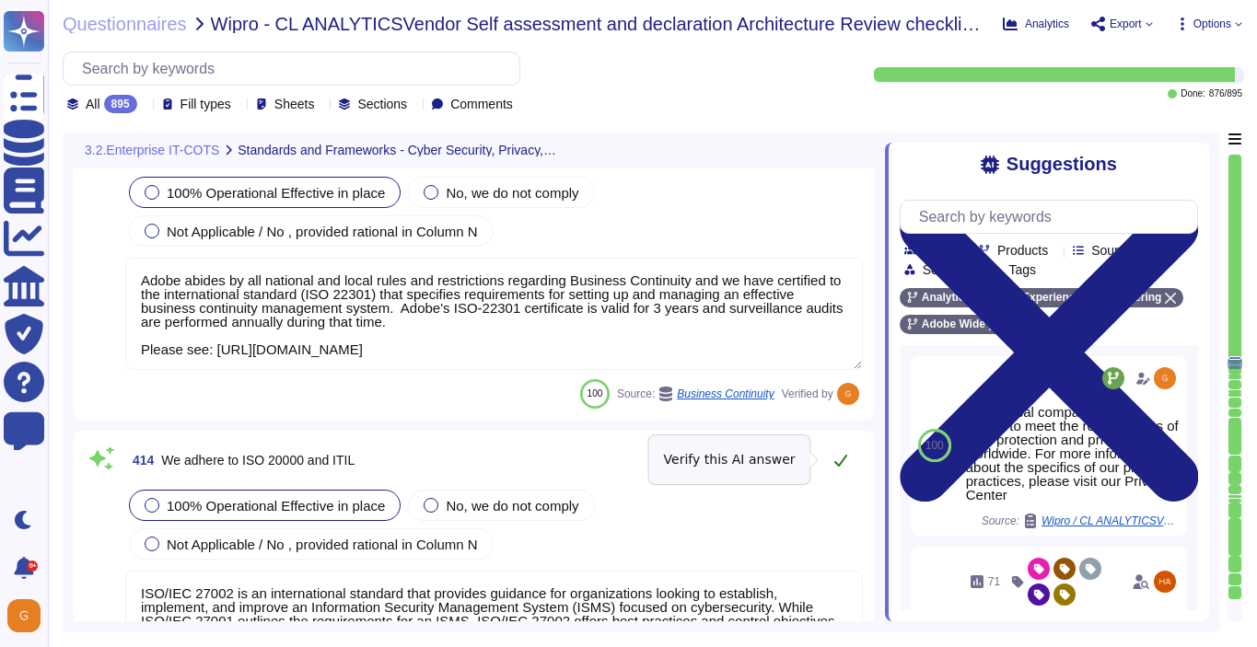
click at [841, 458] on icon at bounding box center [840, 460] width 15 height 15
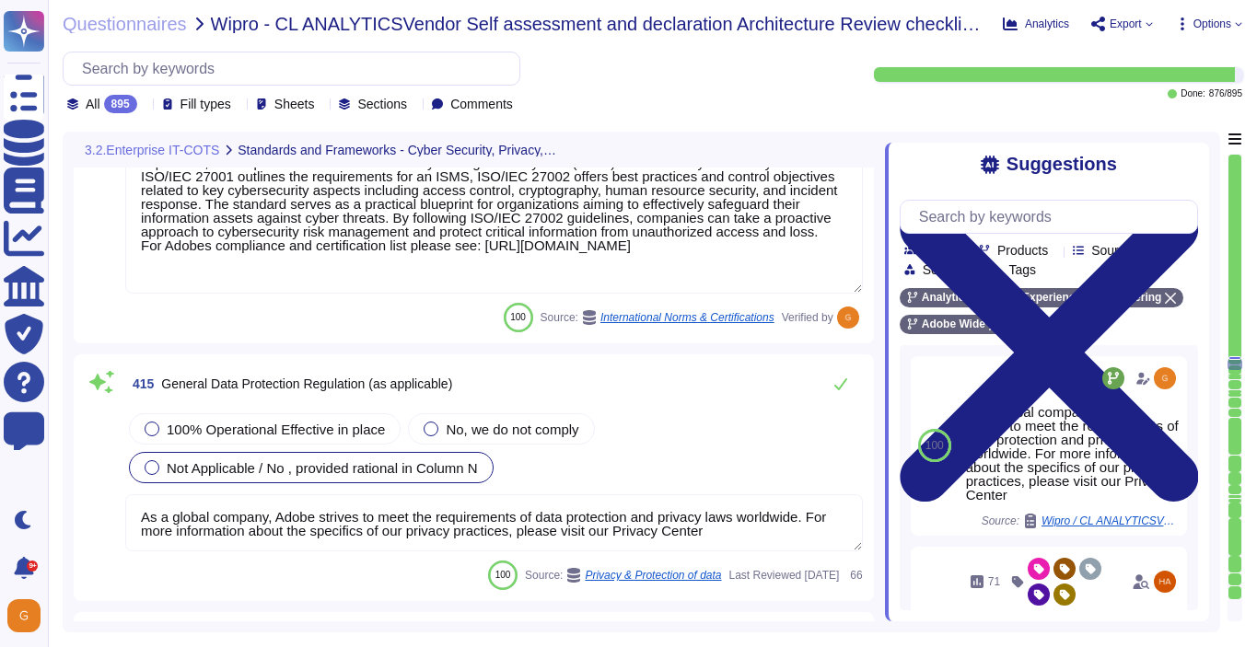
scroll to position [119917, 0]
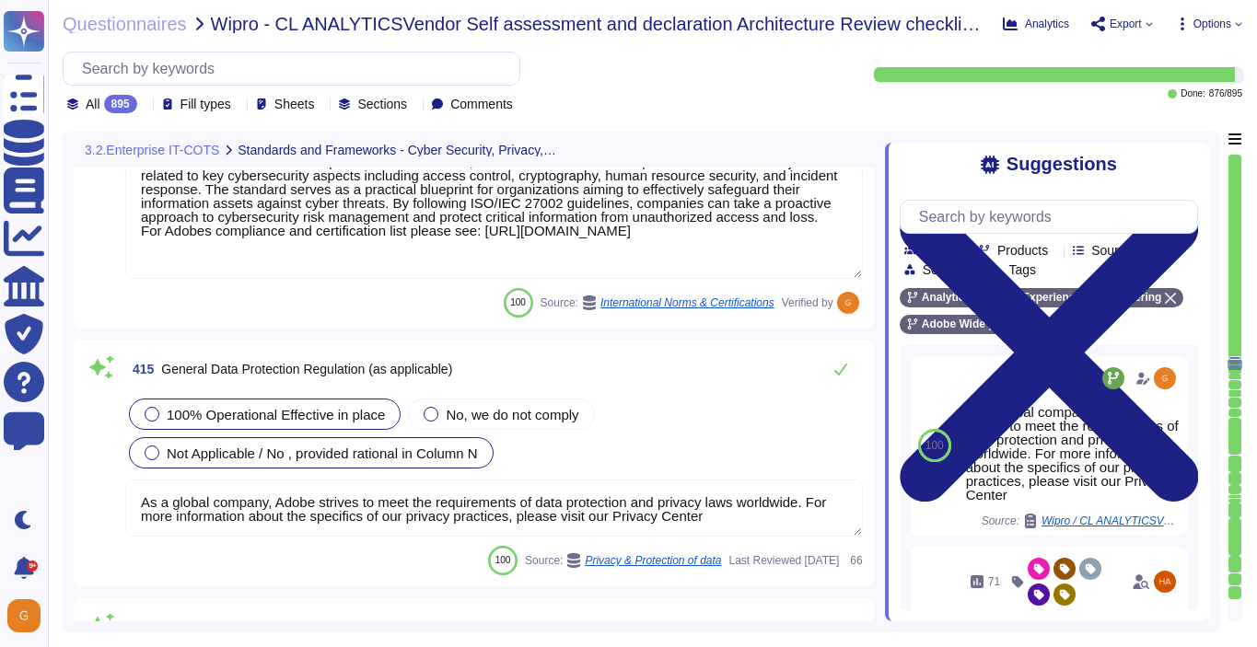
click at [344, 412] on span "100% Operational Effective in place" at bounding box center [276, 415] width 218 height 16
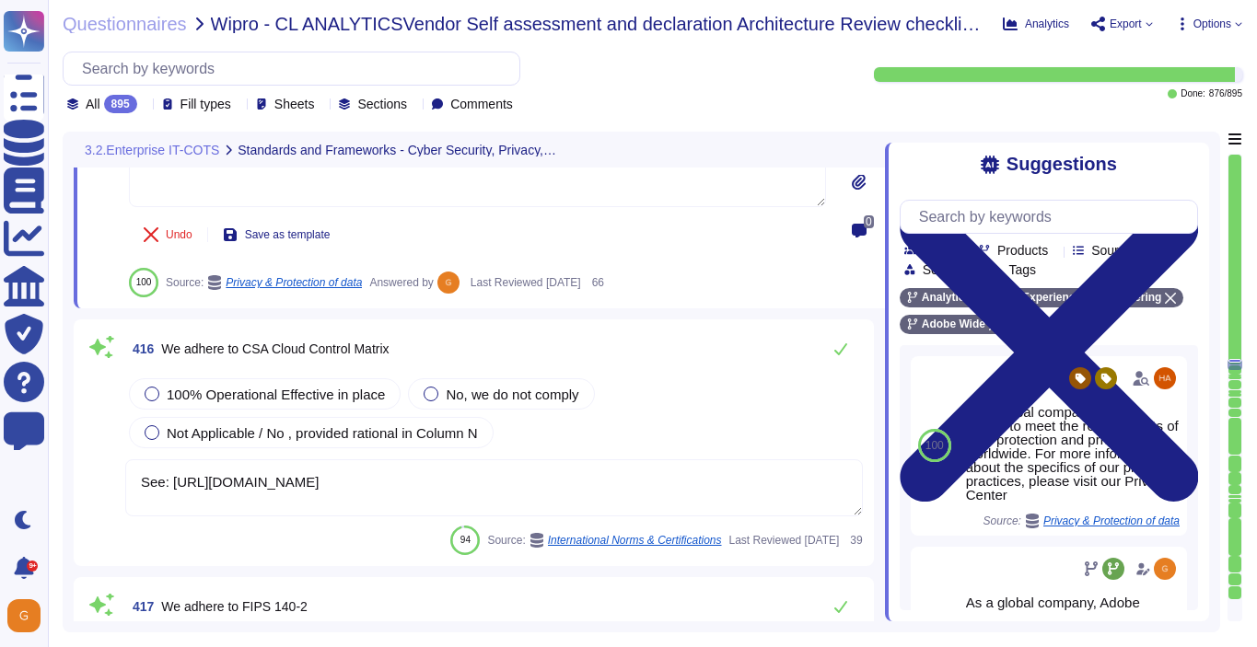
scroll to position [120320, 0]
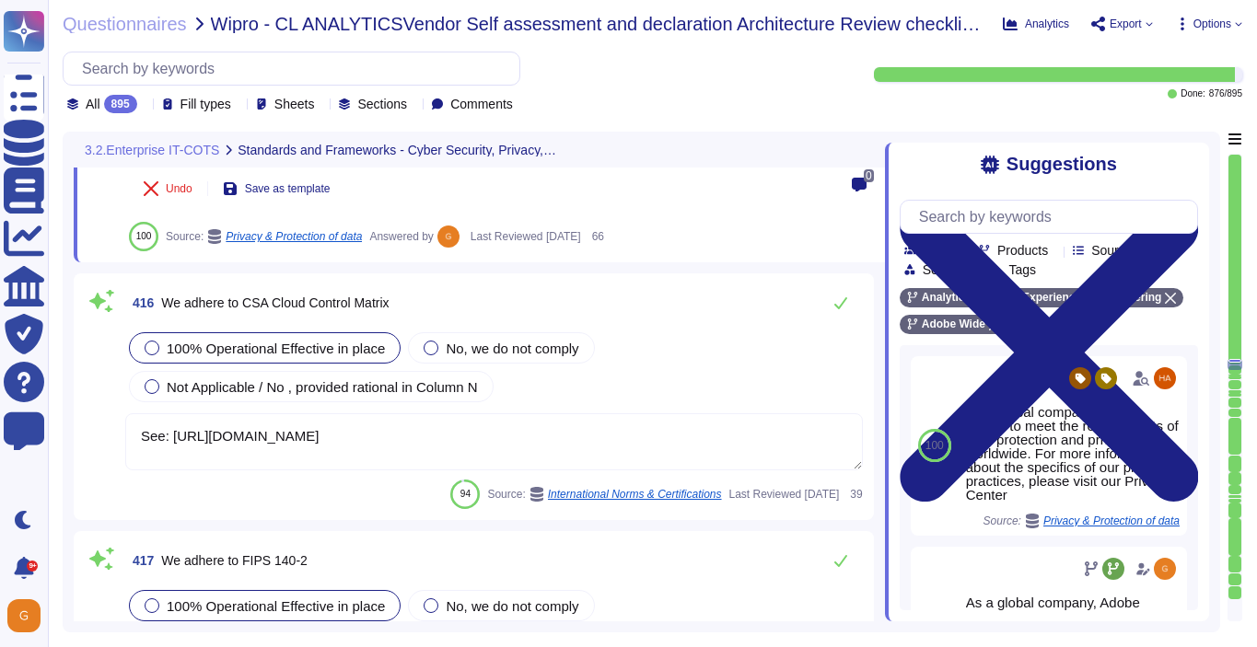
click at [171, 354] on span "100% Operational Effective in place" at bounding box center [276, 349] width 218 height 16
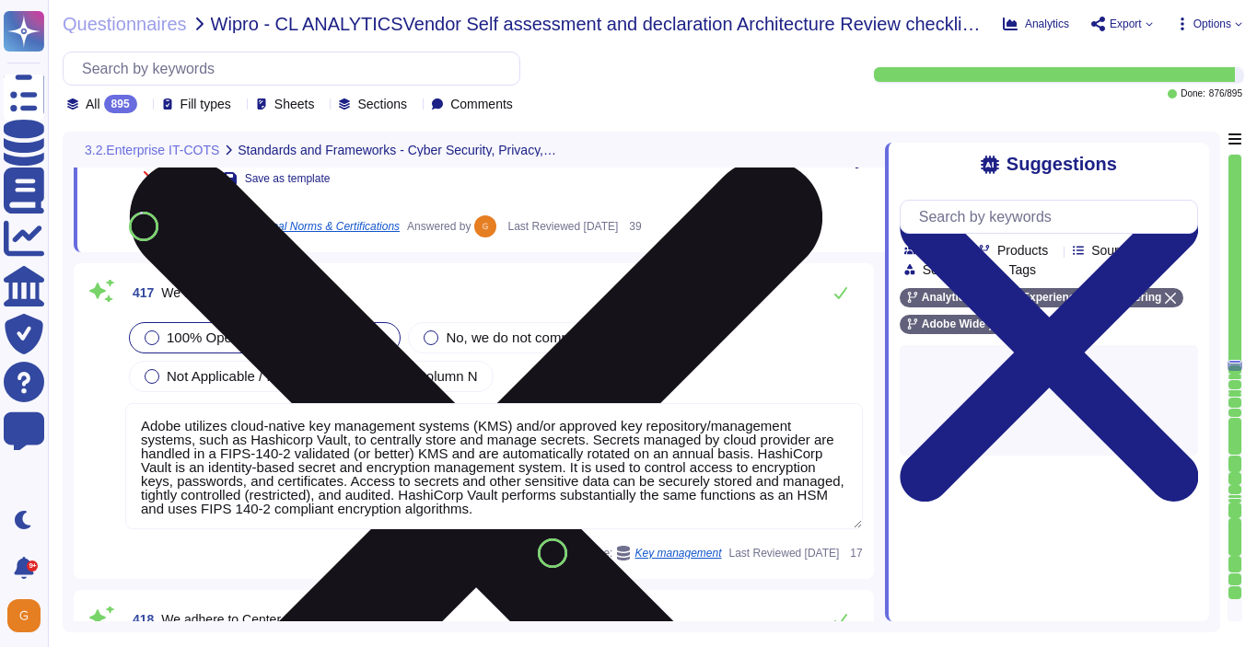
scroll to position [120618, 0]
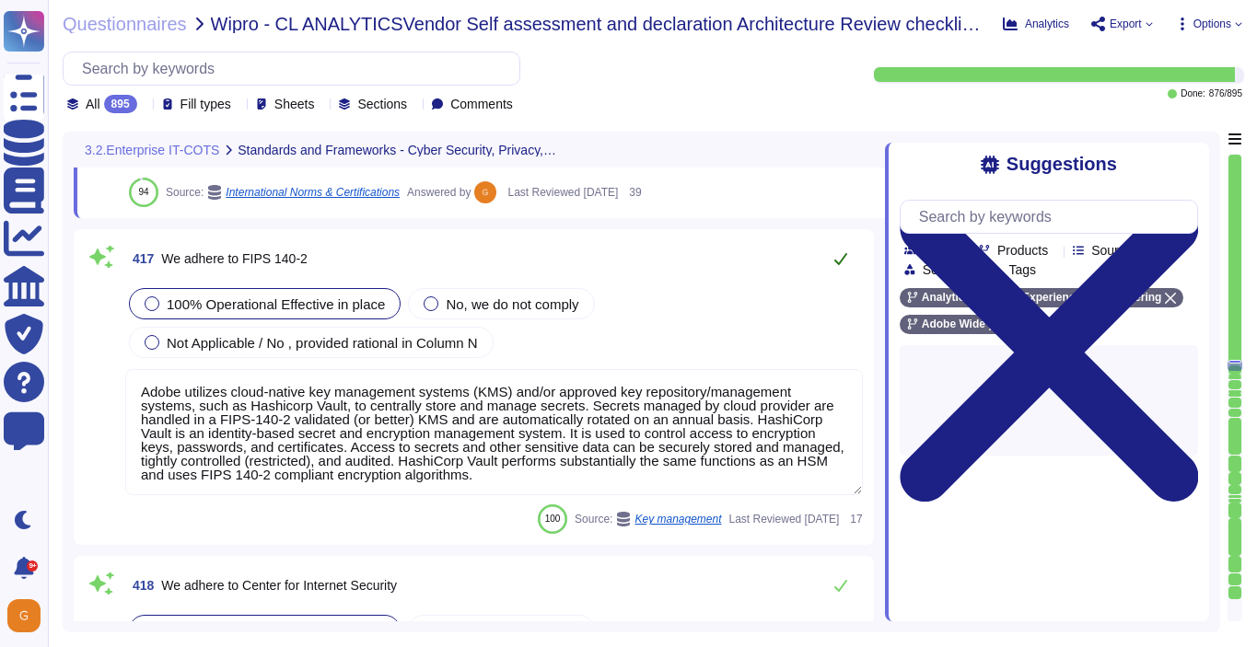
click at [852, 264] on button at bounding box center [840, 258] width 44 height 37
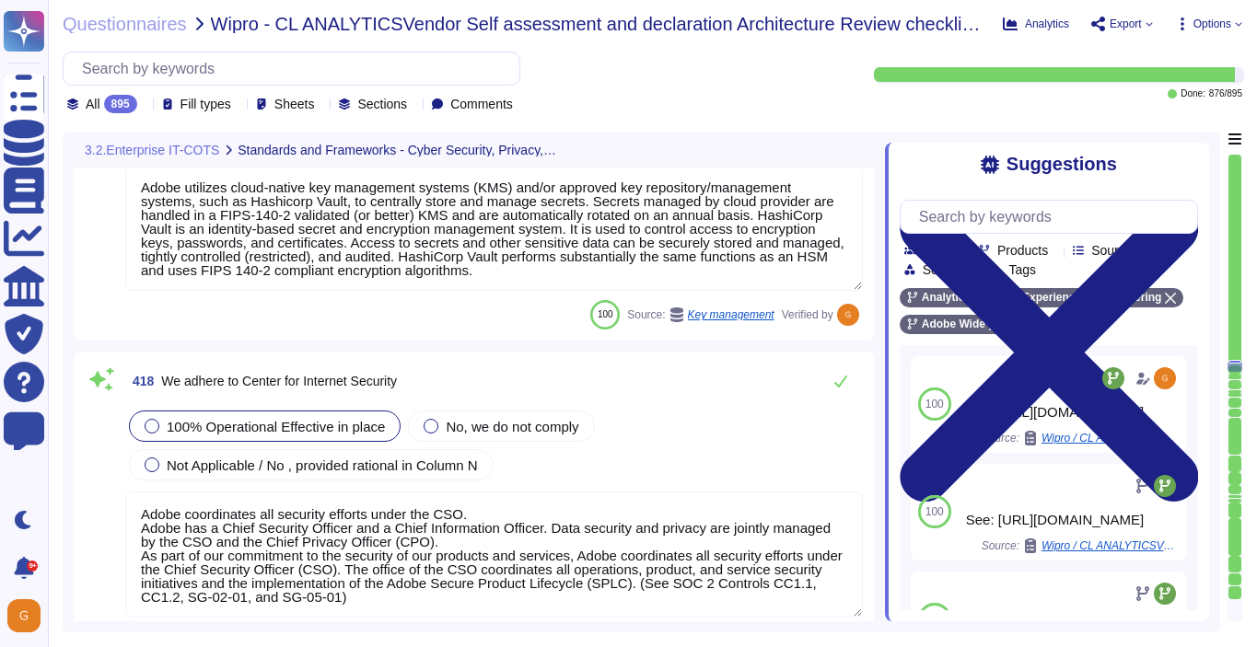
scroll to position [120811, 0]
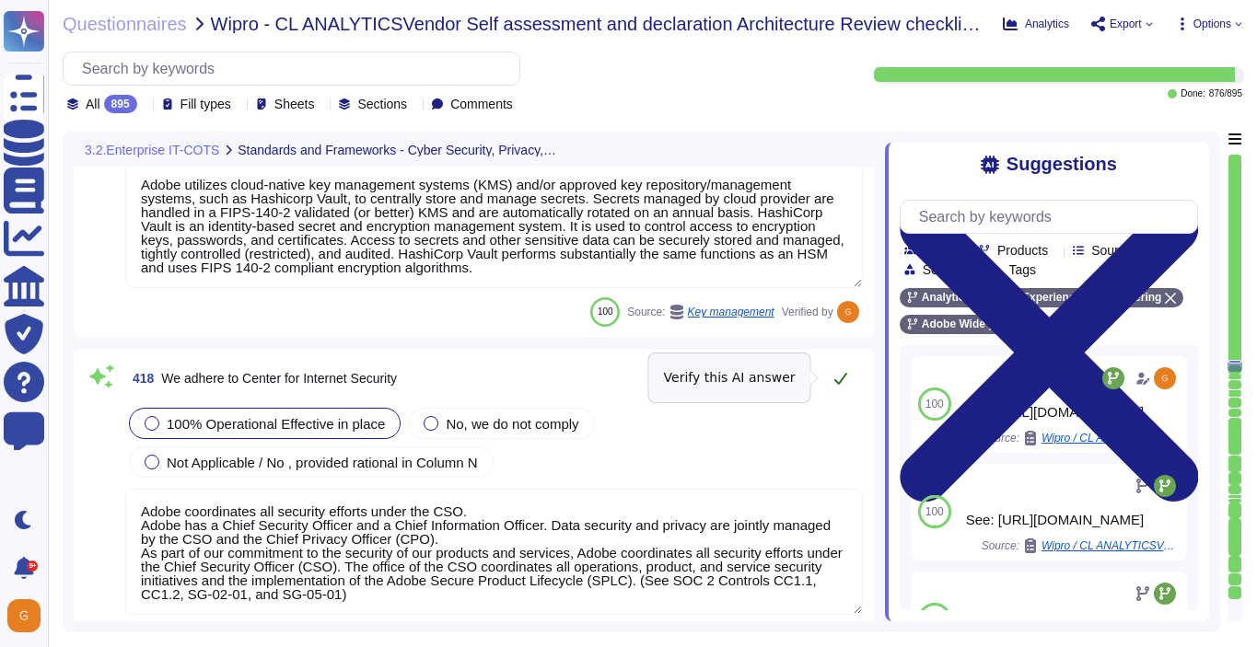
click at [841, 374] on icon at bounding box center [840, 378] width 15 height 15
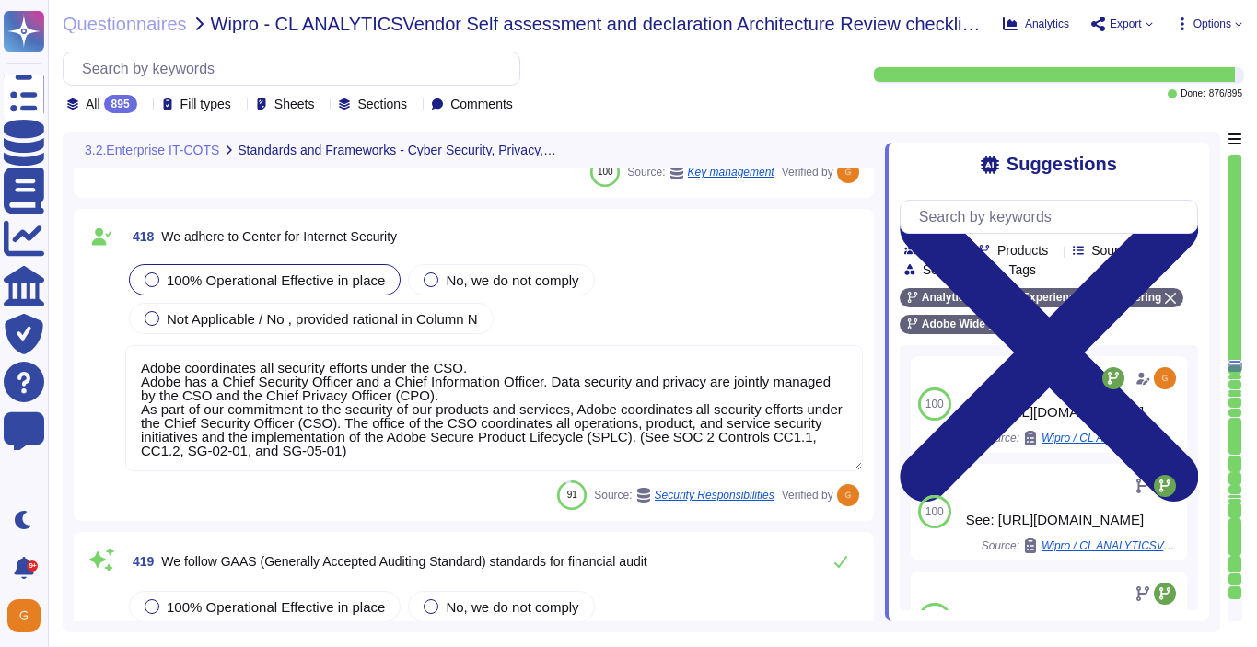
scroll to position [121076, 0]
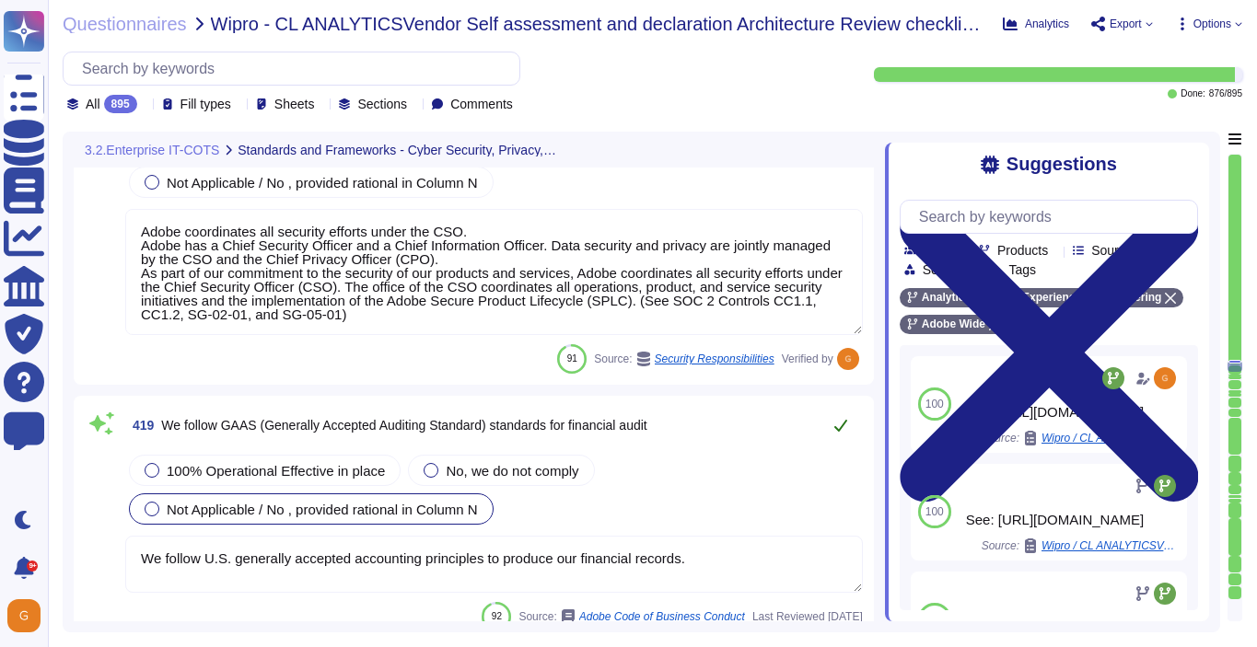
click at [843, 428] on icon at bounding box center [840, 425] width 15 height 15
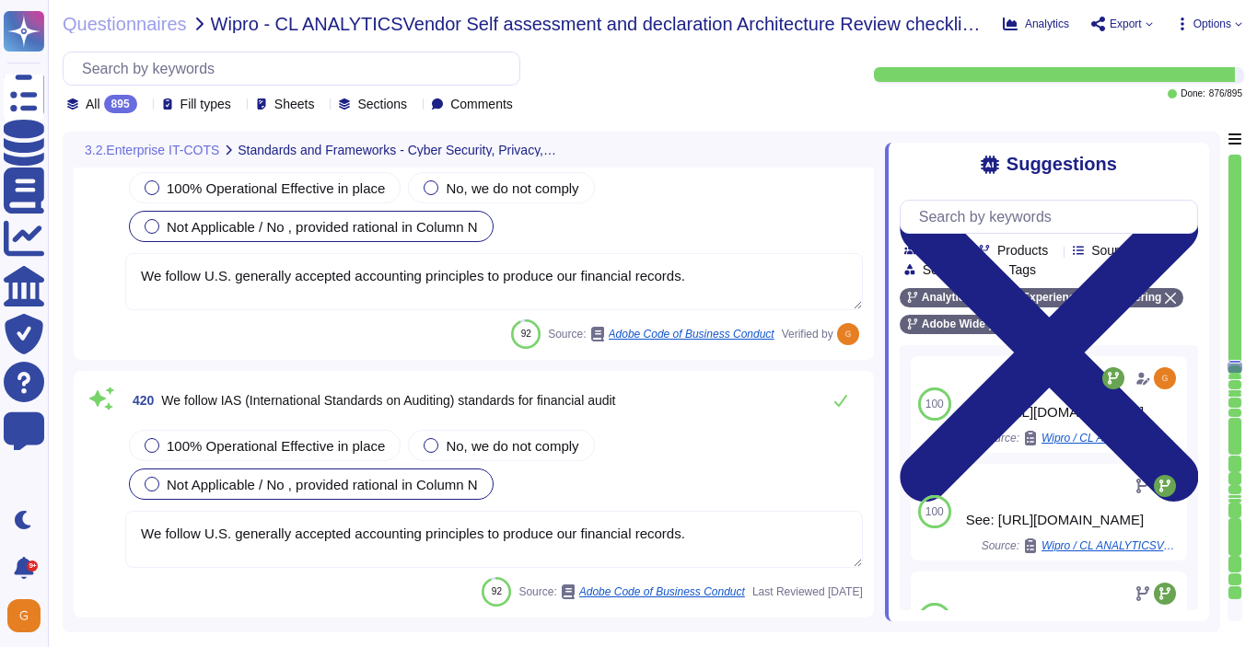
scroll to position [121370, 0]
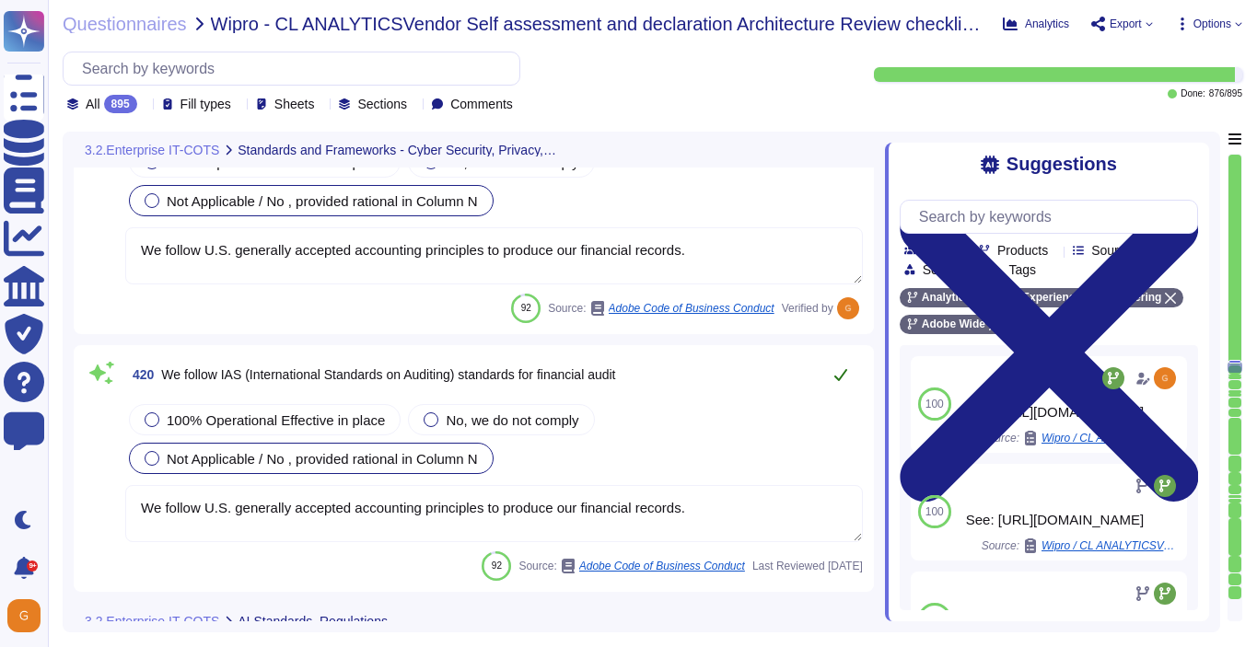
click at [837, 382] on button at bounding box center [840, 374] width 44 height 37
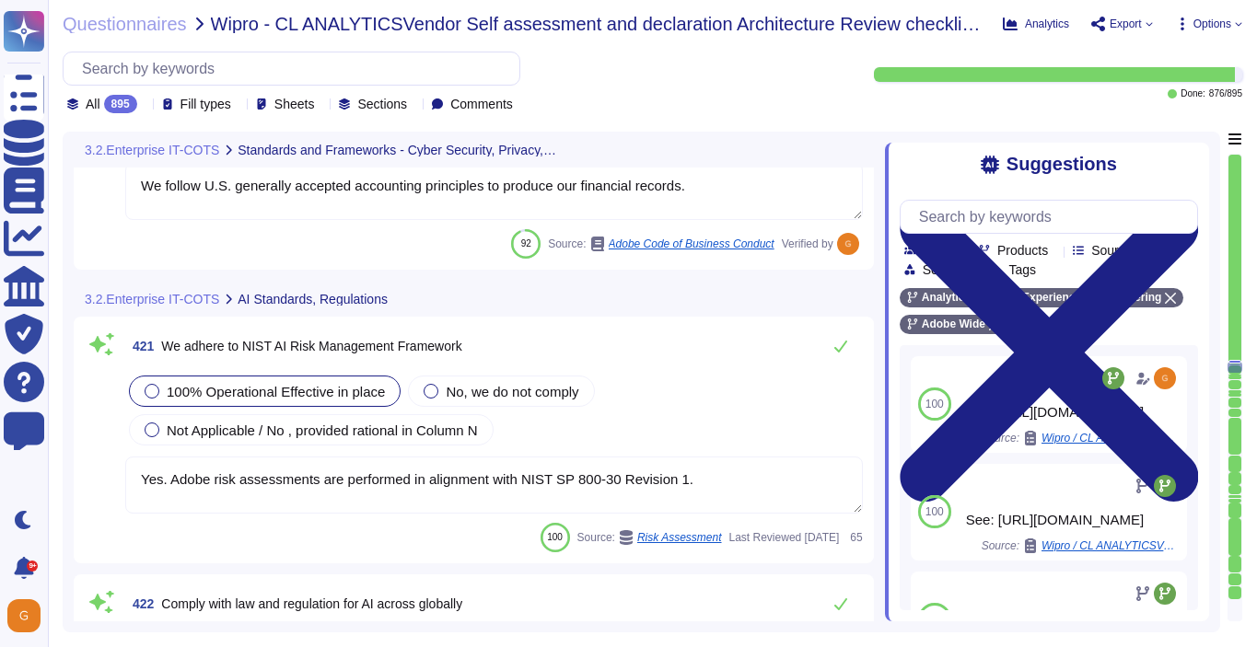
scroll to position [121676, 0]
click at [841, 351] on icon at bounding box center [840, 347] width 15 height 15
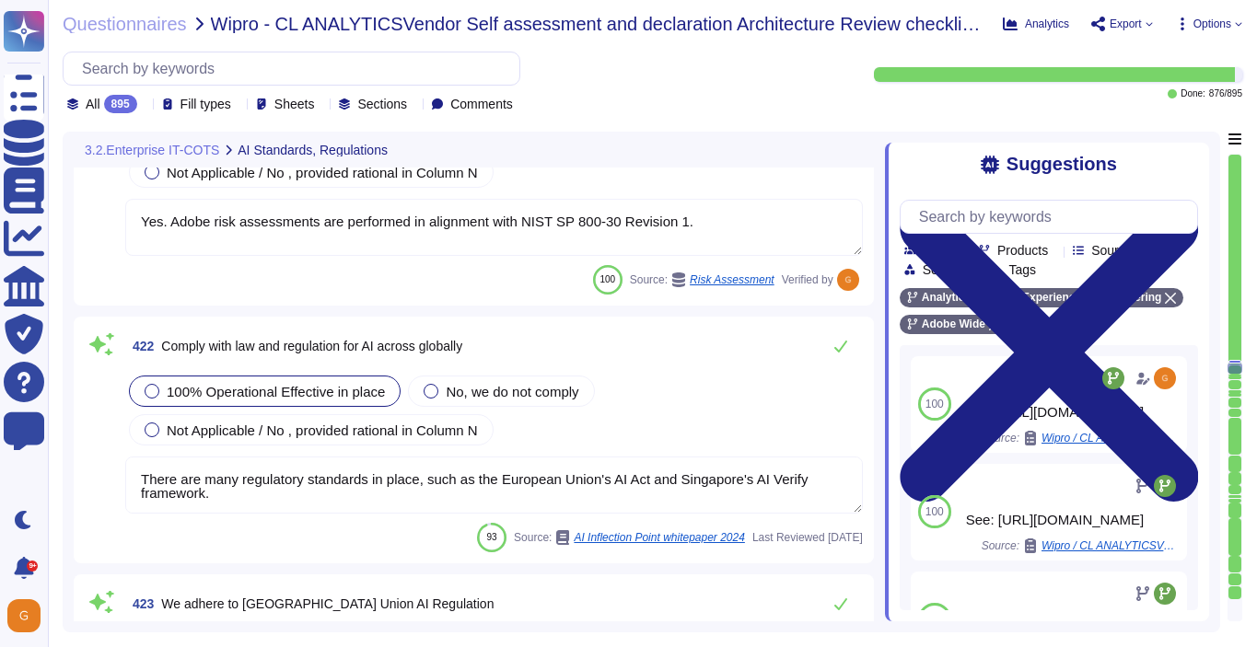
scroll to position [121895, 0]
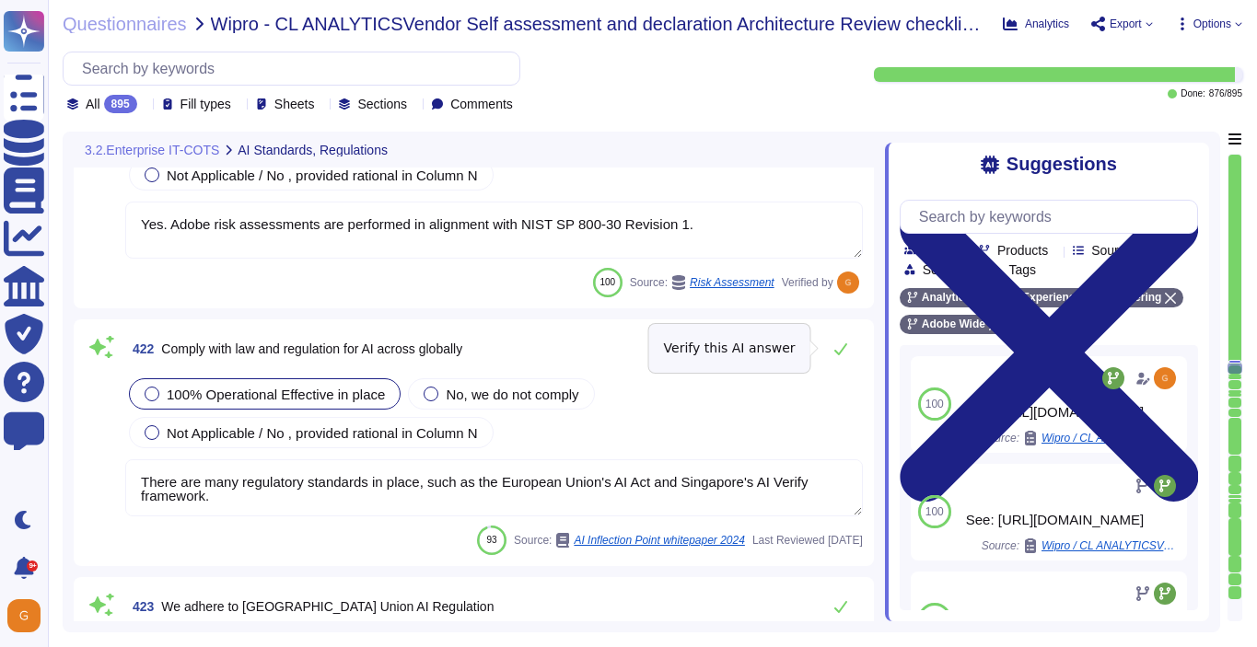
click at [841, 351] on icon at bounding box center [840, 349] width 13 height 12
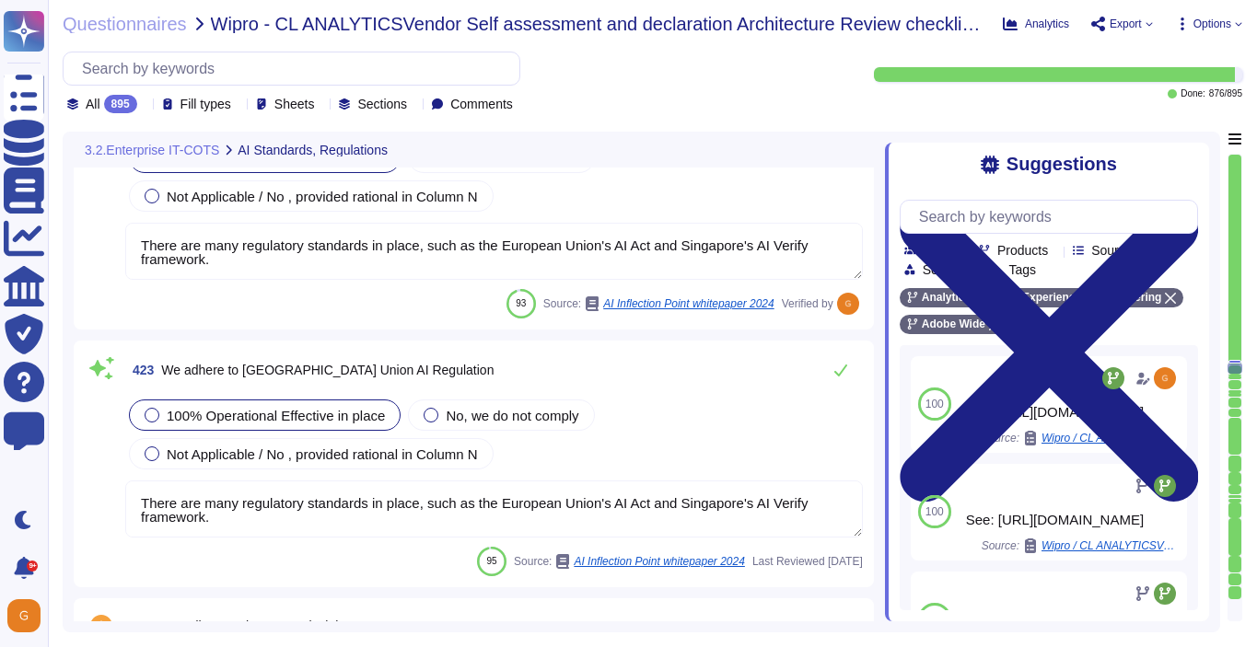
scroll to position [122149, 0]
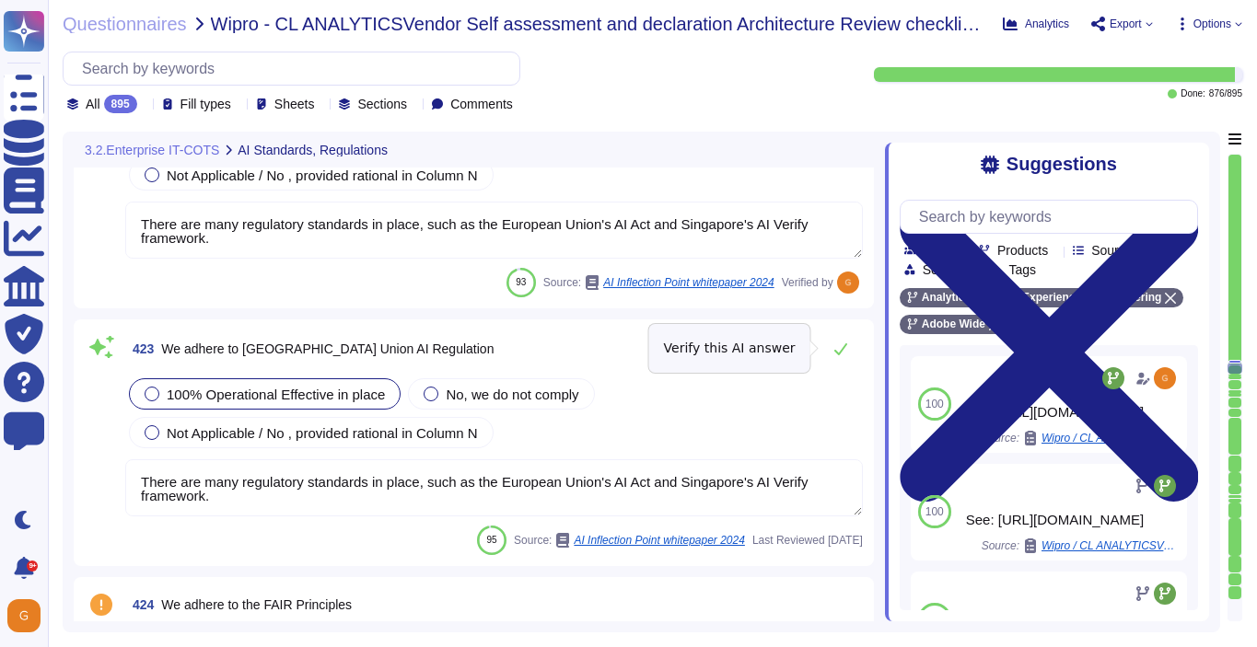
click at [841, 351] on icon at bounding box center [840, 349] width 13 height 12
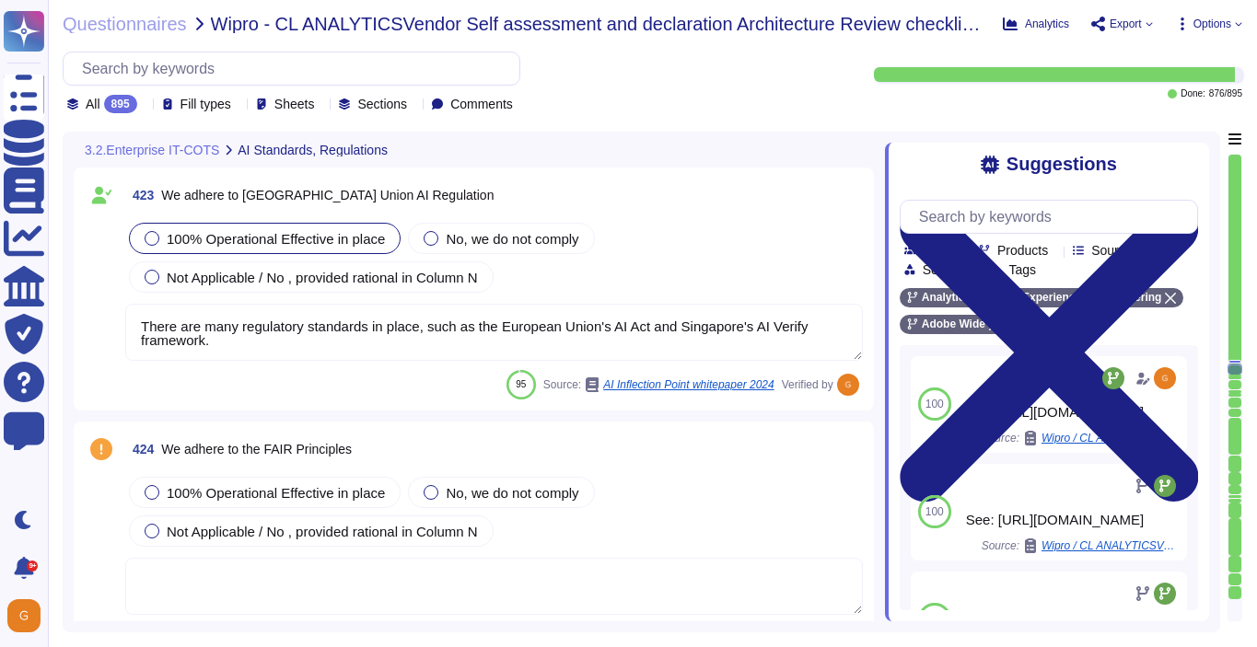
scroll to position [122427, 0]
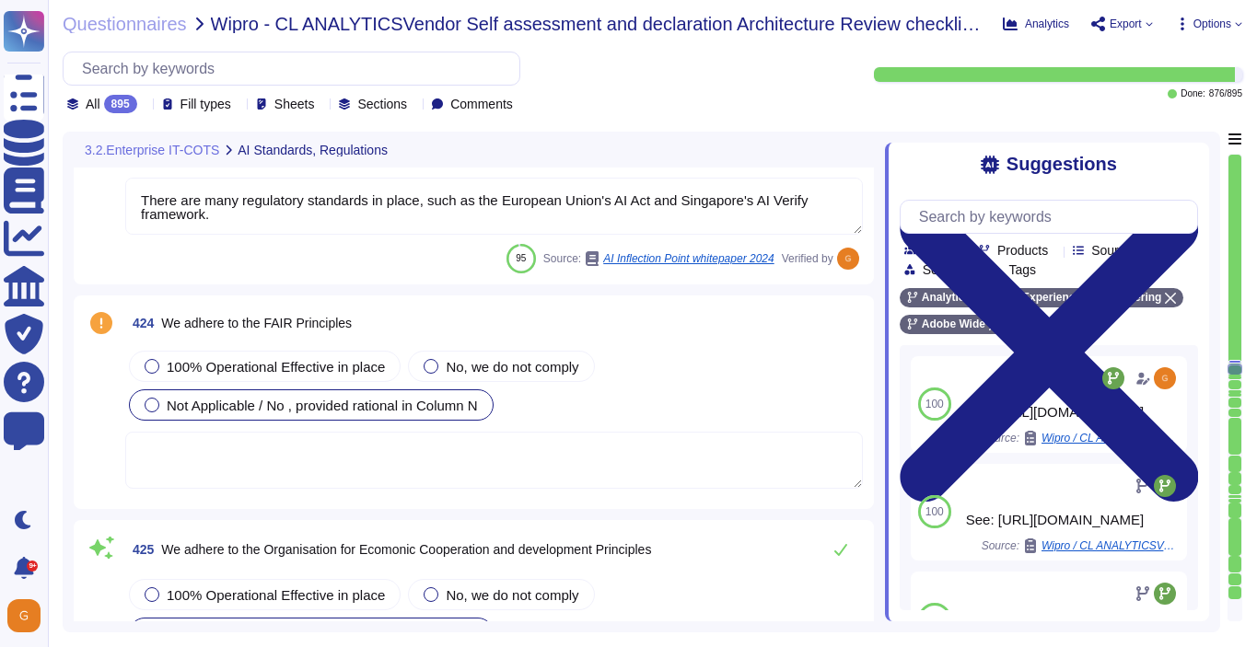
click at [255, 405] on span "Not Applicable / No , provided rational in Column N" at bounding box center [322, 406] width 311 height 16
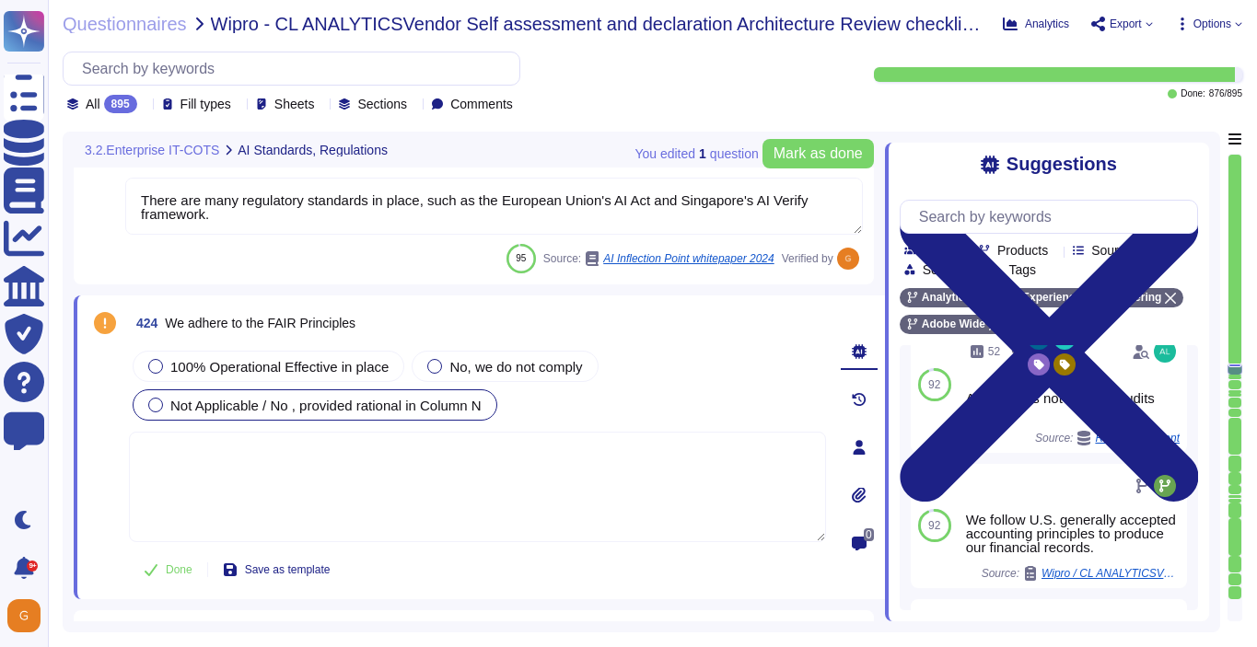
scroll to position [202, 0]
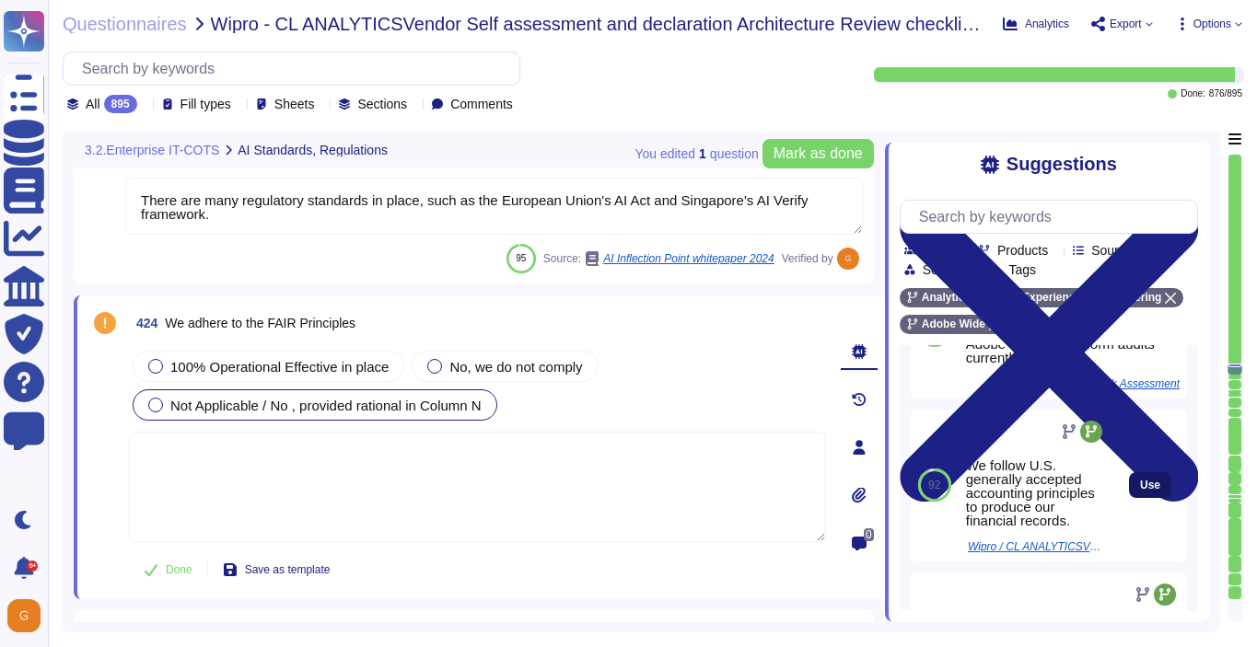
click at [1150, 484] on span "Use" at bounding box center [1150, 485] width 20 height 11
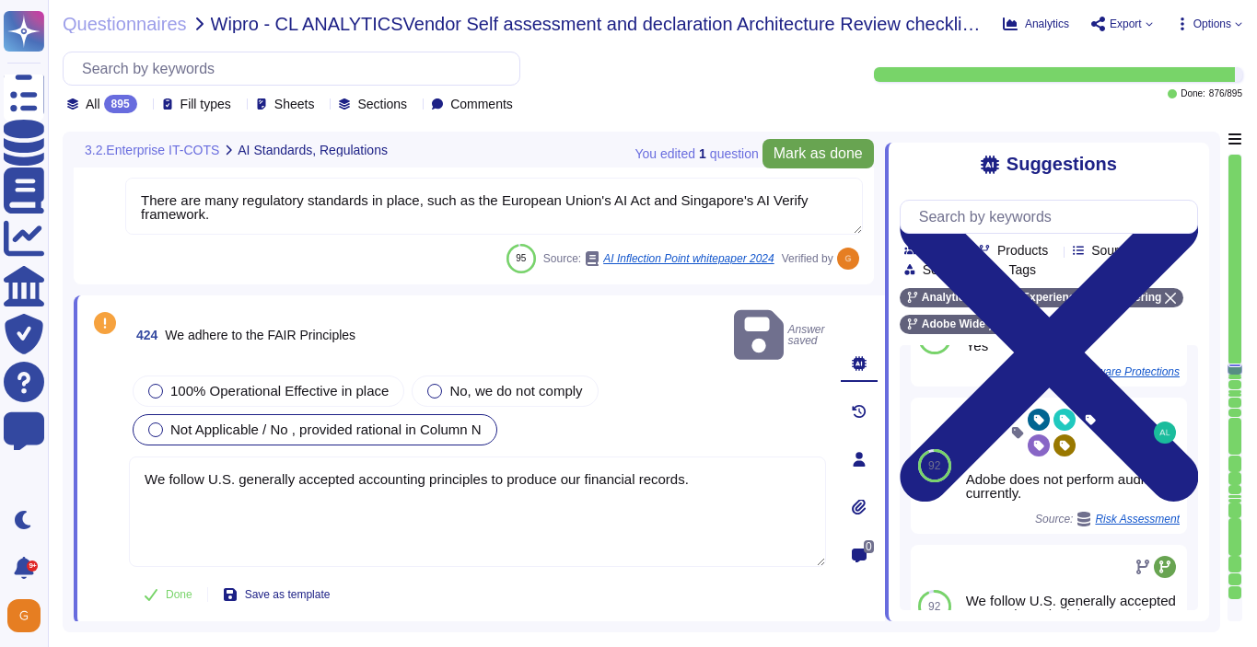
click at [806, 142] on button "Mark as done" at bounding box center [817, 153] width 111 height 29
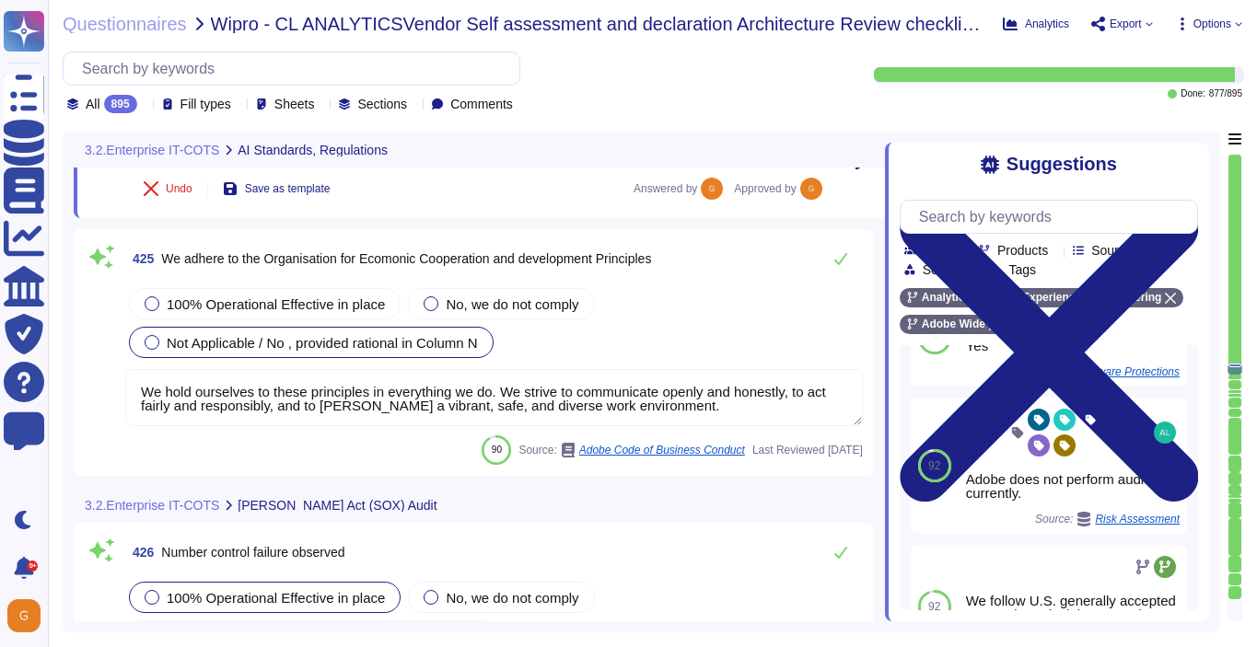
scroll to position [122788, 0]
click at [335, 307] on span "100% Operational Effective in place" at bounding box center [276, 303] width 218 height 16
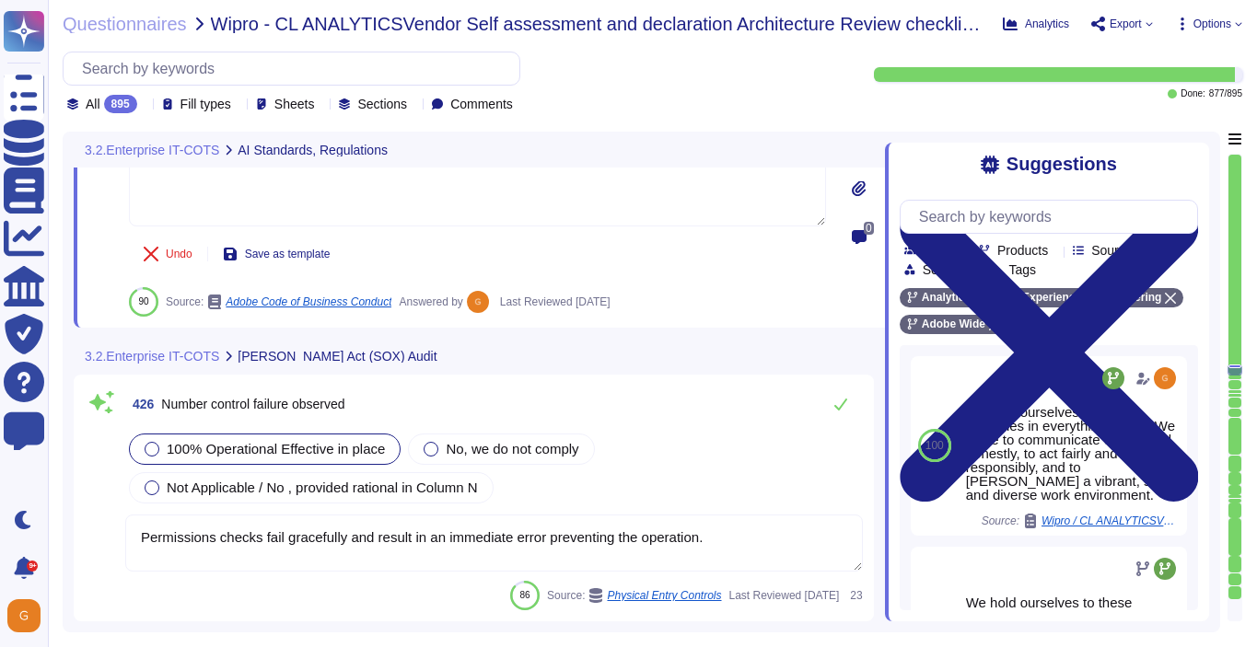
scroll to position [123046, 0]
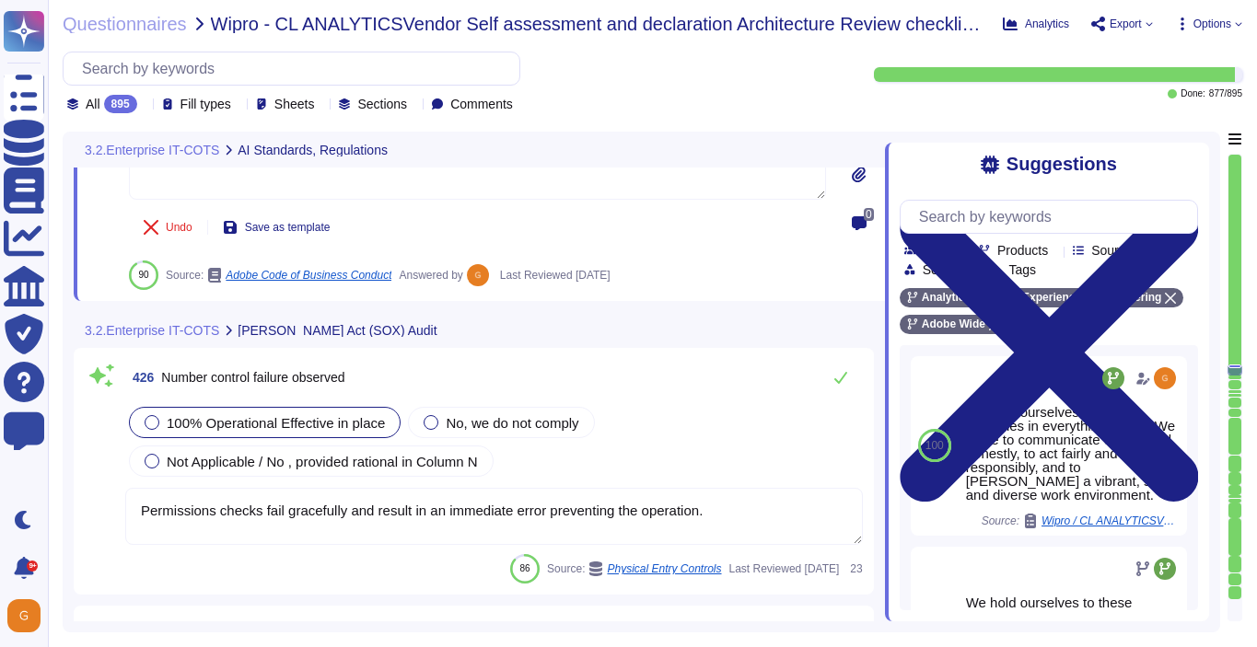
click at [448, 331] on icon at bounding box center [448, 331] width 0 height 0
click at [848, 377] on button at bounding box center [840, 377] width 44 height 37
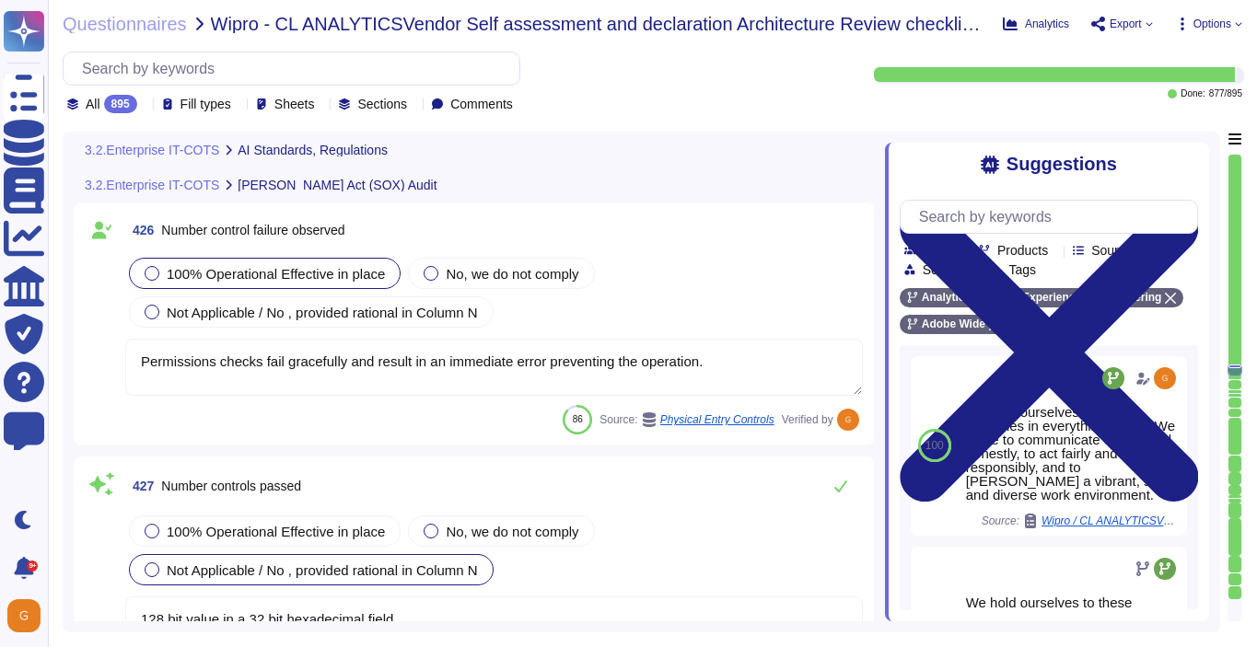
scroll to position [123380, 0]
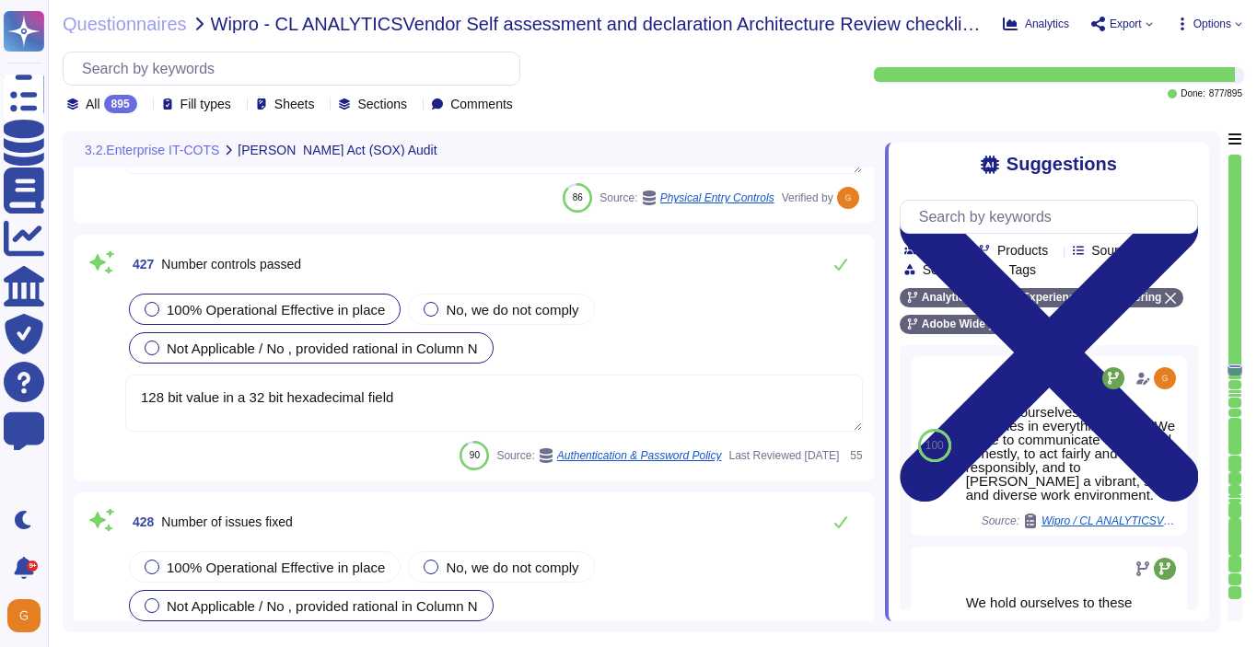
click at [151, 312] on div at bounding box center [152, 309] width 15 height 15
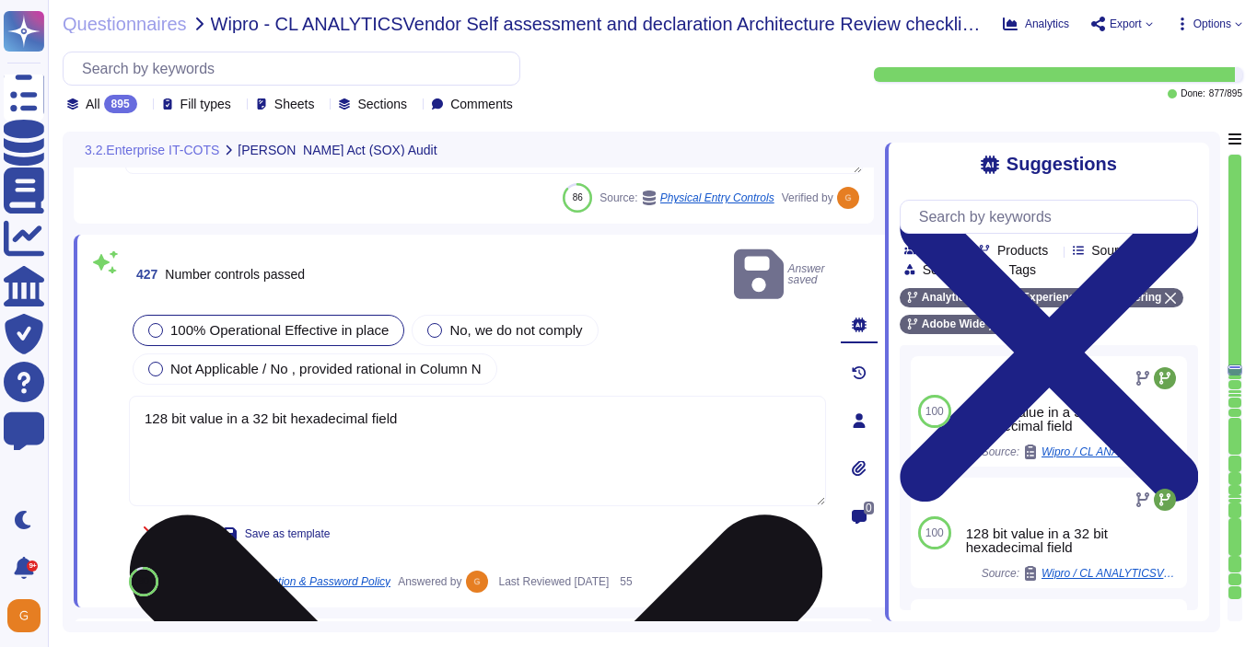
drag, startPoint x: 467, startPoint y: 382, endPoint x: 461, endPoint y: 405, distance: 23.7
click at [461, 405] on textarea "128 bit value in a 32 bit hexadecimal field" at bounding box center [477, 451] width 697 height 110
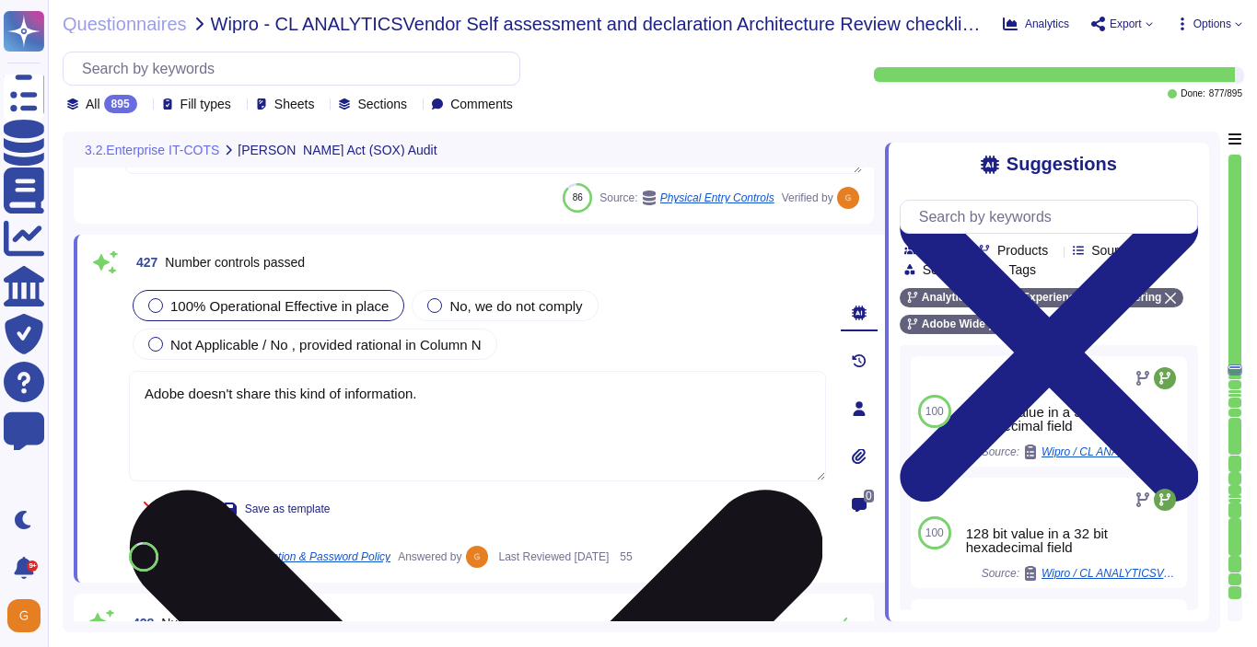
drag, startPoint x: 430, startPoint y: 389, endPoint x: 136, endPoint y: 379, distance: 293.8
click at [136, 379] on textarea "Adobe doesn't share this kind of information." at bounding box center [477, 426] width 697 height 110
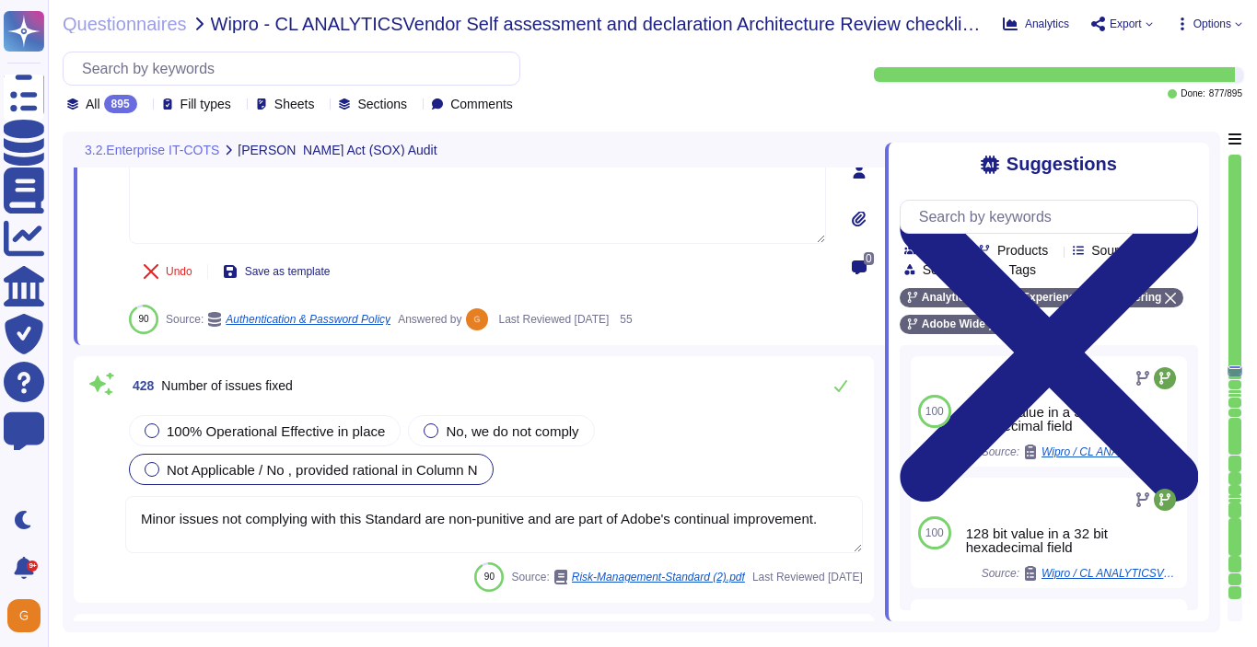
scroll to position [123635, 0]
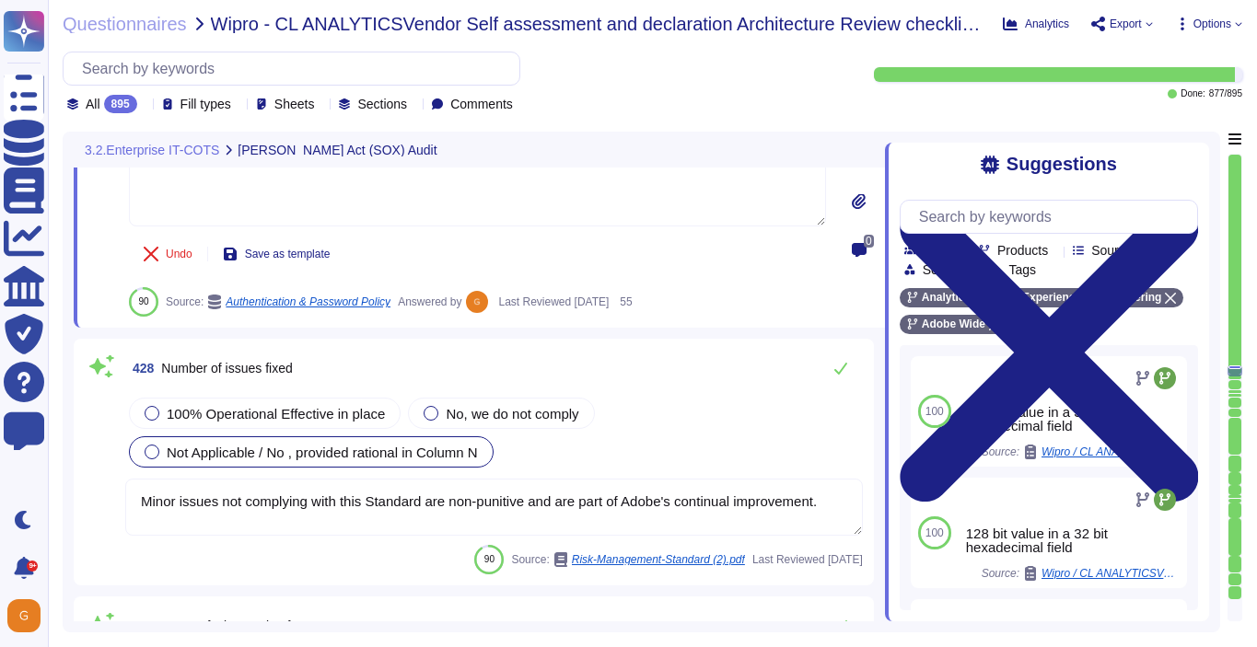
click at [848, 484] on textarea "Minor issues not complying with this Standard are non-punitive and are part of …" at bounding box center [493, 507] width 737 height 57
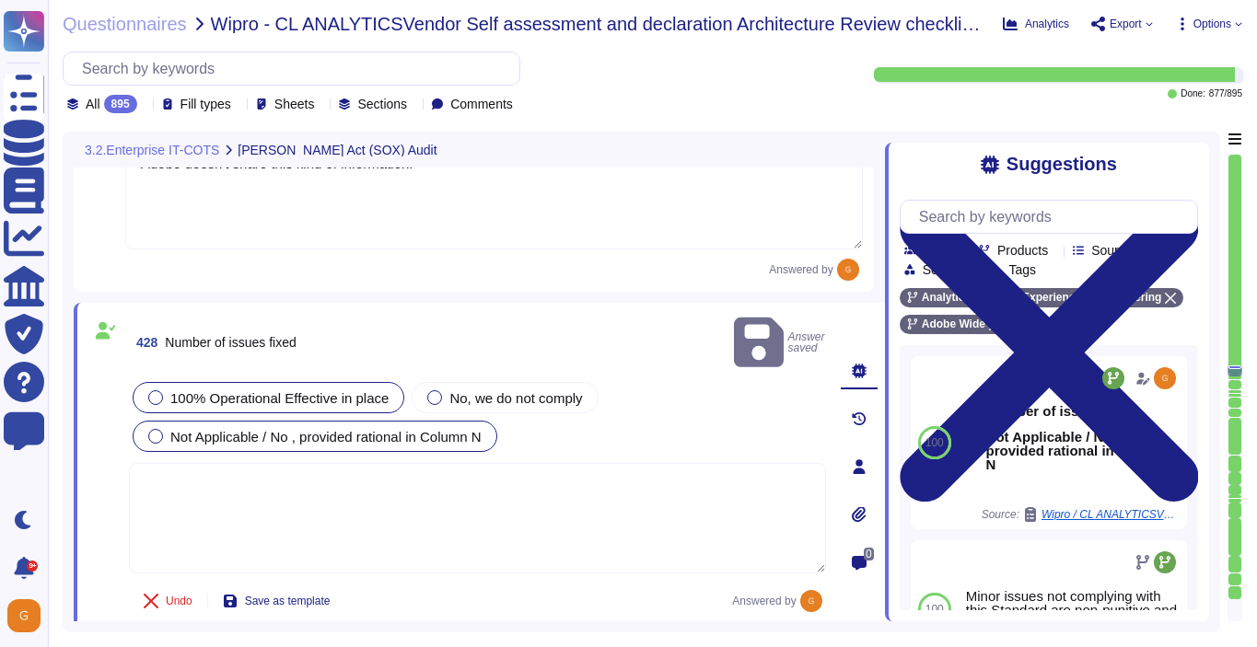
click at [336, 390] on span "100% Operational Effective in place" at bounding box center [279, 398] width 218 height 16
click at [308, 463] on textarea at bounding box center [477, 518] width 697 height 110
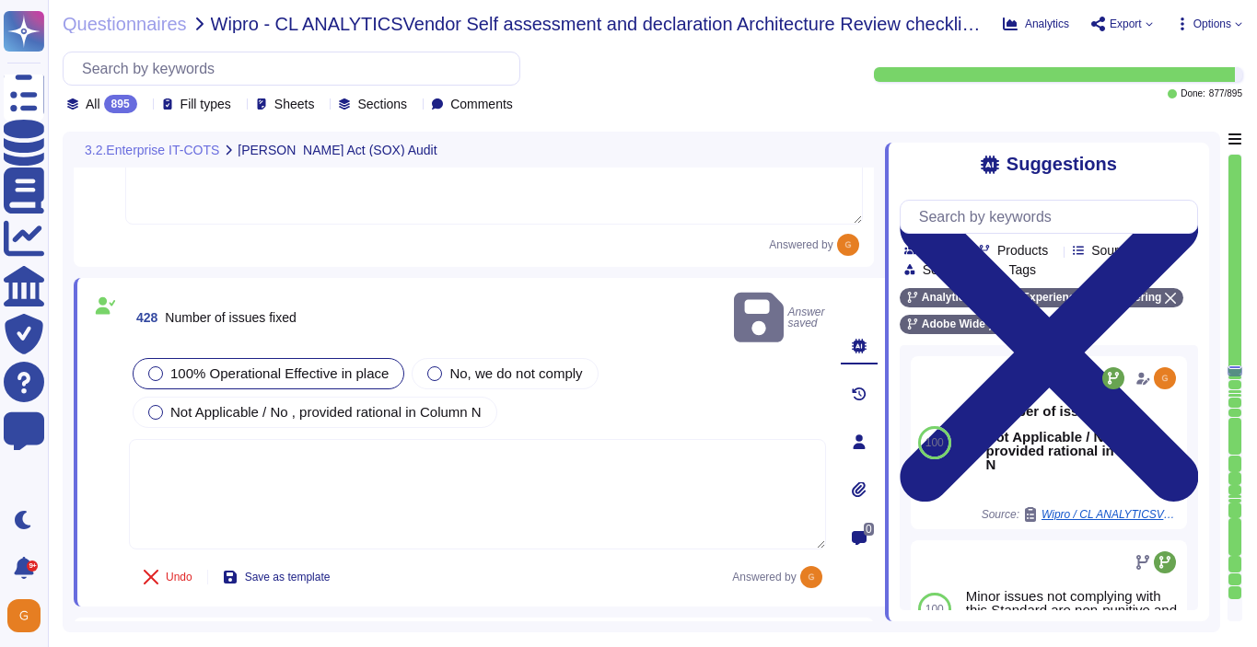
paste textarea "Adobe doesn't share this kind of information."
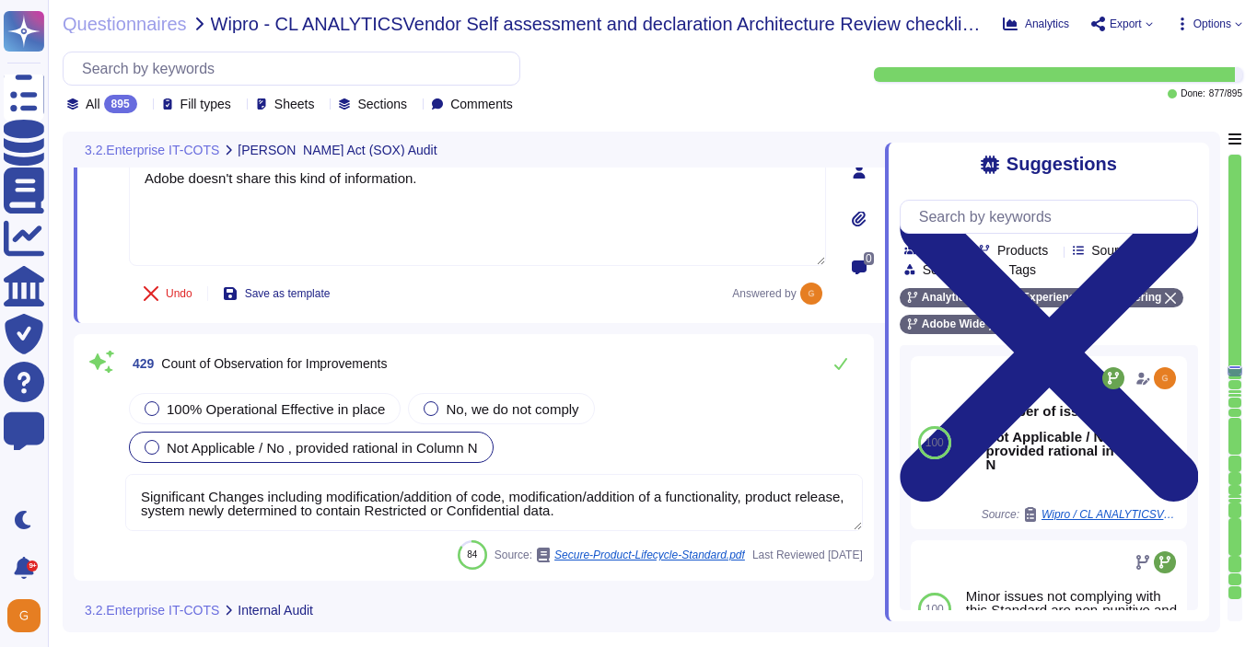
scroll to position [123953, 0]
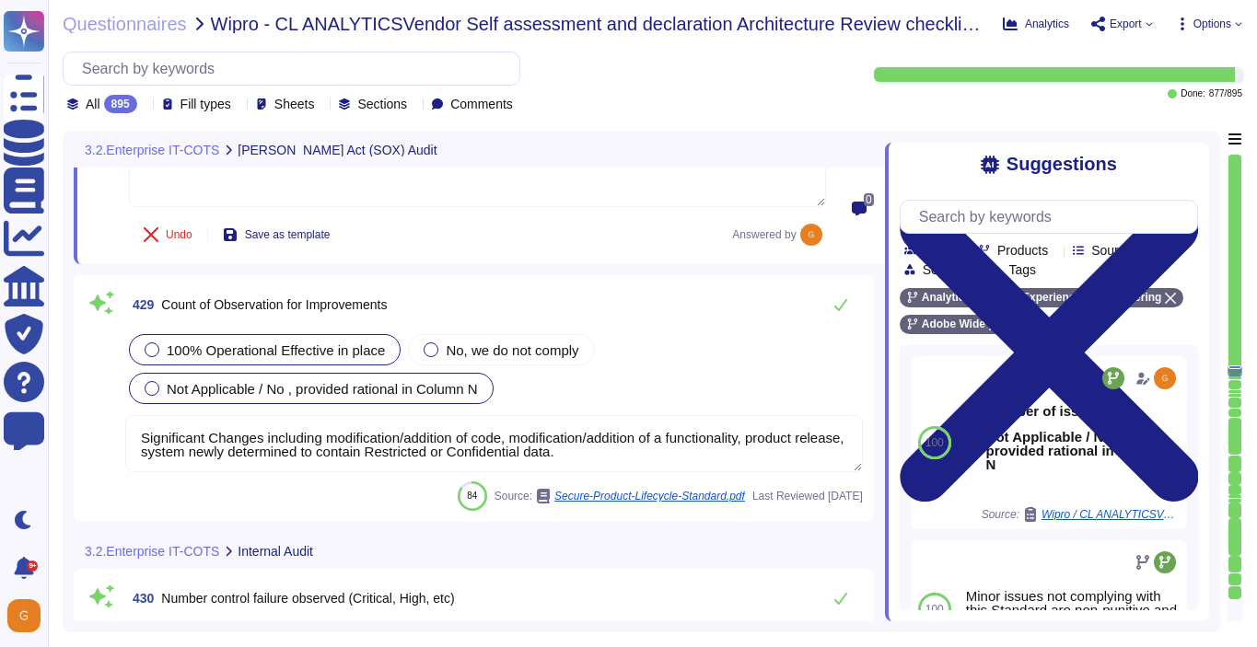
click at [248, 353] on span "100% Operational Effective in place" at bounding box center [276, 350] width 218 height 16
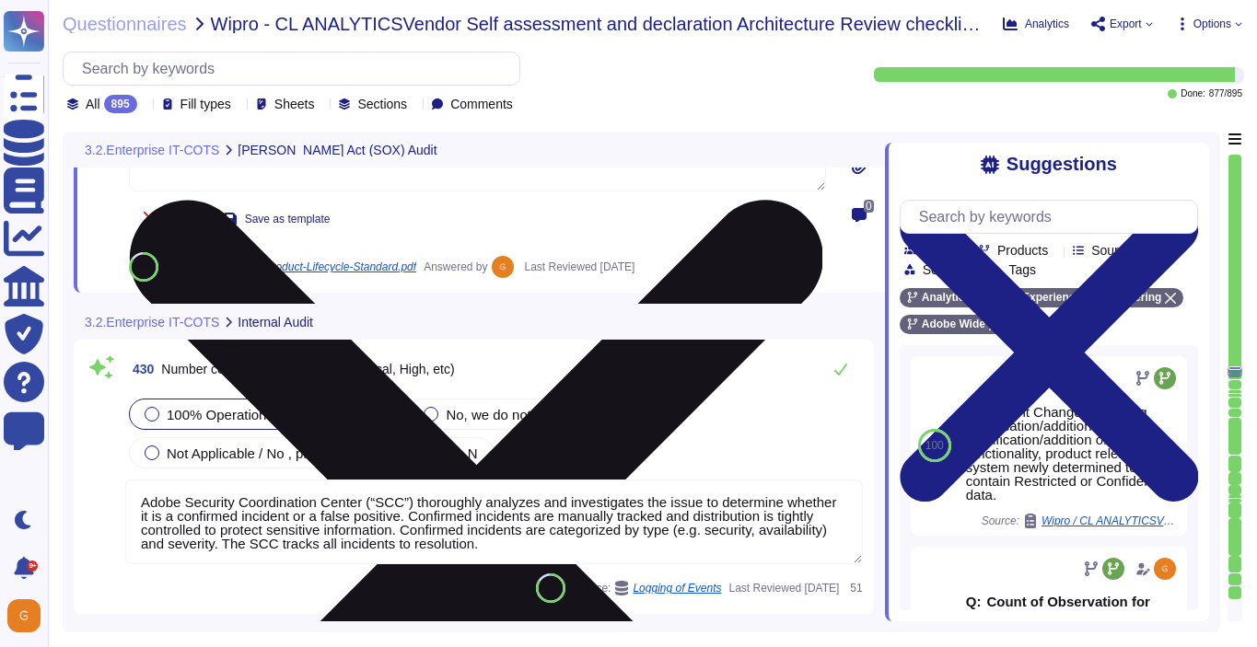
scroll to position [124291, 0]
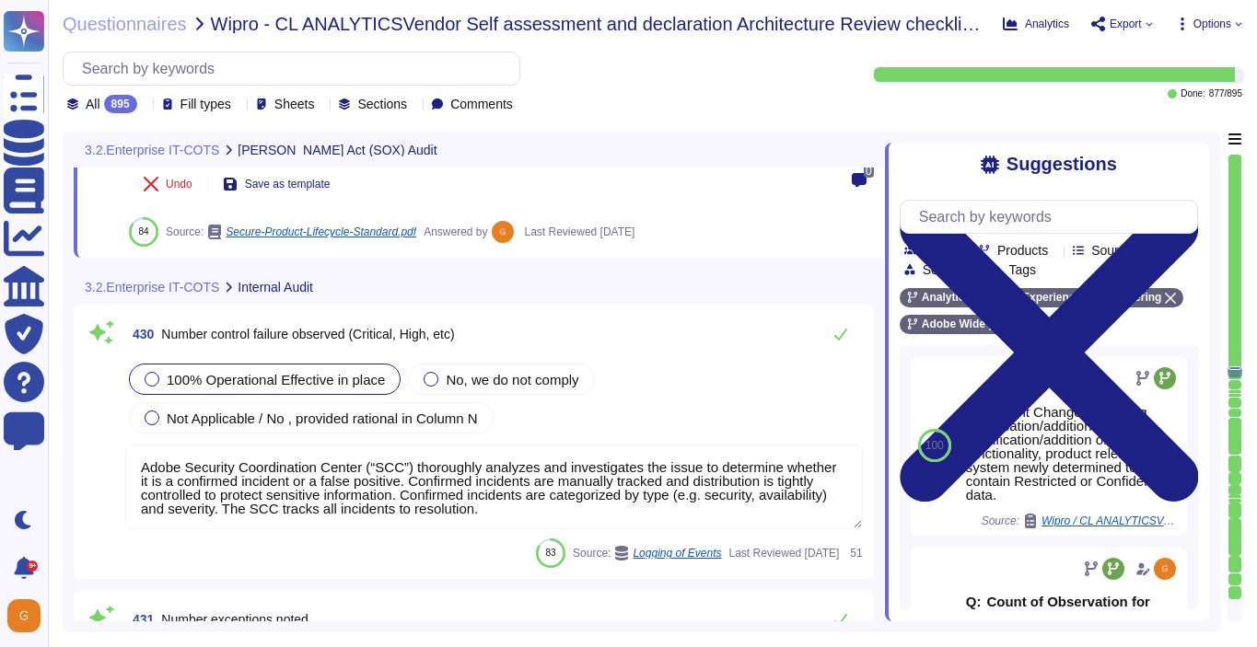
click at [665, 507] on textarea "Adobe Security Coordination Center (“SCC”) thoroughly analyzes and investigates…" at bounding box center [493, 487] width 737 height 85
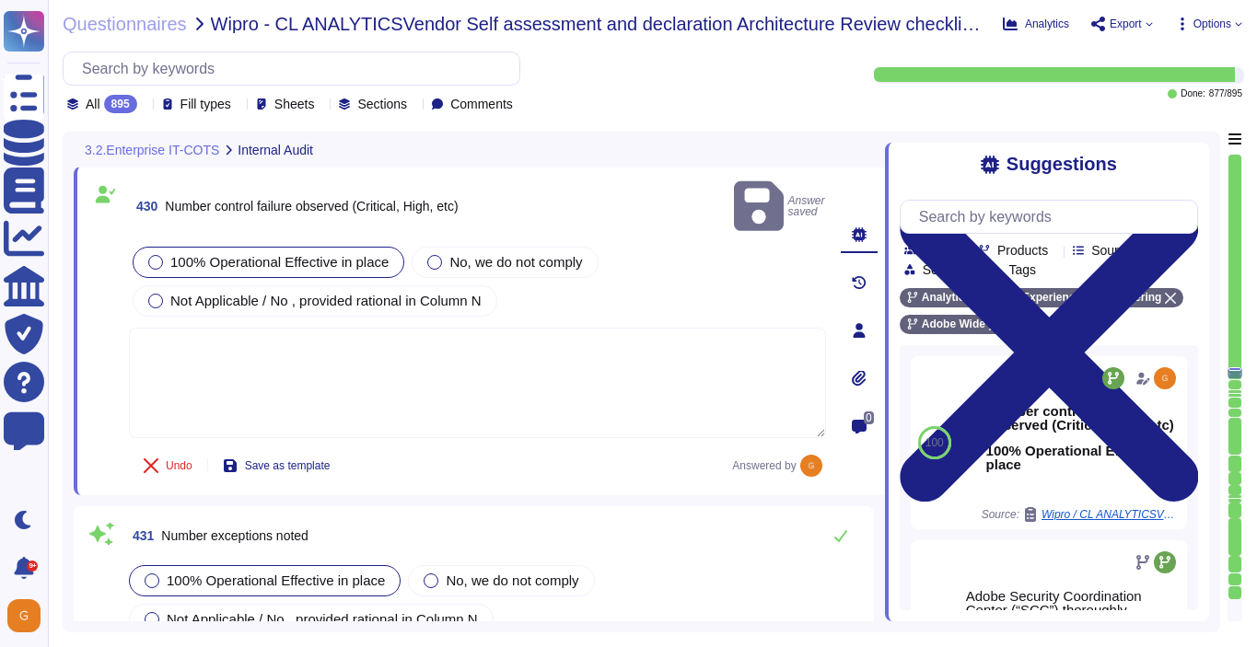
click at [702, 336] on textarea at bounding box center [477, 383] width 697 height 110
paste textarea "Adobe doesn't share this kind of information."
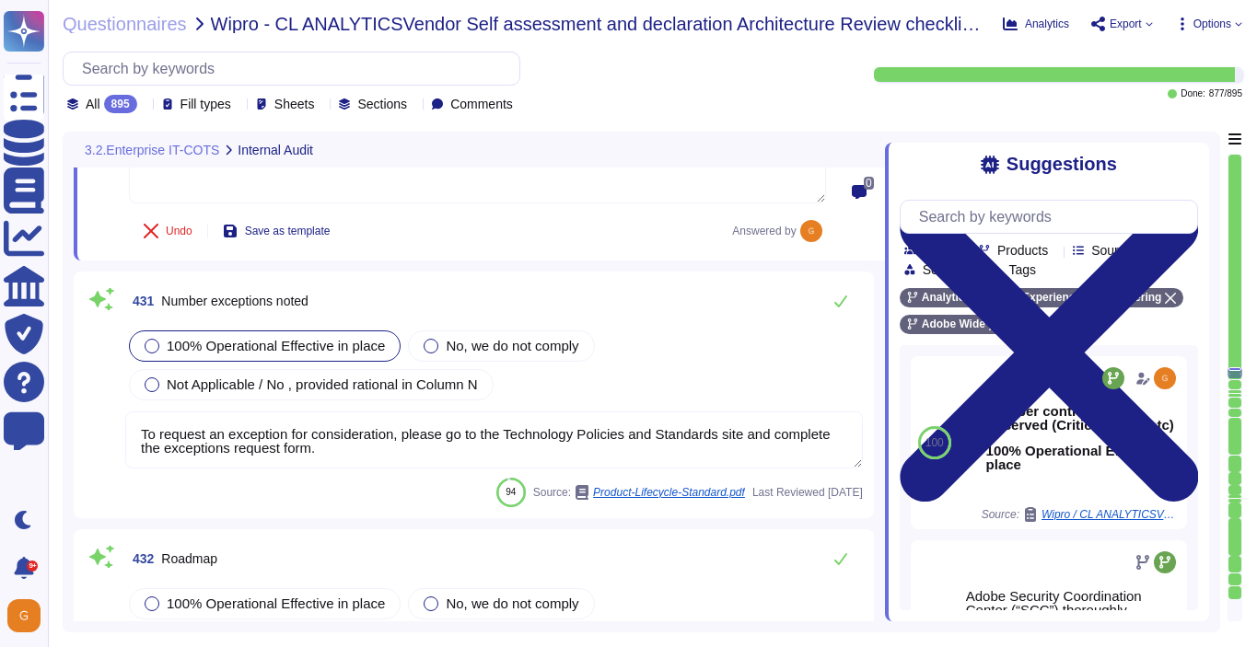
scroll to position [124525, 0]
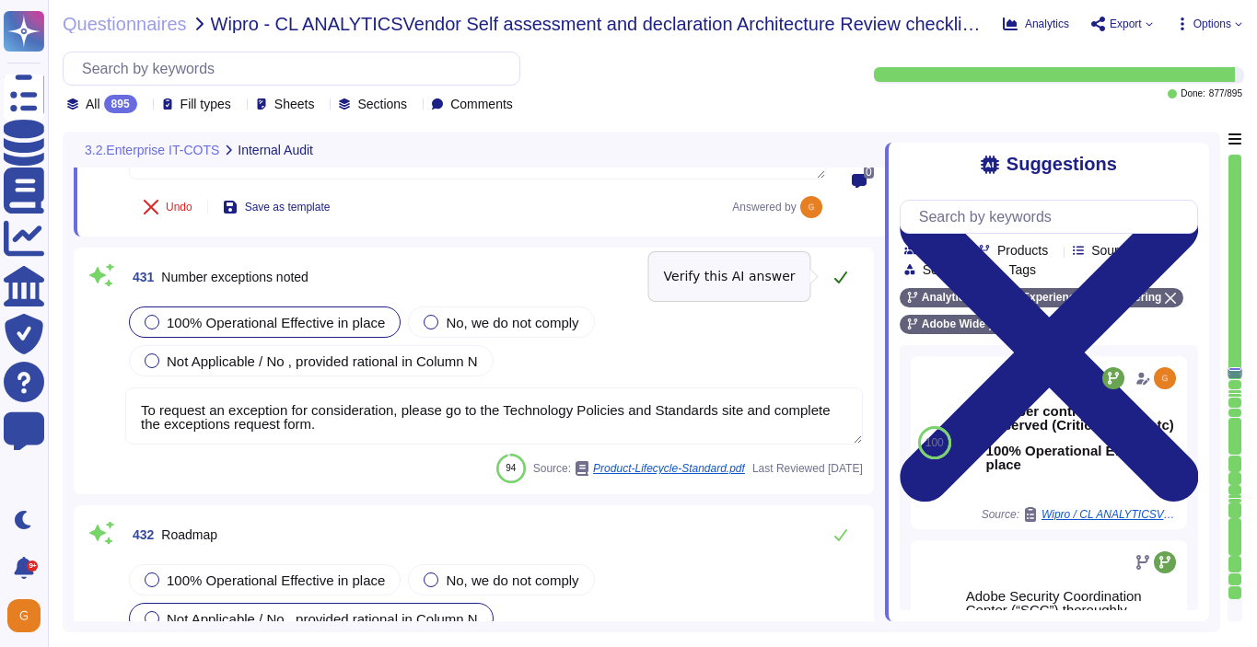
click at [835, 276] on icon at bounding box center [840, 277] width 15 height 15
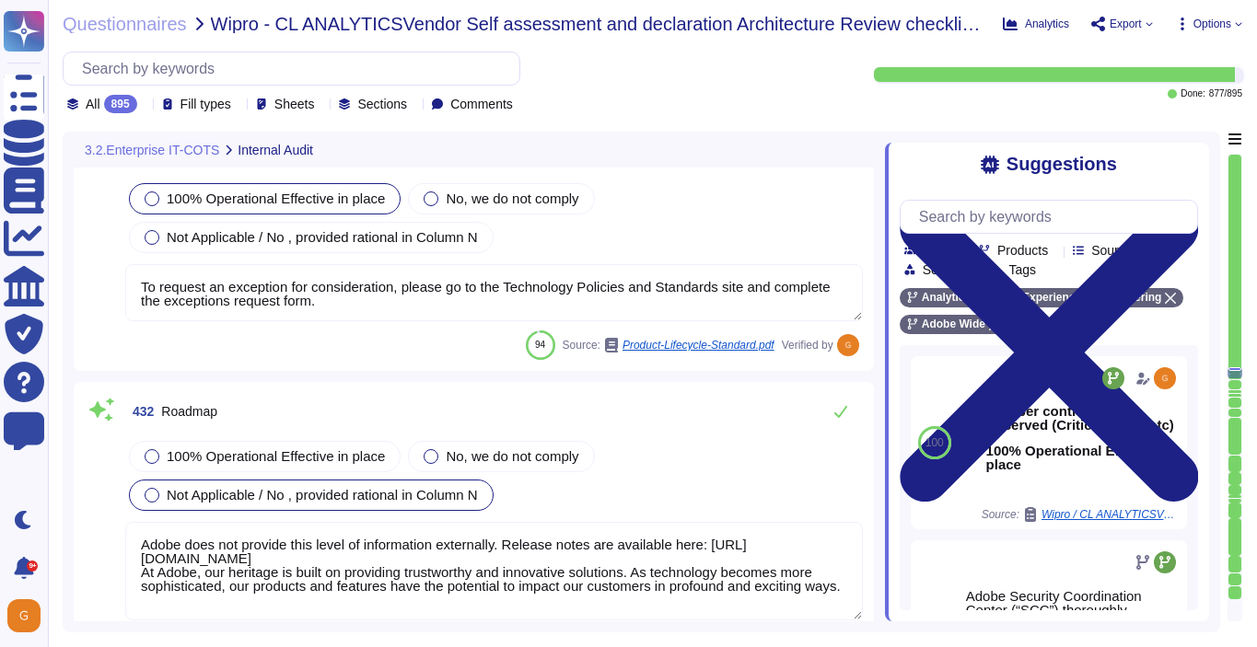
scroll to position [124669, 0]
click at [332, 447] on div "100% Operational Effective in place No, we do not comply Not Applicable / No , …" at bounding box center [493, 475] width 737 height 77
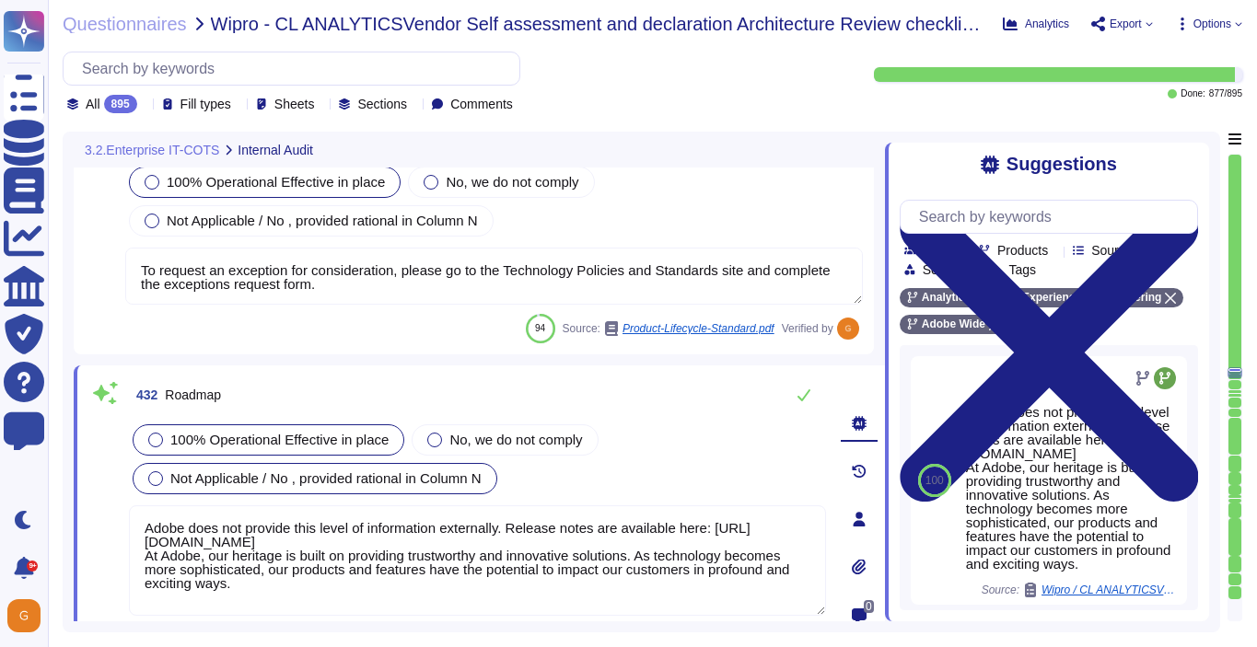
click at [338, 428] on div "100% Operational Effective in place" at bounding box center [269, 439] width 272 height 31
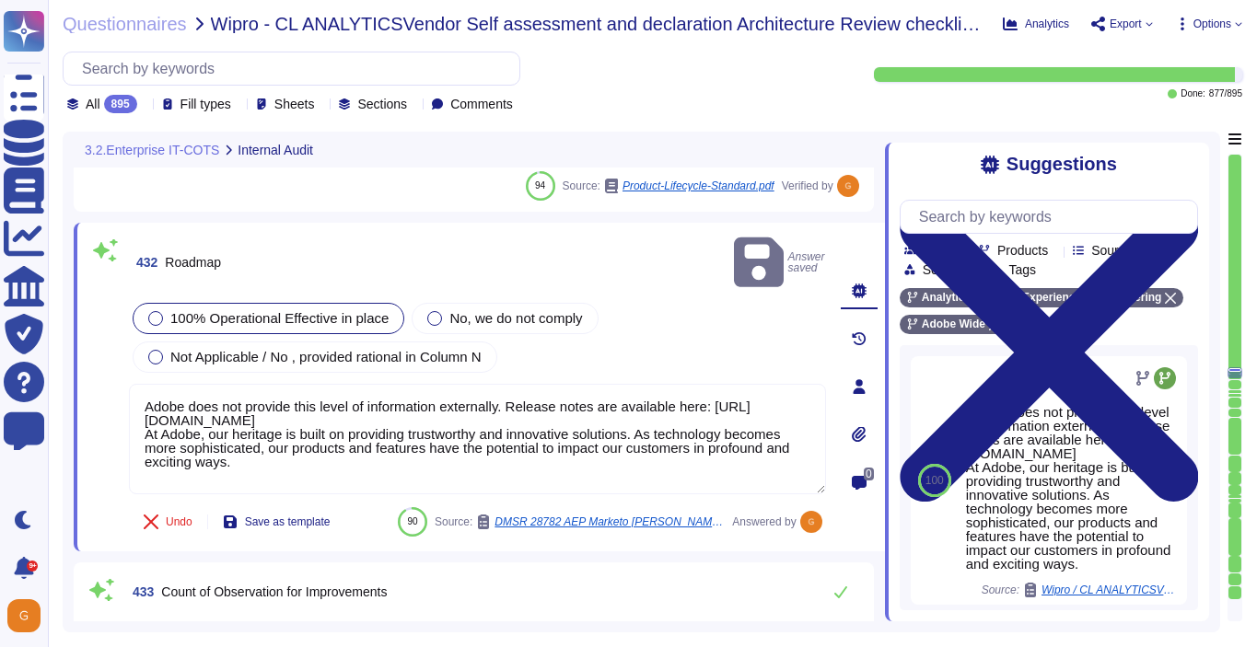
scroll to position [124954, 0]
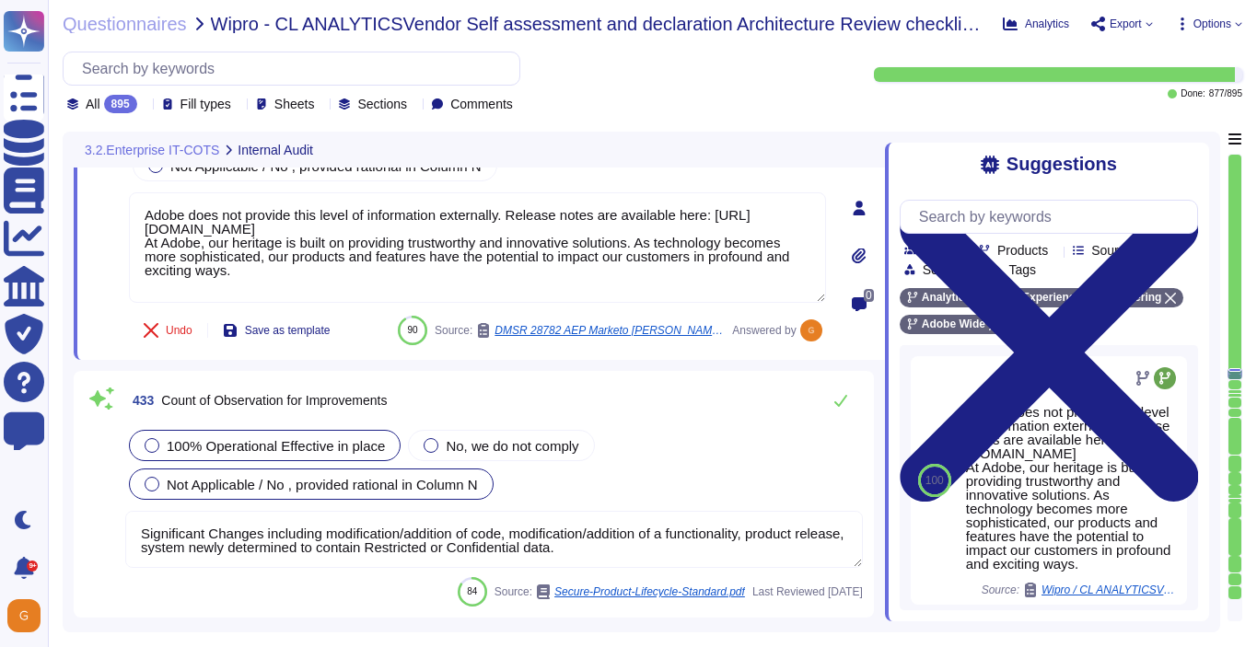
click at [260, 432] on div "100% Operational Effective in place" at bounding box center [265, 445] width 272 height 31
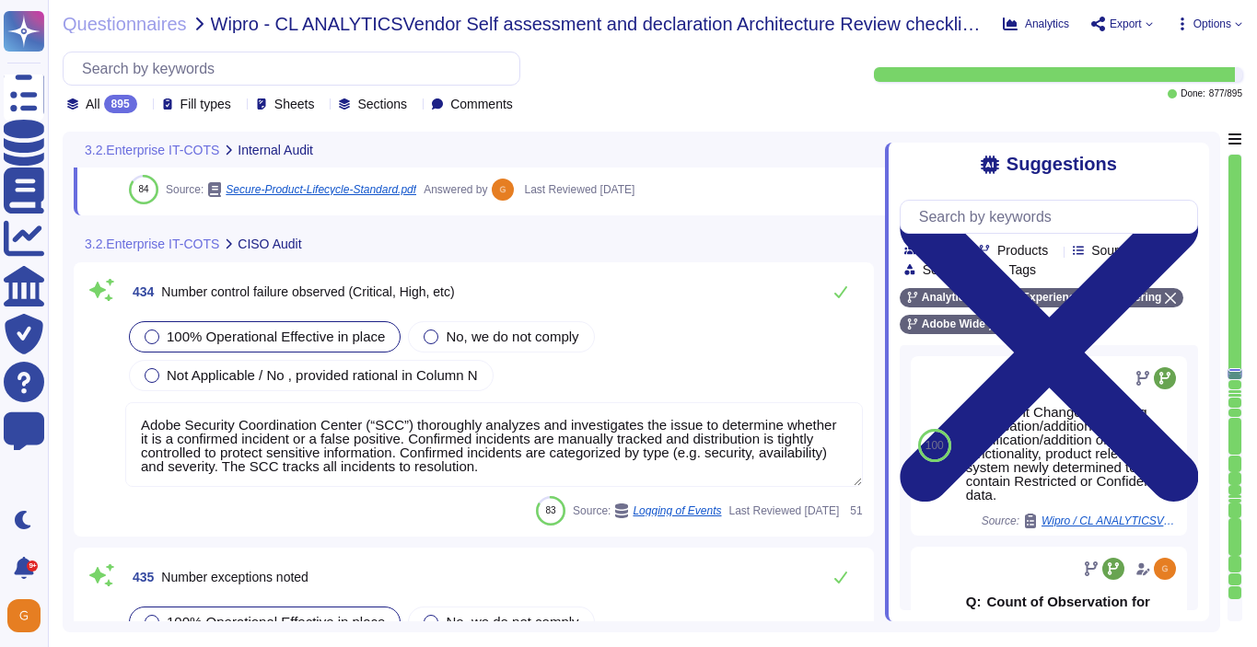
scroll to position [125450, 0]
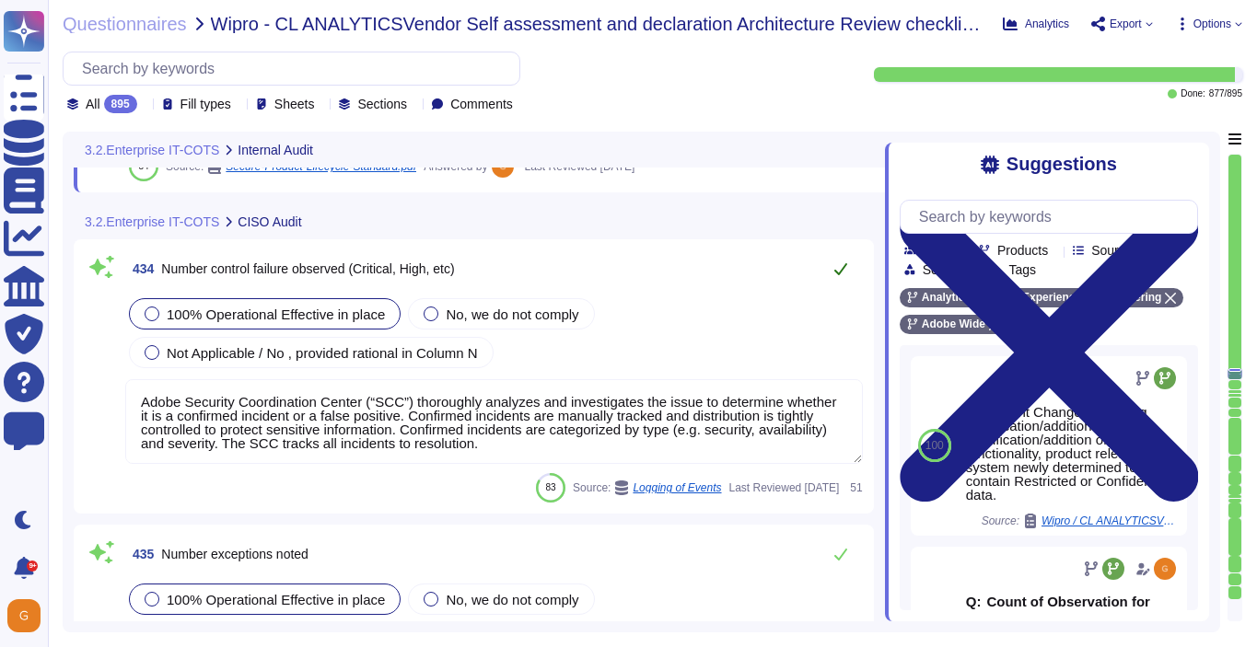
click at [834, 262] on icon at bounding box center [840, 268] width 15 height 15
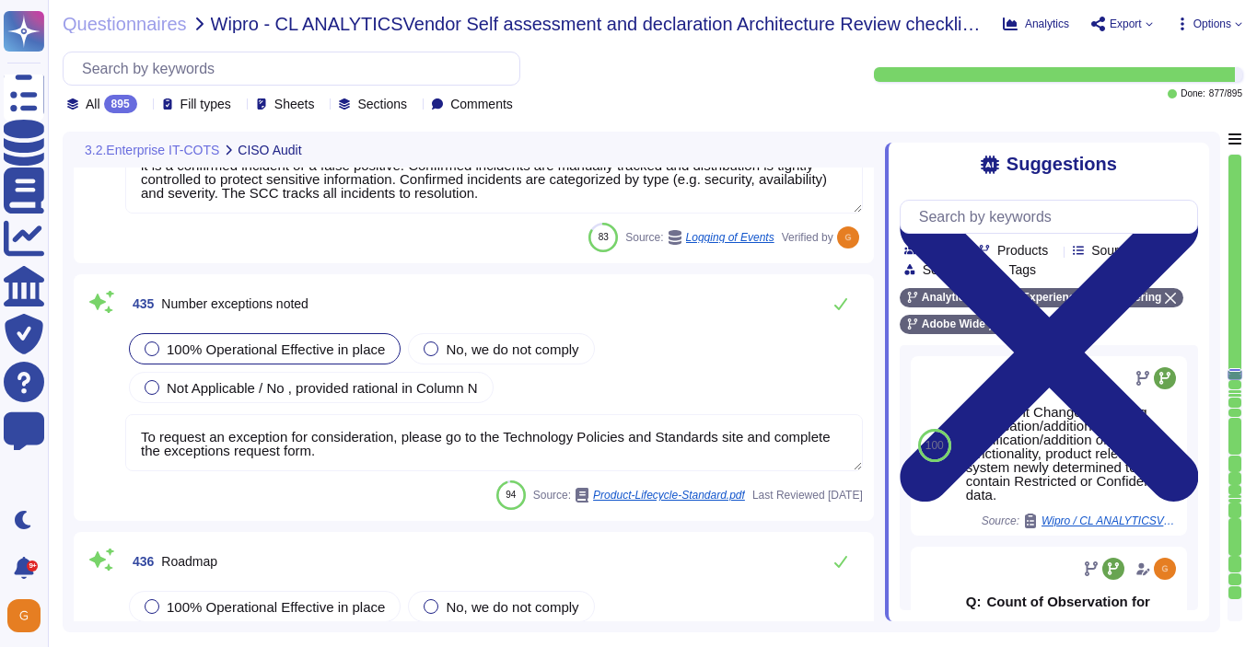
scroll to position [125670, 0]
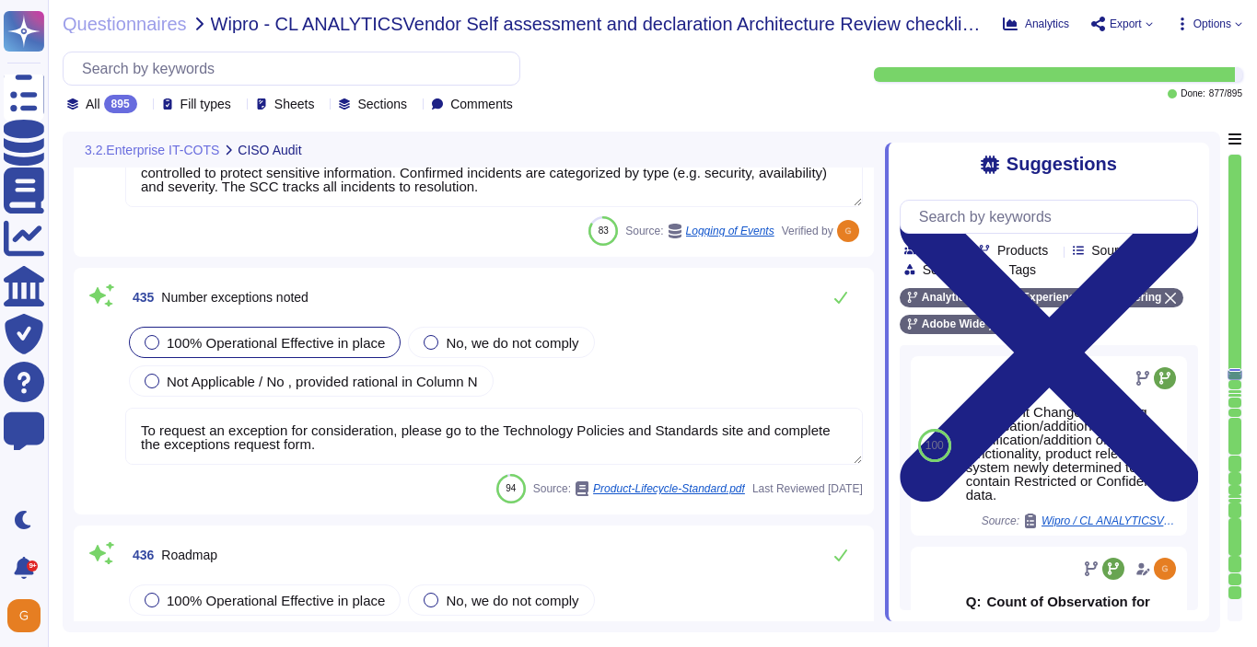
click at [609, 437] on textarea "To request an exception for consideration, please go to the Technology Policies…" at bounding box center [493, 436] width 737 height 57
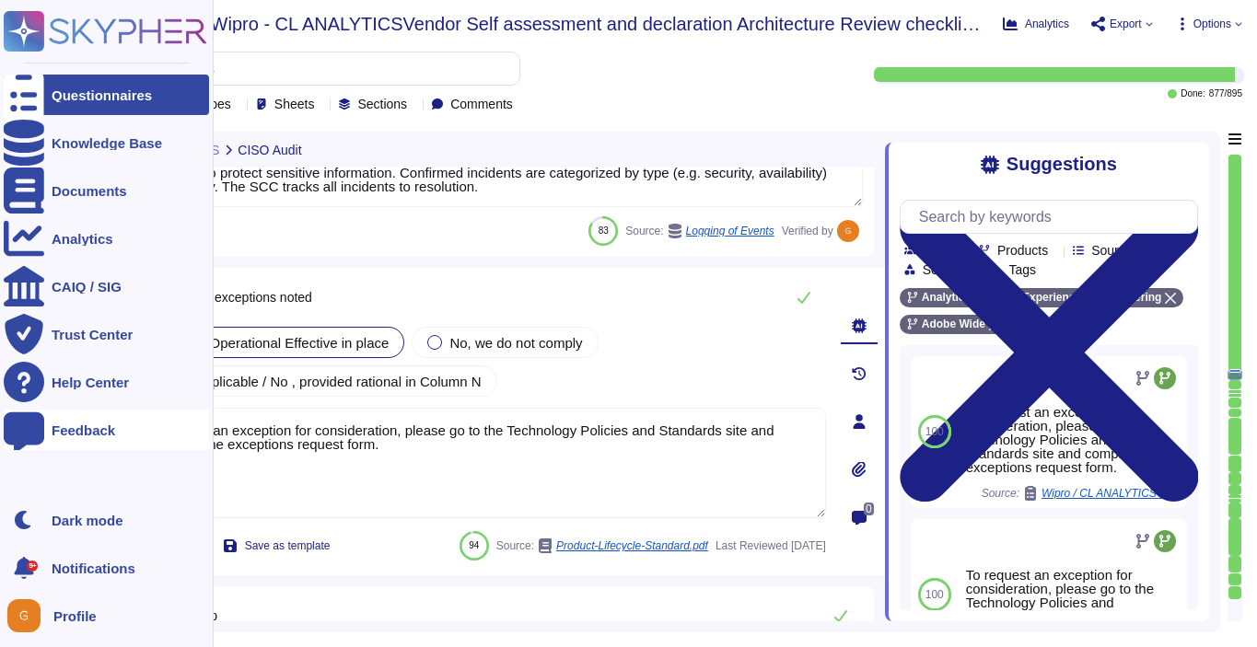
drag, startPoint x: 477, startPoint y: 443, endPoint x: 41, endPoint y: 430, distance: 435.7
click at [41, 430] on div "Questionnaires Knowledge Base Documents Analytics CAIQ / SIG Trust Center Help …" at bounding box center [628, 323] width 1257 height 647
paste textarea "Adobe doesn't share this kind of information"
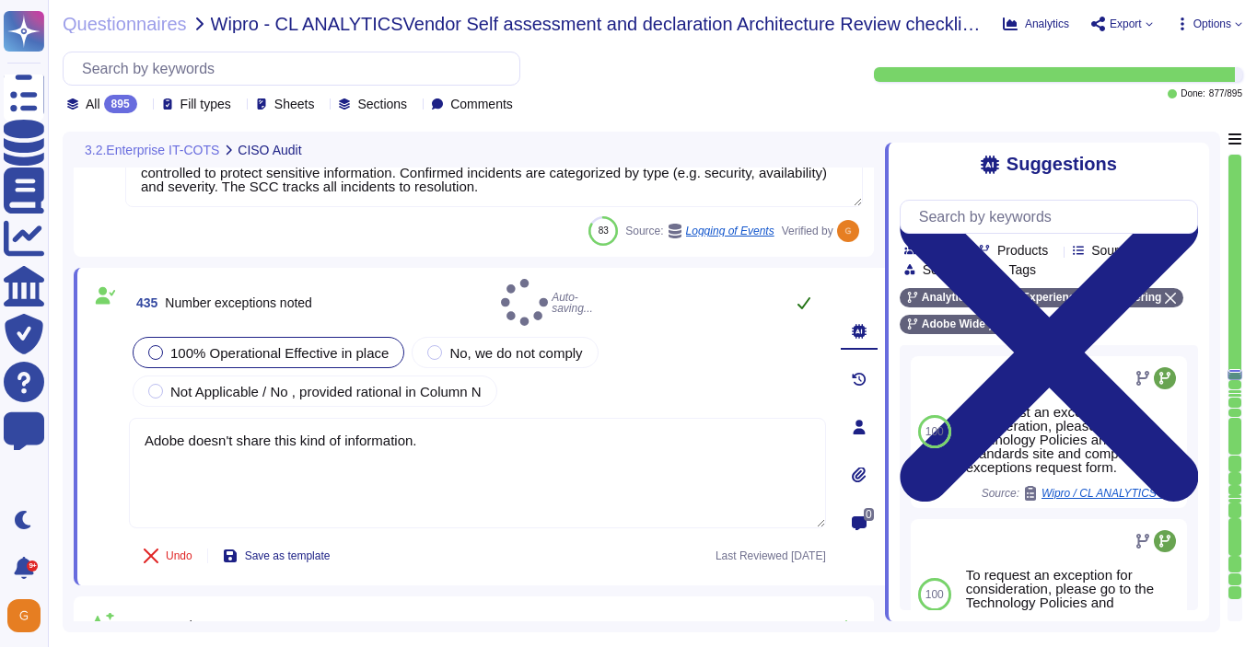
click at [807, 307] on button at bounding box center [804, 302] width 44 height 37
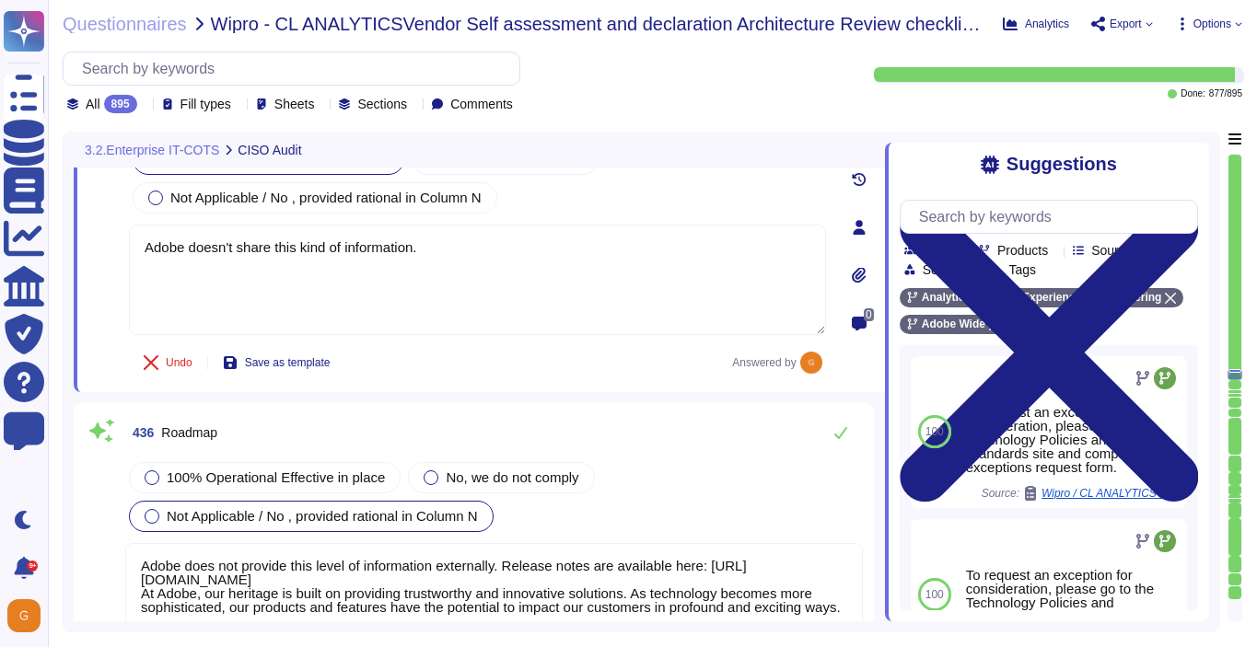
scroll to position [125920, 0]
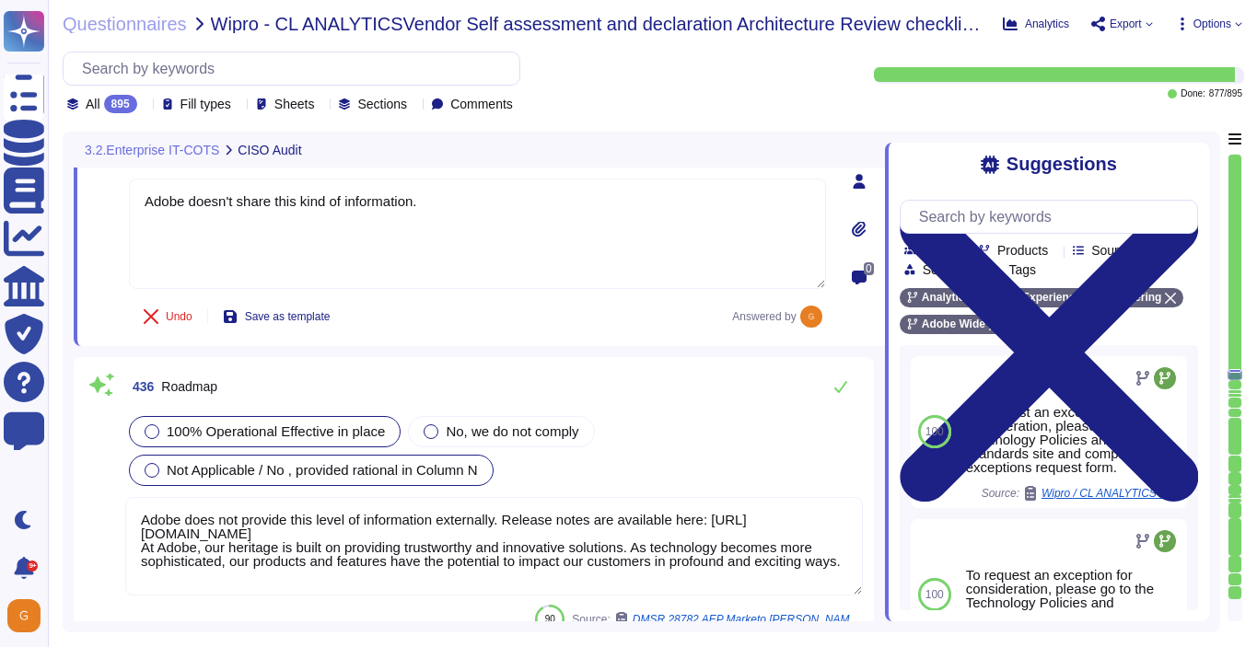
click at [322, 423] on span "100% Operational Effective in place" at bounding box center [276, 431] width 218 height 16
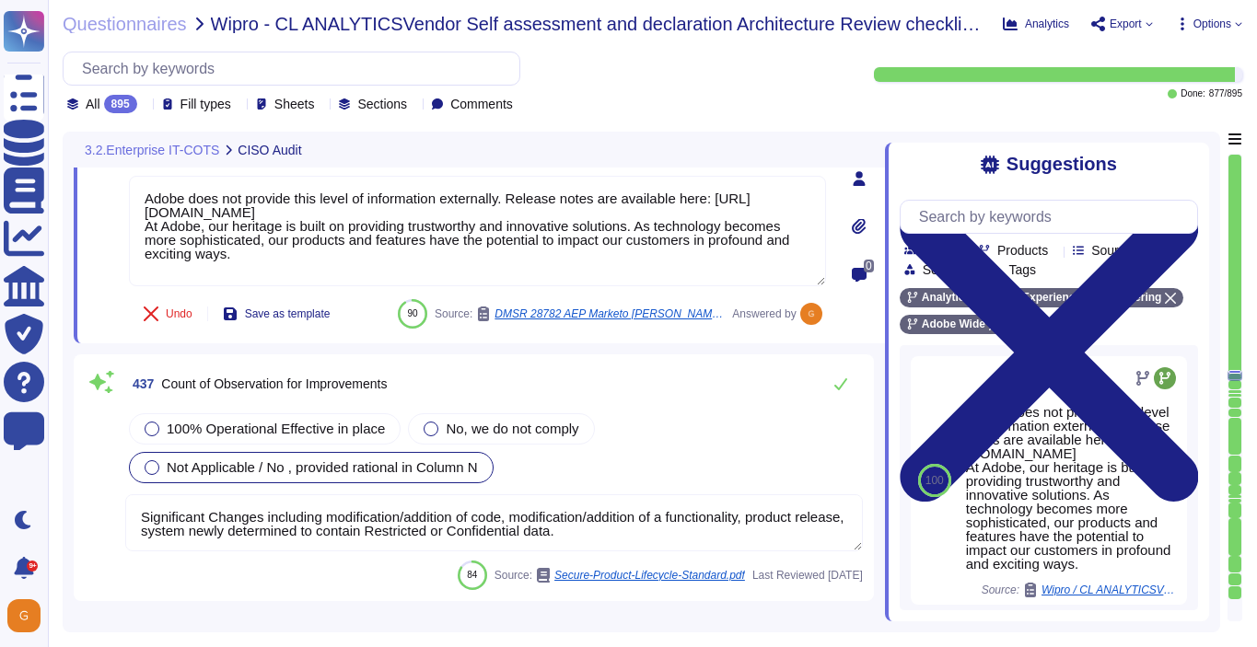
scroll to position [126220, 0]
click at [782, 496] on textarea "Significant Changes including modification/addition of code, modification/addit…" at bounding box center [493, 524] width 737 height 57
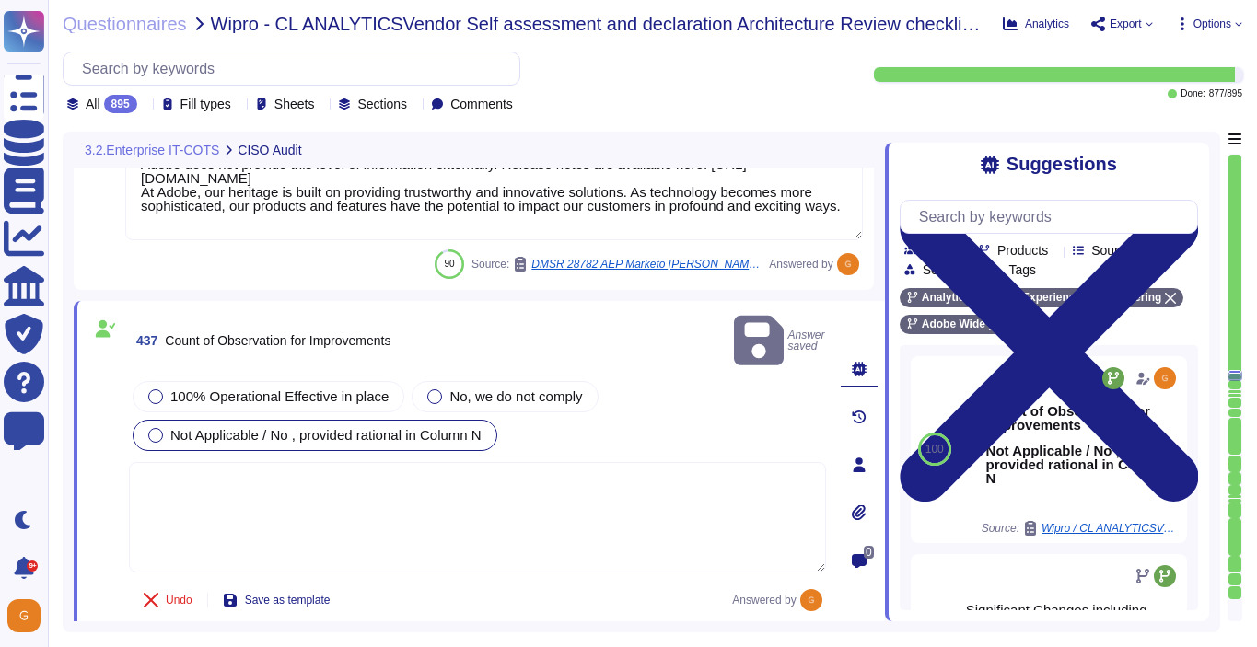
click at [691, 480] on textarea at bounding box center [477, 517] width 697 height 110
paste textarea "Adobe doesn't share this kind of information."
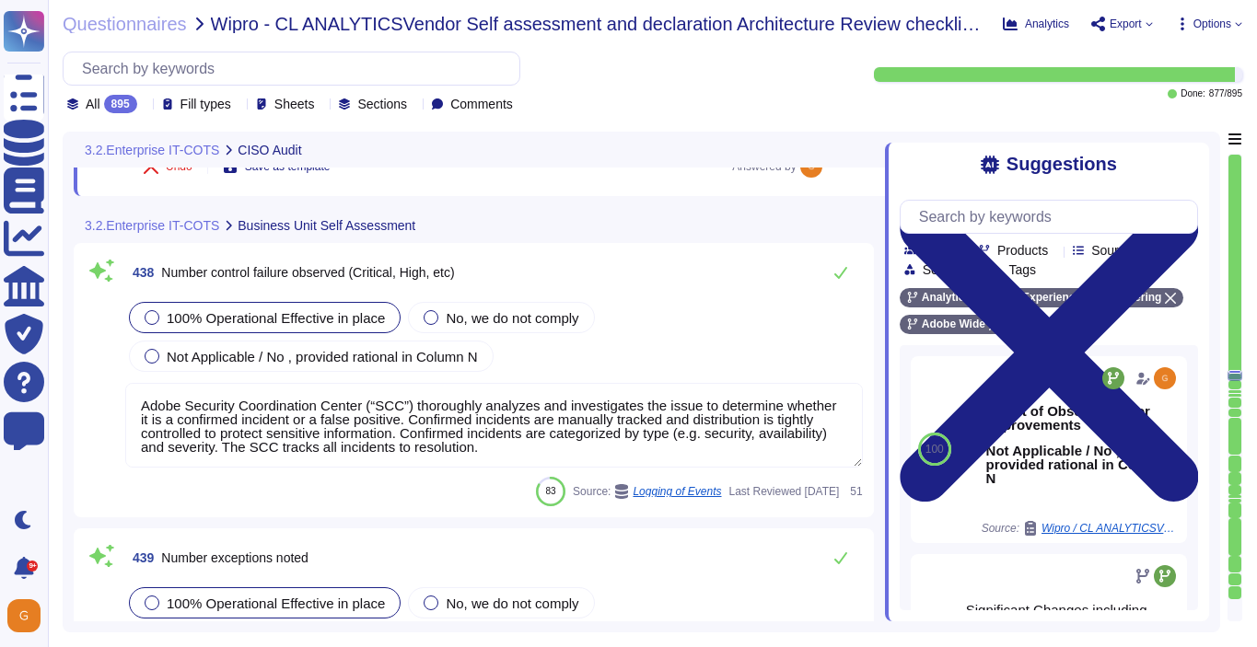
scroll to position [126624, 0]
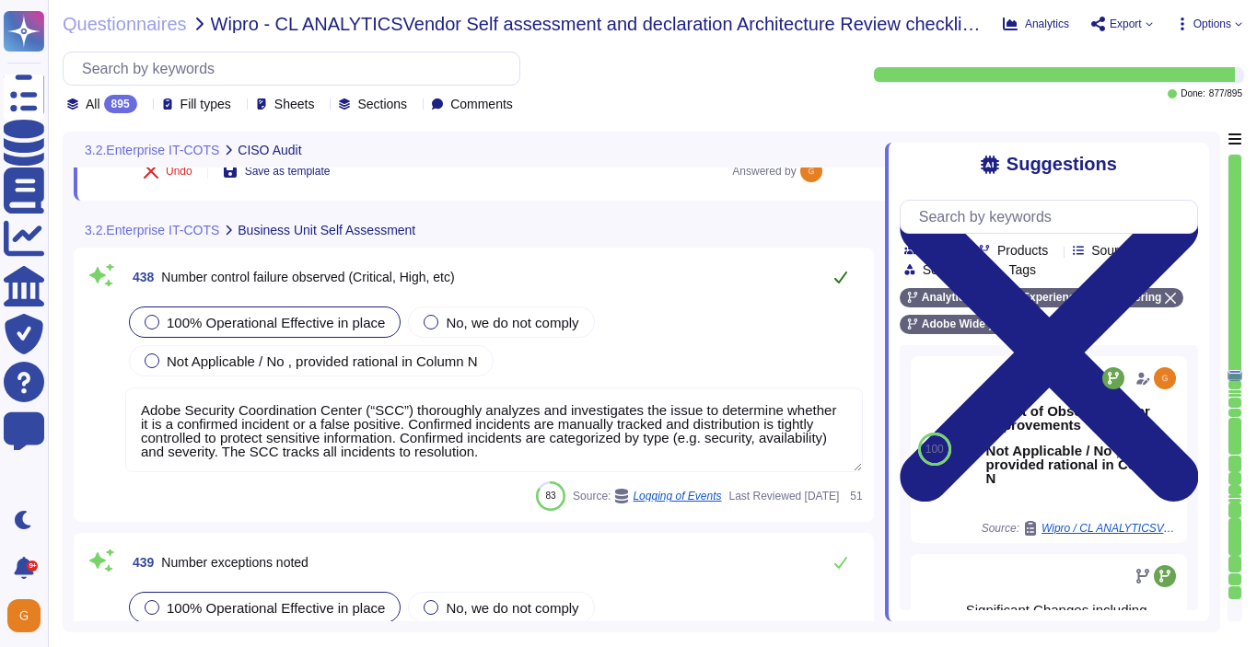
click at [839, 273] on icon at bounding box center [840, 277] width 15 height 15
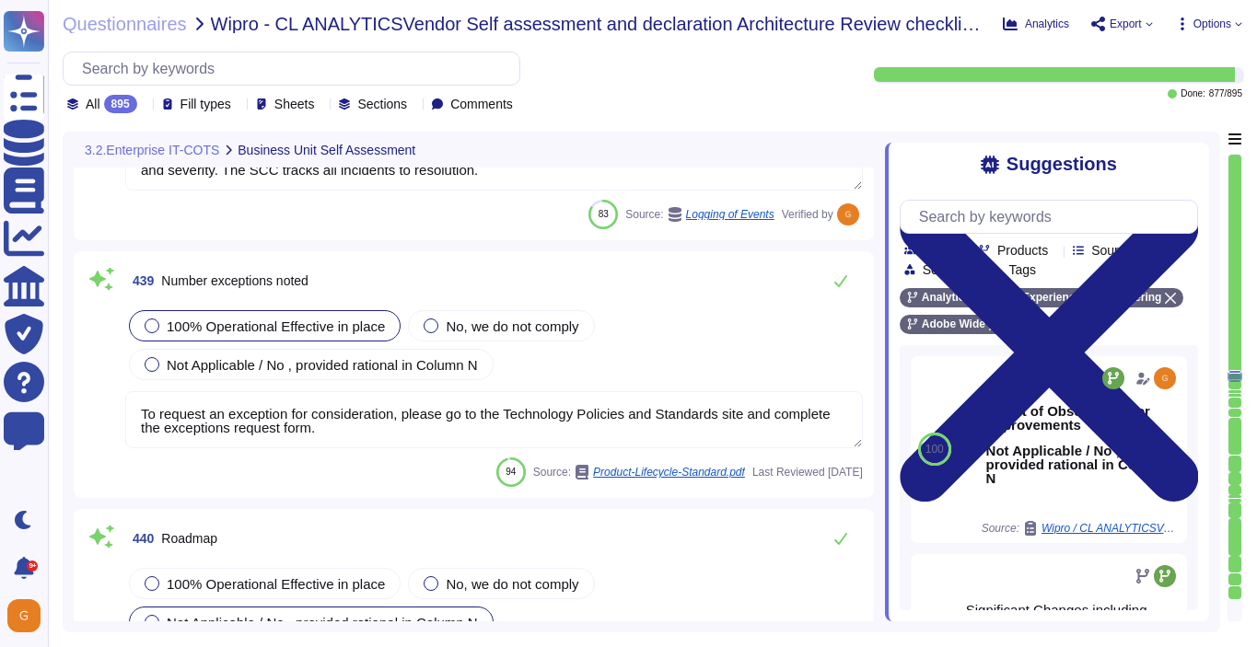
scroll to position [126871, 0]
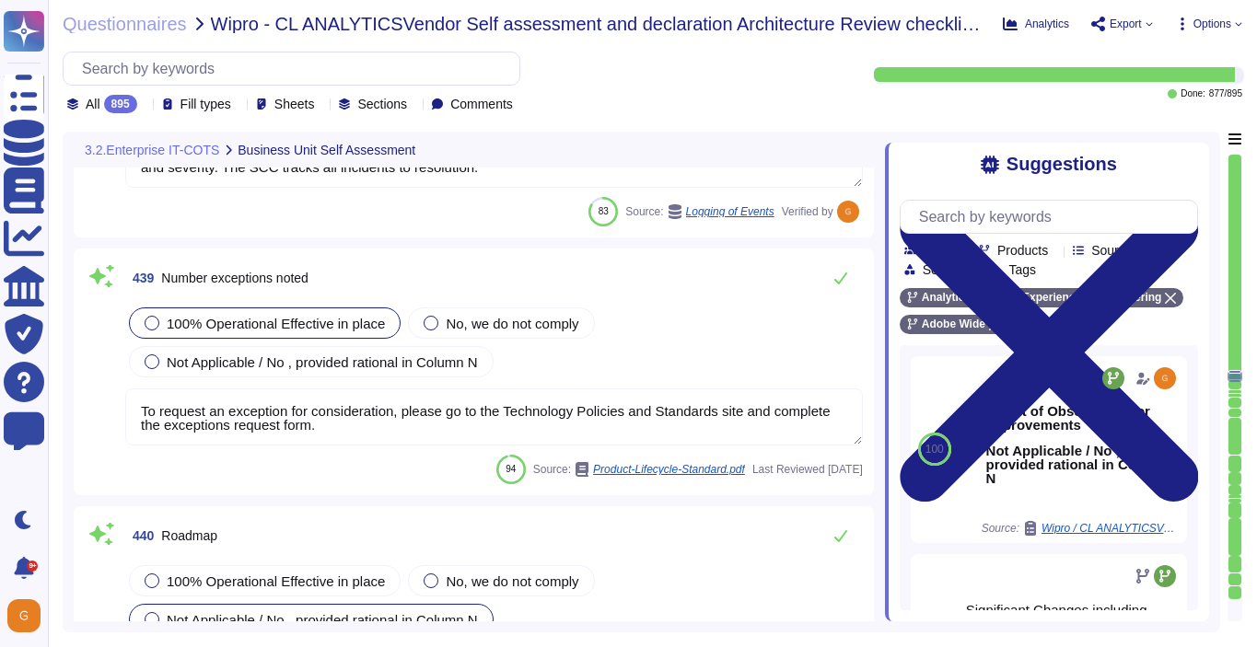
click at [854, 398] on textarea "To request an exception for consideration, please go to the Technology Policies…" at bounding box center [493, 417] width 737 height 57
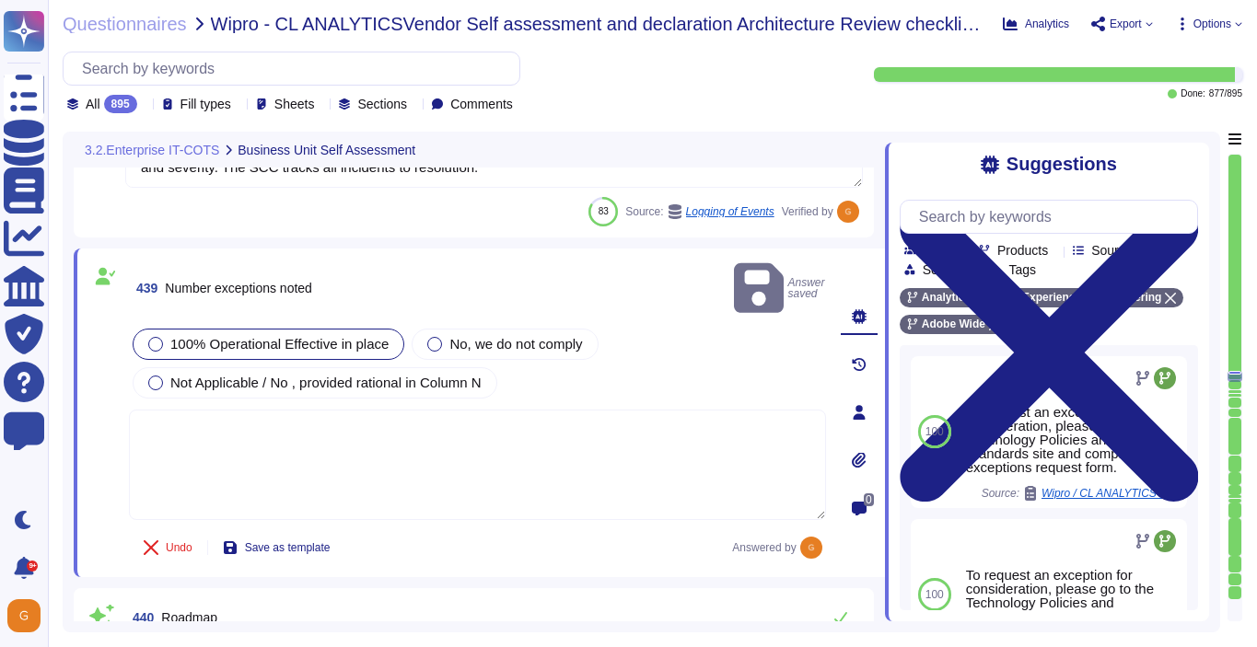
click at [580, 425] on textarea at bounding box center [477, 465] width 697 height 110
paste textarea "Adobe doesn't share this kind of information."
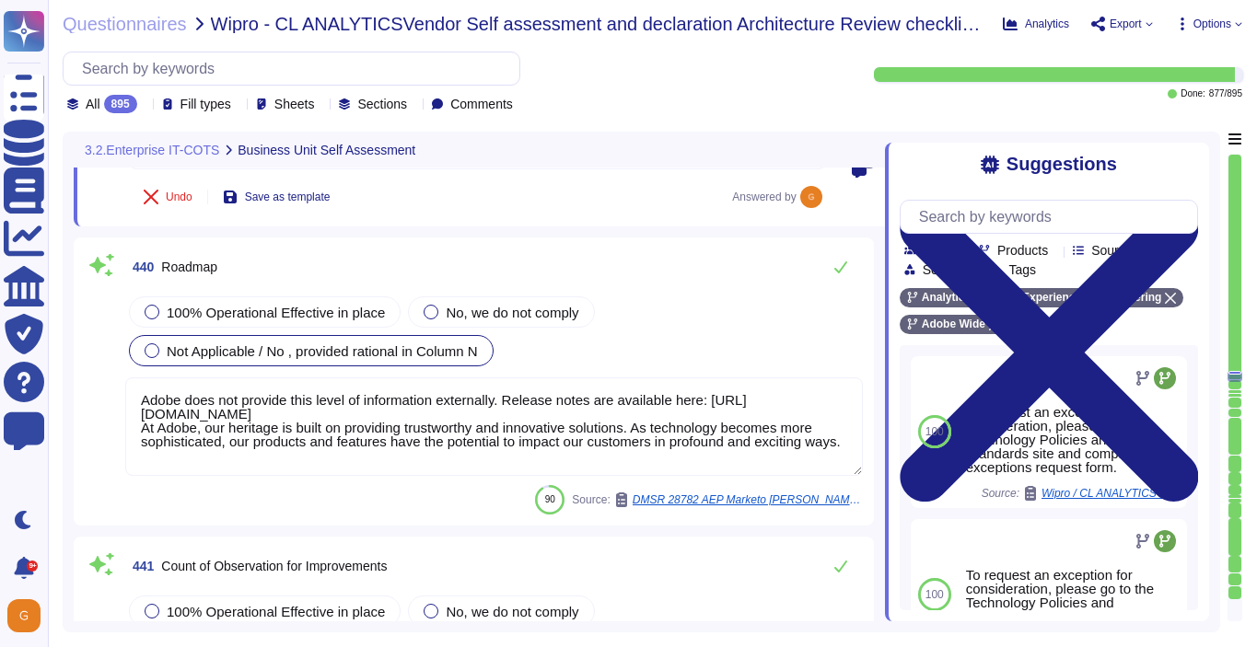
scroll to position [127203, 0]
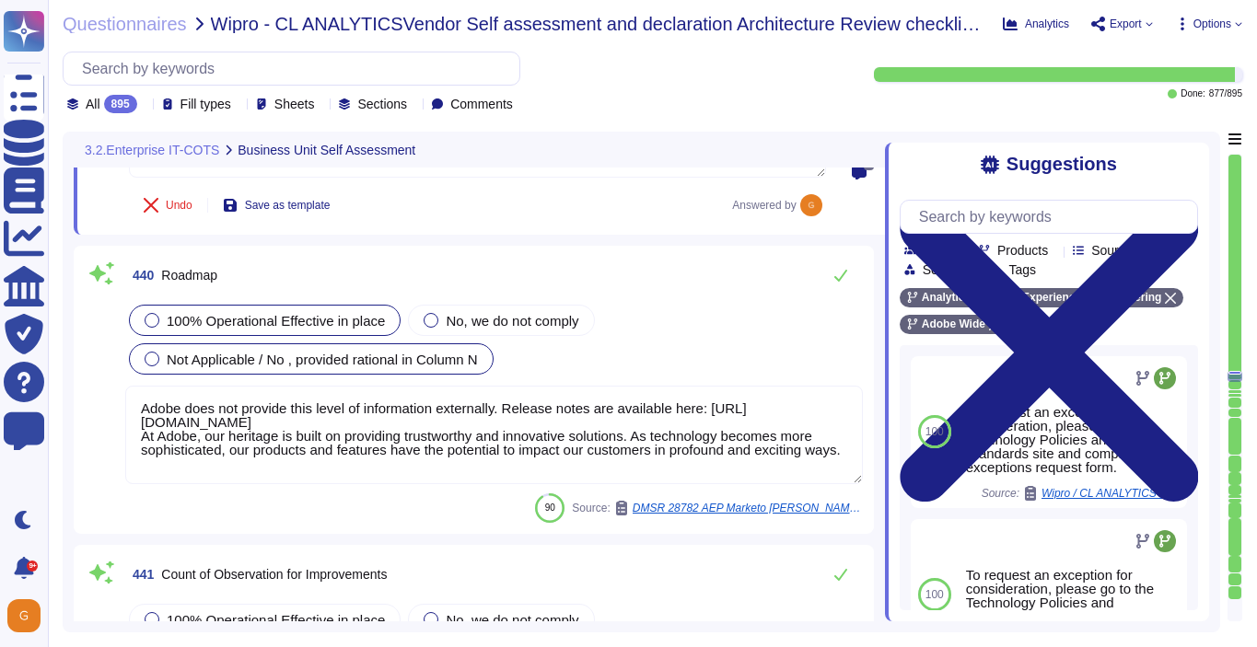
click at [337, 319] on div "100% Operational Effective in place" at bounding box center [265, 320] width 272 height 31
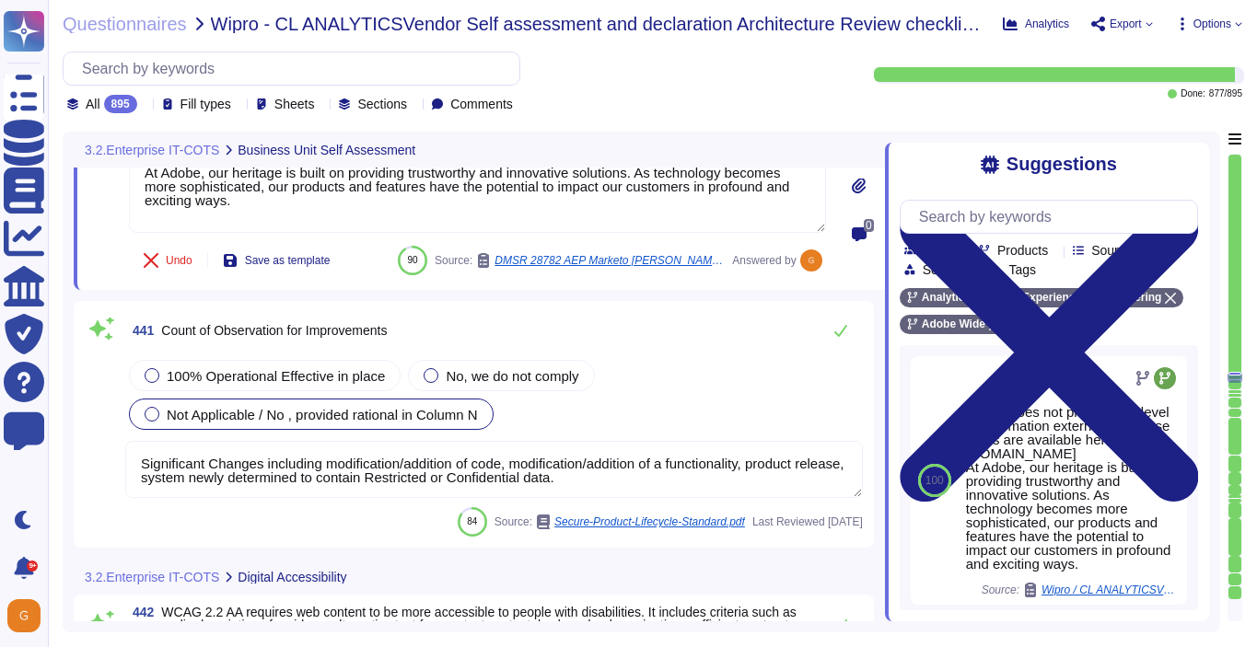
scroll to position [127465, 0]
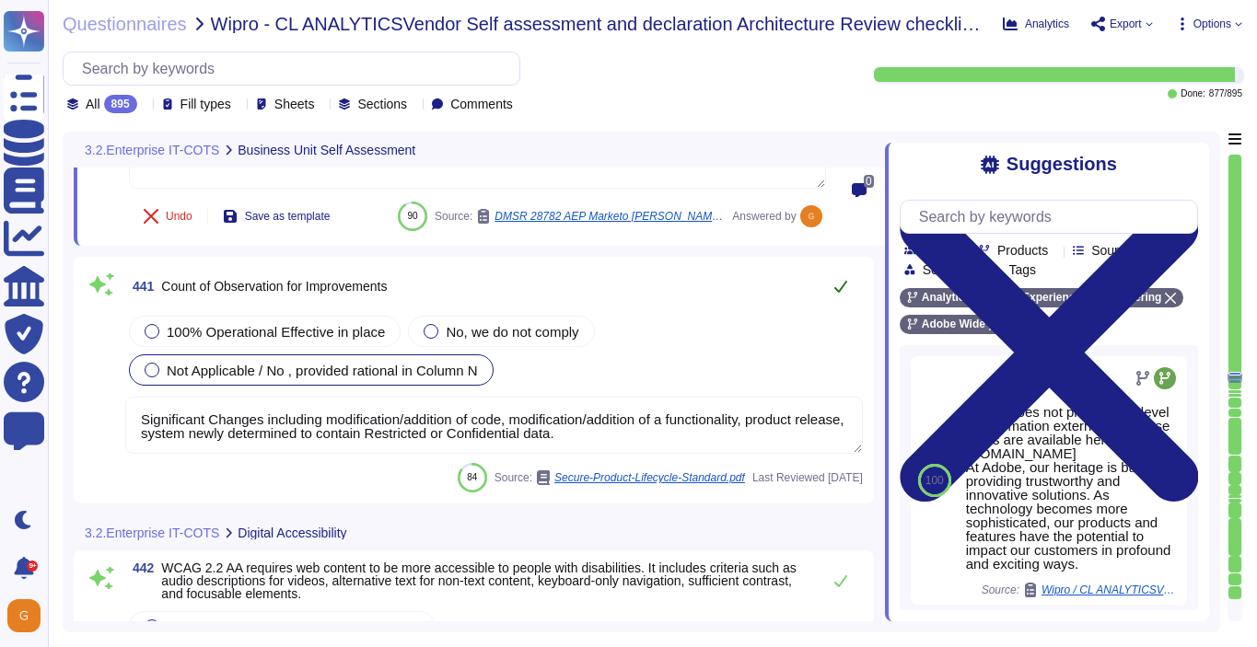
click at [849, 285] on button at bounding box center [840, 286] width 44 height 37
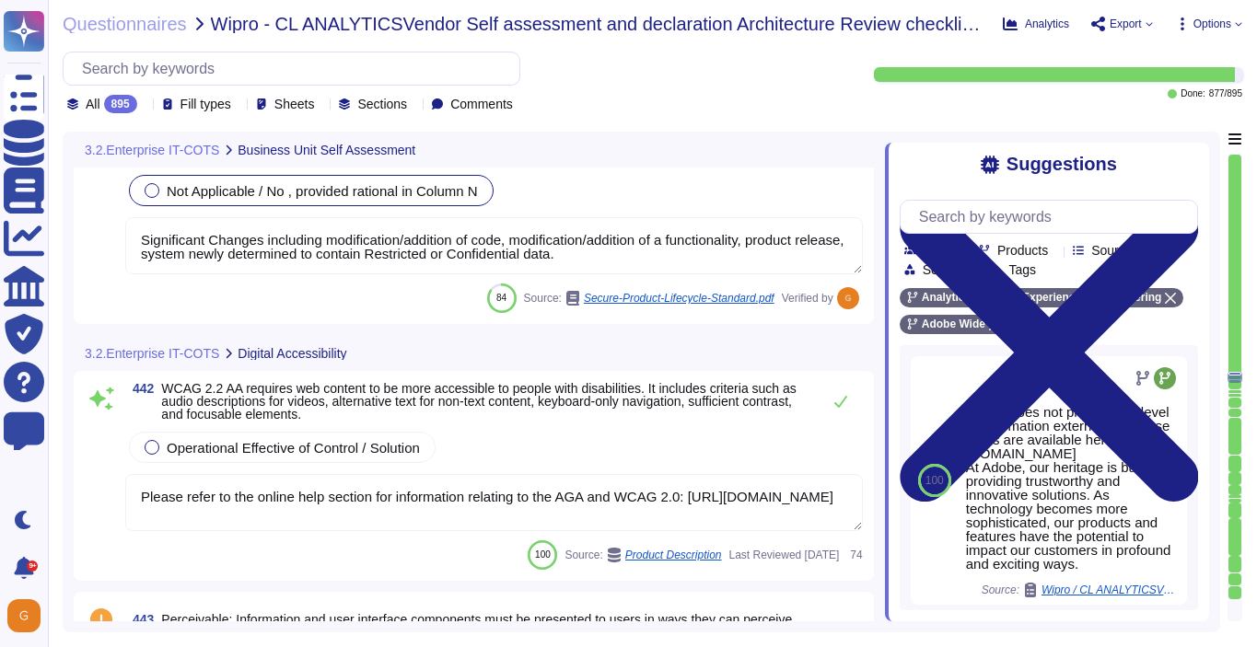
scroll to position [127661, 0]
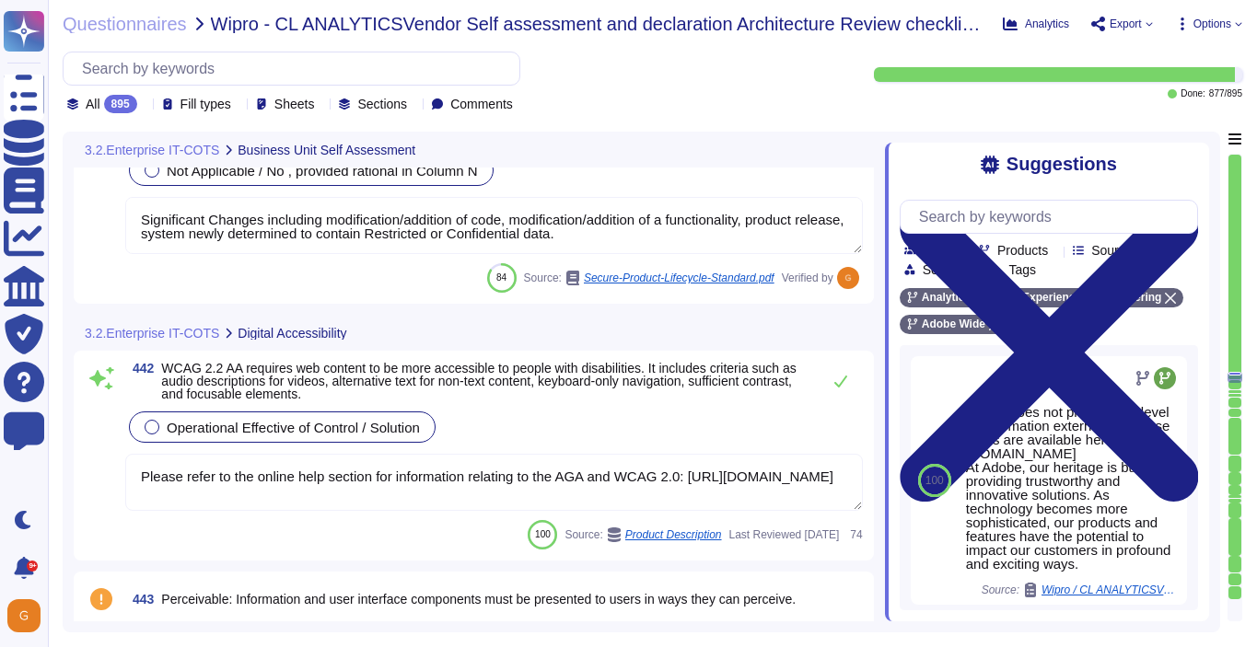
click at [284, 423] on span "Operational Effective of Control / Solution" at bounding box center [293, 428] width 253 height 16
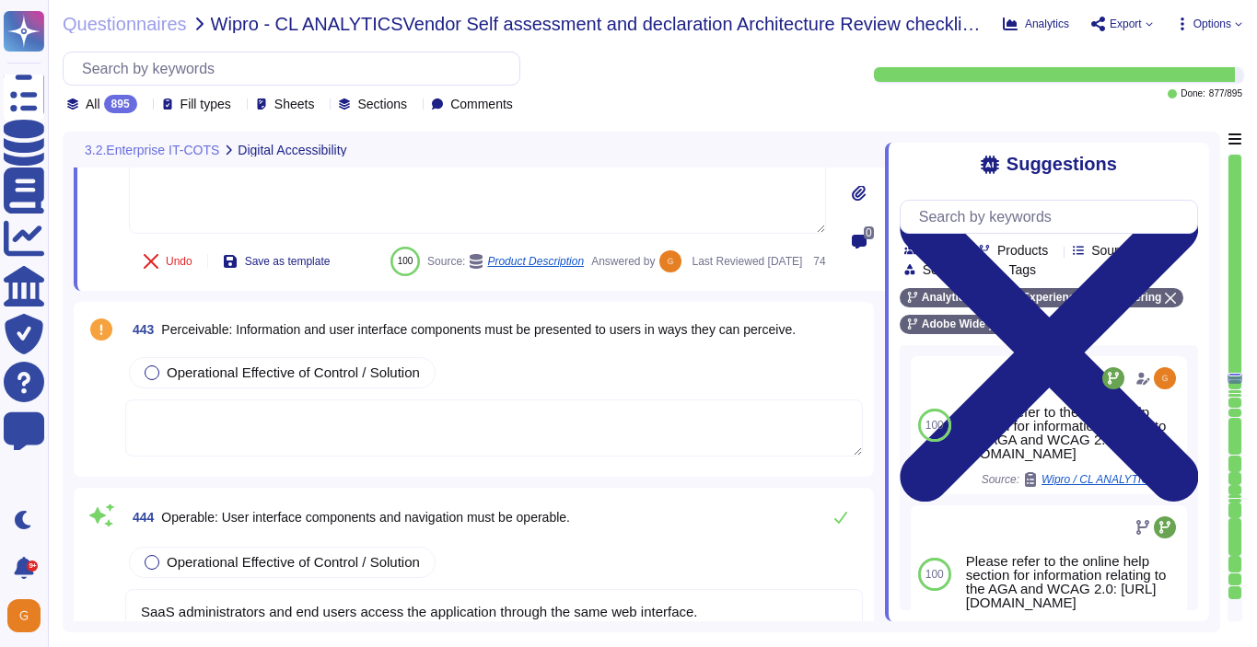
scroll to position [127960, 0]
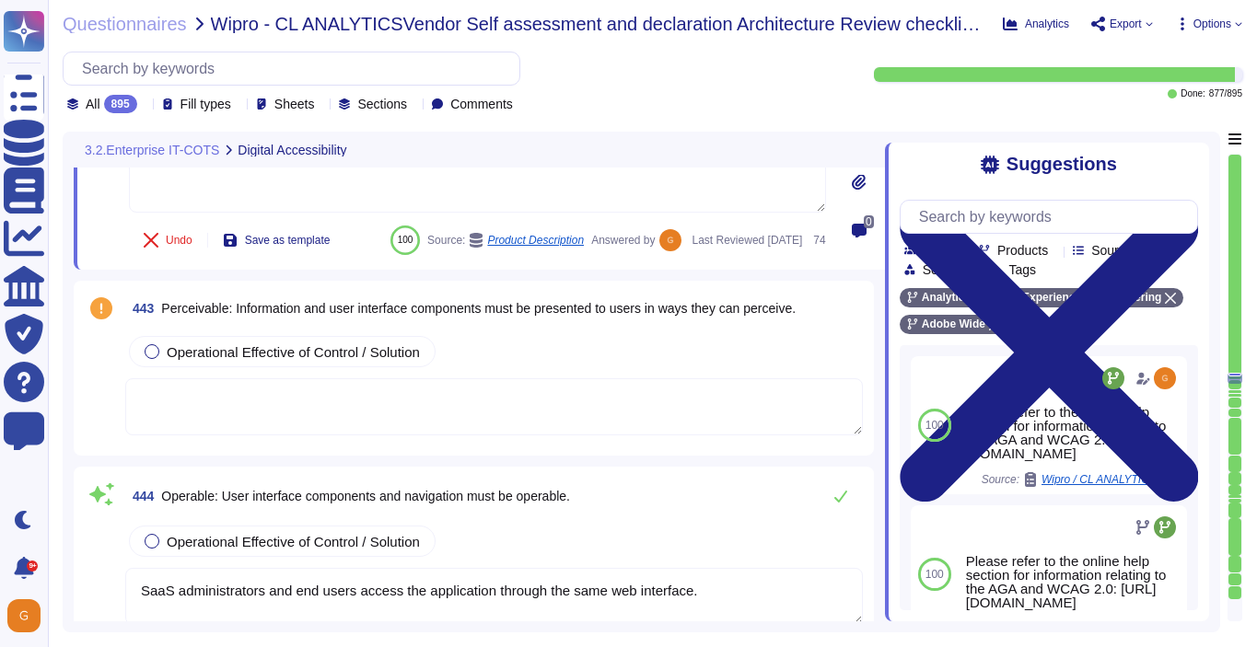
click at [652, 435] on textarea at bounding box center [493, 406] width 737 height 57
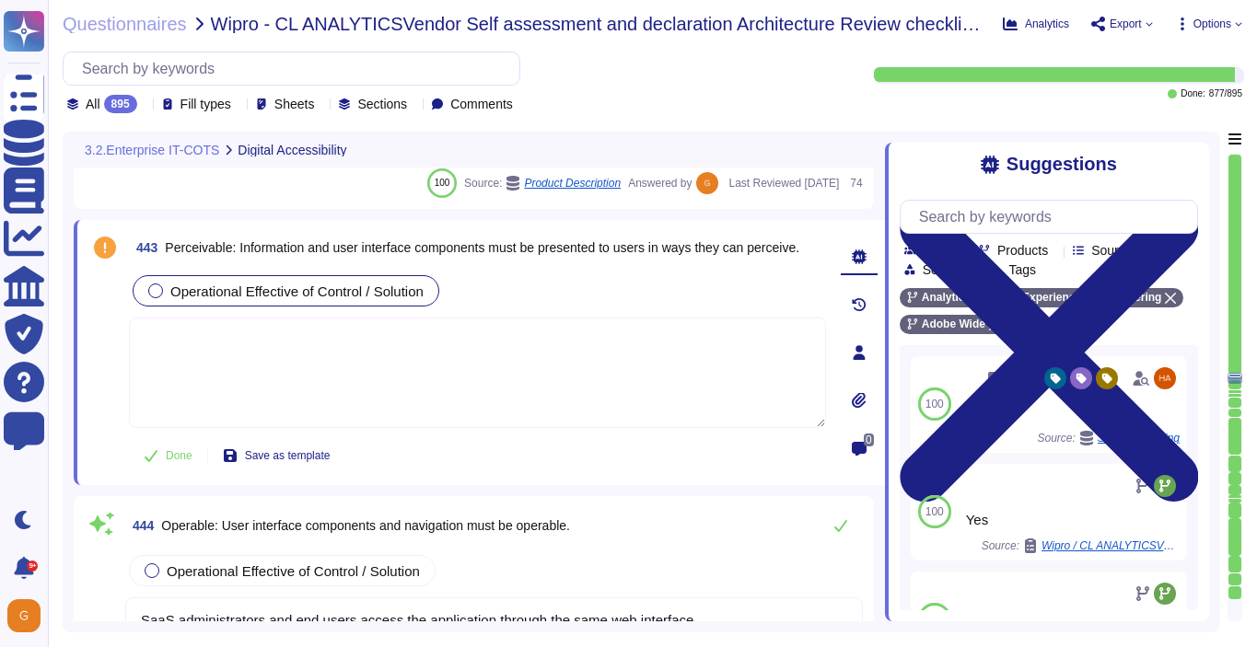
click at [156, 299] on div "Operational Effective of Control / Solution" at bounding box center [286, 290] width 307 height 31
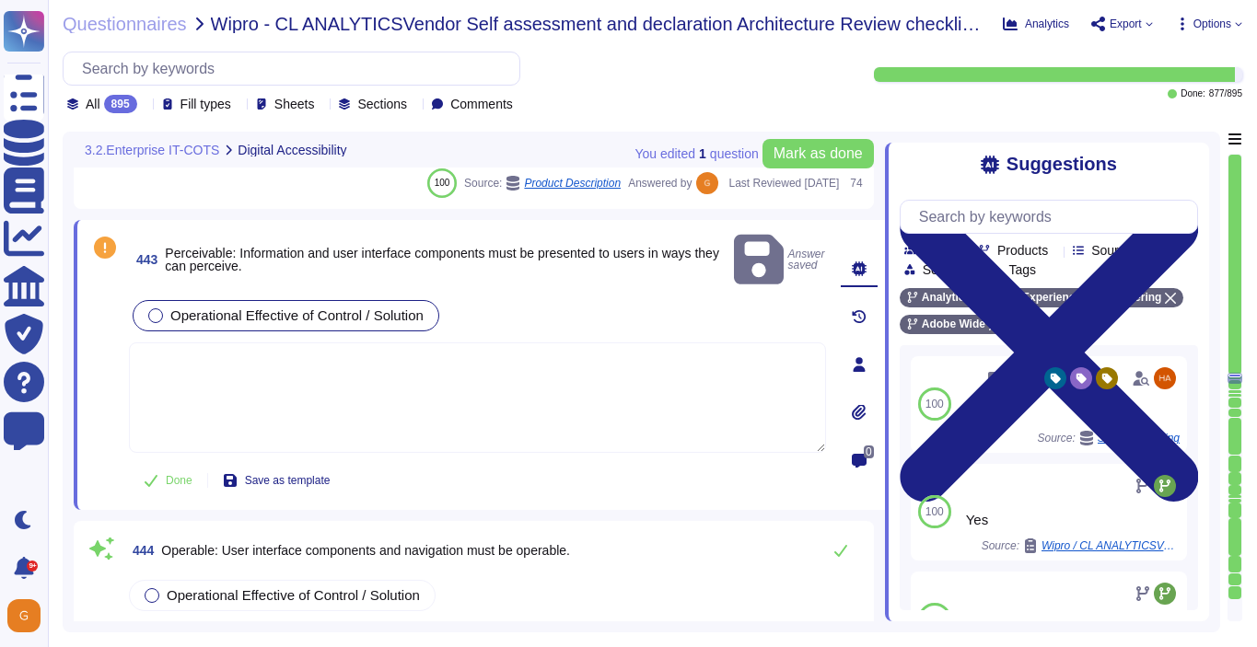
click at [219, 362] on textarea at bounding box center [477, 397] width 697 height 110
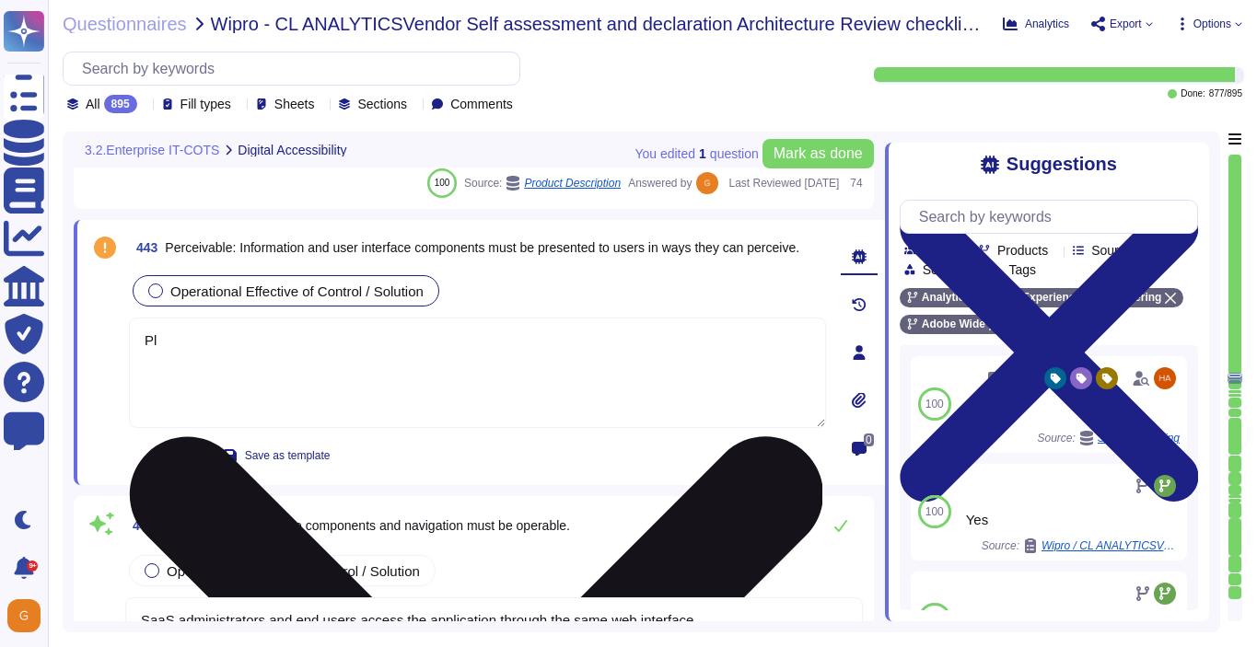
click at [466, 350] on textarea "Pl" at bounding box center [477, 373] width 697 height 110
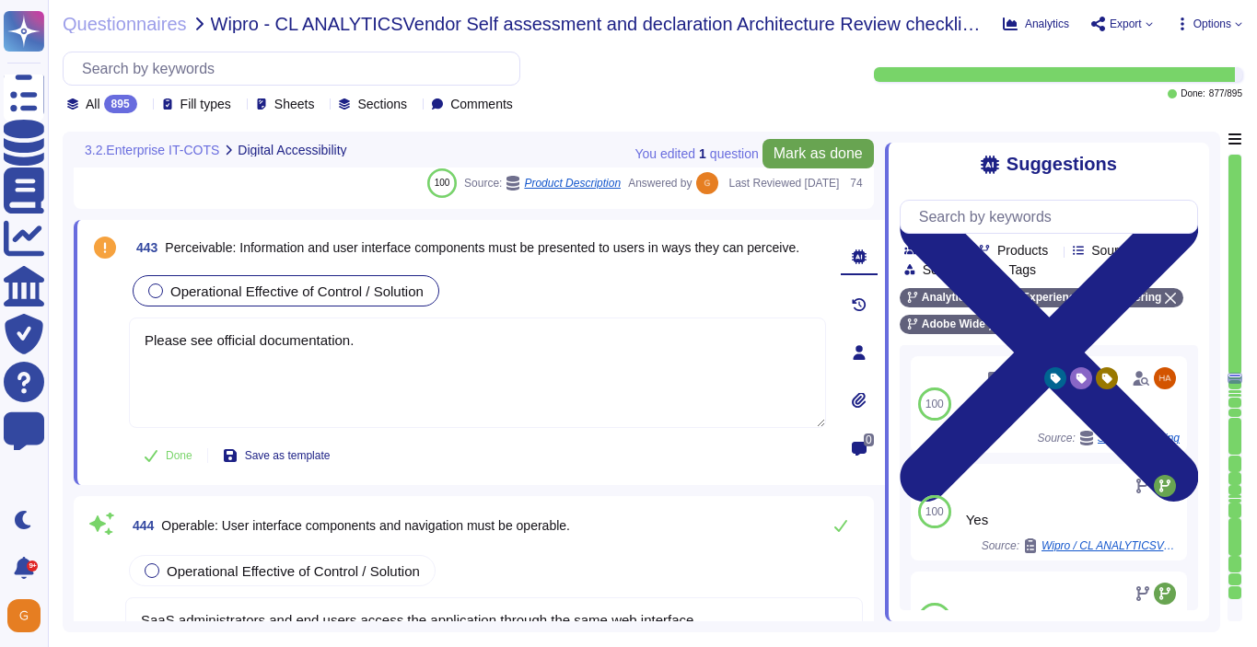
click at [841, 153] on span "Mark as done" at bounding box center [817, 153] width 89 height 15
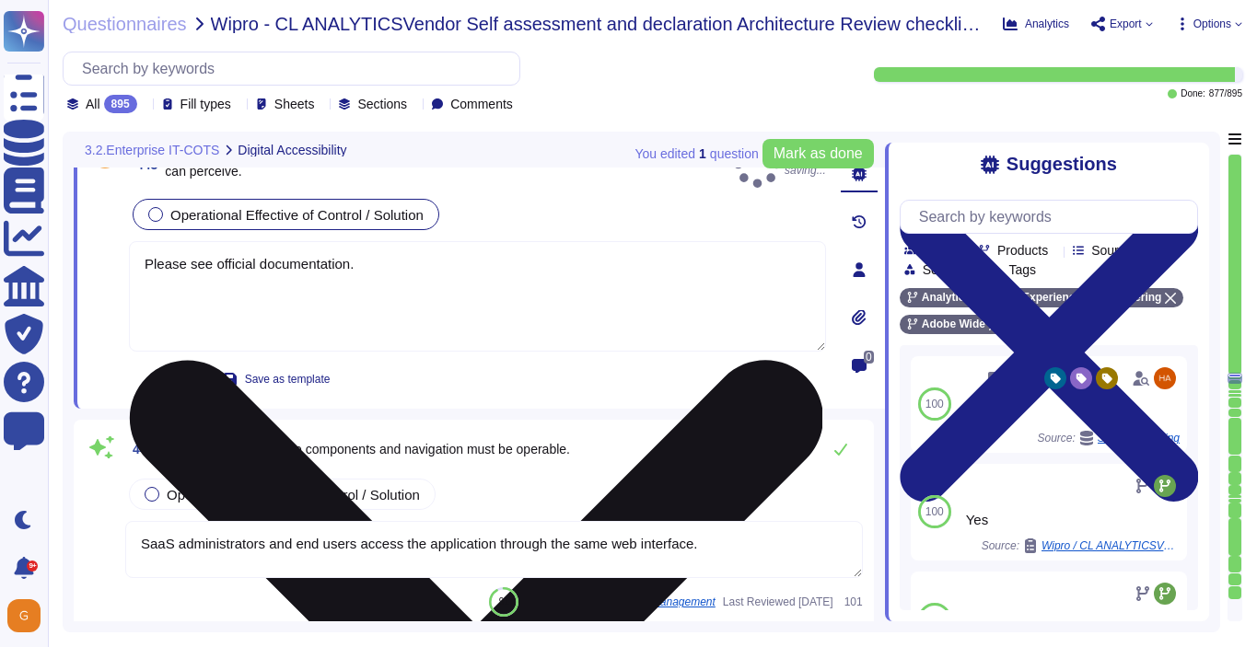
scroll to position [128115, 0]
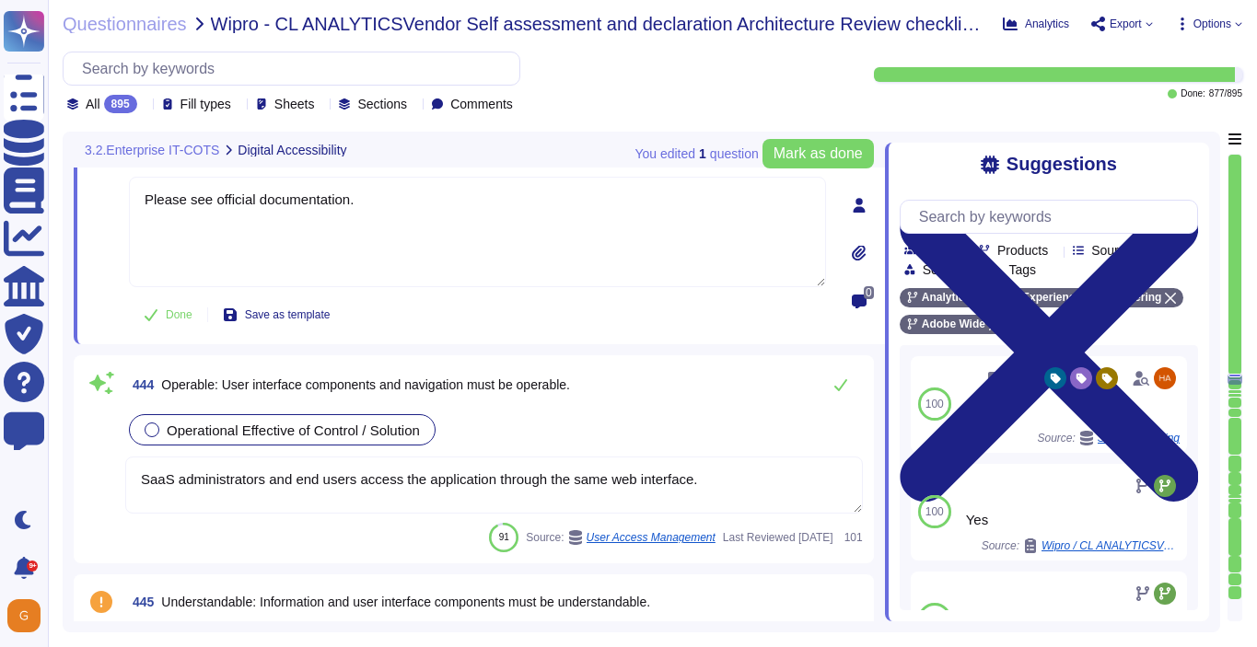
click at [155, 423] on div at bounding box center [152, 430] width 15 height 15
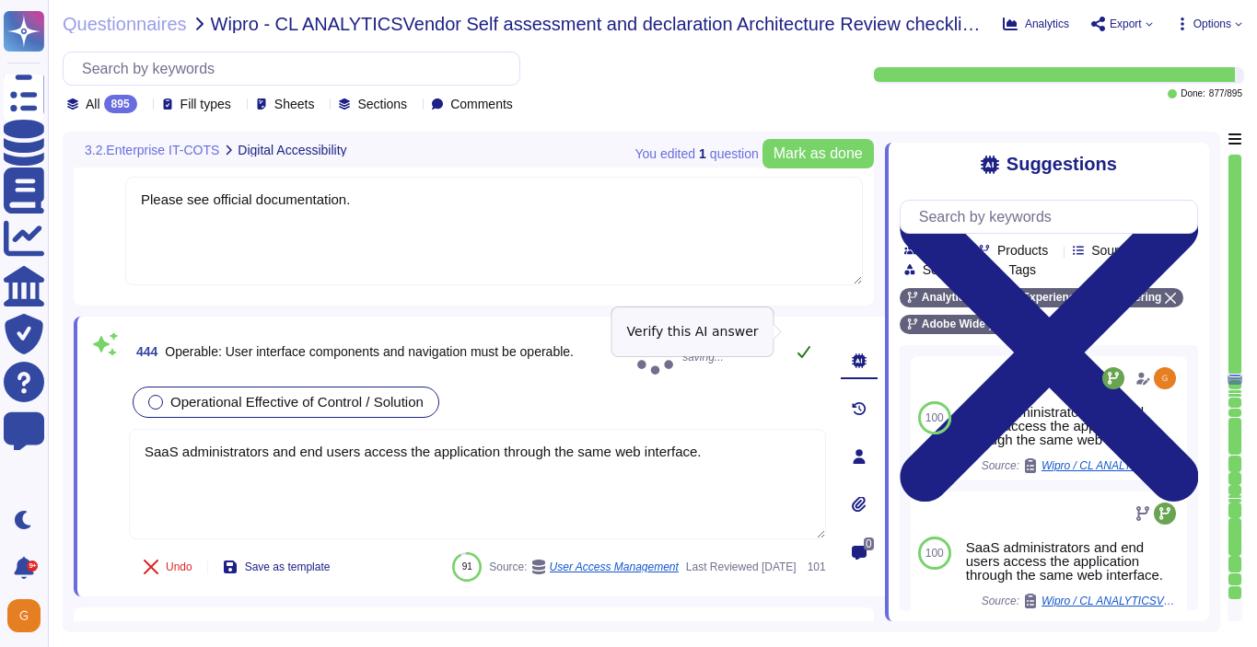
click at [806, 340] on button at bounding box center [804, 351] width 44 height 37
click at [812, 157] on span "Mark as done" at bounding box center [817, 153] width 89 height 15
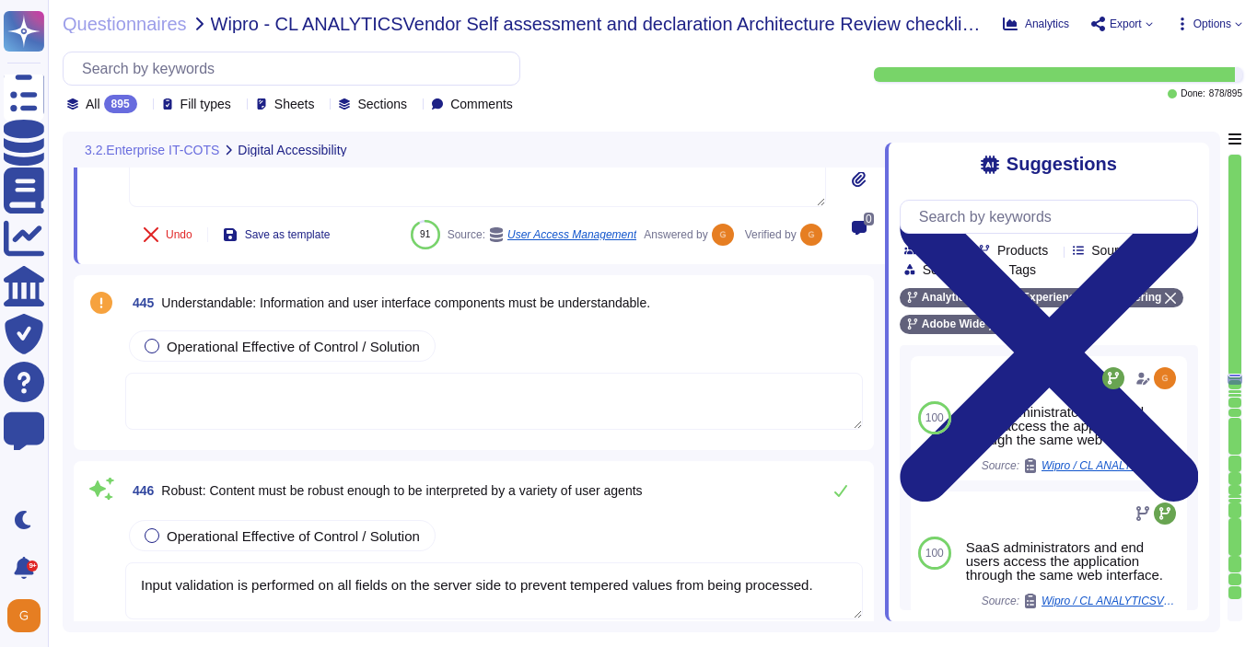
scroll to position [128412, 0]
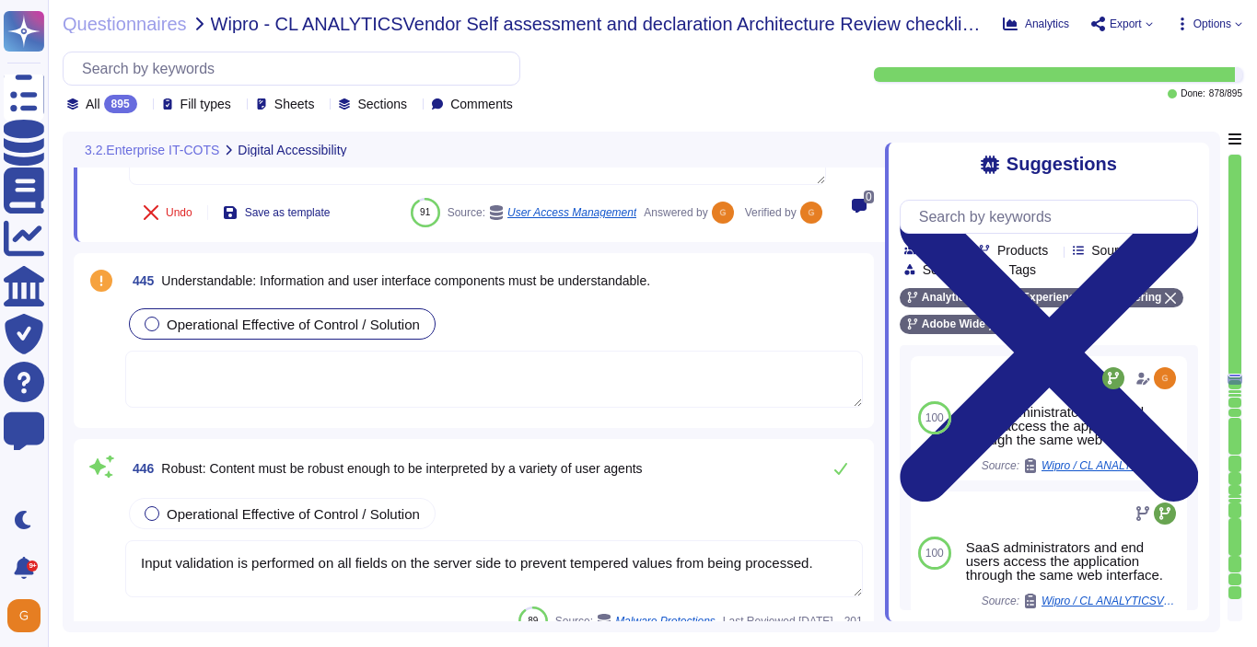
click at [217, 318] on span "Operational Effective of Control / Solution" at bounding box center [293, 325] width 253 height 16
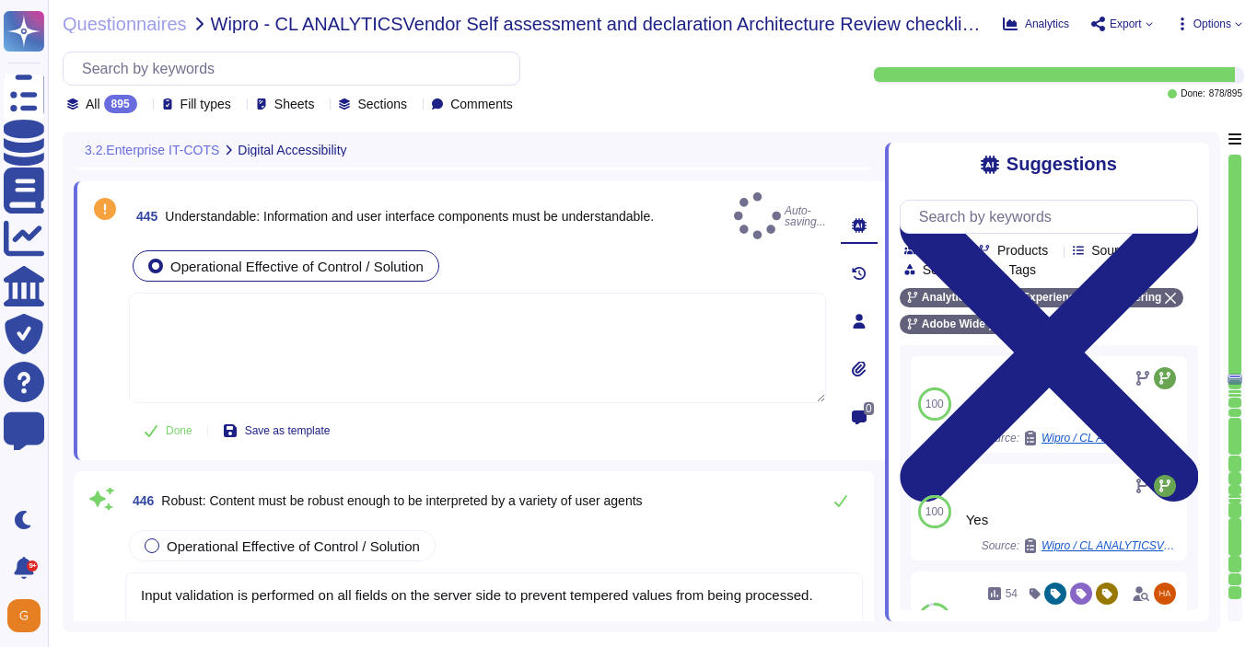
click at [288, 344] on textarea at bounding box center [477, 348] width 697 height 110
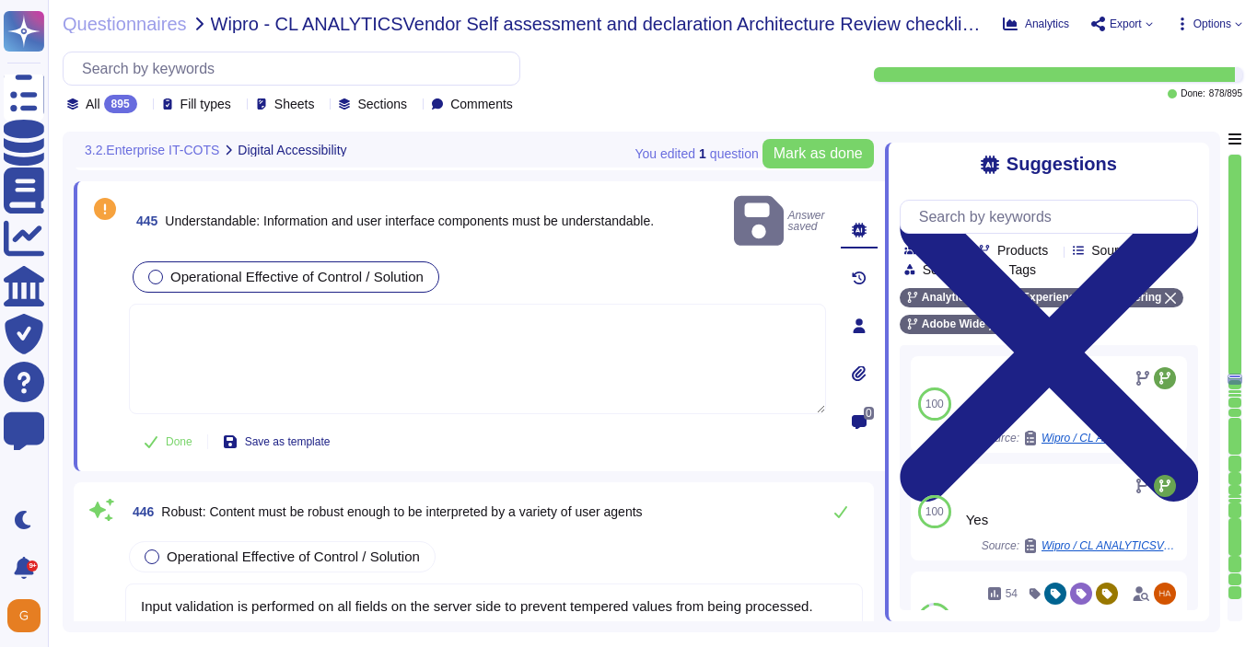
click at [288, 344] on textarea at bounding box center [477, 359] width 697 height 110
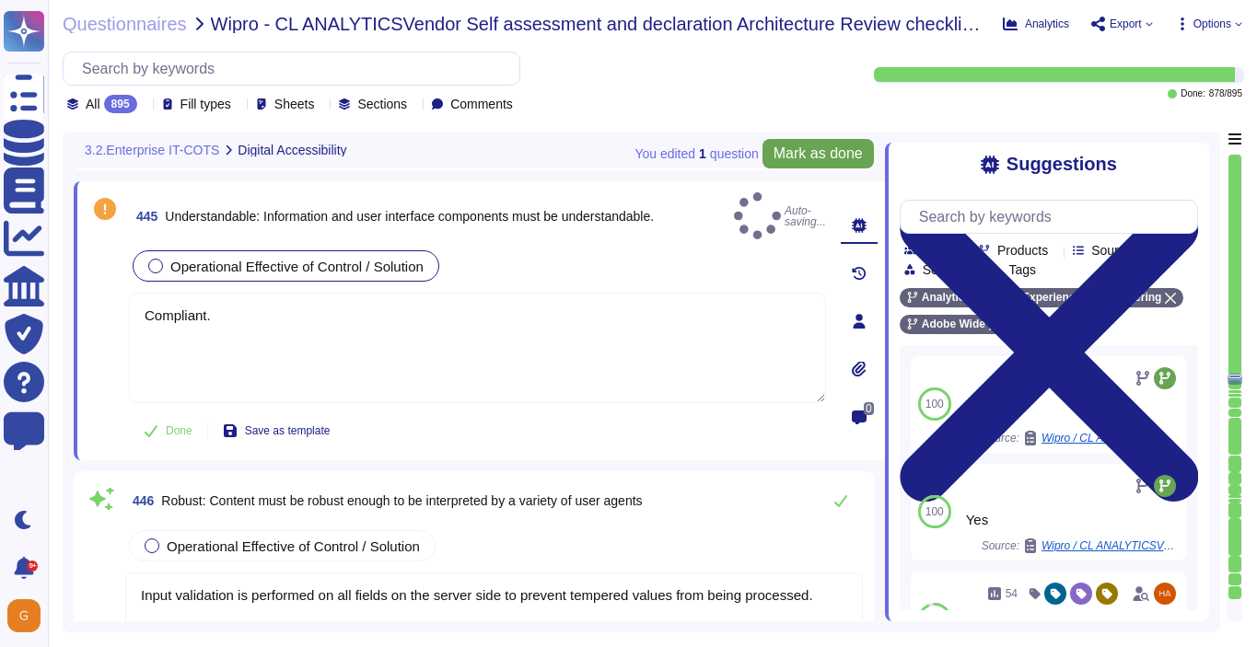
click at [803, 157] on span "Mark as done" at bounding box center [817, 153] width 89 height 15
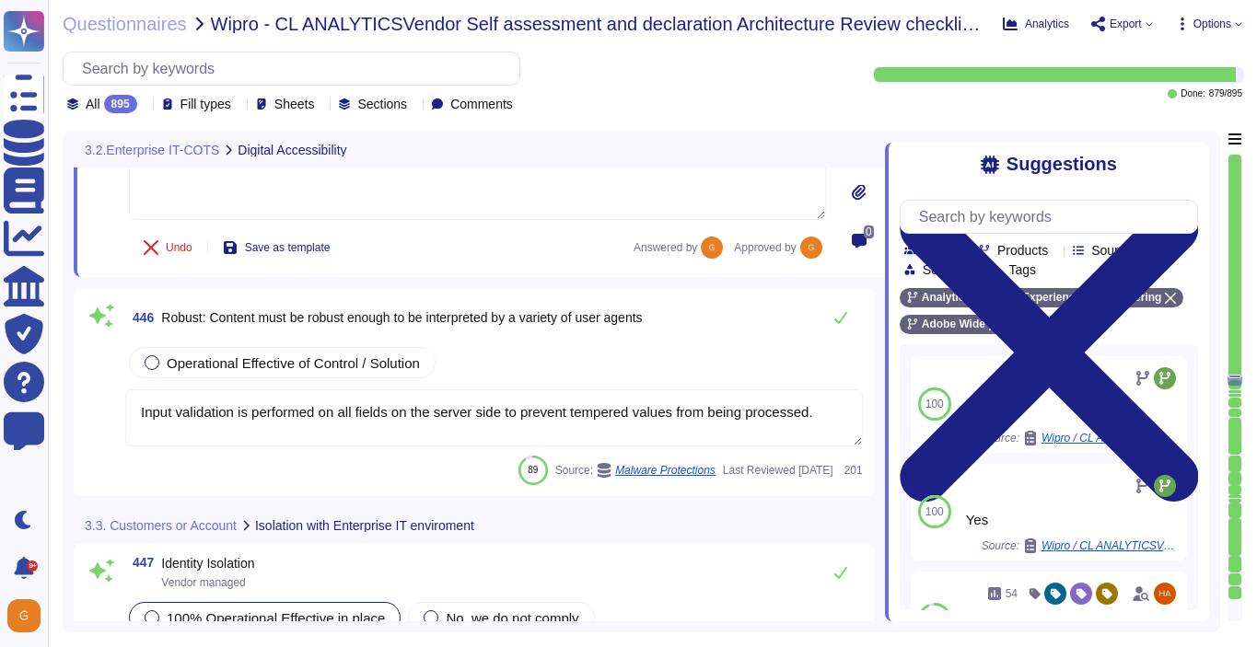
scroll to position [128579, 0]
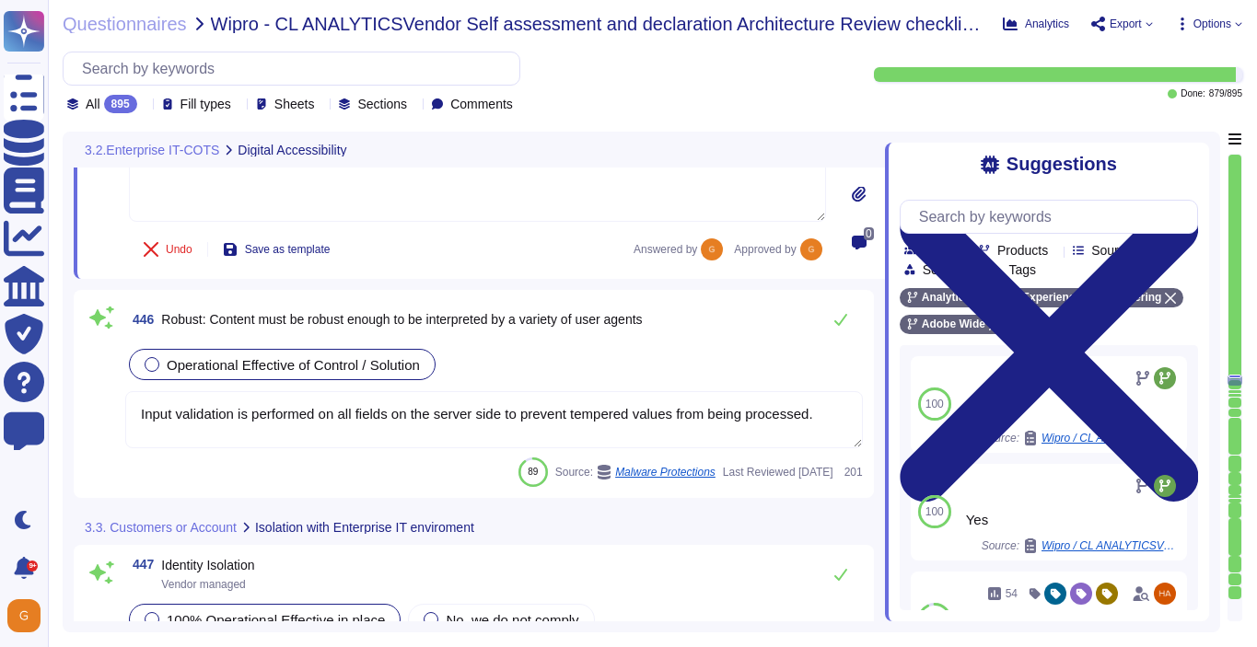
click at [187, 373] on div "Operational Effective of Control / Solution" at bounding box center [282, 364] width 307 height 31
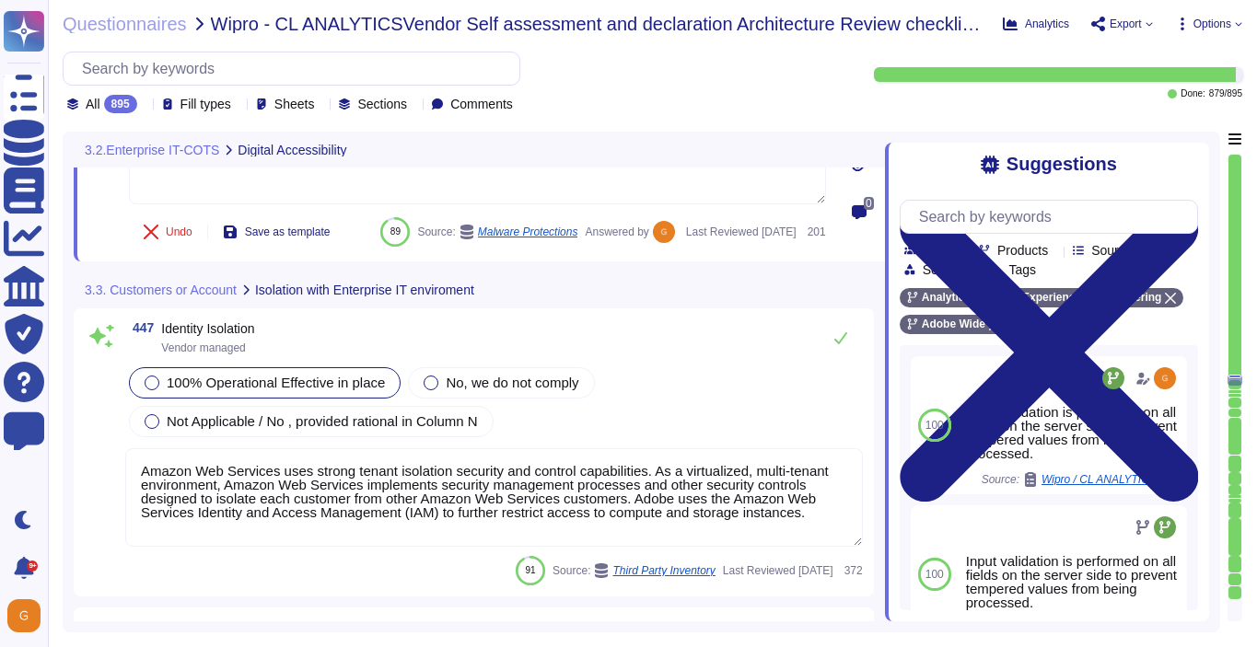
scroll to position [128875, 0]
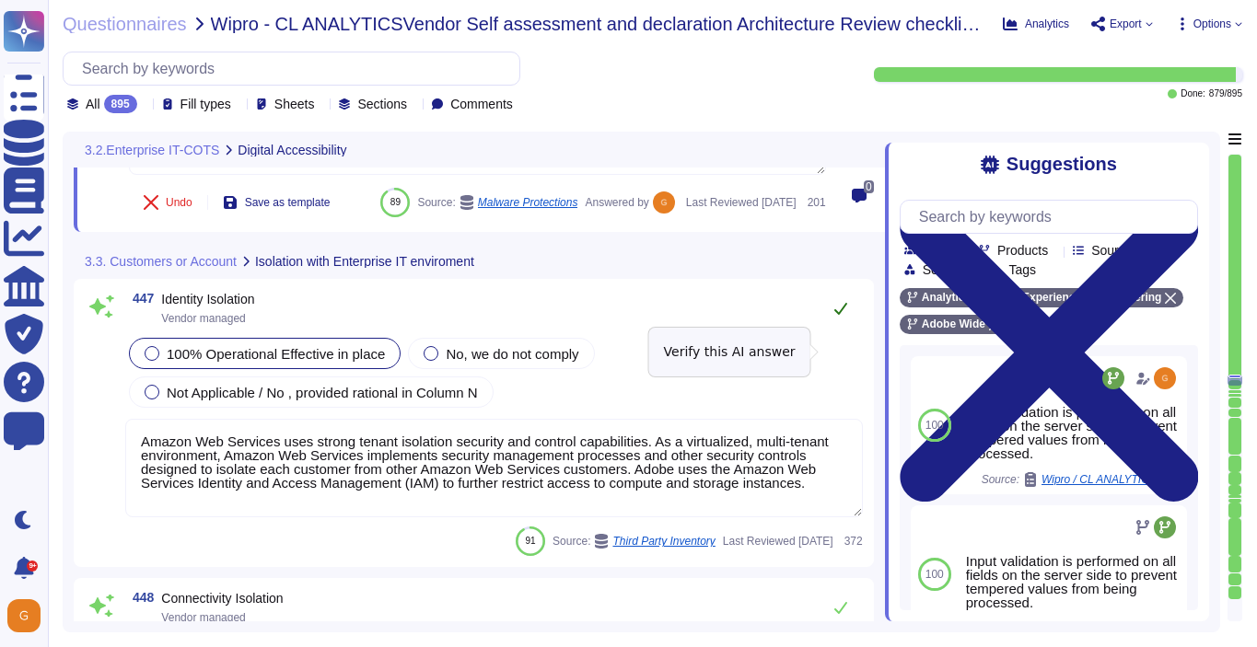
click at [841, 316] on icon at bounding box center [840, 308] width 15 height 15
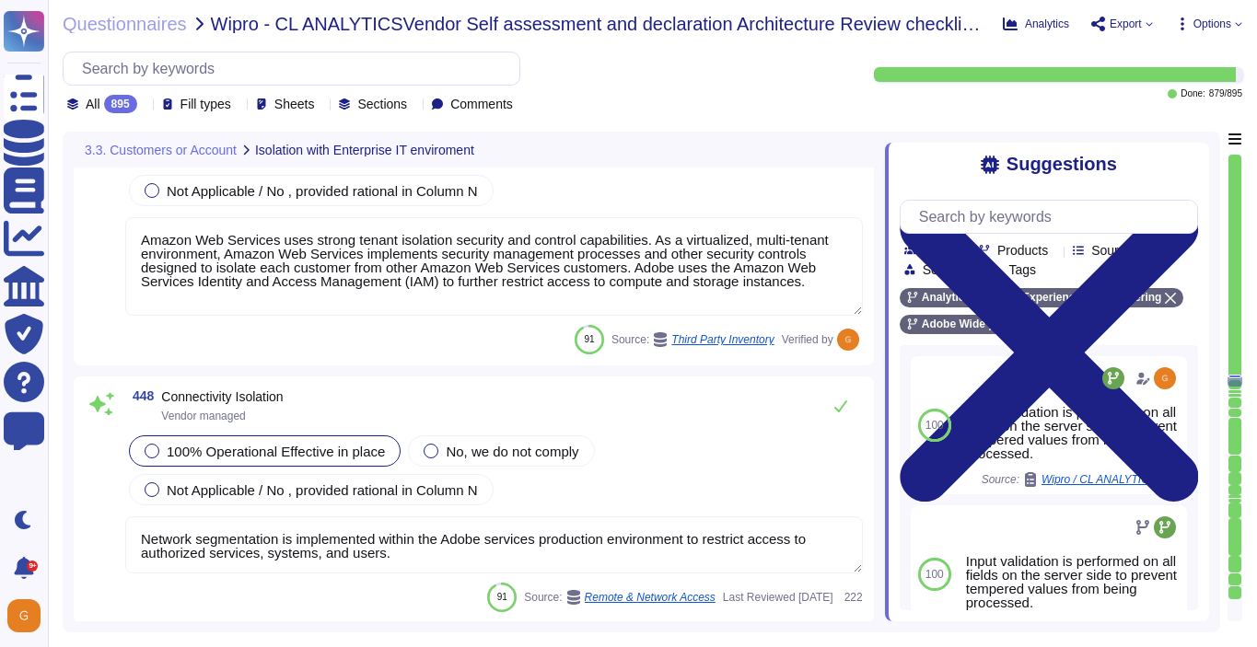
scroll to position [129083, 0]
click at [830, 405] on button at bounding box center [840, 407] width 44 height 37
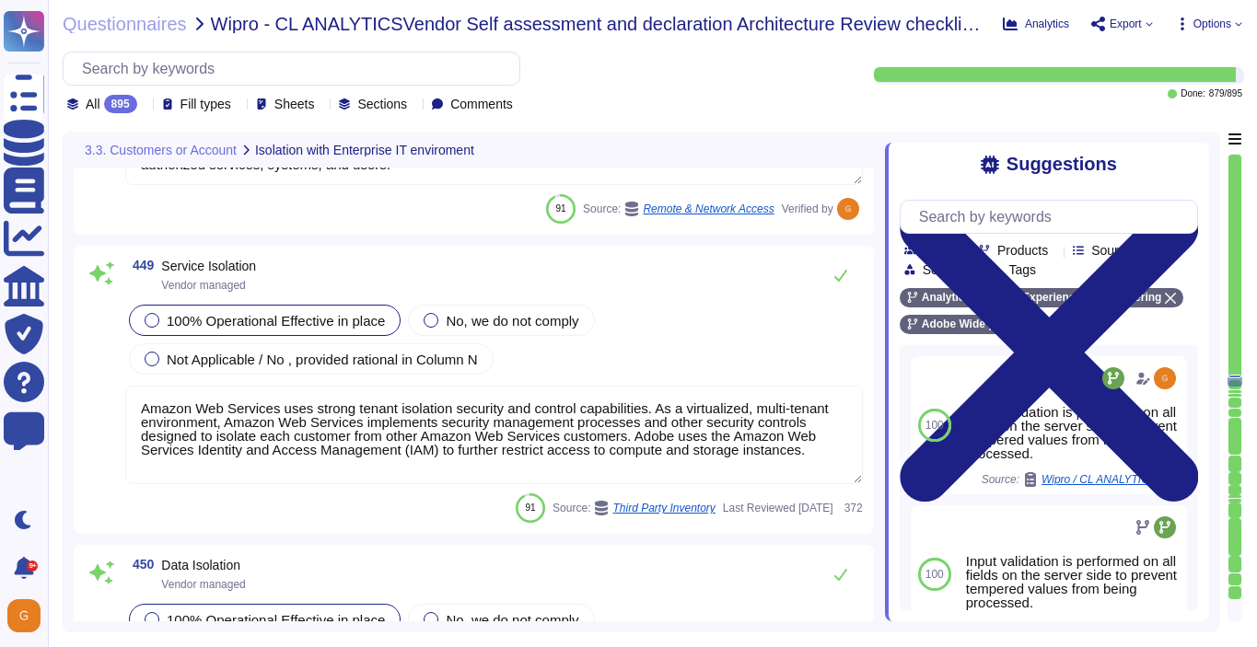
scroll to position [129469, 0]
click at [846, 273] on icon at bounding box center [840, 274] width 15 height 15
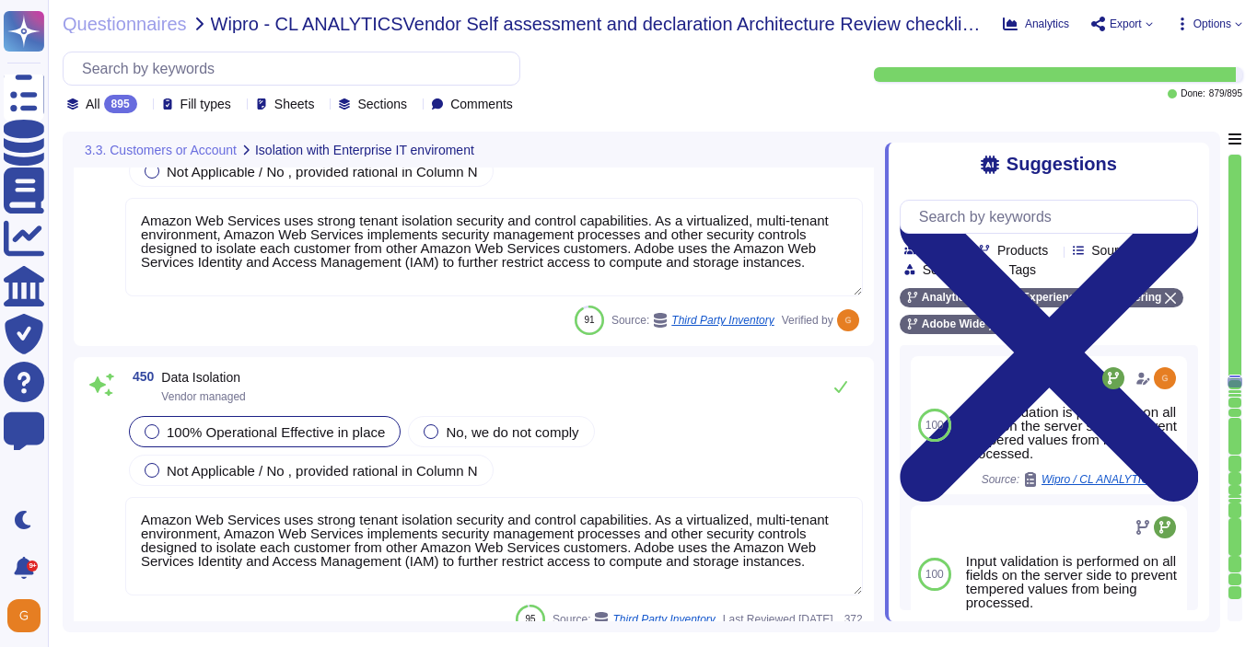
scroll to position [129655, 0]
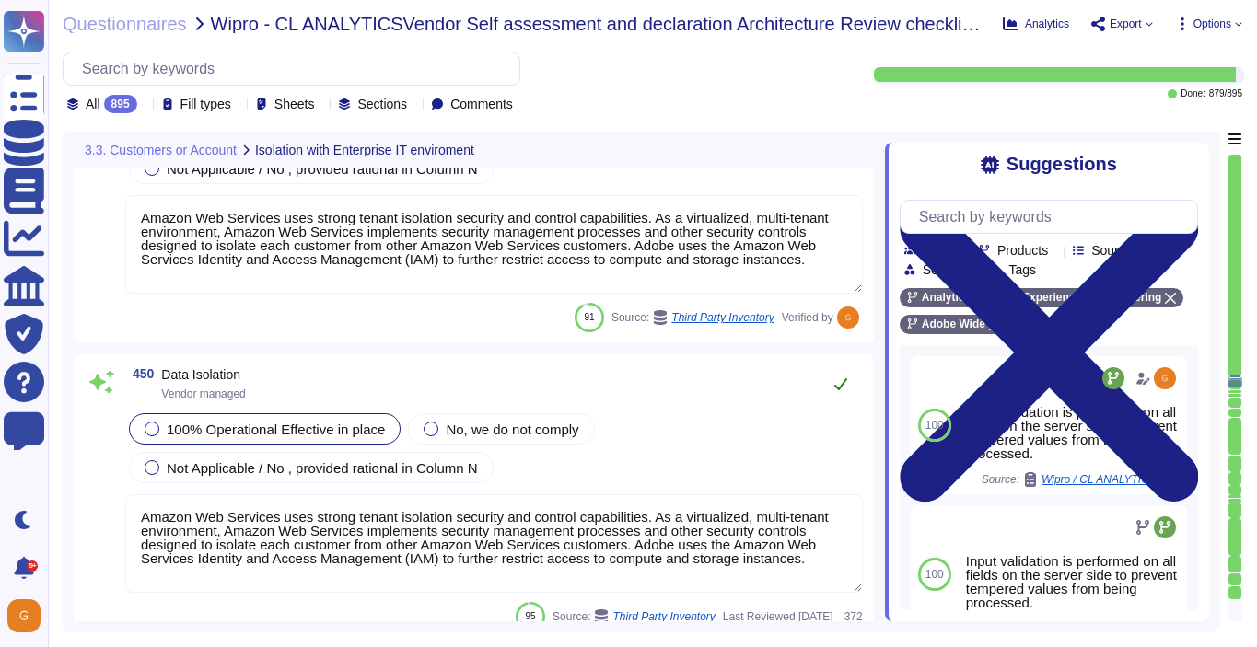
click at [842, 377] on icon at bounding box center [840, 384] width 15 height 15
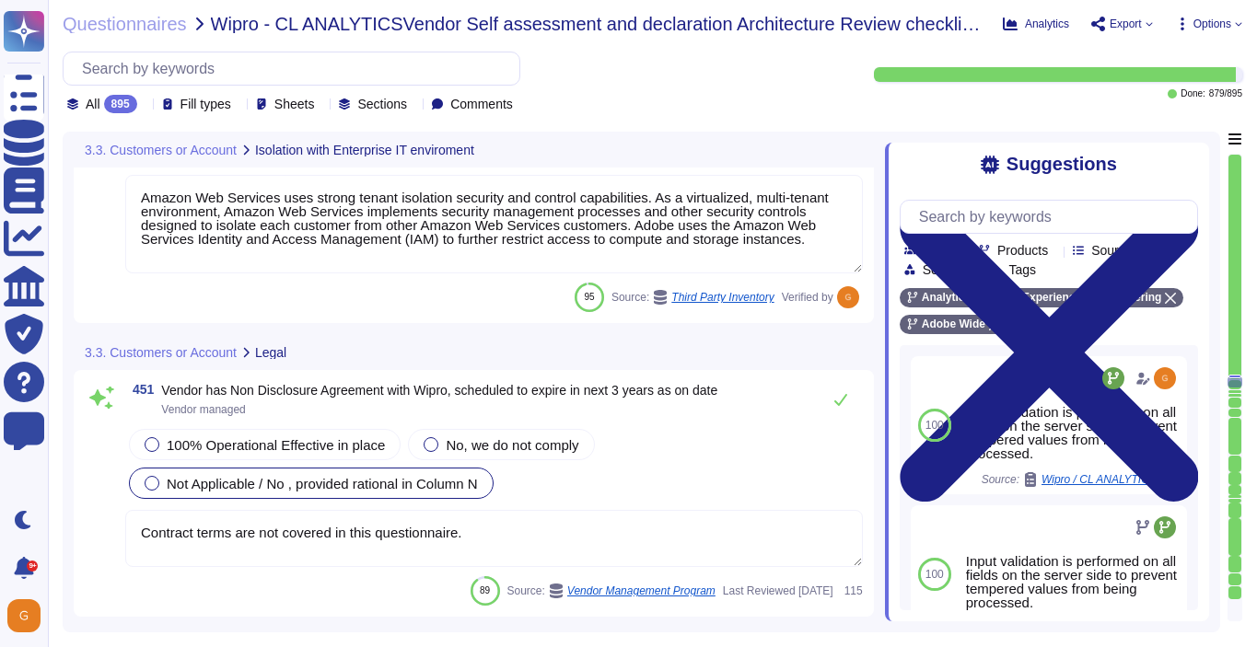
scroll to position [129957, 0]
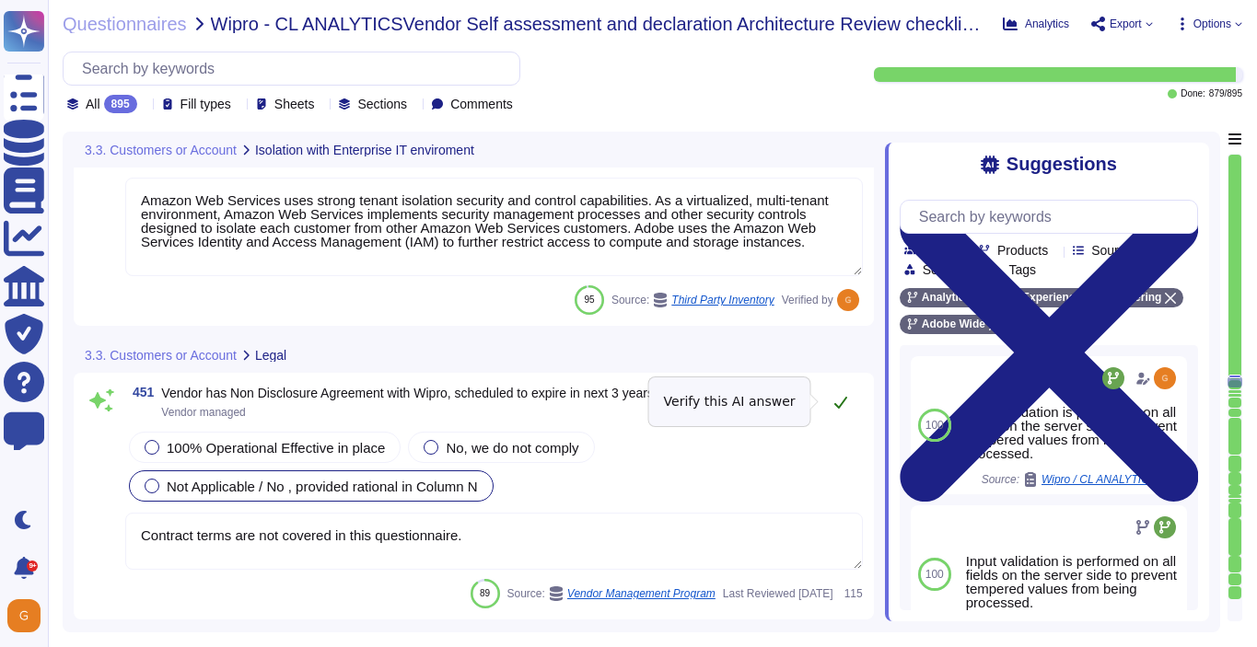
click at [845, 402] on icon at bounding box center [840, 402] width 15 height 15
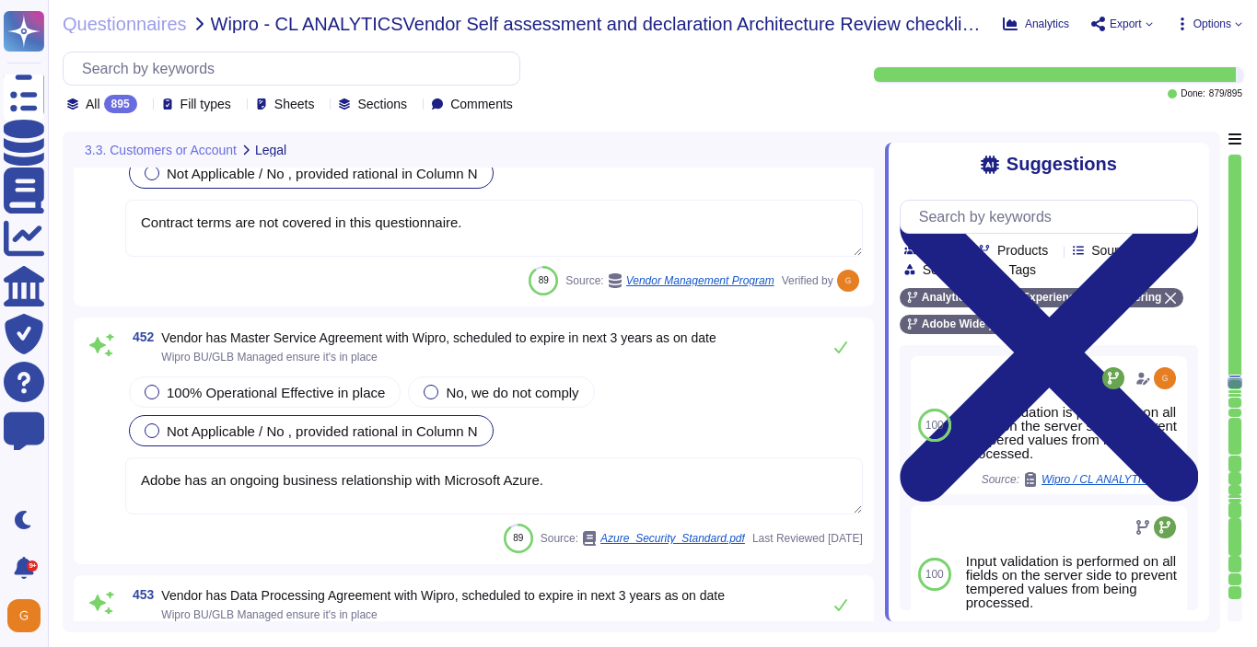
scroll to position [130161, 0]
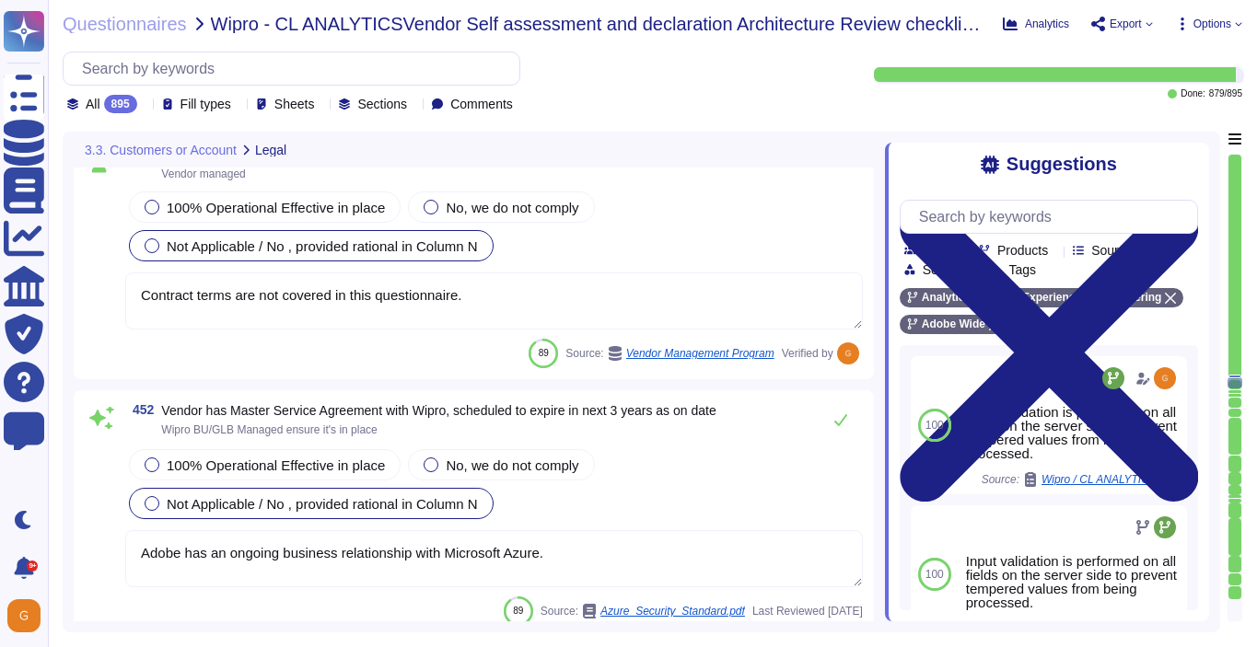
drag, startPoint x: 490, startPoint y: 299, endPoint x: 107, endPoint y: 294, distance: 383.0
click at [107, 294] on div "451 Vendor has Non Disclosure Agreement with Wipro, scheduled to expire in next…" at bounding box center [474, 257] width 778 height 221
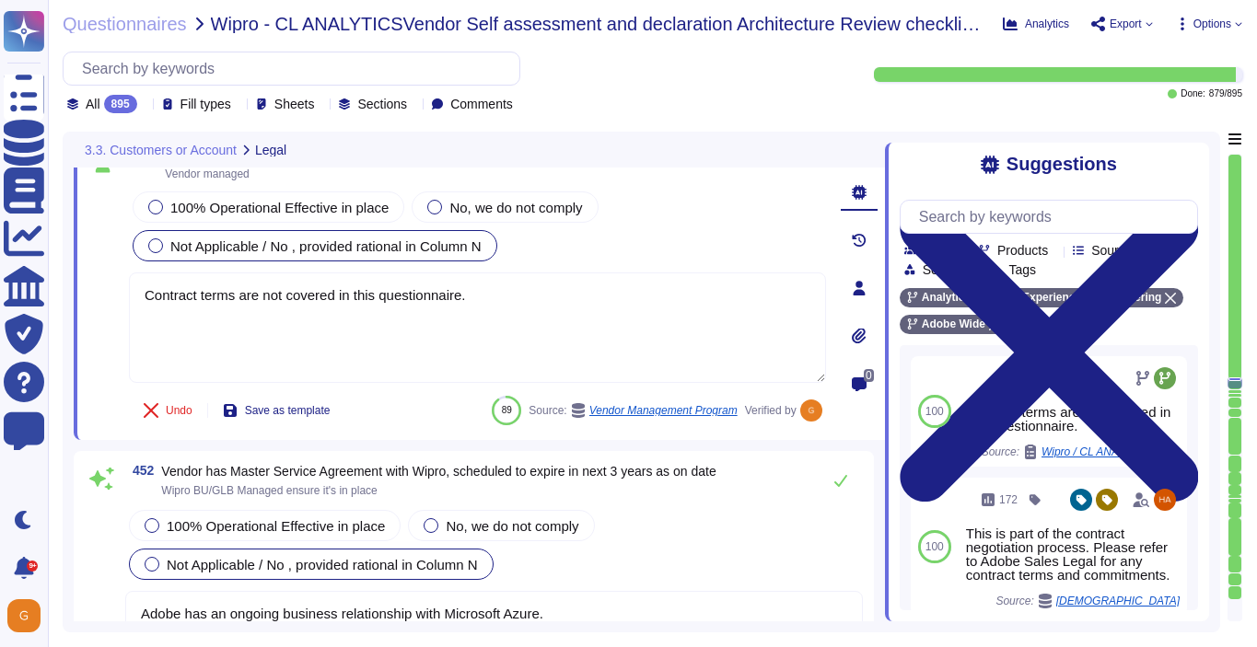
scroll to position [130262, 0]
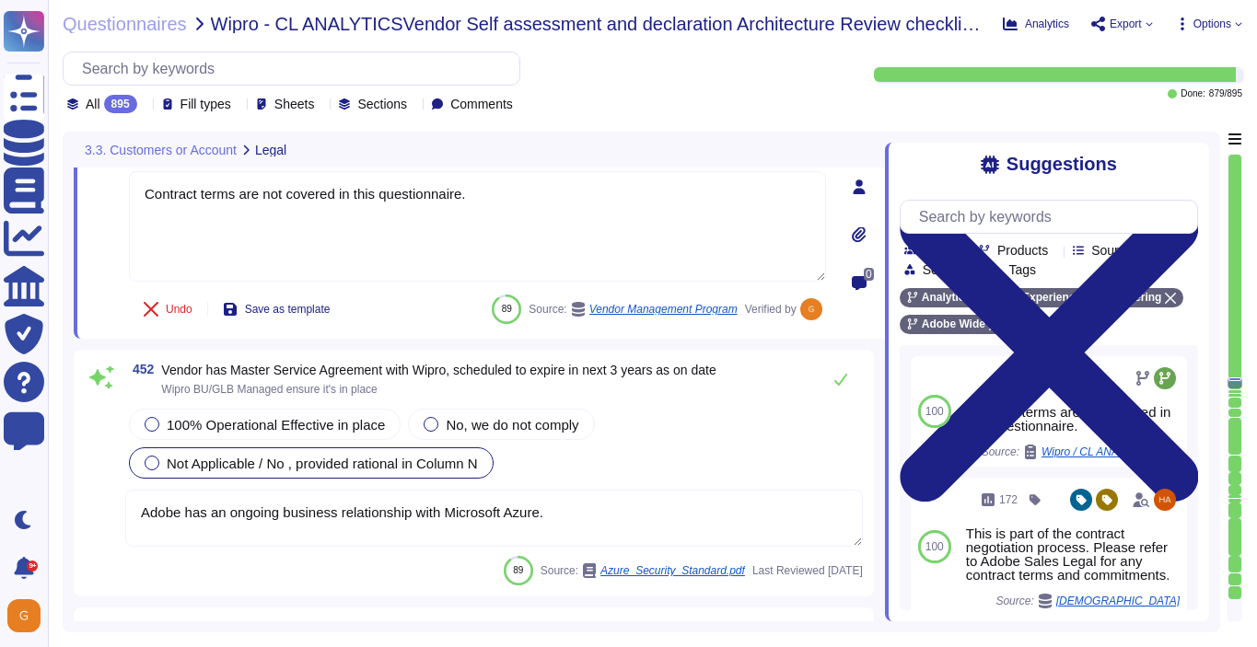
drag, startPoint x: 567, startPoint y: 508, endPoint x: 97, endPoint y: 499, distance: 470.5
click at [97, 499] on div "452 Vendor has Master Service Agreement with Wipro, scheduled to expire in next…" at bounding box center [474, 473] width 778 height 225
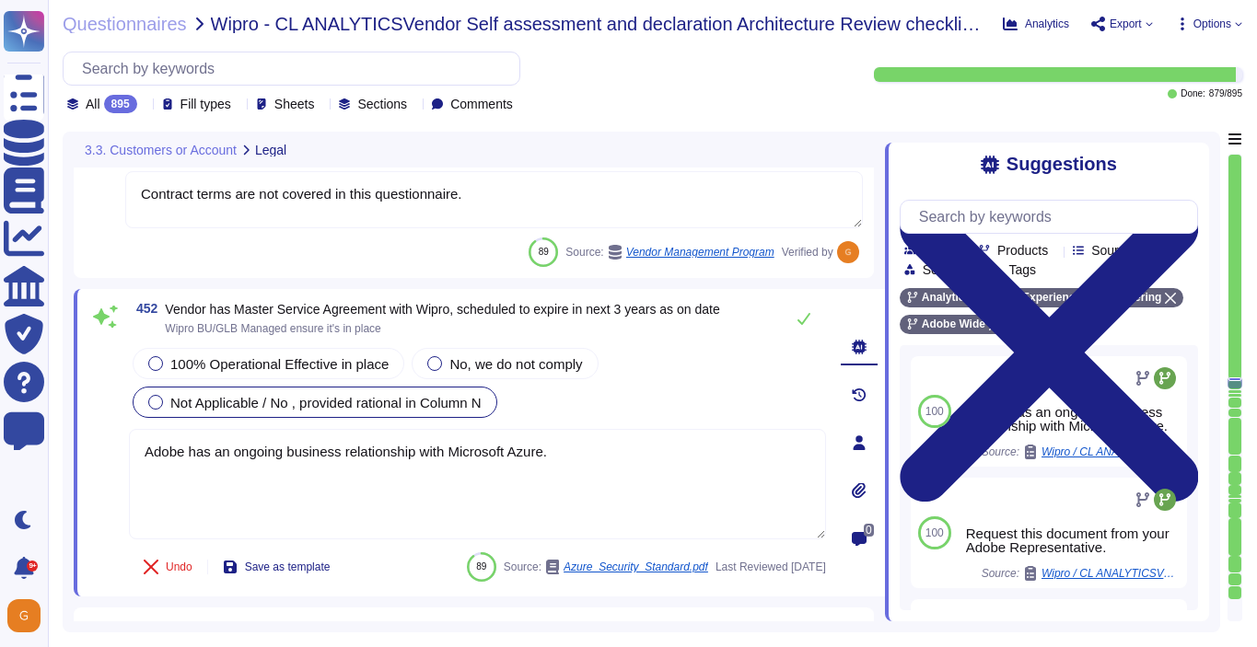
paste textarea "Contract terms are not covered in this questionnai"
click at [803, 319] on icon at bounding box center [803, 318] width 15 height 15
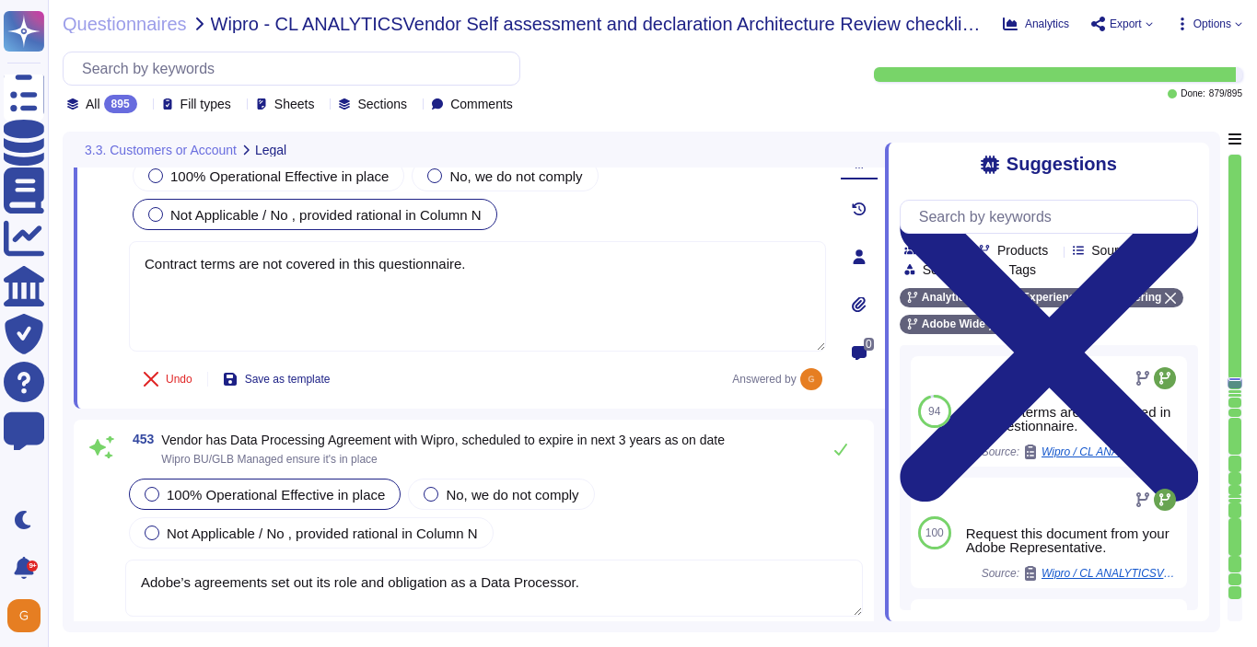
scroll to position [130428, 0]
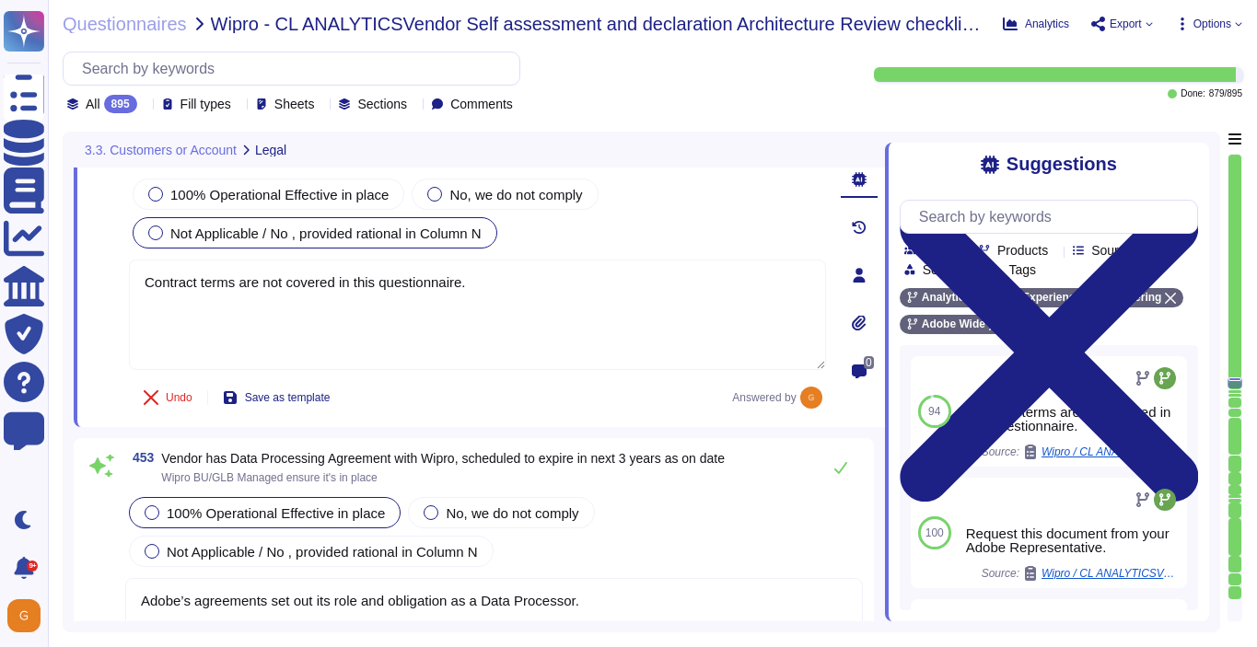
drag, startPoint x: 493, startPoint y: 284, endPoint x: 116, endPoint y: 280, distance: 376.6
click at [116, 280] on div "452 Vendor has Master Service Agreement with Wipro, scheduled to expire in next…" at bounding box center [456, 275] width 737 height 282
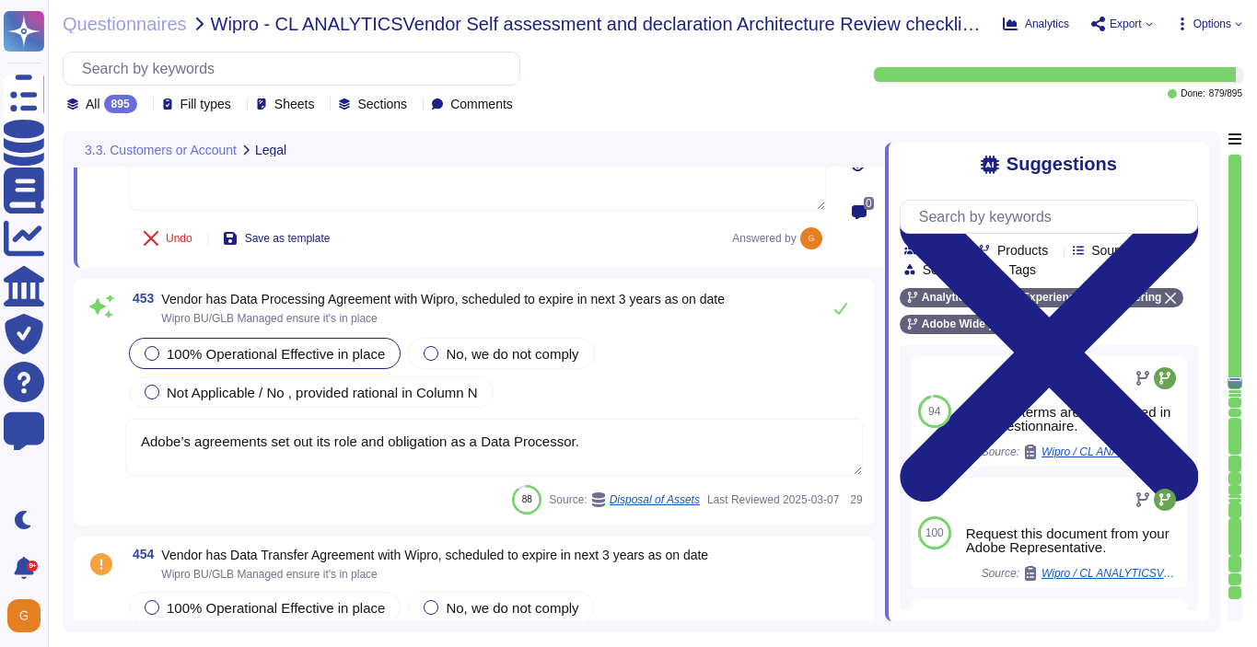
scroll to position [130597, 0]
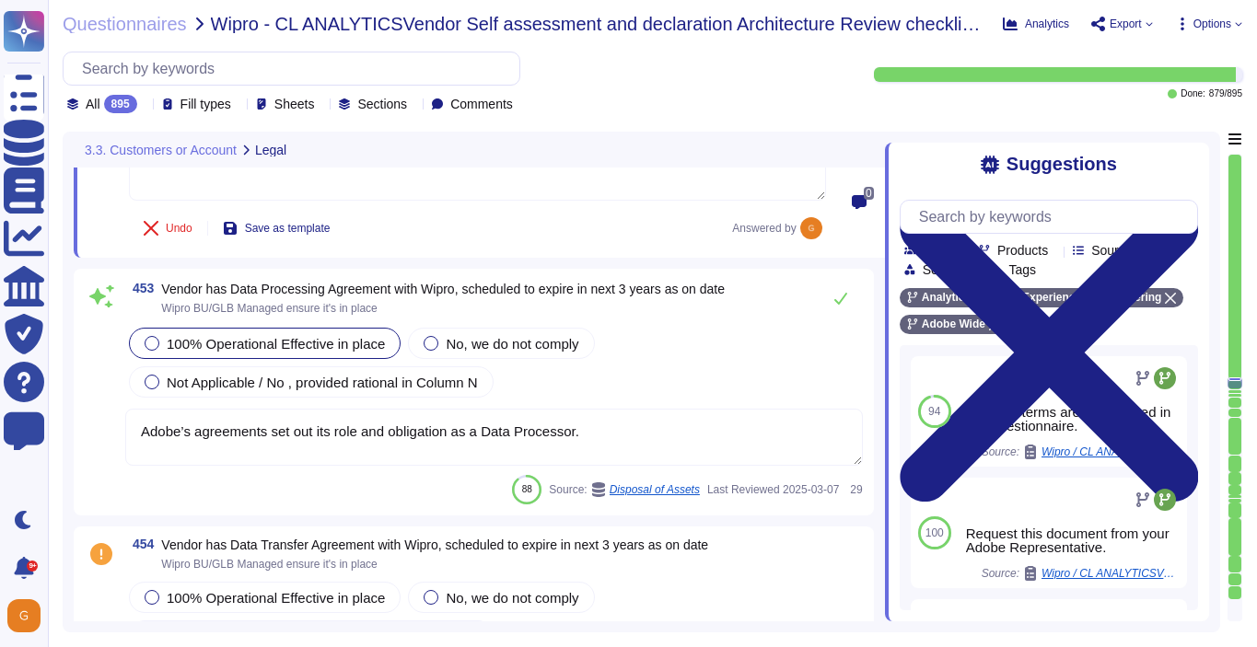
click at [604, 427] on textarea "Adobe’s agreements set out its role and obligation as a Data Processor." at bounding box center [493, 437] width 737 height 57
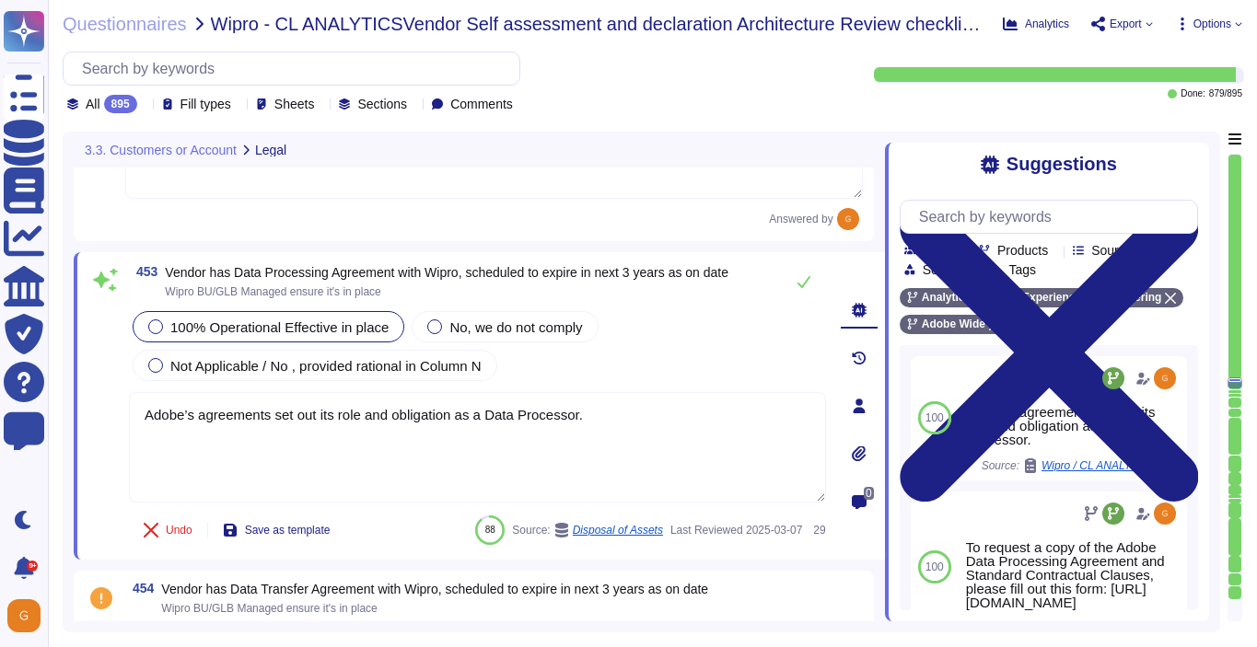
drag, startPoint x: 604, startPoint y: 417, endPoint x: 124, endPoint y: 414, distance: 479.7
click at [124, 414] on div "453 Vendor has Data Processing Agreement with Wipro, scheduled to expire in nex…" at bounding box center [456, 405] width 737 height 285
paste textarea "Contract terms are not covered in this questionnaire"
click at [796, 281] on icon at bounding box center [803, 281] width 15 height 15
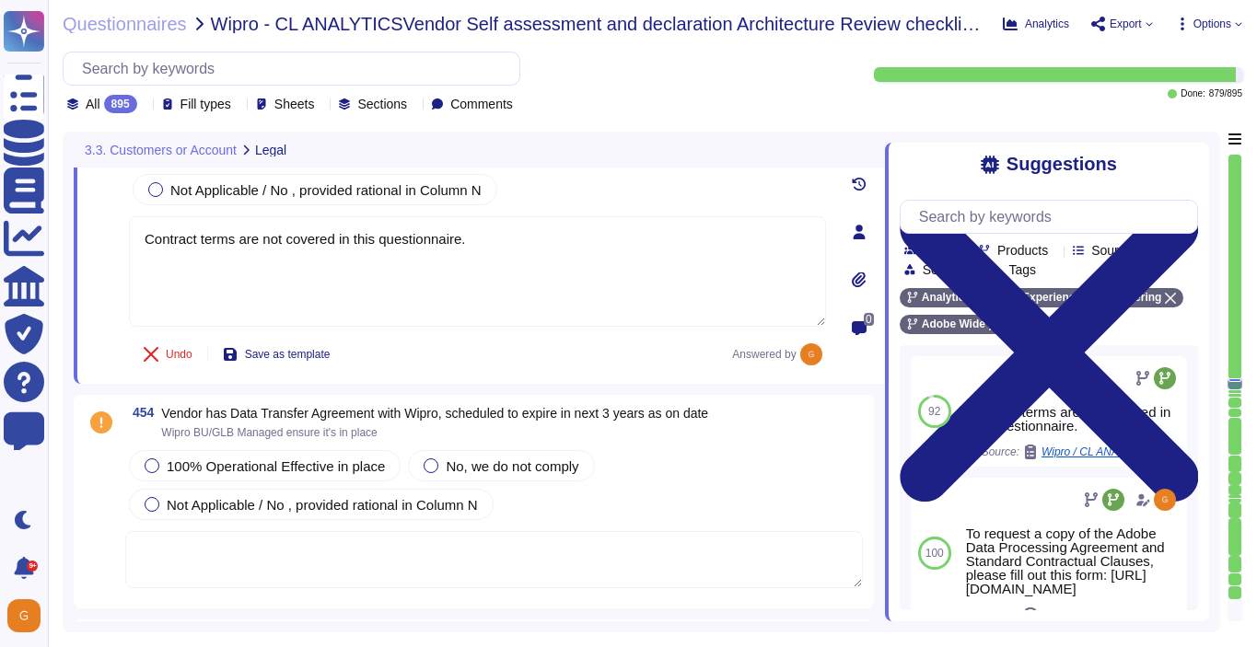
scroll to position [130873, 0]
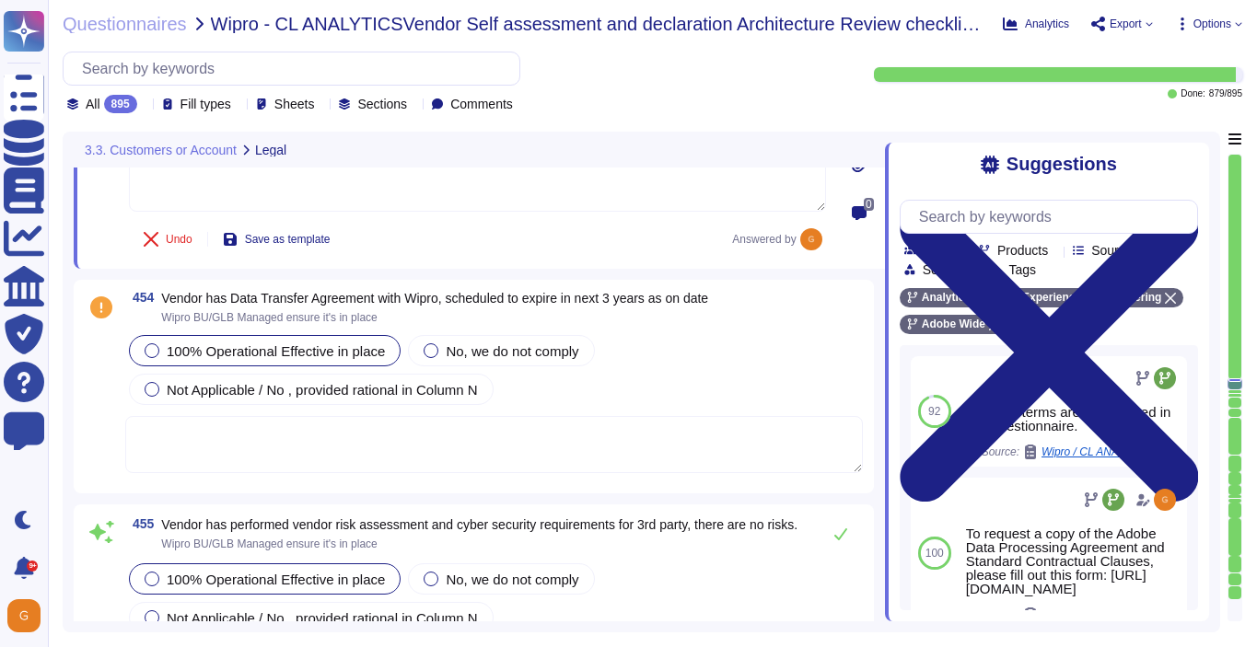
click at [157, 352] on div at bounding box center [152, 350] width 15 height 15
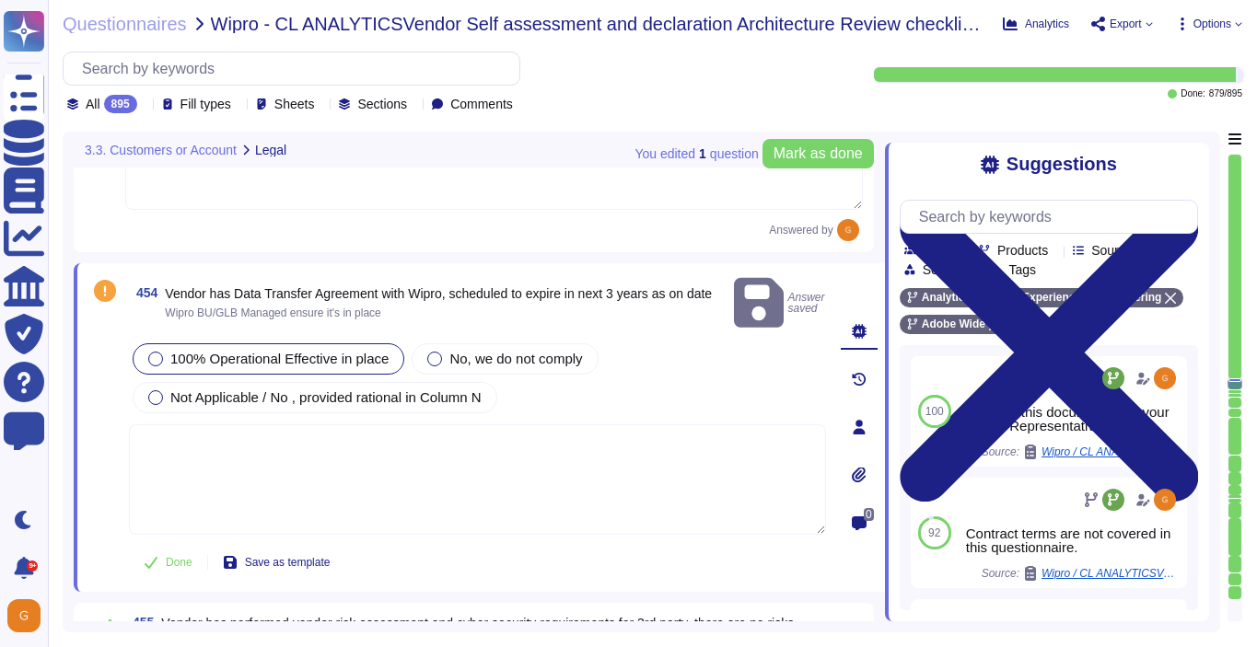
click at [250, 454] on textarea at bounding box center [477, 479] width 697 height 110
paste textarea "Contract terms are not covered in this questionnaire."
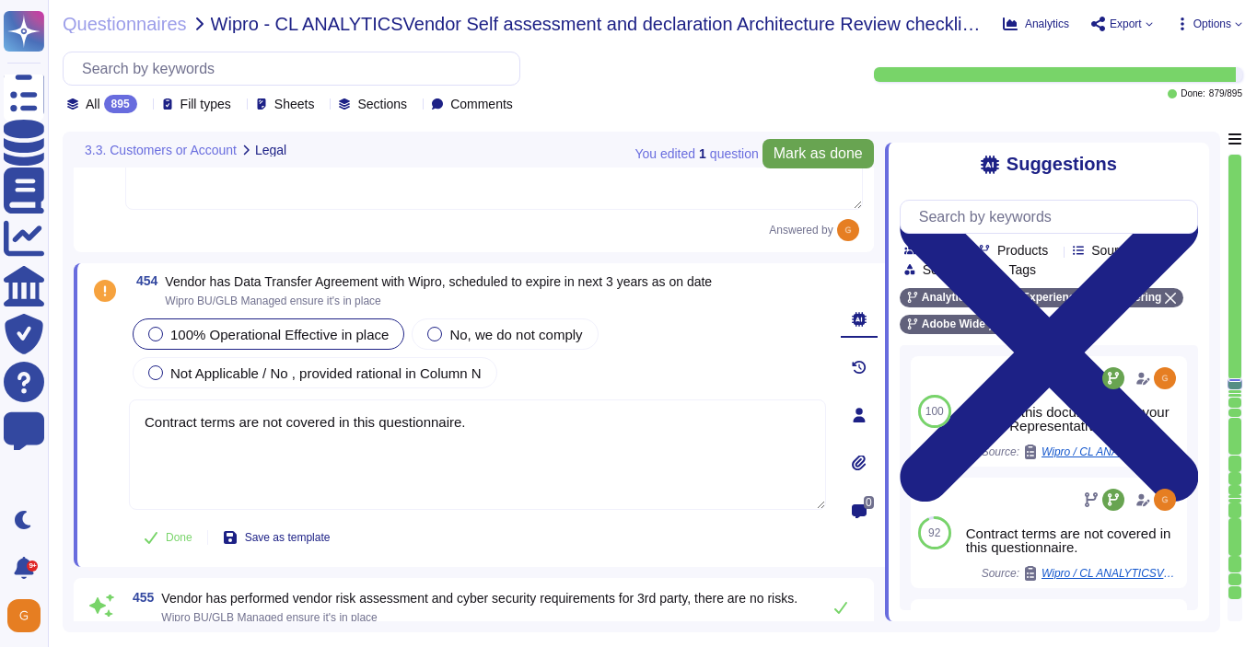
click at [818, 167] on button "Mark as done" at bounding box center [817, 153] width 111 height 29
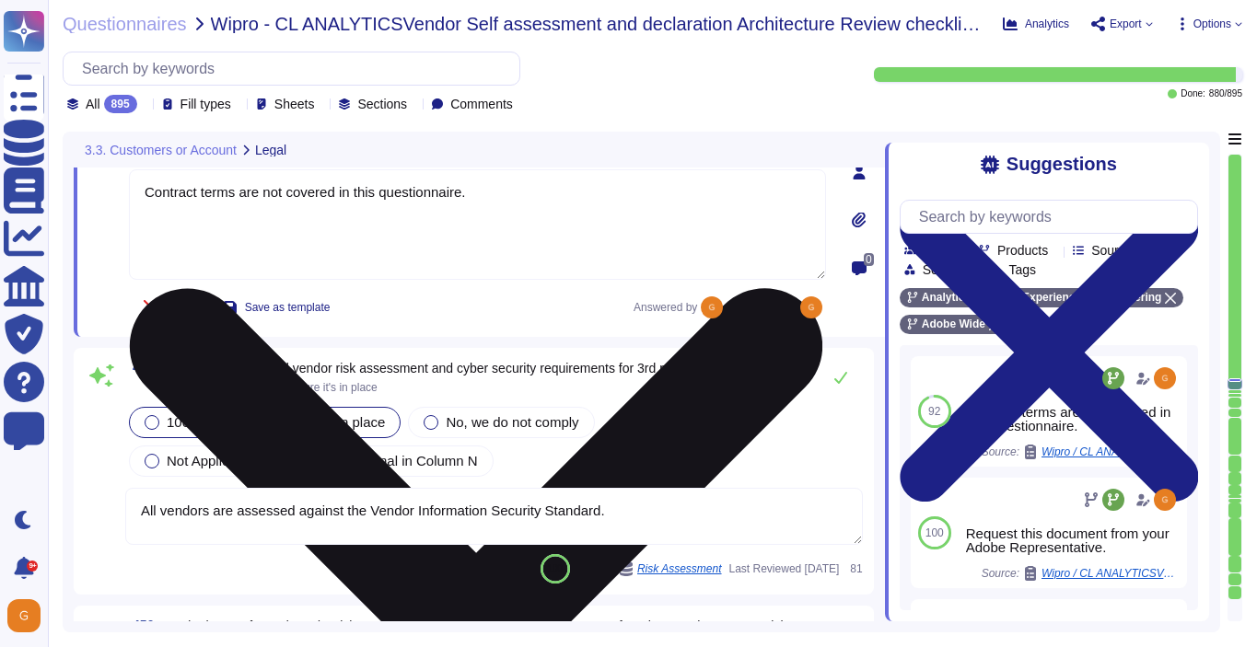
scroll to position [131139, 0]
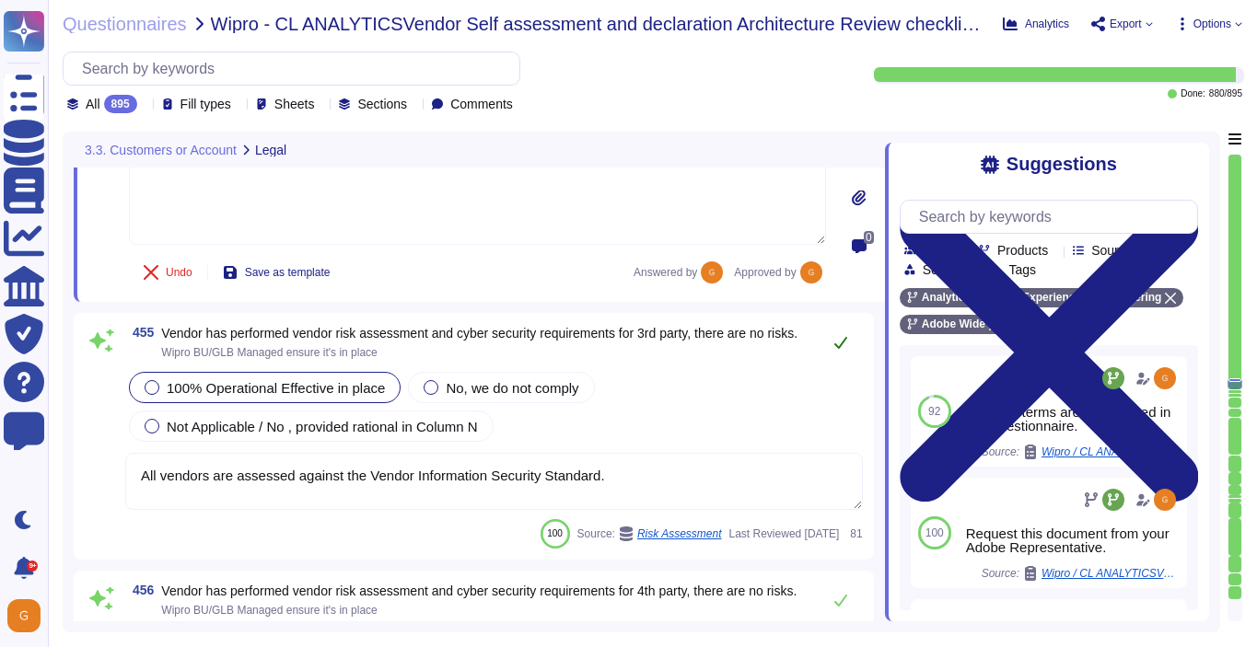
click at [843, 350] on icon at bounding box center [840, 342] width 15 height 15
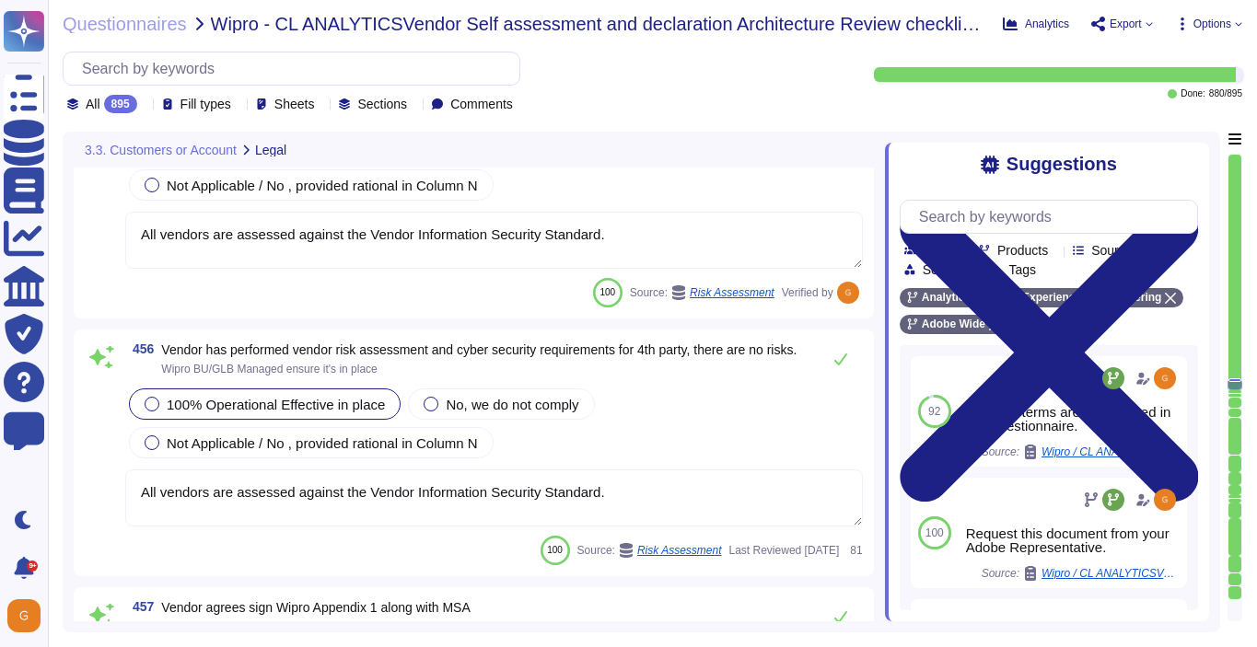
scroll to position [131402, 0]
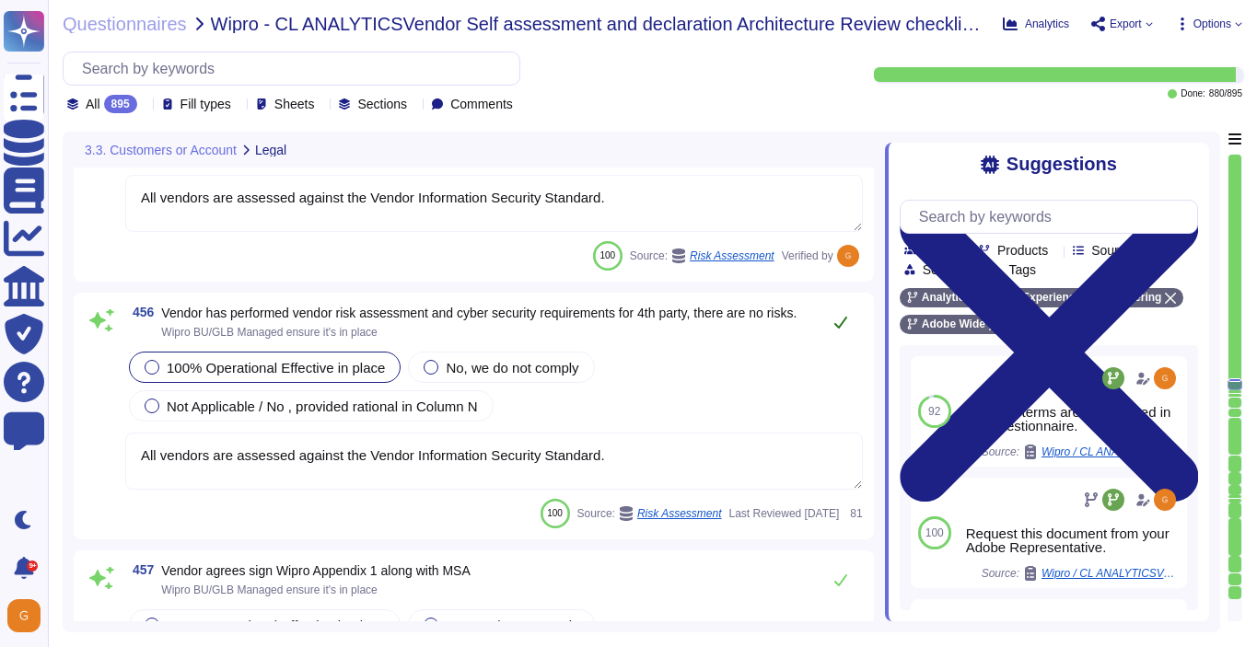
click at [841, 326] on icon at bounding box center [840, 323] width 13 height 12
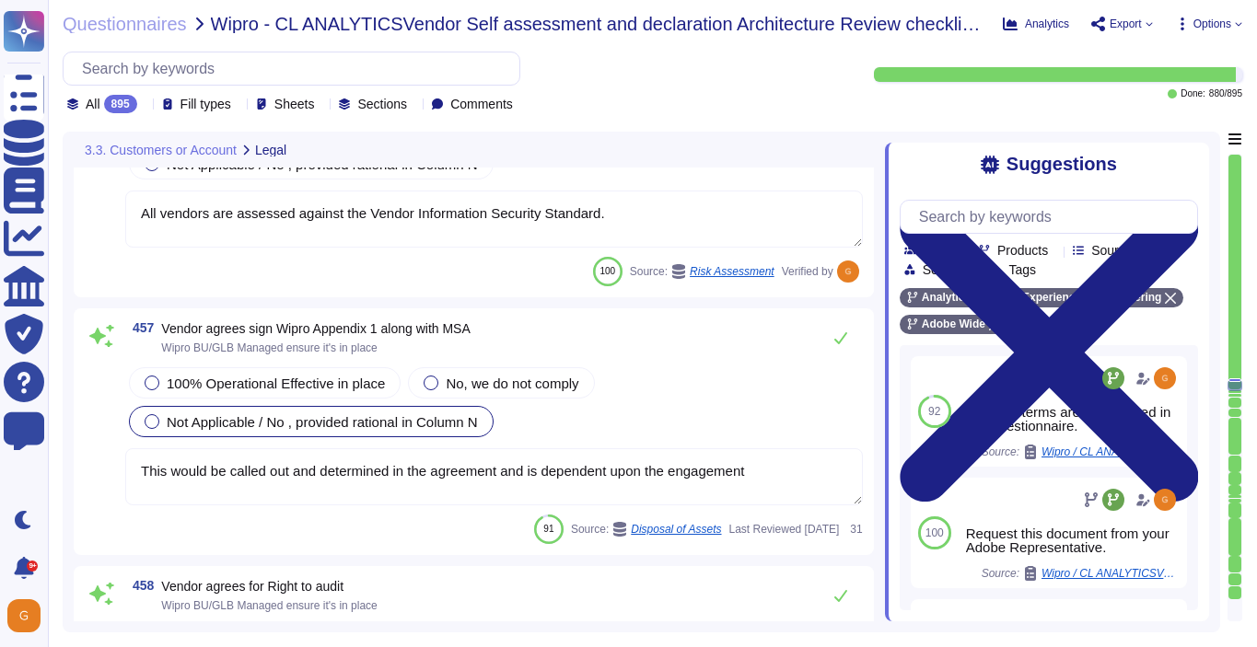
scroll to position [131627, 0]
click at [843, 342] on icon at bounding box center [840, 339] width 15 height 15
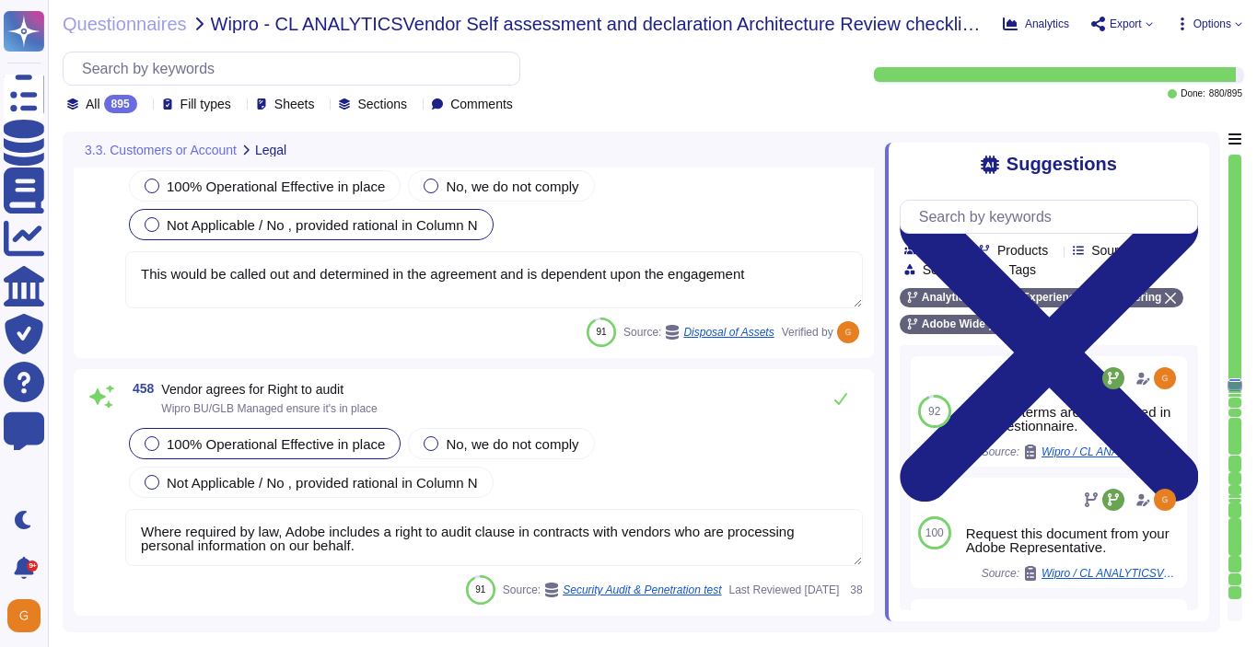
scroll to position [131817, 0]
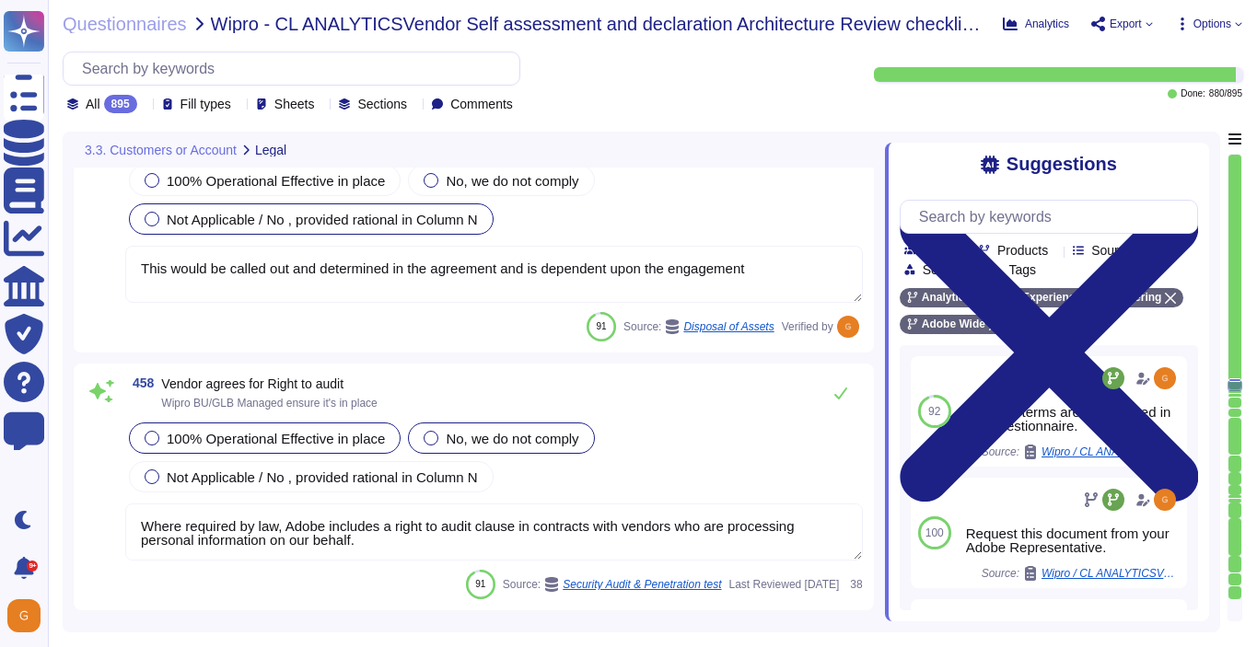
click at [428, 436] on div "No, we do not comply" at bounding box center [501, 438] width 186 height 31
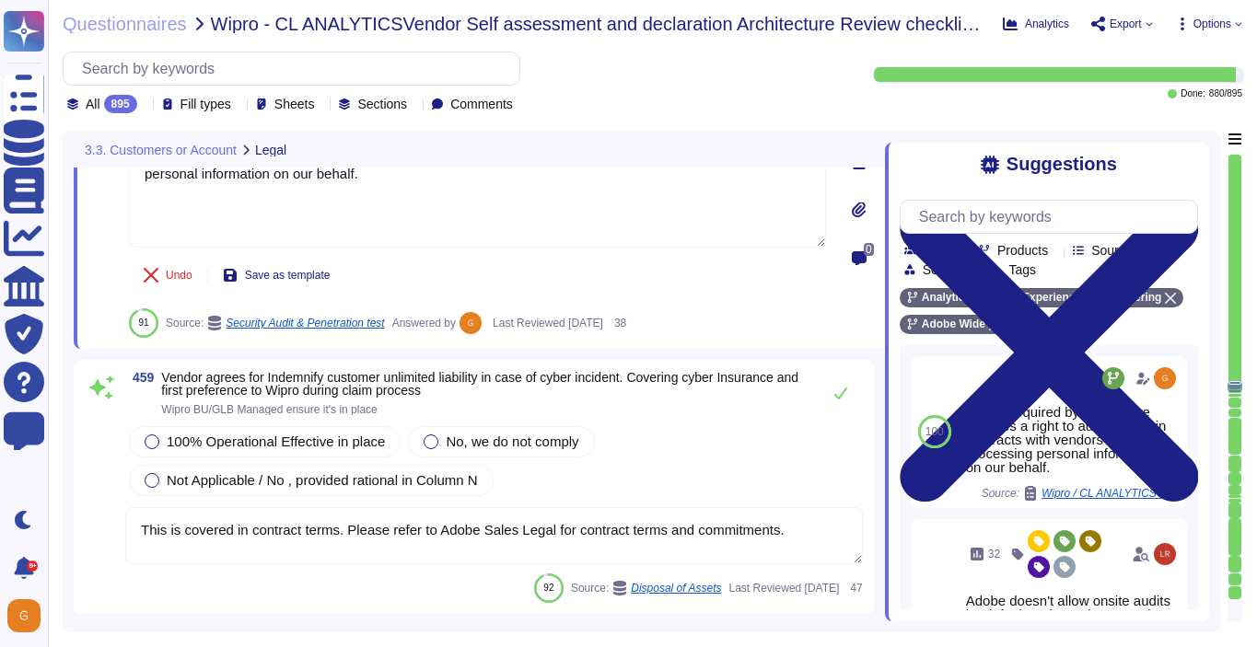
scroll to position [132195, 0]
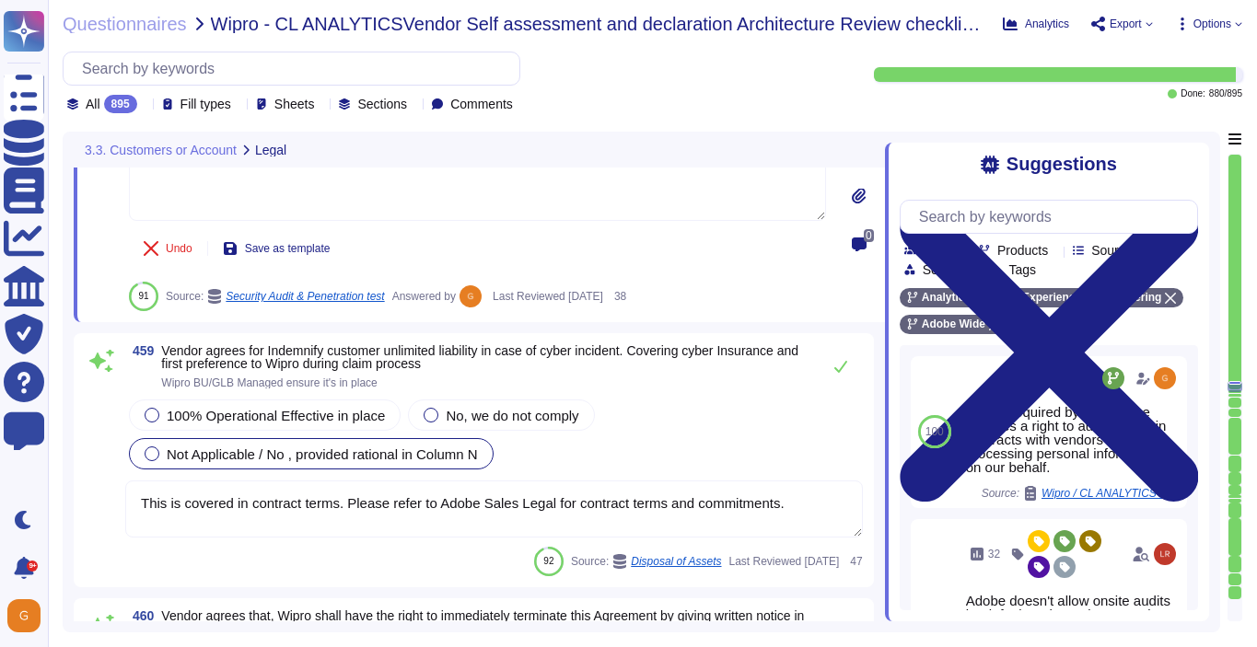
click at [401, 449] on span "Not Applicable / No , provided rational in Column N" at bounding box center [322, 455] width 311 height 16
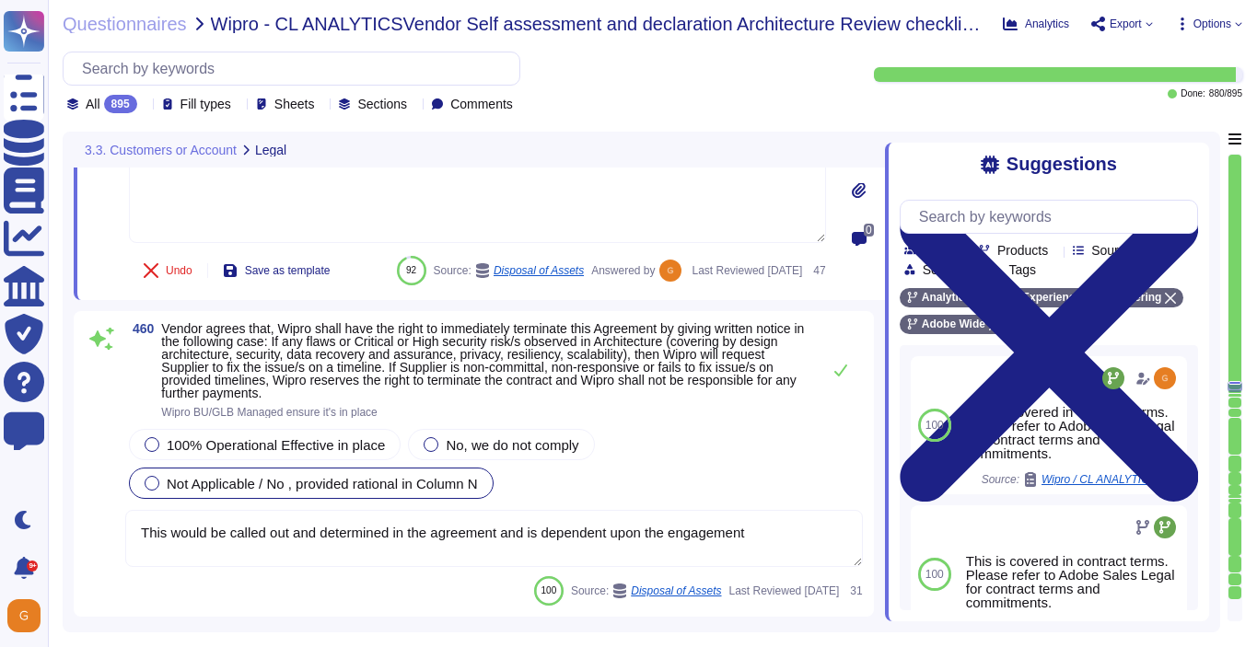
scroll to position [132428, 0]
click at [845, 377] on icon at bounding box center [840, 369] width 15 height 15
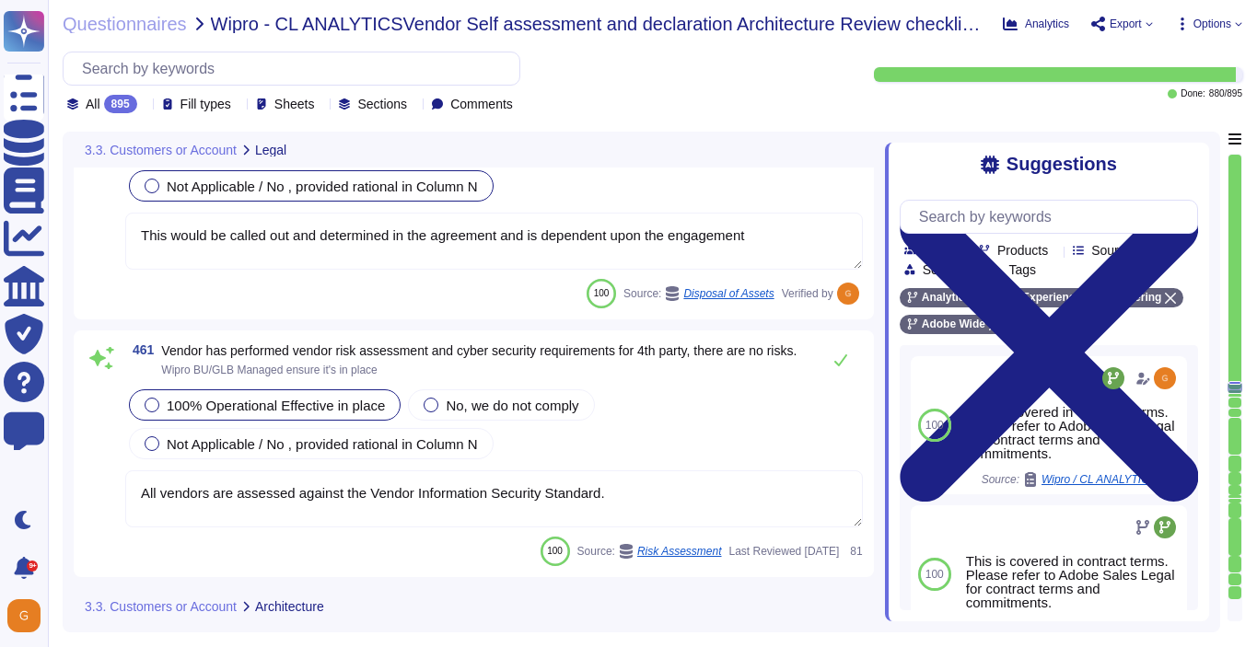
scroll to position [132703, 0]
click at [834, 365] on icon at bounding box center [840, 358] width 15 height 15
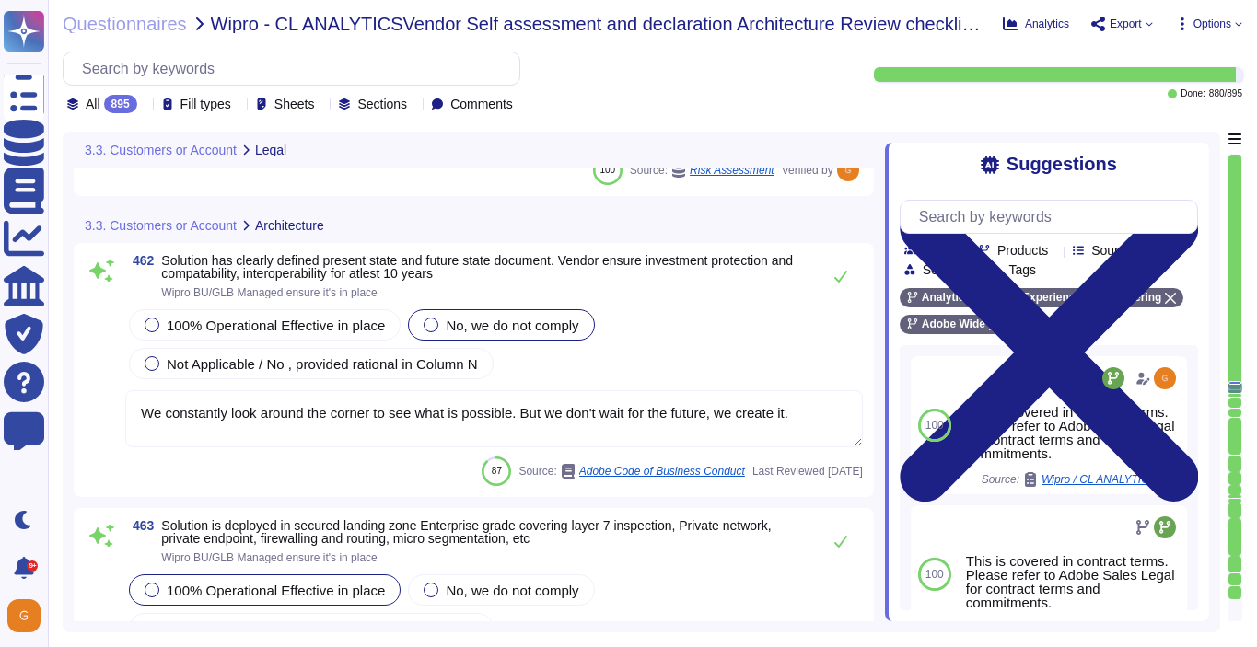
scroll to position [133101, 0]
click at [454, 371] on span "Not Applicable / No , provided rational in Column N" at bounding box center [322, 363] width 311 height 16
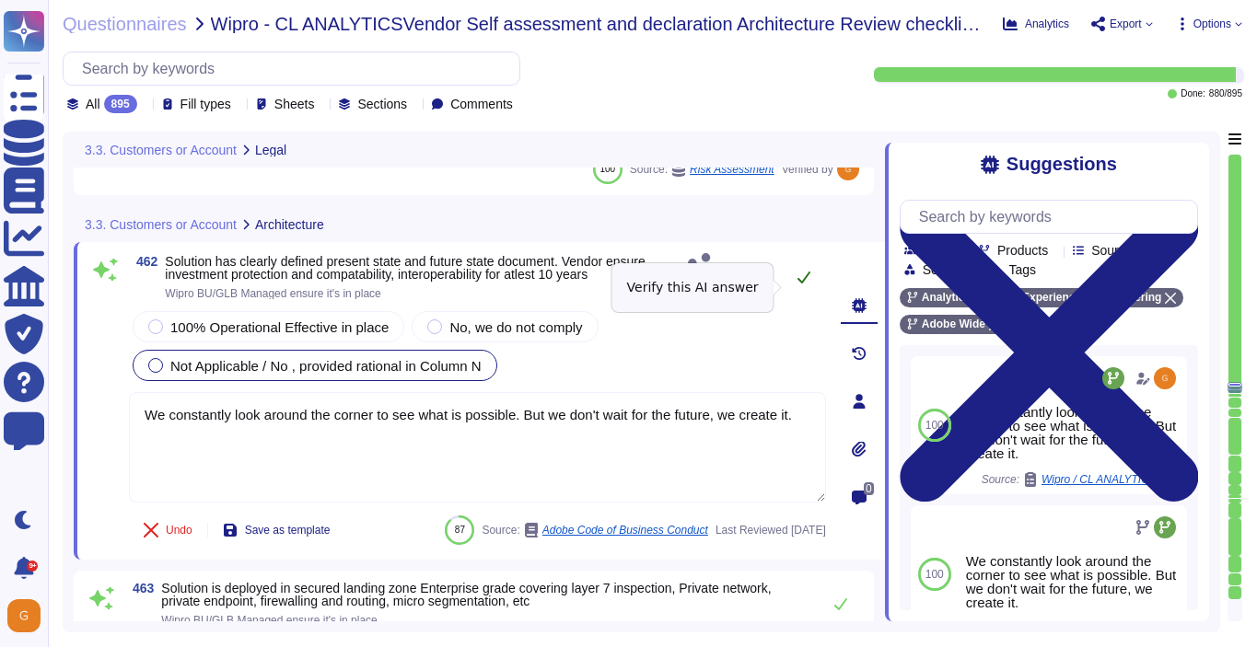
click at [798, 284] on icon at bounding box center [803, 277] width 15 height 15
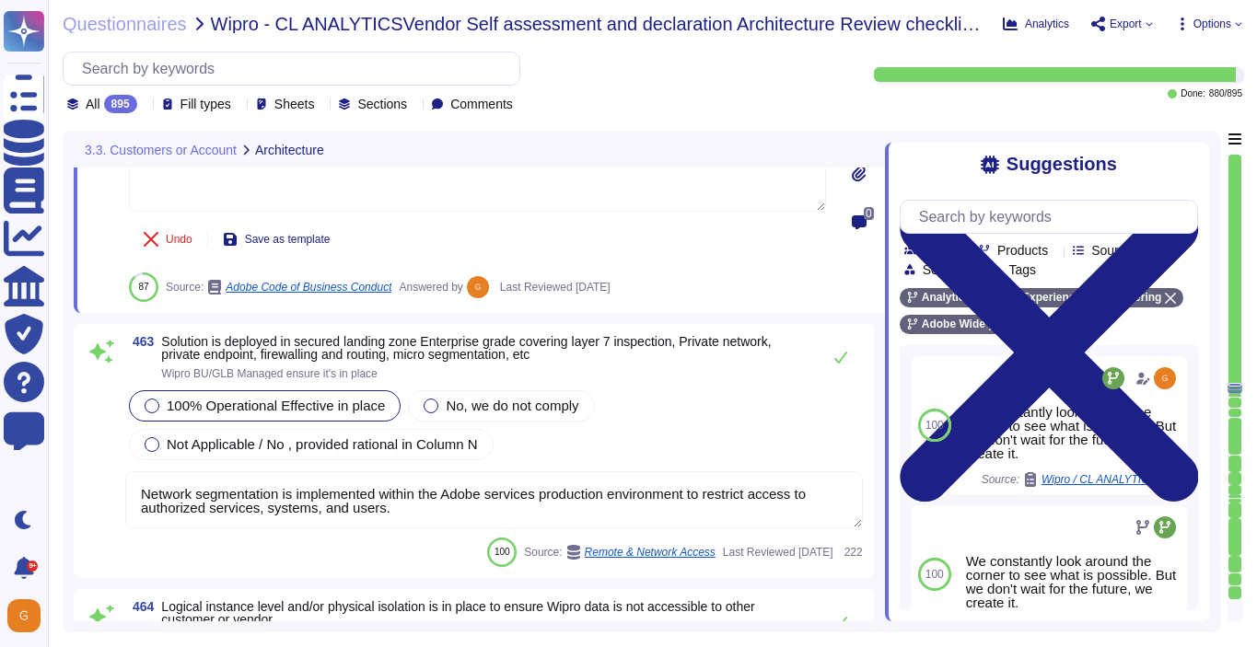
scroll to position [133393, 0]
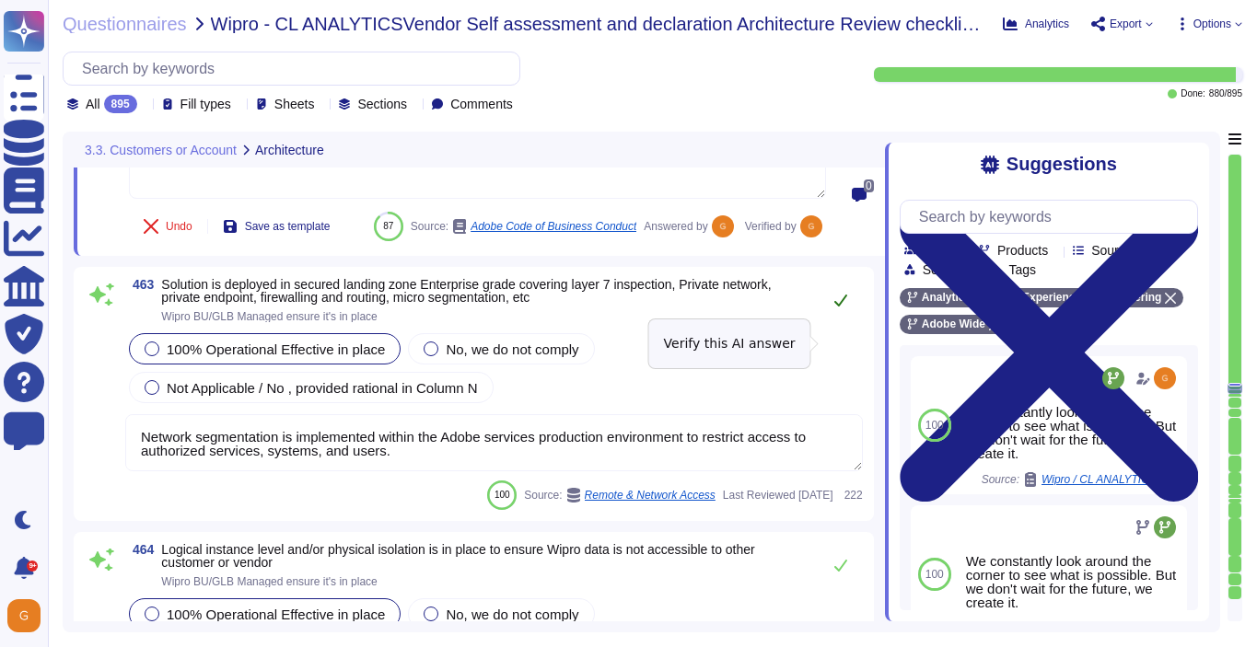
click at [841, 307] on icon at bounding box center [840, 301] width 13 height 12
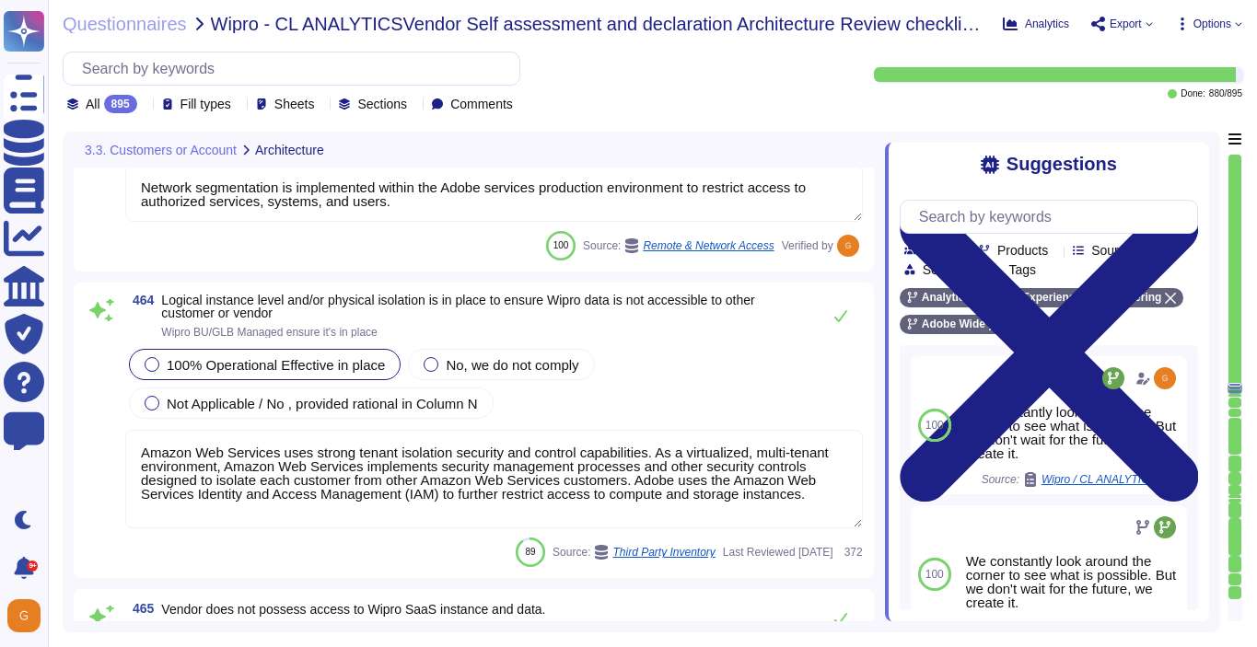
scroll to position [133642, 0]
click at [841, 324] on icon at bounding box center [840, 316] width 15 height 15
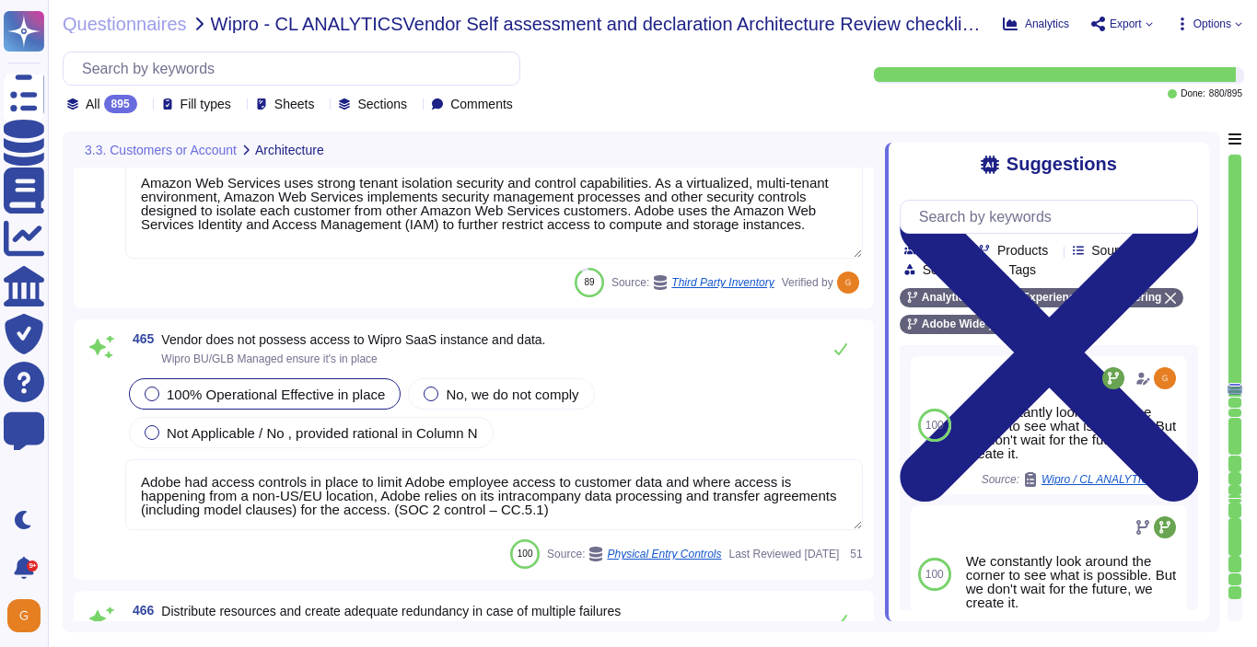
scroll to position [133910, 0]
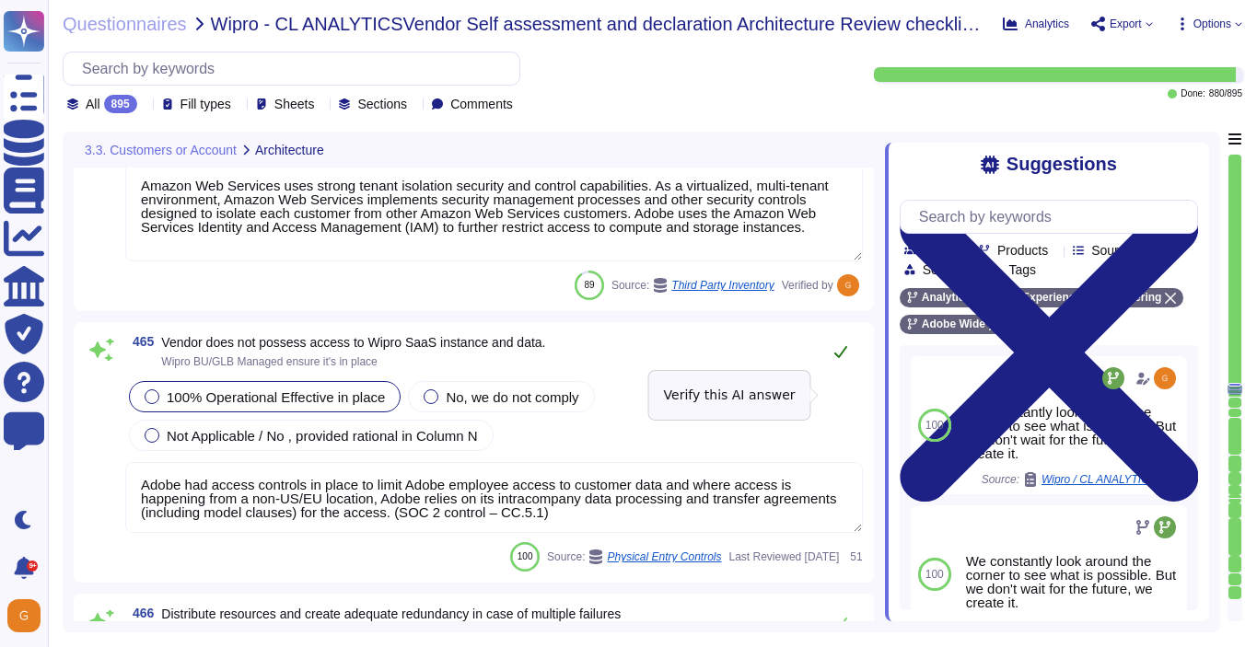
click at [839, 359] on icon at bounding box center [840, 351] width 15 height 15
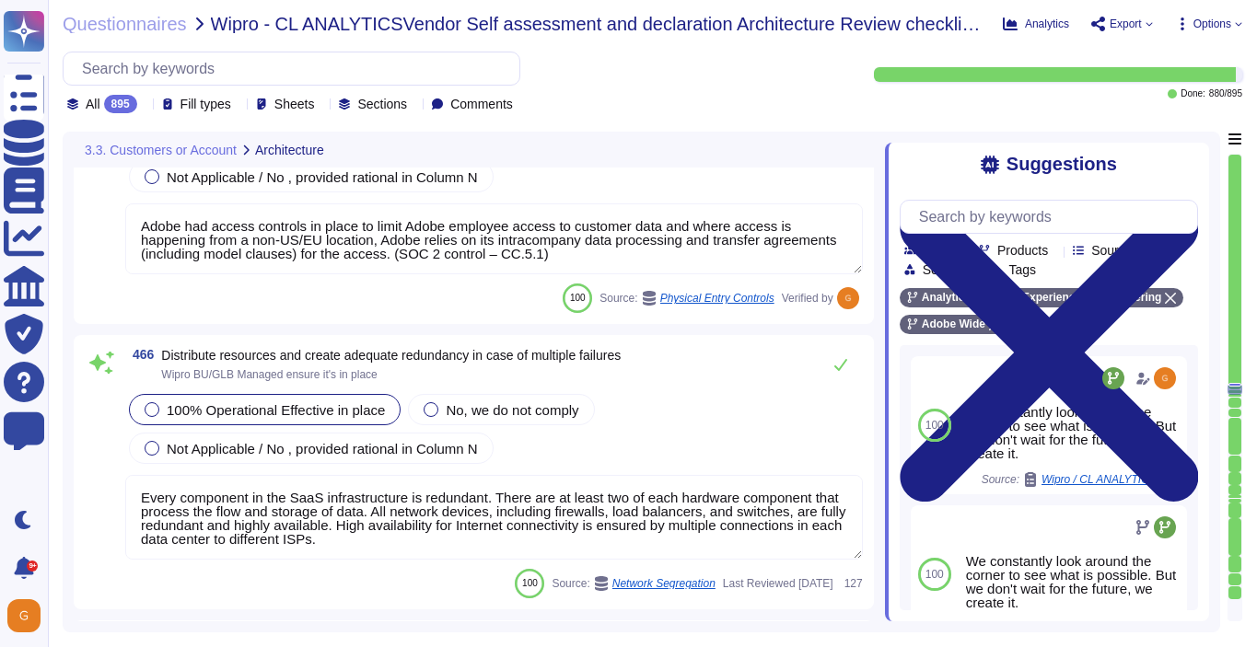
scroll to position [134196, 0]
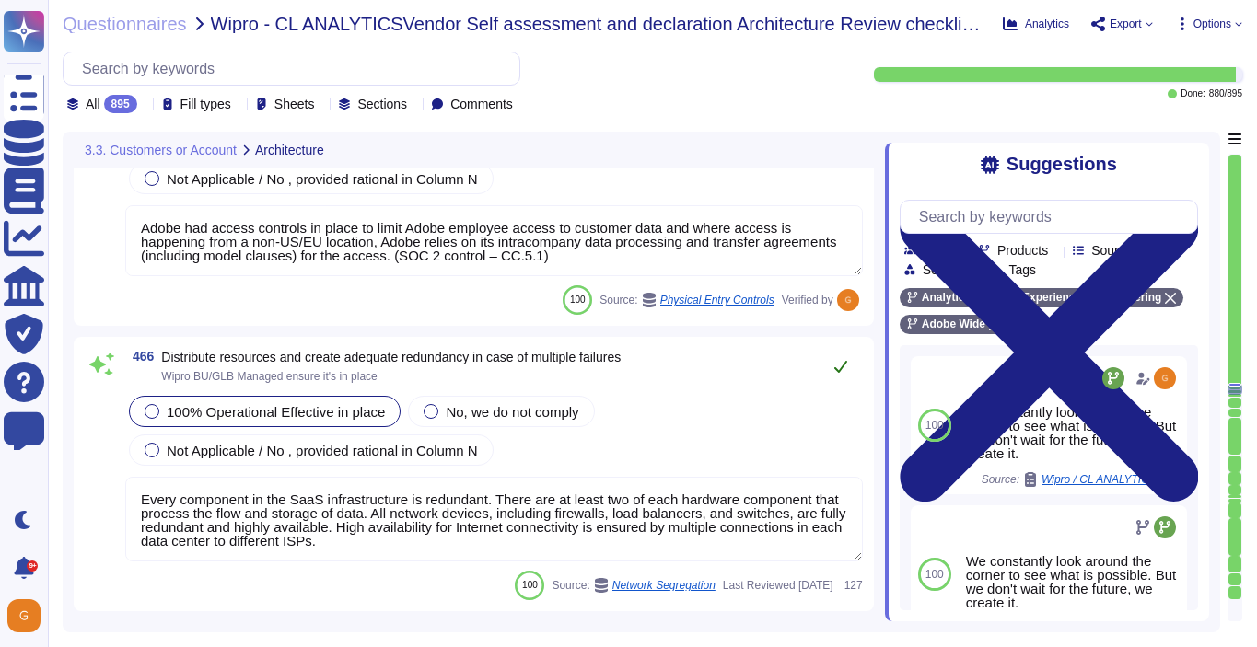
click at [844, 365] on icon at bounding box center [840, 366] width 15 height 15
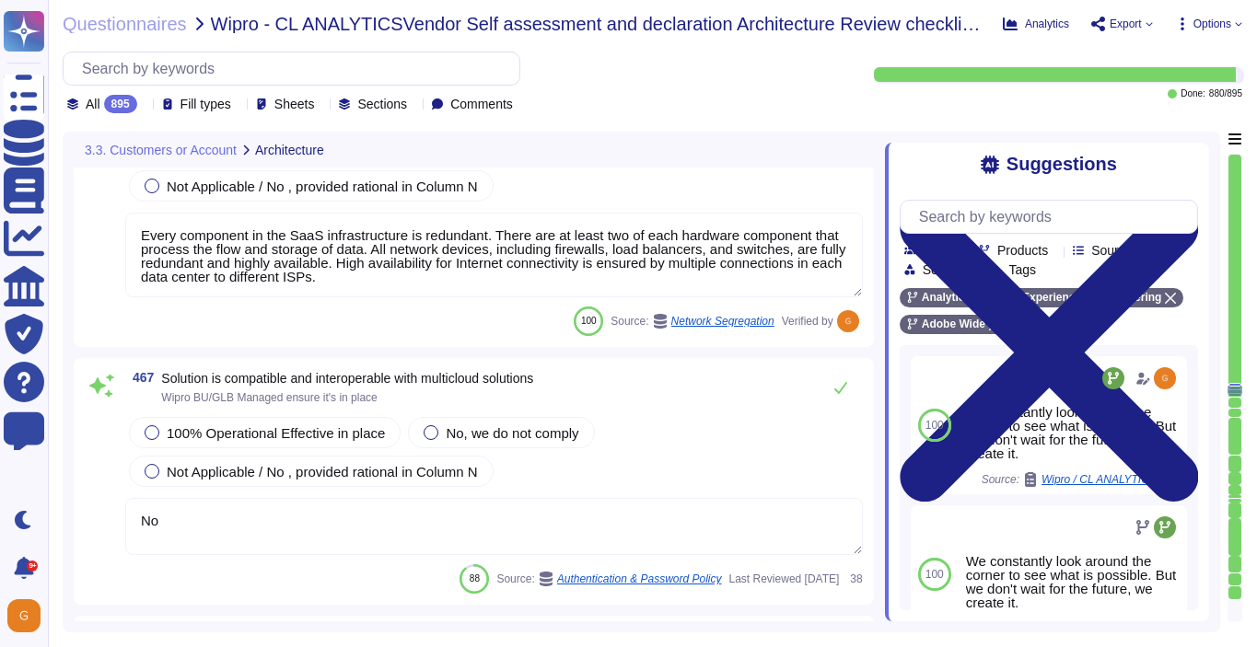
scroll to position [134427, 0]
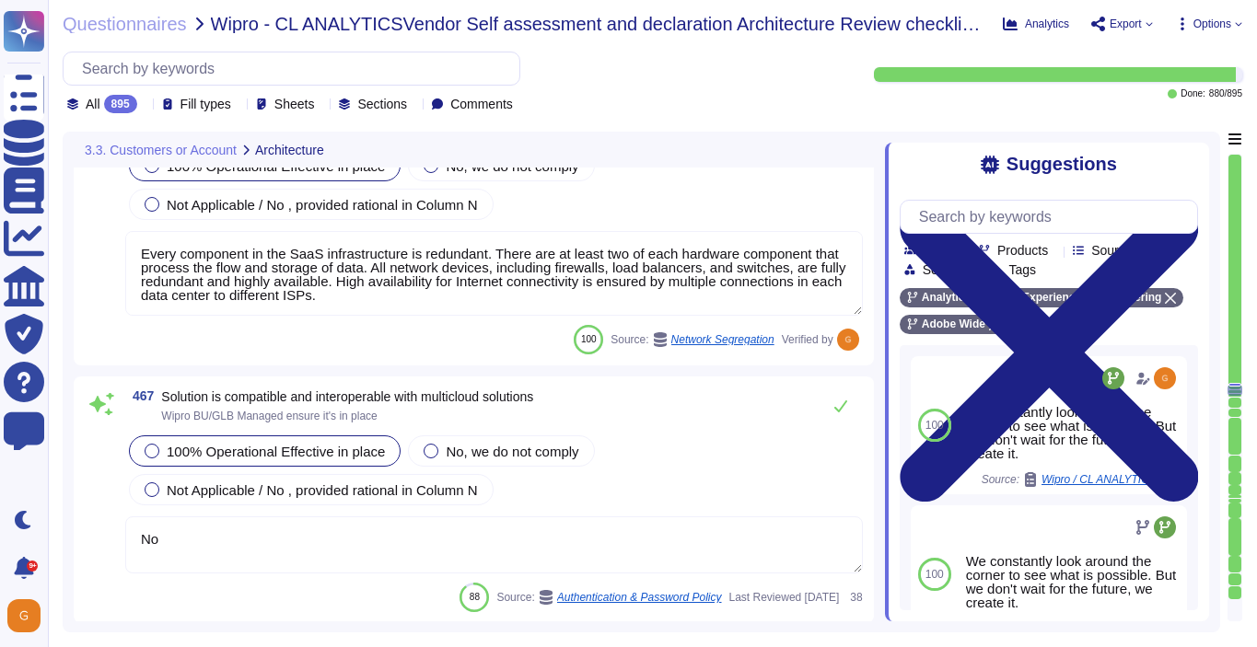
click at [157, 450] on div at bounding box center [152, 451] width 15 height 15
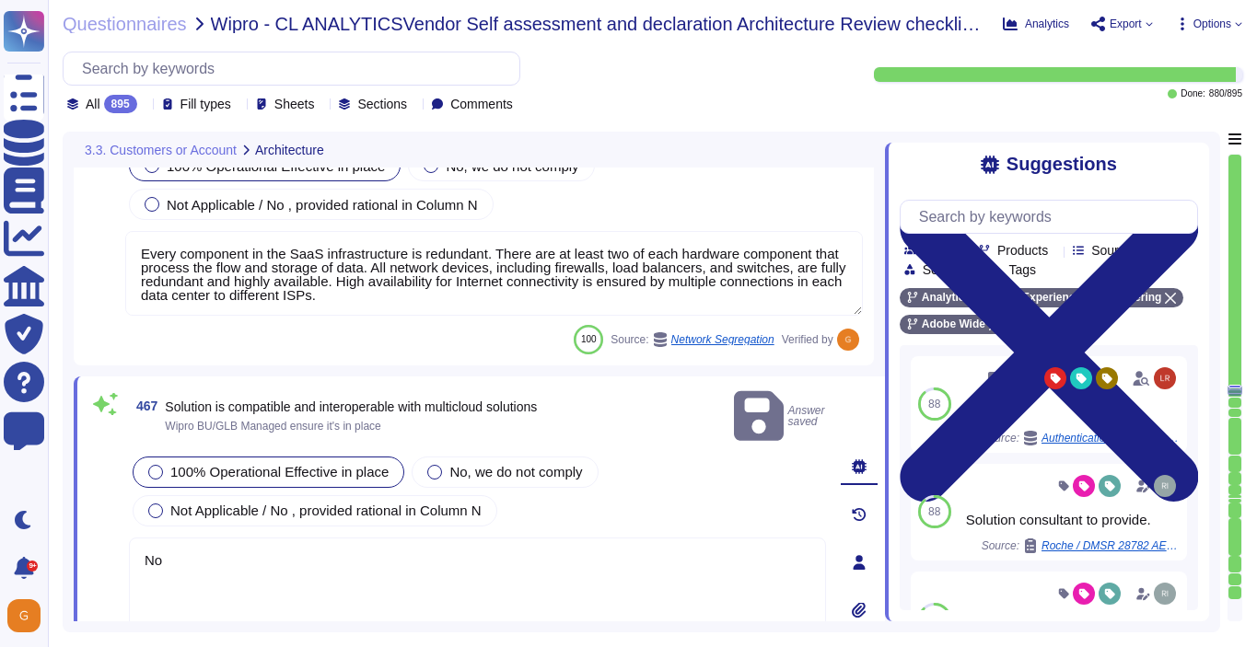
click at [214, 538] on textarea "No" at bounding box center [477, 593] width 697 height 110
drag, startPoint x: 160, startPoint y: 537, endPoint x: 110, endPoint y: 533, distance: 50.8
click at [110, 533] on div "467 Solution is compatible and interoperable with multicloud solutions Wipro BU…" at bounding box center [456, 563] width 737 height 351
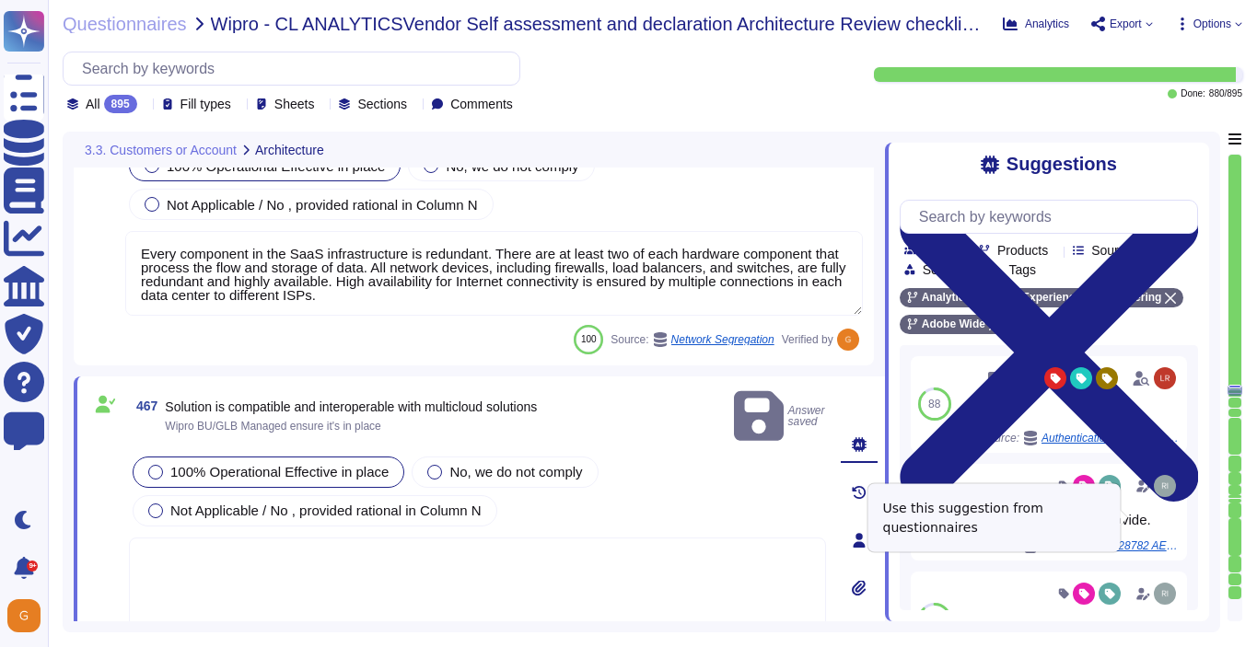
click at [1177, 517] on span "Use" at bounding box center [1187, 511] width 20 height 11
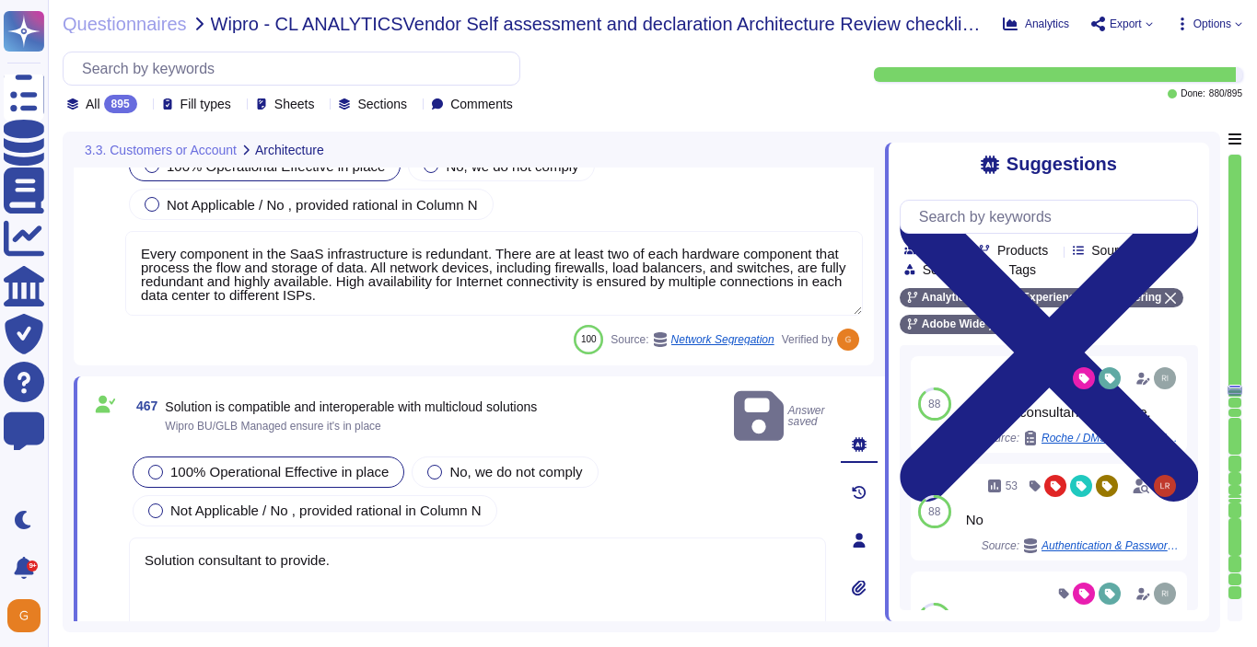
click at [596, 563] on textarea "Solution consultant to provide." at bounding box center [477, 593] width 697 height 110
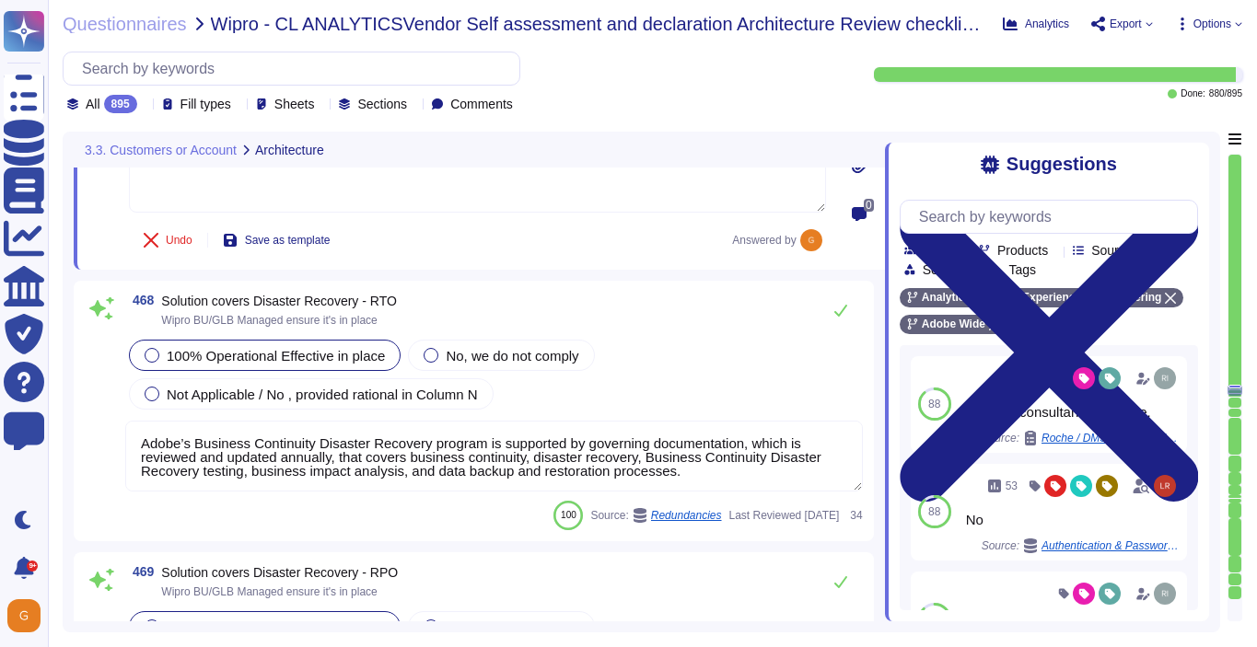
scroll to position [134826, 0]
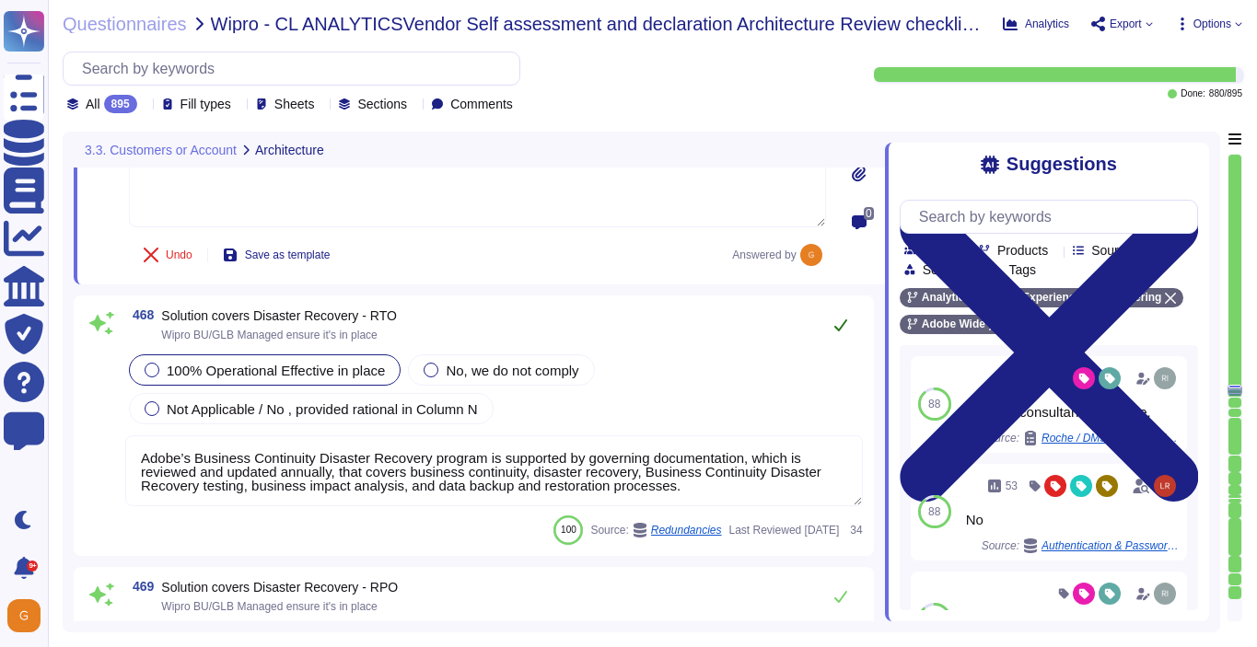
click at [833, 318] on icon at bounding box center [840, 325] width 15 height 15
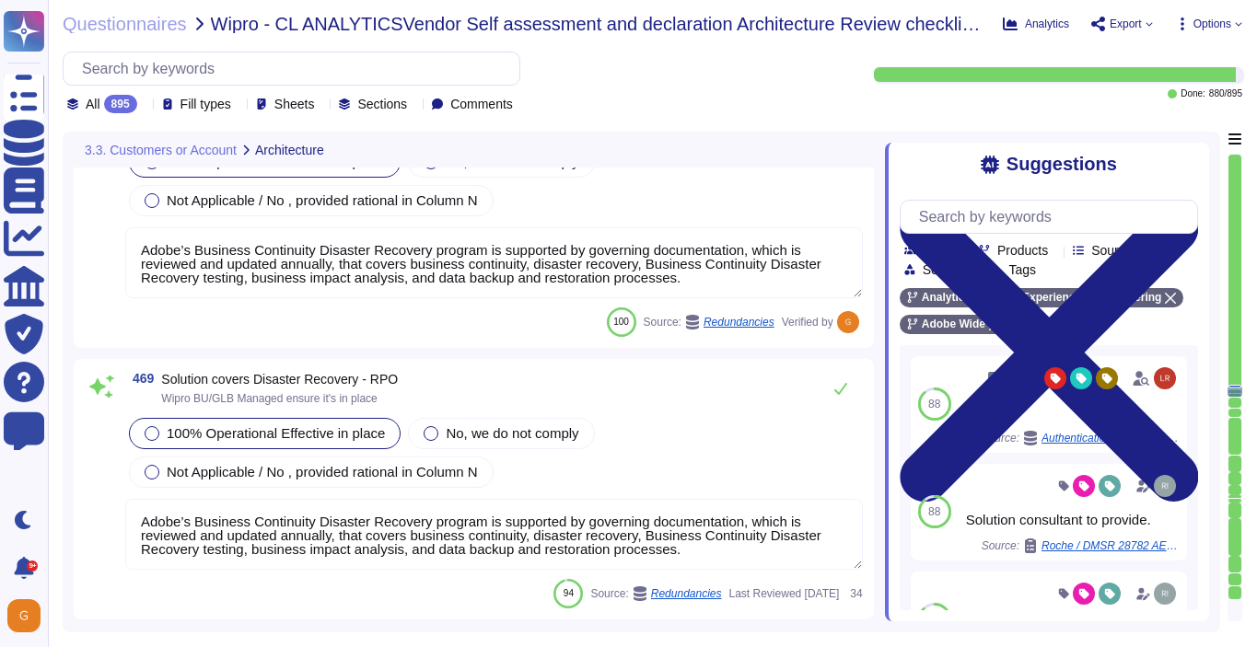
scroll to position [135028, 0]
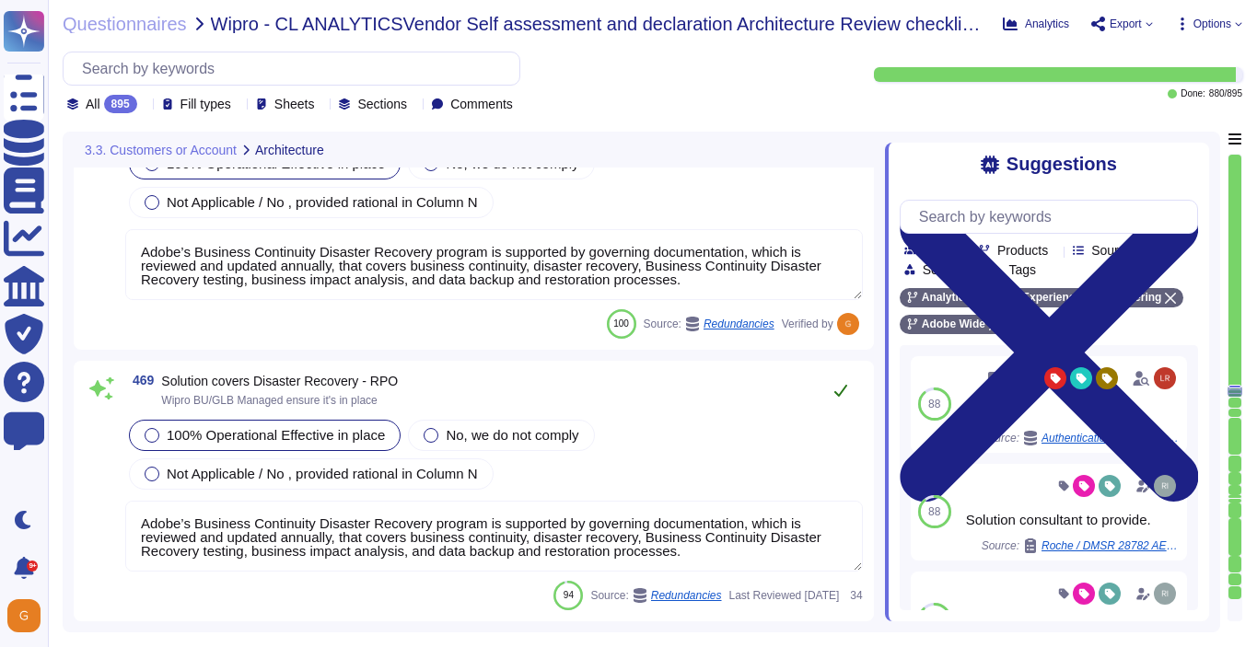
click at [840, 383] on icon at bounding box center [840, 390] width 15 height 15
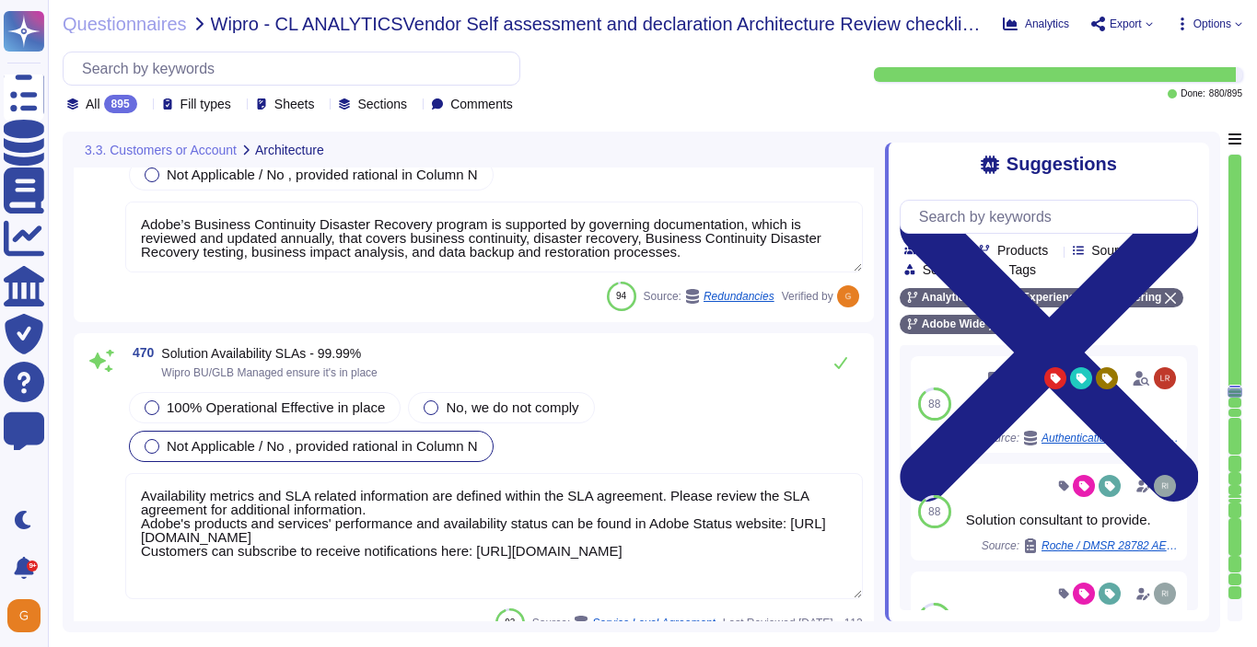
scroll to position [135316, 0]
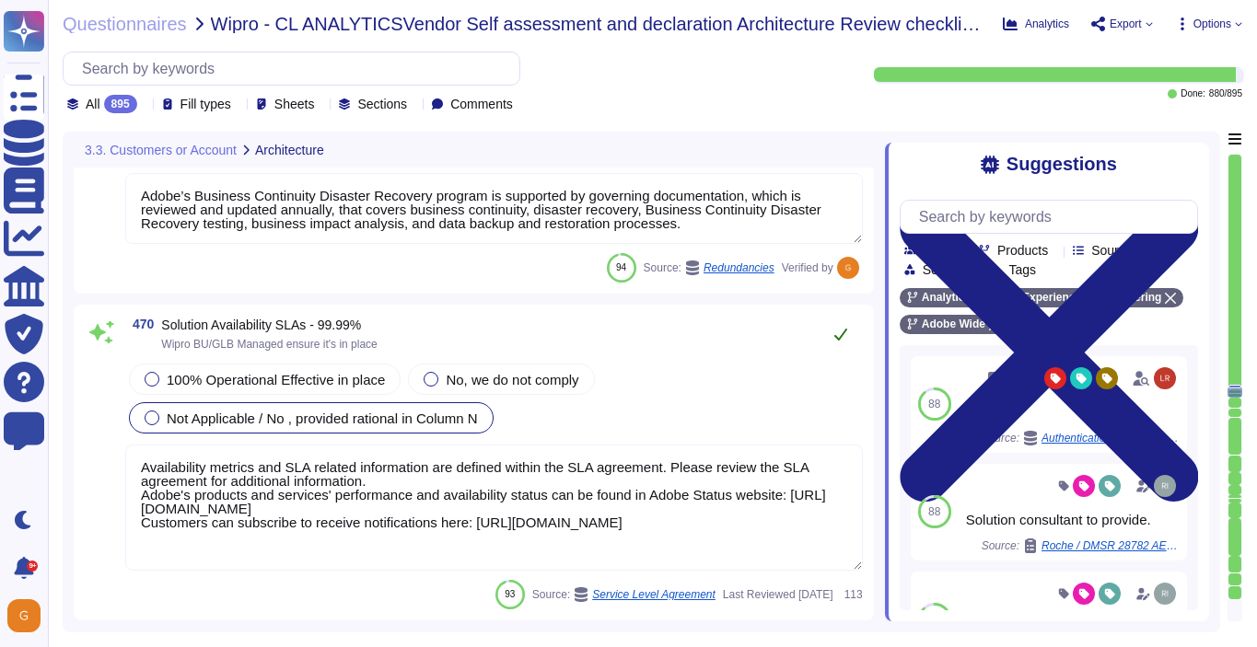
click at [835, 338] on icon at bounding box center [840, 334] width 15 height 15
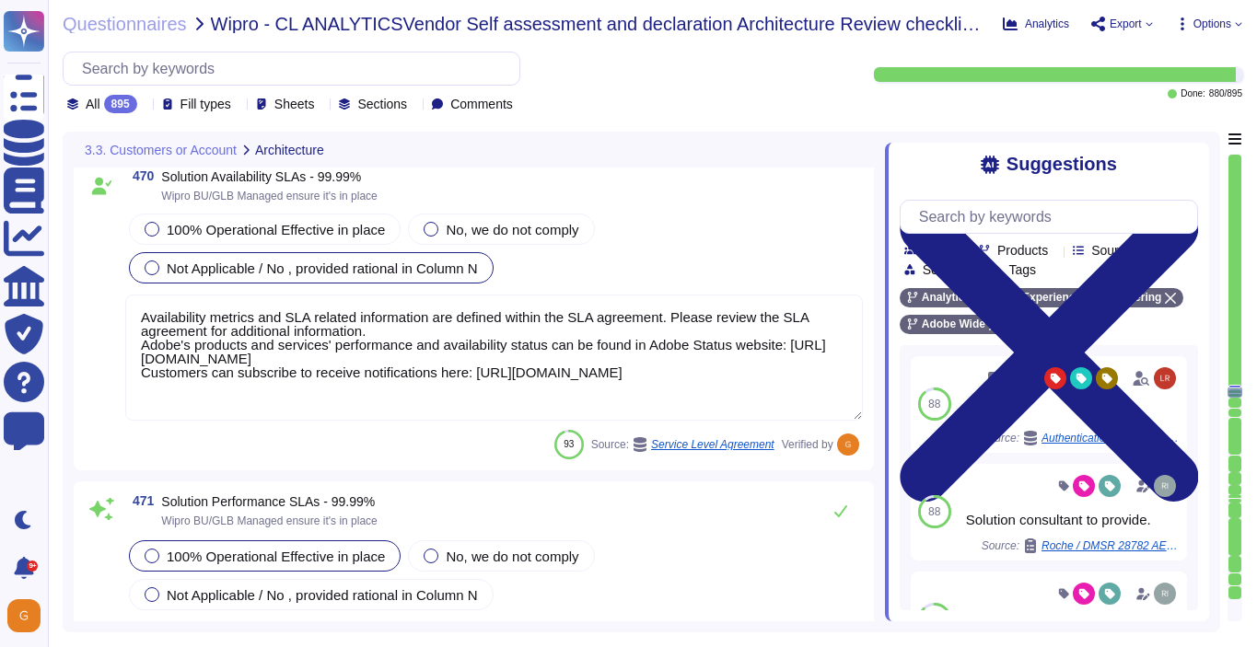
scroll to position [2, 0]
click at [834, 515] on icon at bounding box center [840, 511] width 15 height 15
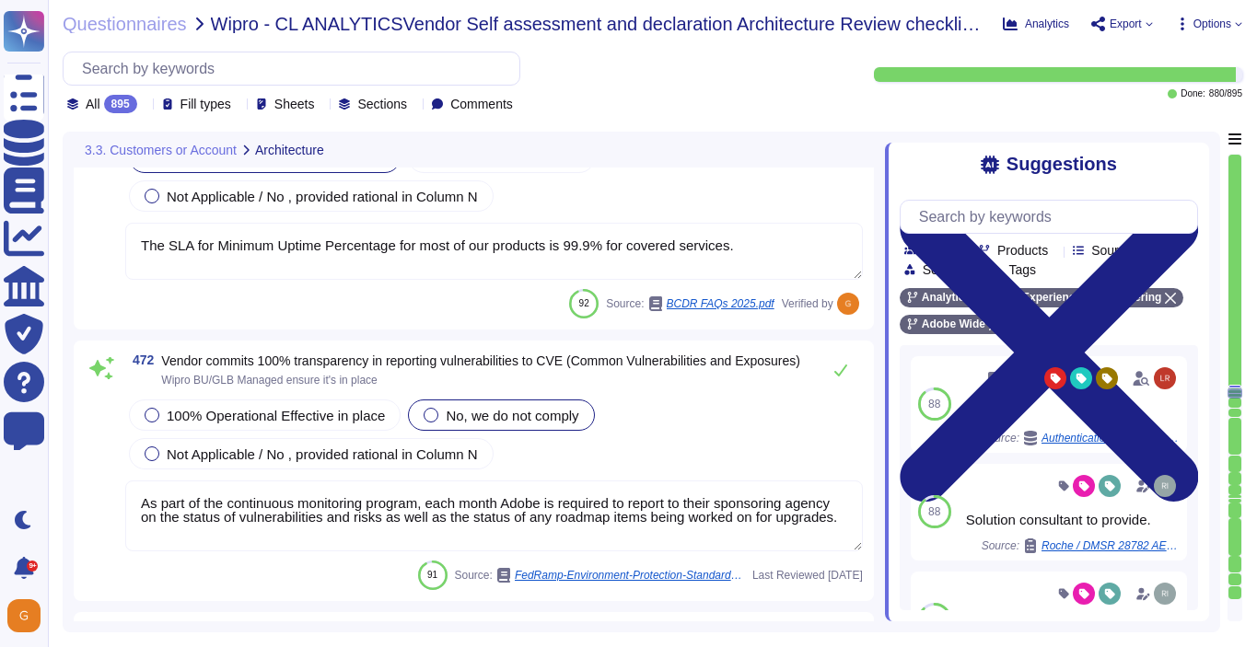
scroll to position [135838, 0]
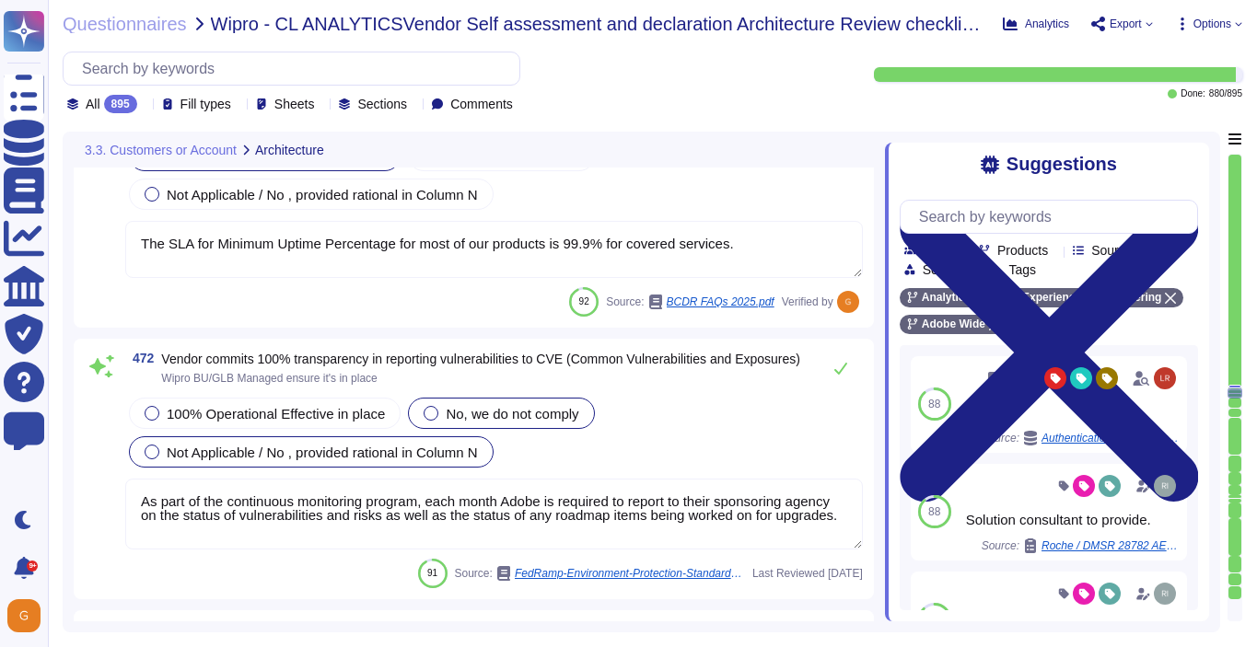
click at [152, 456] on div at bounding box center [152, 452] width 15 height 15
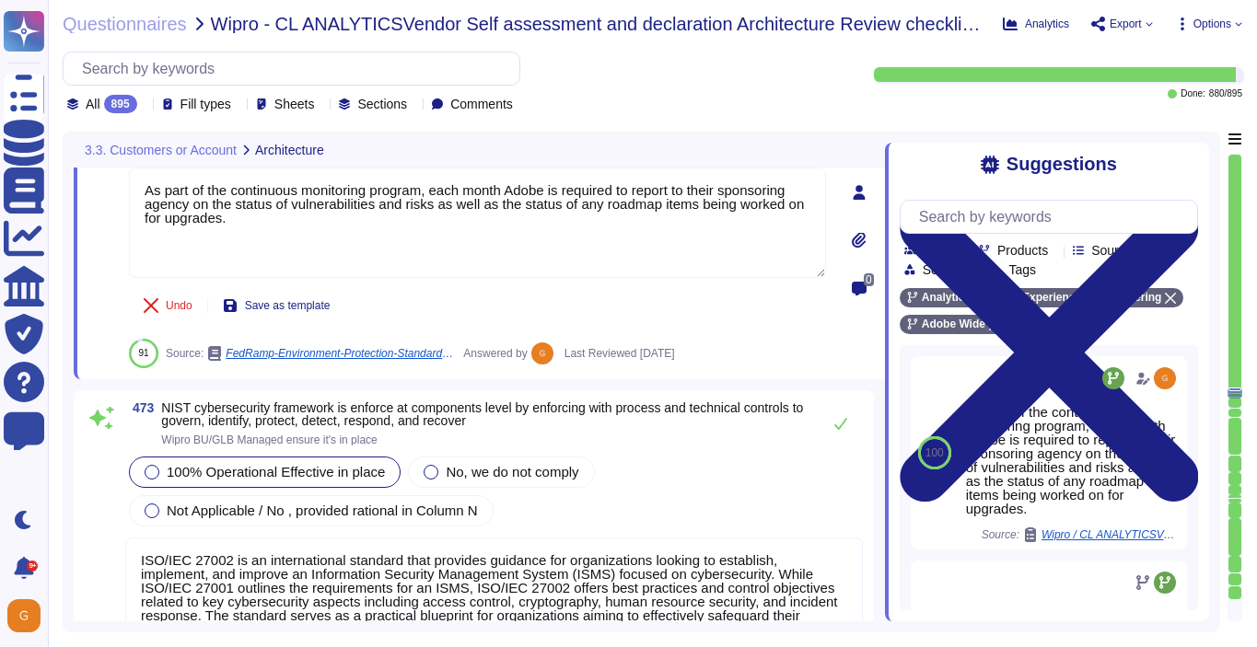
scroll to position [136160, 0]
click at [832, 413] on button at bounding box center [840, 422] width 44 height 37
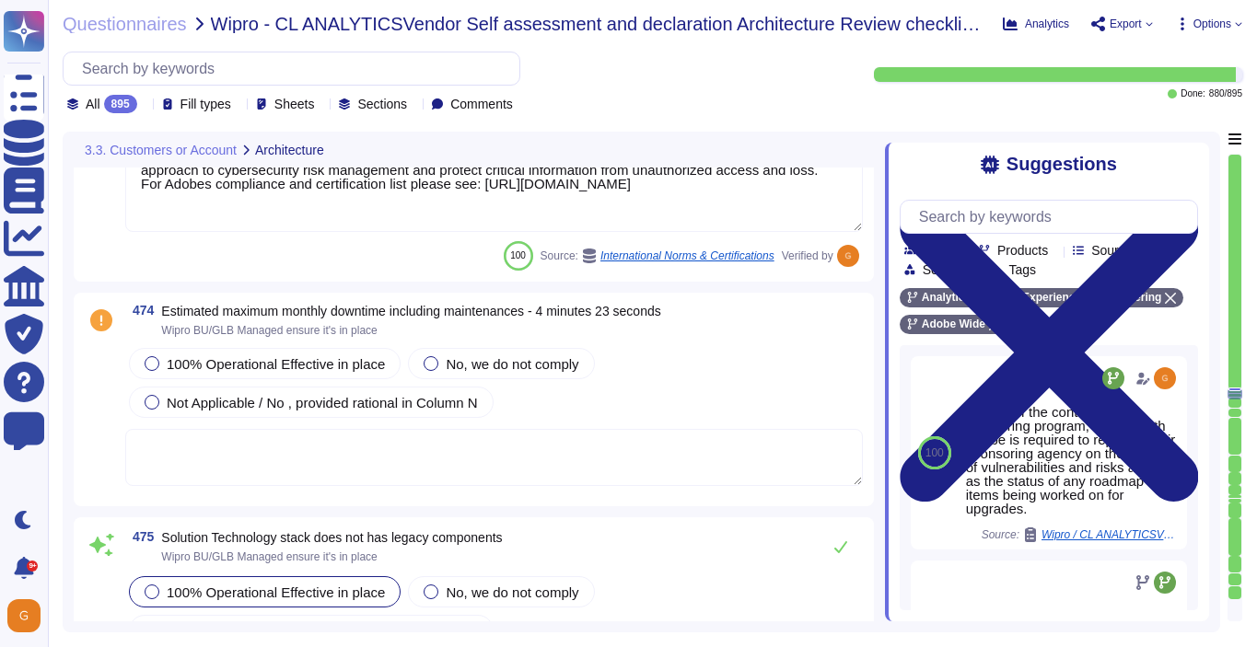
scroll to position [136591, 0]
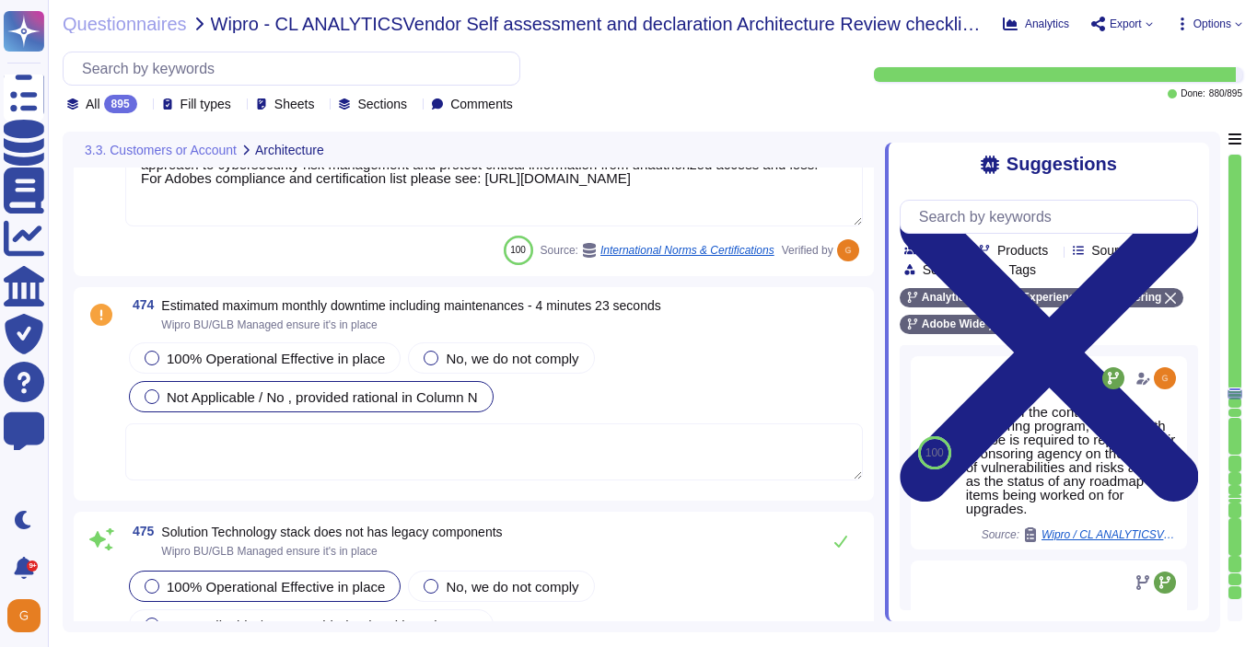
click at [305, 405] on span "Not Applicable / No , provided rational in Column N" at bounding box center [322, 397] width 311 height 16
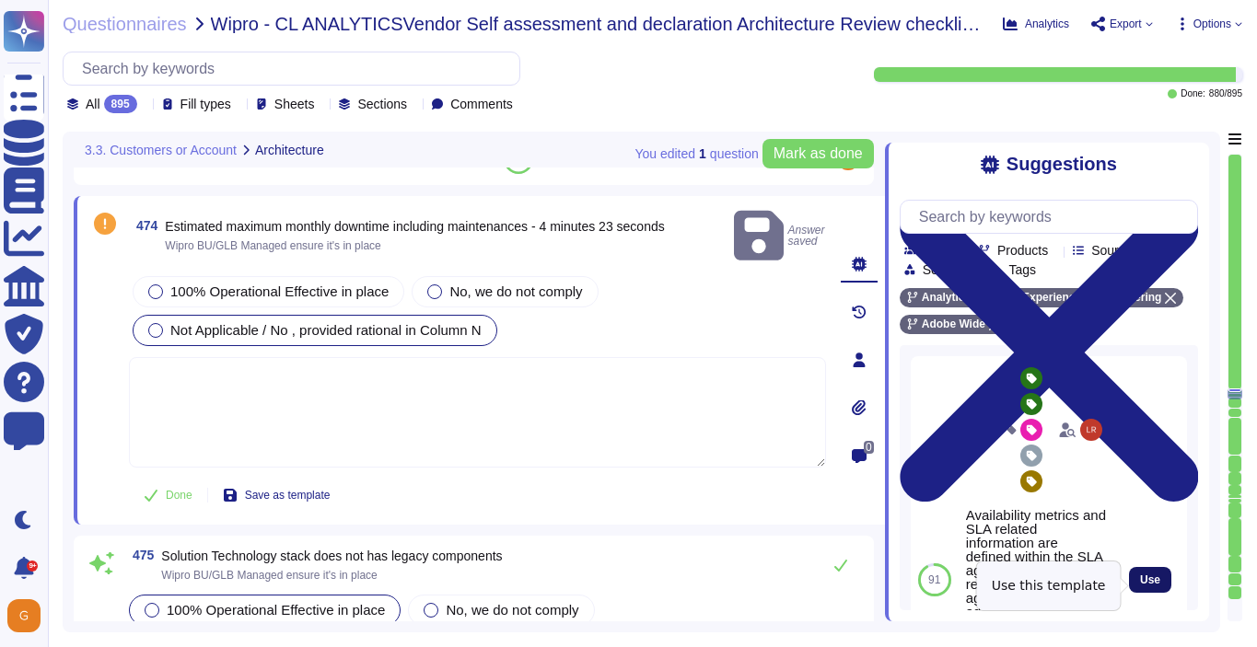
click at [1140, 586] on span "Use" at bounding box center [1150, 579] width 20 height 11
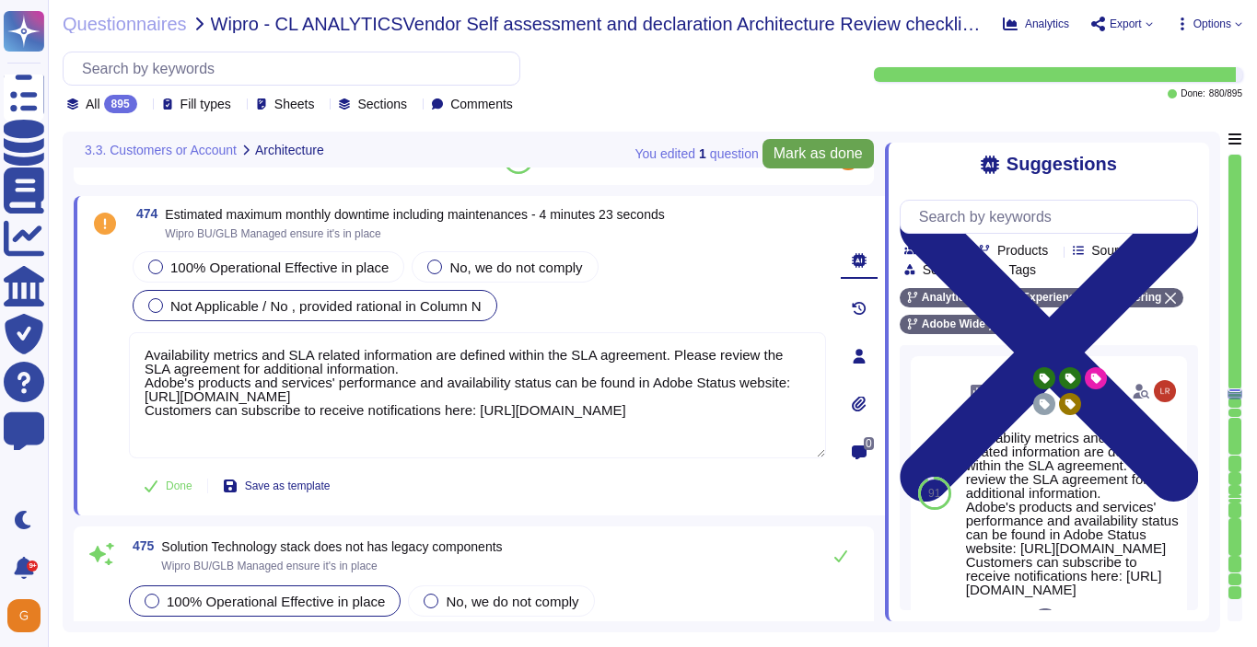
click at [816, 149] on span "Mark as done" at bounding box center [817, 153] width 89 height 15
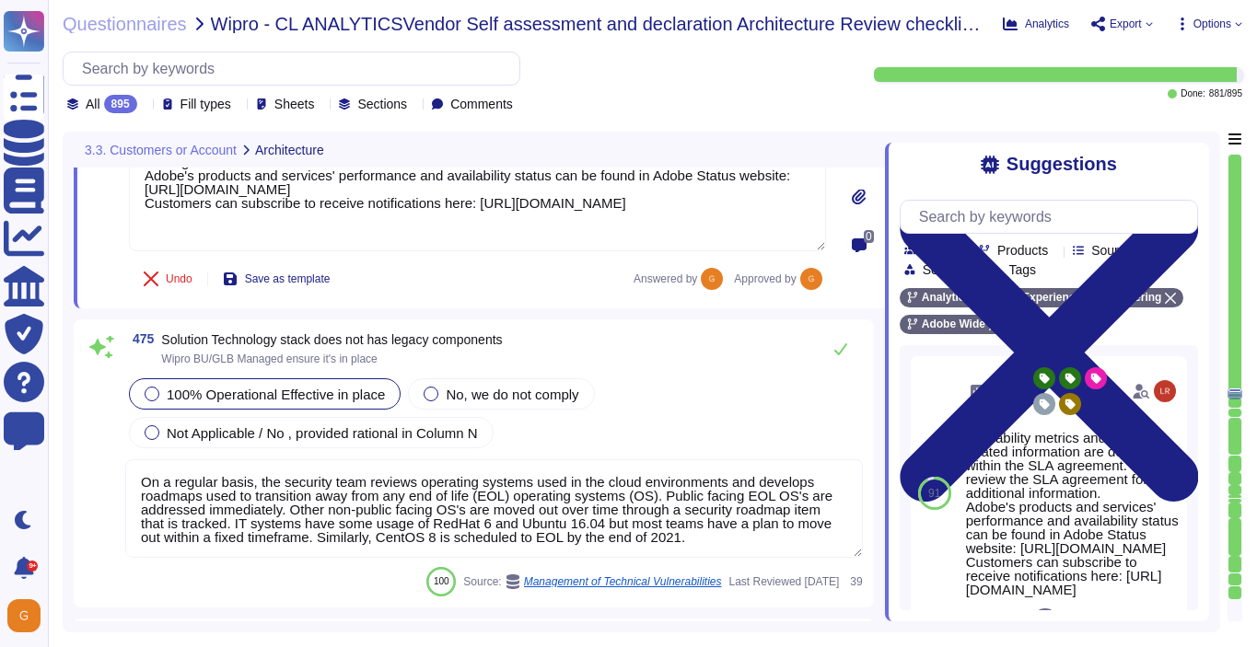
scroll to position [136824, 0]
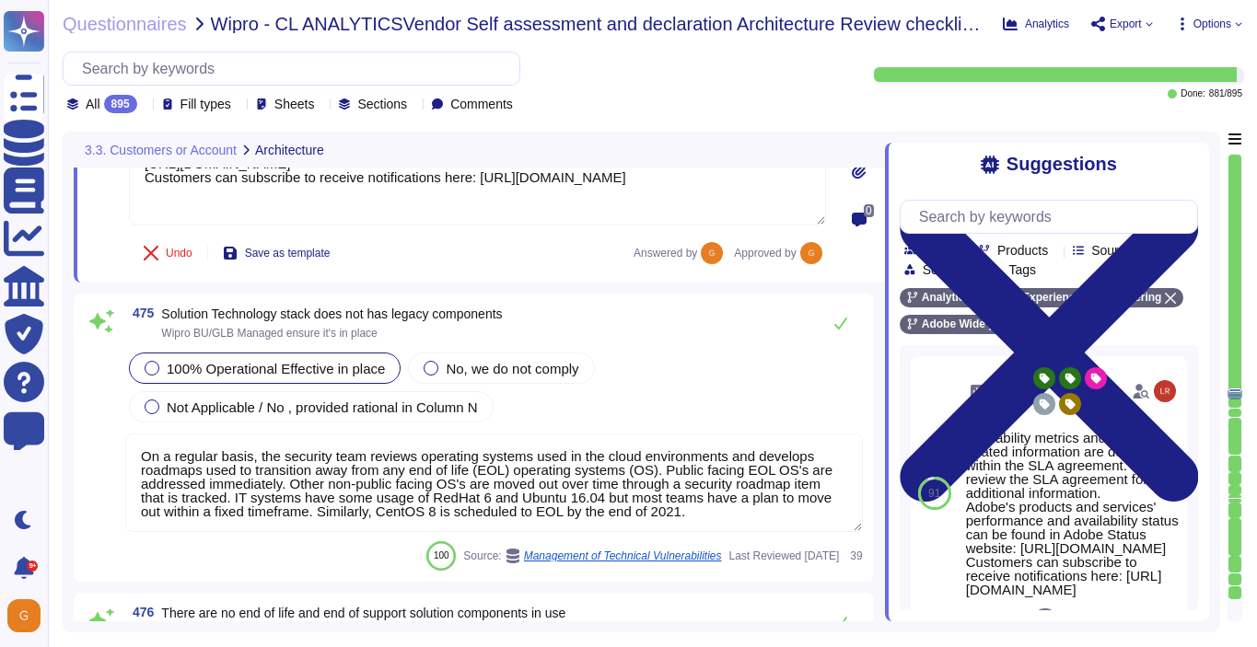
click at [837, 294] on div "475 Solution Technology stack does not has legacy components Wipro BU/GLB Manag…" at bounding box center [474, 438] width 800 height 288
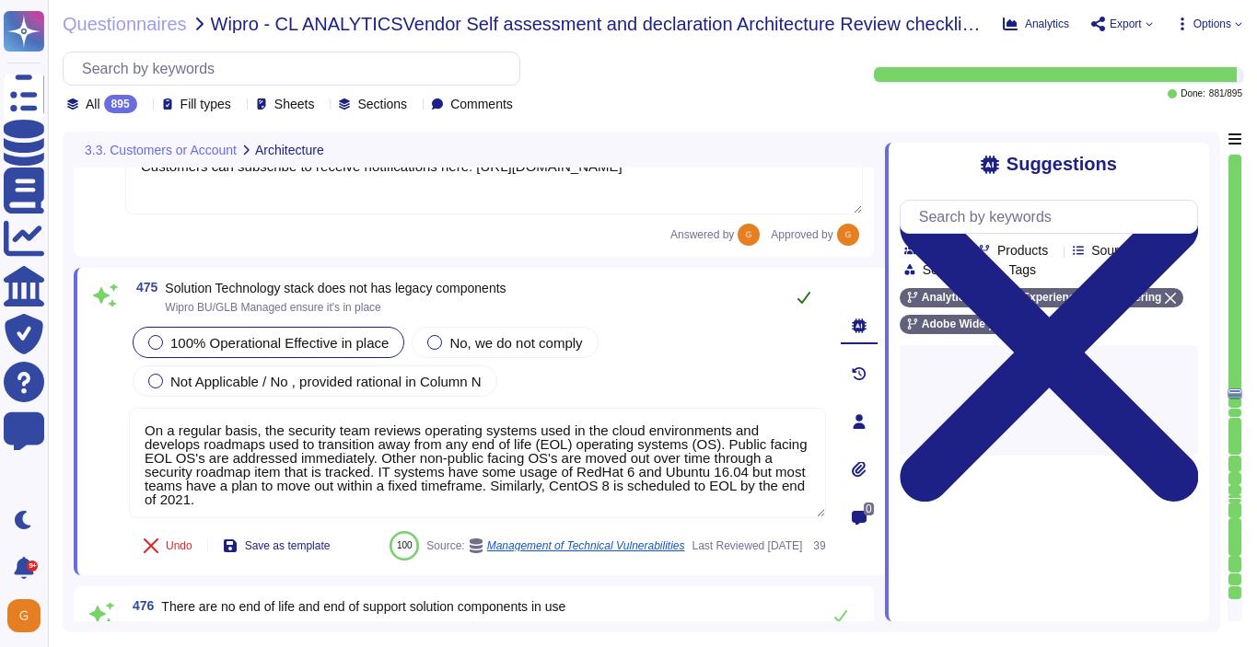
click at [807, 298] on icon at bounding box center [803, 297] width 15 height 15
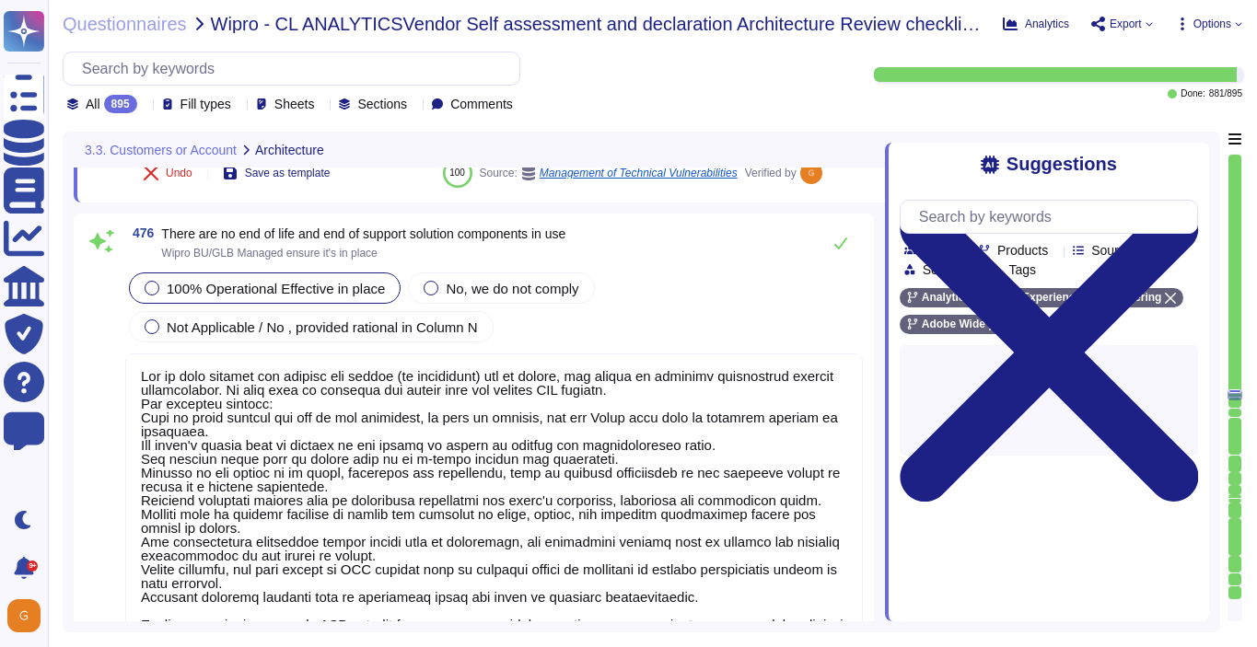
scroll to position [137219, 0]
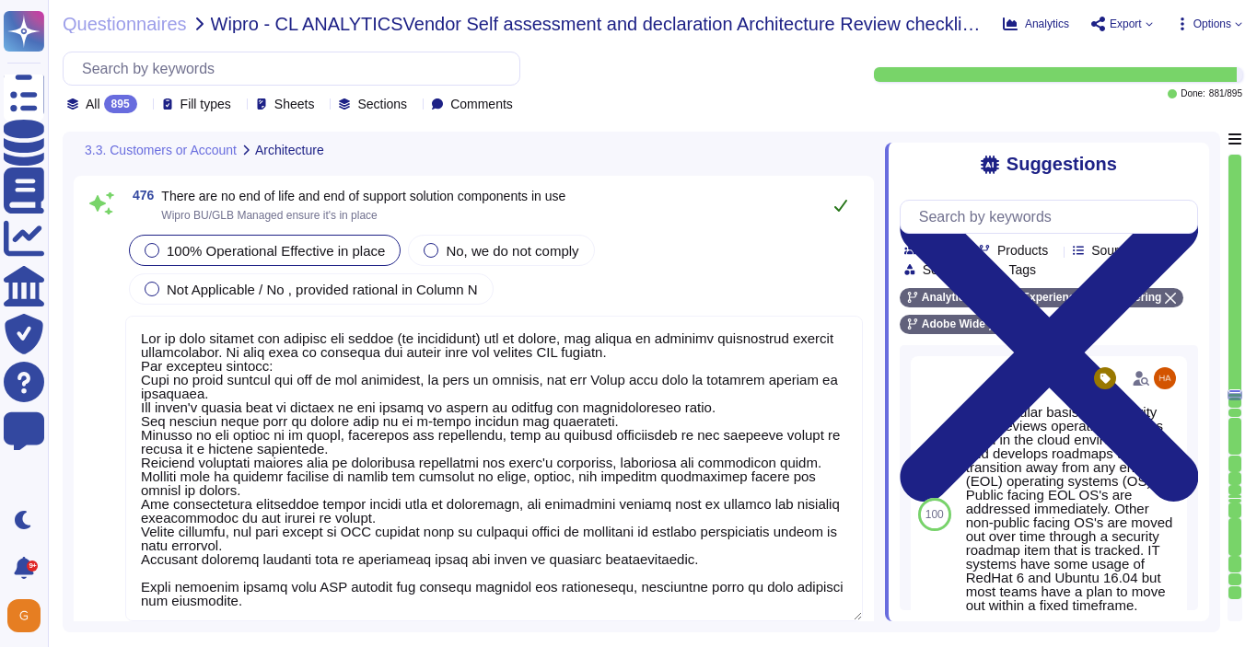
click at [841, 203] on icon at bounding box center [840, 205] width 15 height 15
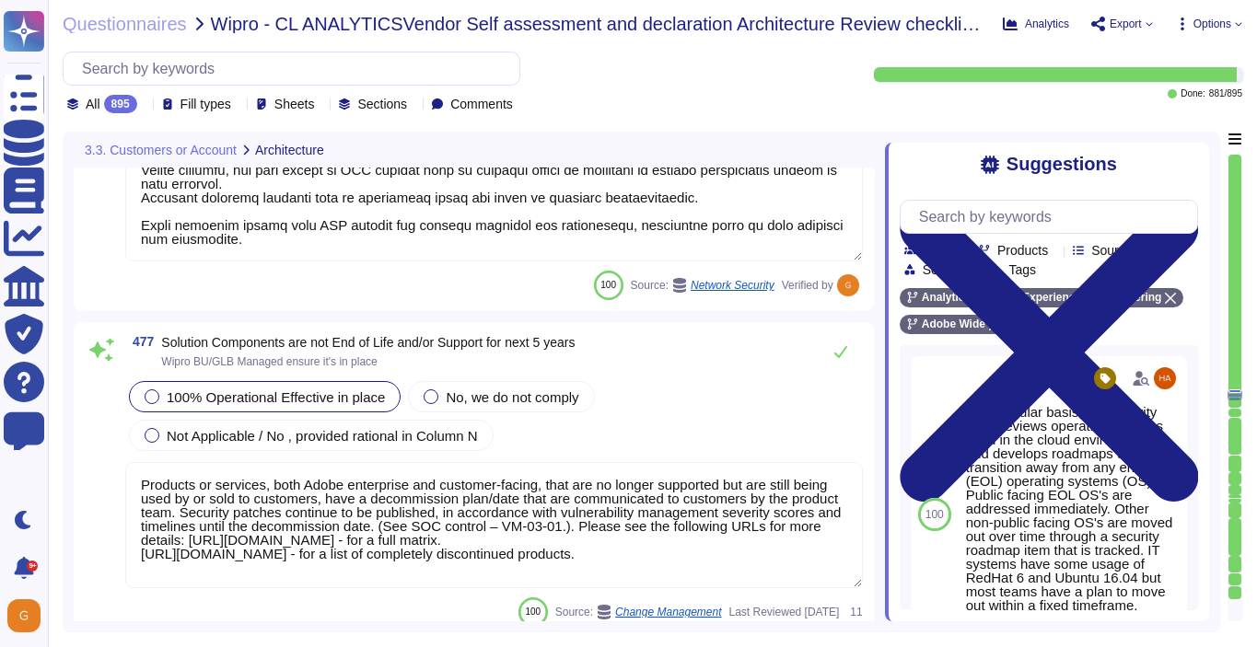
scroll to position [137569, 0]
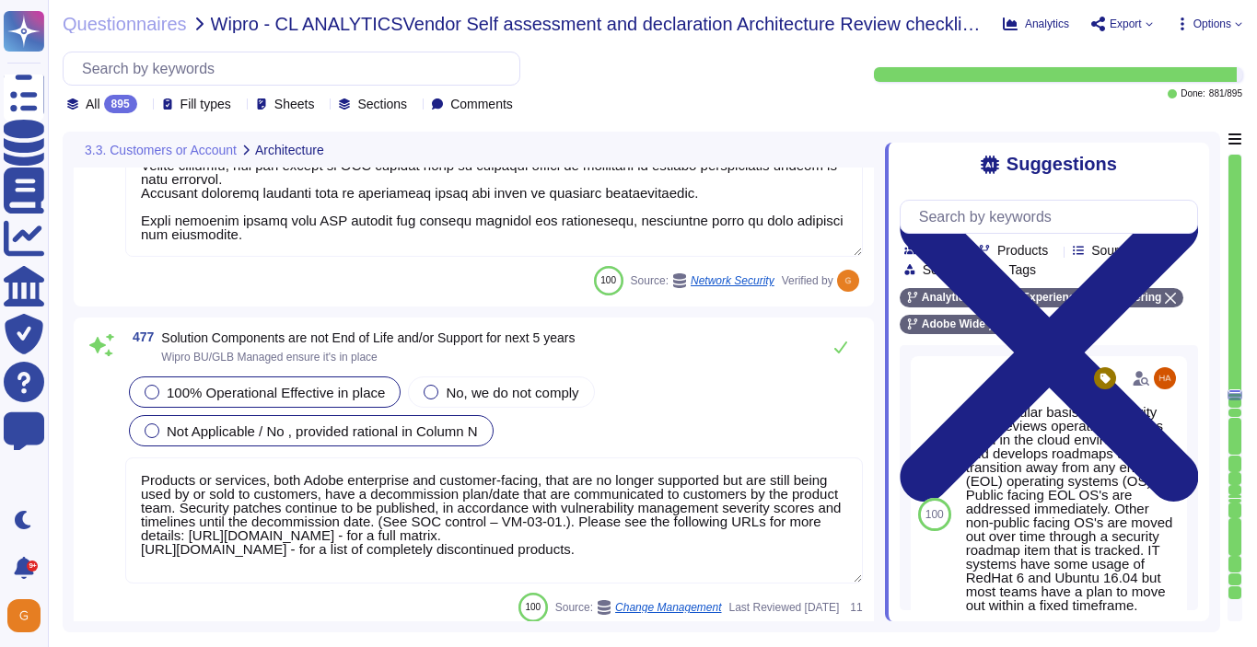
click at [279, 423] on span "Not Applicable / No , provided rational in Column N" at bounding box center [322, 431] width 311 height 16
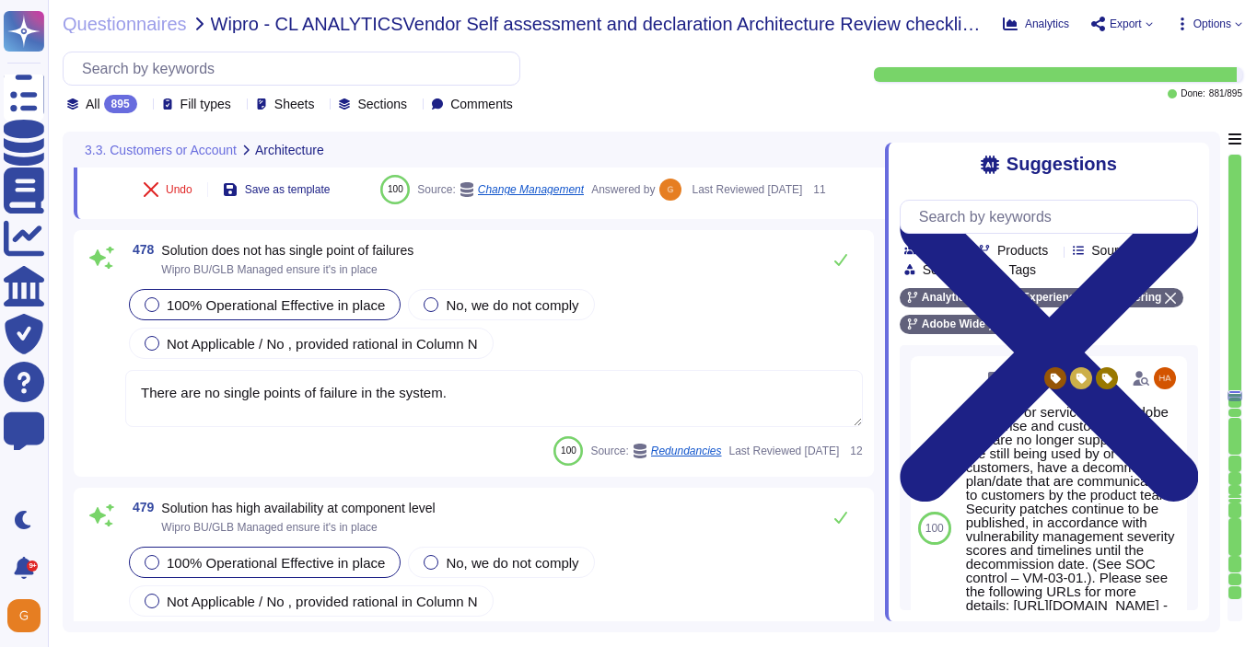
scroll to position [137970, 0]
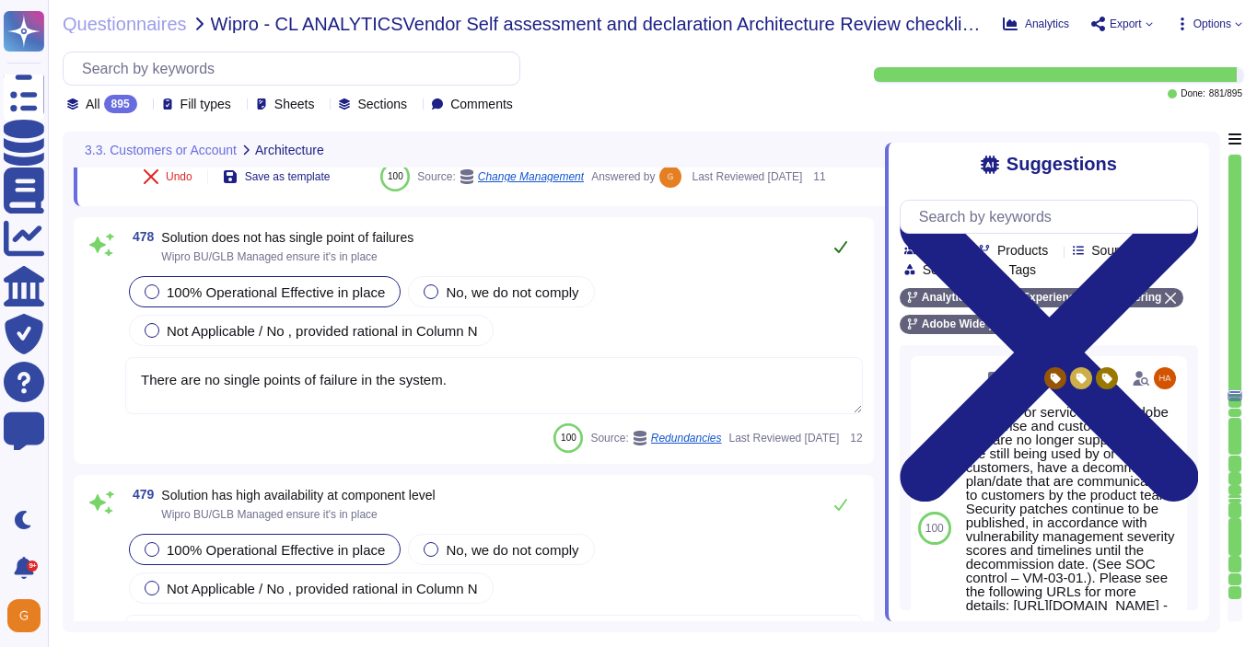
click at [835, 265] on button at bounding box center [840, 246] width 44 height 37
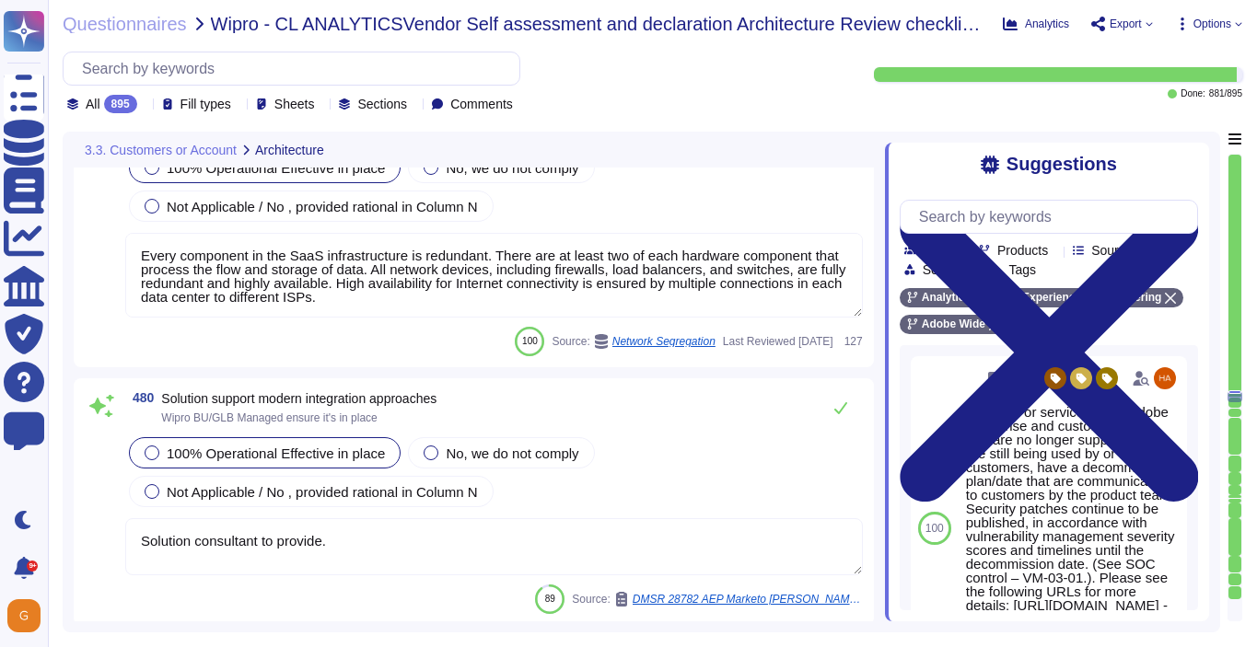
scroll to position [138274, 0]
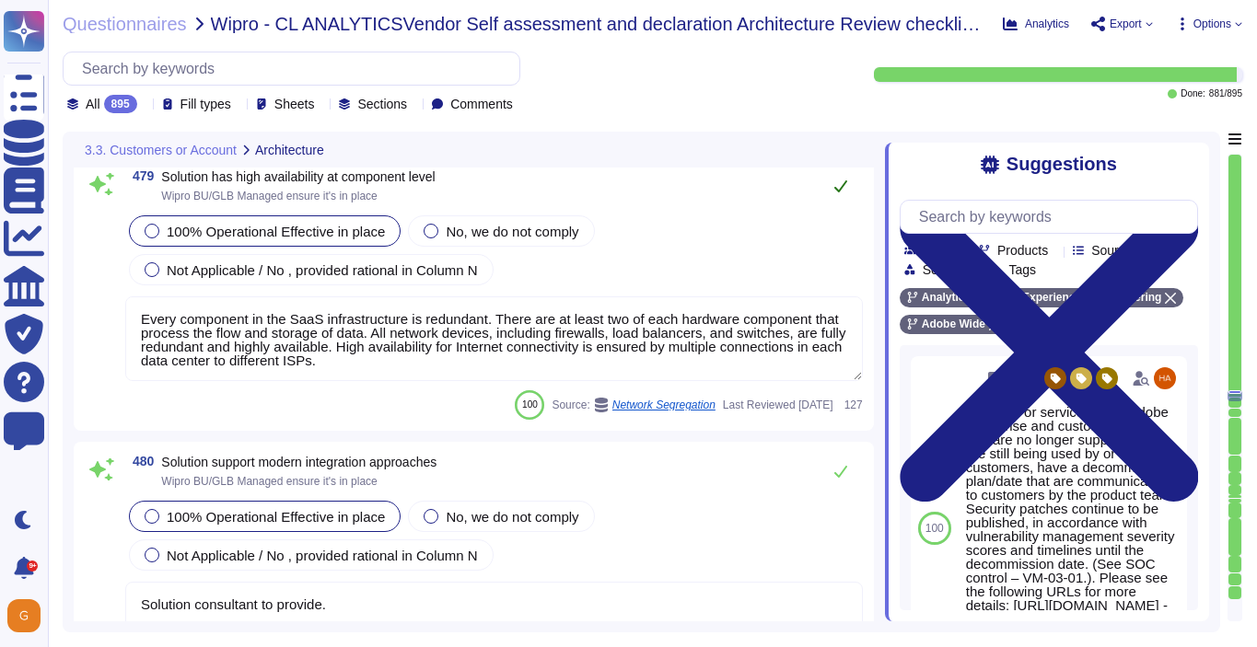
click at [841, 192] on icon at bounding box center [840, 186] width 13 height 12
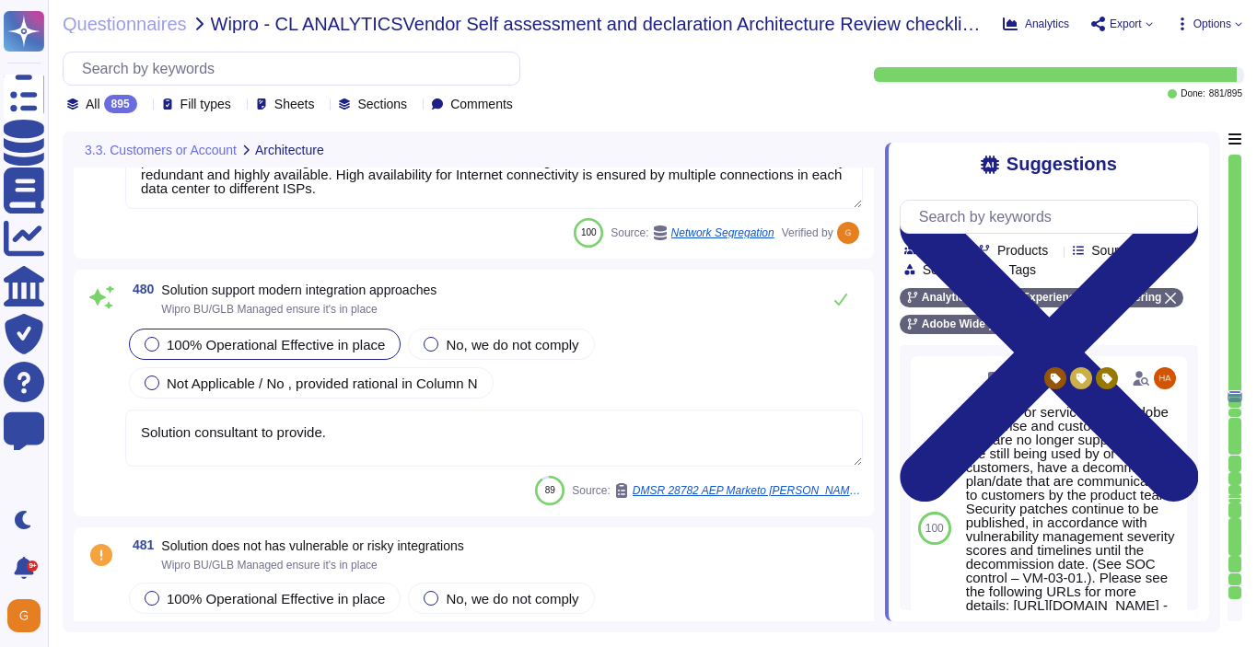
scroll to position [138449, 0]
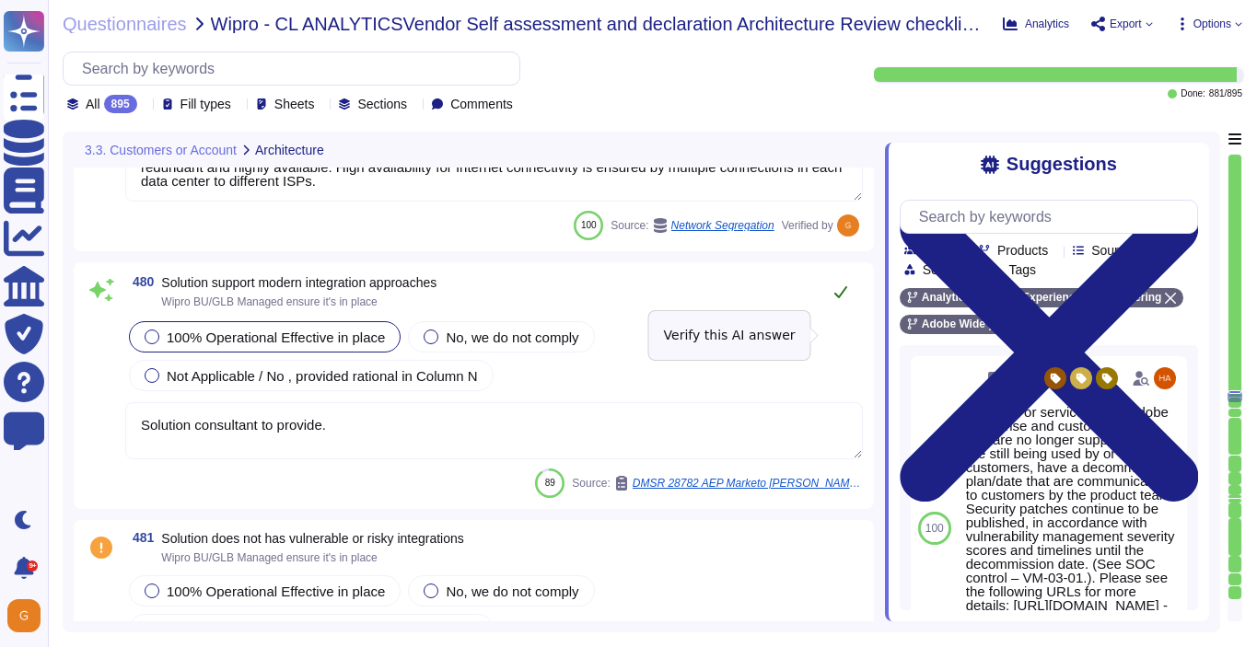
click at [846, 299] on icon at bounding box center [840, 291] width 15 height 15
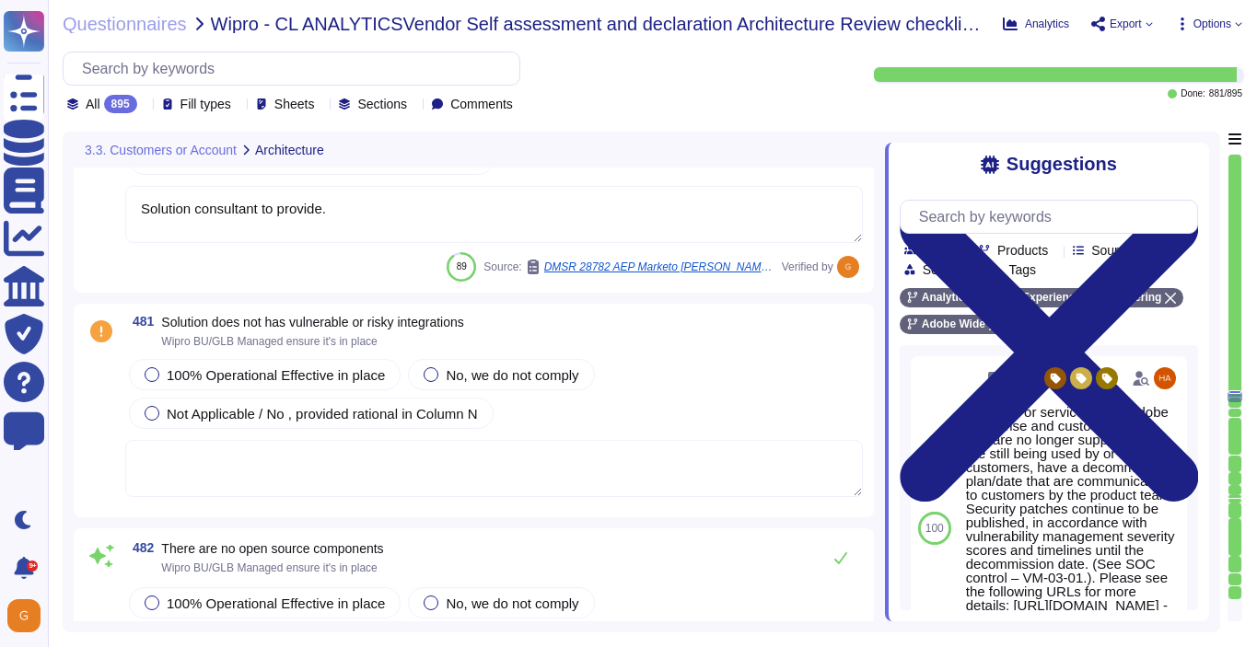
scroll to position [138709, 0]
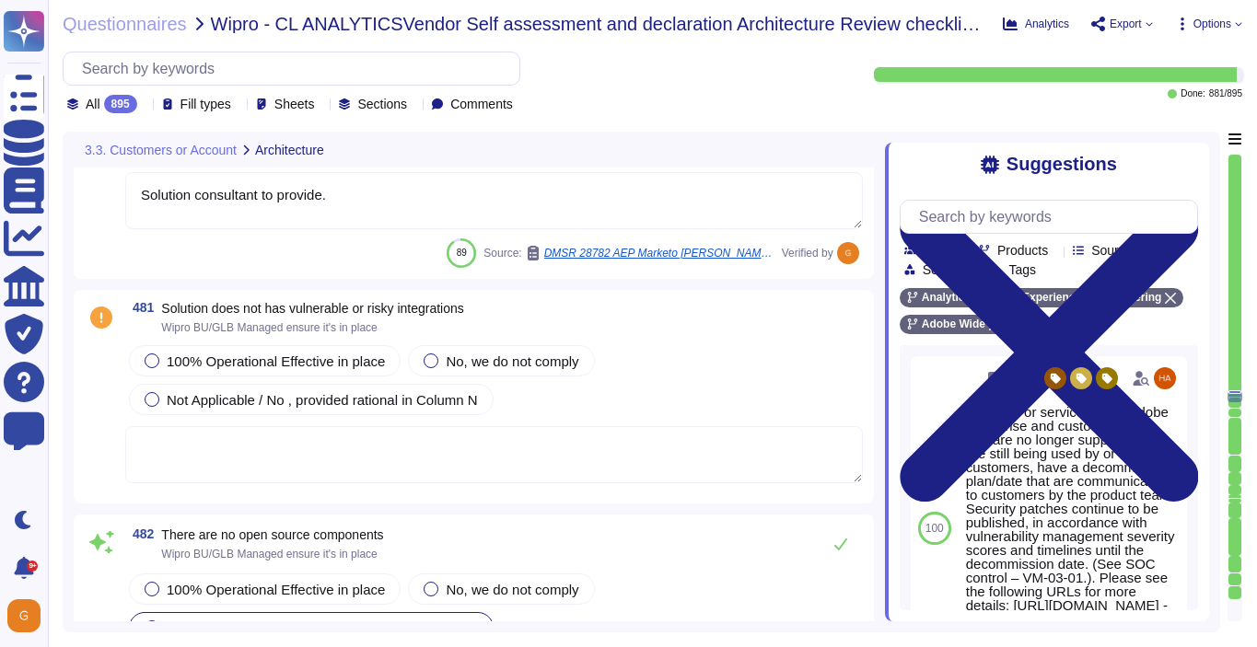
click at [711, 440] on textarea at bounding box center [493, 454] width 737 height 57
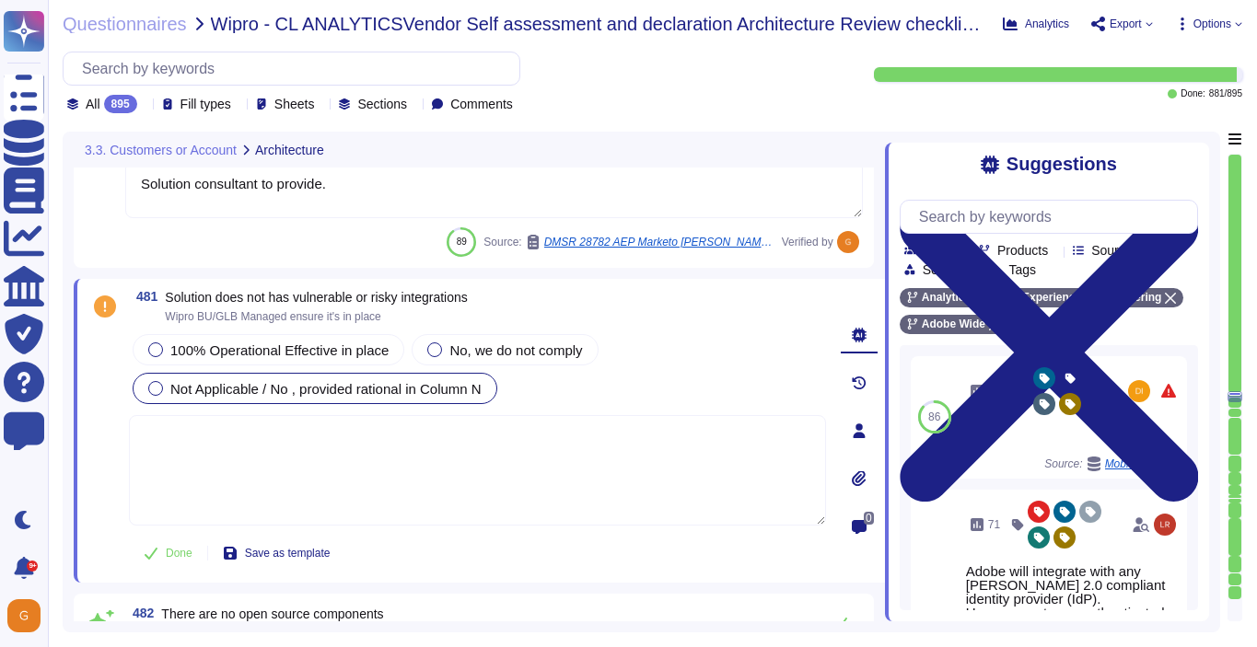
click at [278, 377] on div "Not Applicable / No , provided rational in Column N" at bounding box center [315, 388] width 365 height 31
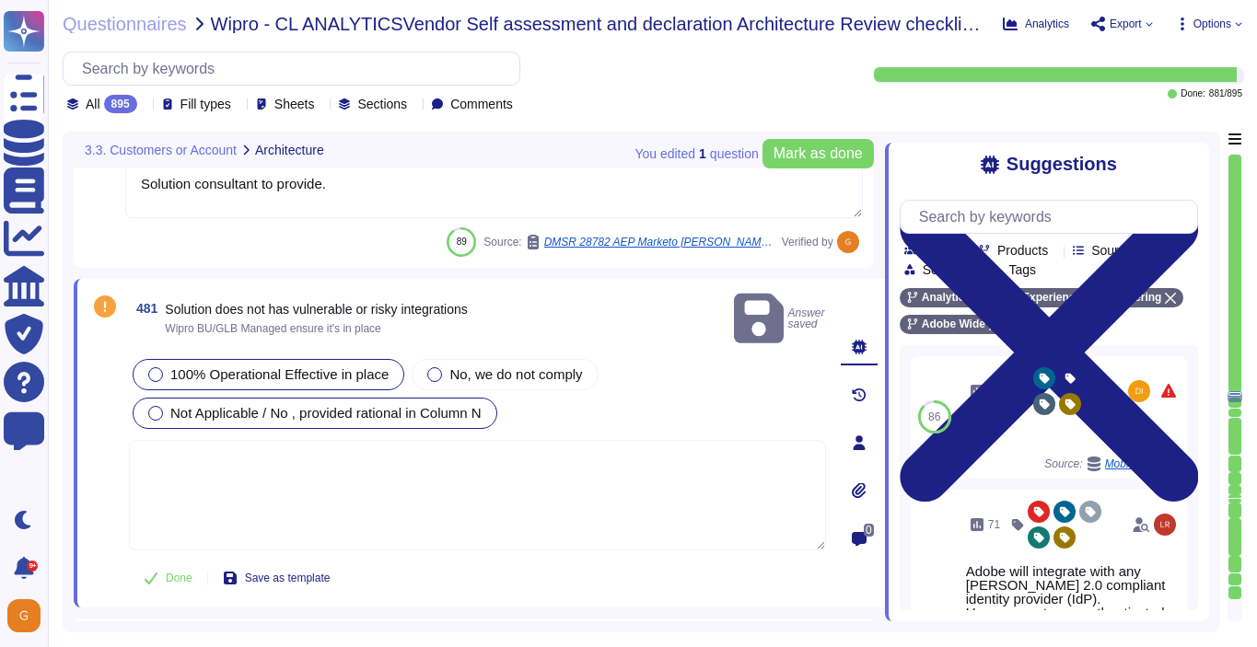
click at [264, 366] on span "100% Operational Effective in place" at bounding box center [279, 374] width 218 height 16
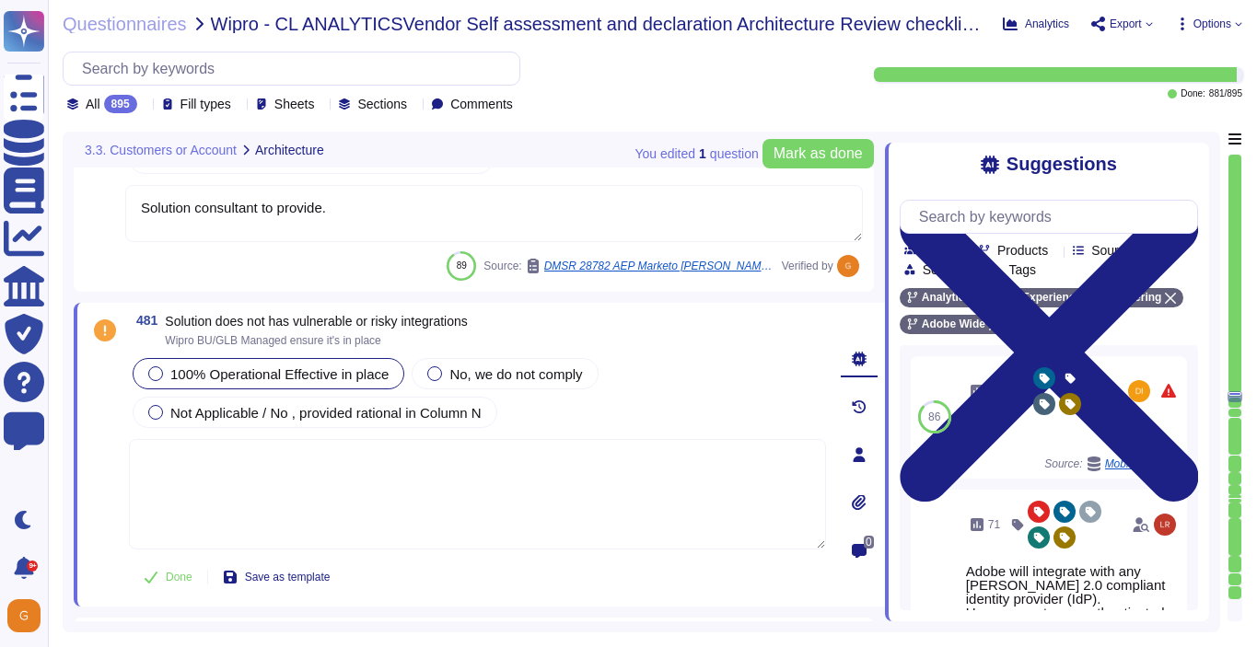
scroll to position [138677, 0]
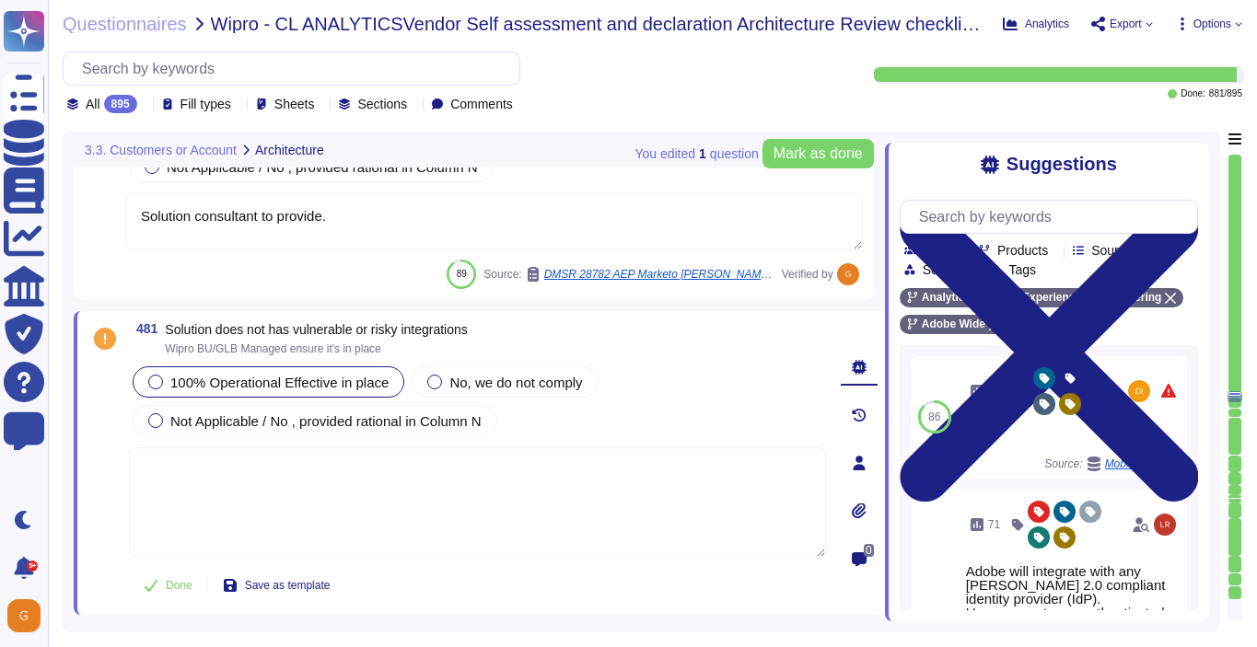
click at [397, 497] on textarea at bounding box center [477, 502] width 697 height 110
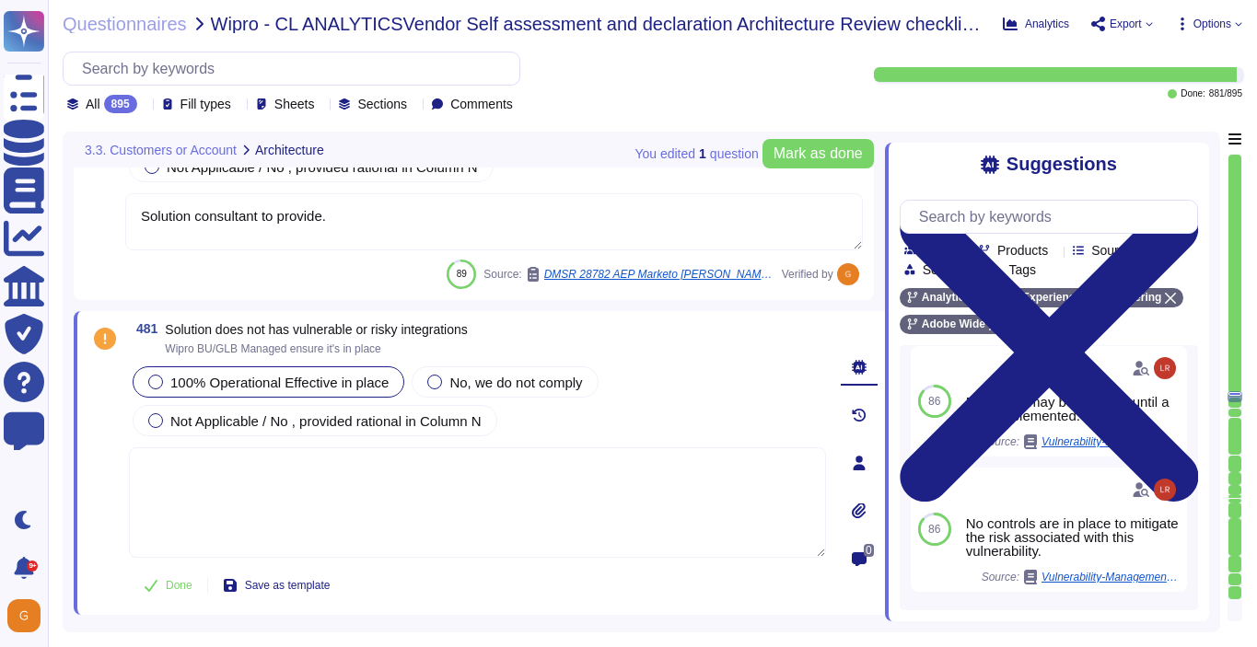
scroll to position [611, 0]
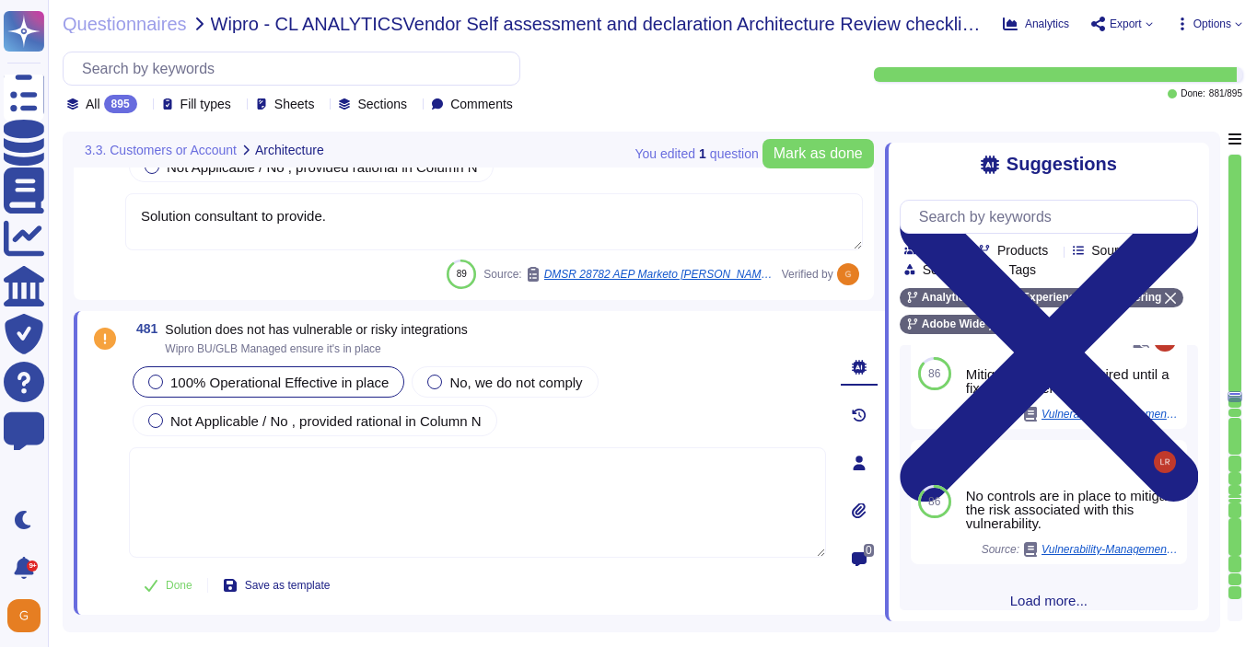
click at [1056, 594] on span "Load more..." at bounding box center [1048, 601] width 298 height 14
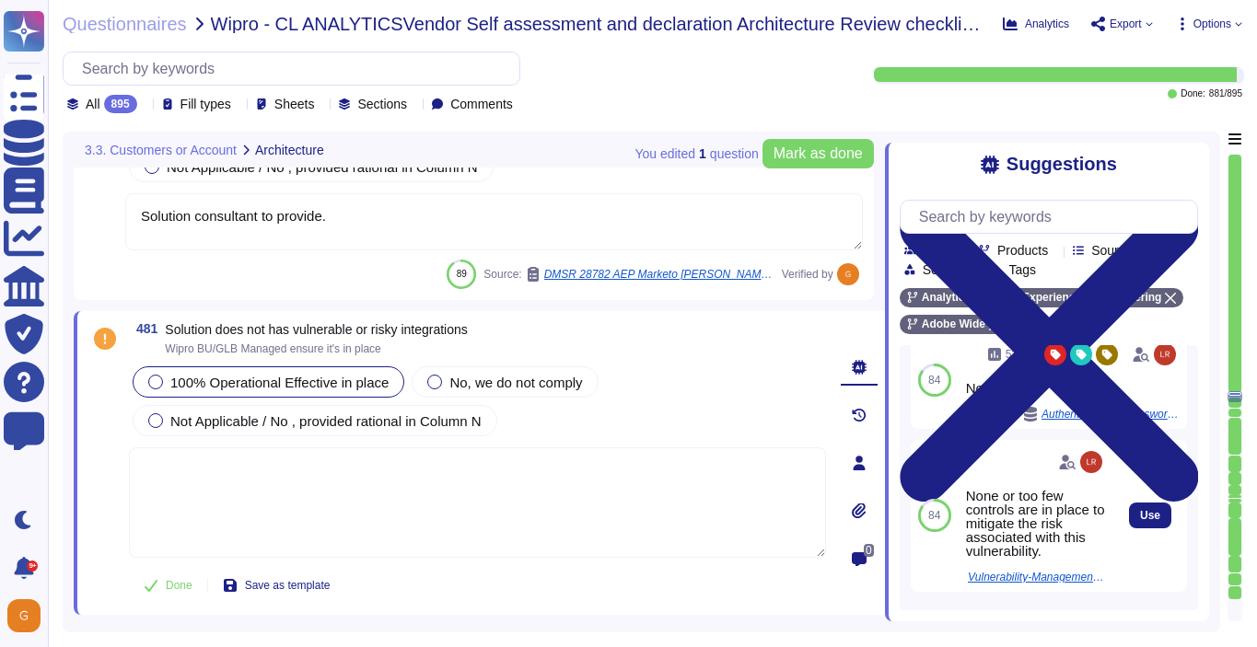
scroll to position [1912, 0]
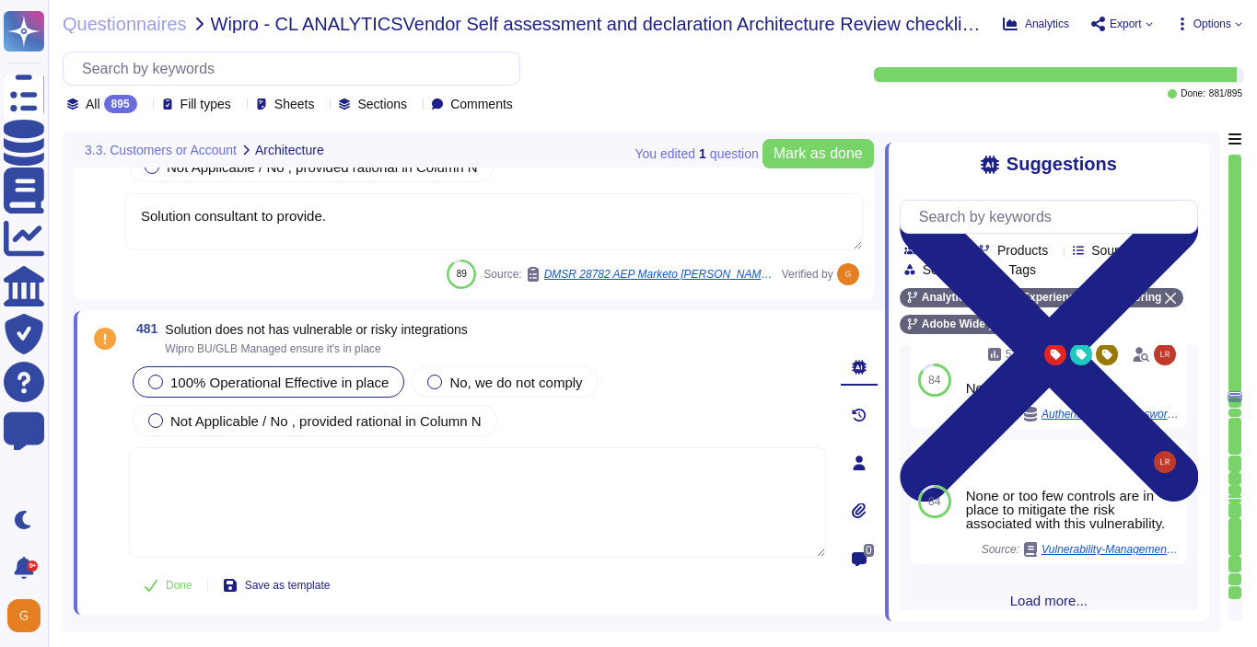
click at [1042, 594] on span "Load more..." at bounding box center [1048, 601] width 298 height 14
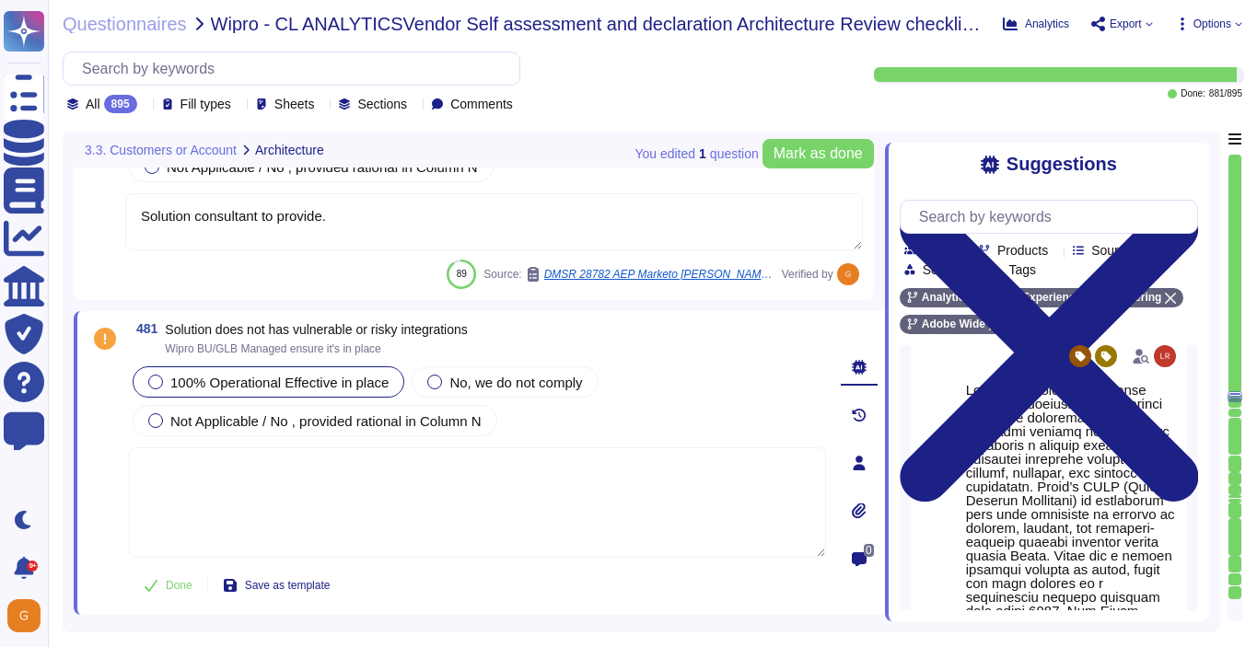
scroll to position [2132, 0]
click at [615, 497] on textarea at bounding box center [477, 502] width 697 height 110
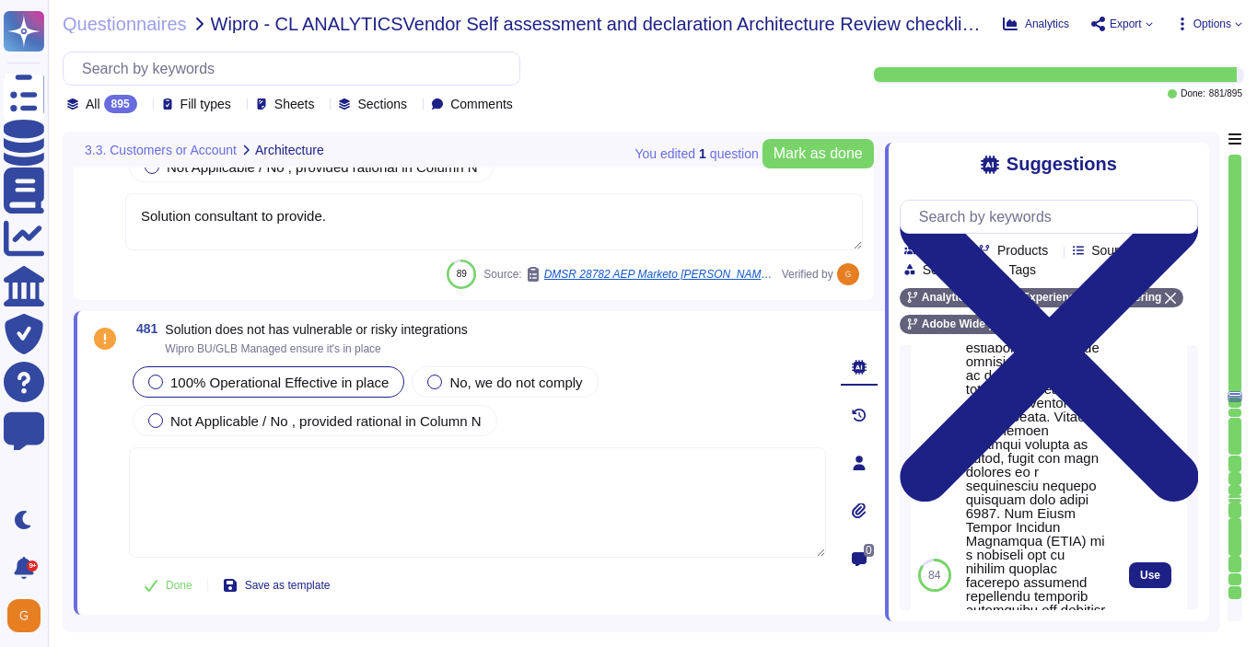
scroll to position [2421, 0]
click at [1146, 575] on span "Use" at bounding box center [1150, 570] width 20 height 11
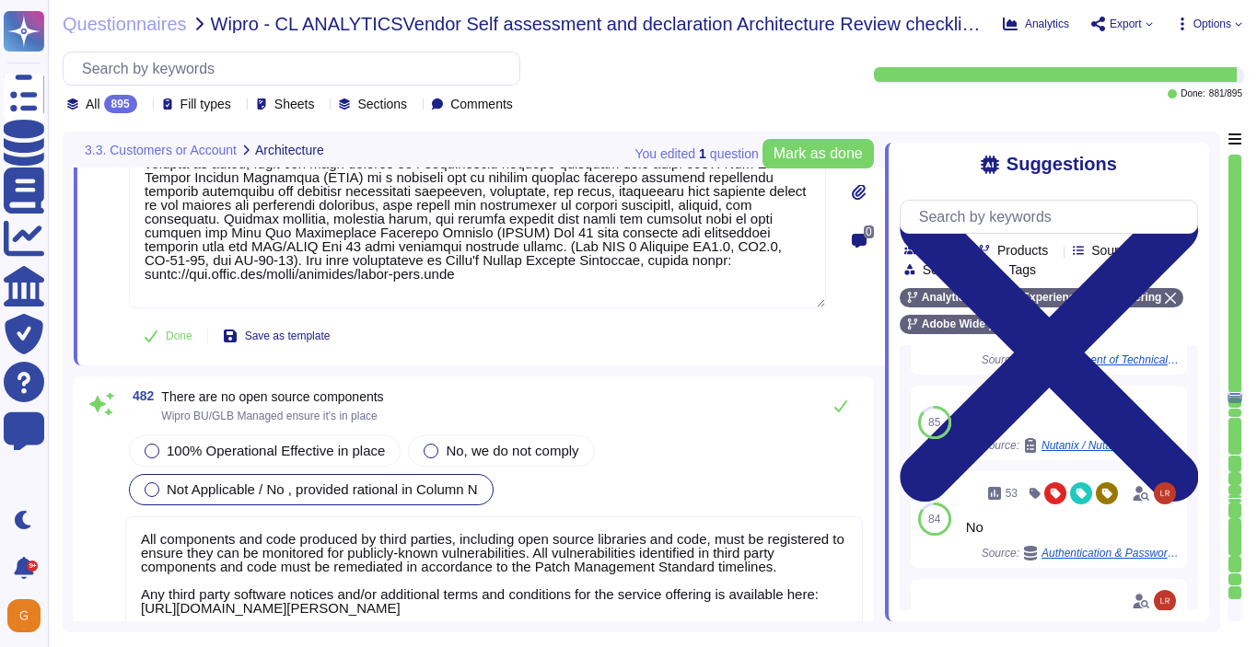
scroll to position [139053, 0]
click at [163, 317] on button "Done" at bounding box center [168, 335] width 78 height 37
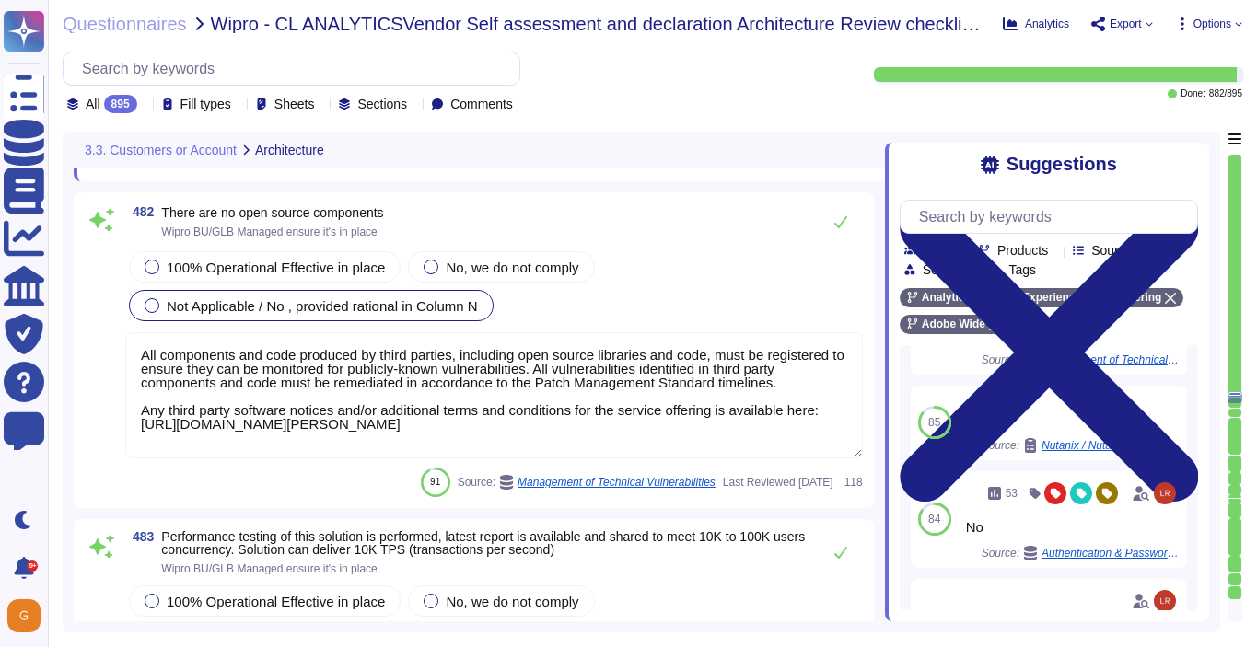
scroll to position [139132, 0]
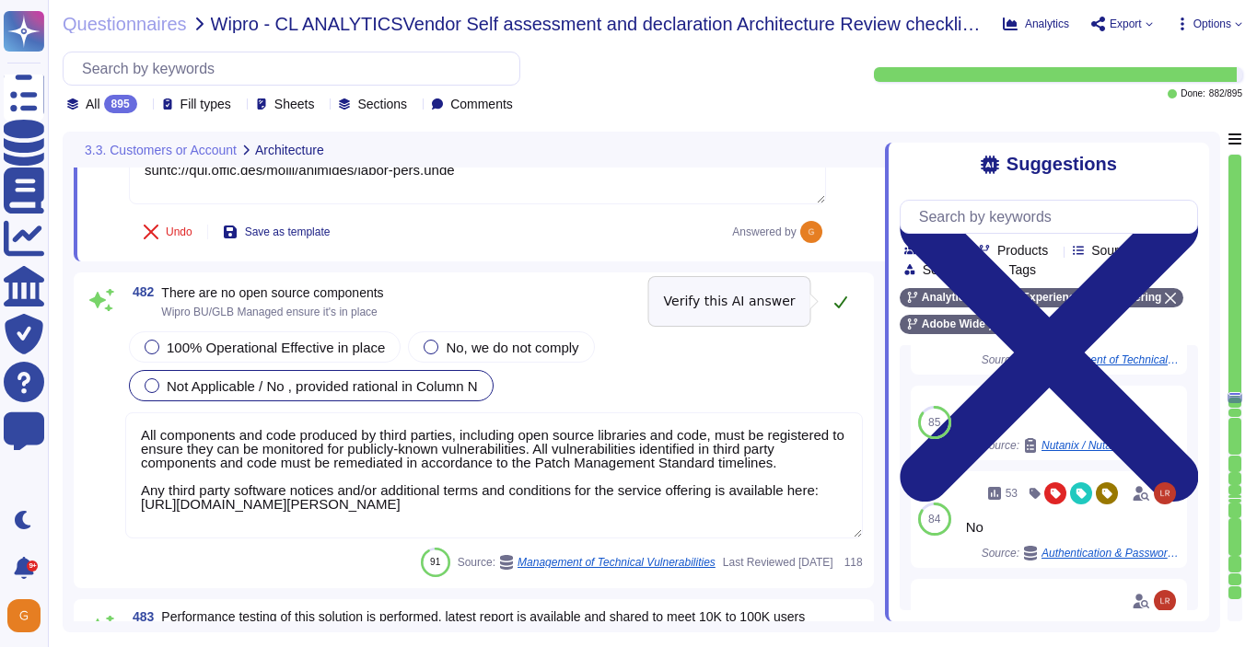
click at [841, 309] on button at bounding box center [840, 302] width 44 height 37
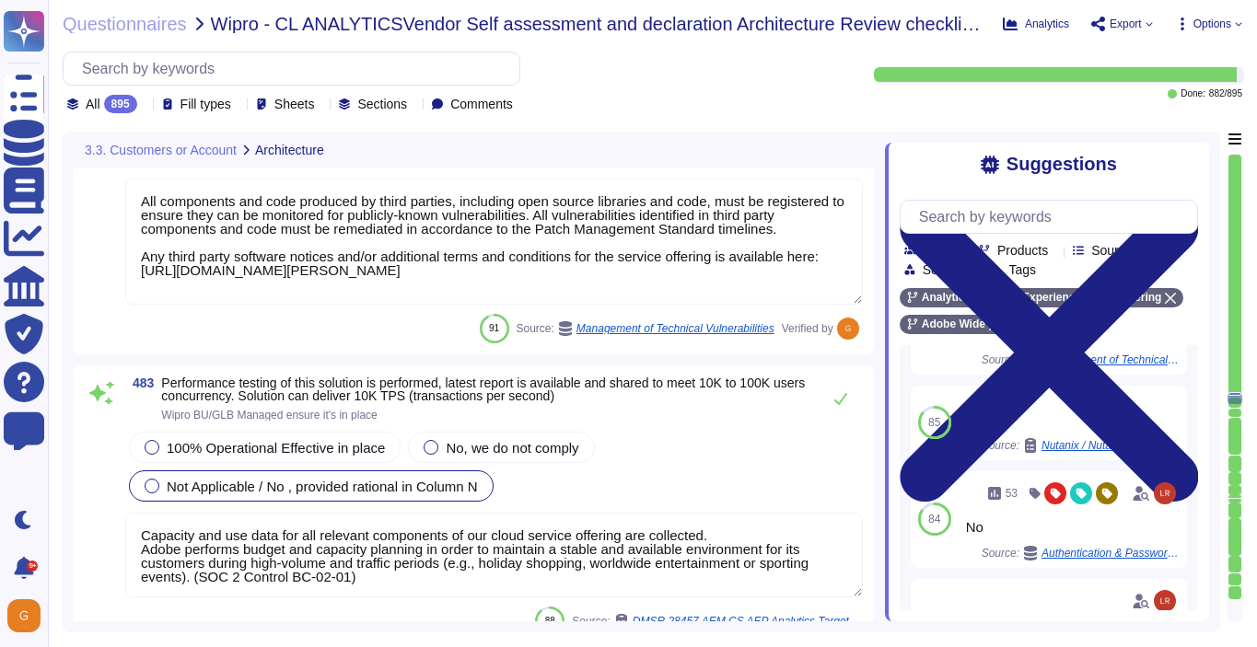
scroll to position [139351, 0]
click at [843, 399] on icon at bounding box center [840, 398] width 15 height 15
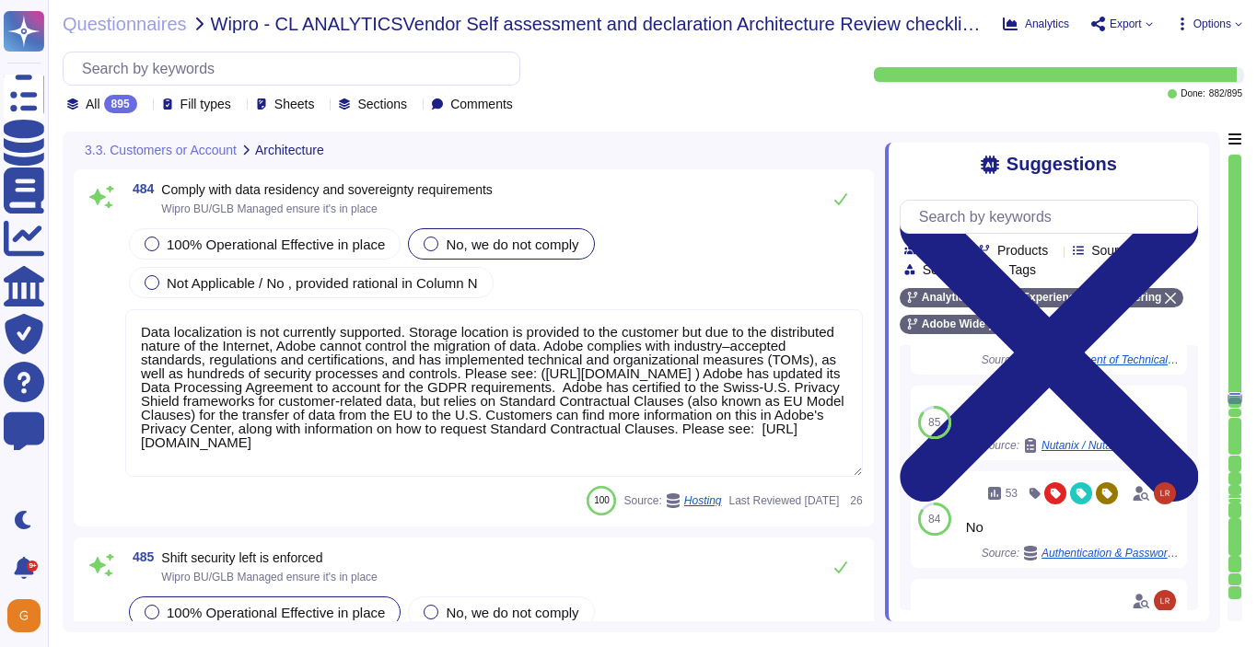
scroll to position [139803, 0]
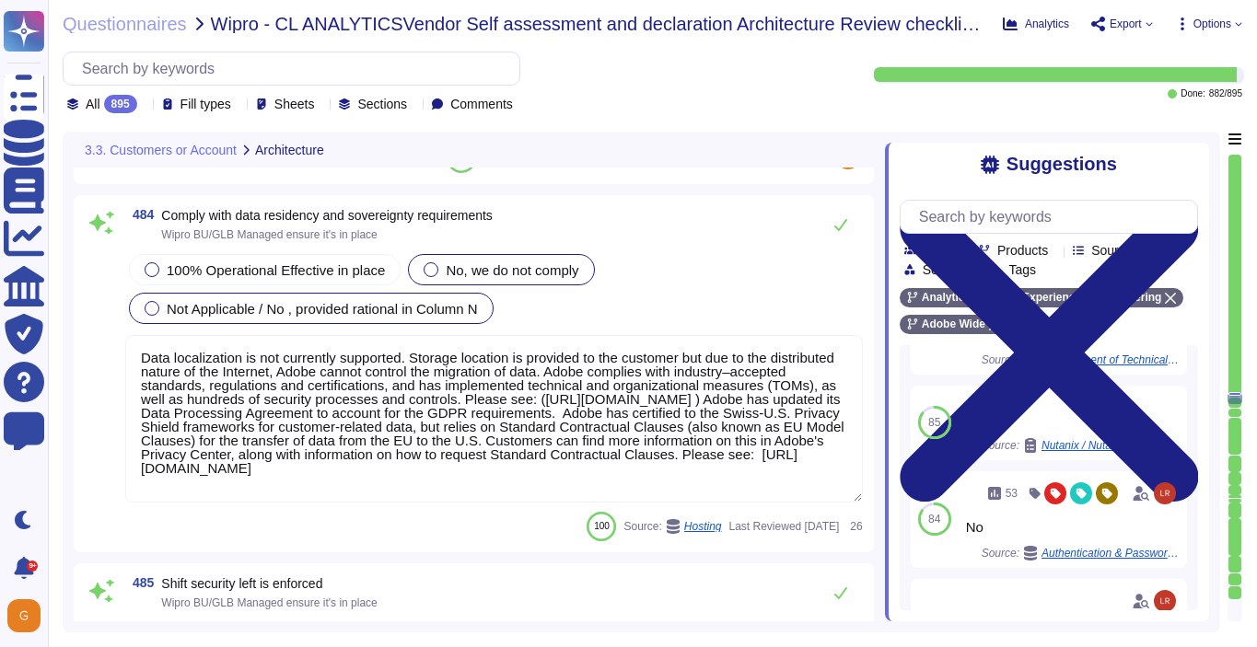
click at [458, 309] on span "Not Applicable / No , provided rational in Column N" at bounding box center [322, 309] width 311 height 16
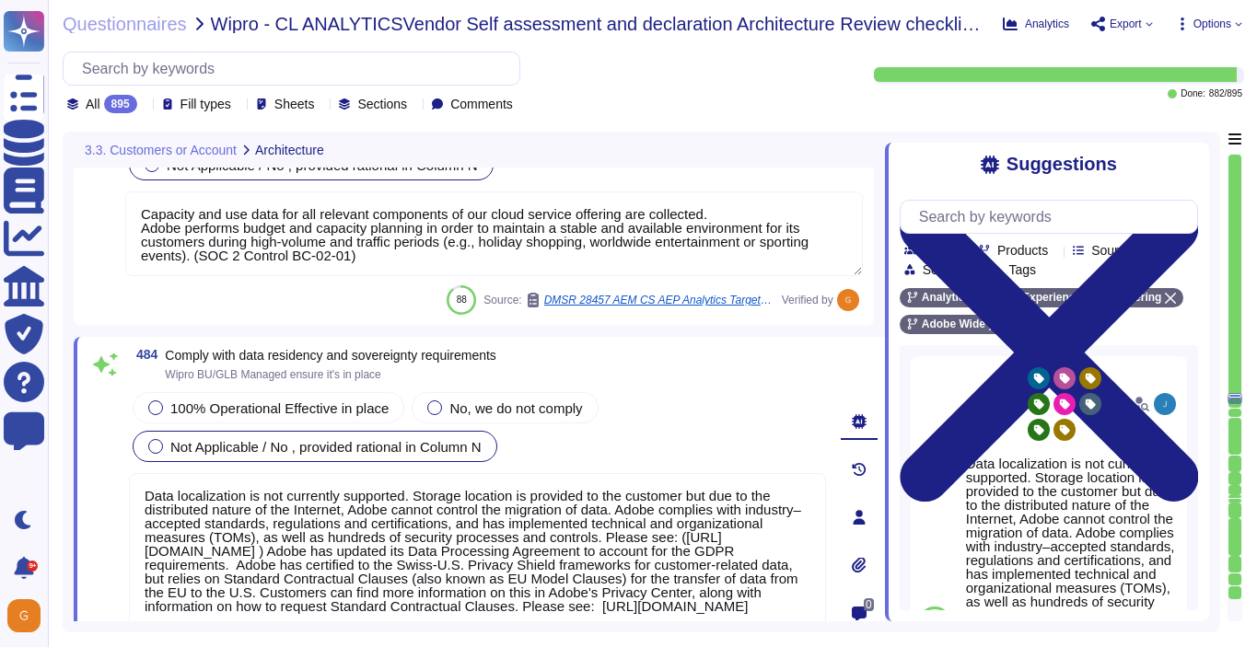
scroll to position [139622, 0]
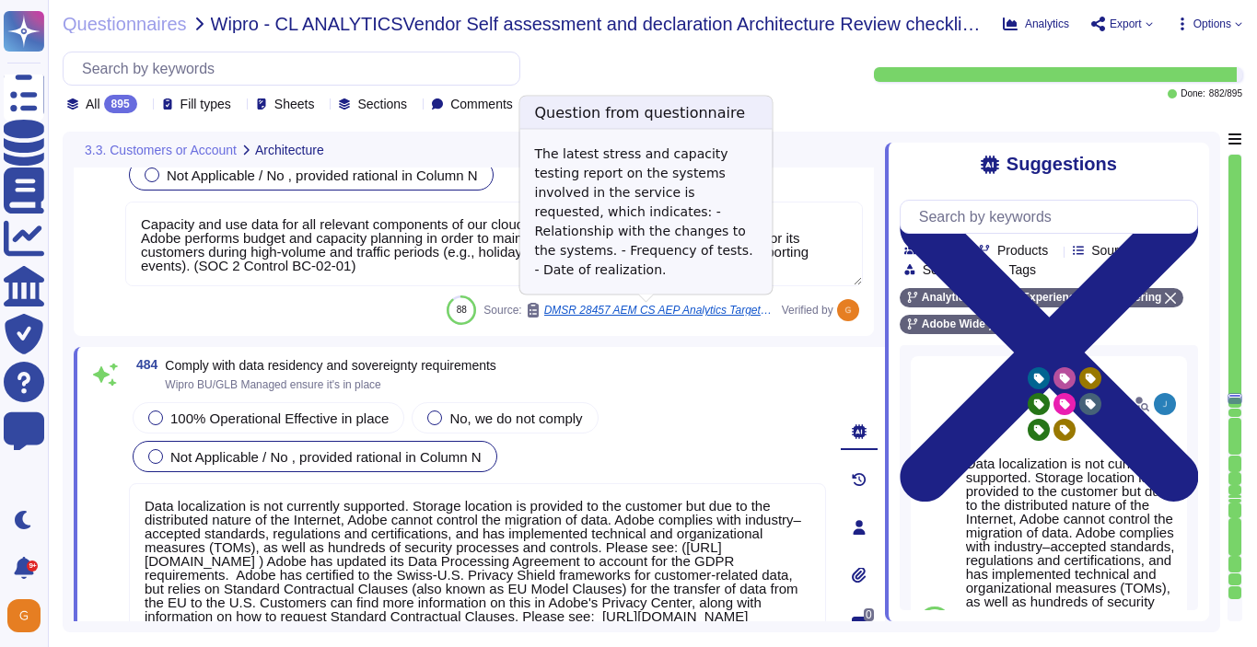
click at [680, 307] on span "DMSR 28457 AEM CS AEP Analytics Target BBVA ADOBE SYSTEMS SOFTWARE Review Plan …" at bounding box center [659, 310] width 230 height 11
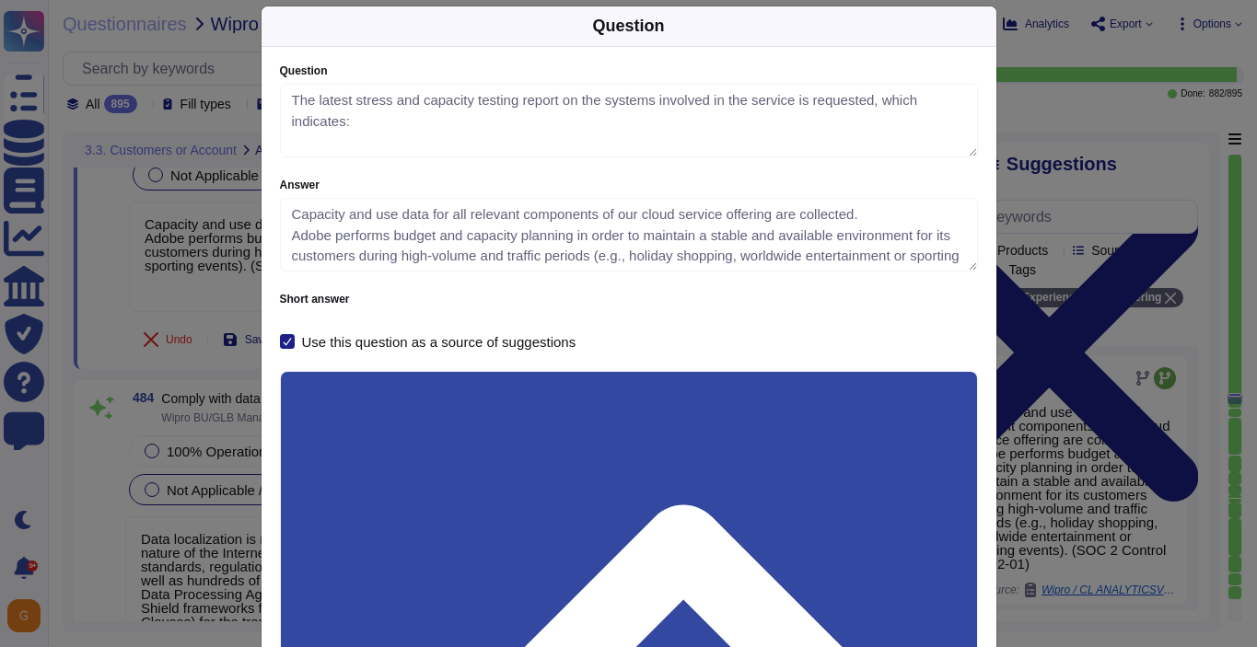
scroll to position [0, 0]
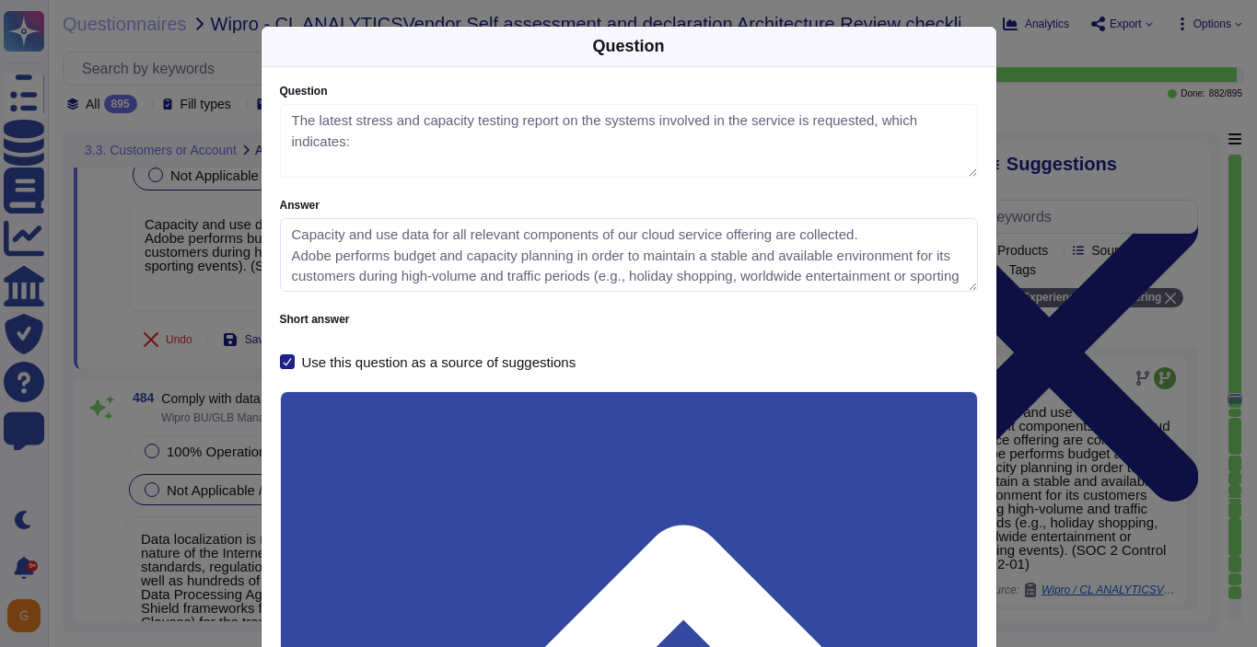
click at [721, 275] on textarea "Capacity and use data for all relevant components of our cloud service offering…" at bounding box center [629, 255] width 698 height 74
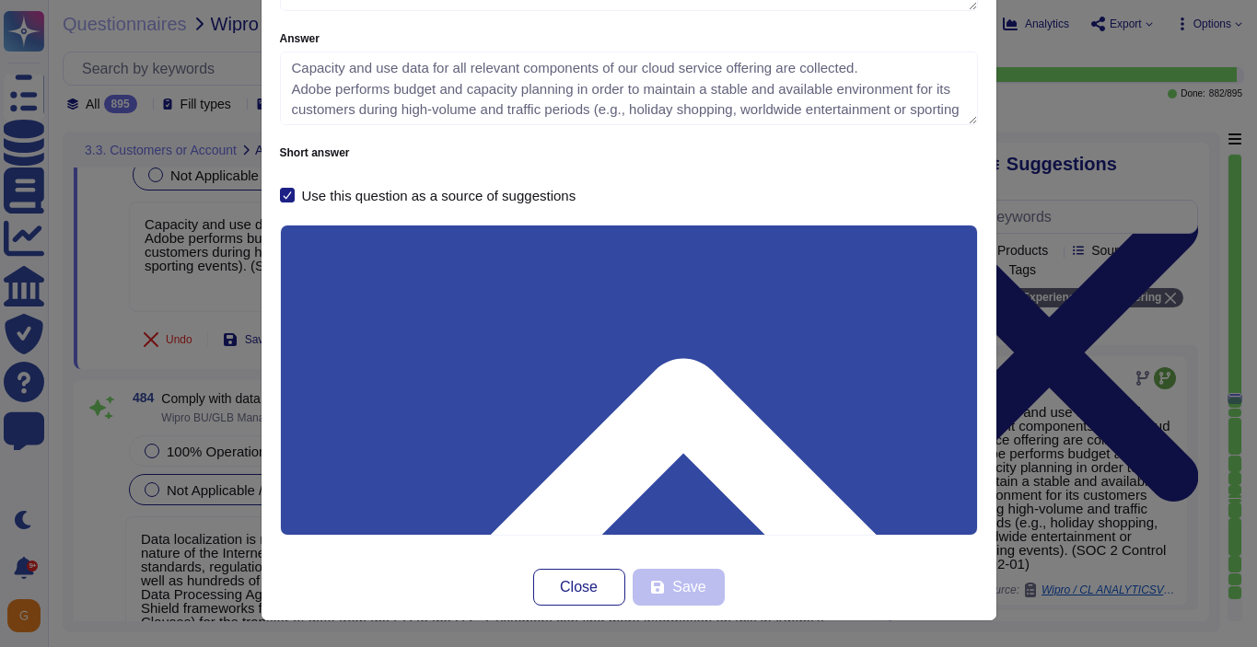
scroll to position [166, 0]
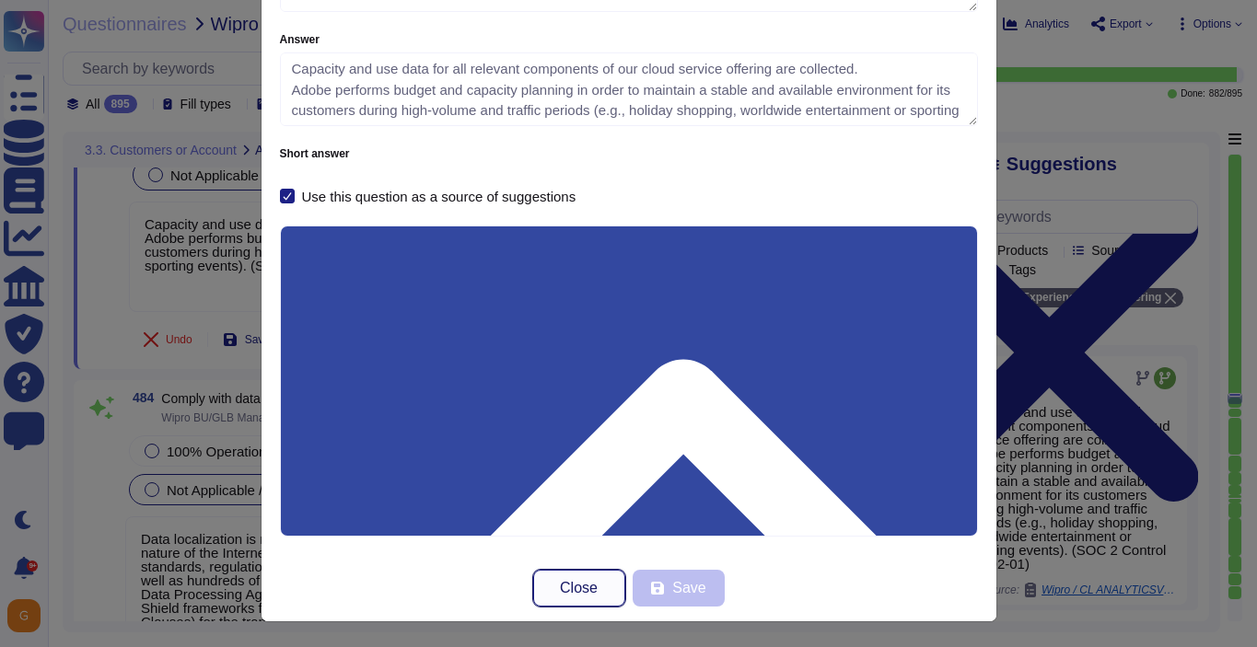
click at [572, 584] on span "Close" at bounding box center [579, 588] width 38 height 15
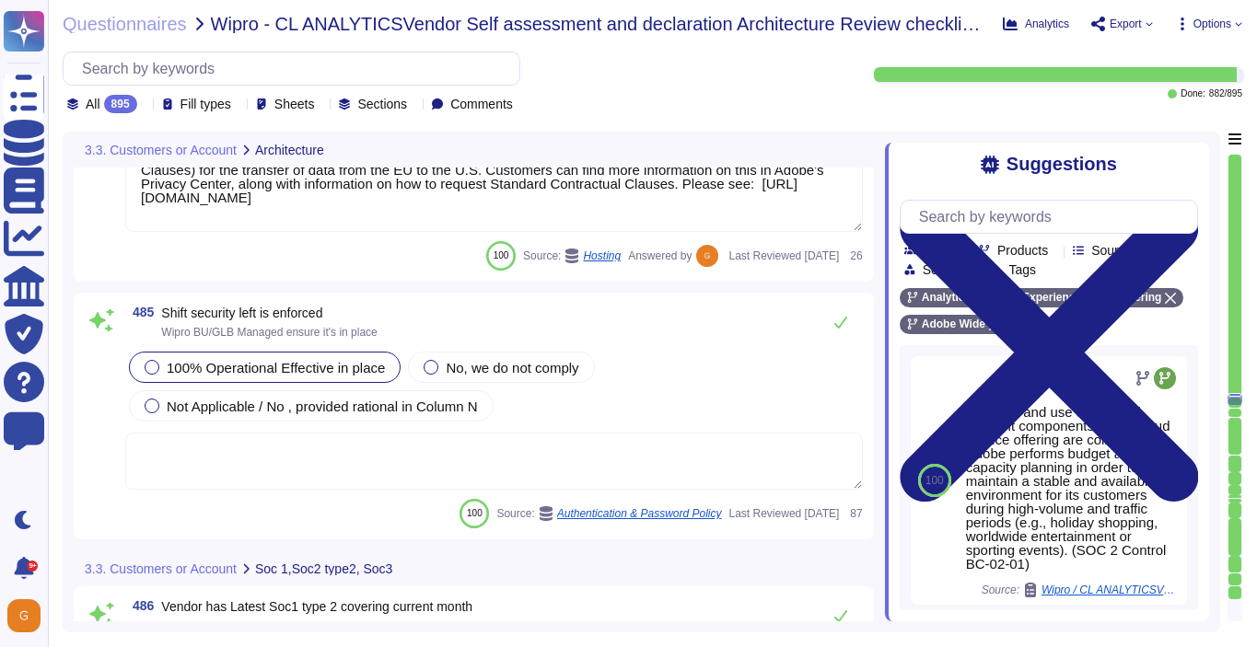
scroll to position [140062, 0]
click at [675, 455] on textarea at bounding box center [493, 462] width 737 height 57
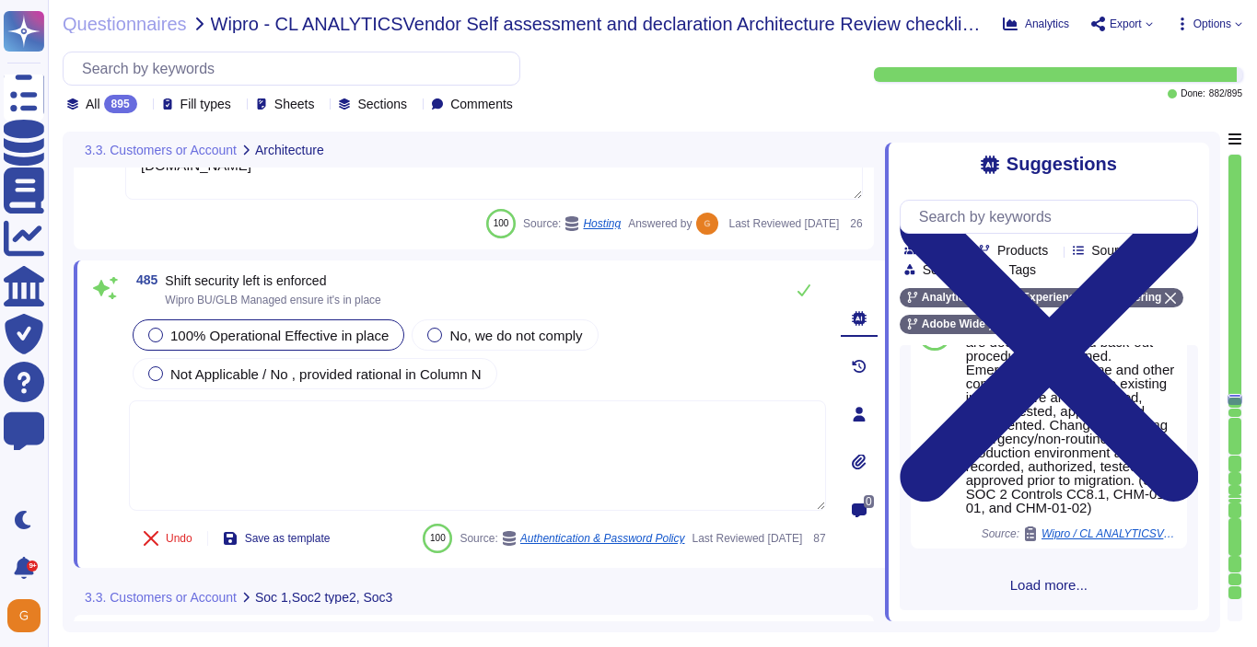
scroll to position [1795, 0]
click at [1071, 581] on span "Load more..." at bounding box center [1048, 585] width 298 height 14
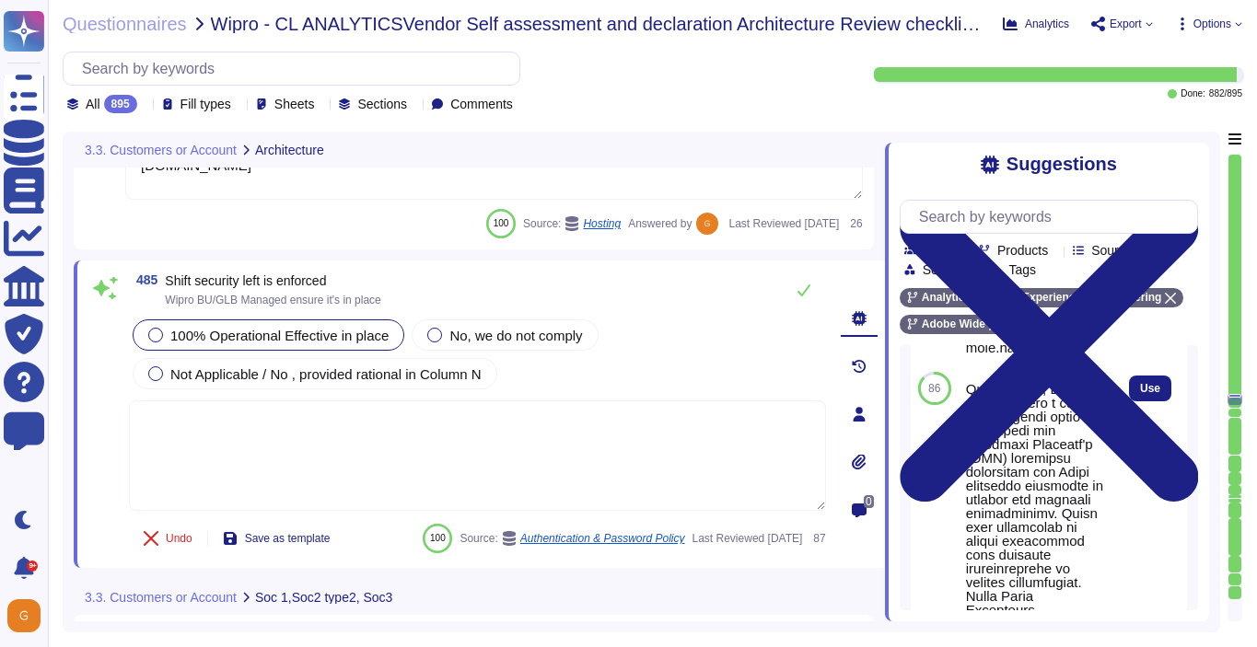
scroll to position [3941, 0]
click at [1160, 392] on button "Use" at bounding box center [1150, 379] width 42 height 26
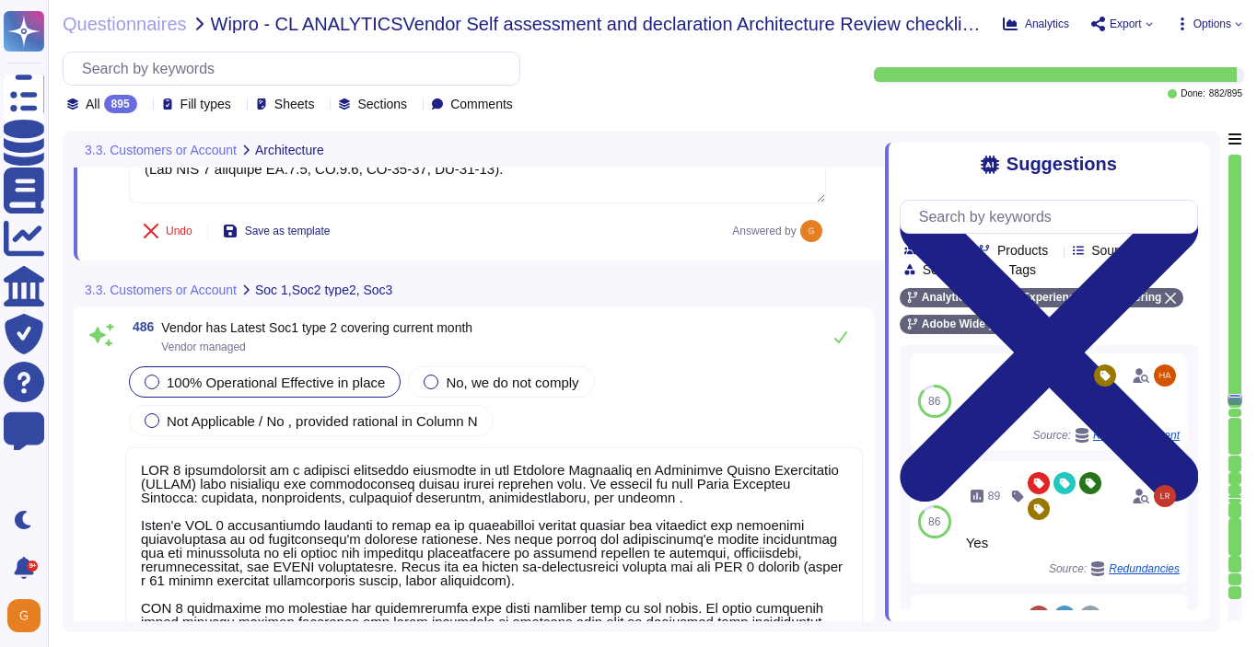
scroll to position [140648, 0]
click at [161, 411] on div "Not Applicable / No , provided rational in Column N" at bounding box center [311, 419] width 365 height 31
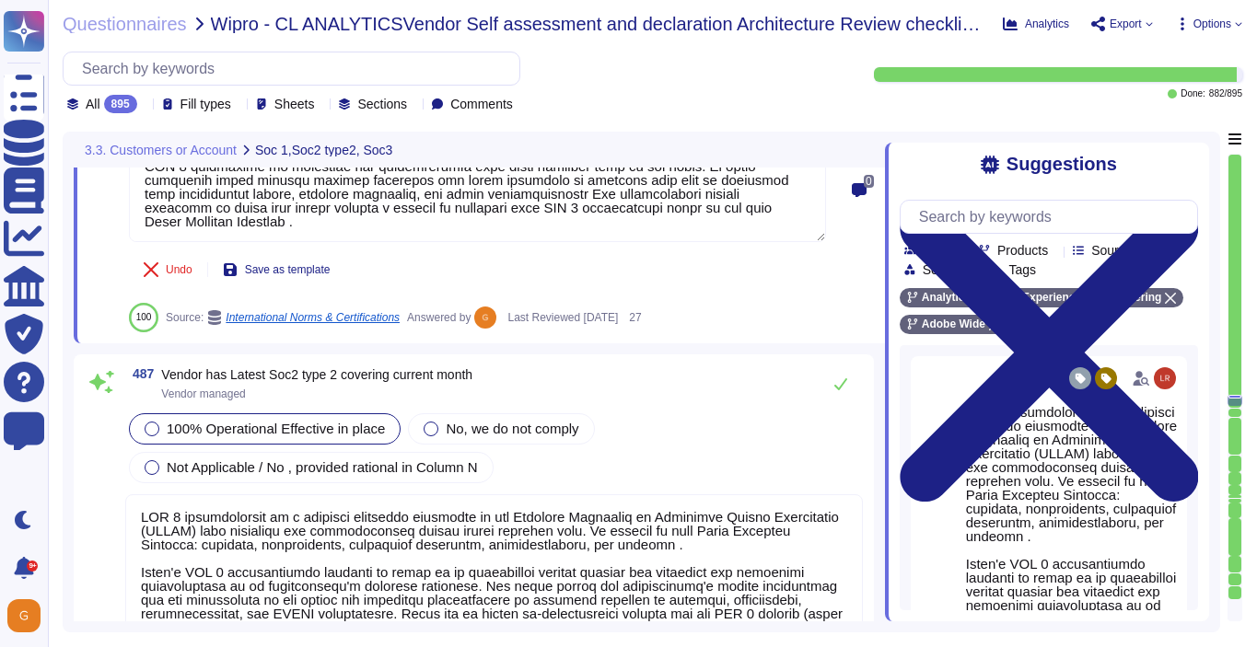
scroll to position [141074, 0]
click at [844, 376] on icon at bounding box center [840, 383] width 15 height 15
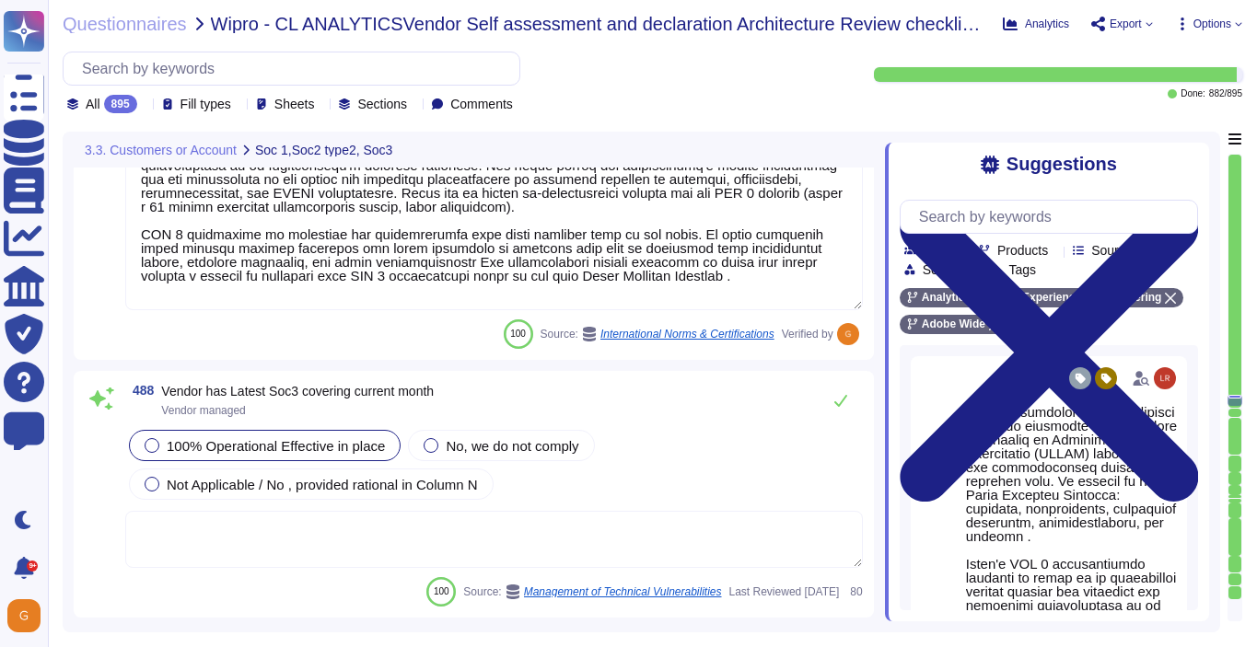
scroll to position [141521, 0]
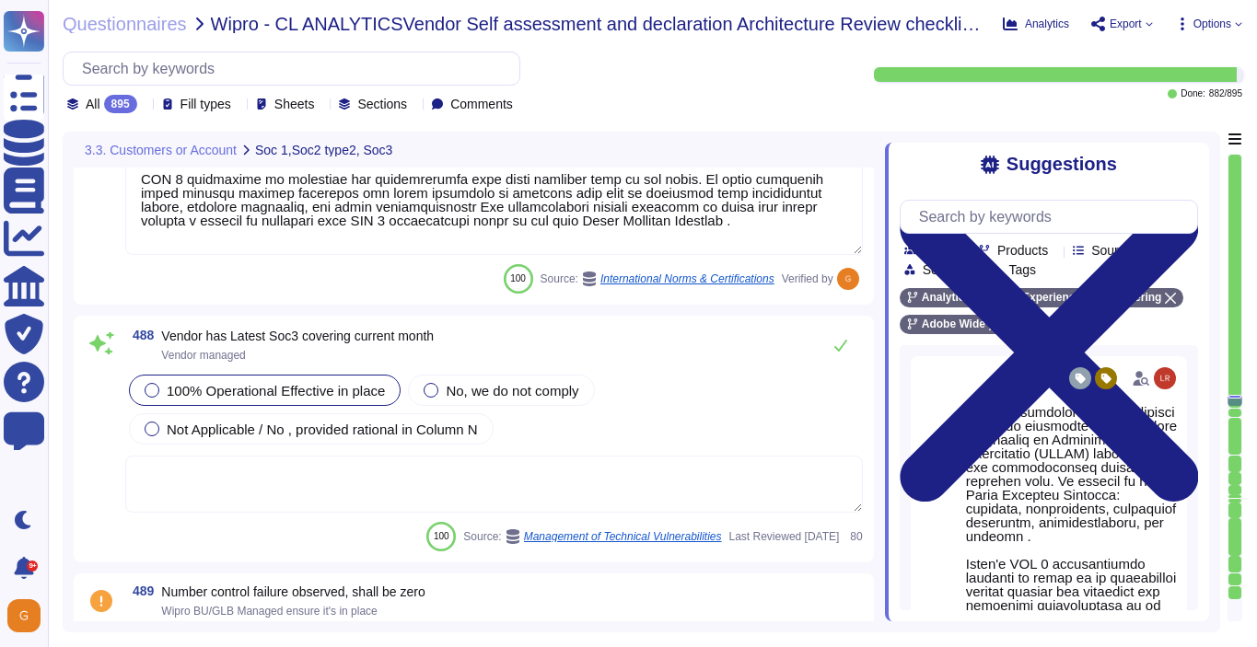
click at [383, 466] on textarea at bounding box center [493, 484] width 737 height 57
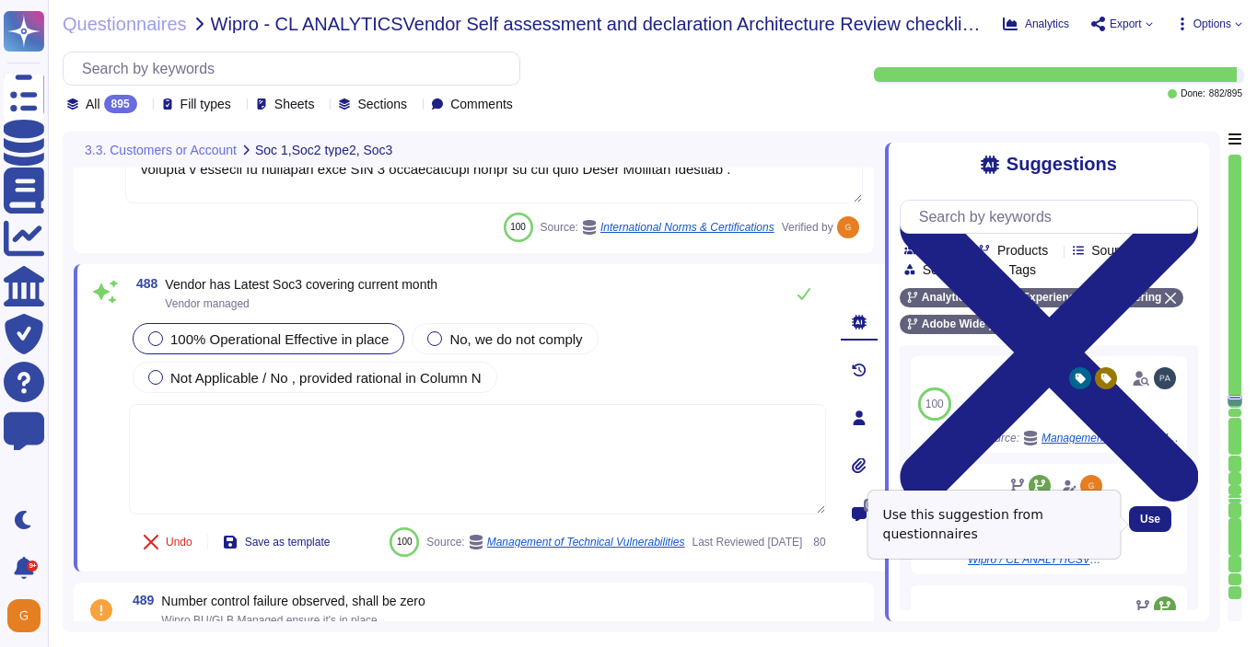
click at [1169, 512] on div "Use" at bounding box center [1150, 519] width 42 height 26
click at [1151, 525] on span "Use" at bounding box center [1150, 519] width 20 height 11
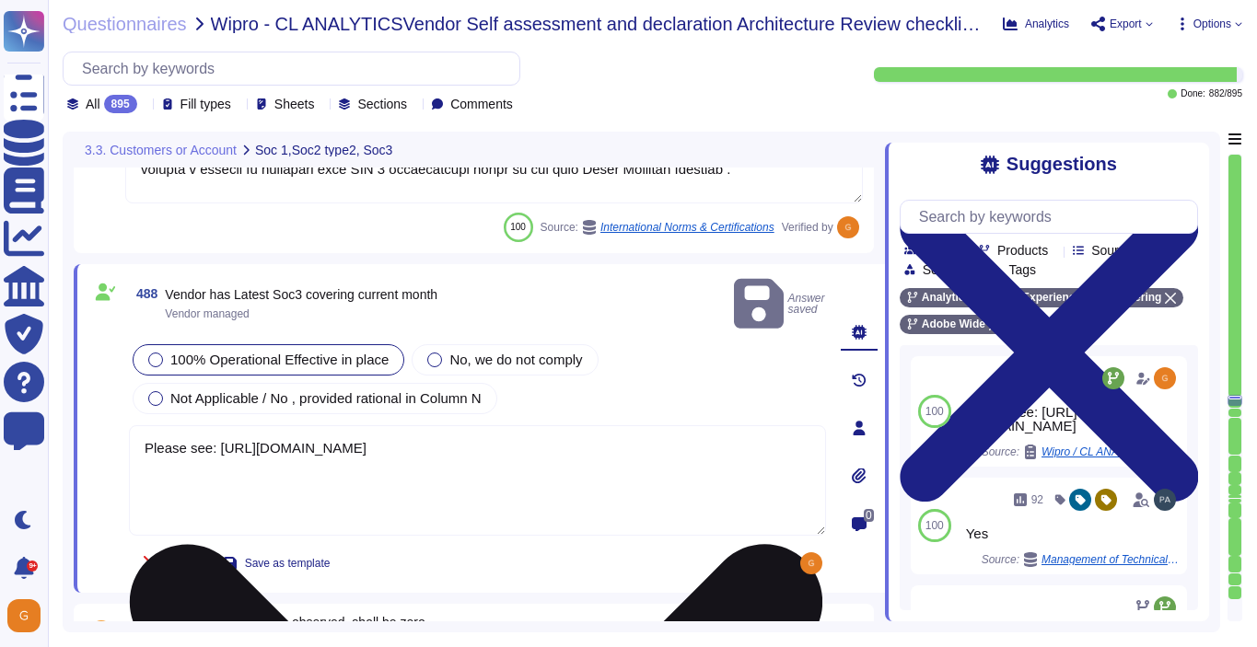
click at [711, 452] on textarea "Please see: [URL][DOMAIN_NAME]" at bounding box center [477, 480] width 697 height 110
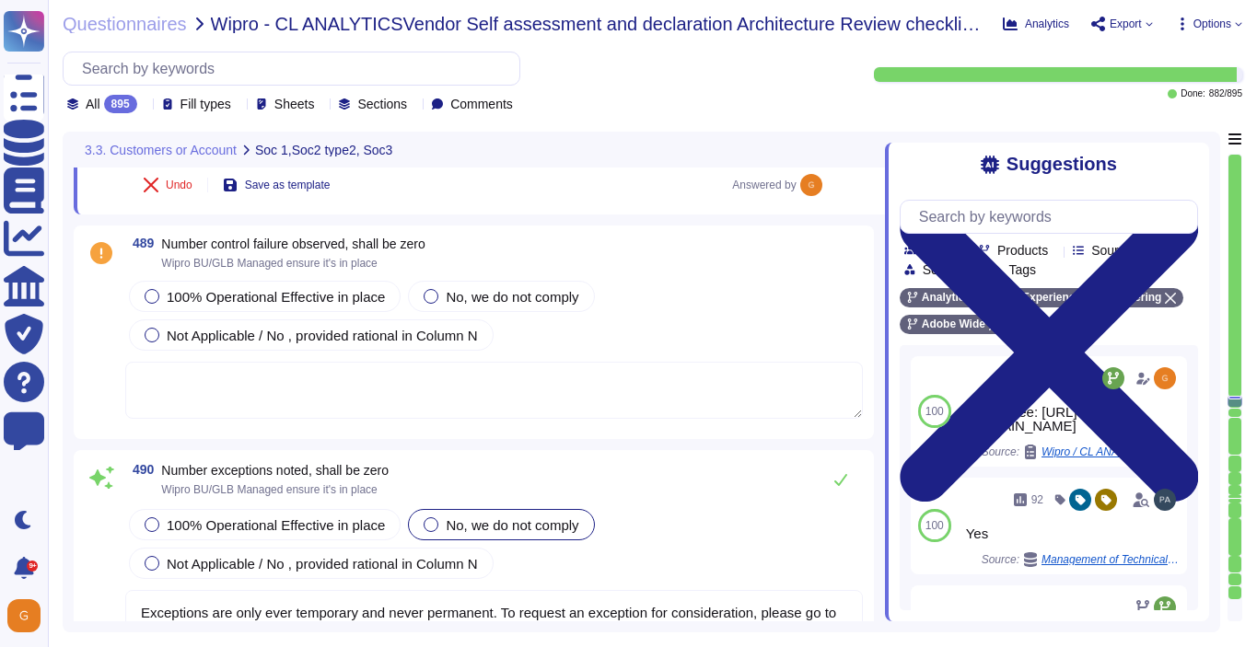
scroll to position [141882, 0]
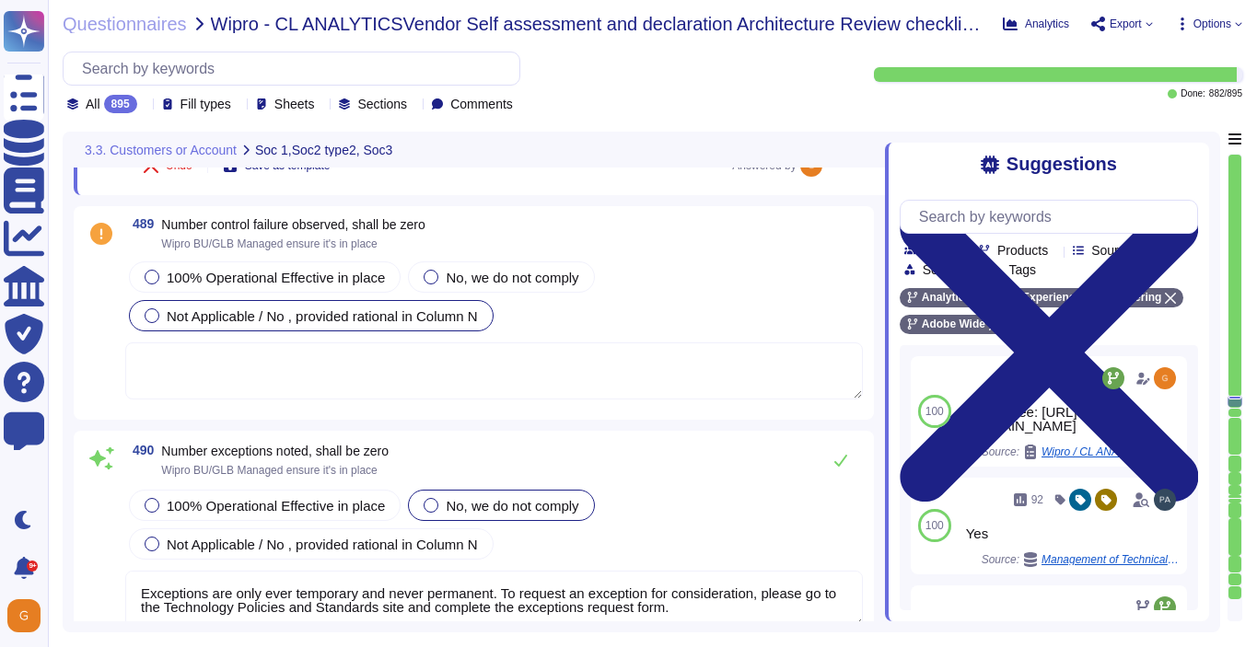
click at [177, 317] on span "Not Applicable / No , provided rational in Column N" at bounding box center [322, 316] width 311 height 16
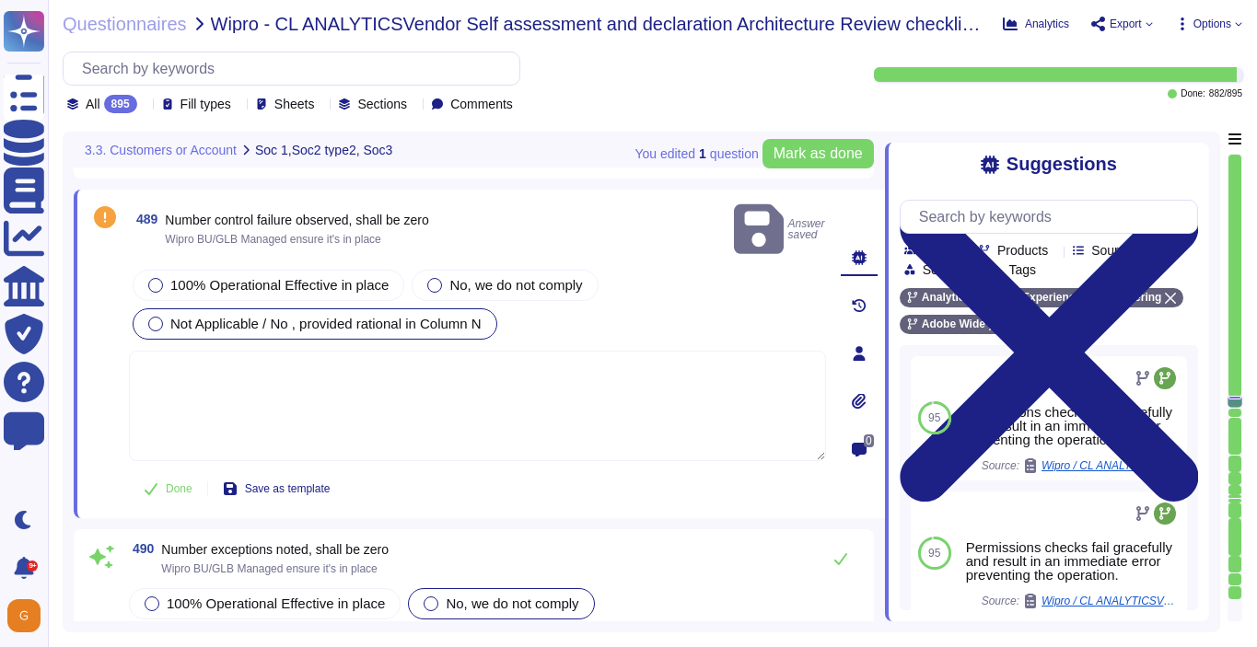
click at [264, 351] on textarea at bounding box center [477, 406] width 697 height 110
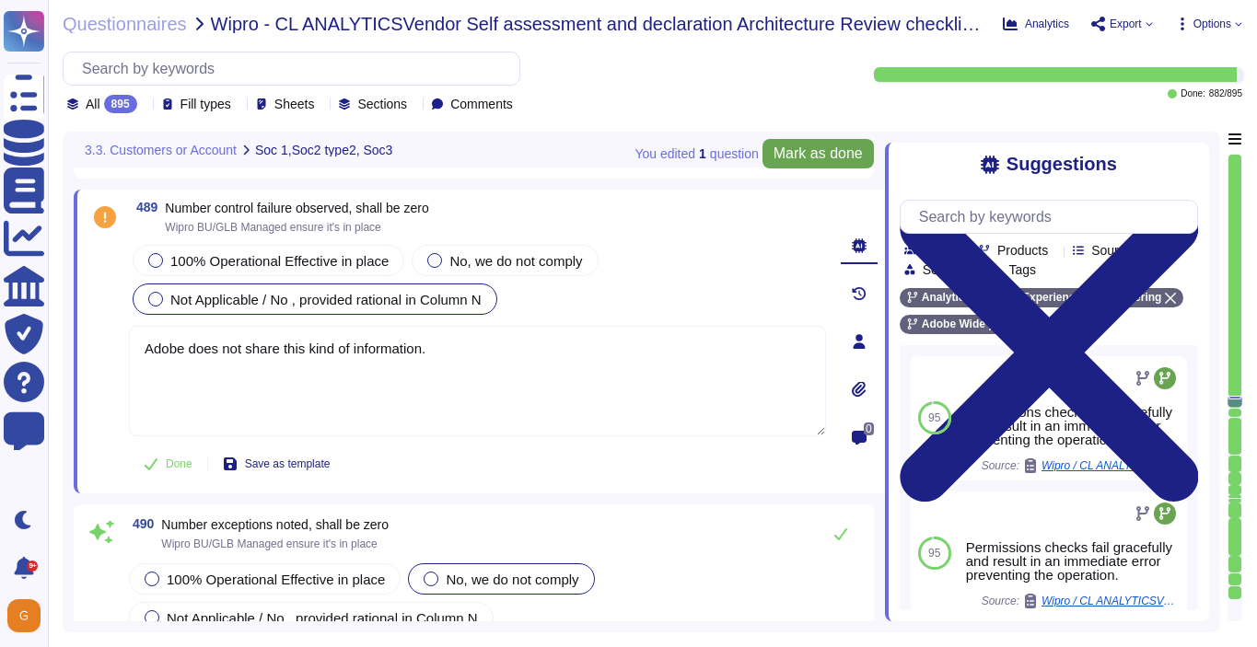
click at [831, 146] on span "Mark as done" at bounding box center [817, 153] width 89 height 15
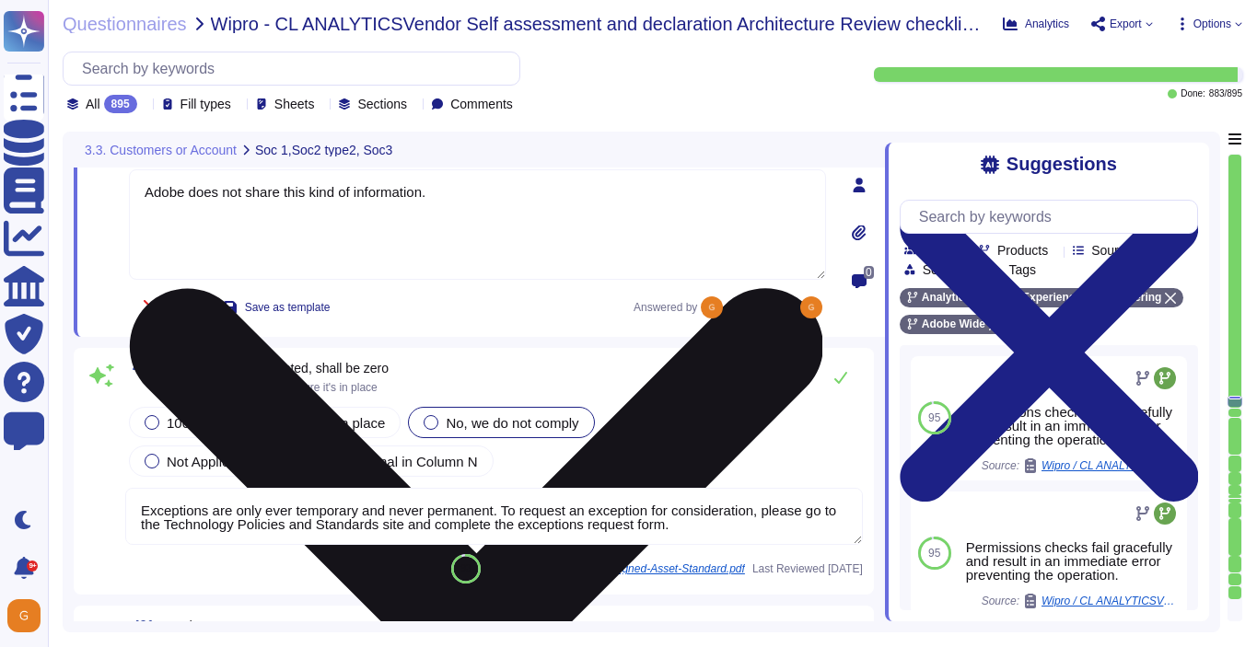
scroll to position [142051, 0]
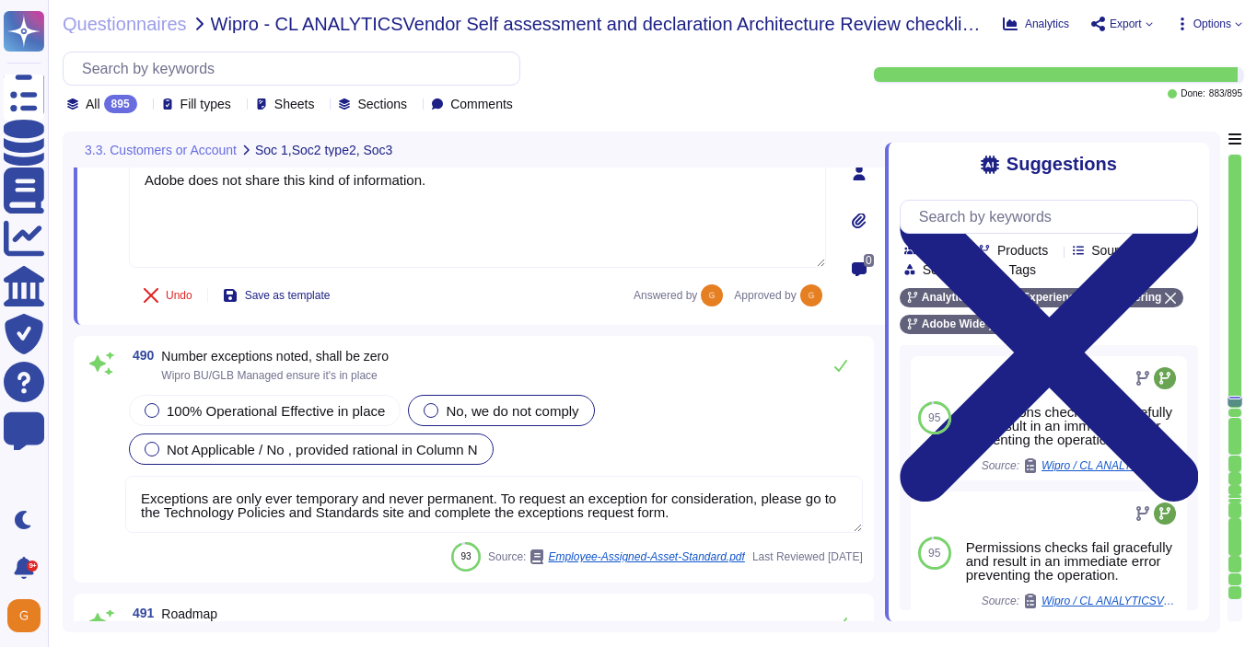
click at [217, 458] on div "Not Applicable / No , provided rational in Column N" at bounding box center [311, 449] width 365 height 31
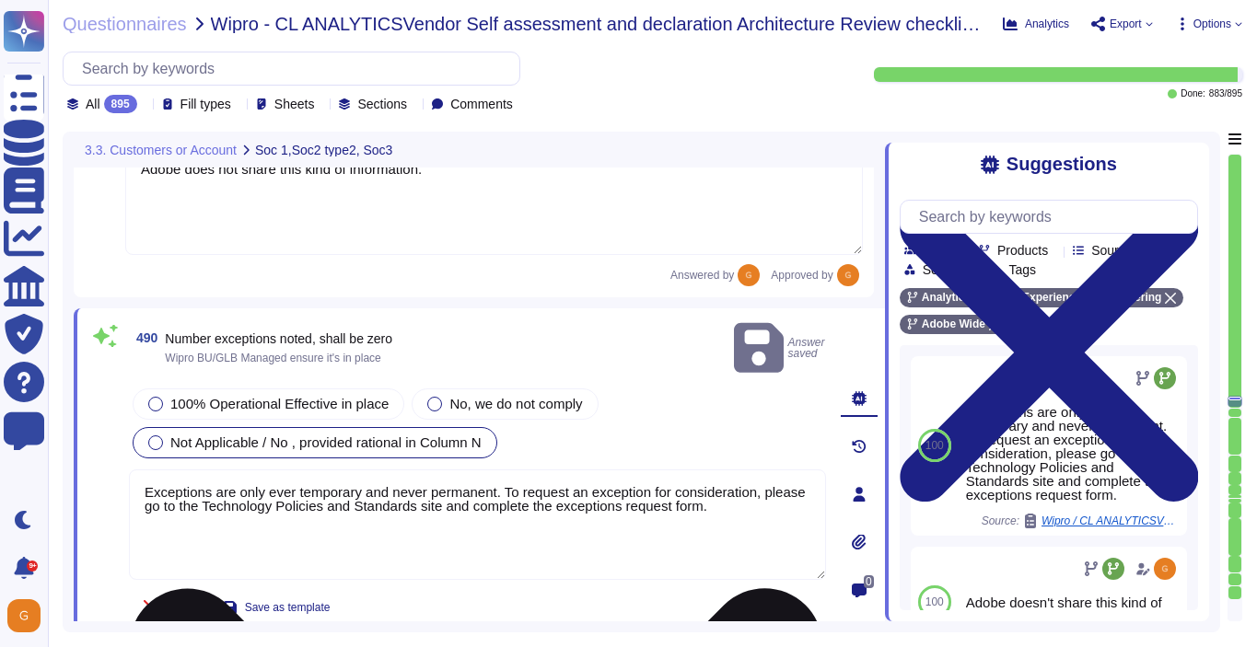
click at [611, 486] on textarea "Exceptions are only ever temporary and never permanent. To request an exception…" at bounding box center [477, 525] width 697 height 110
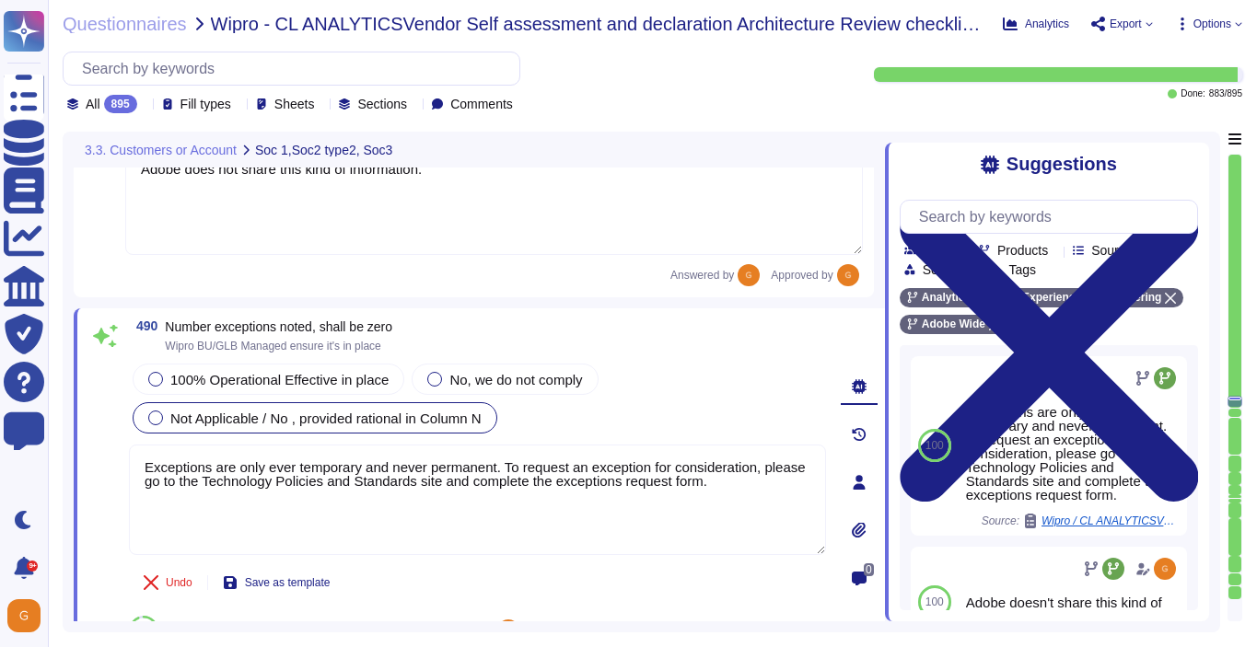
drag, startPoint x: 454, startPoint y: 186, endPoint x: 135, endPoint y: 167, distance: 319.1
click at [135, 167] on div "3.3. Customers or Account Soc 1,Soc2 type2, Soc3 488 Vendor has Latest Soc3 cov…" at bounding box center [479, 377] width 811 height 490
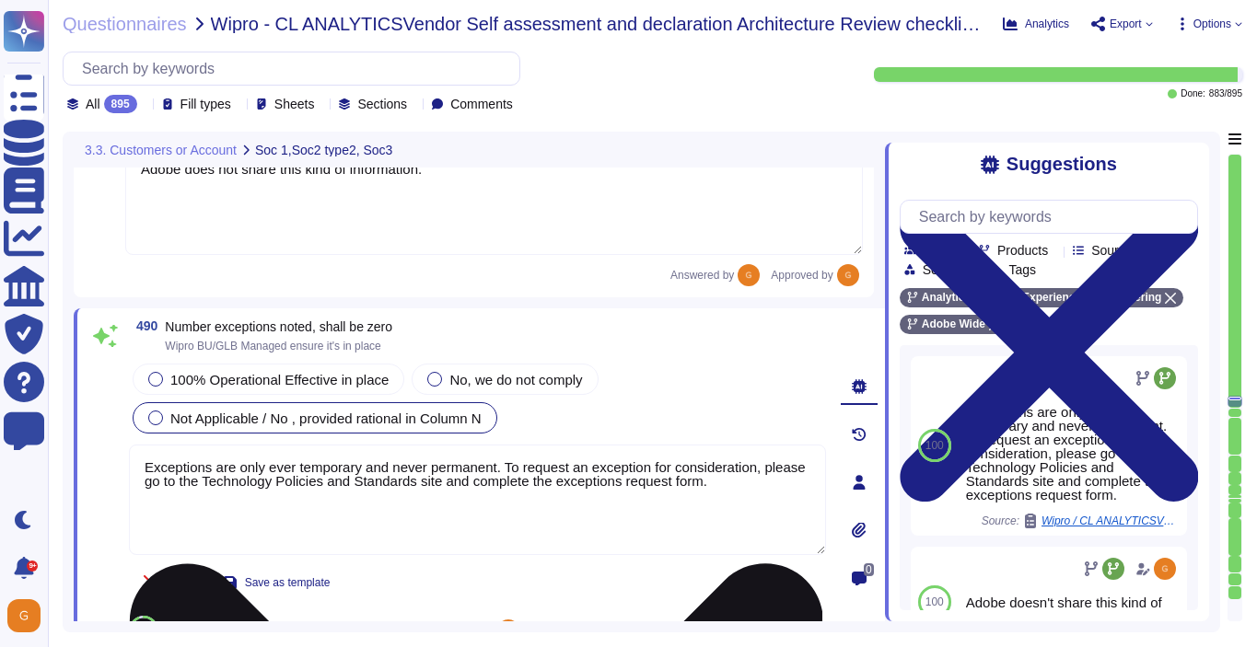
click at [770, 502] on textarea "Exceptions are only ever temporary and never permanent. To request an exception…" at bounding box center [477, 500] width 697 height 110
click at [768, 470] on textarea "Exceptions are only ever temporary and never permanent. To request an exception…" at bounding box center [477, 500] width 697 height 110
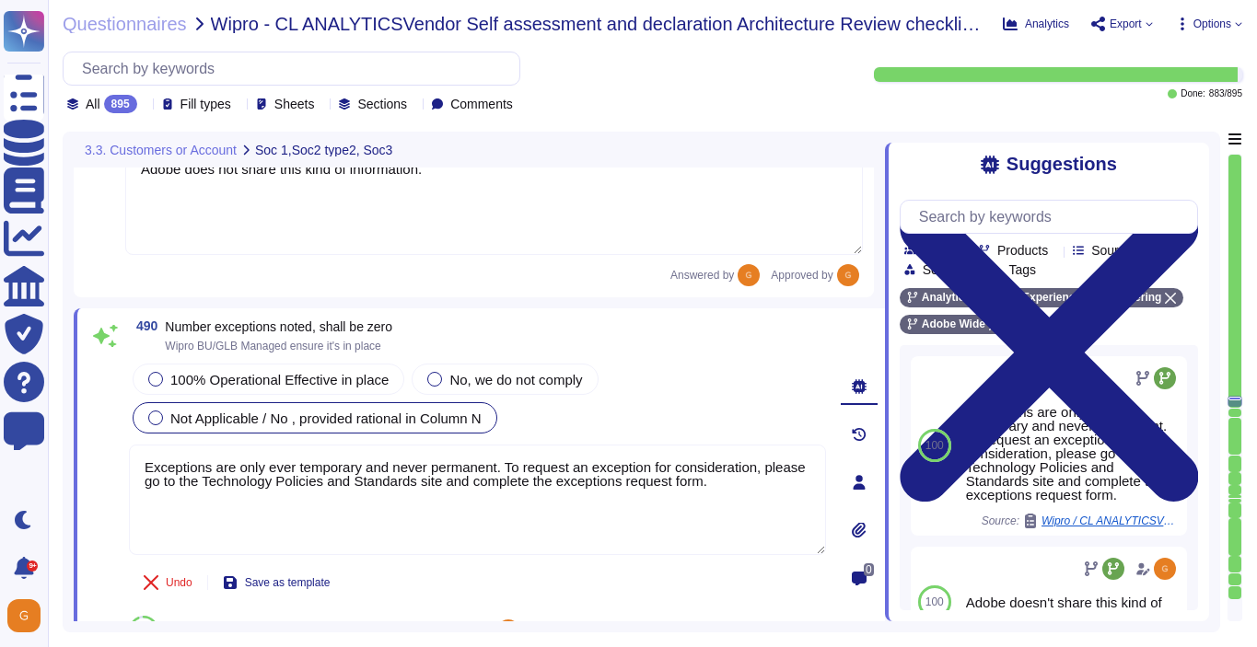
drag, startPoint x: 770, startPoint y: 480, endPoint x: 118, endPoint y: 420, distance: 654.6
click at [118, 420] on div "490 Number exceptions noted, shall be zero Wipro BU/GLB Managed ensure it's in …" at bounding box center [456, 482] width 737 height 326
paste textarea "Adobe does not share this kind of information"
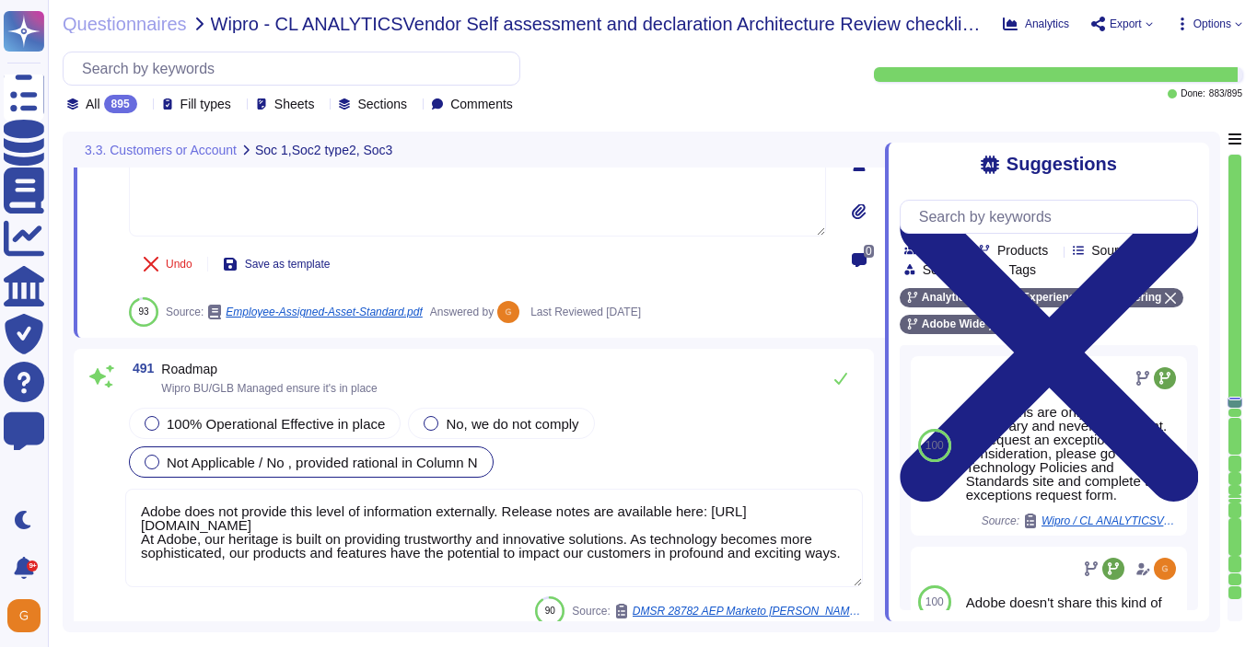
scroll to position [142468, 0]
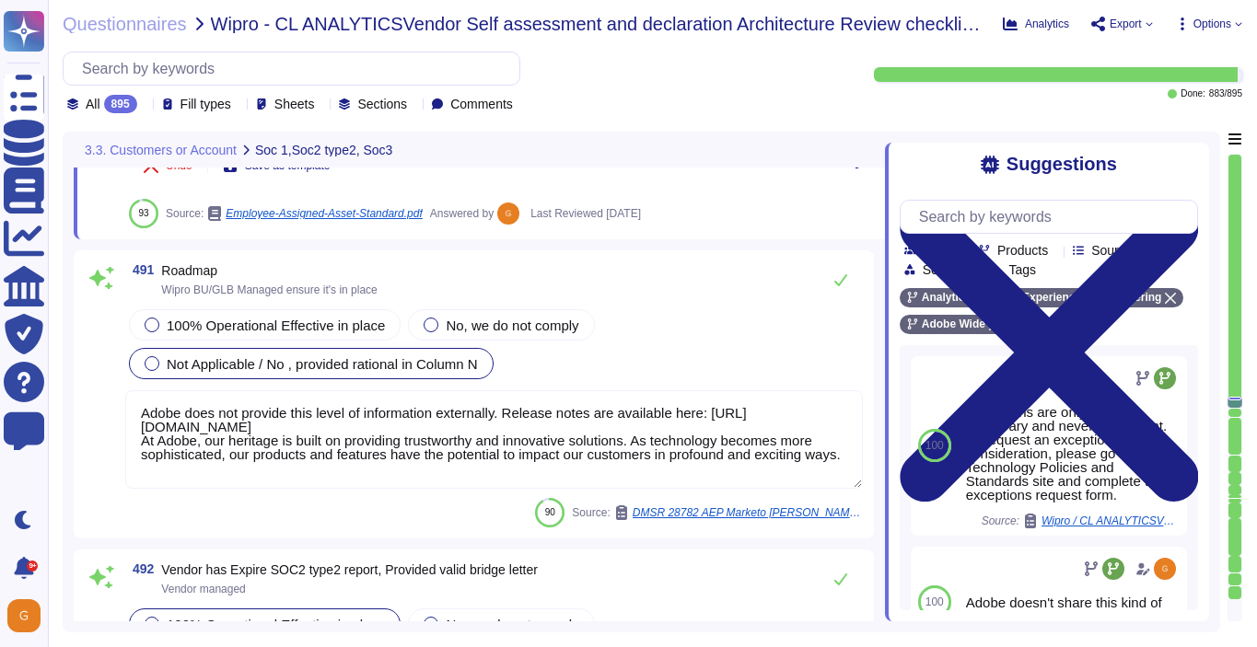
click at [167, 326] on div "100% Operational Effective in place No, we do not comply Not Applicable / No , …" at bounding box center [493, 344] width 737 height 77
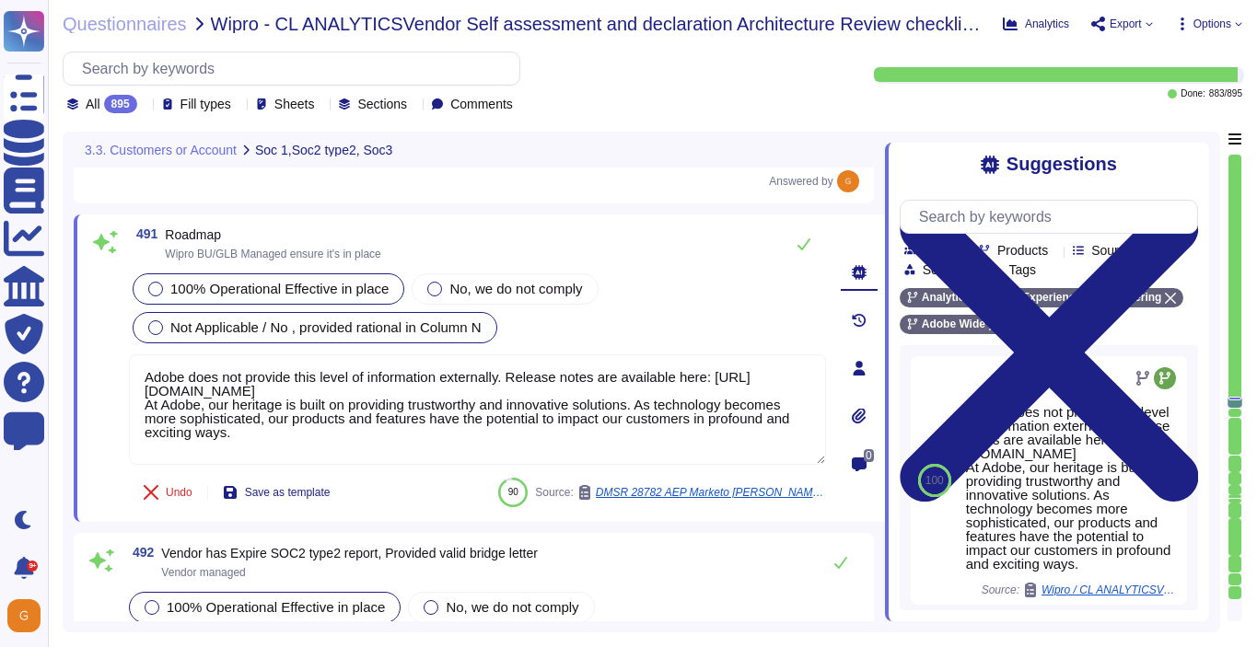
click at [162, 282] on label "100% Operational Effective in place" at bounding box center [268, 289] width 240 height 15
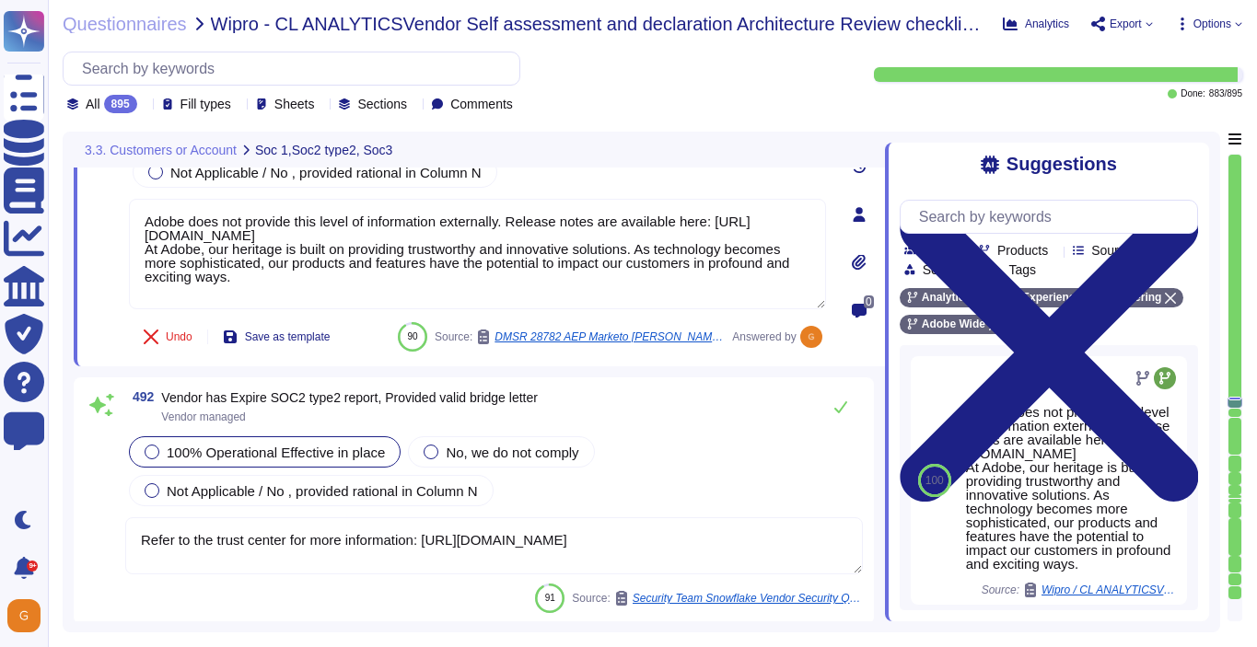
scroll to position [142662, 0]
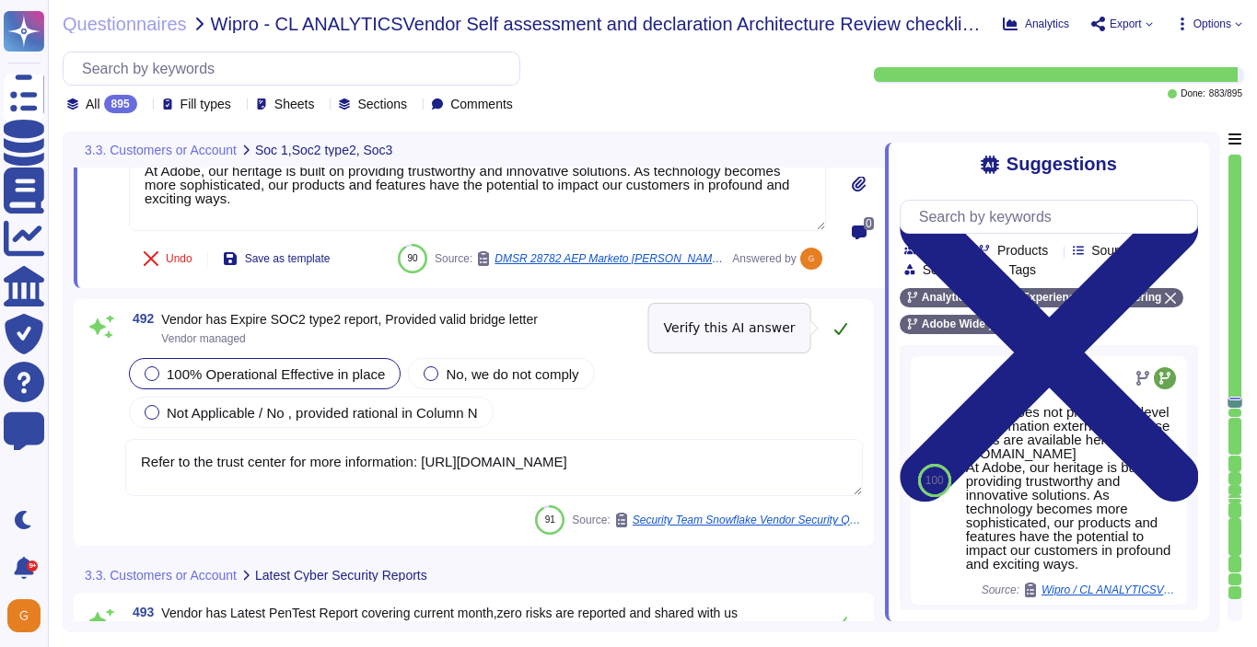
click at [853, 332] on button at bounding box center [840, 328] width 44 height 37
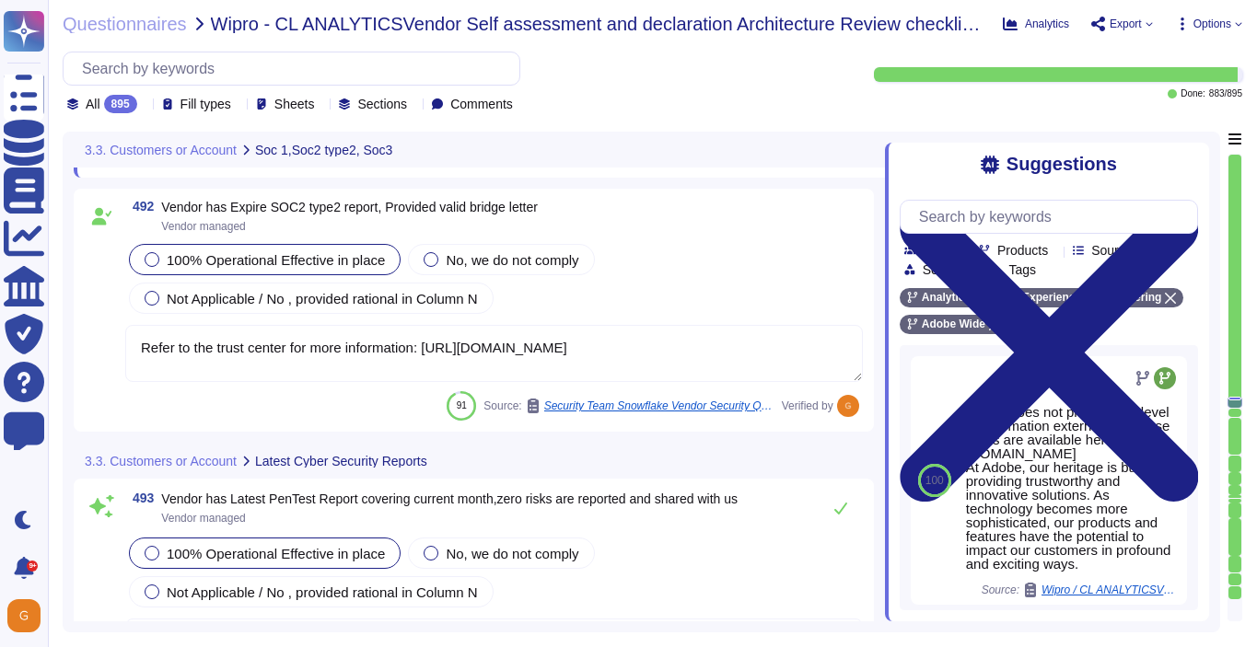
scroll to position [142936, 0]
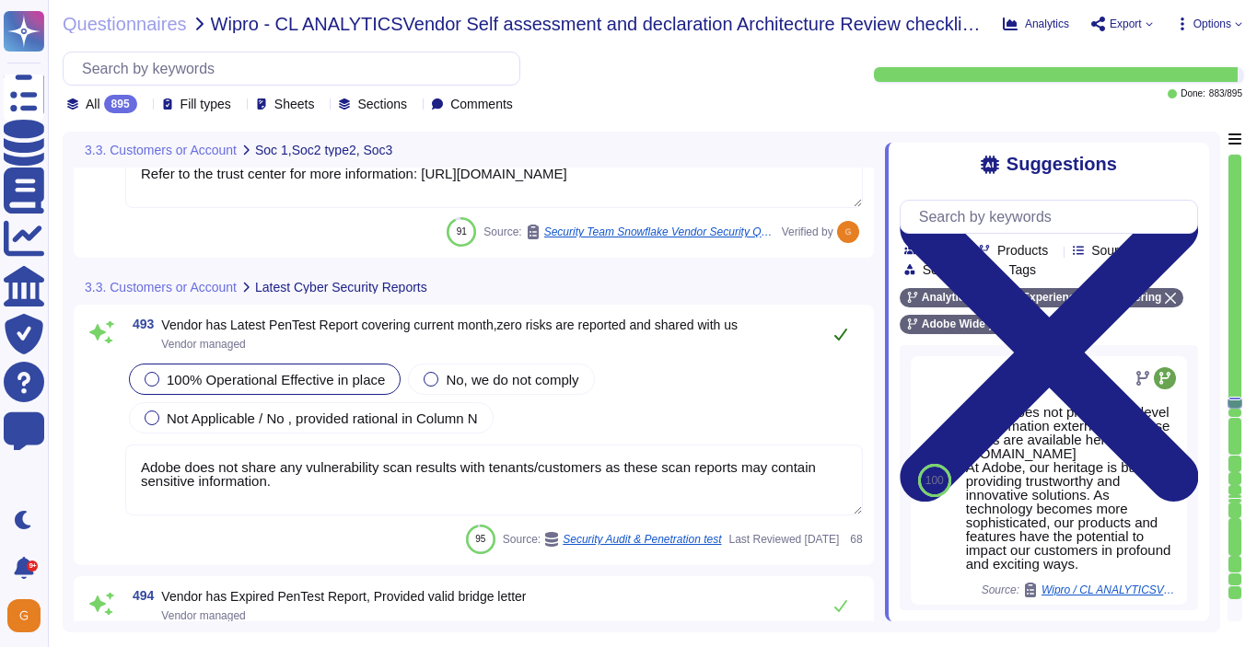
click at [850, 340] on button at bounding box center [840, 334] width 44 height 37
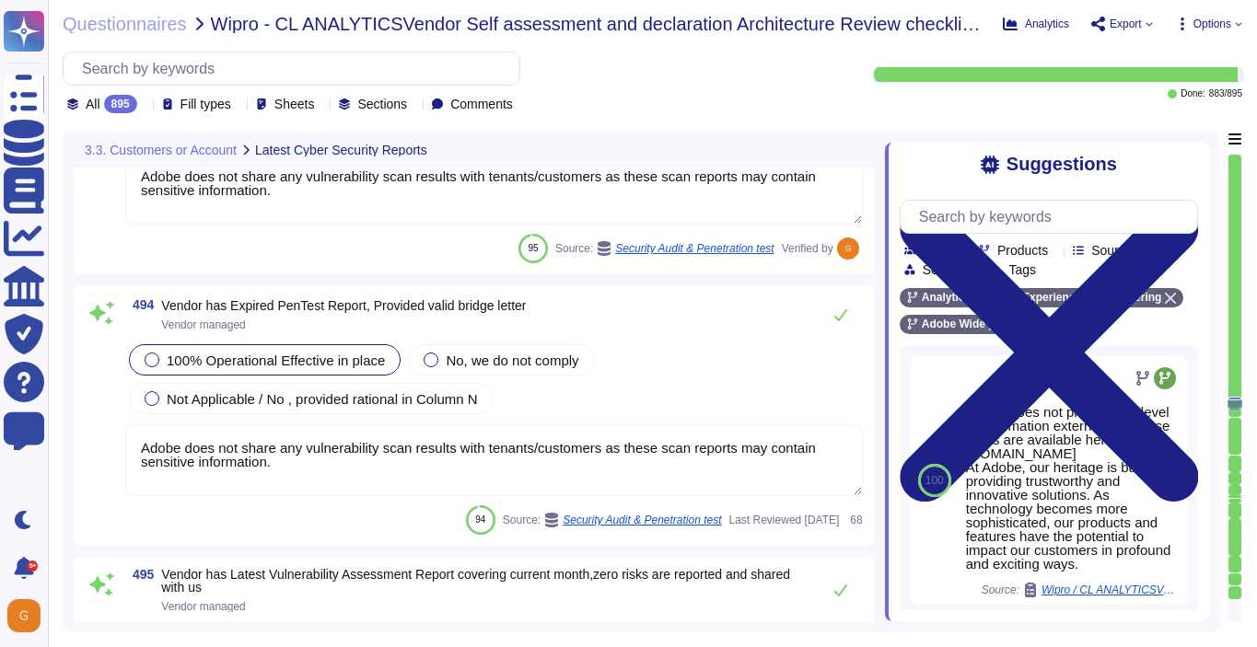
scroll to position [143188, 0]
click at [839, 314] on icon at bounding box center [840, 316] width 15 height 15
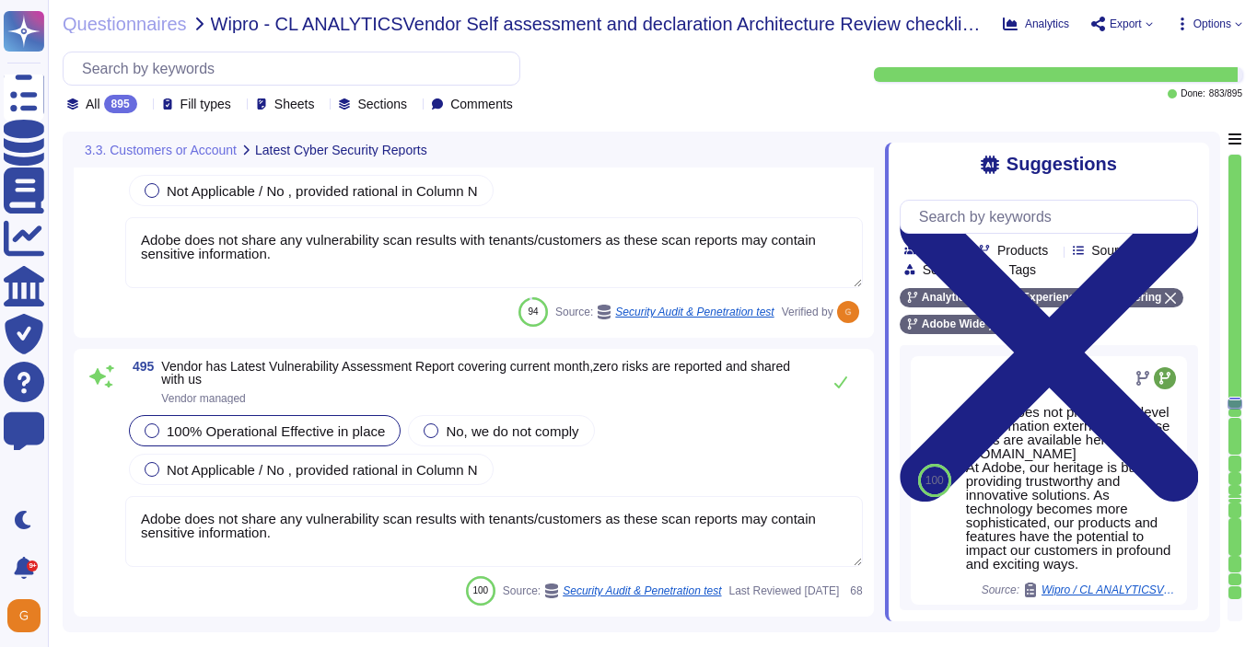
scroll to position [143423, 0]
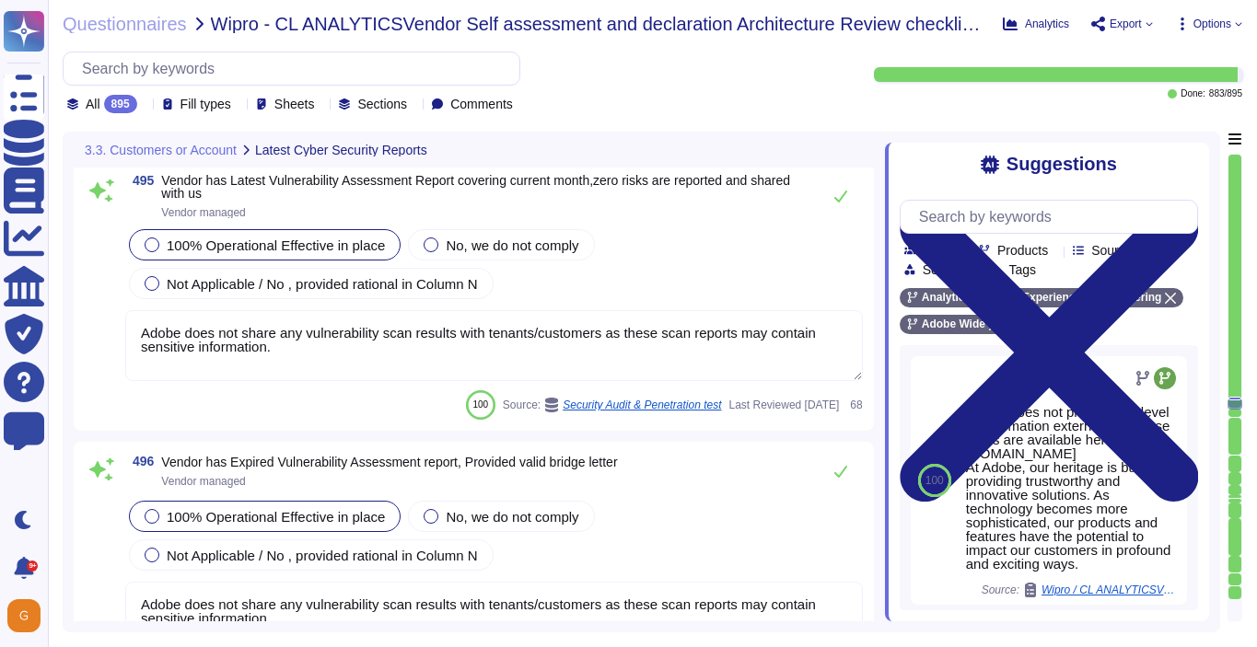
scroll to position [143563, 0]
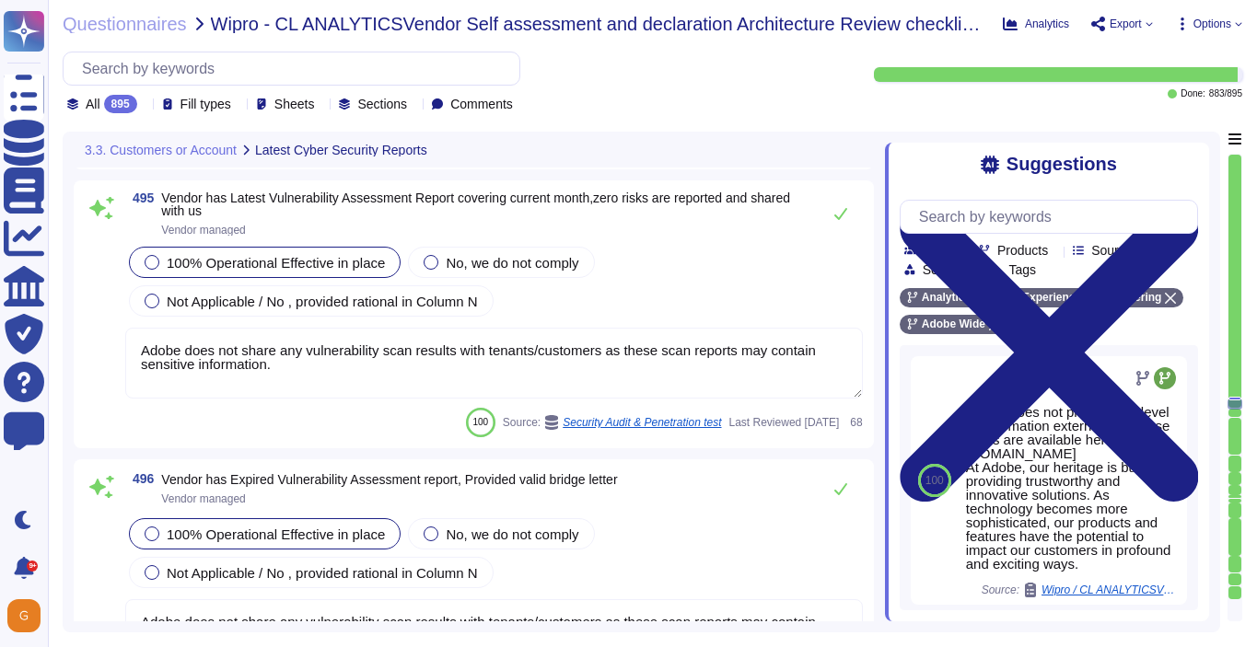
click at [841, 231] on div "495 Vendor has Latest Vulnerability Assessment Report covering current month,ze…" at bounding box center [493, 213] width 737 height 44
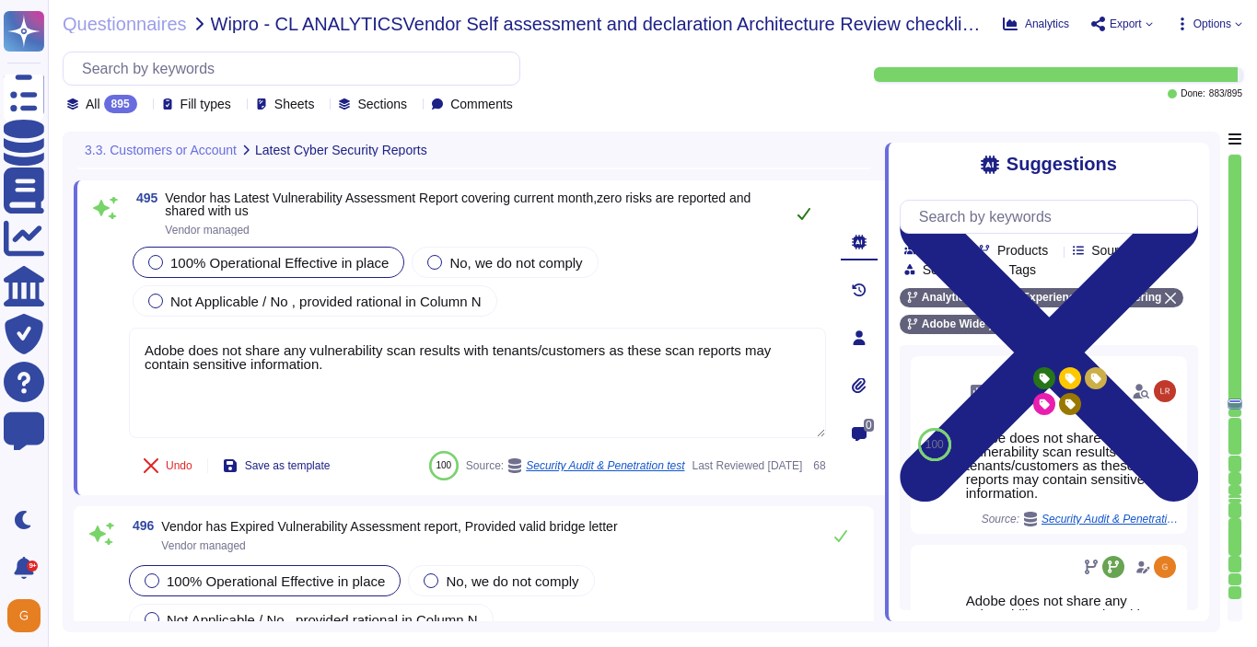
click at [799, 225] on button at bounding box center [804, 213] width 44 height 37
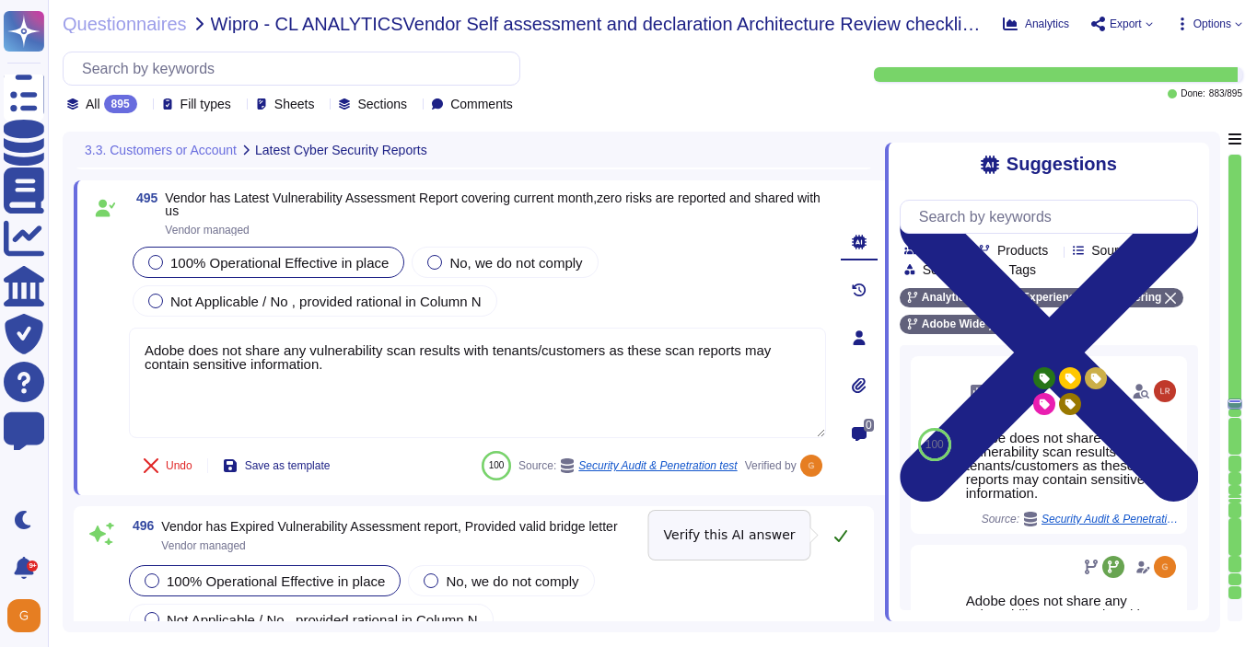
click at [837, 534] on icon at bounding box center [840, 535] width 15 height 15
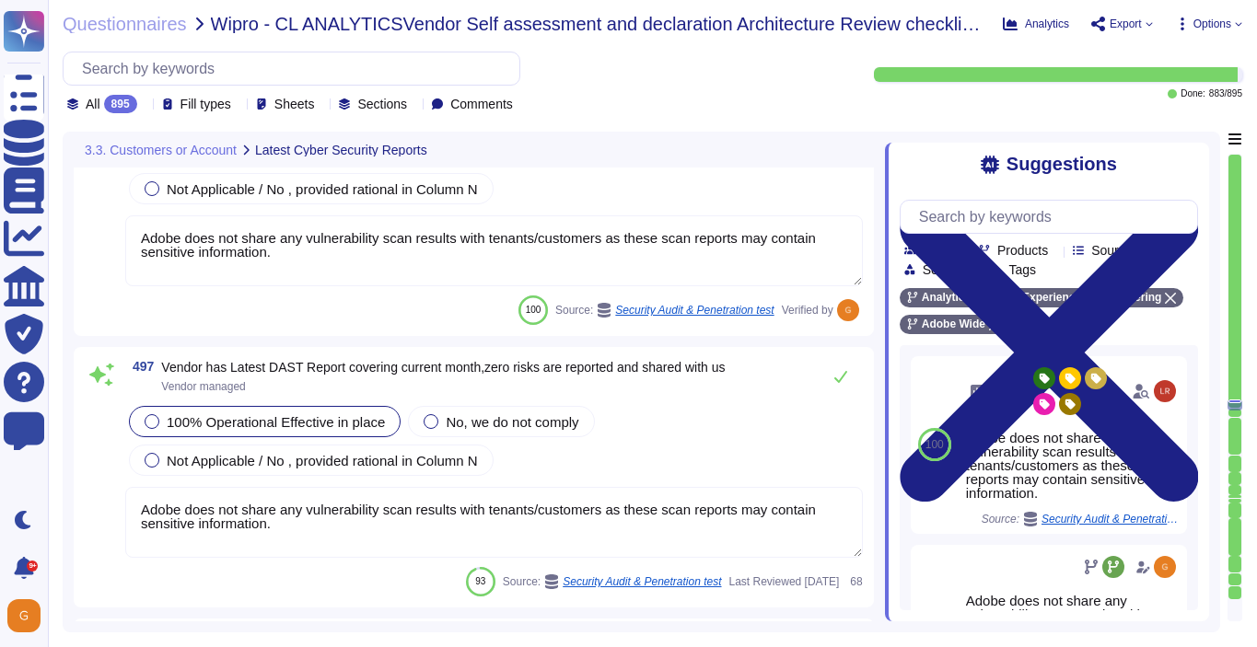
scroll to position [0, 0]
click at [842, 373] on icon at bounding box center [840, 376] width 15 height 15
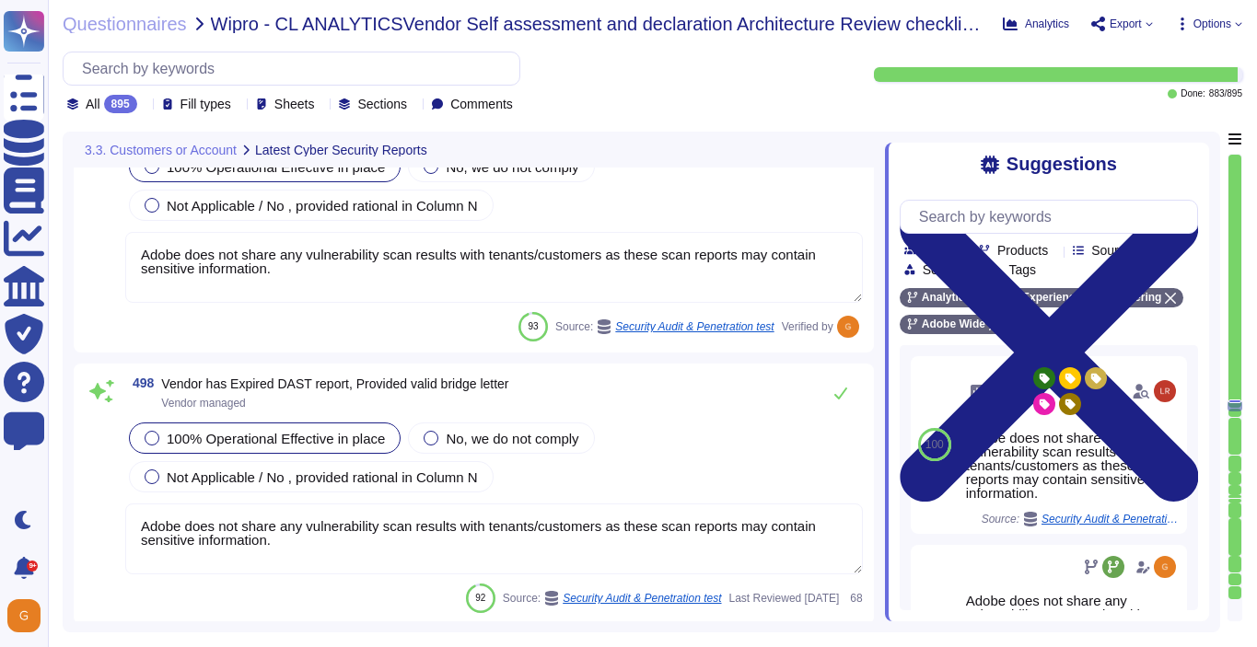
scroll to position [144217, 0]
click at [842, 373] on div "498 Vendor has Expired DAST report, Provided valid bridge letter Vendor managed…" at bounding box center [474, 495] width 800 height 261
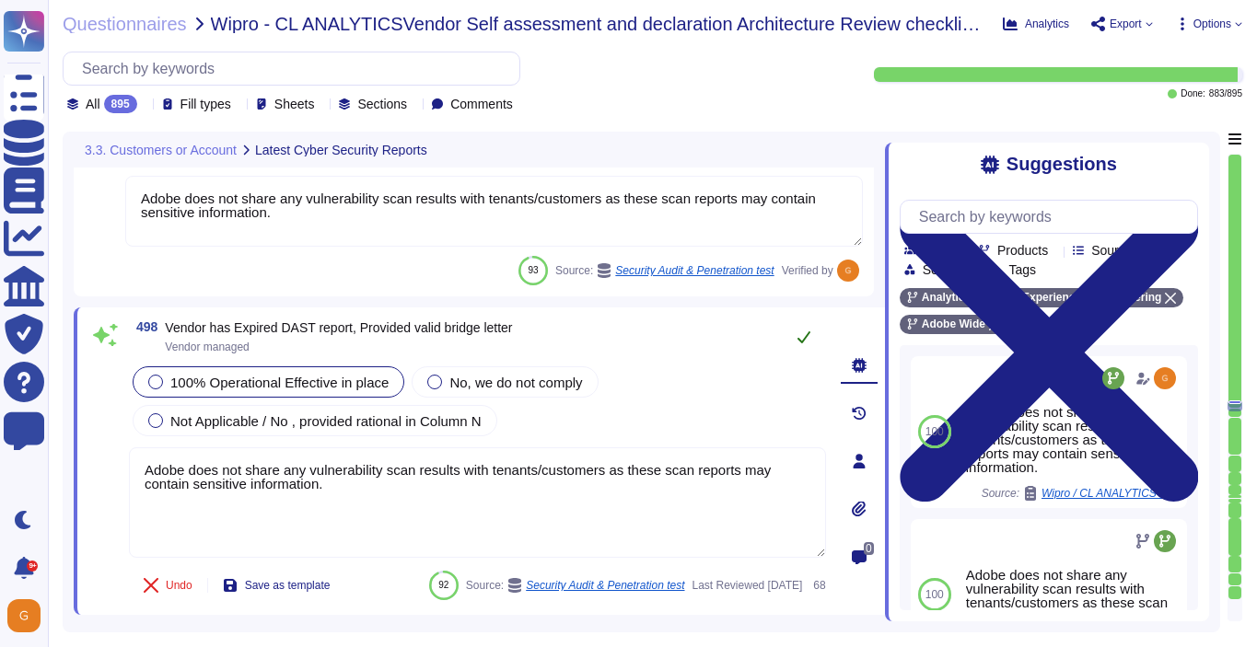
click at [799, 344] on icon at bounding box center [803, 337] width 15 height 15
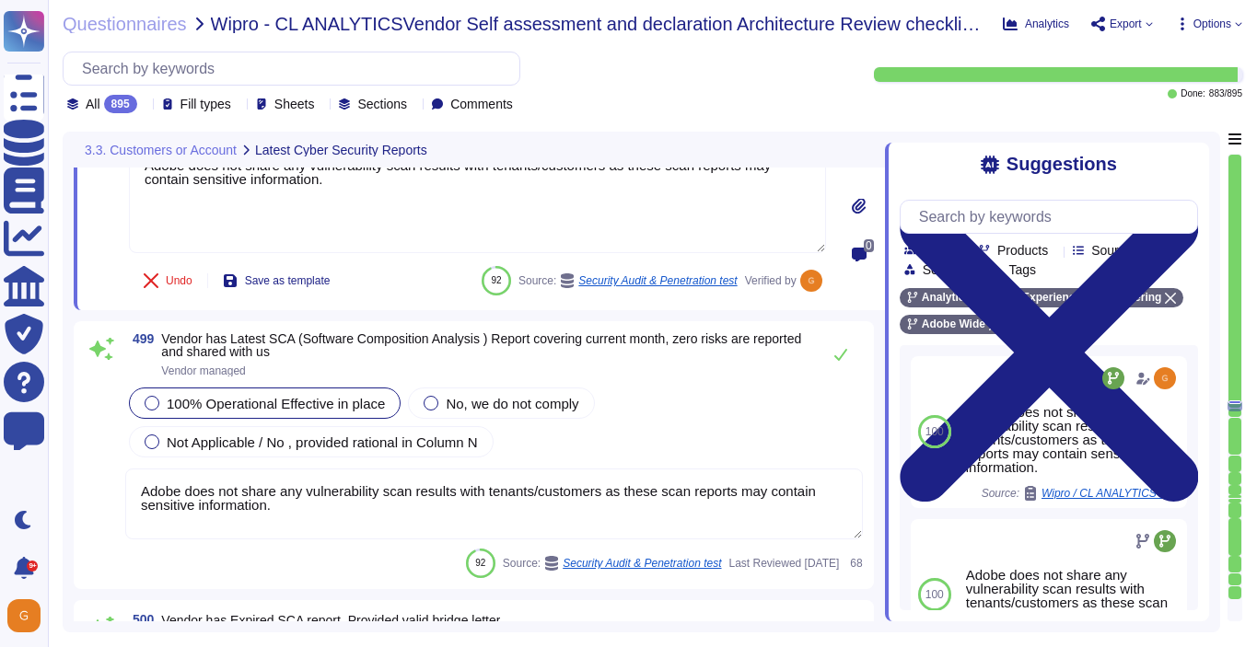
scroll to position [144525, 0]
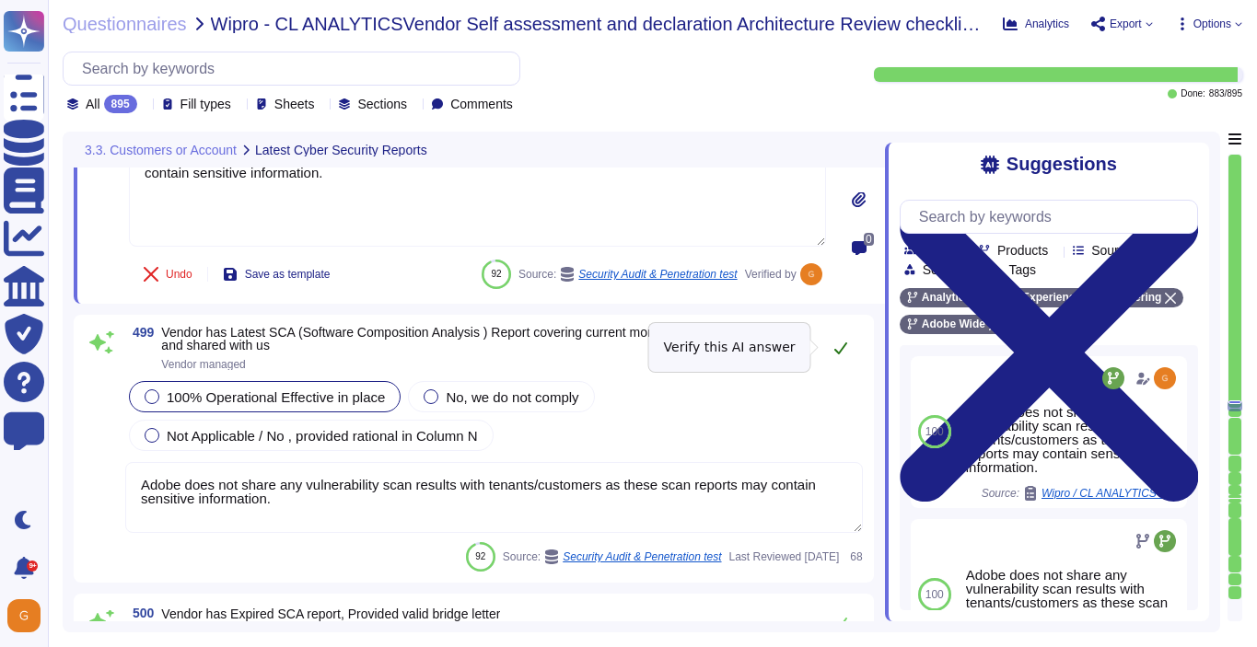
click at [818, 350] on button at bounding box center [840, 348] width 44 height 37
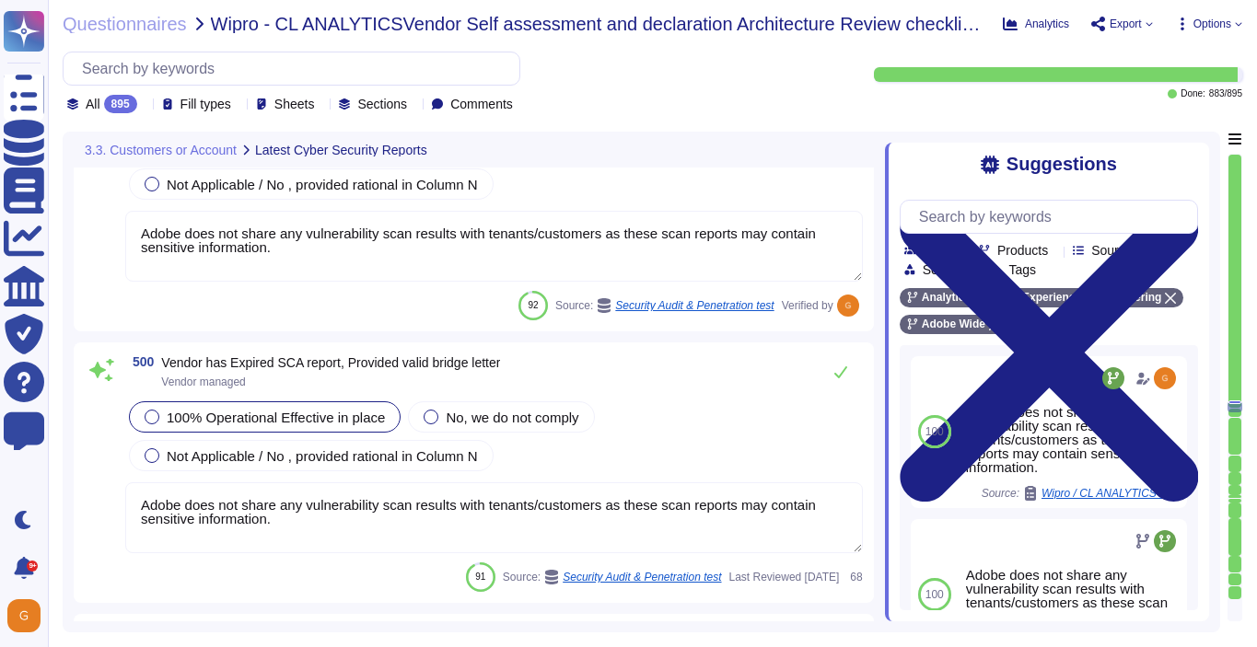
scroll to position [144763, 0]
click at [841, 370] on icon at bounding box center [840, 373] width 15 height 15
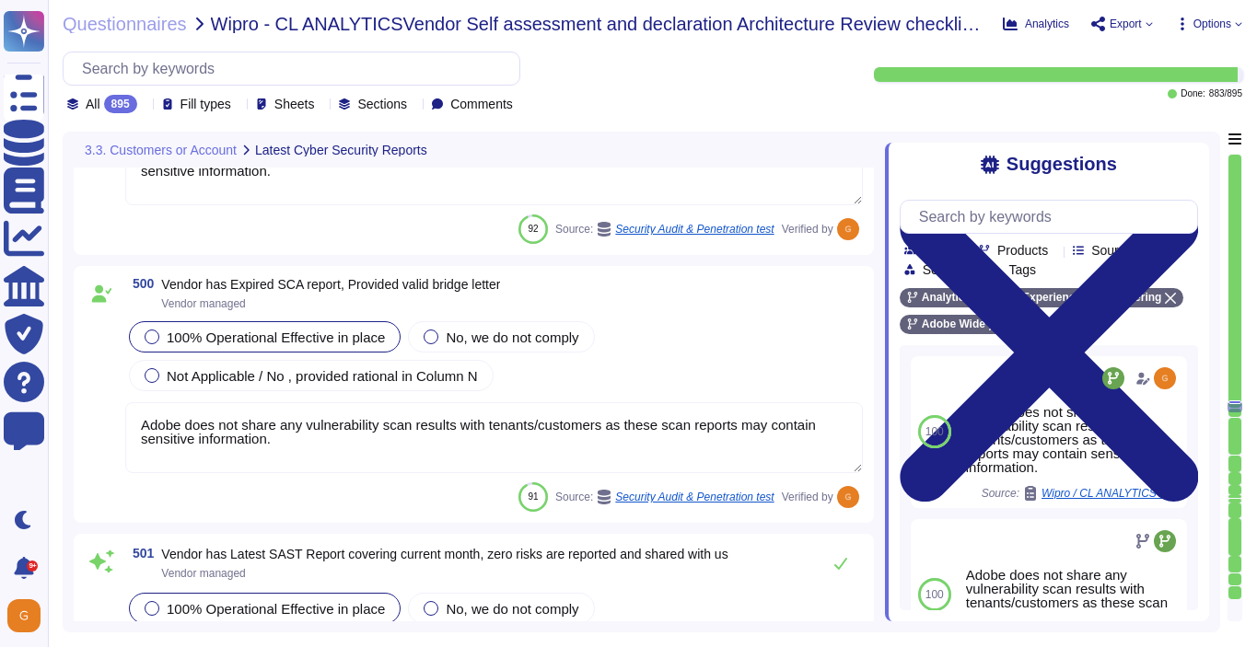
scroll to position [144955, 0]
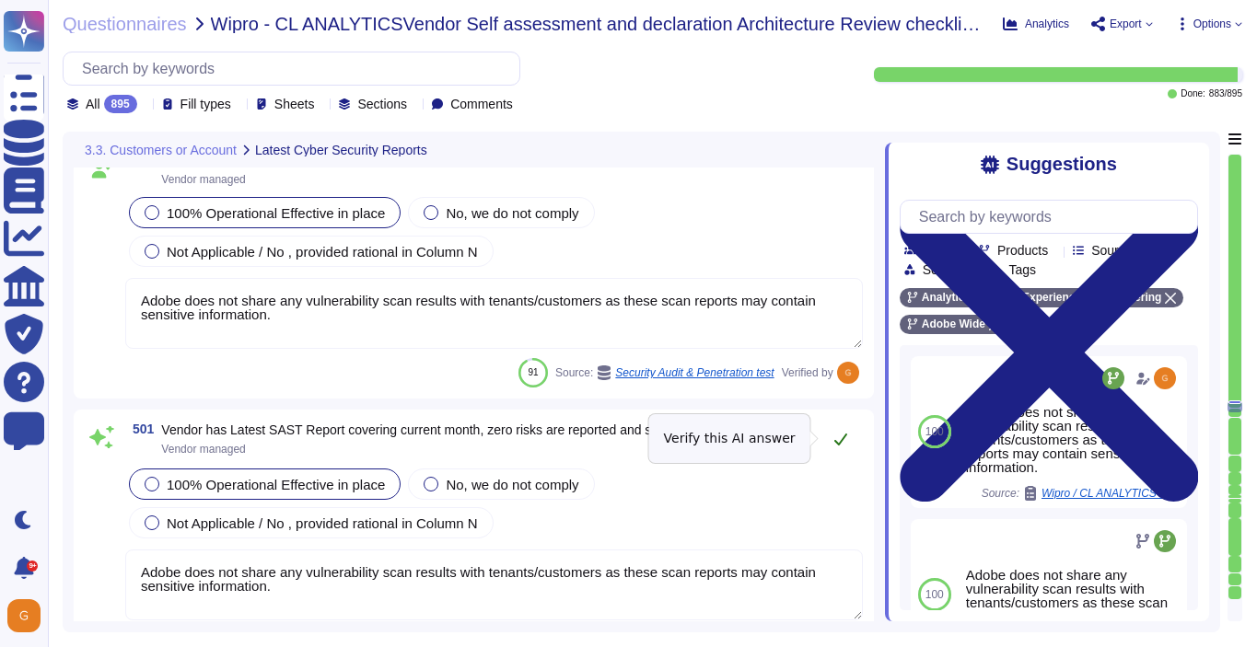
click at [838, 444] on icon at bounding box center [840, 440] width 13 height 12
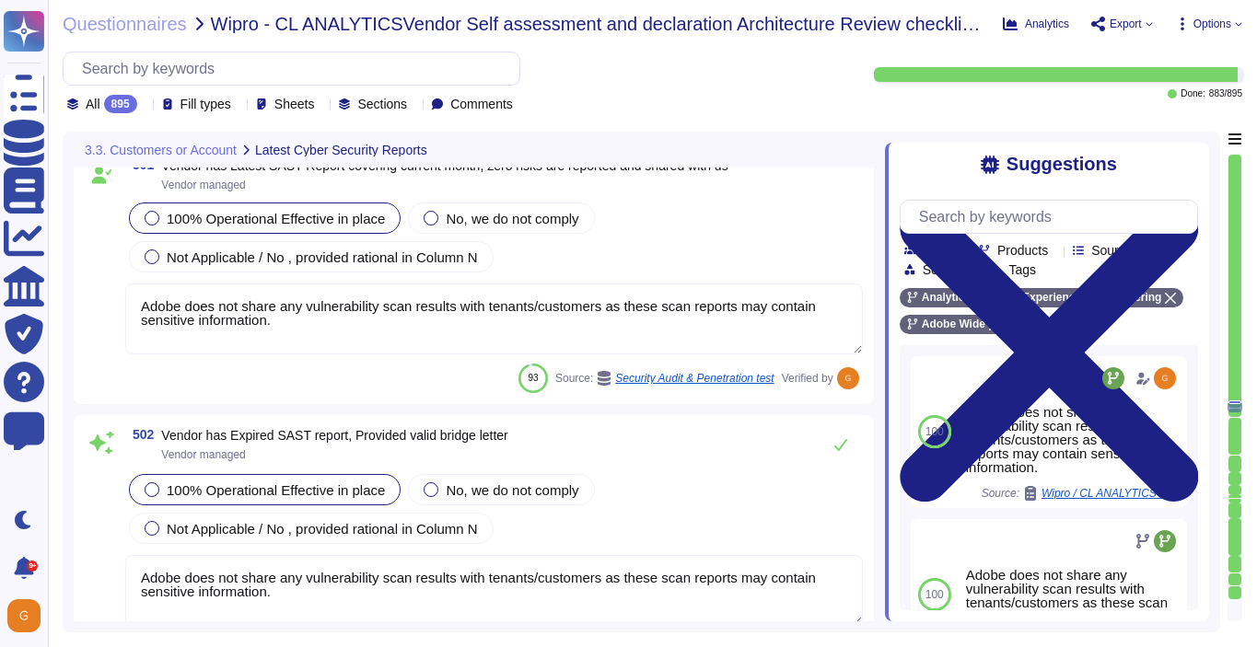
scroll to position [145220, 0]
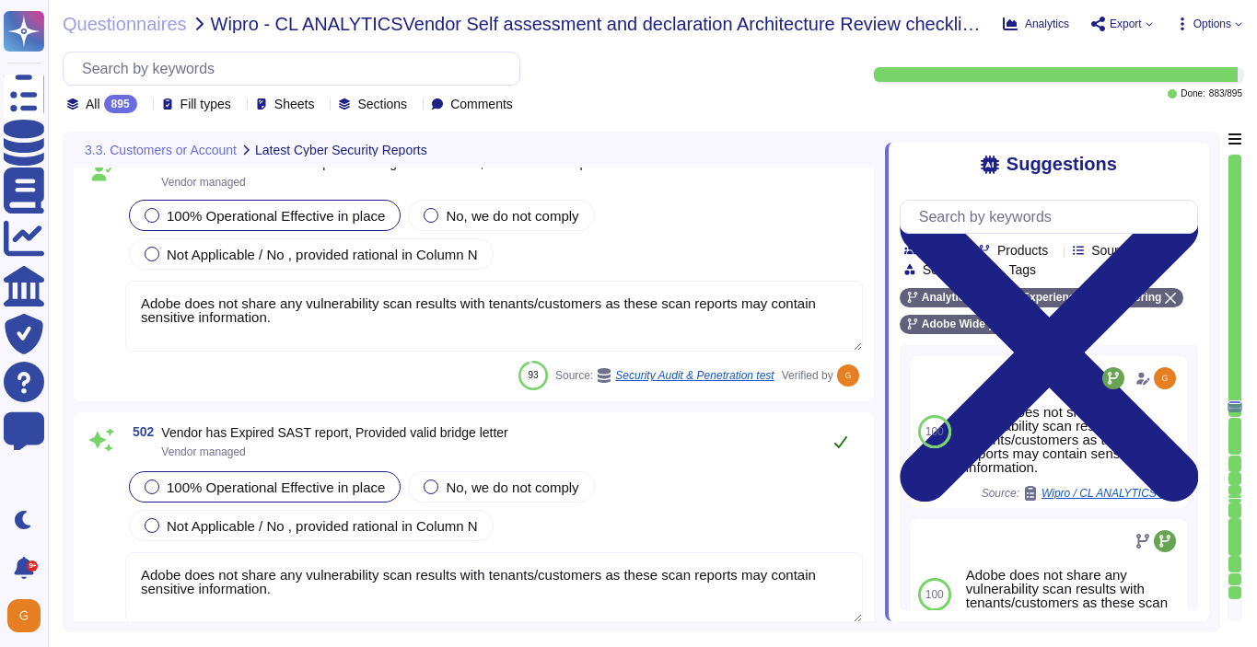
click at [840, 436] on icon at bounding box center [840, 442] width 15 height 15
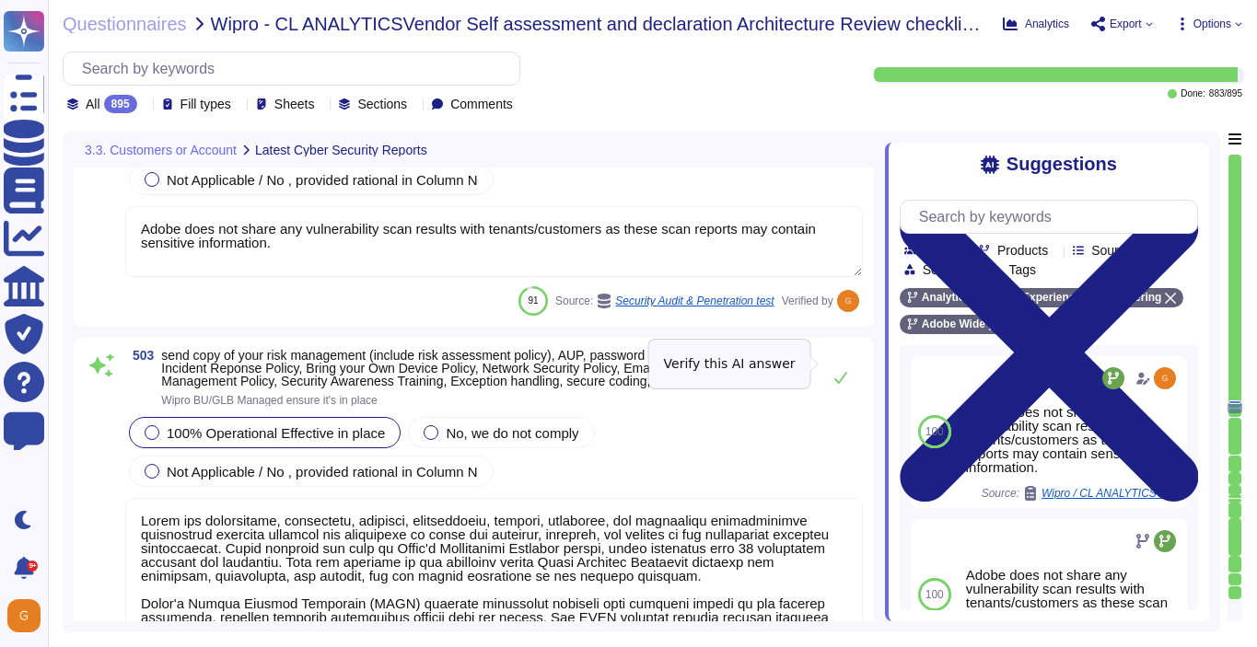
scroll to position [145560, 0]
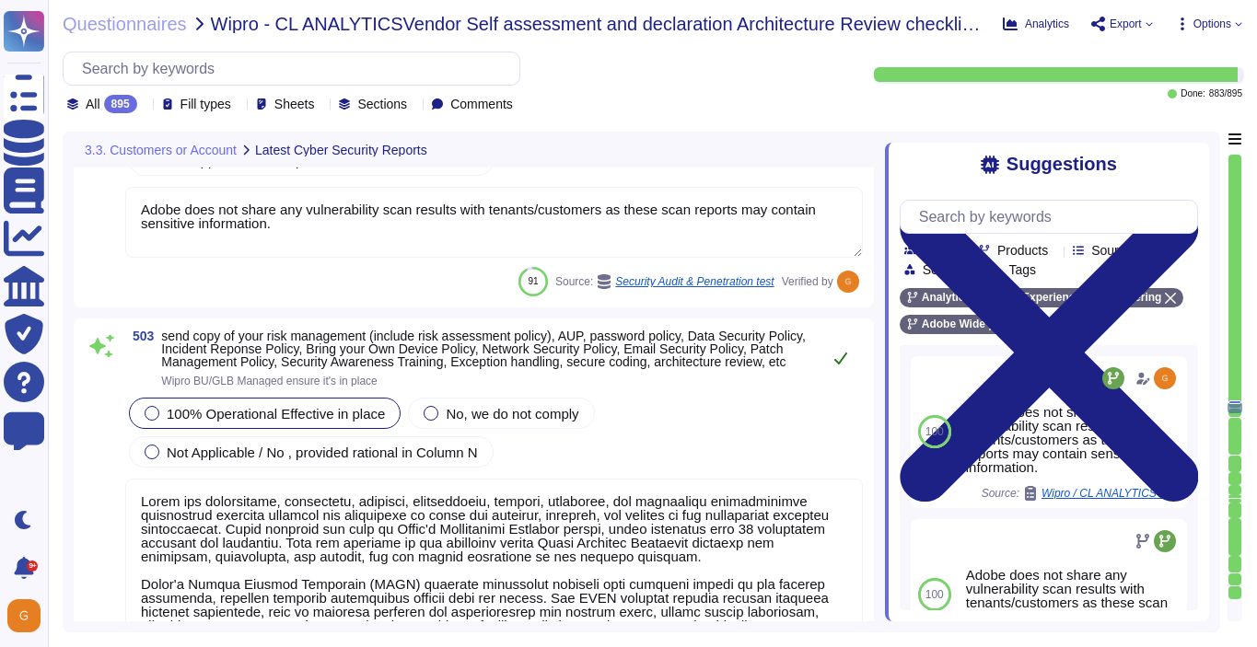
click at [838, 377] on button at bounding box center [840, 358] width 44 height 37
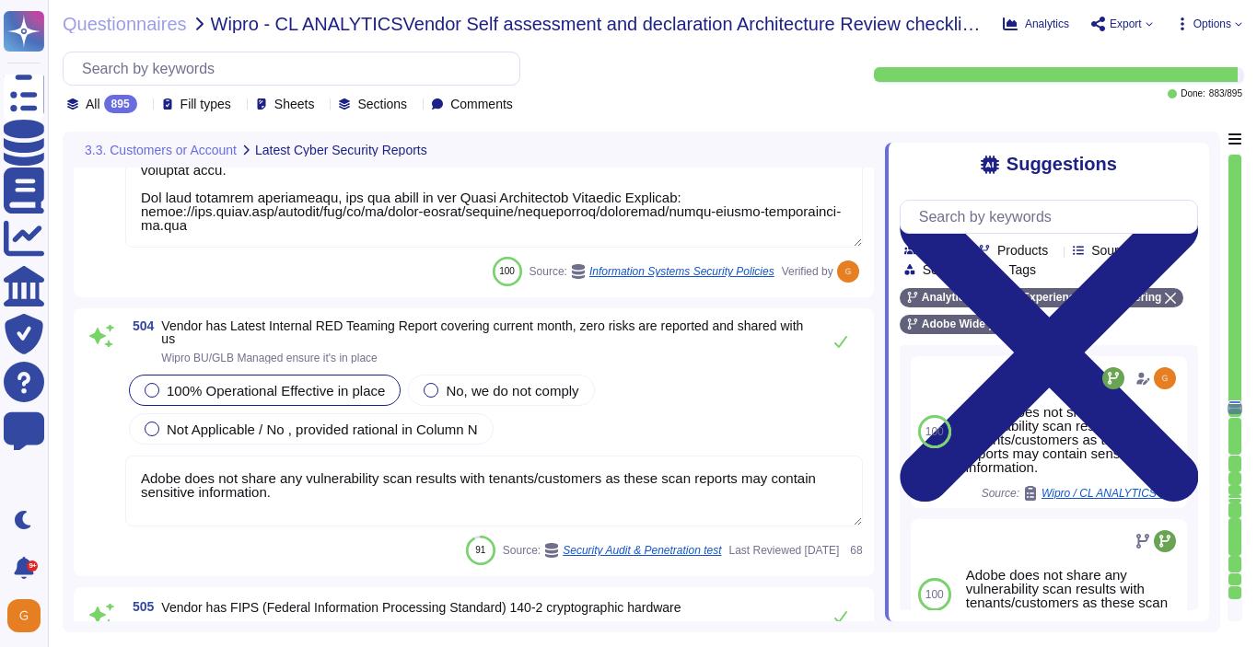
scroll to position [146085, 0]
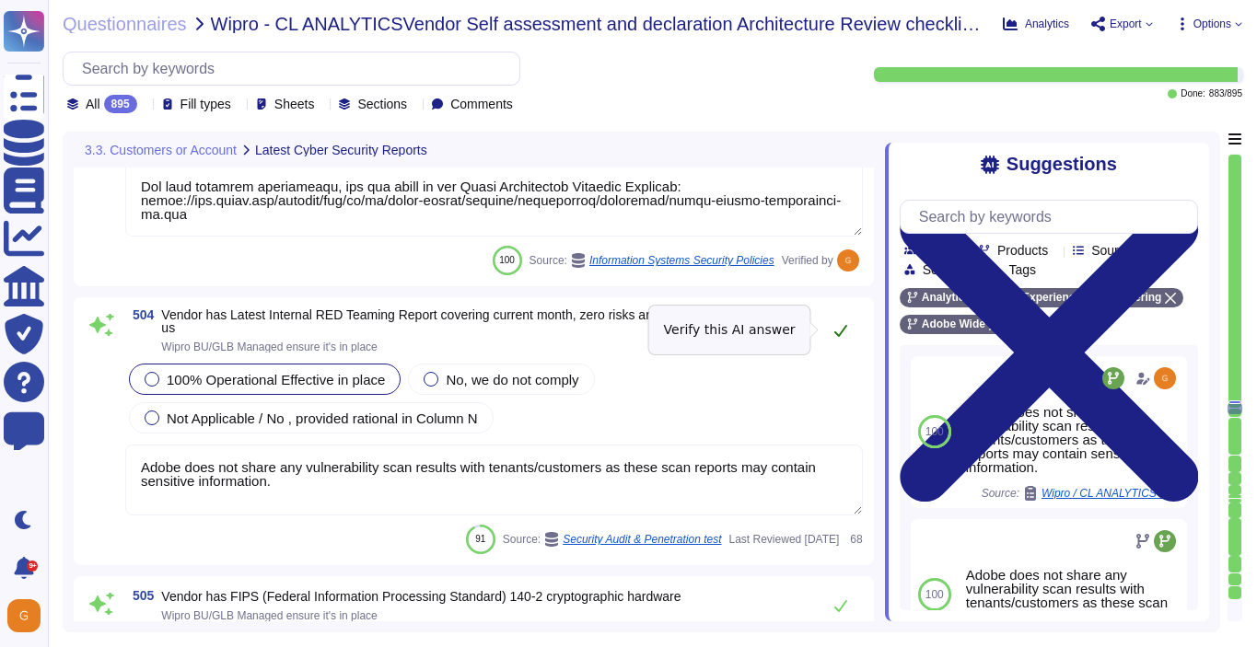
click at [844, 329] on icon at bounding box center [840, 331] width 13 height 12
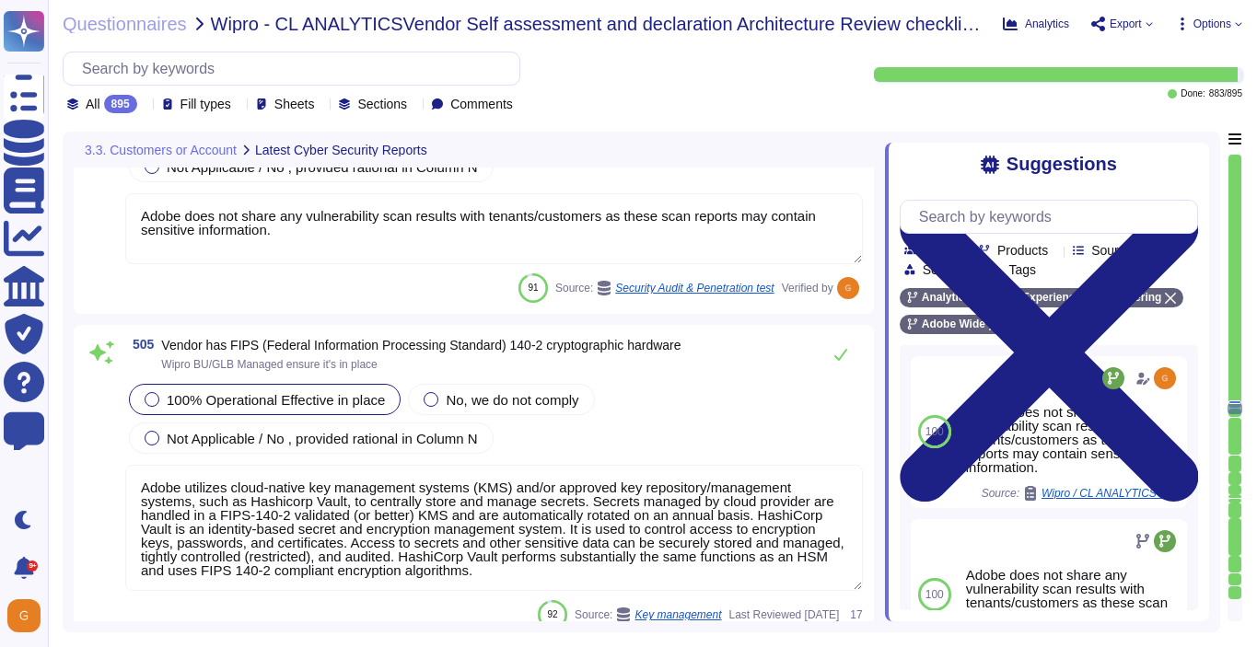
scroll to position [146313, 0]
click at [841, 363] on icon at bounding box center [840, 356] width 15 height 15
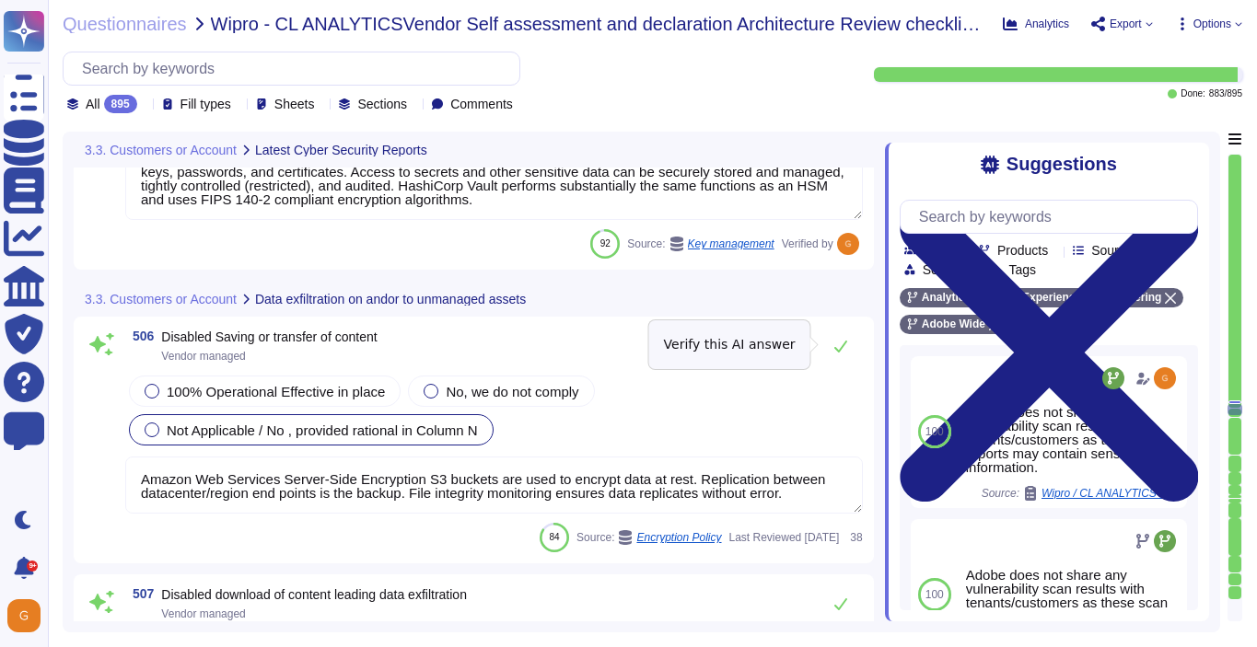
scroll to position [146683, 0]
click at [841, 363] on button at bounding box center [840, 345] width 44 height 37
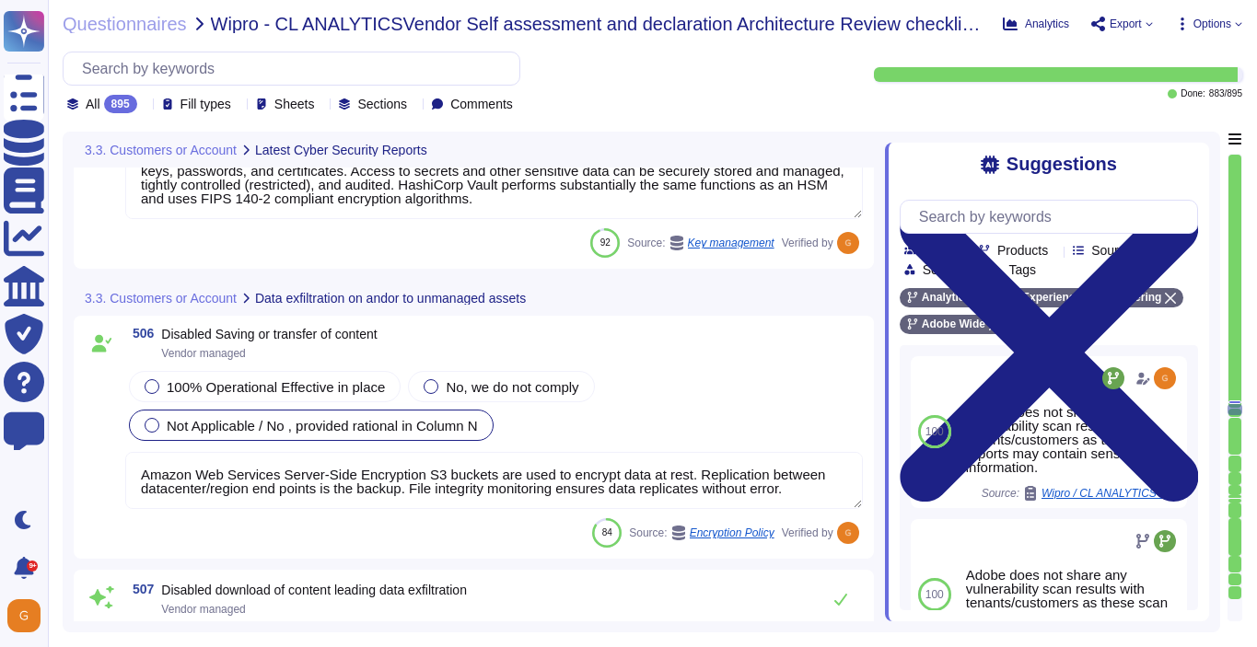
click at [840, 349] on div "506 Disabled Saving or transfer of content Vendor managed" at bounding box center [493, 343] width 737 height 33
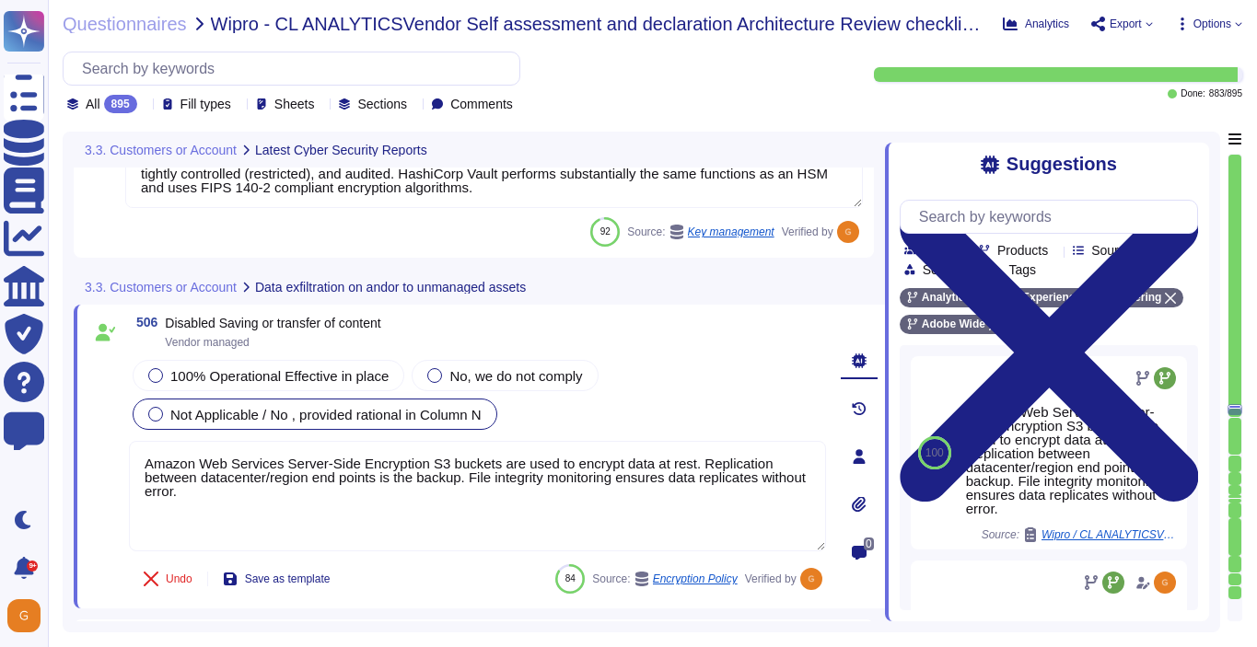
click at [741, 272] on div "3.3. Customers or Account Data exfiltration on andor to unmanaged assets" at bounding box center [479, 287] width 811 height 36
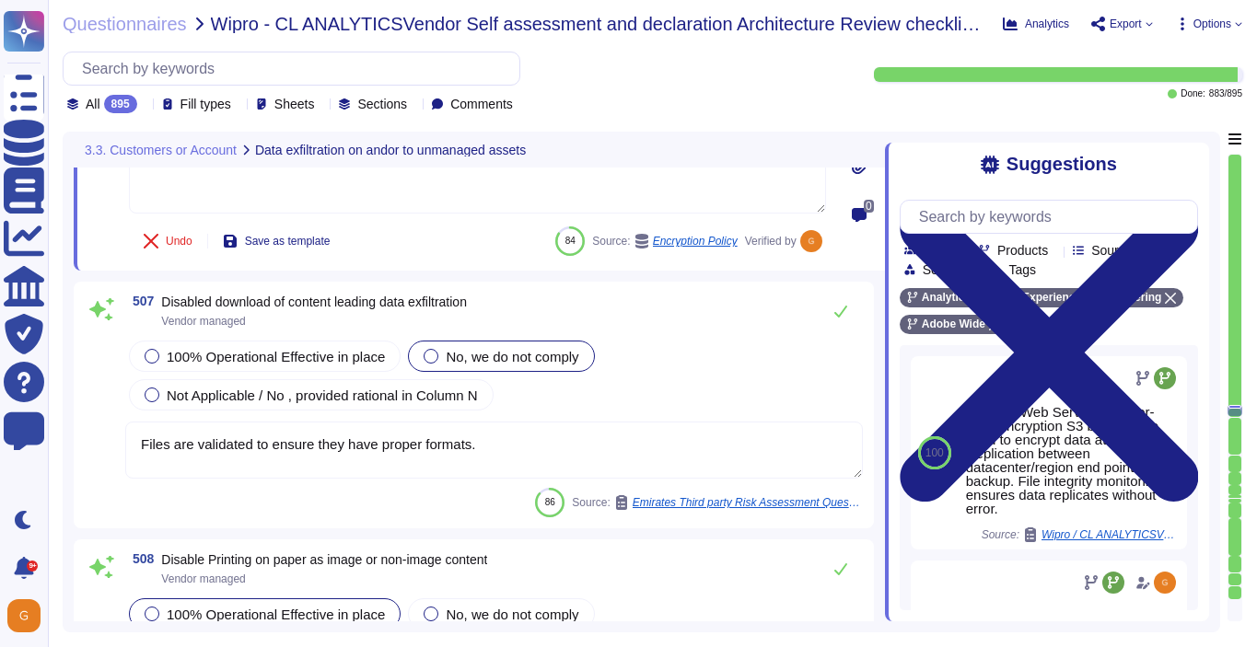
scroll to position [147003, 0]
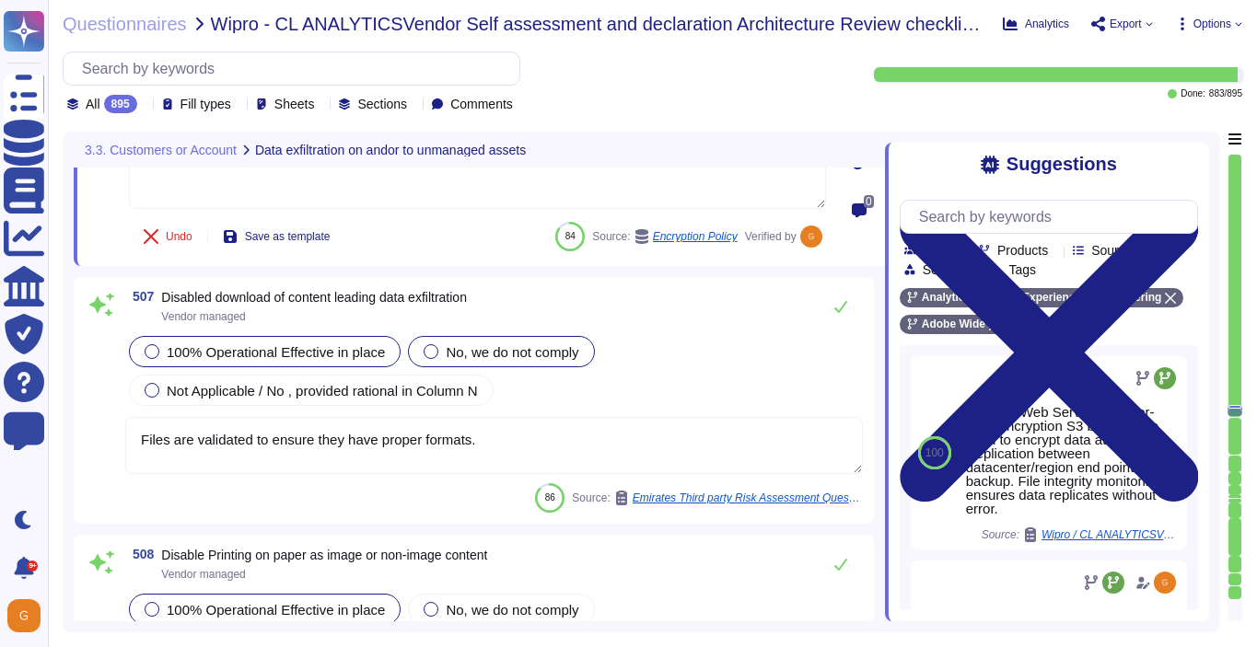
click at [248, 362] on div "100% Operational Effective in place" at bounding box center [265, 351] width 272 height 31
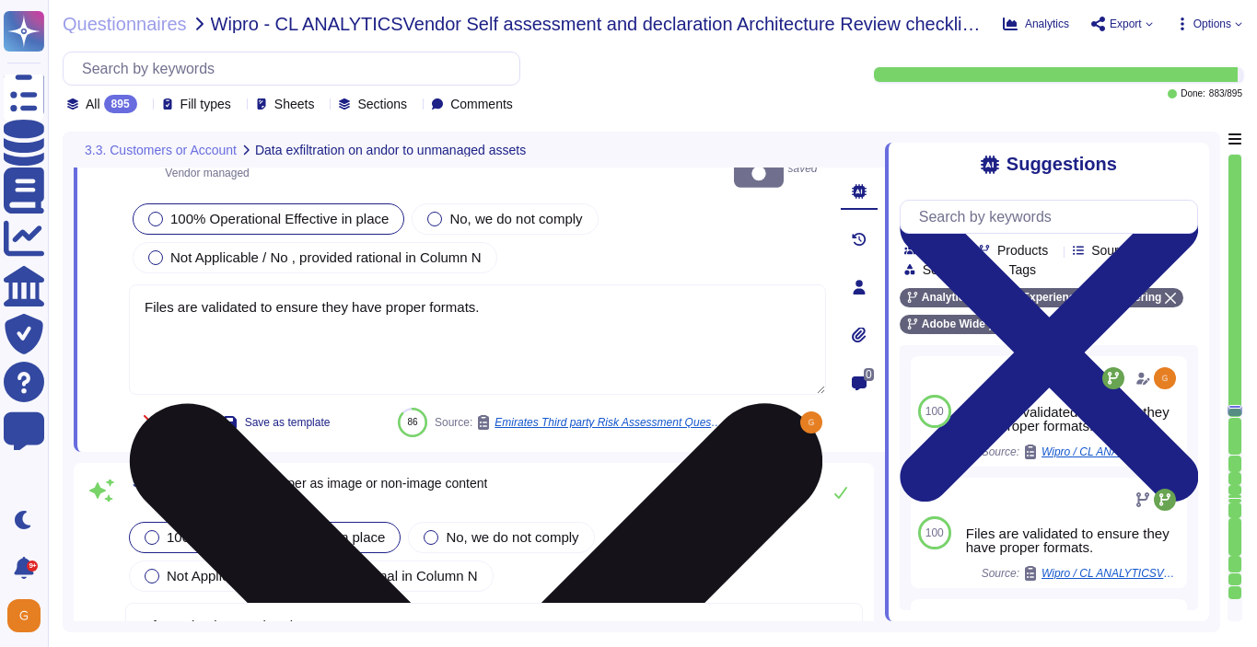
scroll to position [147204, 0]
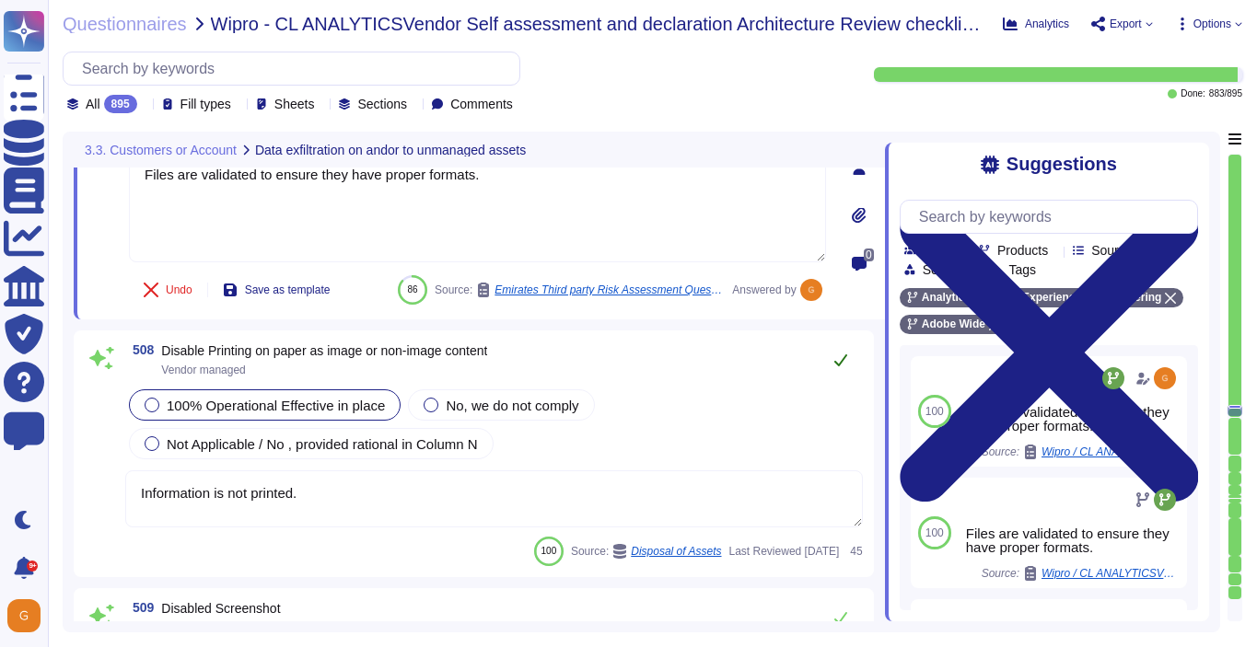
click at [840, 355] on icon at bounding box center [840, 360] width 15 height 15
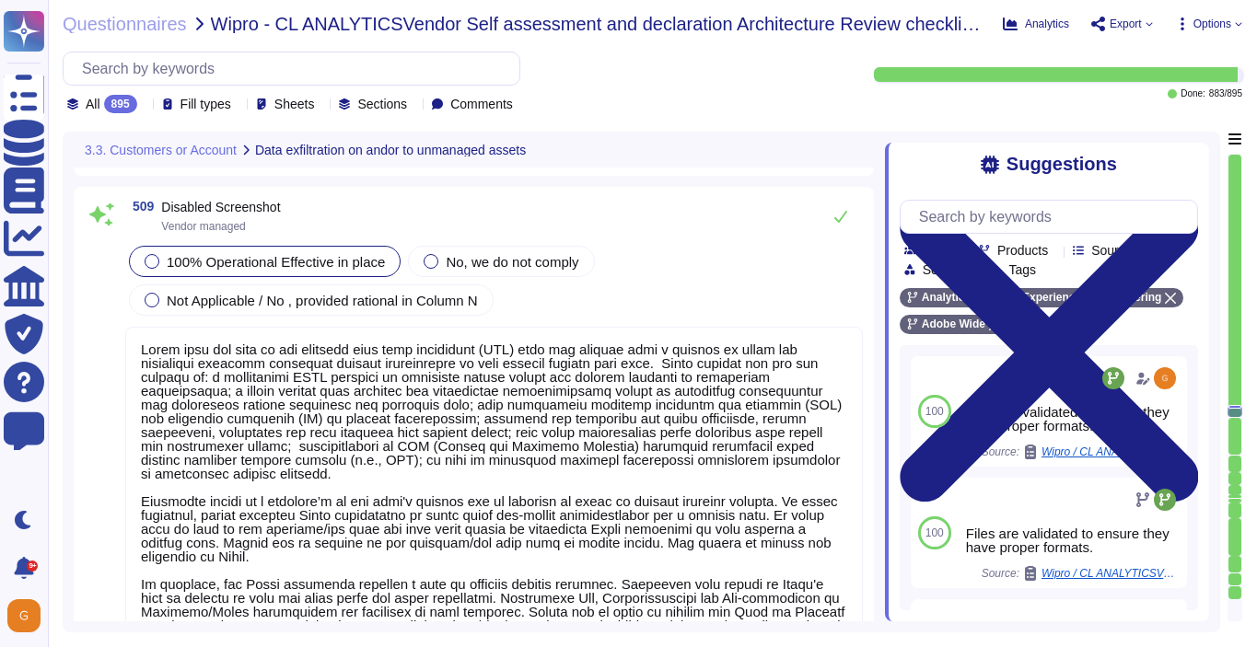
scroll to position [147556, 0]
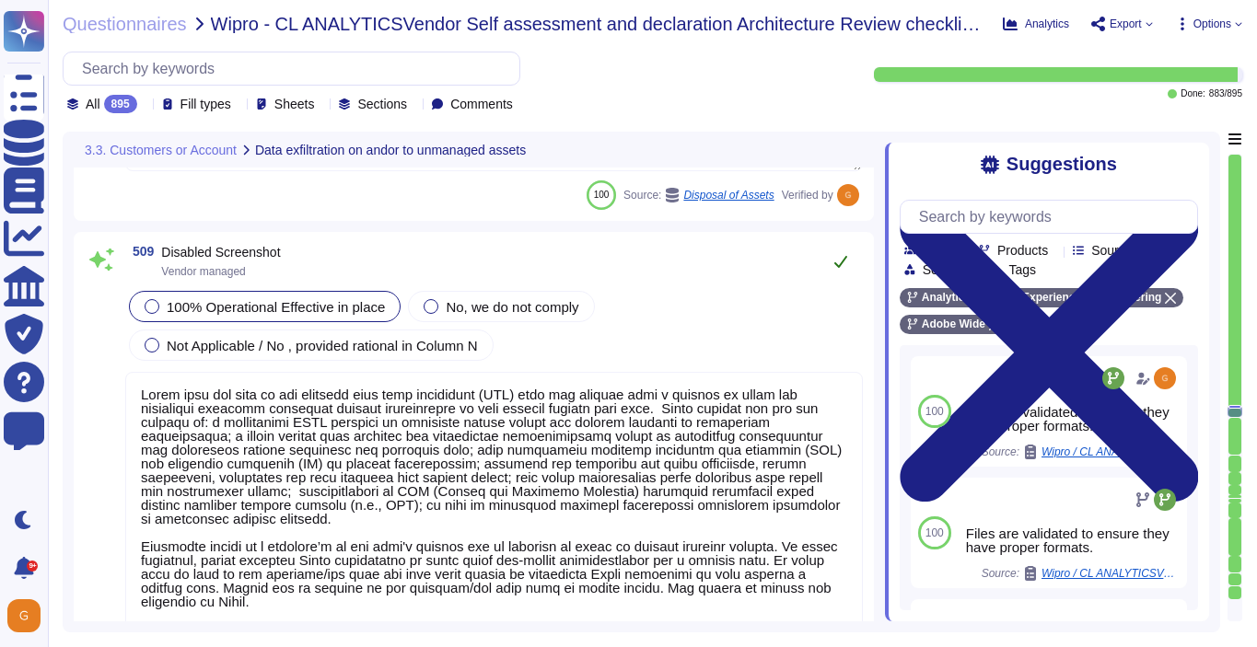
click at [847, 261] on icon at bounding box center [840, 261] width 15 height 15
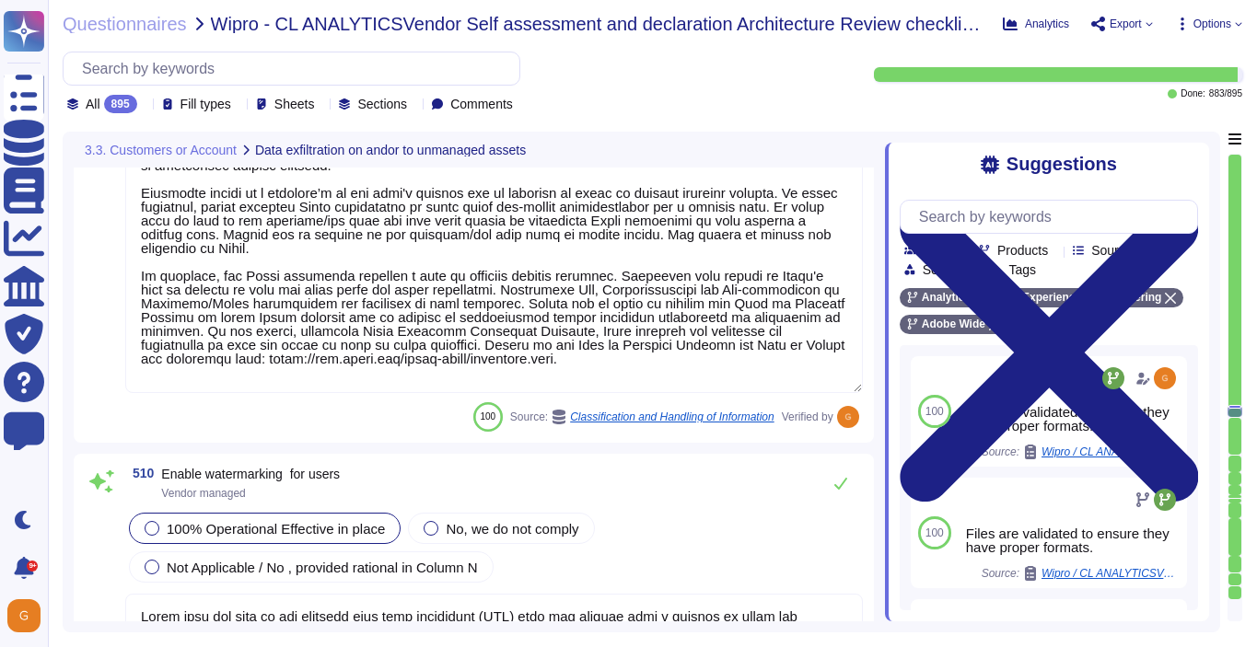
scroll to position [147941, 0]
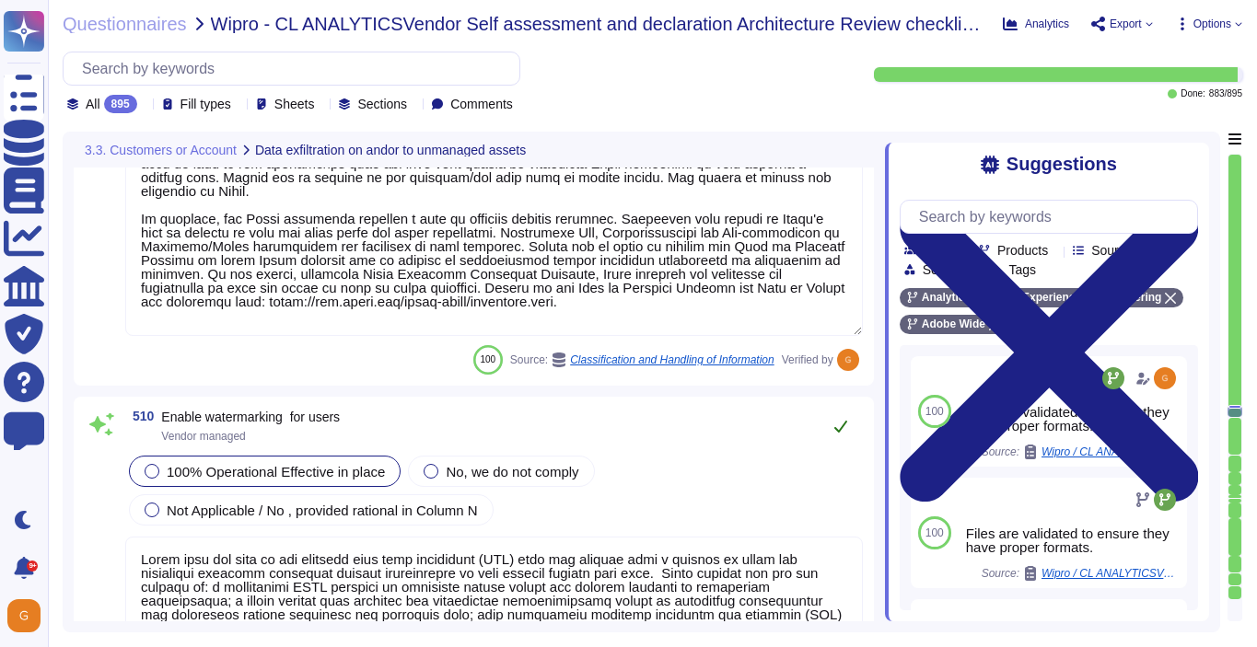
click at [843, 426] on icon at bounding box center [840, 426] width 15 height 15
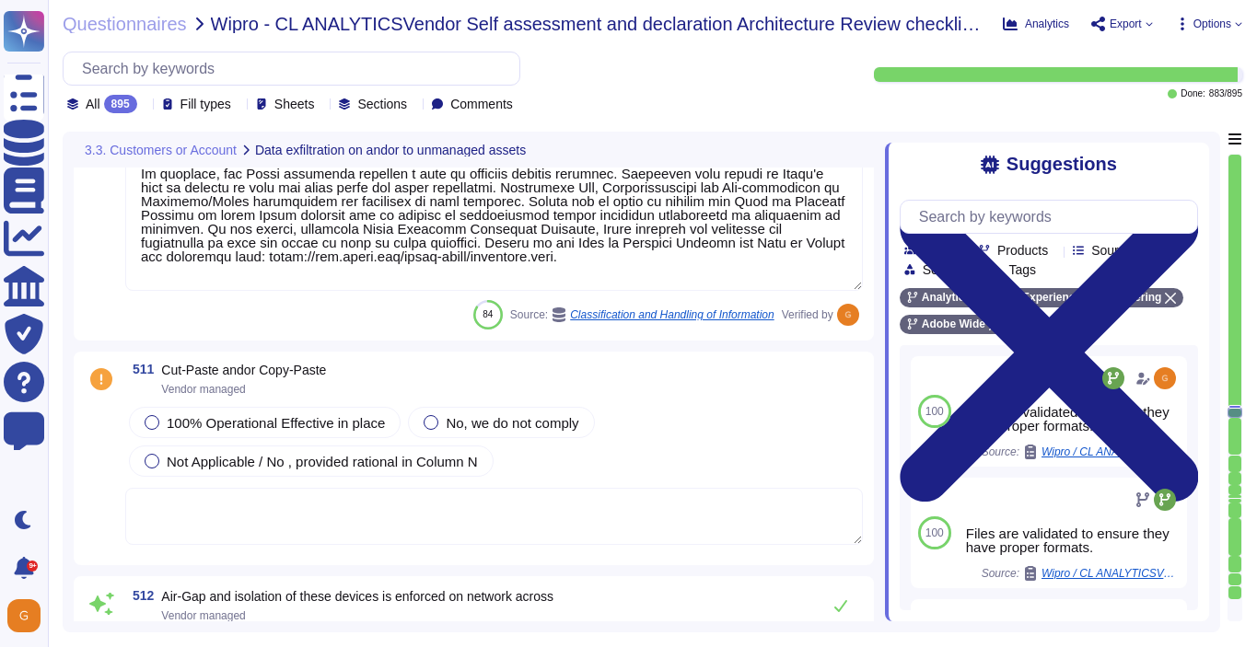
scroll to position [148548, 0]
click at [382, 472] on div "Not Applicable / No , provided rational in Column N" at bounding box center [311, 460] width 365 height 31
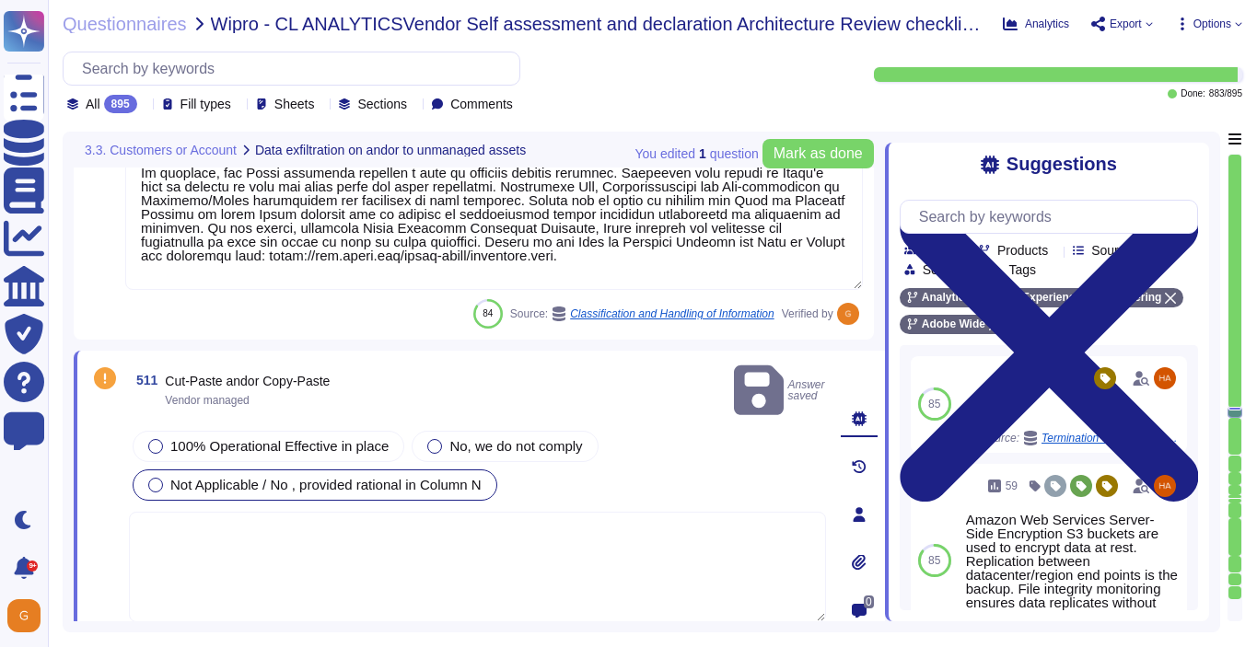
click at [340, 512] on textarea at bounding box center [477, 567] width 697 height 110
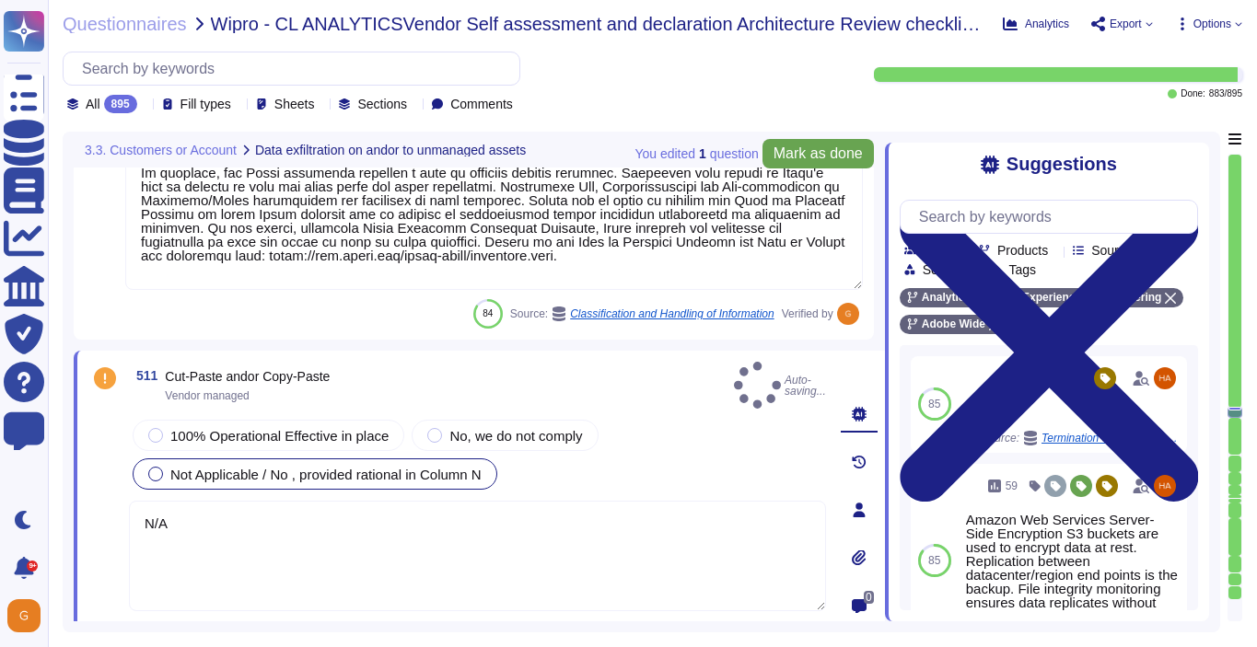
click at [809, 146] on span "Mark as done" at bounding box center [817, 153] width 89 height 15
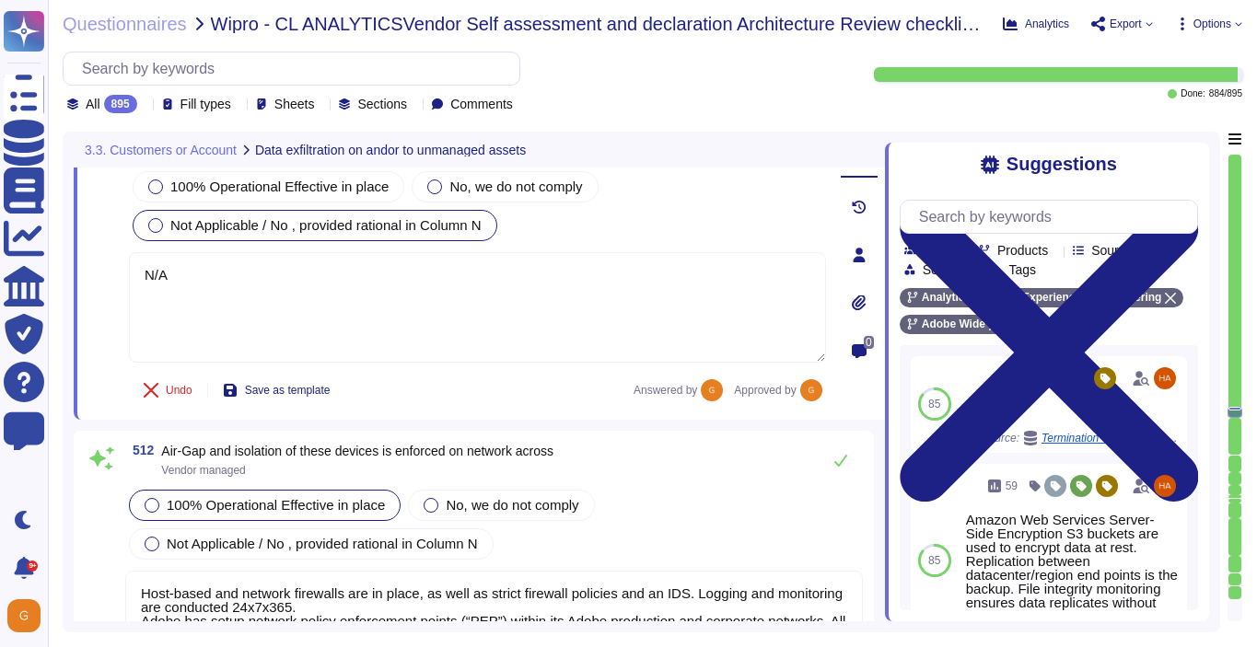
scroll to position [148912, 0]
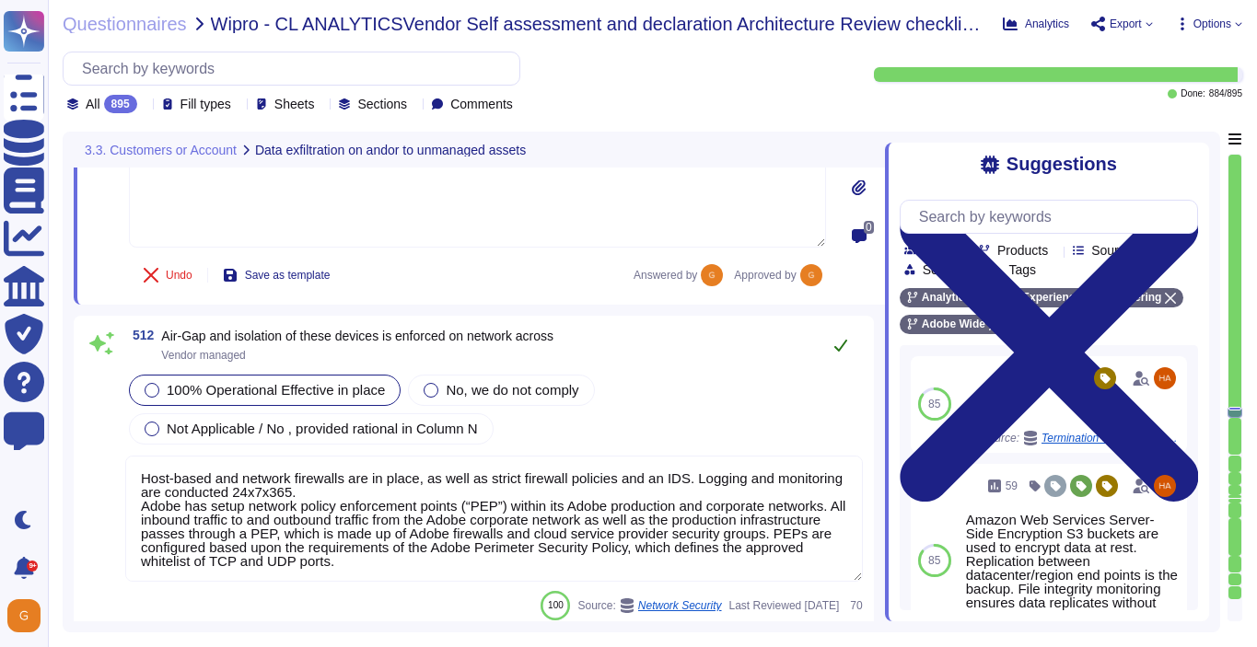
click at [838, 340] on icon at bounding box center [840, 346] width 13 height 12
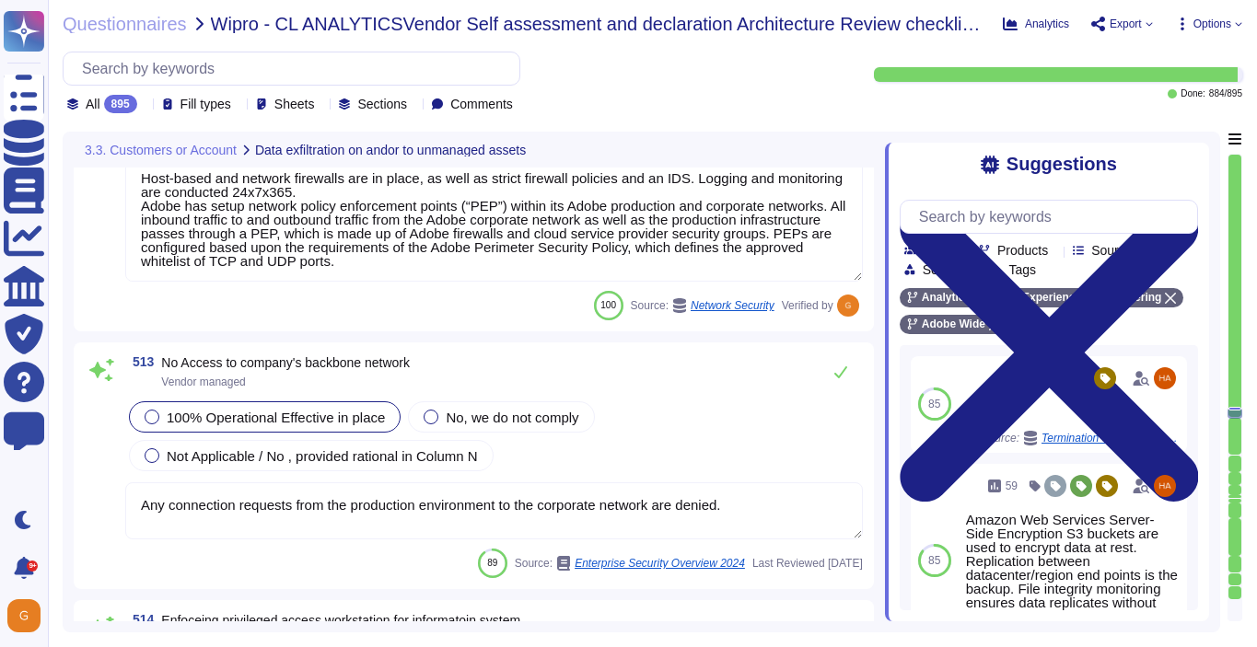
scroll to position [149180, 0]
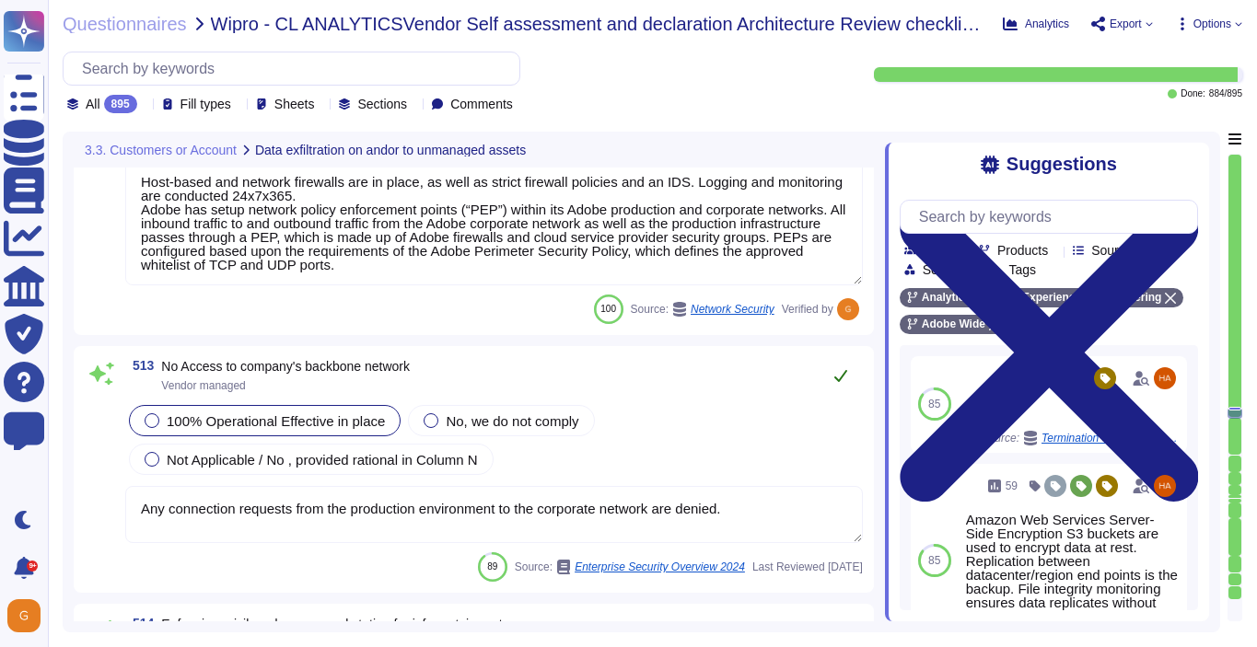
click at [835, 382] on button at bounding box center [840, 375] width 44 height 37
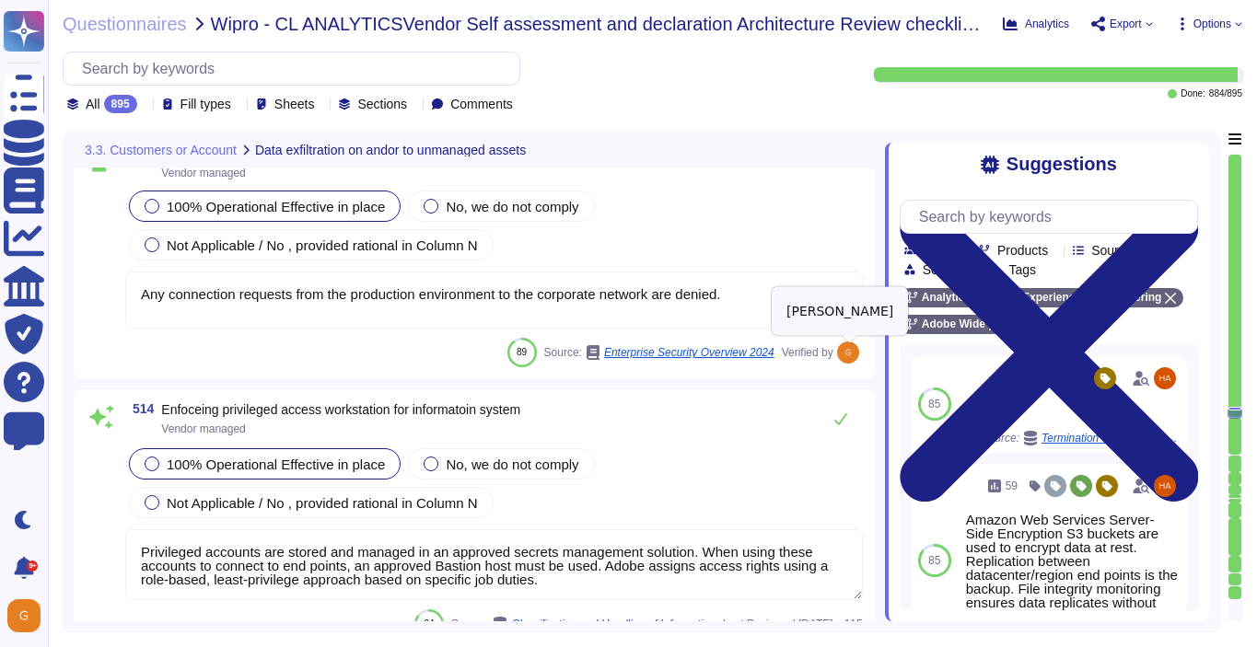
scroll to position [149385, 0]
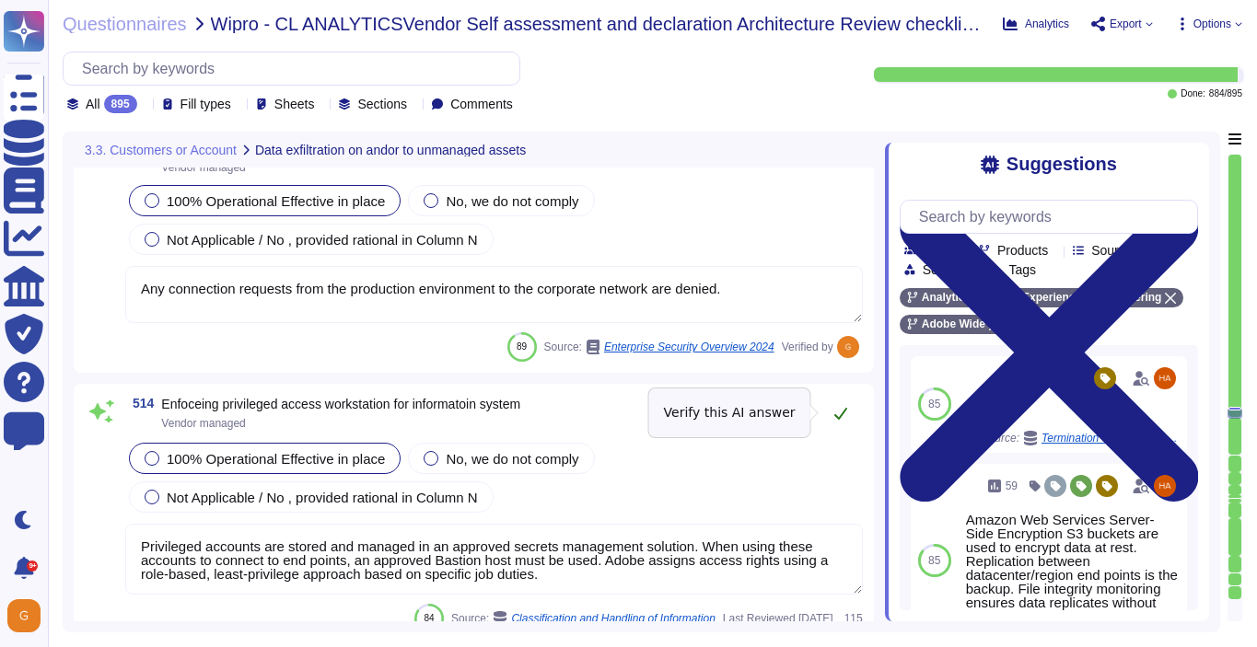
click at [841, 413] on icon at bounding box center [840, 414] width 13 height 12
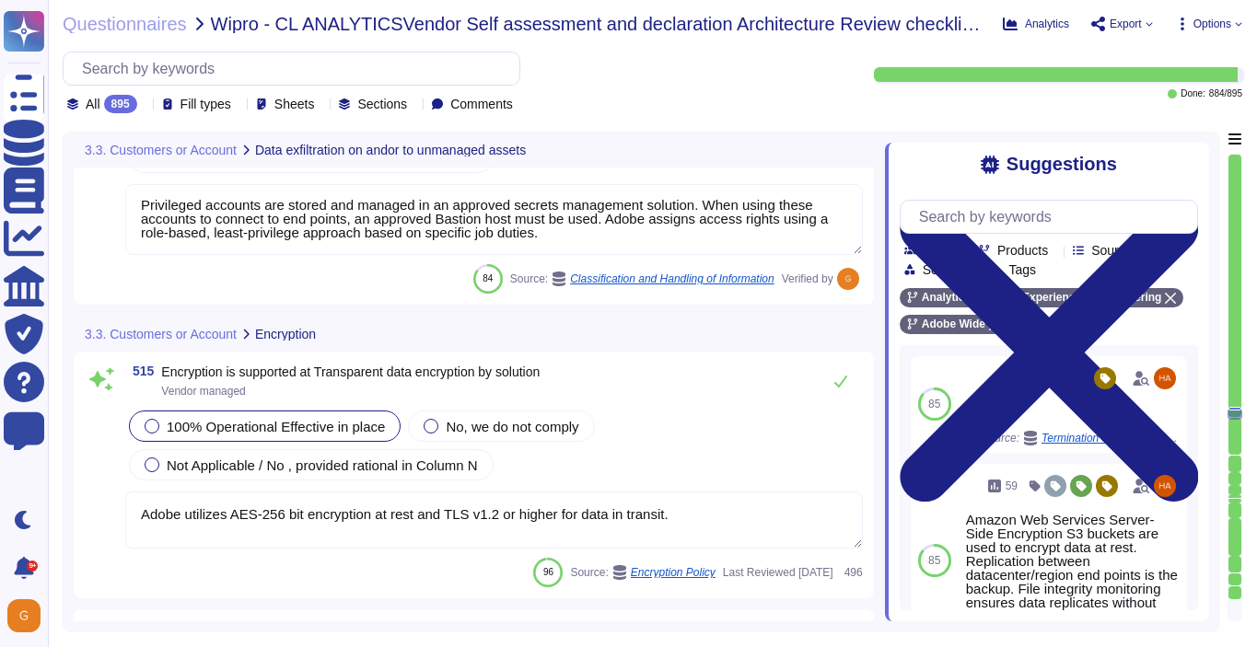
scroll to position [149709, 0]
click at [837, 384] on icon at bounding box center [840, 382] width 15 height 15
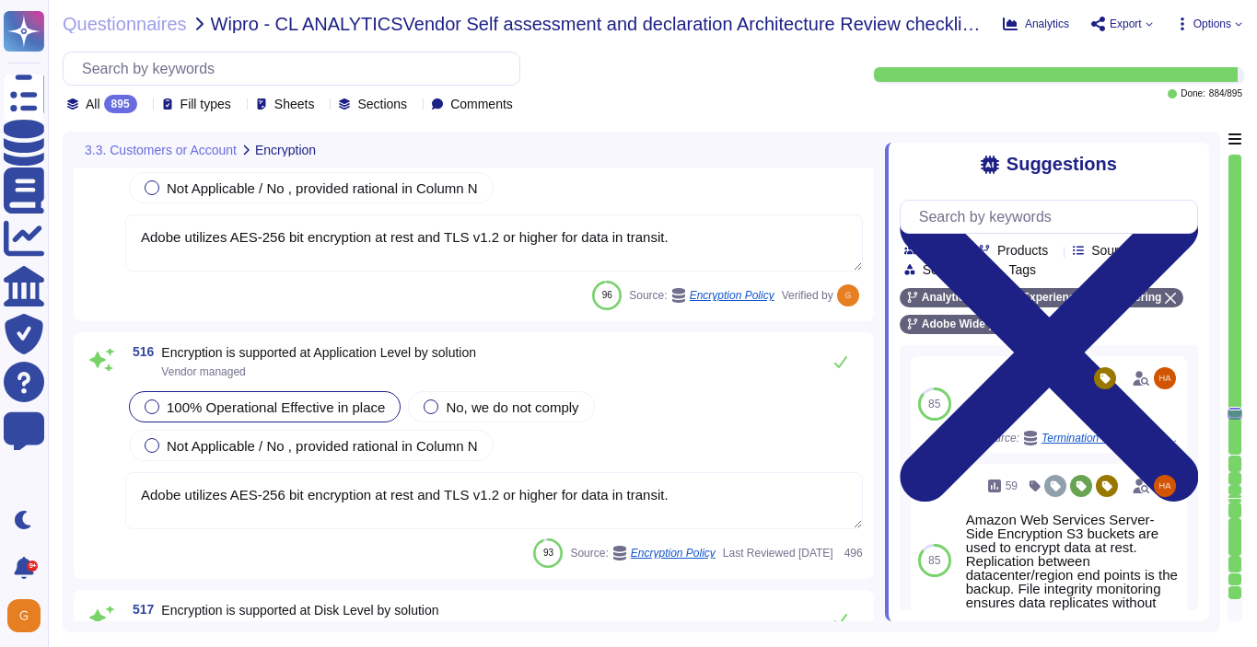
scroll to position [149946, 0]
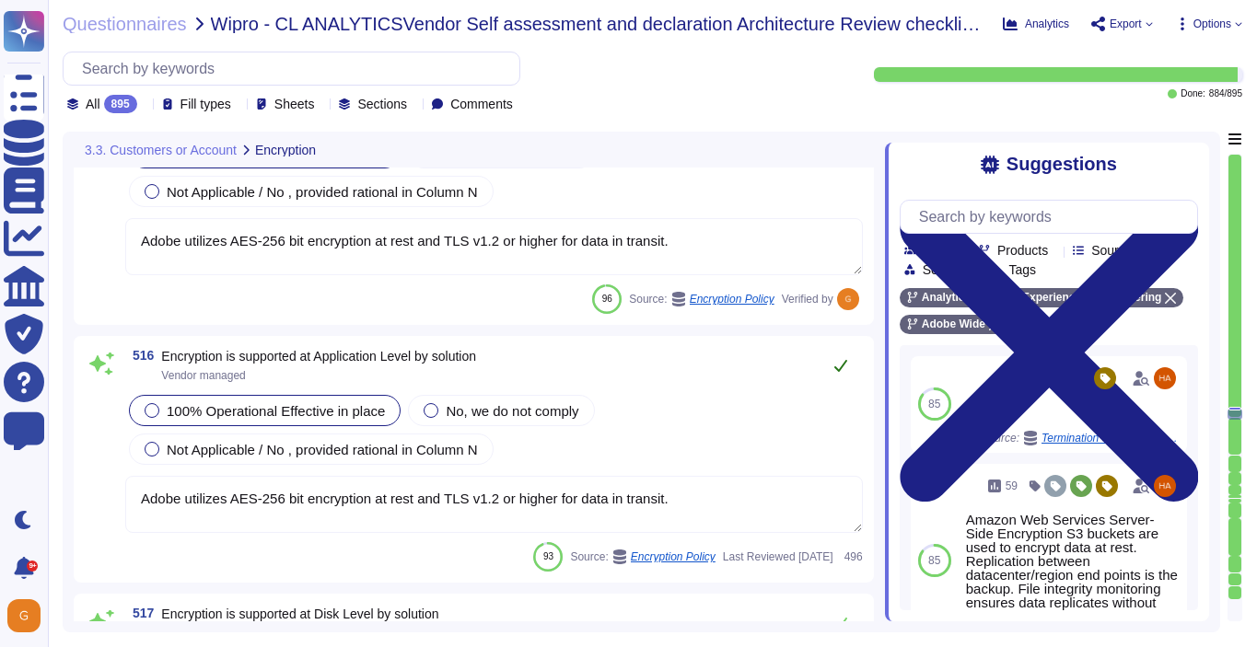
click at [843, 373] on button at bounding box center [840, 365] width 44 height 37
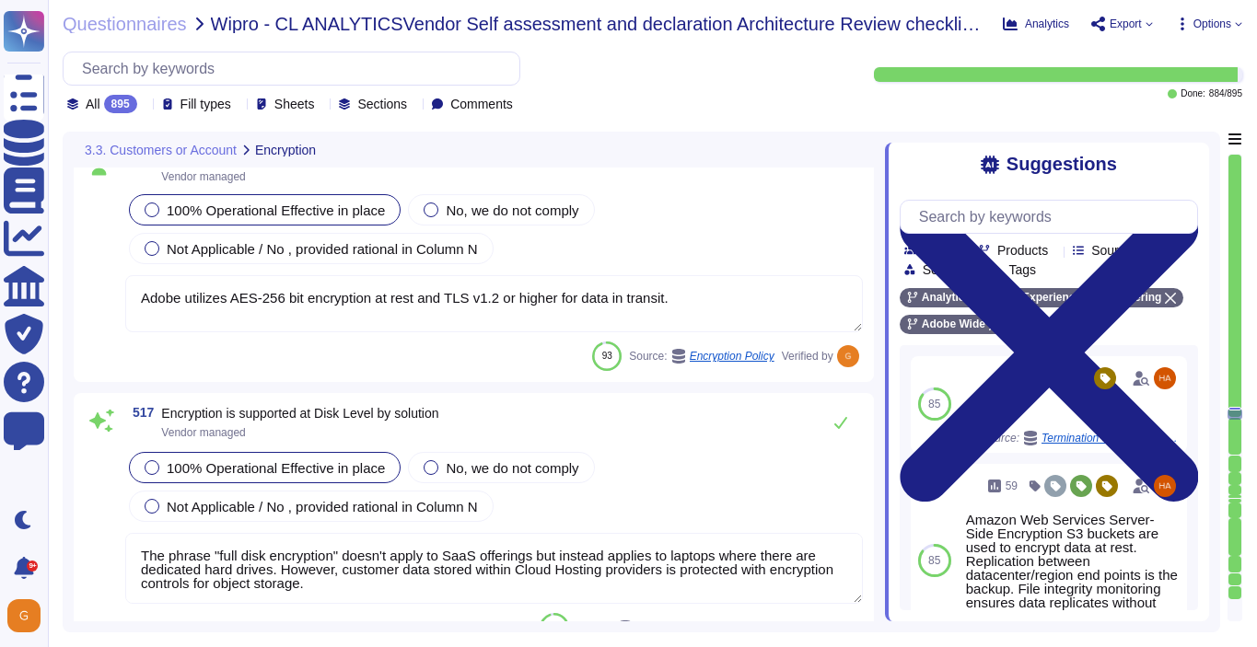
scroll to position [150141, 0]
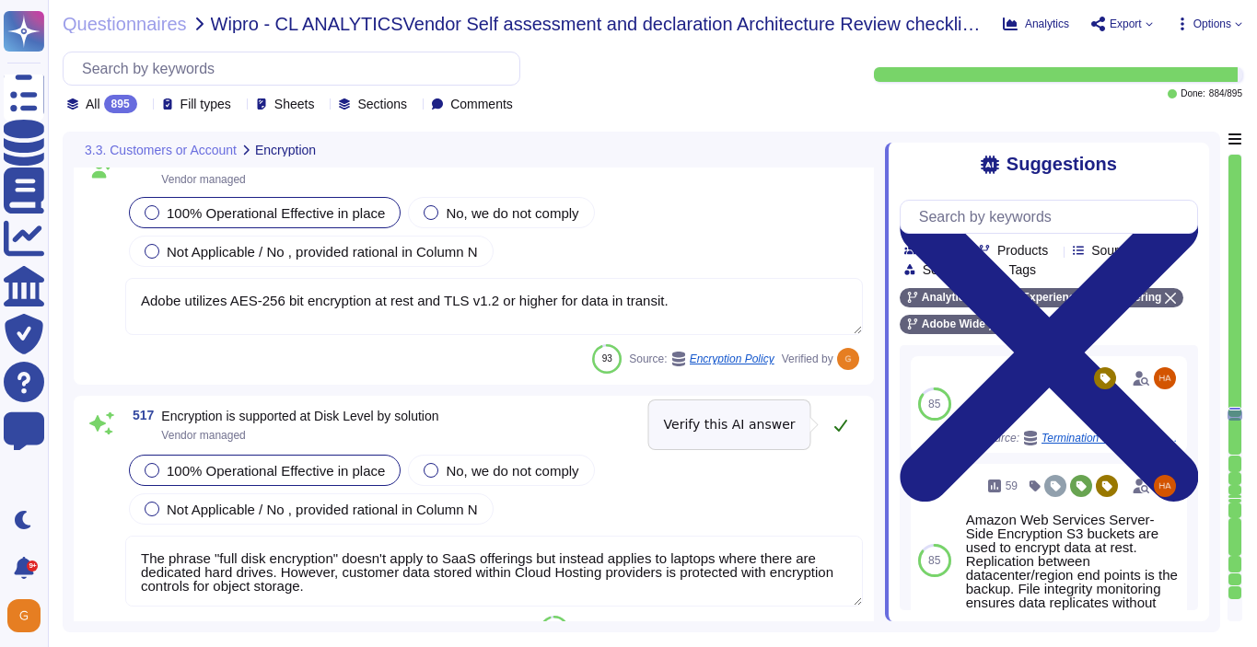
click at [845, 429] on icon at bounding box center [840, 425] width 15 height 15
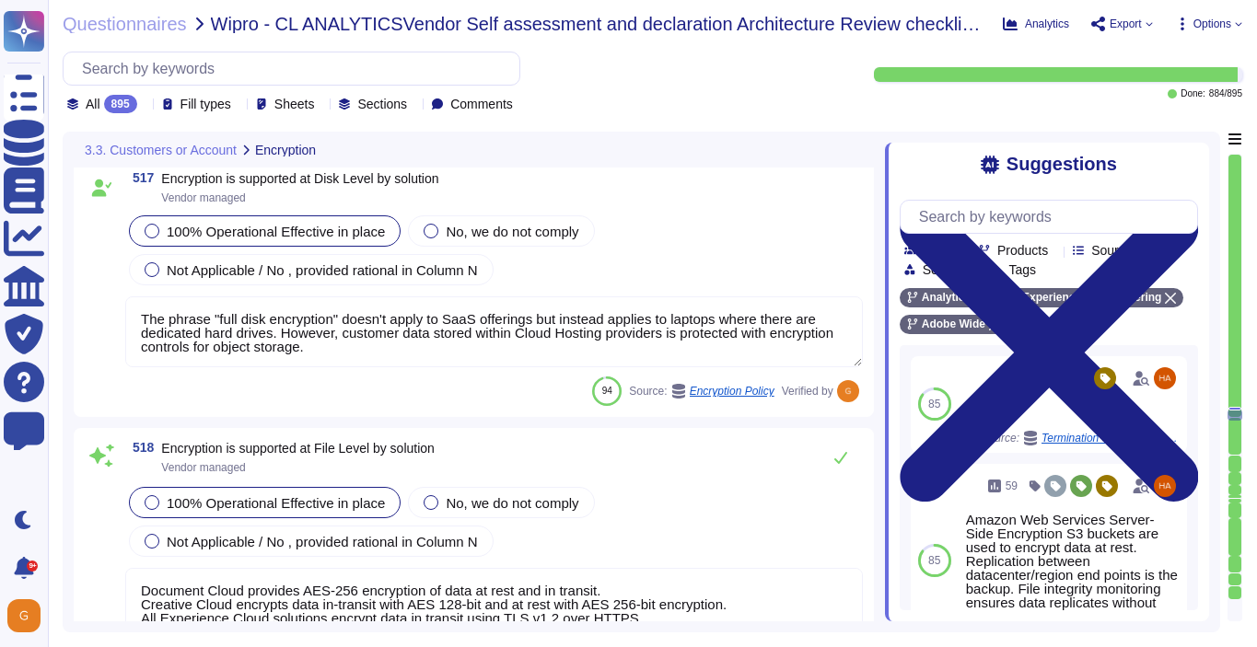
scroll to position [150375, 0]
click at [845, 452] on icon at bounding box center [840, 459] width 15 height 15
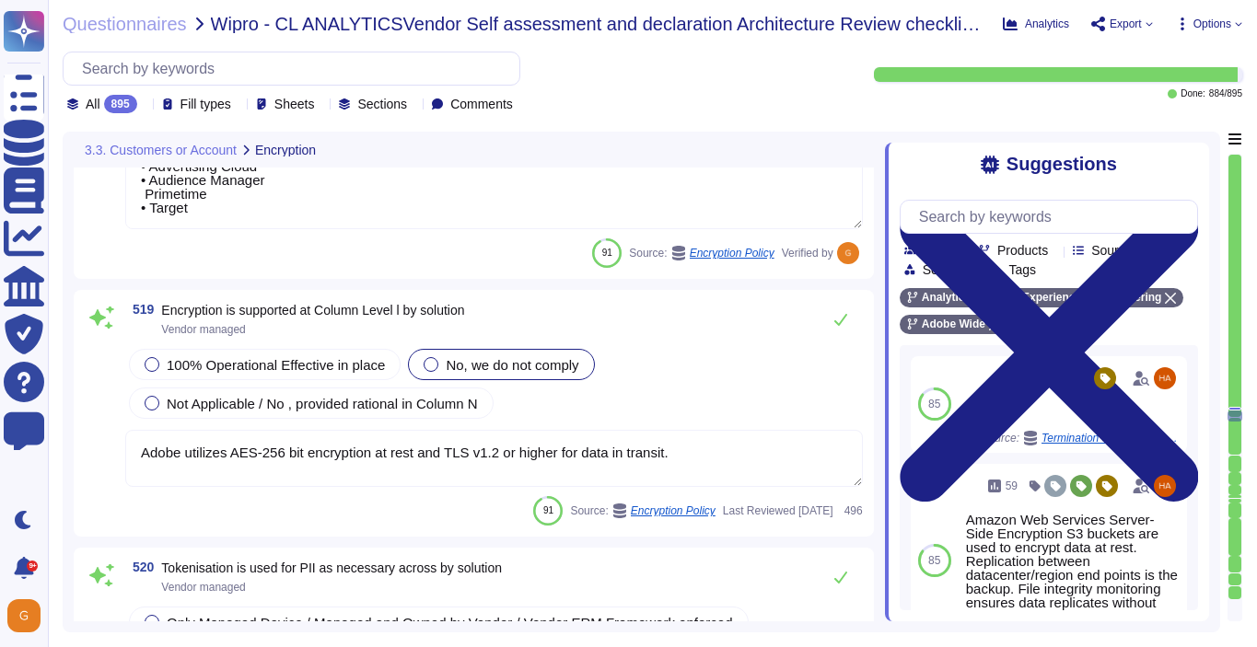
scroll to position [150953, 0]
click at [288, 401] on span "Not Applicable / No , provided rational in Column N" at bounding box center [322, 405] width 311 height 16
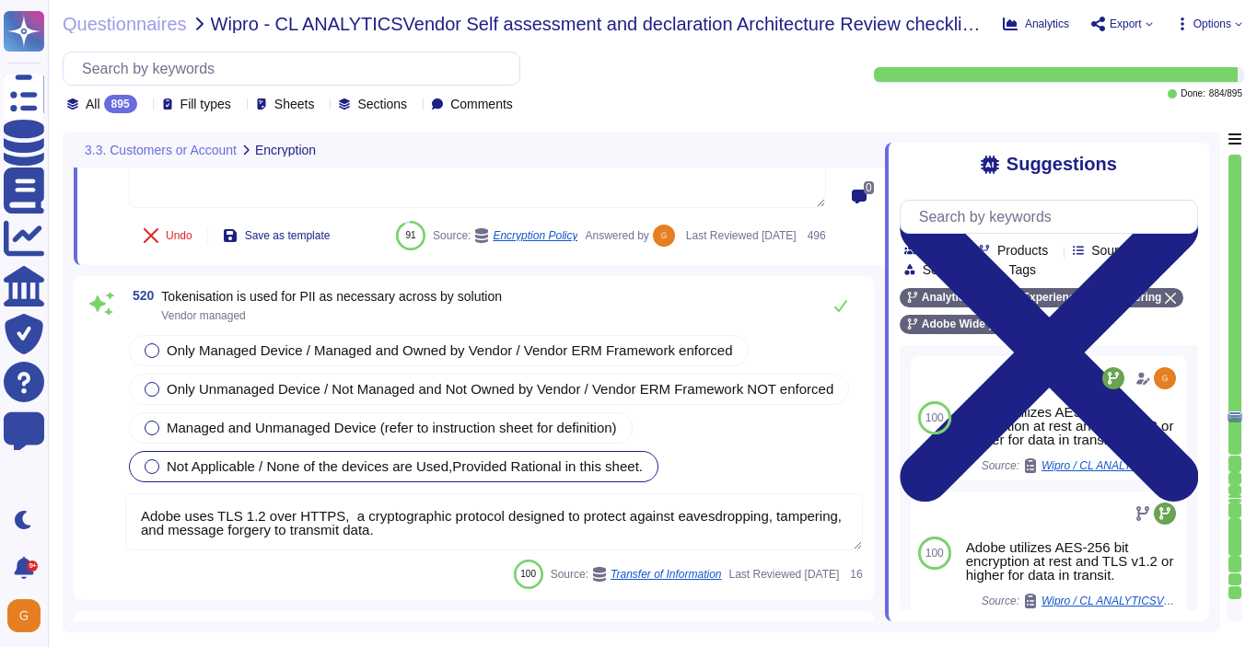
scroll to position [151284, 0]
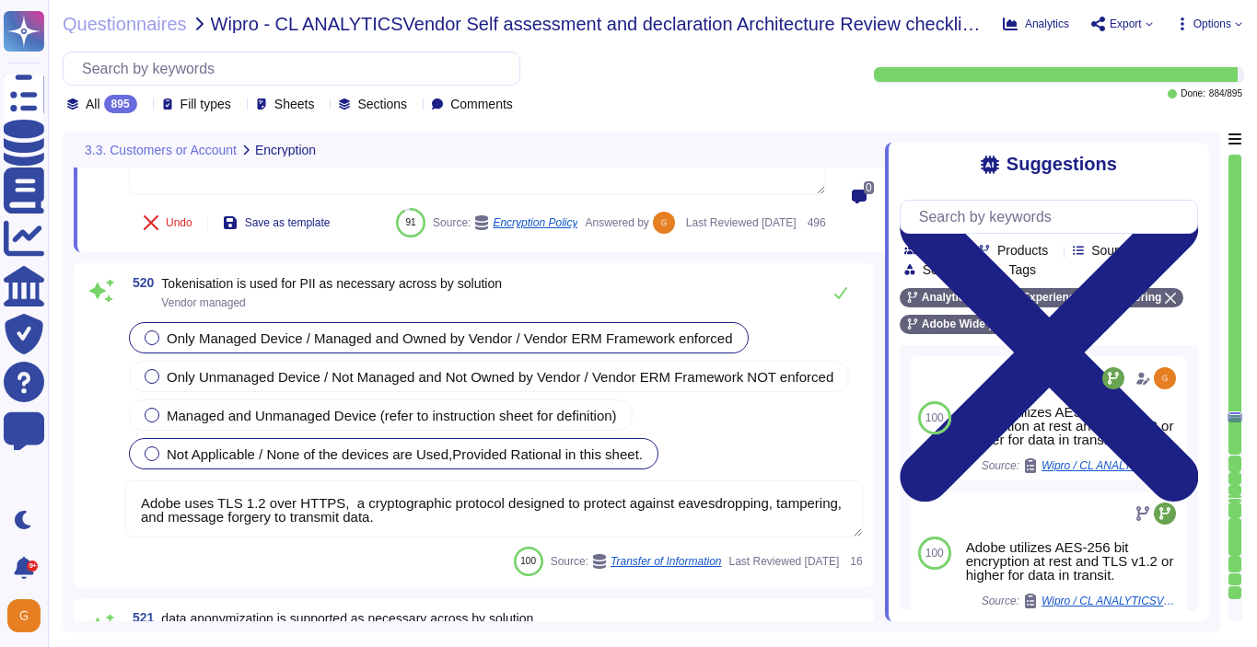
click at [733, 354] on div "Only Managed Device / Managed and Owned by Vendor / Vendor ERM Framework enforc…" at bounding box center [439, 337] width 620 height 31
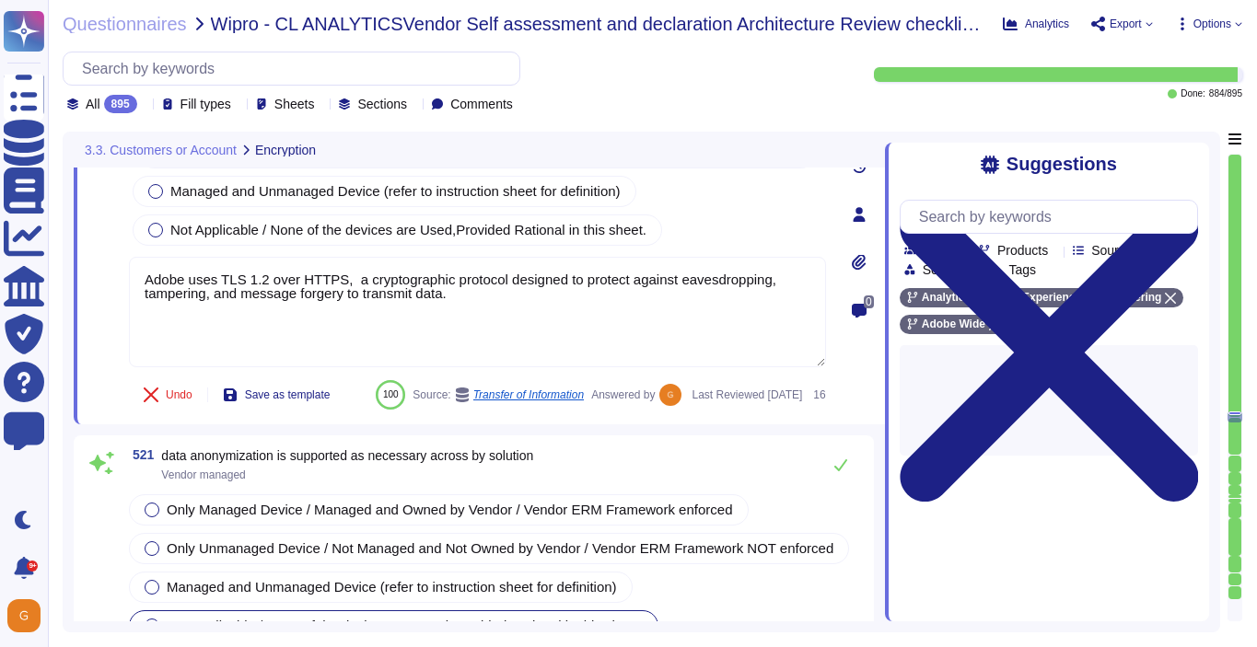
scroll to position [151531, 0]
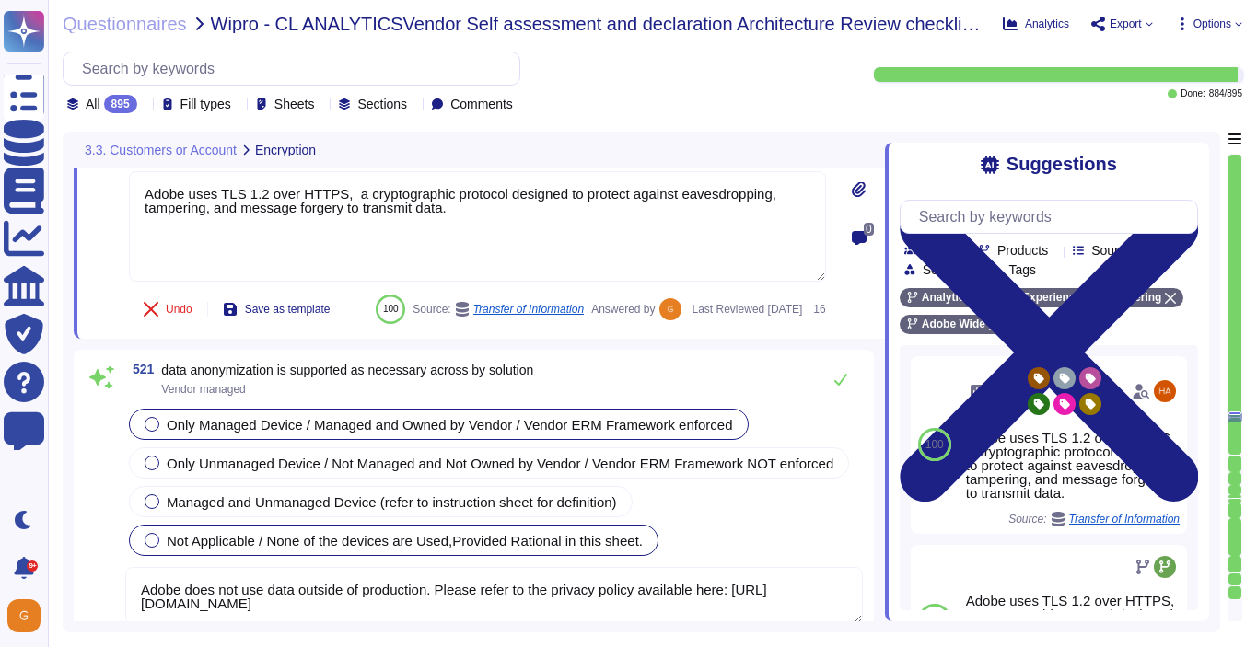
click at [547, 433] on span "Only Managed Device / Managed and Owned by Vendor / Vendor ERM Framework enforc…" at bounding box center [450, 425] width 566 height 16
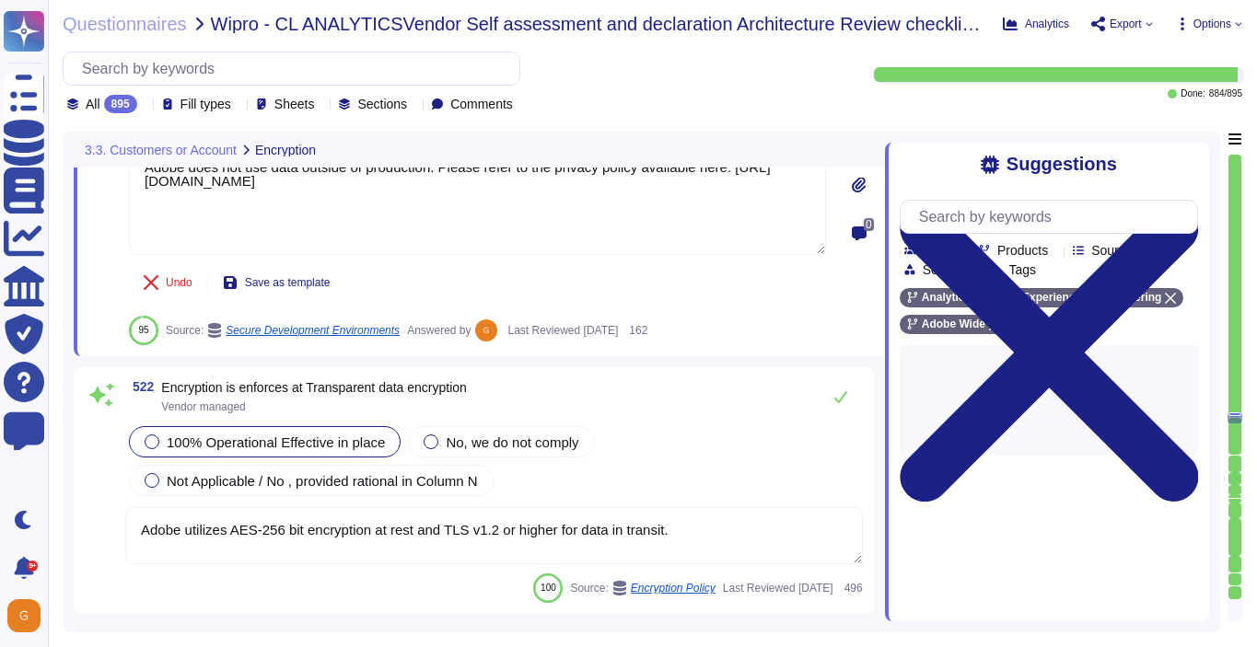
scroll to position [151886, 0]
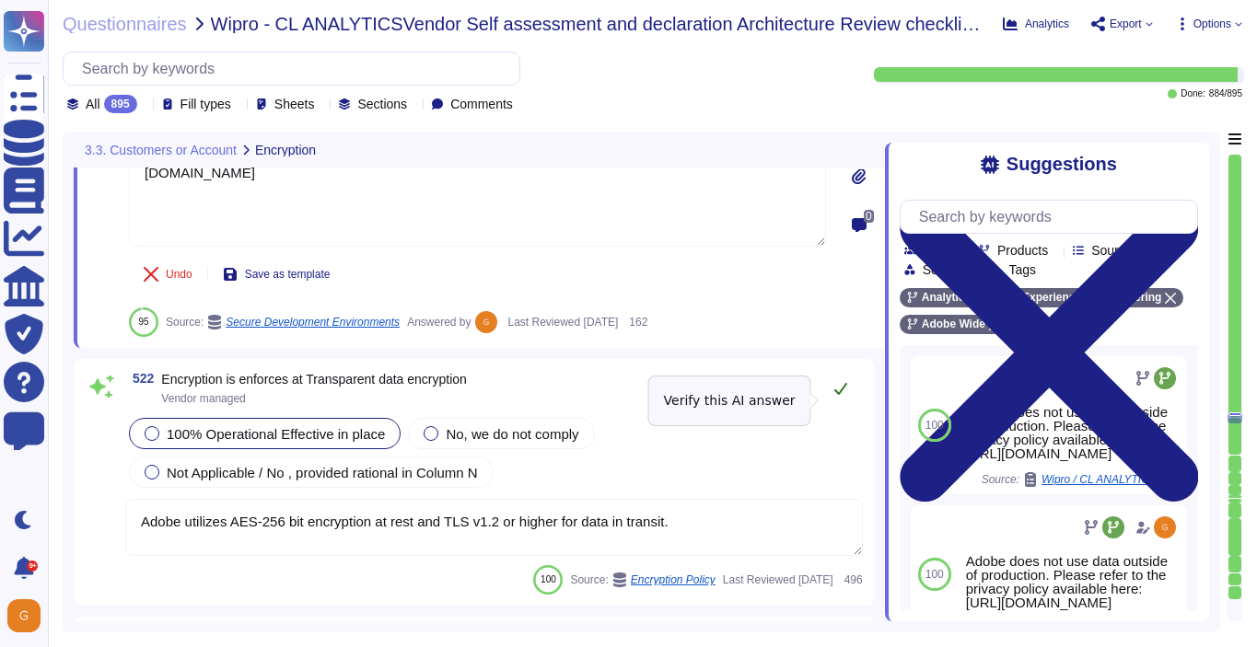
click at [846, 395] on icon at bounding box center [840, 389] width 13 height 12
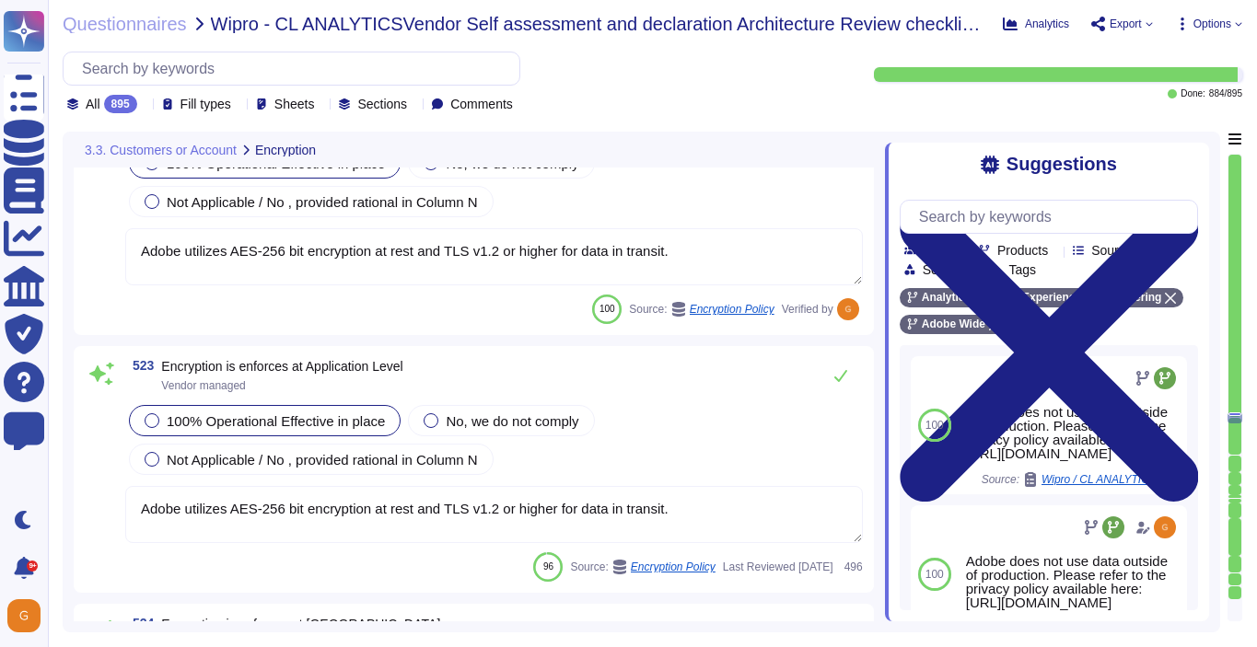
scroll to position [152225, 0]
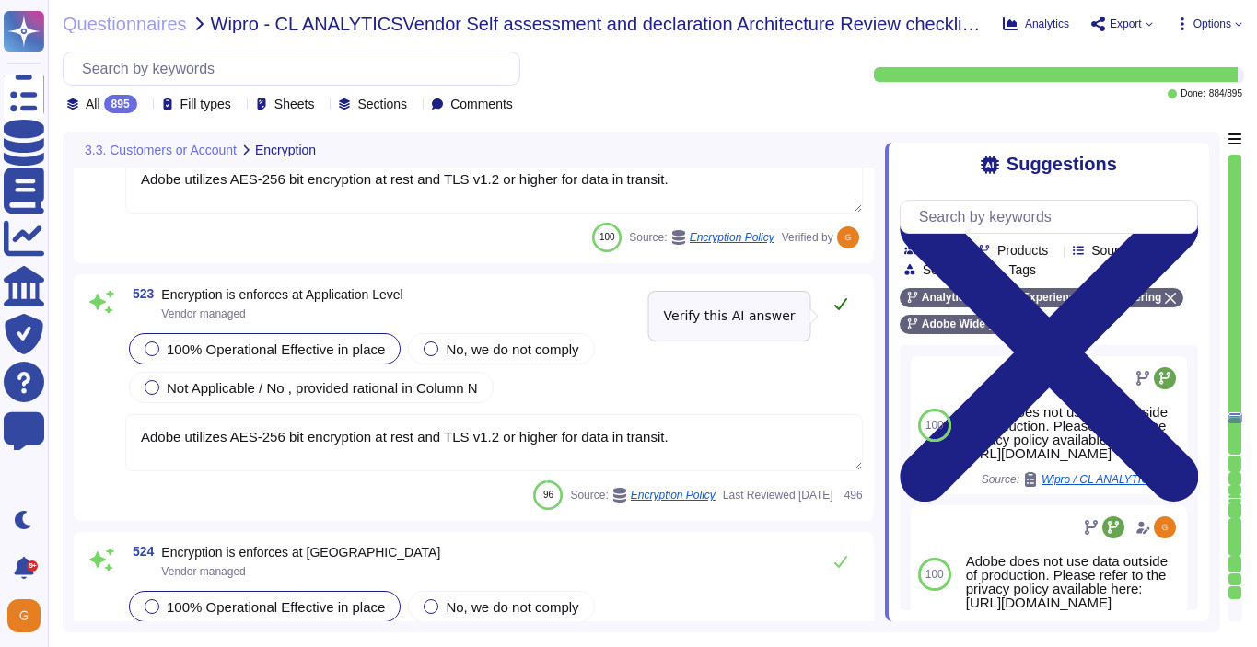
click at [839, 311] on icon at bounding box center [840, 303] width 15 height 15
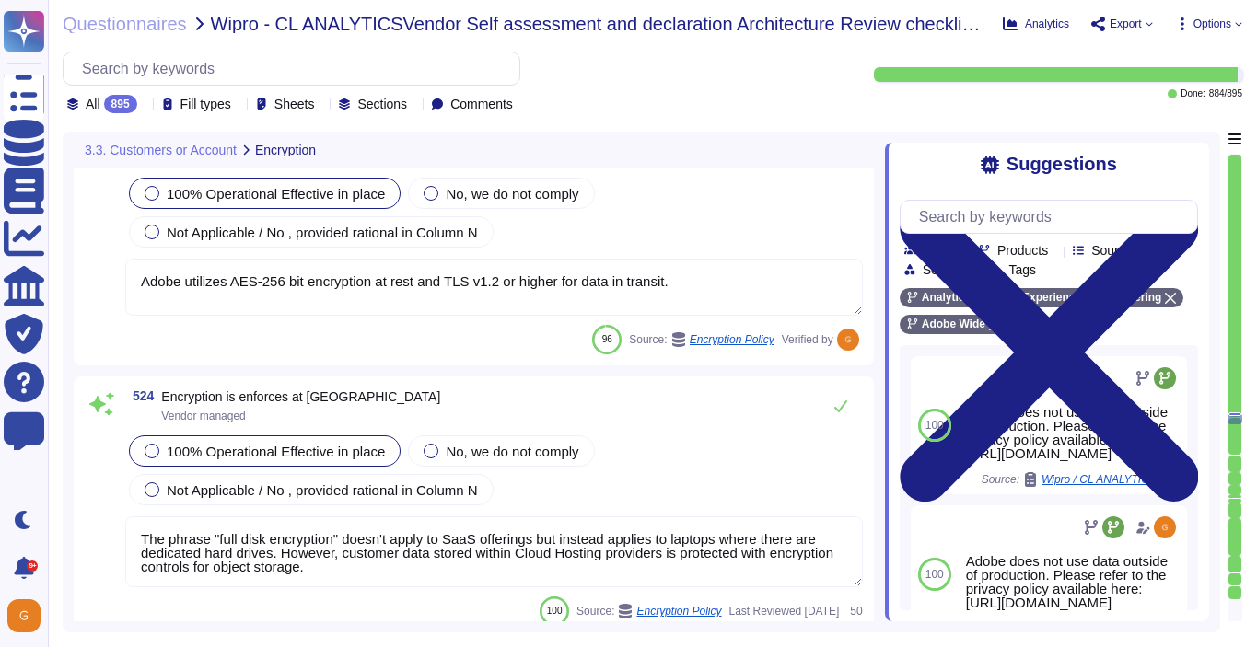
scroll to position [152382, 0]
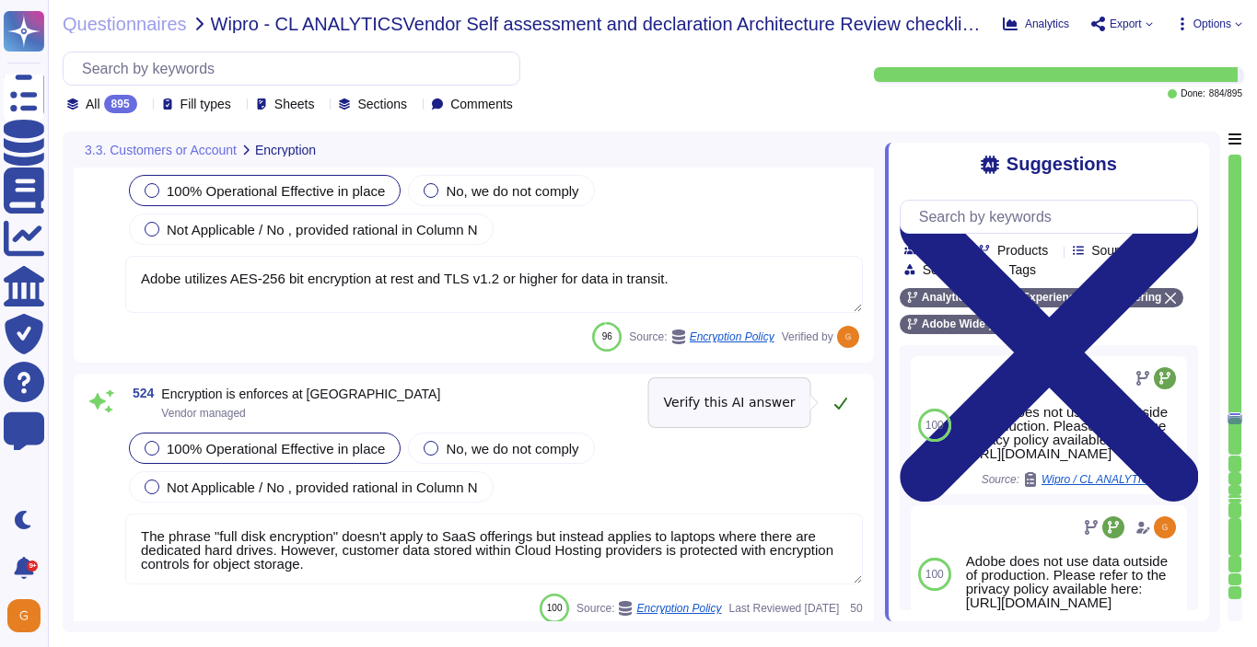
click at [847, 406] on icon at bounding box center [840, 403] width 15 height 15
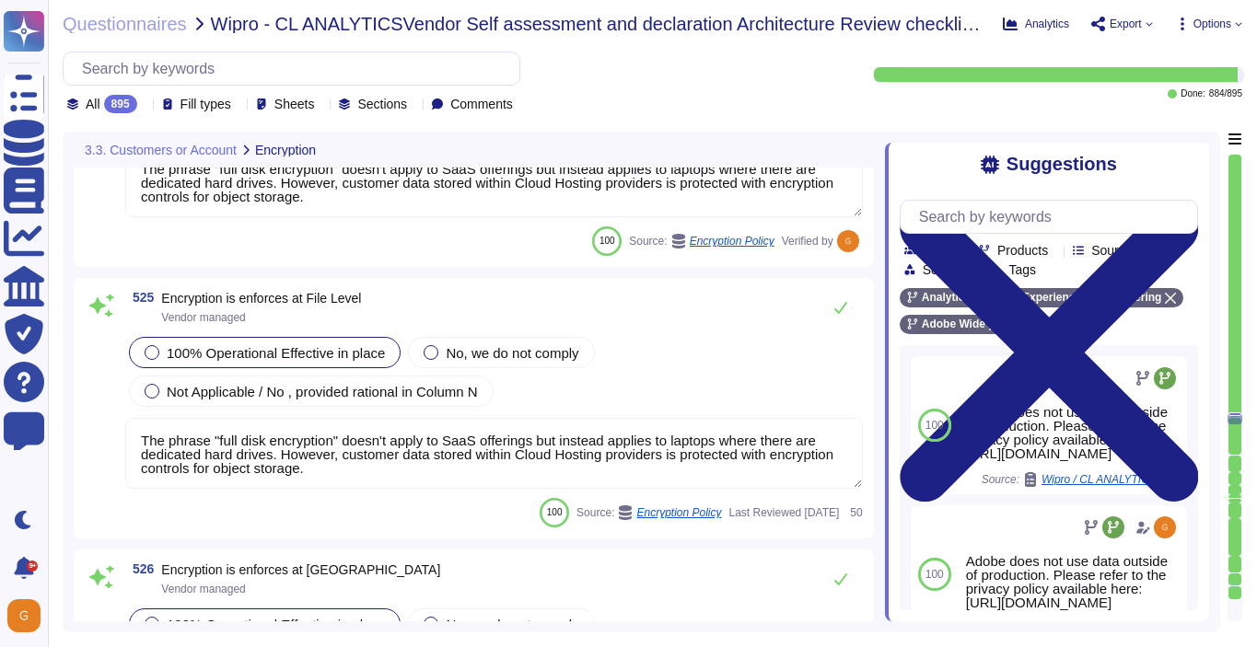
scroll to position [152741, 0]
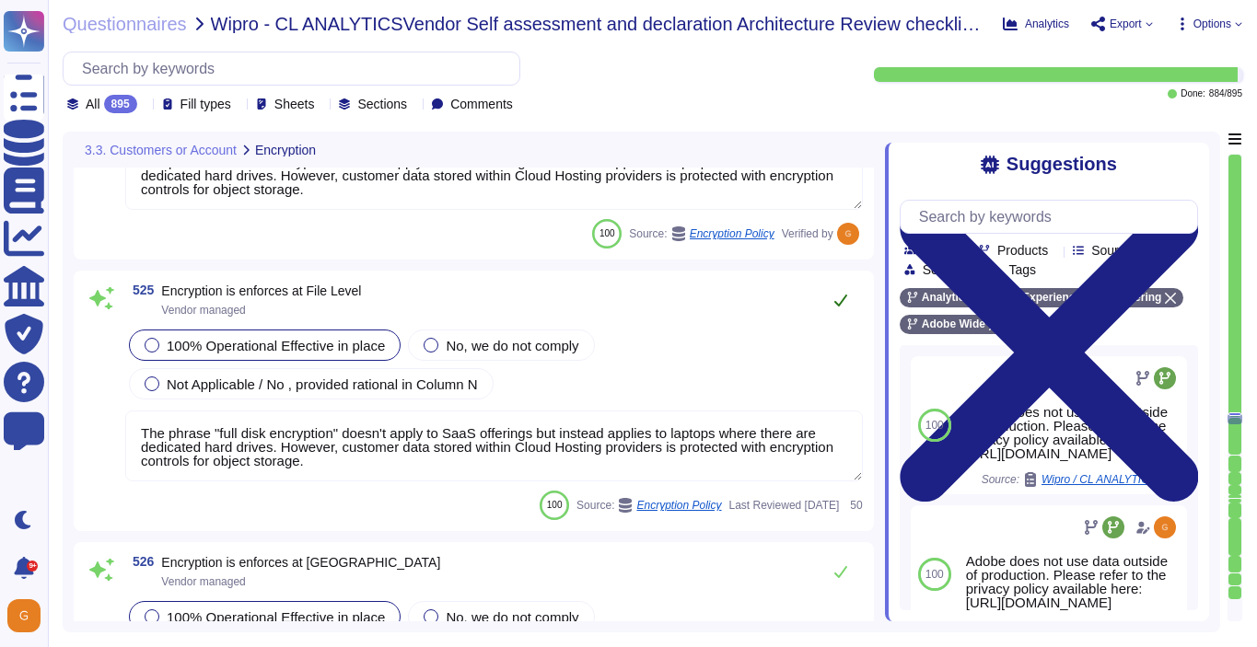
click at [844, 295] on icon at bounding box center [840, 300] width 15 height 15
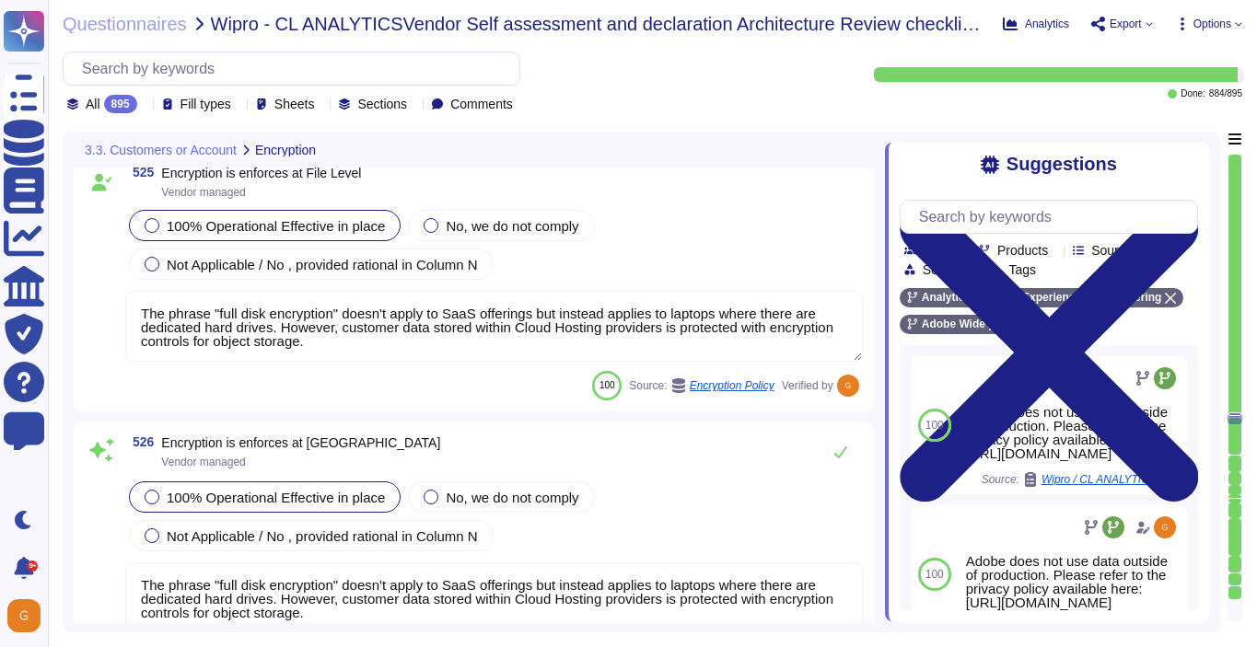
scroll to position [2, 0]
click at [832, 448] on button at bounding box center [840, 452] width 44 height 37
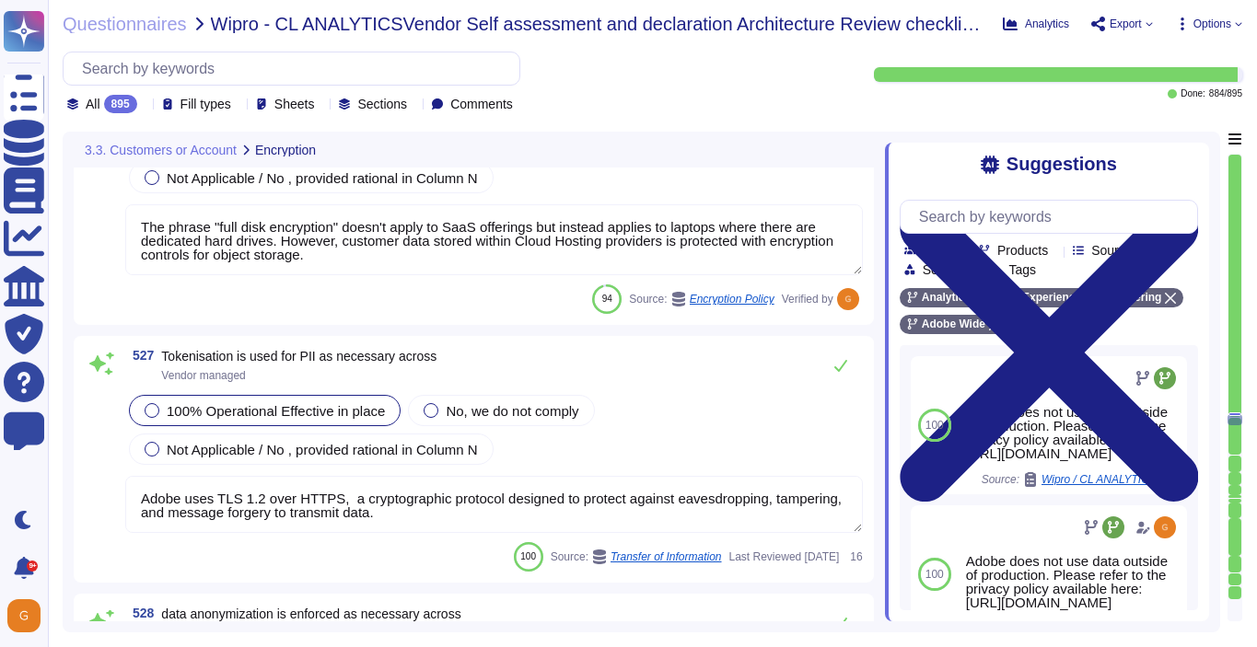
scroll to position [153229, 0]
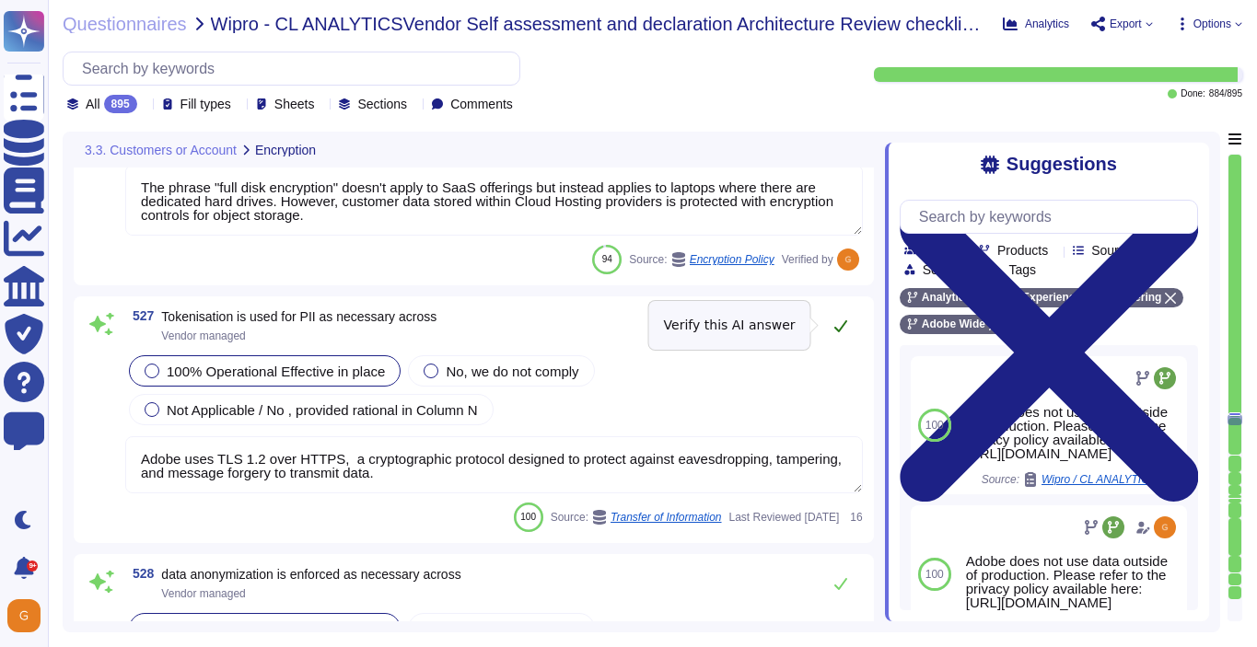
click at [836, 323] on icon at bounding box center [840, 326] width 15 height 15
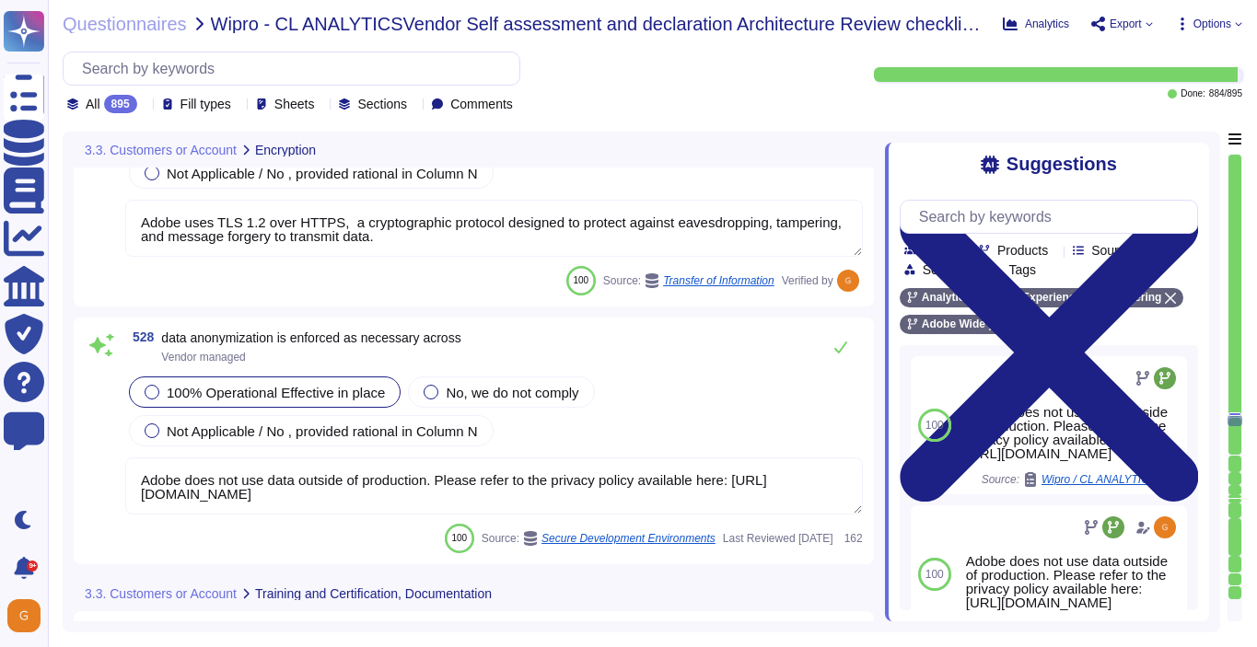
scroll to position [153448, 0]
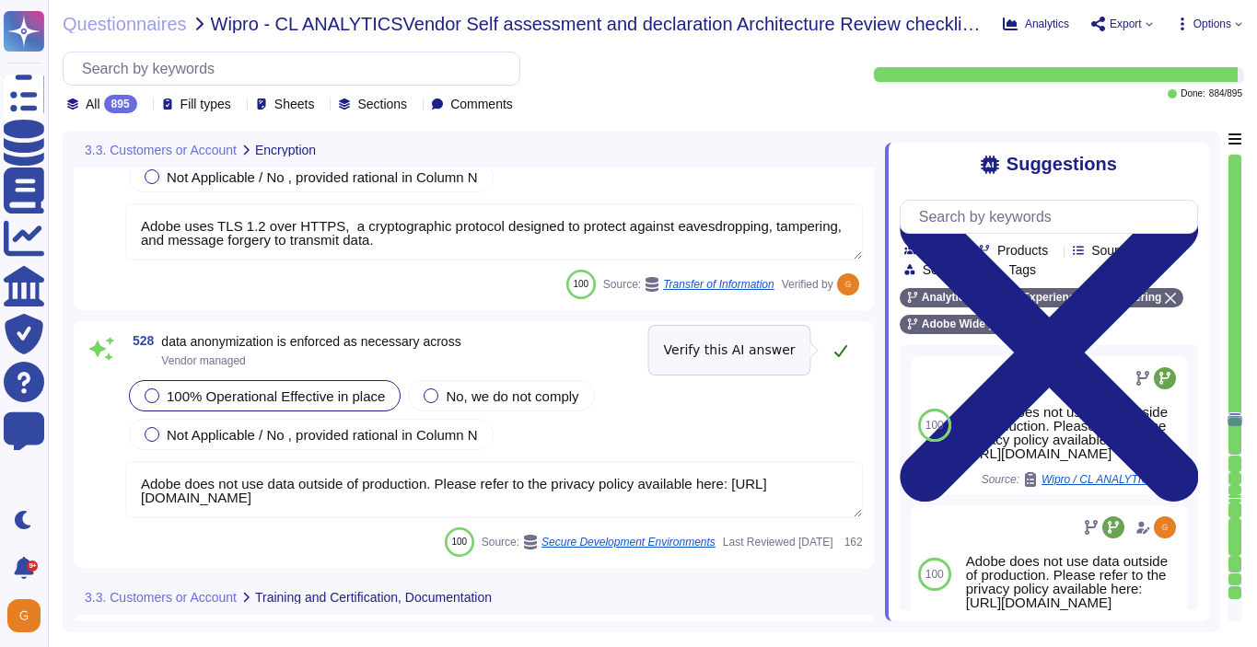
click at [835, 344] on icon at bounding box center [840, 350] width 15 height 15
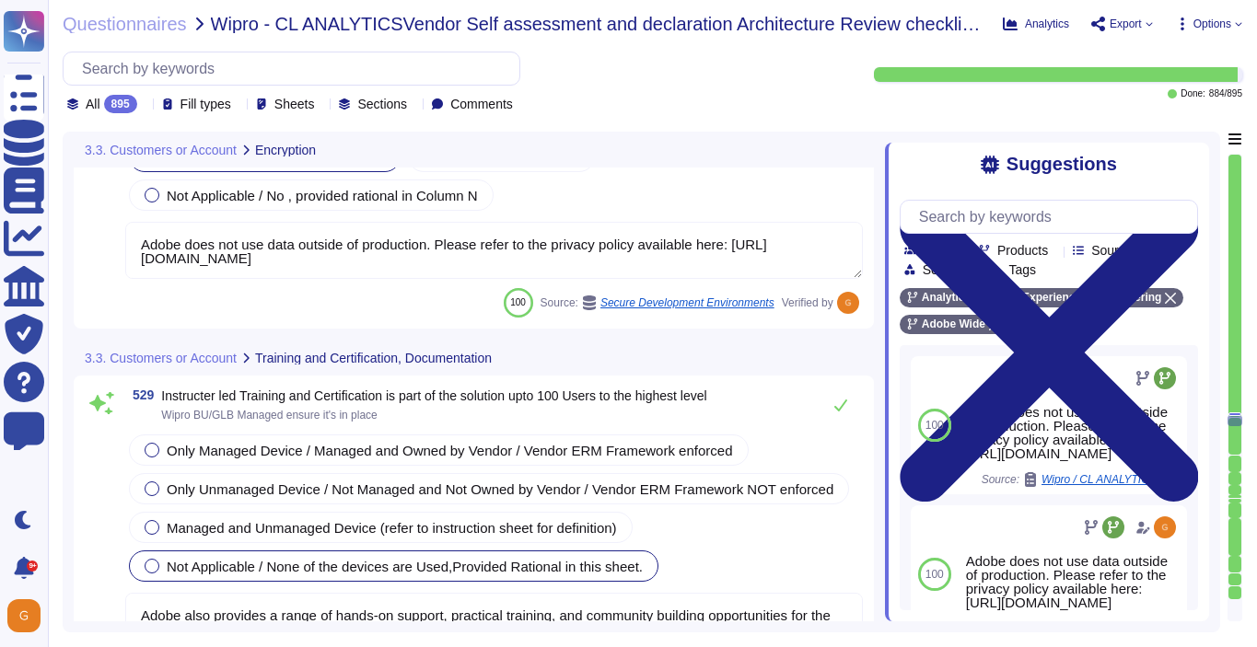
scroll to position [153673, 0]
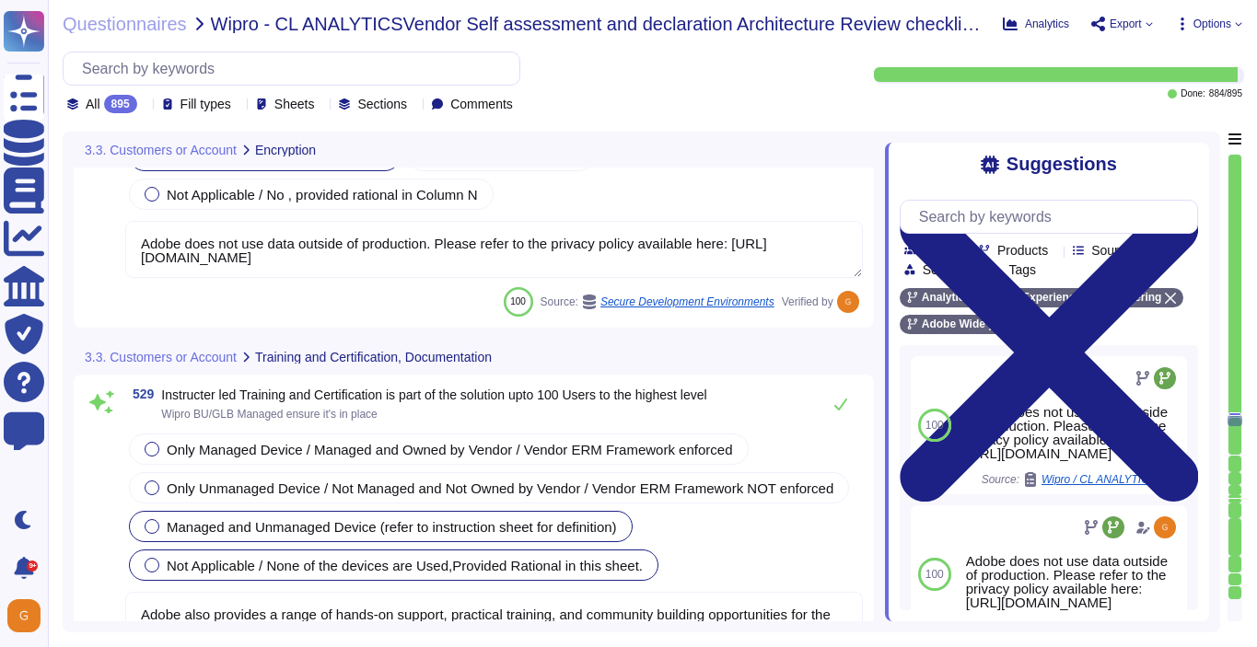
click at [402, 531] on span "Managed and Unmanaged Device (refer to instruction sheet for definition)" at bounding box center [392, 527] width 450 height 16
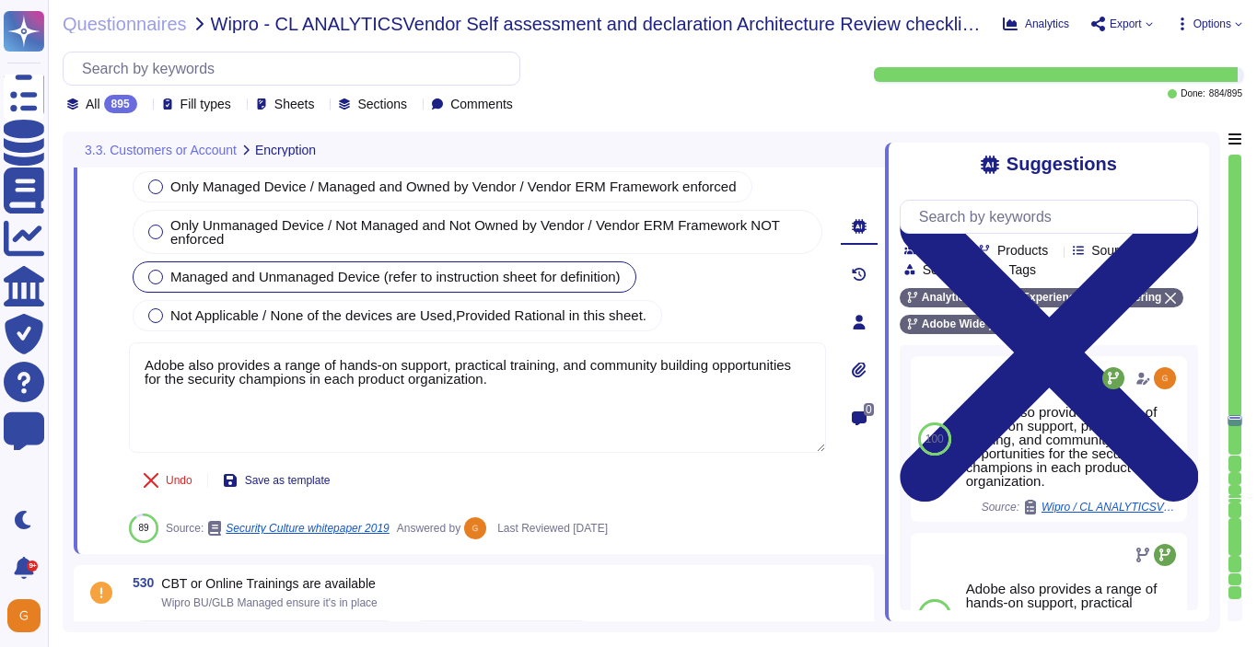
scroll to position [154104, 0]
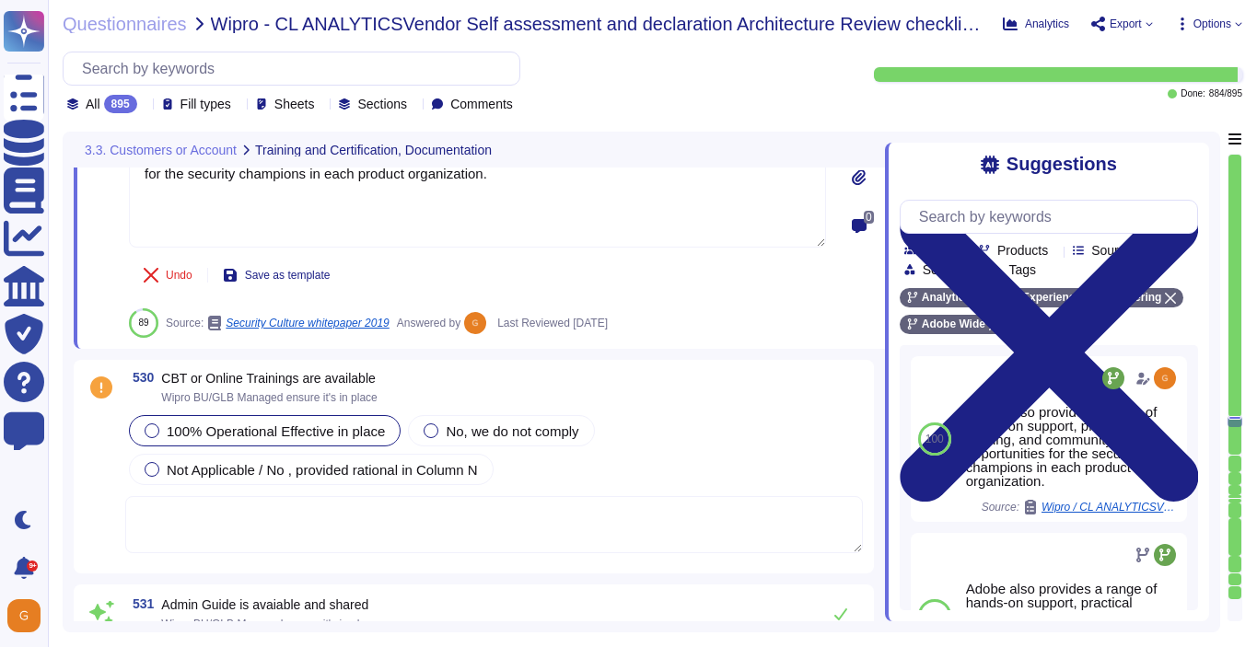
click at [201, 435] on span "100% Operational Effective in place" at bounding box center [276, 431] width 218 height 16
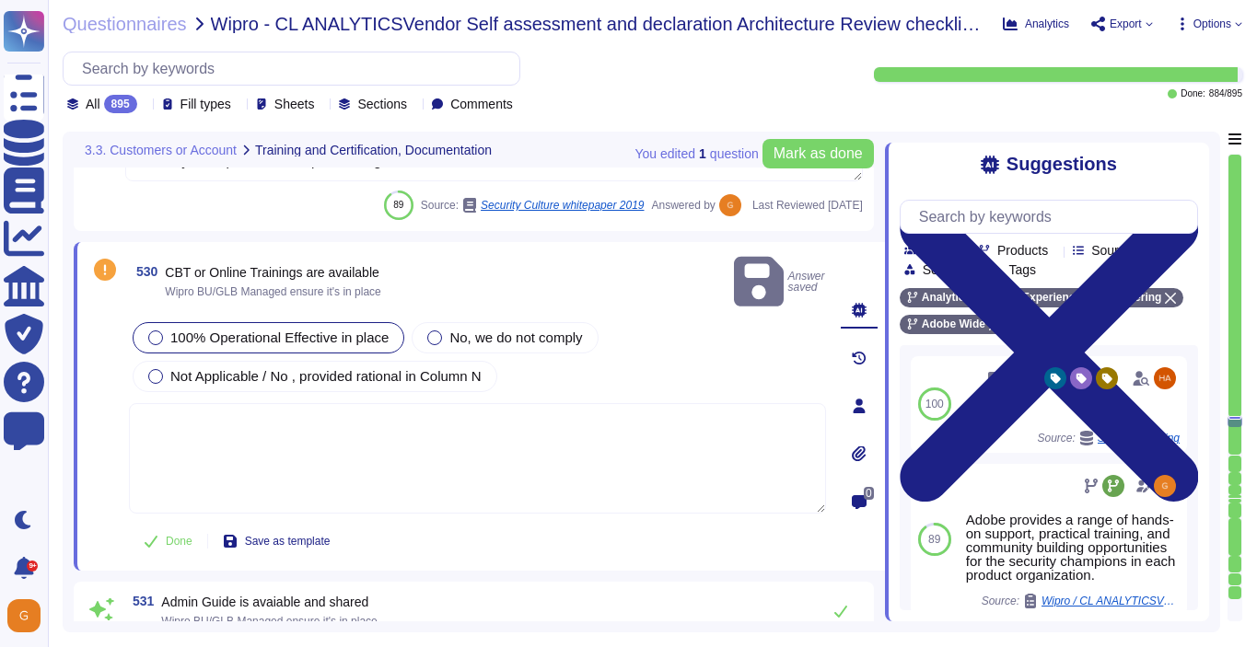
click at [348, 433] on textarea at bounding box center [477, 458] width 697 height 110
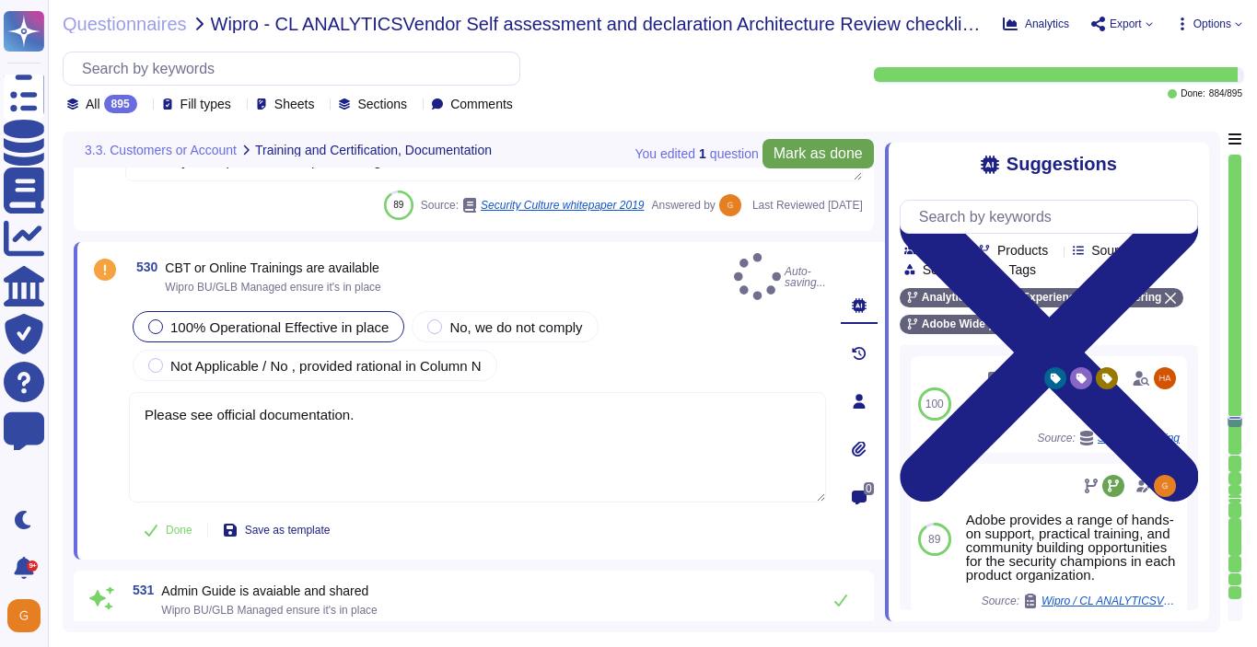
click at [783, 164] on button "Mark as done" at bounding box center [817, 153] width 111 height 29
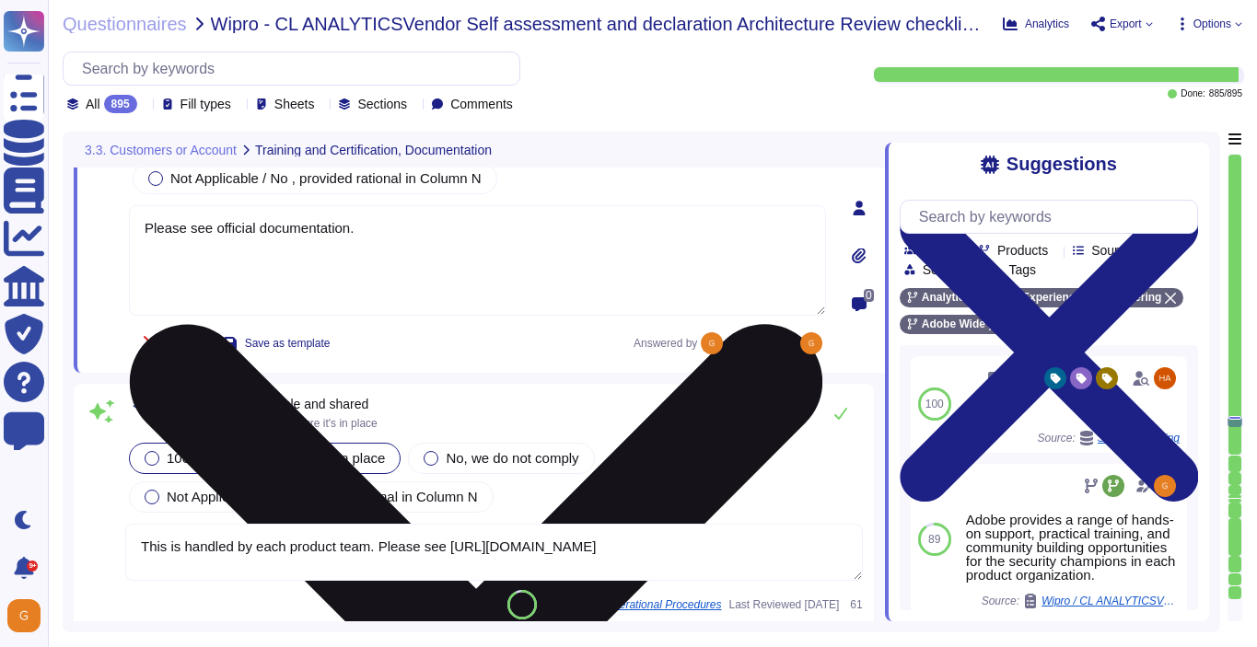
scroll to position [154312, 0]
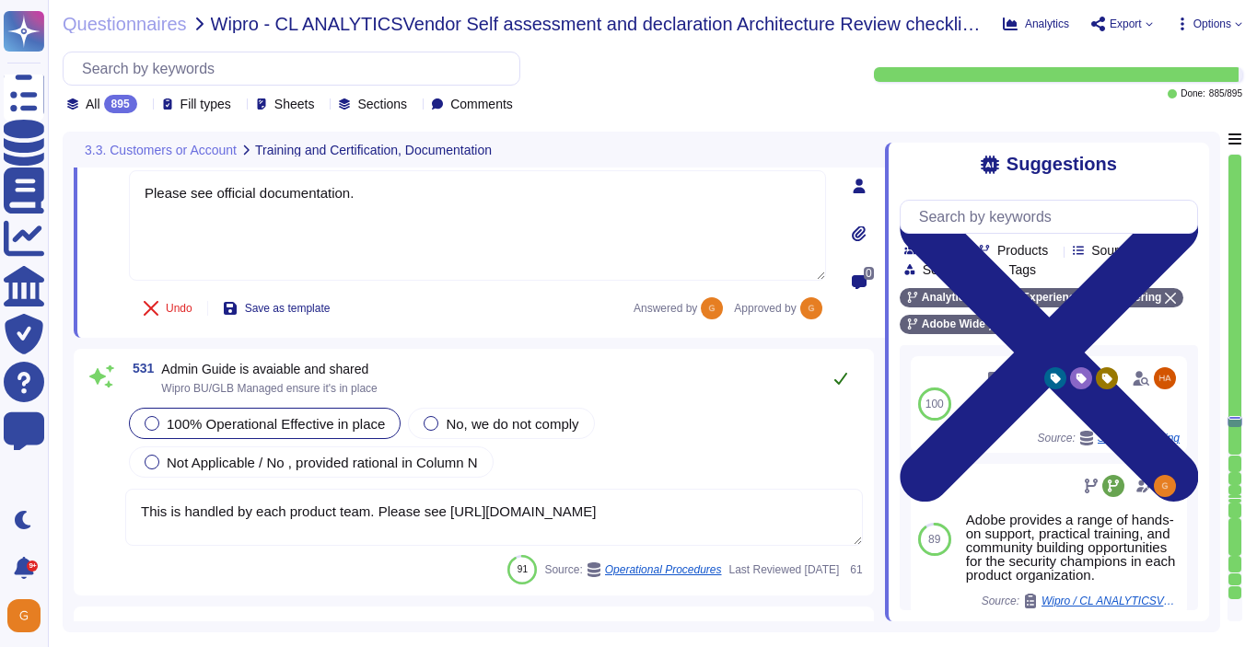
click at [836, 385] on icon at bounding box center [840, 379] width 13 height 12
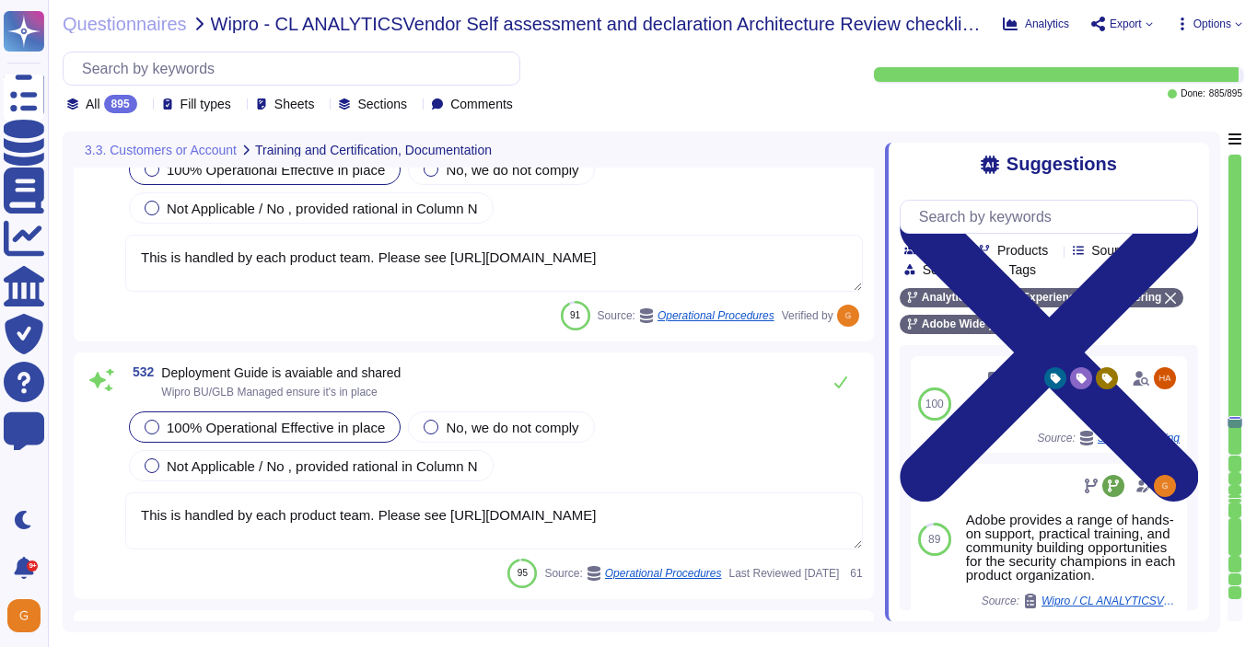
scroll to position [154621, 0]
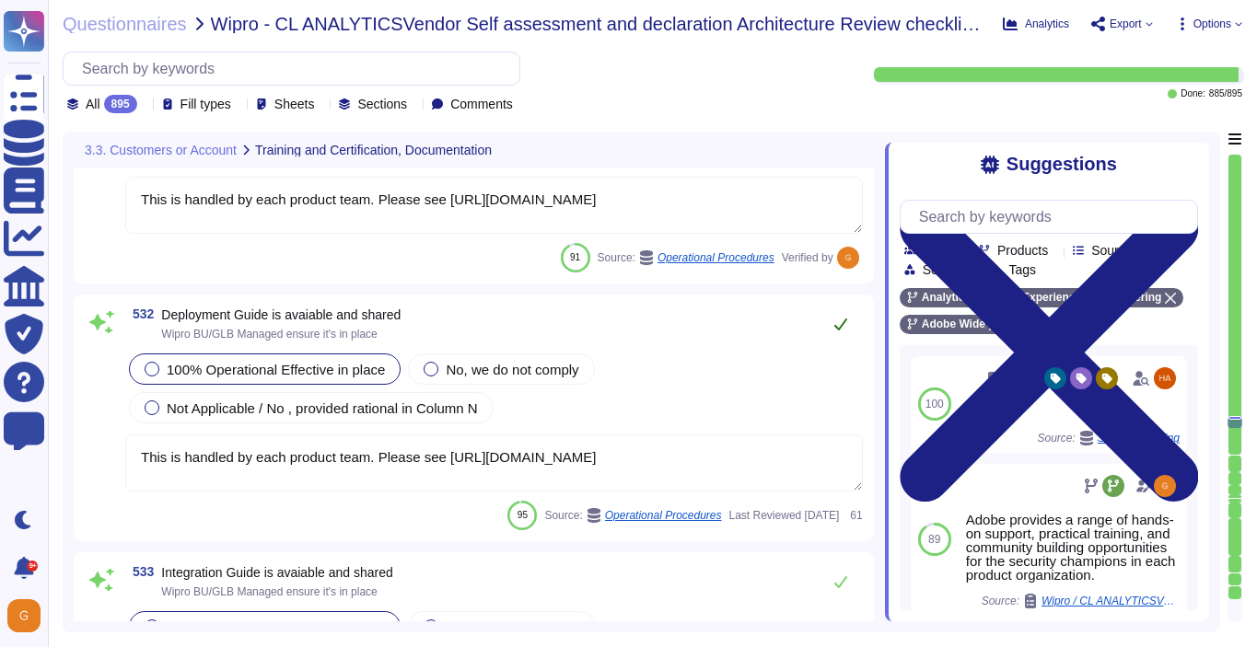
click at [841, 331] on icon at bounding box center [840, 324] width 15 height 15
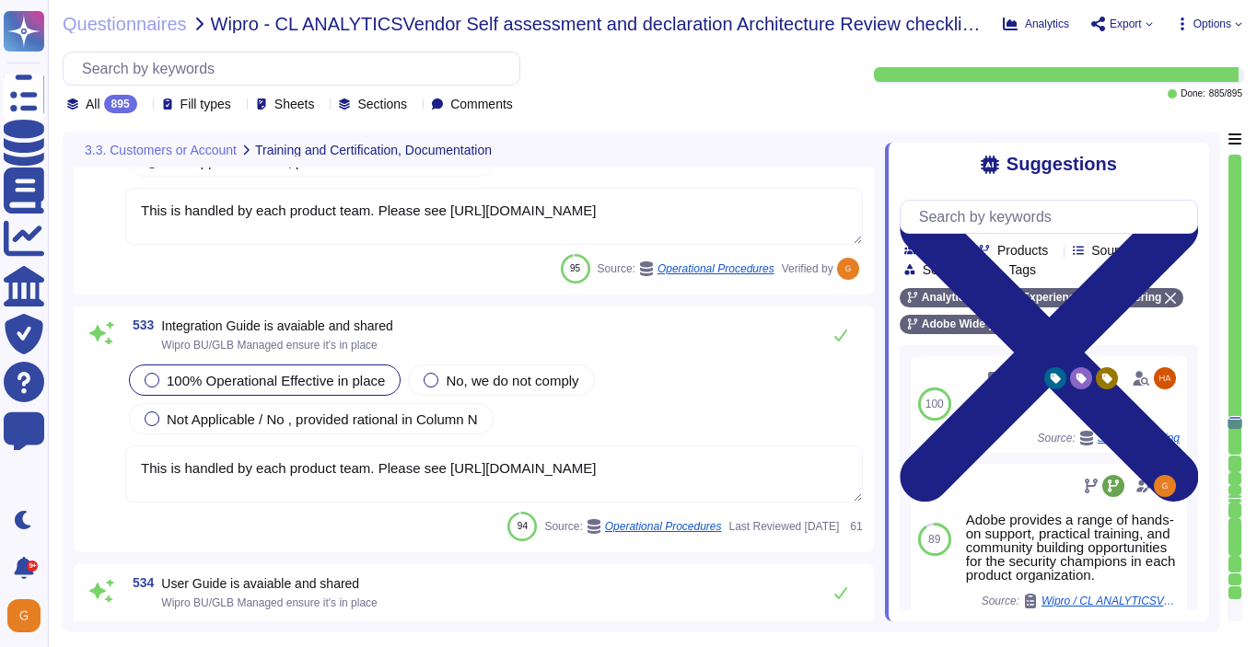
scroll to position [154885, 0]
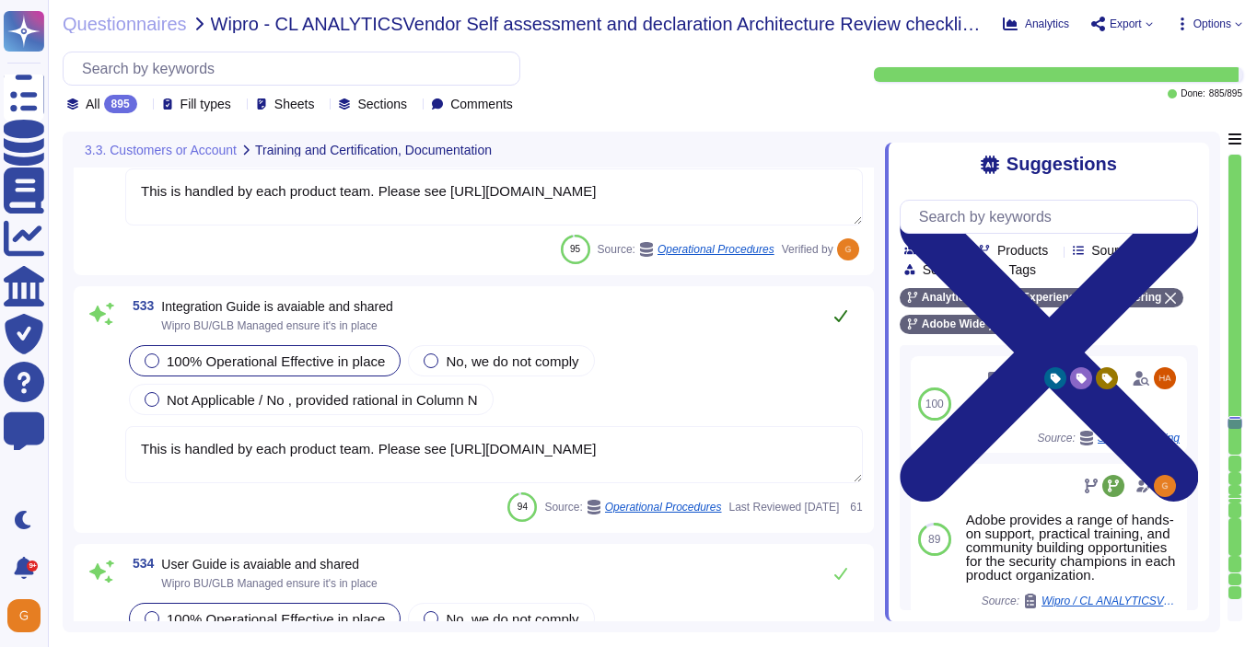
click at [838, 308] on icon at bounding box center [840, 315] width 15 height 15
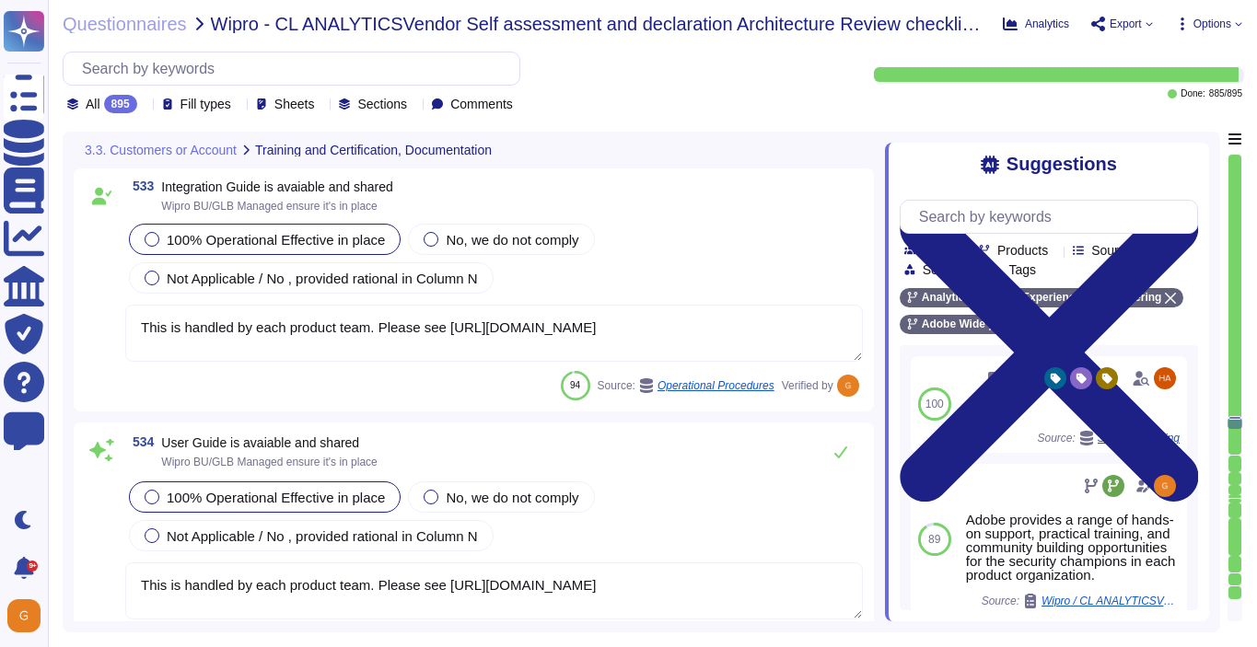
scroll to position [155072, 0]
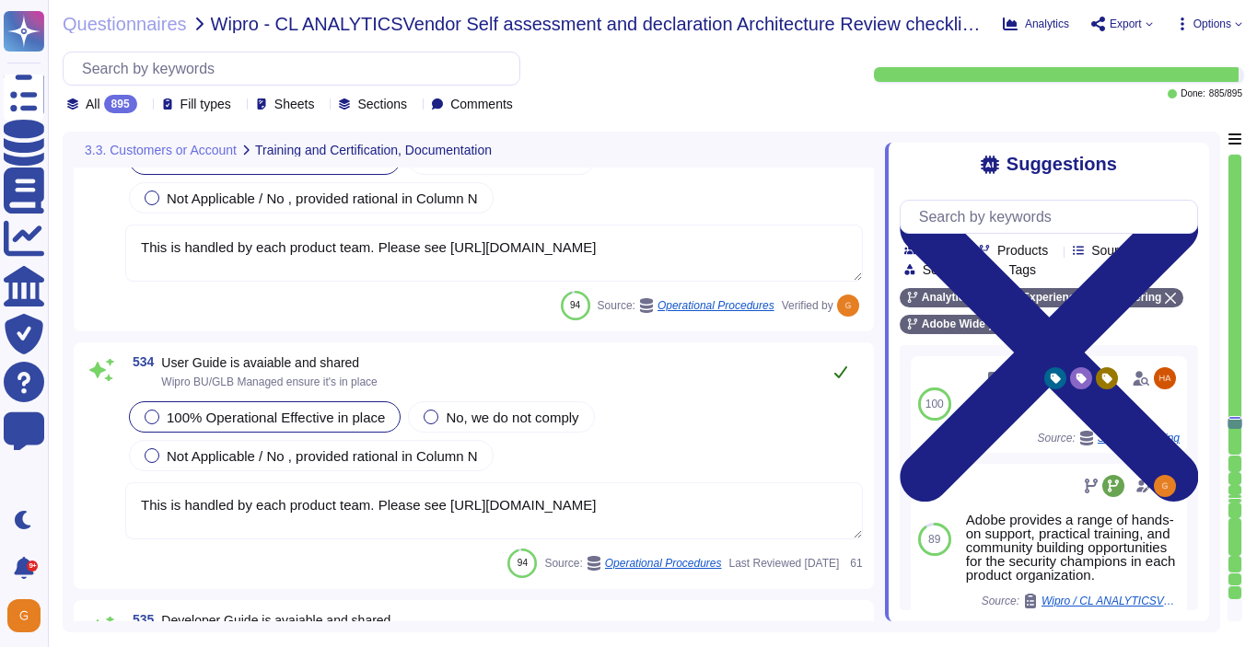
click at [842, 382] on button at bounding box center [840, 372] width 44 height 37
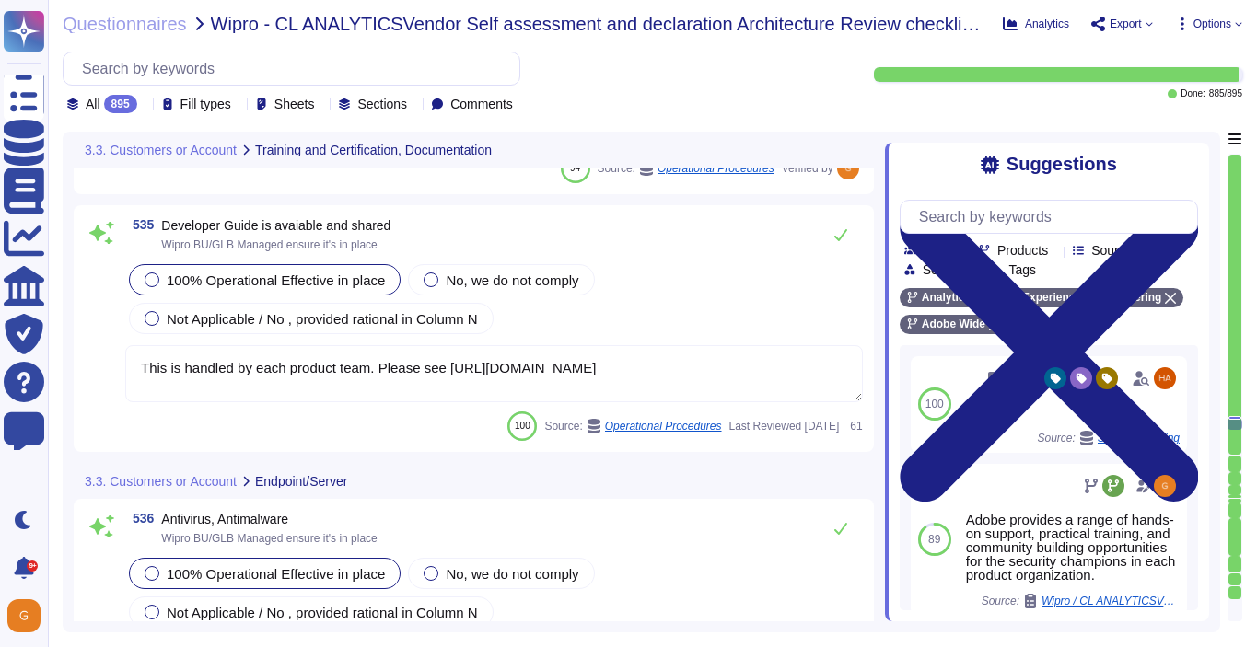
scroll to position [155454, 0]
click at [850, 226] on button at bounding box center [840, 233] width 44 height 37
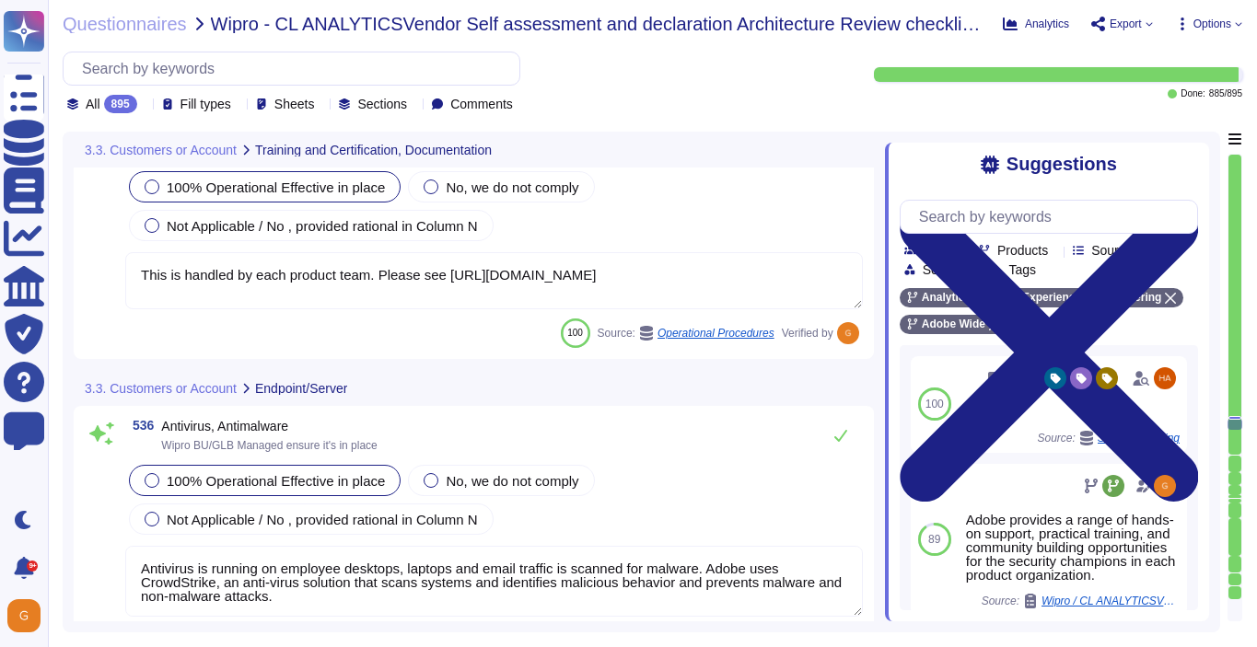
scroll to position [155558, 0]
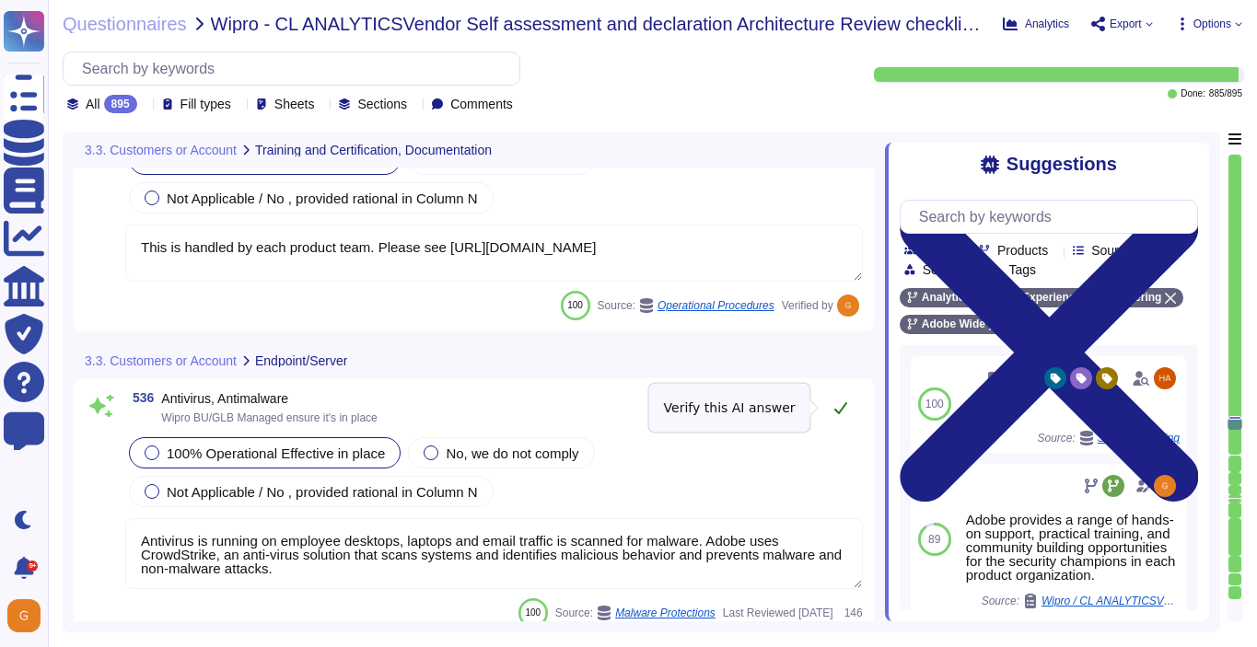
click at [832, 416] on button at bounding box center [840, 407] width 44 height 37
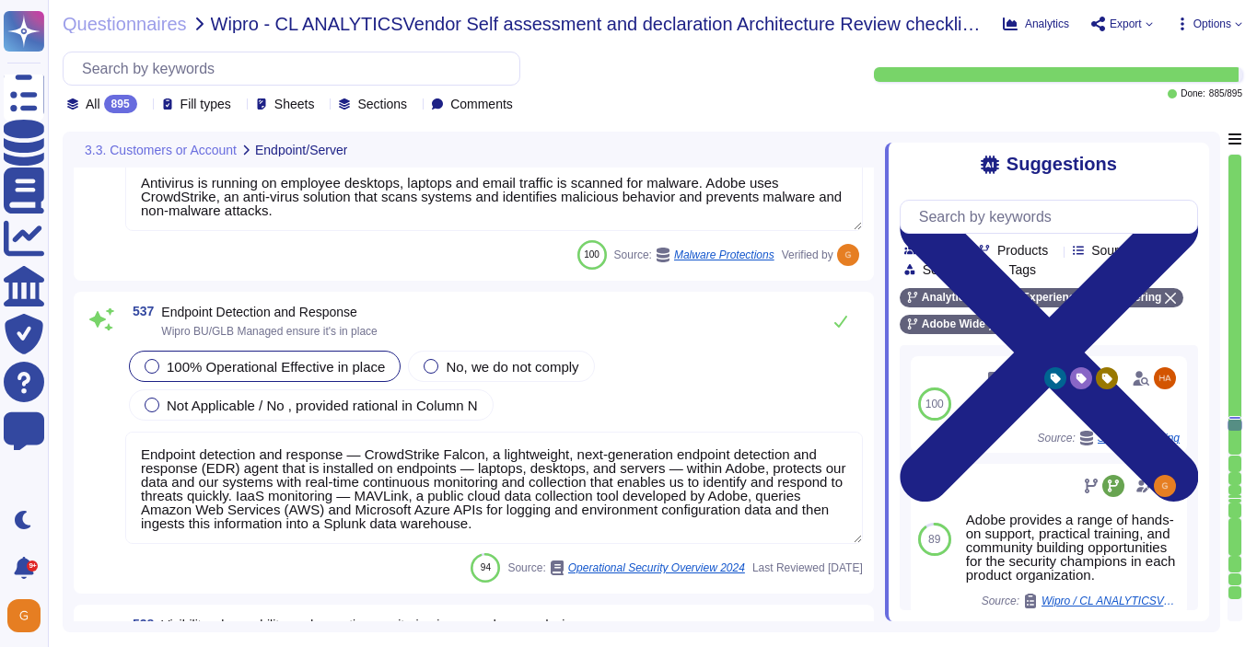
scroll to position [155880, 0]
click at [844, 314] on icon at bounding box center [840, 320] width 15 height 15
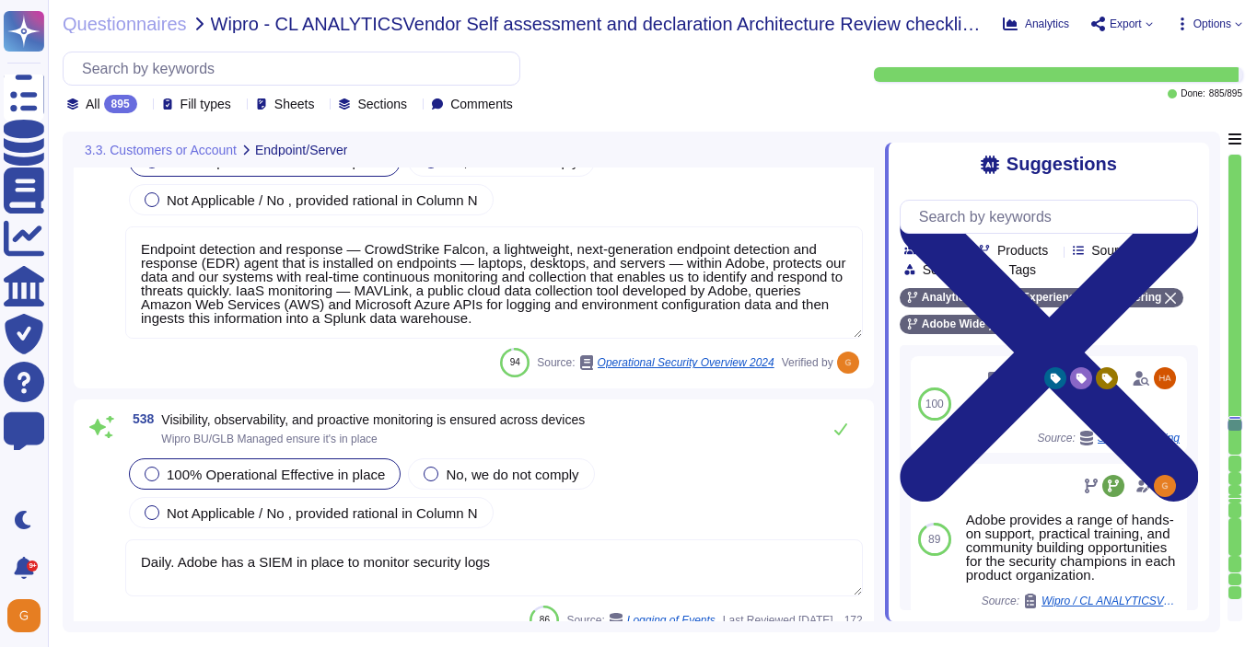
scroll to position [156162, 0]
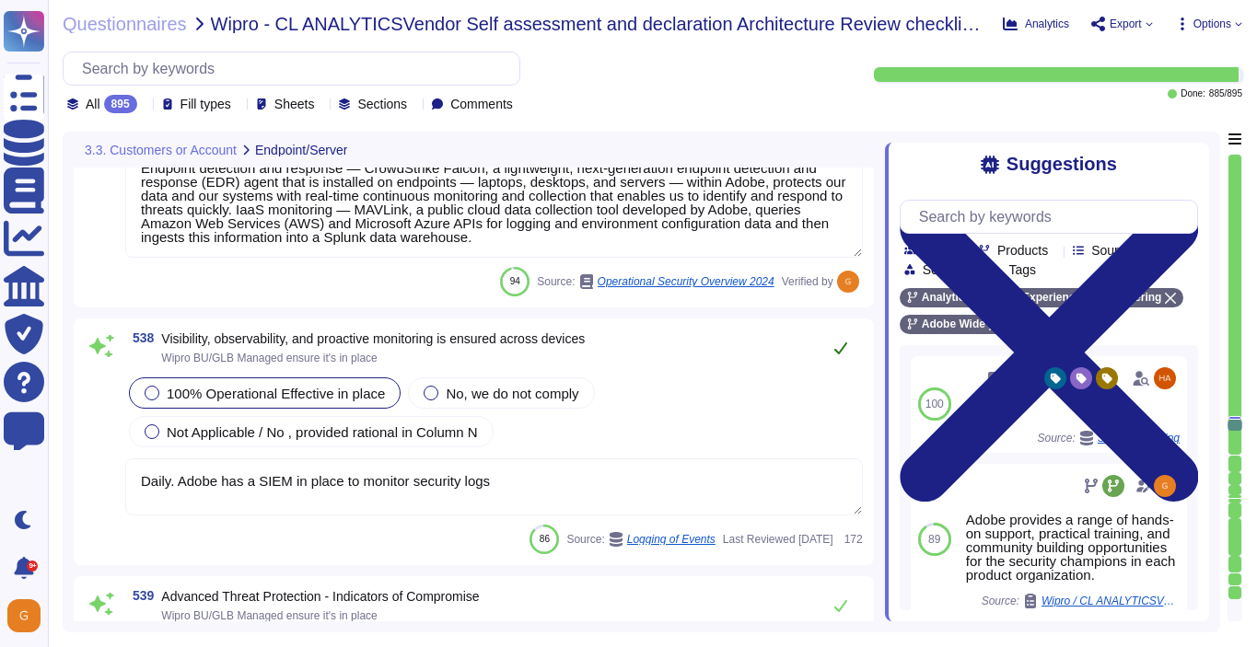
click at [841, 348] on icon at bounding box center [840, 348] width 13 height 12
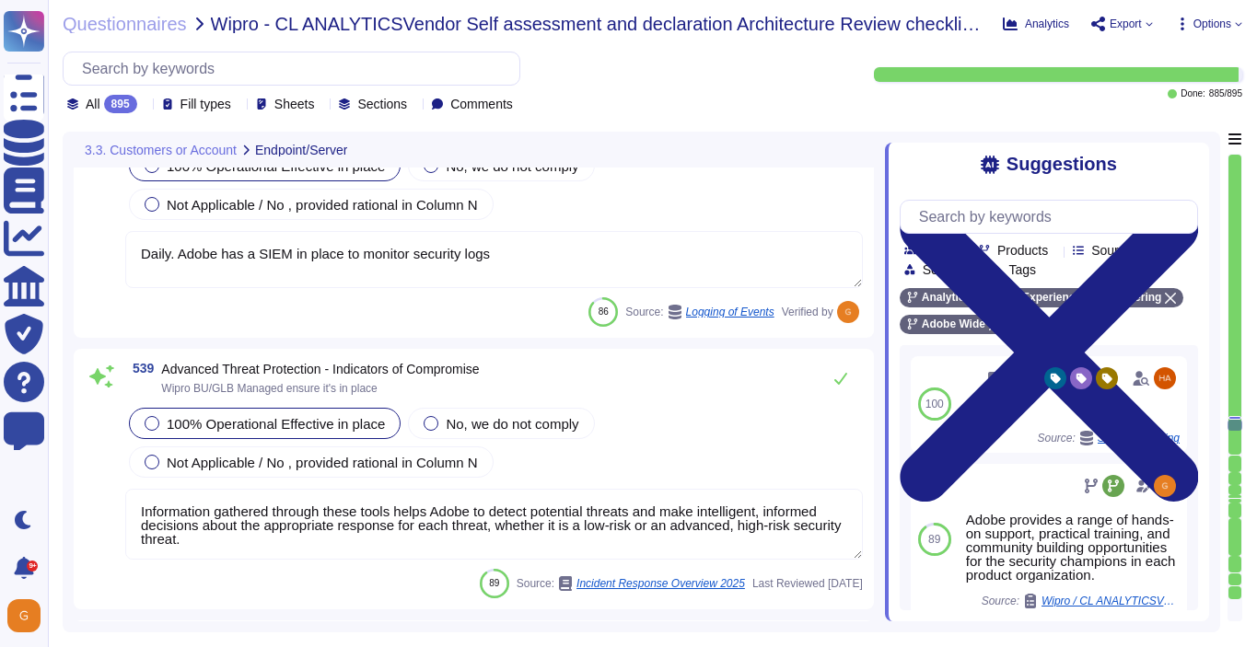
scroll to position [156399, 0]
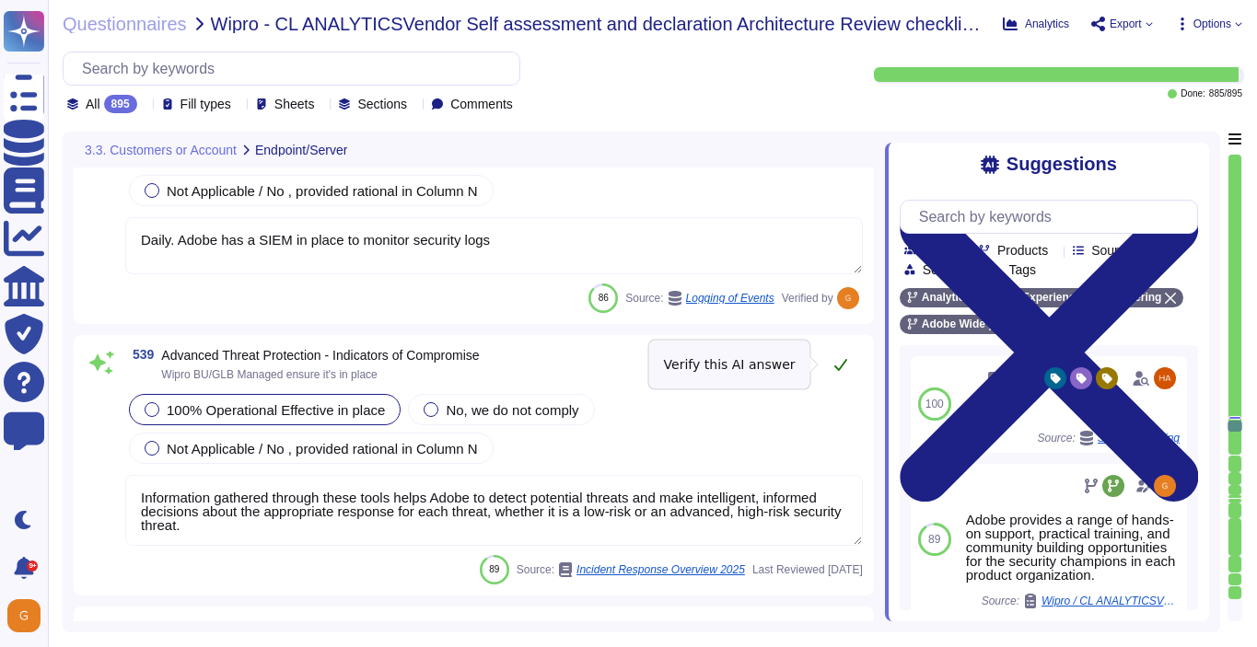
click at [841, 370] on icon at bounding box center [840, 364] width 15 height 15
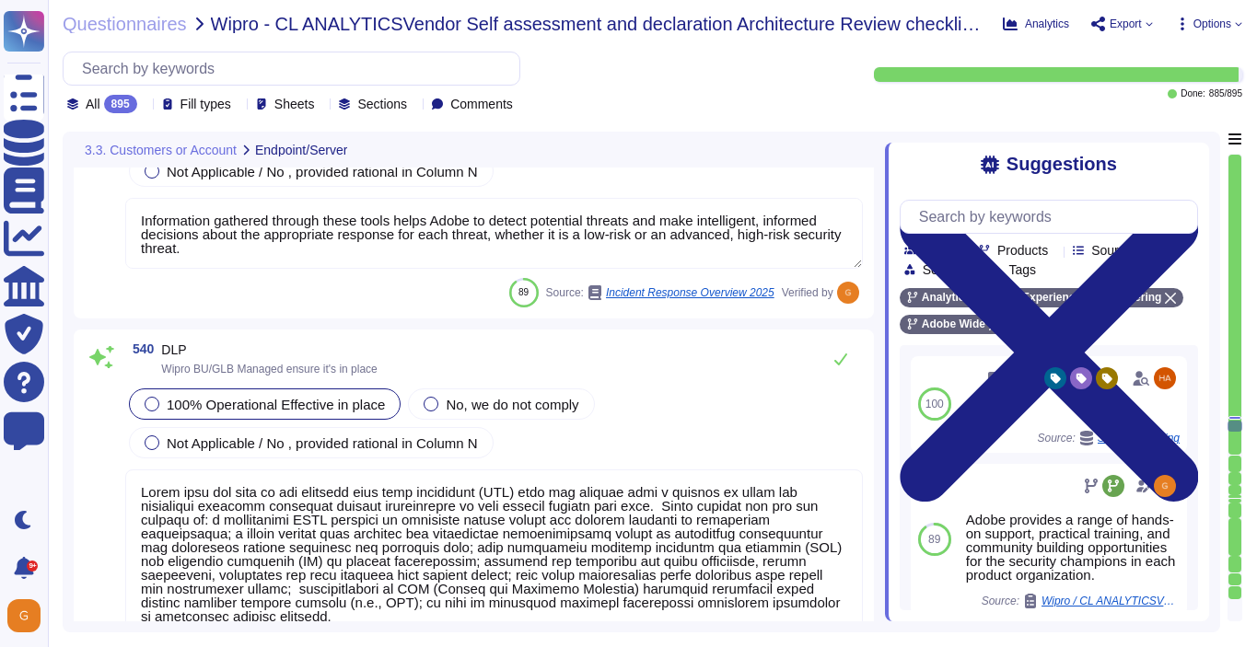
scroll to position [156665, 0]
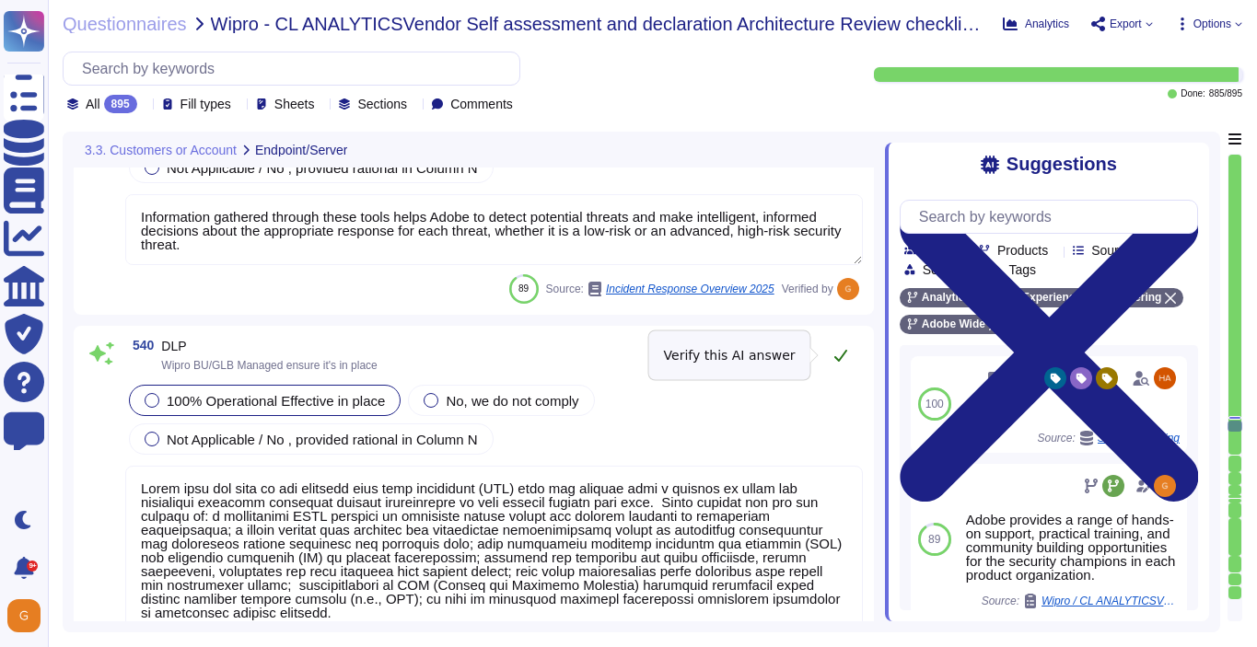
click at [843, 358] on icon at bounding box center [840, 355] width 15 height 15
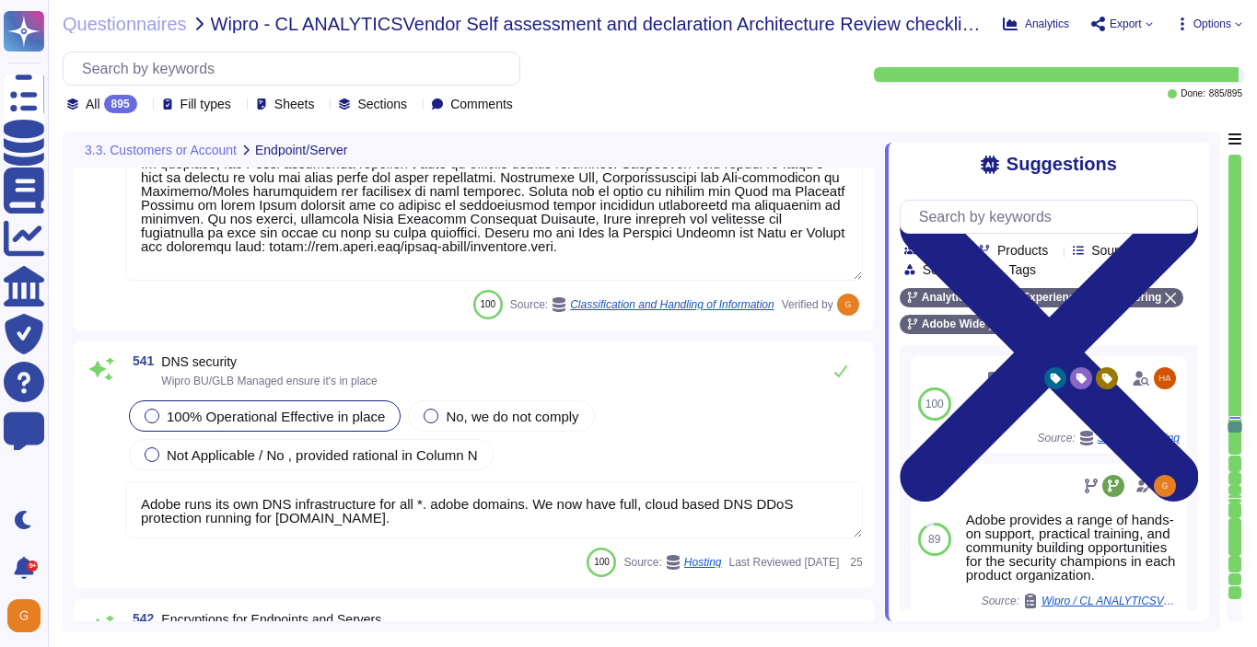
scroll to position [157208, 0]
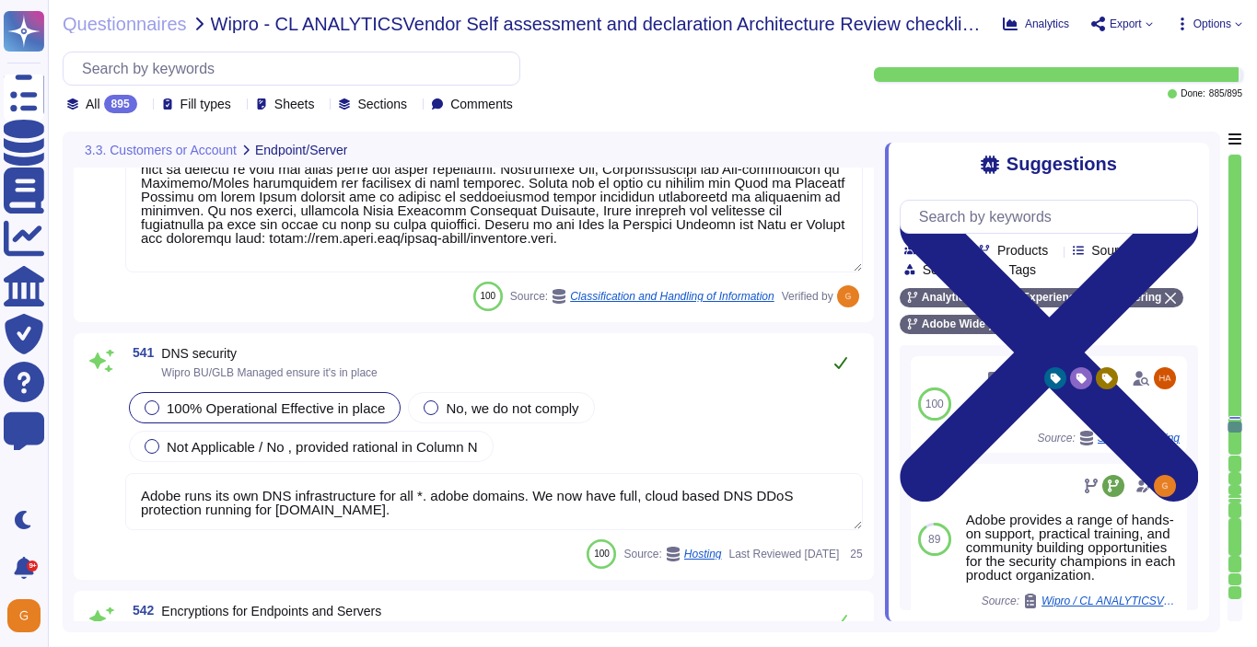
click at [842, 380] on button at bounding box center [840, 362] width 44 height 37
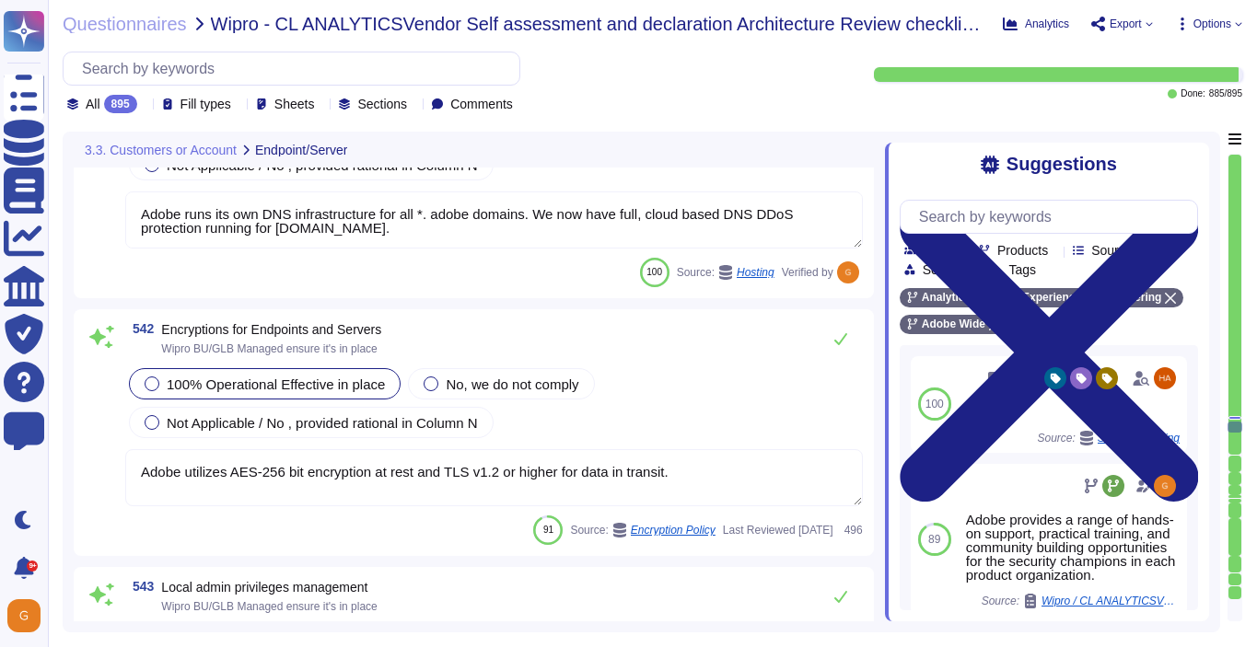
scroll to position [157510, 0]
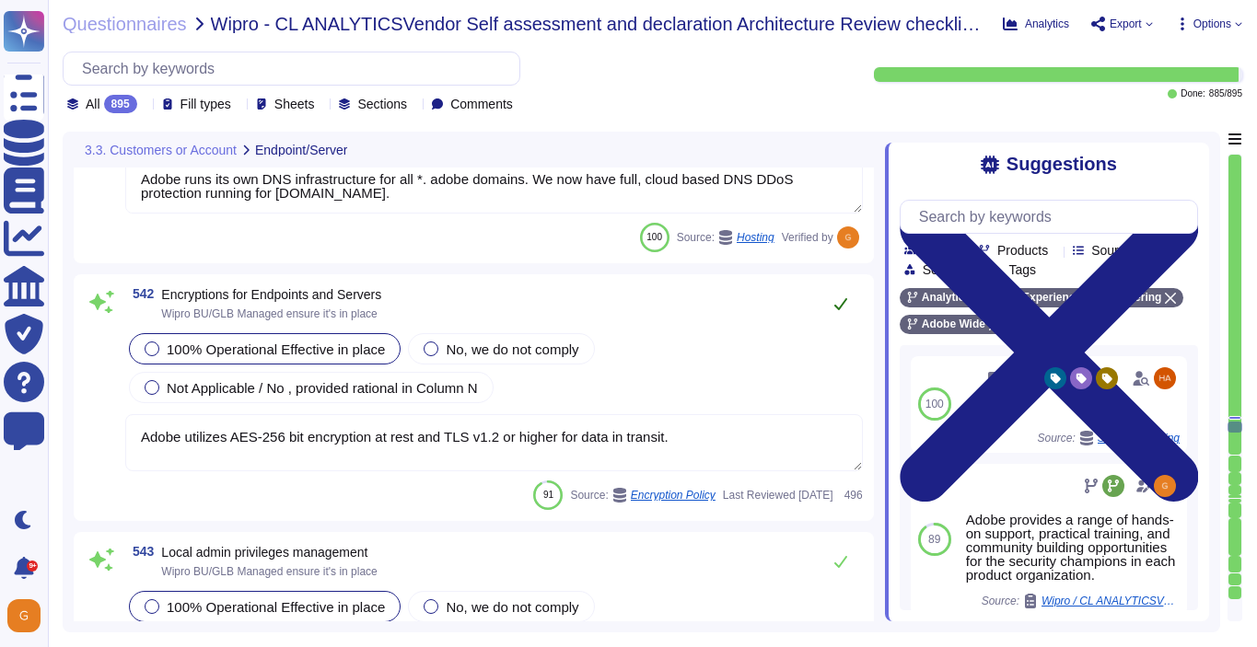
click at [846, 306] on icon at bounding box center [840, 303] width 15 height 15
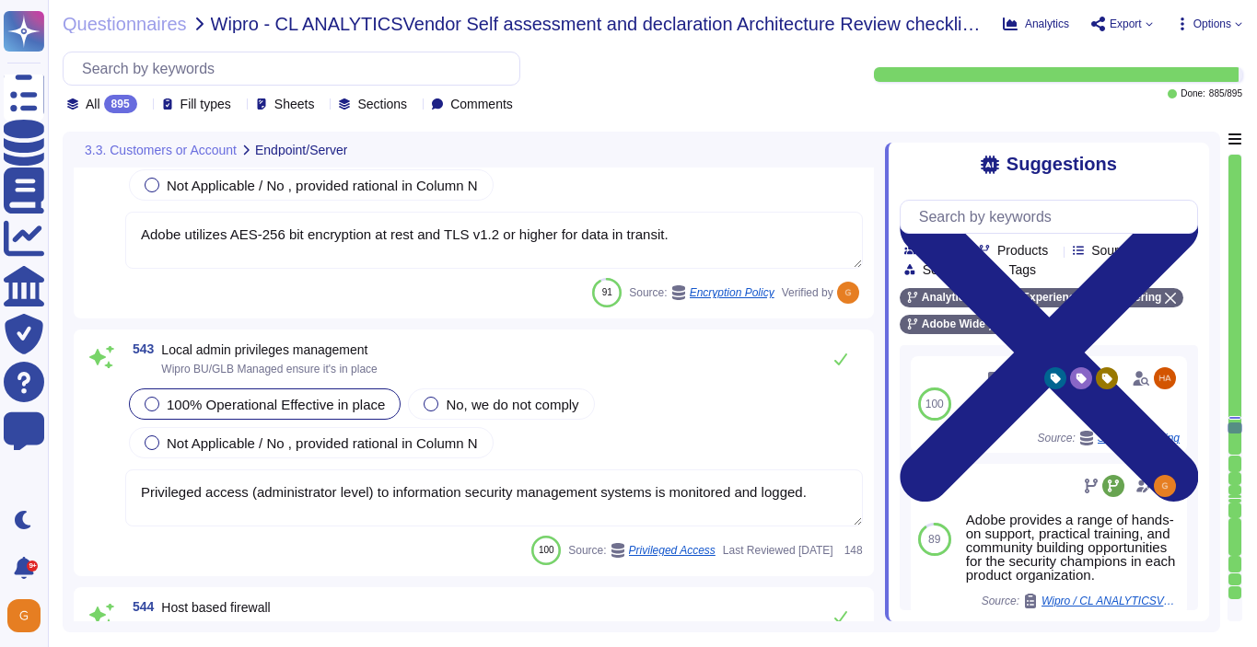
scroll to position [157794, 0]
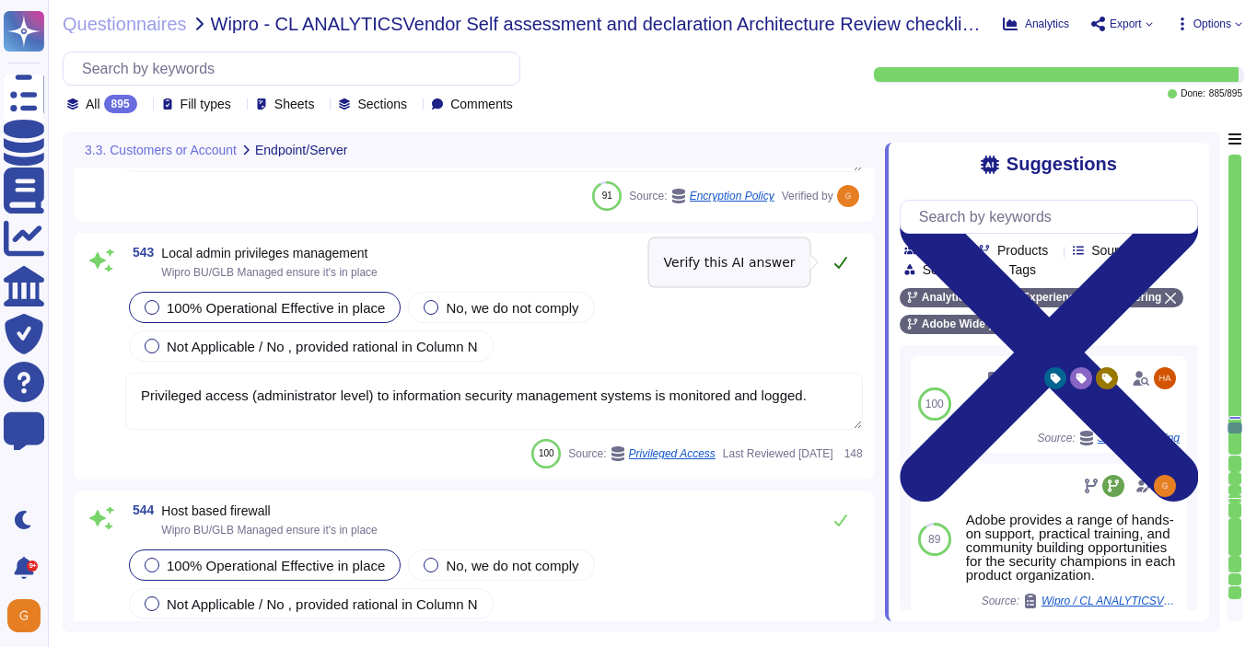
click at [837, 264] on icon at bounding box center [840, 262] width 15 height 15
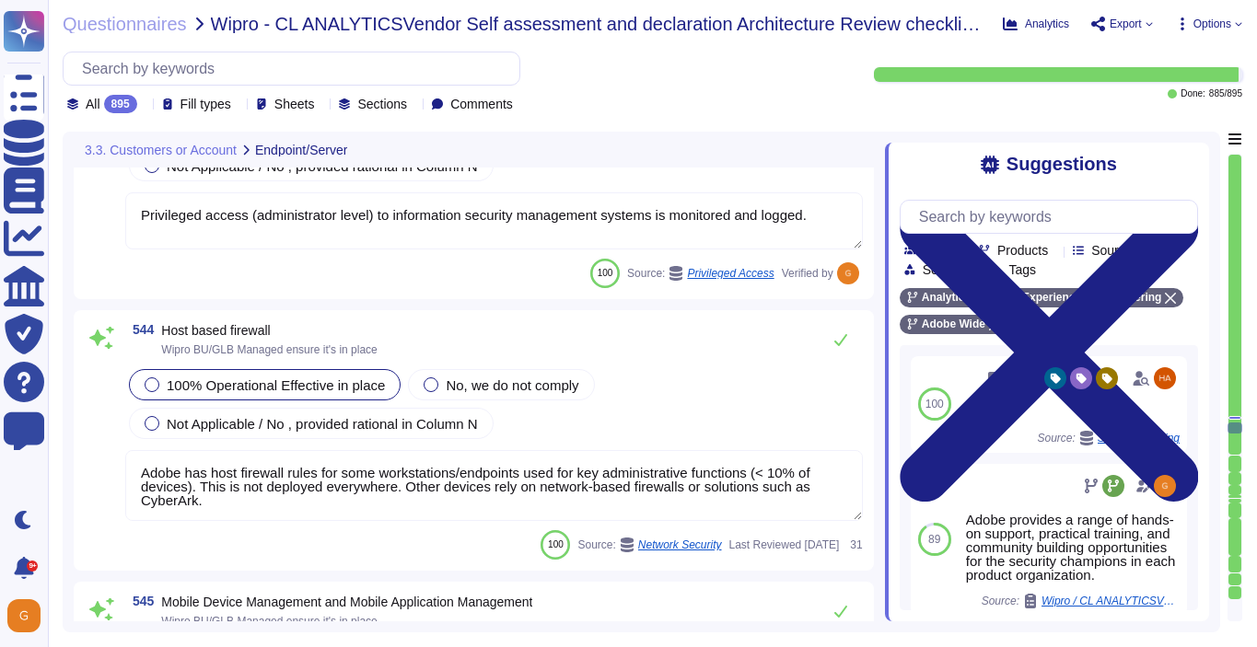
scroll to position [157981, 0]
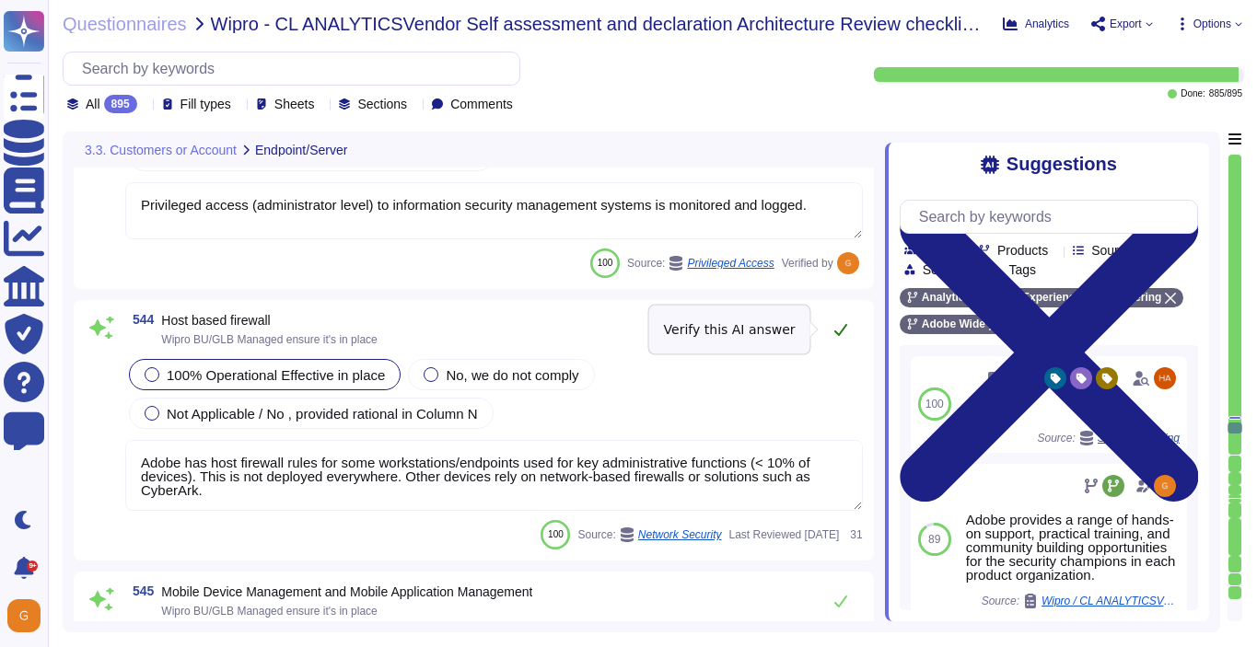
click at [847, 331] on button at bounding box center [840, 329] width 44 height 37
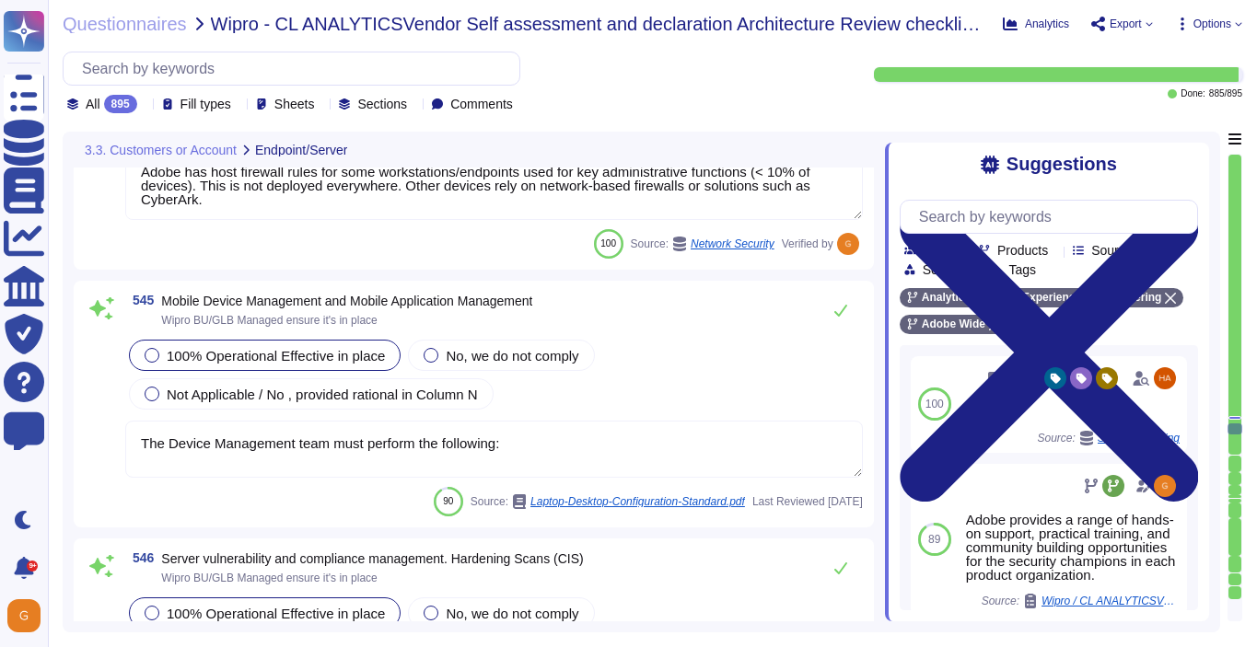
scroll to position [158258, 0]
click at [588, 461] on textarea "The Device Management team must perform the following:" at bounding box center [493, 448] width 737 height 57
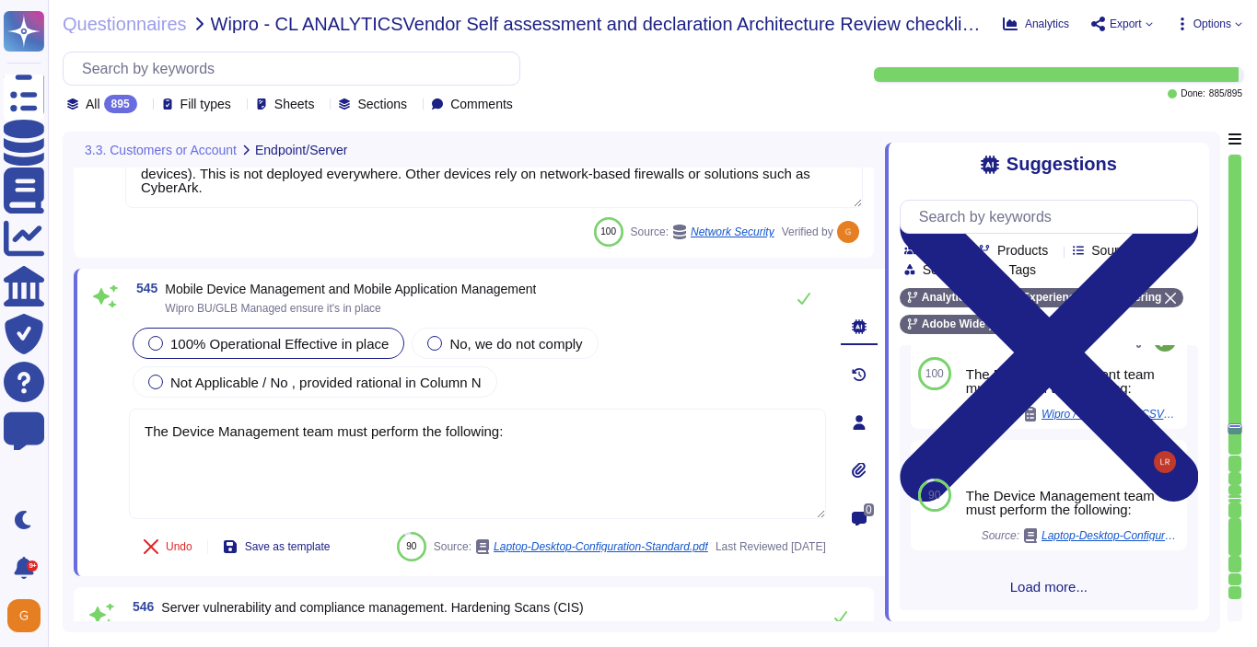
click at [1043, 590] on span "Load more..." at bounding box center [1048, 587] width 298 height 14
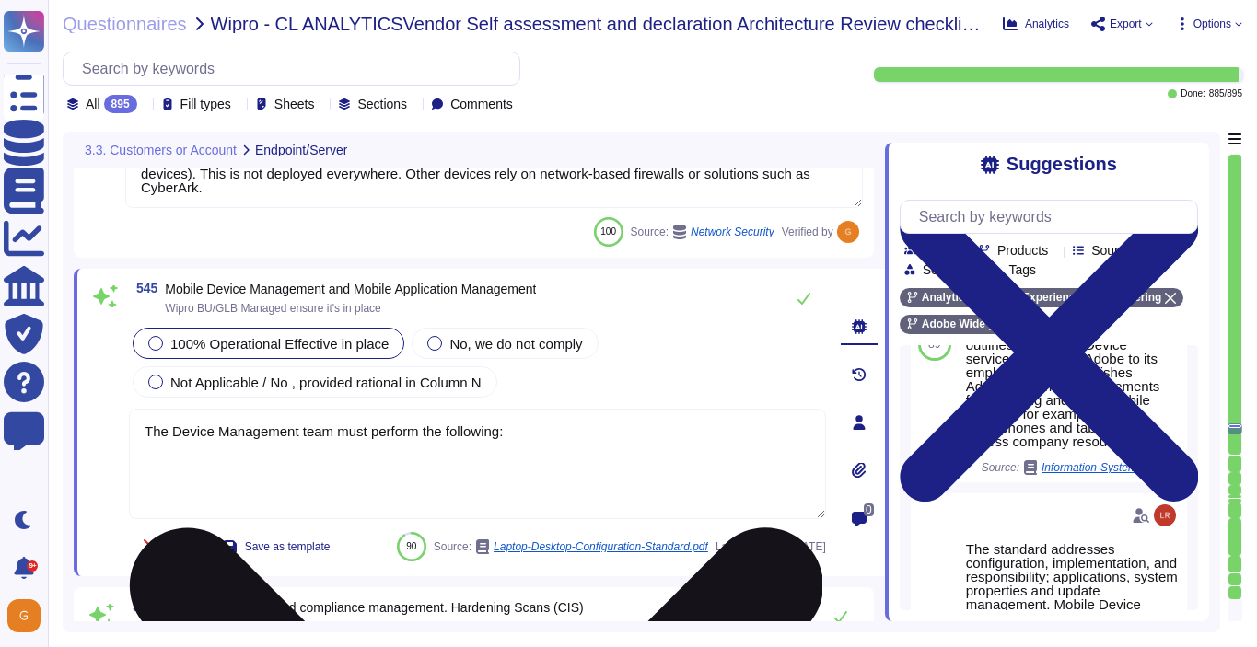
scroll to position [689, 0]
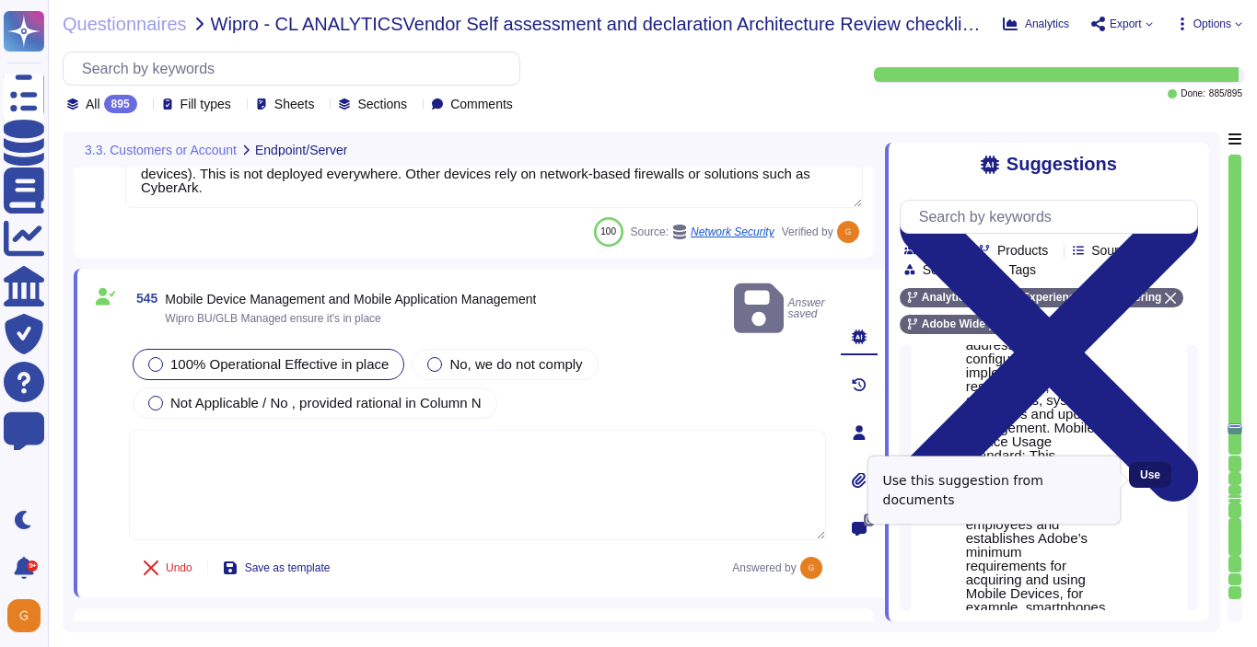
click at [1154, 481] on span "Use" at bounding box center [1150, 475] width 20 height 11
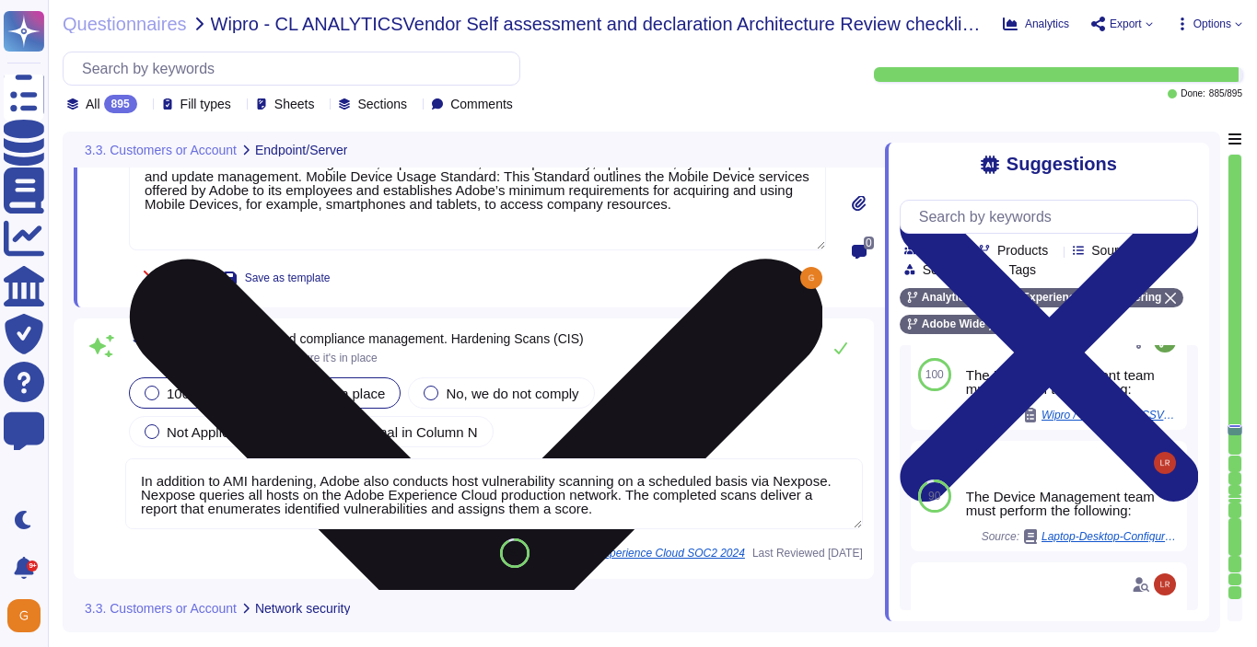
scroll to position [158542, 0]
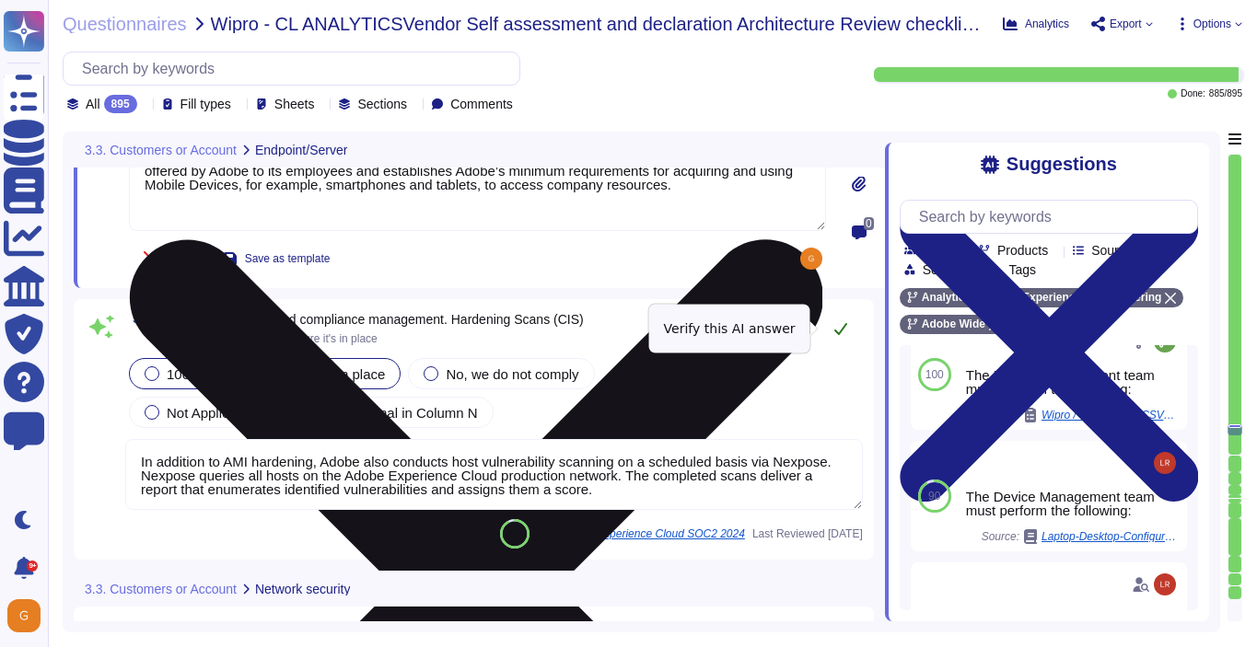
click at [849, 338] on button at bounding box center [840, 328] width 44 height 37
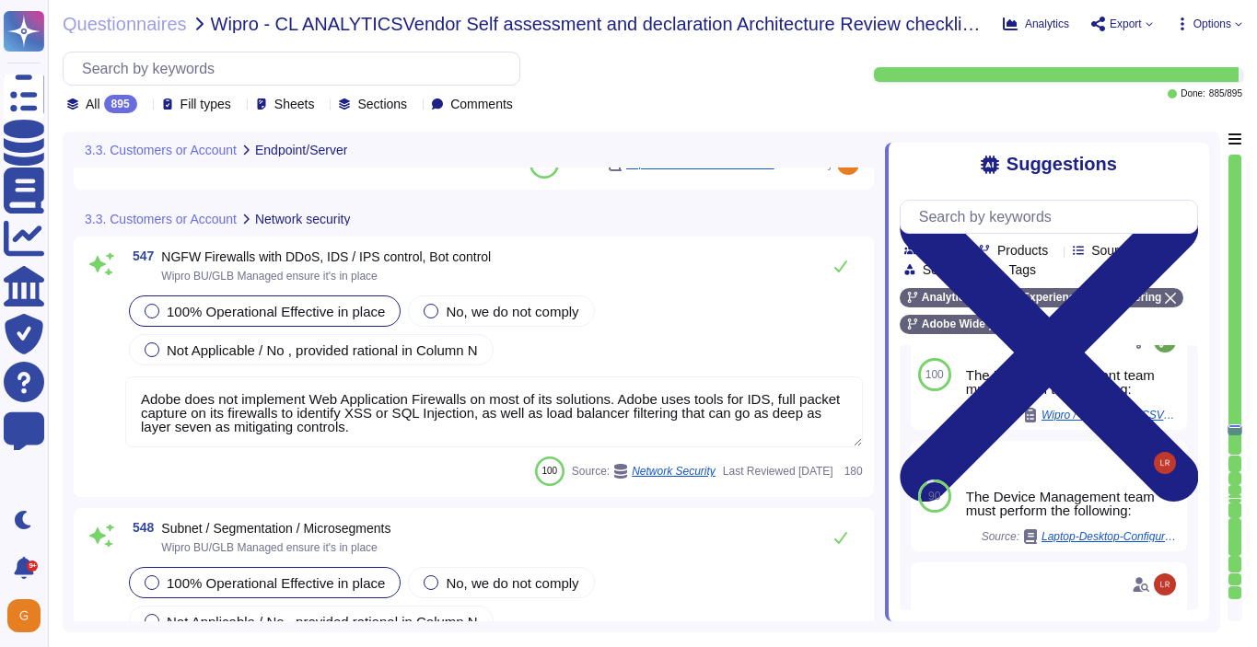
scroll to position [158883, 0]
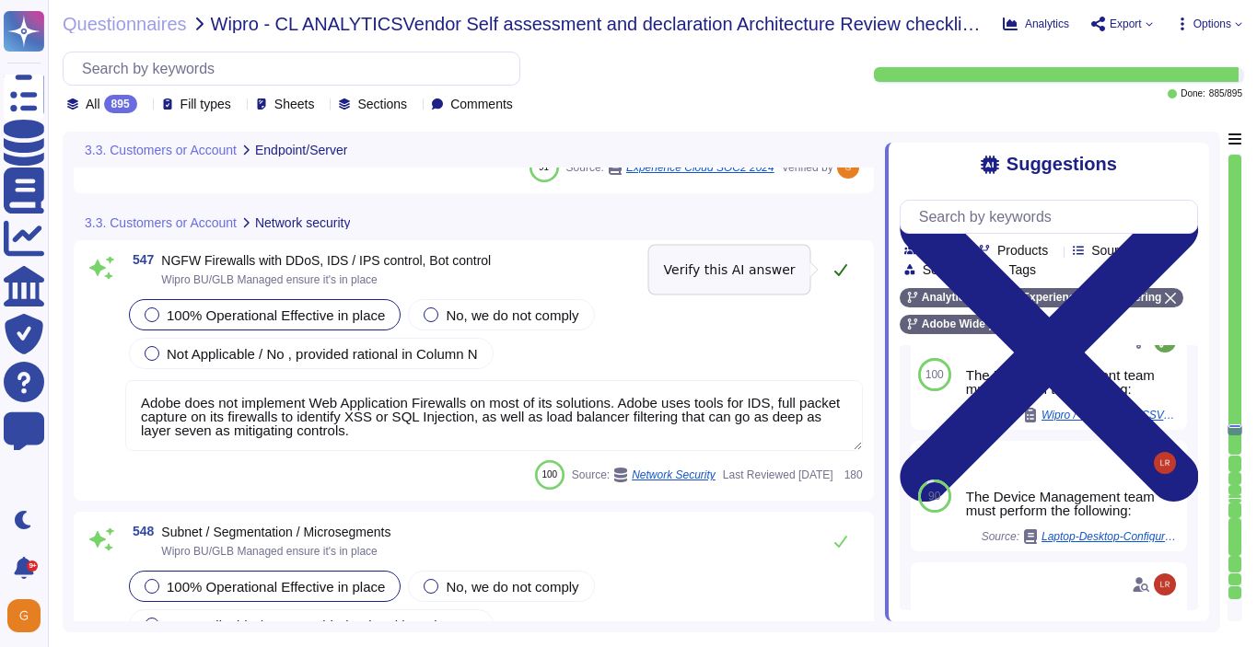
click at [839, 269] on icon at bounding box center [840, 269] width 15 height 15
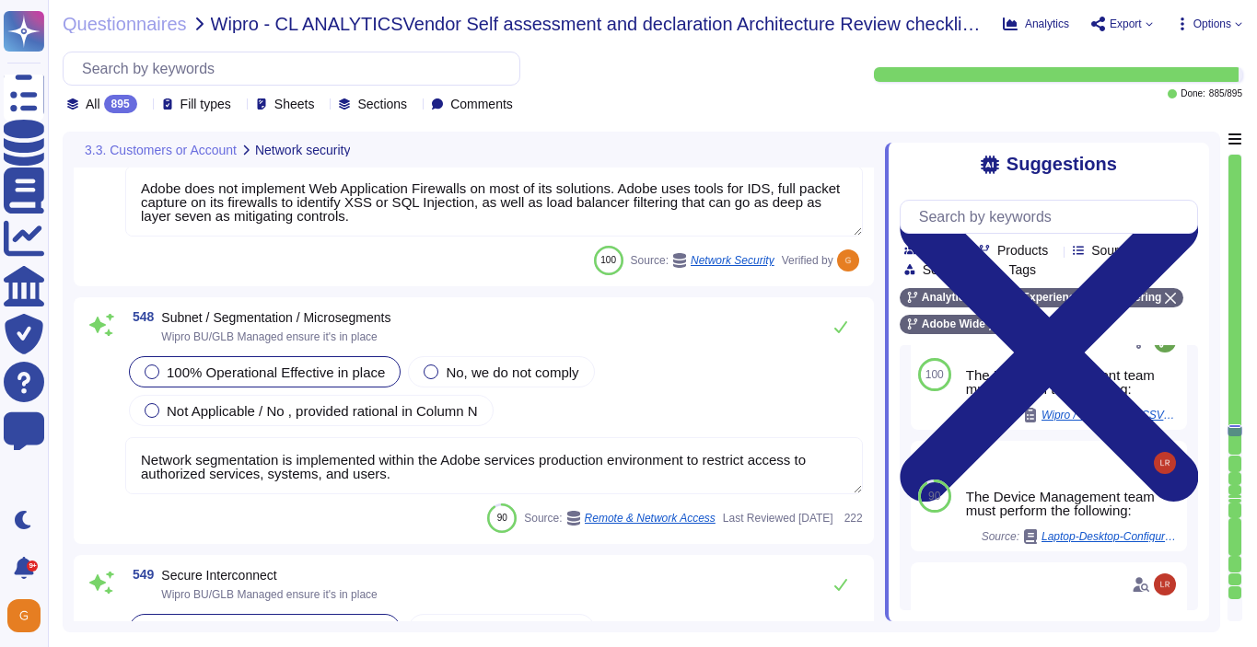
scroll to position [159074, 0]
click at [839, 333] on button at bounding box center [840, 325] width 44 height 37
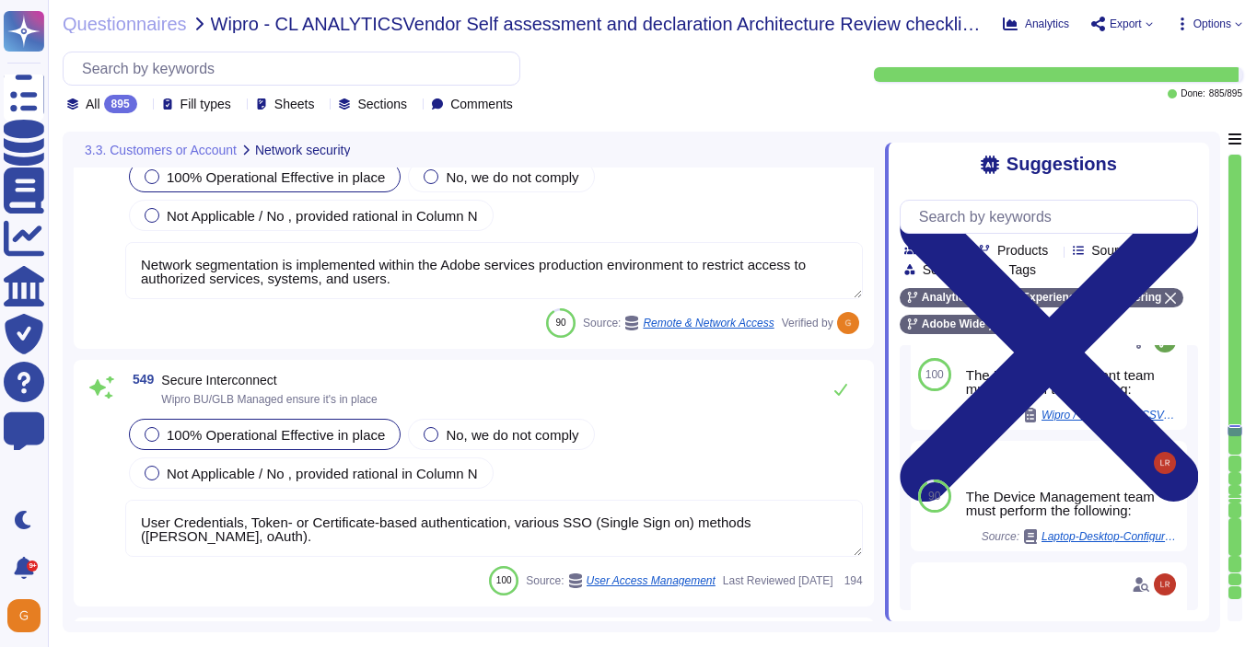
scroll to position [159273, 0]
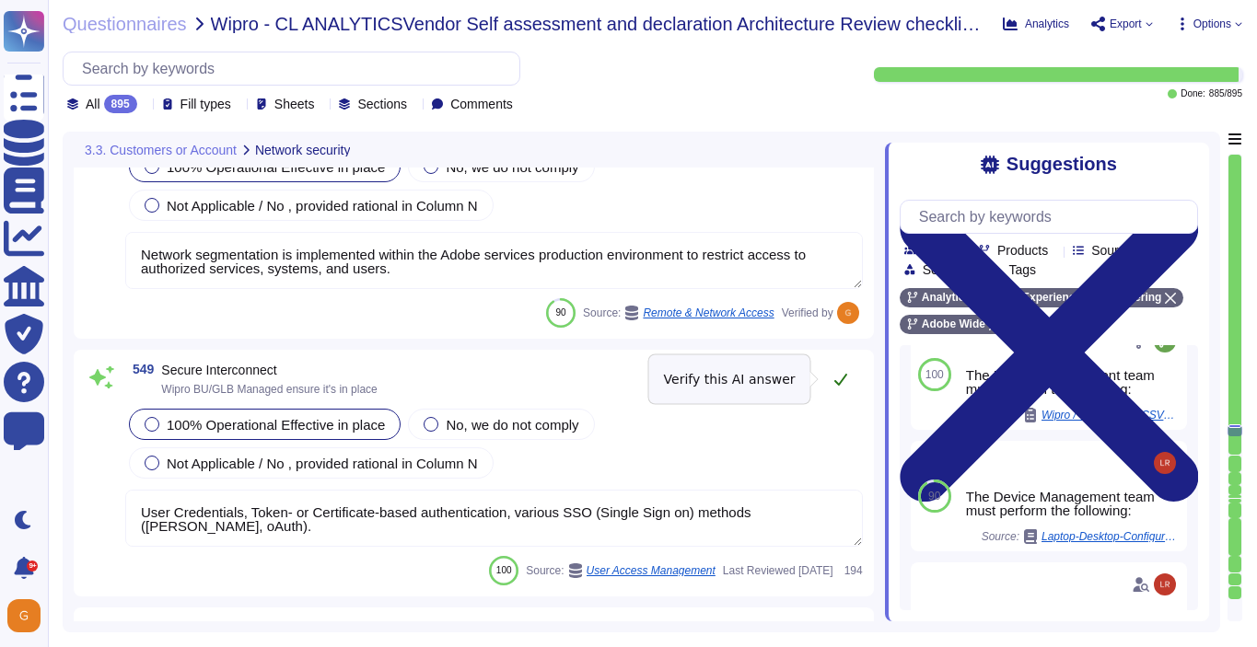
click at [841, 385] on icon at bounding box center [840, 379] width 15 height 15
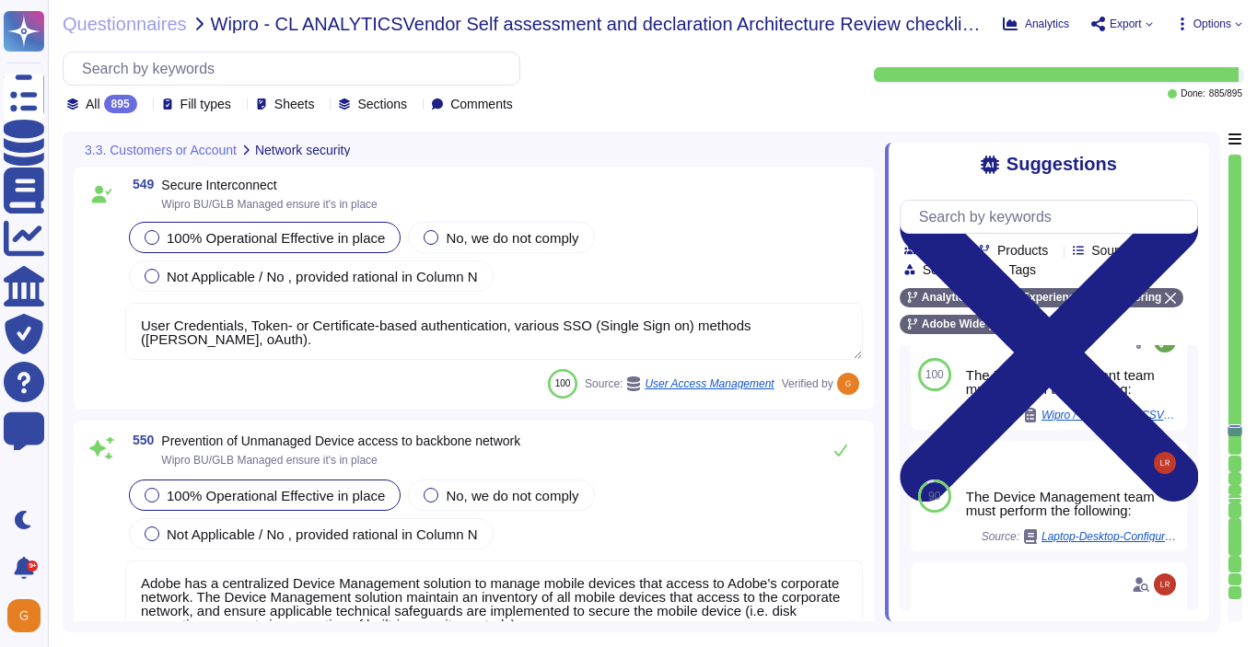
scroll to position [159486, 0]
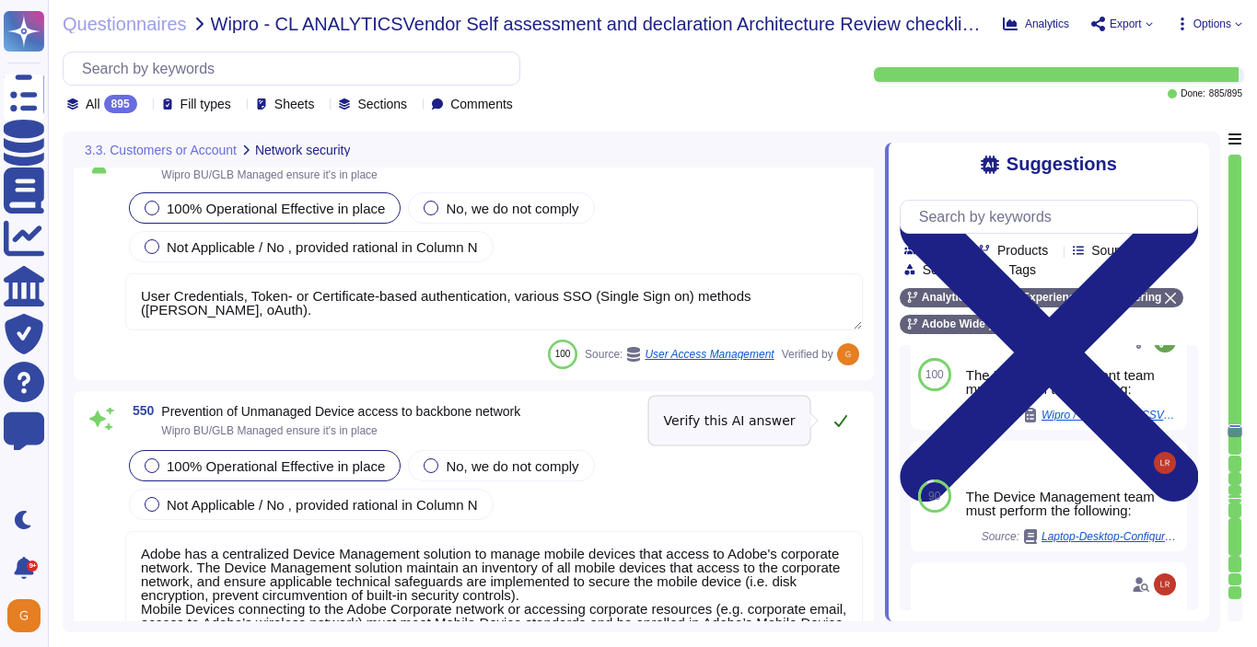
click at [841, 424] on icon at bounding box center [840, 420] width 15 height 15
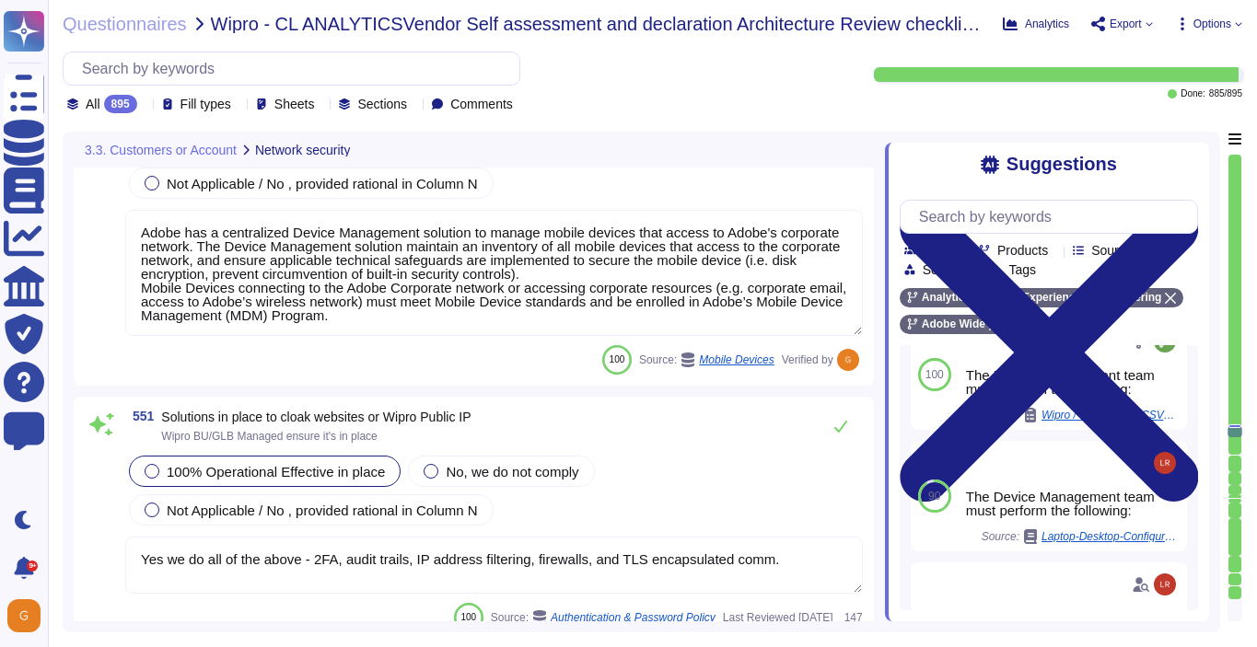
scroll to position [159795, 0]
click at [829, 420] on button at bounding box center [840, 424] width 44 height 37
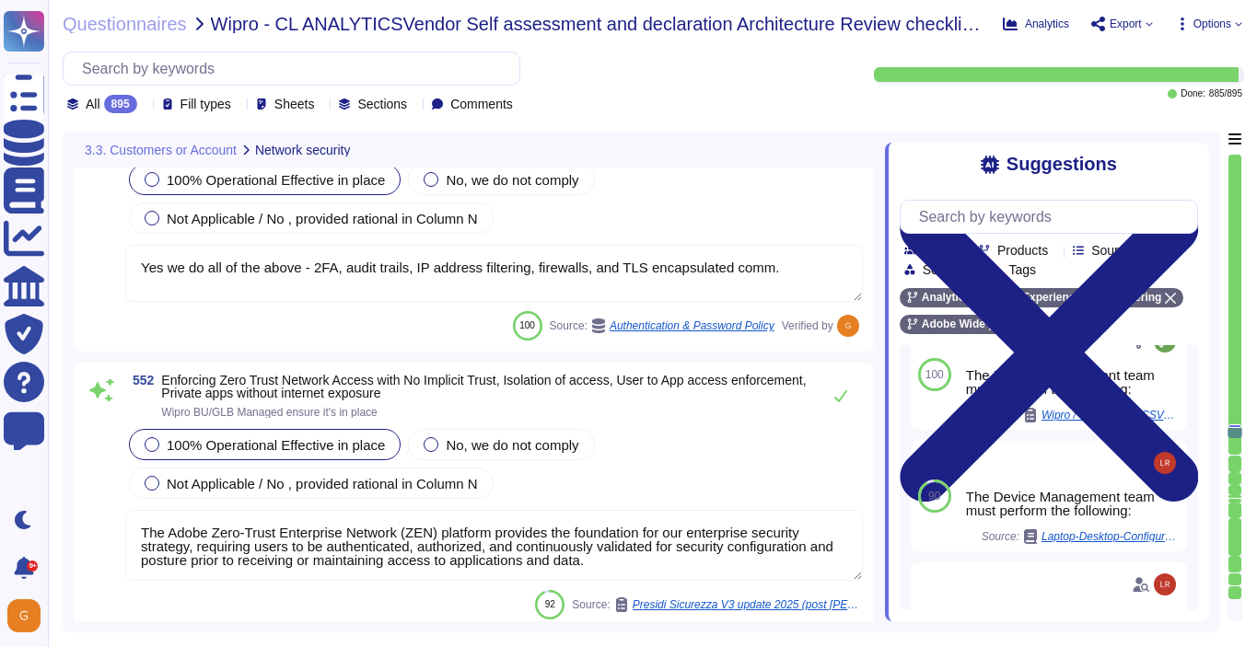
scroll to position [160083, 0]
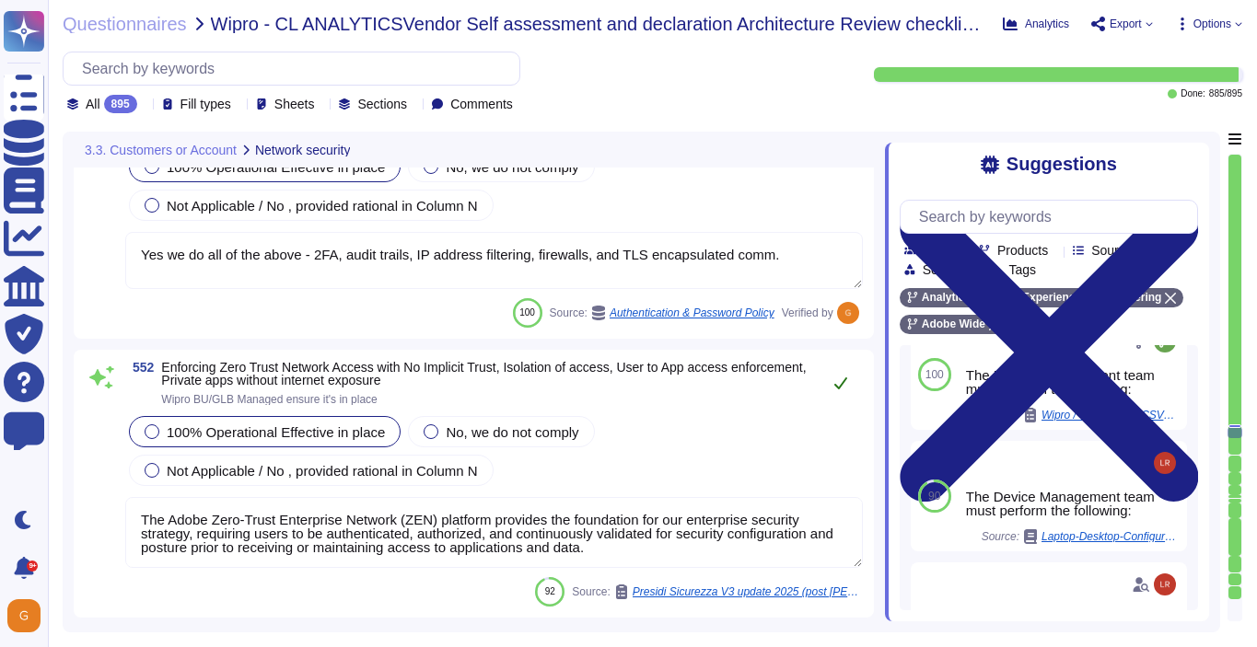
click at [843, 381] on icon at bounding box center [840, 383] width 13 height 12
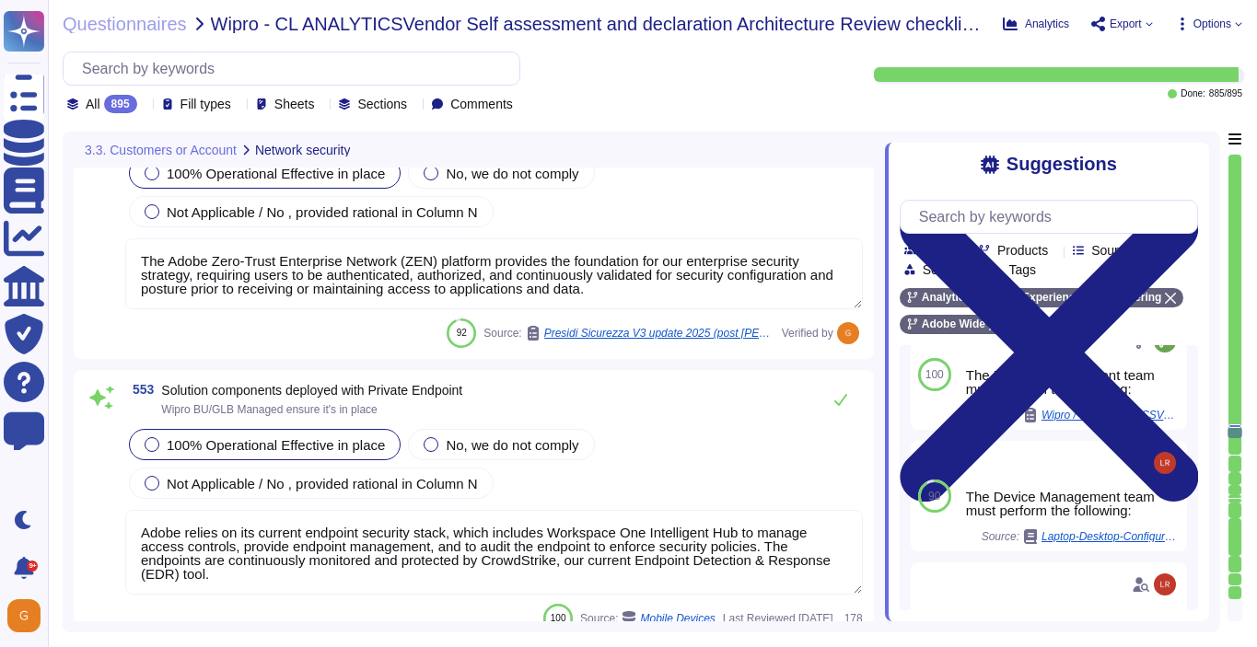
scroll to position [160341, 0]
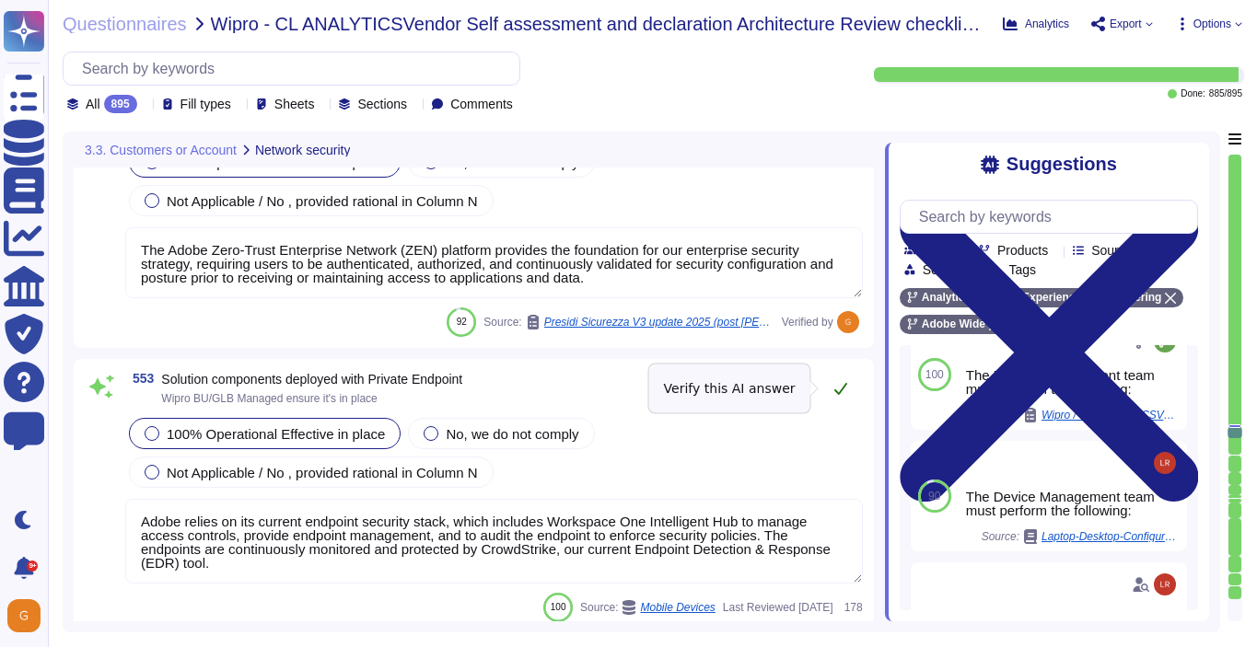
click at [841, 388] on icon at bounding box center [840, 389] width 13 height 12
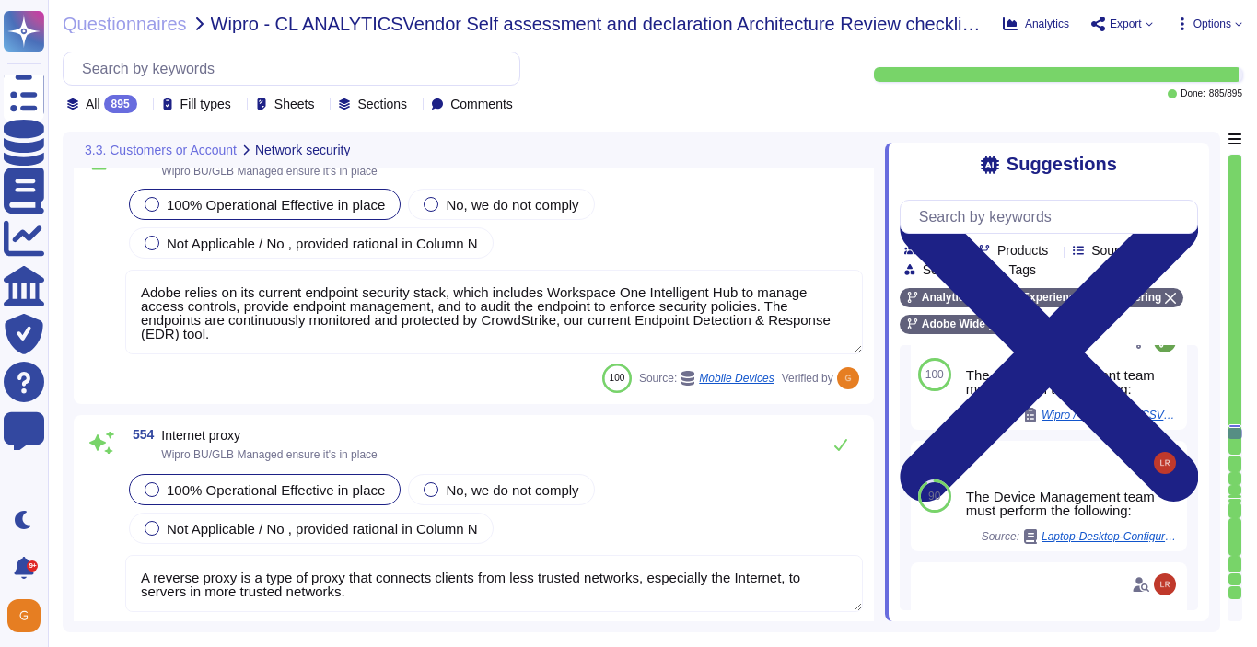
scroll to position [160578, 0]
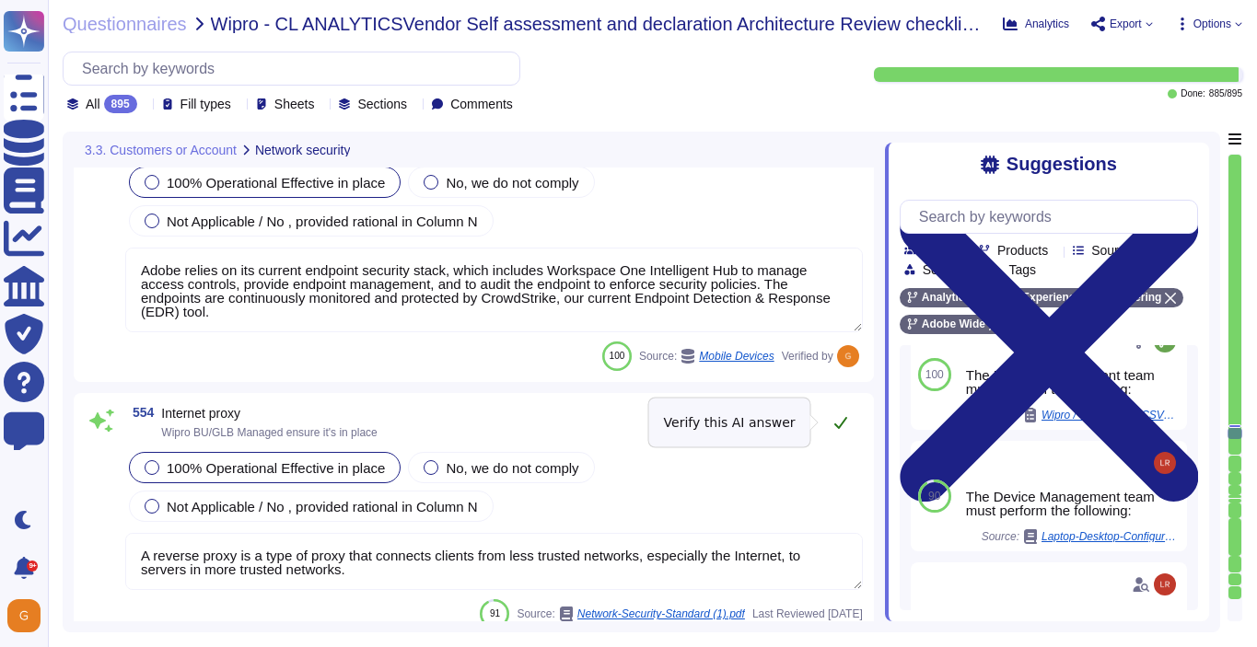
click at [835, 426] on icon at bounding box center [840, 422] width 15 height 15
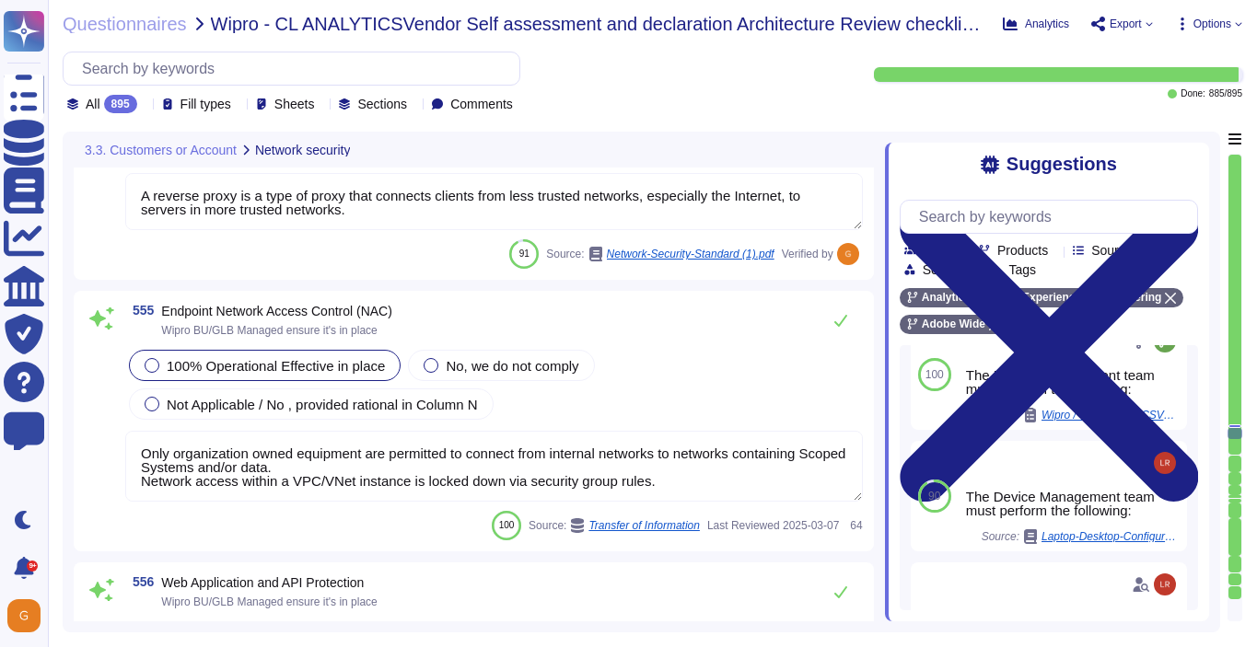
scroll to position [160942, 0]
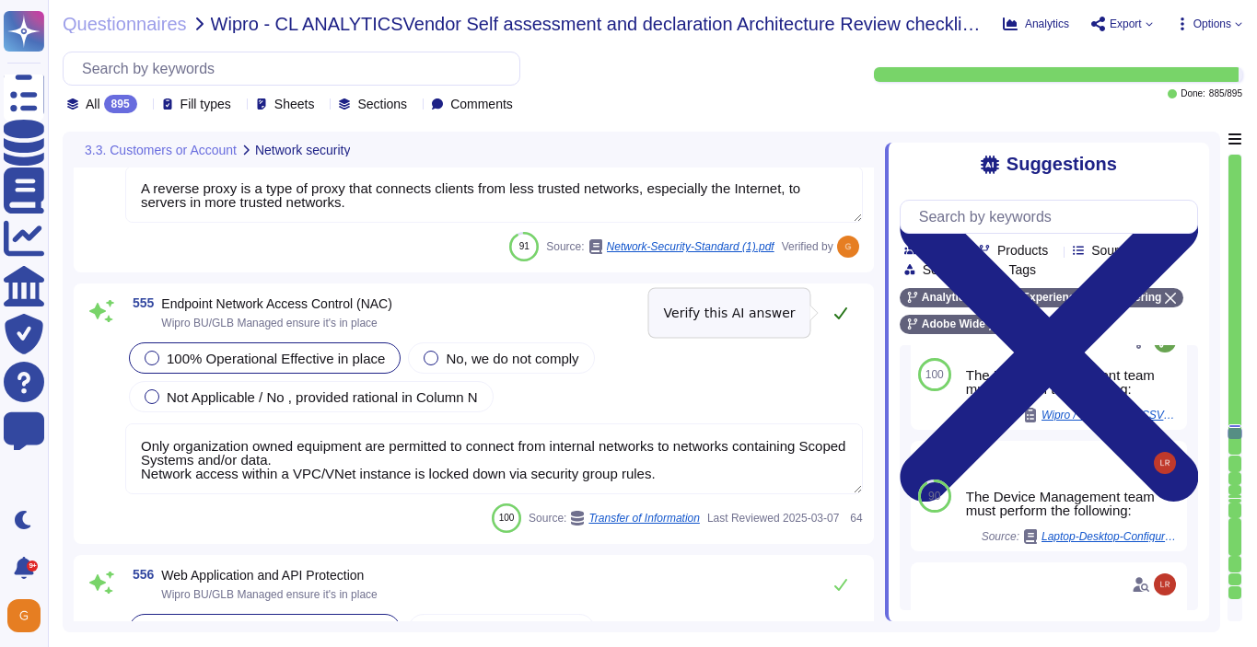
click at [837, 307] on icon at bounding box center [840, 313] width 15 height 15
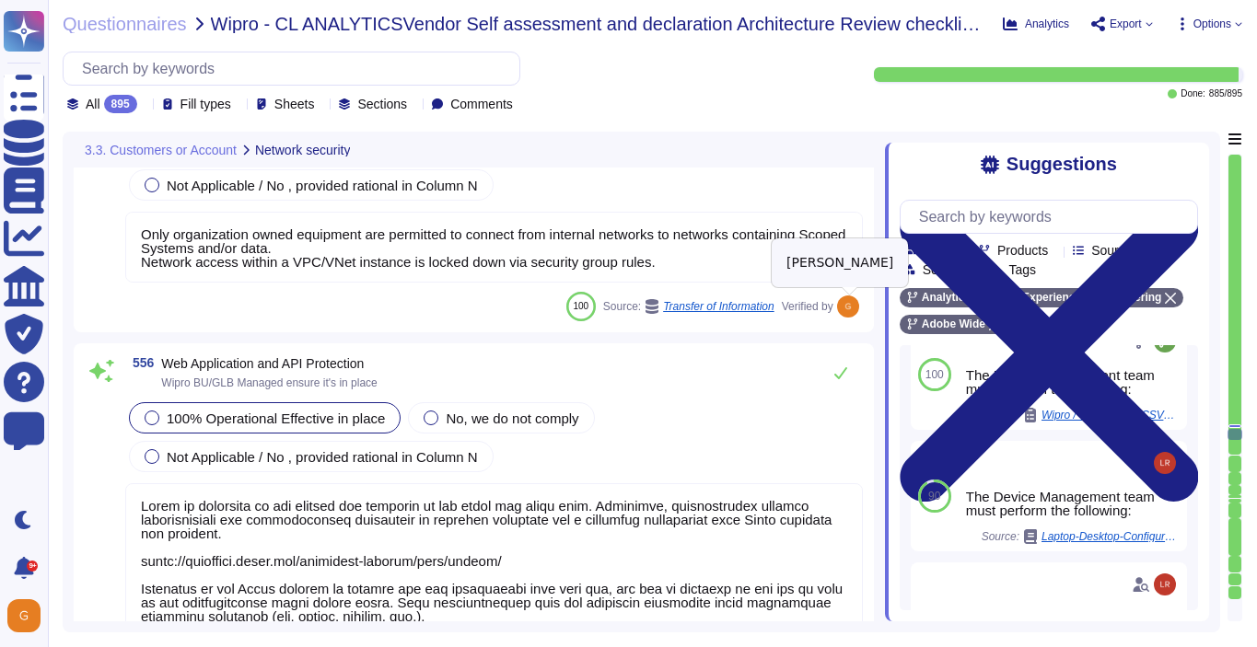
scroll to position [161120, 0]
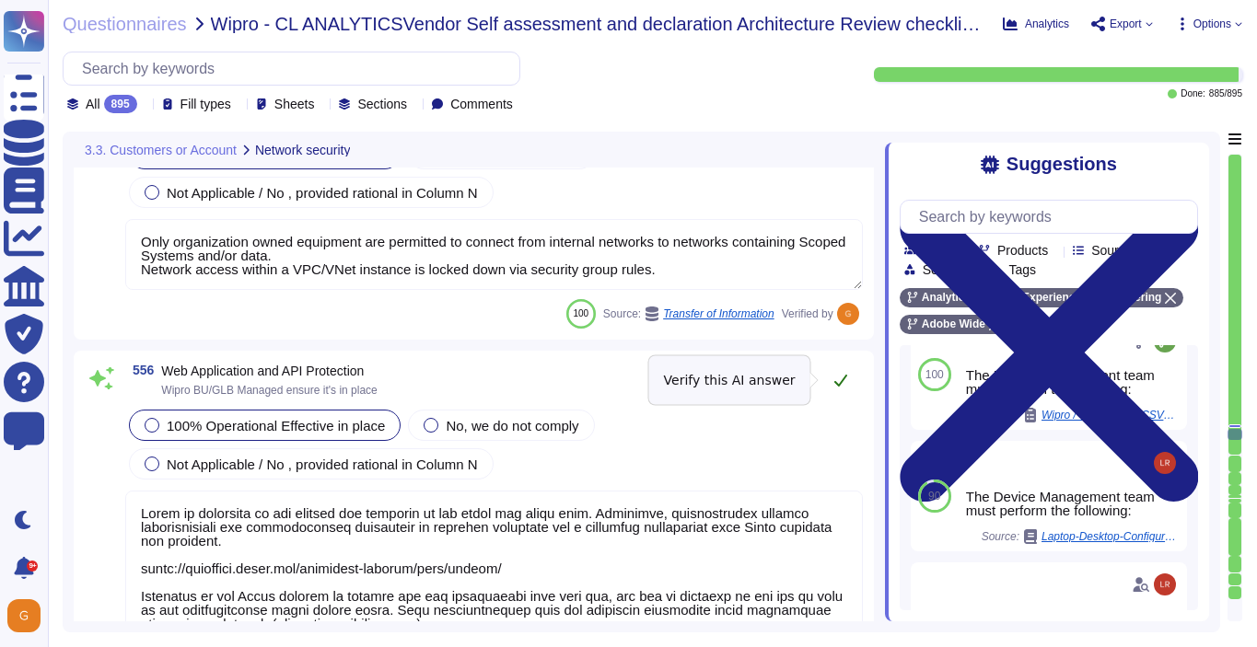
click at [843, 375] on icon at bounding box center [840, 380] width 15 height 15
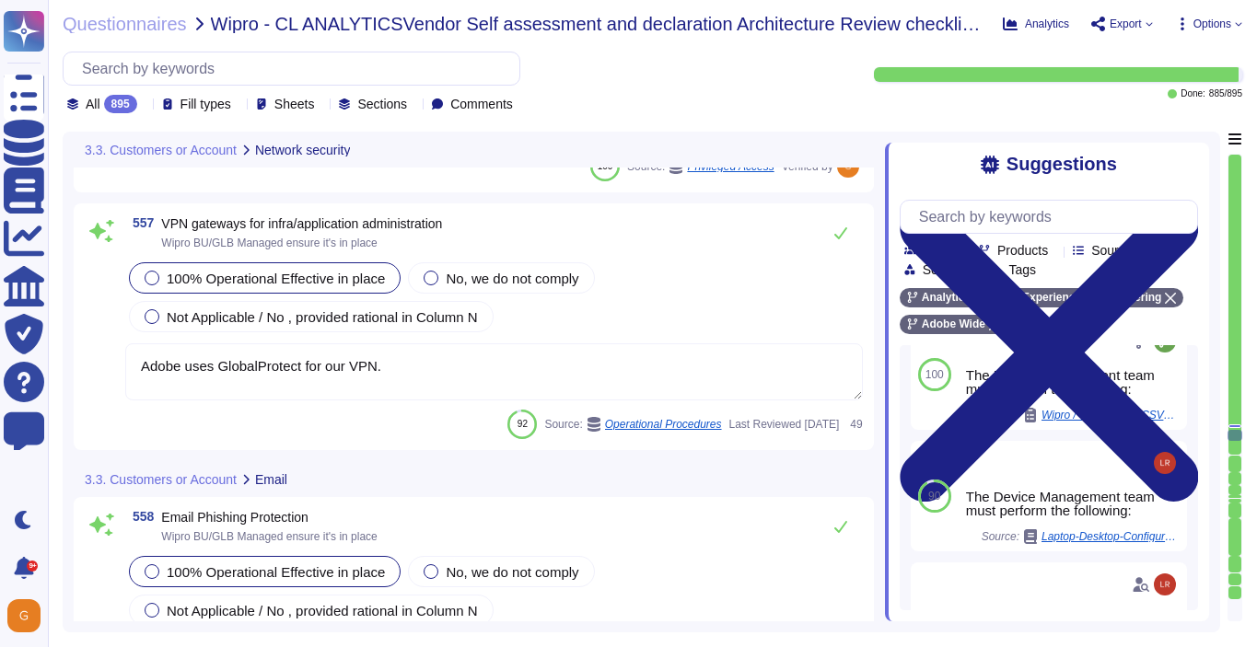
scroll to position [161838, 0]
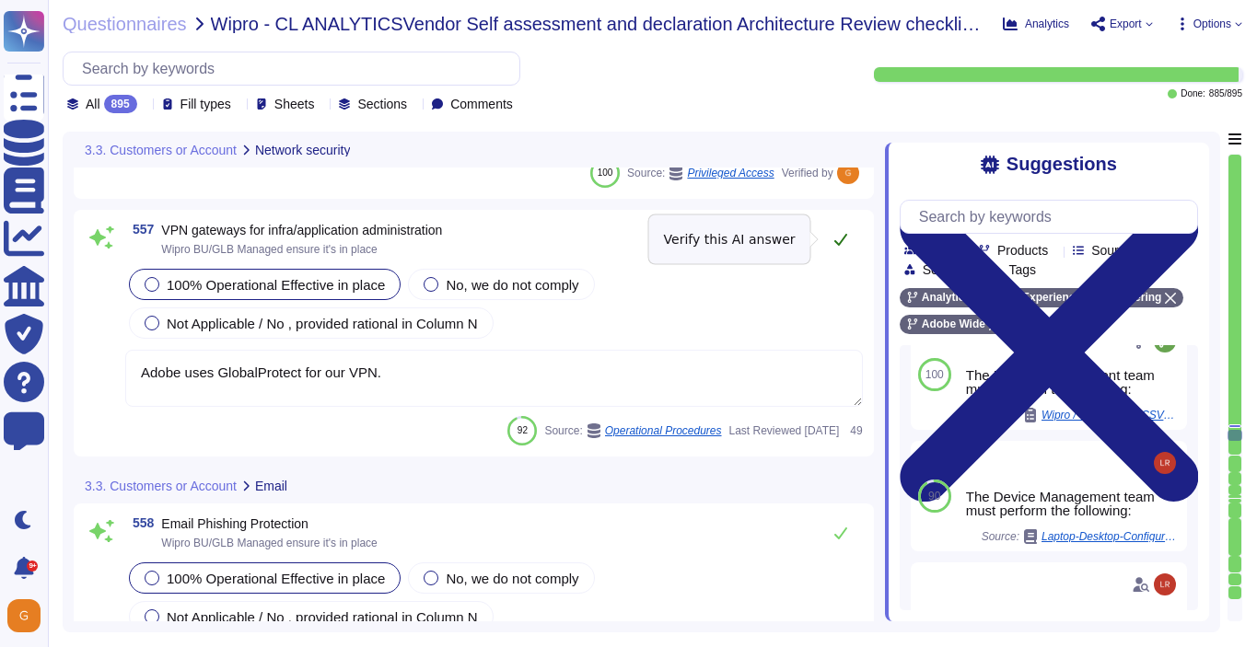
click at [844, 248] on button at bounding box center [840, 239] width 44 height 37
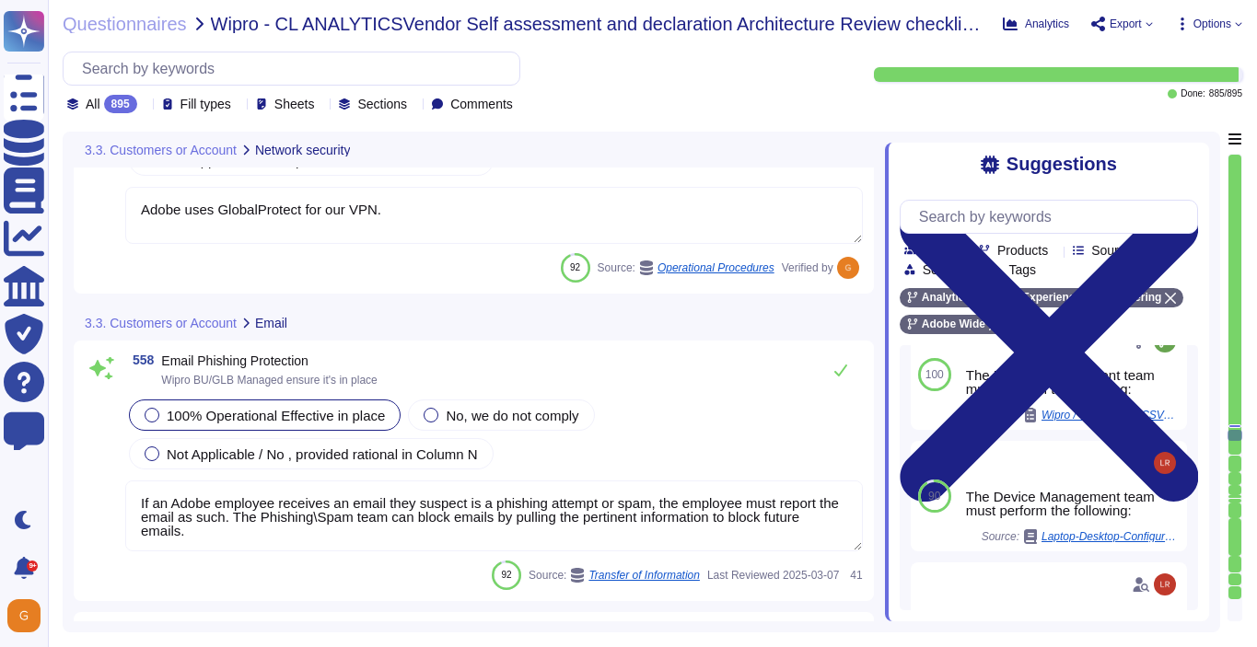
scroll to position [162022, 0]
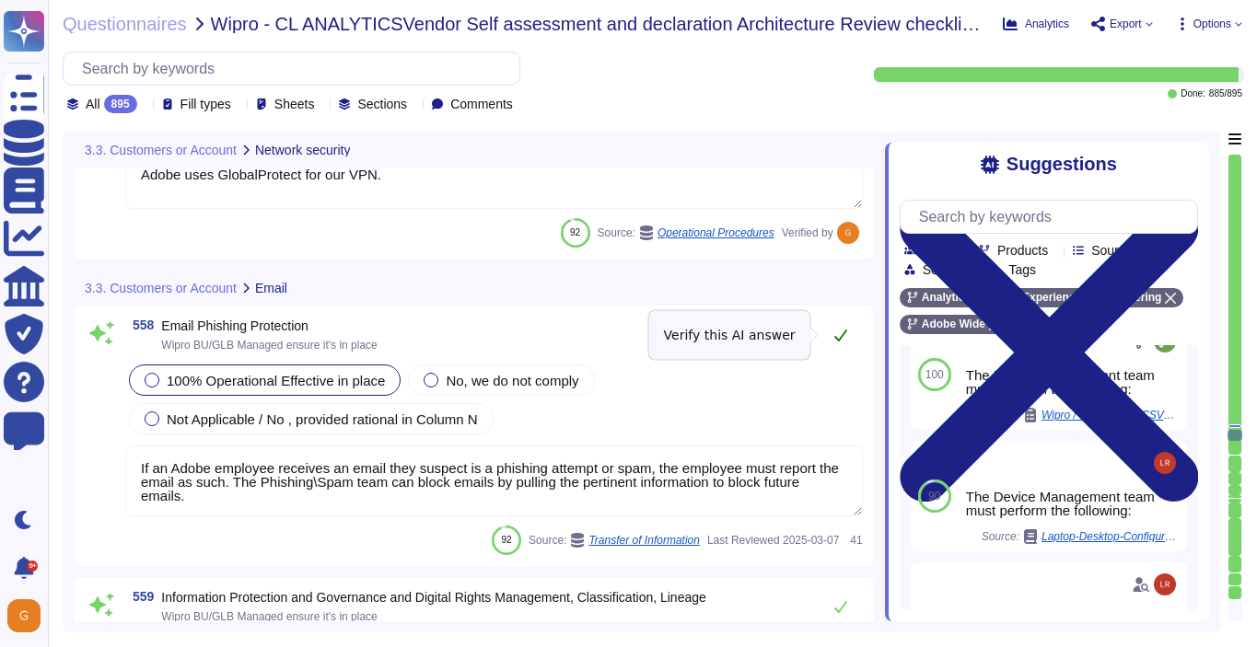
click at [844, 333] on icon at bounding box center [840, 335] width 15 height 15
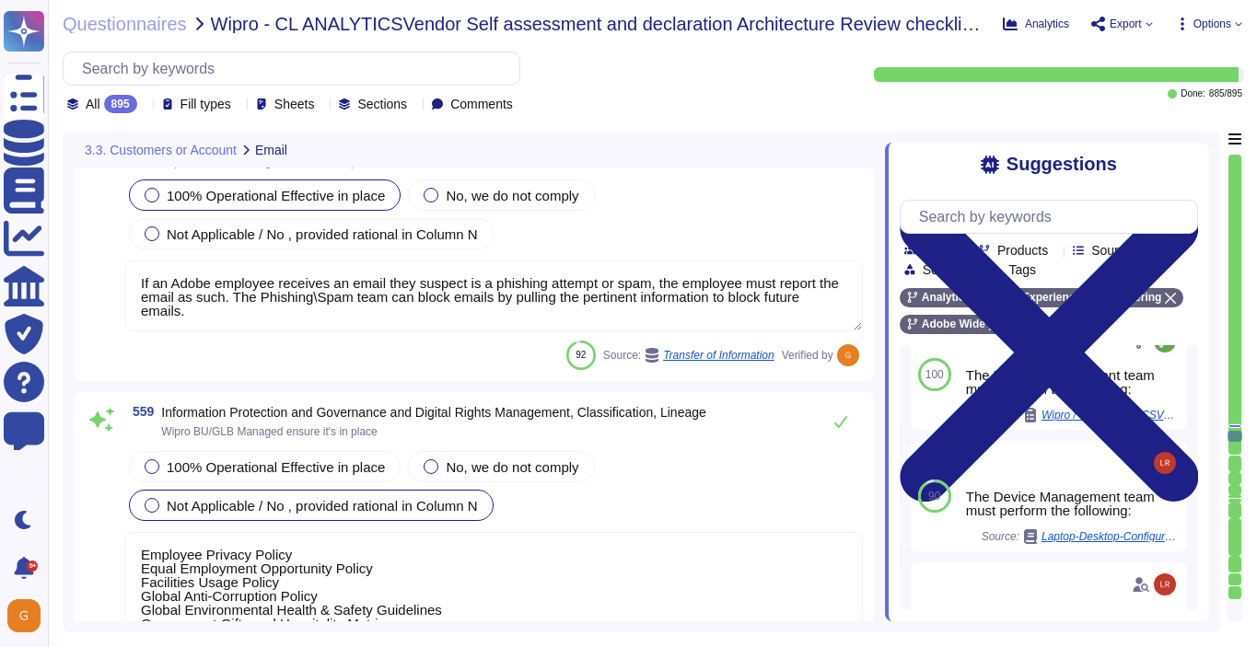
scroll to position [162199, 0]
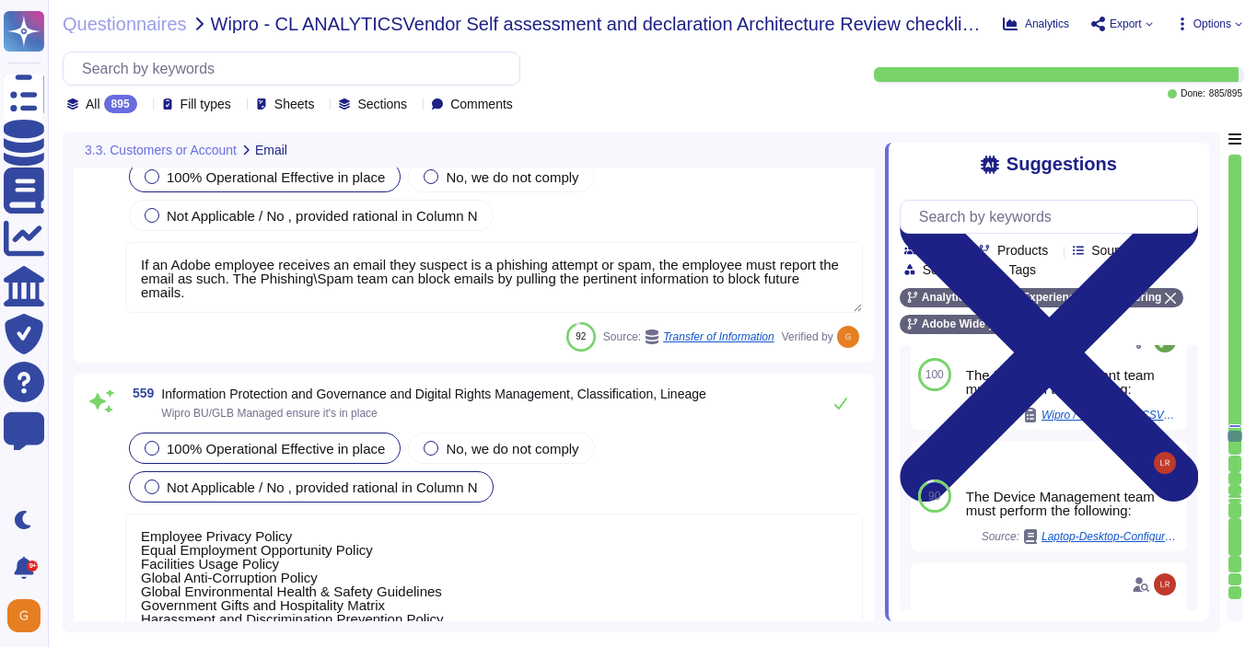
click at [321, 435] on div "100% Operational Effective in place" at bounding box center [265, 448] width 272 height 31
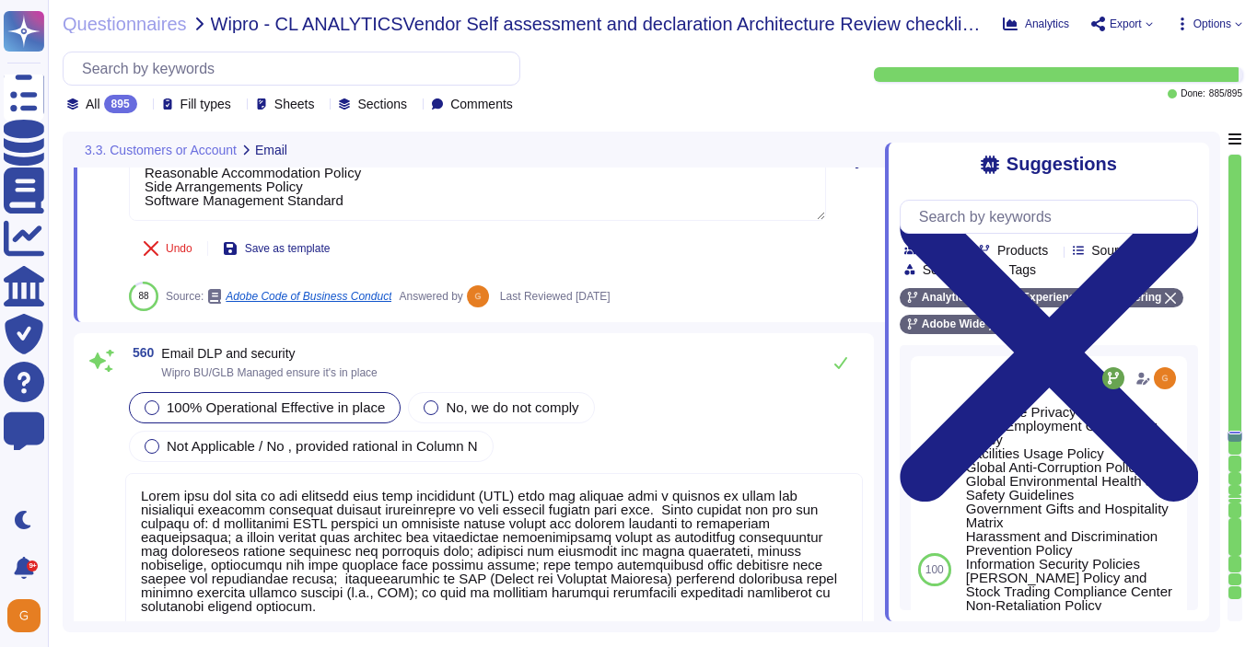
scroll to position [162761, 0]
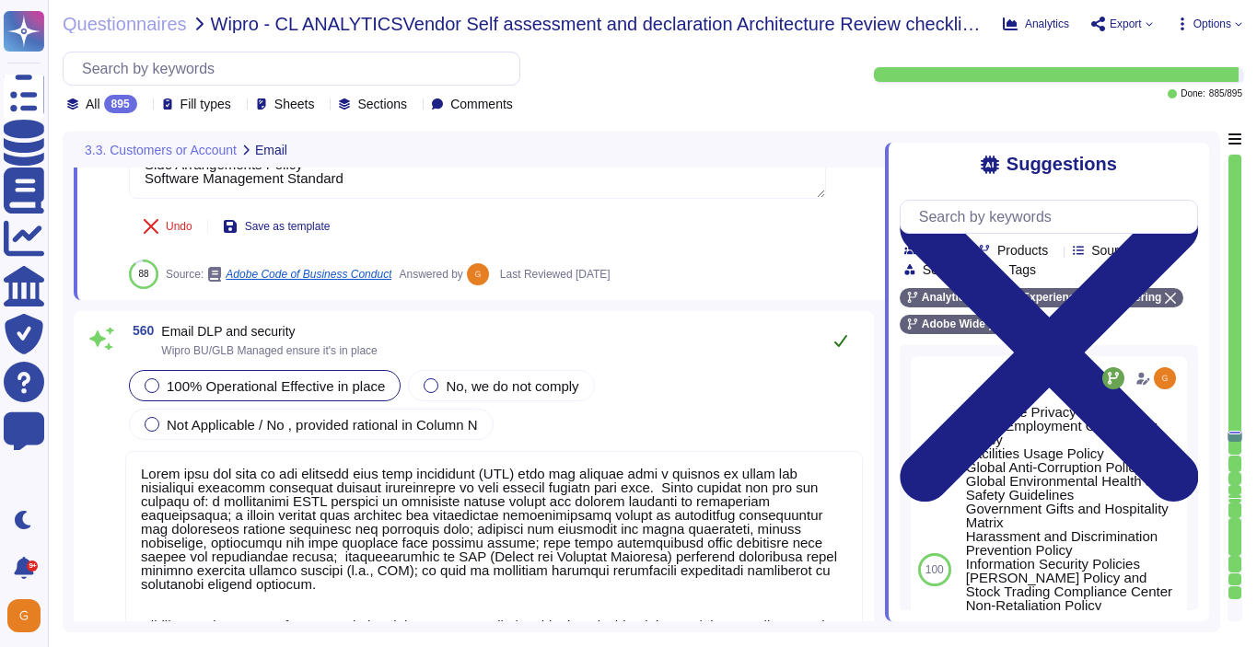
click at [841, 365] on div "560 Email DLP and security Wipro BU/GLB Managed ensure it's in place 100% Opera…" at bounding box center [474, 579] width 778 height 515
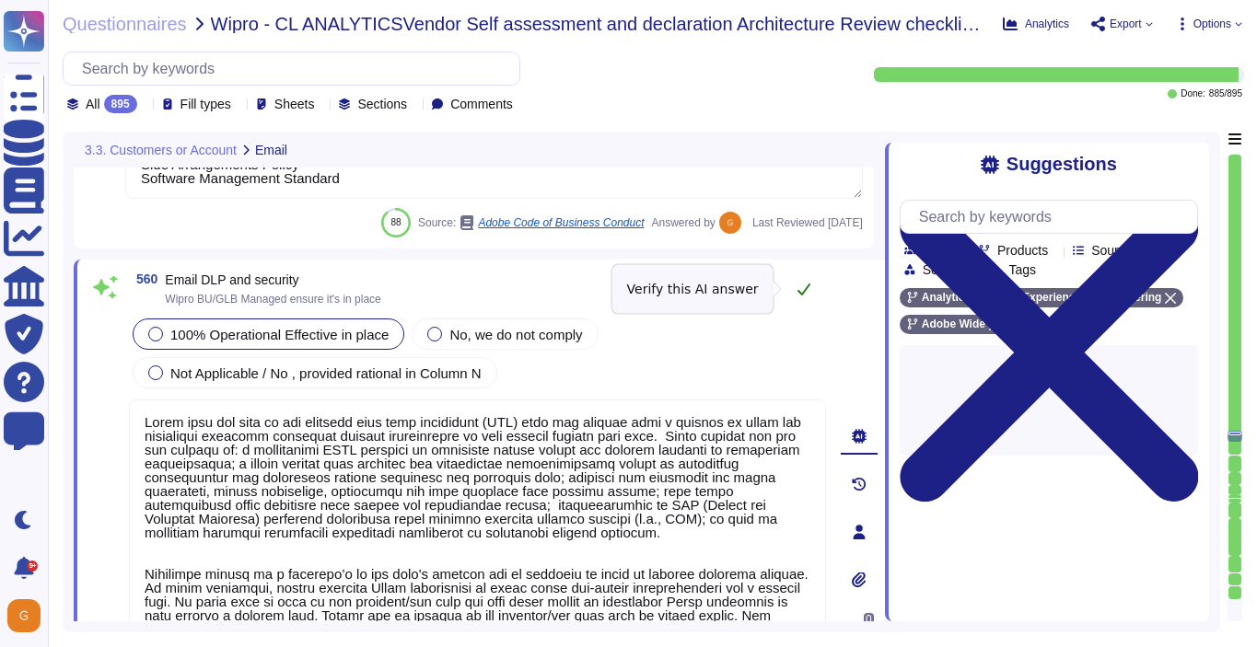
click at [808, 291] on icon at bounding box center [803, 289] width 15 height 15
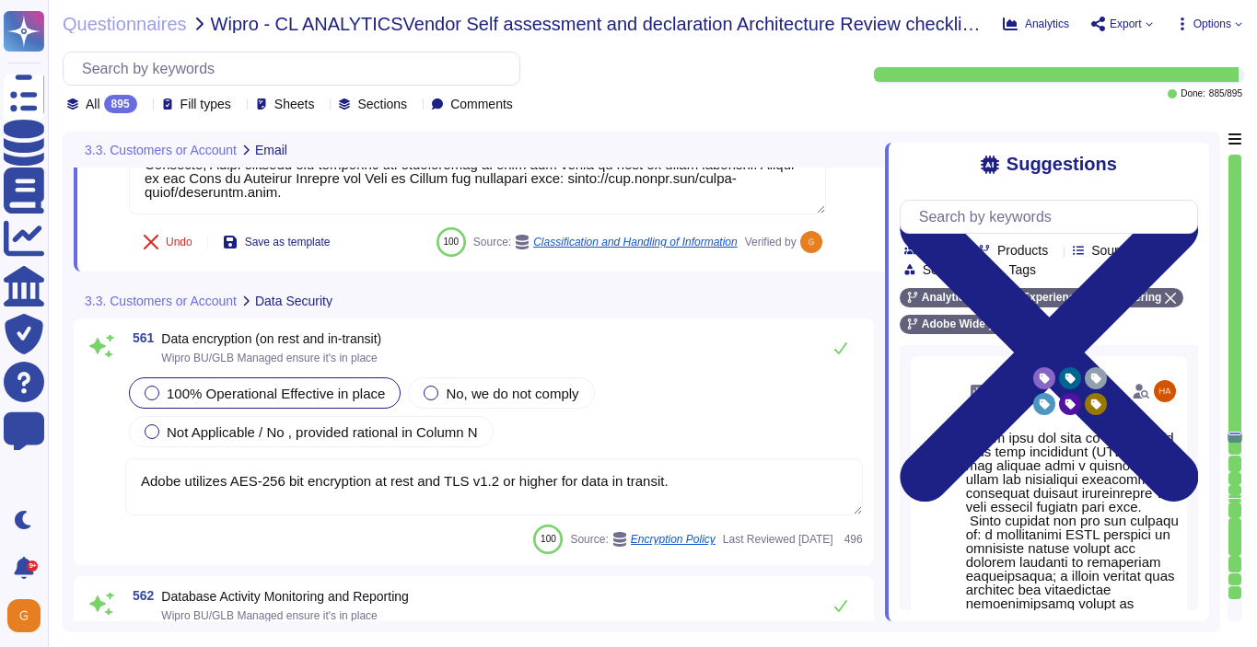
scroll to position [163276, 0]
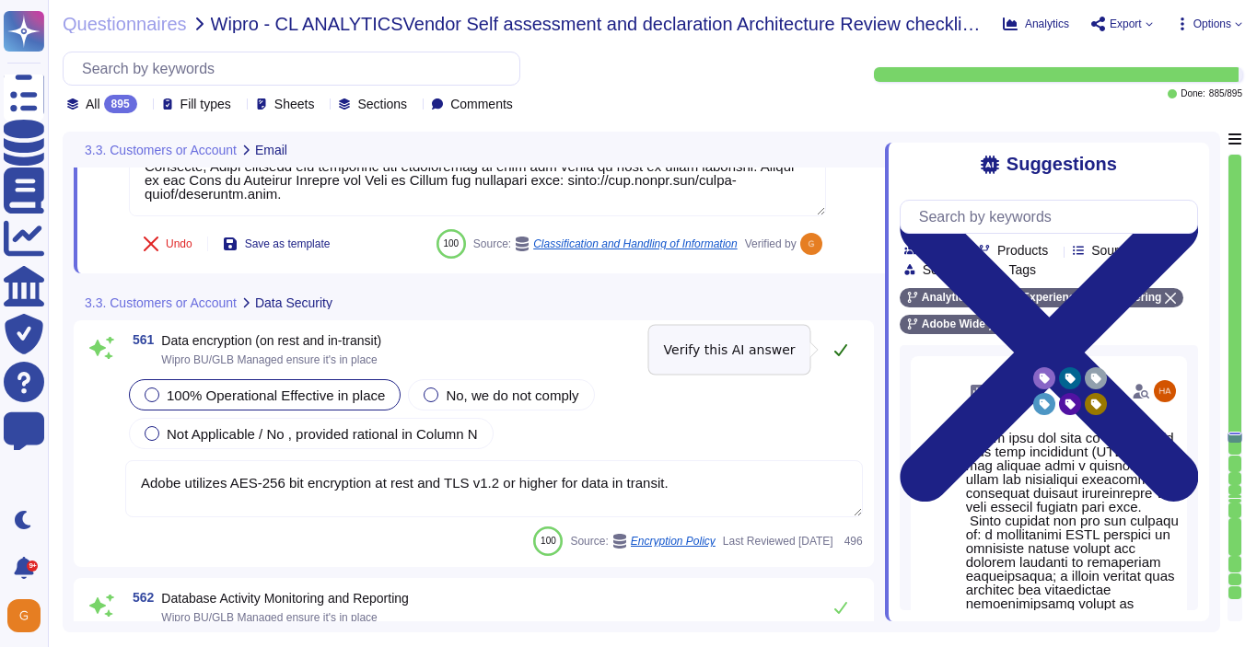
click at [838, 359] on button at bounding box center [840, 349] width 44 height 37
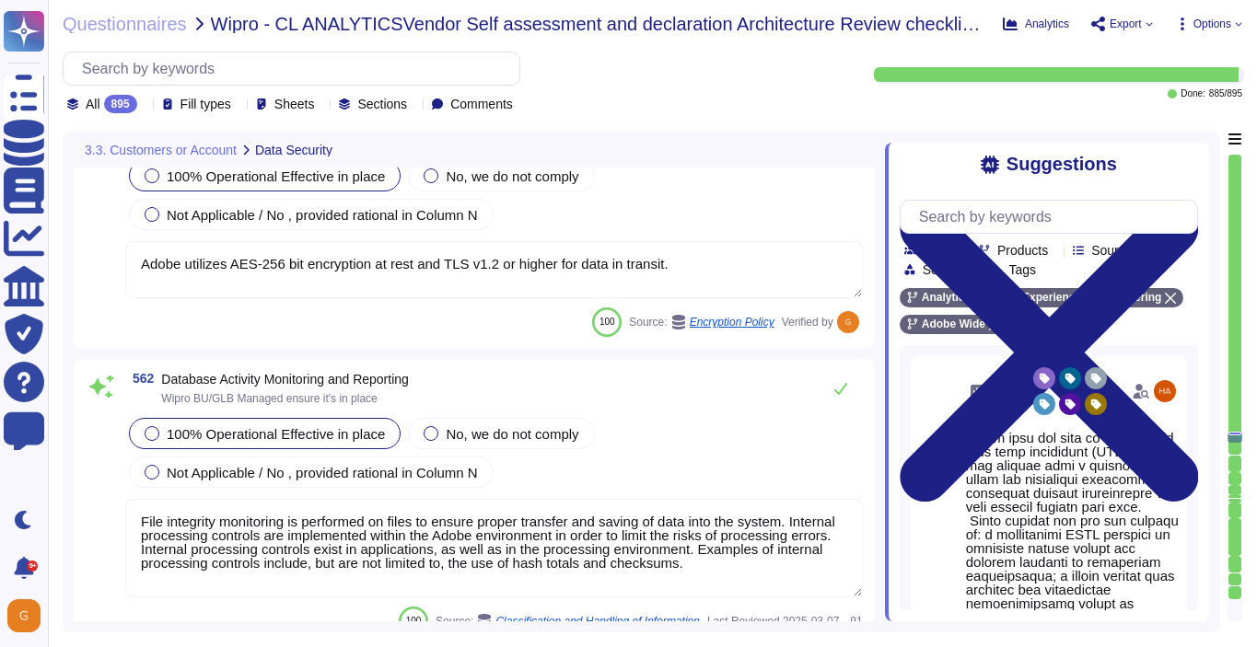
scroll to position [163490, 0]
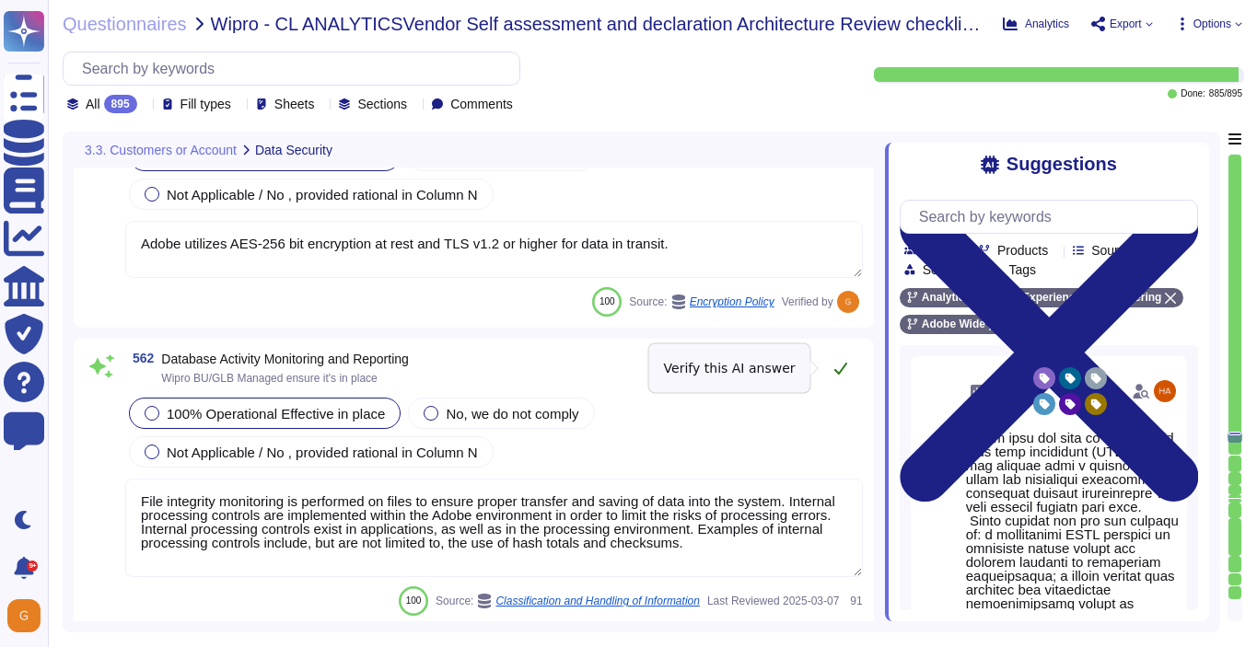
click at [842, 378] on button at bounding box center [840, 368] width 44 height 37
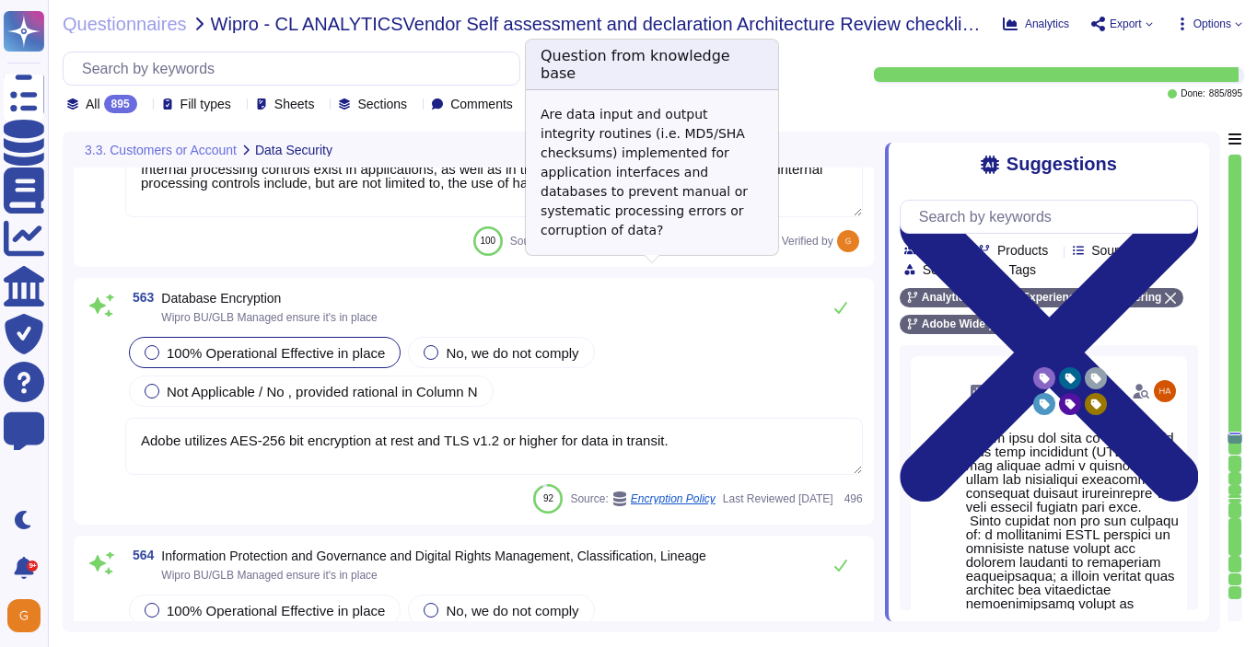
scroll to position [163850, 0]
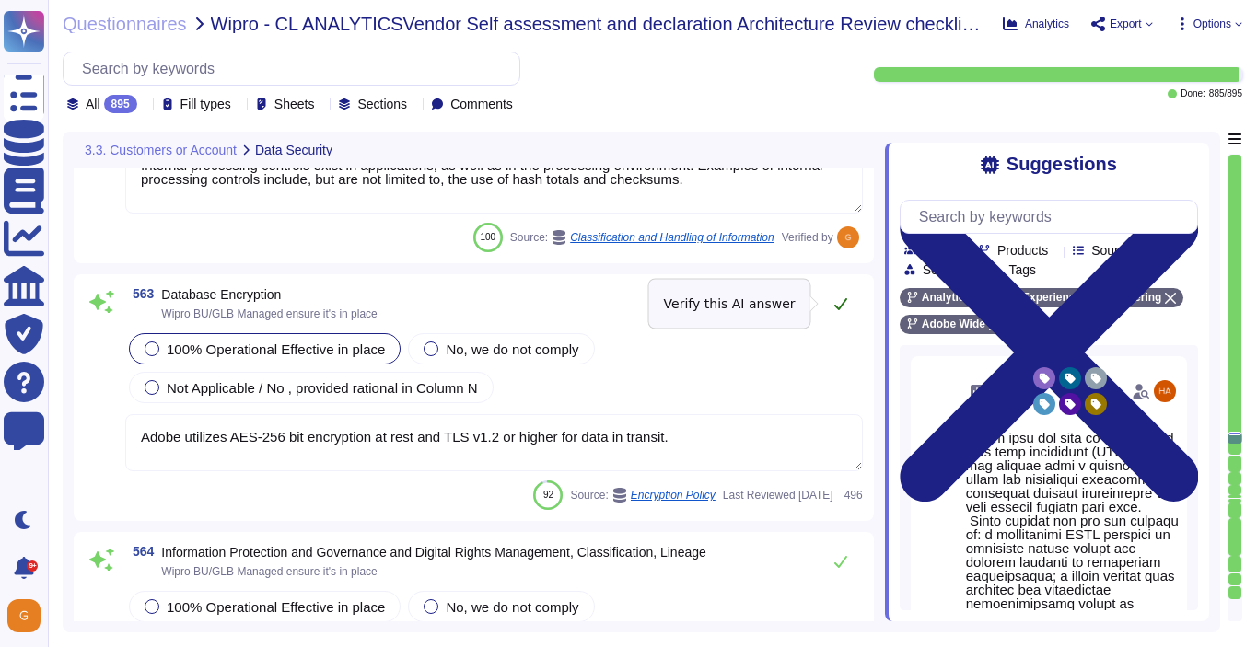
click at [846, 299] on icon at bounding box center [840, 304] width 13 height 12
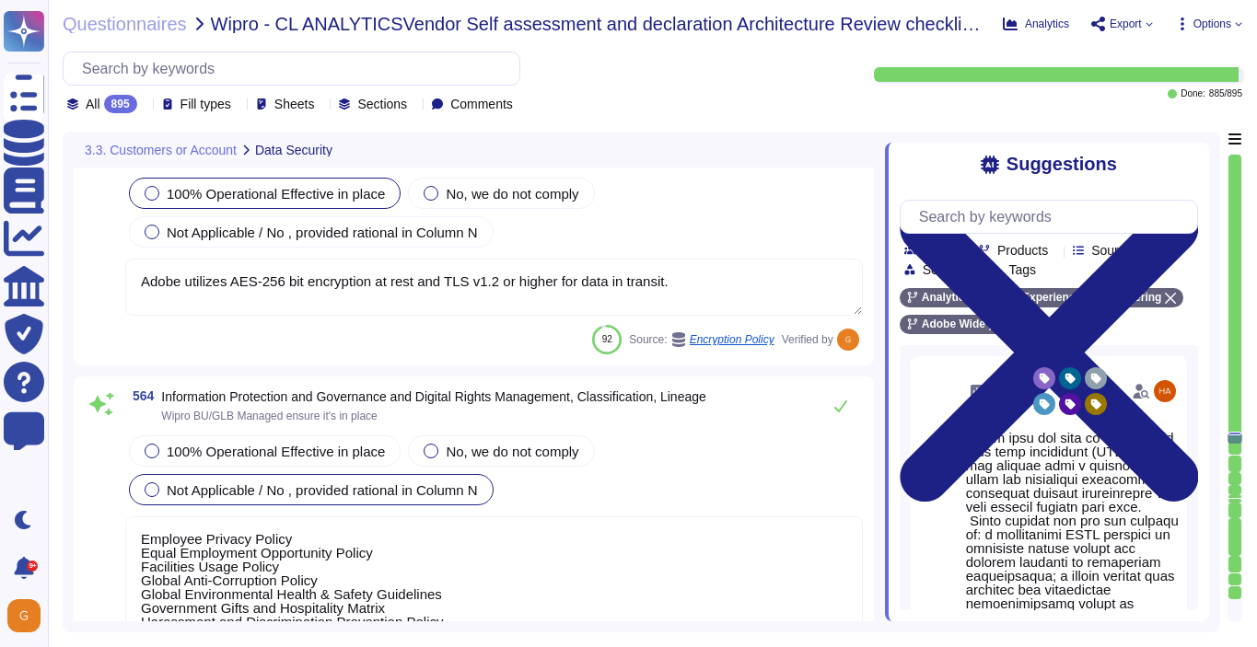
scroll to position [164022, 0]
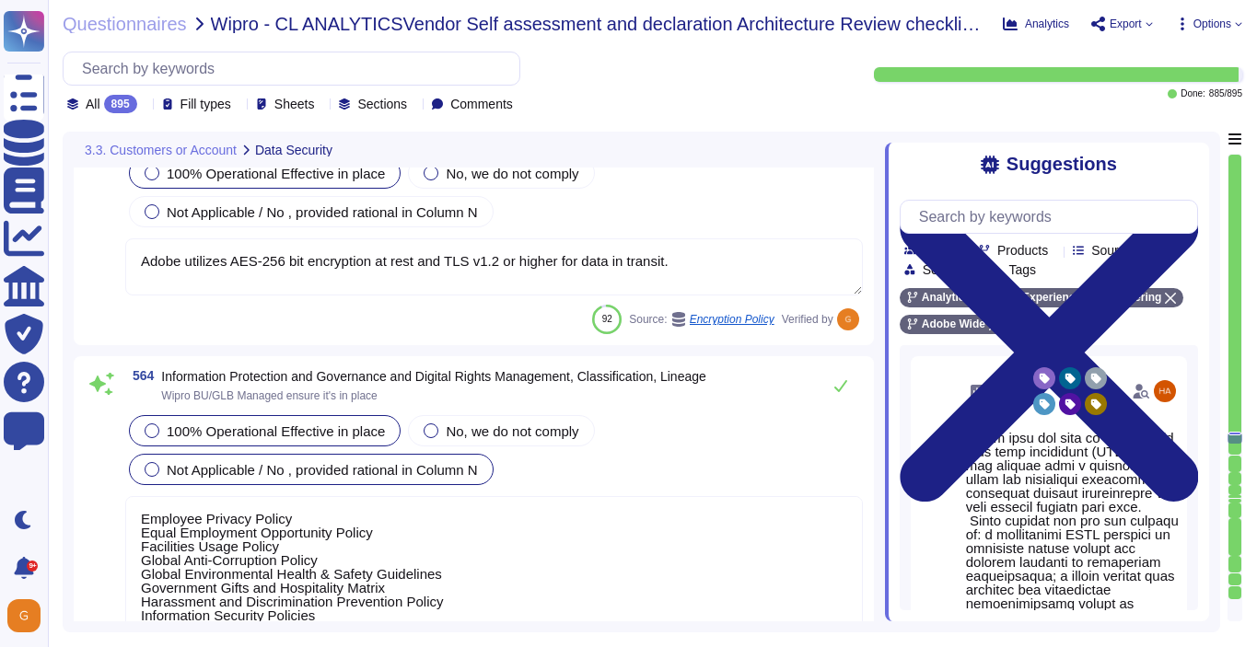
click at [316, 427] on span "100% Operational Effective in place" at bounding box center [276, 431] width 218 height 16
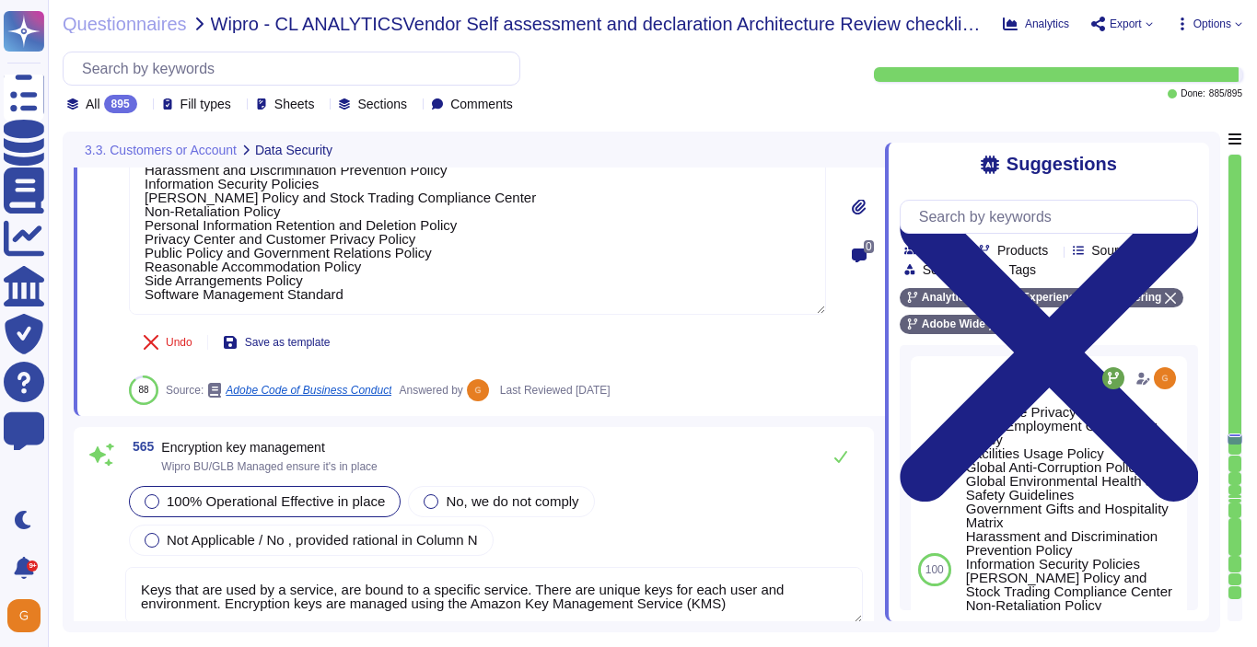
scroll to position [164542, 0]
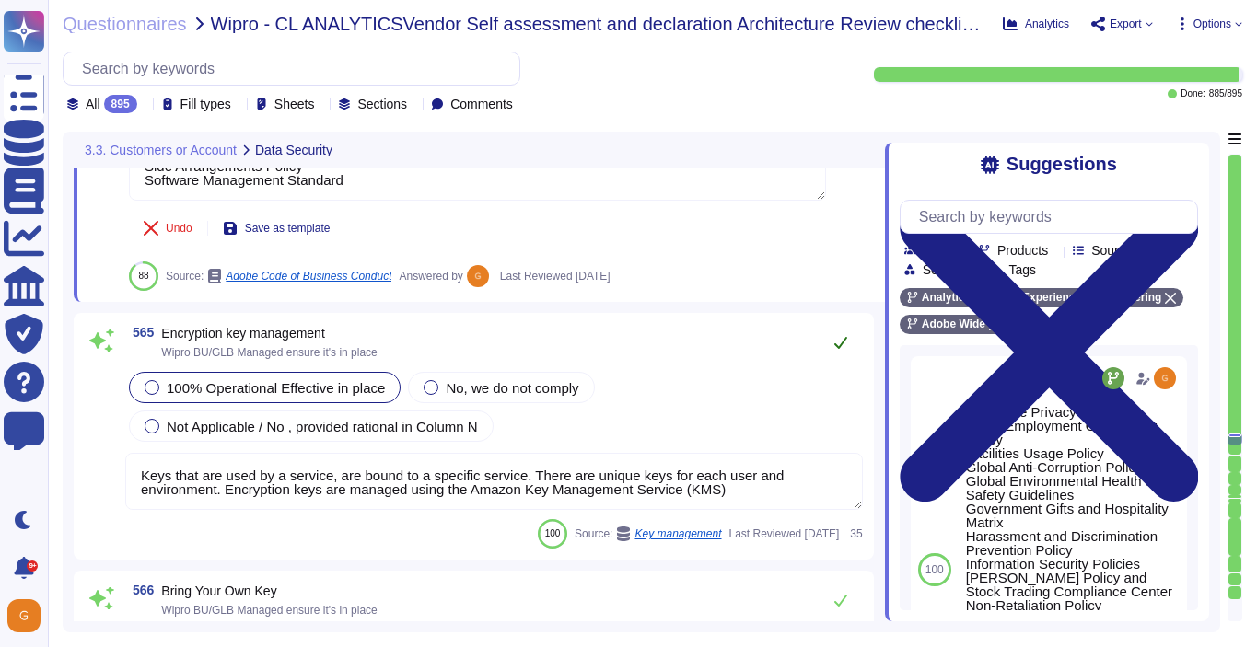
click at [838, 342] on icon at bounding box center [840, 342] width 15 height 15
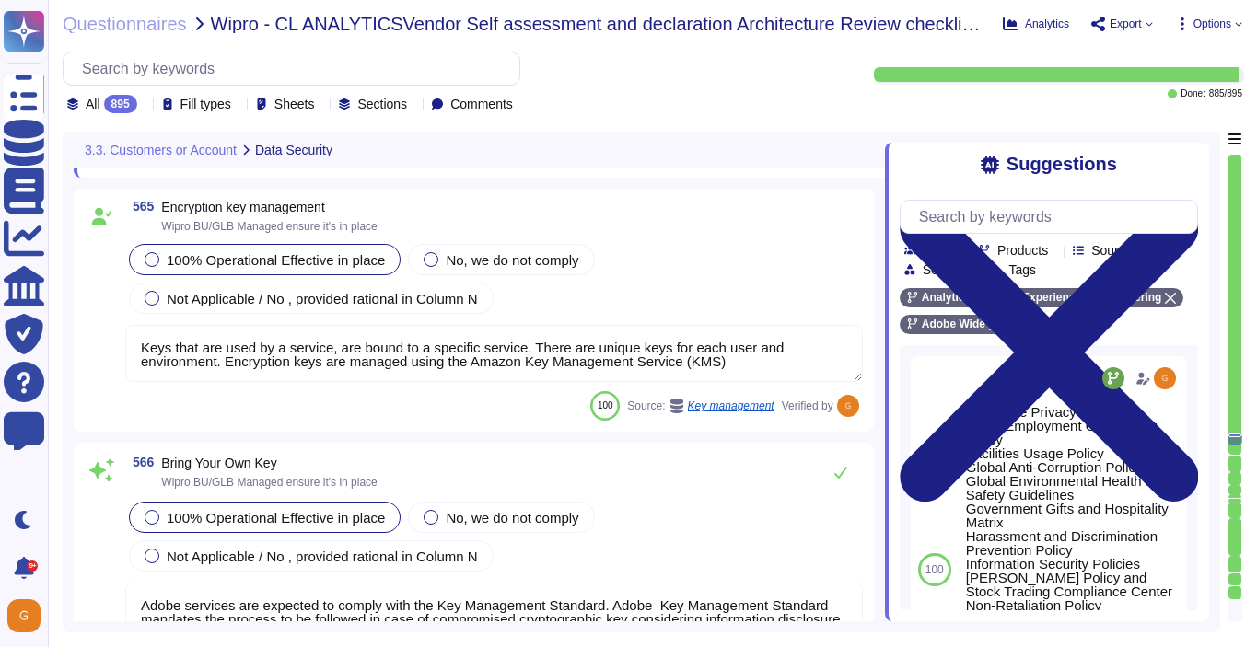
scroll to position [164691, 0]
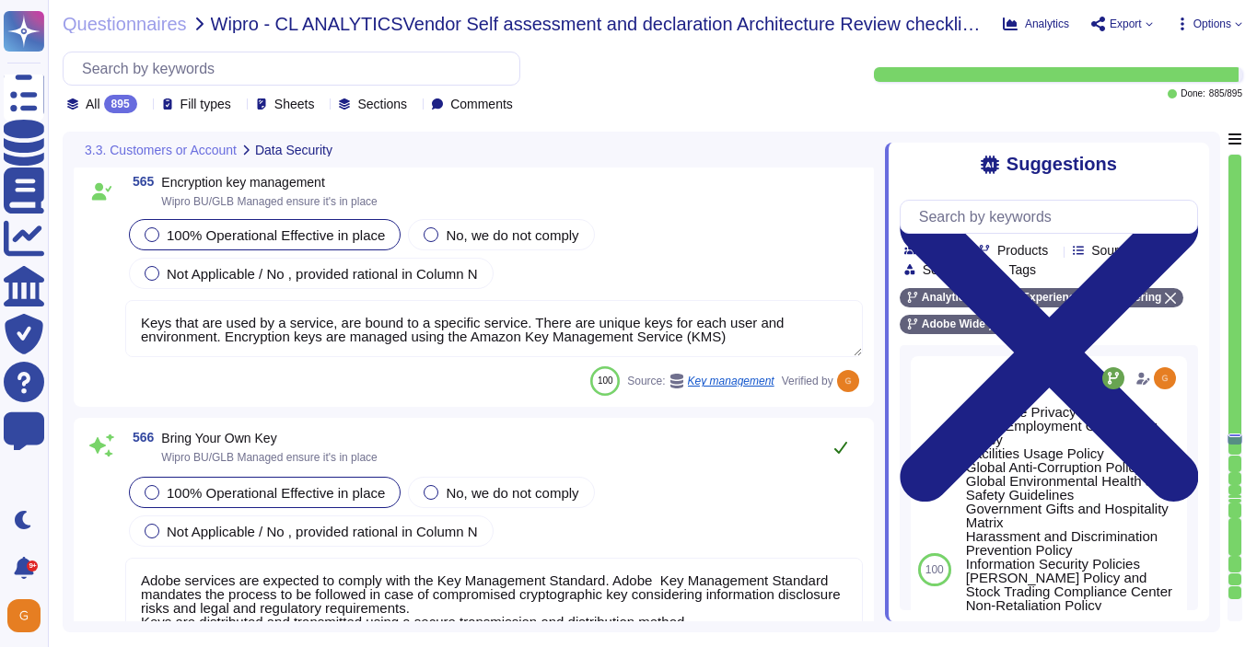
click at [837, 450] on icon at bounding box center [840, 448] width 13 height 12
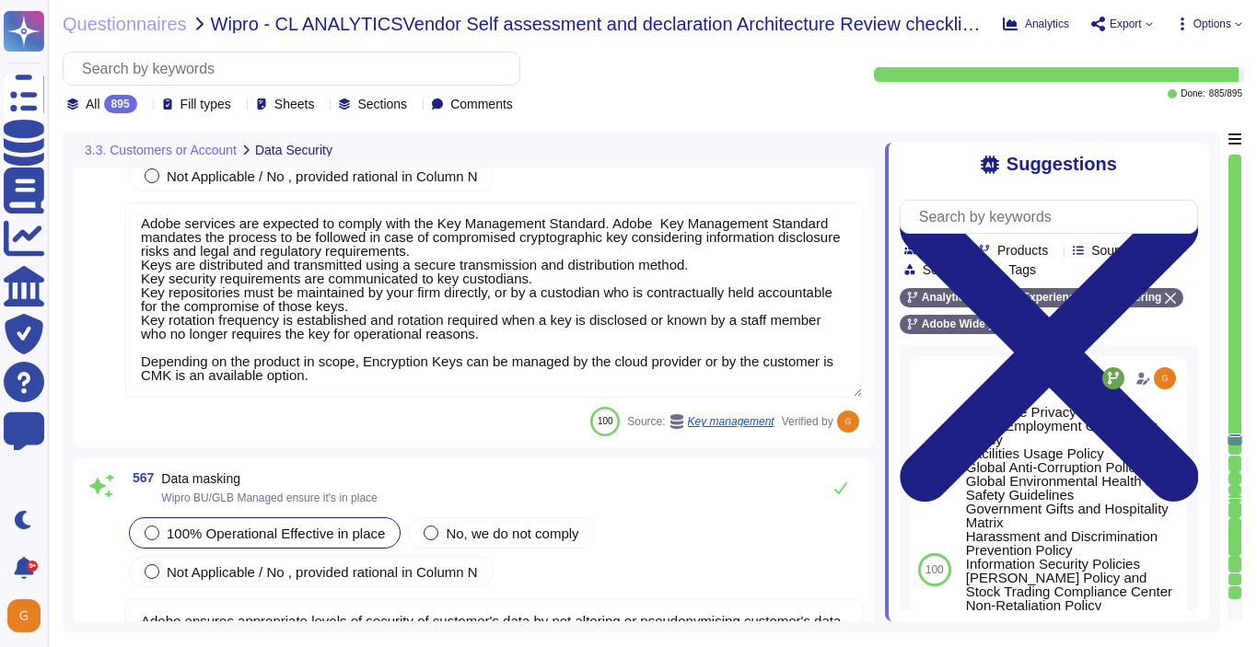
scroll to position [165034, 0]
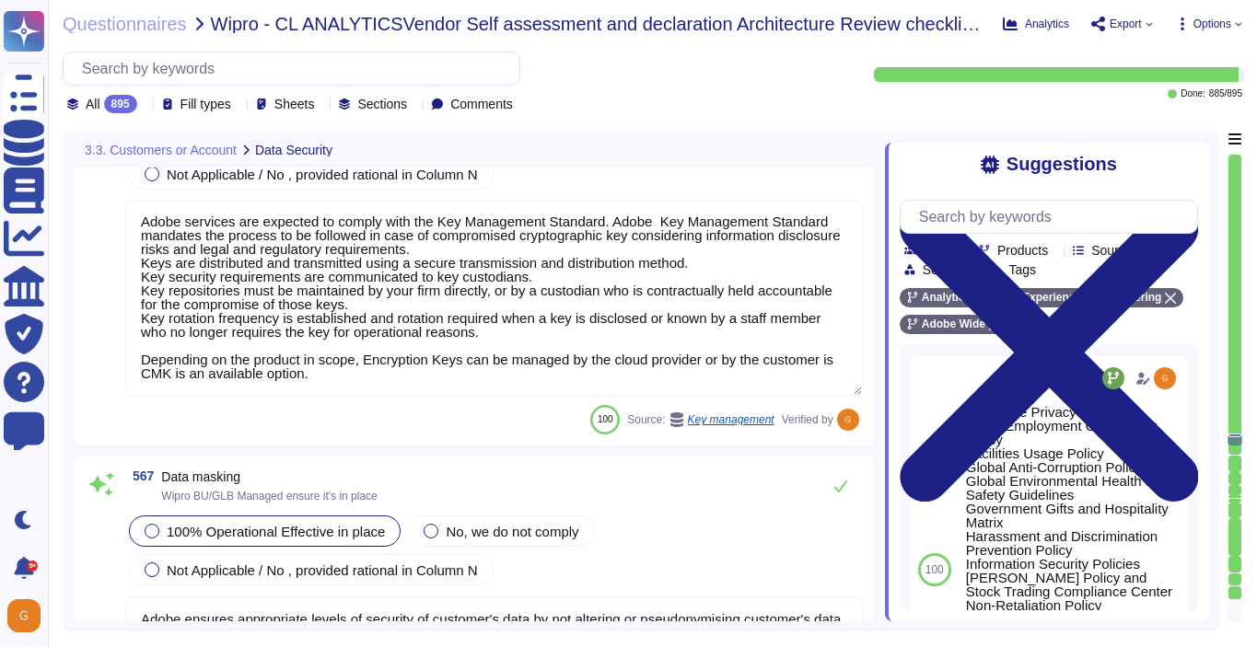
drag, startPoint x: 873, startPoint y: 481, endPoint x: 864, endPoint y: 475, distance: 10.5
click at [864, 475] on div "567 Data masking Wipro BU/GLB Managed ensure it's in place 100% Operational Eff…" at bounding box center [474, 580] width 800 height 247
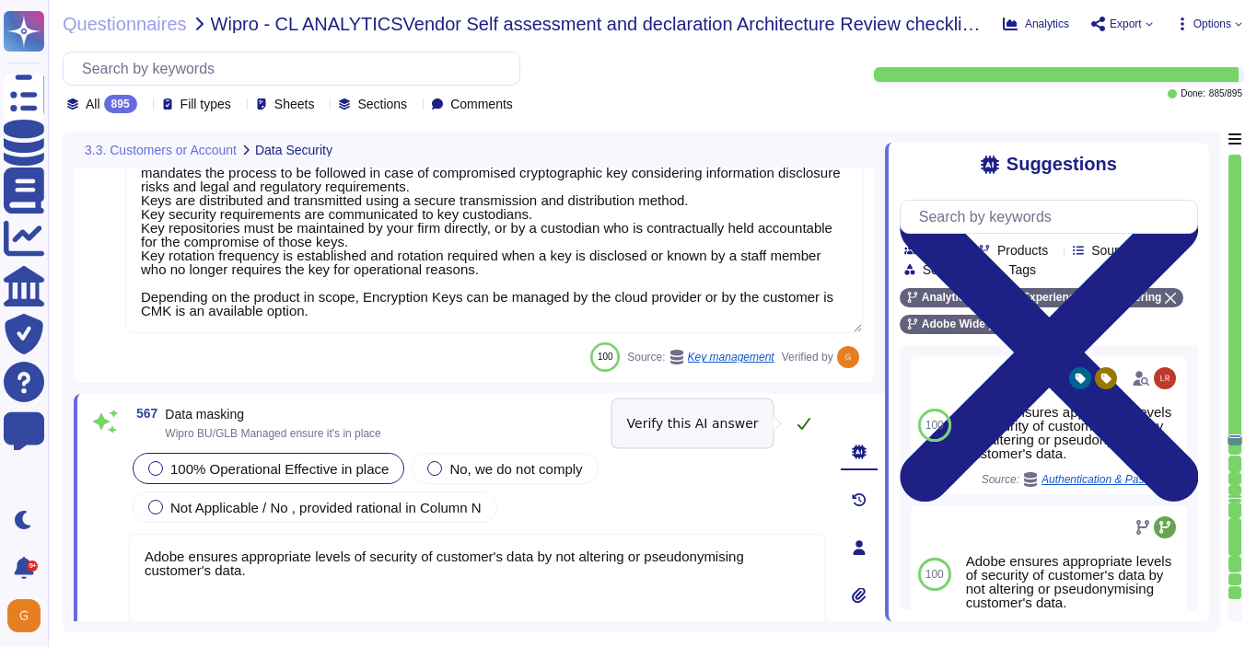
click at [810, 427] on icon at bounding box center [803, 423] width 15 height 15
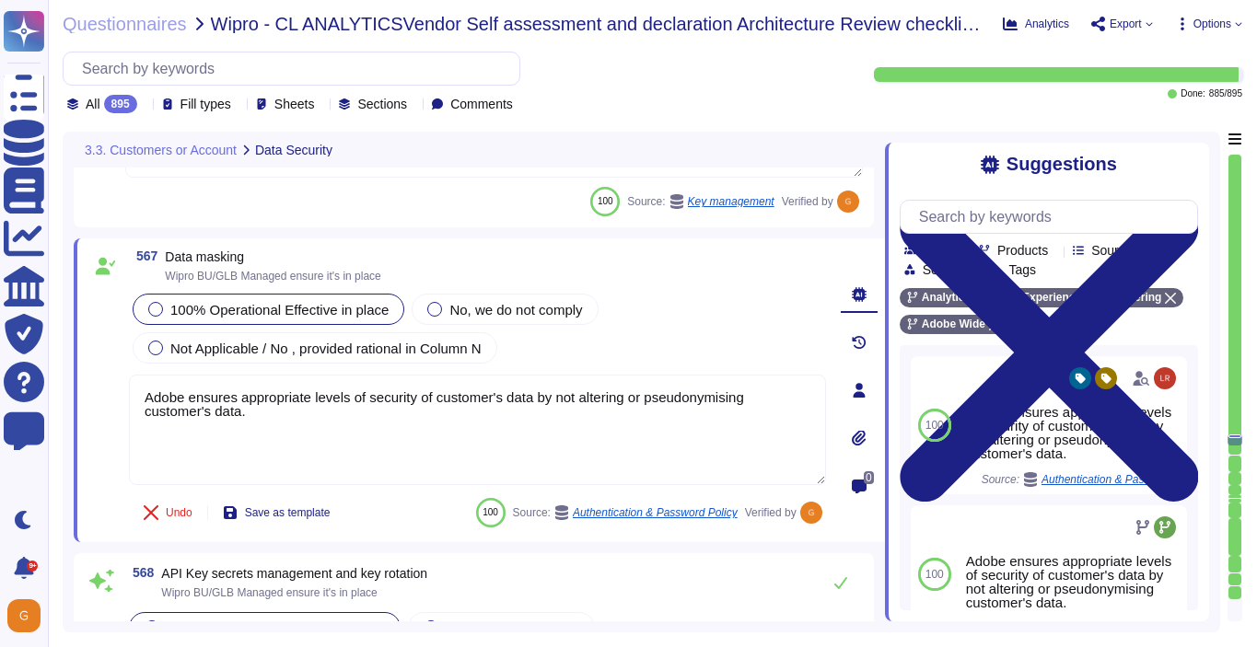
scroll to position [165202, 0]
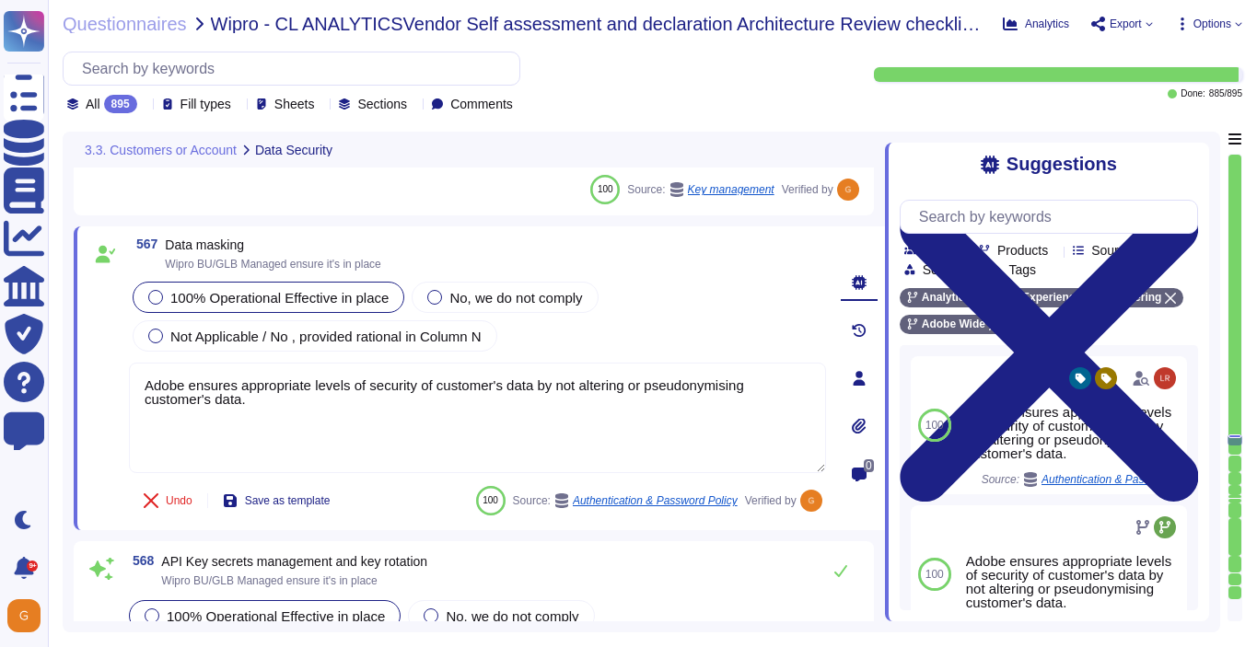
click at [1209, 94] on span "885 / 895" at bounding box center [1225, 93] width 33 height 9
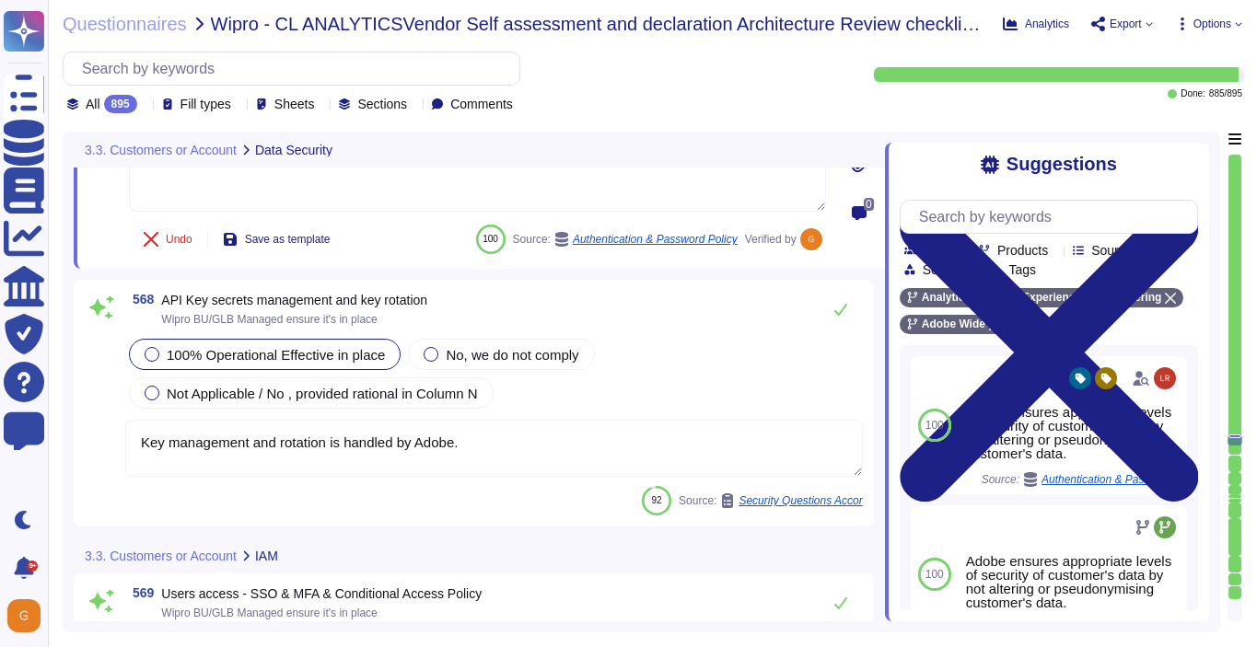
scroll to position [165468, 0]
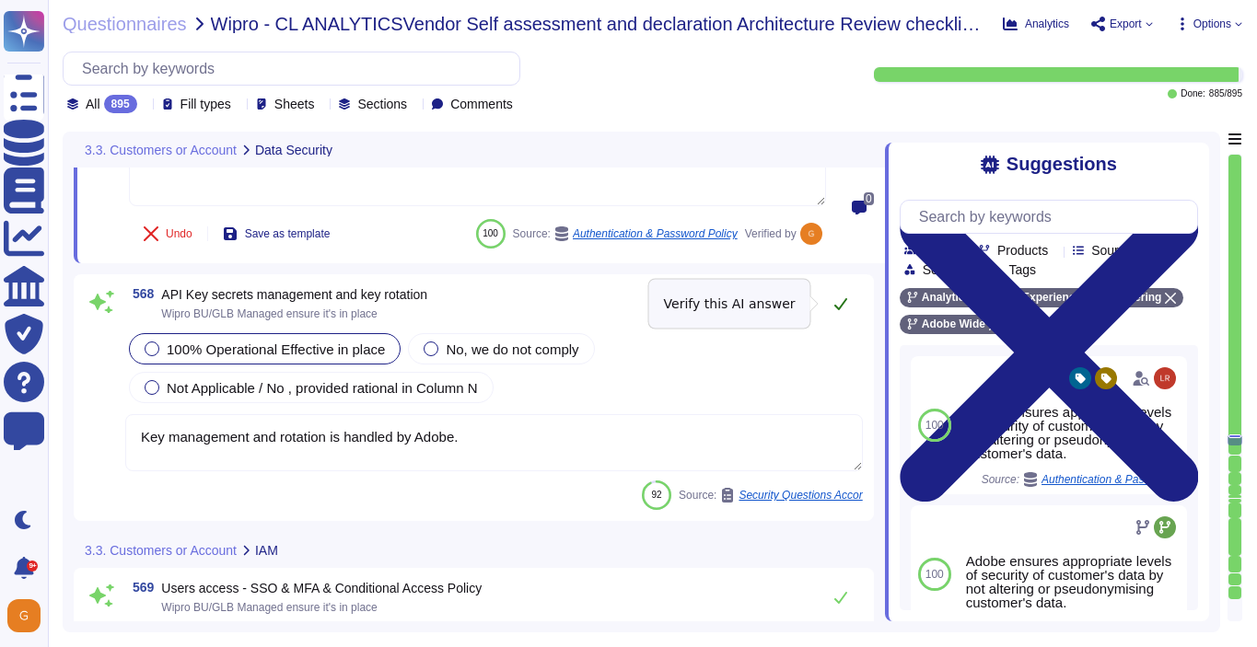
click at [839, 306] on icon at bounding box center [840, 303] width 15 height 15
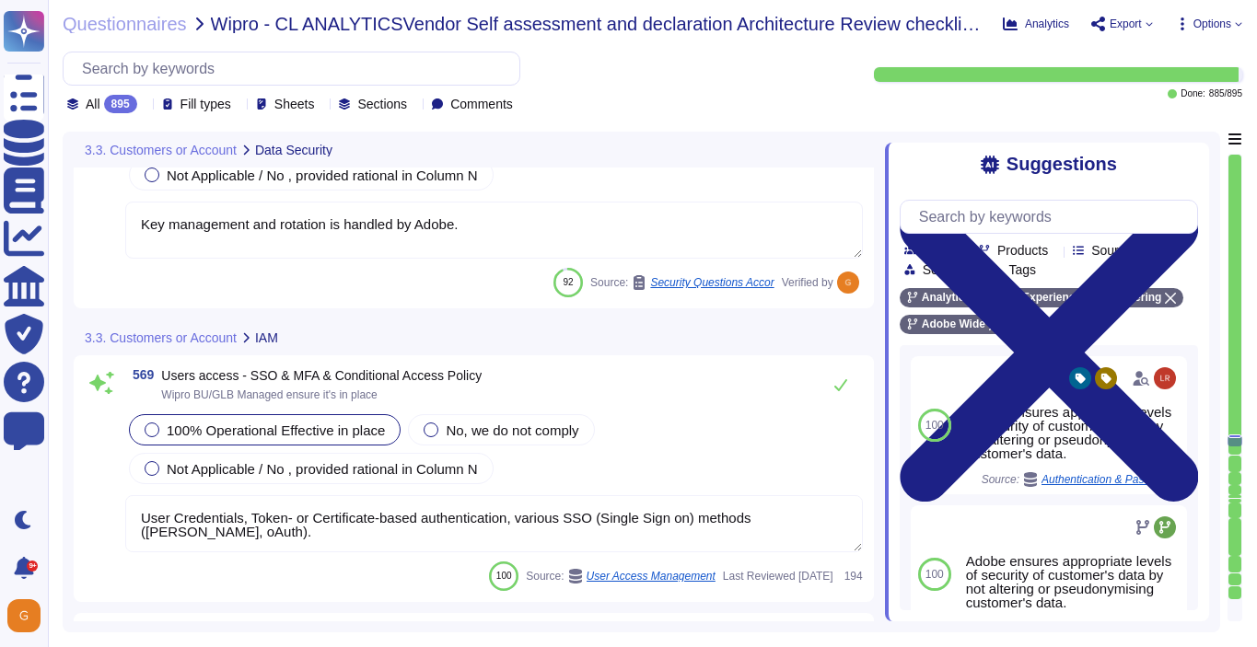
scroll to position [165668, 0]
click at [836, 377] on icon at bounding box center [840, 383] width 15 height 15
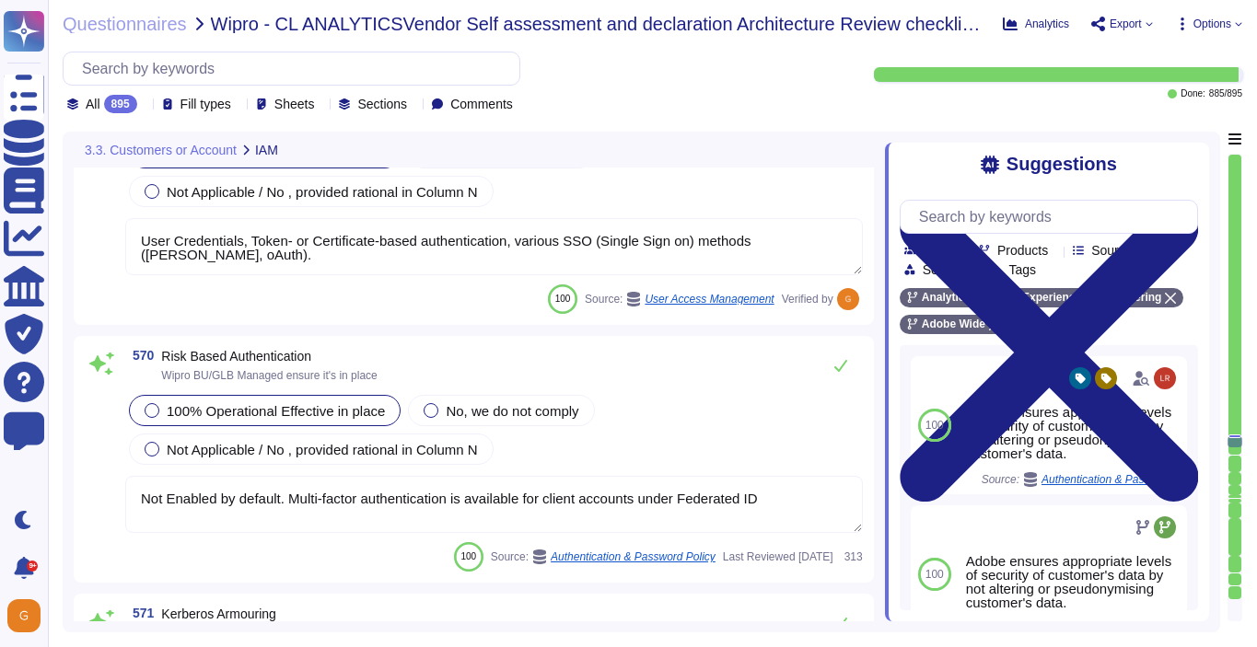
scroll to position [165970, 0]
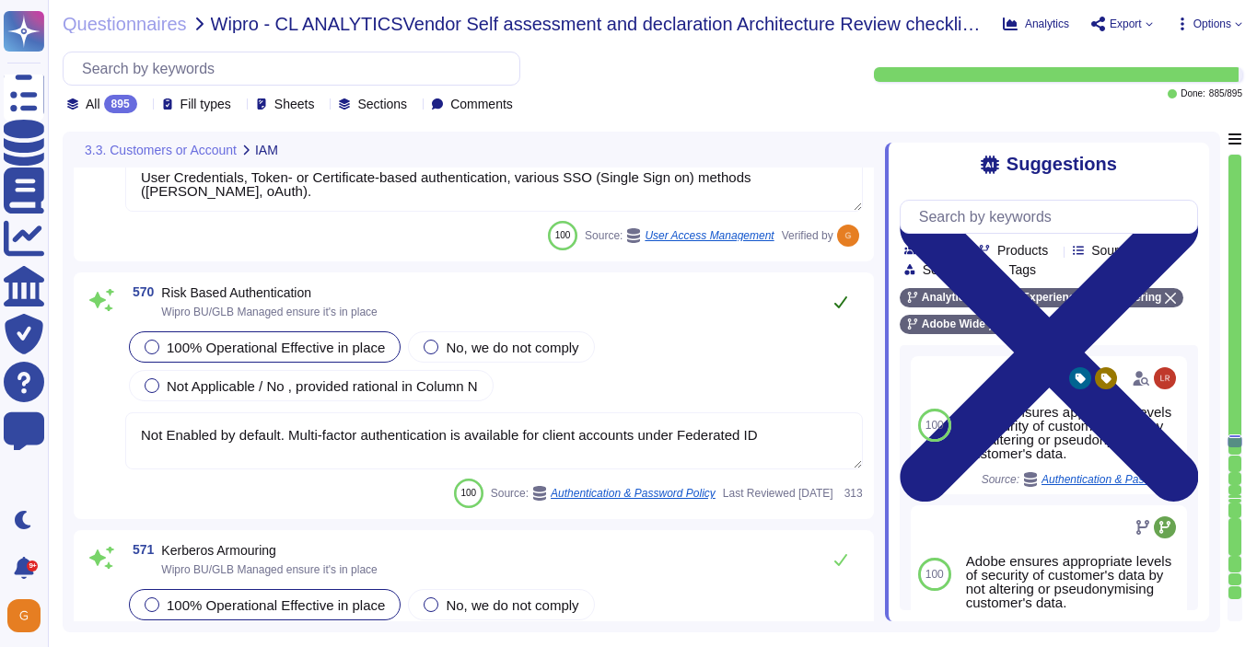
click at [830, 292] on button at bounding box center [840, 302] width 44 height 37
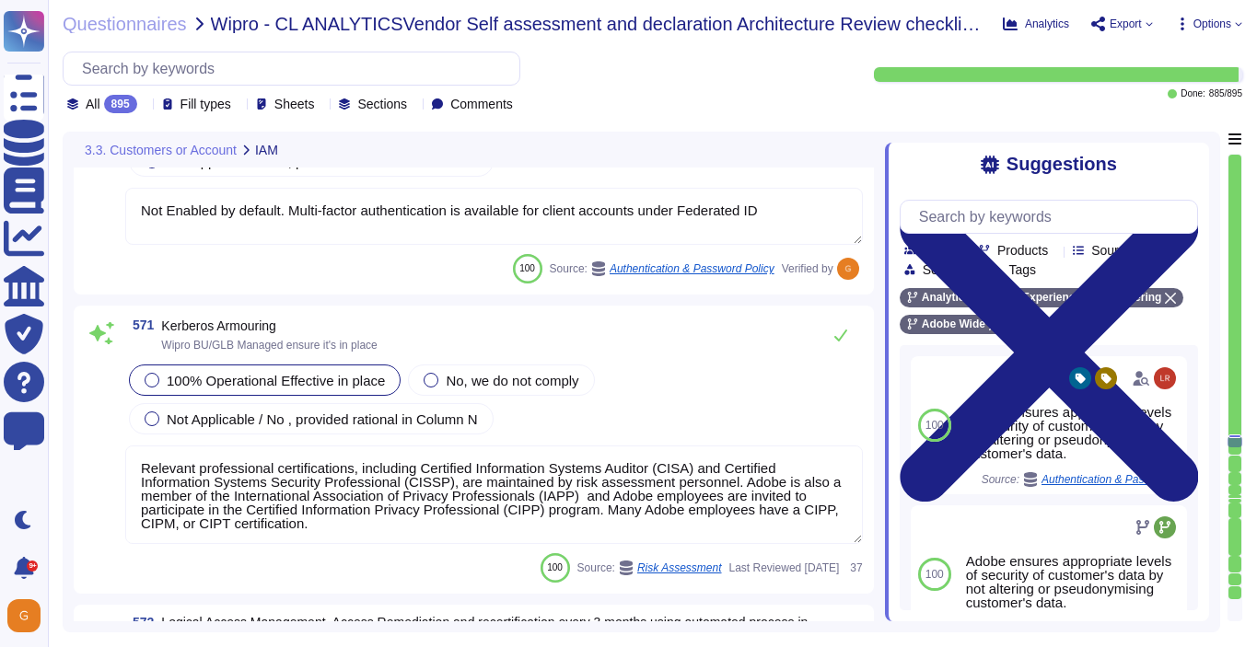
scroll to position [166193, 0]
click at [847, 336] on button at bounding box center [840, 333] width 44 height 37
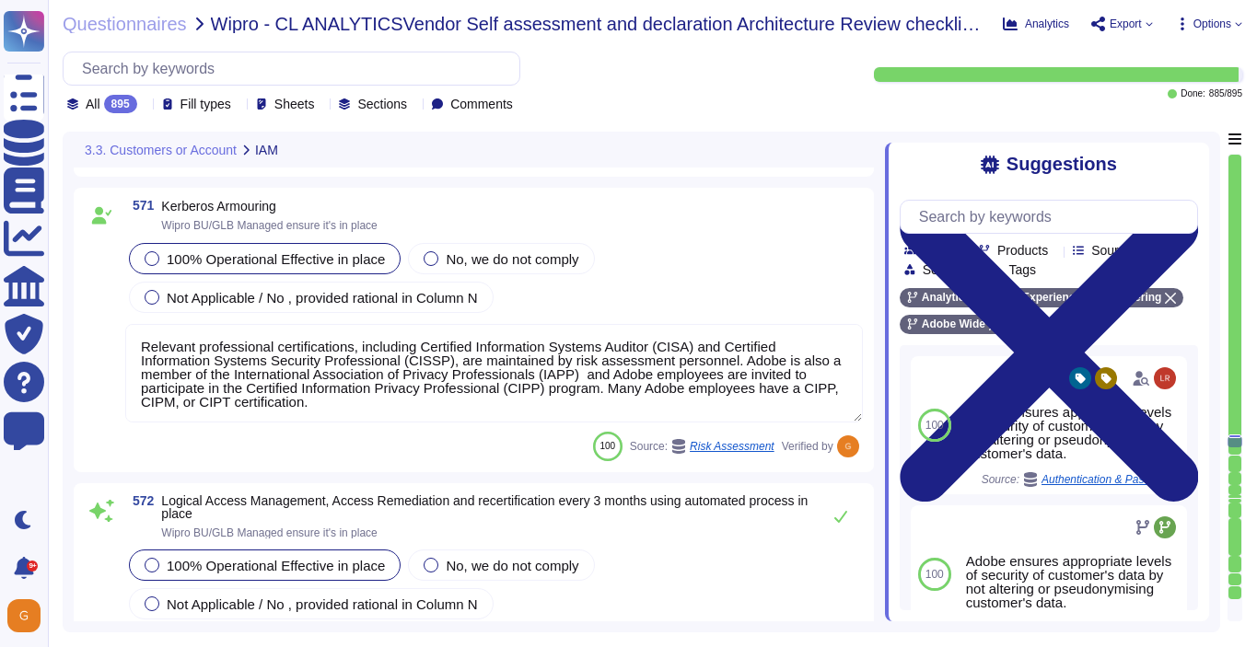
scroll to position [2, 0]
click at [841, 519] on icon at bounding box center [840, 517] width 13 height 12
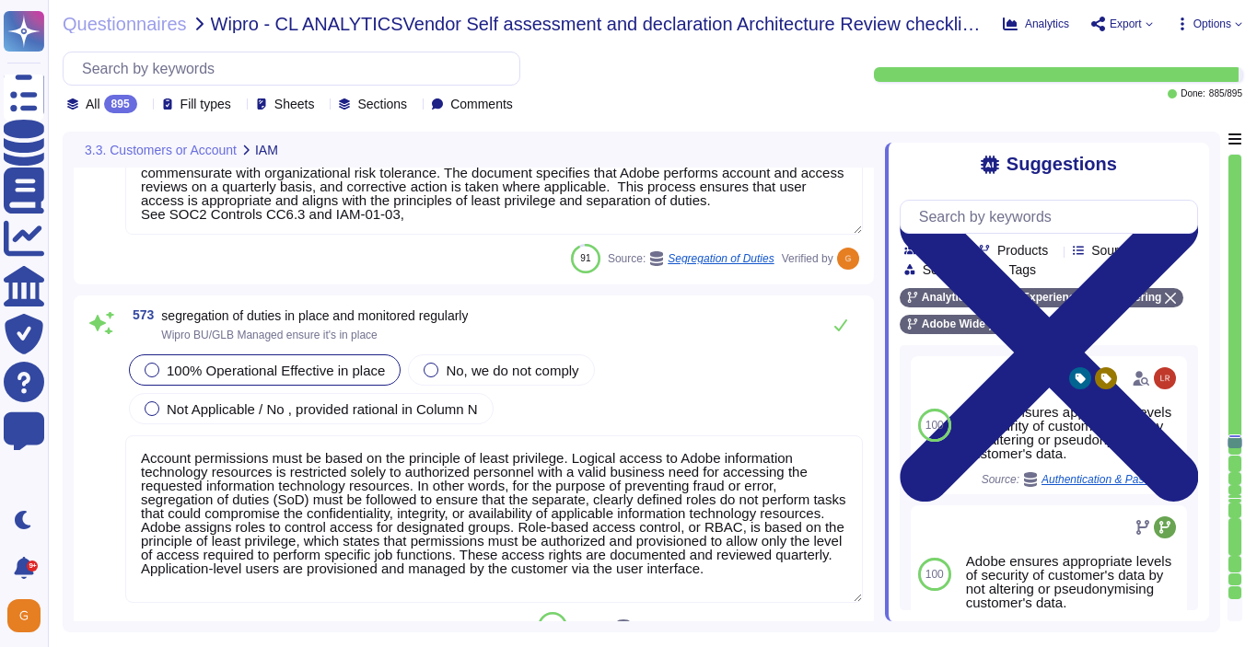
scroll to position [0, 0]
click at [839, 343] on button at bounding box center [840, 325] width 44 height 37
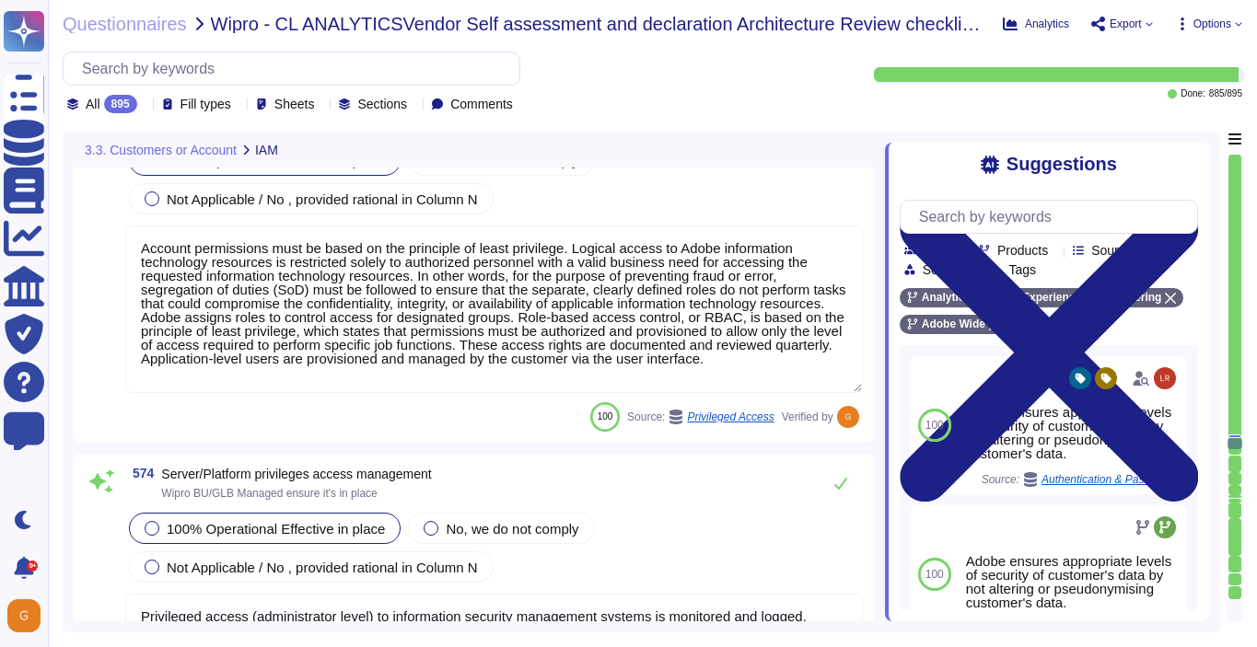
scroll to position [167044, 0]
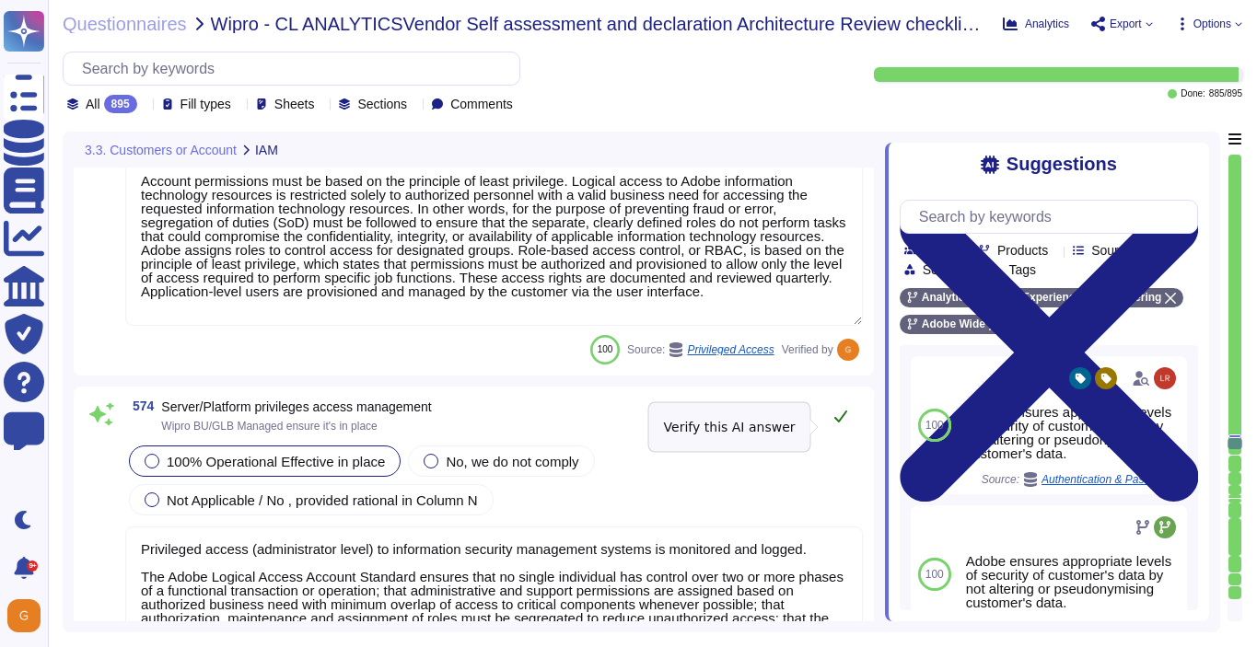
click at [841, 423] on icon at bounding box center [840, 416] width 15 height 15
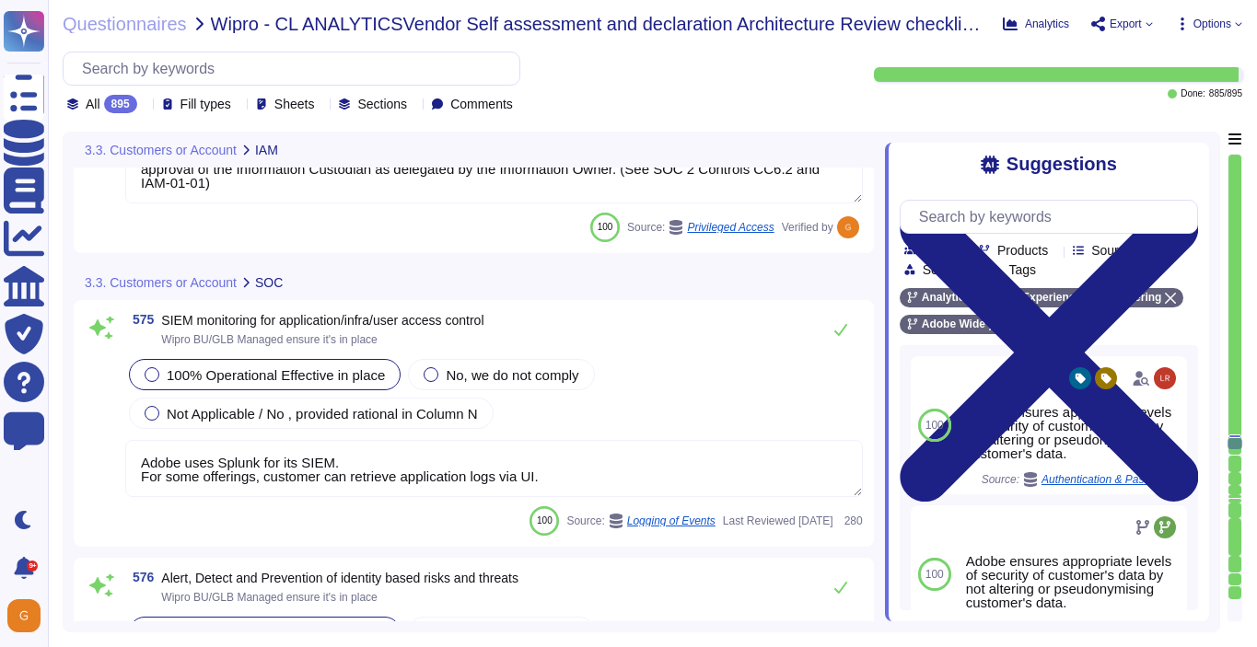
scroll to position [167537, 0]
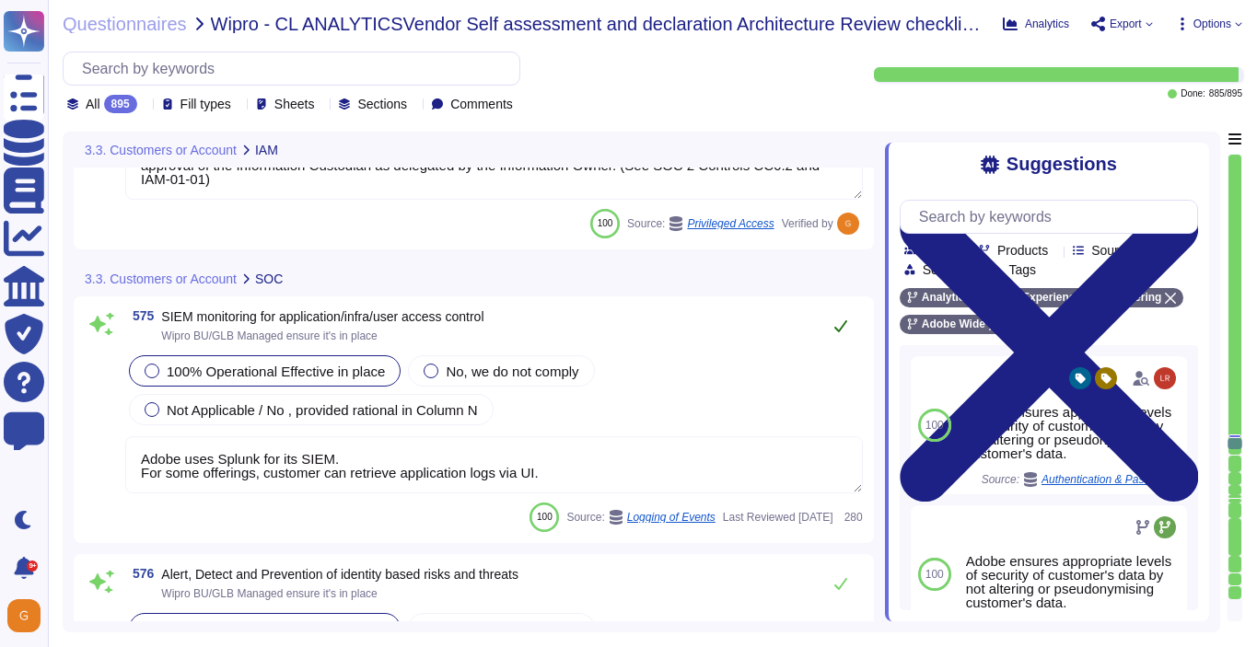
click at [841, 335] on button at bounding box center [840, 325] width 44 height 37
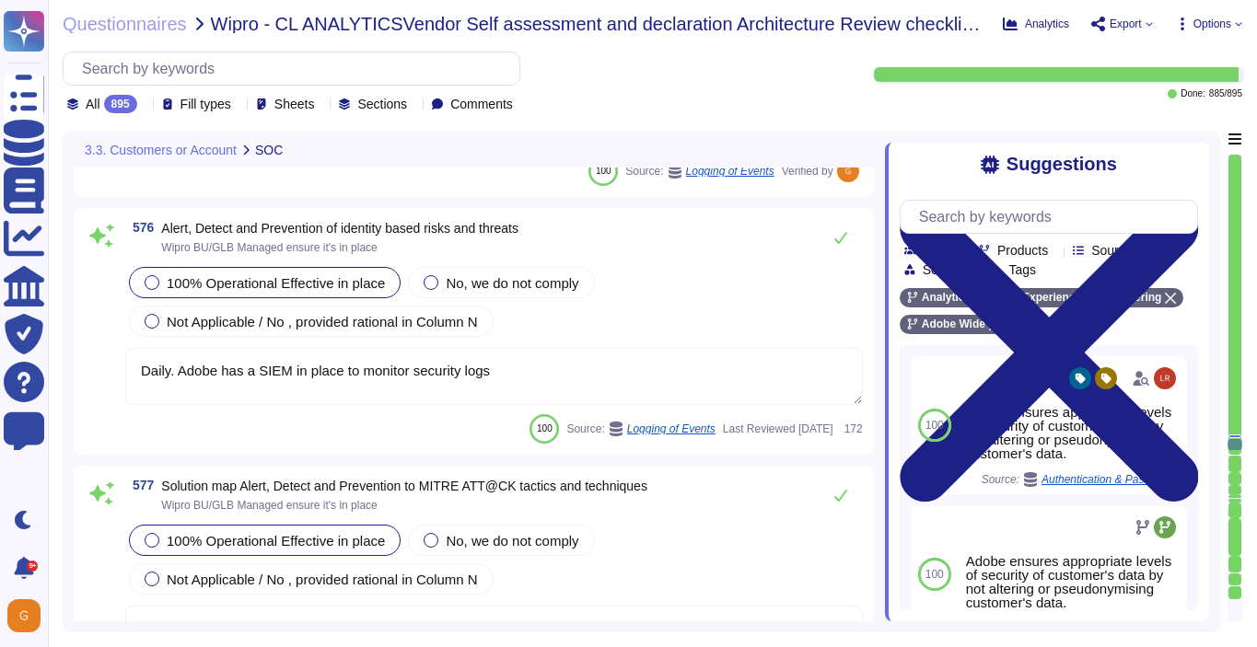
scroll to position [167844, 0]
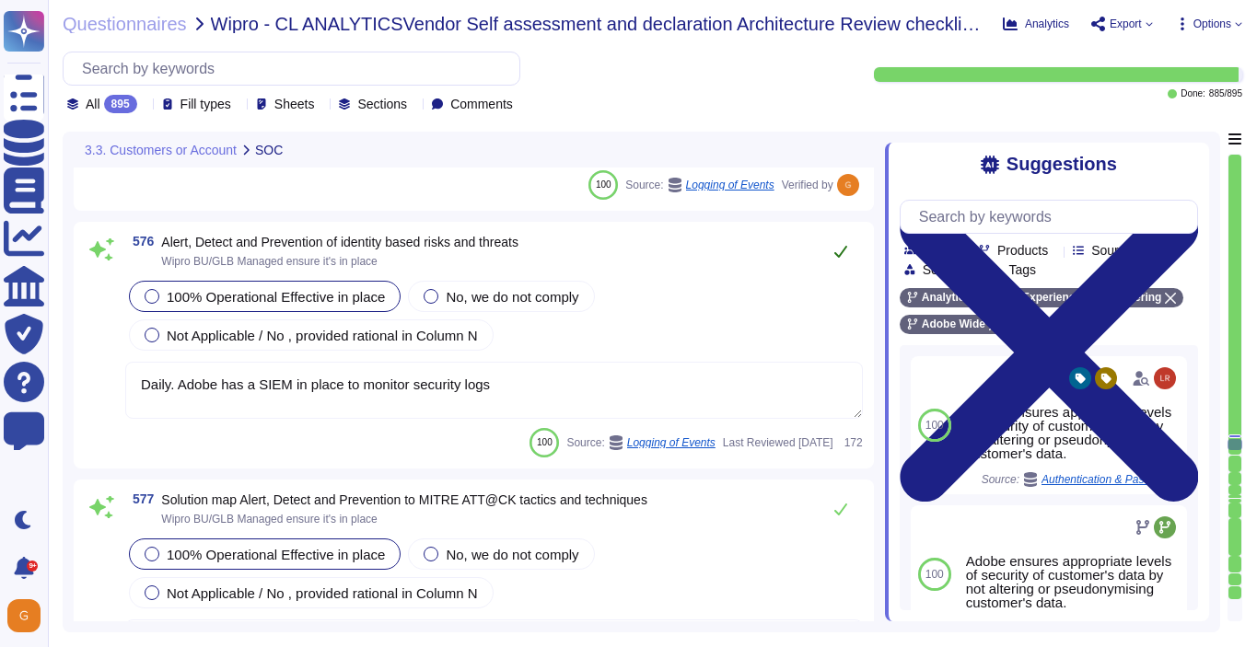
click at [845, 258] on icon at bounding box center [840, 251] width 15 height 15
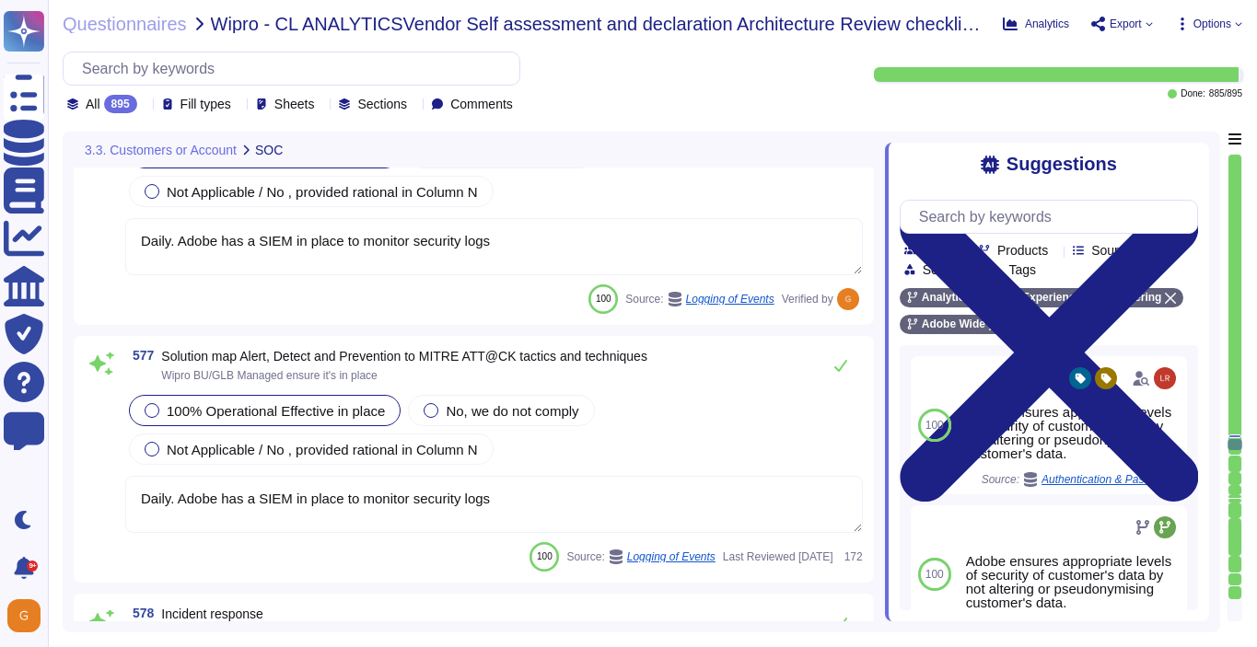
scroll to position [167998, 0]
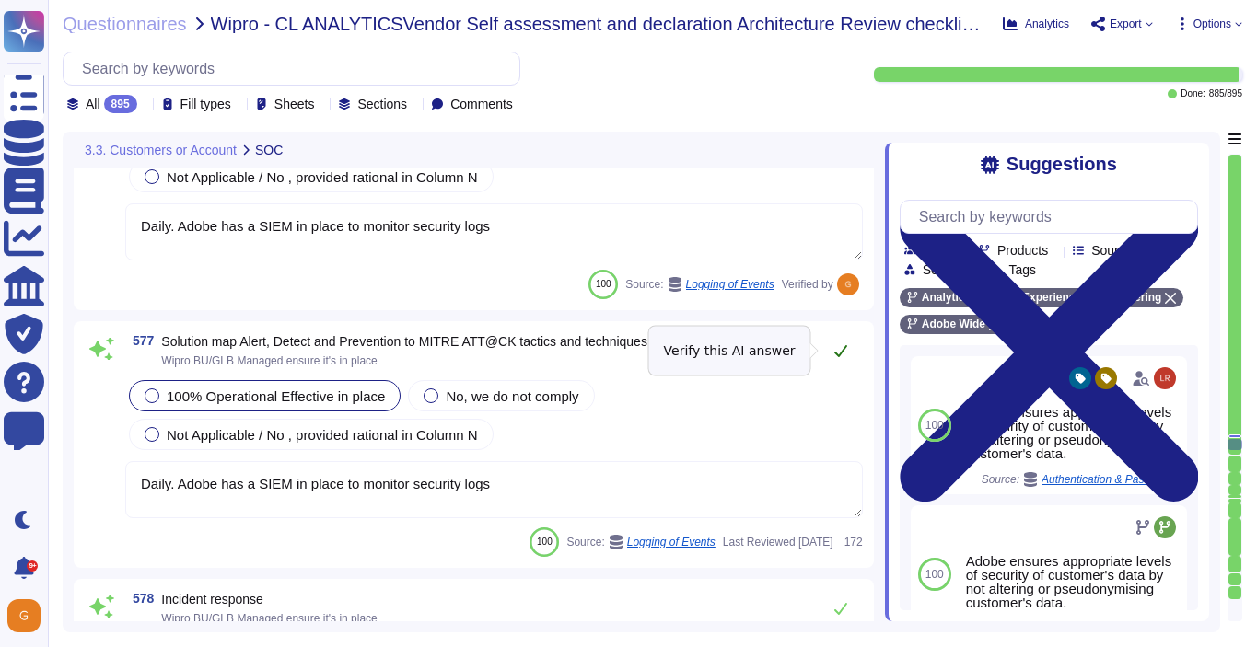
click at [853, 348] on button at bounding box center [840, 350] width 44 height 37
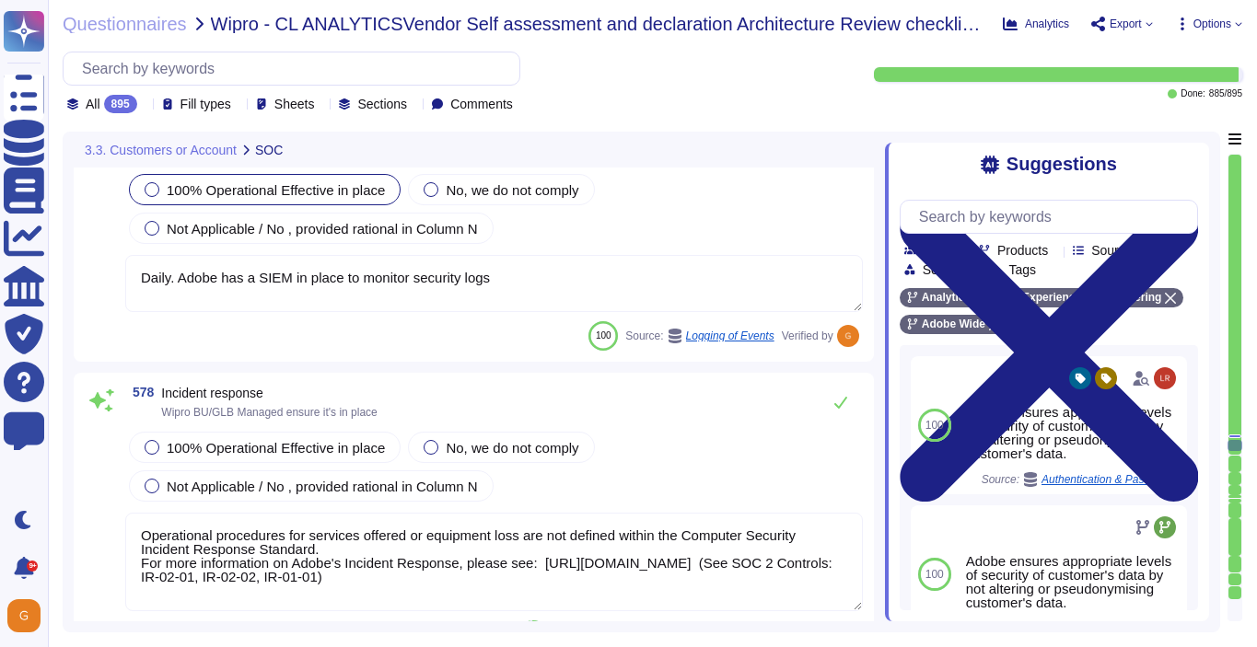
scroll to position [168204, 0]
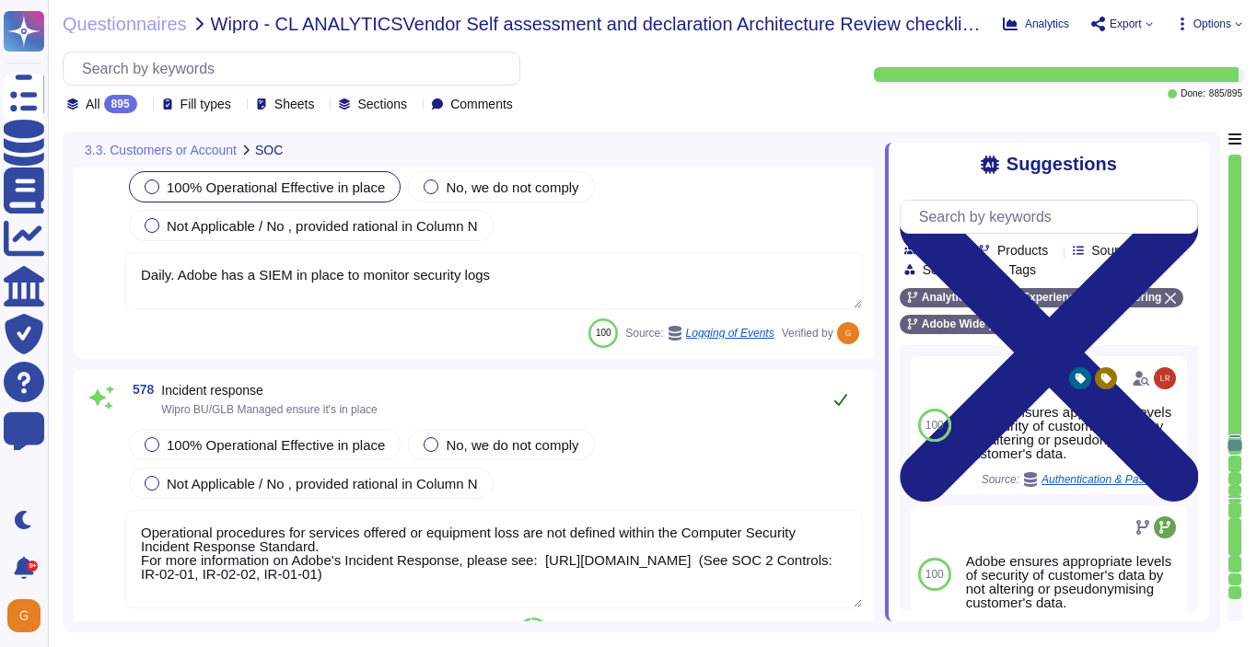
click at [837, 417] on button at bounding box center [840, 399] width 44 height 37
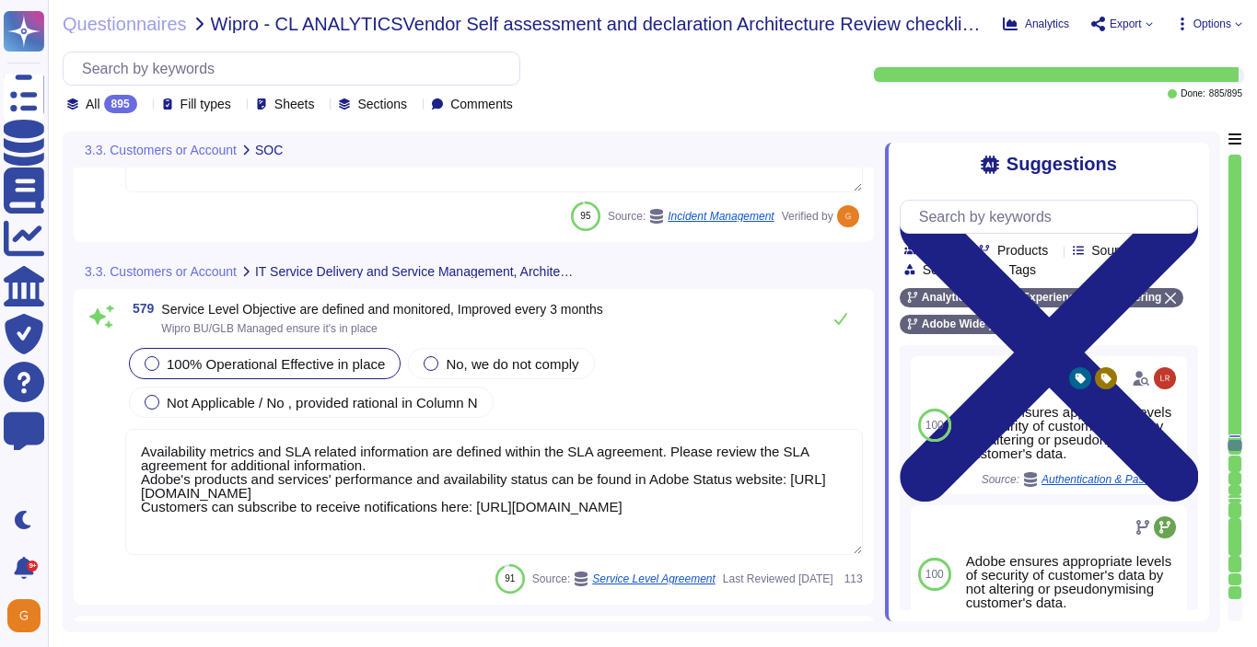
scroll to position [168606, 0]
click at [839, 322] on icon at bounding box center [840, 318] width 13 height 12
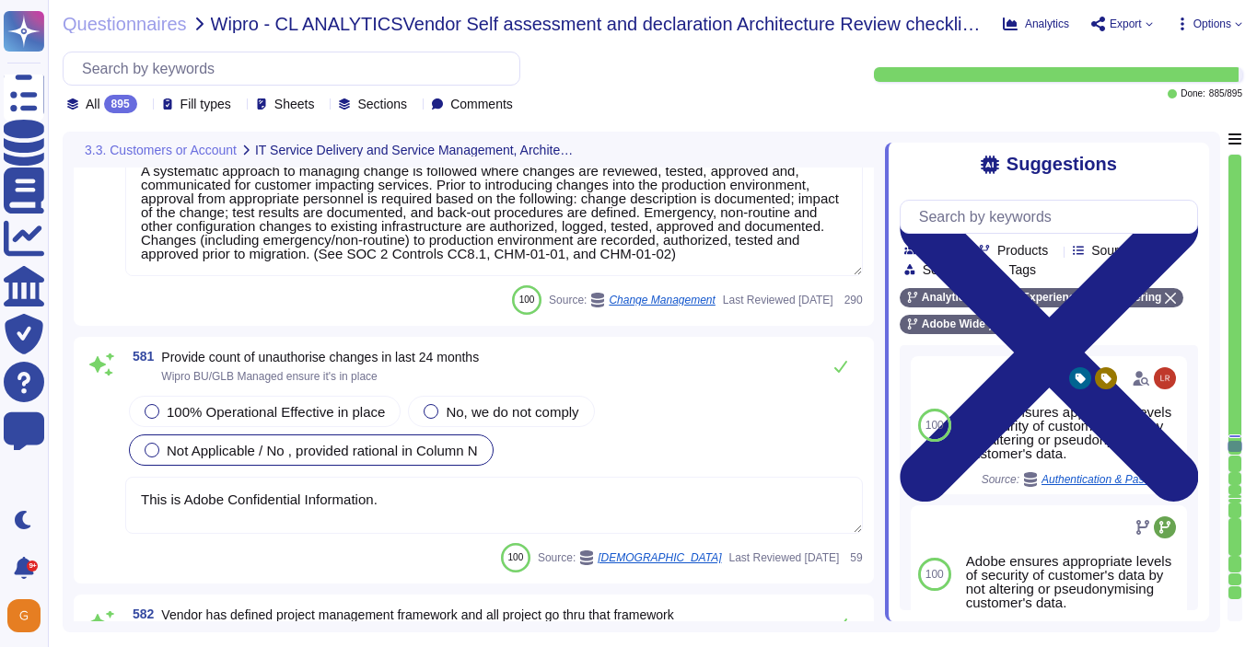
scroll to position [169178, 0]
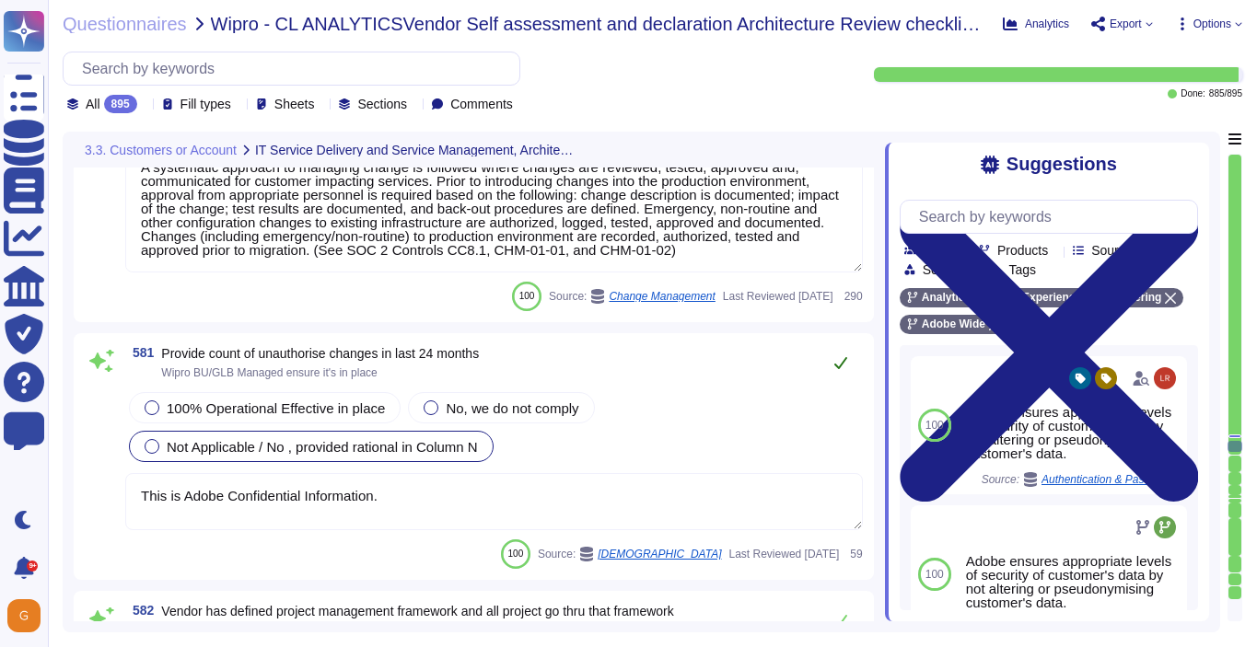
click at [845, 368] on icon at bounding box center [840, 362] width 15 height 15
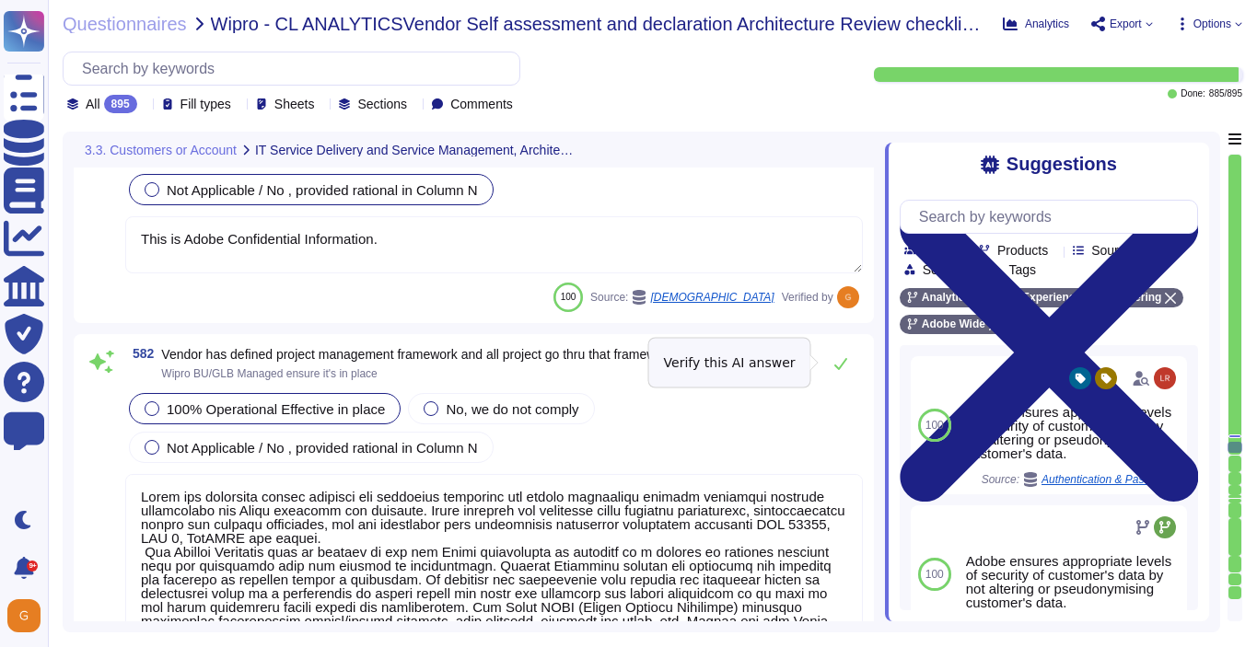
scroll to position [169432, 0]
click at [850, 359] on button at bounding box center [840, 362] width 44 height 37
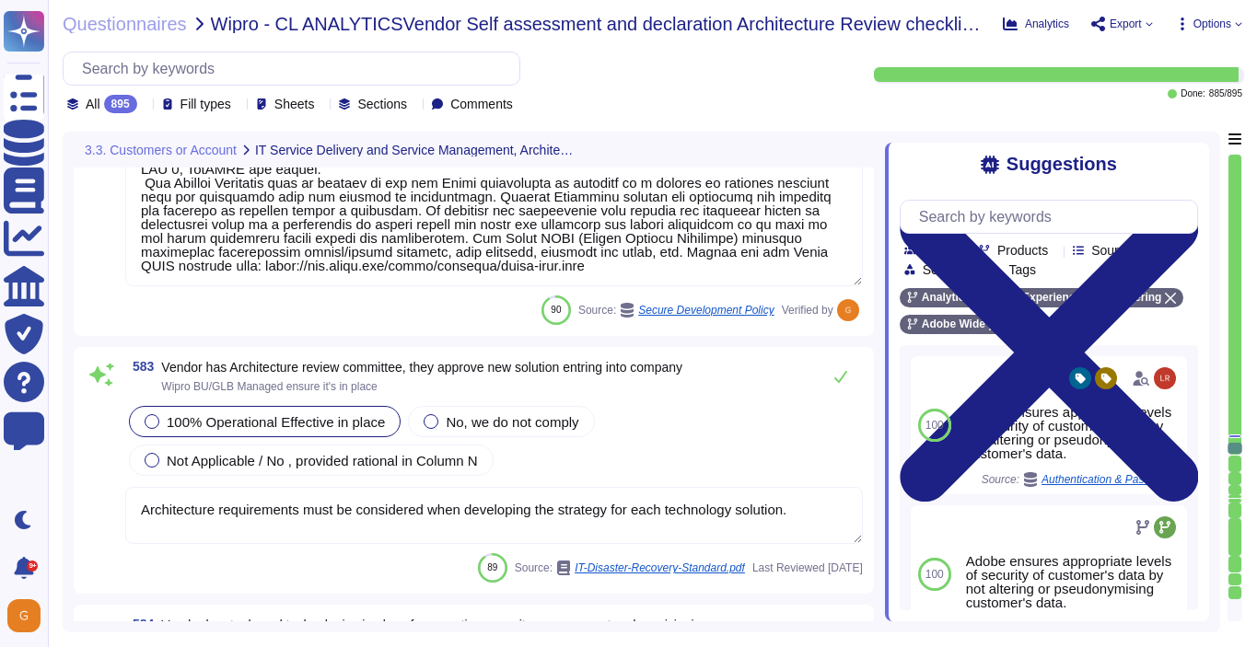
scroll to position [169794, 0]
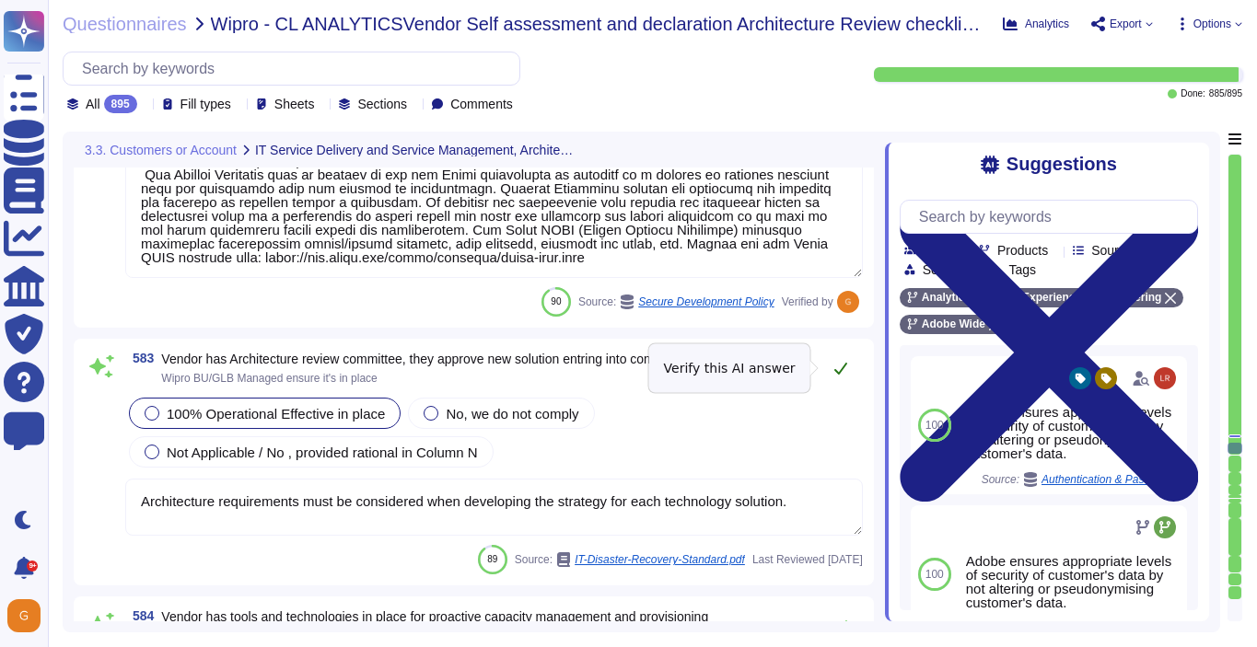
click at [847, 371] on icon at bounding box center [840, 368] width 15 height 15
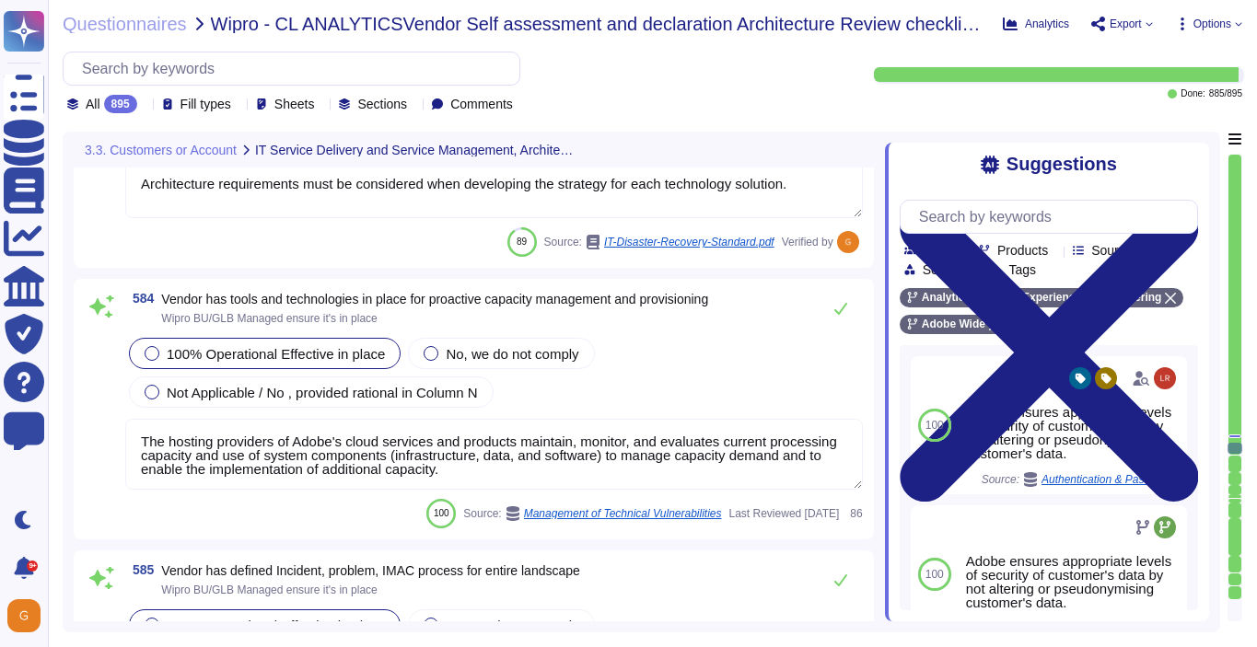
scroll to position [170099, 0]
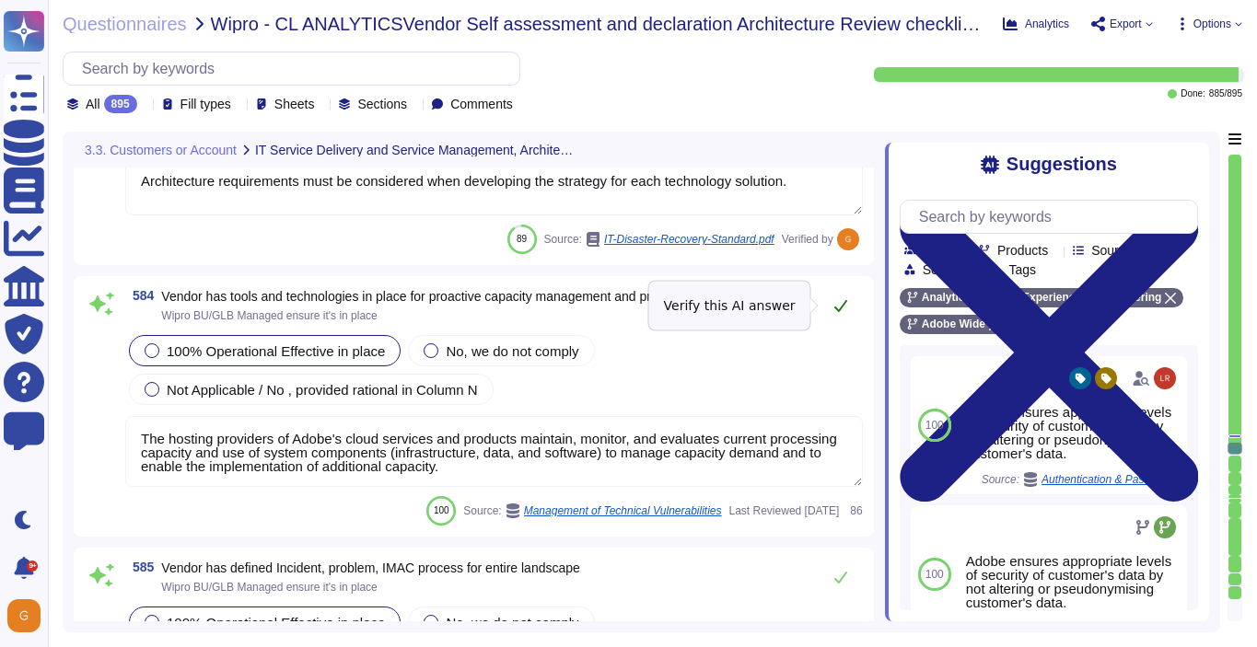
click at [843, 299] on icon at bounding box center [840, 305] width 15 height 15
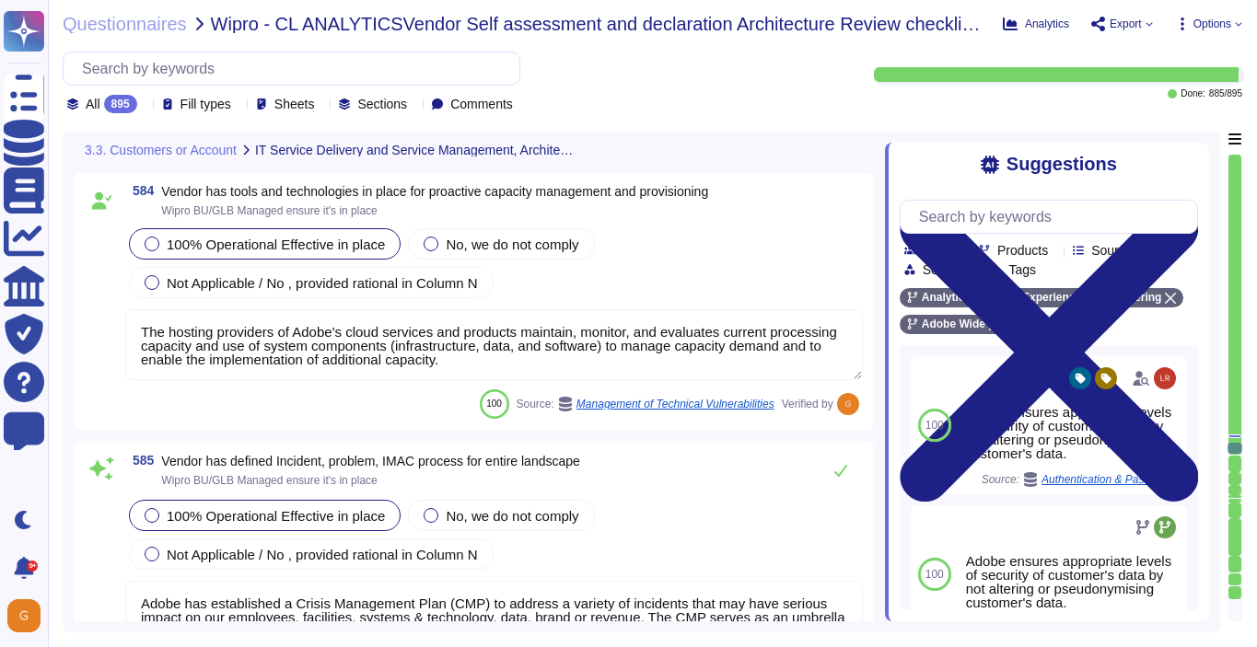
scroll to position [170233, 0]
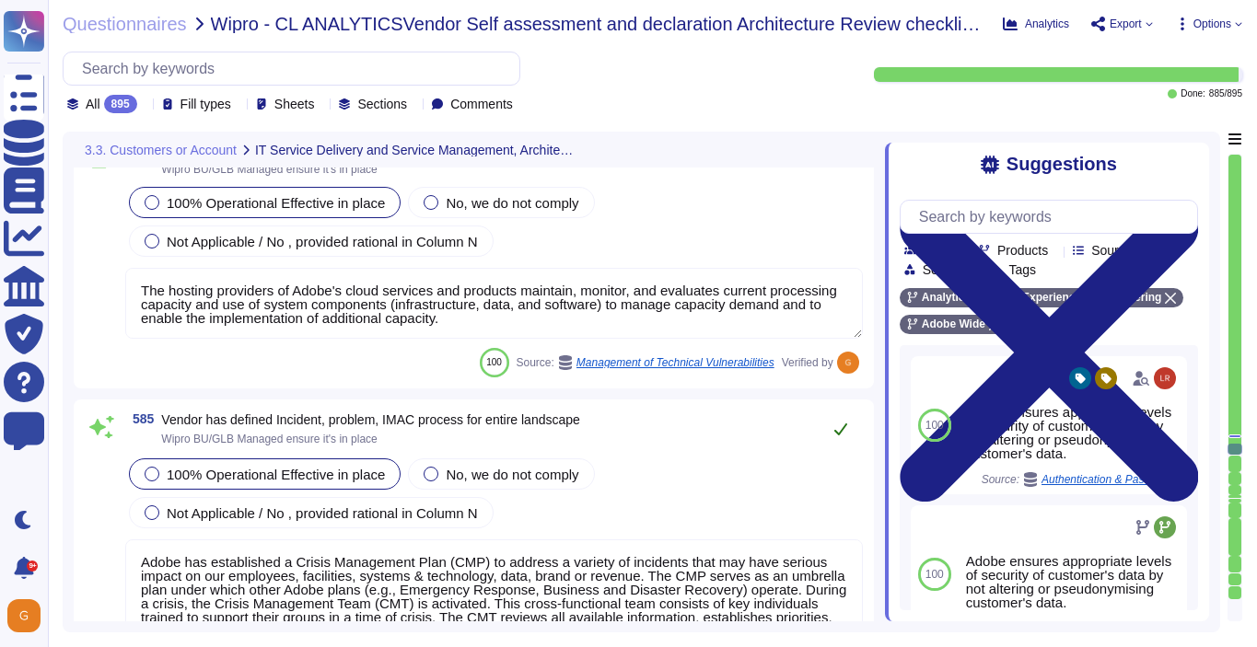
click at [844, 416] on button at bounding box center [840, 429] width 44 height 37
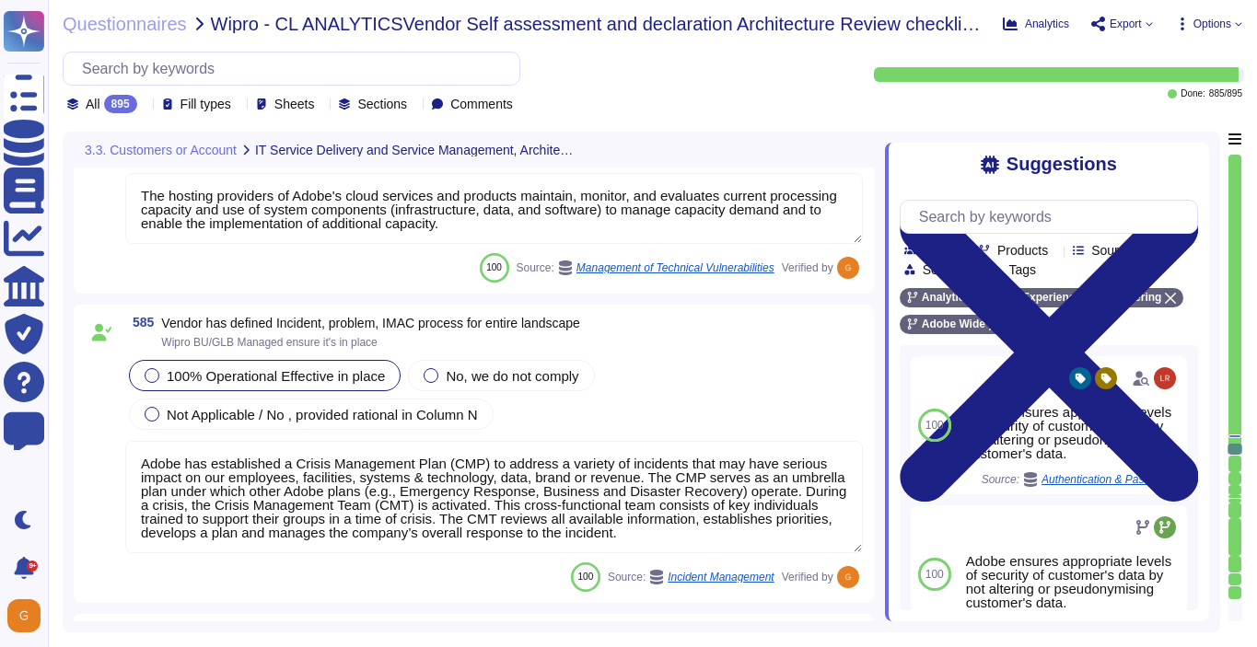
scroll to position [170496, 0]
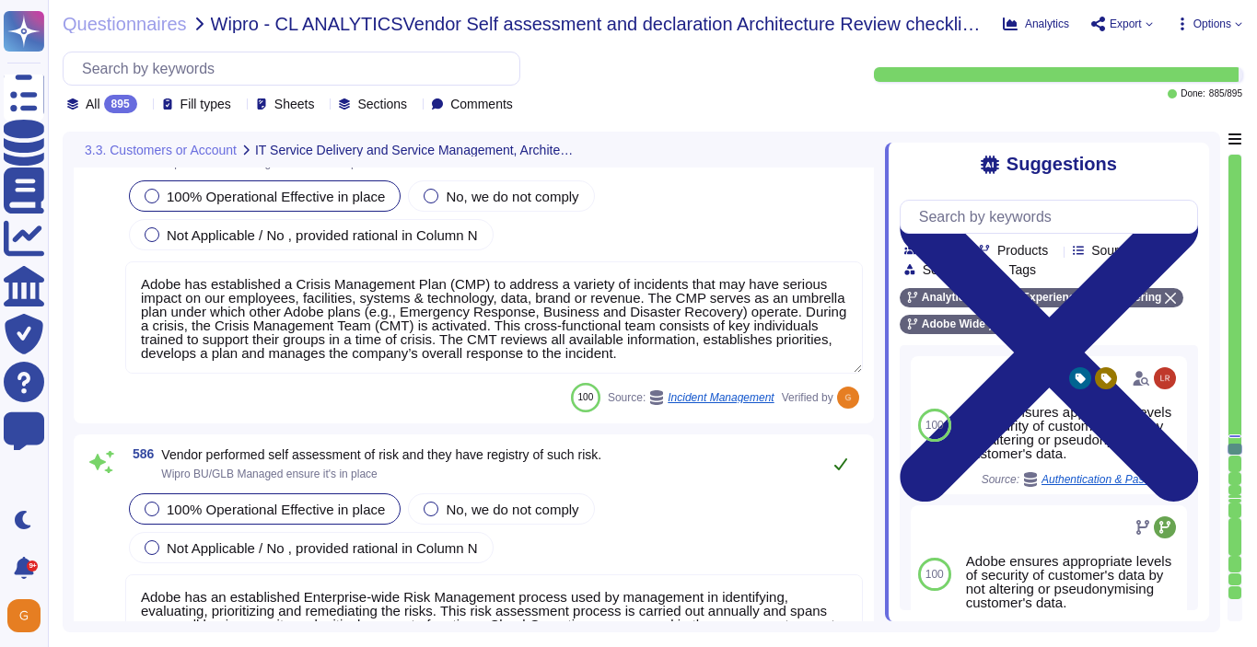
click at [836, 464] on icon at bounding box center [840, 464] width 15 height 15
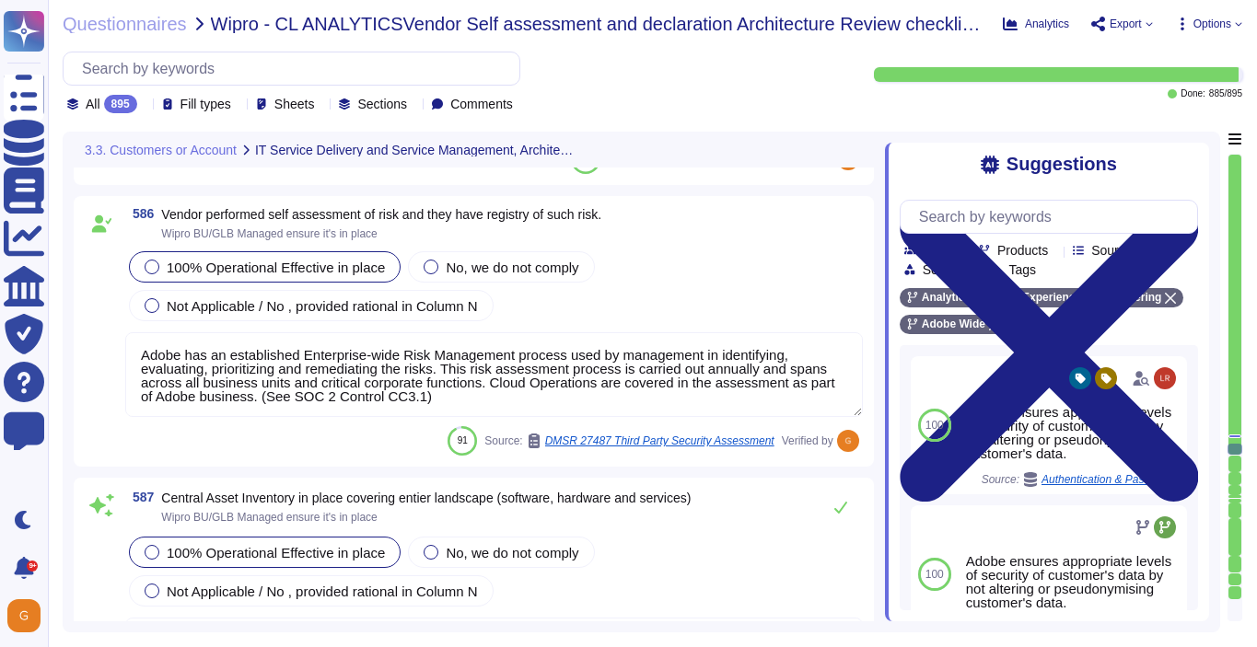
scroll to position [170725, 0]
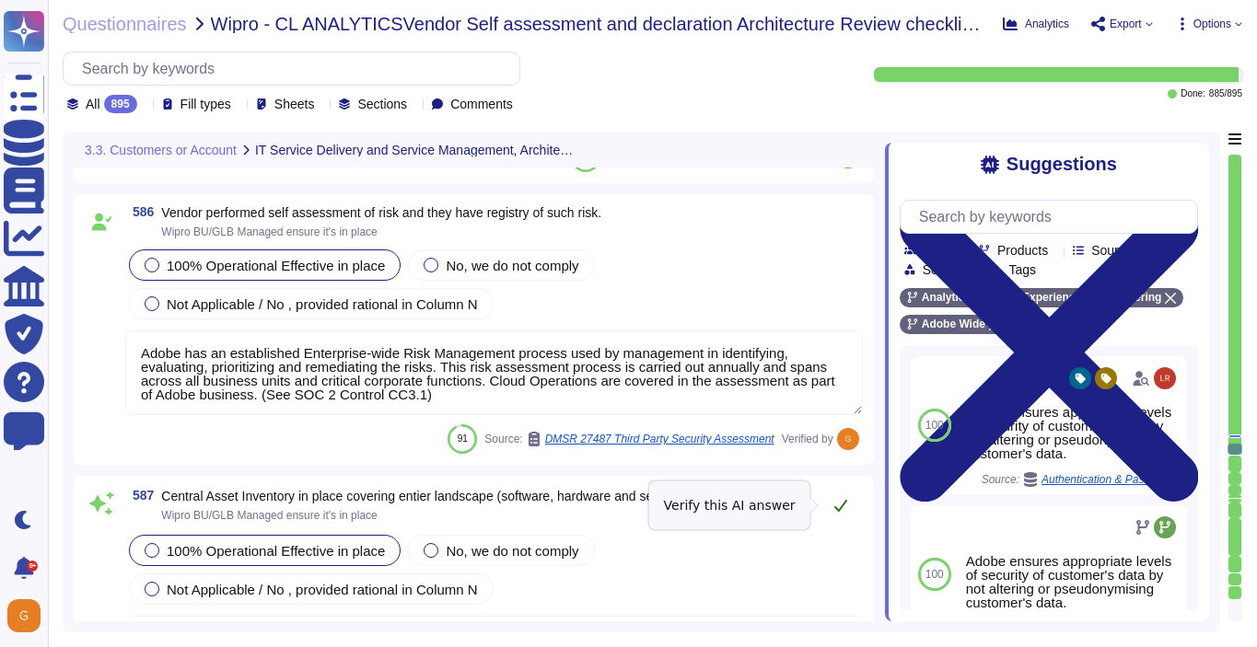
click at [838, 509] on icon at bounding box center [840, 506] width 13 height 12
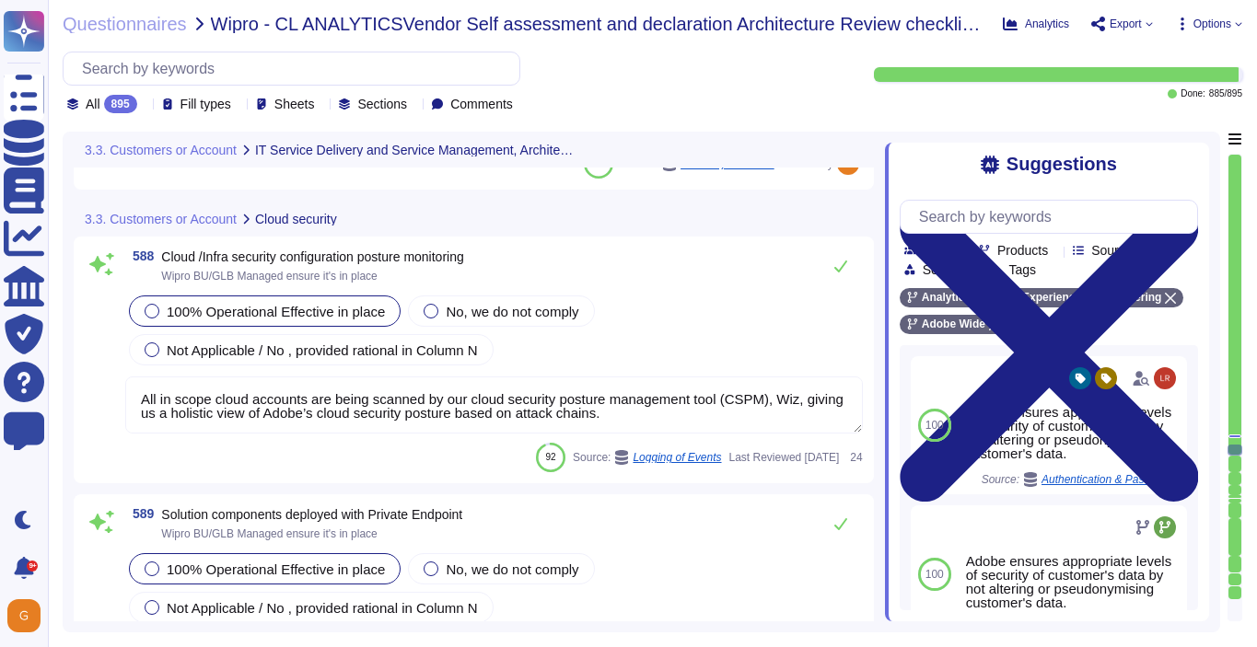
scroll to position [171234, 0]
click at [833, 273] on button at bounding box center [840, 264] width 44 height 37
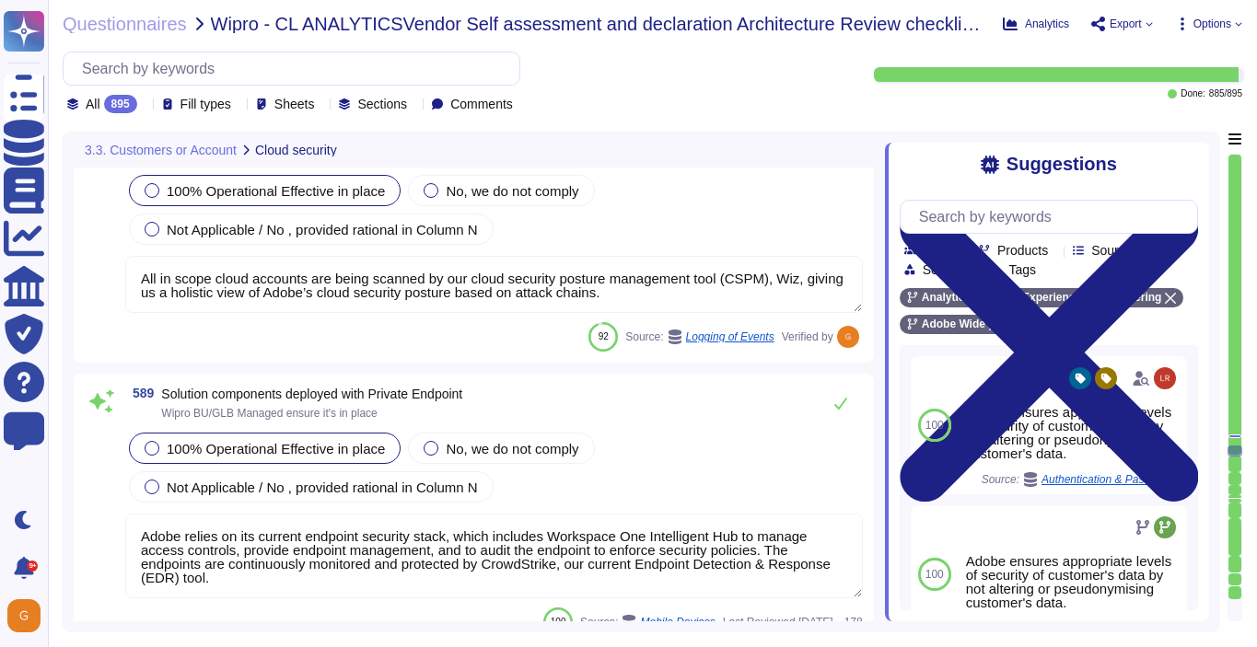
scroll to position [171370, 0]
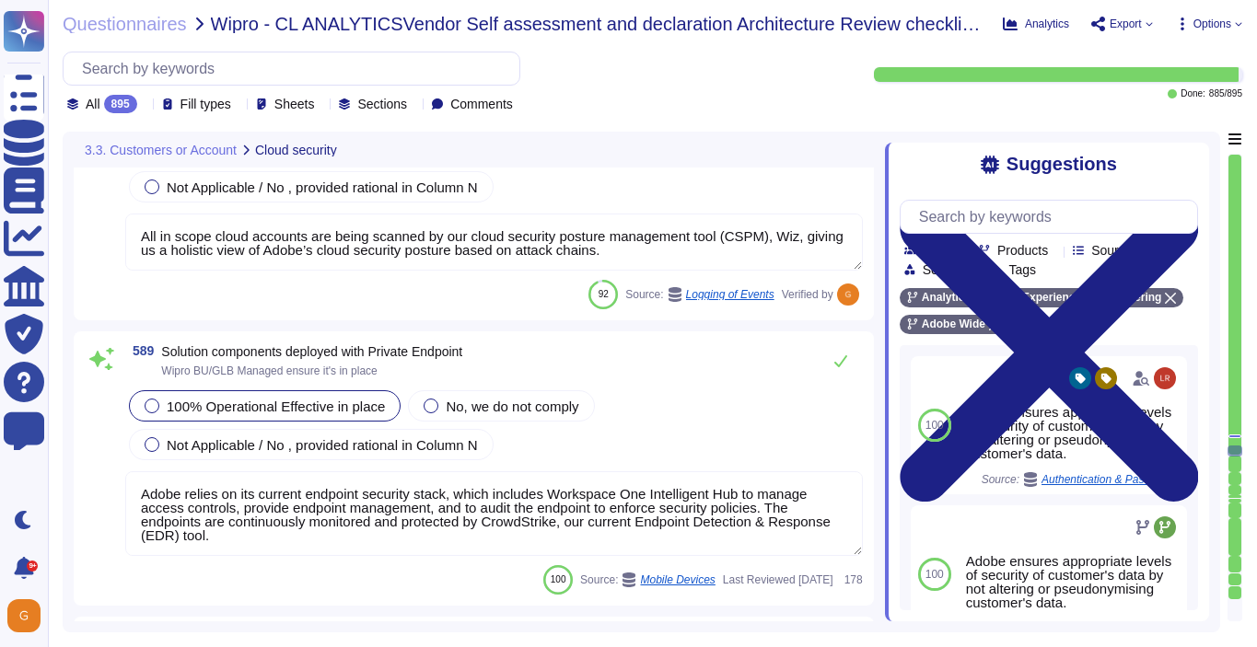
click at [795, 375] on div "589 Solution components deployed with Private Endpoint Wipro BU/GLB Managed ens…" at bounding box center [493, 360] width 737 height 37
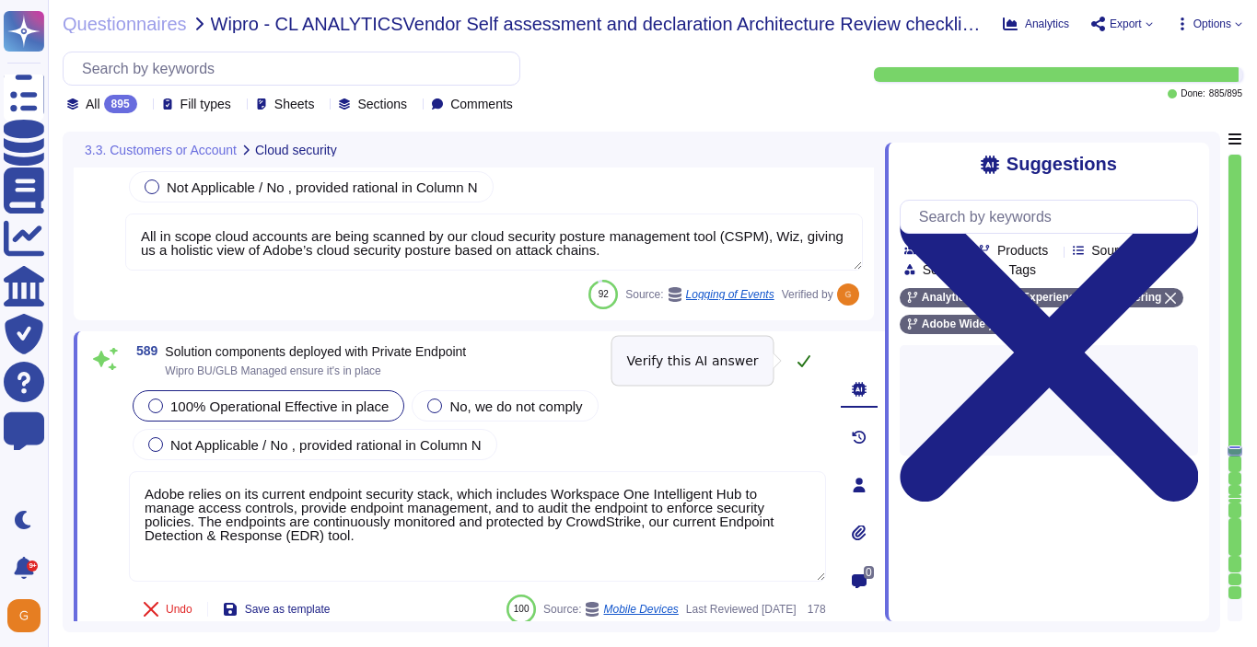
click at [807, 362] on icon at bounding box center [803, 361] width 15 height 15
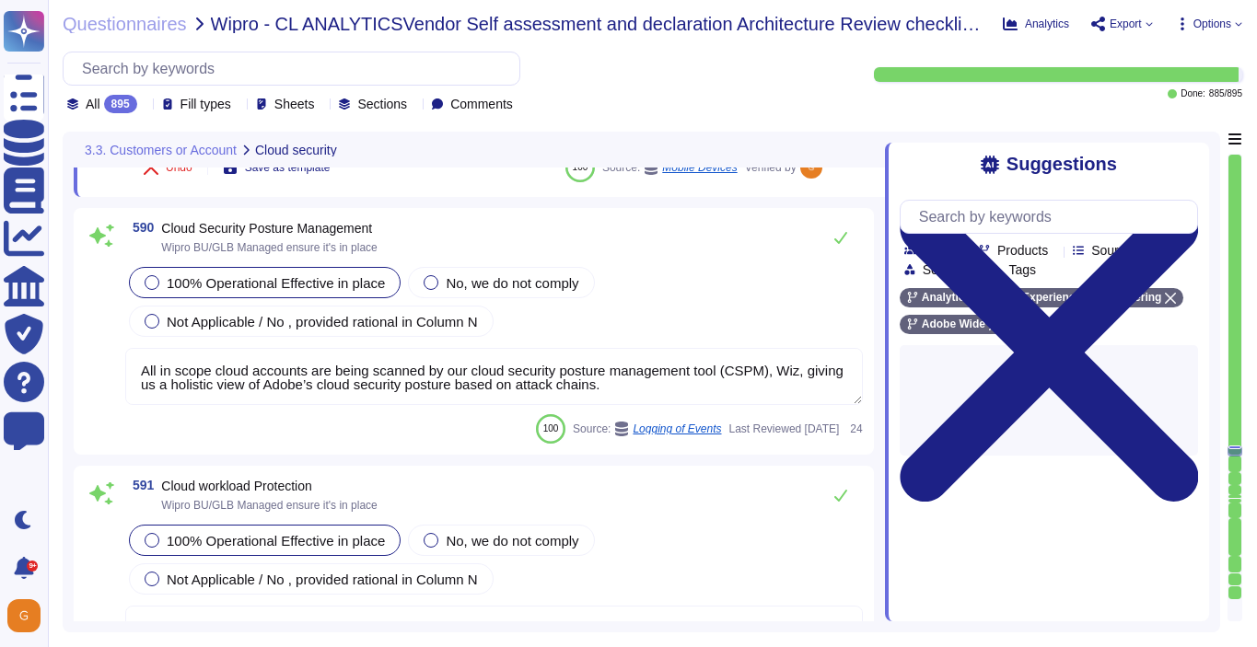
scroll to position [171809, 0]
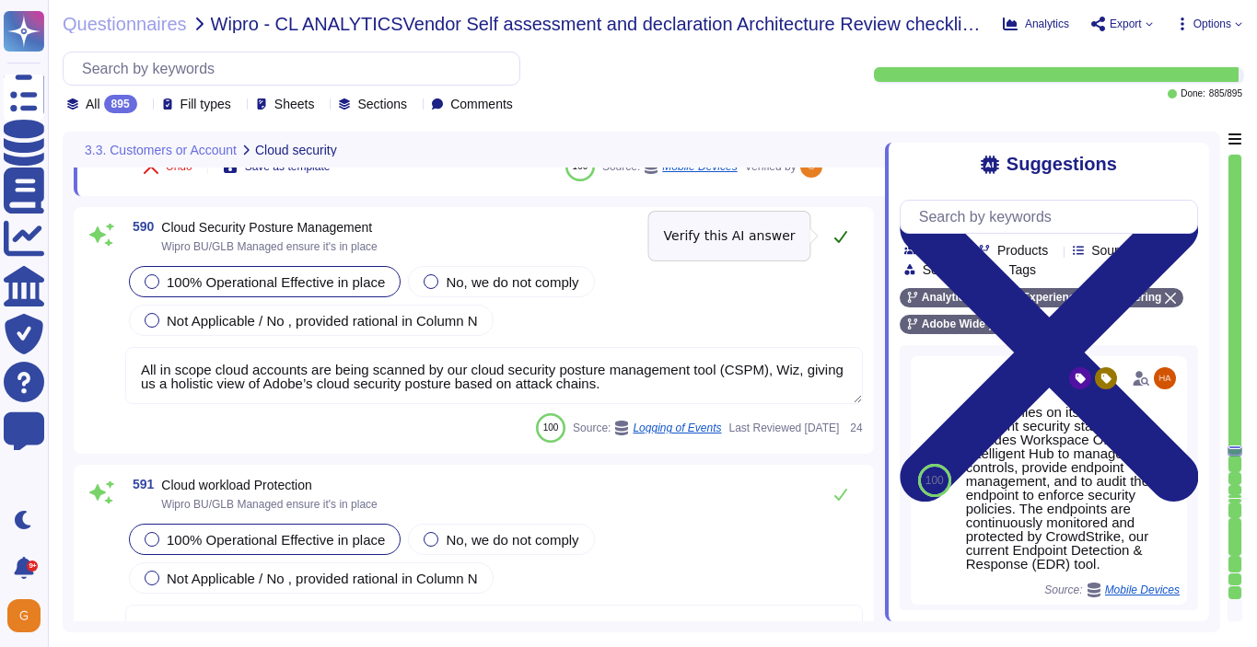
click at [848, 238] on button at bounding box center [840, 236] width 44 height 37
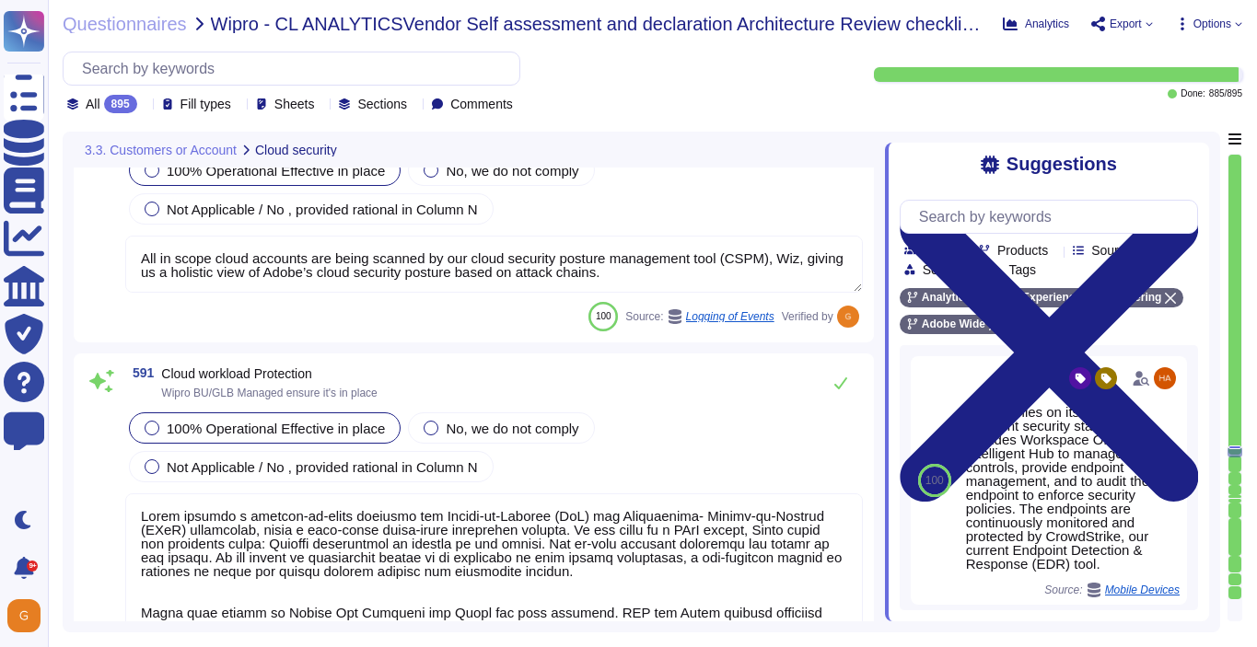
scroll to position [171927, 0]
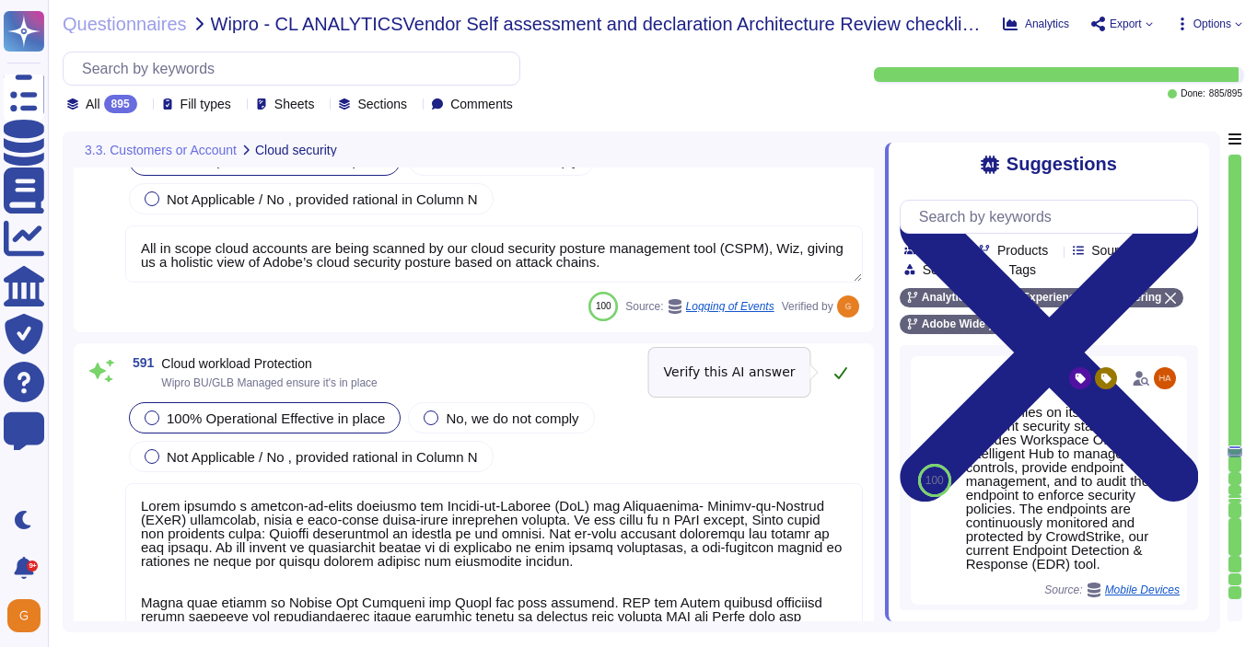
click at [845, 363] on button at bounding box center [840, 372] width 44 height 37
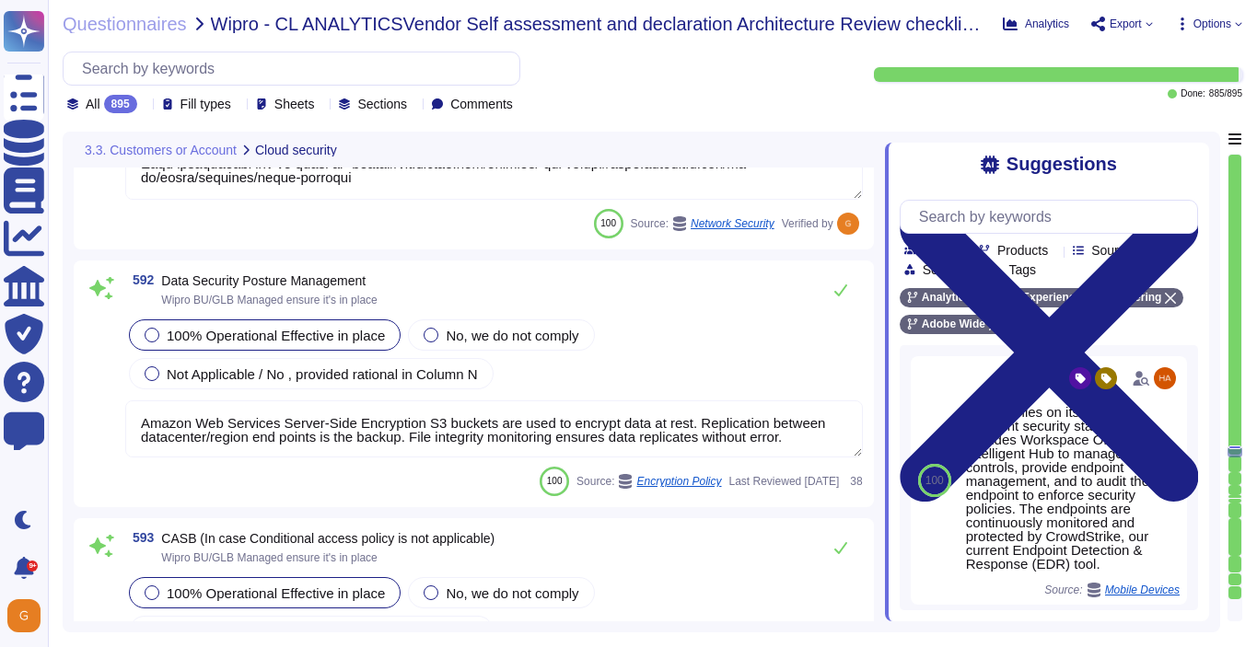
scroll to position [172442, 0]
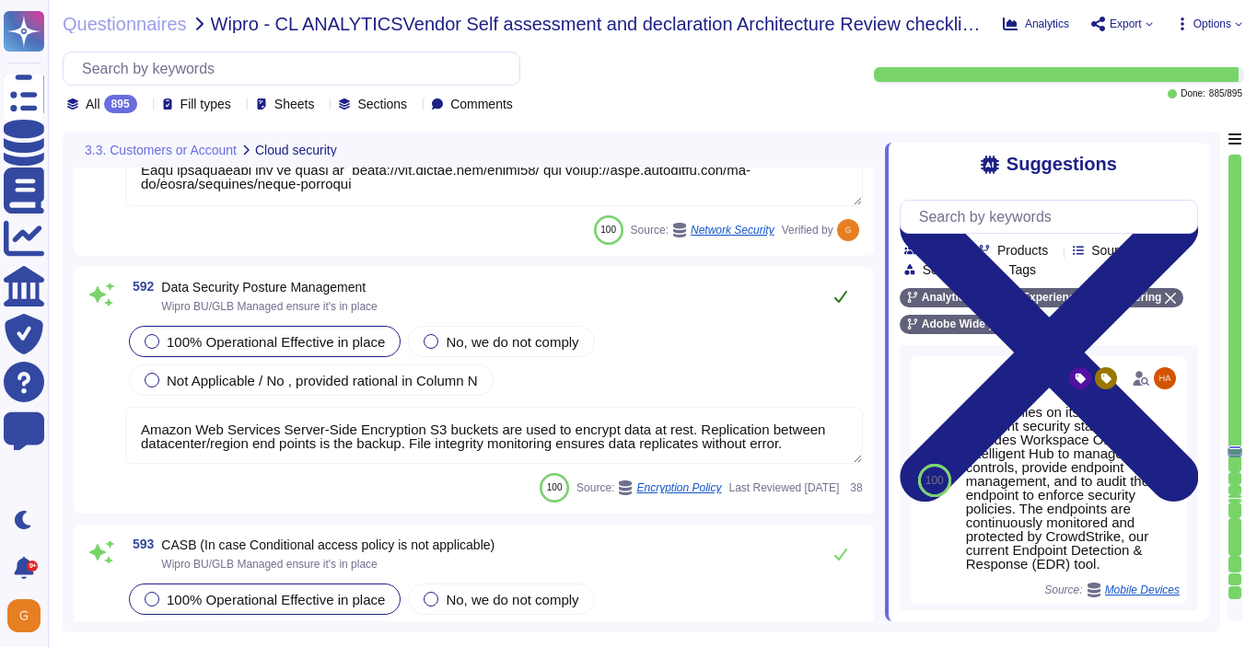
click at [849, 290] on button at bounding box center [840, 296] width 44 height 37
click at [839, 297] on icon at bounding box center [840, 296] width 15 height 15
click at [841, 296] on icon at bounding box center [840, 297] width 13 height 12
click at [836, 296] on icon at bounding box center [840, 296] width 15 height 15
click at [697, 444] on textarea "Amazon Web Services Server-Side Encryption S3 buckets are used to encrypt data …" at bounding box center [493, 435] width 737 height 57
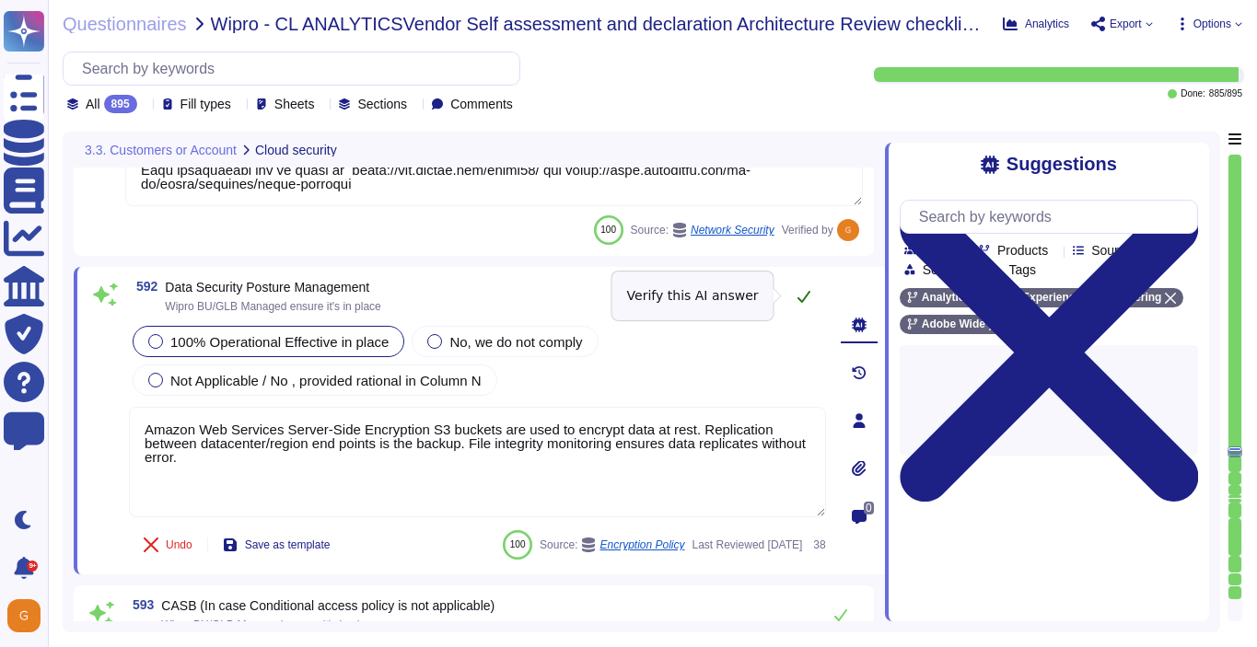
click at [802, 298] on icon at bounding box center [803, 297] width 13 height 12
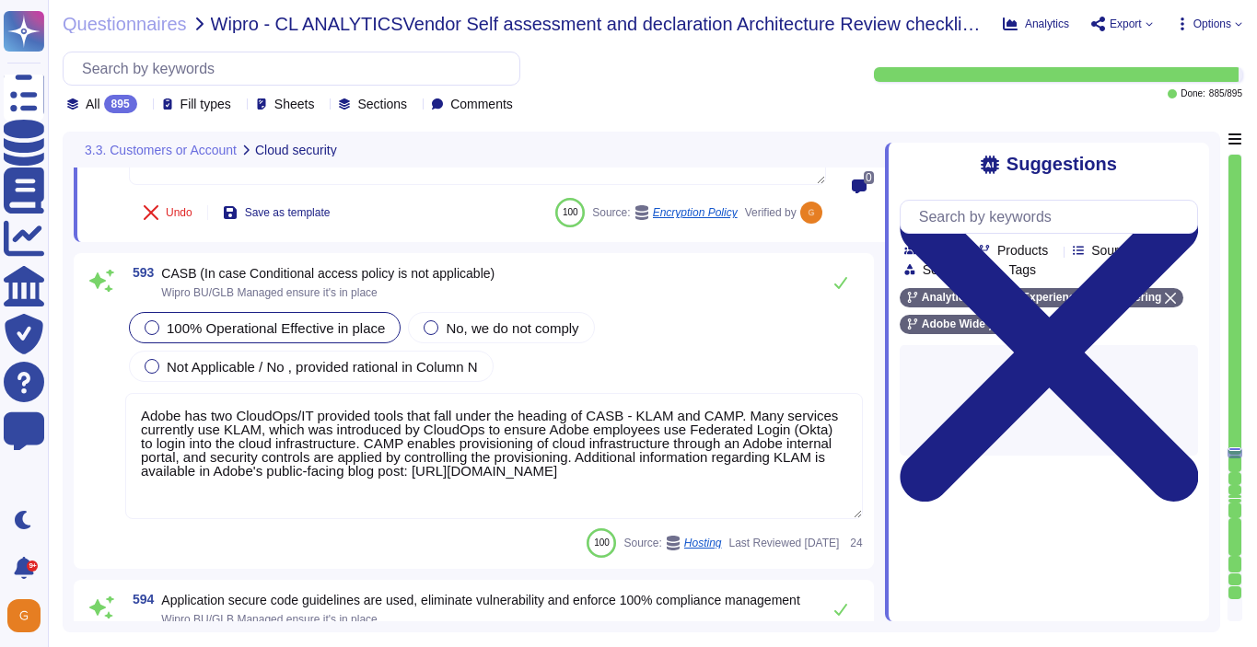
scroll to position [172777, 0]
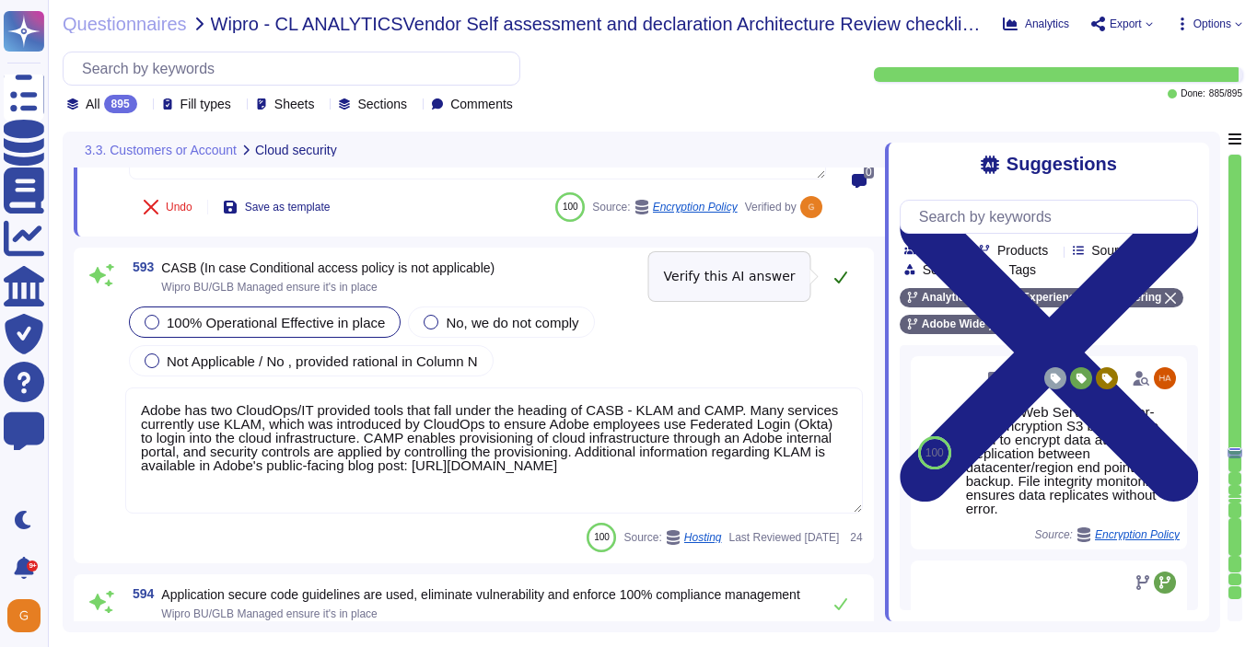
click at [841, 279] on icon at bounding box center [840, 277] width 15 height 15
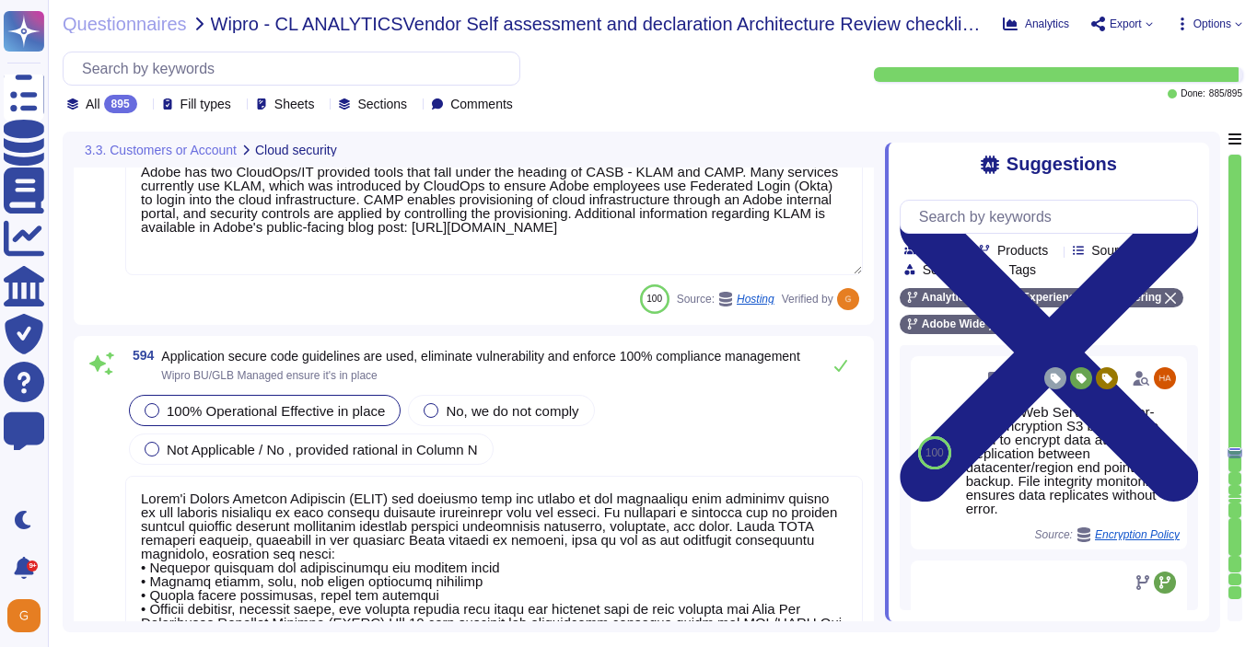
scroll to position [173033, 0]
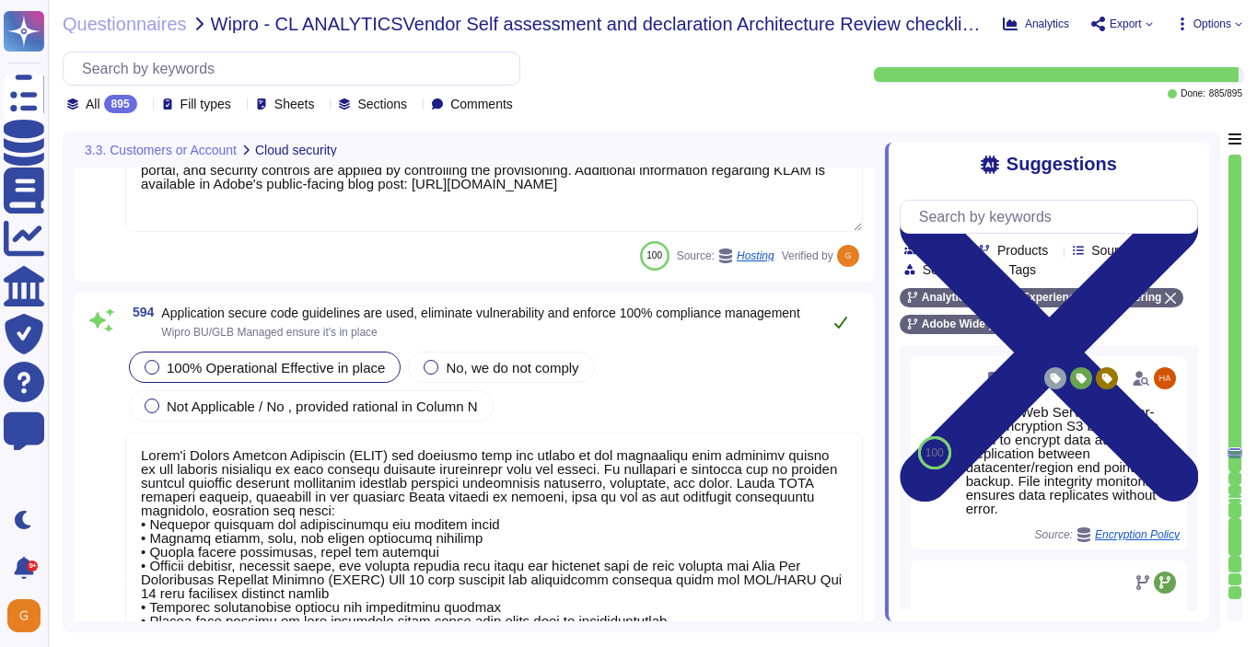
click at [844, 333] on button at bounding box center [840, 322] width 44 height 37
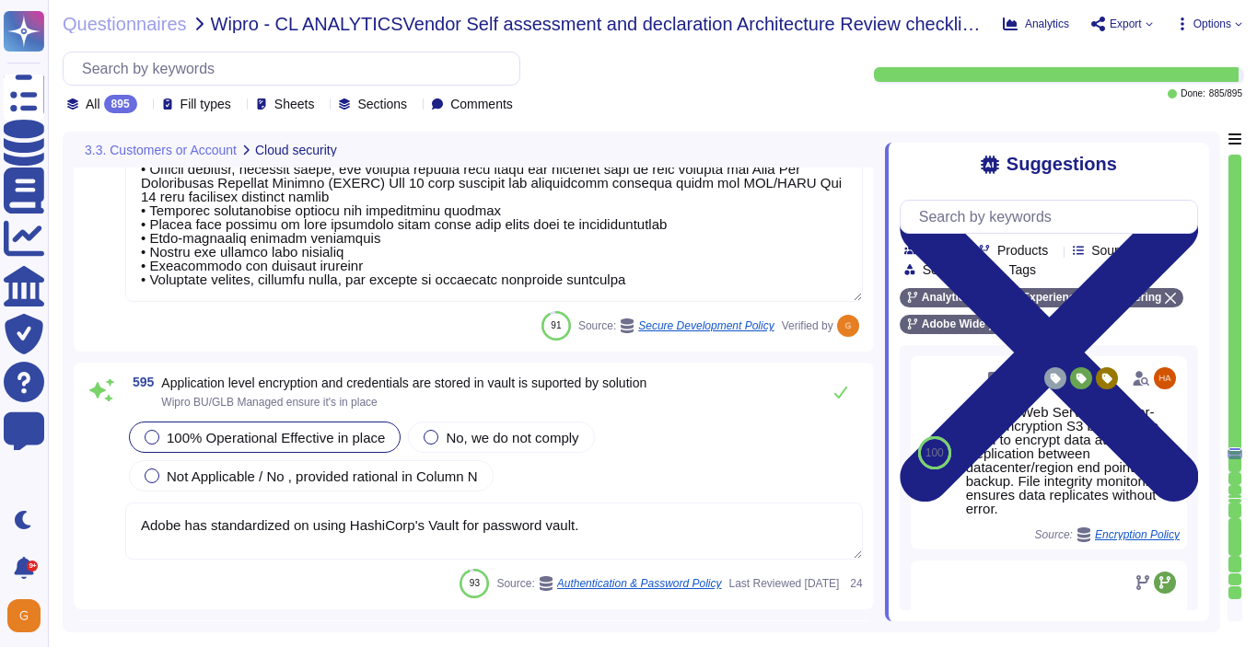
scroll to position [173425, 0]
click at [842, 381] on button at bounding box center [840, 391] width 44 height 37
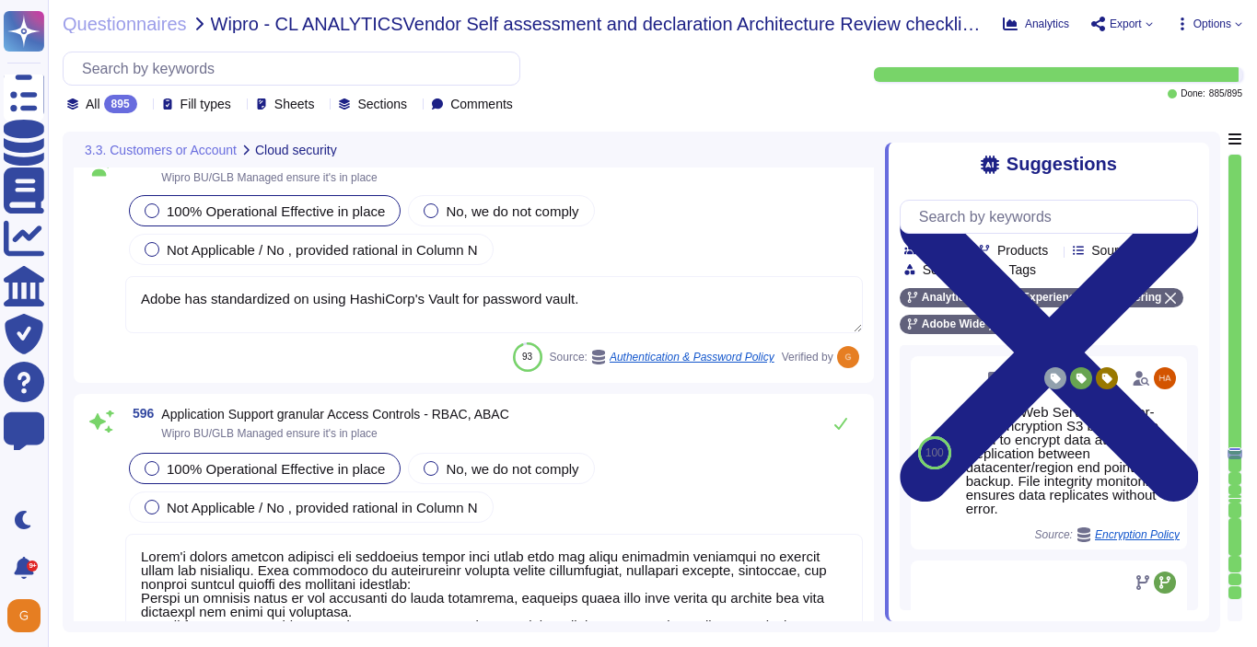
scroll to position [173659, 0]
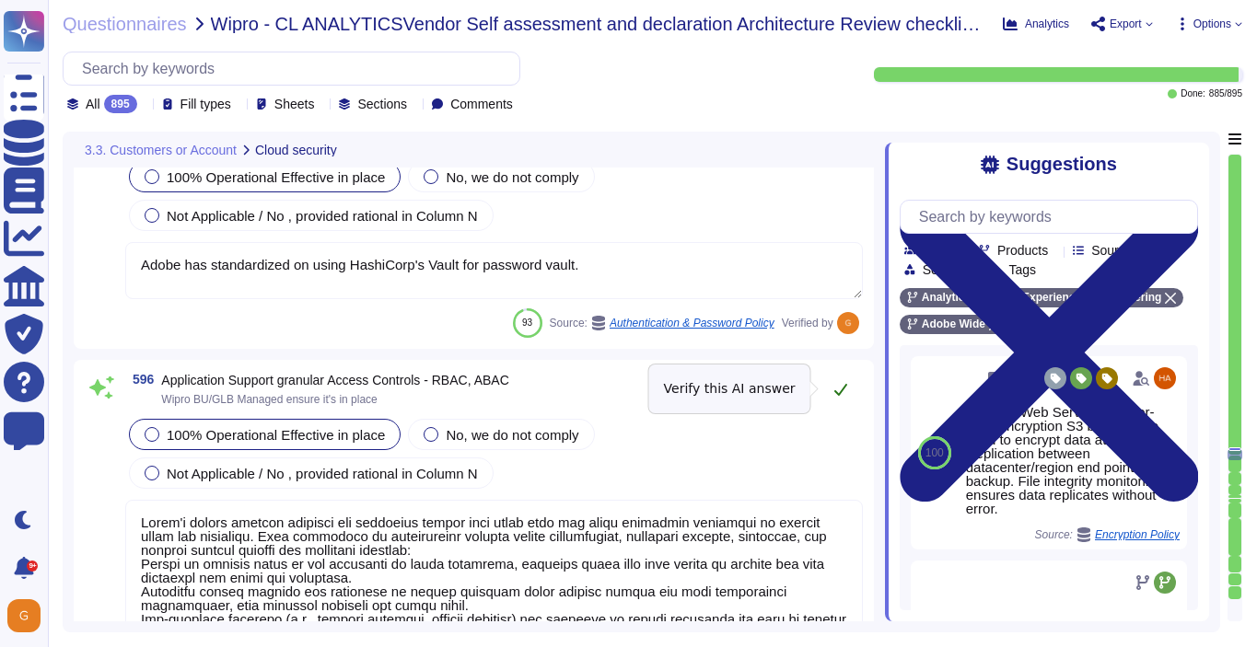
click at [842, 392] on icon at bounding box center [840, 389] width 15 height 15
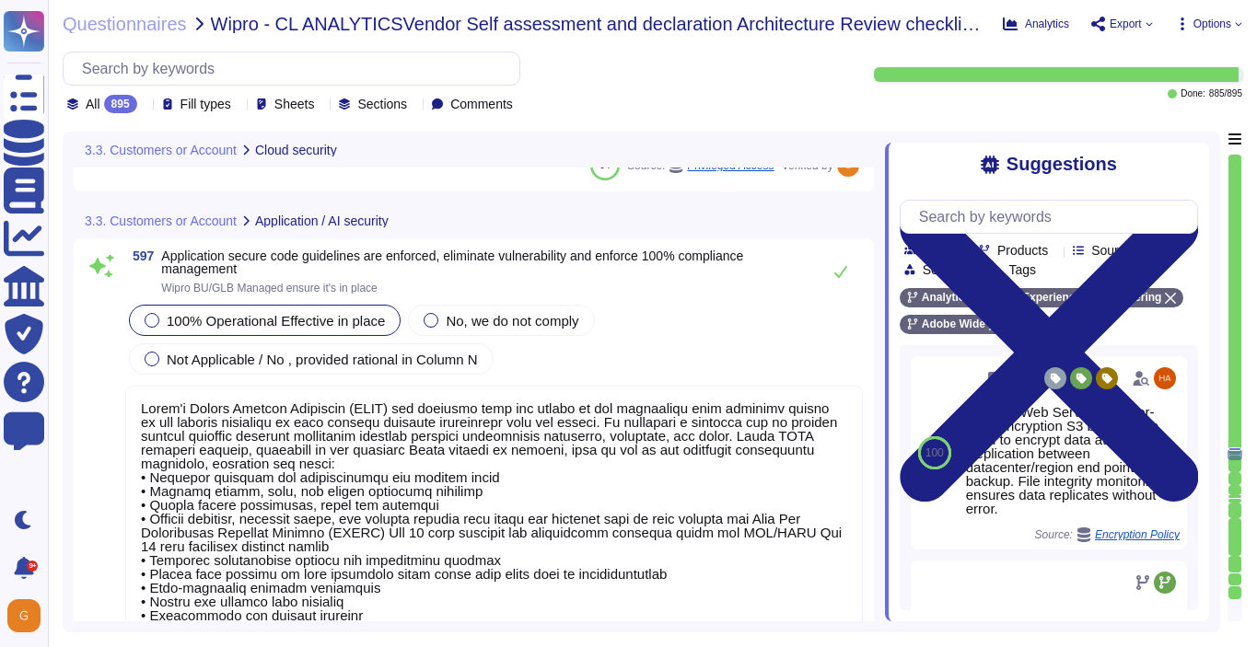
scroll to position [2, 0]
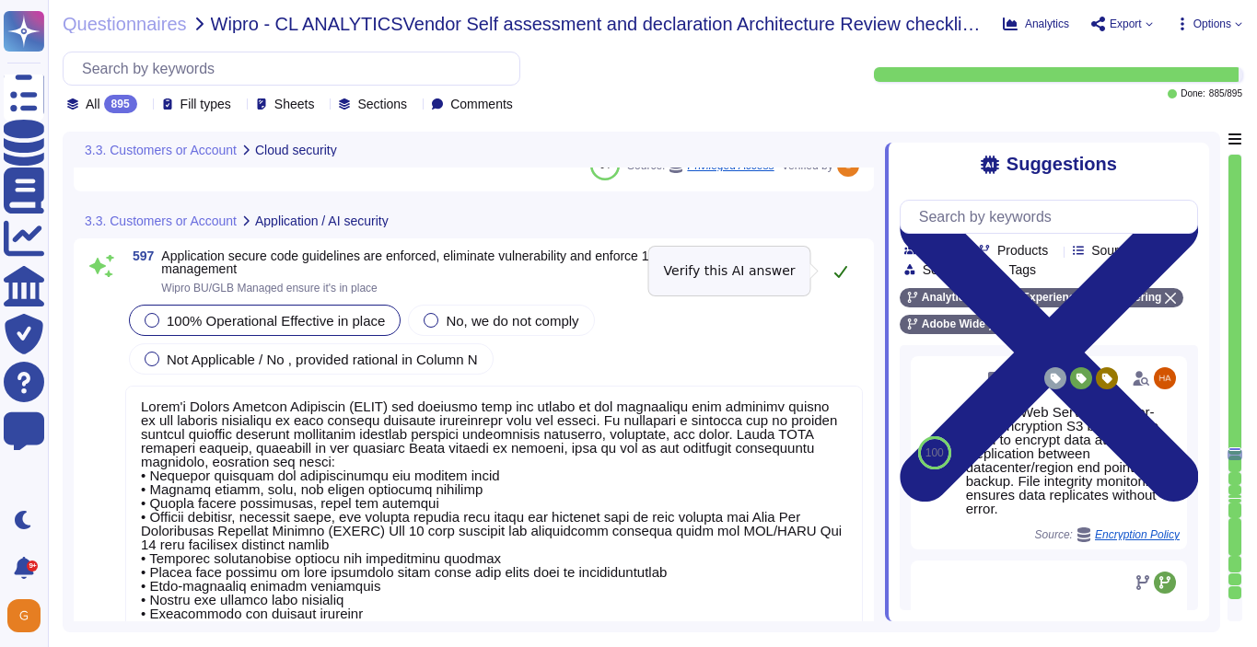
click at [833, 271] on icon at bounding box center [840, 271] width 15 height 15
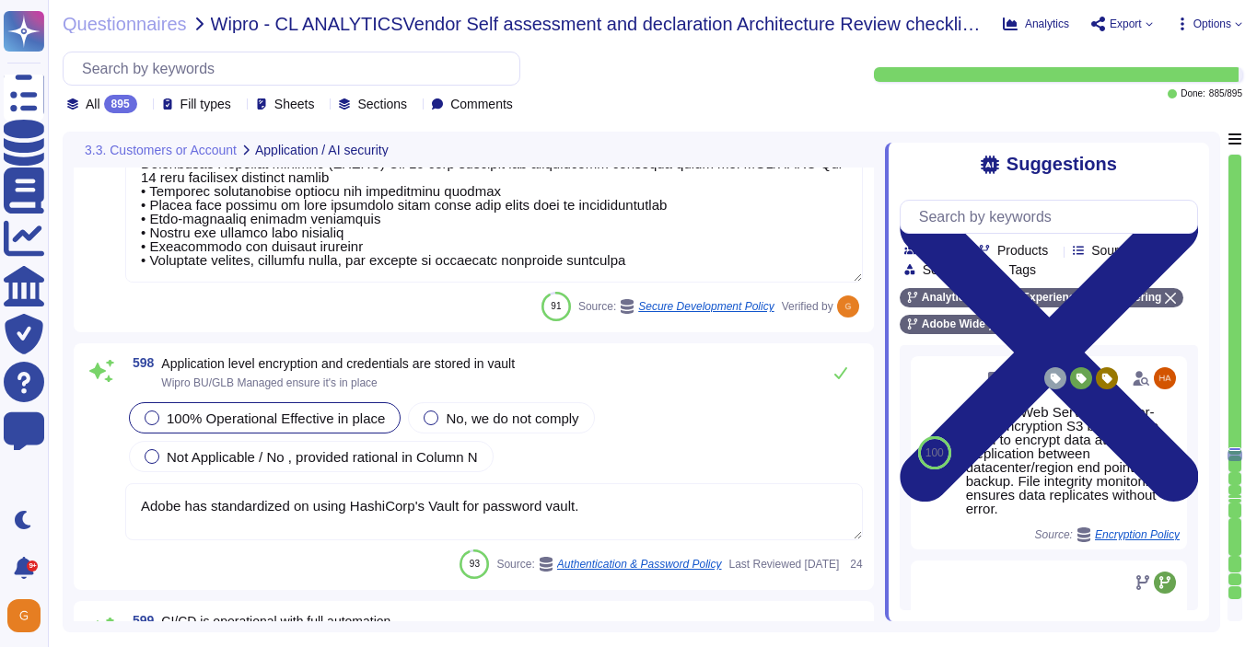
scroll to position [174743, 0]
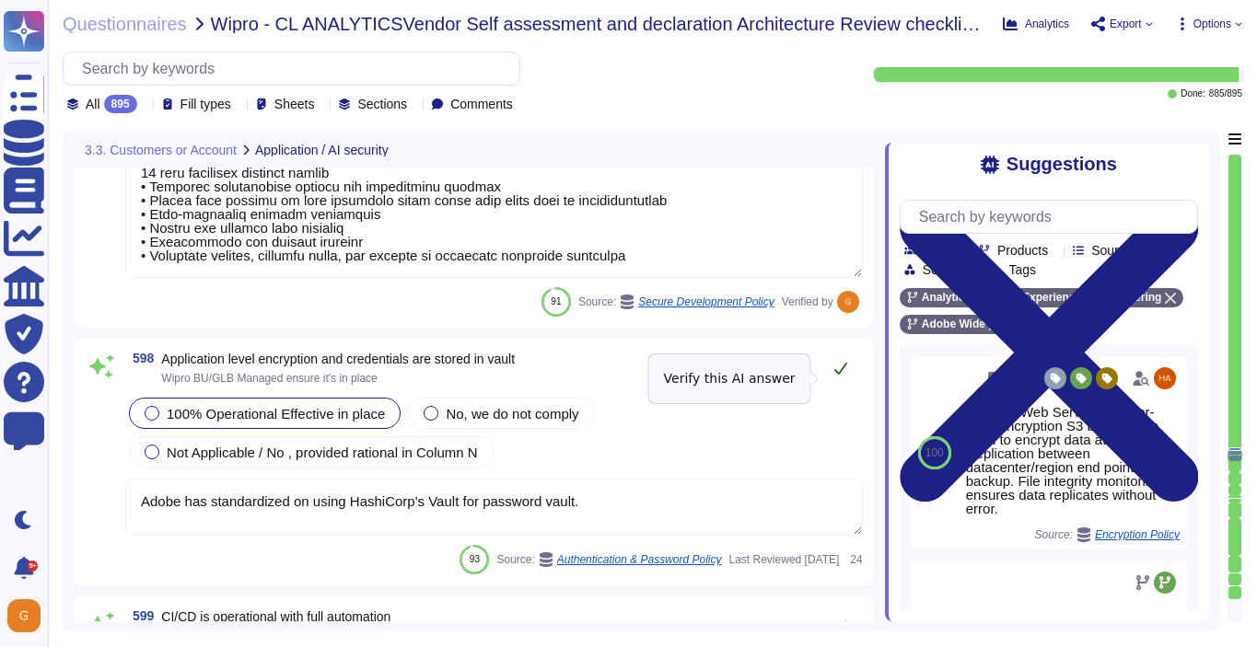
click at [838, 376] on icon at bounding box center [840, 368] width 15 height 15
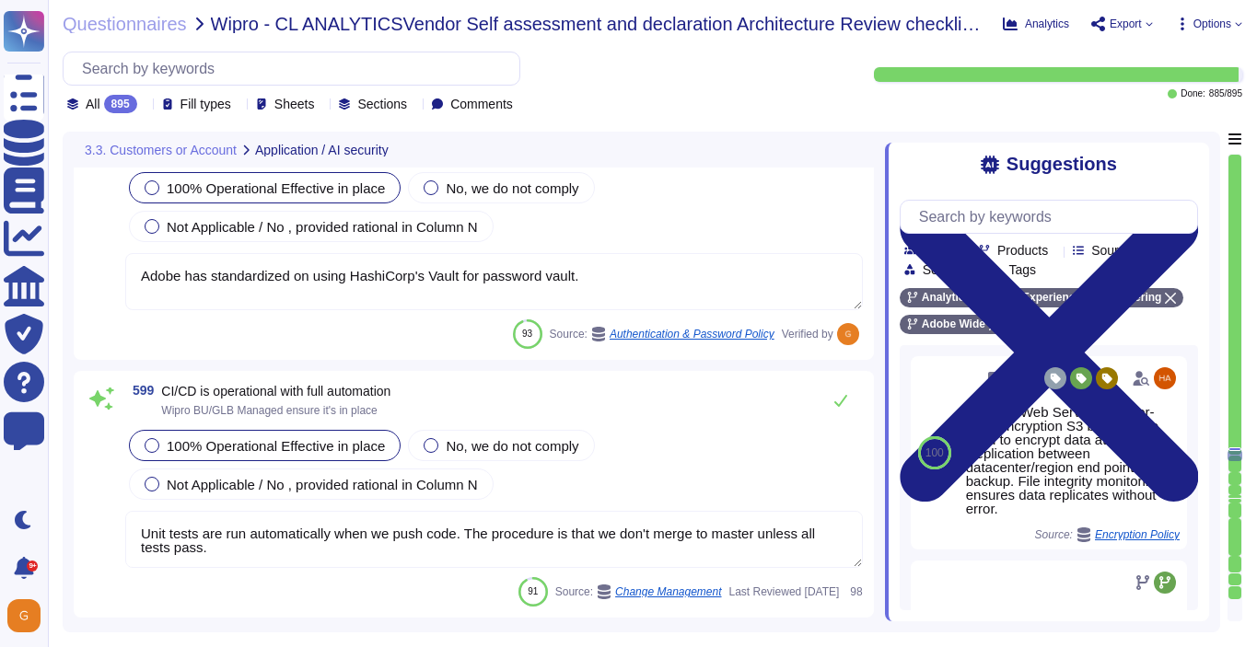
scroll to position [174974, 0]
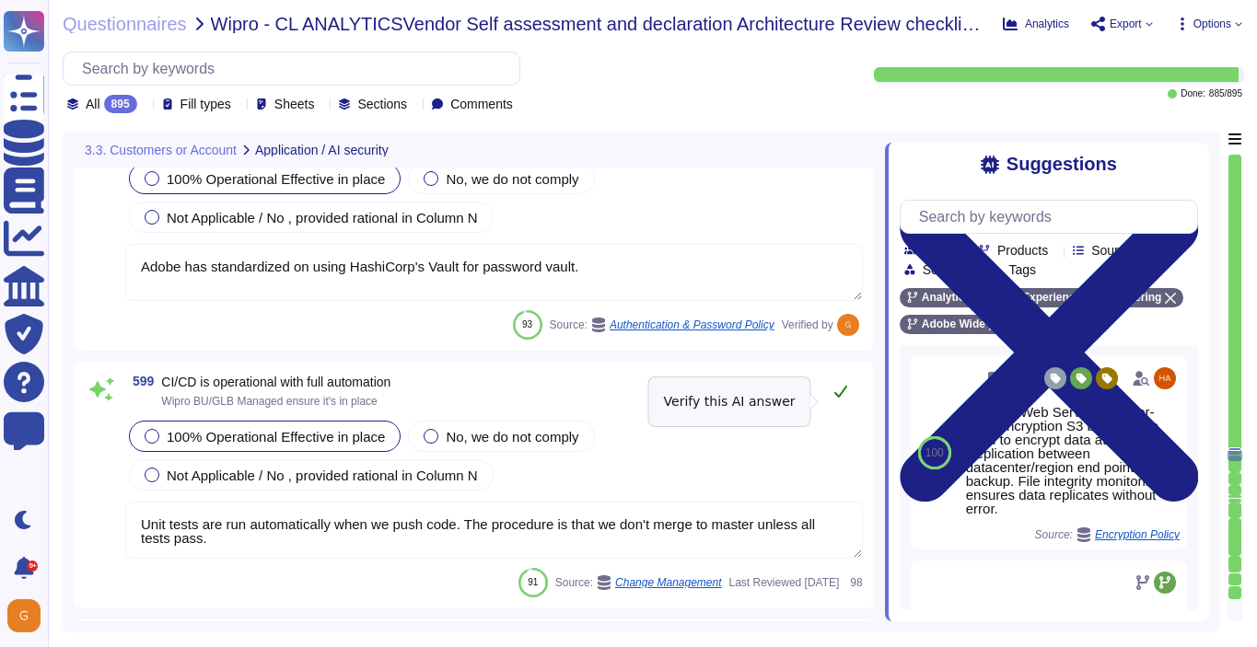
click at [846, 397] on icon at bounding box center [840, 391] width 15 height 15
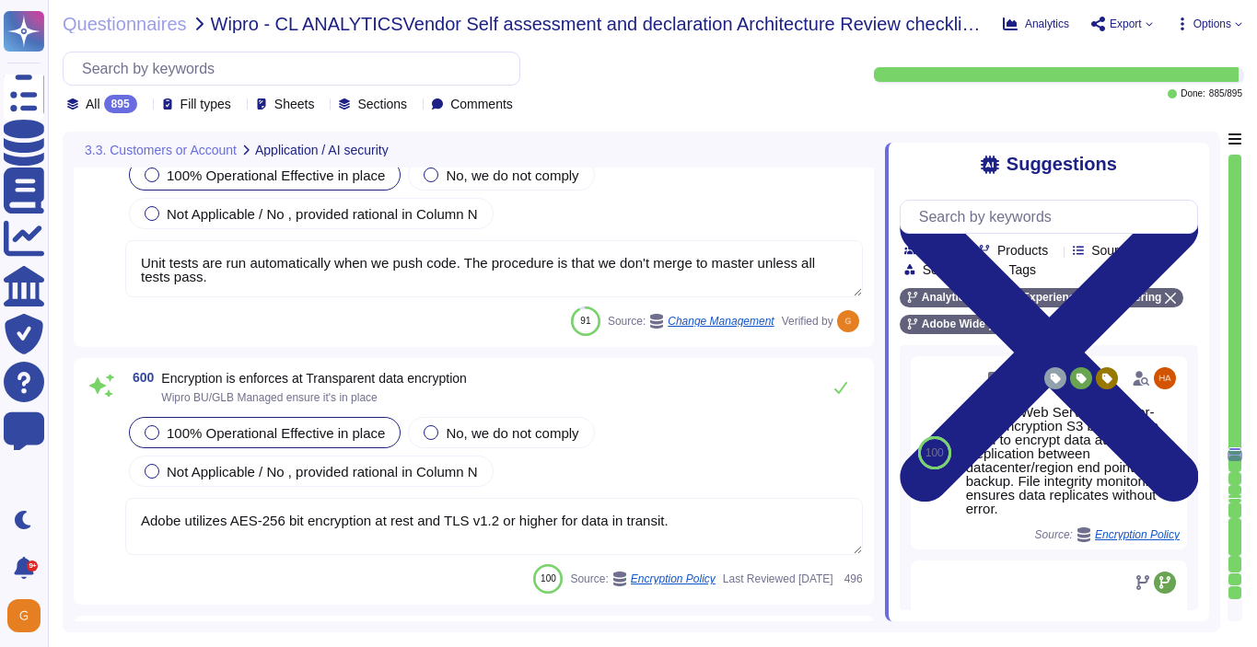
scroll to position [175245, 0]
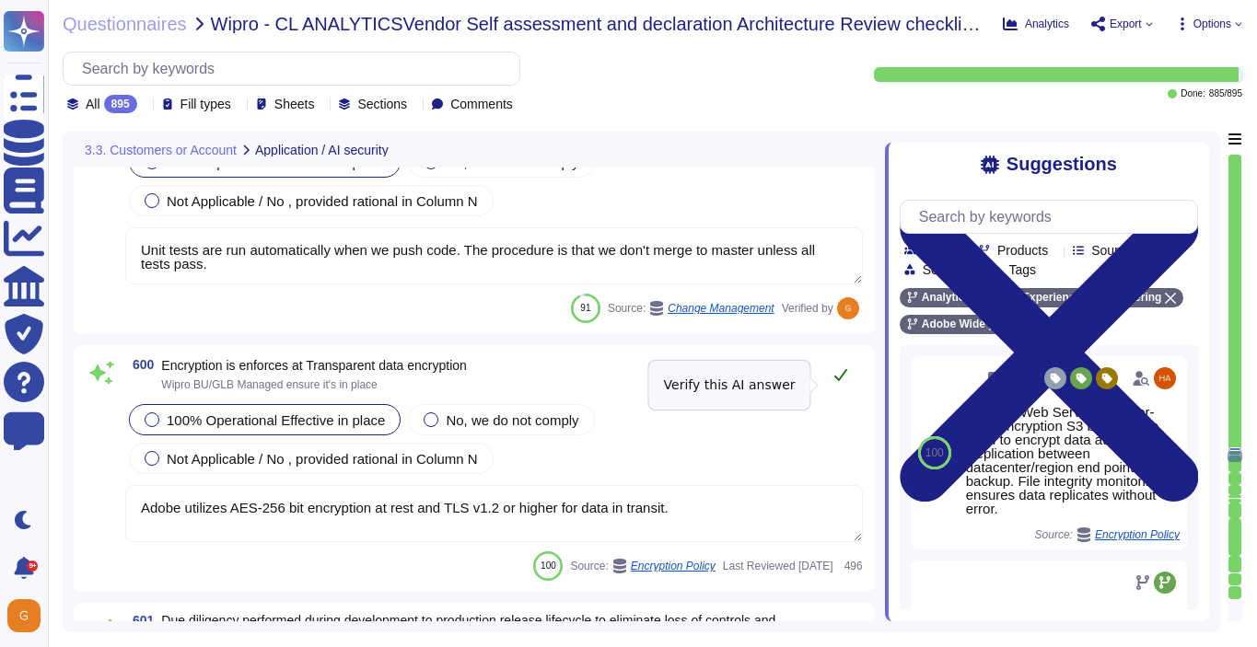
click at [841, 381] on icon at bounding box center [840, 375] width 13 height 12
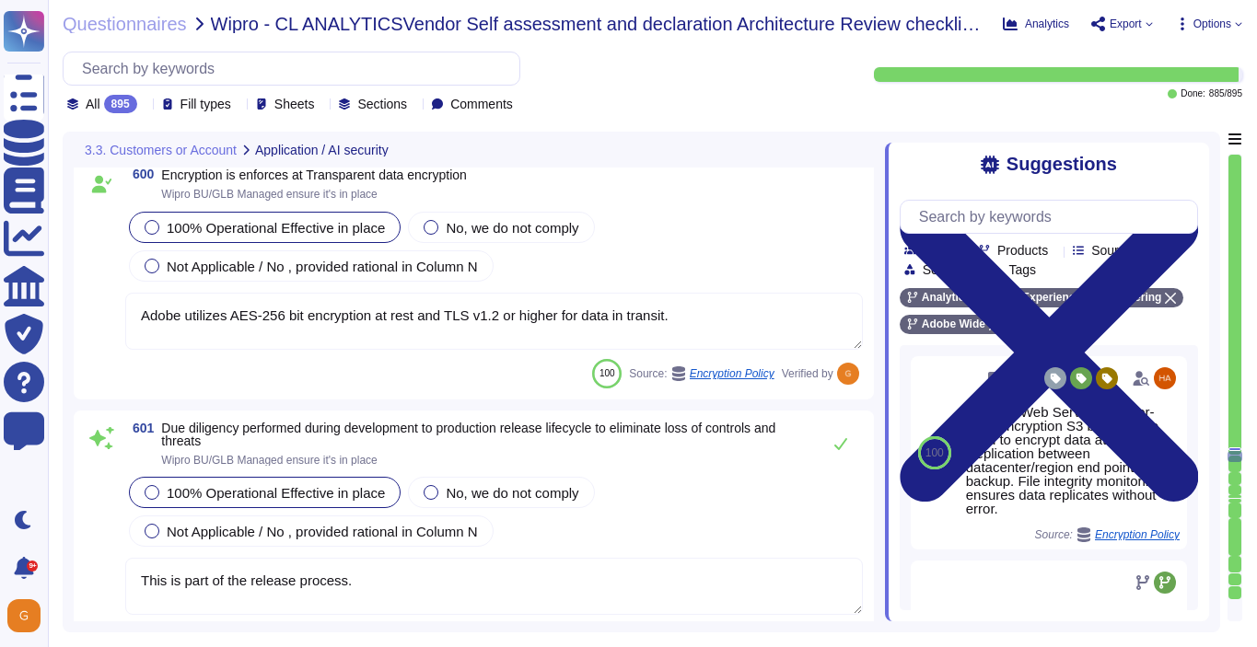
scroll to position [175451, 0]
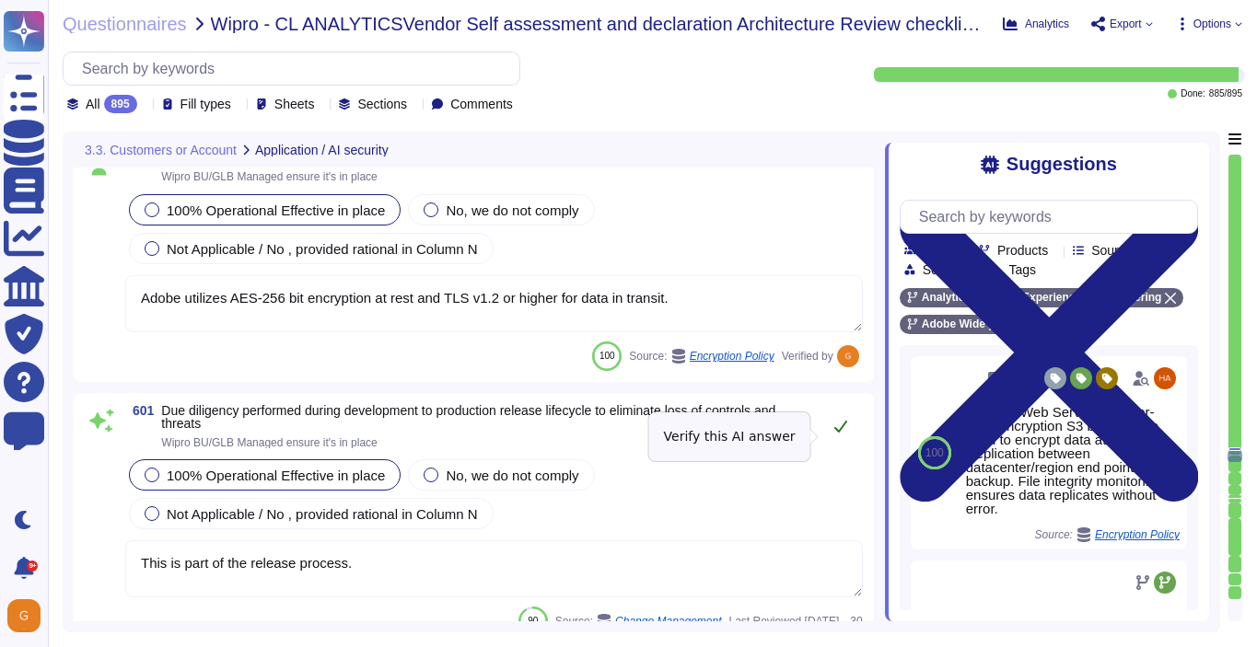
click at [843, 434] on icon at bounding box center [840, 426] width 15 height 15
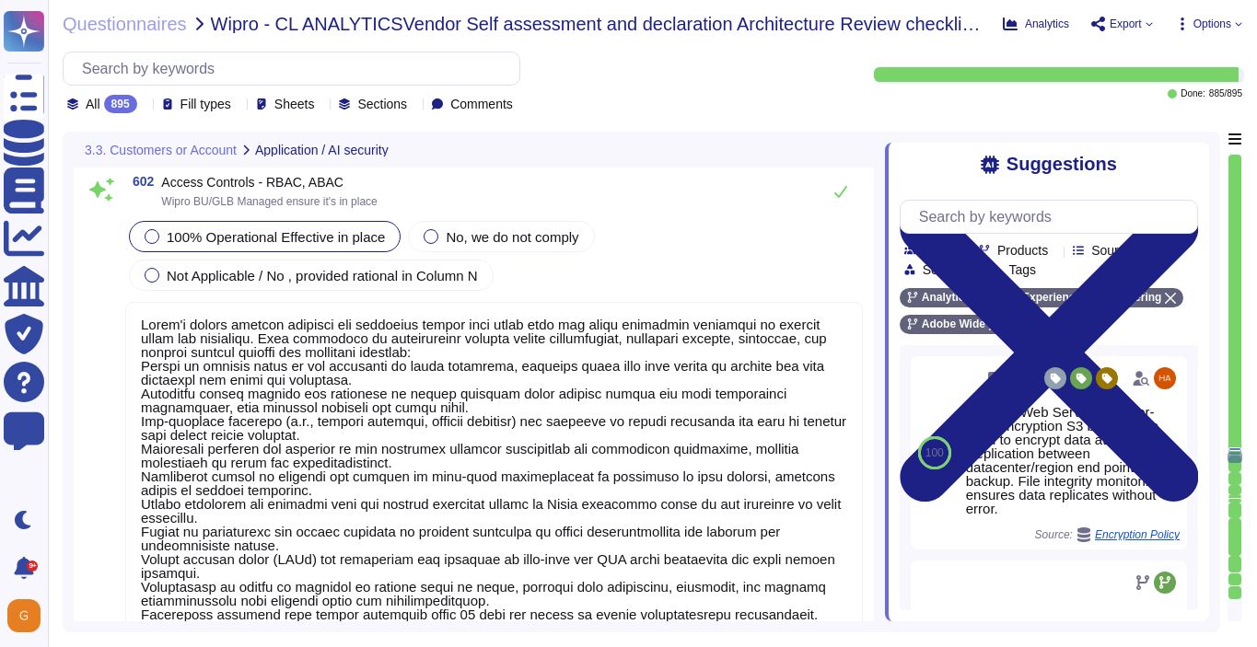
scroll to position [0, 0]
click at [837, 194] on icon at bounding box center [840, 191] width 15 height 15
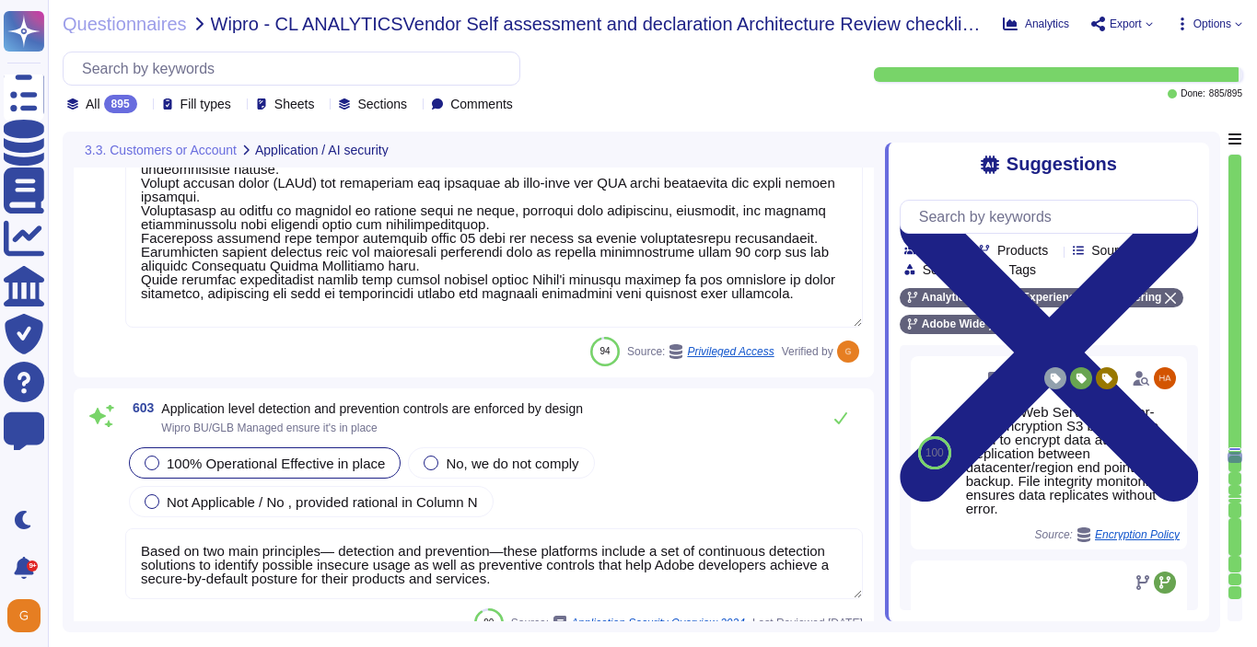
scroll to position [176275, 0]
click at [839, 426] on icon at bounding box center [840, 419] width 15 height 15
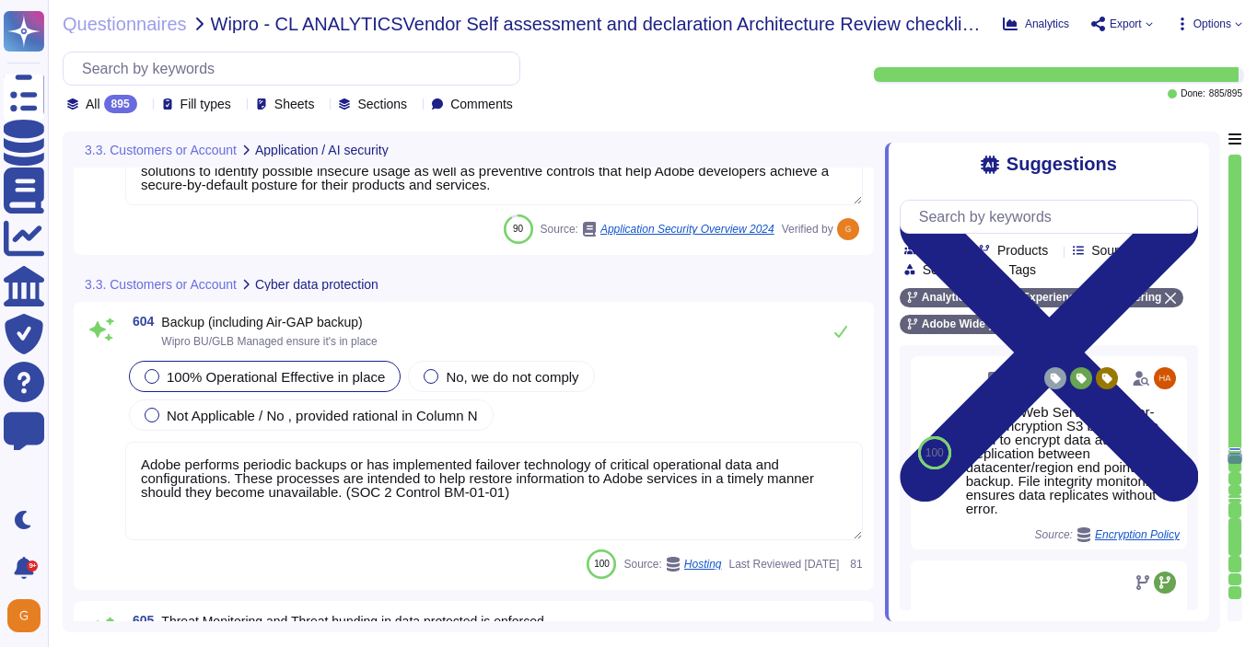
scroll to position [176683, 0]
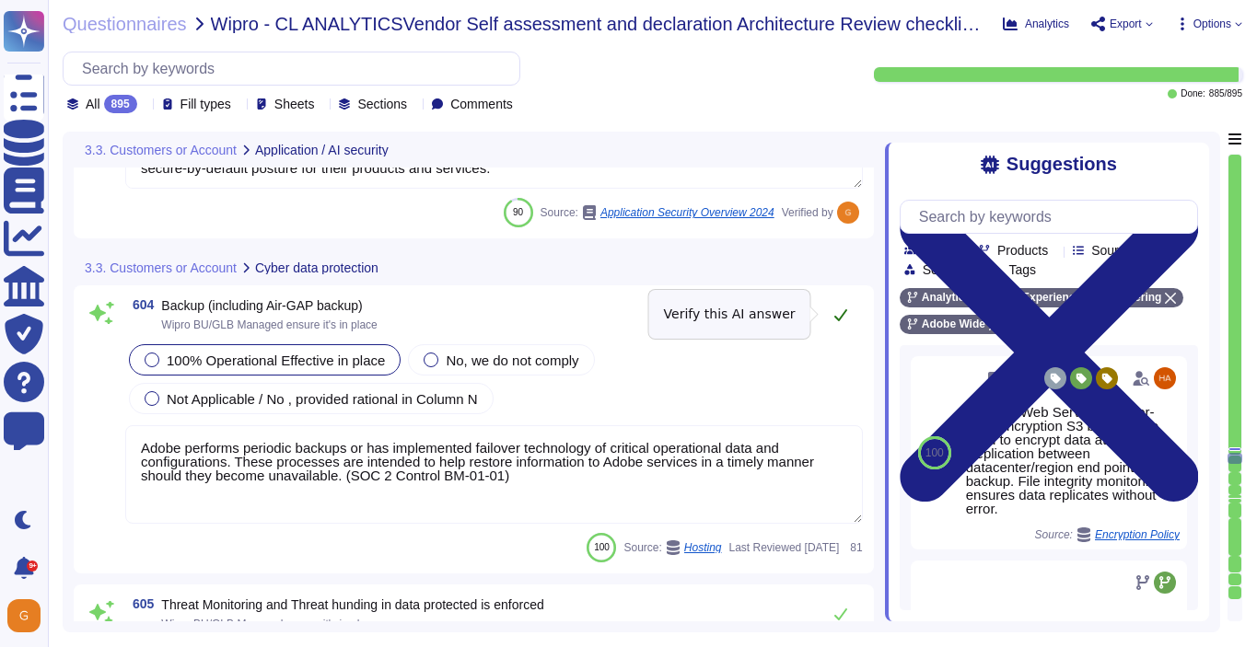
click at [828, 303] on button at bounding box center [840, 314] width 44 height 37
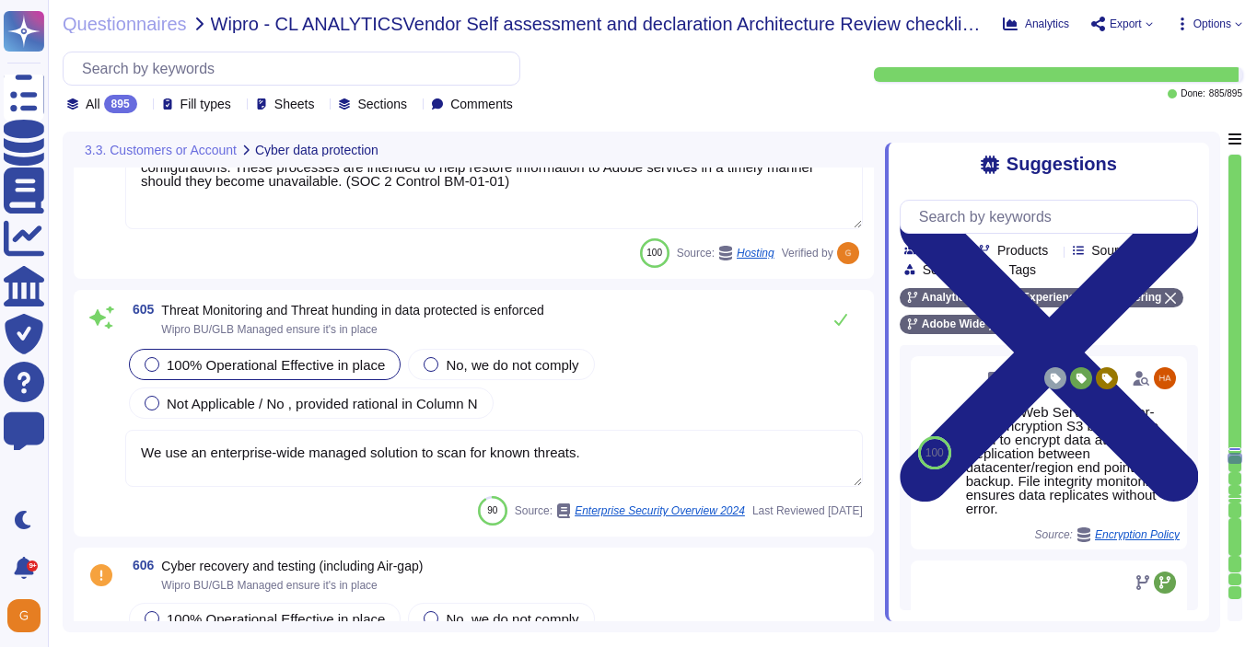
scroll to position [176951, 0]
click at [846, 314] on icon at bounding box center [840, 320] width 15 height 15
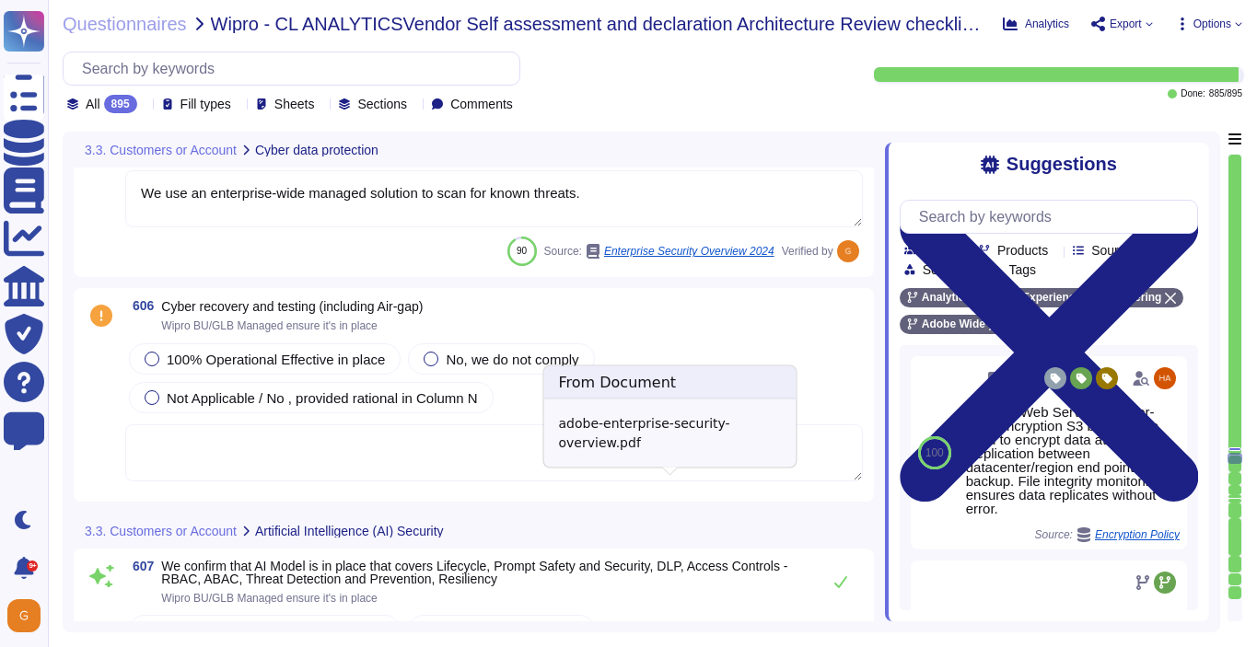
scroll to position [177224, 0]
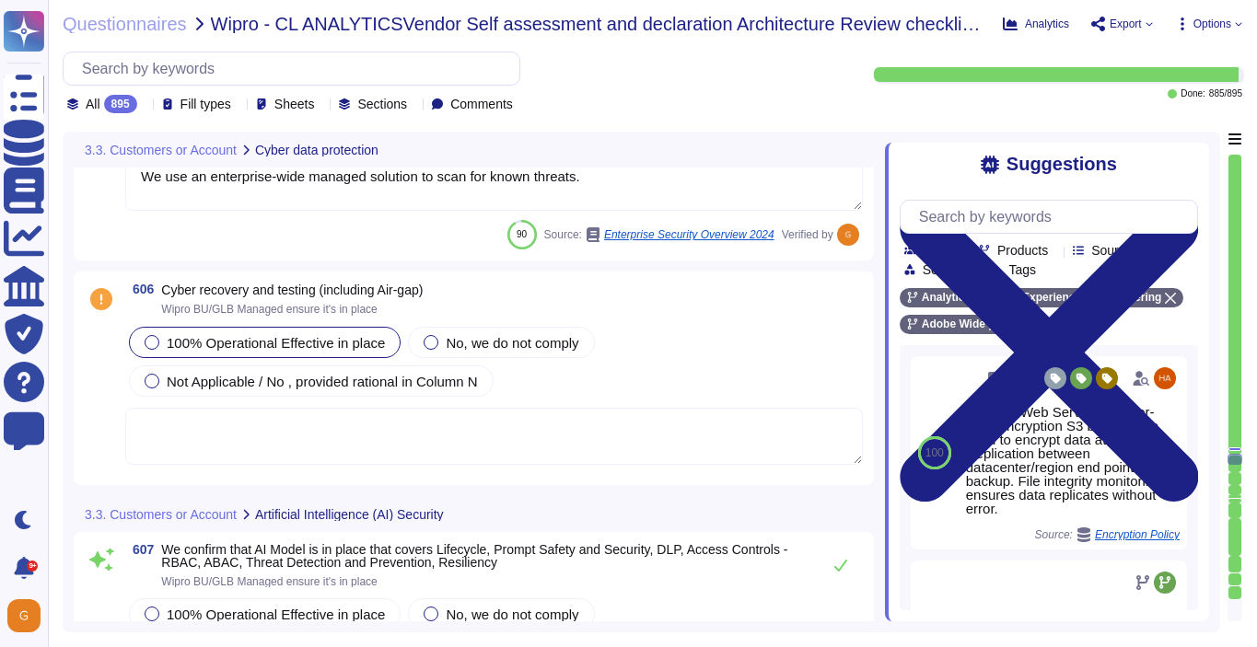
click at [334, 345] on span "100% Operational Effective in place" at bounding box center [276, 343] width 218 height 16
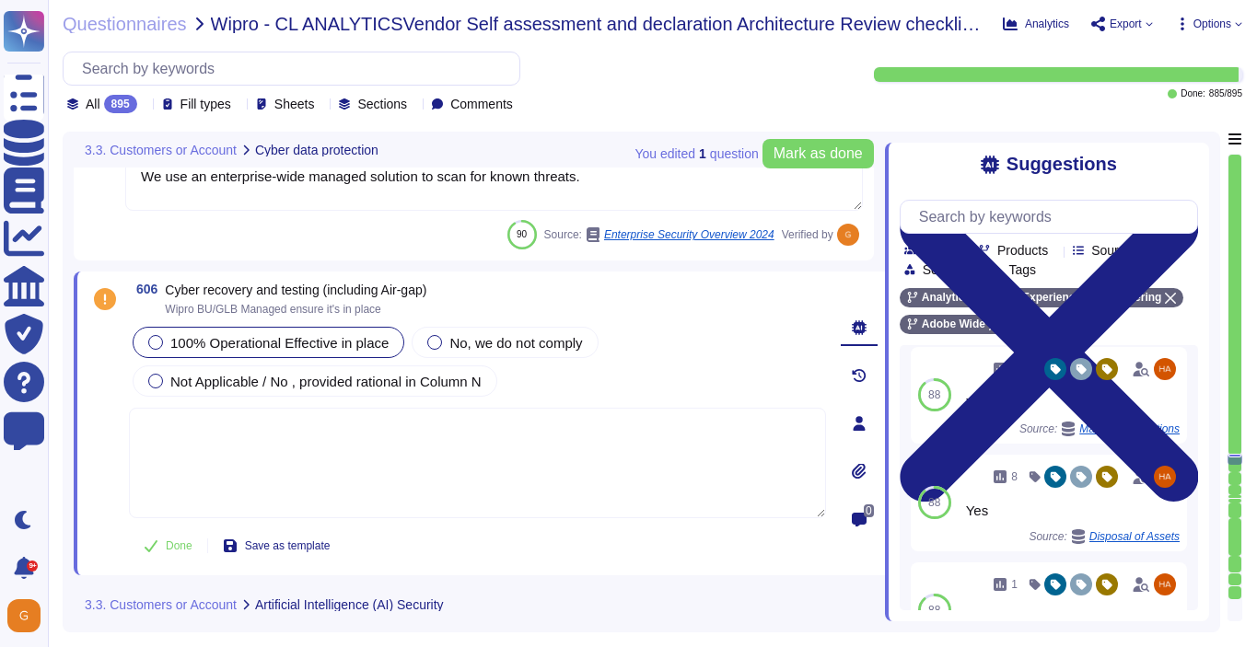
scroll to position [523, 0]
click at [1051, 586] on span "Load more..." at bounding box center [1048, 587] width 298 height 14
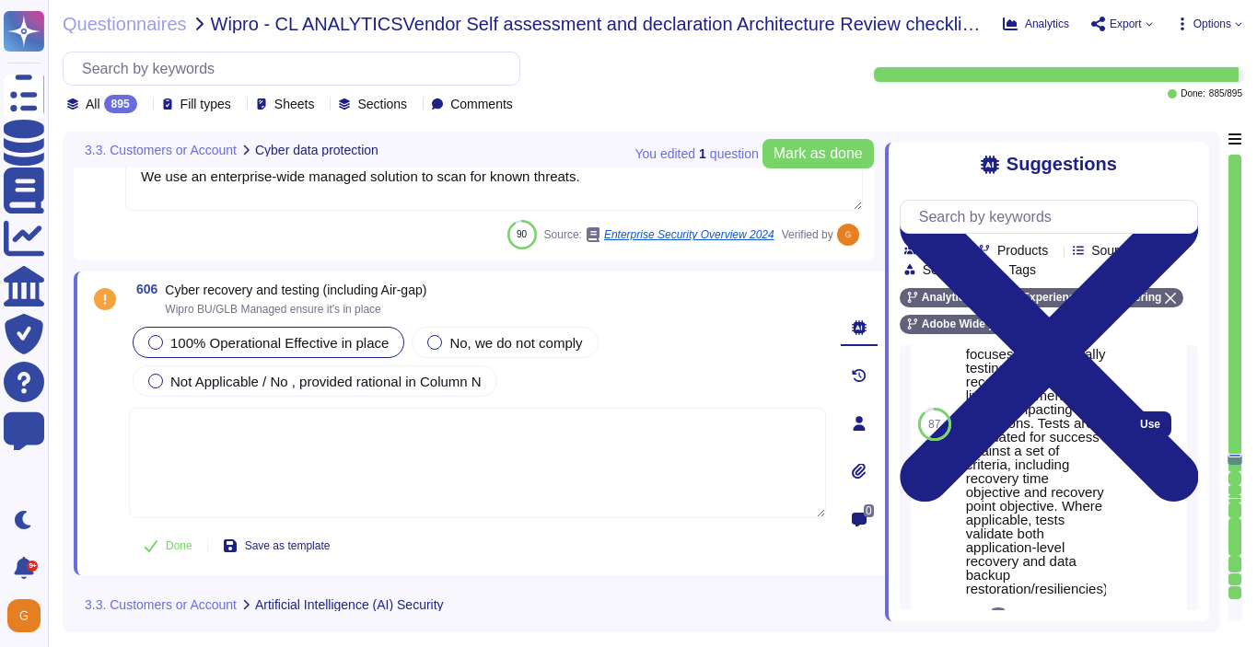
scroll to position [2313, 0]
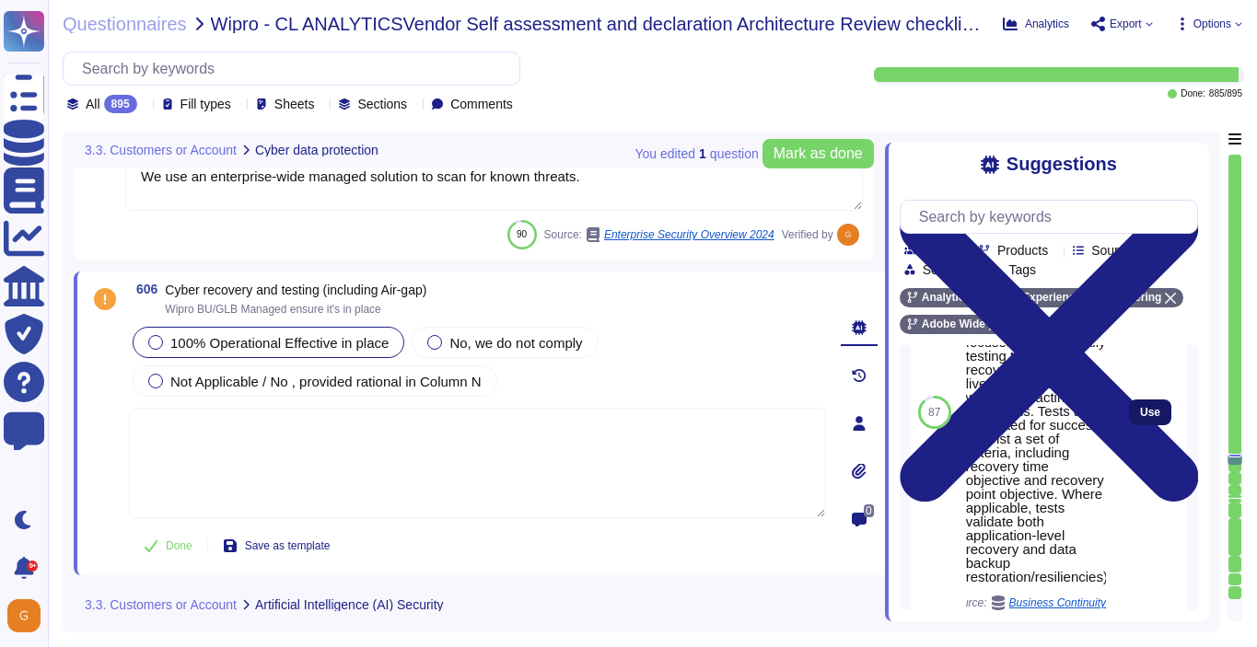
click at [1143, 418] on span "Use" at bounding box center [1150, 412] width 20 height 11
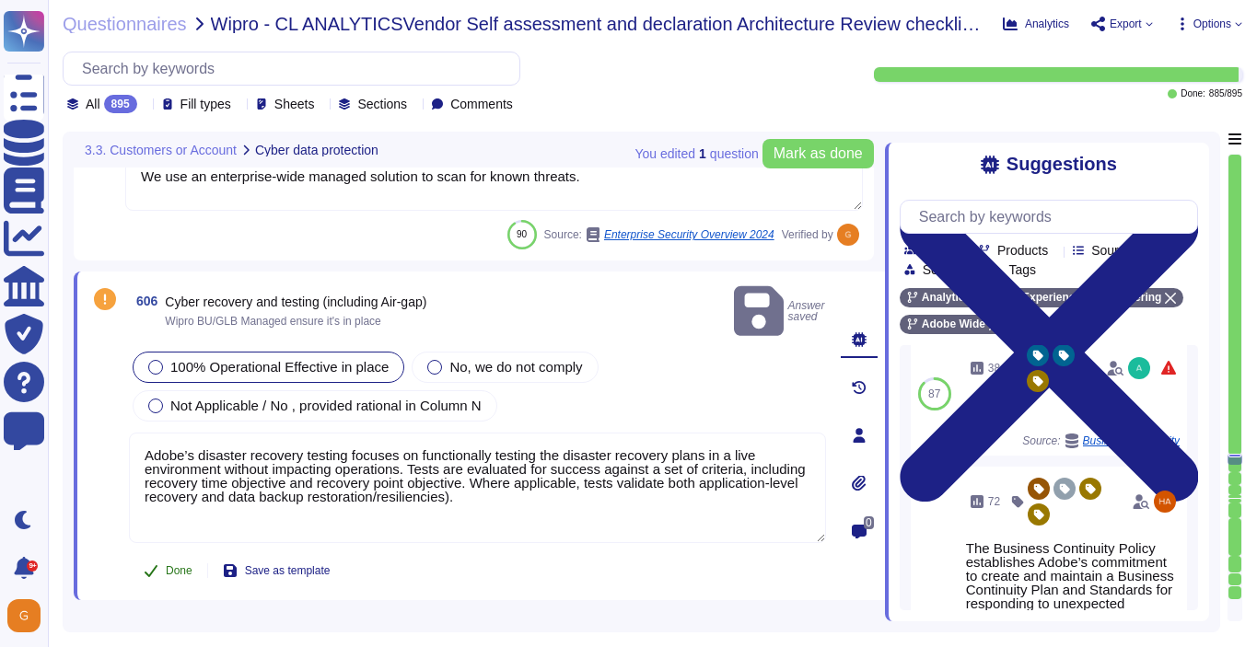
click at [168, 565] on span "Done" at bounding box center [179, 570] width 27 height 11
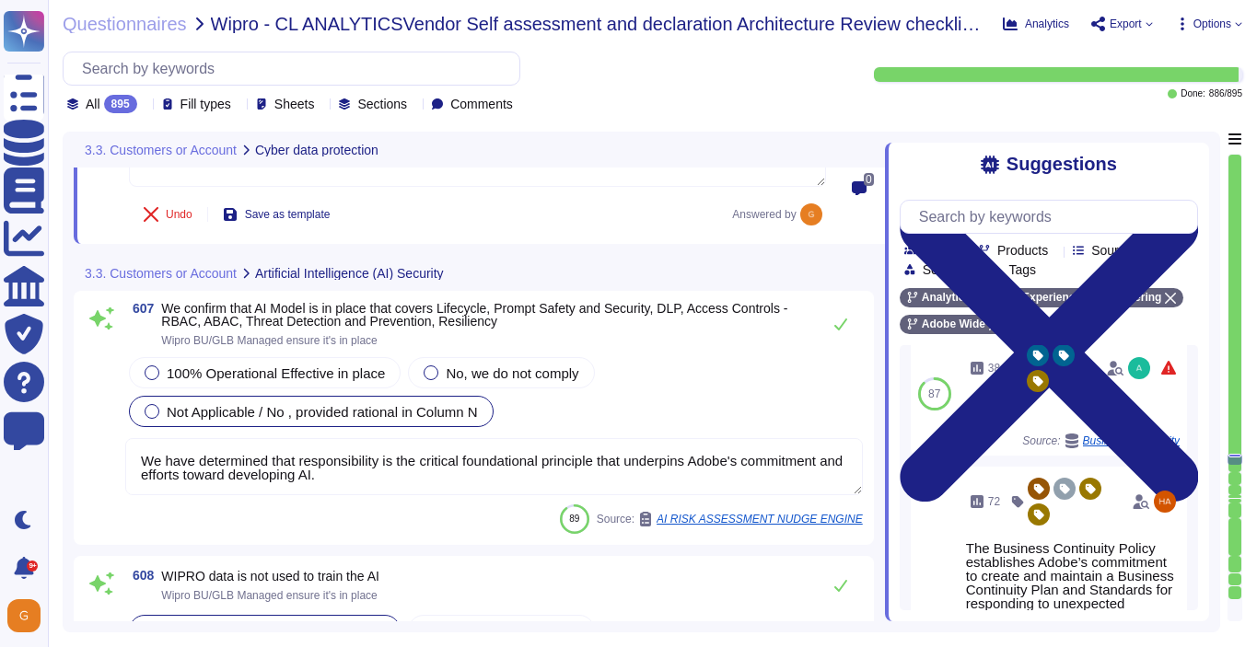
scroll to position [177557, 0]
click at [853, 323] on button at bounding box center [840, 323] width 44 height 37
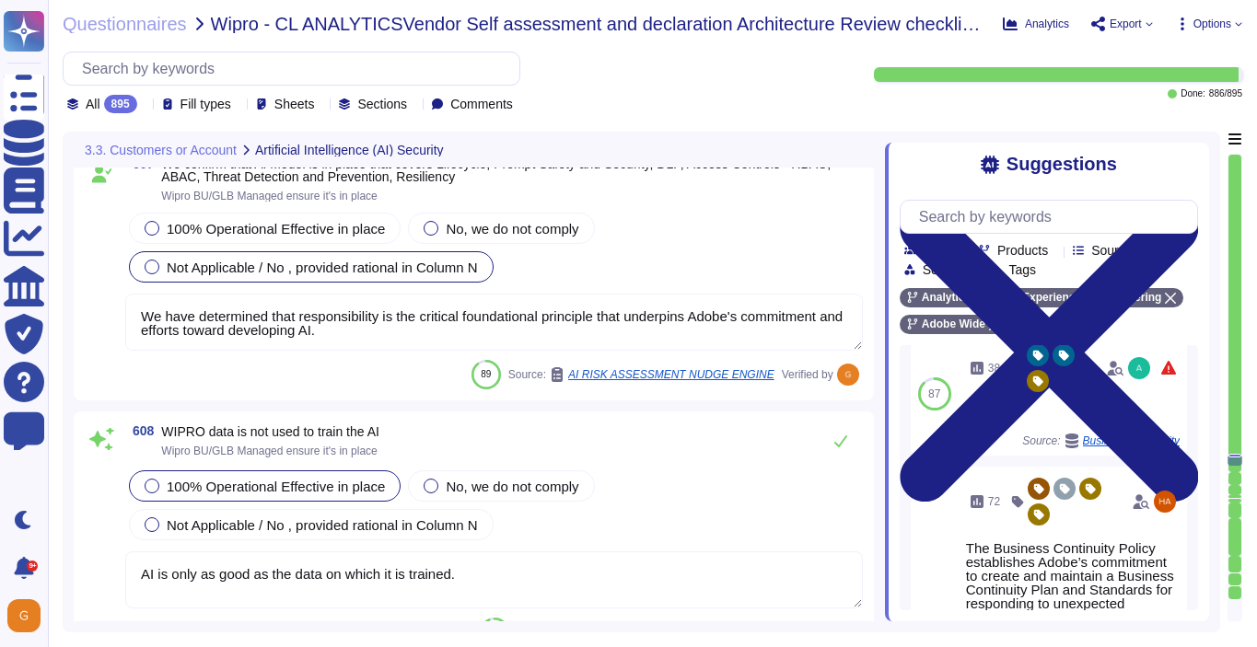
scroll to position [177695, 0]
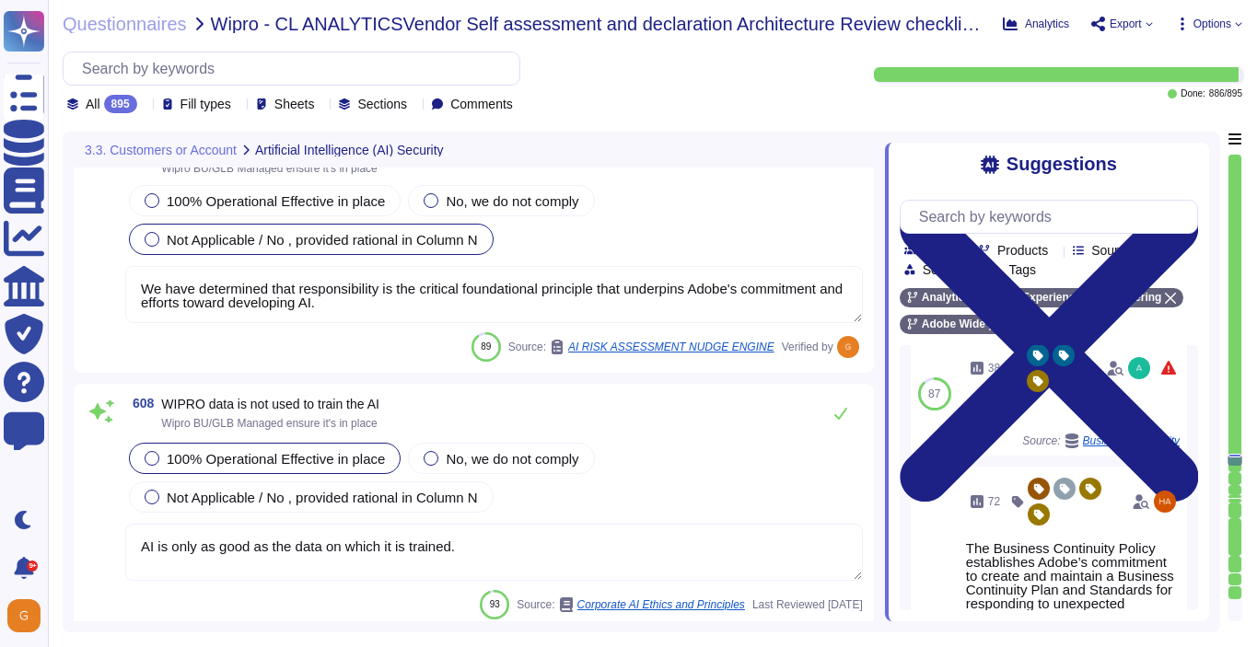
click at [506, 548] on textarea "AI is only as good as the data on which it is trained." at bounding box center [493, 552] width 737 height 57
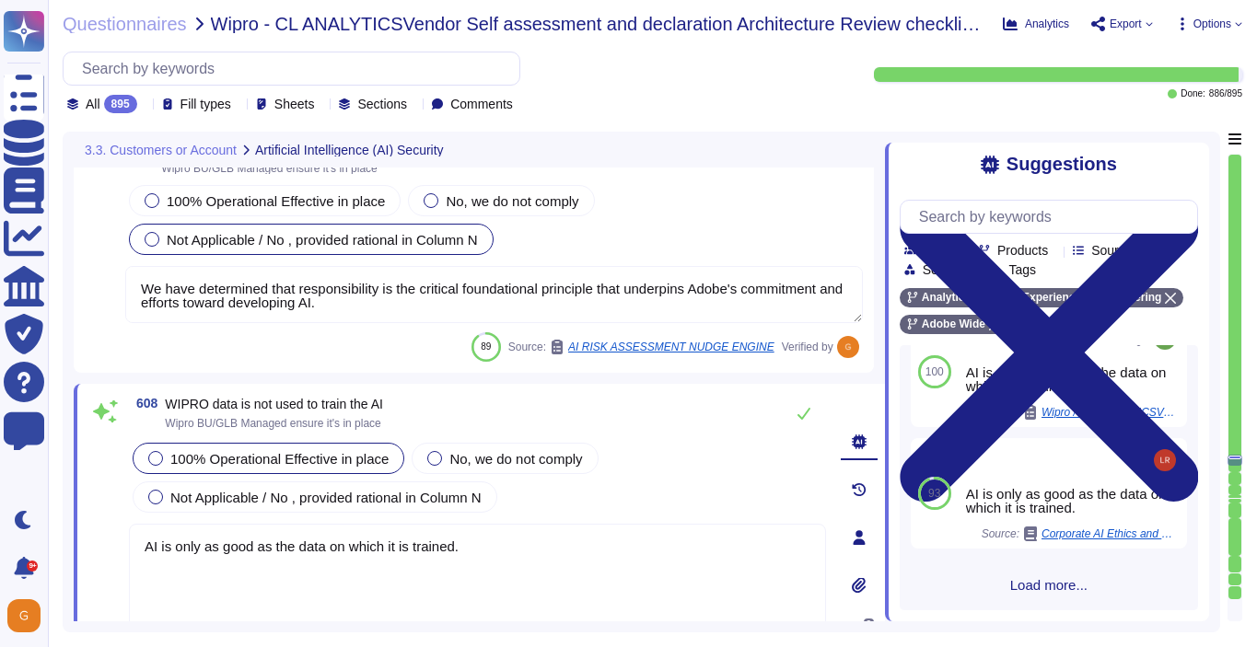
scroll to position [0, 0]
click at [1018, 585] on span "Load more..." at bounding box center [1048, 587] width 298 height 14
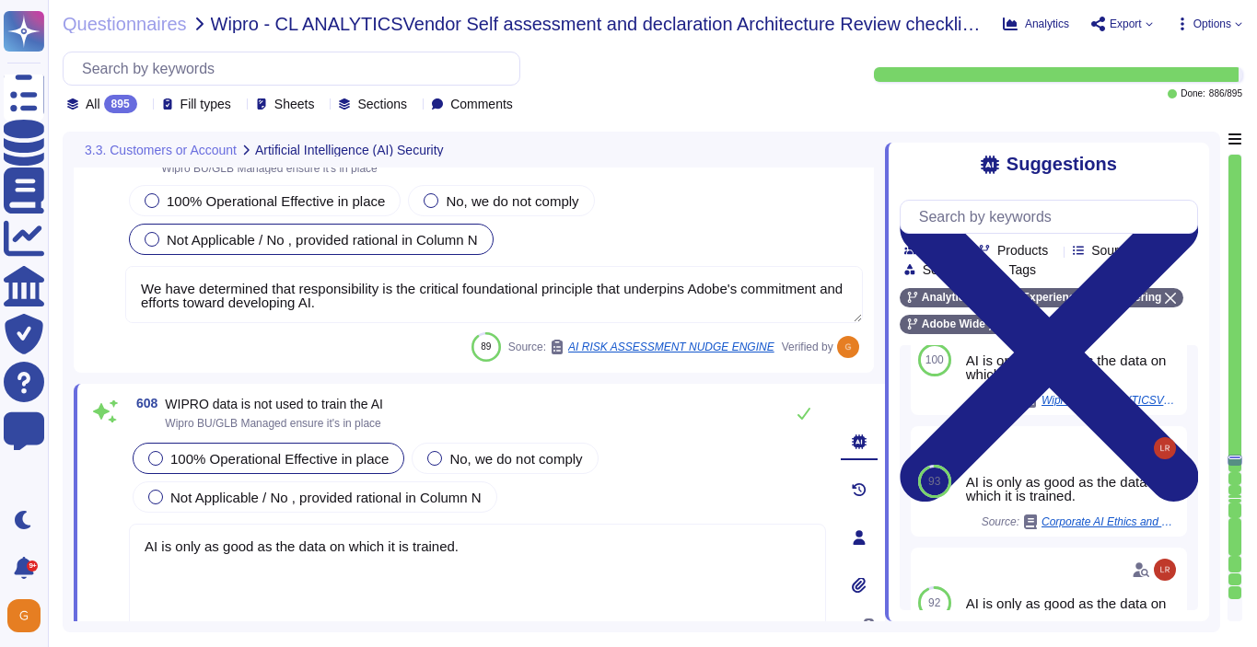
drag, startPoint x: 505, startPoint y: 545, endPoint x: -27, endPoint y: 542, distance: 532.1
click at [0, 542] on html "Questionnaires Knowledge Base Documents Analytics CAIQ / SIG Trust Center Help …" at bounding box center [628, 323] width 1257 height 647
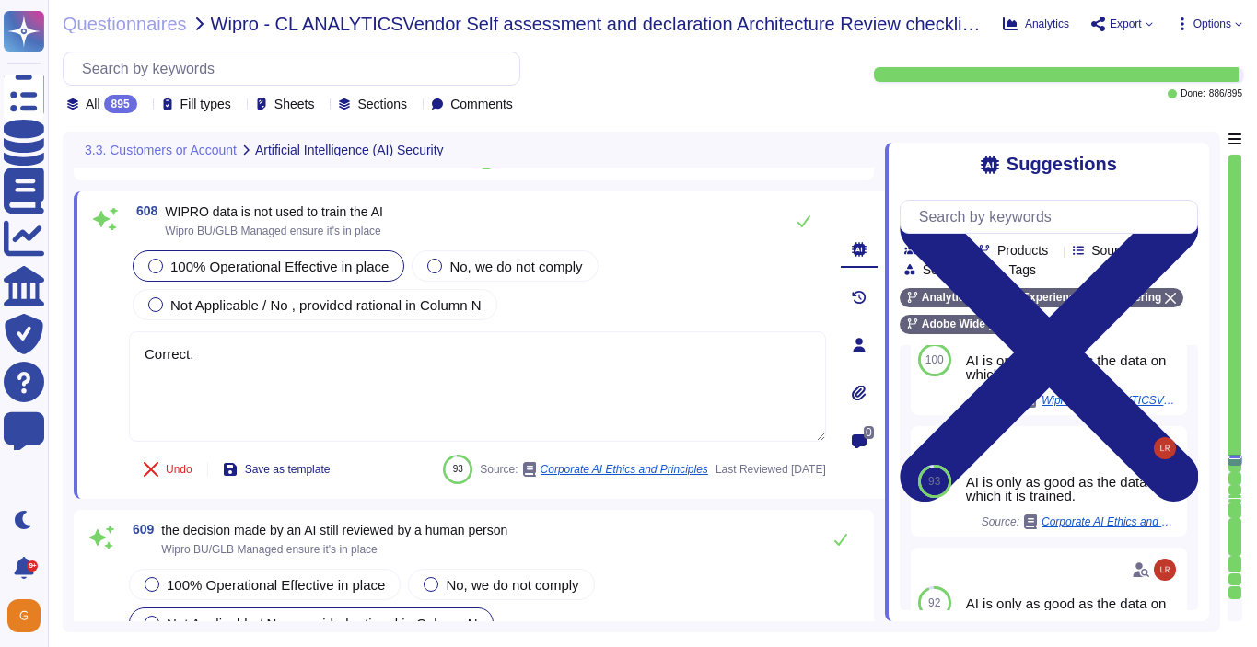
scroll to position [177894, 0]
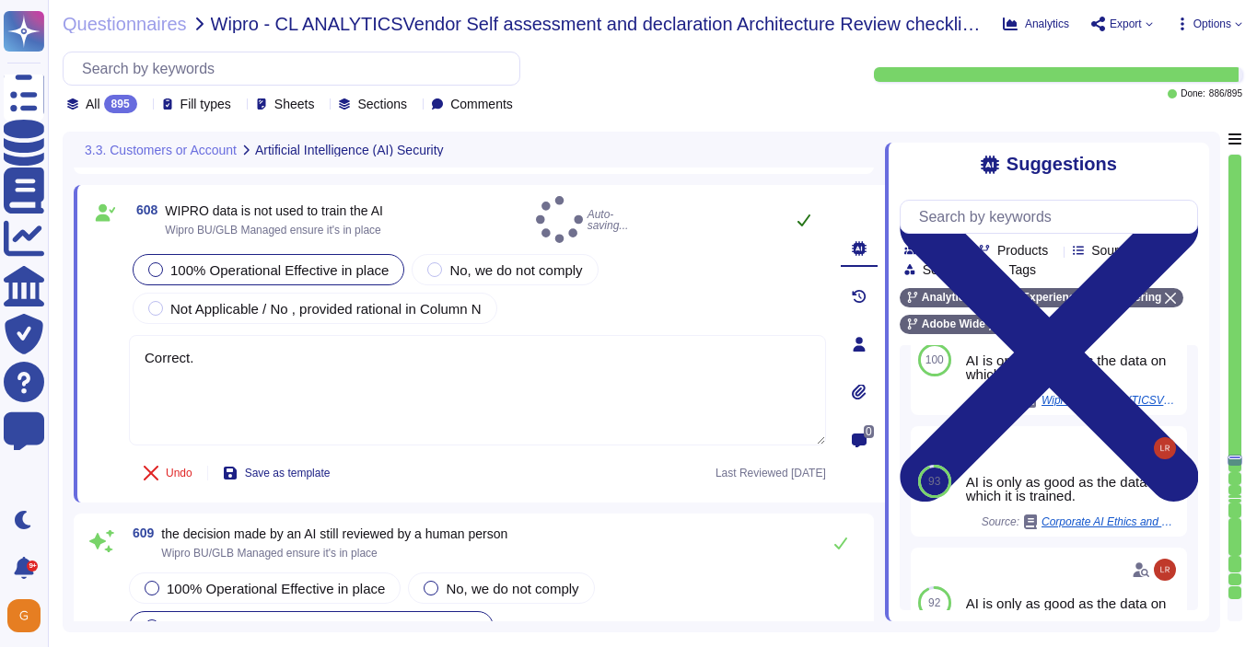
click at [802, 221] on icon at bounding box center [803, 220] width 15 height 15
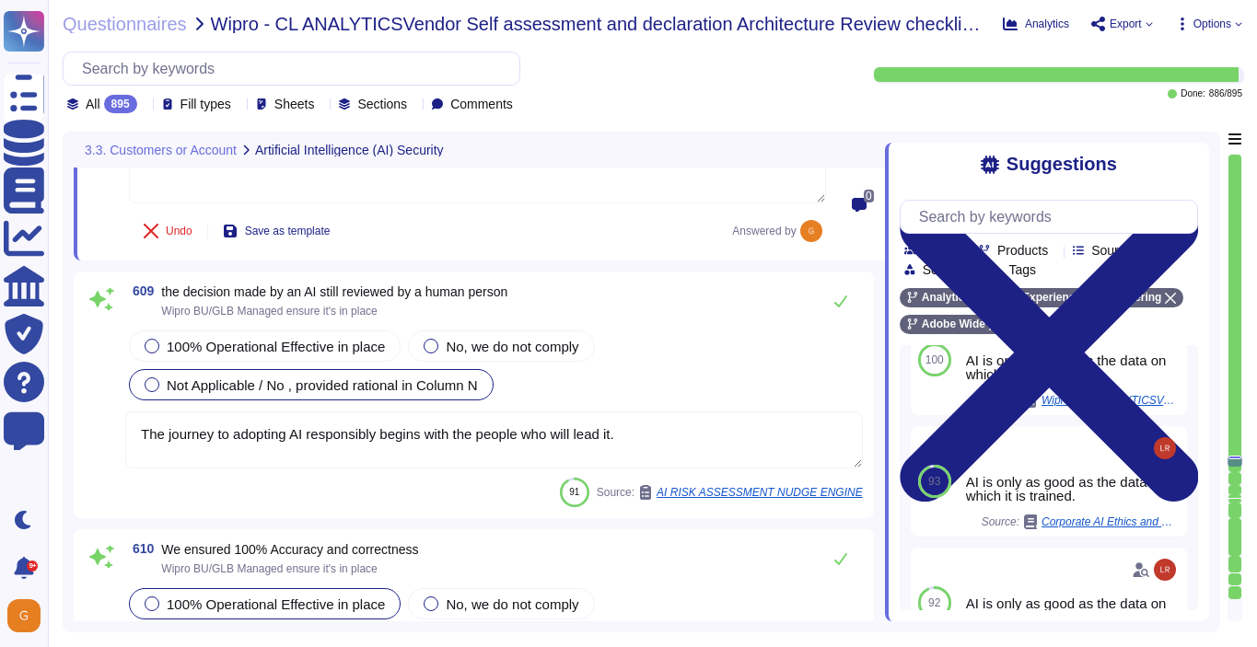
scroll to position [178124, 0]
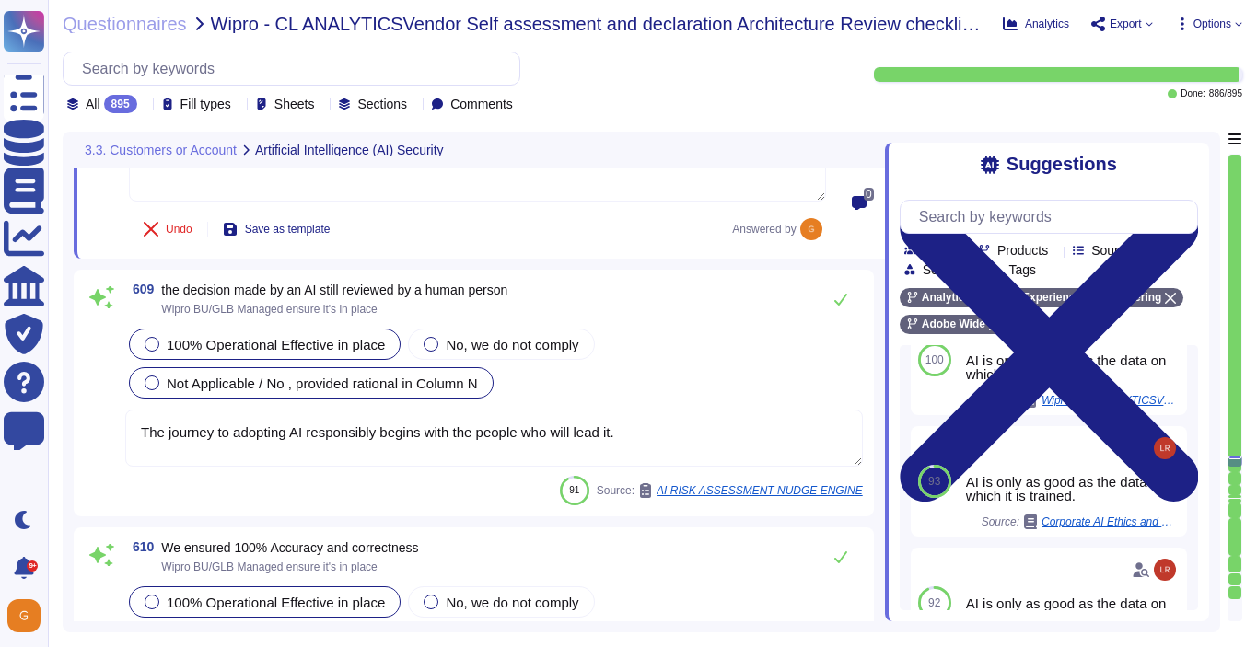
click at [308, 337] on span "100% Operational Effective in place" at bounding box center [276, 345] width 218 height 16
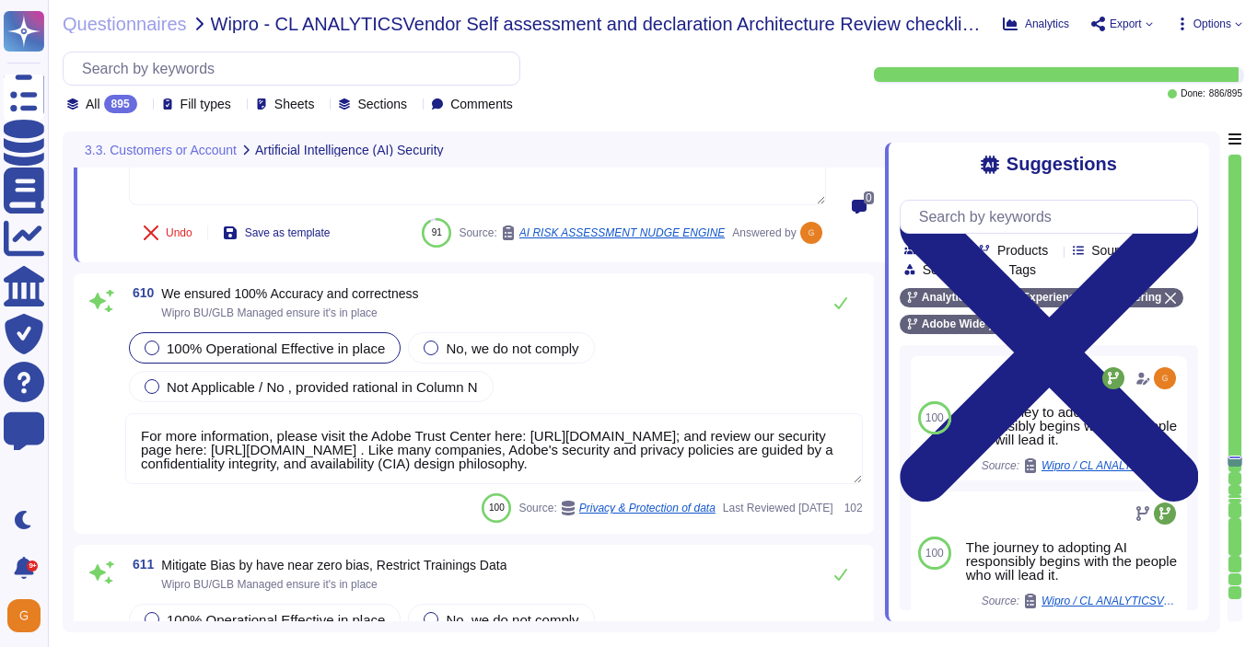
scroll to position [178431, 0]
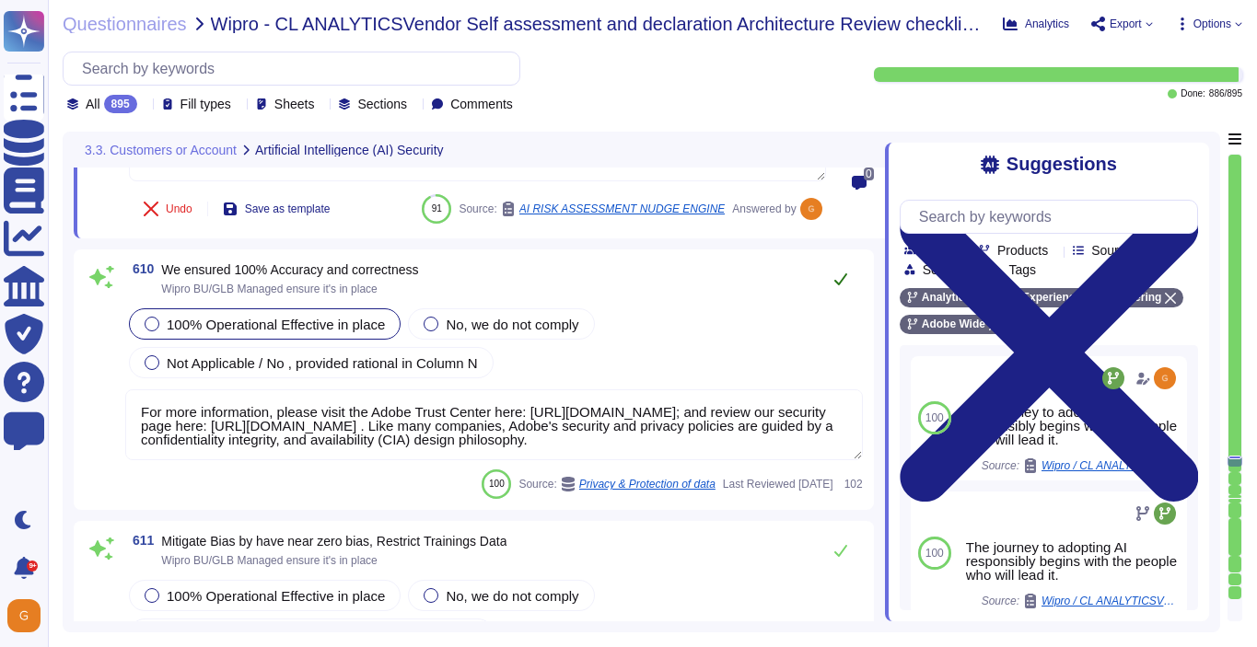
click at [845, 275] on icon at bounding box center [840, 279] width 15 height 15
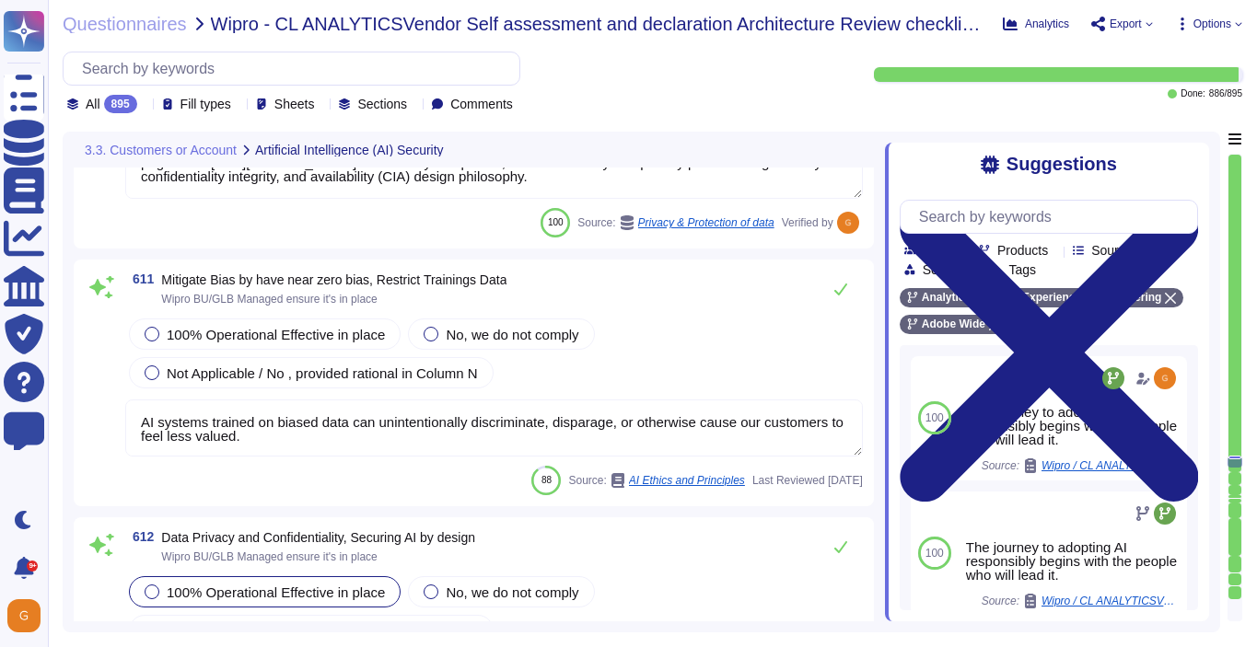
scroll to position [178626, 0]
click at [208, 321] on div "100% Operational Effective in place" at bounding box center [265, 334] width 272 height 31
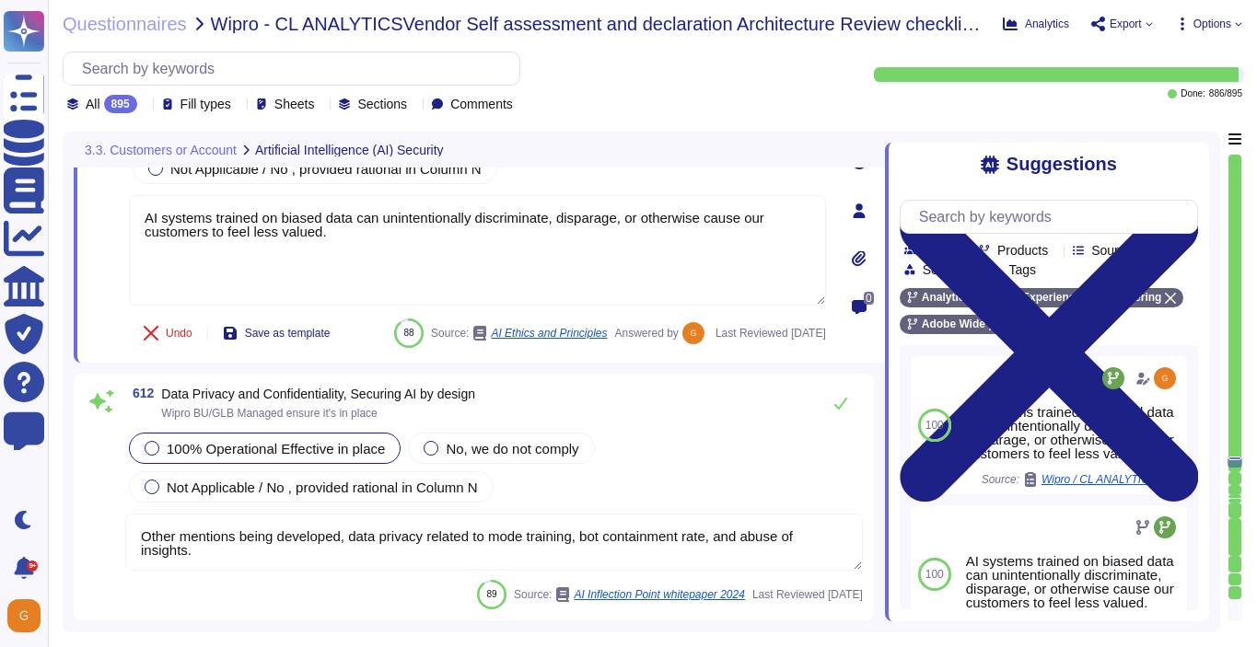
scroll to position [178794, 0]
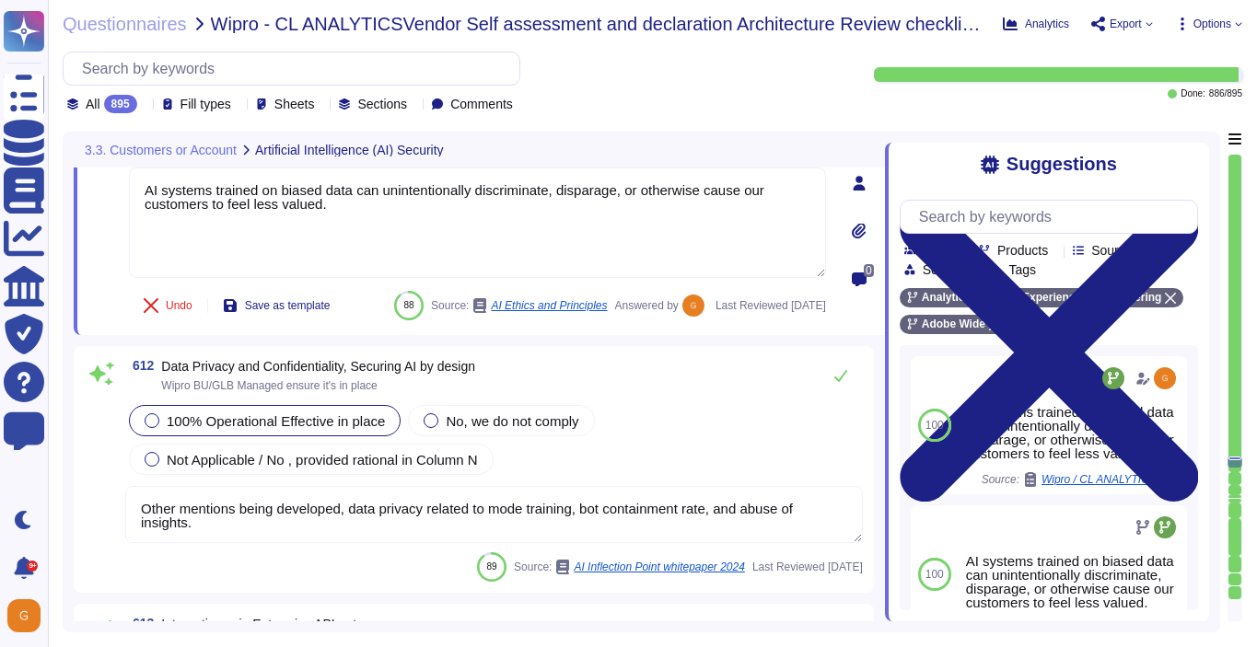
click at [786, 543] on textarea "Other mentions being developed, data privacy related to mode training, bot cont…" at bounding box center [493, 514] width 737 height 57
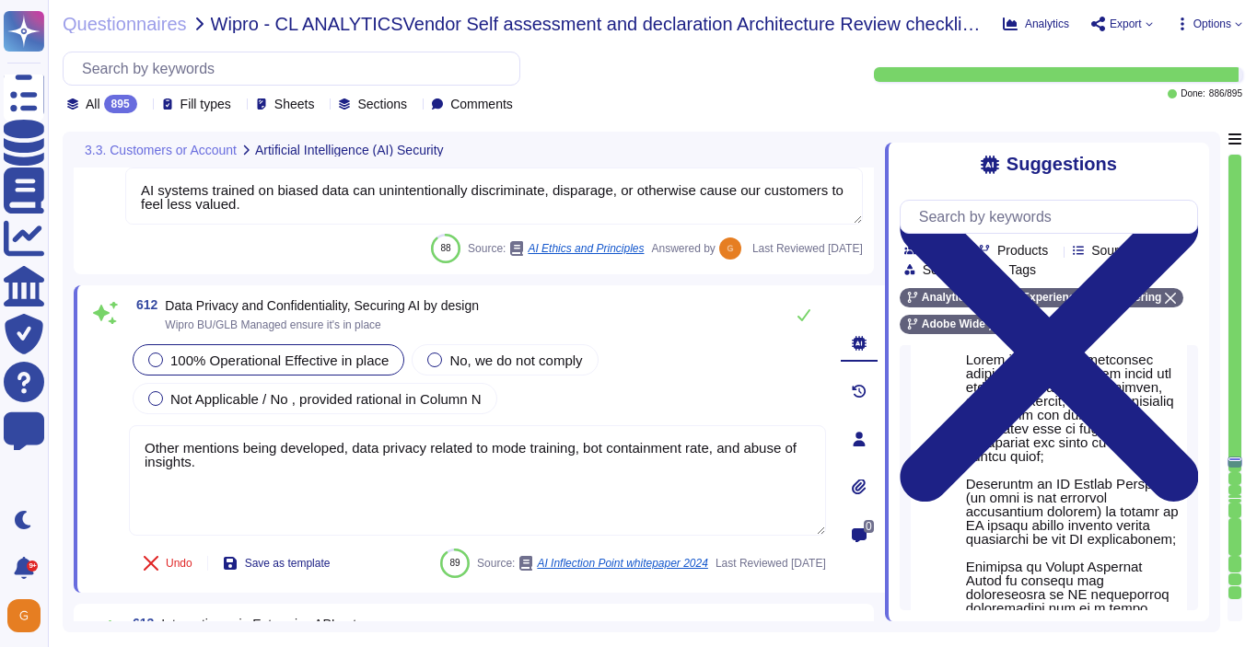
scroll to position [676, 0]
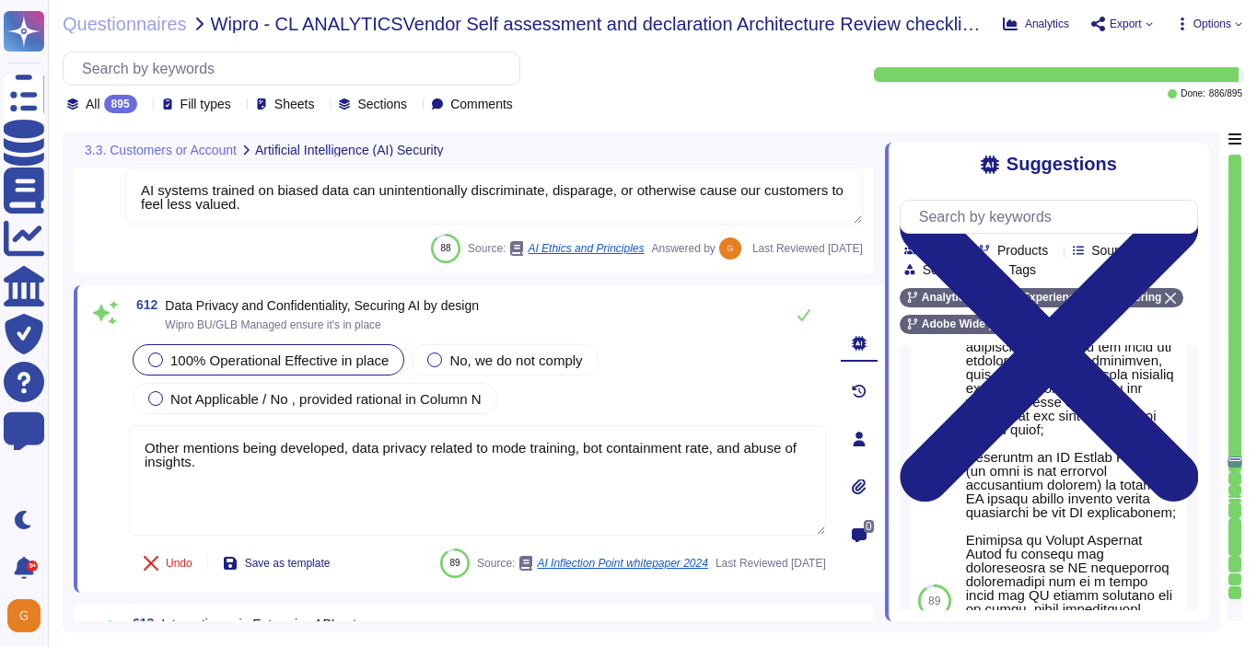
drag, startPoint x: 225, startPoint y: 464, endPoint x: 51, endPoint y: 424, distance: 178.4
click at [51, 425] on div "Questionnaires Wipro - CL ANALYTICSVendor Self assessment and declaration Archi…" at bounding box center [652, 323] width 1209 height 647
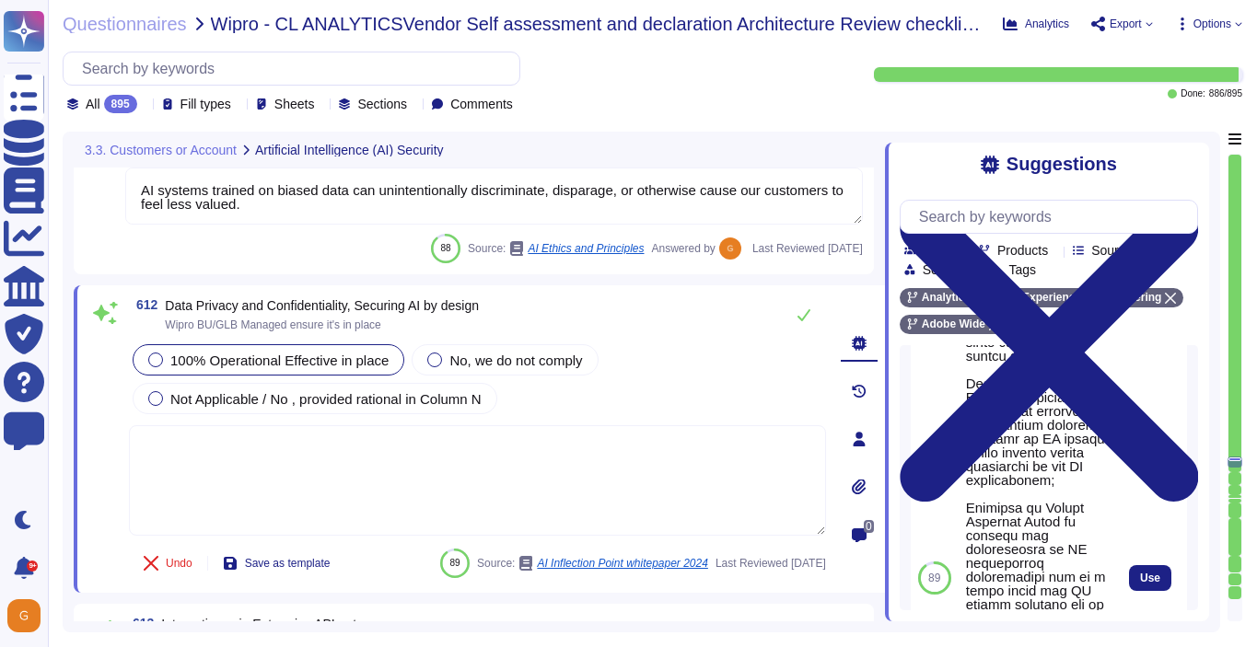
scroll to position [854, 0]
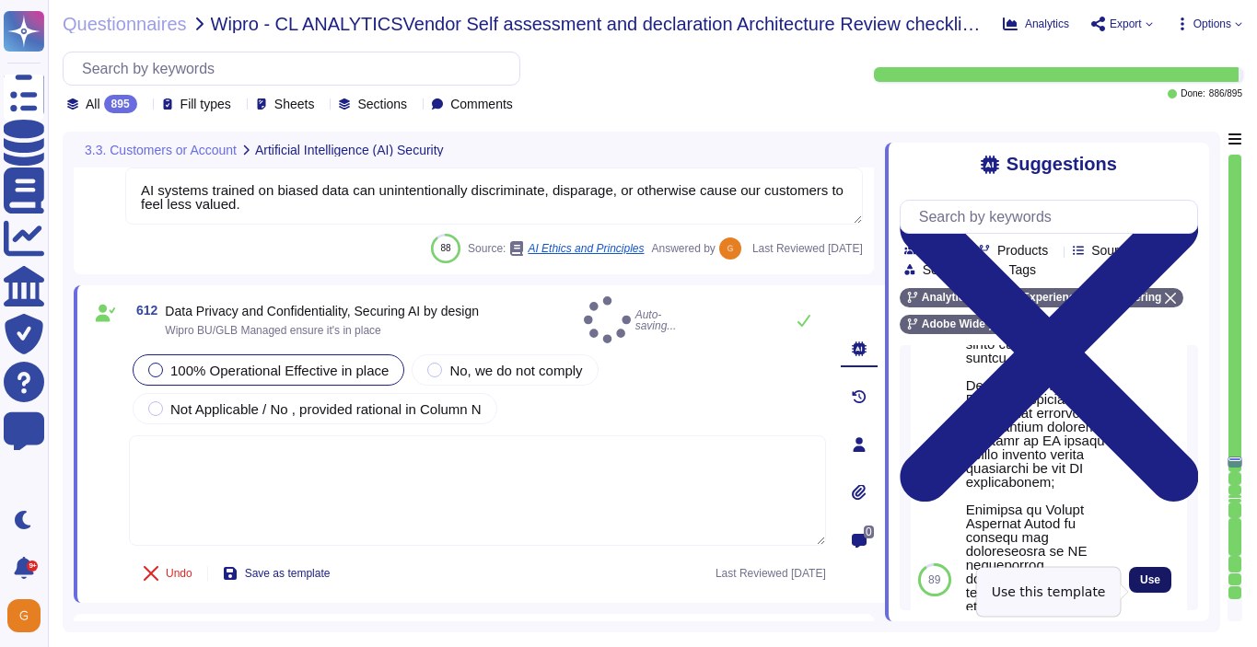
click at [1164, 590] on button "Use" at bounding box center [1150, 580] width 42 height 26
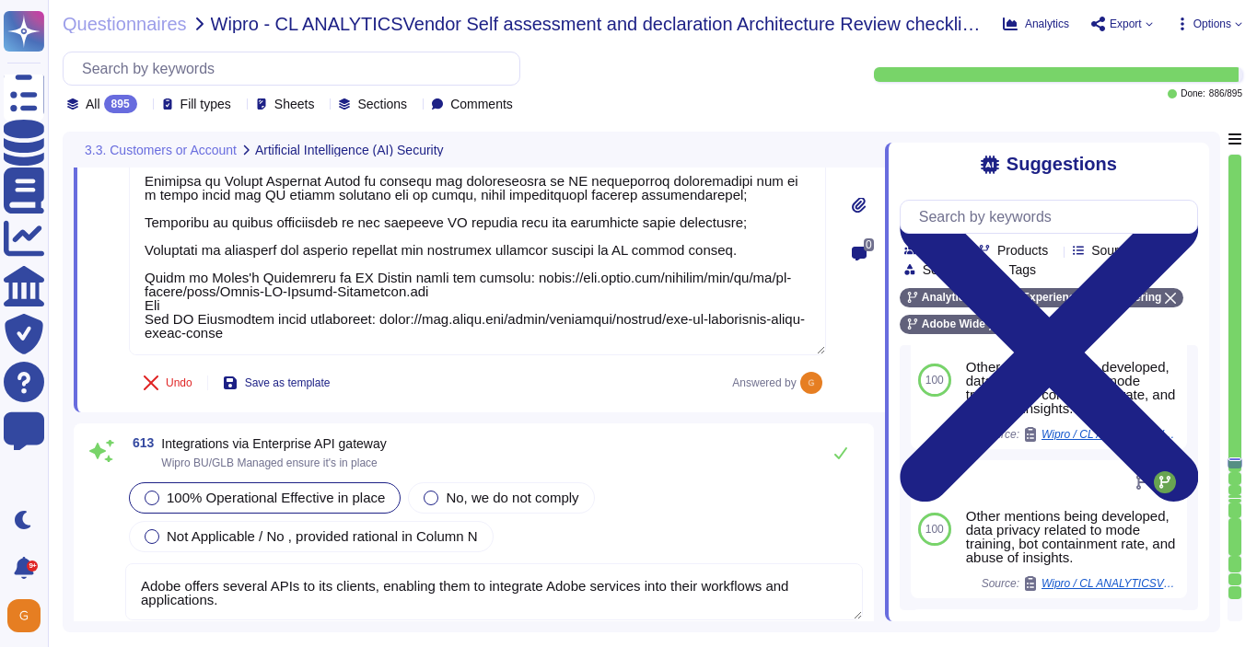
scroll to position [179251, 0]
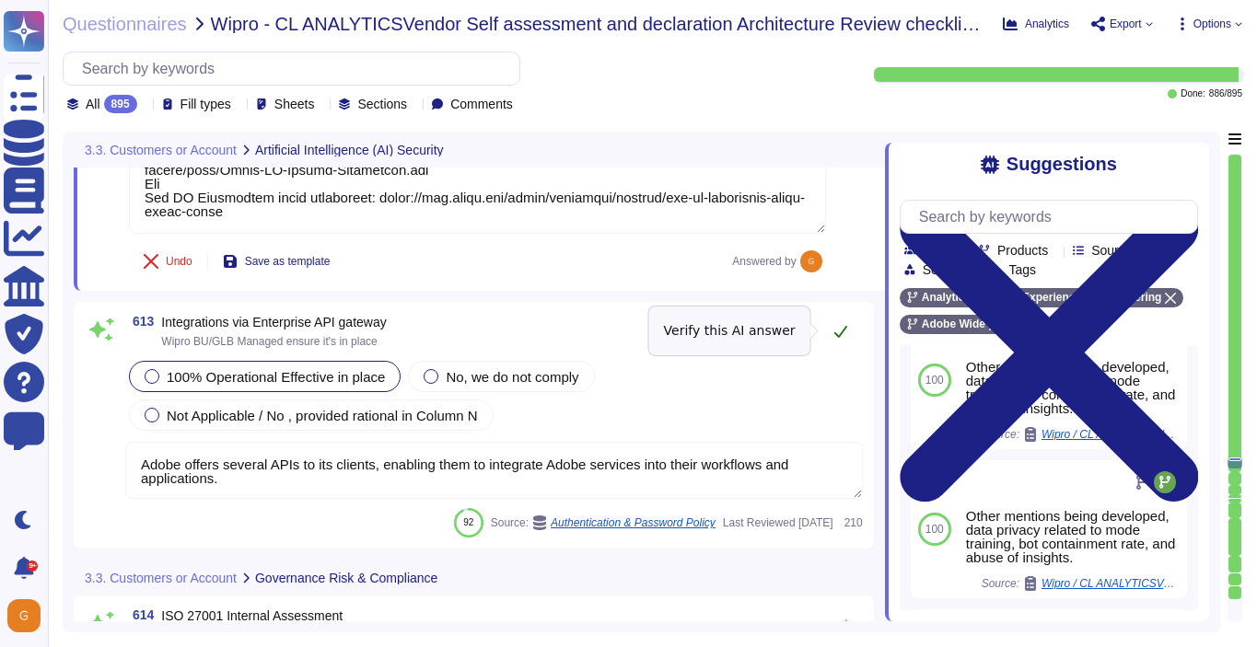
click at [842, 334] on icon at bounding box center [840, 331] width 15 height 15
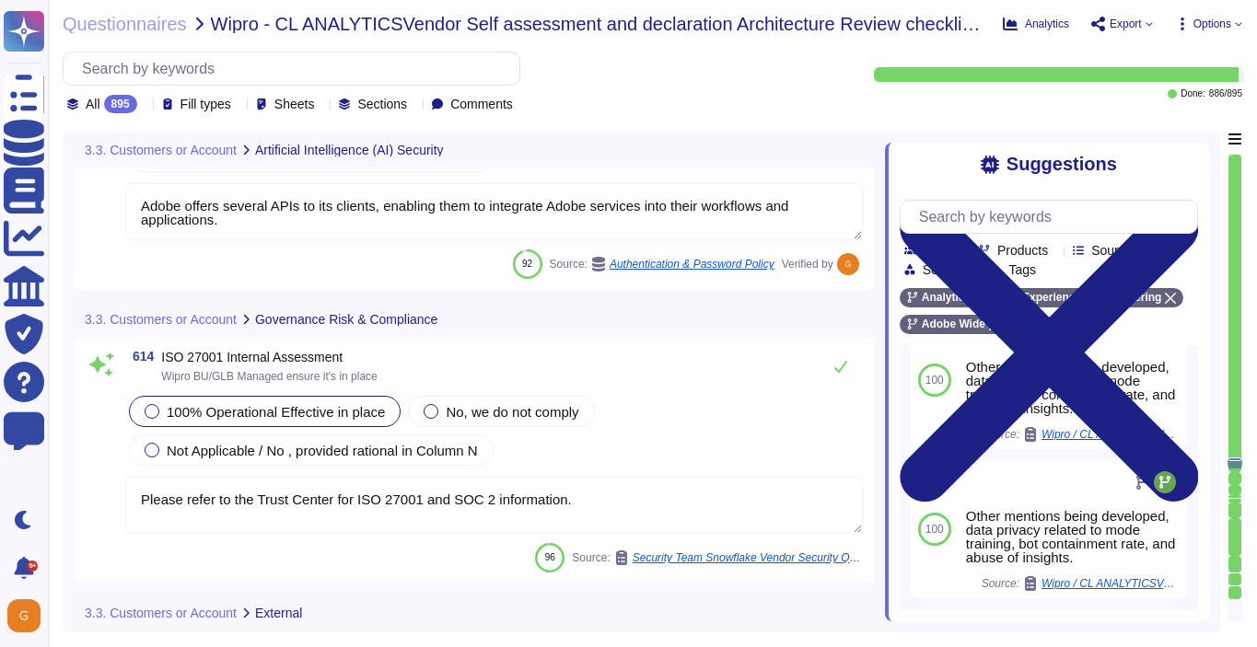
scroll to position [179513, 0]
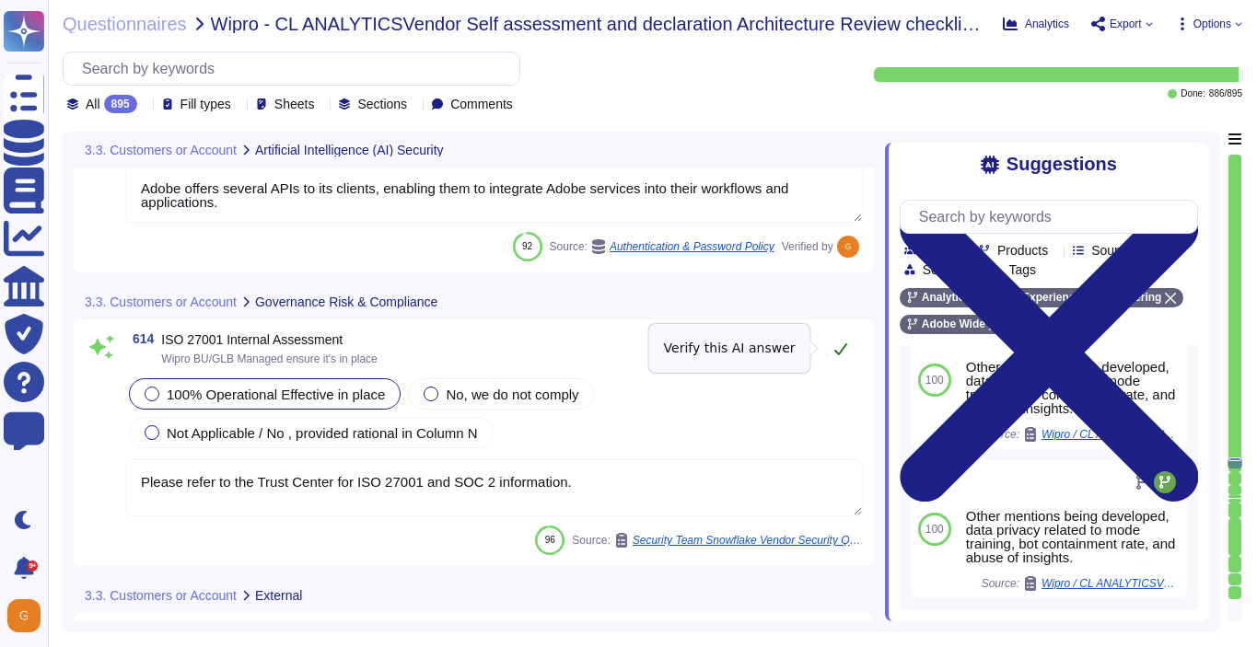
click at [843, 354] on icon at bounding box center [840, 349] width 15 height 15
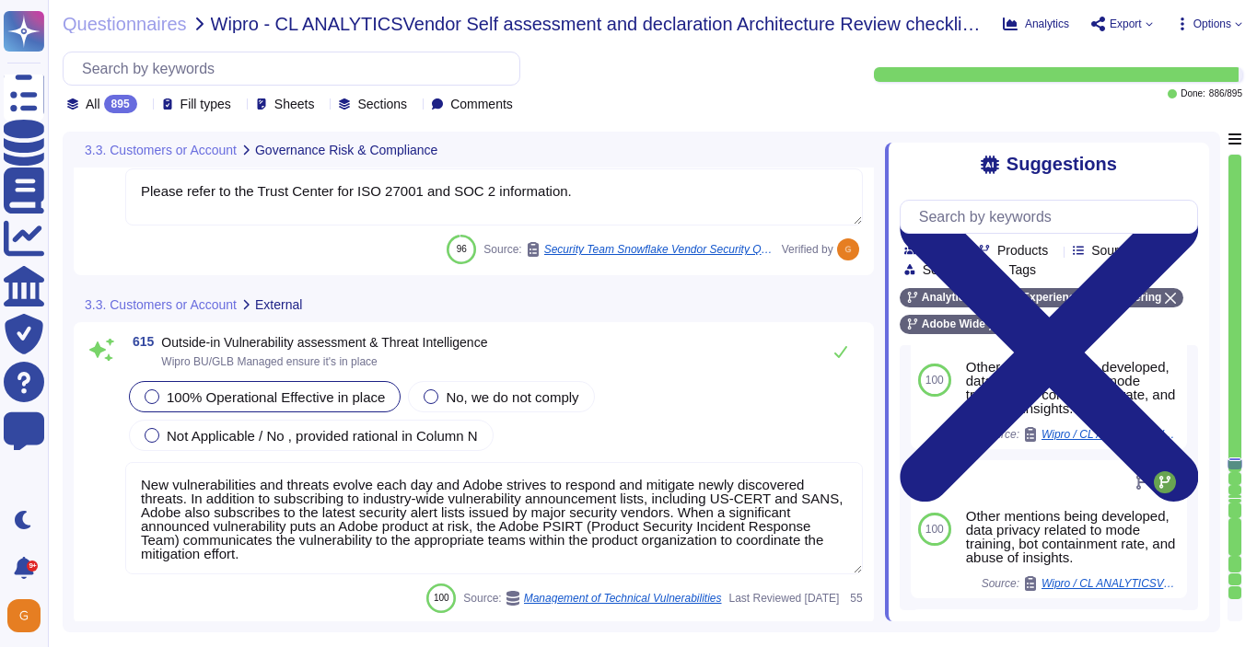
scroll to position [179783, 0]
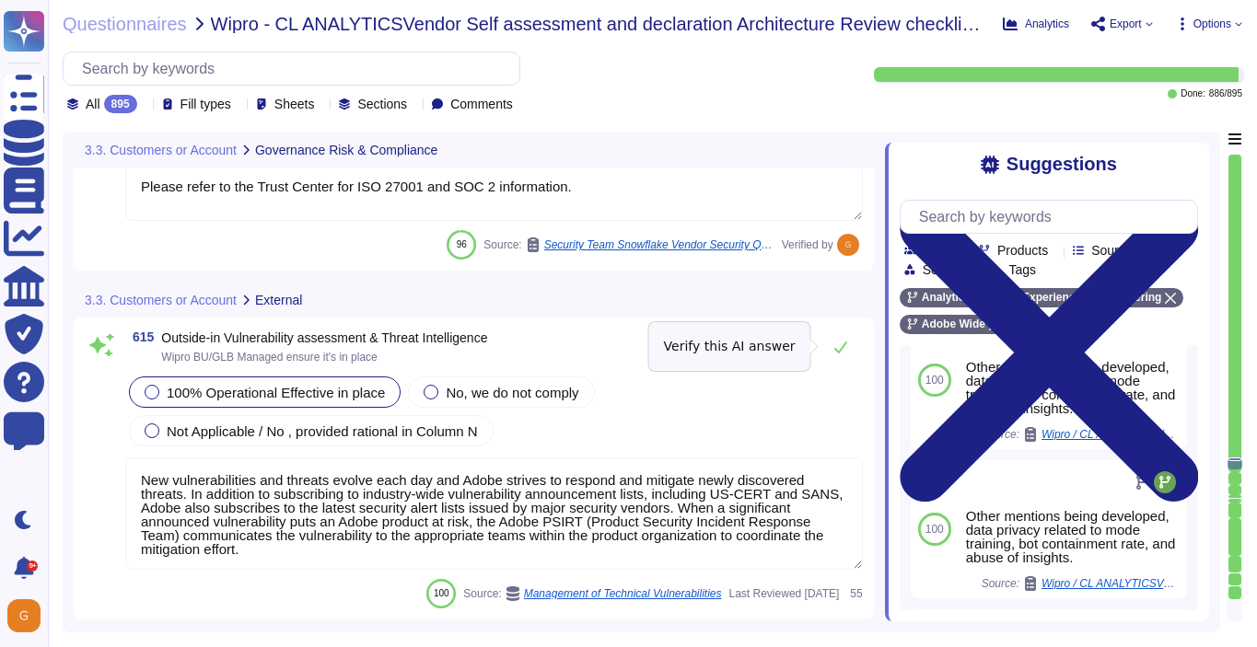
click at [843, 354] on button at bounding box center [840, 347] width 44 height 37
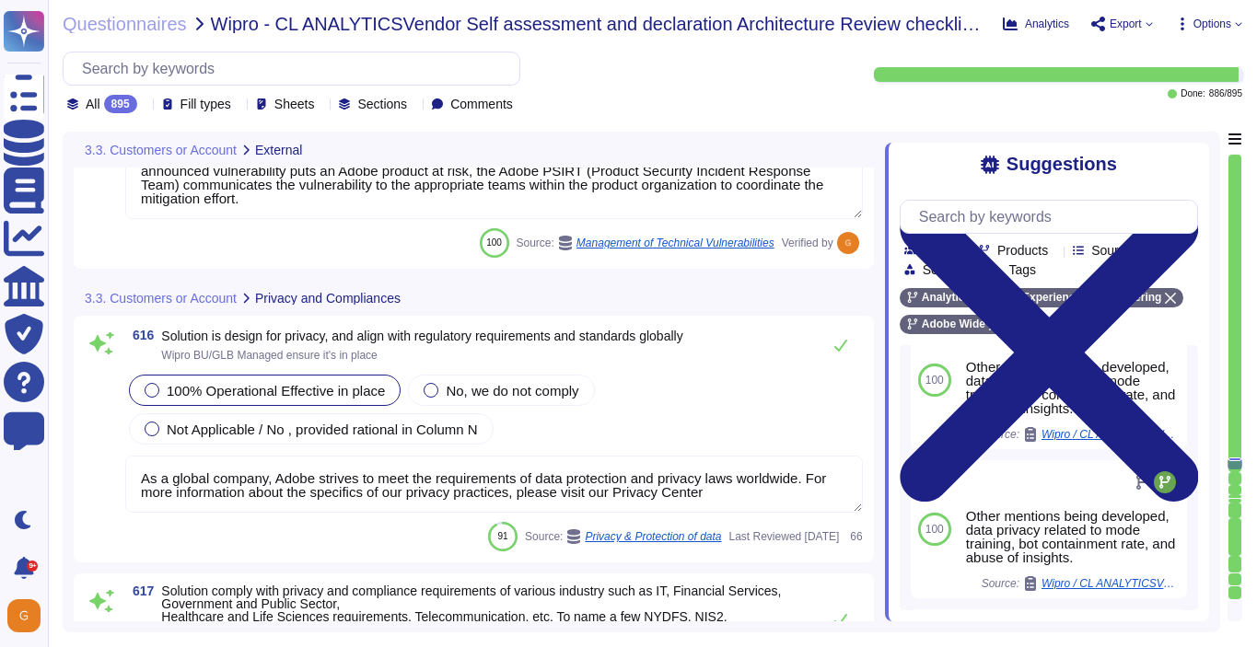
scroll to position [180140, 0]
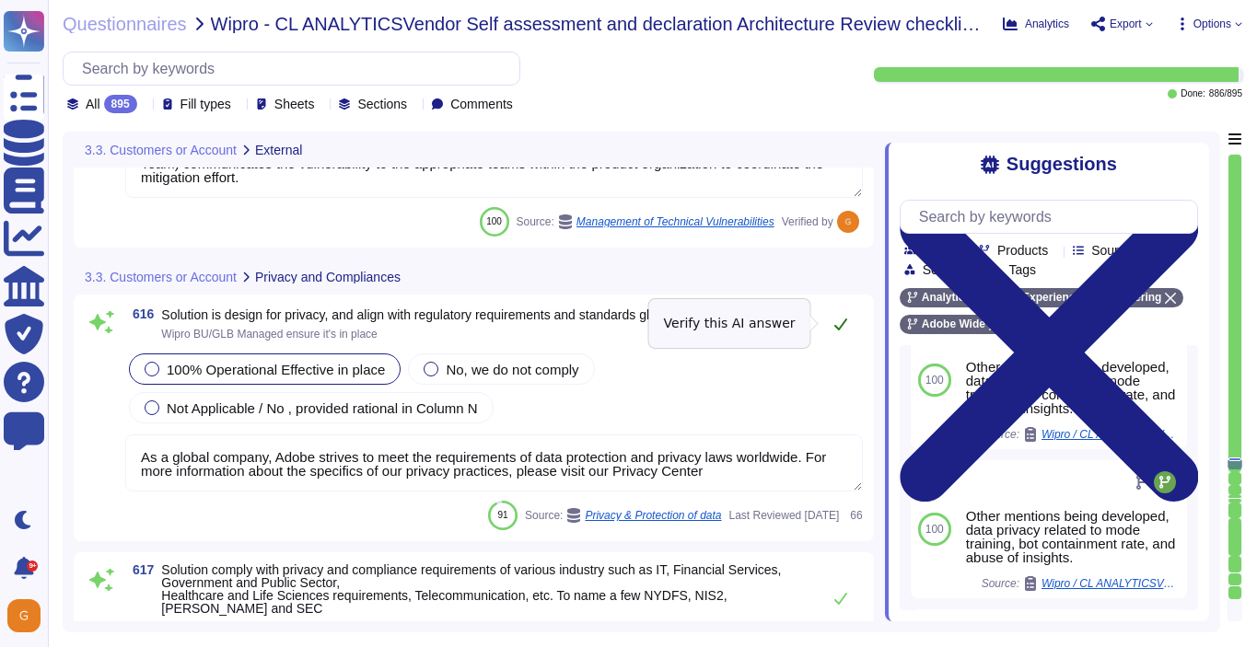
click at [841, 315] on button at bounding box center [840, 324] width 44 height 37
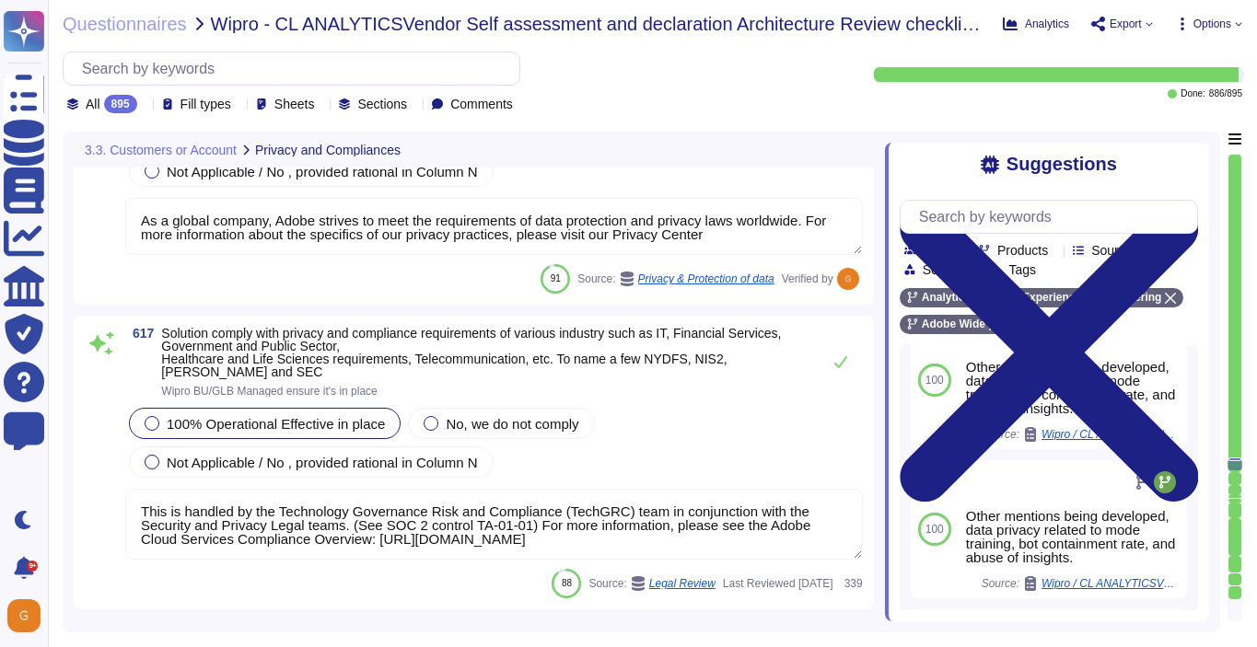
scroll to position [180369, 0]
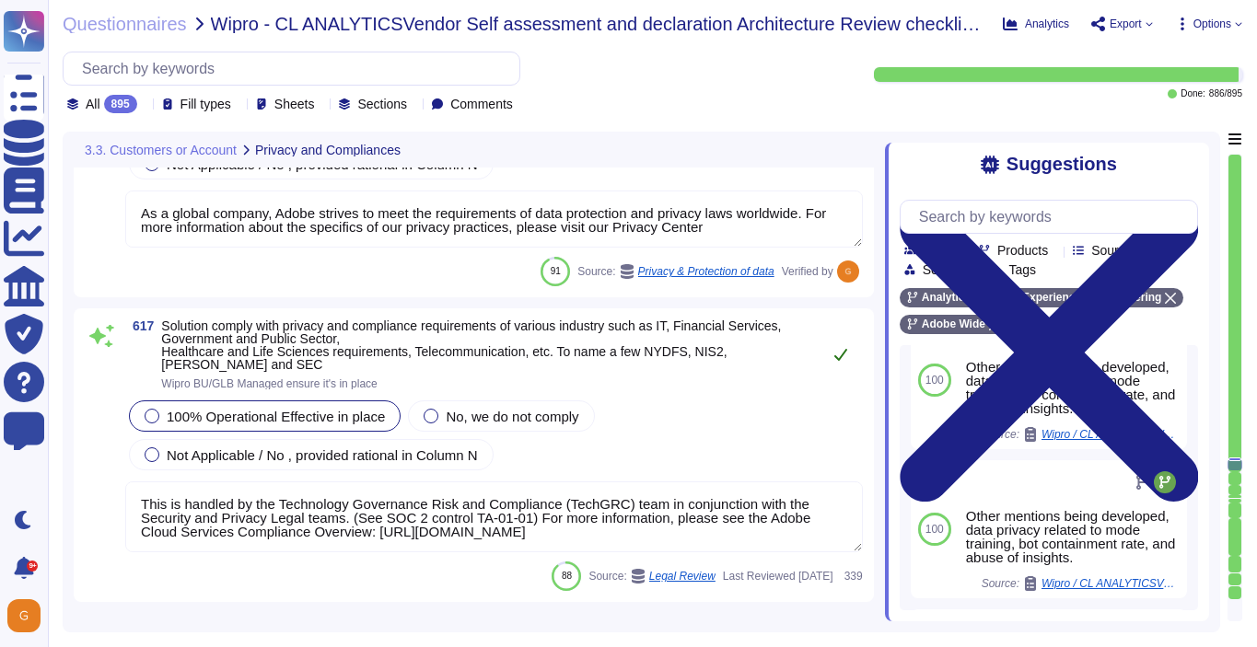
click at [840, 363] on button at bounding box center [840, 354] width 44 height 37
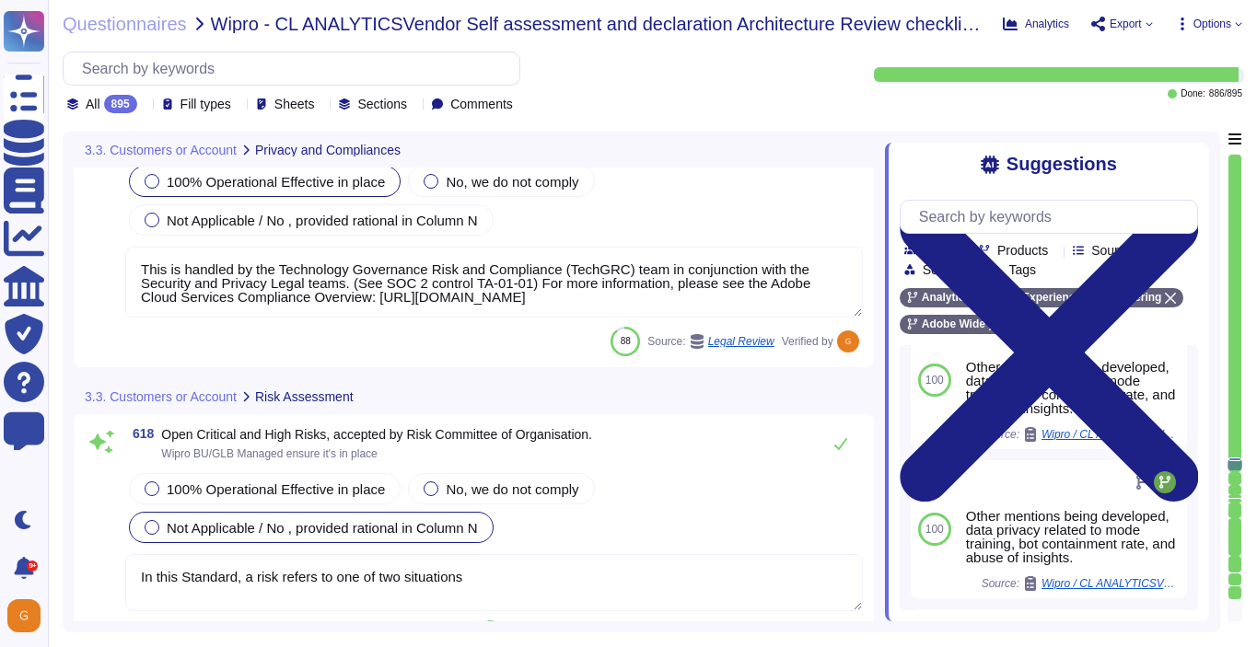
scroll to position [180606, 0]
click at [774, 557] on textarea "In this Standard, a risk refers to one of two situations" at bounding box center [493, 580] width 737 height 57
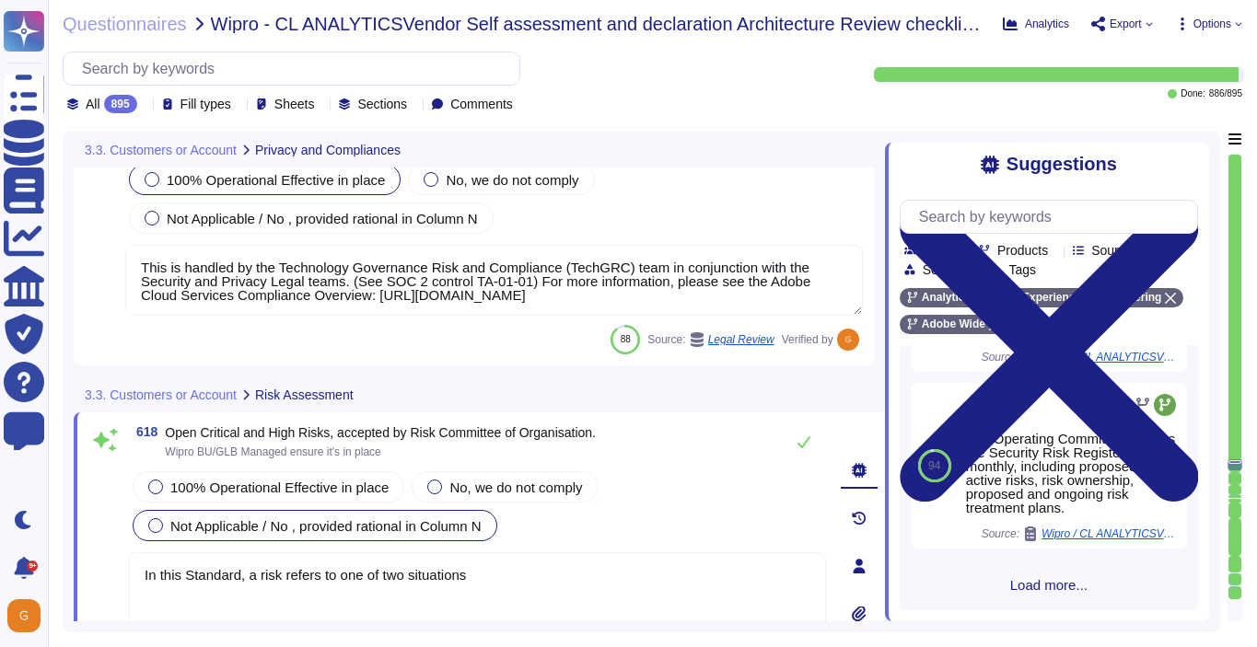
scroll to position [0, 0]
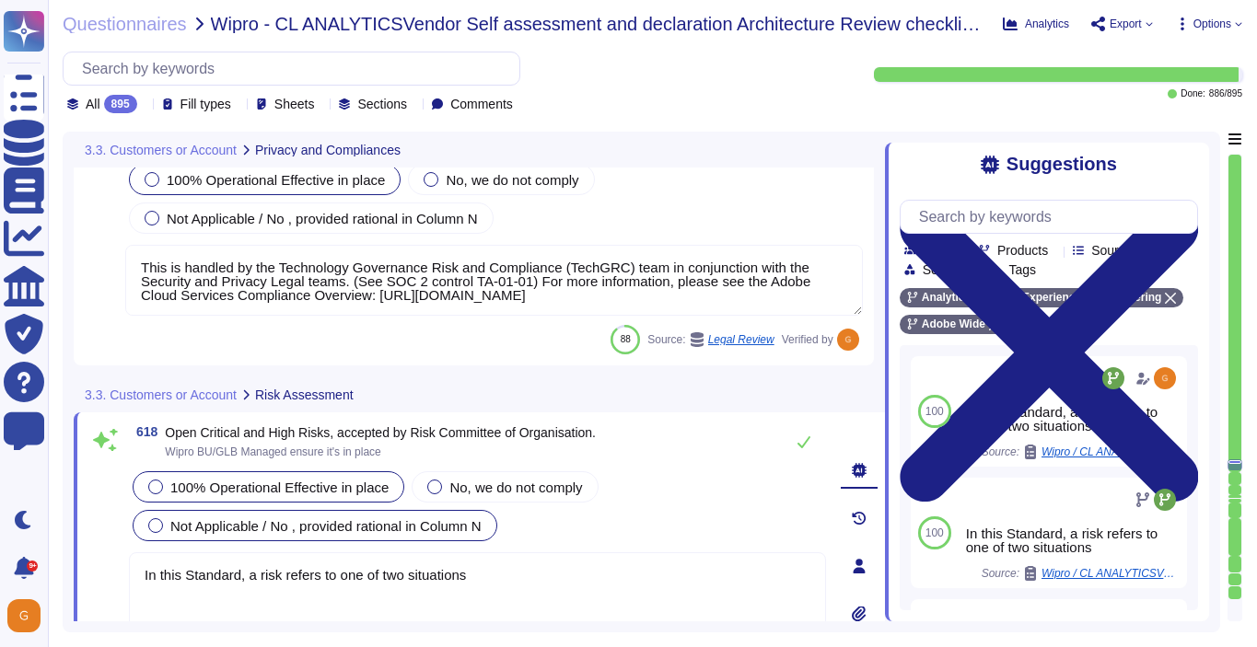
click at [293, 481] on span "100% Operational Effective in place" at bounding box center [279, 488] width 218 height 16
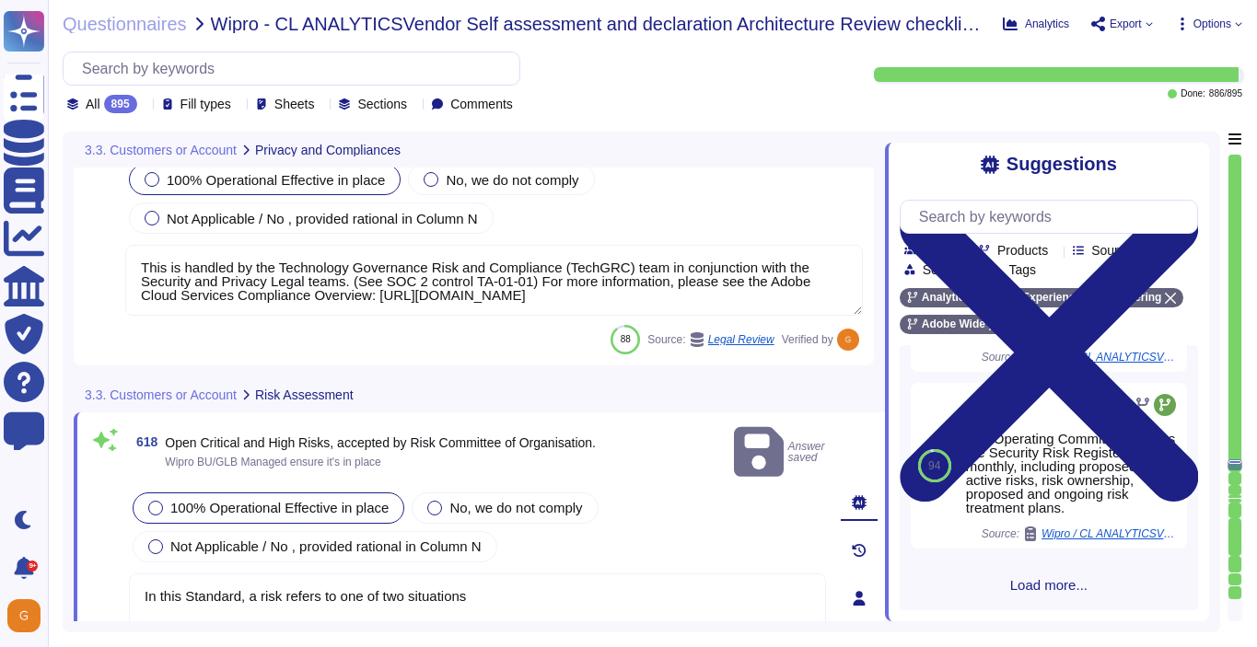
scroll to position [458, 0]
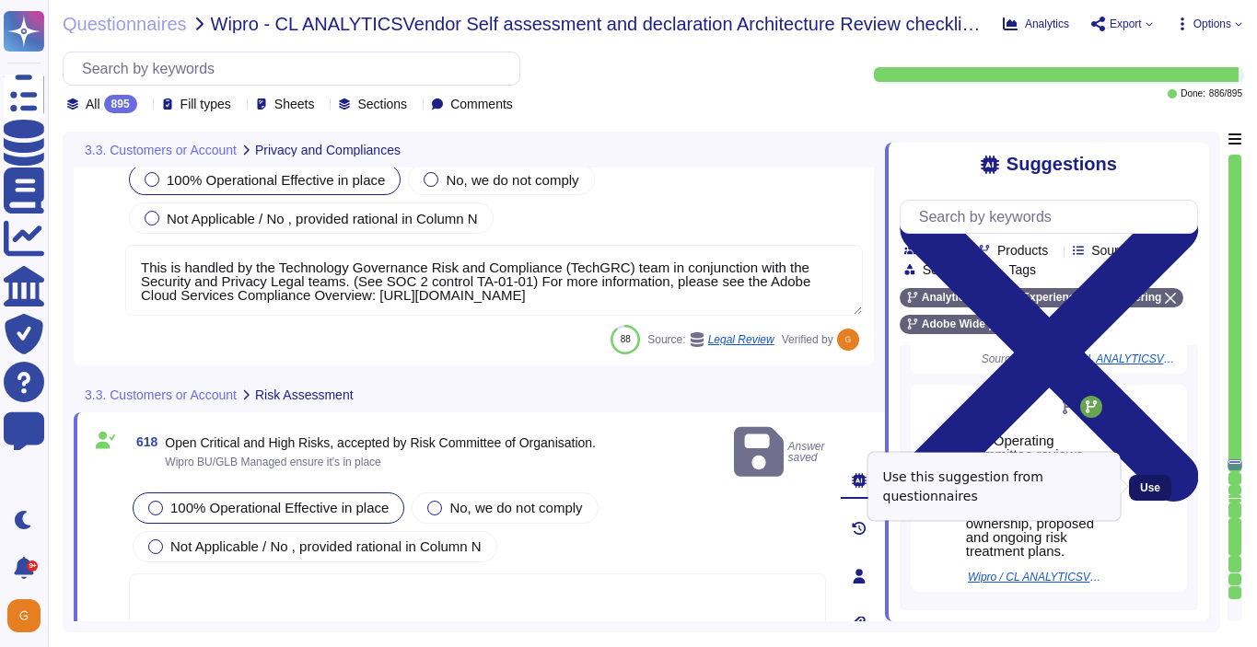
click at [1154, 484] on span "Use" at bounding box center [1150, 487] width 20 height 11
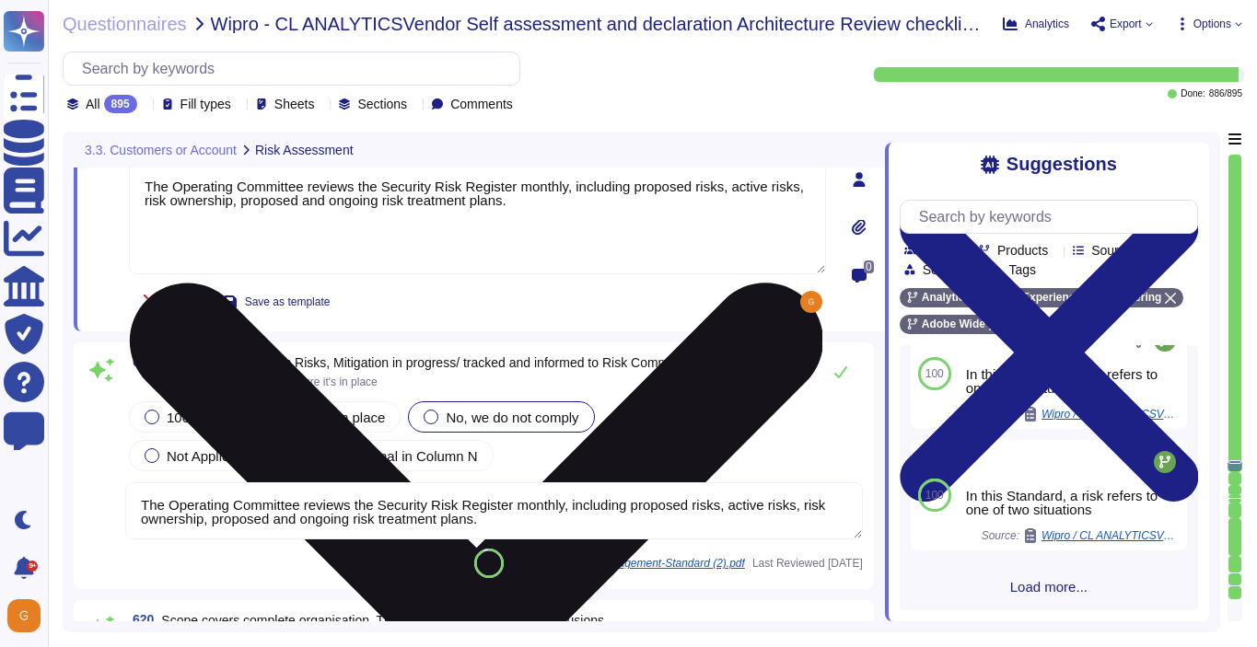
scroll to position [180960, 0]
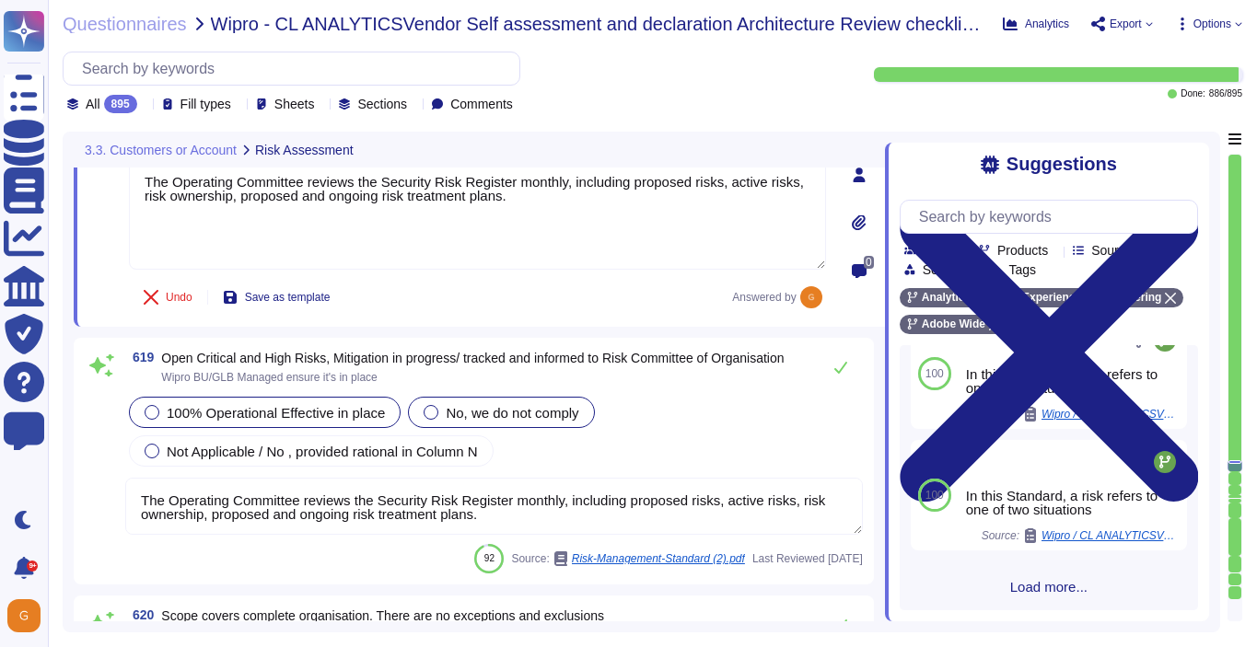
click at [226, 421] on span "100% Operational Effective in place" at bounding box center [276, 413] width 218 height 16
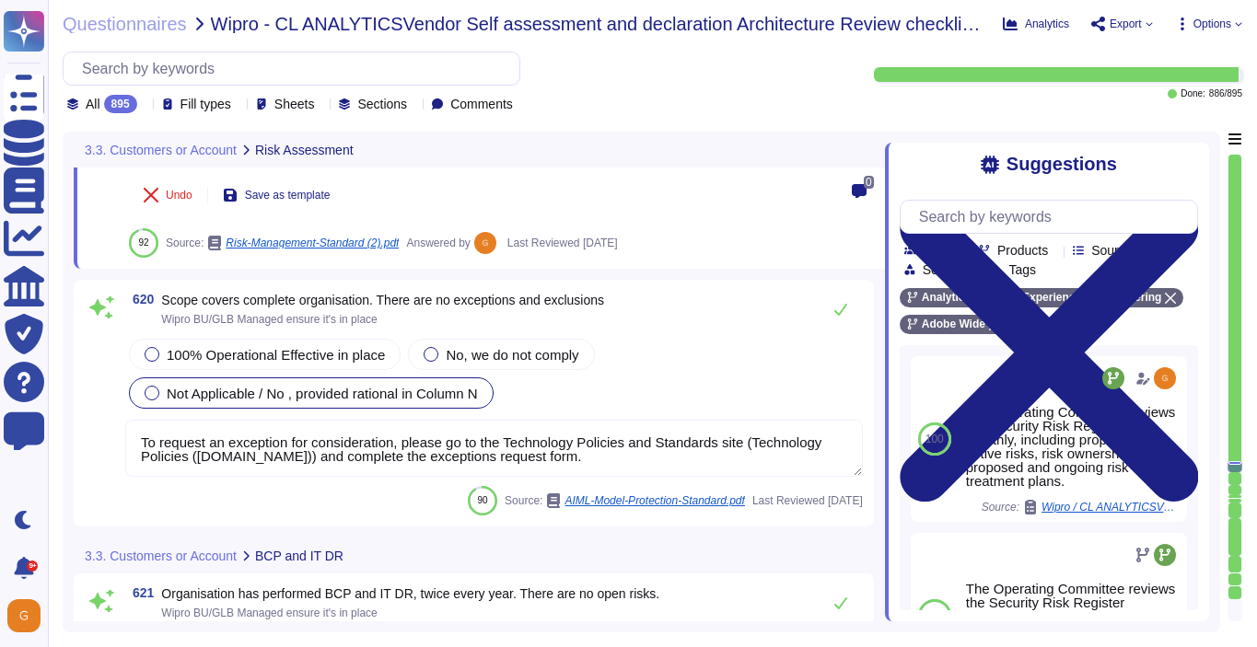
scroll to position [181367, 0]
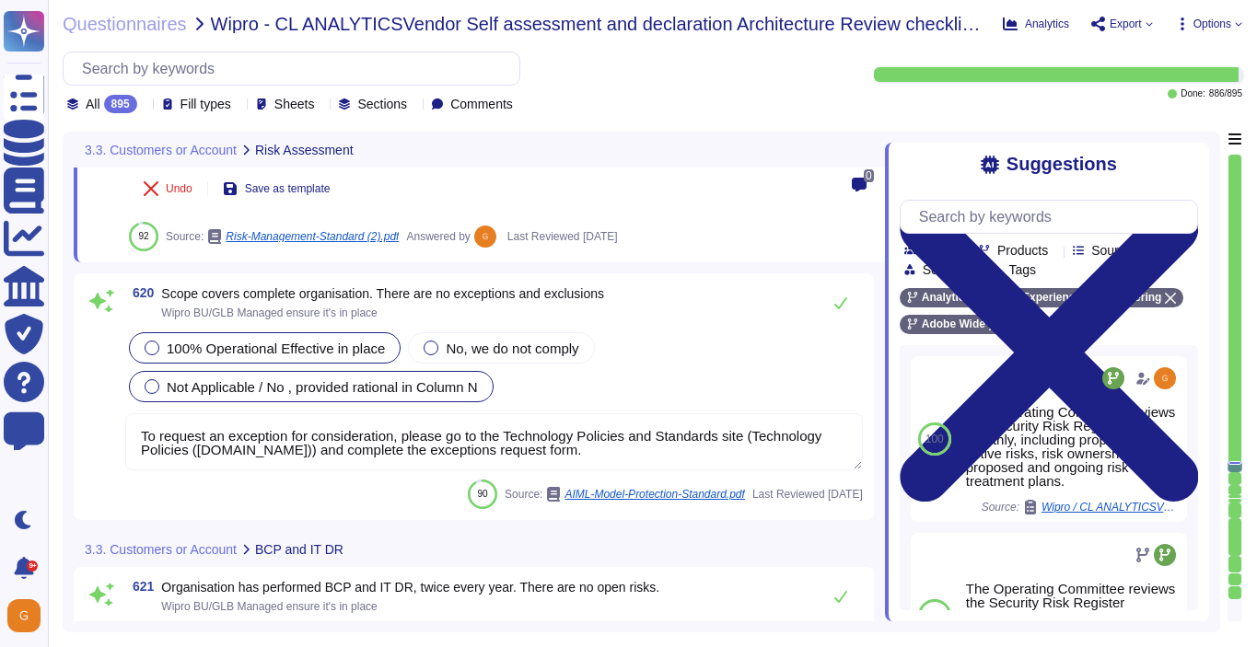
click at [287, 356] on span "100% Operational Effective in place" at bounding box center [276, 349] width 218 height 16
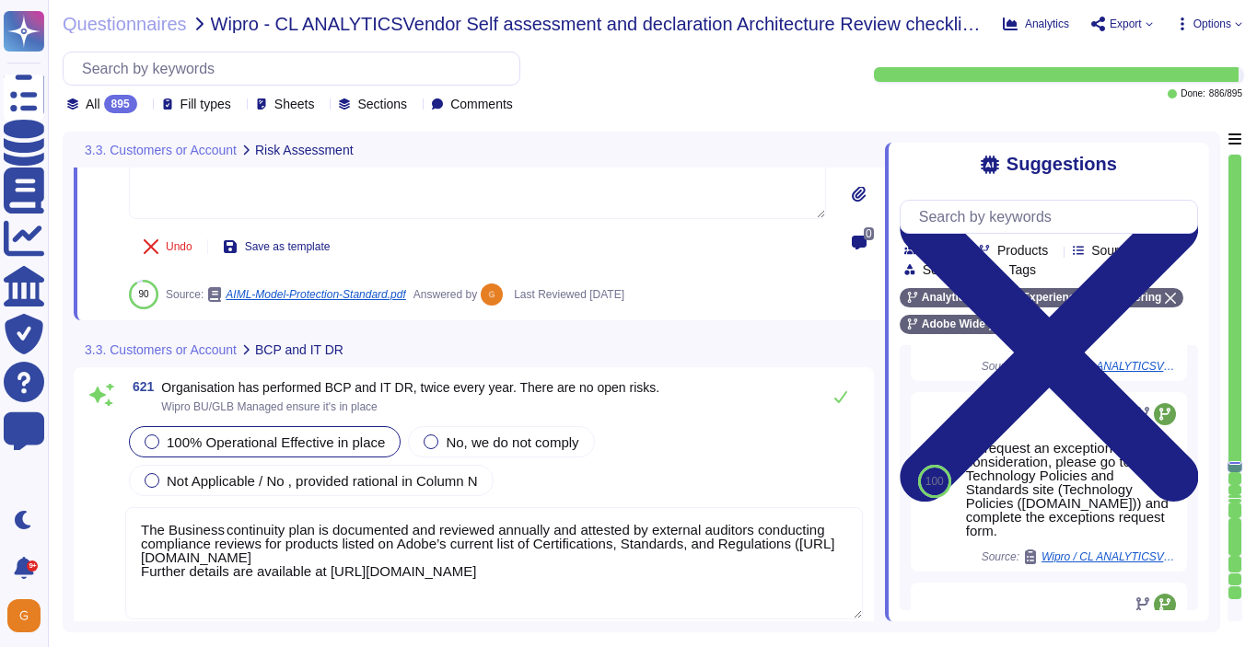
scroll to position [181571, 0]
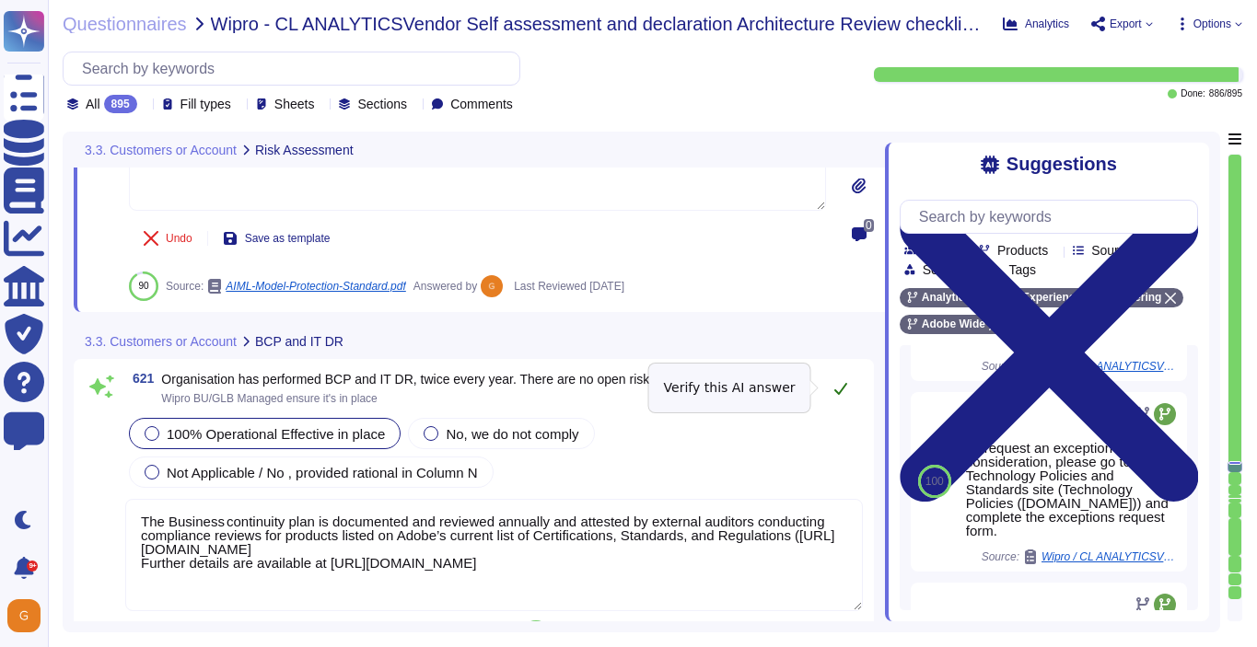
click at [841, 392] on icon at bounding box center [840, 388] width 15 height 15
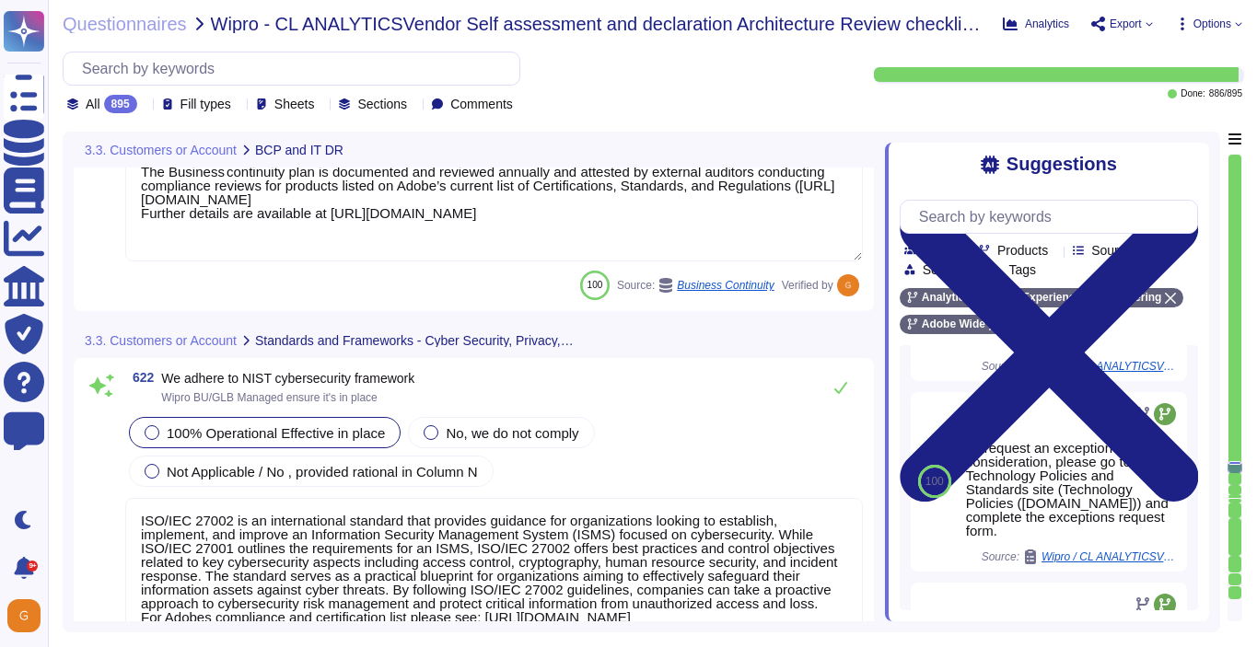
scroll to position [181893, 0]
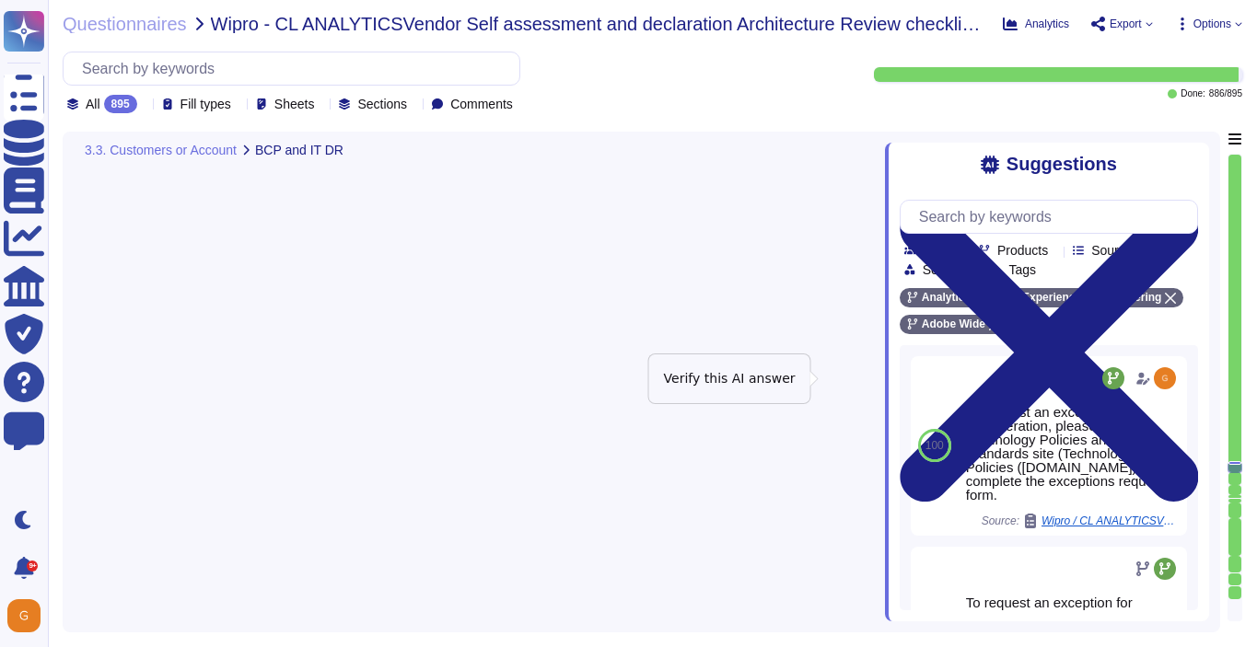
type textarea "The Business continuity plan is documented and reviewed annually and attested b…"
type textarea "ISO/IEC 27002 is an international standard that provides guidance for organizat…"
type textarea "As a global company, Adobe strives to meet the requirements of data protection …"
type textarea "Please refer to the Trust Center for ISO 27001 and SOC 2 information."
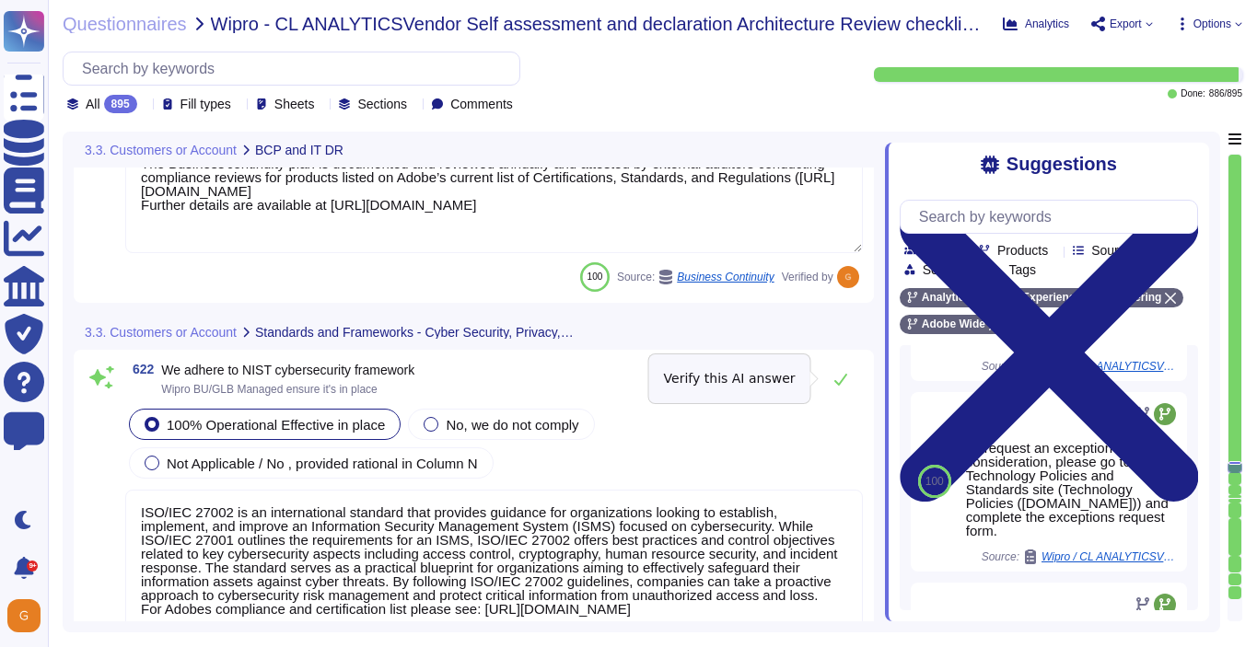
click at [841, 392] on button at bounding box center [840, 379] width 44 height 37
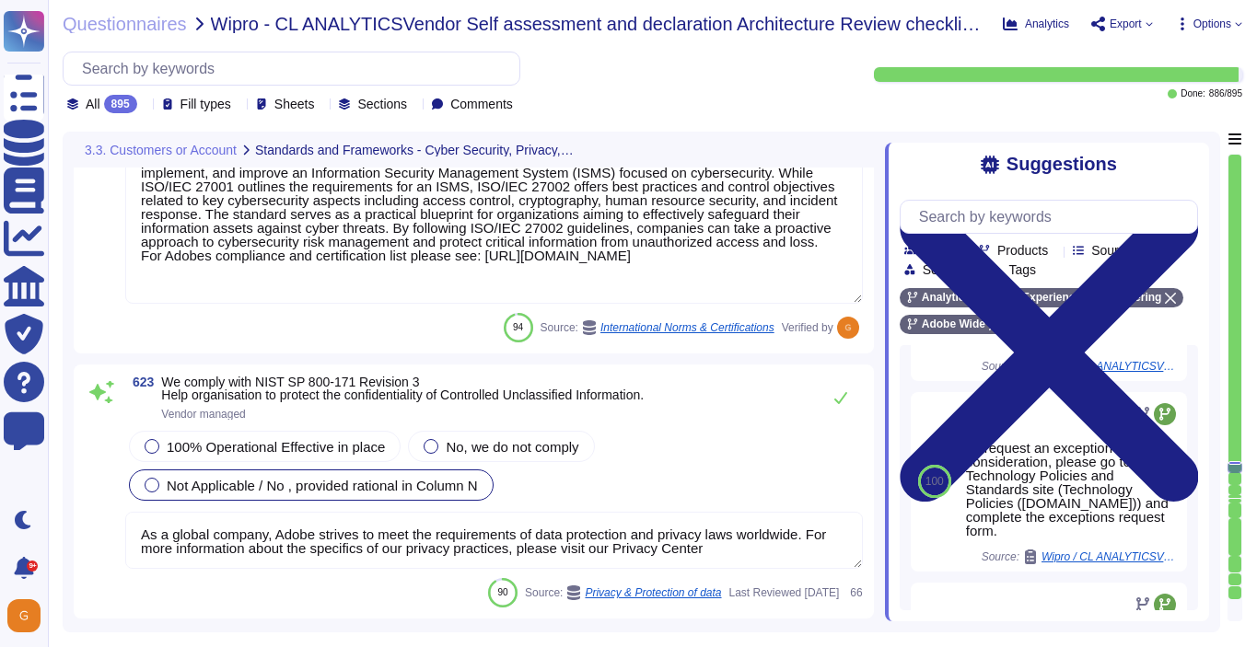
type textarea "ISO/IEC 27002 is an international standard that provides guidance for organizat…"
click at [354, 450] on span "100% Operational Effective in place" at bounding box center [276, 445] width 218 height 16
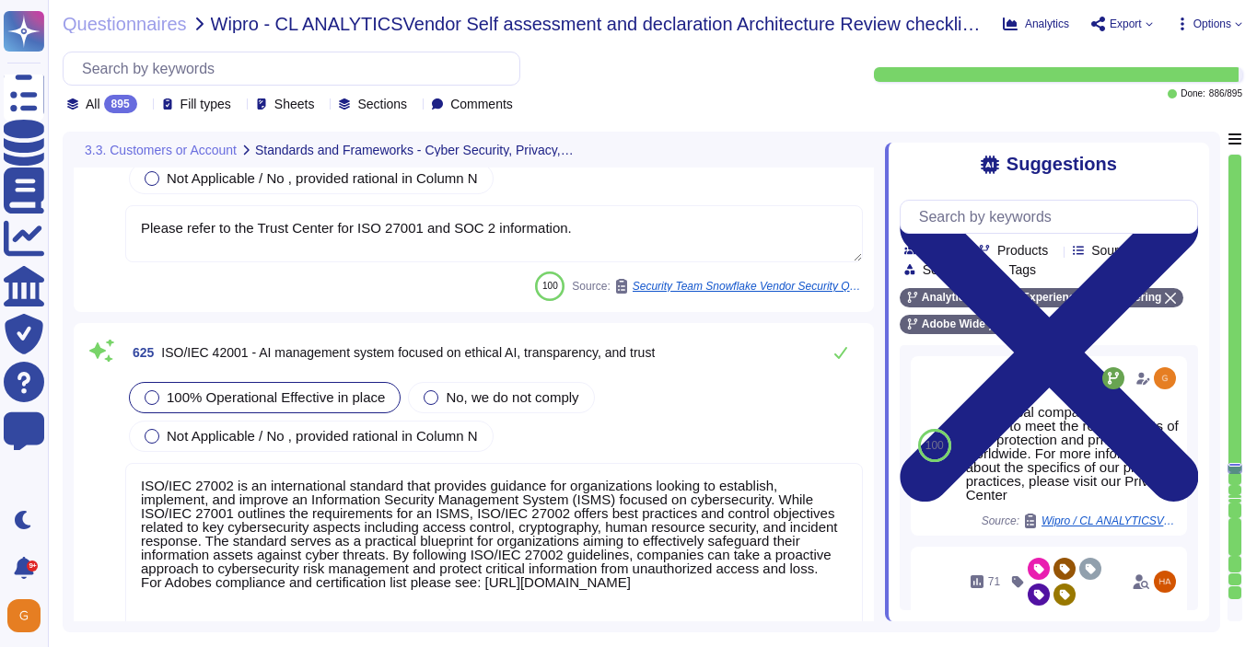
scroll to position [183053, 0]
type textarea "As described within our SOC 2 reports, Adobe uses the Common Controls Framework…"
type textarea "In alignment with ISO 27001, Adobe has been validated and certified by an indep…"
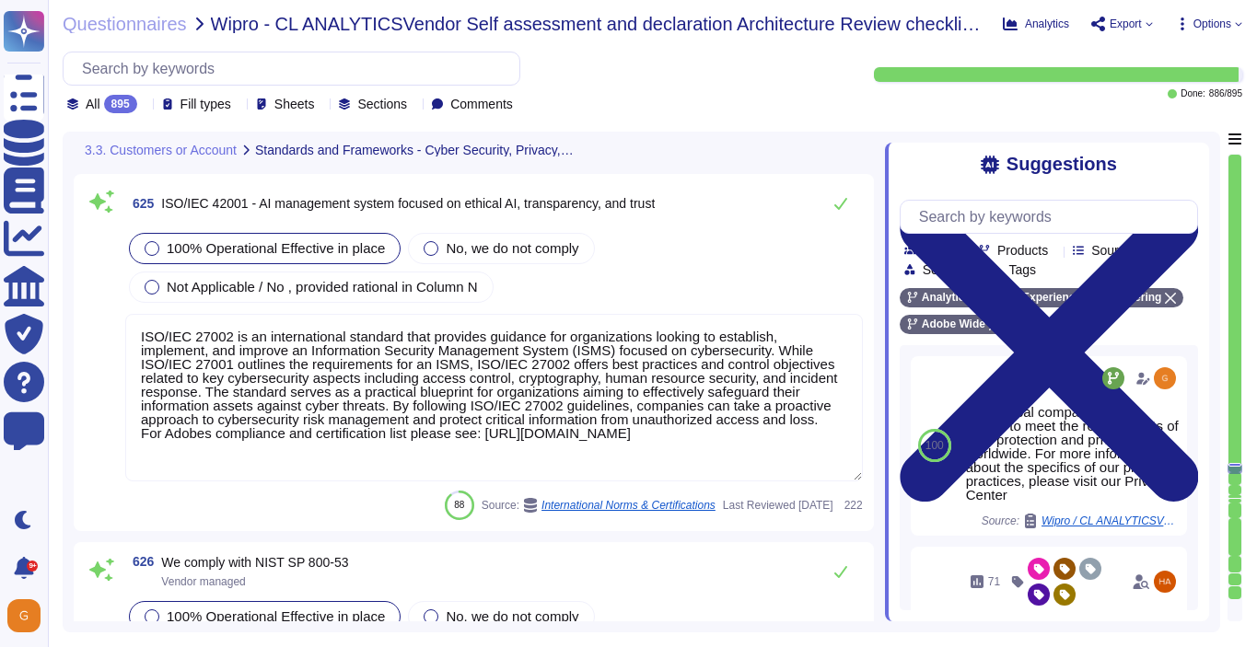
scroll to position [0, 0]
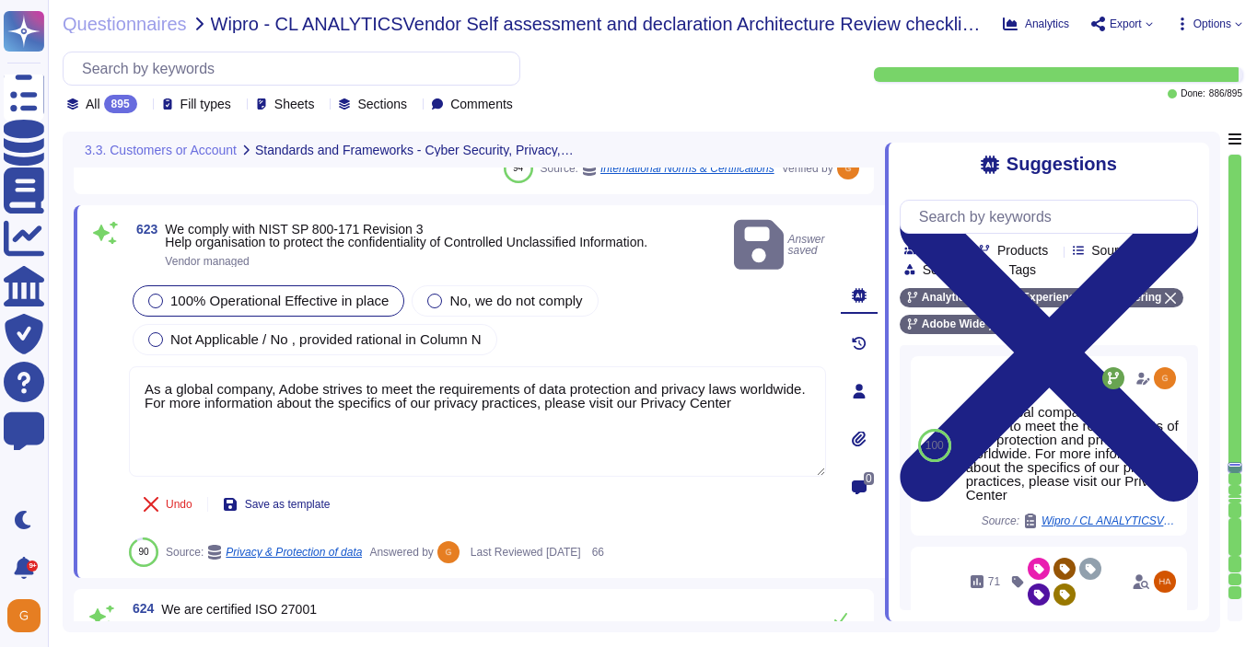
type textarea "ISO/IEC 27002 is an international standard that provides guidance for organizat…"
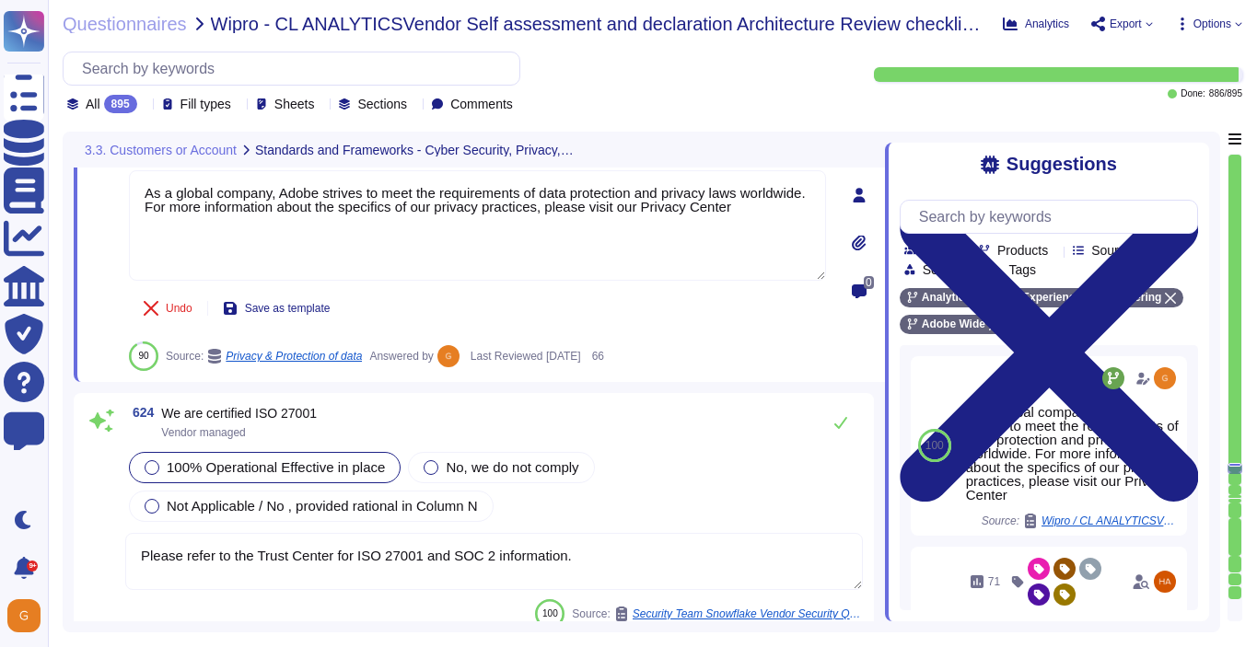
type textarea "As described within our SOC 2 reports, Adobe uses the Common Controls Framework…"
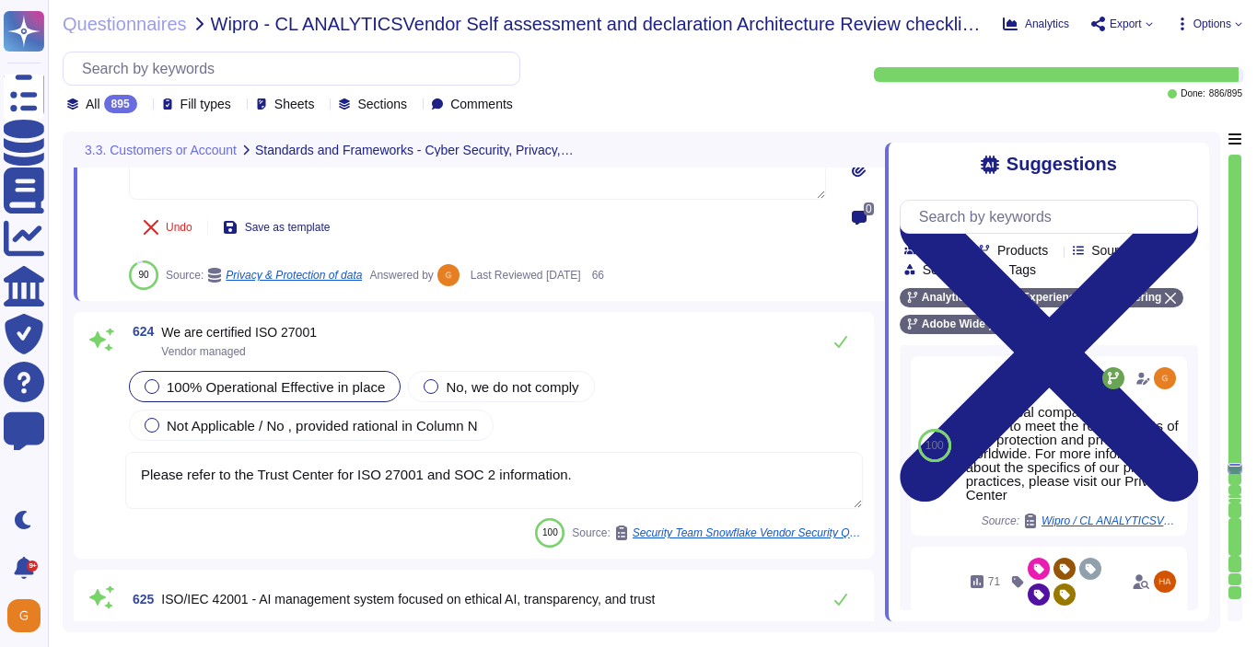
scroll to position [182676, 0]
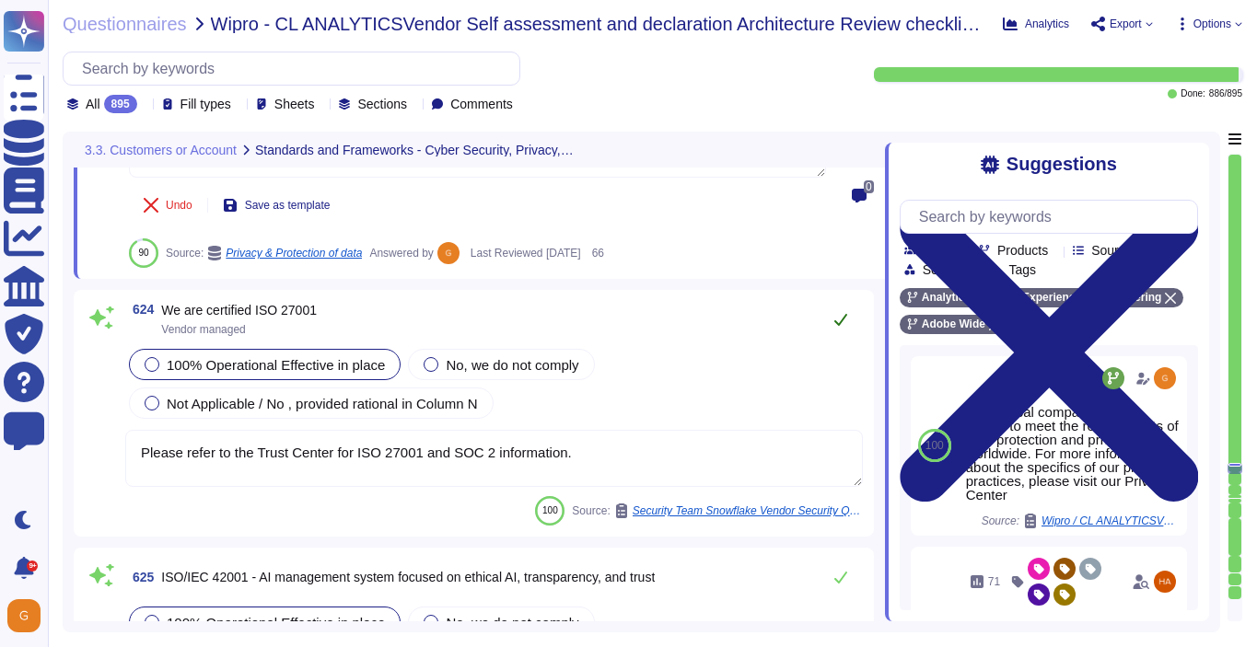
click at [841, 321] on icon at bounding box center [840, 319] width 15 height 15
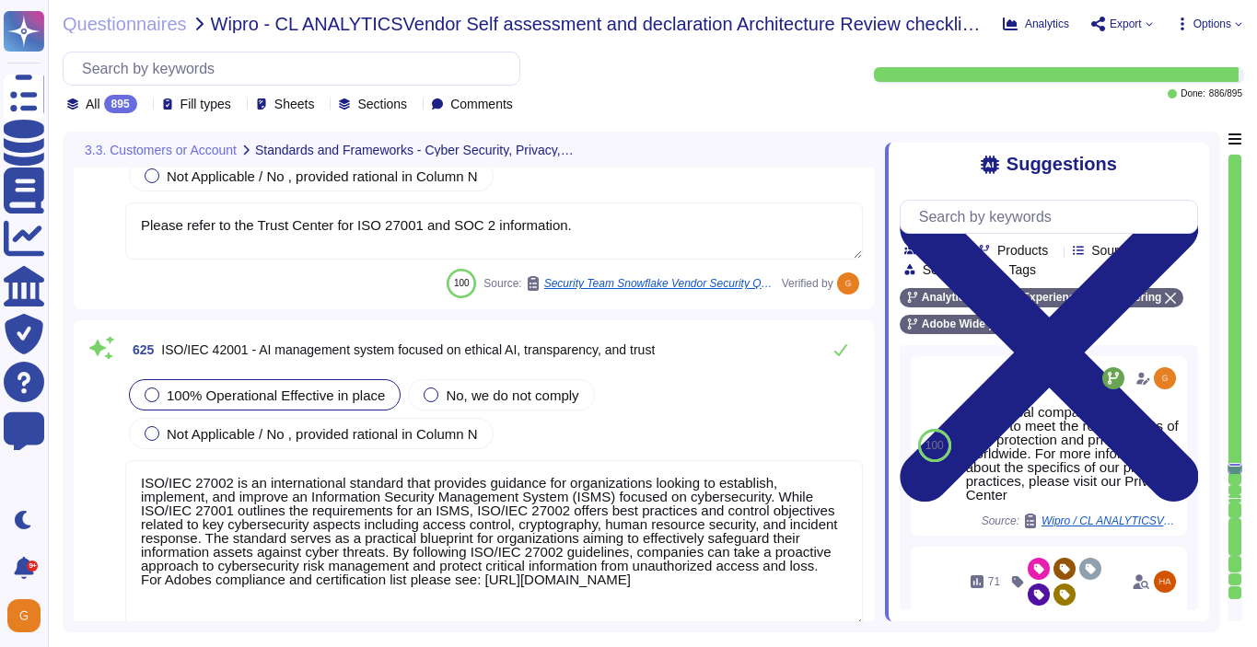
type textarea "In alignment with ISO 27001, Adobe has been validated and certified by an indep…"
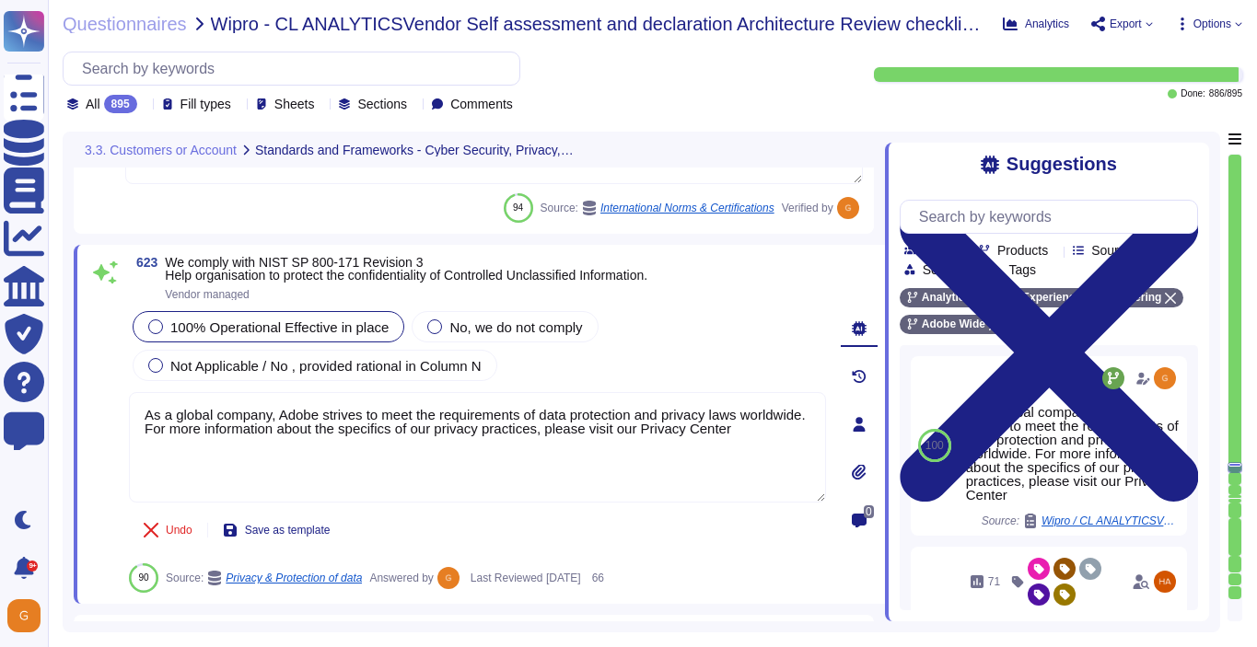
type textarea "ISO/IEC 27002 is an international standard that provides guidance for organizat…"
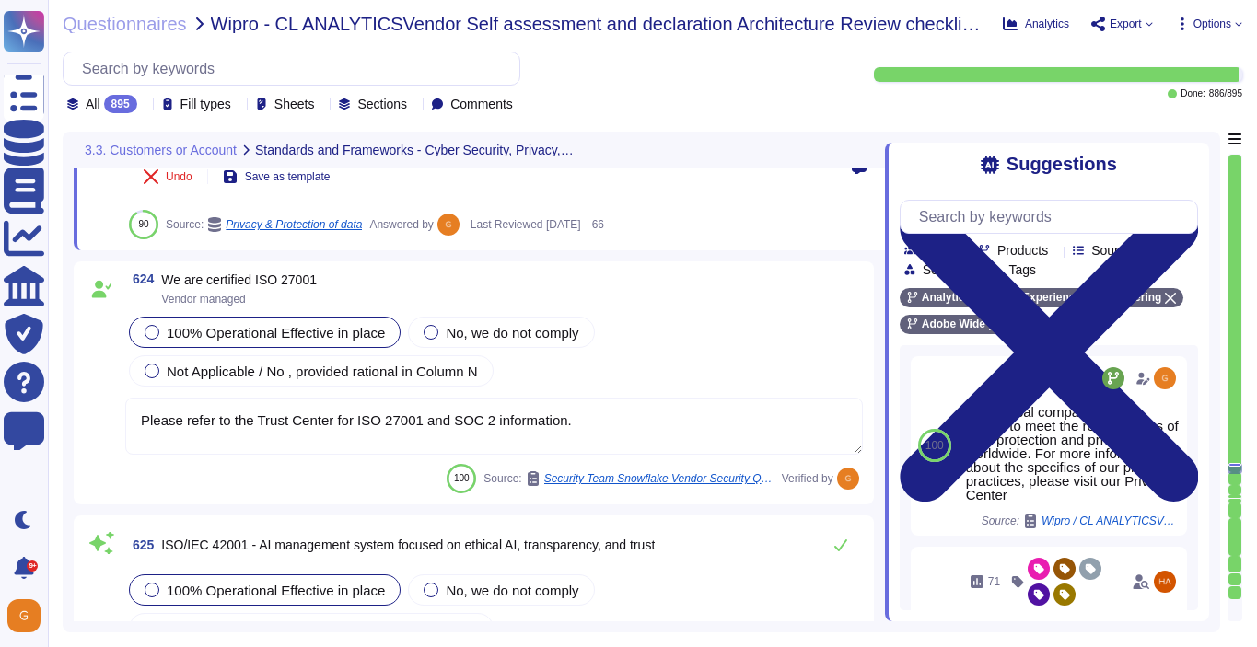
type textarea "As described within our SOC 2 reports, Adobe uses the Common Controls Framework…"
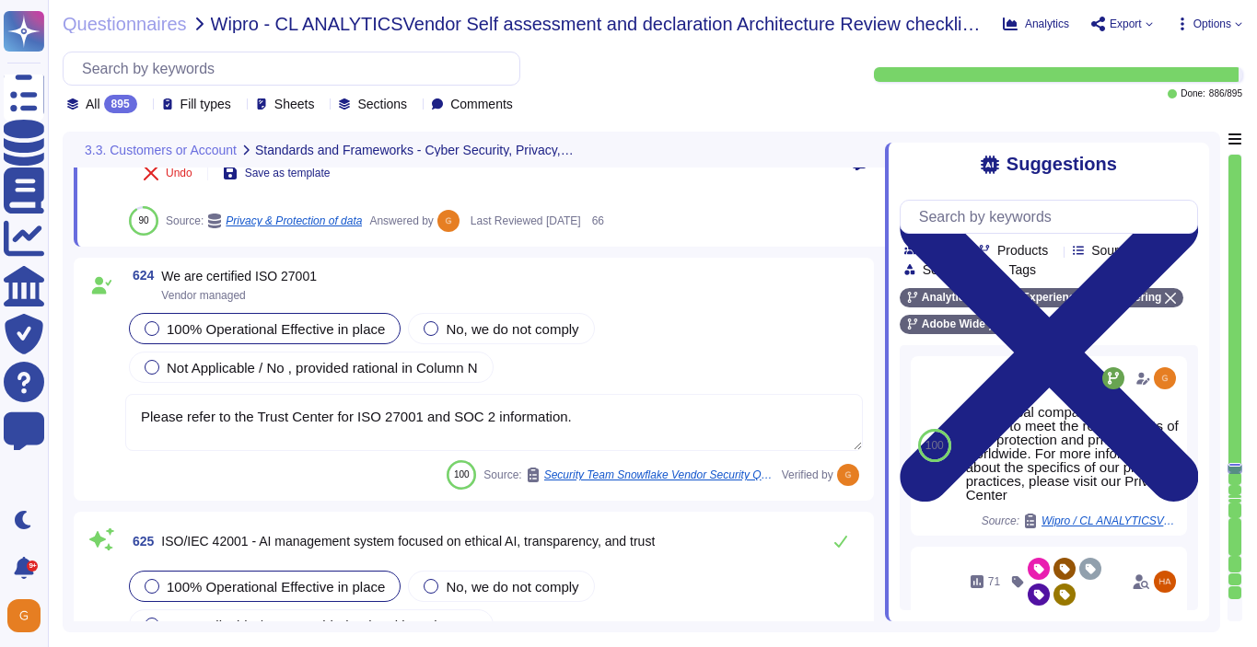
scroll to position [182702, 0]
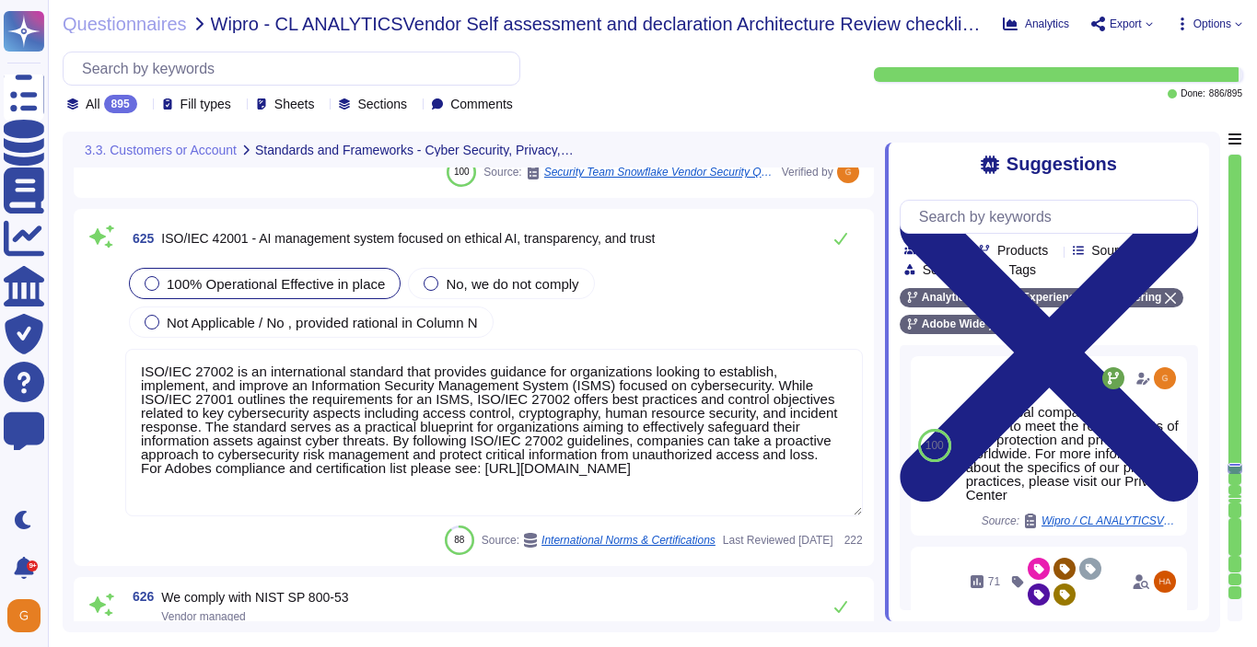
type textarea "In alignment with ISO 27001, Adobe has been validated and certified by an indep…"
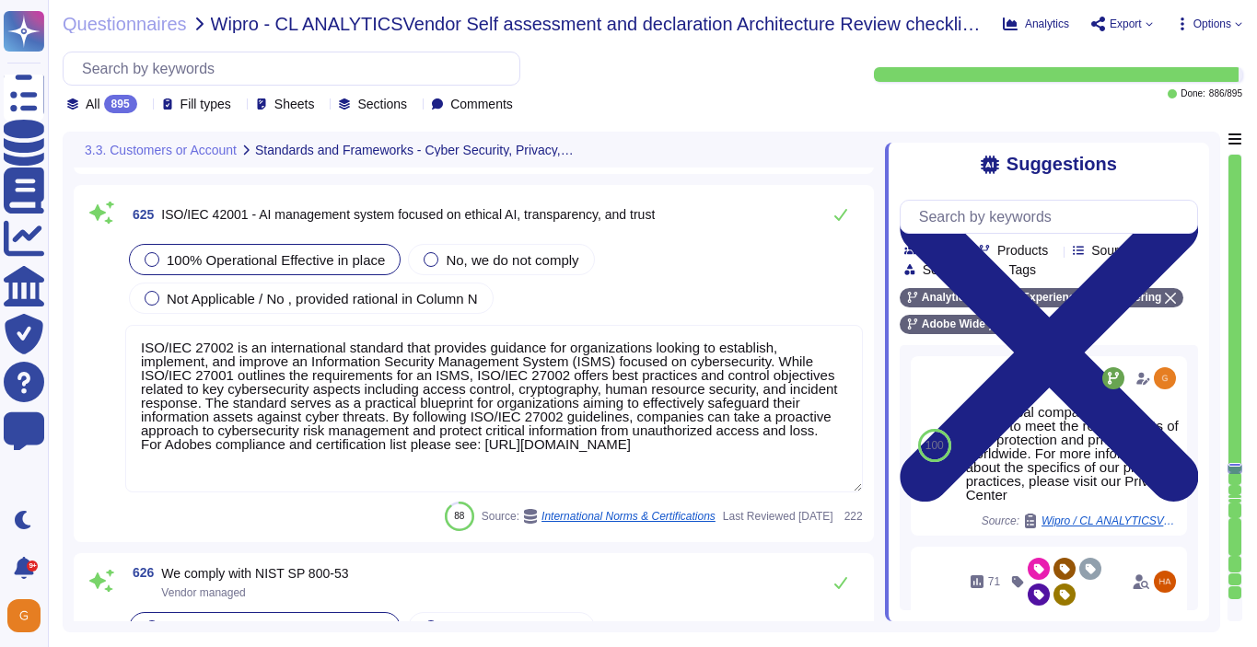
scroll to position [183026, 0]
click at [841, 207] on icon at bounding box center [840, 212] width 15 height 15
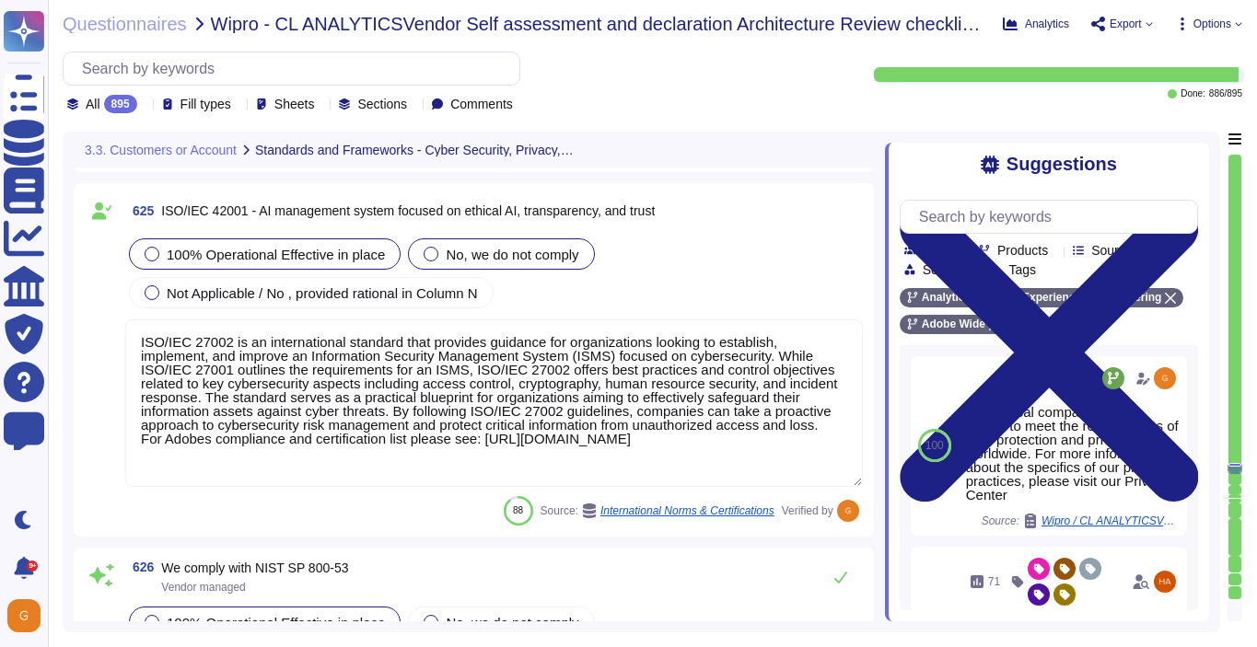
click at [470, 260] on span "No, we do not comply" at bounding box center [512, 255] width 133 height 16
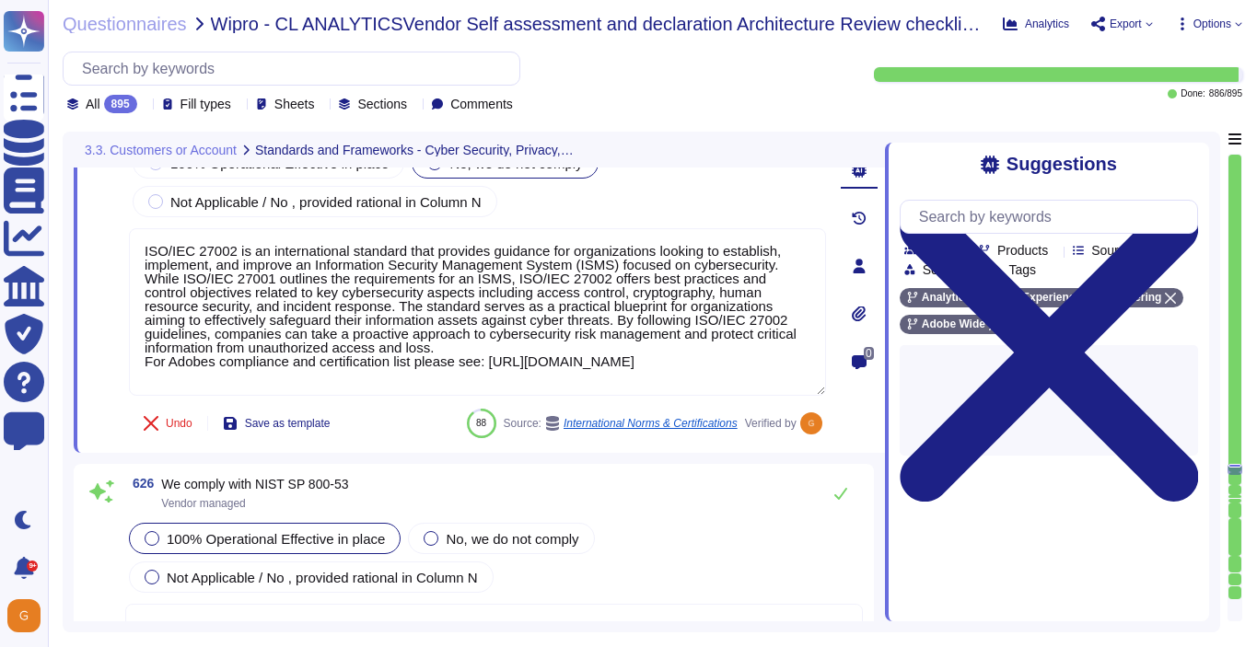
type textarea "SOC 2 certification is a security framework developed by the American Institute…"
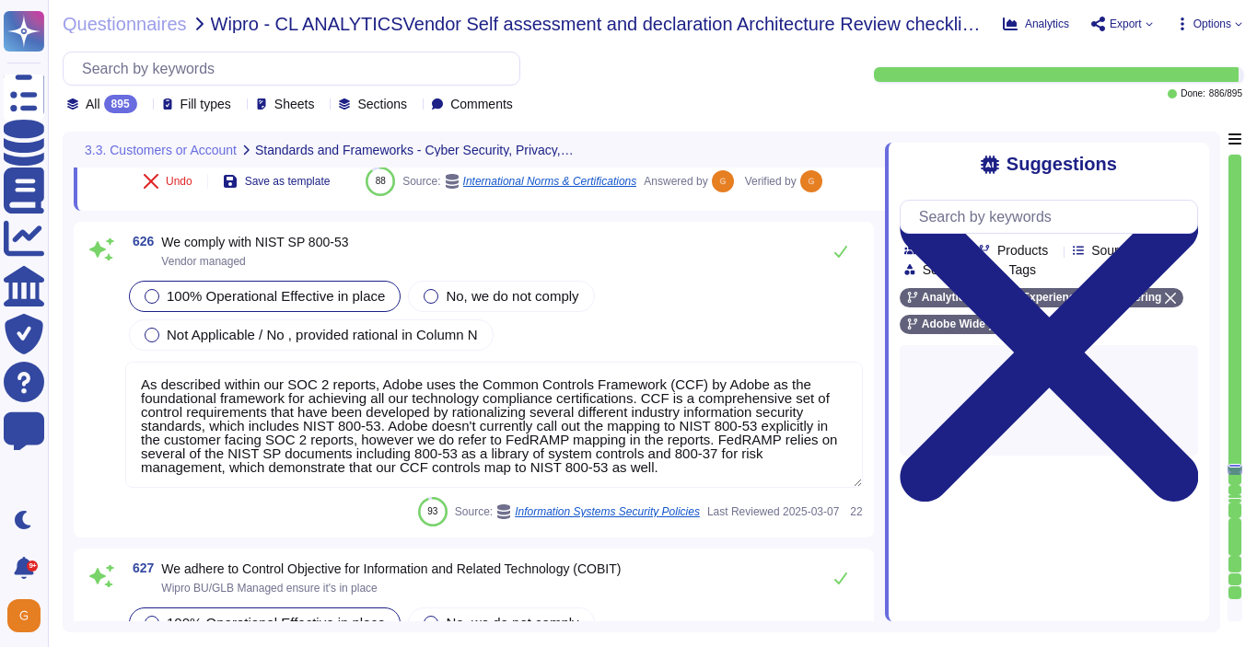
scroll to position [183289, 0]
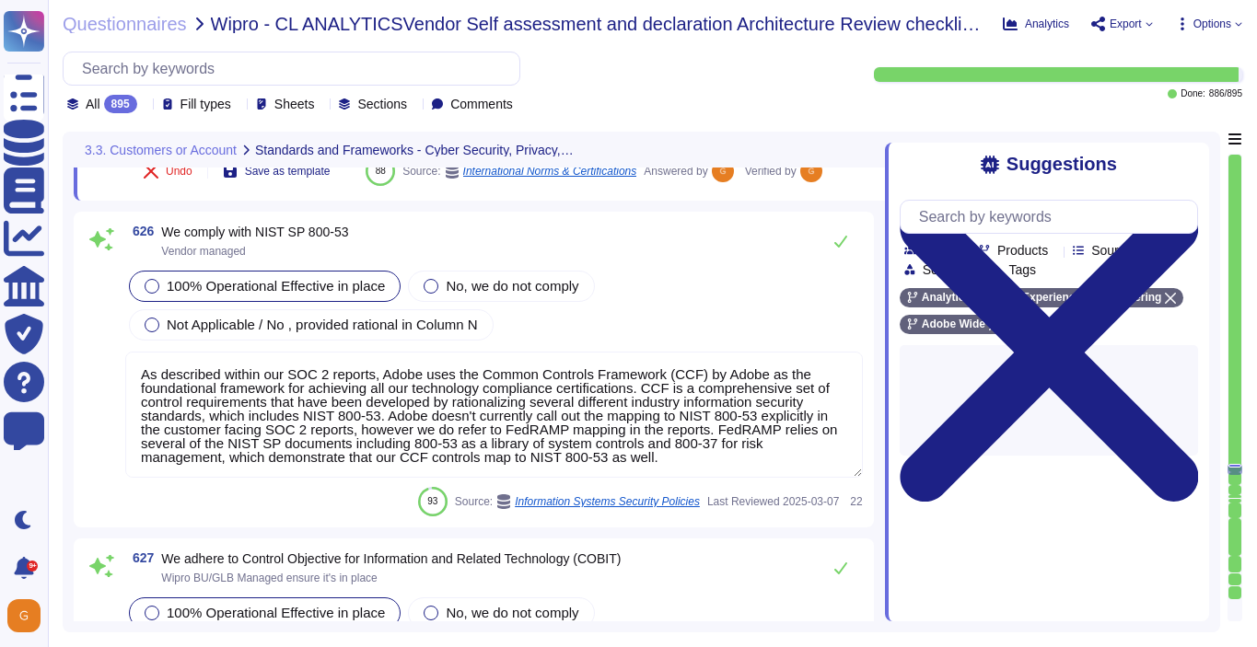
type textarea "SOC 2 certification is a security framework developed by the American Institute…"
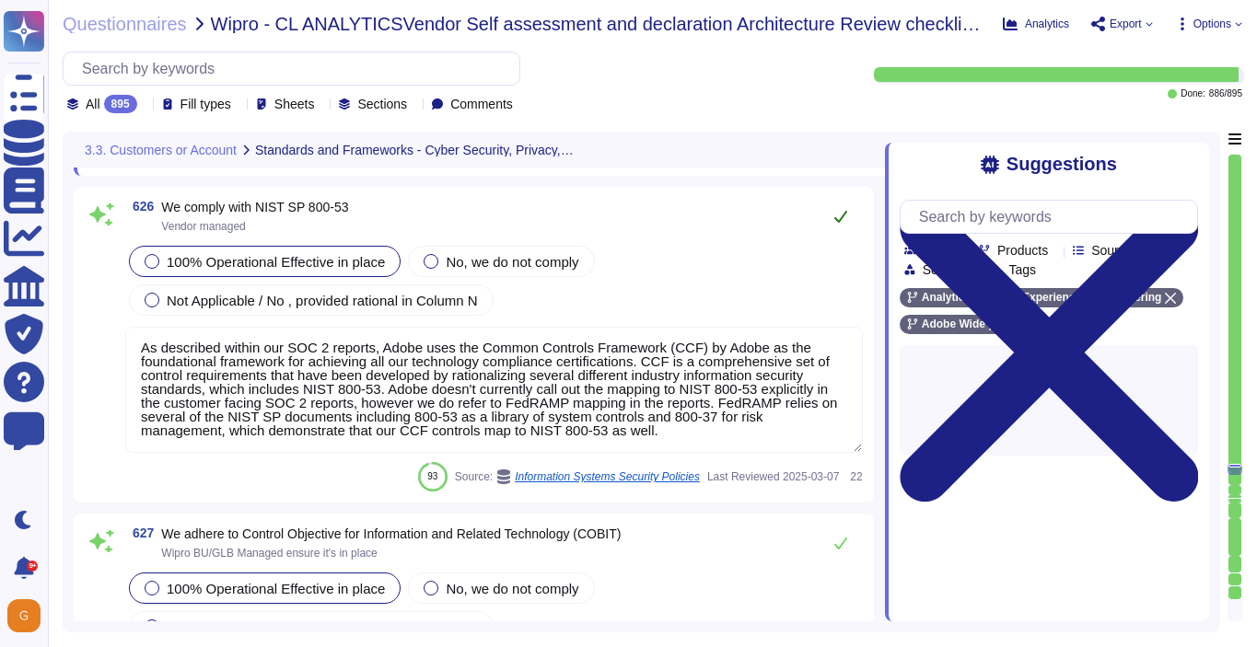
click at [840, 224] on icon at bounding box center [840, 216] width 15 height 15
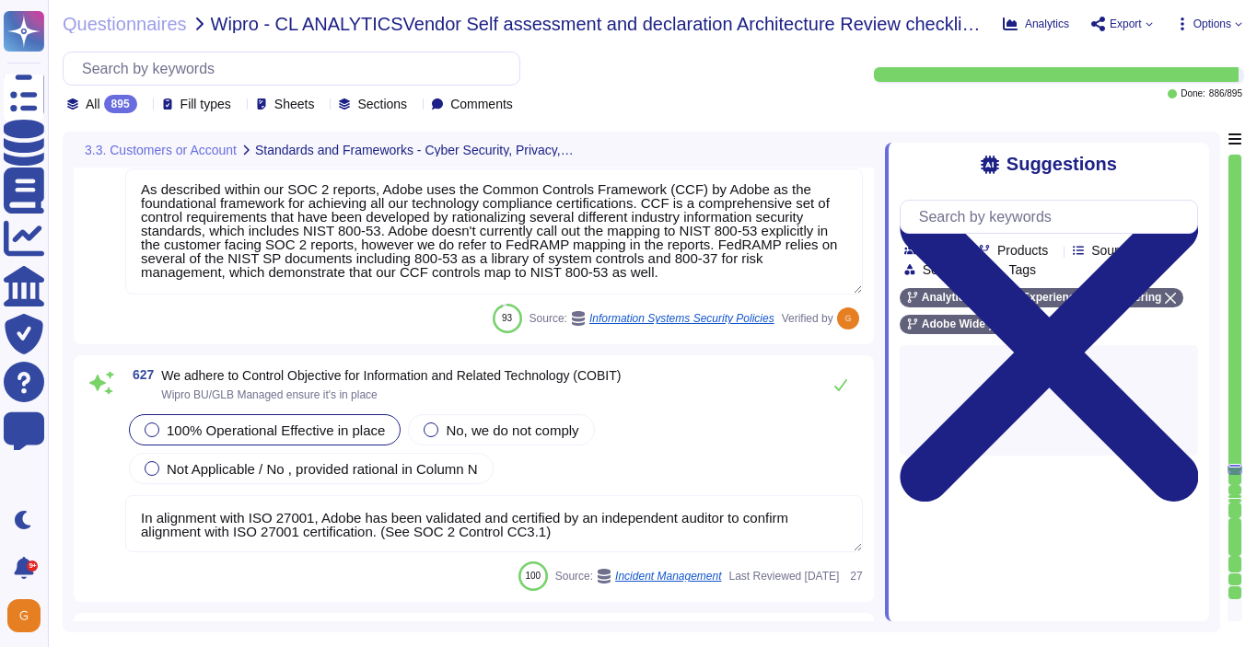
scroll to position [183443, 0]
